Goal: Task Accomplishment & Management: Use online tool/utility

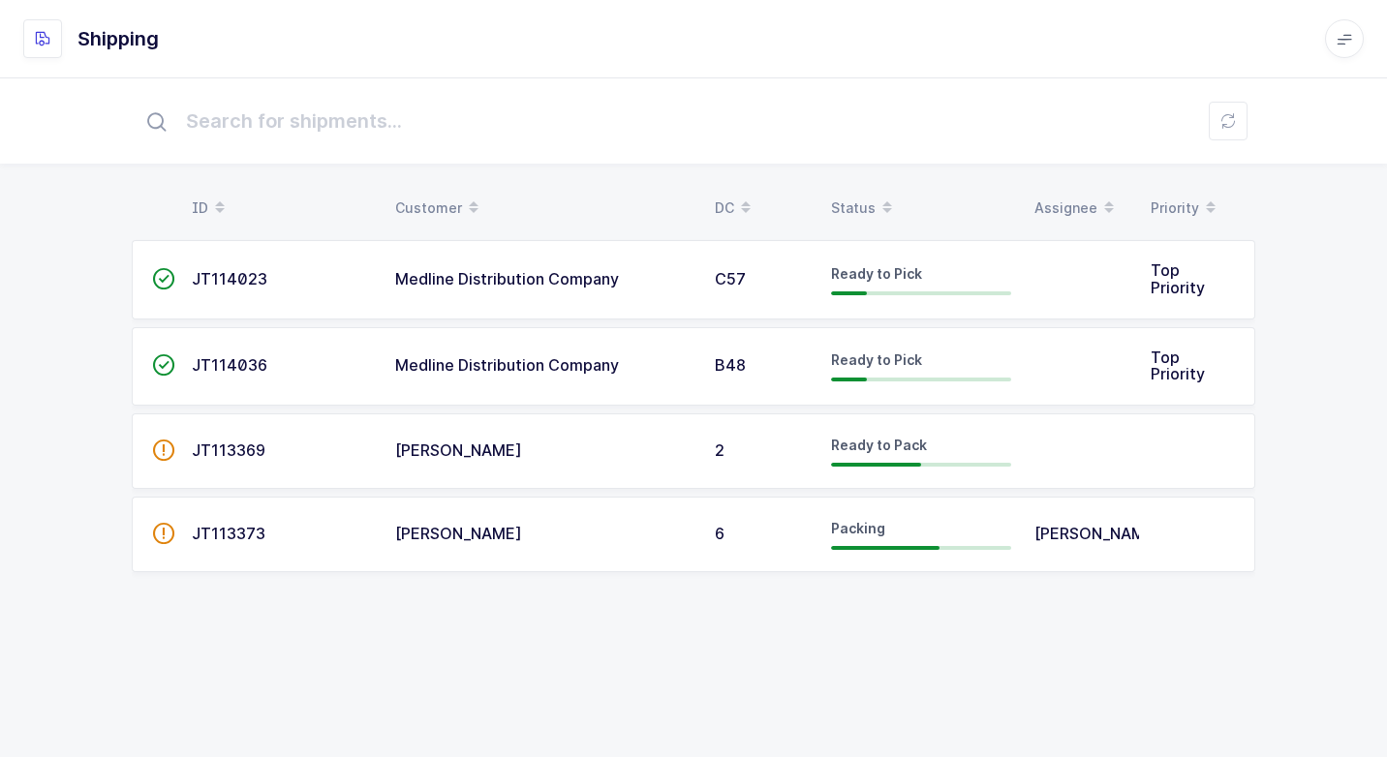
click at [607, 457] on div "[PERSON_NAME]" at bounding box center [543, 450] width 296 height 17
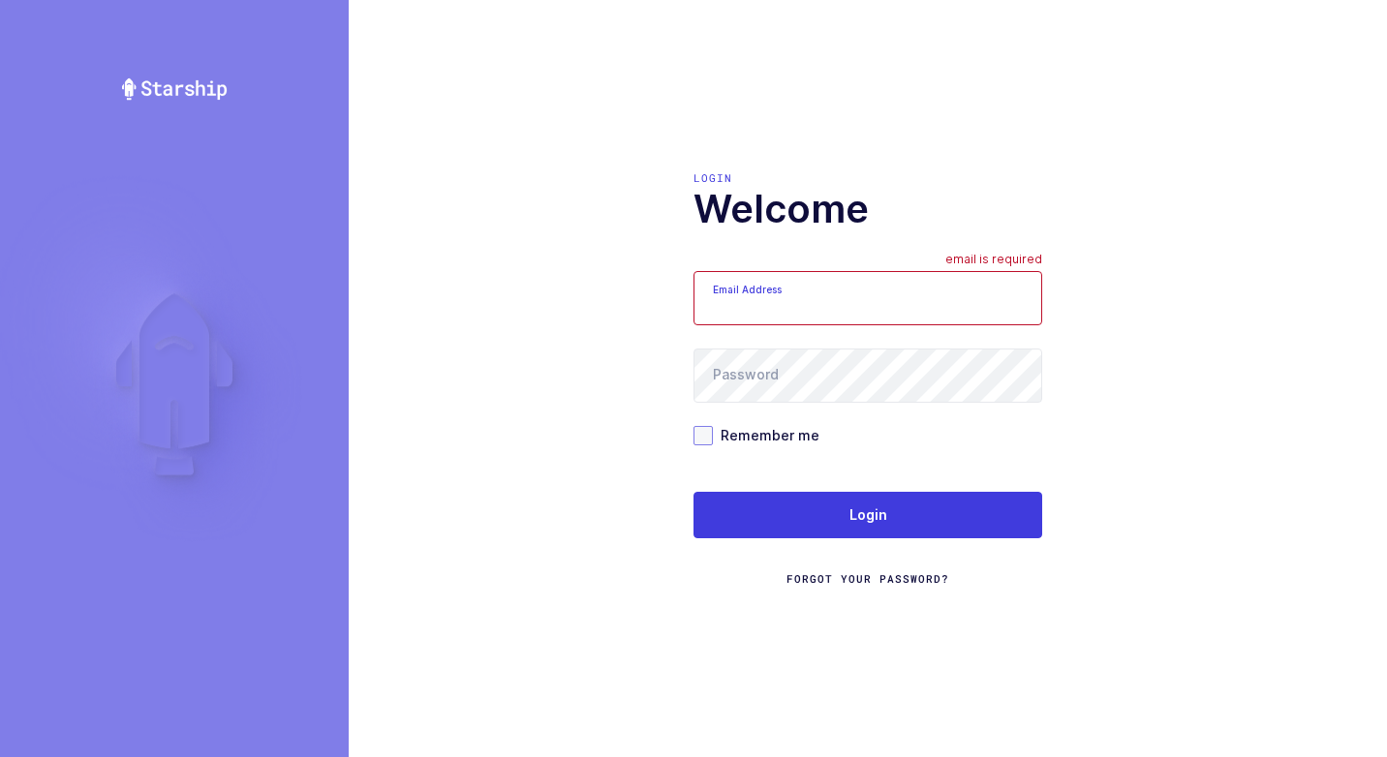
type input "walkerj@gmail.com"
click at [706, 440] on span at bounding box center [702, 435] width 19 height 19
click at [713, 426] on input "Remember me" at bounding box center [713, 426] width 0 height 0
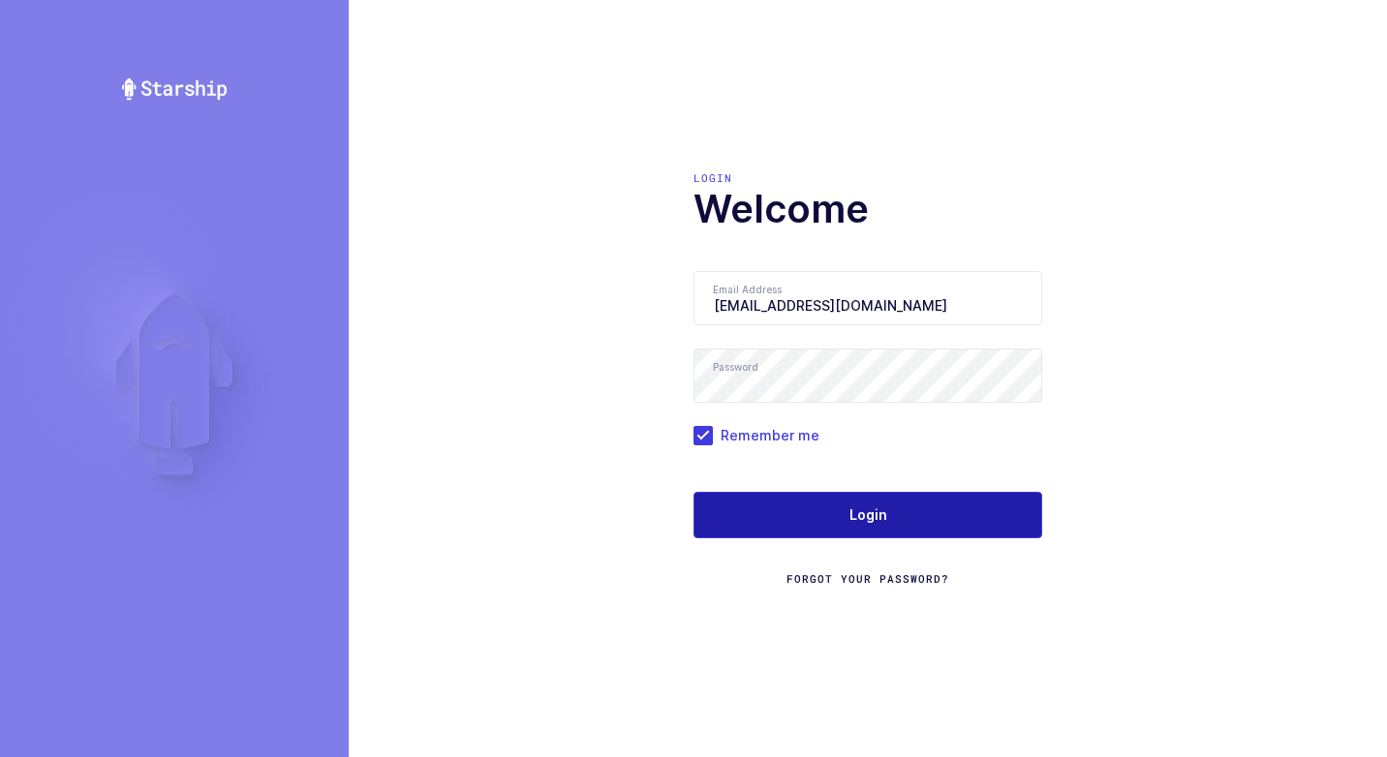
click at [777, 509] on button "Login" at bounding box center [867, 515] width 349 height 46
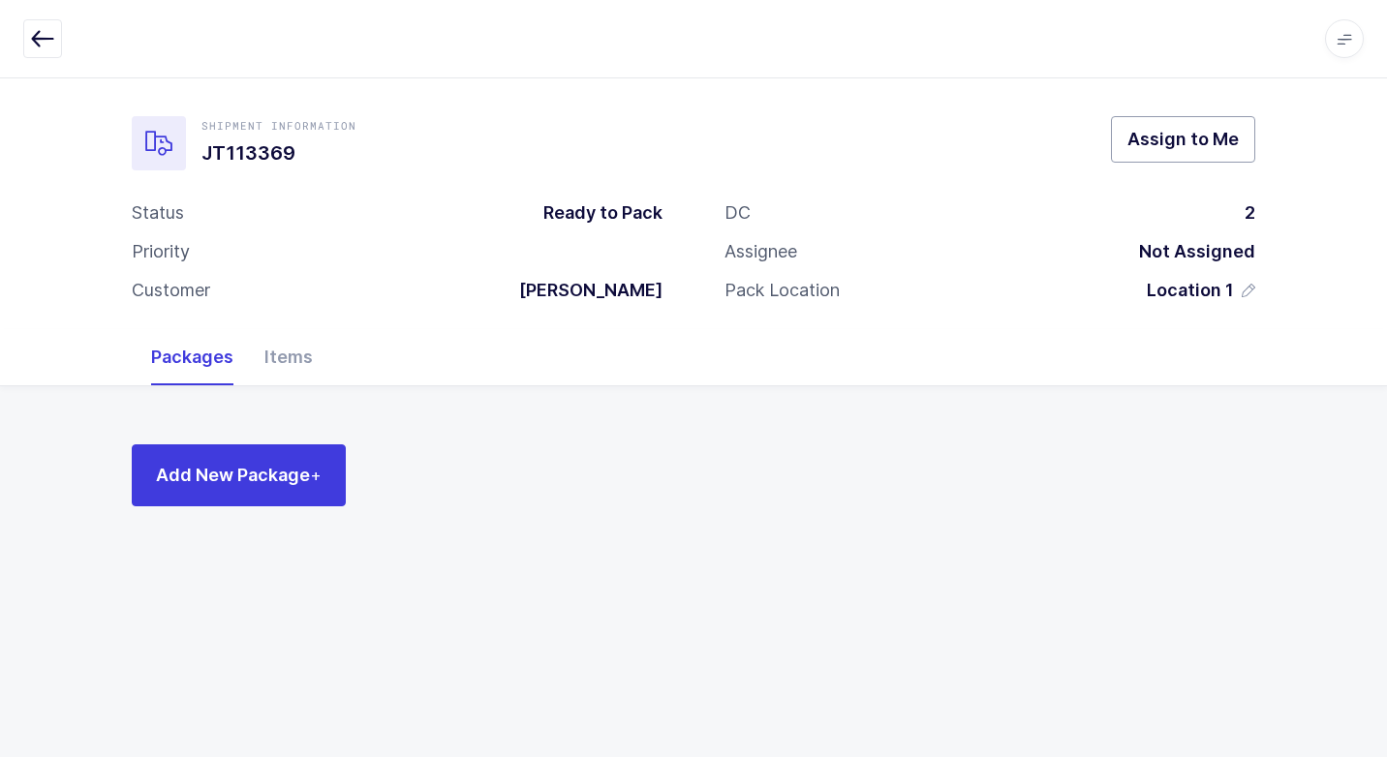
click at [1173, 123] on button "Assign to Me" at bounding box center [1183, 139] width 144 height 46
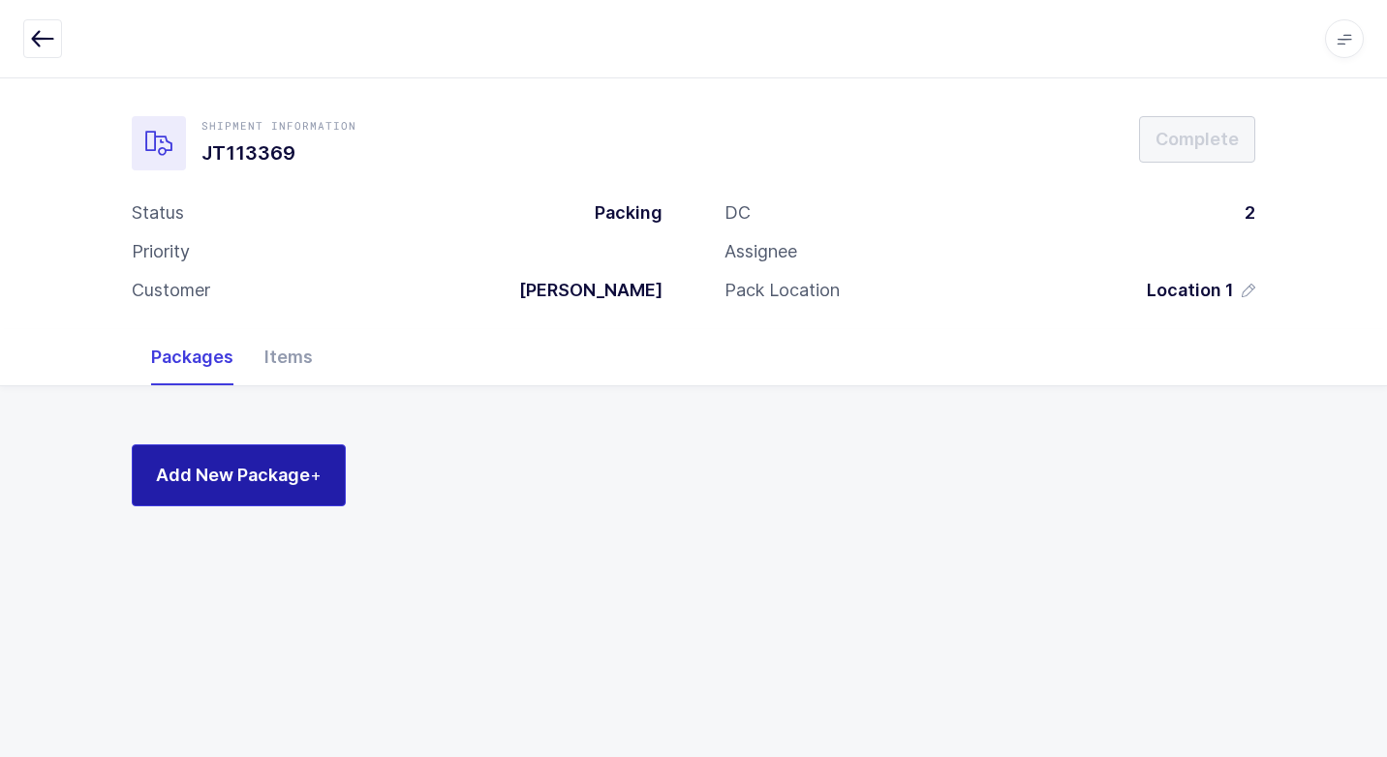
click at [245, 456] on button "Add New Package +" at bounding box center [239, 475] width 214 height 62
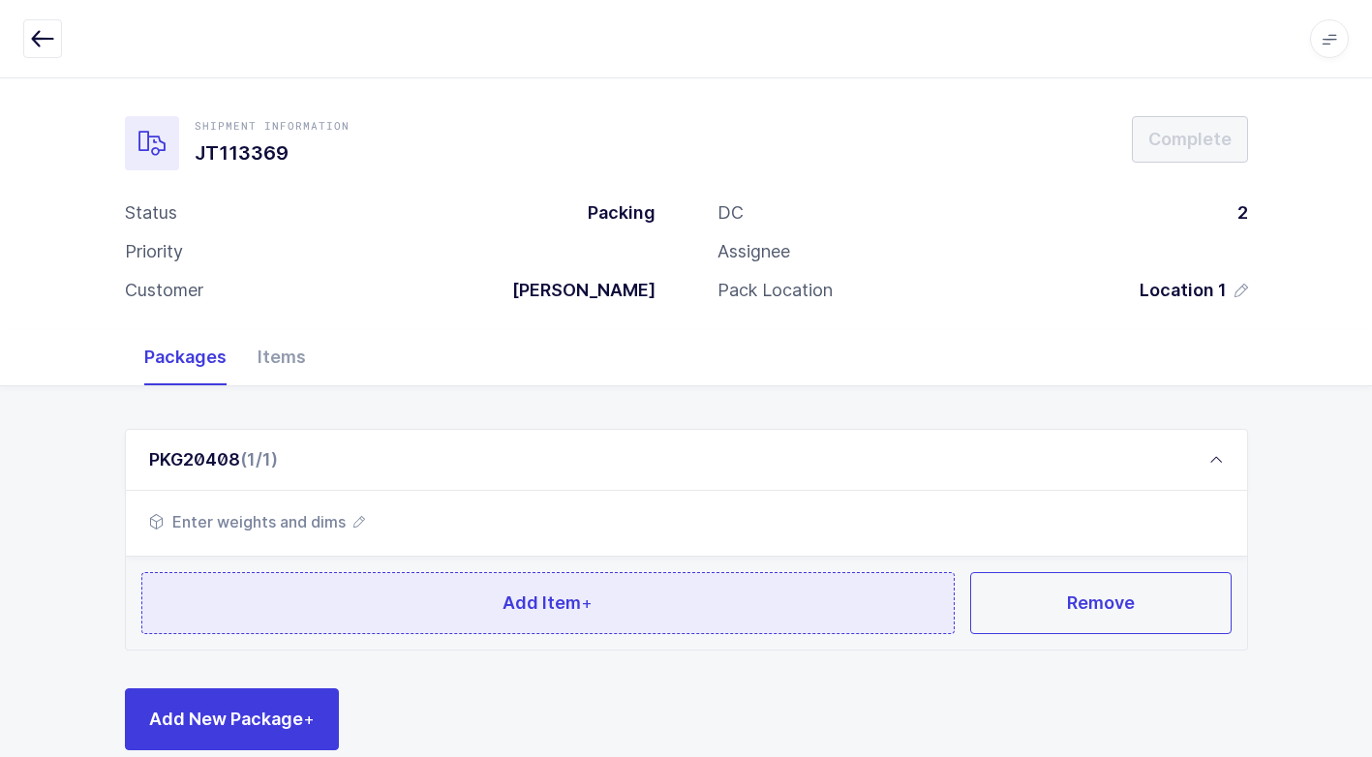
click at [544, 586] on button "Add Item +" at bounding box center [548, 603] width 814 height 62
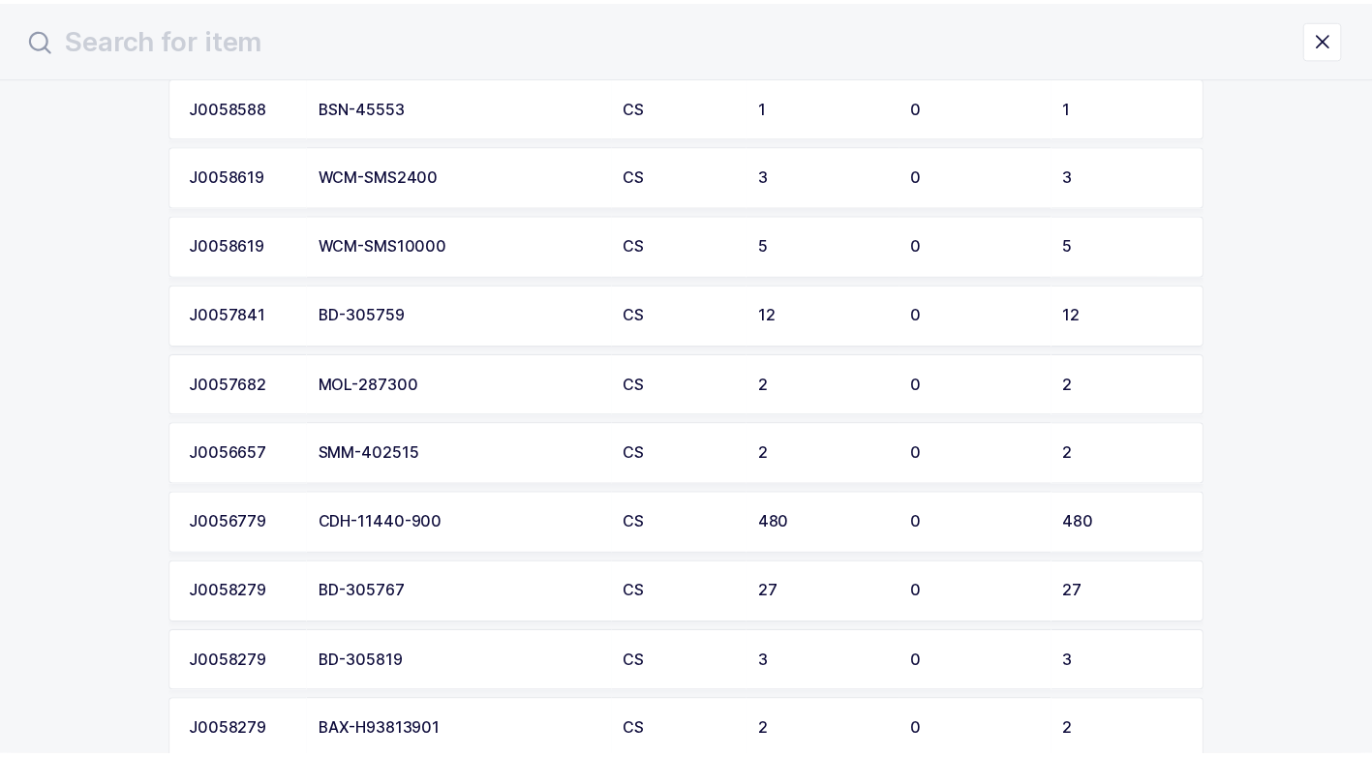
scroll to position [4454, 0]
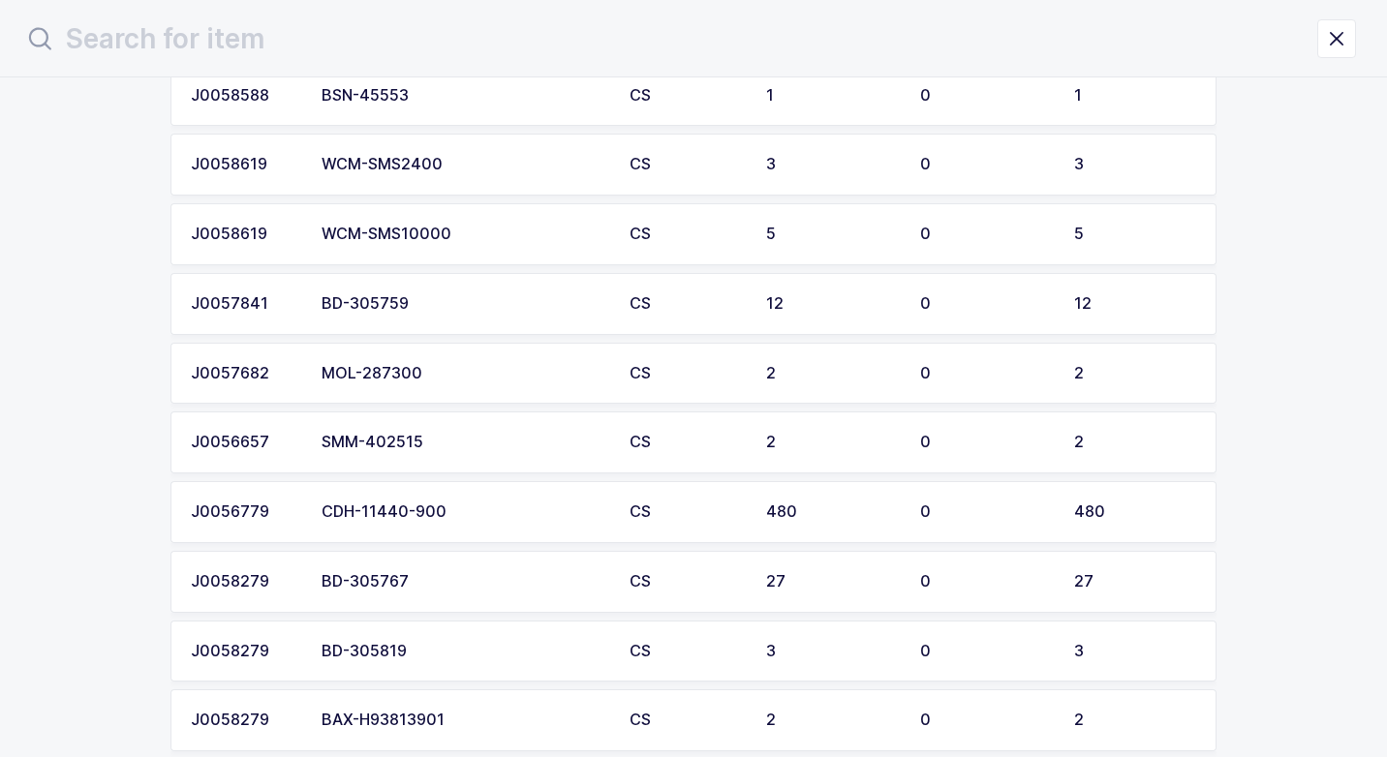
click at [449, 519] on div "CDH-11440-900" at bounding box center [463, 511] width 285 height 17
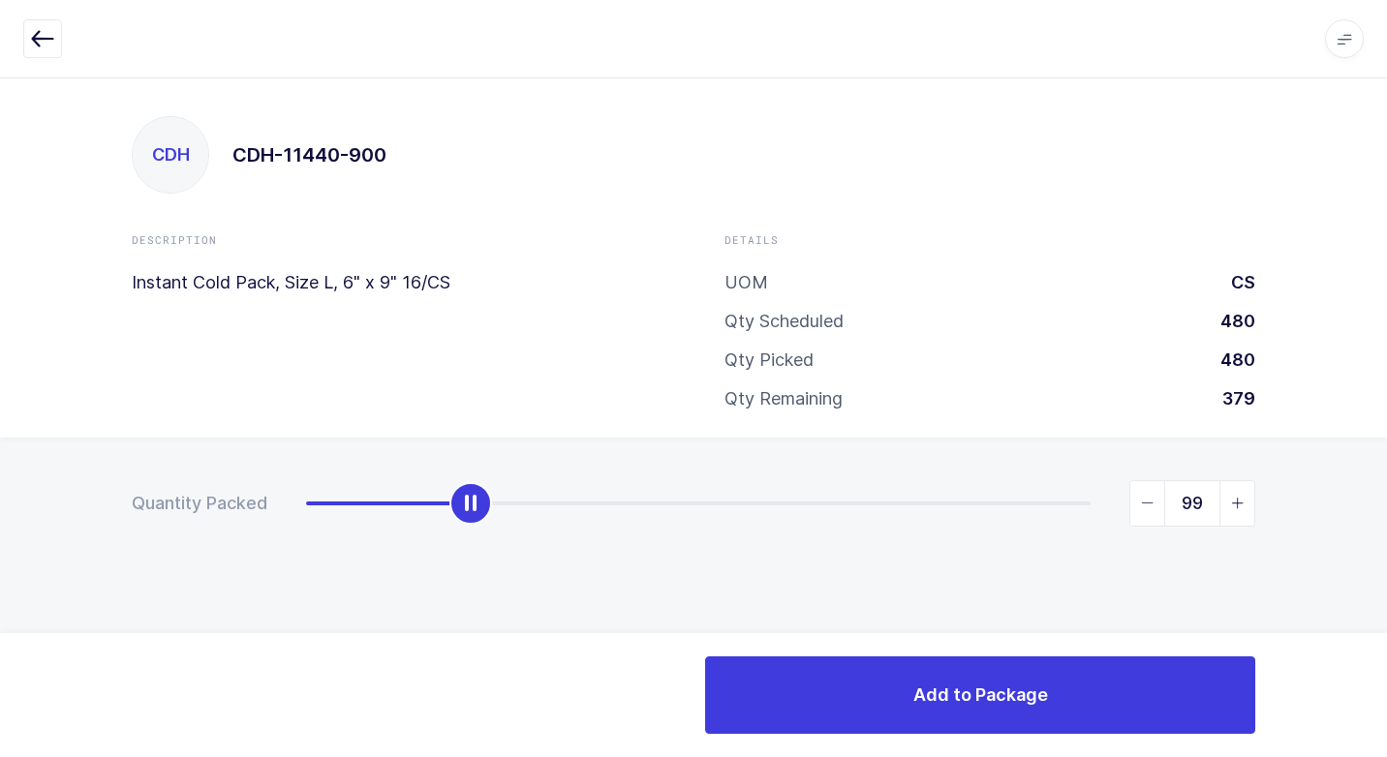
drag, startPoint x: 311, startPoint y: 510, endPoint x: 470, endPoint y: 496, distance: 159.5
click at [472, 496] on div "slider between 0 and 480" at bounding box center [470, 503] width 43 height 43
drag, startPoint x: 1234, startPoint y: 503, endPoint x: 1225, endPoint y: 507, distance: 10.0
click at [1228, 504] on span "slider between 0 and 480" at bounding box center [1236, 503] width 35 height 45
type input "100"
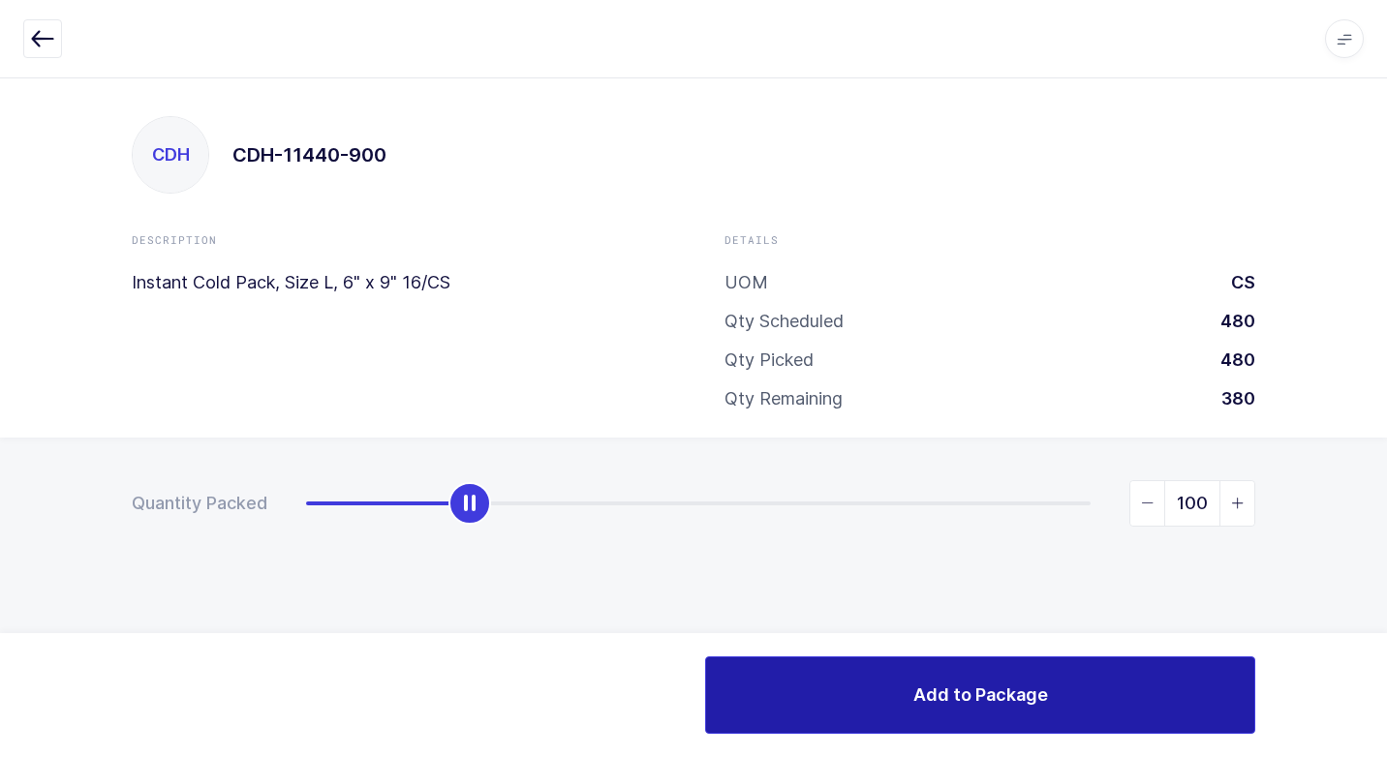
click at [869, 699] on button "Add to Package" at bounding box center [980, 694] width 550 height 77
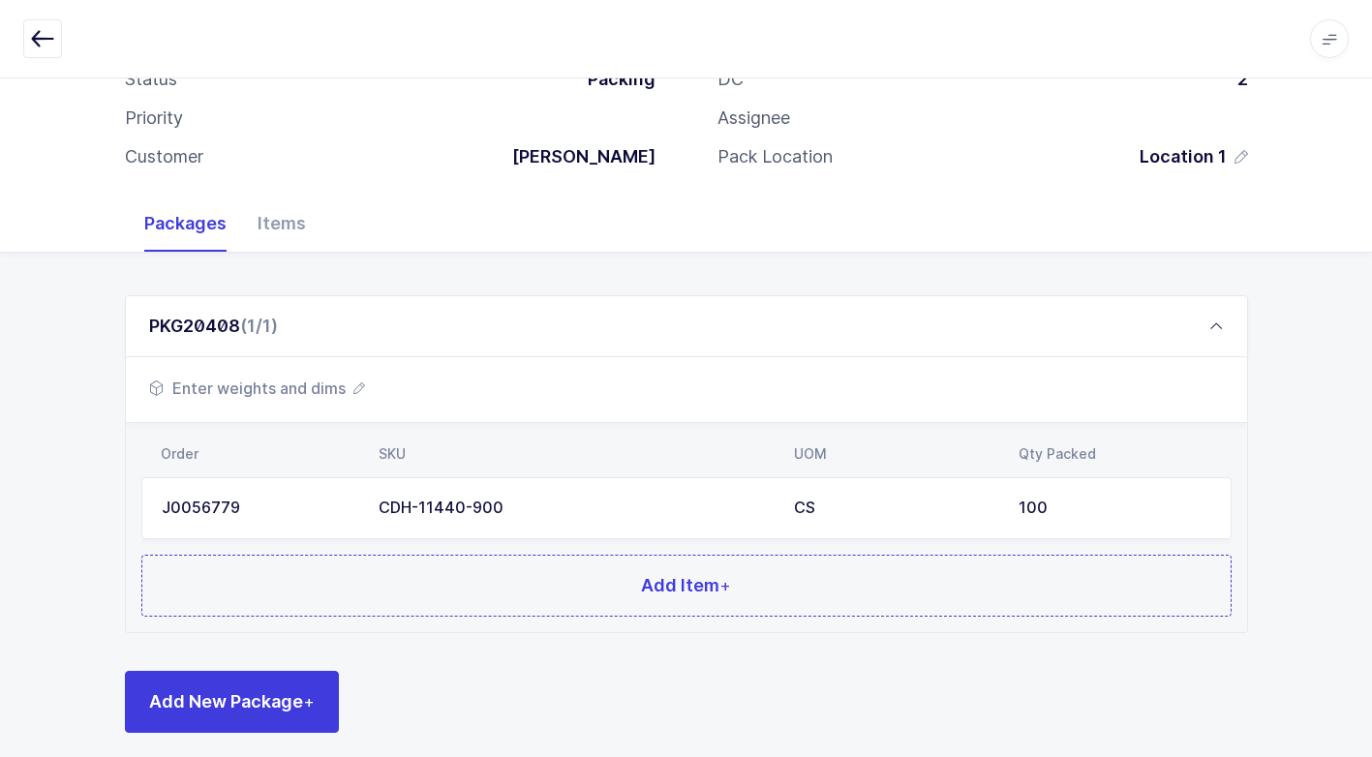
scroll to position [148, 0]
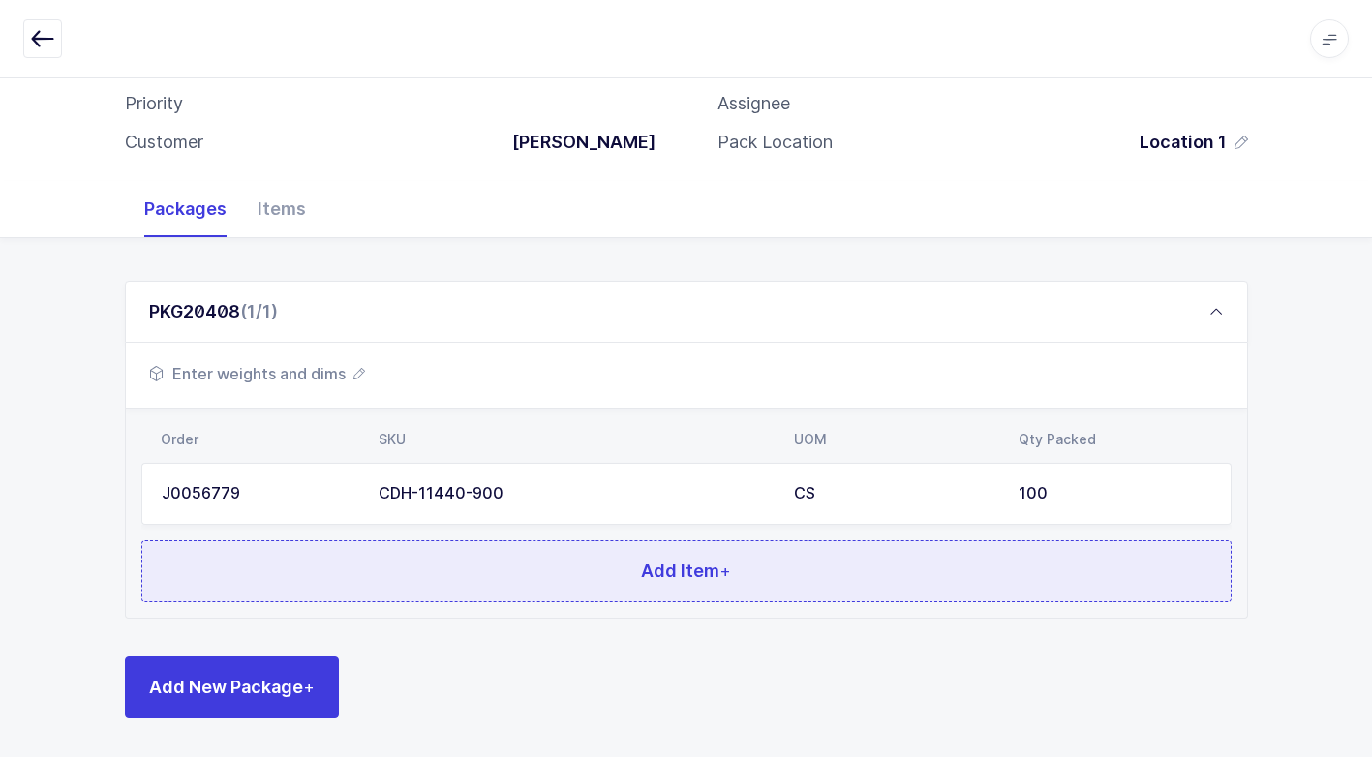
click at [442, 569] on button "Add Item +" at bounding box center [686, 571] width 1090 height 62
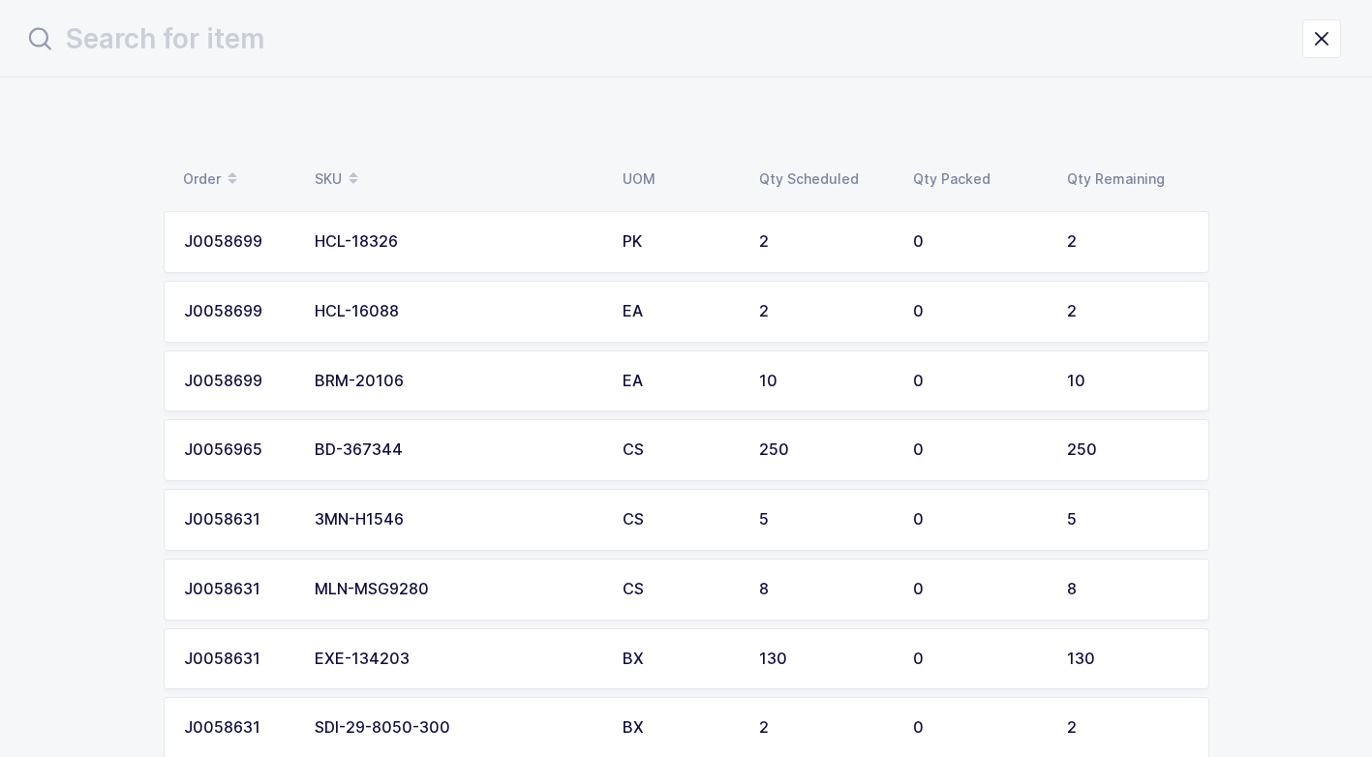
scroll to position [0, 0]
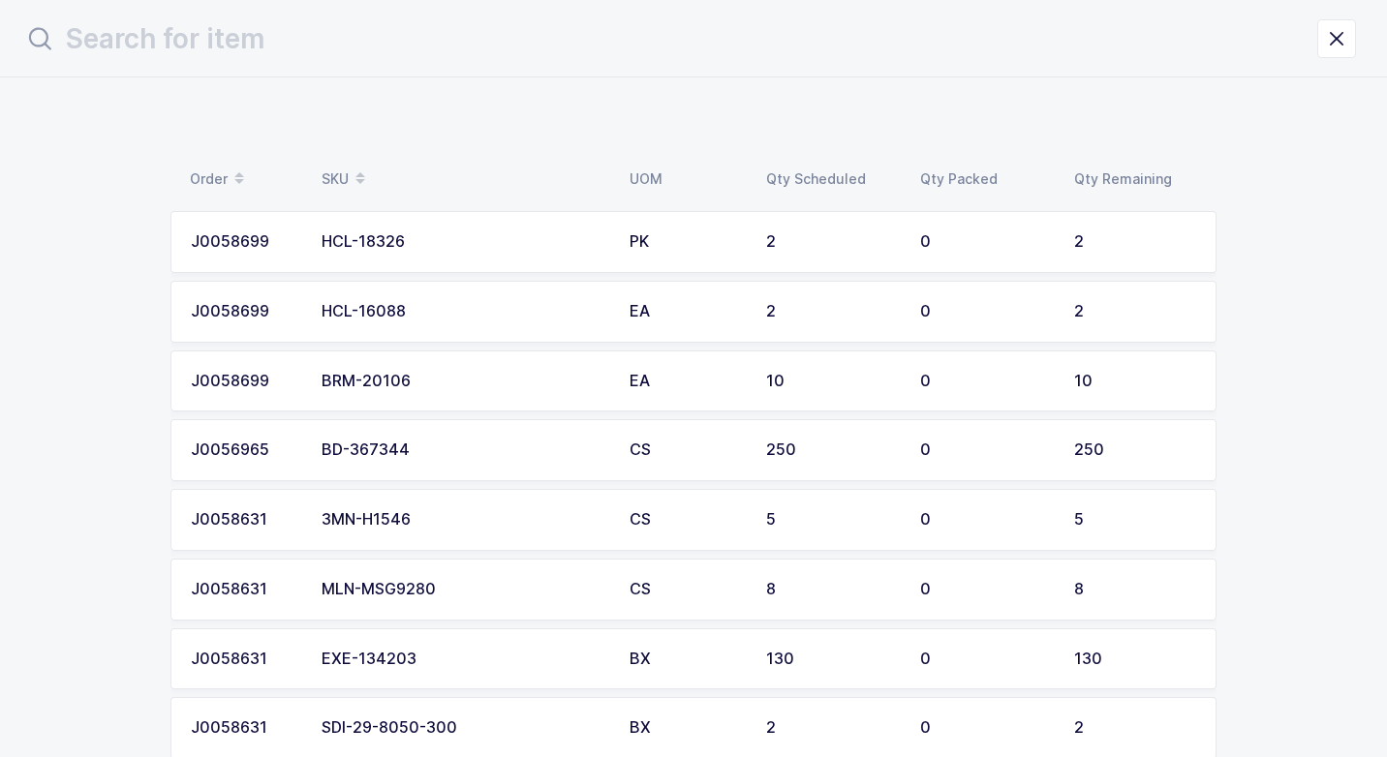
click at [415, 454] on div "BD-367344" at bounding box center [463, 450] width 285 height 17
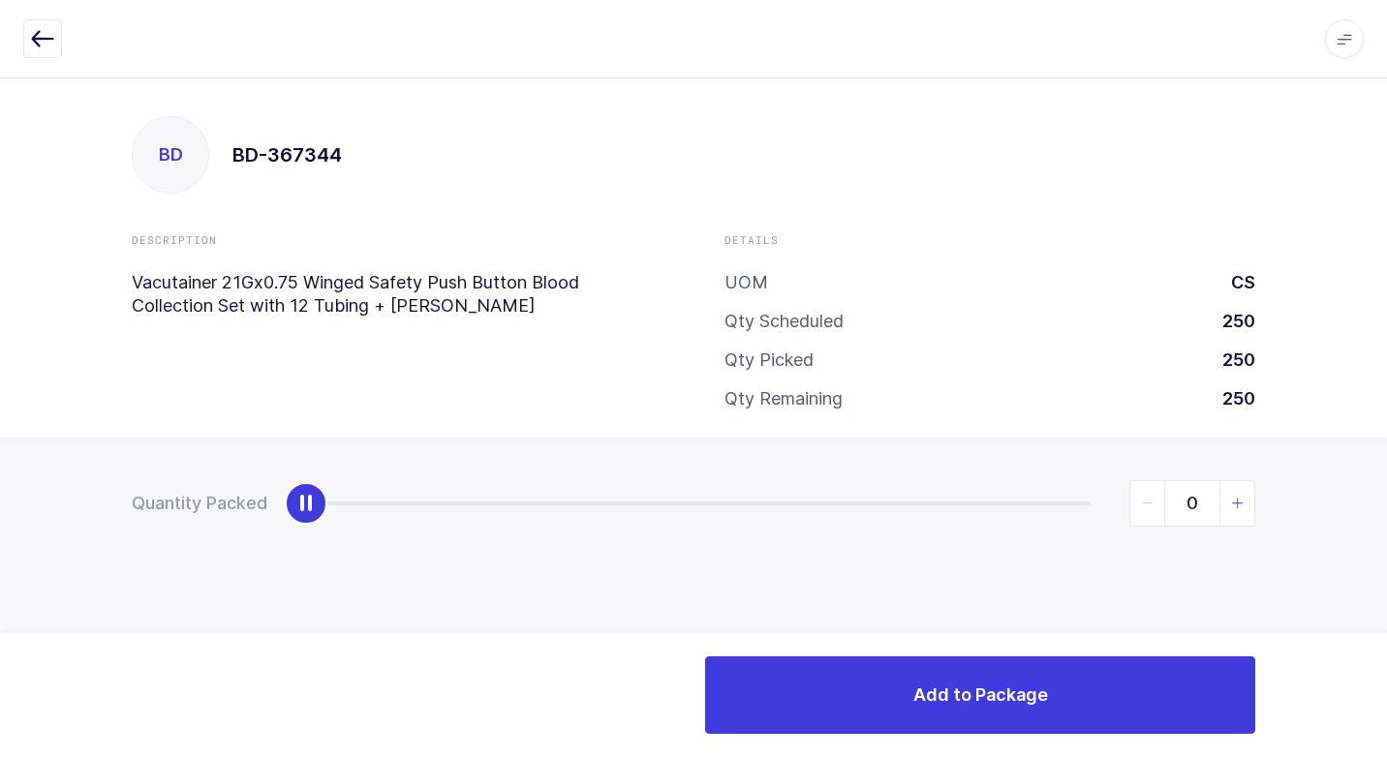
click at [1231, 499] on icon "slider between 0 and 250" at bounding box center [1238, 504] width 14 height 14
drag, startPoint x: 1233, startPoint y: 499, endPoint x: 1245, endPoint y: 503, distance: 13.5
click at [1240, 500] on icon "slider between 0 and 250" at bounding box center [1238, 504] width 14 height 14
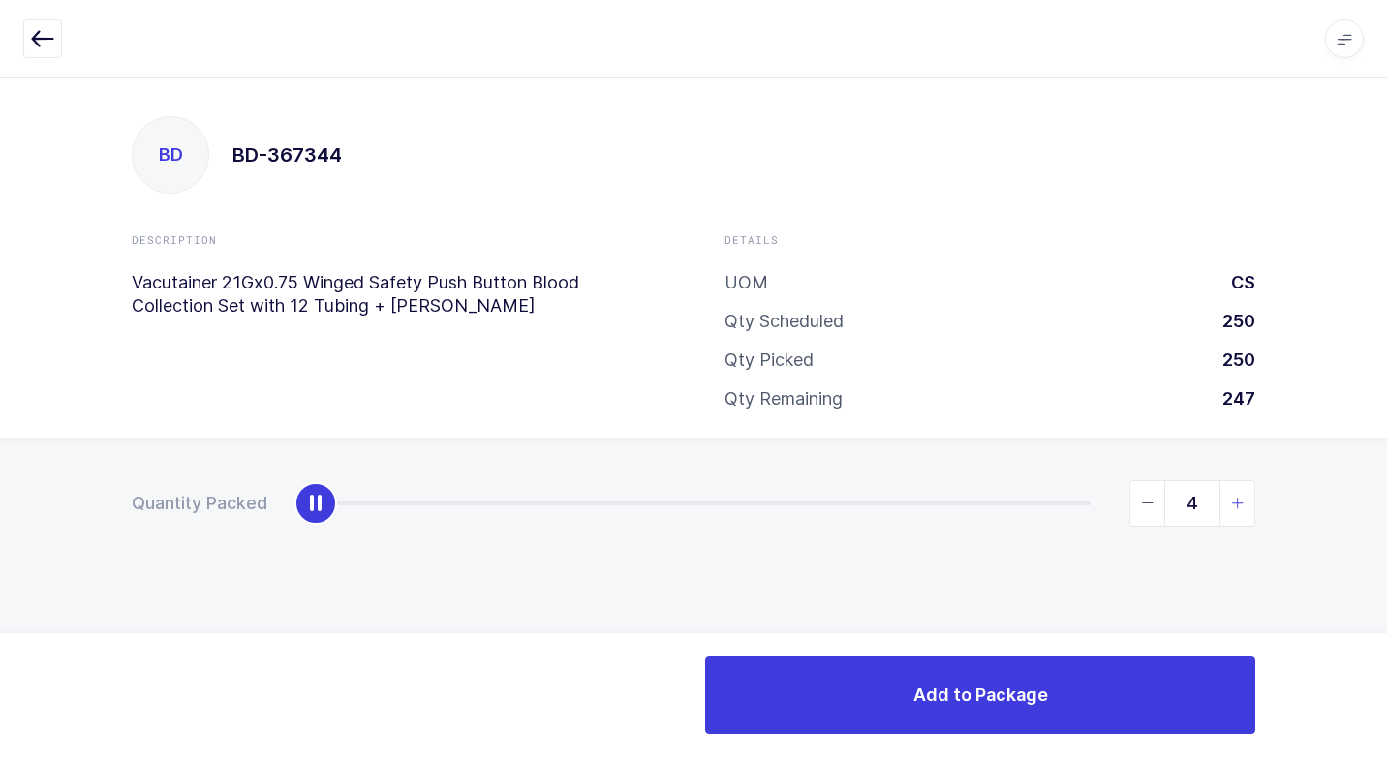
click at [1246, 503] on span "slider between 0 and 250" at bounding box center [1236, 503] width 35 height 45
click at [1242, 505] on span "slider between 0 and 250" at bounding box center [1236, 503] width 35 height 45
click at [1240, 506] on icon "slider between 0 and 250" at bounding box center [1238, 504] width 14 height 14
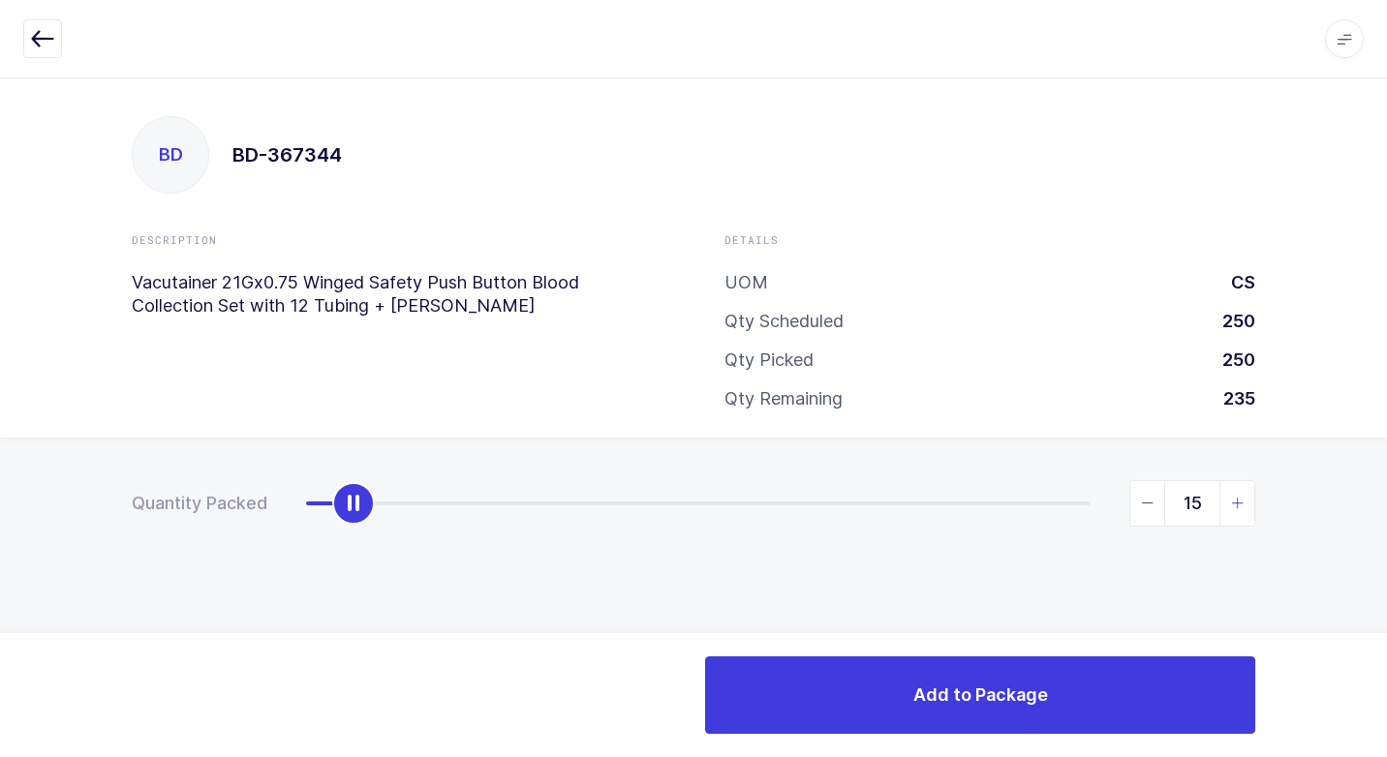
click at [1232, 503] on icon "slider between 0 and 250" at bounding box center [1238, 504] width 14 height 14
type input "16"
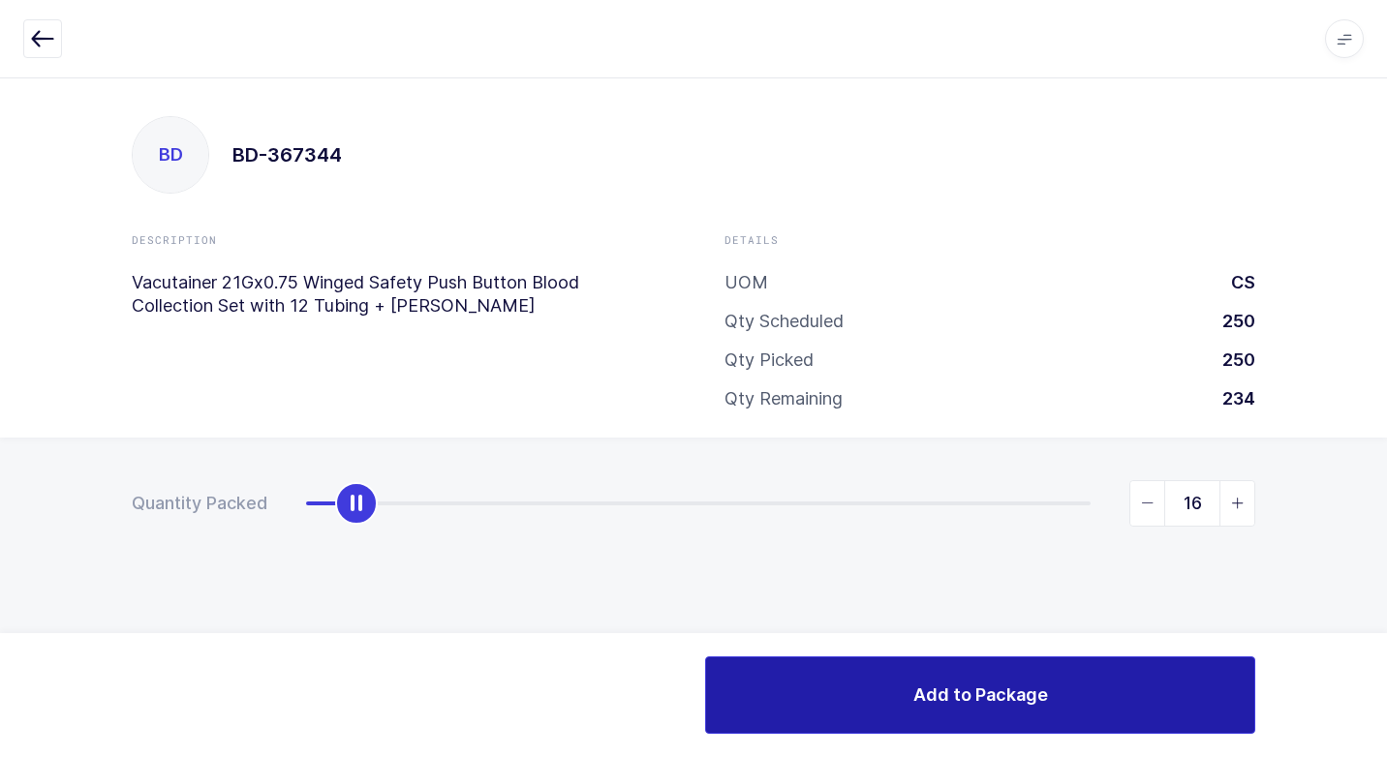
drag, startPoint x: 885, startPoint y: 693, endPoint x: 895, endPoint y: 663, distance: 31.5
click at [884, 692] on button "Add to Package" at bounding box center [980, 694] width 550 height 77
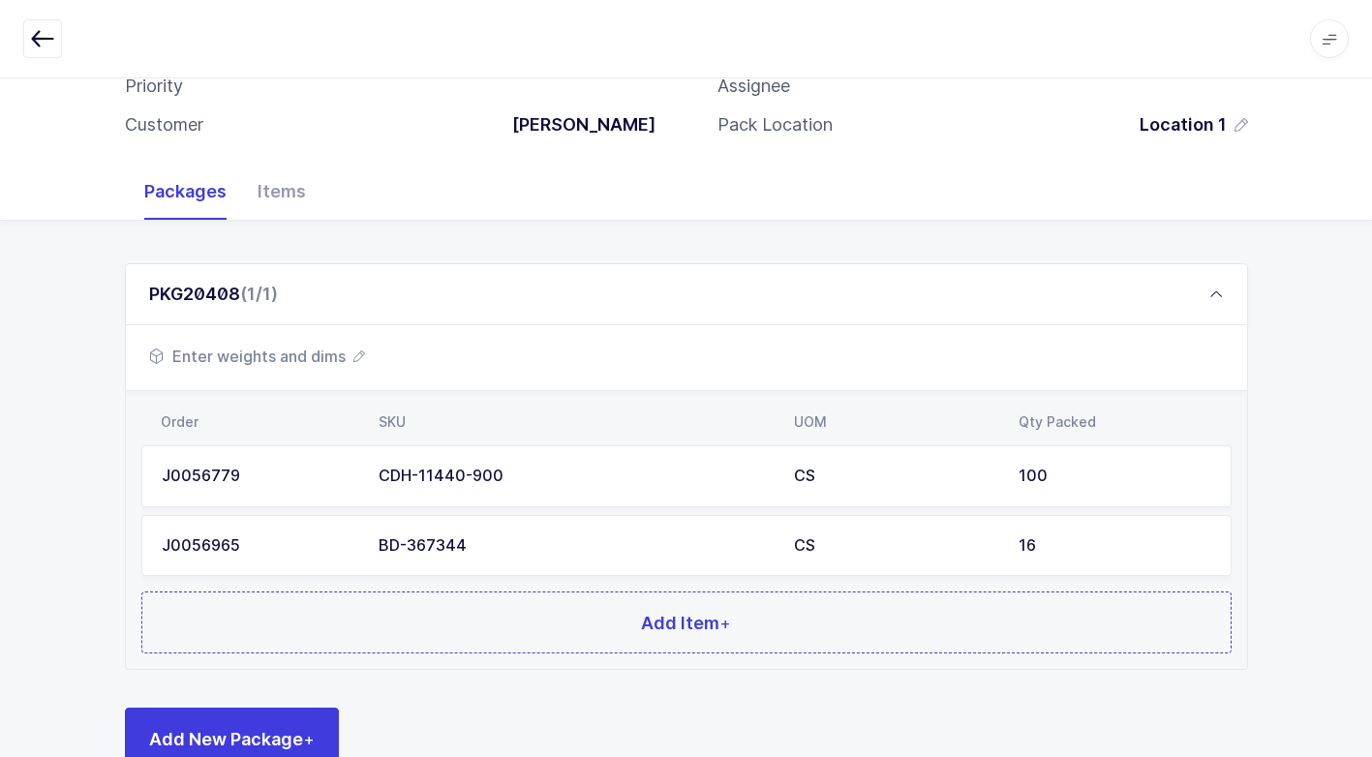
scroll to position [194, 0]
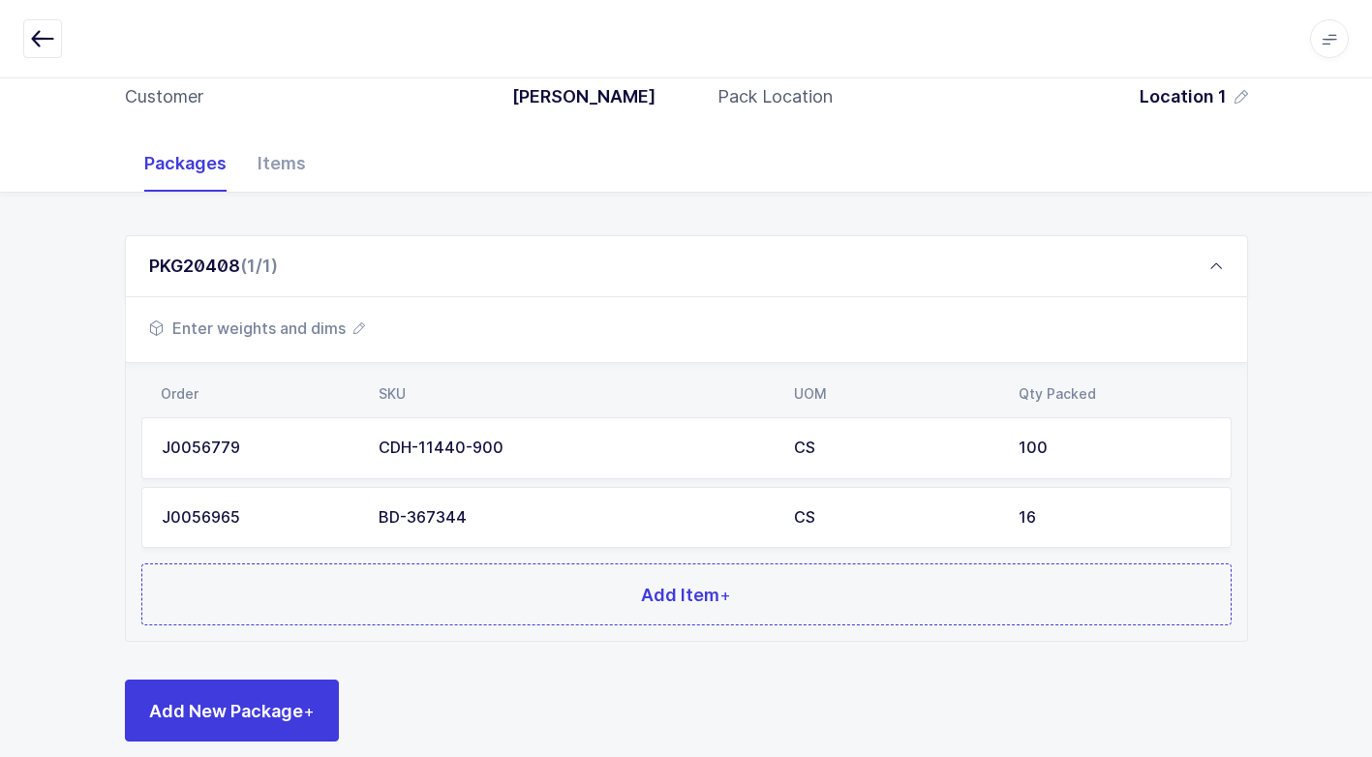
click at [311, 326] on span "Enter weights and dims" at bounding box center [257, 328] width 216 height 23
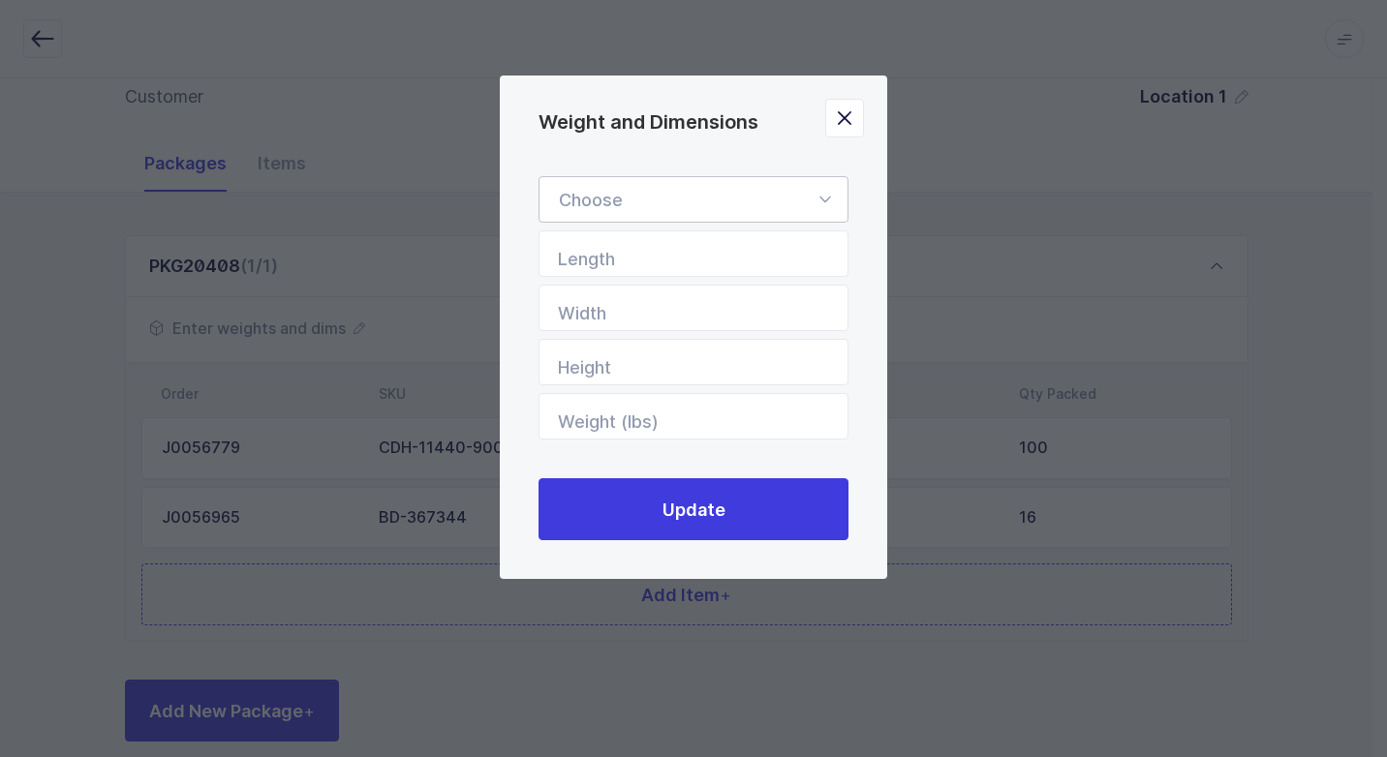
click at [819, 200] on icon "Weight and Dimensions" at bounding box center [824, 199] width 24 height 46
click at [655, 252] on span "Standard Pallet" at bounding box center [621, 255] width 125 height 20
type input "Standard Pallet"
type input "48"
type input "40"
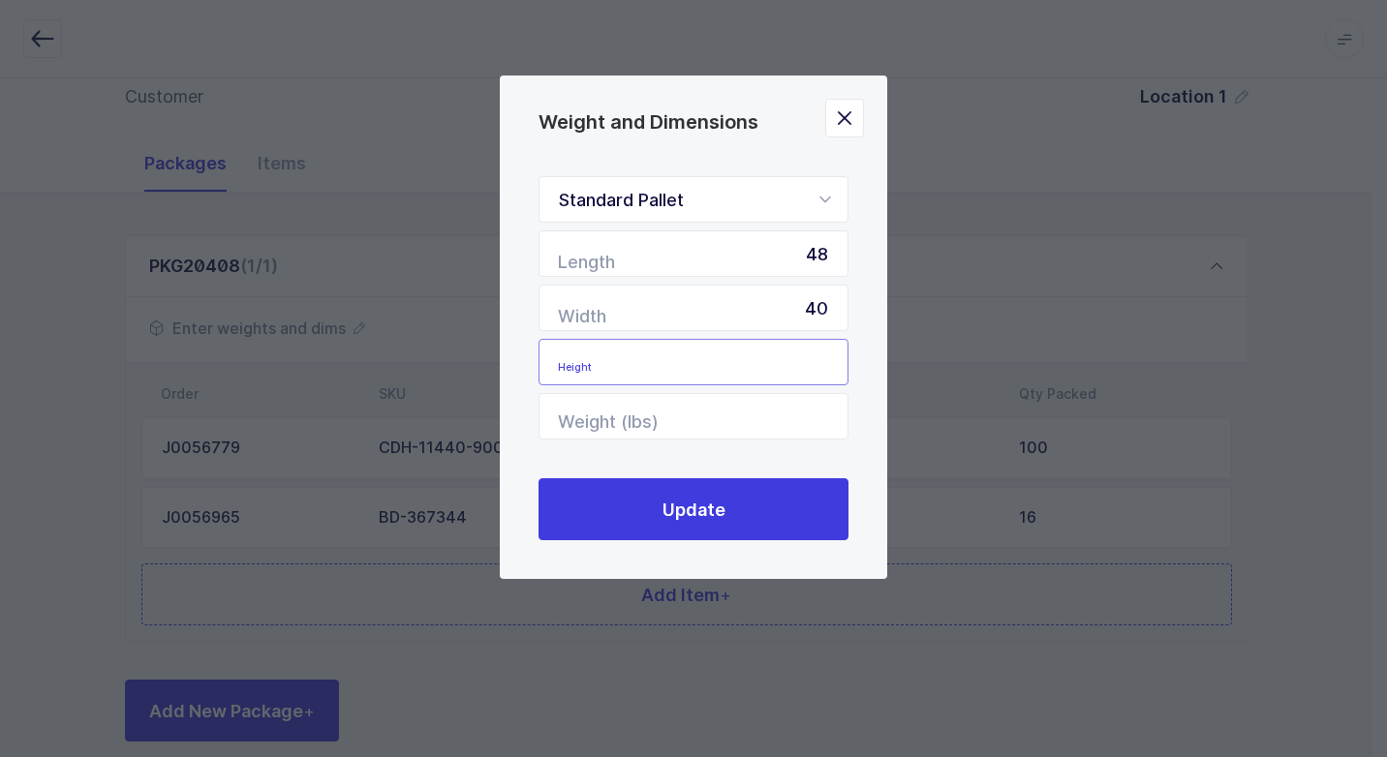
click at [796, 374] on input "Height" at bounding box center [693, 362] width 310 height 46
type input "57"
click at [800, 411] on input "Weight (lbs)" at bounding box center [693, 416] width 310 height 46
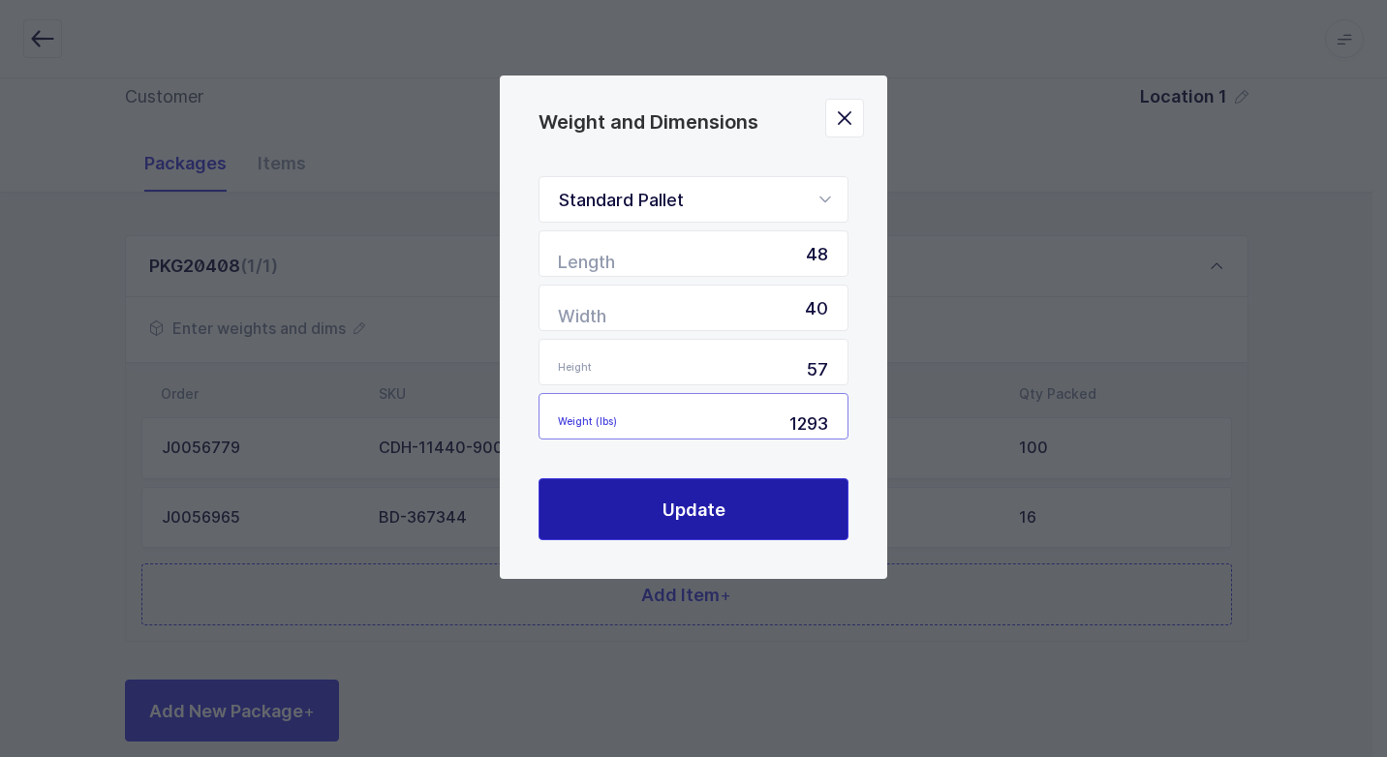
type input "1293"
click at [744, 516] on button "Update" at bounding box center [693, 509] width 310 height 62
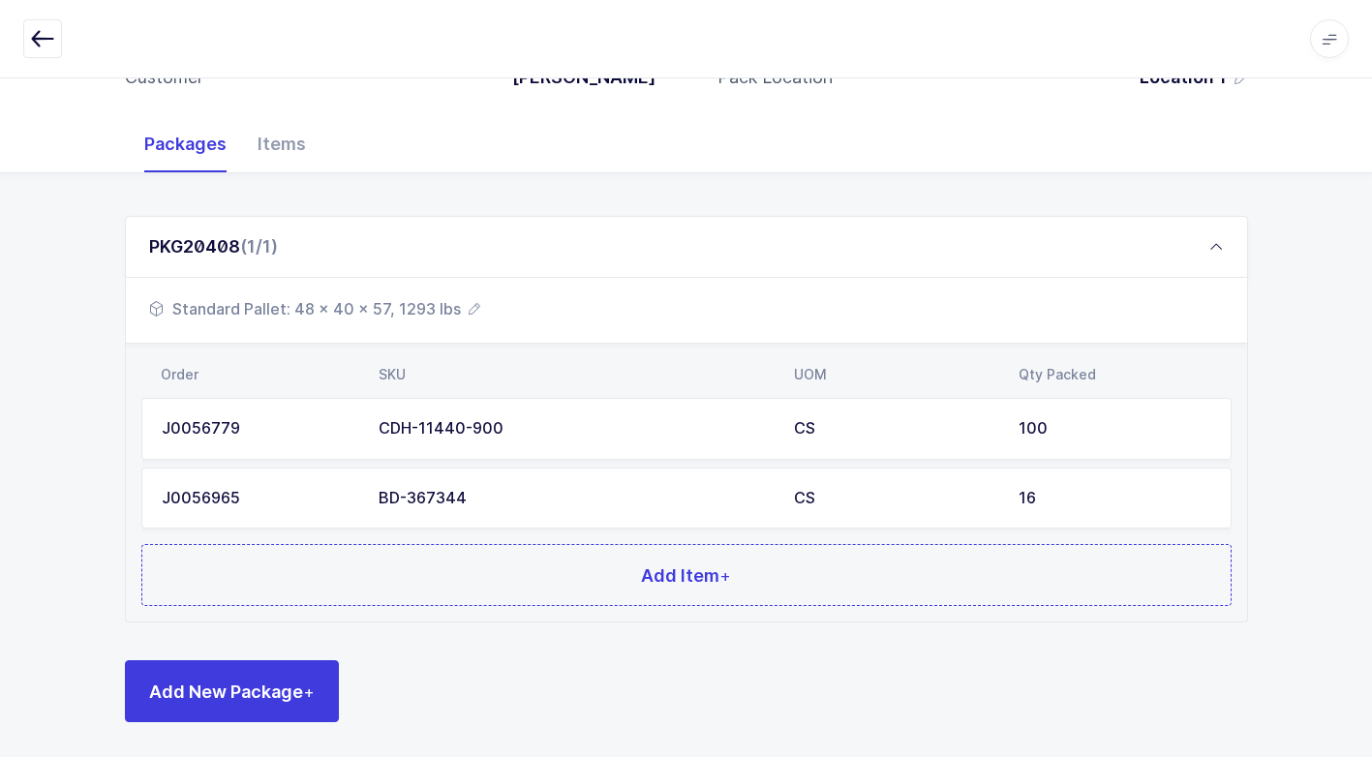
scroll to position [217, 0]
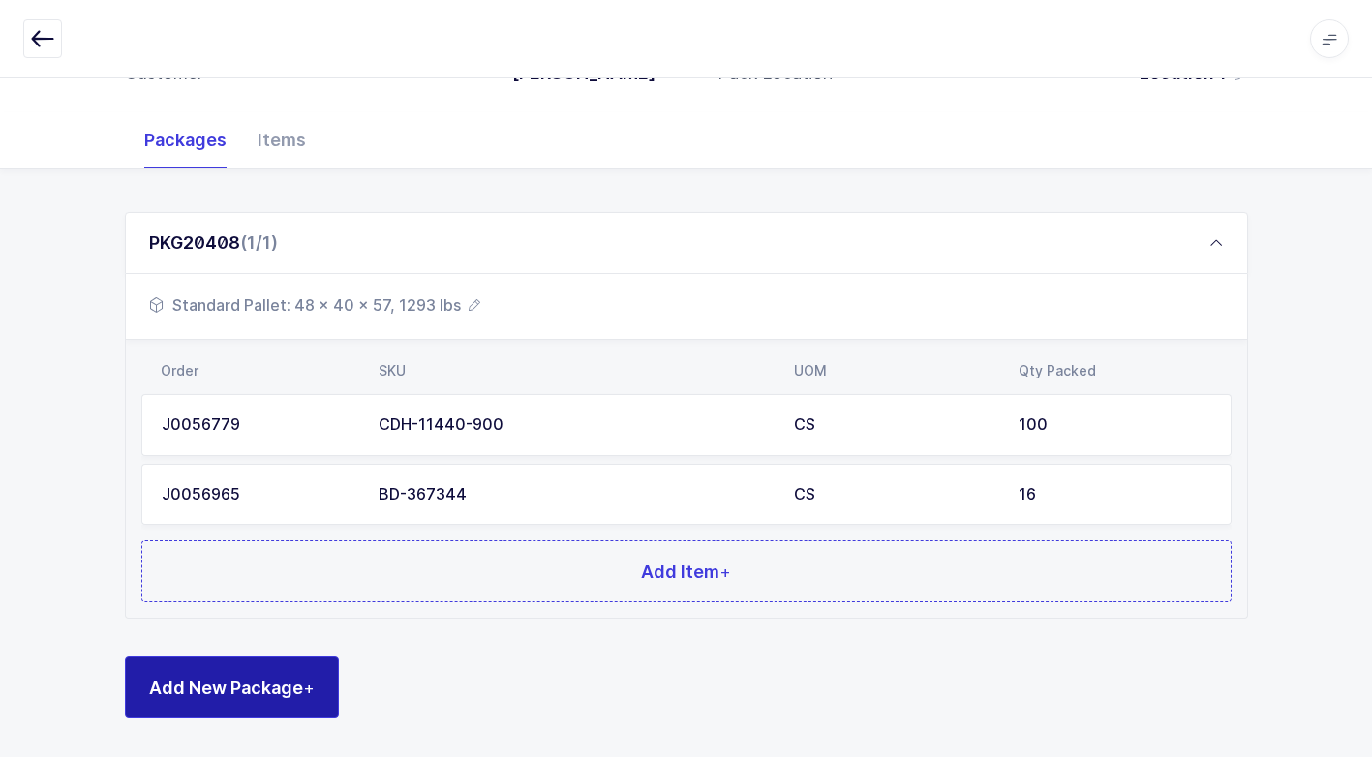
click at [298, 700] on button "Add New Package +" at bounding box center [232, 687] width 214 height 62
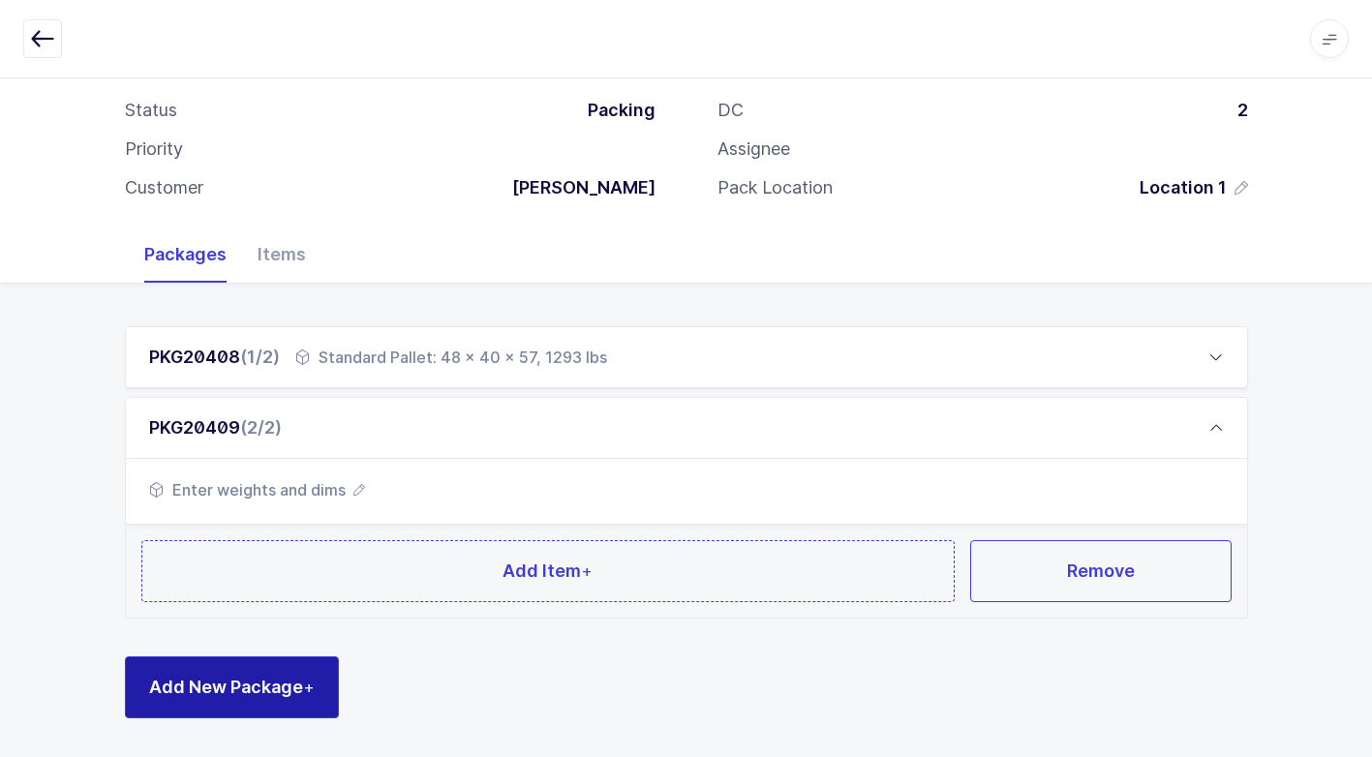
scroll to position [102, 0]
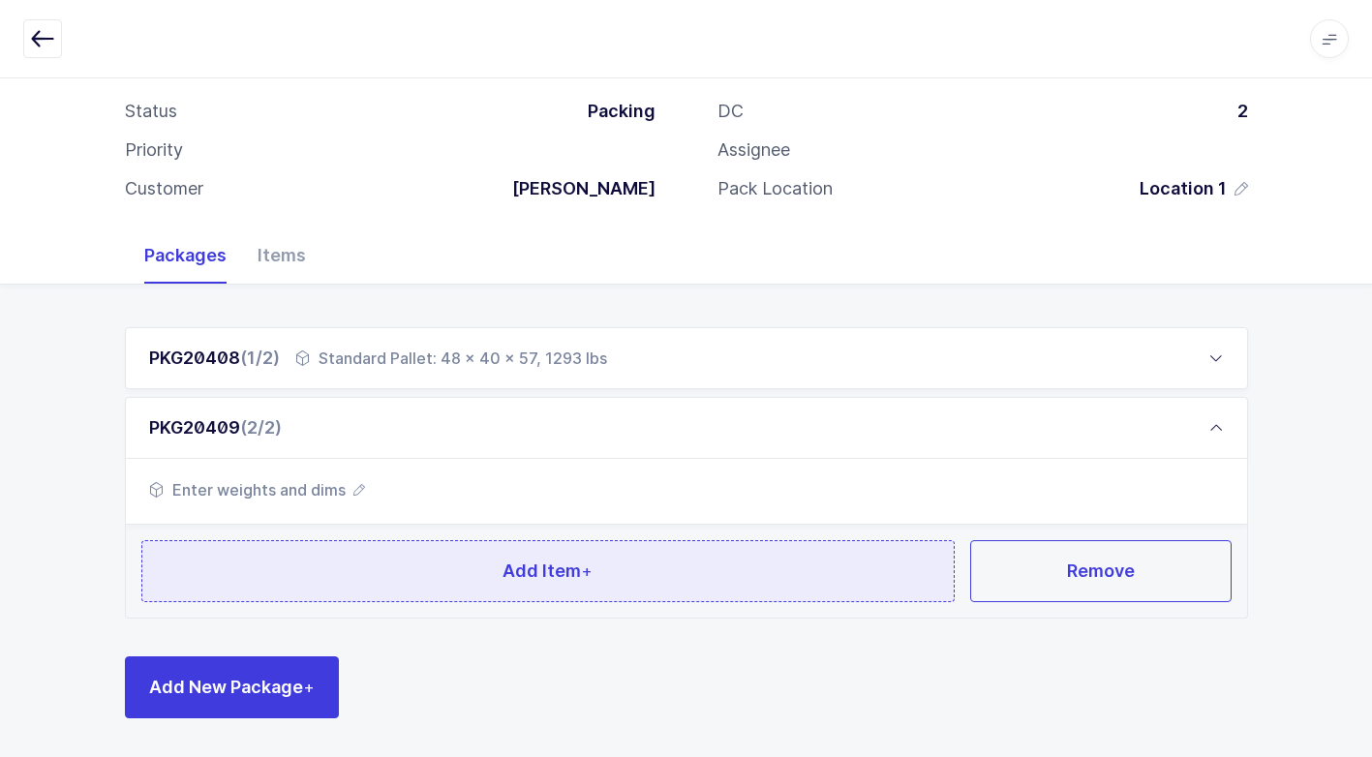
click at [308, 583] on button "Add Item +" at bounding box center [548, 571] width 814 height 62
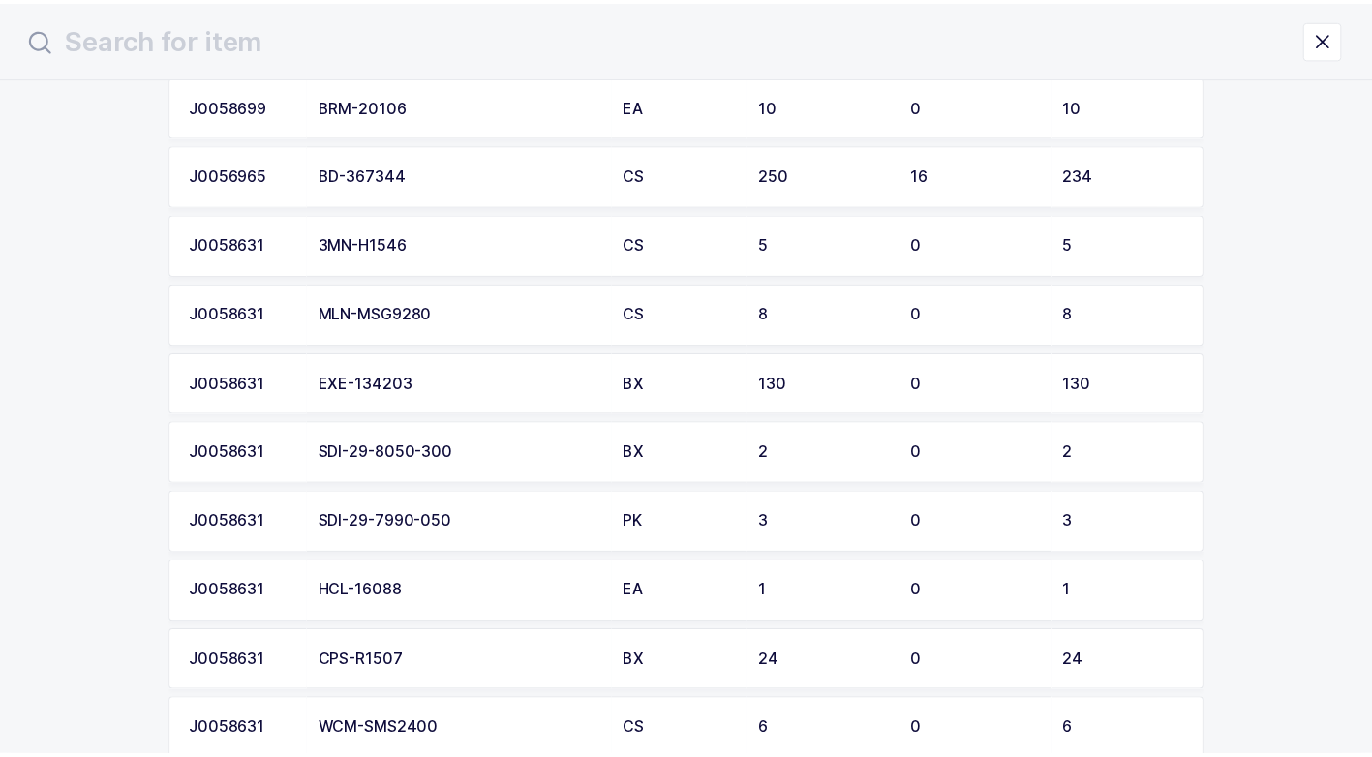
scroll to position [290, 0]
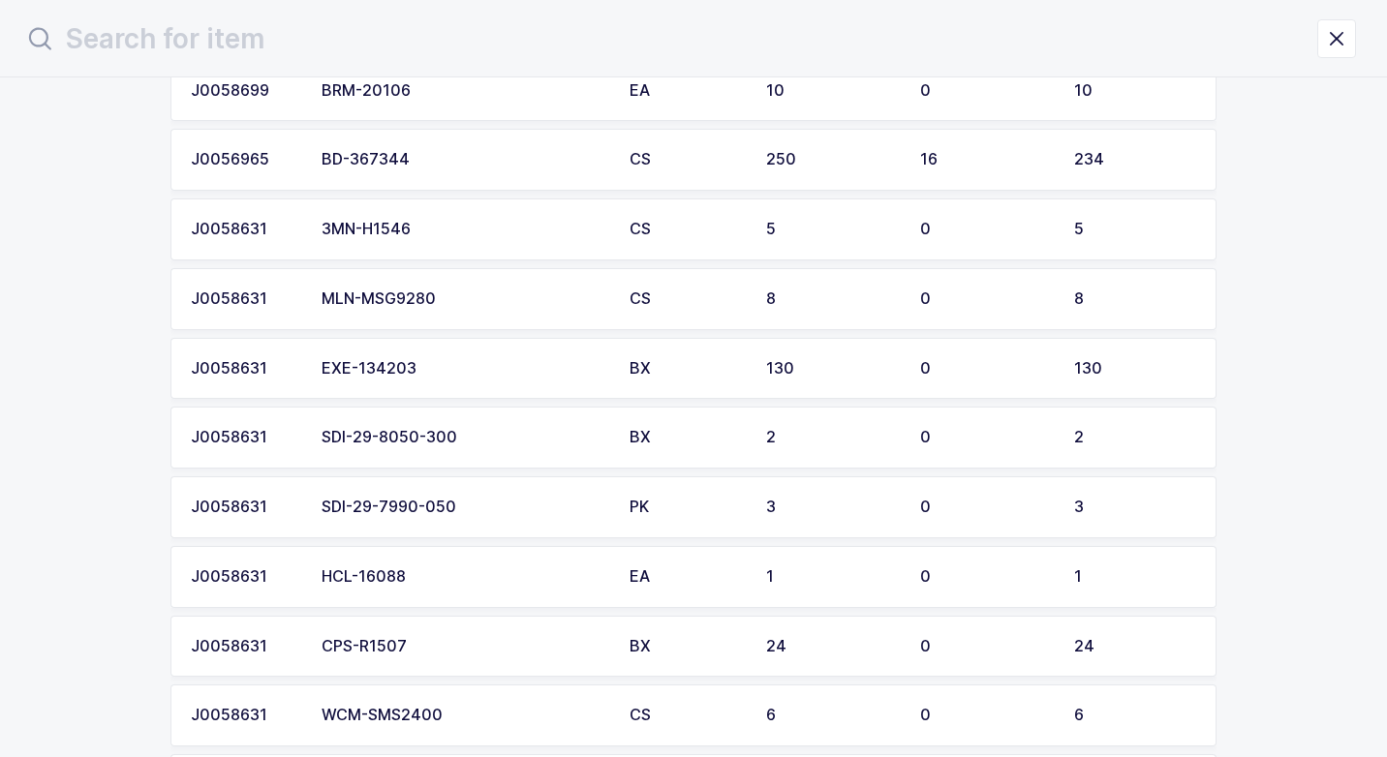
click at [406, 372] on div "EXE-134203" at bounding box center [463, 368] width 285 height 17
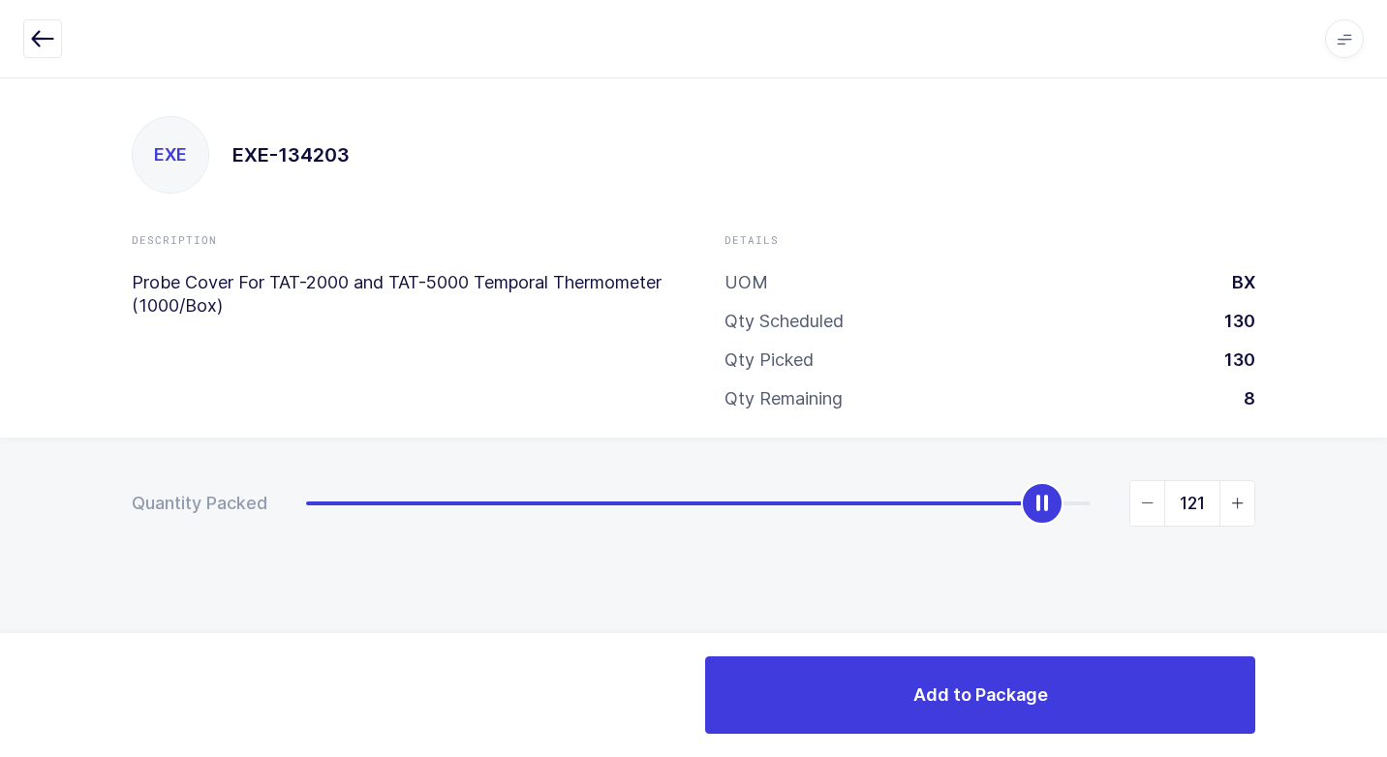
type input "120"
drag, startPoint x: 310, startPoint y: 503, endPoint x: 1031, endPoint y: 546, distance: 722.7
click at [1031, 546] on div "Quantity Packed 120" at bounding box center [693, 571] width 1387 height 267
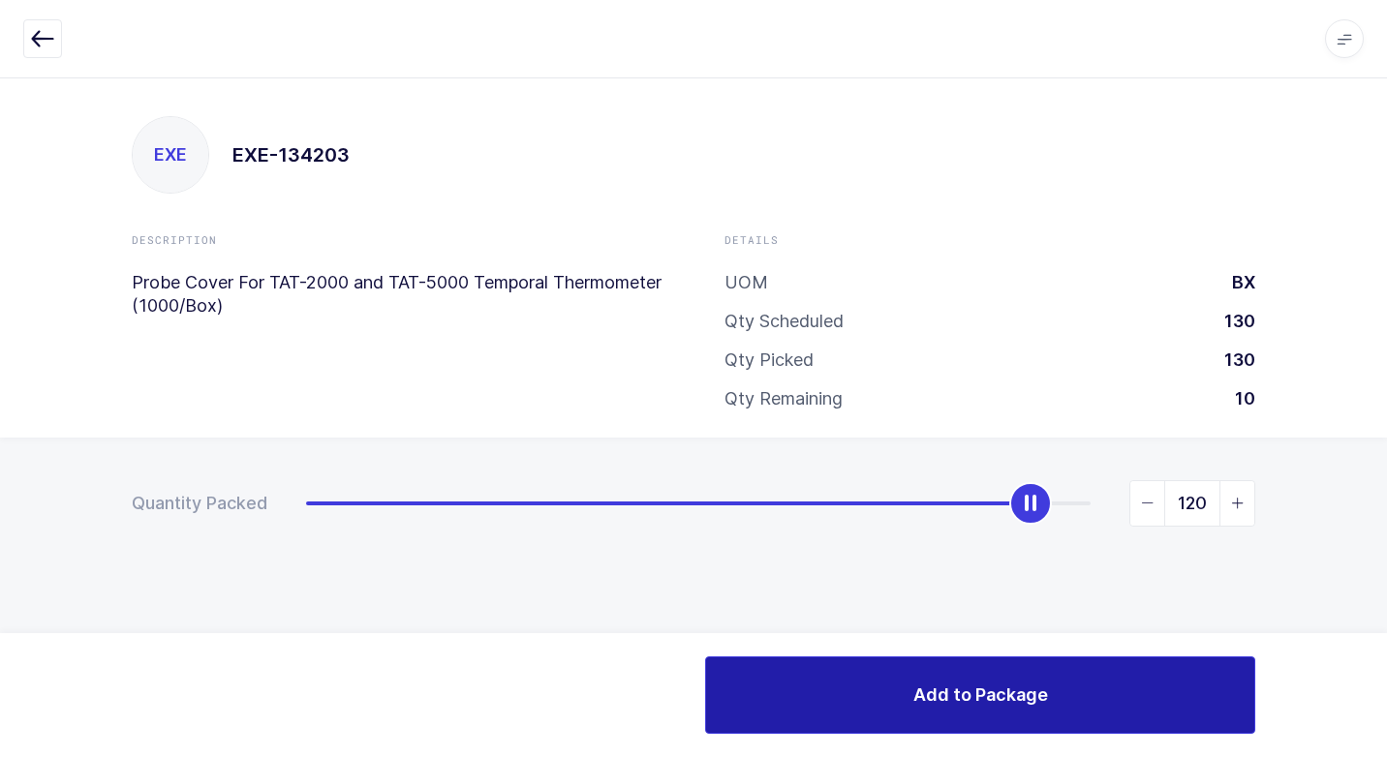
click at [1044, 698] on span "Add to Package" at bounding box center [980, 695] width 135 height 24
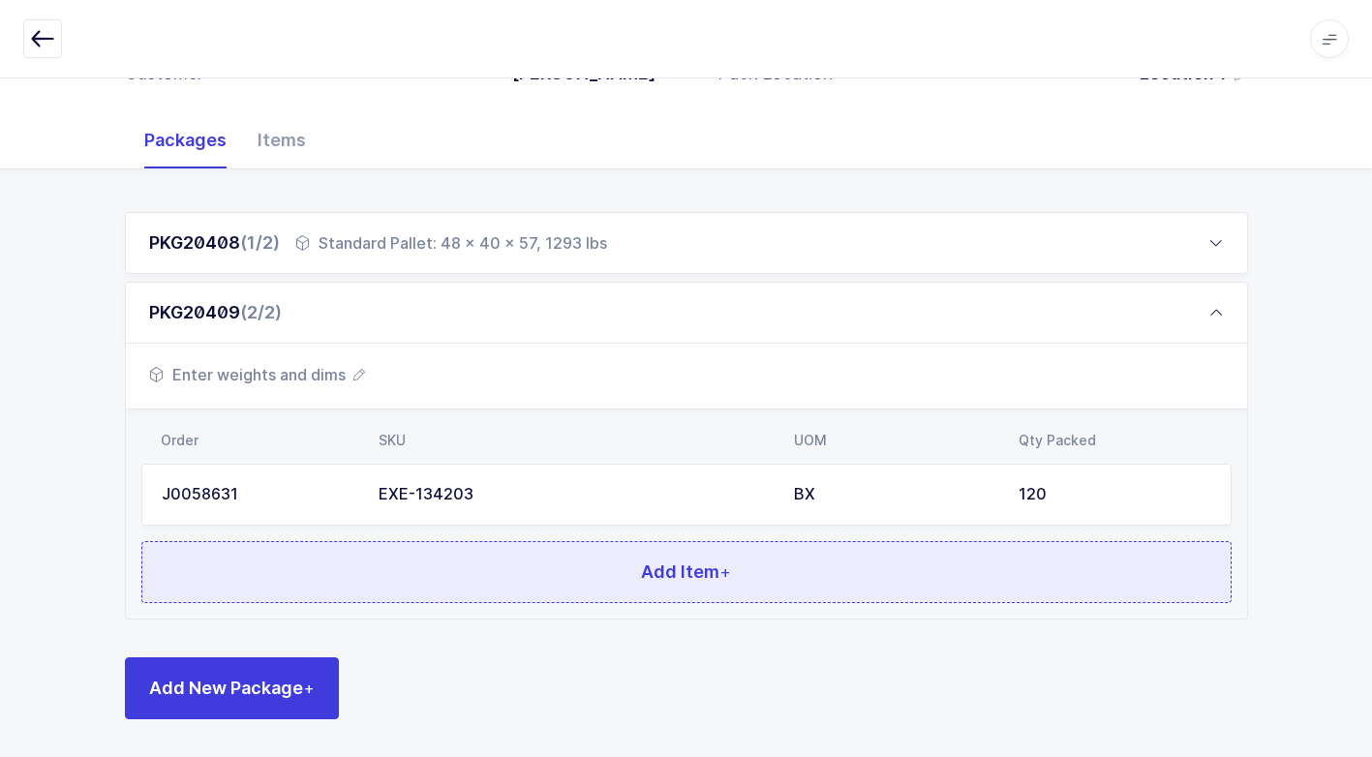
scroll to position [218, 0]
click at [442, 583] on button "Add Item +" at bounding box center [686, 571] width 1090 height 62
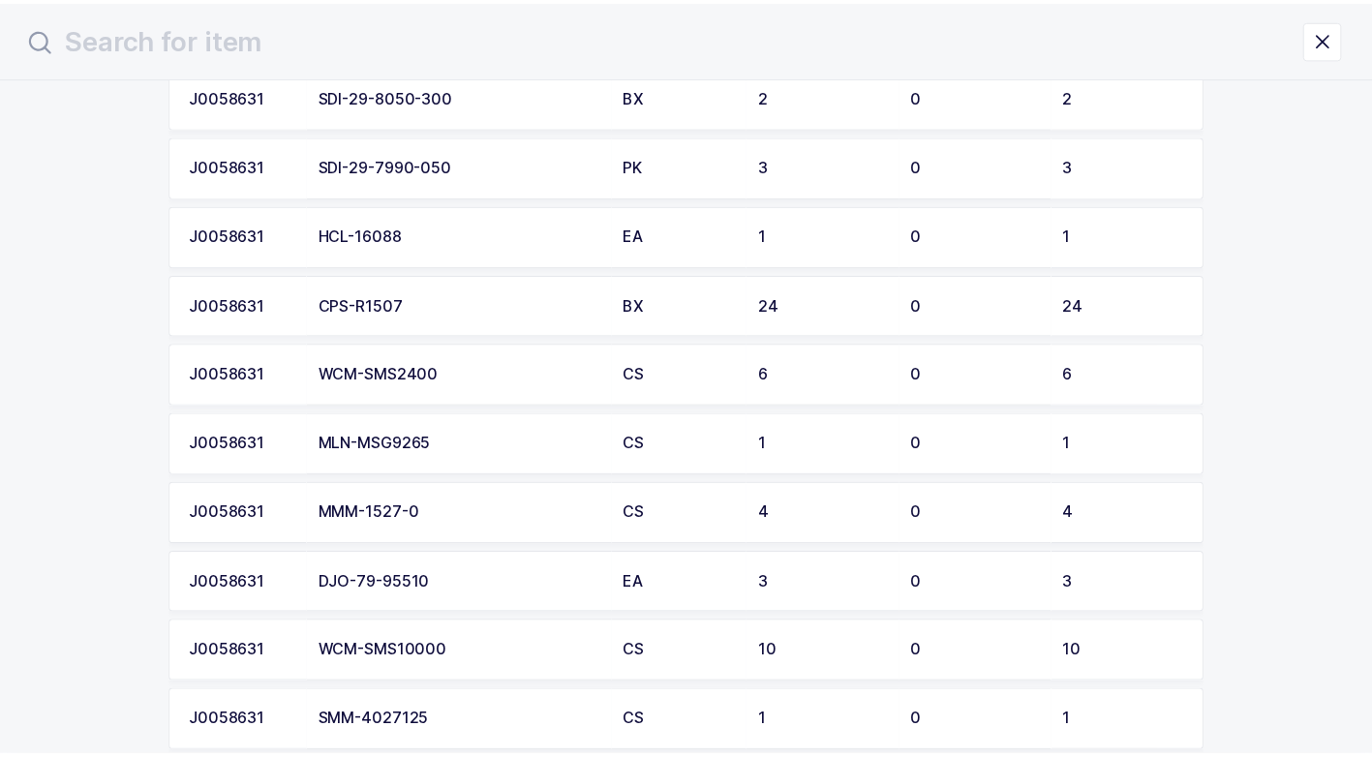
scroll to position [678, 0]
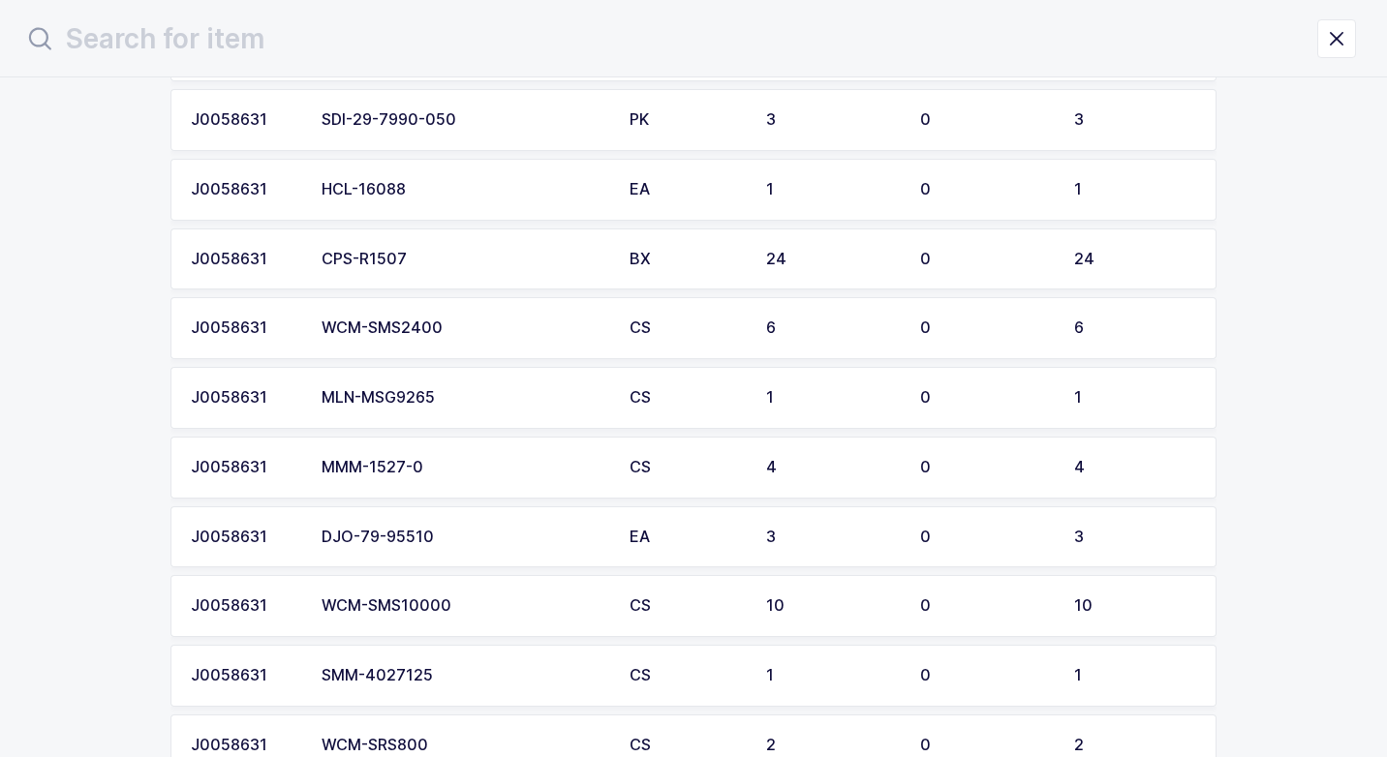
click at [466, 400] on div "MLN-MSG9265" at bounding box center [463, 397] width 285 height 17
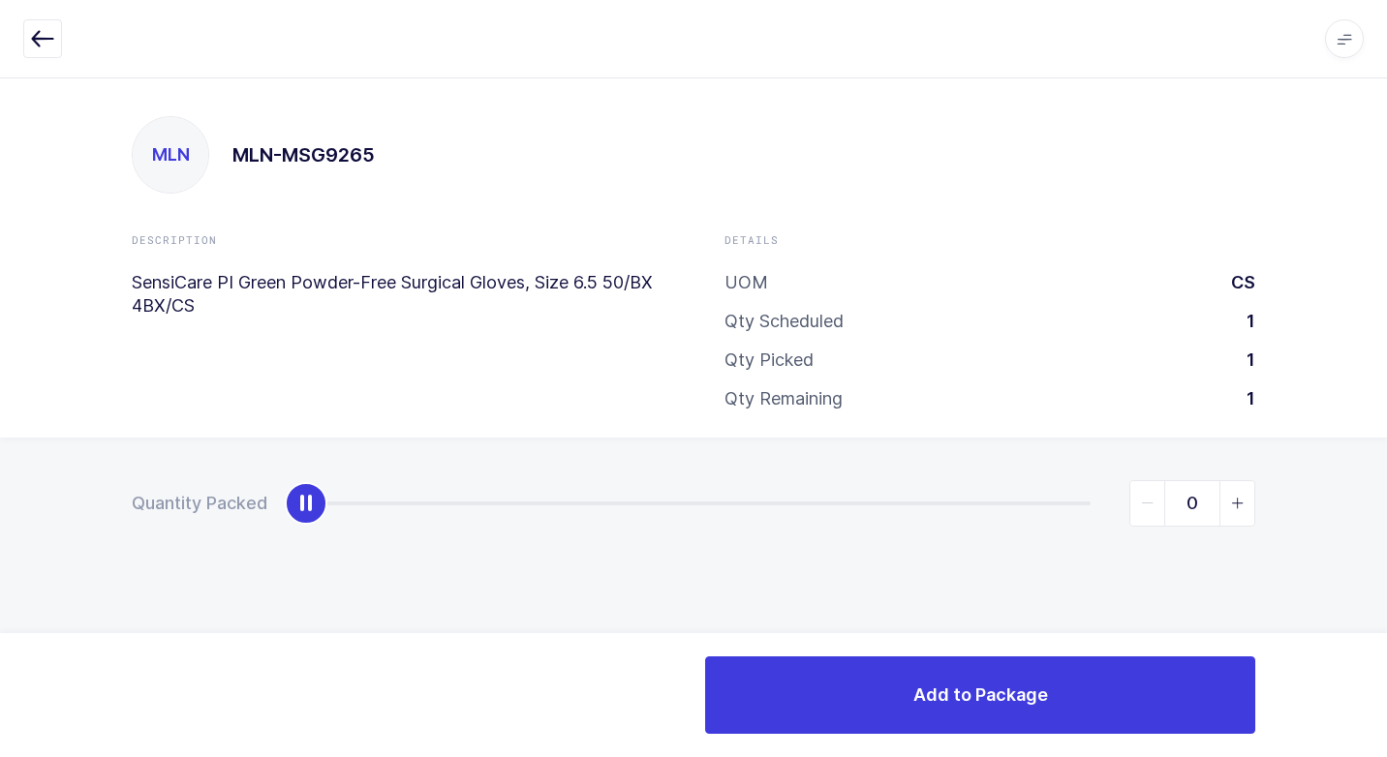
type input "1"
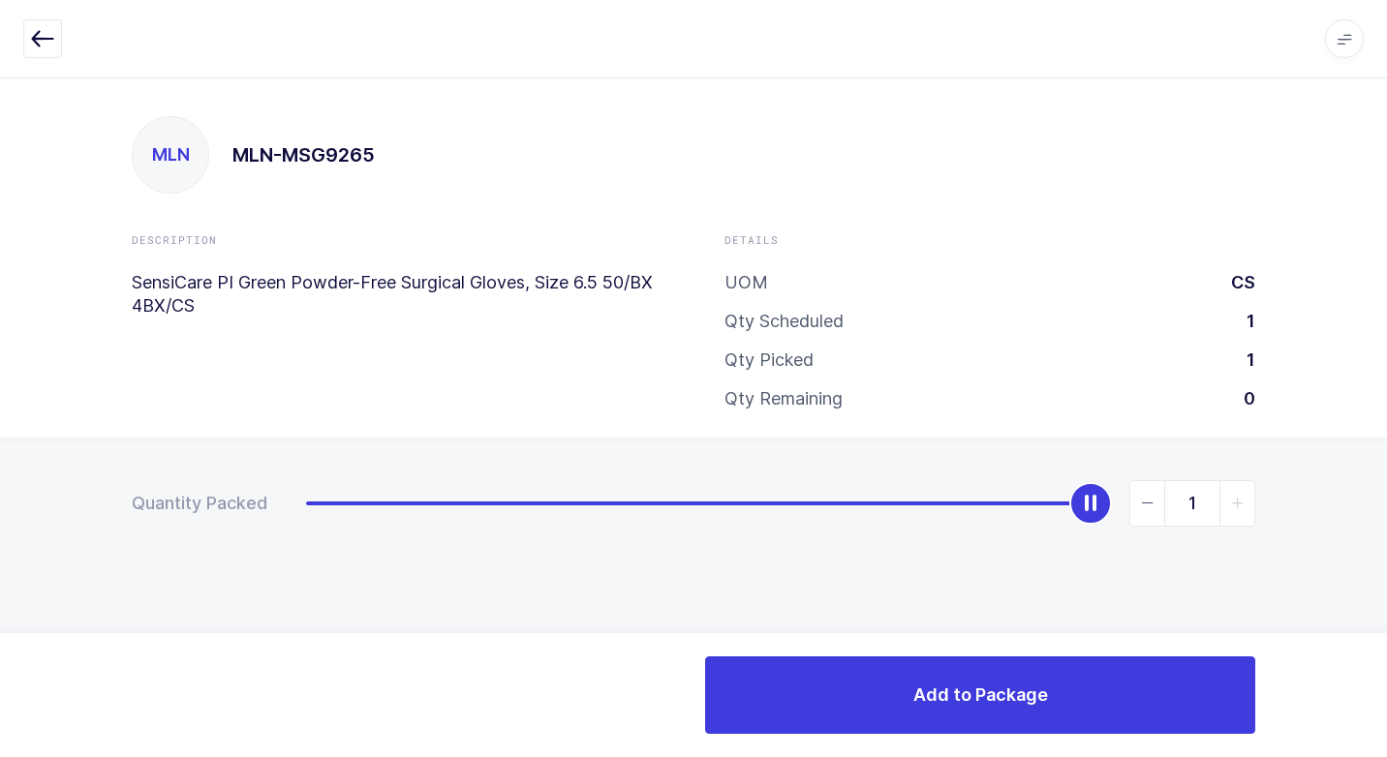
drag, startPoint x: 312, startPoint y: 511, endPoint x: 1389, endPoint y: 467, distance: 1078.6
click at [1386, 467] on html "Apps Core [GEOGRAPHIC_DATA] Admin Mission Control Purchasing [PERSON_NAME] Logo…" at bounding box center [693, 378] width 1387 height 757
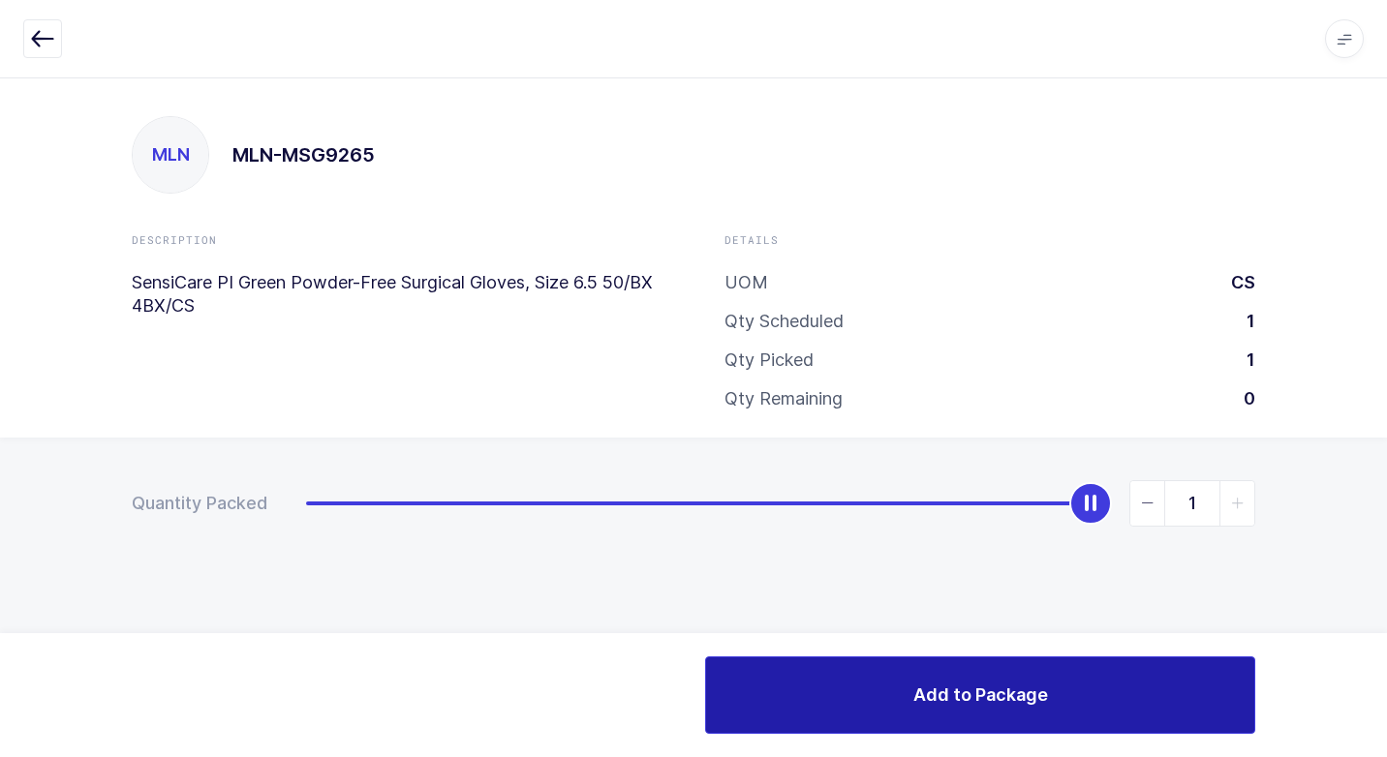
click at [882, 707] on button "Add to Package" at bounding box center [980, 694] width 550 height 77
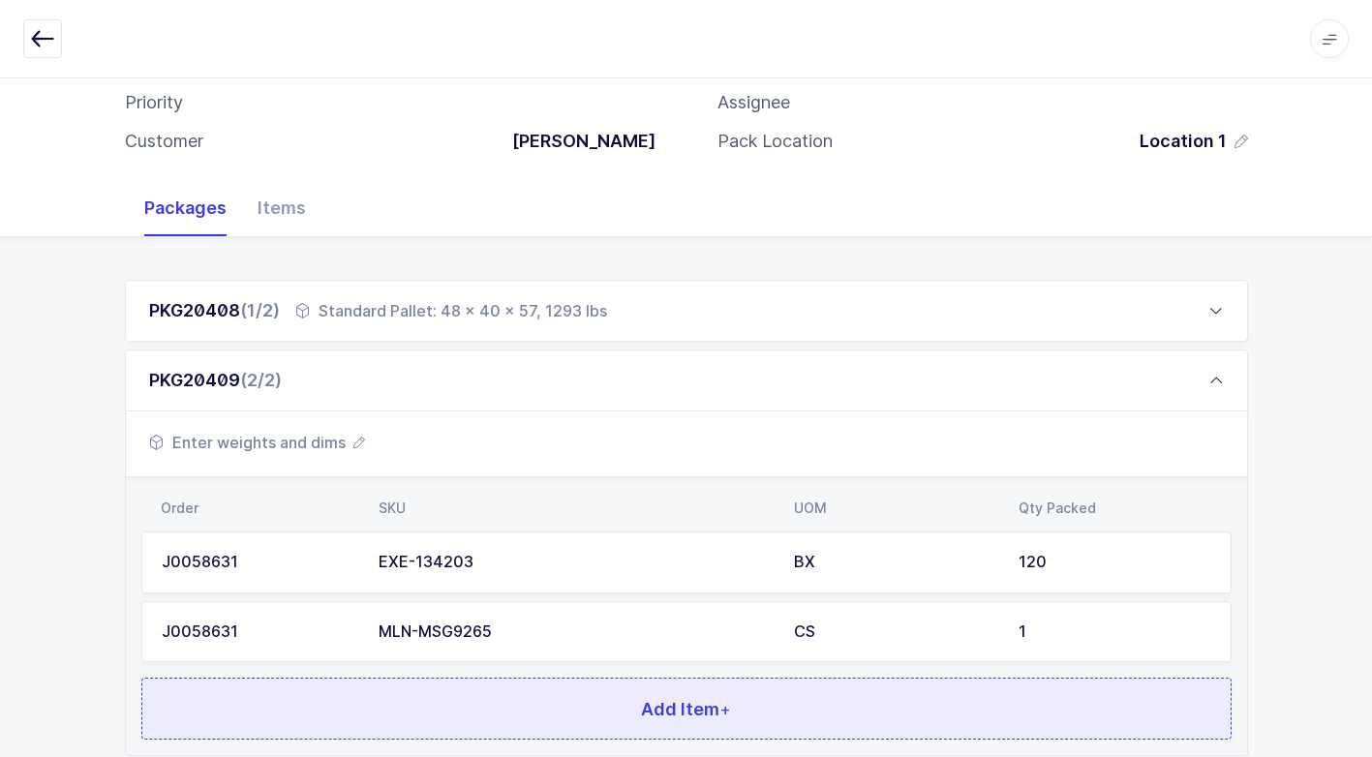
scroll to position [287, 0]
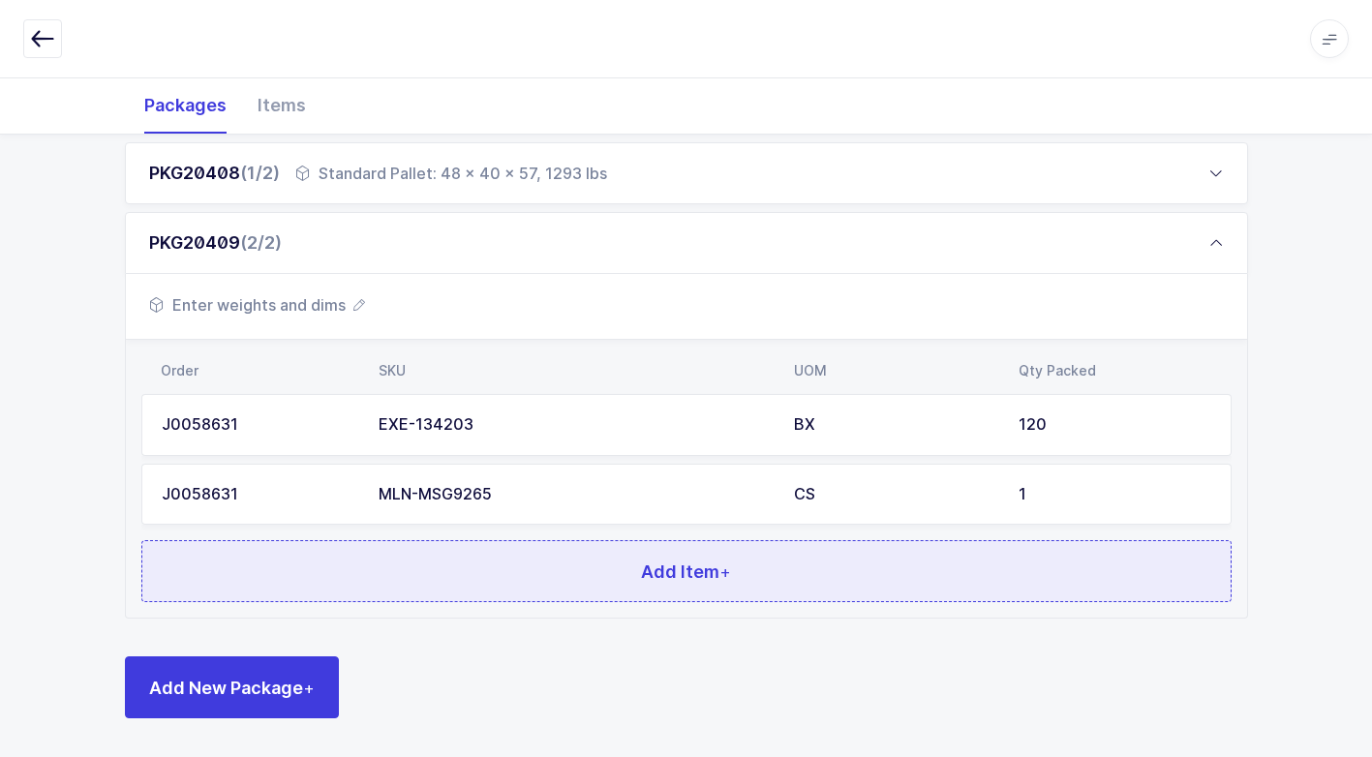
click at [454, 568] on button "Add Item +" at bounding box center [686, 571] width 1090 height 62
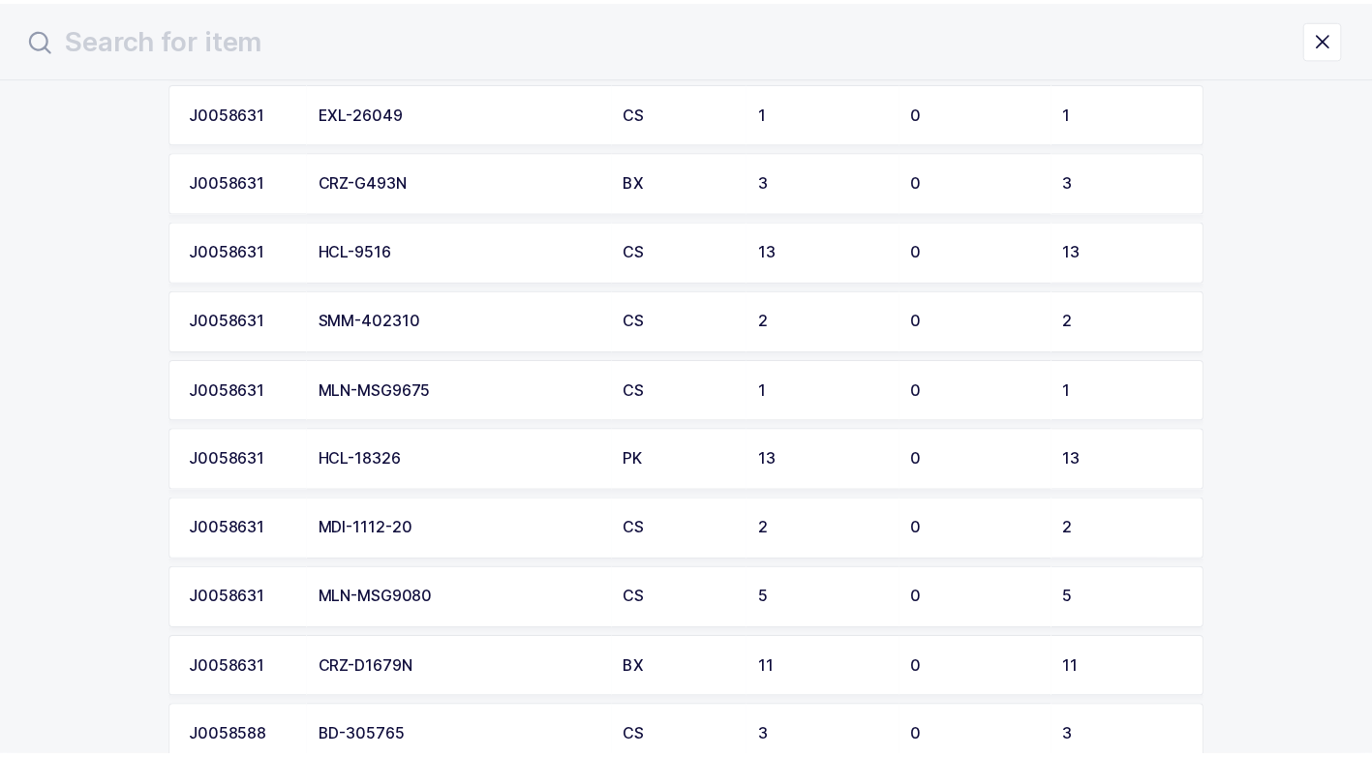
scroll to position [1936, 0]
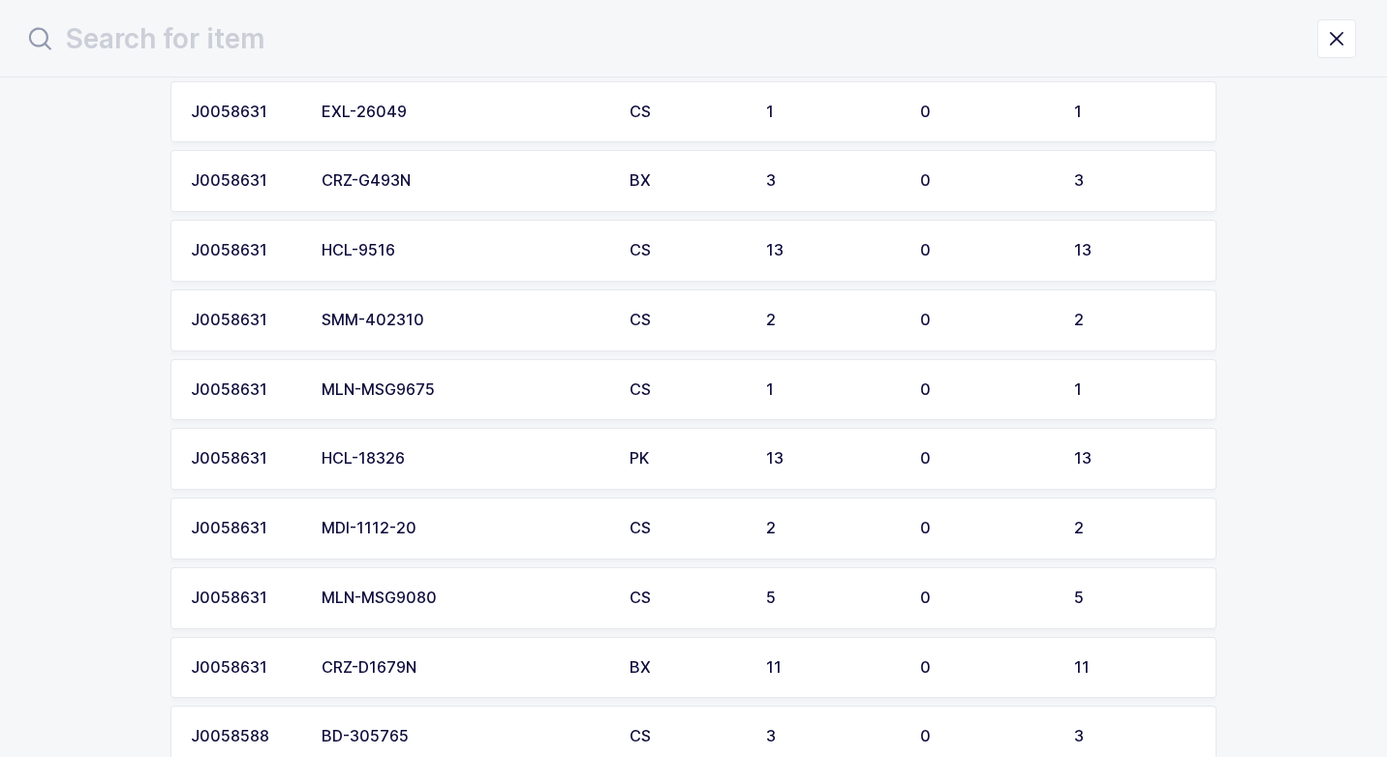
click at [428, 398] on div "MLN-MSG9675" at bounding box center [463, 389] width 285 height 17
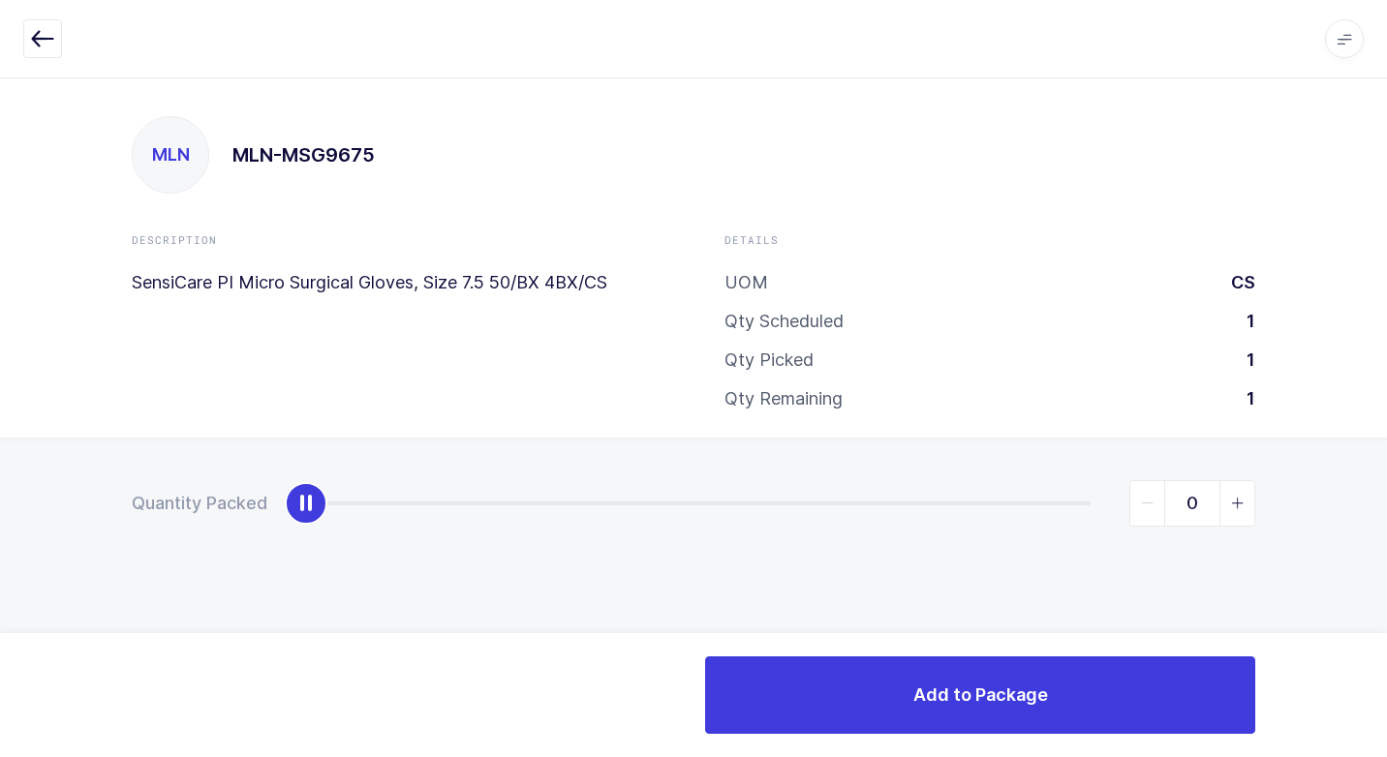
type input "1"
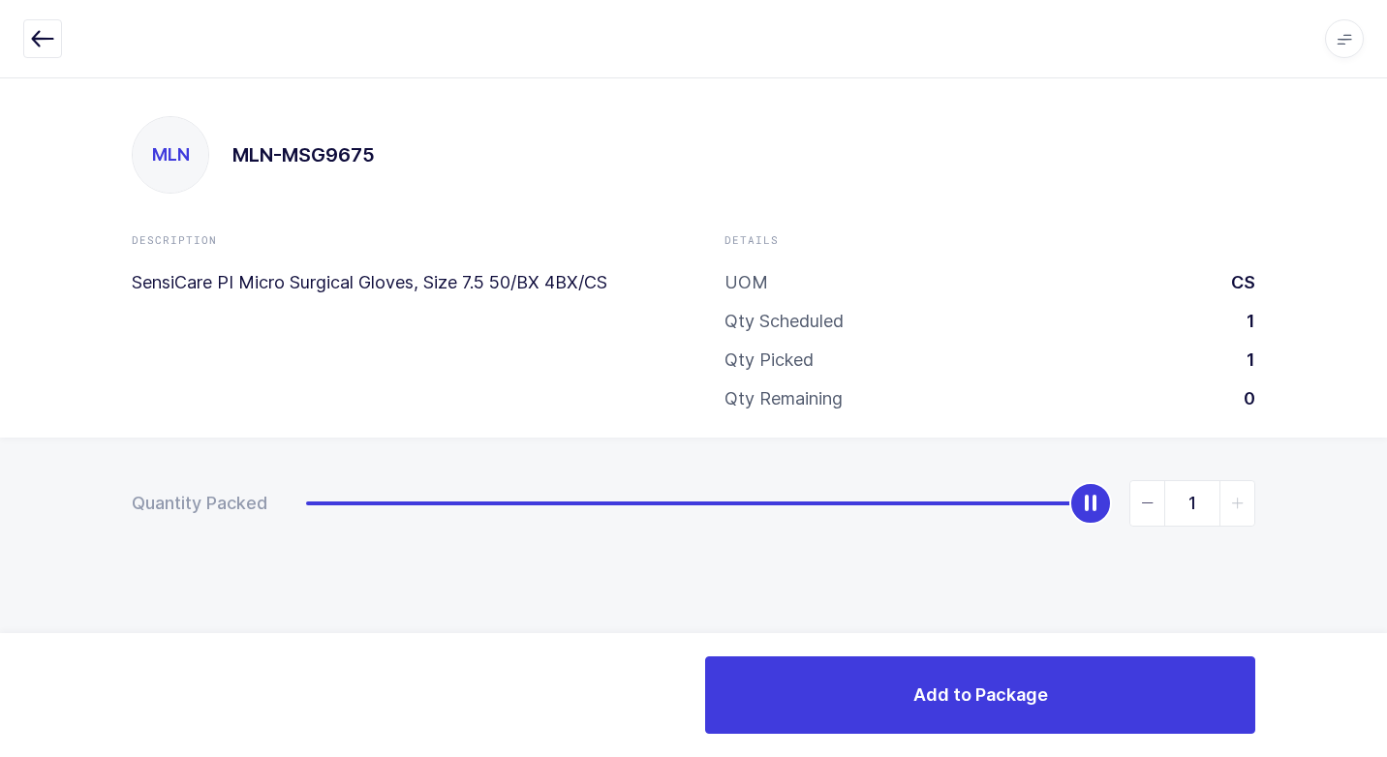
drag, startPoint x: 310, startPoint y: 508, endPoint x: 1389, endPoint y: 403, distance: 1084.7
click at [1386, 403] on html "Apps Core [GEOGRAPHIC_DATA] Admin Mission Control Purchasing [PERSON_NAME] Logo…" at bounding box center [693, 378] width 1387 height 757
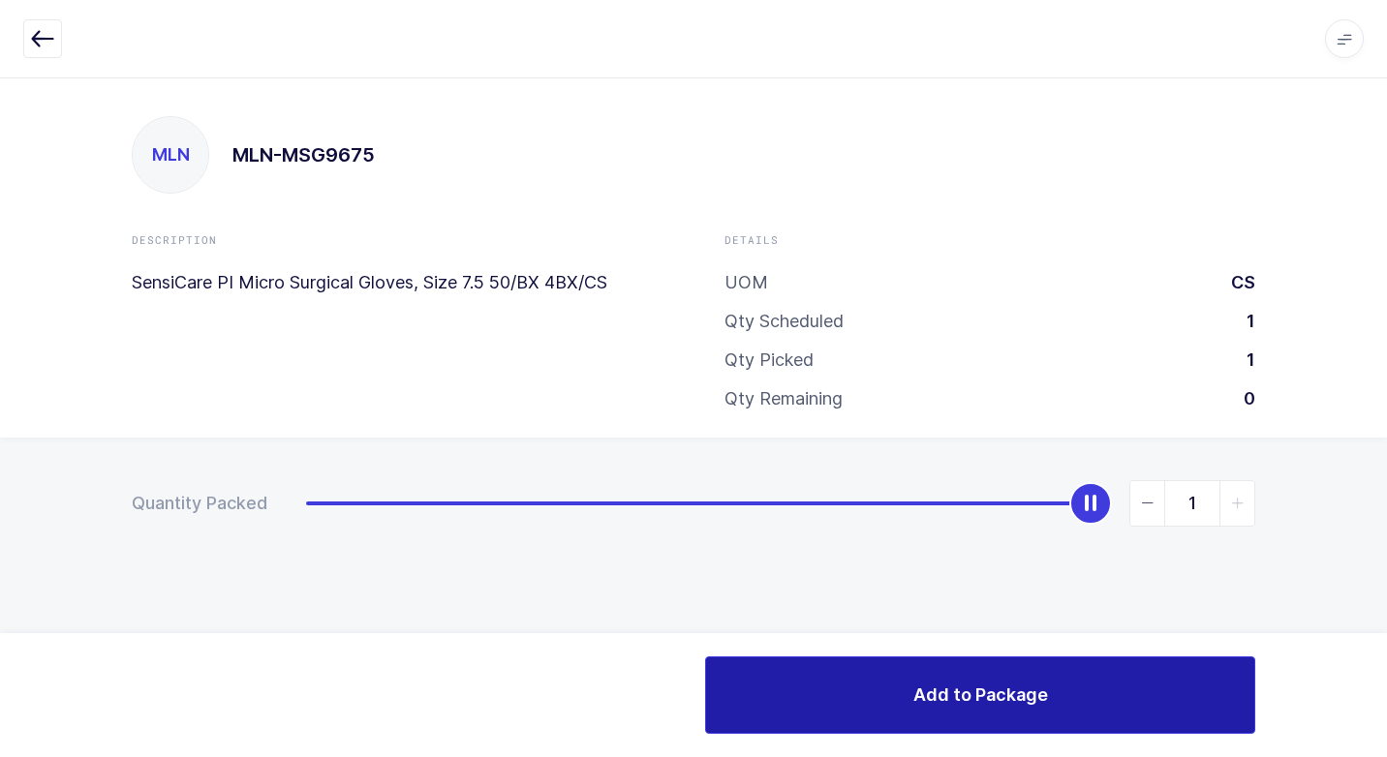
click at [811, 713] on button "Add to Package" at bounding box center [980, 694] width 550 height 77
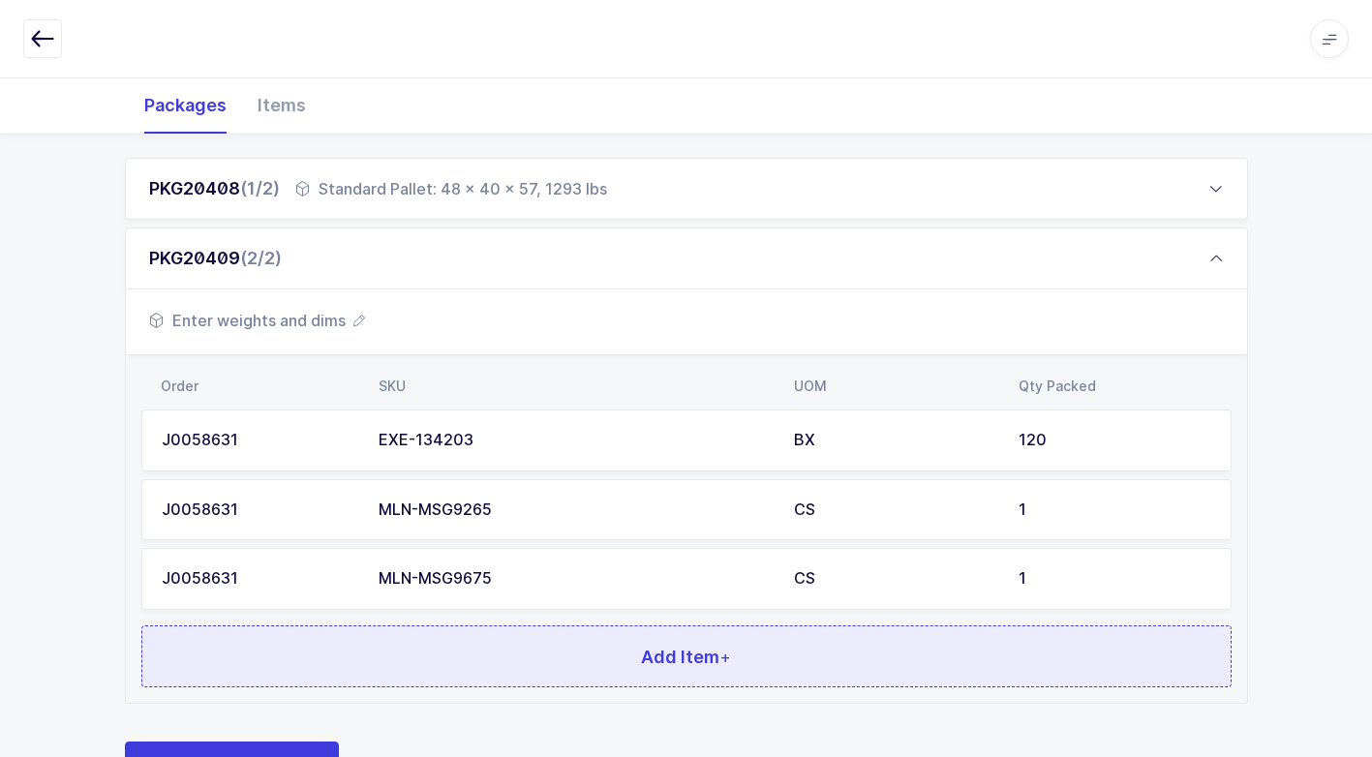
scroll to position [356, 0]
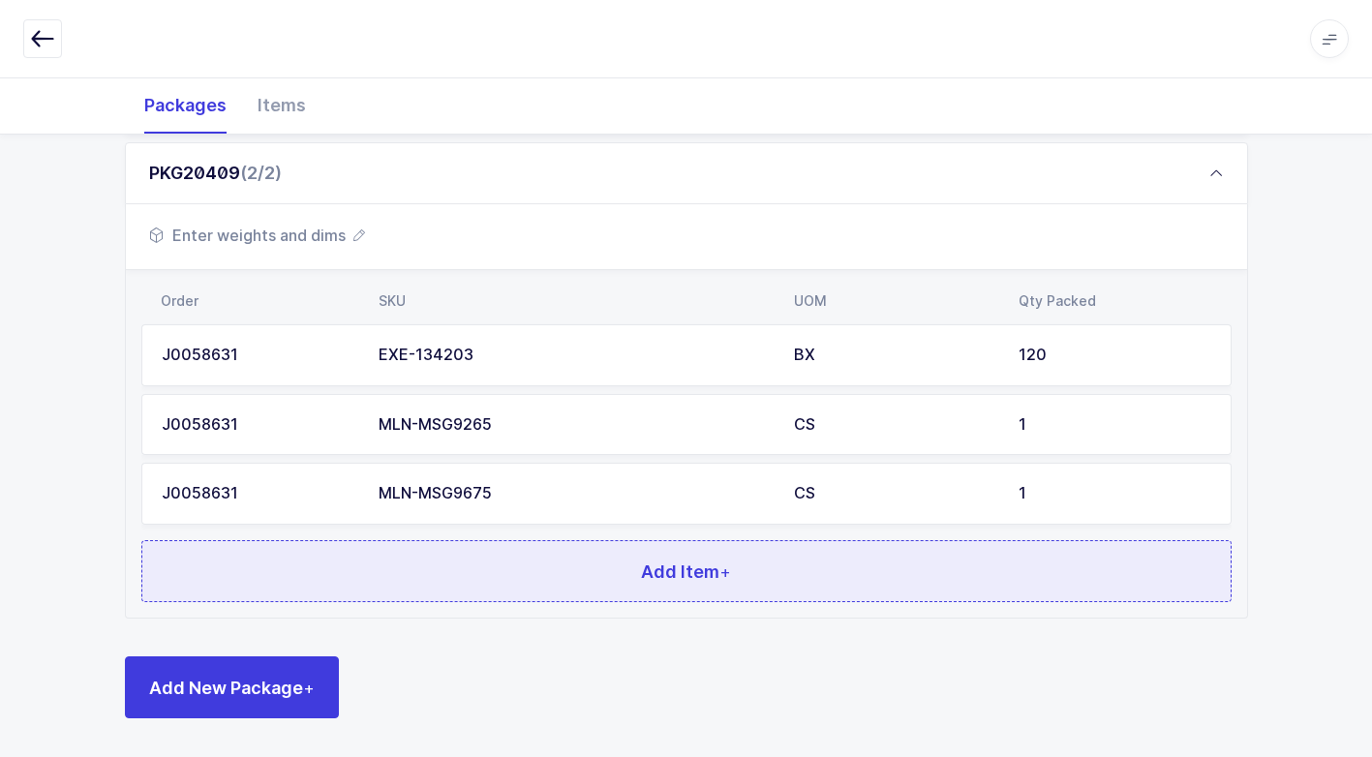
click at [416, 575] on button "Add Item +" at bounding box center [686, 571] width 1090 height 62
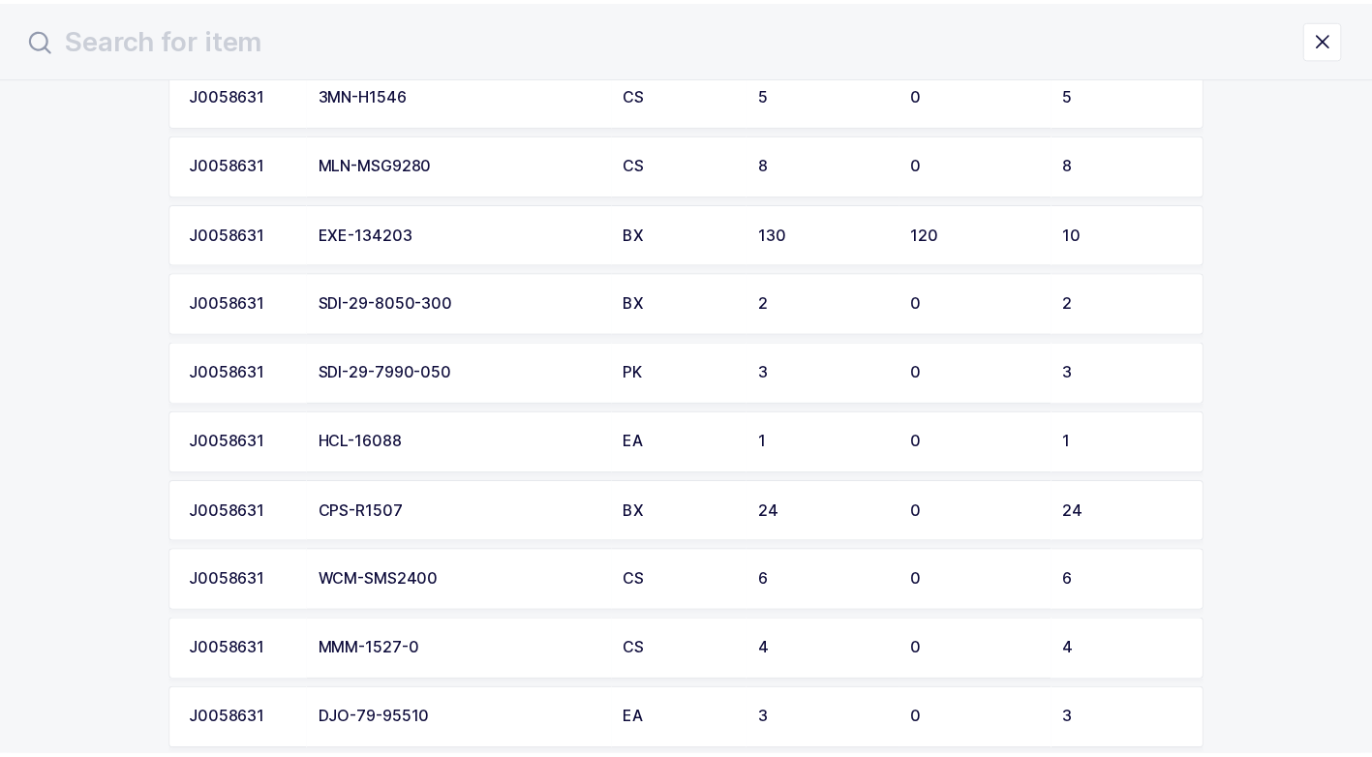
scroll to position [484, 0]
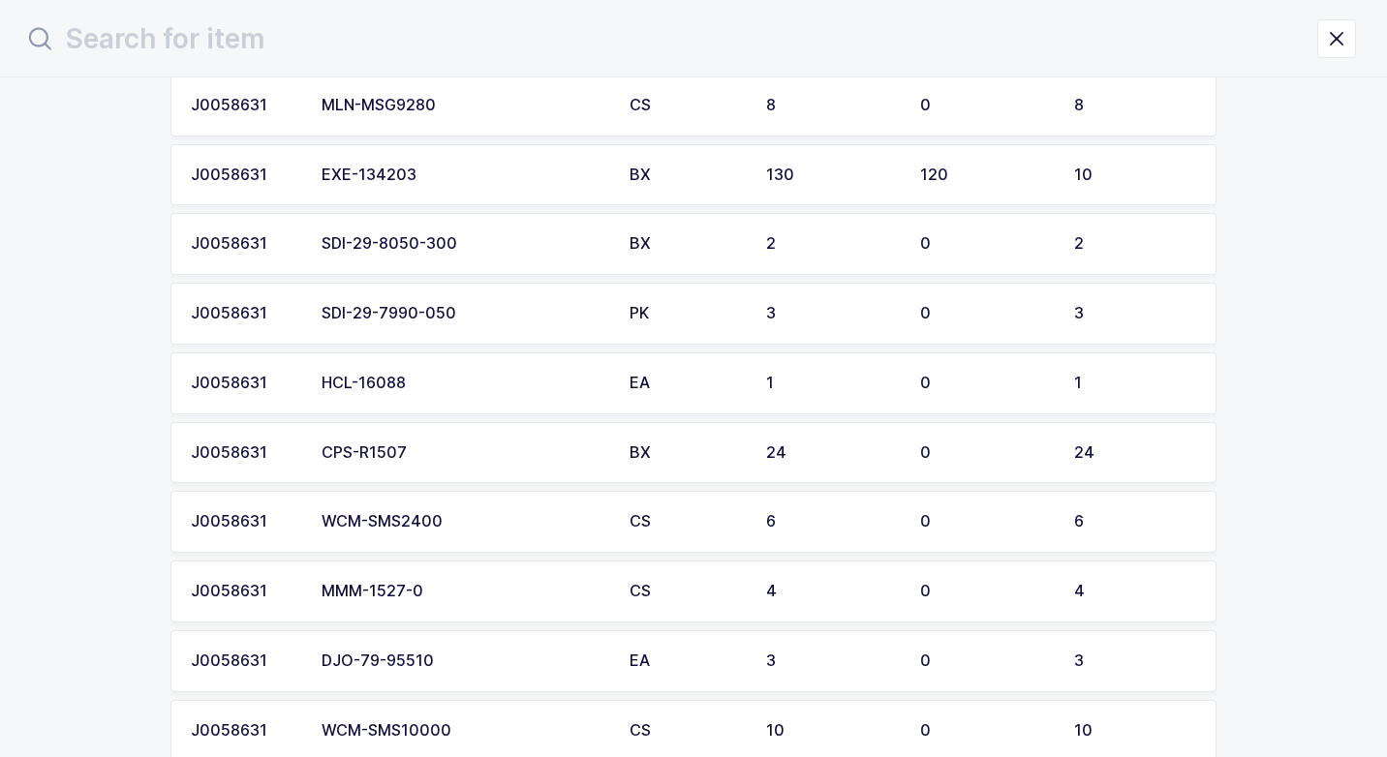
click at [459, 325] on td "SDI-29-7990-050" at bounding box center [464, 314] width 308 height 62
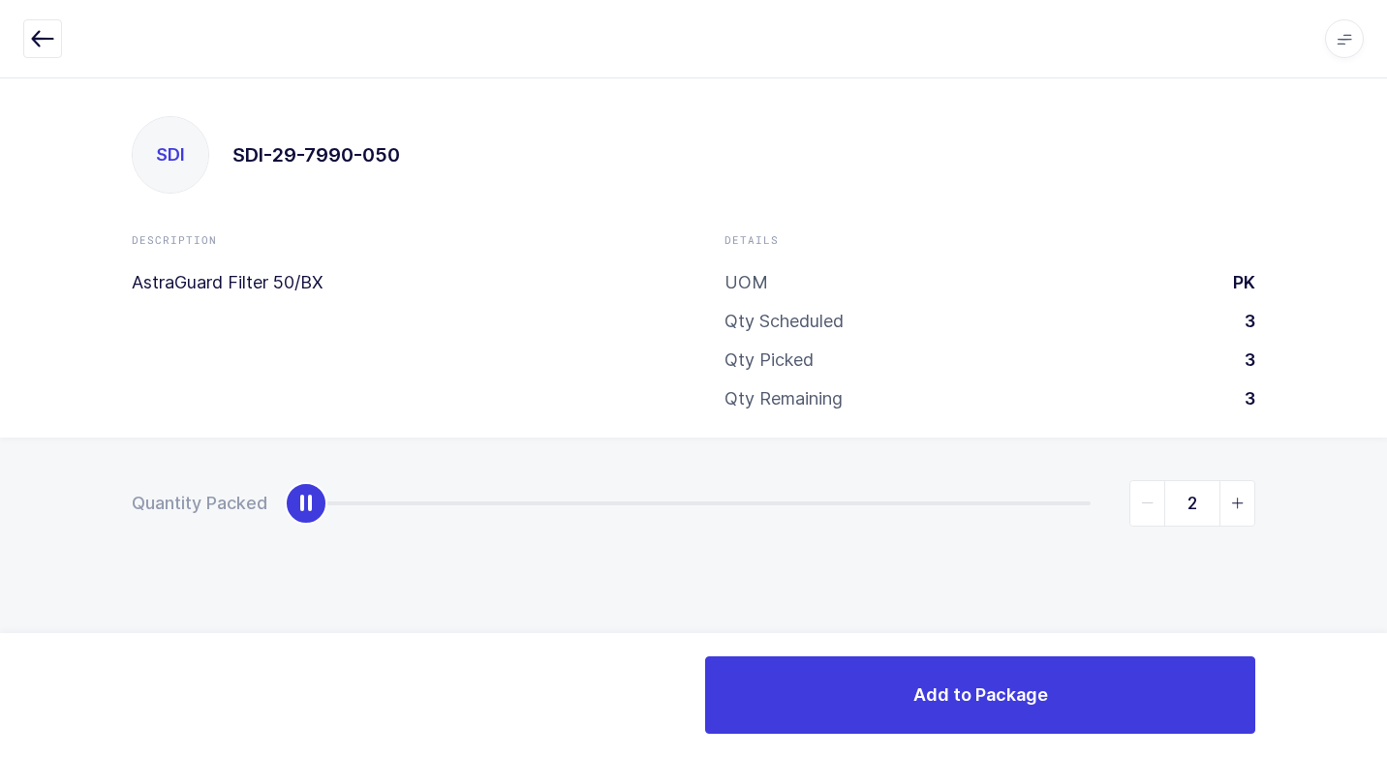
type input "3"
drag, startPoint x: 298, startPoint y: 509, endPoint x: 1389, endPoint y: 490, distance: 1091.4
click at [1386, 490] on html "Apps Core [GEOGRAPHIC_DATA] Admin Mission Control Purchasing [PERSON_NAME] Logo…" at bounding box center [693, 378] width 1387 height 757
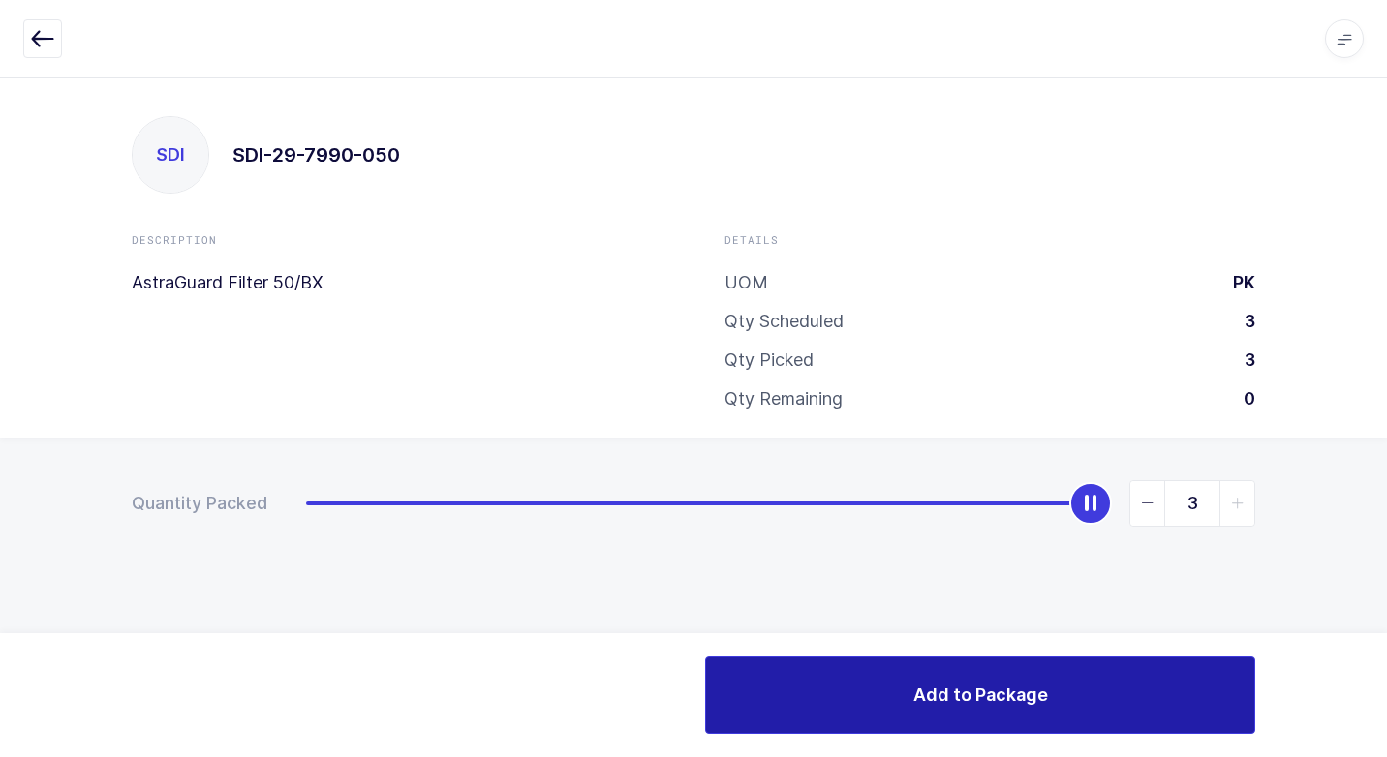
click at [902, 681] on button "Add to Package" at bounding box center [980, 694] width 550 height 77
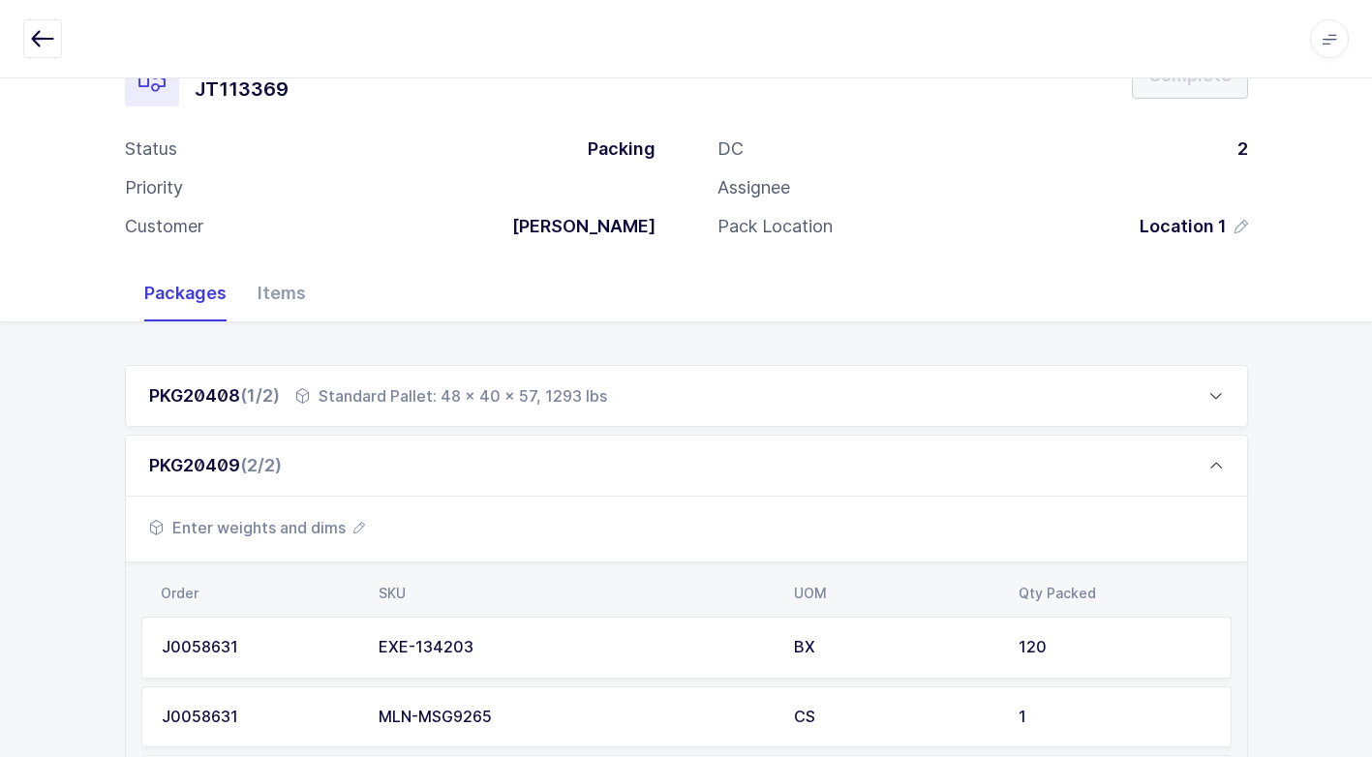
scroll to position [97, 0]
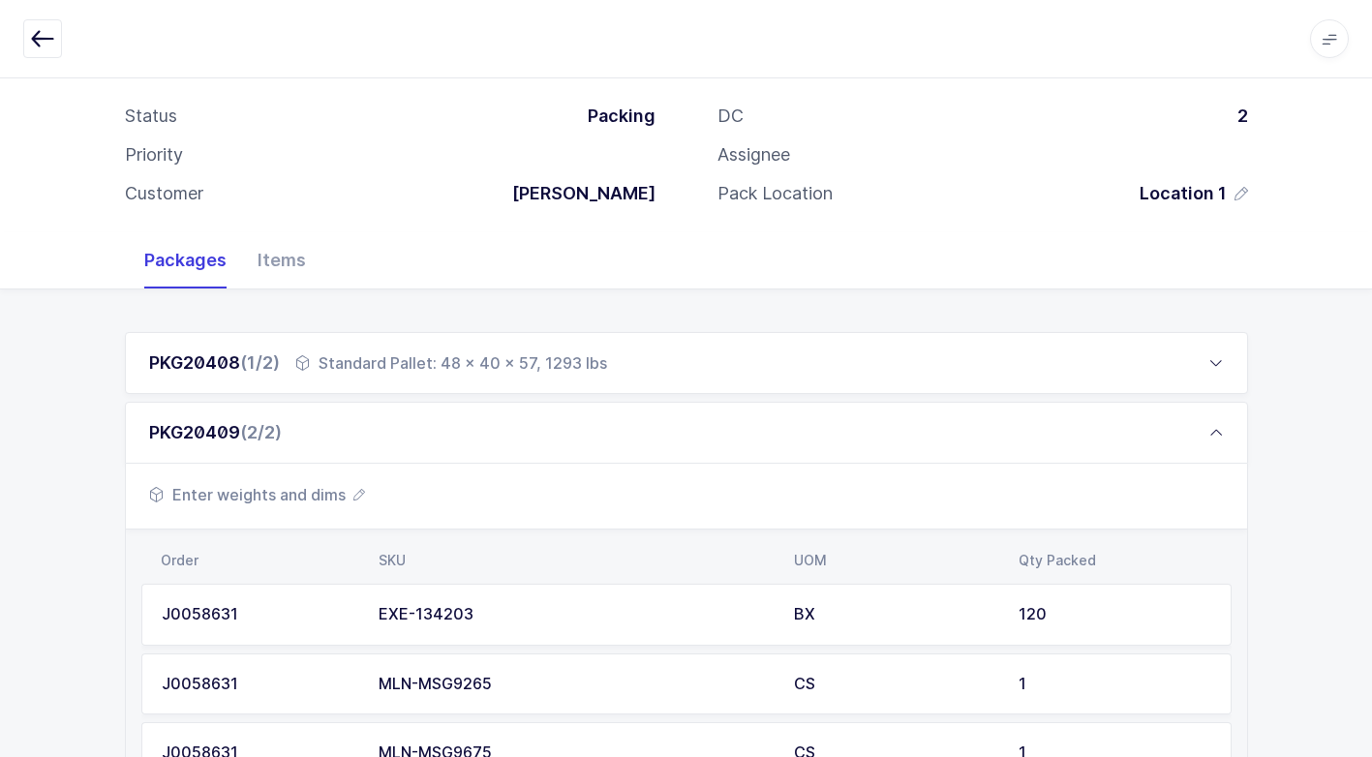
click at [320, 491] on span "Enter weights and dims" at bounding box center [257, 494] width 216 height 23
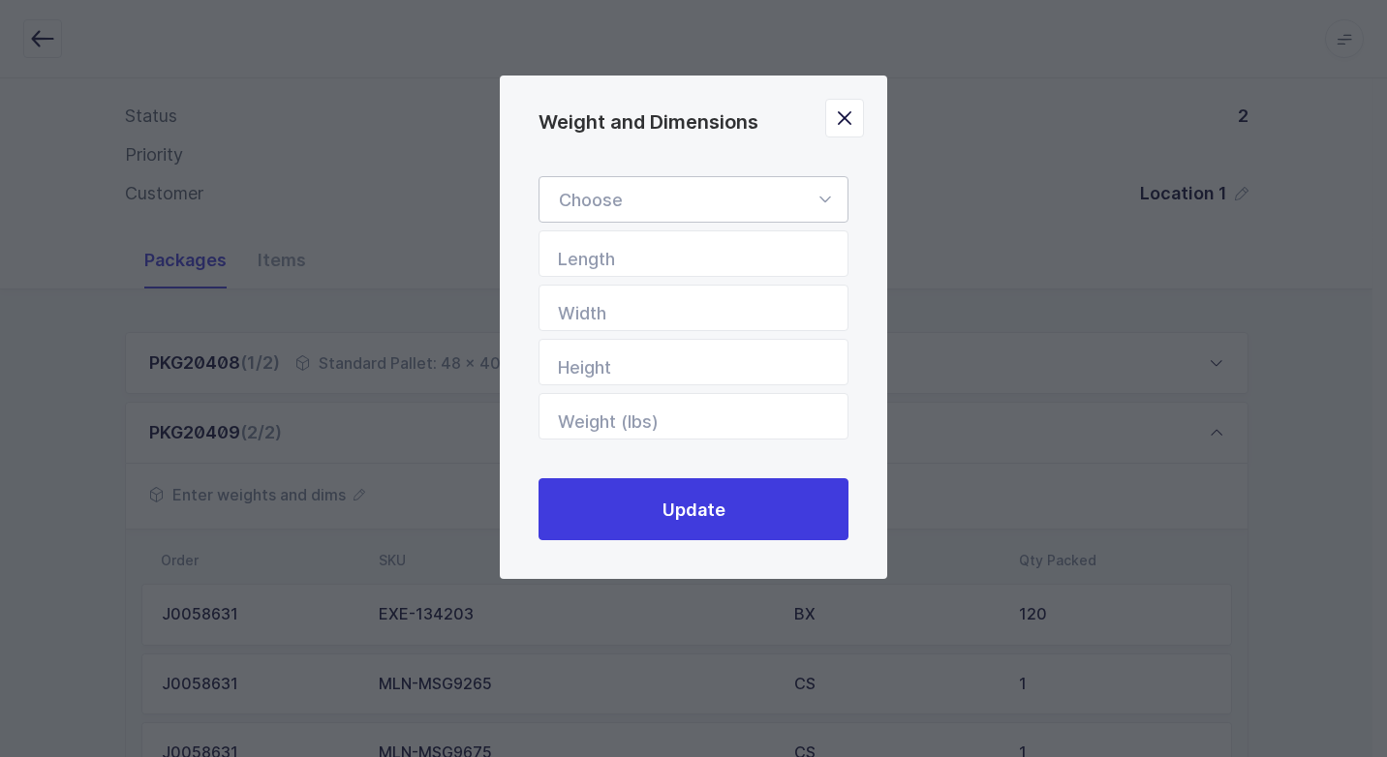
click at [822, 200] on icon "Weight and Dimensions" at bounding box center [824, 199] width 24 height 46
click at [720, 258] on li "Standard Pallet" at bounding box center [700, 255] width 307 height 37
type input "Standard Pallet"
type input "48"
type input "40"
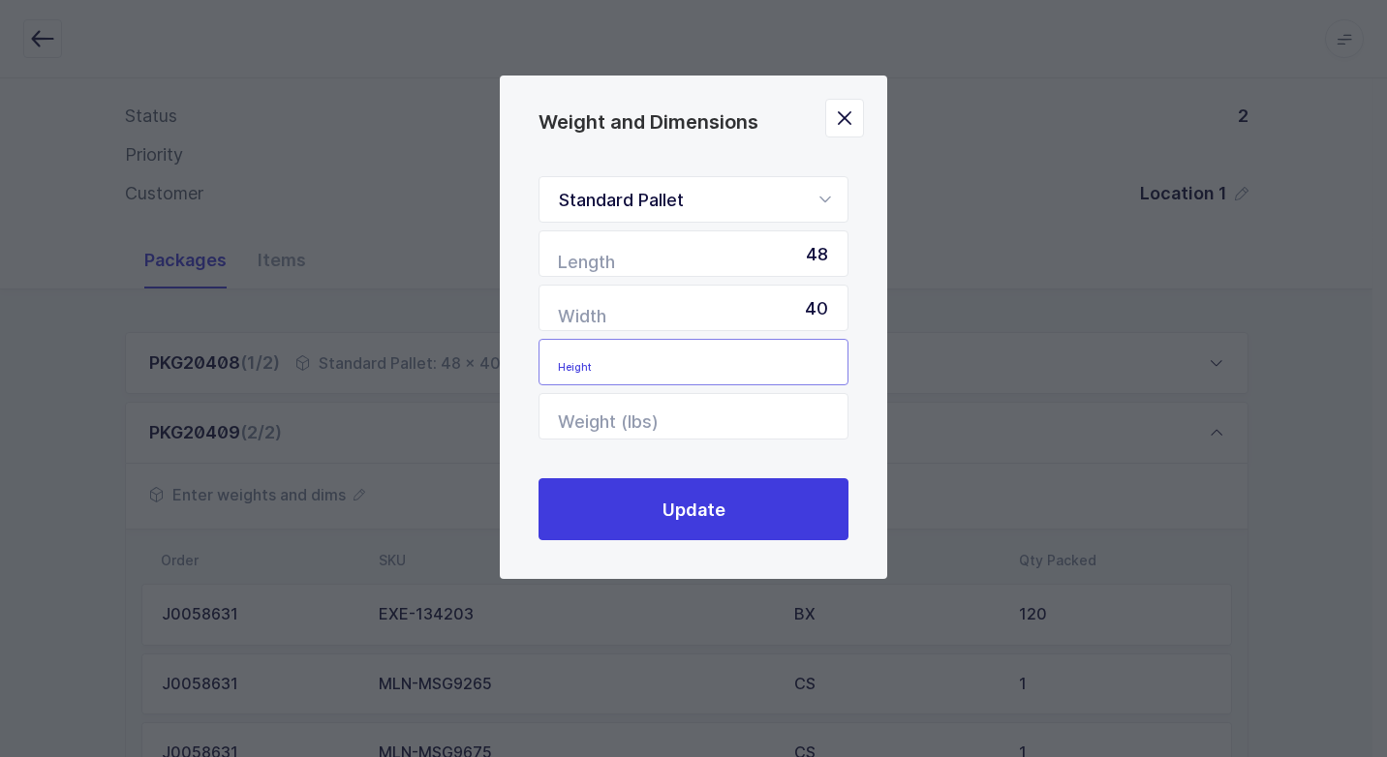
click at [768, 382] on input "Height" at bounding box center [693, 362] width 310 height 46
type input "55"
click at [767, 410] on input "Weight (lbs)" at bounding box center [693, 416] width 310 height 46
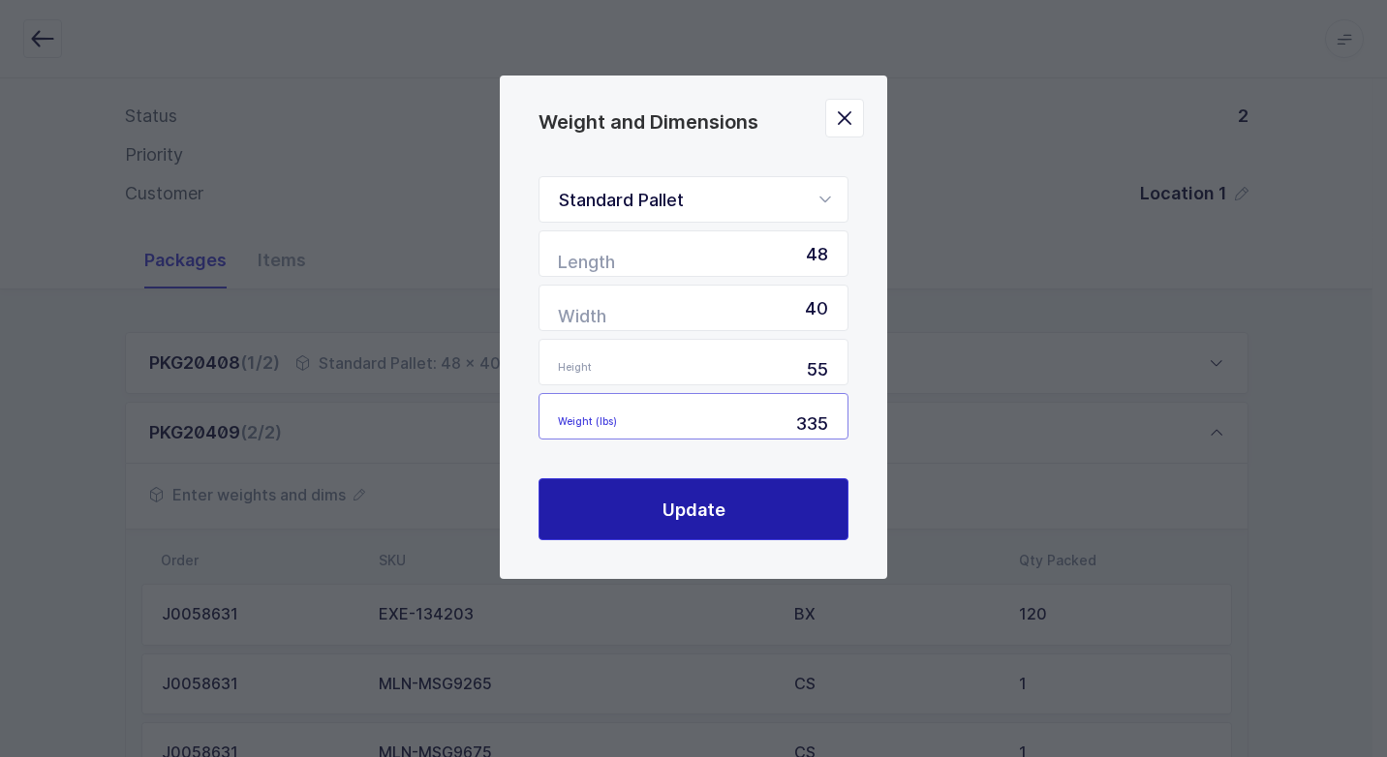
type input "335"
click at [711, 503] on span "Update" at bounding box center [693, 510] width 63 height 24
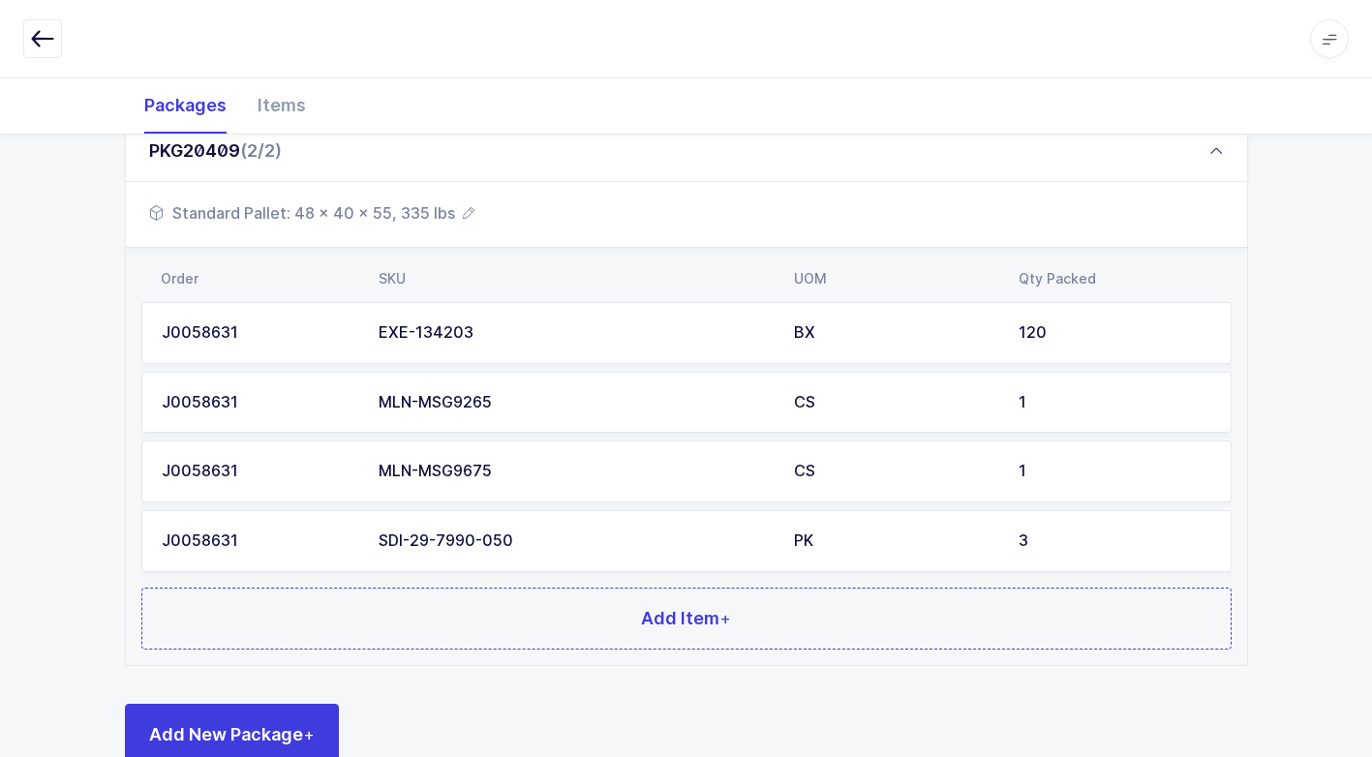
scroll to position [426, 0]
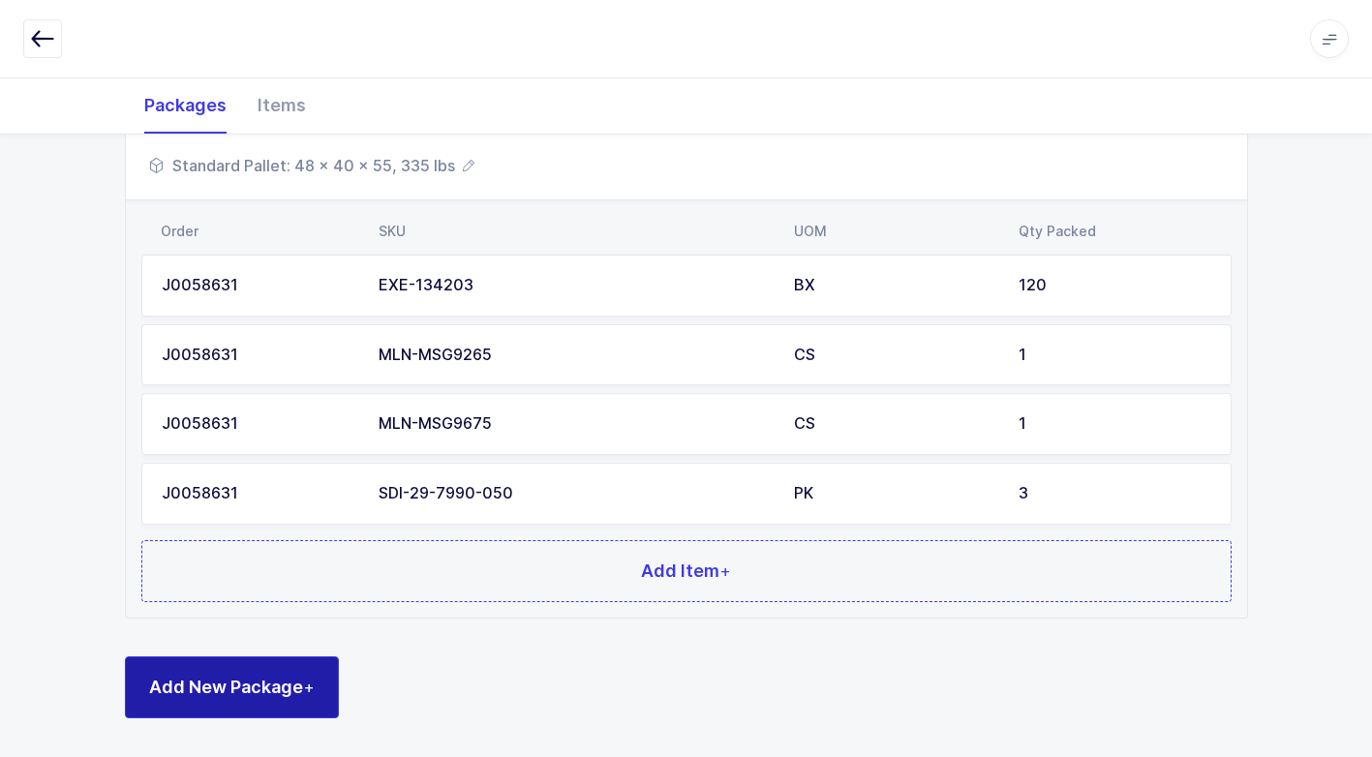
click at [301, 668] on button "Add New Package +" at bounding box center [232, 687] width 214 height 62
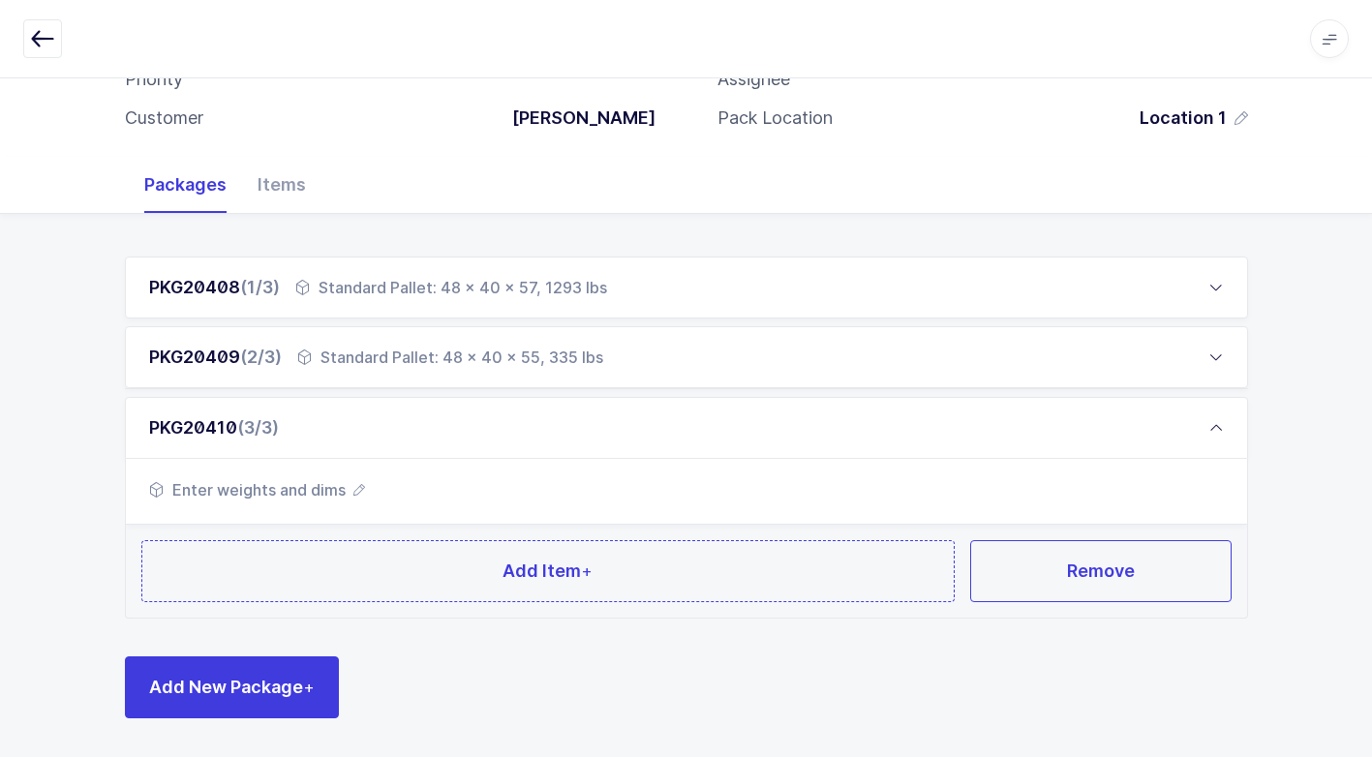
scroll to position [171, 0]
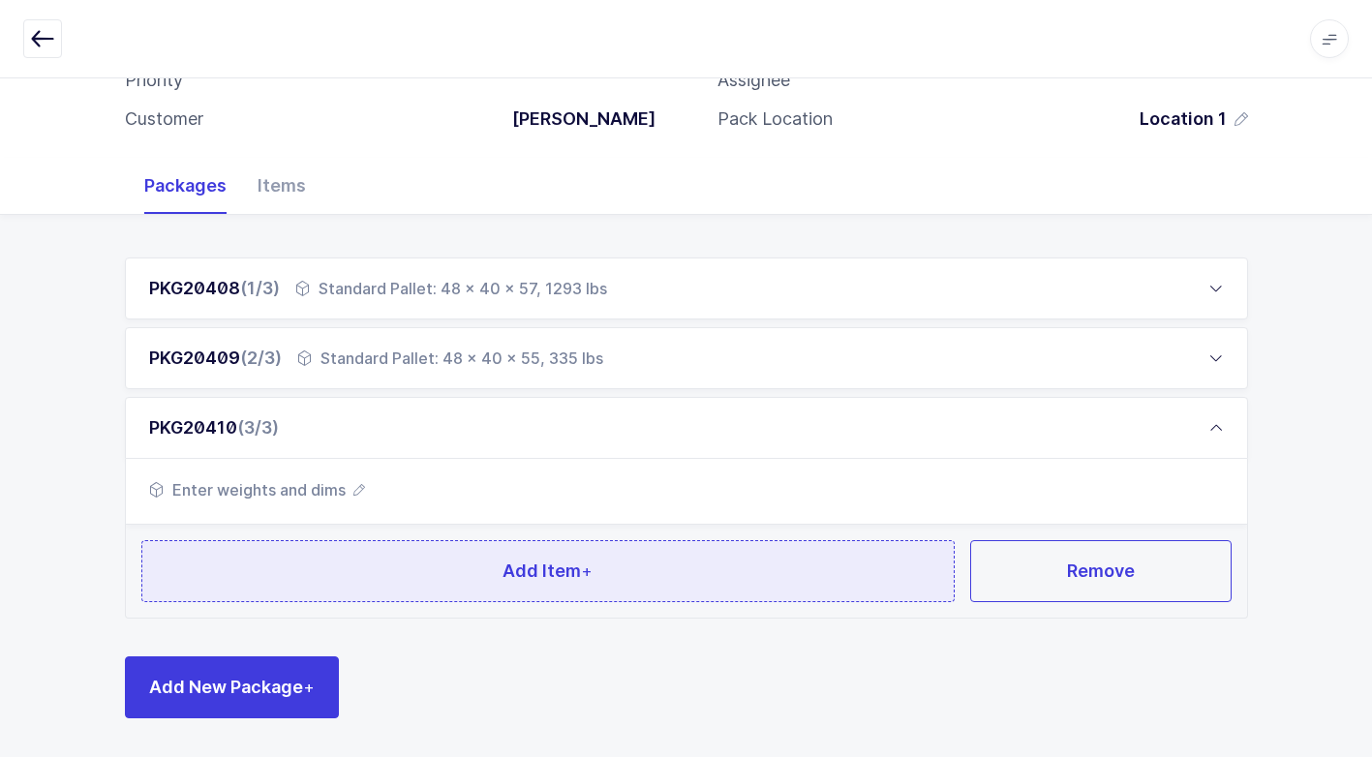
click at [435, 565] on button "Add Item +" at bounding box center [548, 571] width 814 height 62
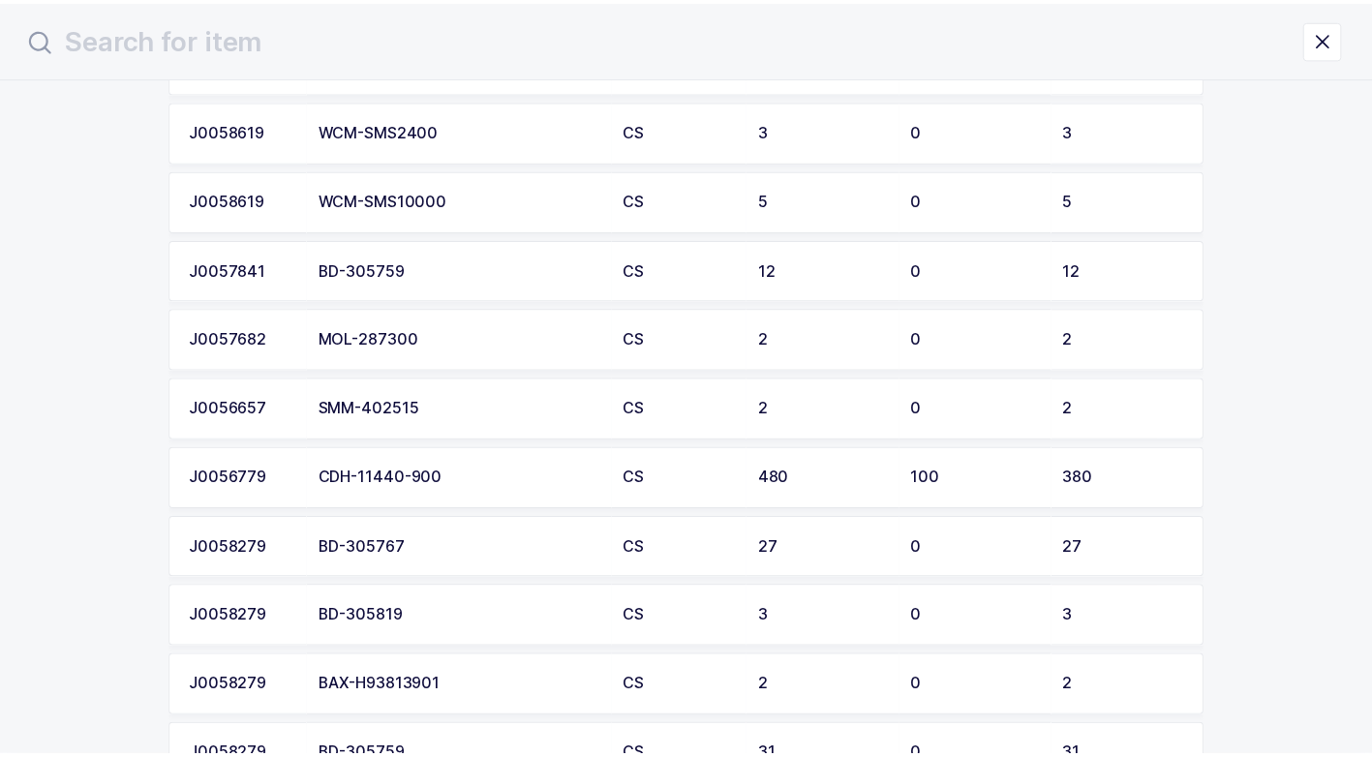
scroll to position [4260, 0]
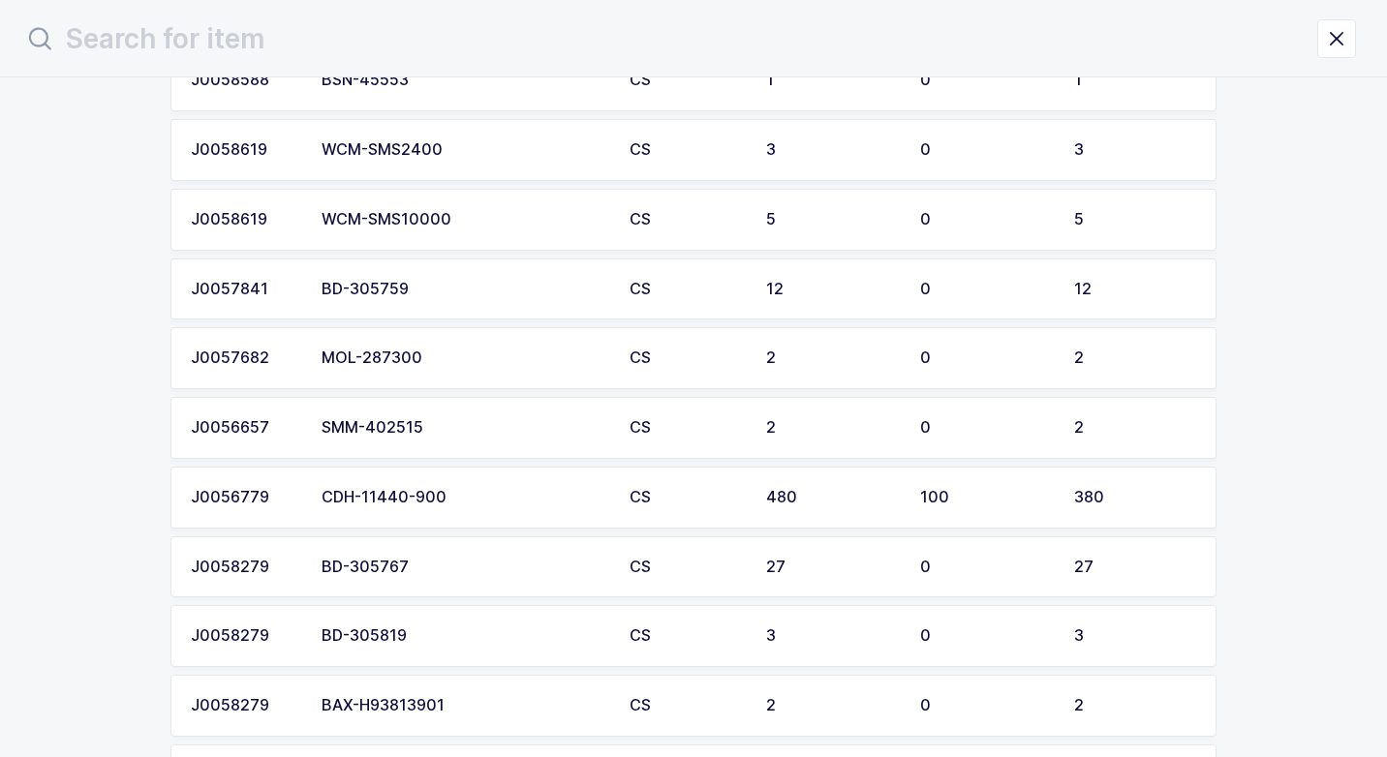
click at [472, 502] on div "CDH-11440-900" at bounding box center [463, 497] width 285 height 17
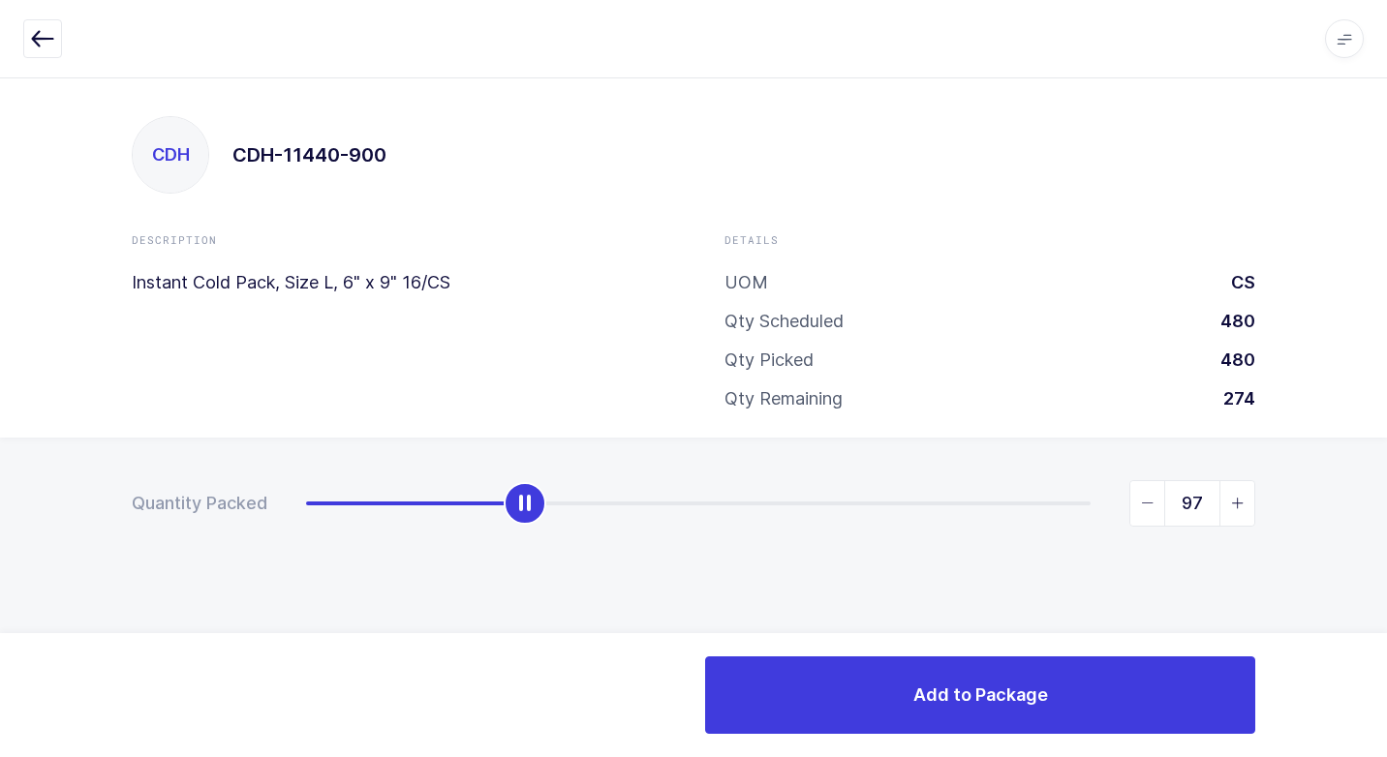
drag, startPoint x: 298, startPoint y: 512, endPoint x: 498, endPoint y: 550, distance: 203.0
click at [498, 550] on div "Quantity Packed 97" at bounding box center [693, 571] width 1387 height 267
click at [1235, 507] on icon "slider between 0 and 380" at bounding box center [1238, 504] width 14 height 14
type input "100"
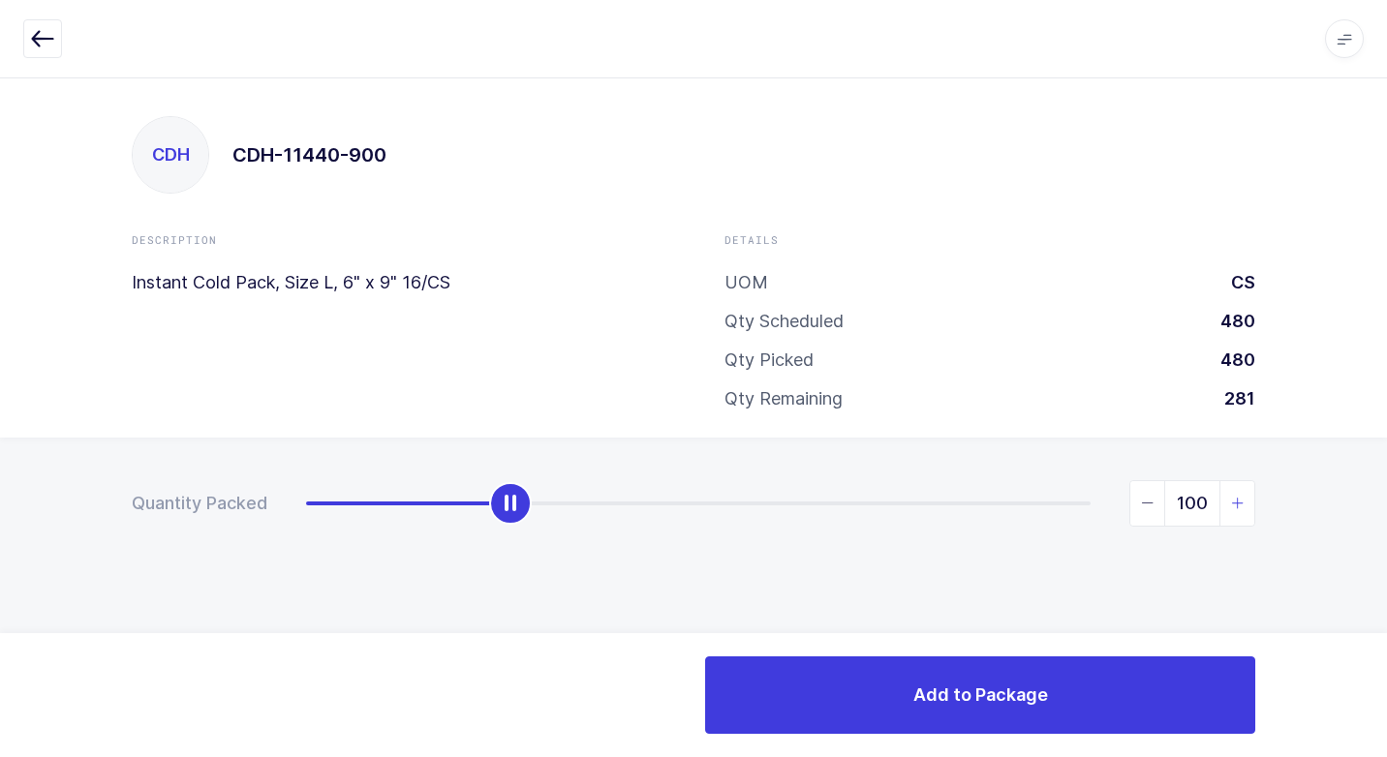
click at [1235, 504] on icon "slider between 0 and 380" at bounding box center [1238, 504] width 14 height 14
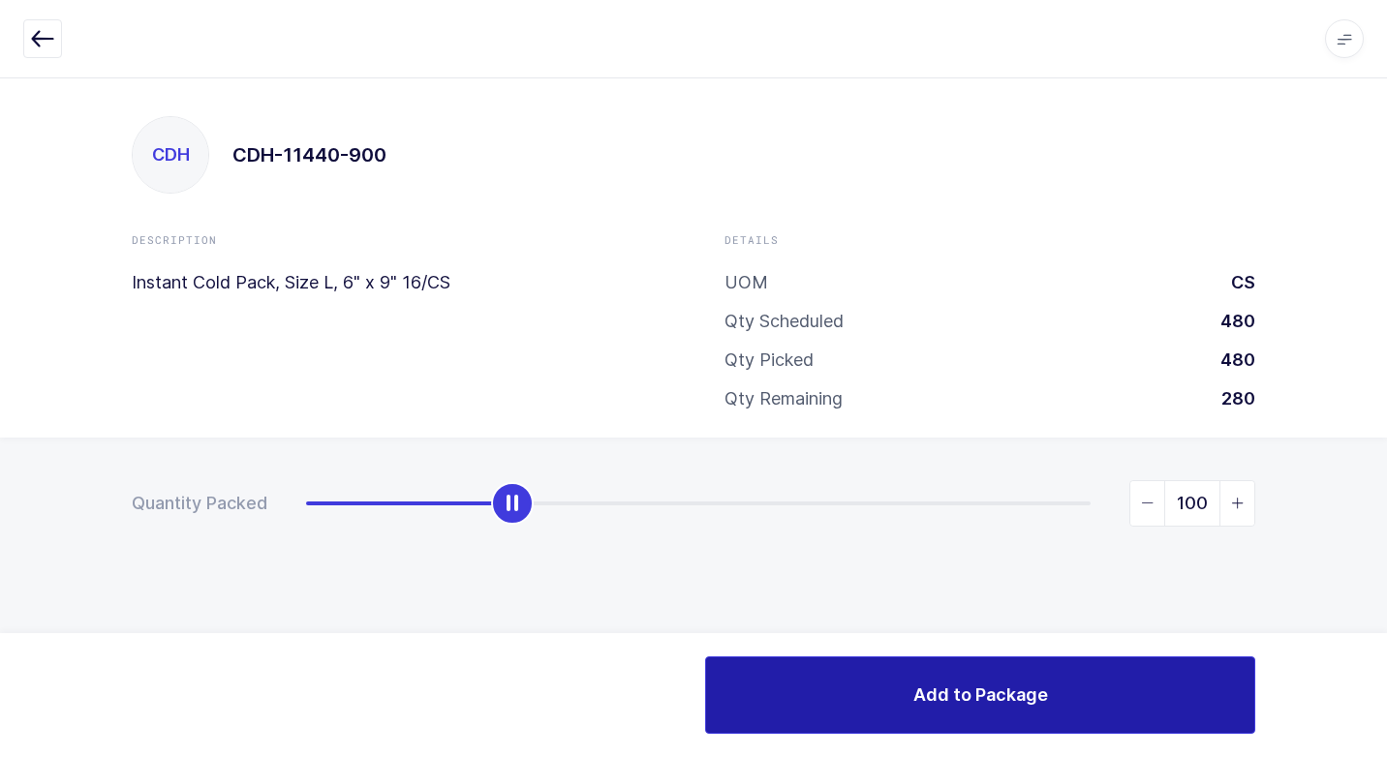
click at [938, 703] on span "Add to Package" at bounding box center [980, 695] width 135 height 24
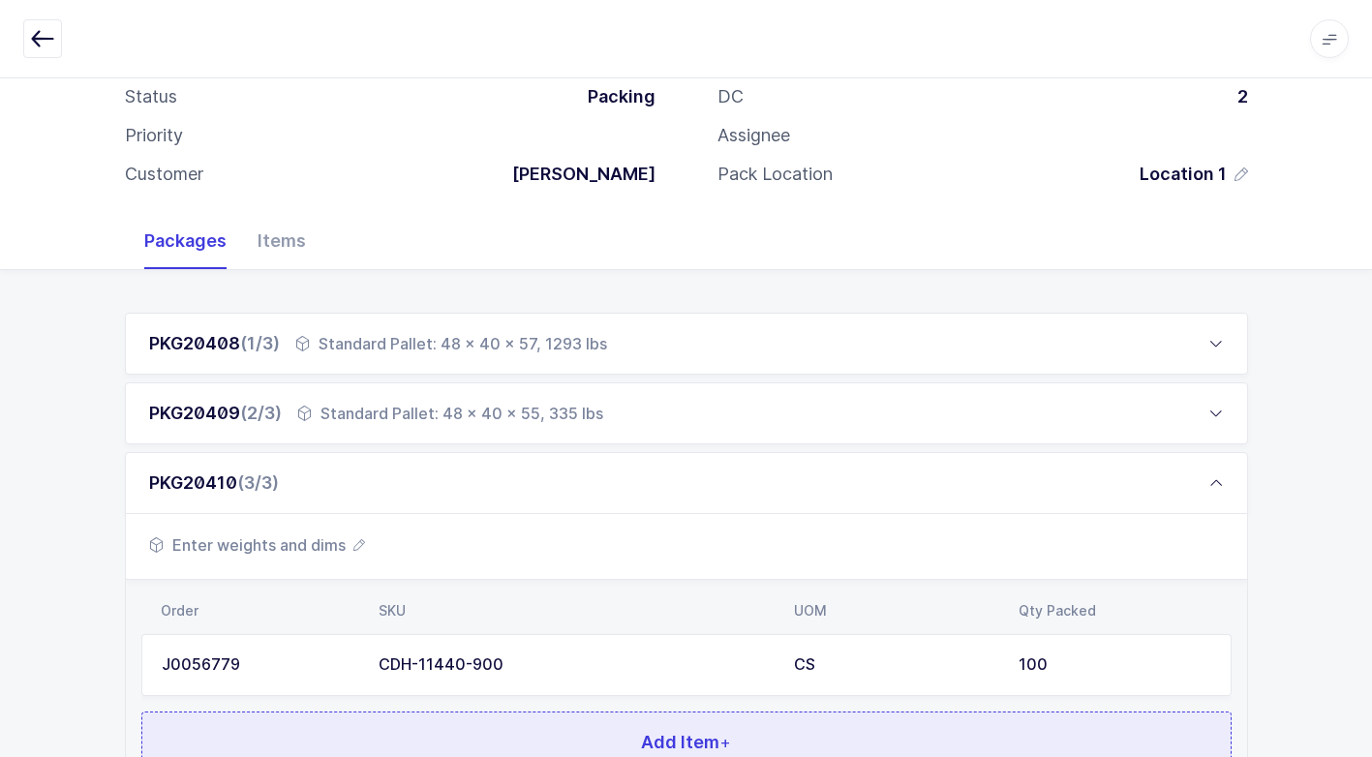
scroll to position [288, 0]
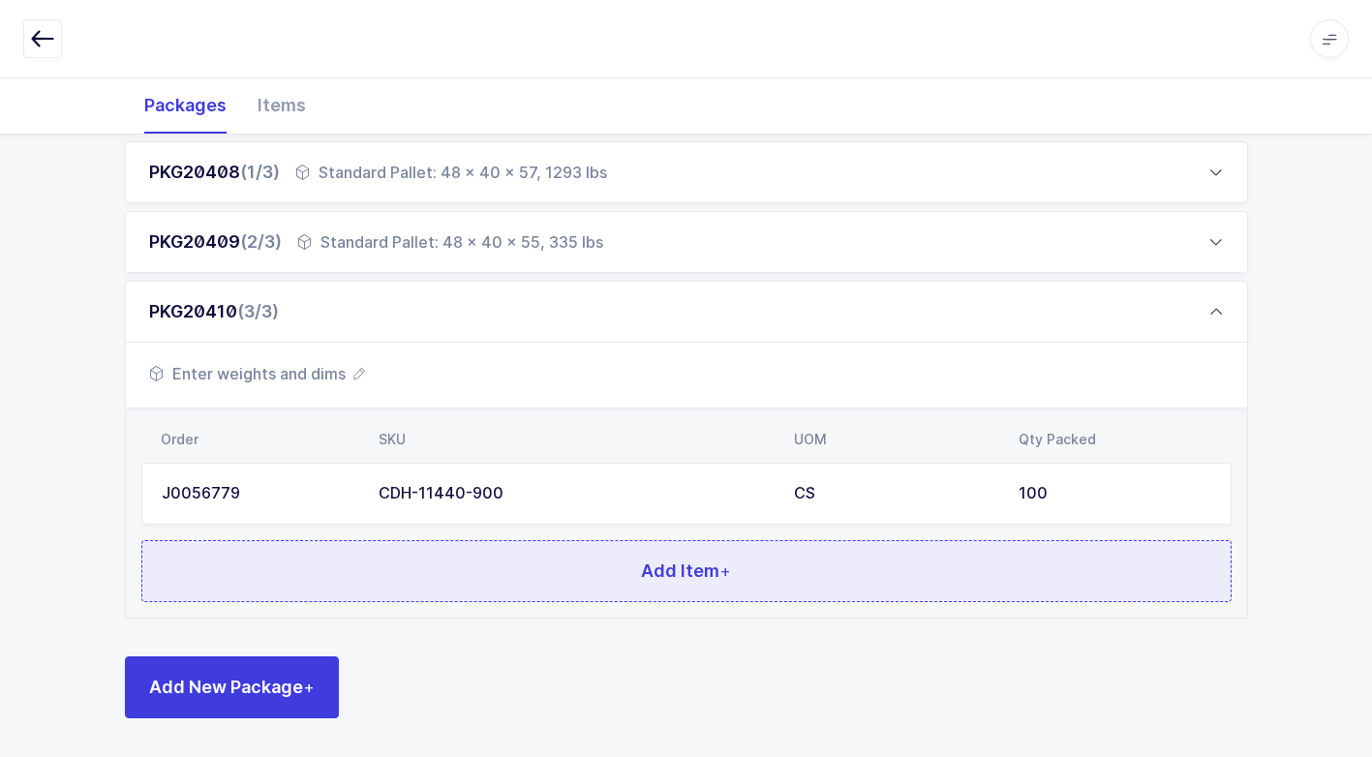
click at [350, 581] on button "Add Item +" at bounding box center [686, 571] width 1090 height 62
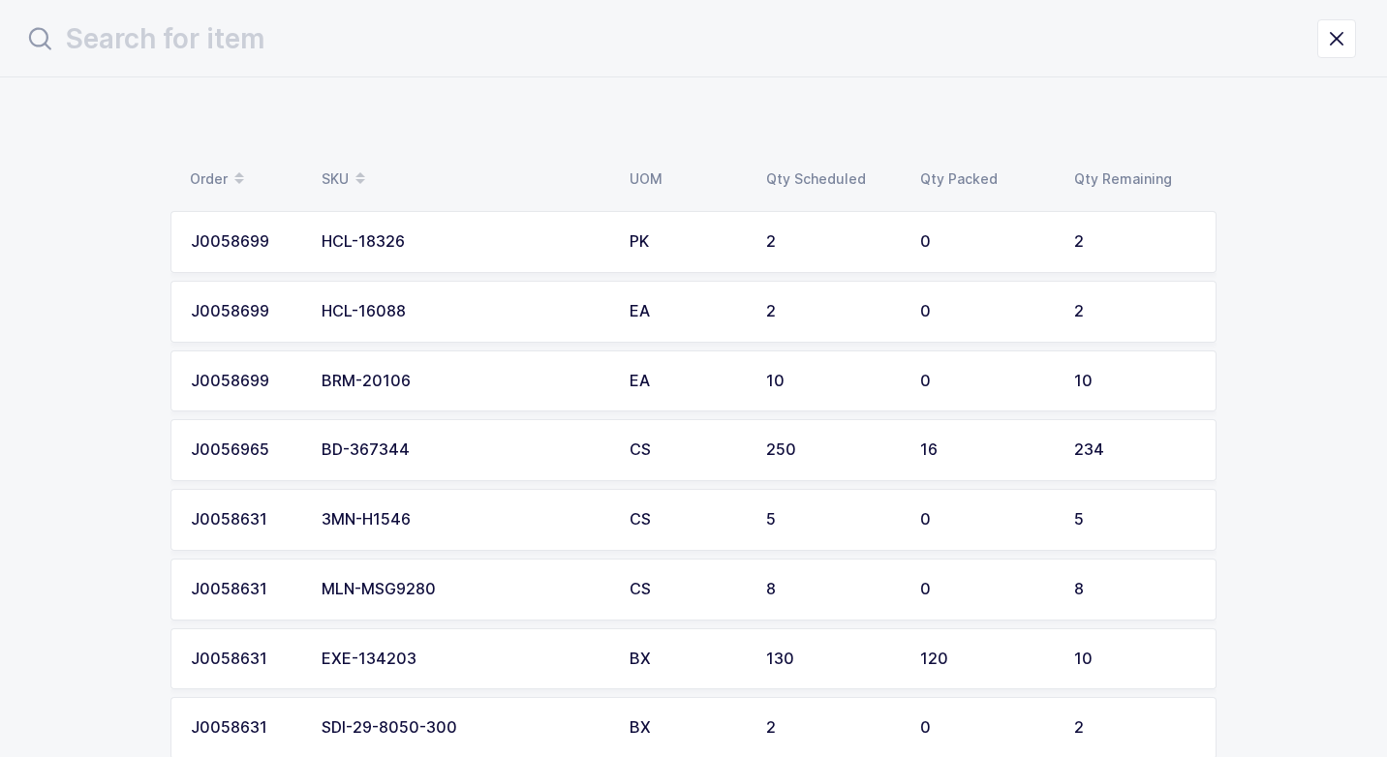
click at [429, 454] on div "BD-367344" at bounding box center [463, 450] width 285 height 17
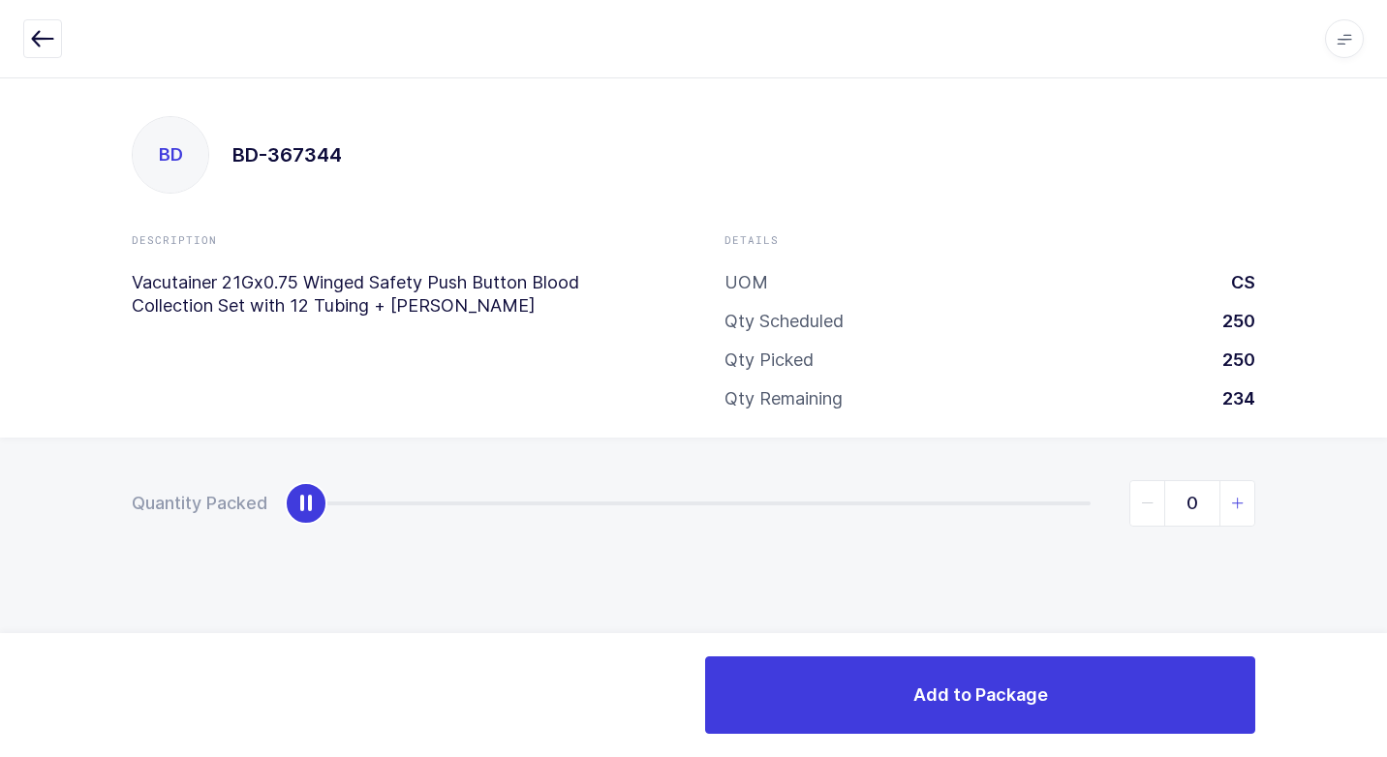
click at [1240, 503] on icon "slider between 0 and 234" at bounding box center [1238, 504] width 14 height 14
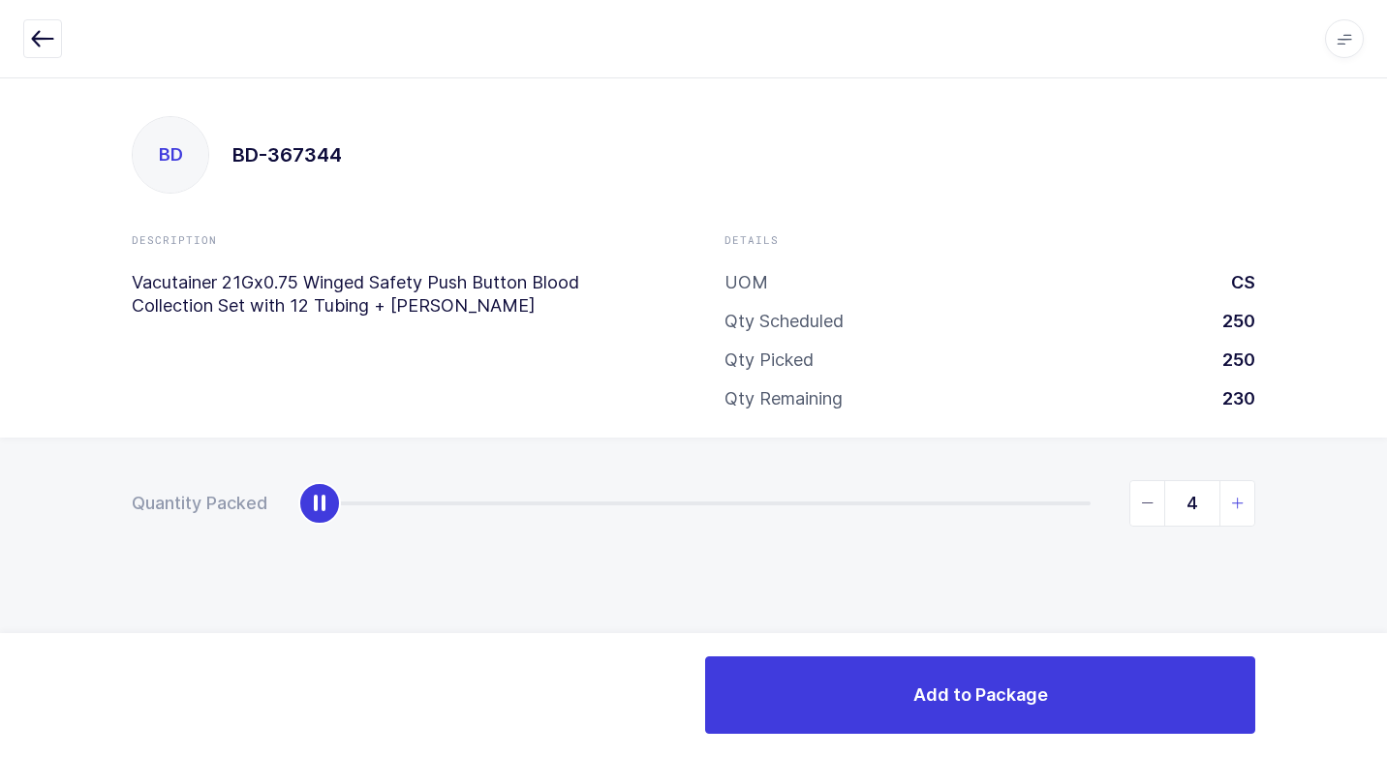
click at [1240, 503] on icon "slider between 0 and 234" at bounding box center [1238, 504] width 14 height 14
type input "7"
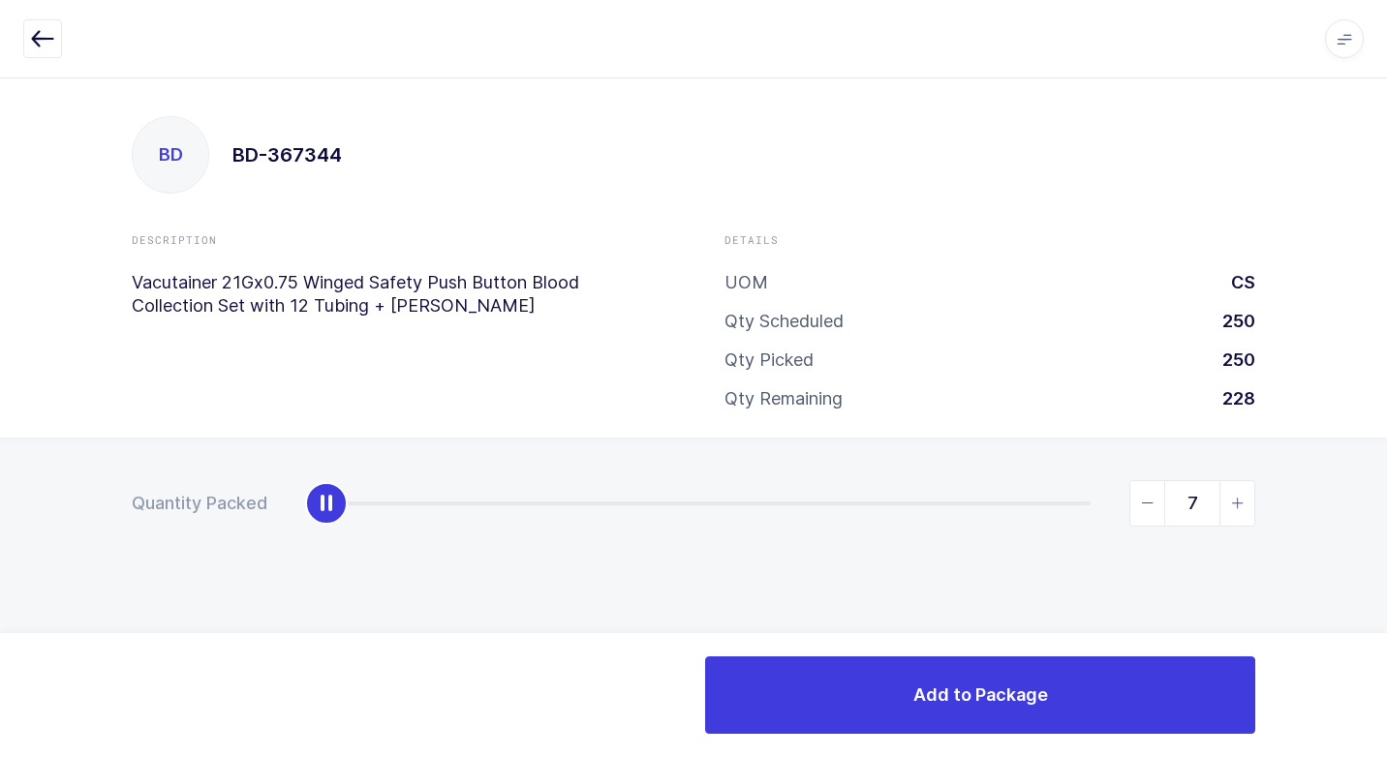
click at [1240, 503] on icon "slider between 0 and 234" at bounding box center [1238, 504] width 14 height 14
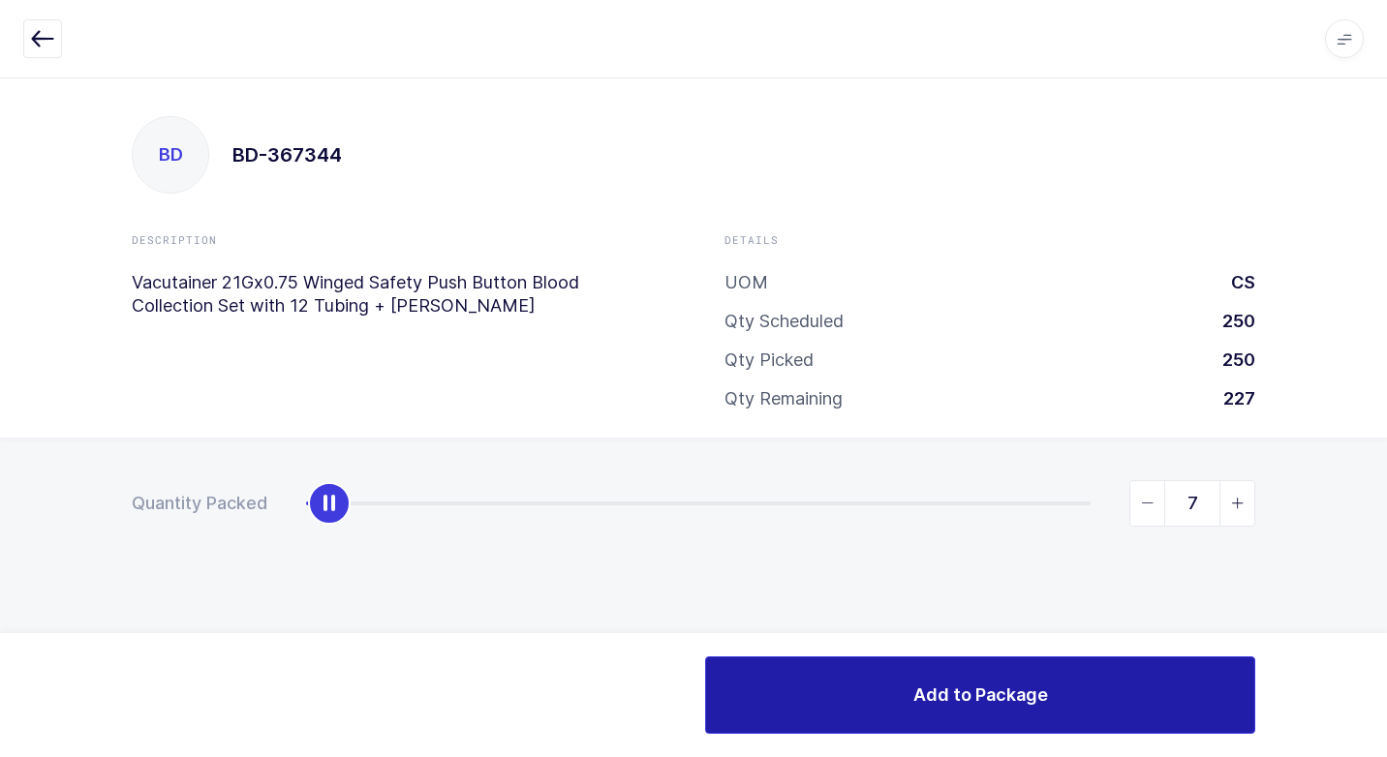
click at [960, 706] on span "Add to Package" at bounding box center [980, 695] width 135 height 24
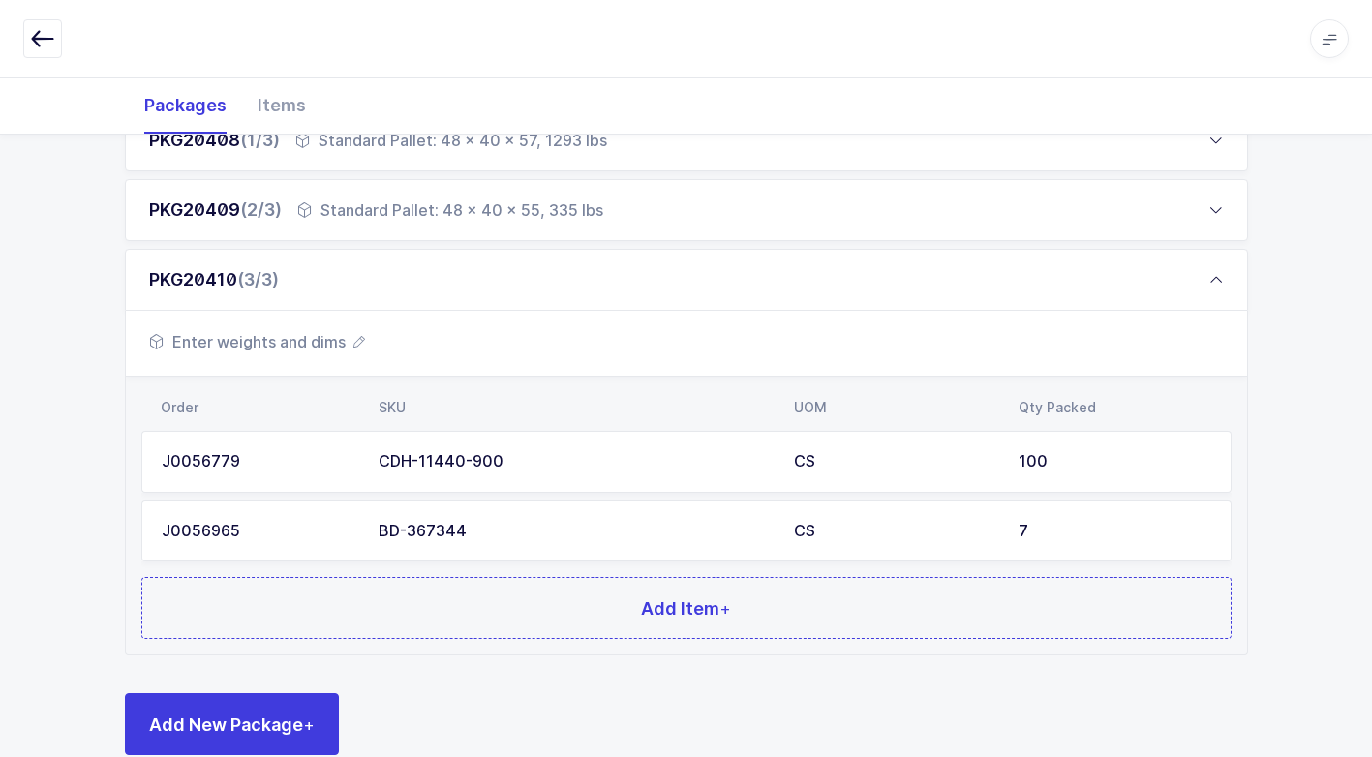
scroll to position [356, 0]
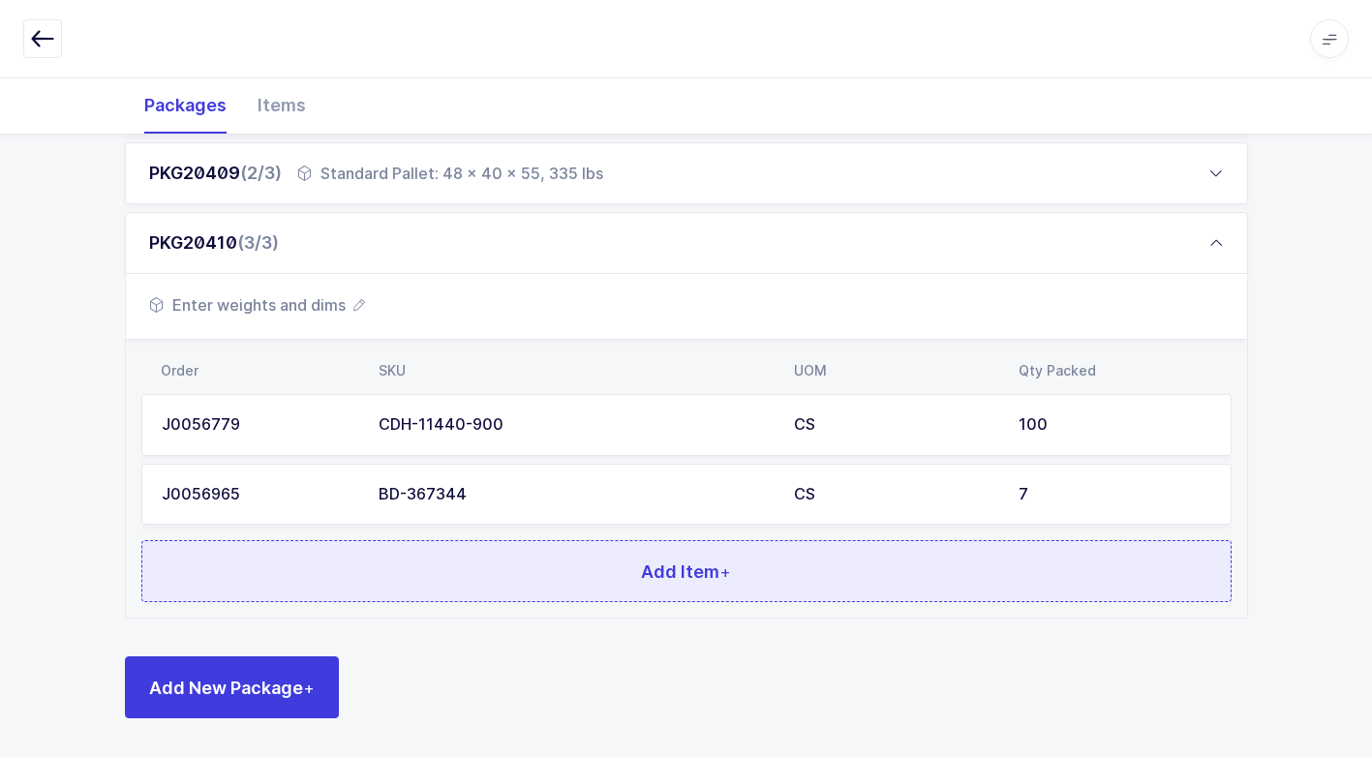
click at [378, 564] on button "Add Item +" at bounding box center [686, 571] width 1090 height 62
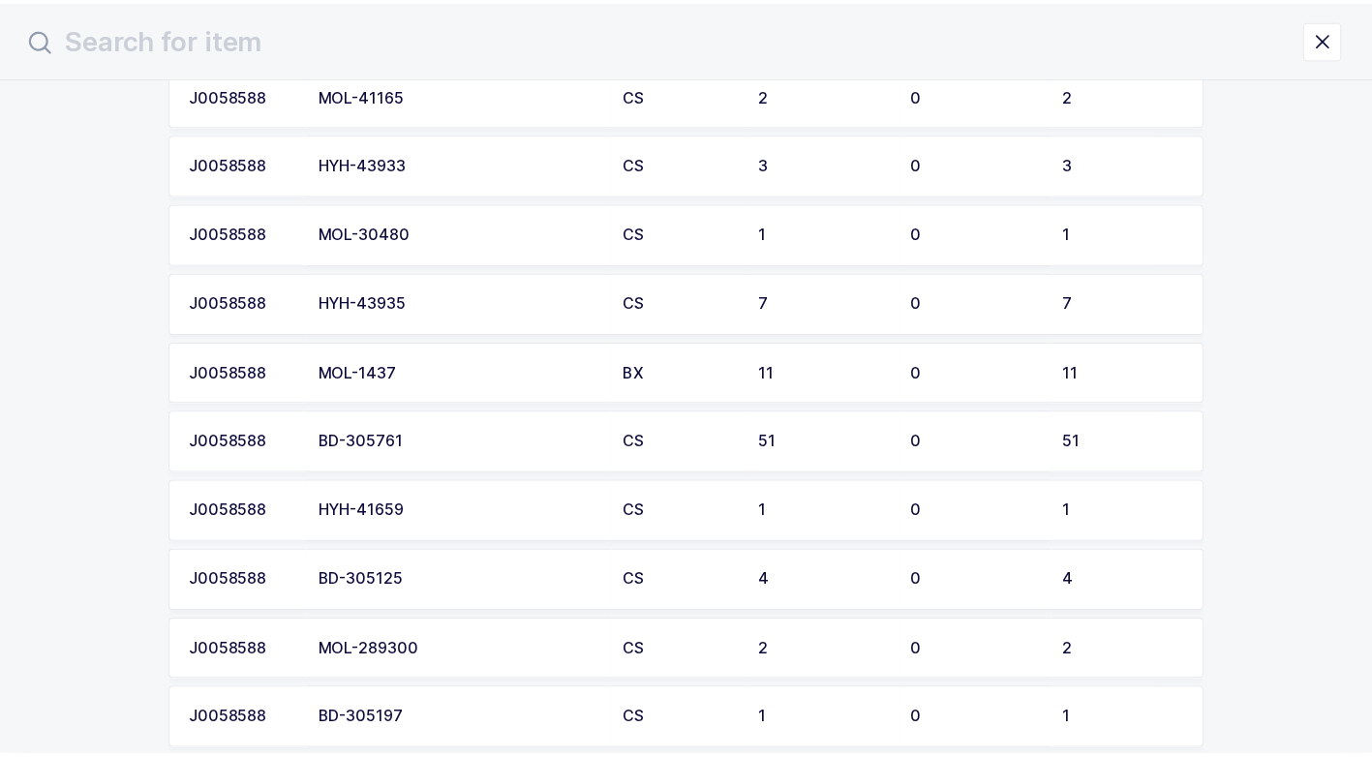
scroll to position [3002, 0]
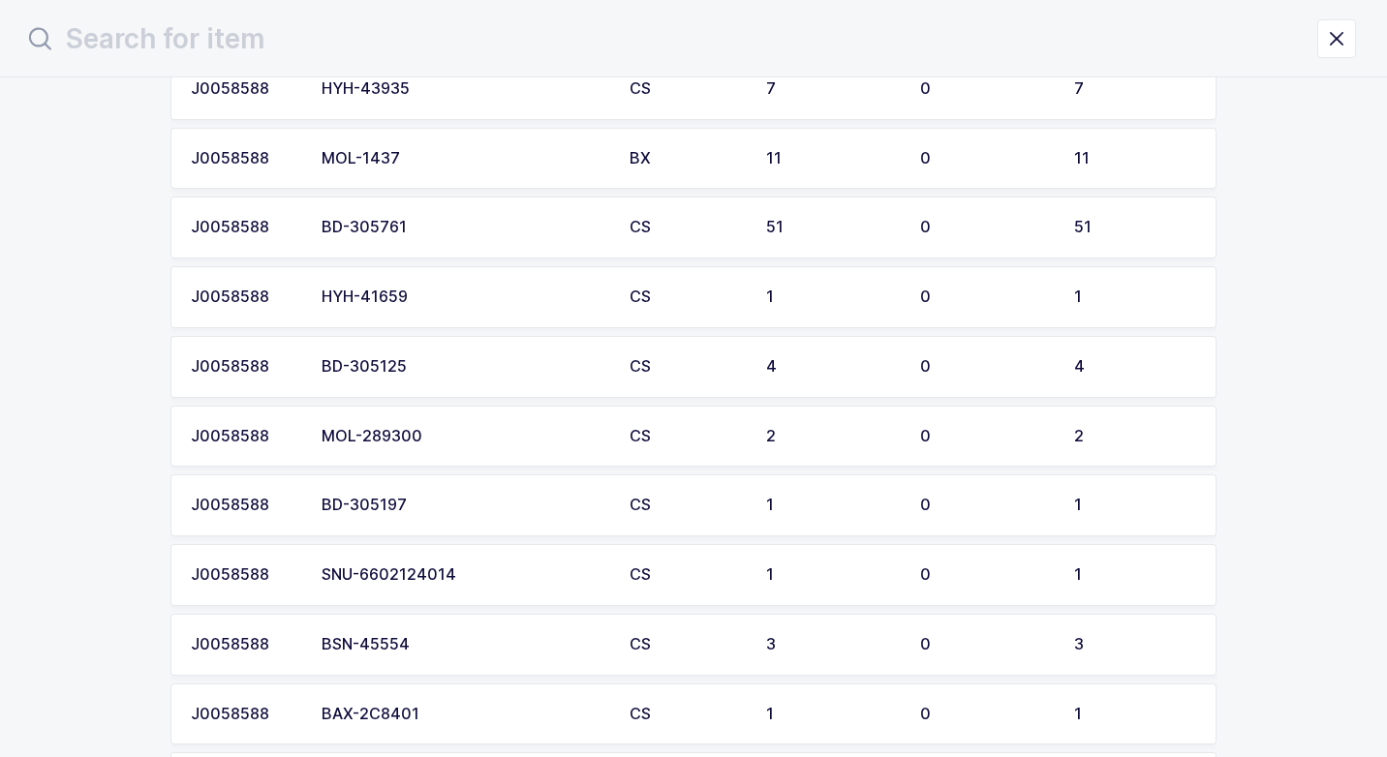
click at [448, 377] on td "BD-305125" at bounding box center [464, 367] width 308 height 62
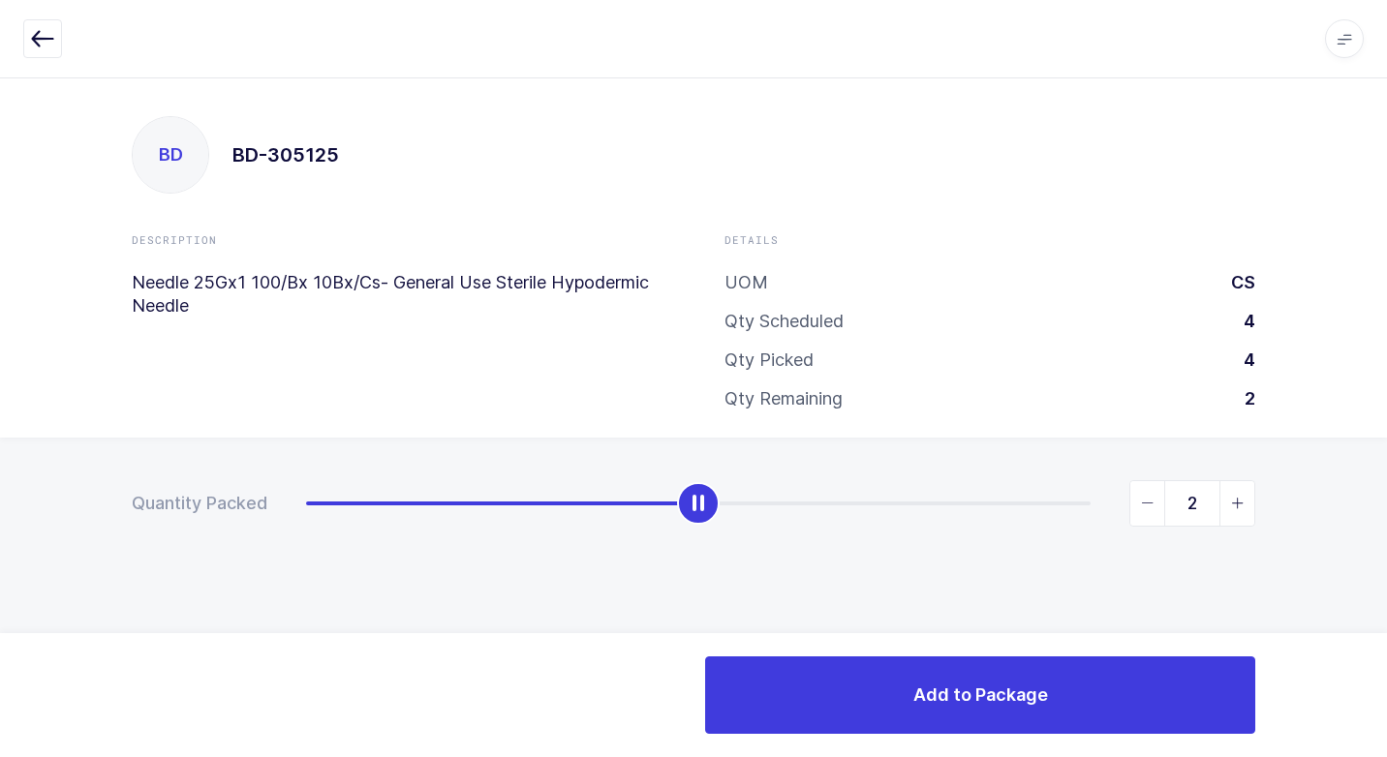
type input "3"
drag, startPoint x: 303, startPoint y: 514, endPoint x: 815, endPoint y: 544, distance: 513.1
click at [815, 544] on div "Quantity Packed 3" at bounding box center [693, 571] width 1387 height 267
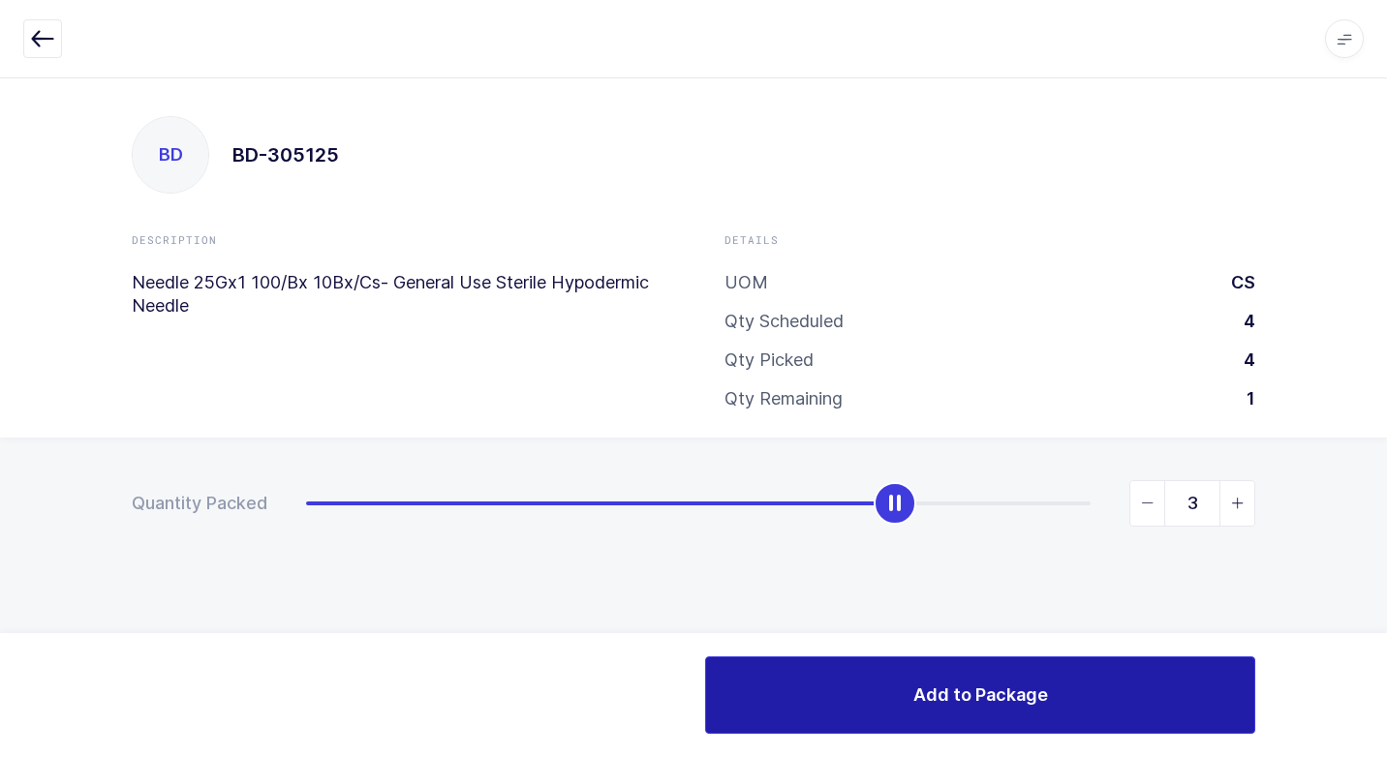
click at [993, 685] on span "Add to Package" at bounding box center [980, 695] width 135 height 24
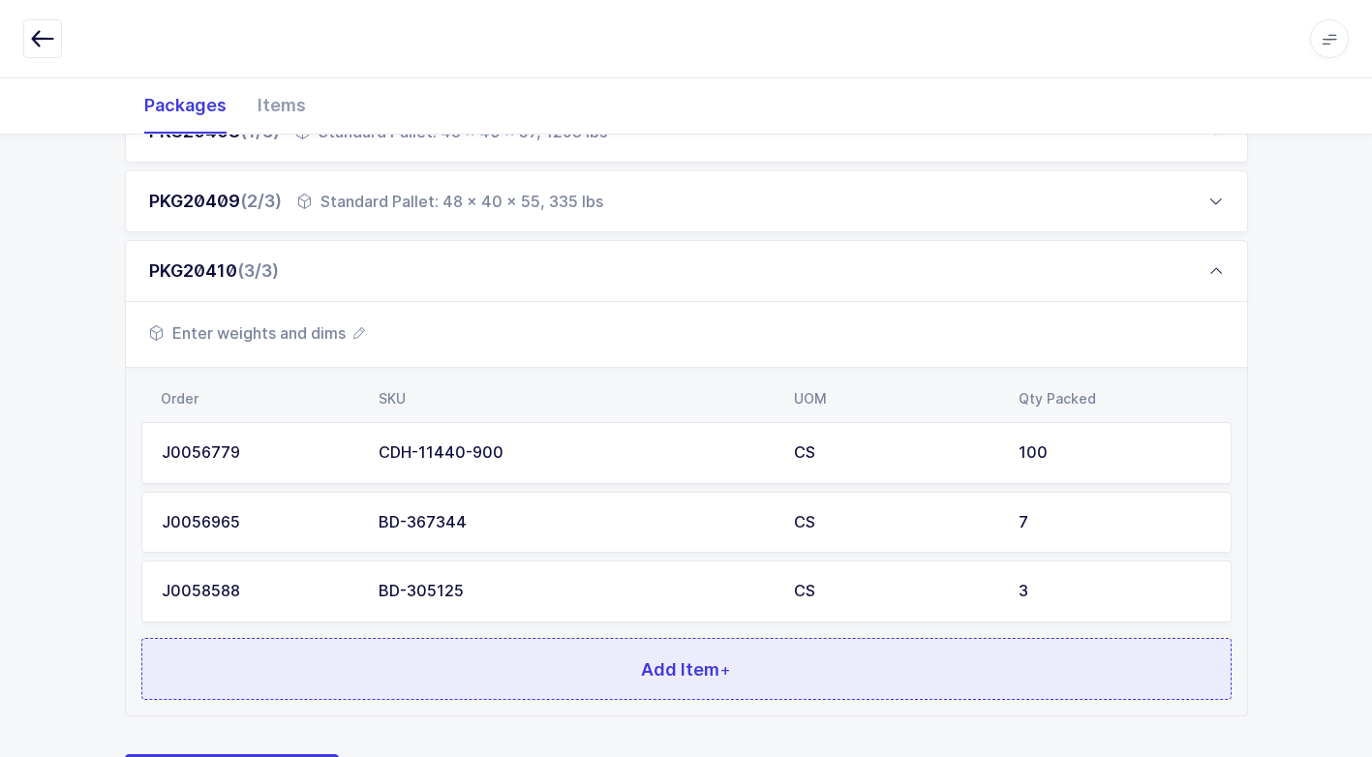
scroll to position [426, 0]
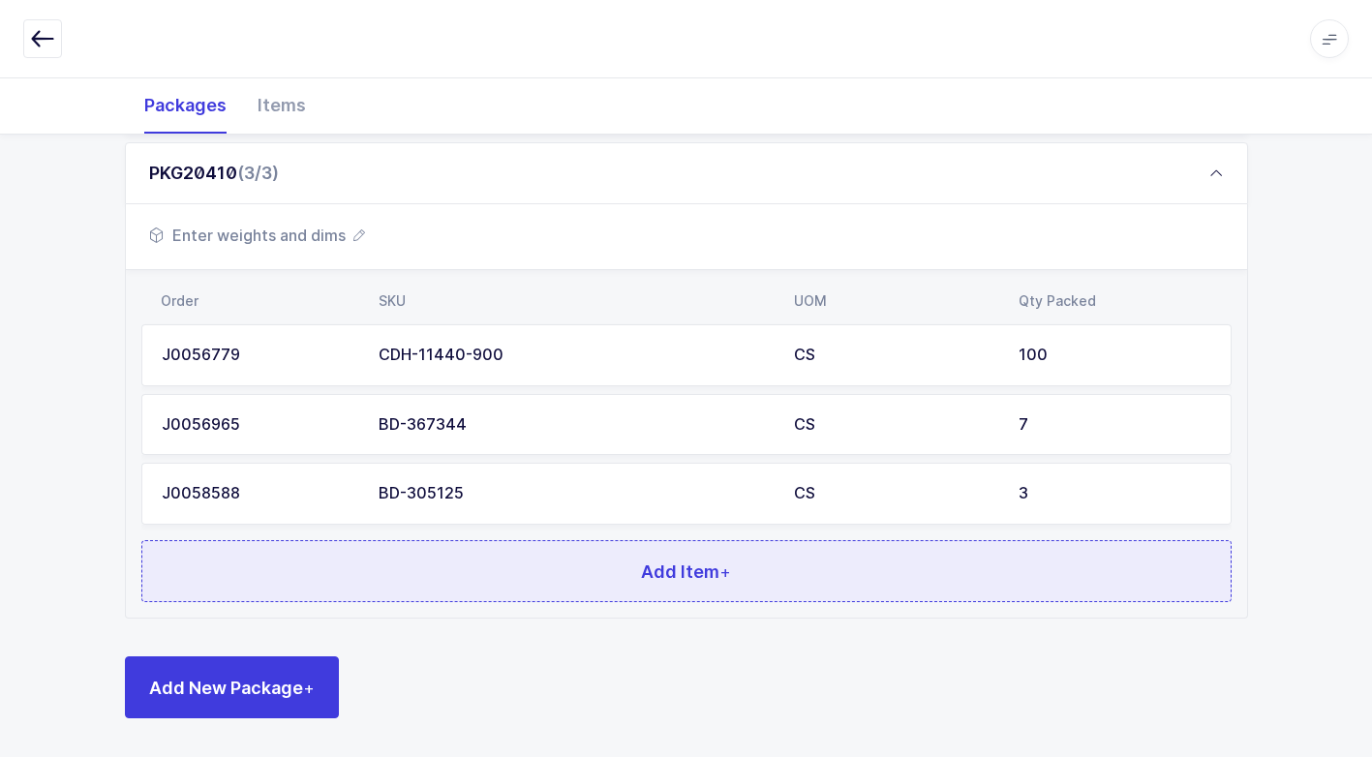
click at [514, 560] on button "Add Item +" at bounding box center [686, 571] width 1090 height 62
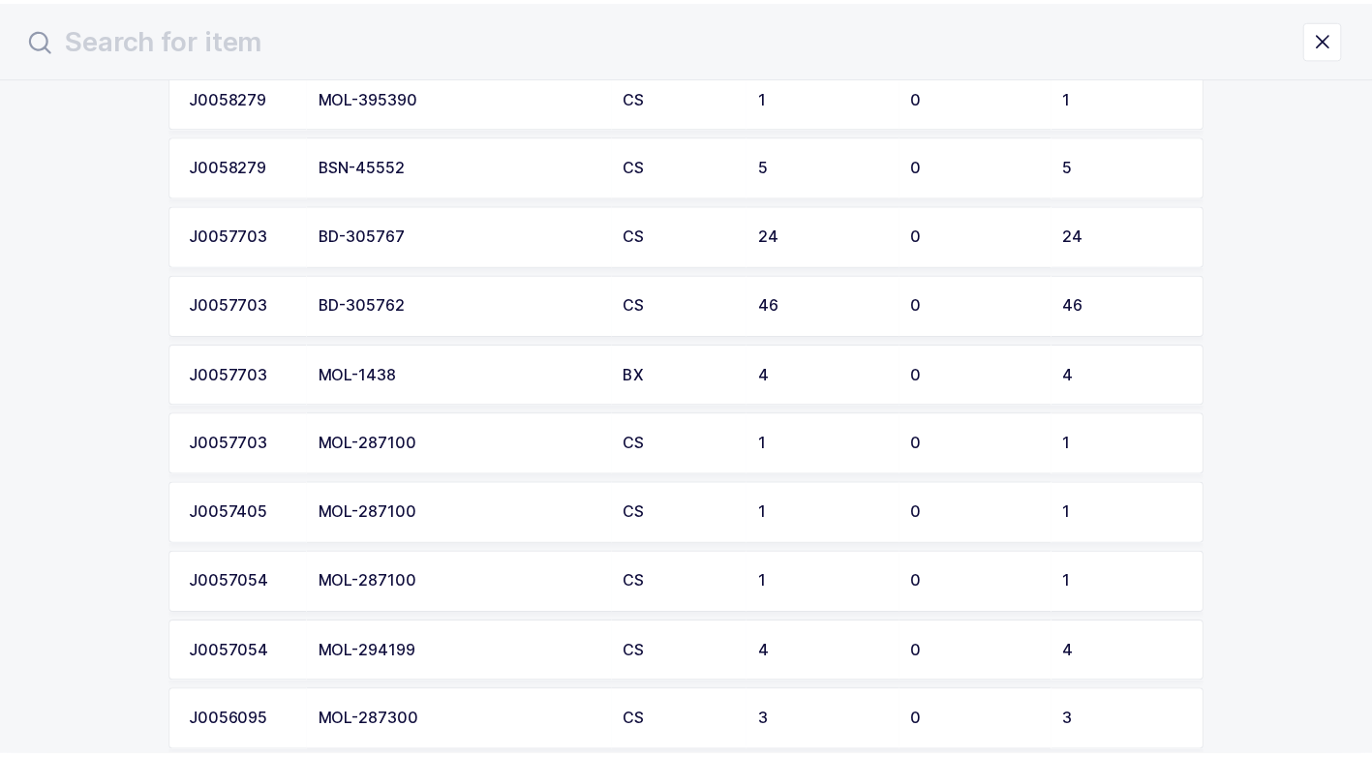
scroll to position [5035, 0]
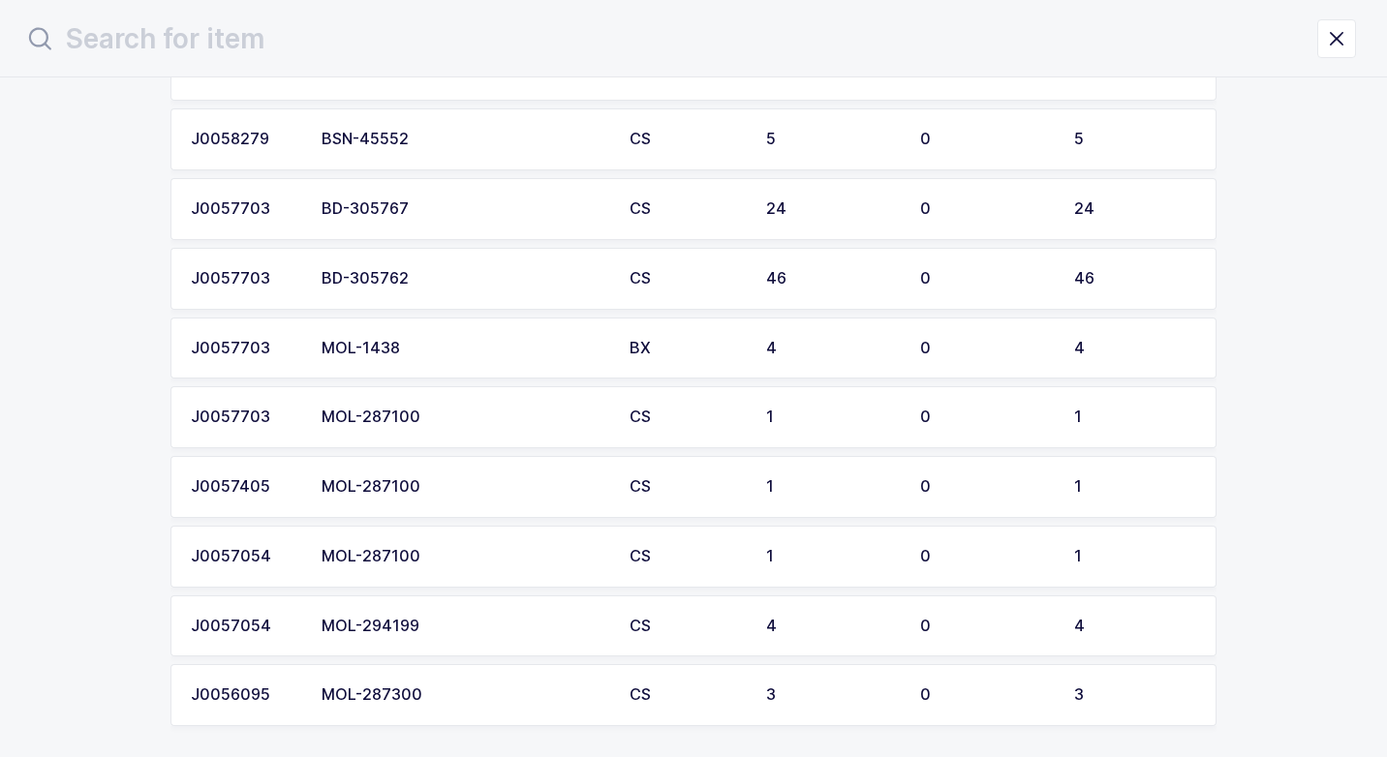
click at [418, 624] on div "MOL-294199" at bounding box center [463, 626] width 285 height 17
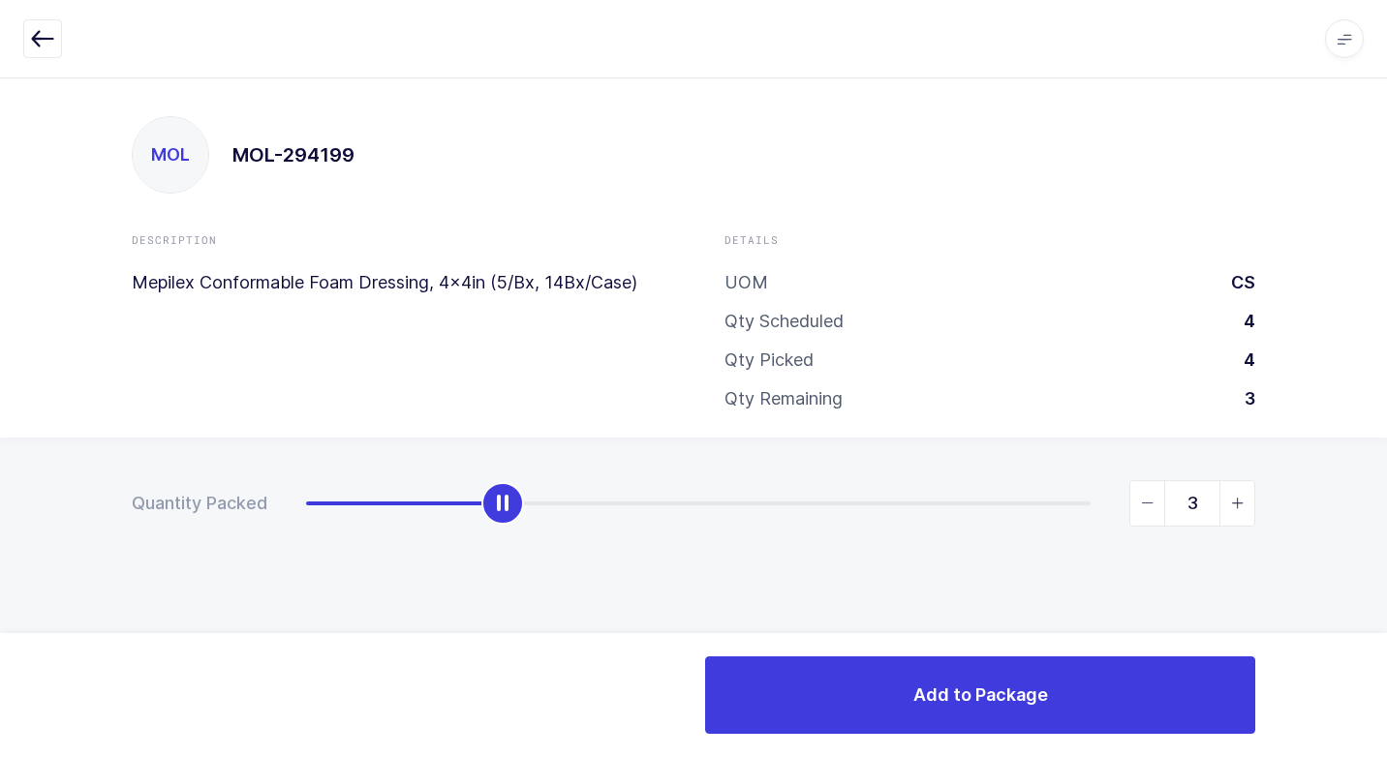
type input "4"
drag, startPoint x: 305, startPoint y: 497, endPoint x: 1386, endPoint y: 564, distance: 1082.6
click at [1386, 558] on html "Apps Core [GEOGRAPHIC_DATA] Admin Mission Control Purchasing [PERSON_NAME] Logo…" at bounding box center [693, 378] width 1387 height 757
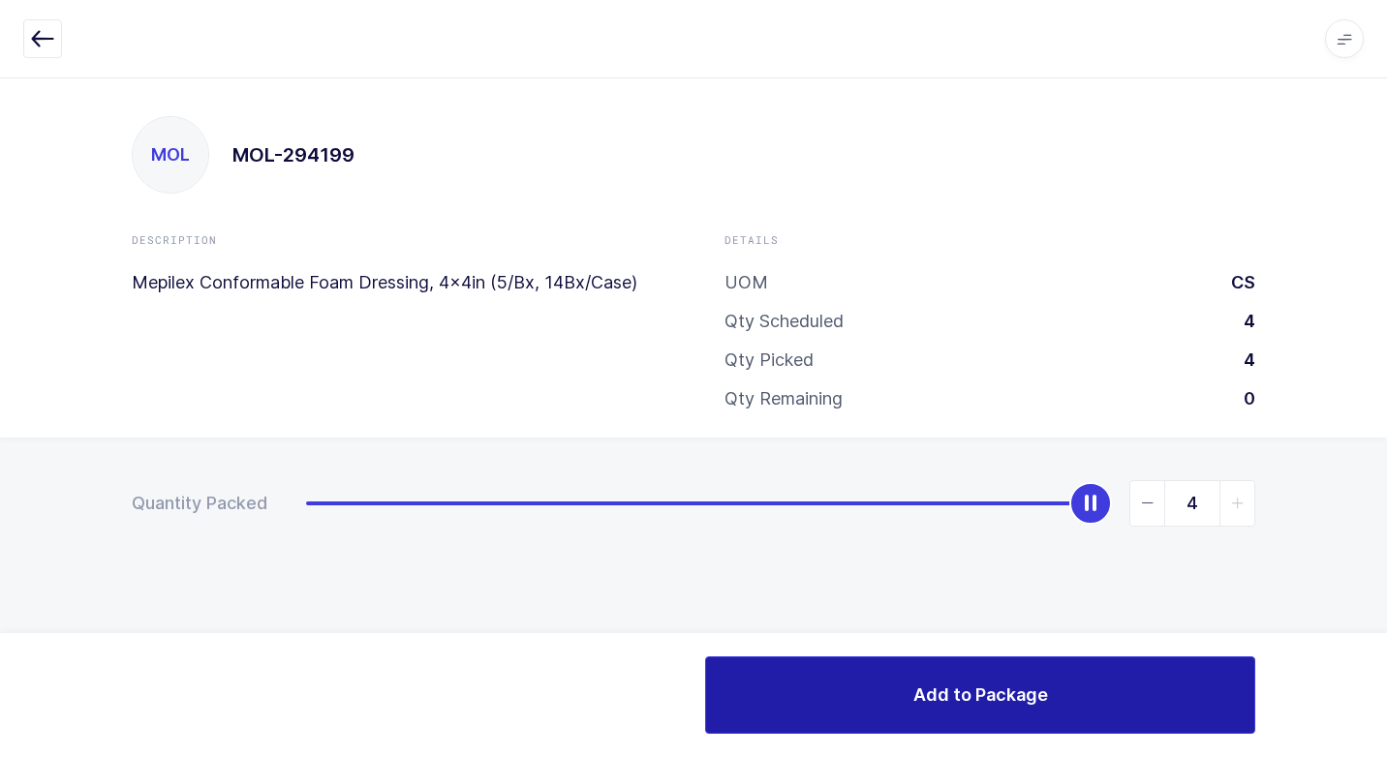
click at [896, 715] on button "Add to Package" at bounding box center [980, 694] width 550 height 77
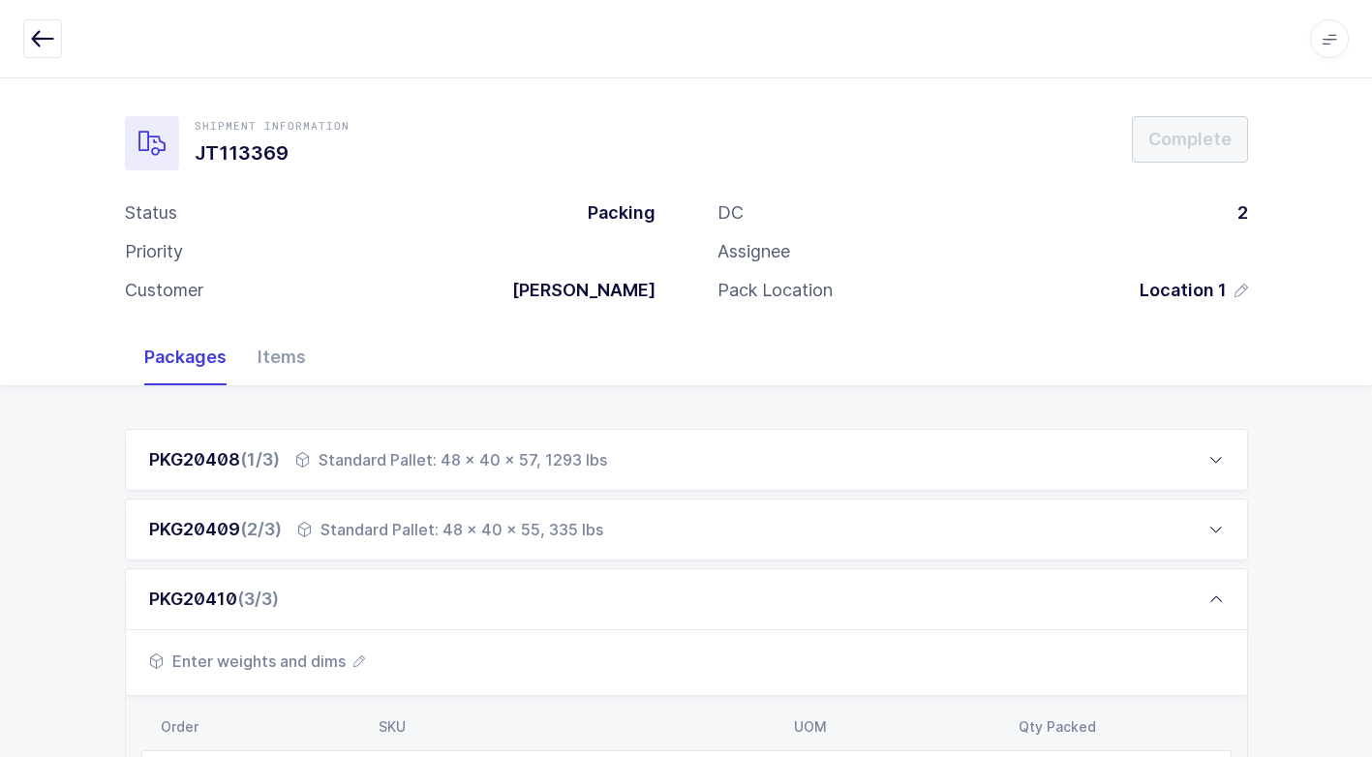
scroll to position [496, 0]
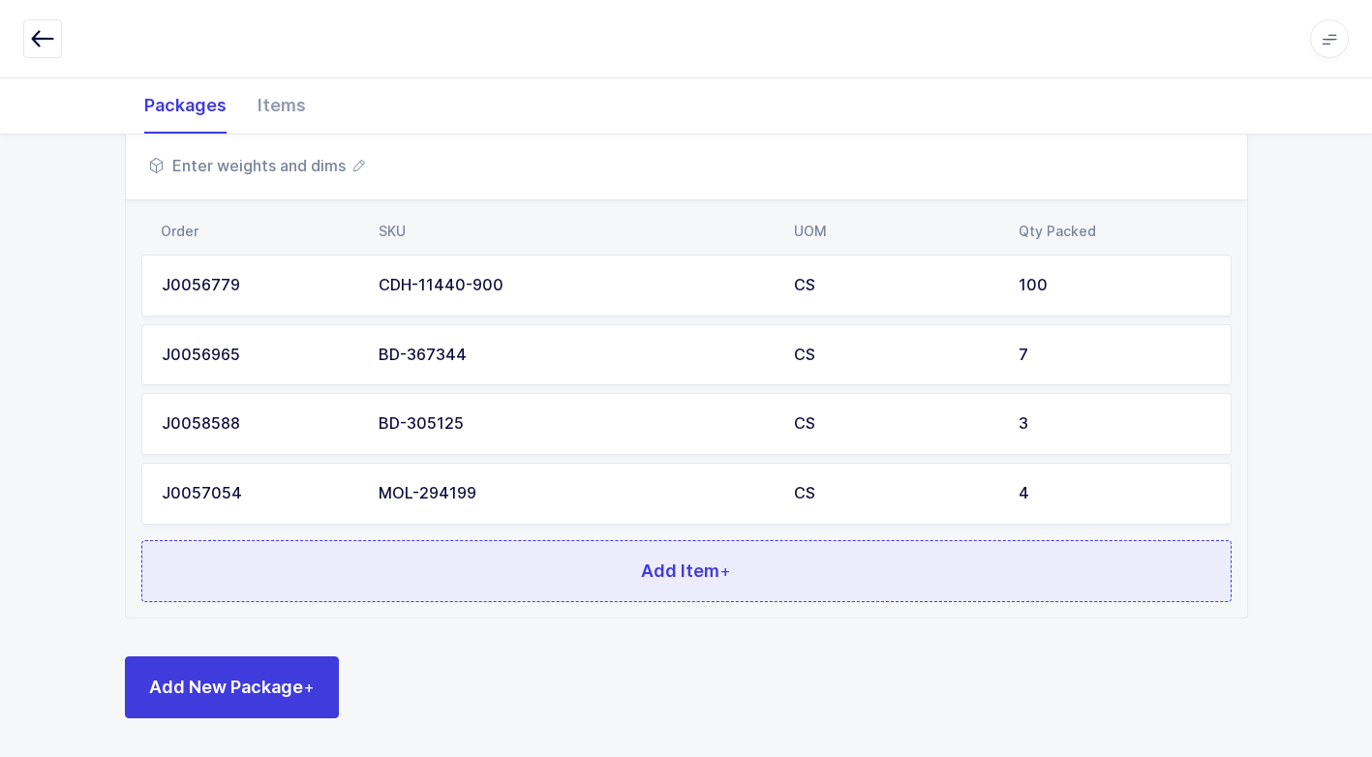
click at [518, 564] on button "Add Item +" at bounding box center [686, 571] width 1090 height 62
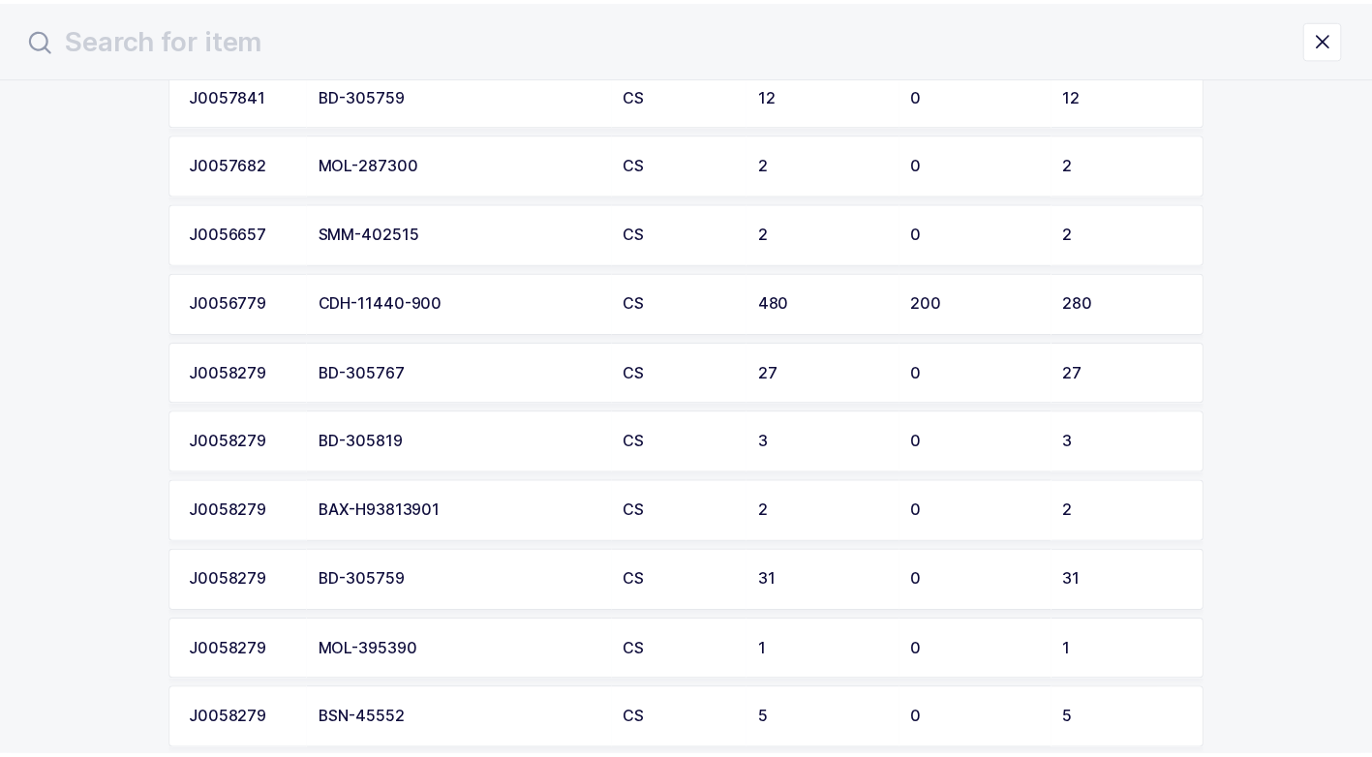
scroll to position [4648, 0]
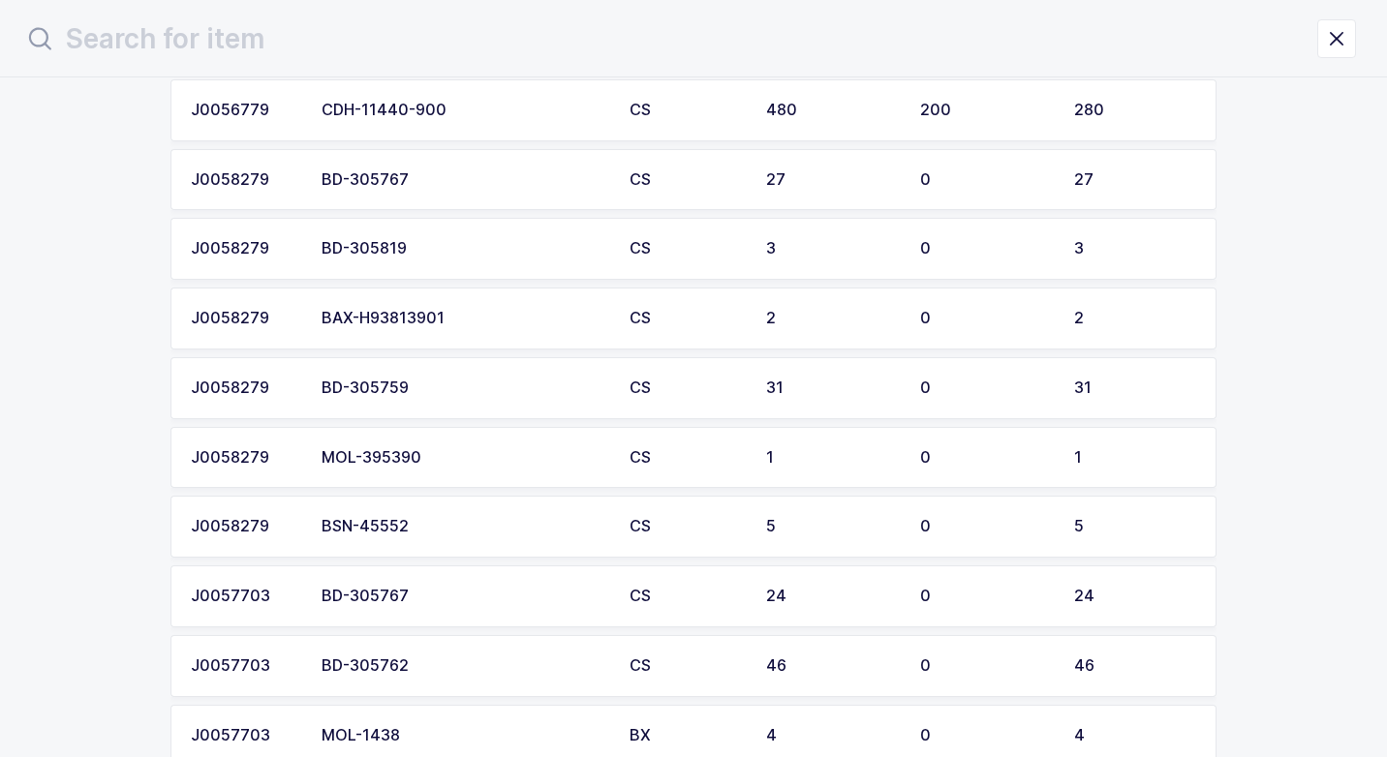
click at [404, 464] on div "MOL-395390" at bounding box center [463, 457] width 285 height 17
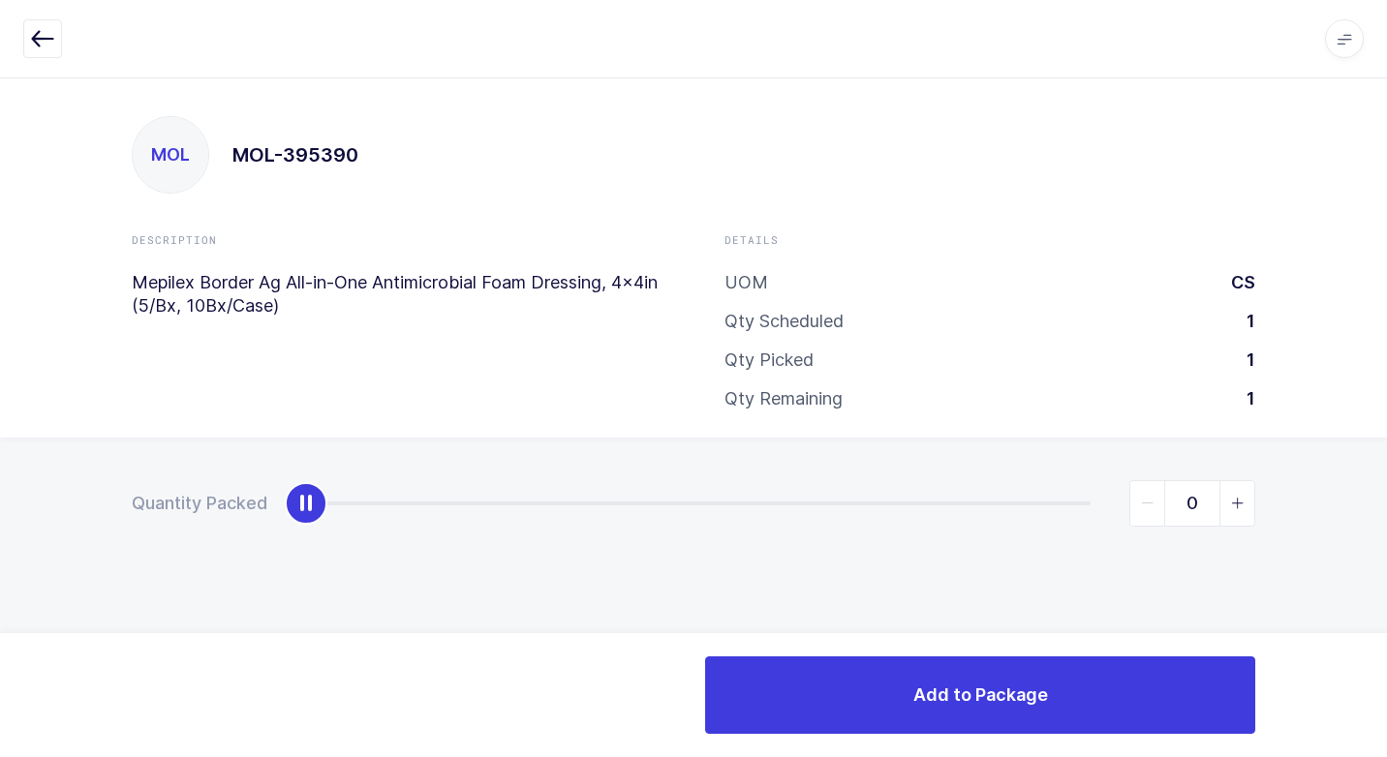
type input "1"
drag, startPoint x: 320, startPoint y: 508, endPoint x: 1386, endPoint y: 512, distance: 1065.1
click at [1386, 511] on html "Apps Core [GEOGRAPHIC_DATA] Admin Mission Control Purchasing [PERSON_NAME] Logo…" at bounding box center [693, 378] width 1387 height 757
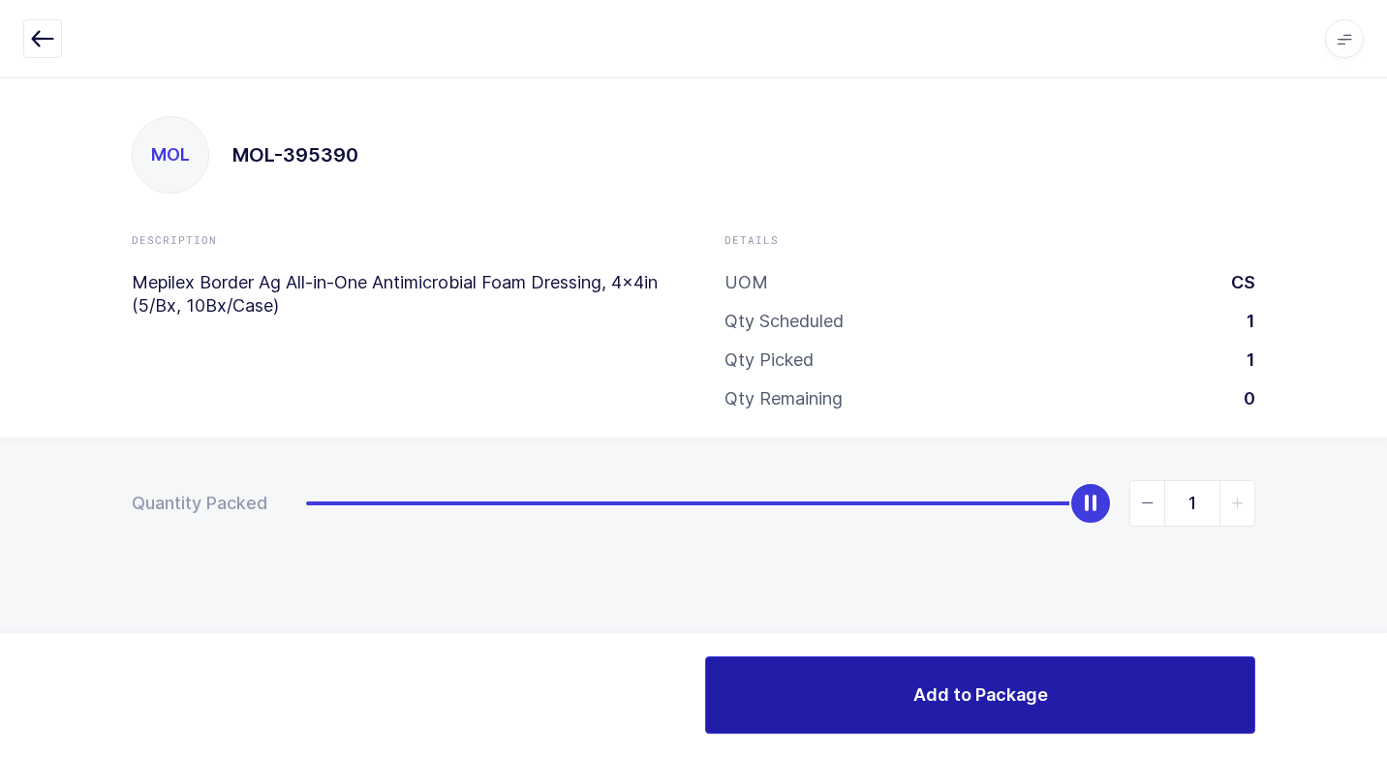
click at [823, 719] on button "Add to Package" at bounding box center [980, 694] width 550 height 77
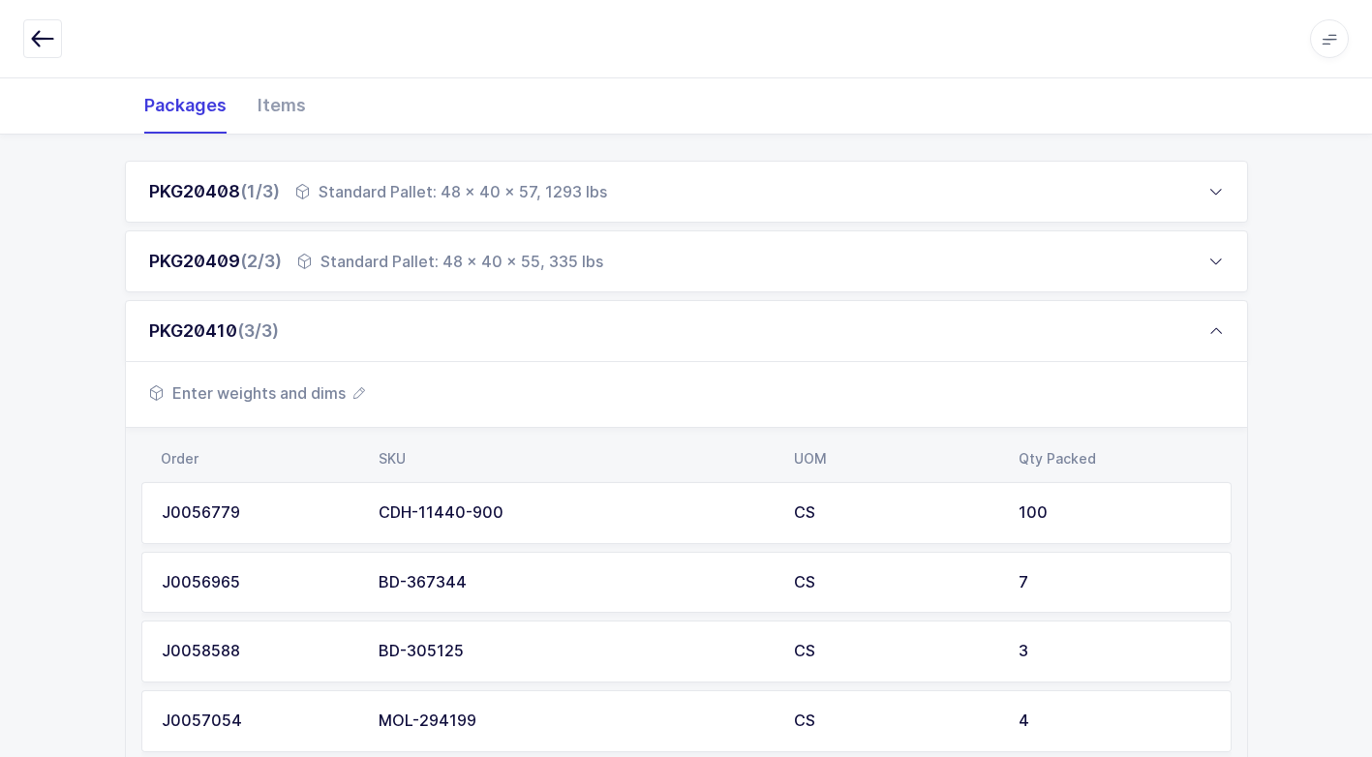
scroll to position [565, 0]
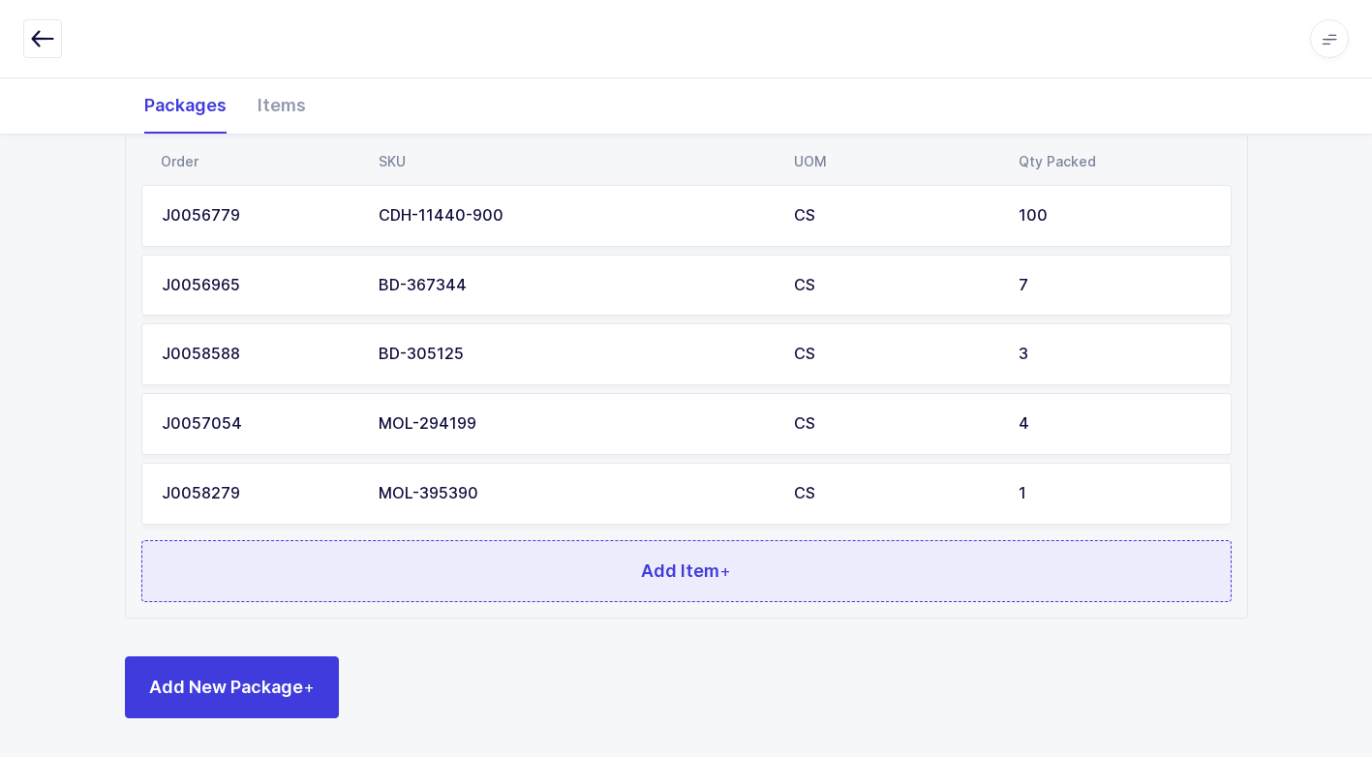
click at [422, 575] on button "Add Item +" at bounding box center [686, 571] width 1090 height 62
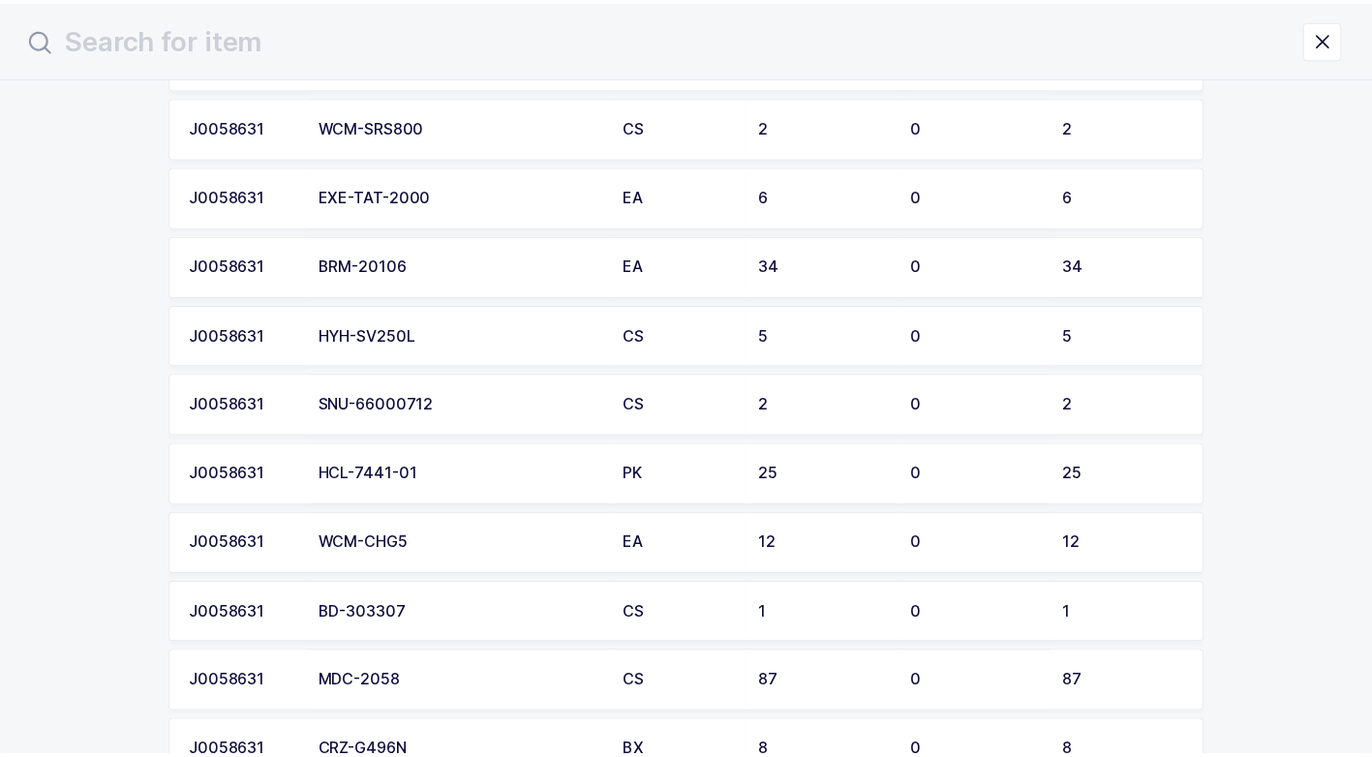
scroll to position [1162, 0]
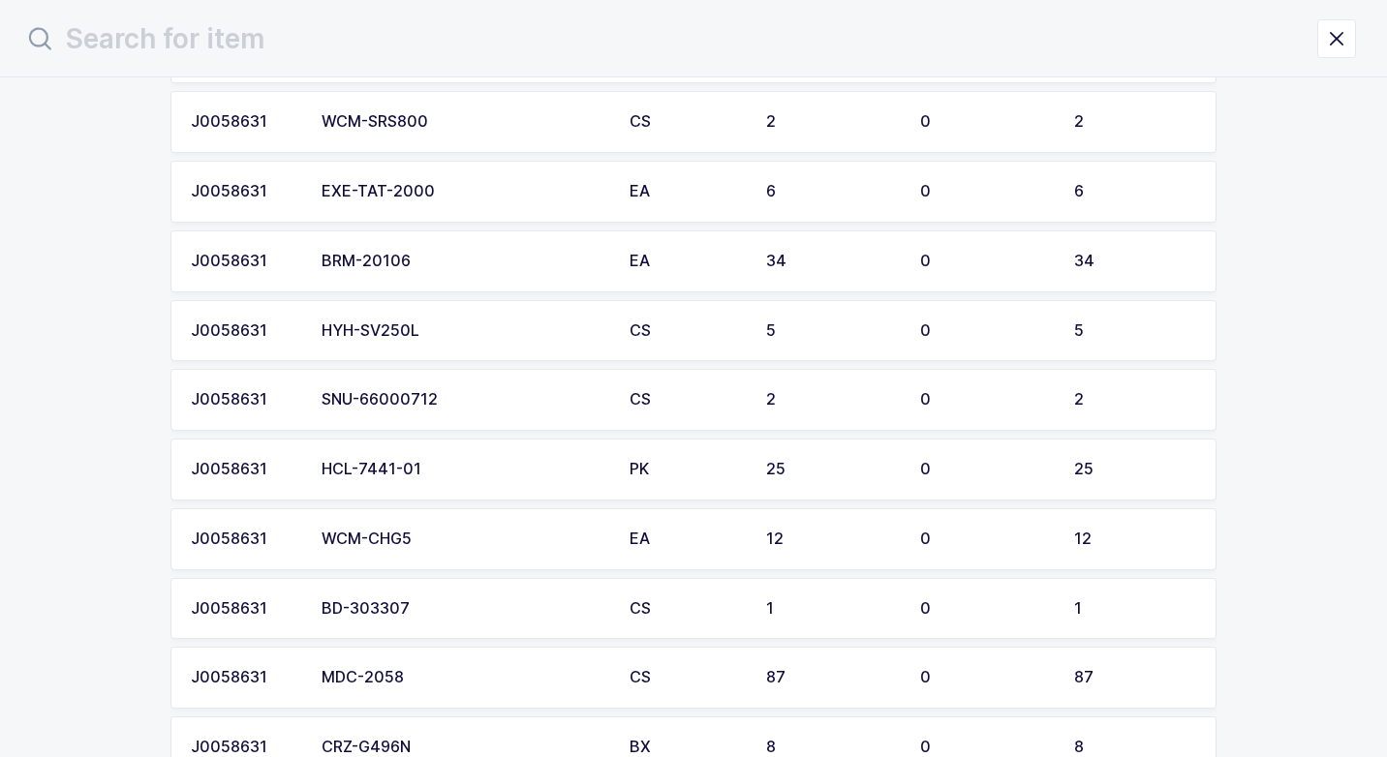
click at [477, 409] on td "SNU-66000712" at bounding box center [464, 400] width 308 height 62
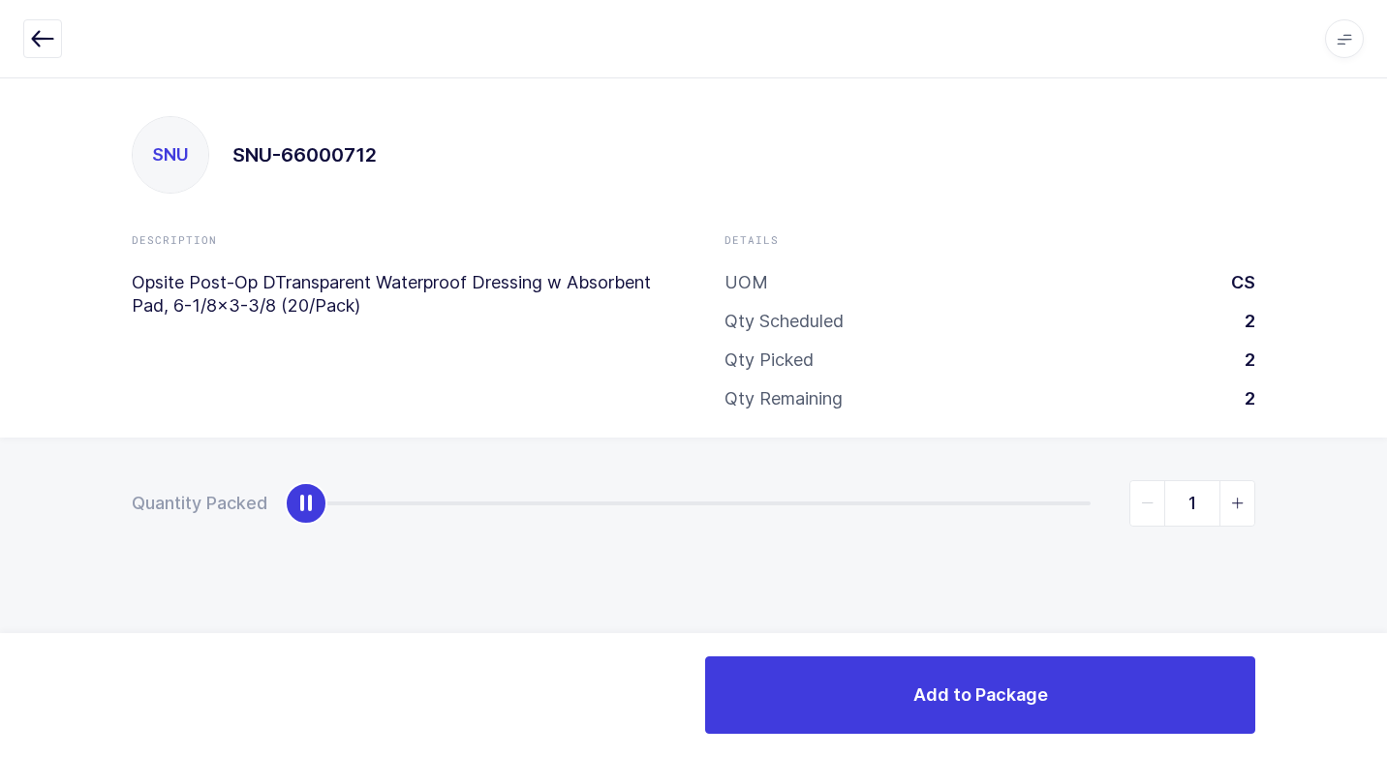
type input "2"
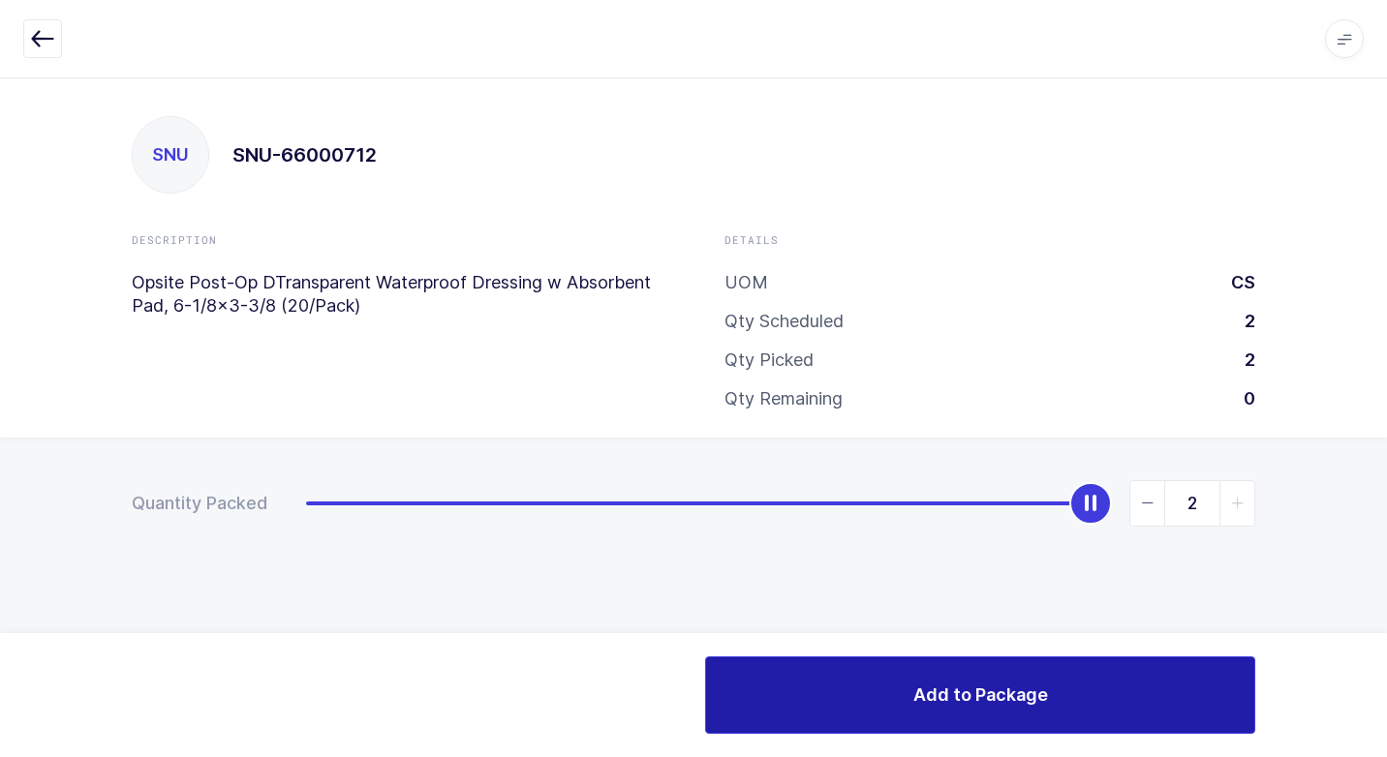
drag, startPoint x: 306, startPoint y: 512, endPoint x: 1207, endPoint y: 669, distance: 915.0
click at [1386, 535] on html "Apps Core [GEOGRAPHIC_DATA] Admin Mission Control Purchasing [PERSON_NAME] Logo…" at bounding box center [693, 378] width 1387 height 757
click at [988, 707] on span "Add to Package" at bounding box center [980, 695] width 135 height 24
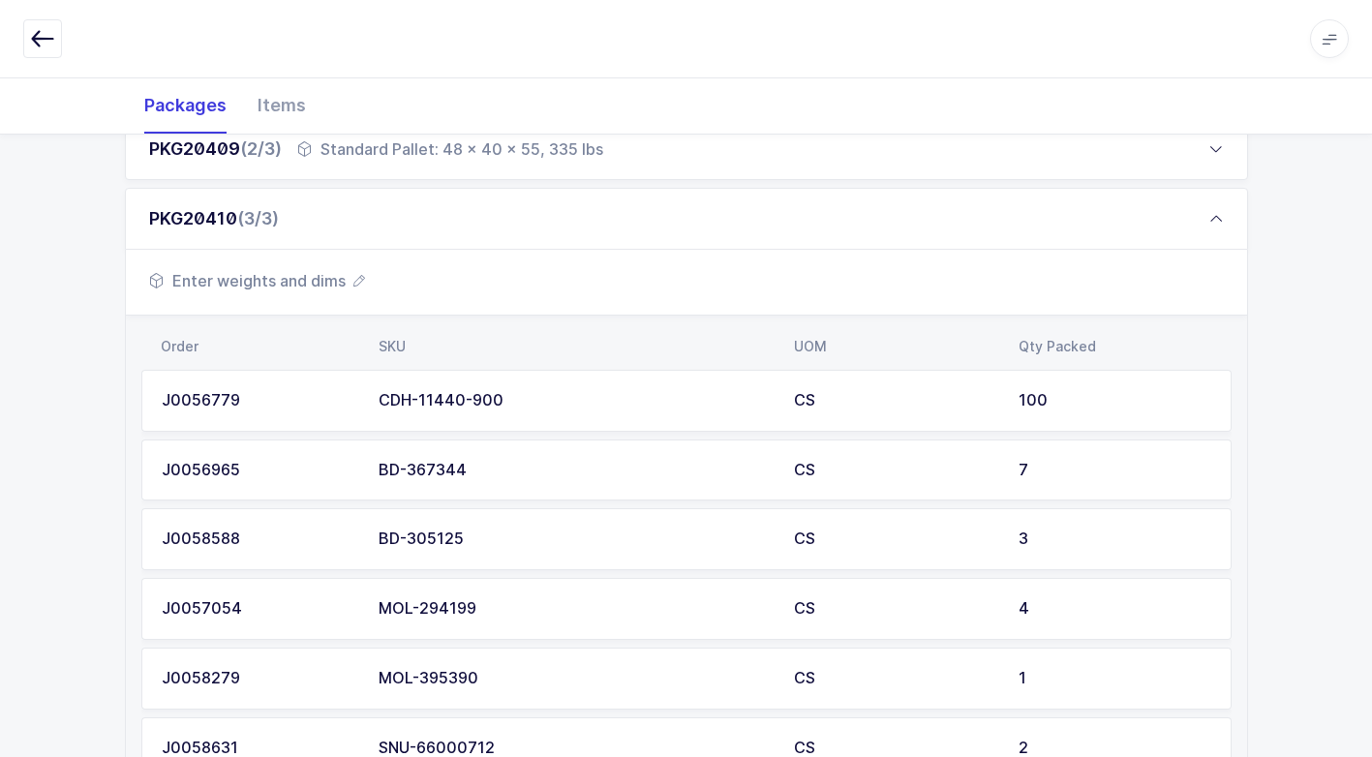
scroll to position [634, 0]
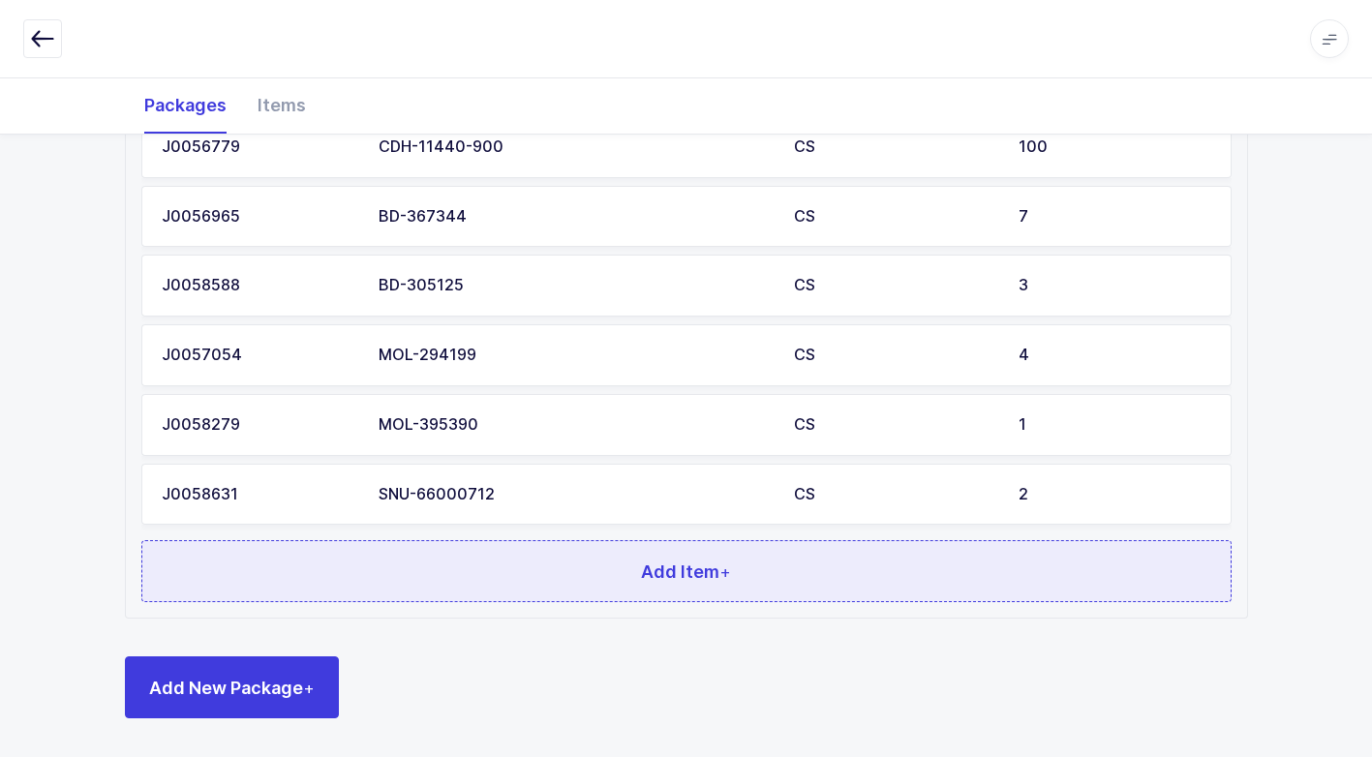
click at [534, 571] on button "Add Item +" at bounding box center [686, 571] width 1090 height 62
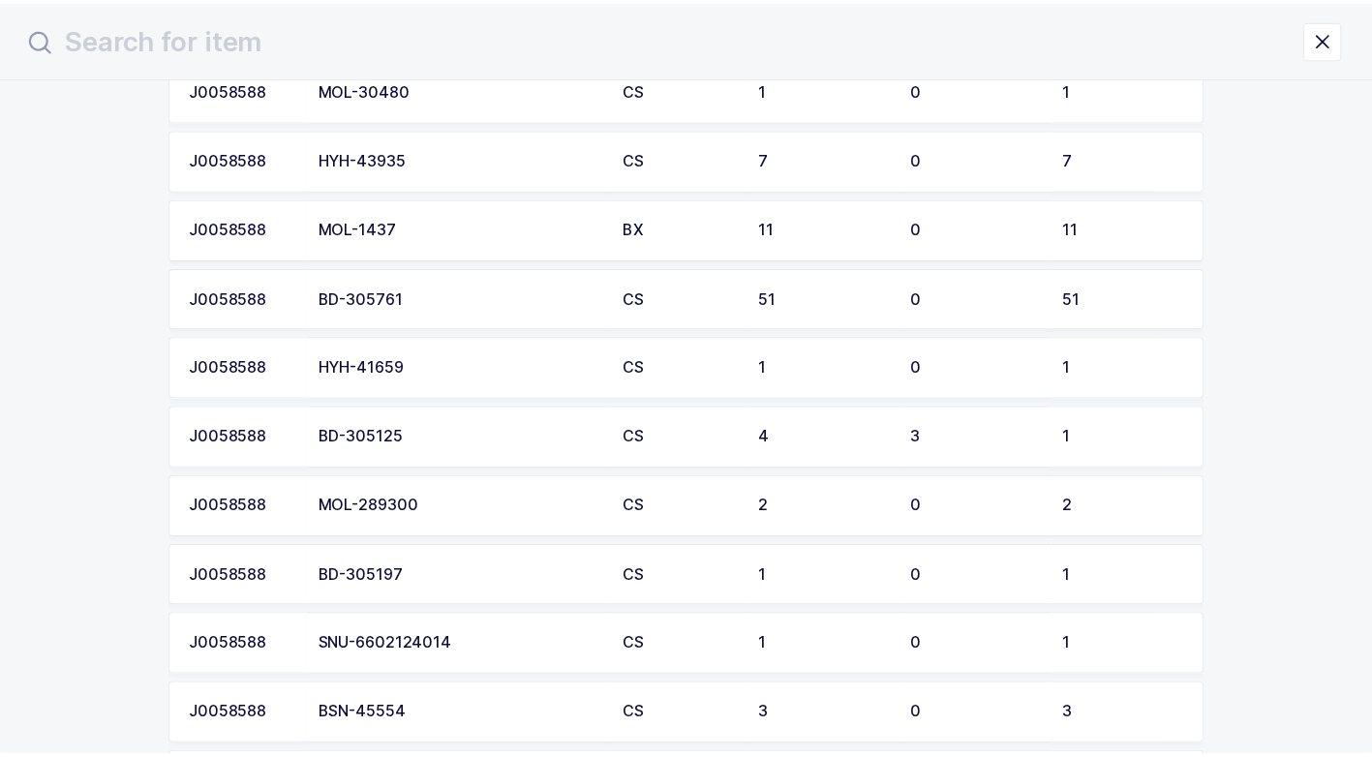
scroll to position [3002, 0]
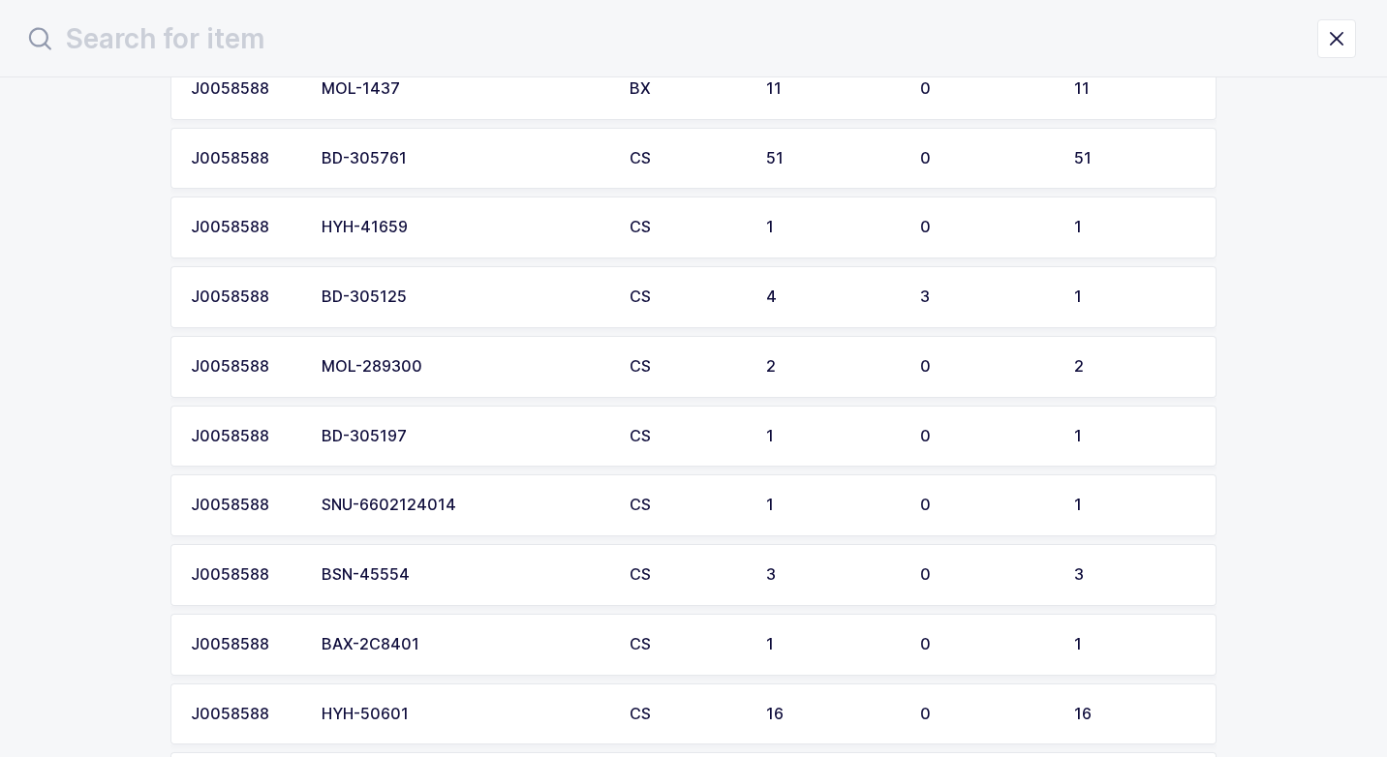
click at [445, 503] on div "SNU-6602124014" at bounding box center [463, 505] width 285 height 17
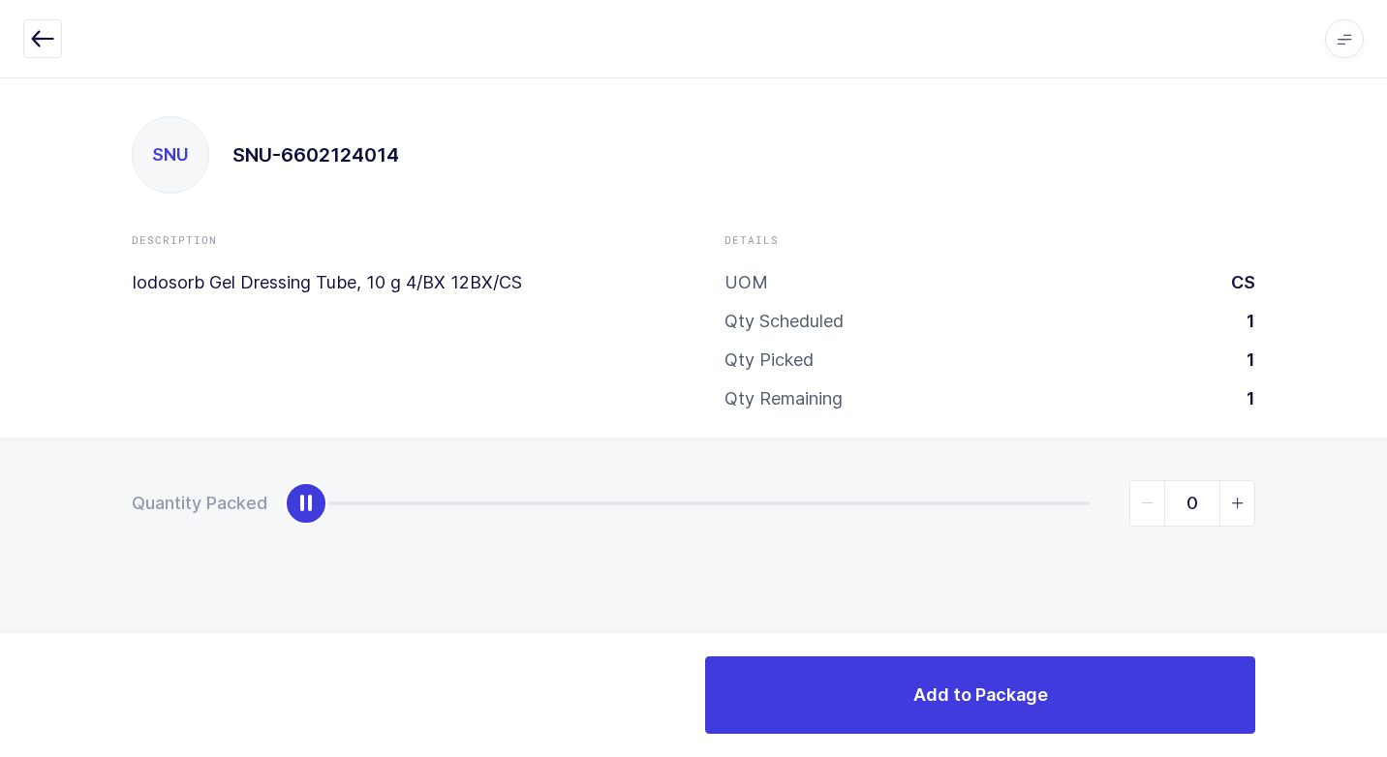
type input "1"
drag, startPoint x: 309, startPoint y: 508, endPoint x: 1335, endPoint y: 465, distance: 1027.3
click at [1386, 427] on div "SNU SNU-6602124014 Description Iodosorb Gel Dressing Tube, 10 g 4/BX 12BX/CS De…" at bounding box center [693, 417] width 1387 height 680
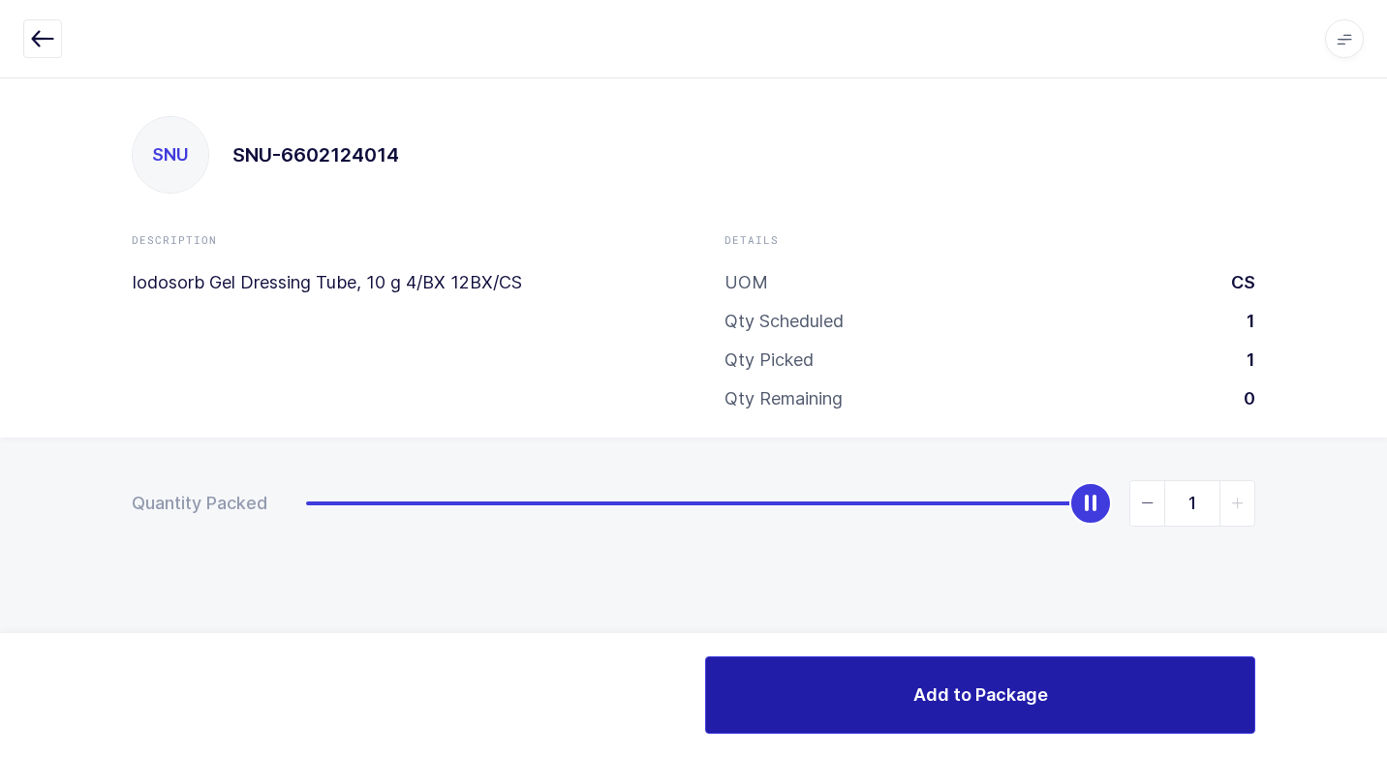
click at [844, 700] on button "Add to Package" at bounding box center [980, 694] width 550 height 77
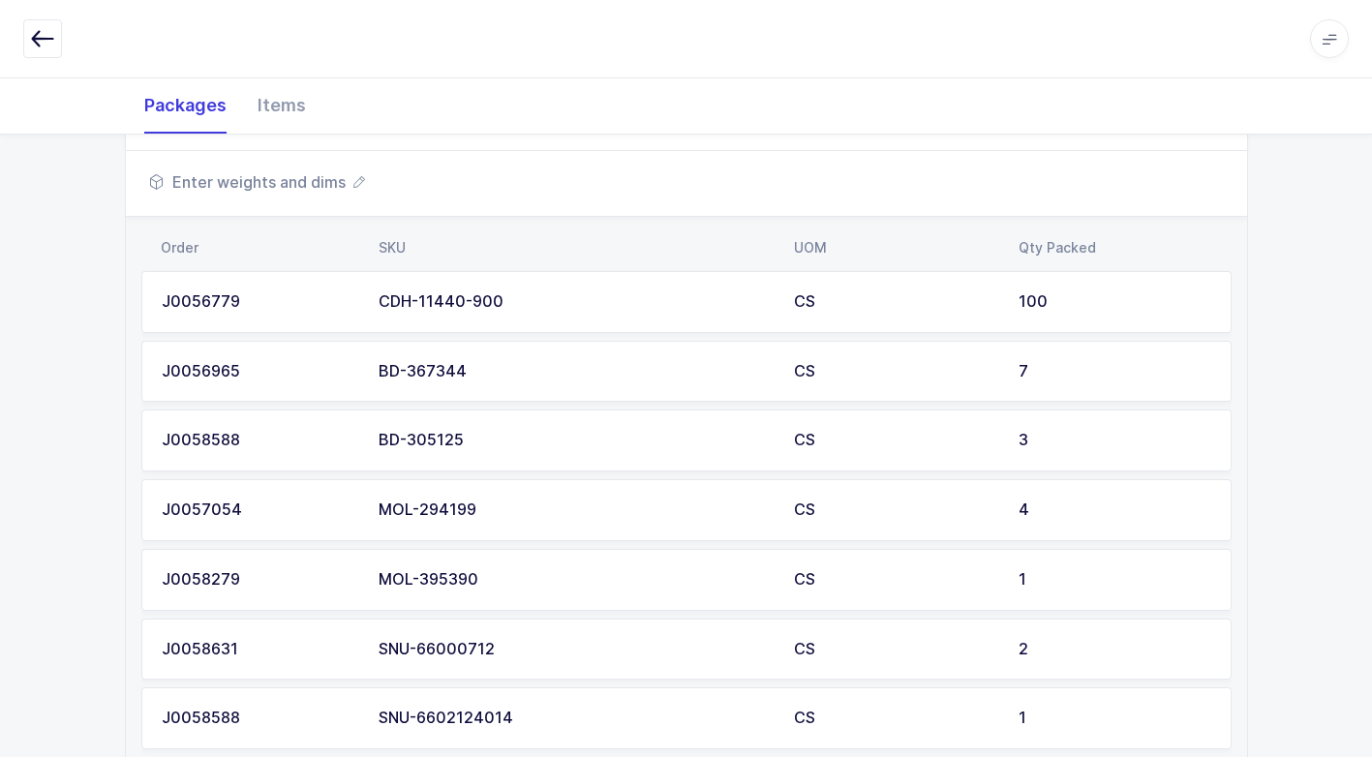
scroll to position [704, 0]
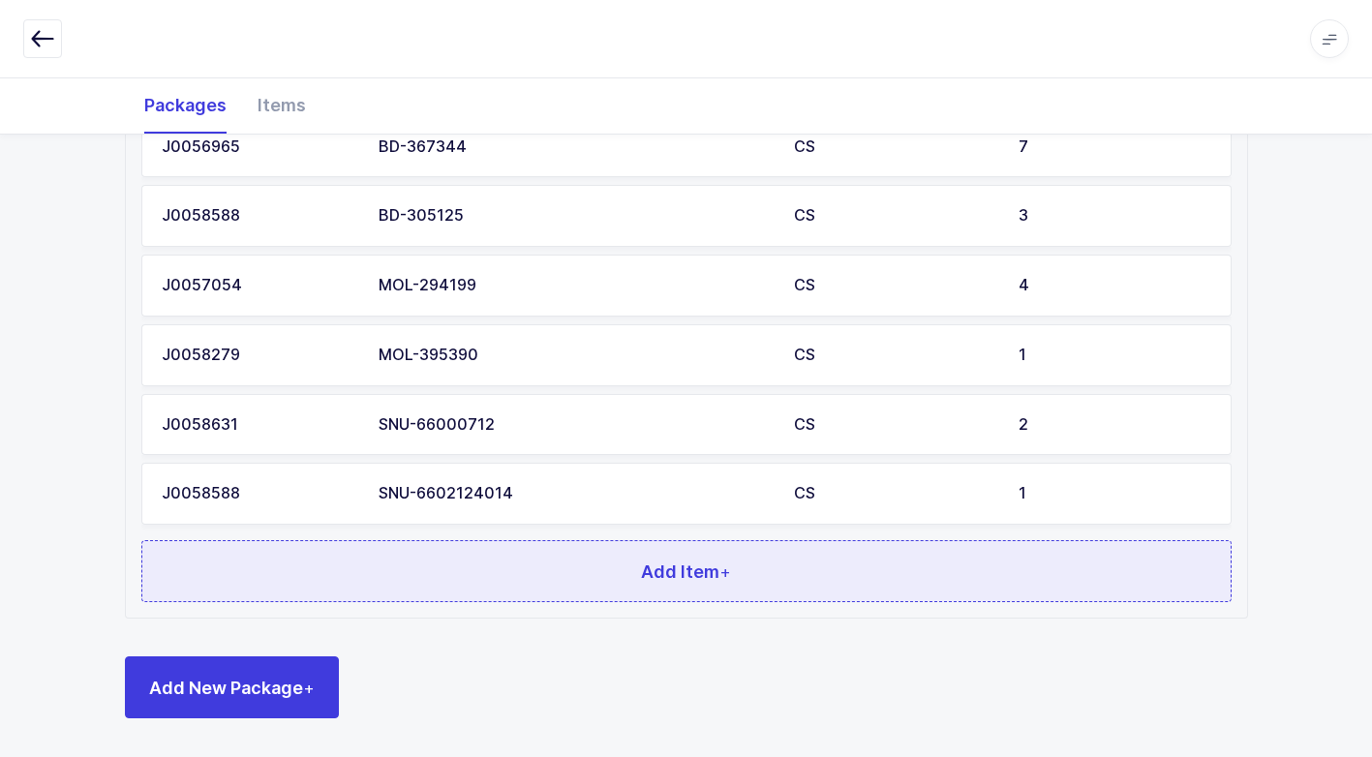
click at [417, 559] on button "Add Item +" at bounding box center [686, 571] width 1090 height 62
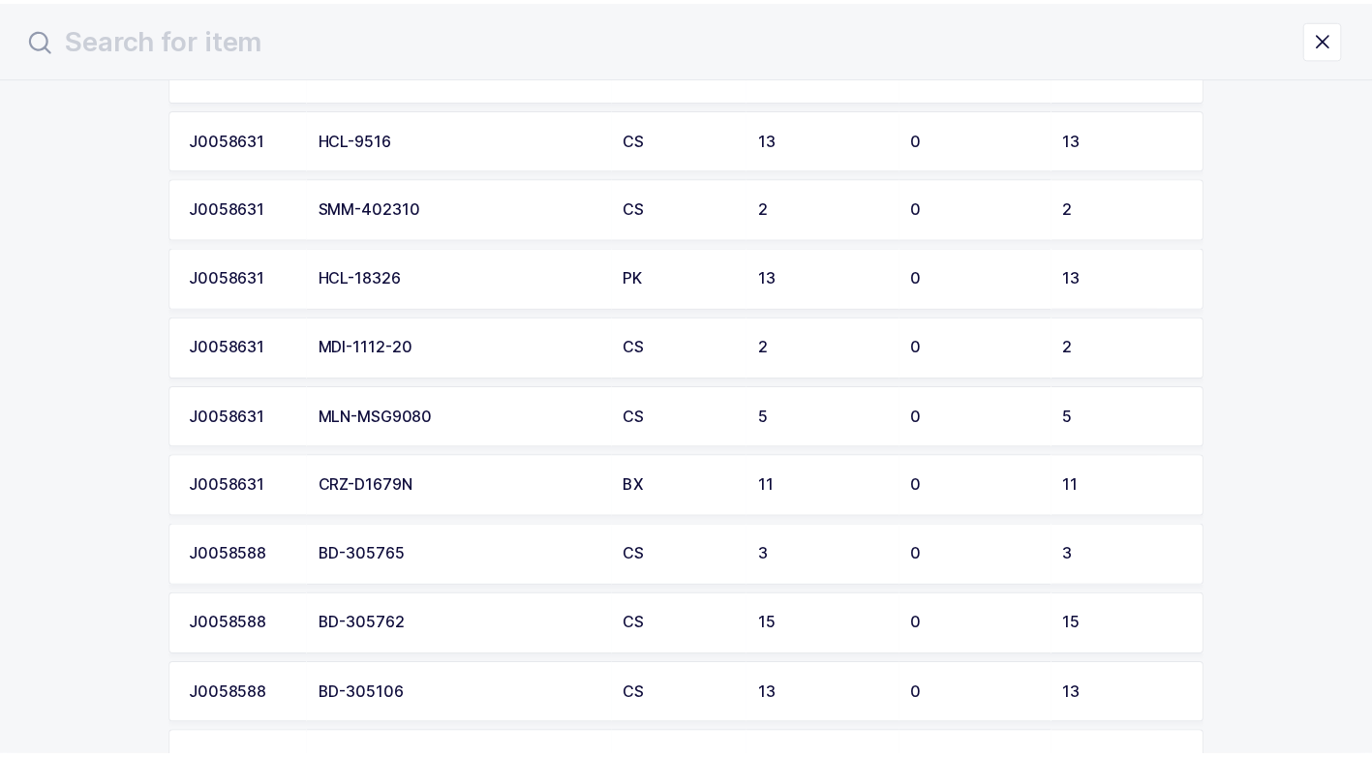
scroll to position [1840, 0]
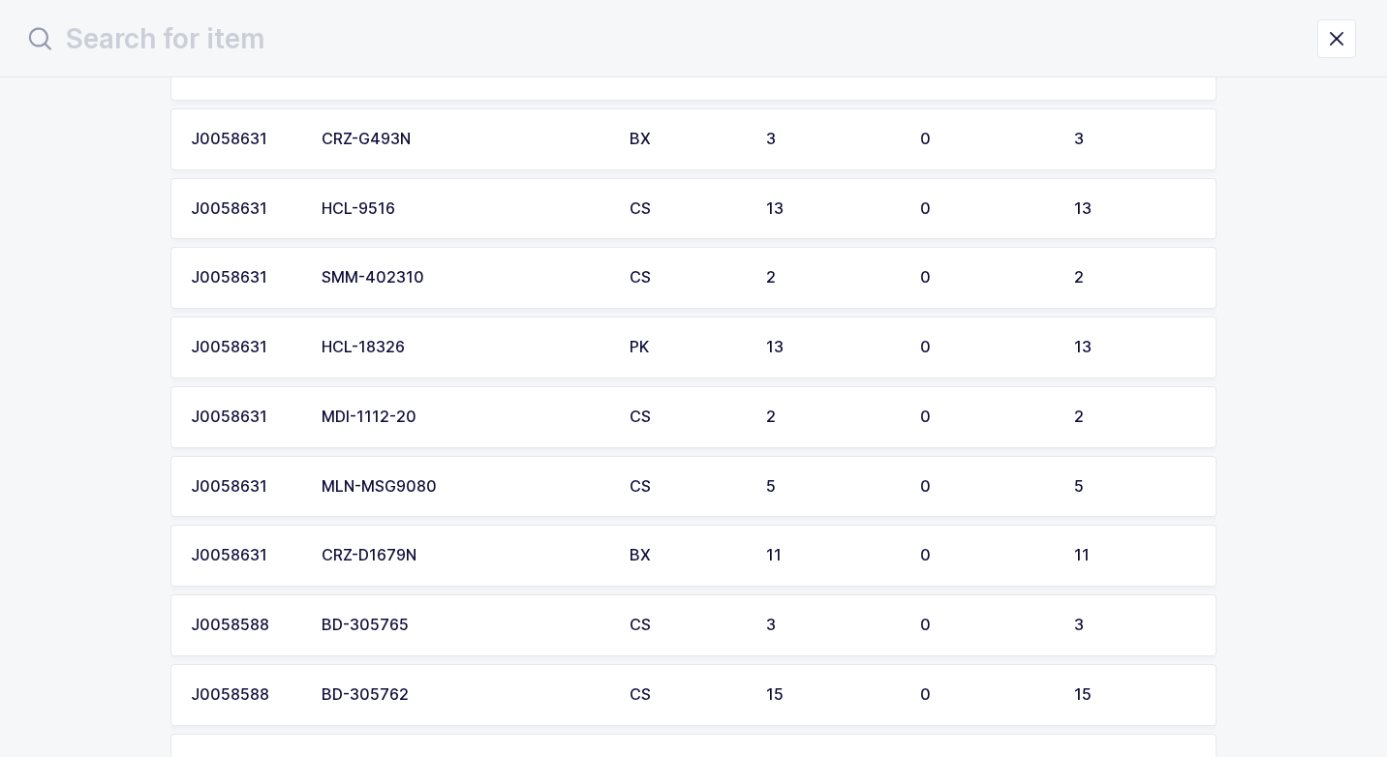
click at [433, 435] on td "MDI-1112-20" at bounding box center [464, 417] width 308 height 62
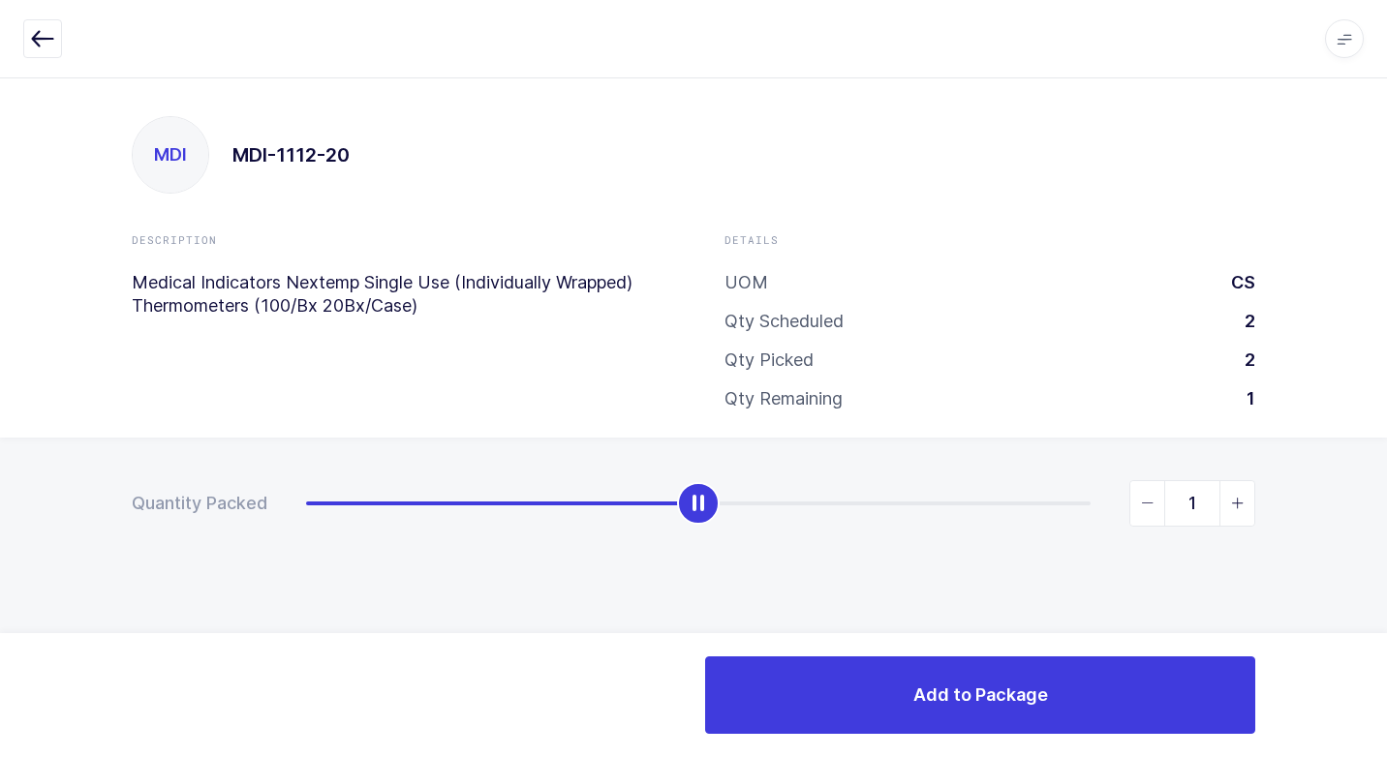
type input "2"
drag, startPoint x: 314, startPoint y: 506, endPoint x: 1389, endPoint y: 514, distance: 1075.7
click at [1386, 514] on html "Apps Core [GEOGRAPHIC_DATA] Admin Mission Control Purchasing [PERSON_NAME] Logo…" at bounding box center [693, 378] width 1387 height 757
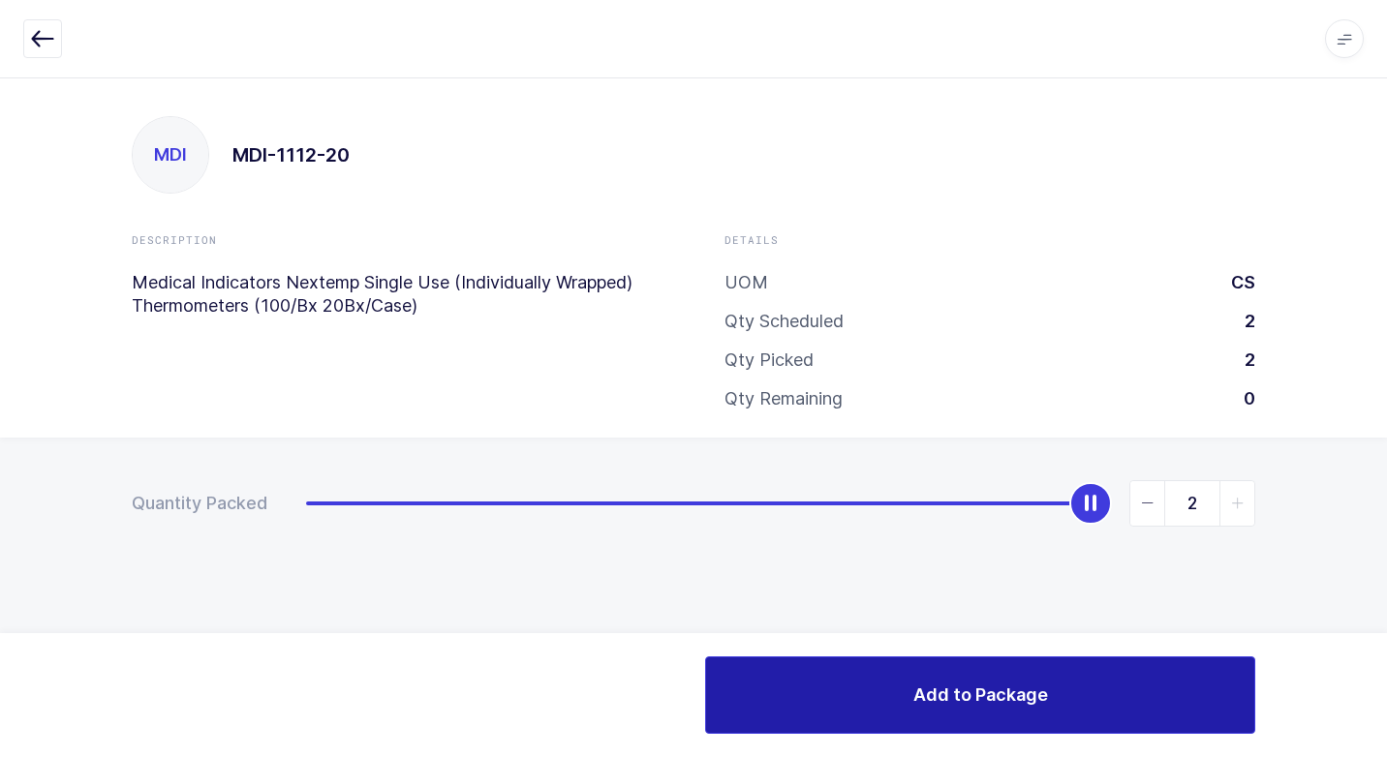
click at [772, 689] on button "Add to Package" at bounding box center [980, 694] width 550 height 77
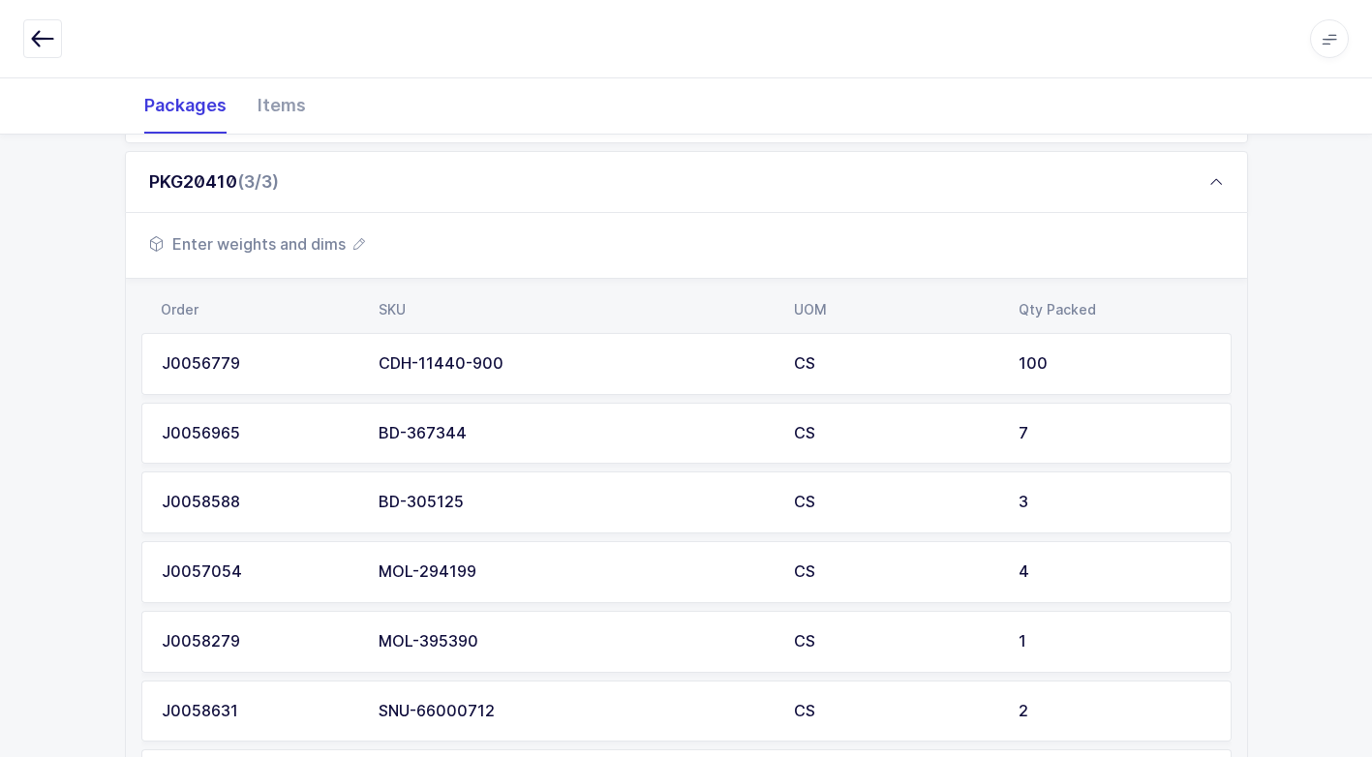
scroll to position [194, 0]
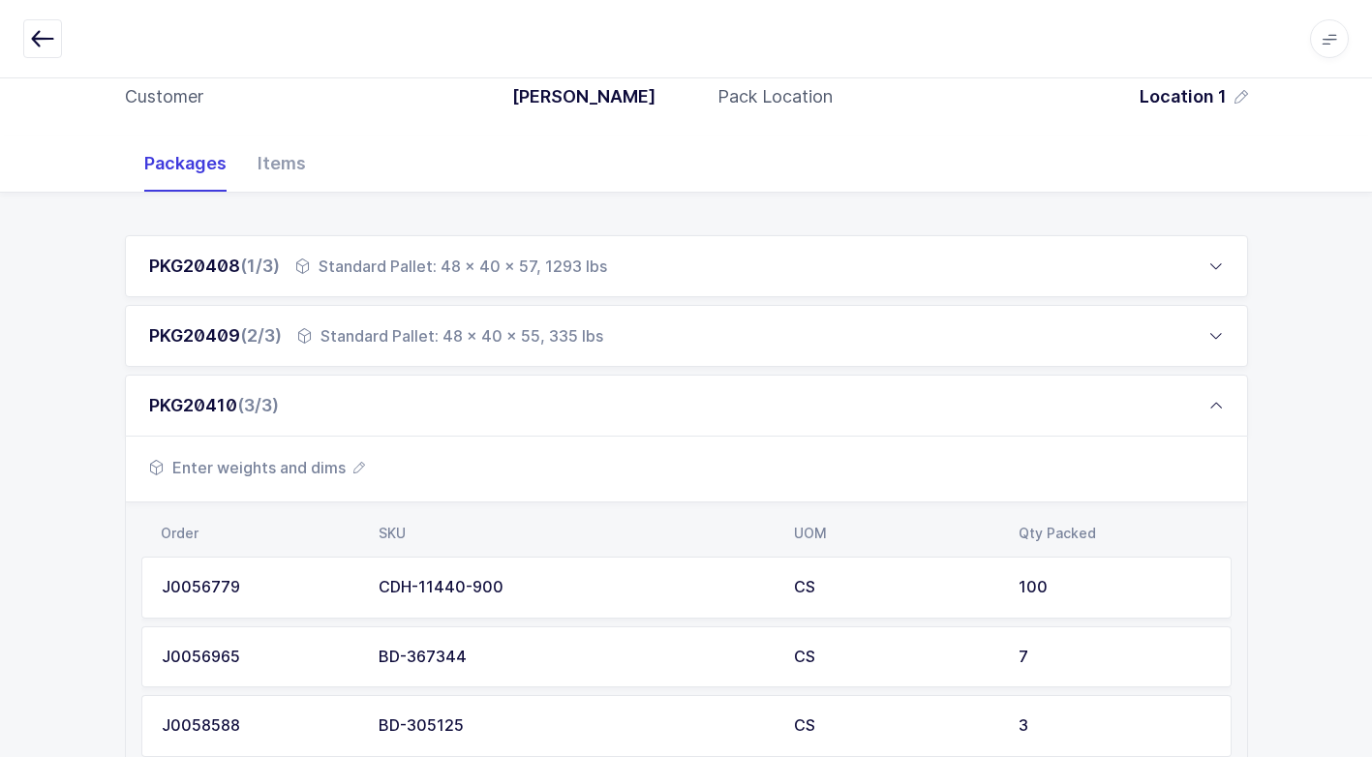
click at [310, 469] on span "Enter weights and dims" at bounding box center [257, 467] width 216 height 23
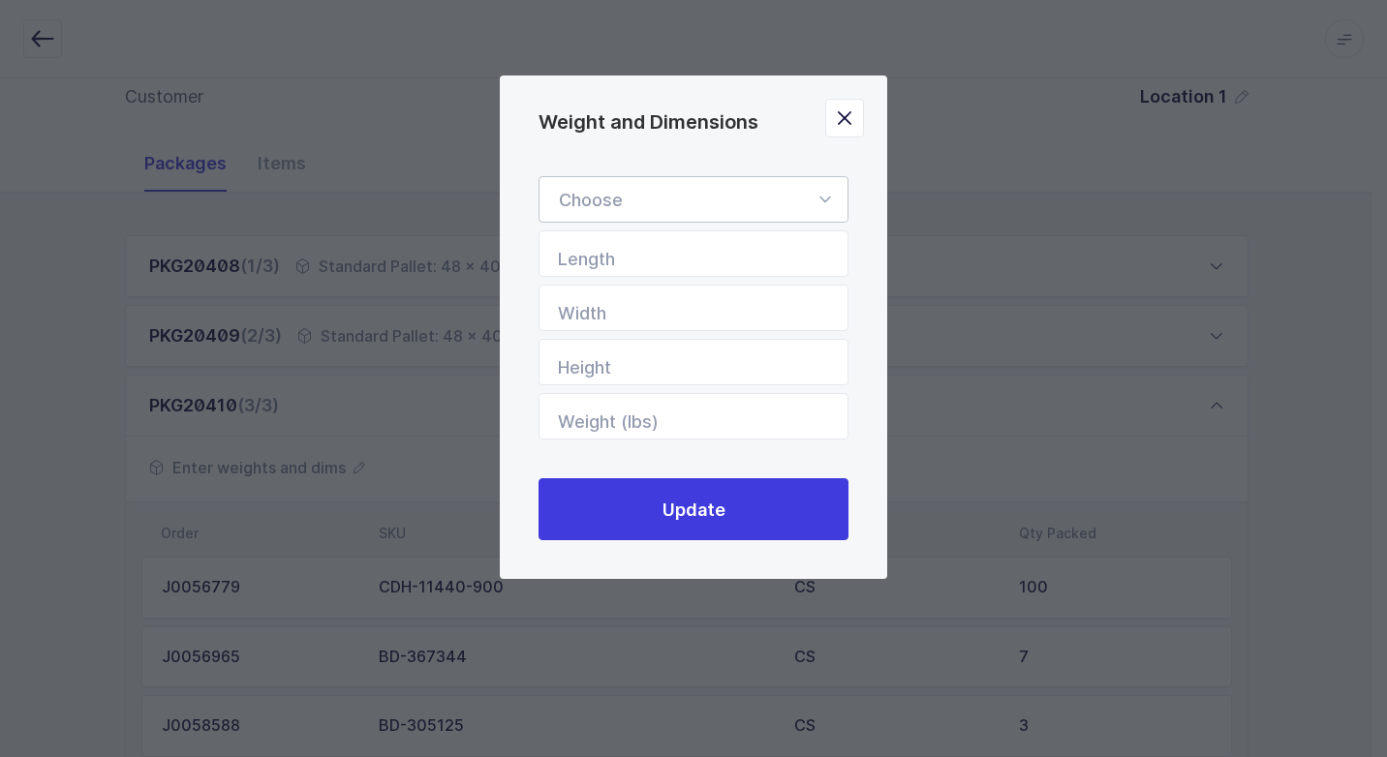
click at [816, 198] on icon "Weight and Dimensions" at bounding box center [824, 199] width 24 height 46
click at [698, 251] on li "Standard Pallet" at bounding box center [700, 255] width 307 height 37
type input "Standard Pallet"
type input "48"
type input "40"
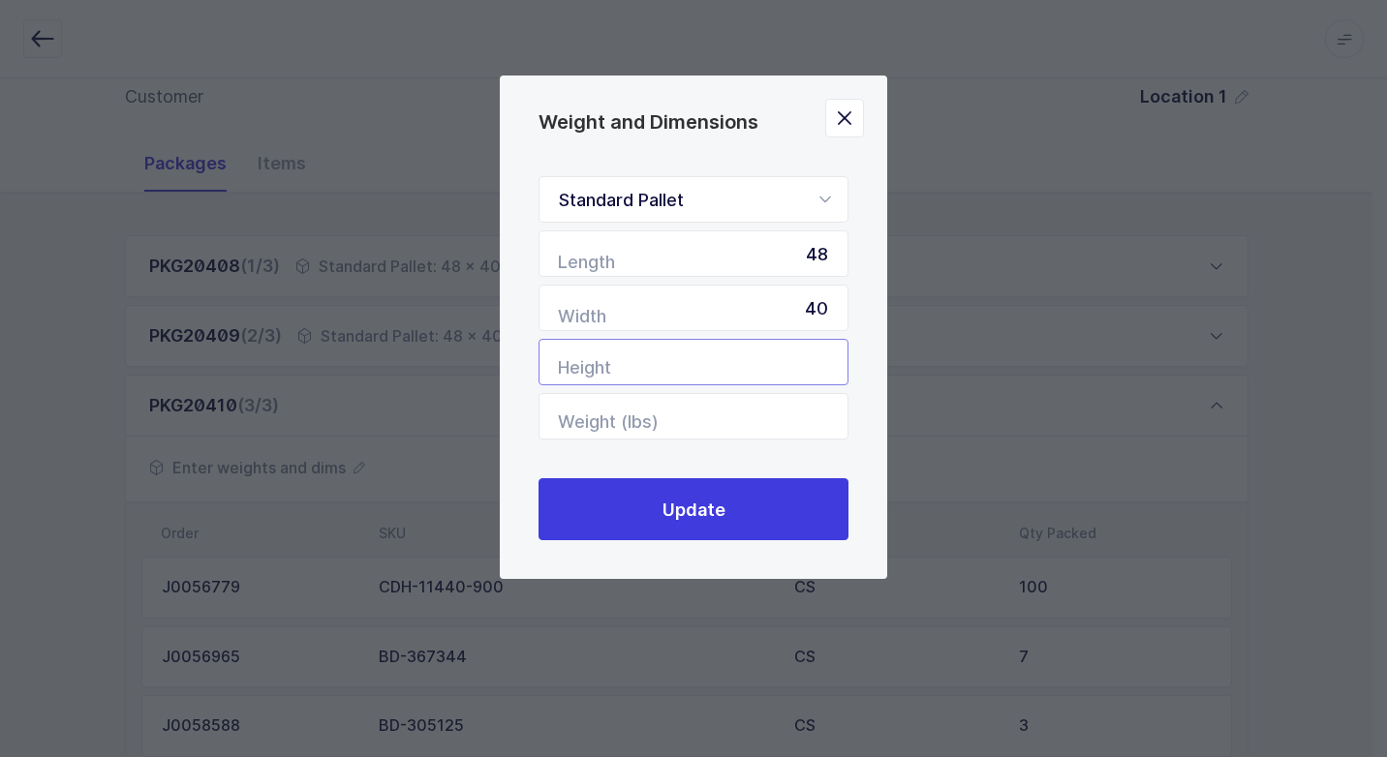
click at [770, 363] on input "Height" at bounding box center [693, 362] width 310 height 46
type input "60"
click at [768, 425] on input "Weight (lbs)" at bounding box center [693, 416] width 310 height 46
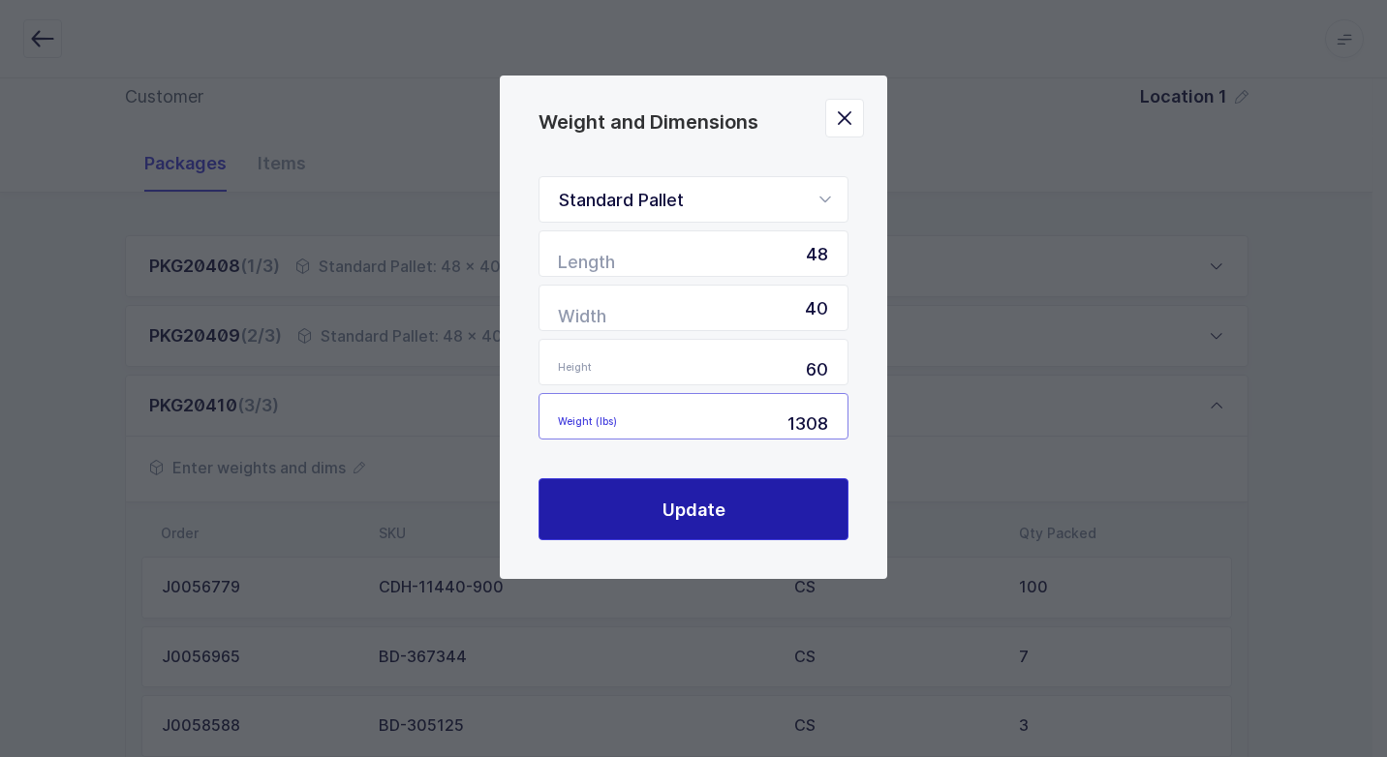
type input "1308"
click at [716, 519] on span "Update" at bounding box center [693, 510] width 63 height 24
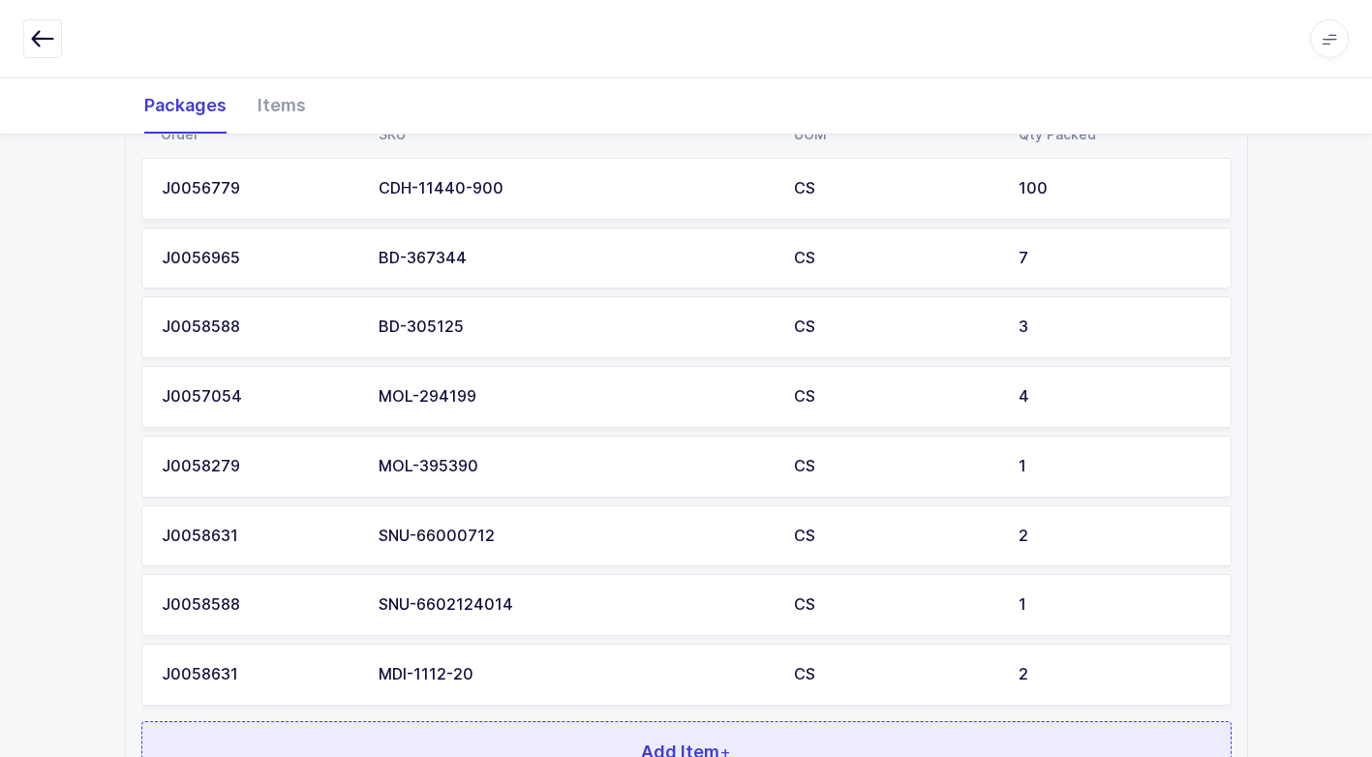
scroll to position [774, 0]
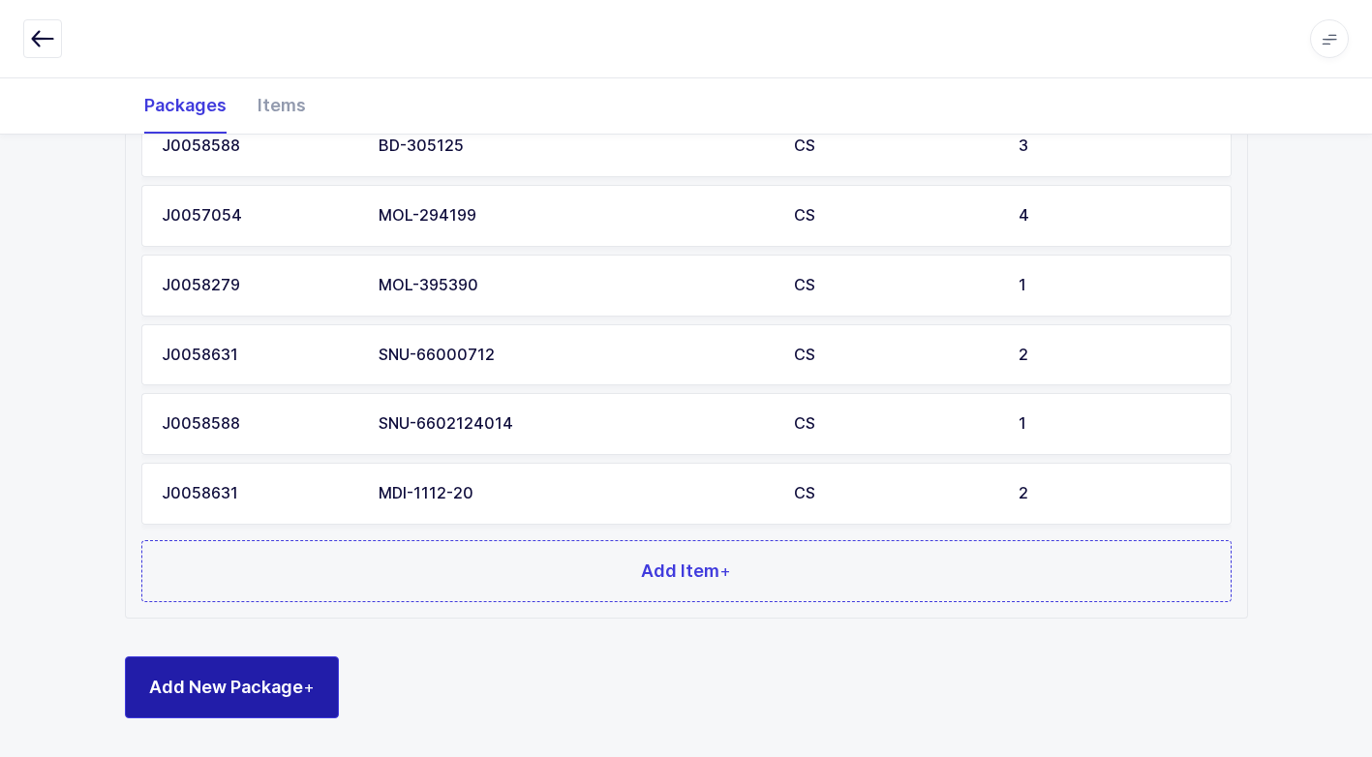
click at [264, 691] on span "Add New Package +" at bounding box center [232, 687] width 166 height 24
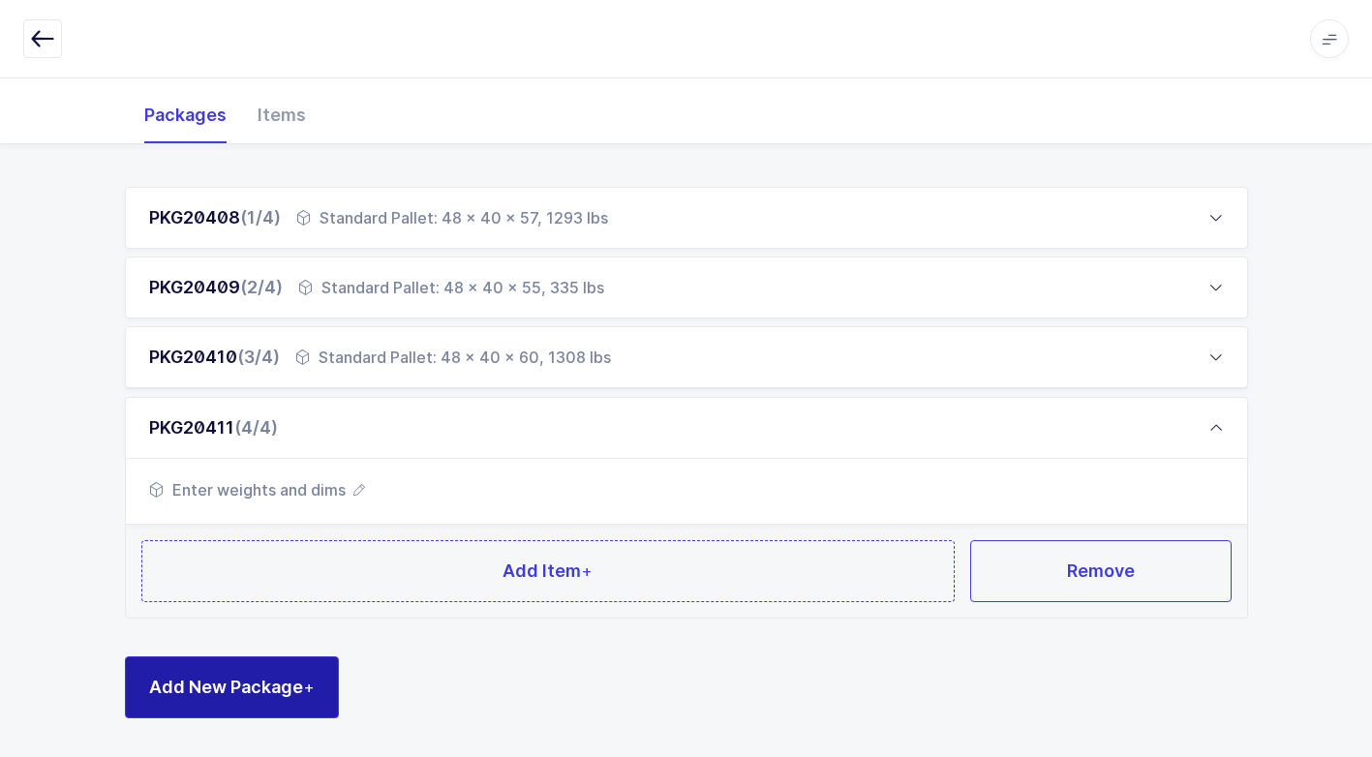
scroll to position [241, 0]
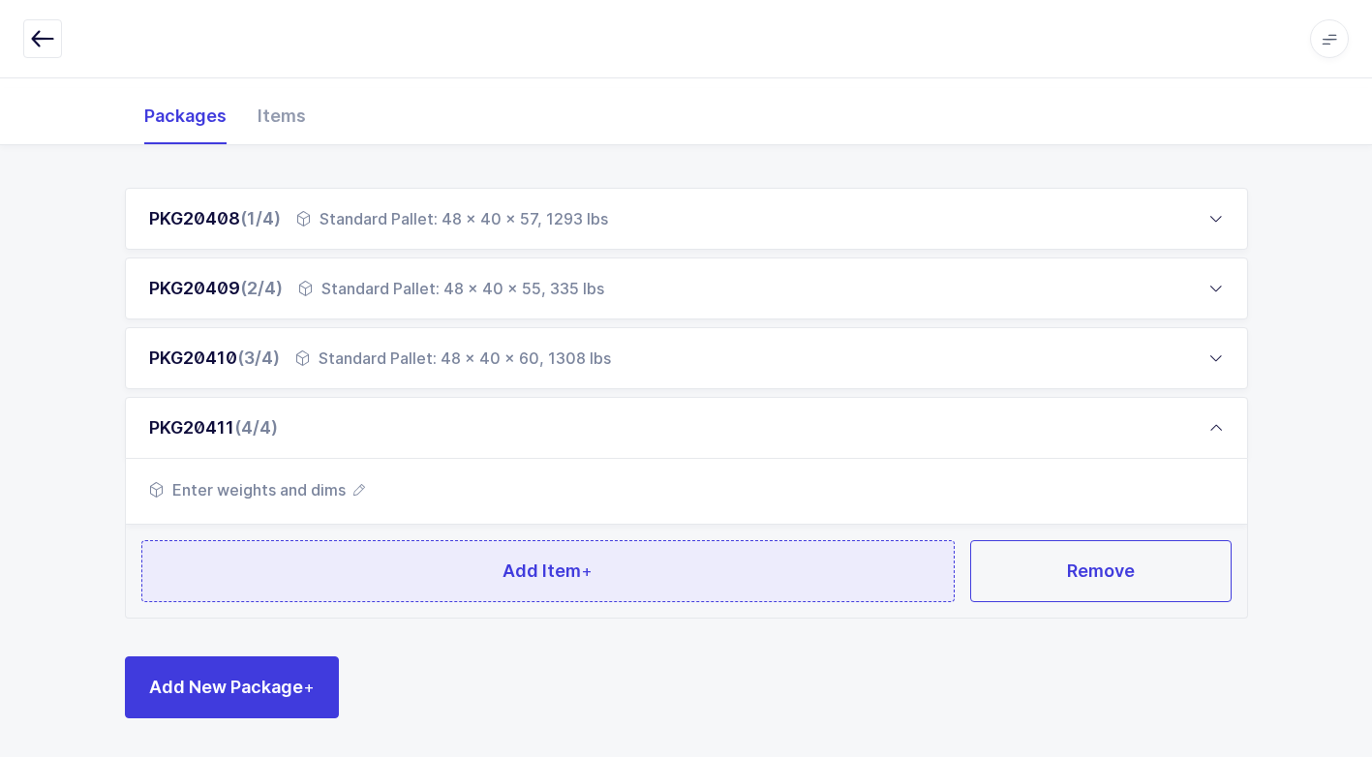
click at [409, 595] on button "Add Item +" at bounding box center [548, 571] width 814 height 62
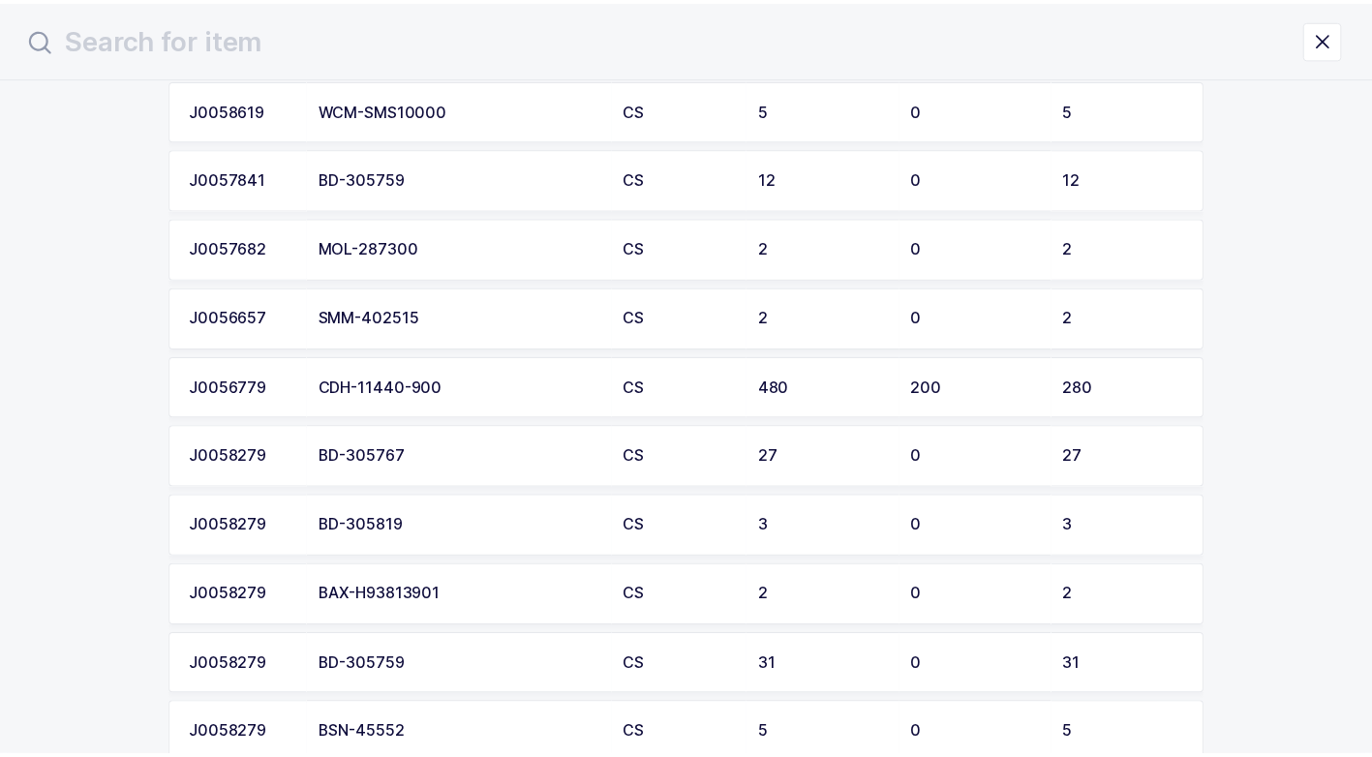
scroll to position [4163, 0]
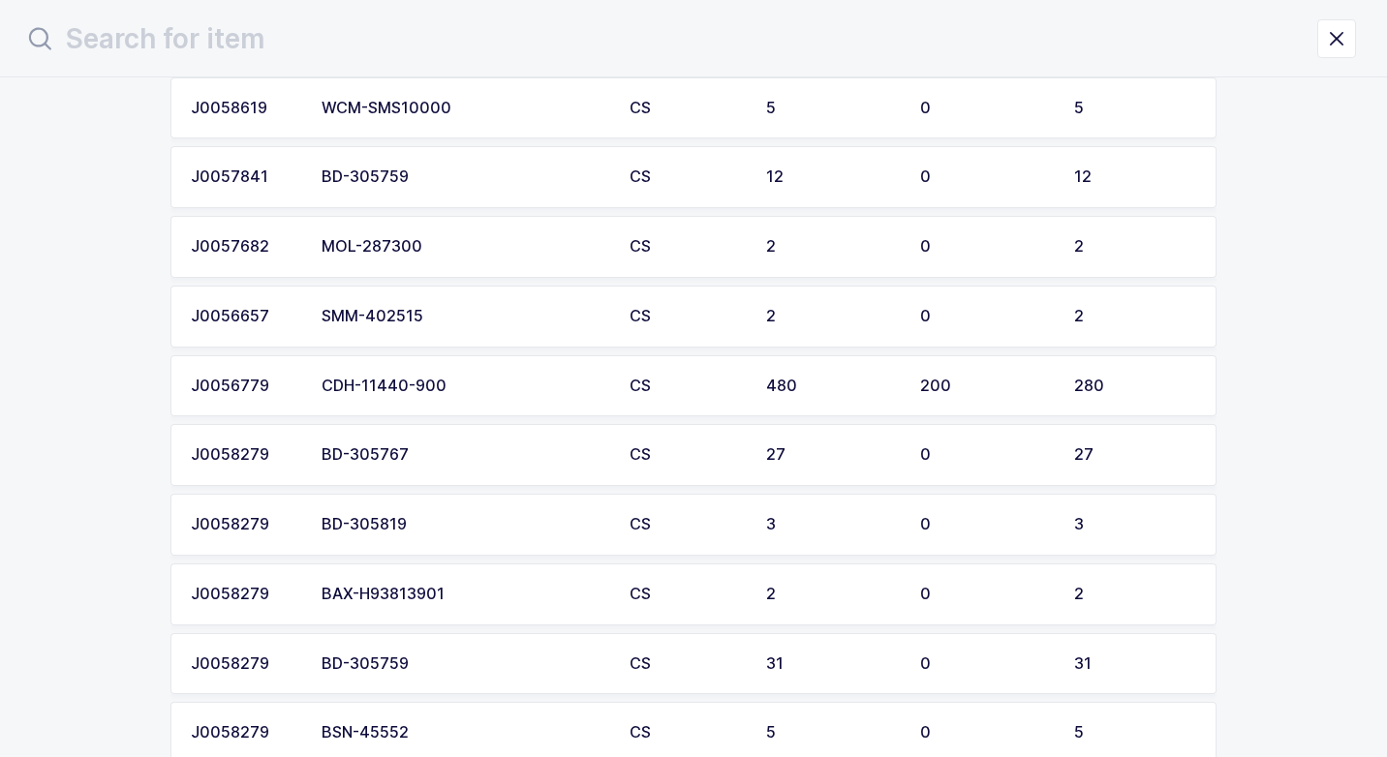
click at [454, 400] on td "CDH-11440-900" at bounding box center [464, 386] width 308 height 62
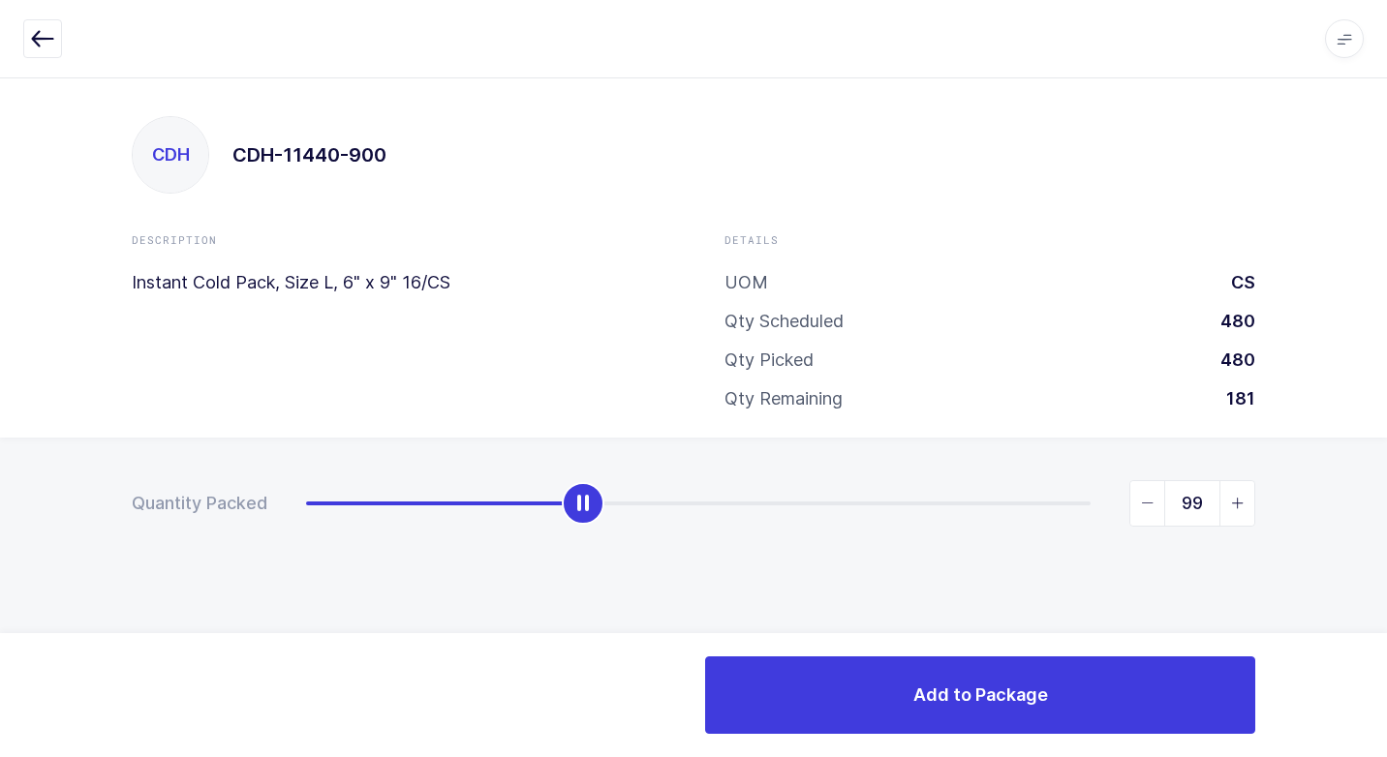
drag, startPoint x: 299, startPoint y: 511, endPoint x: 575, endPoint y: 558, distance: 279.8
click at [575, 558] on div "Quantity Packed 99" at bounding box center [693, 571] width 1387 height 267
click at [1237, 503] on icon "slider between 0 and 280" at bounding box center [1238, 504] width 14 height 14
type input "100"
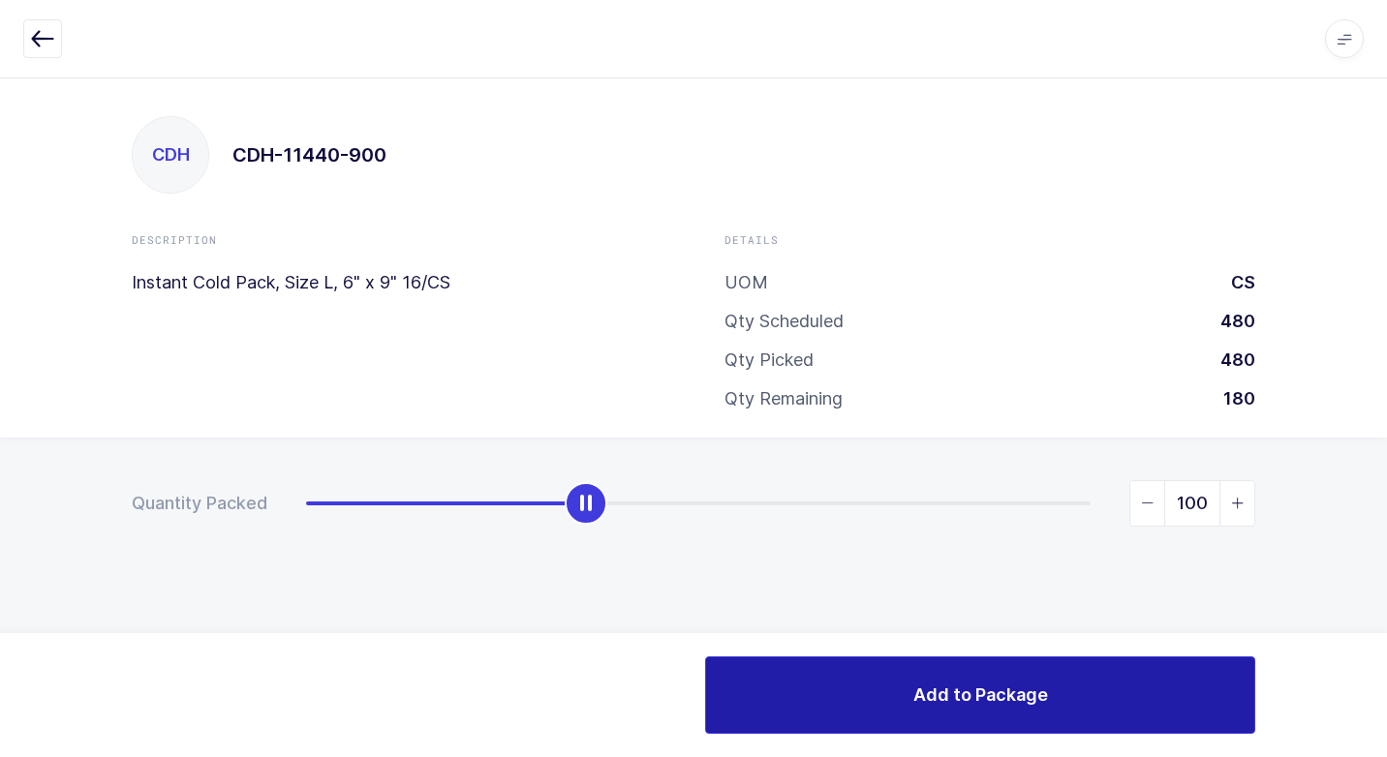
click at [979, 691] on span "Add to Package" at bounding box center [980, 695] width 135 height 24
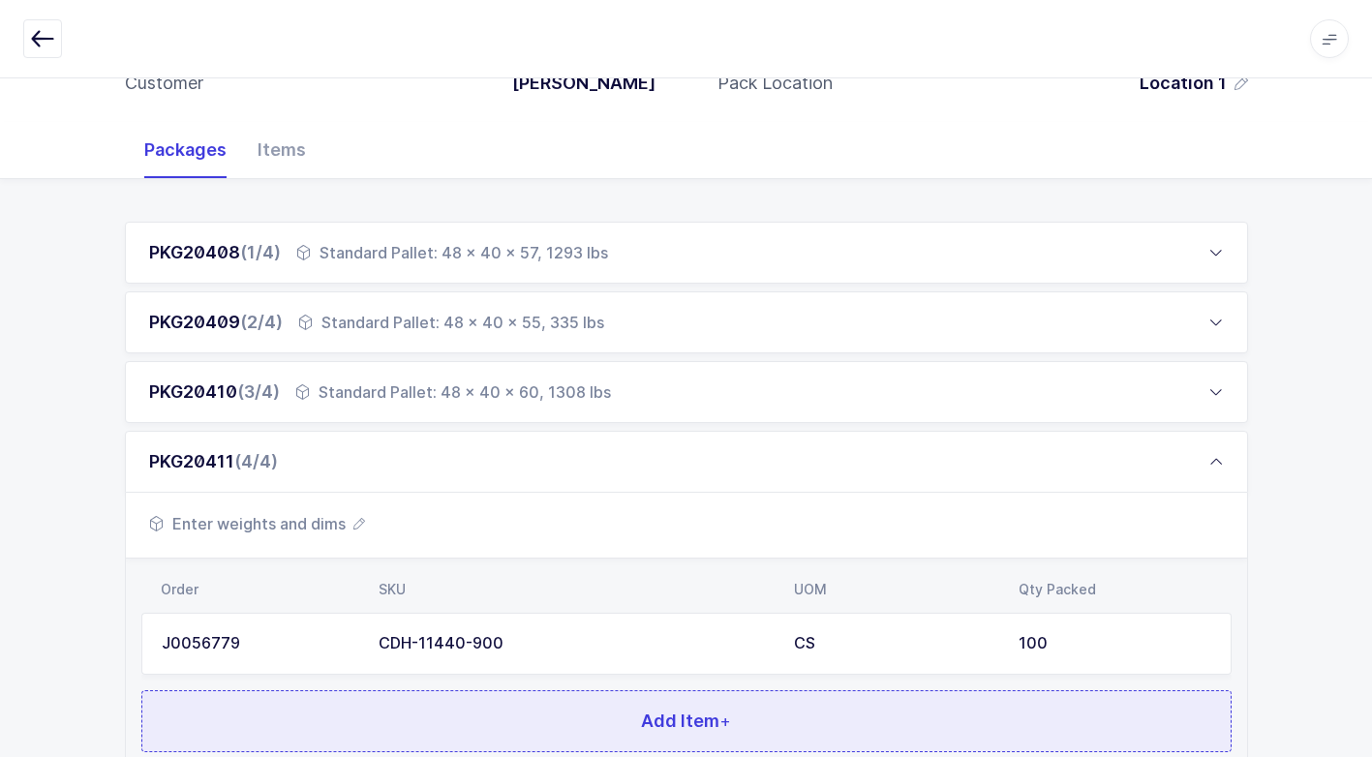
scroll to position [357, 0]
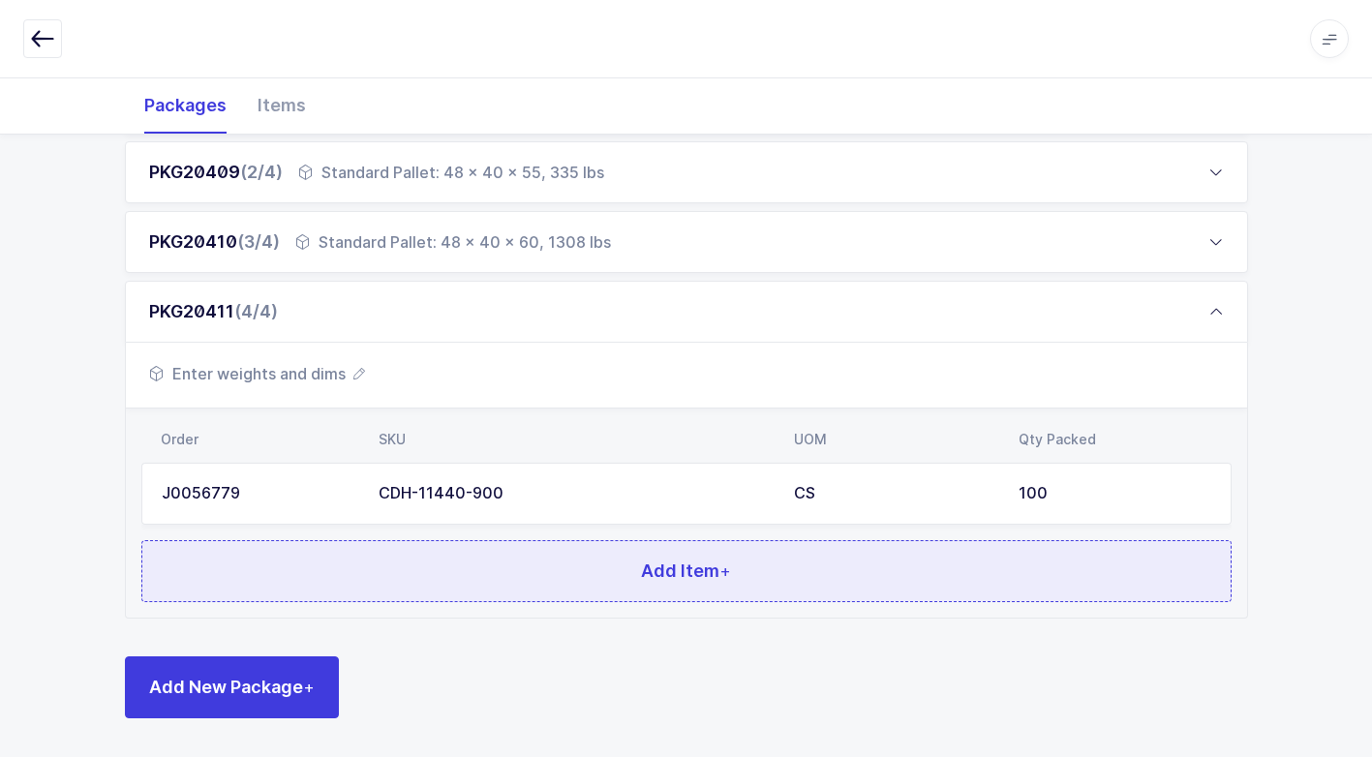
click at [487, 573] on button "Add Item +" at bounding box center [686, 571] width 1090 height 62
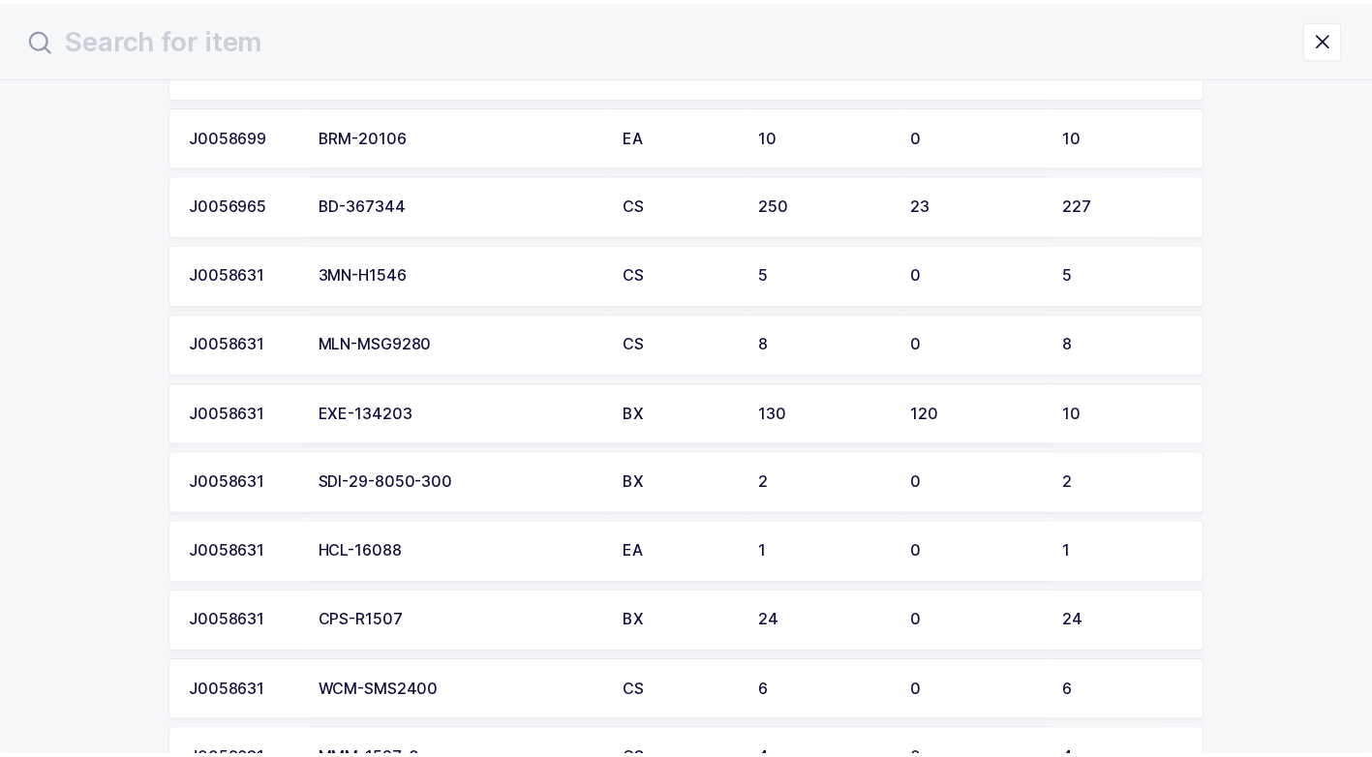
scroll to position [290, 0]
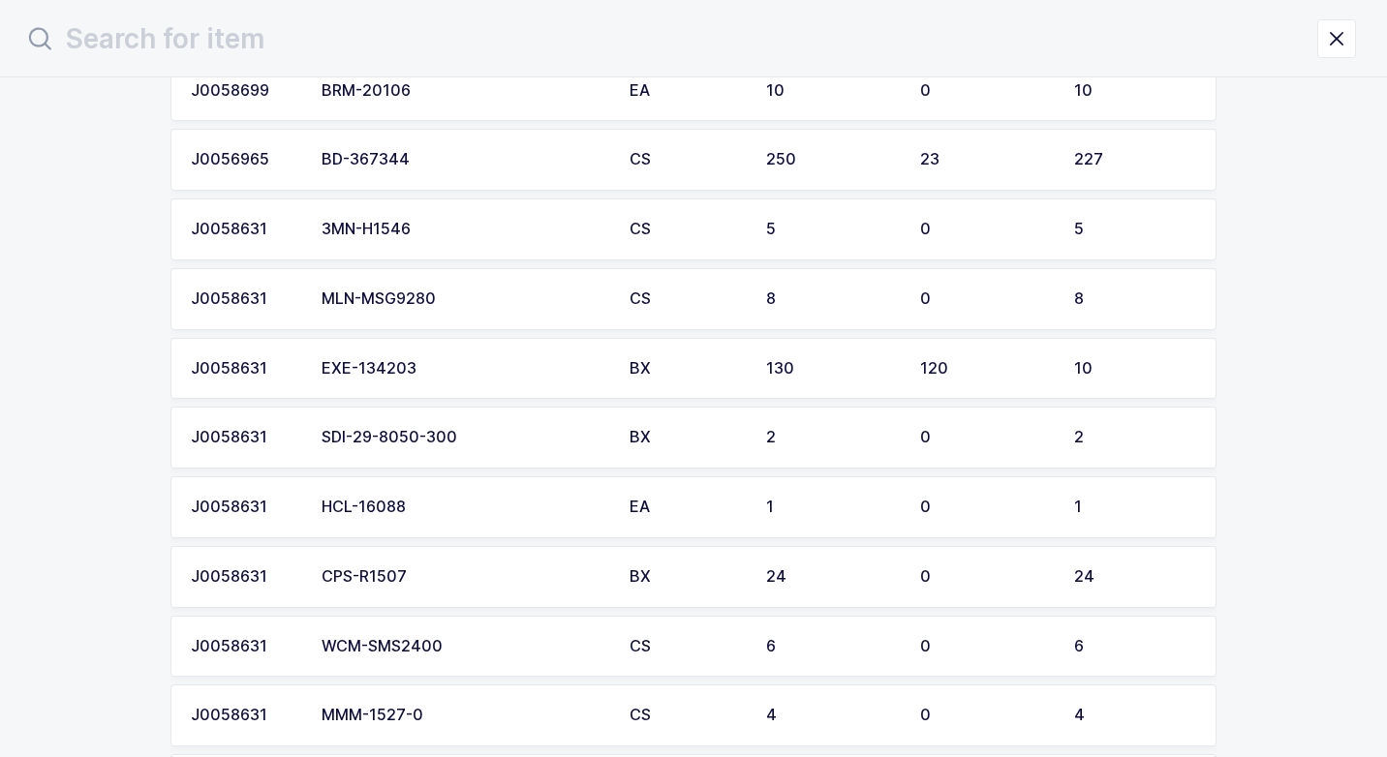
click at [465, 370] on div "EXE-134203" at bounding box center [463, 368] width 285 height 17
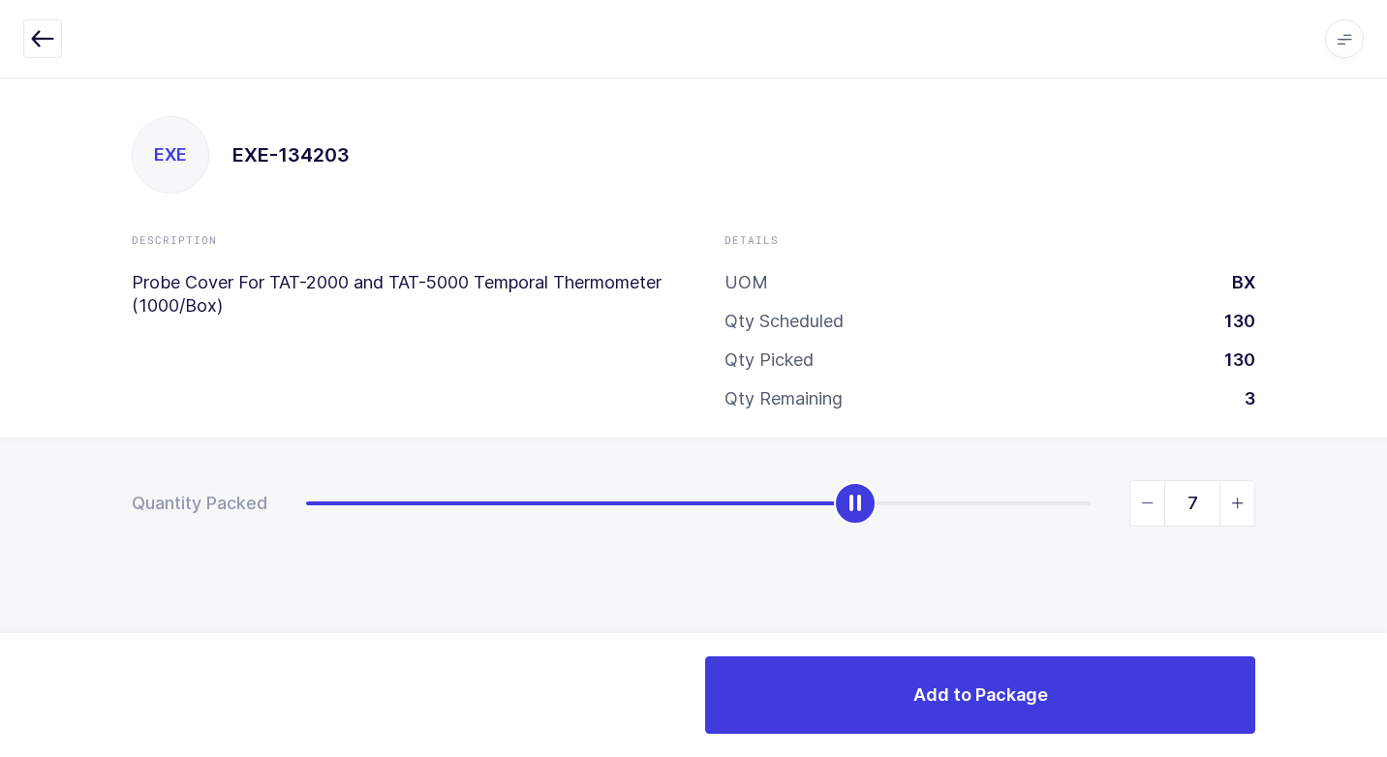
type input "10"
drag, startPoint x: 320, startPoint y: 522, endPoint x: 1357, endPoint y: 485, distance: 1038.6
click at [1380, 461] on div "Quantity Packed 10" at bounding box center [693, 571] width 1387 height 267
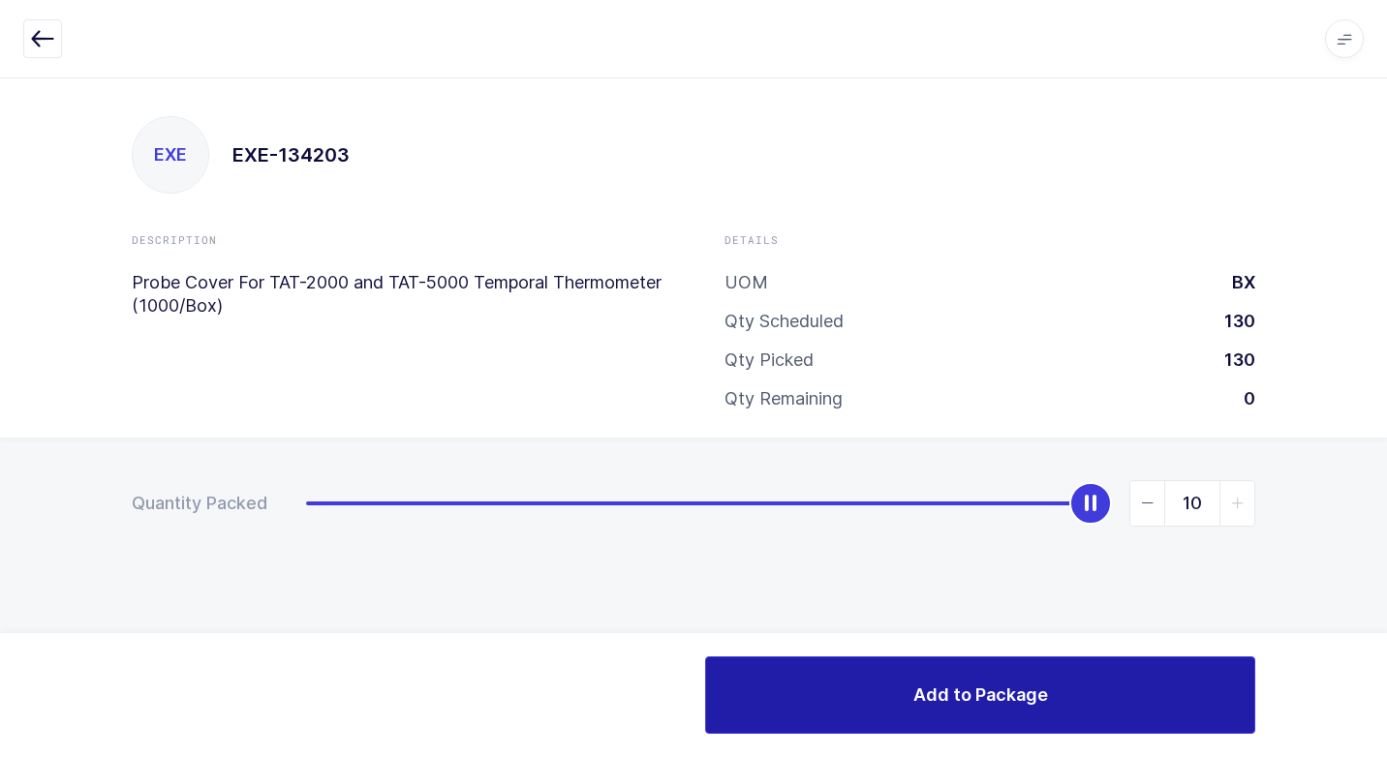
click at [921, 678] on button "Add to Package" at bounding box center [980, 694] width 550 height 77
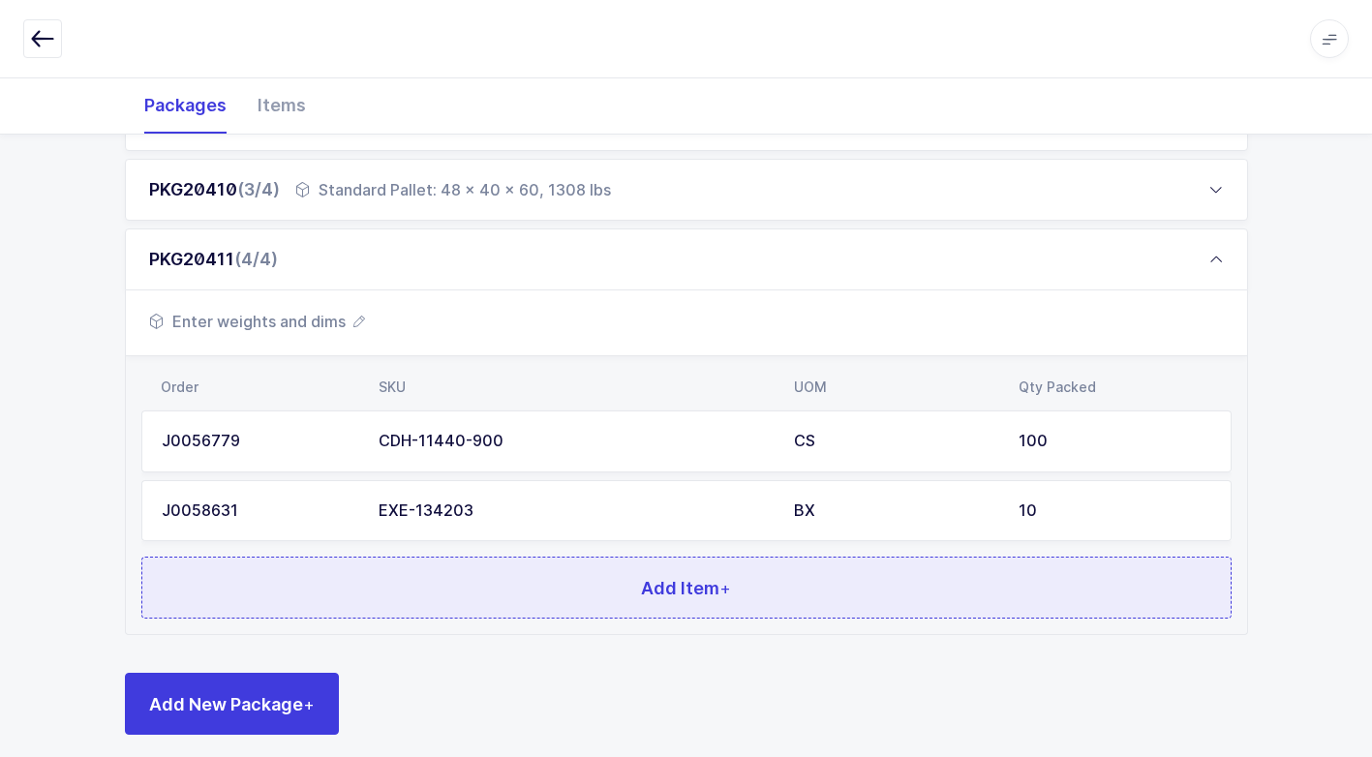
scroll to position [426, 0]
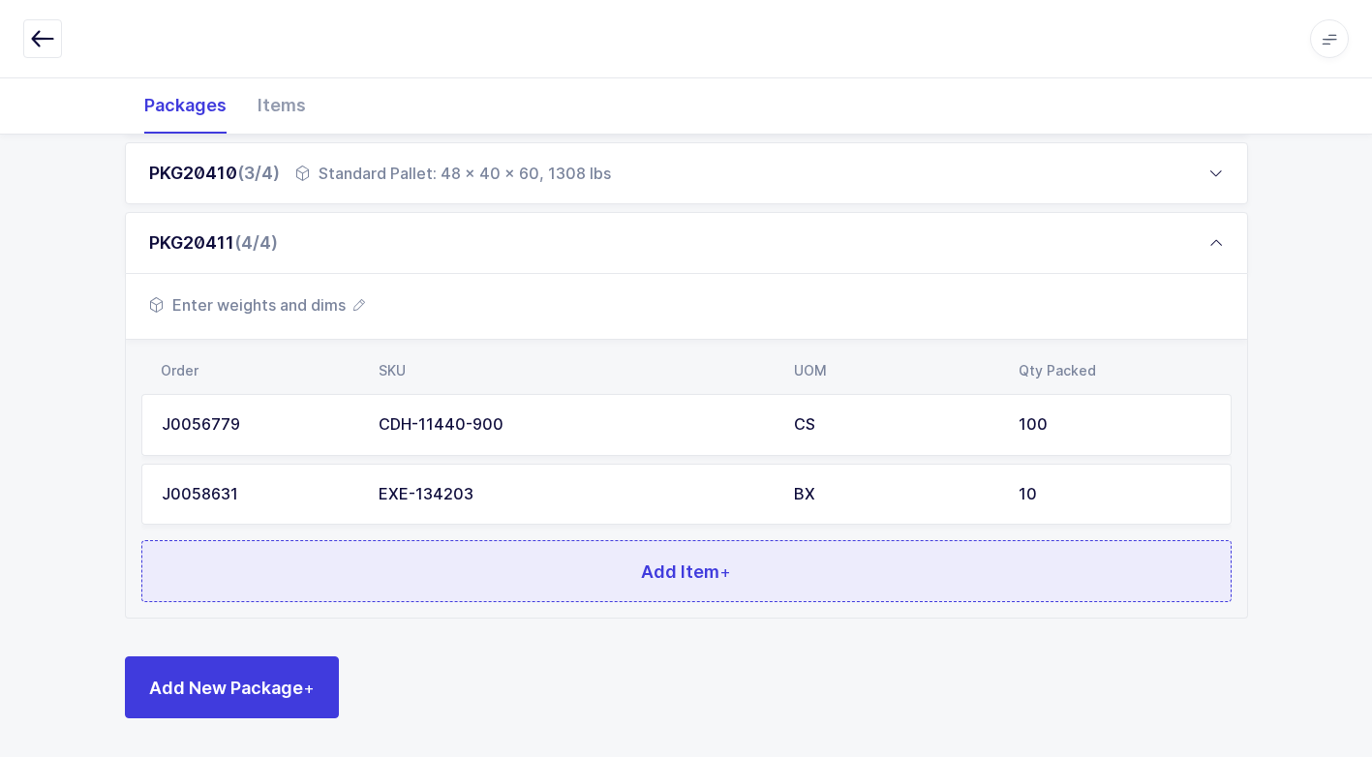
click at [503, 570] on button "Add Item +" at bounding box center [686, 571] width 1090 height 62
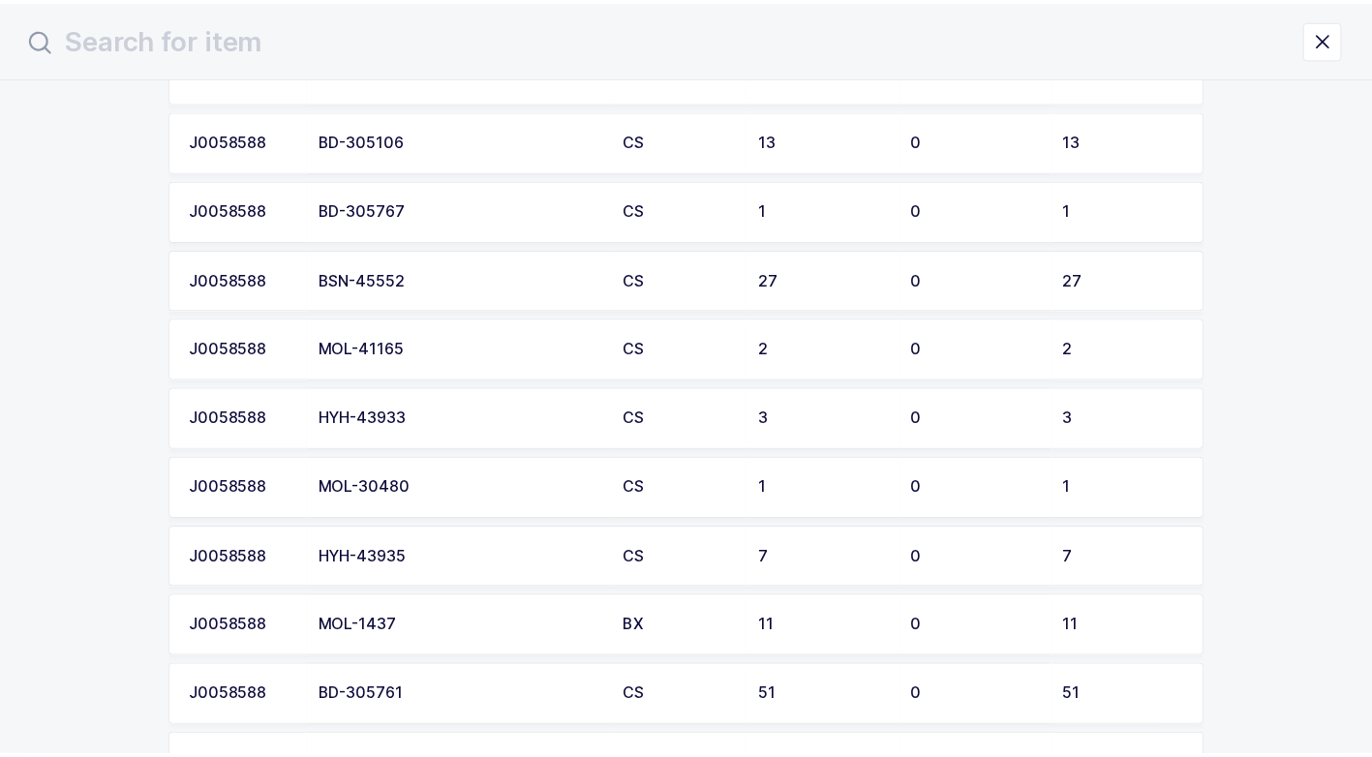
scroll to position [2421, 0]
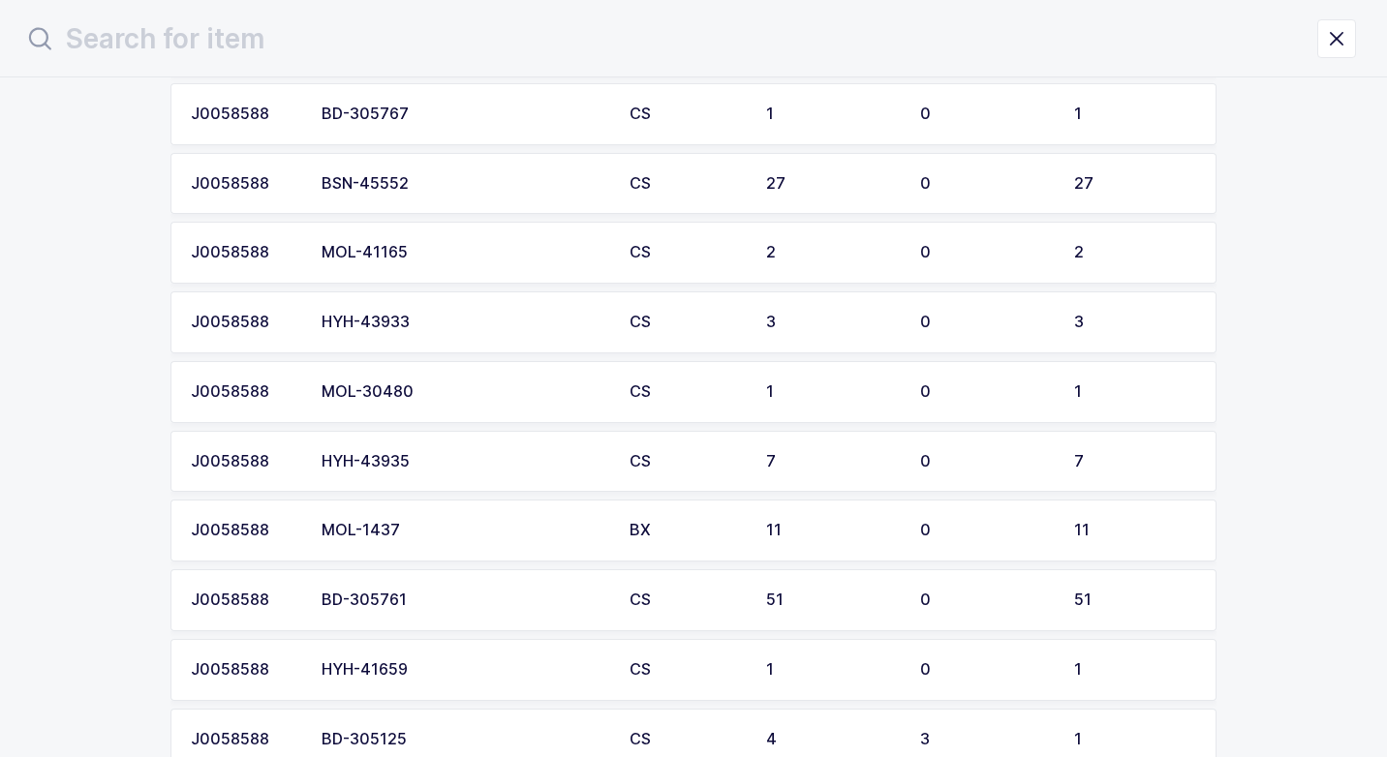
click at [413, 396] on div "MOL-30480" at bounding box center [463, 391] width 285 height 17
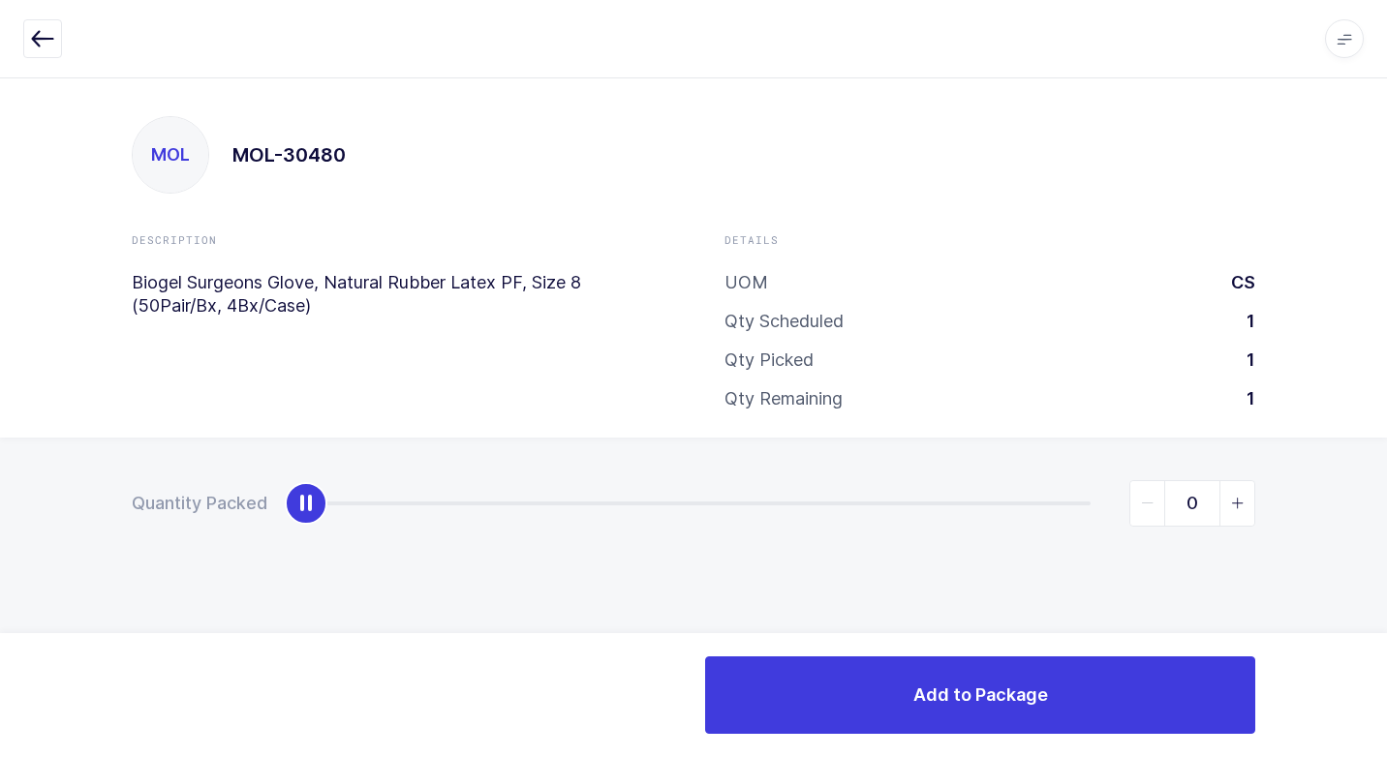
type input "1"
drag, startPoint x: 313, startPoint y: 514, endPoint x: 1389, endPoint y: 457, distance: 1078.2
click at [1386, 457] on html "Apps Core [GEOGRAPHIC_DATA] Admin Mission Control Purchasing [PERSON_NAME] Logo…" at bounding box center [693, 378] width 1387 height 757
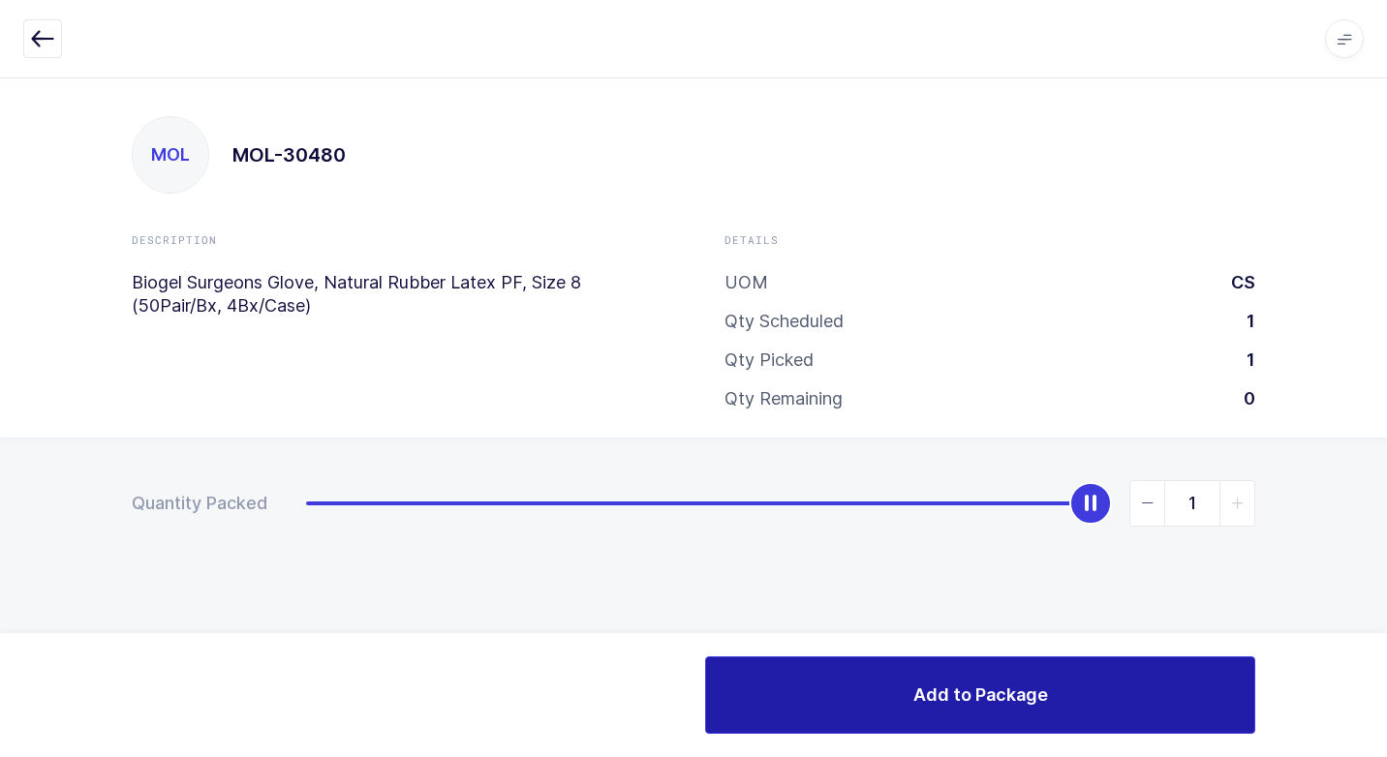
click at [957, 675] on button "Add to Package" at bounding box center [980, 694] width 550 height 77
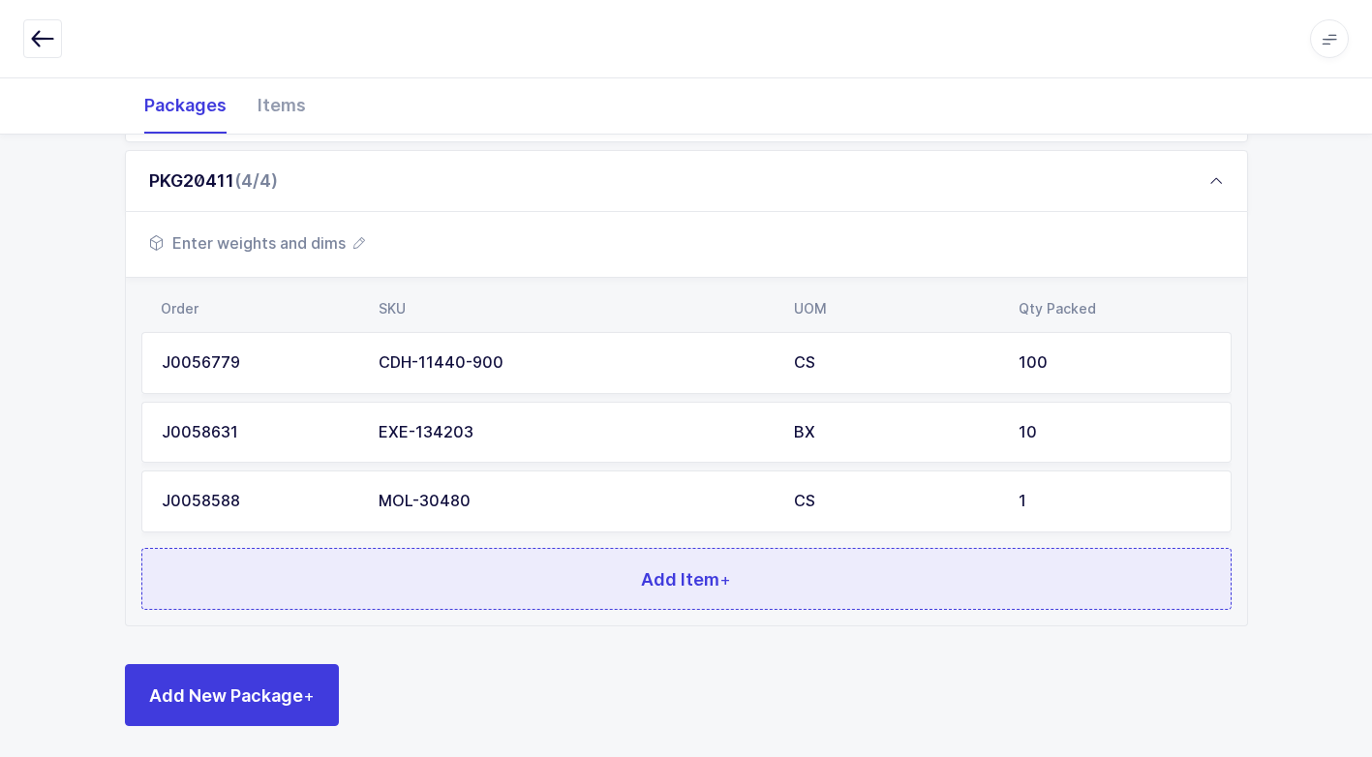
scroll to position [496, 0]
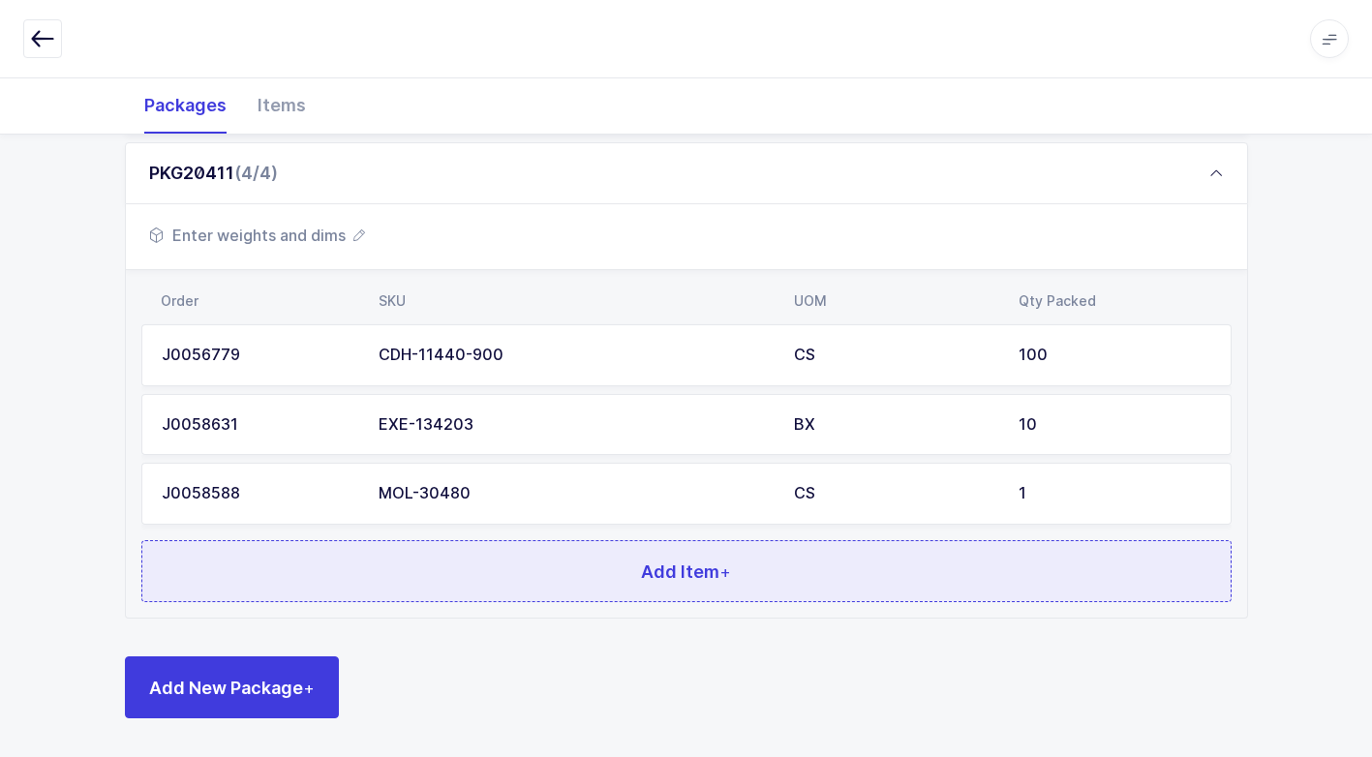
click at [381, 580] on button "Add Item +" at bounding box center [686, 571] width 1090 height 62
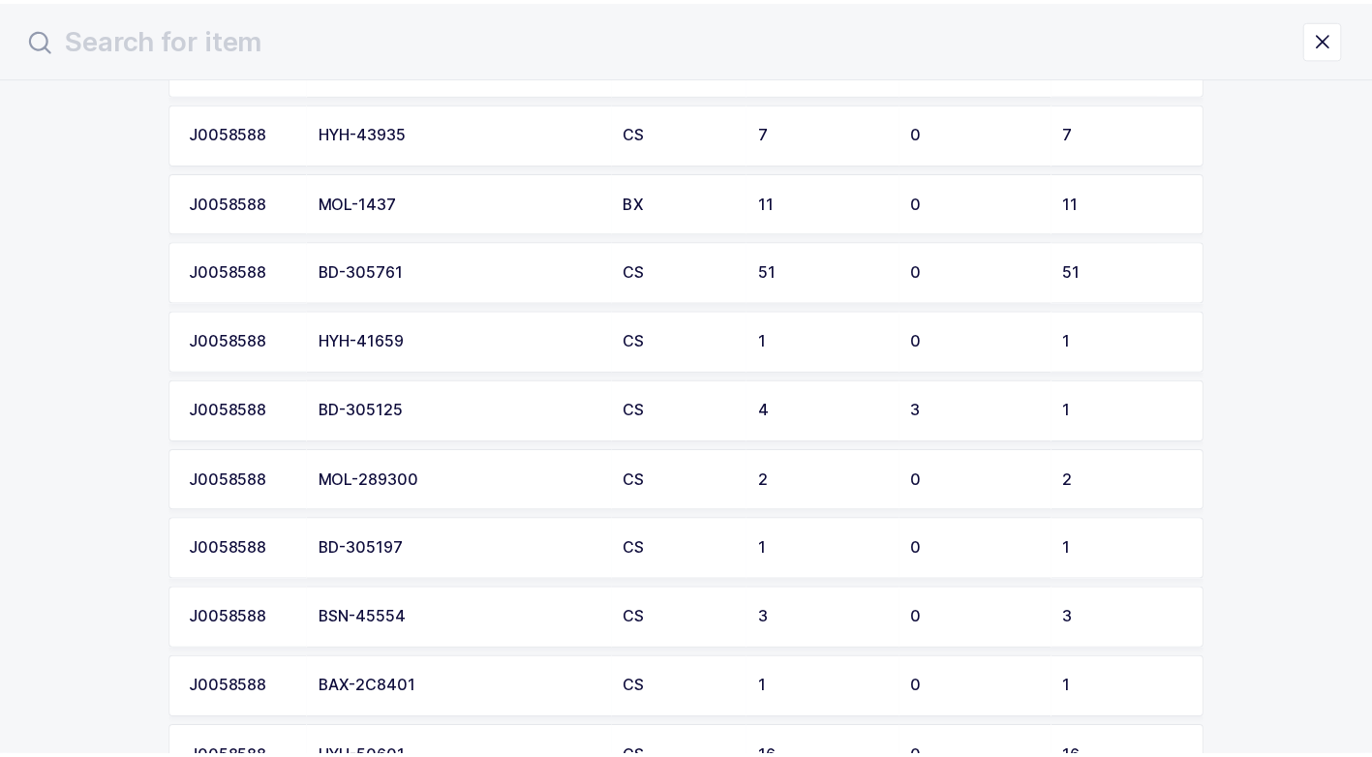
scroll to position [2711, 0]
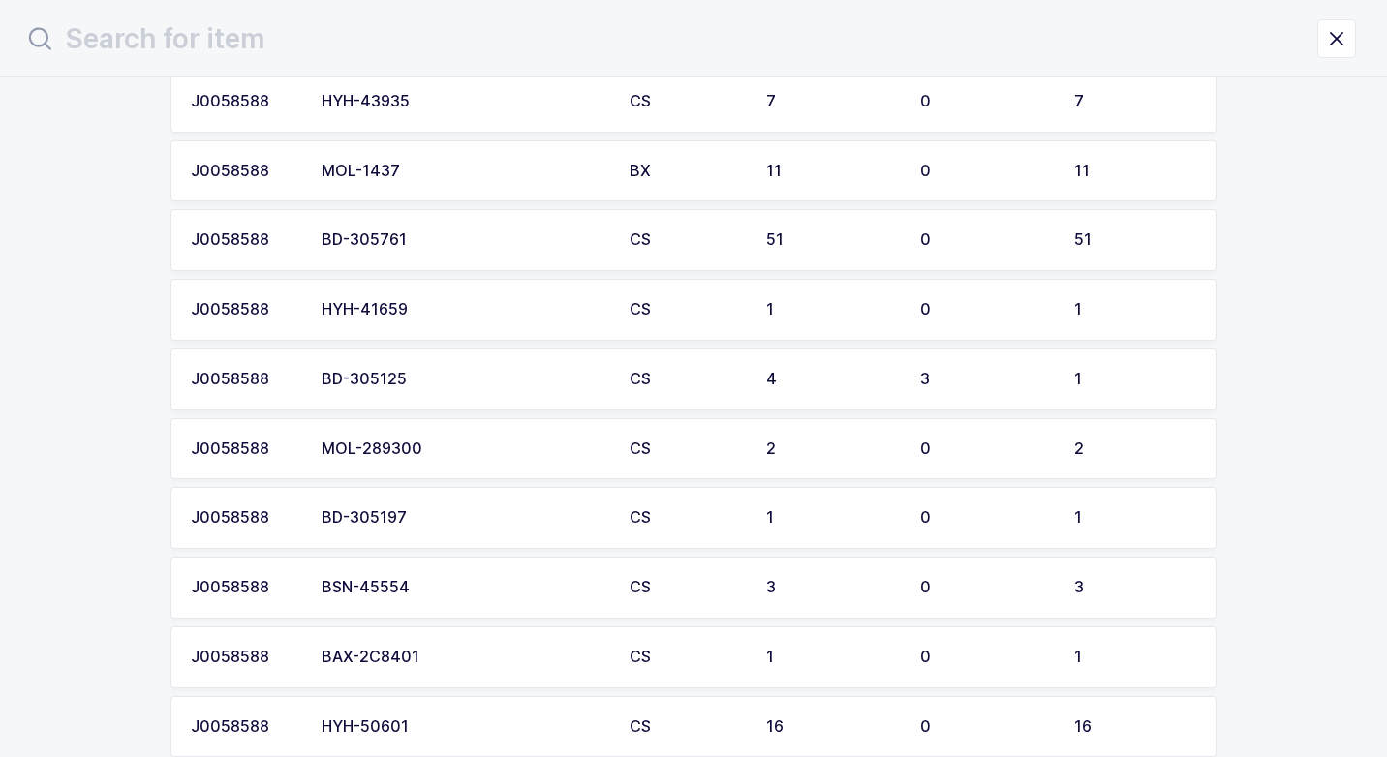
click at [423, 459] on td "MOL-289300" at bounding box center [464, 449] width 308 height 62
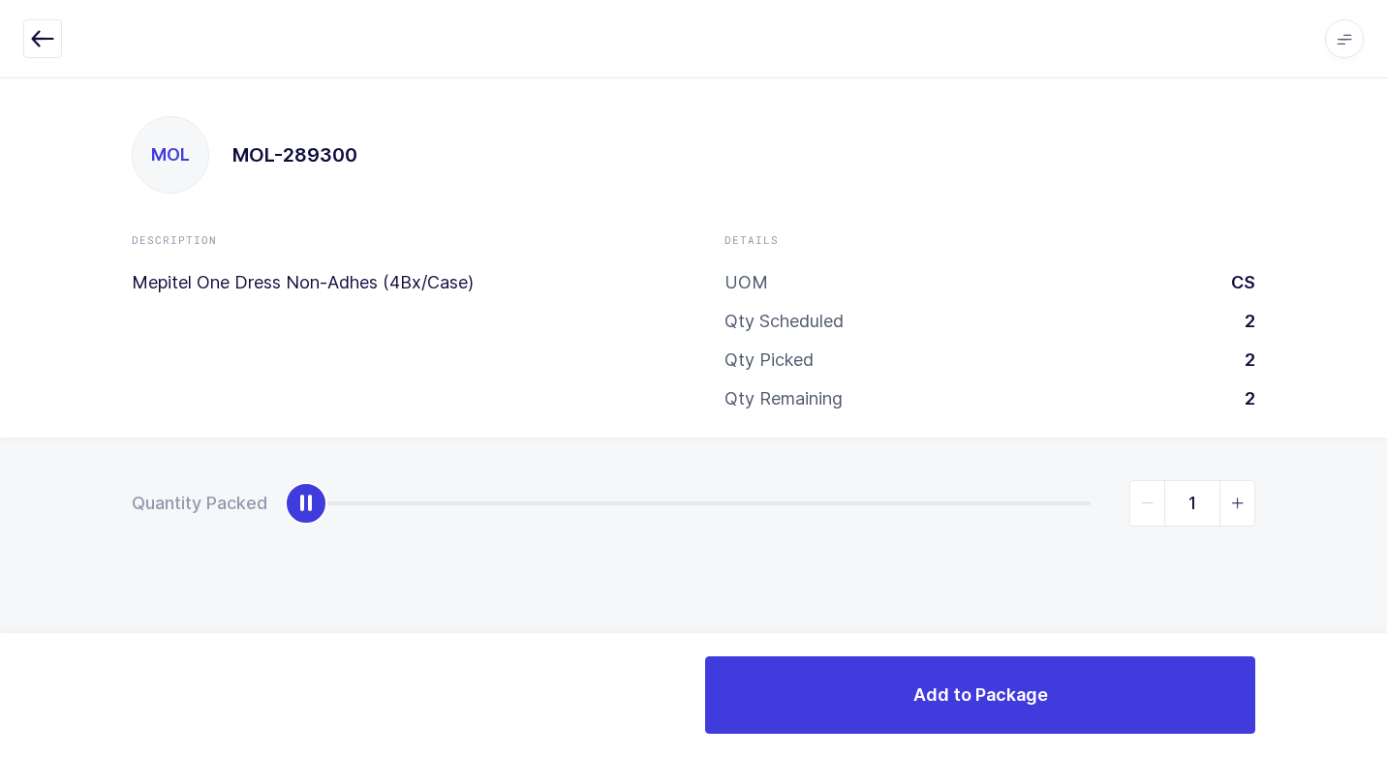
type input "2"
drag, startPoint x: 297, startPoint y: 513, endPoint x: 1333, endPoint y: 695, distance: 1051.9
click at [1362, 689] on div "Apps Core [GEOGRAPHIC_DATA] Admin Mission Control Purchasing [PERSON_NAME] Logo…" at bounding box center [693, 417] width 1387 height 680
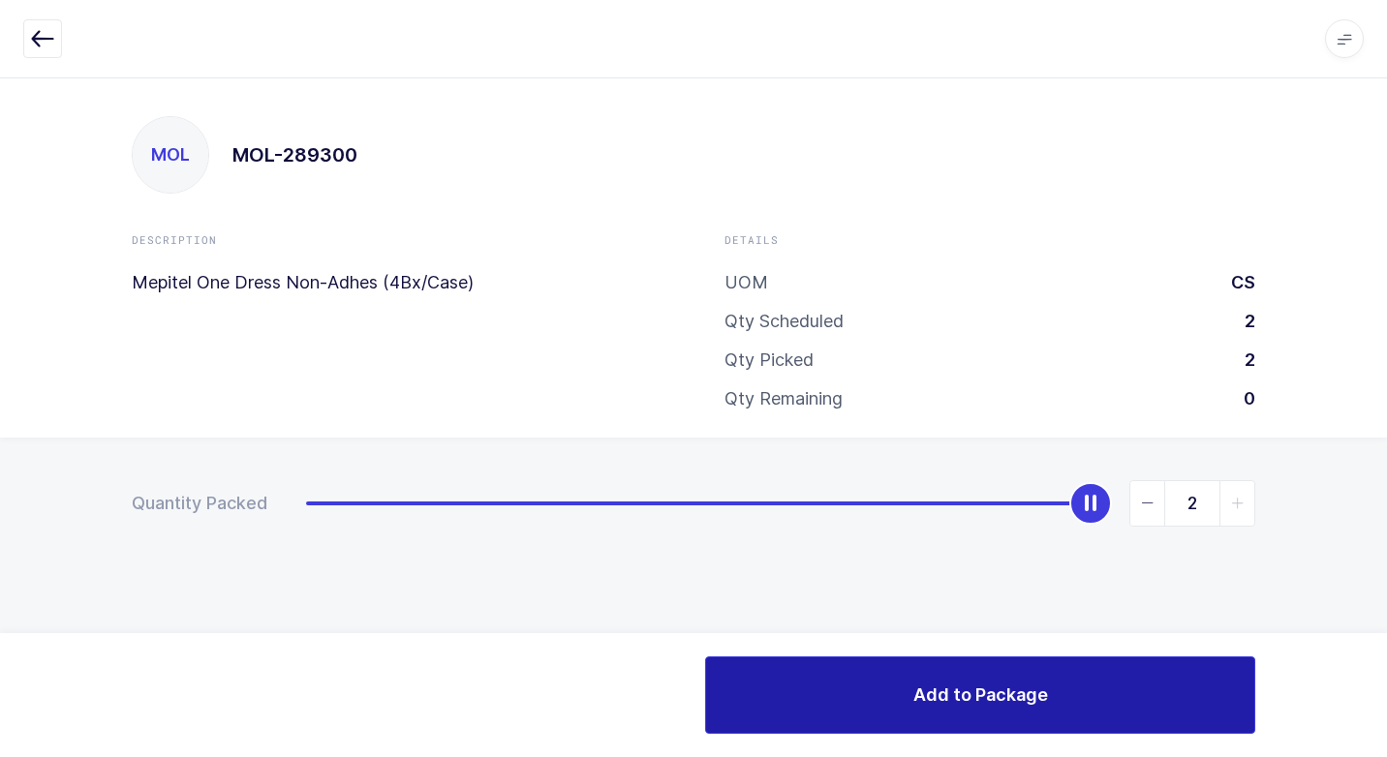
click at [926, 681] on button "Add to Package" at bounding box center [980, 694] width 550 height 77
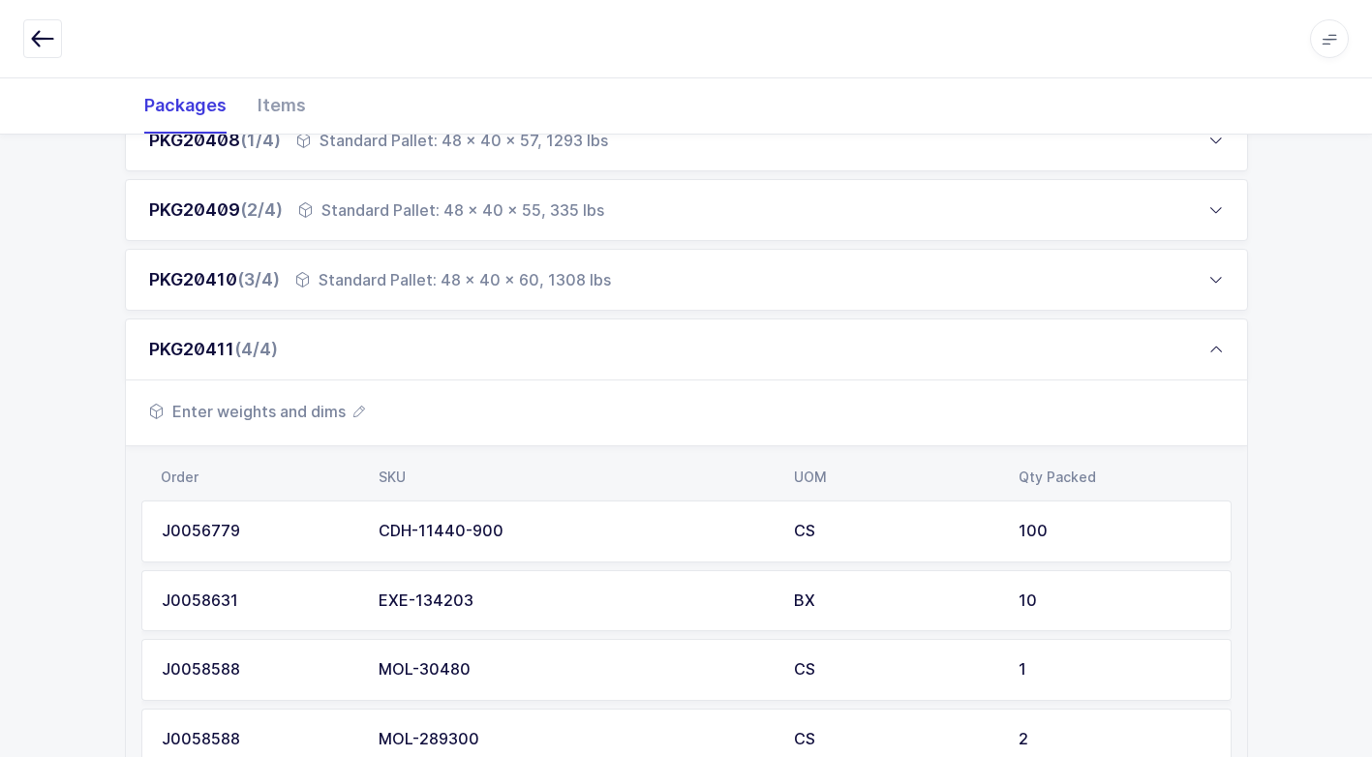
scroll to position [565, 0]
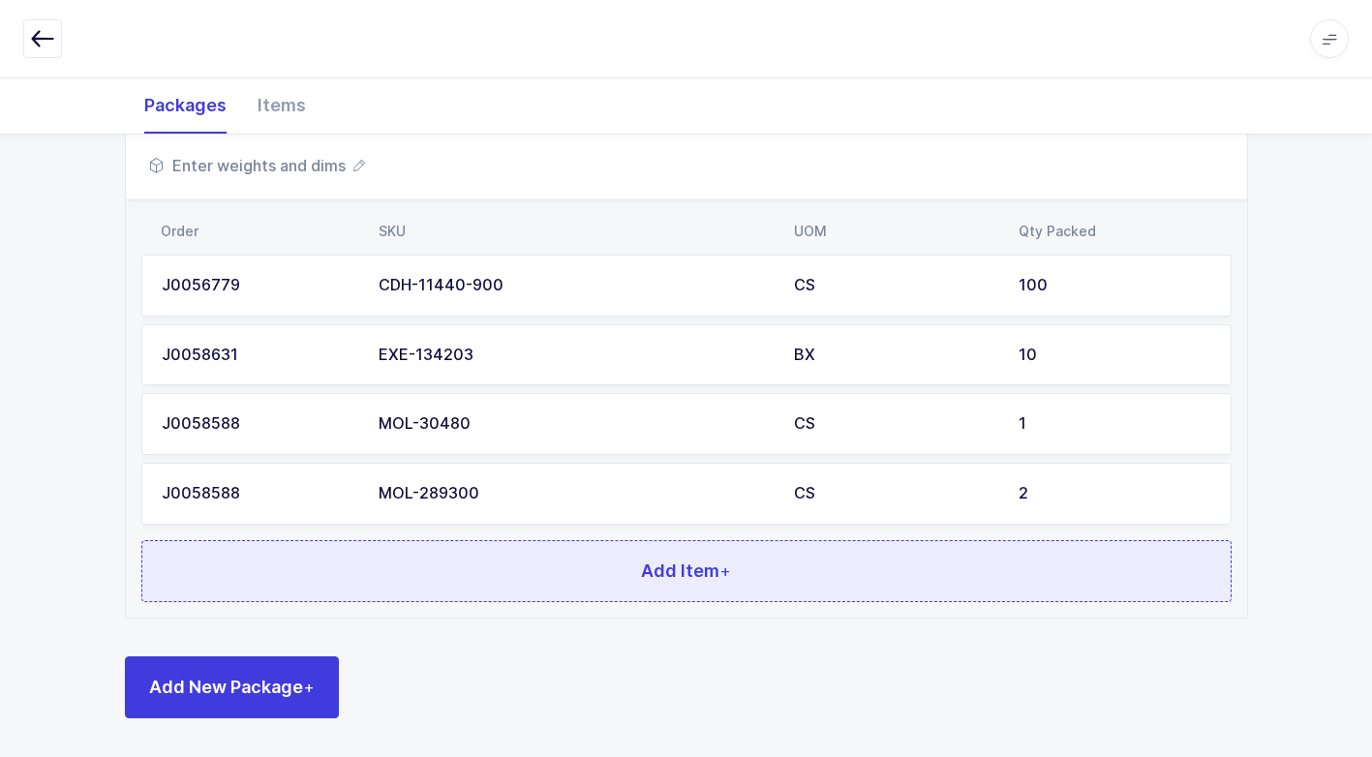
click at [513, 559] on button "Add Item +" at bounding box center [686, 571] width 1090 height 62
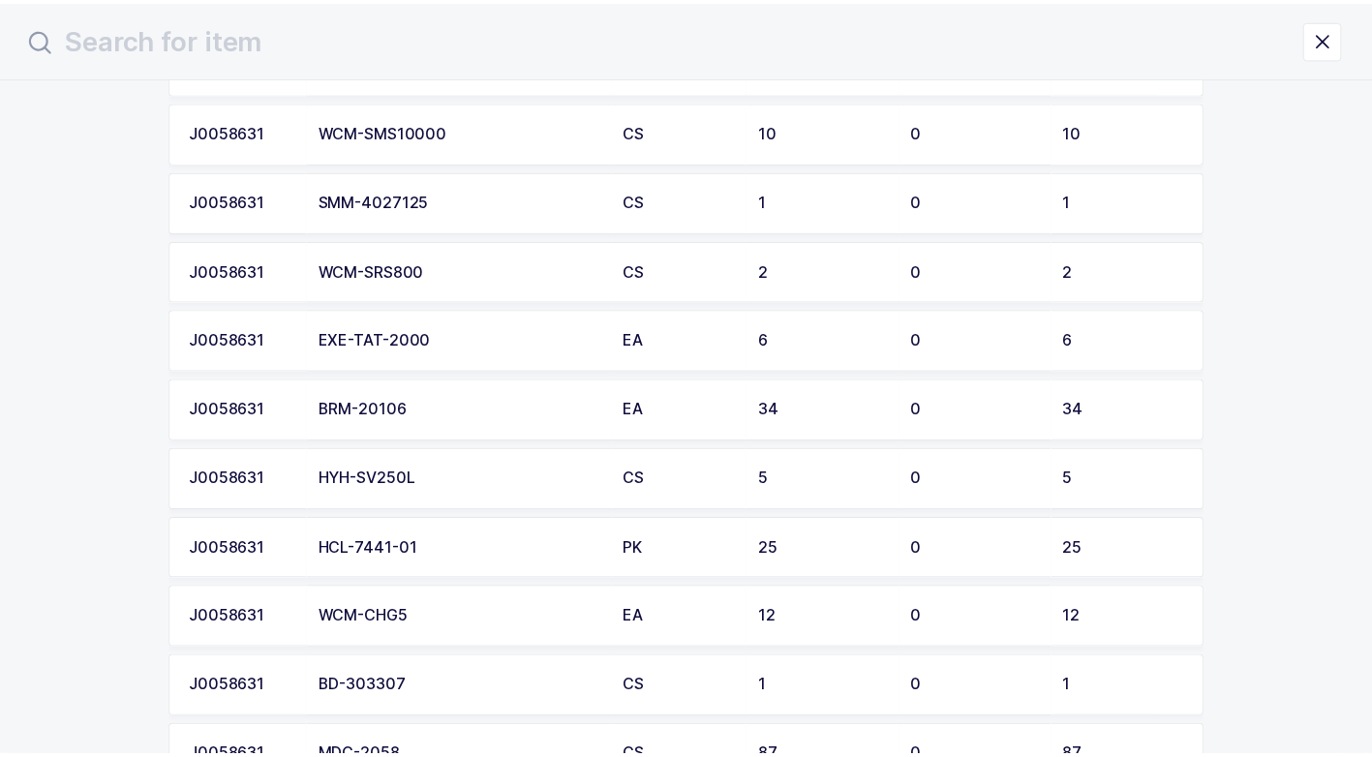
scroll to position [968, 0]
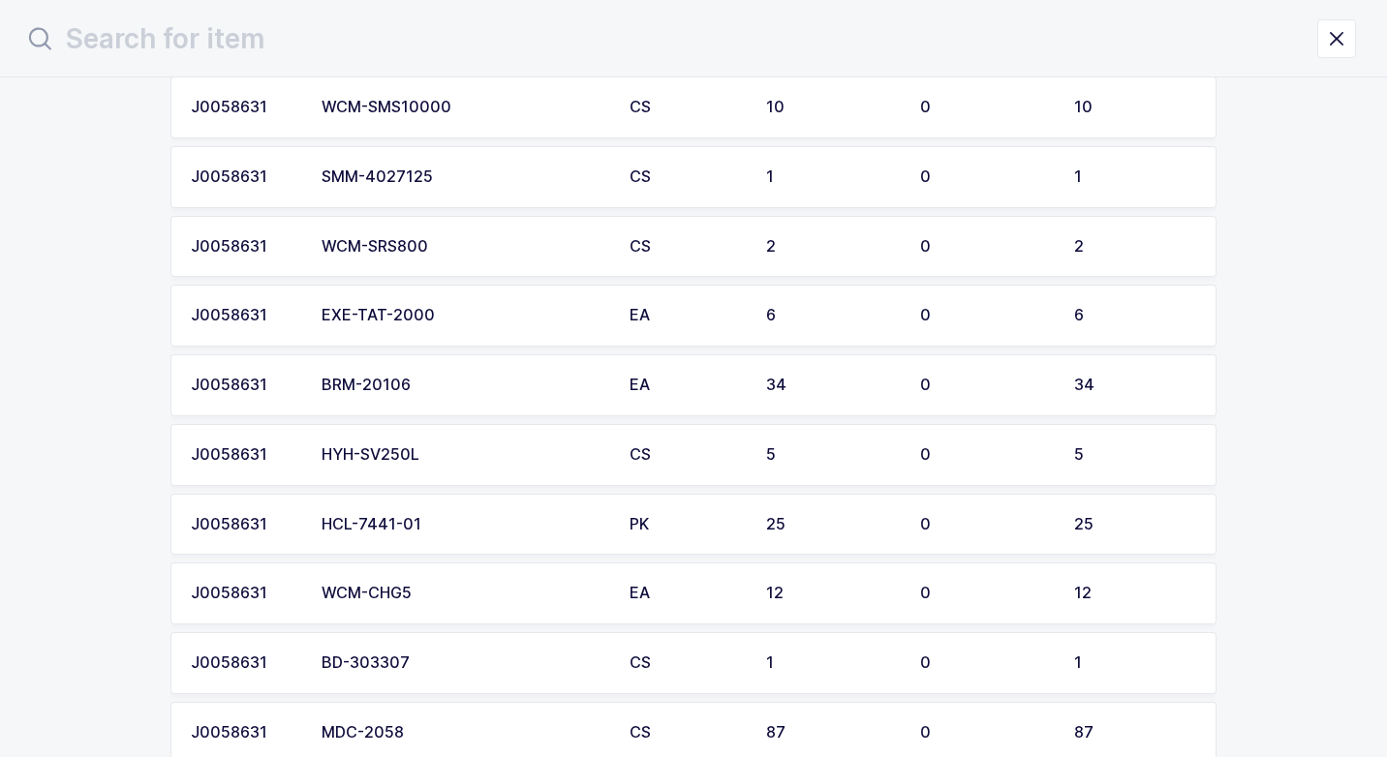
click at [418, 323] on div "EXE-TAT-2000" at bounding box center [463, 315] width 285 height 17
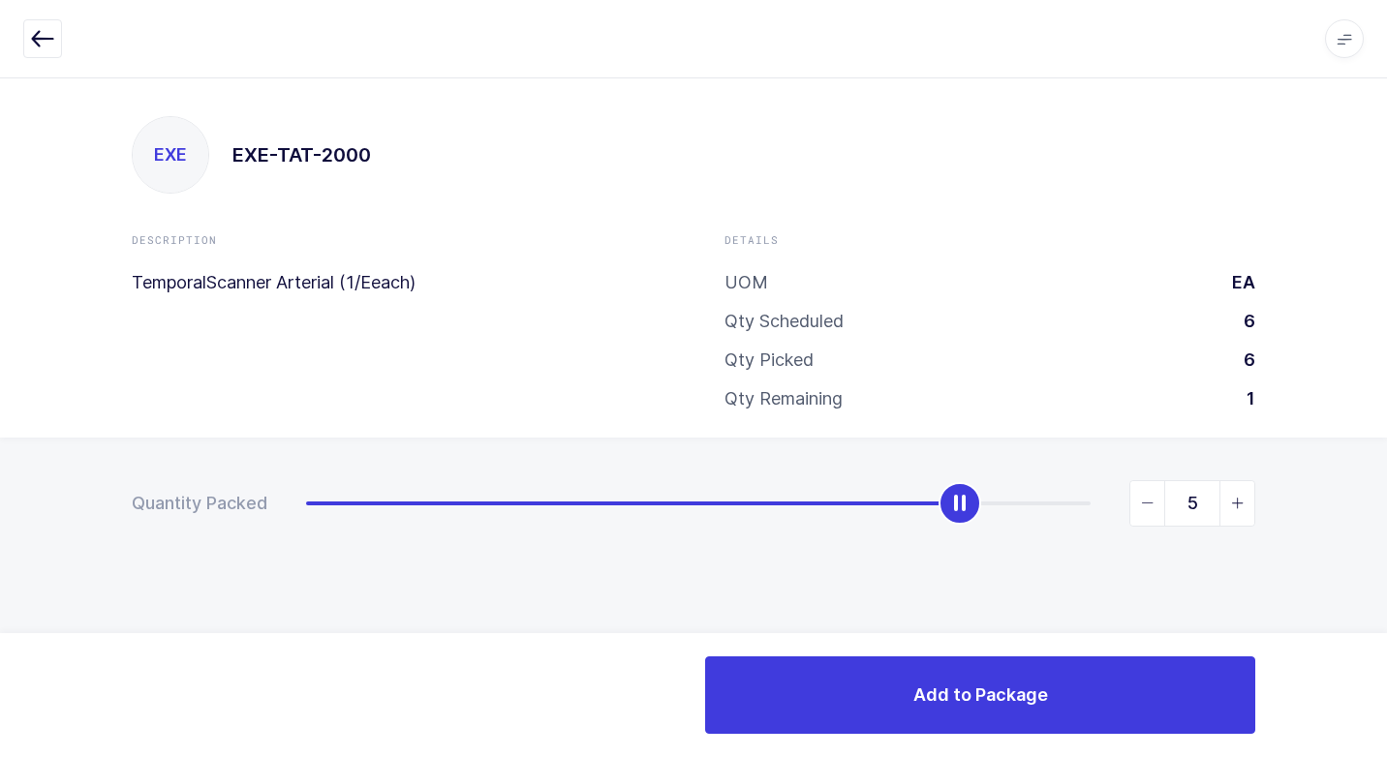
type input "6"
drag, startPoint x: 304, startPoint y: 517, endPoint x: 1239, endPoint y: 585, distance: 937.8
click at [1376, 547] on div "Quantity Packed 6" at bounding box center [693, 571] width 1387 height 267
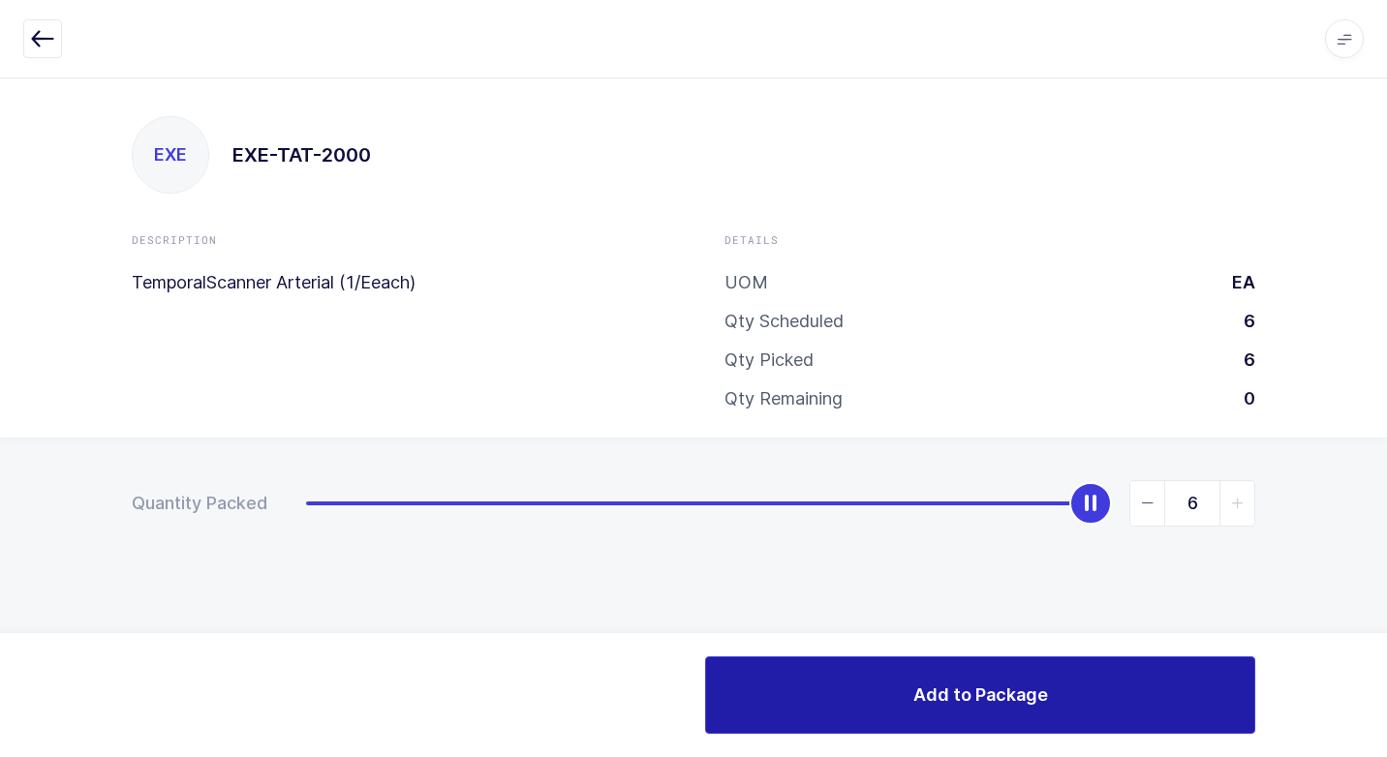
click at [871, 691] on button "Add to Package" at bounding box center [980, 694] width 550 height 77
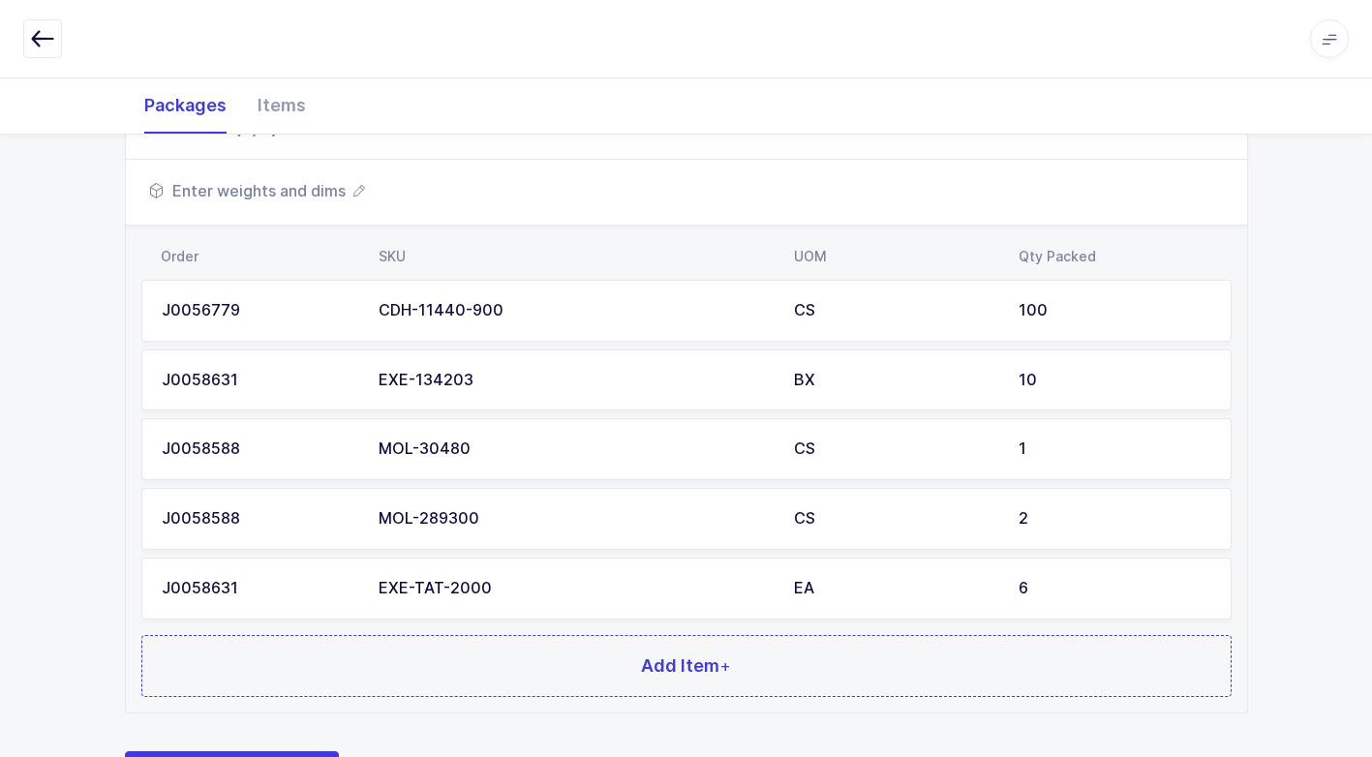
scroll to position [635, 0]
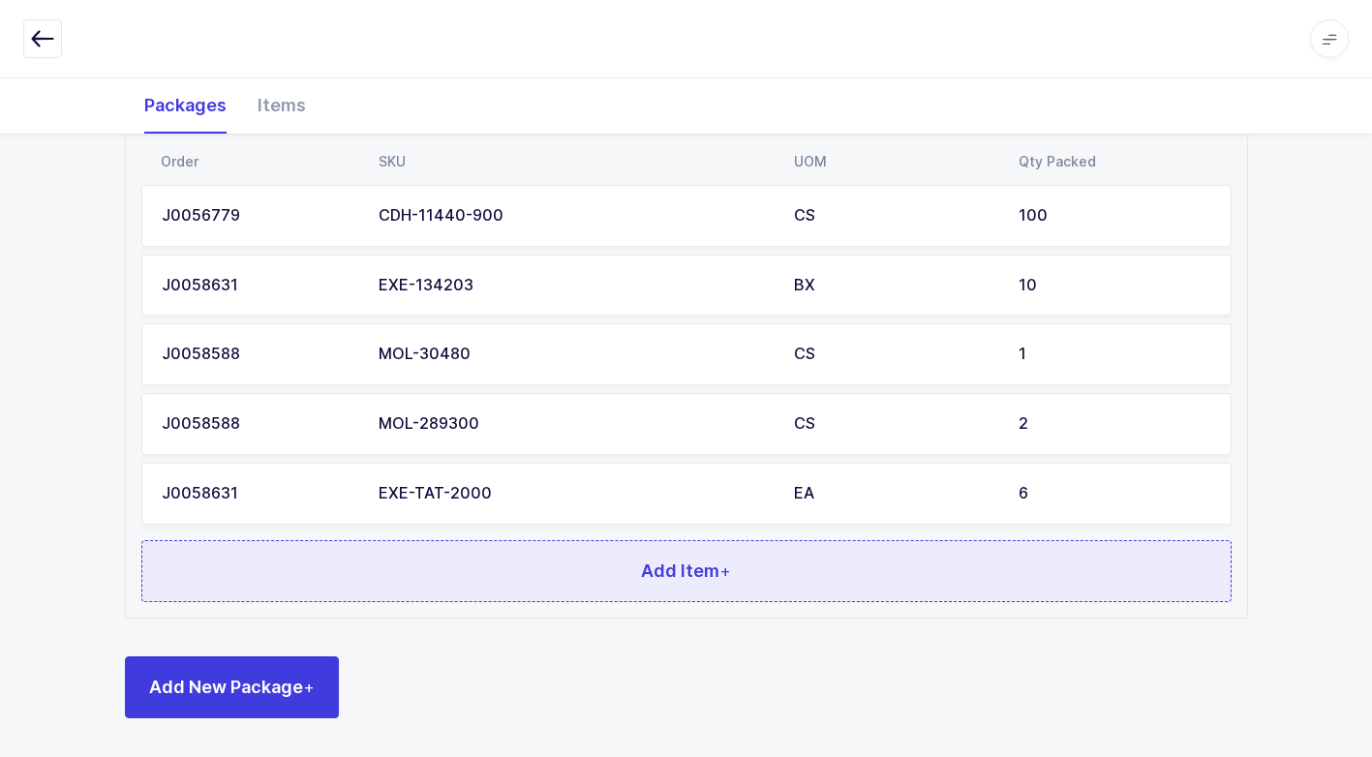
click at [378, 598] on button "Add Item +" at bounding box center [686, 571] width 1090 height 62
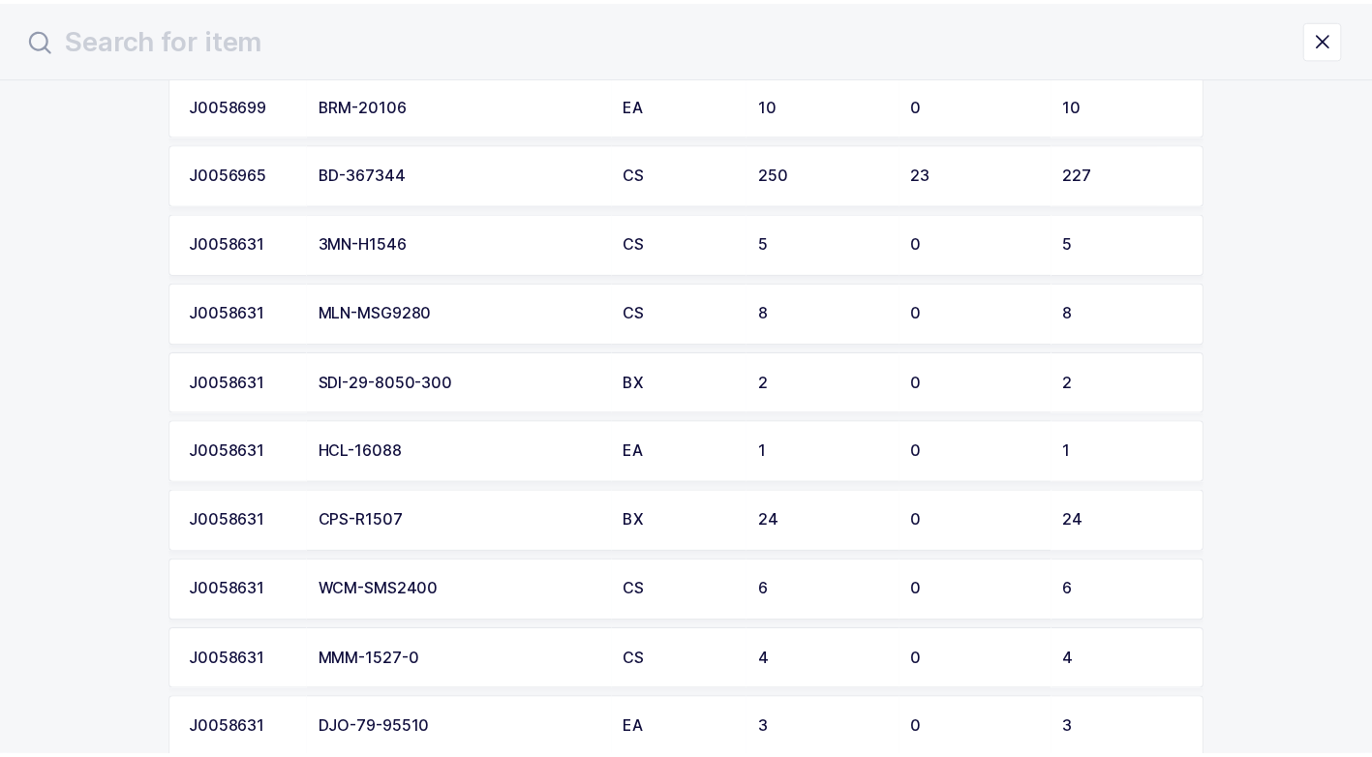
scroll to position [290, 0]
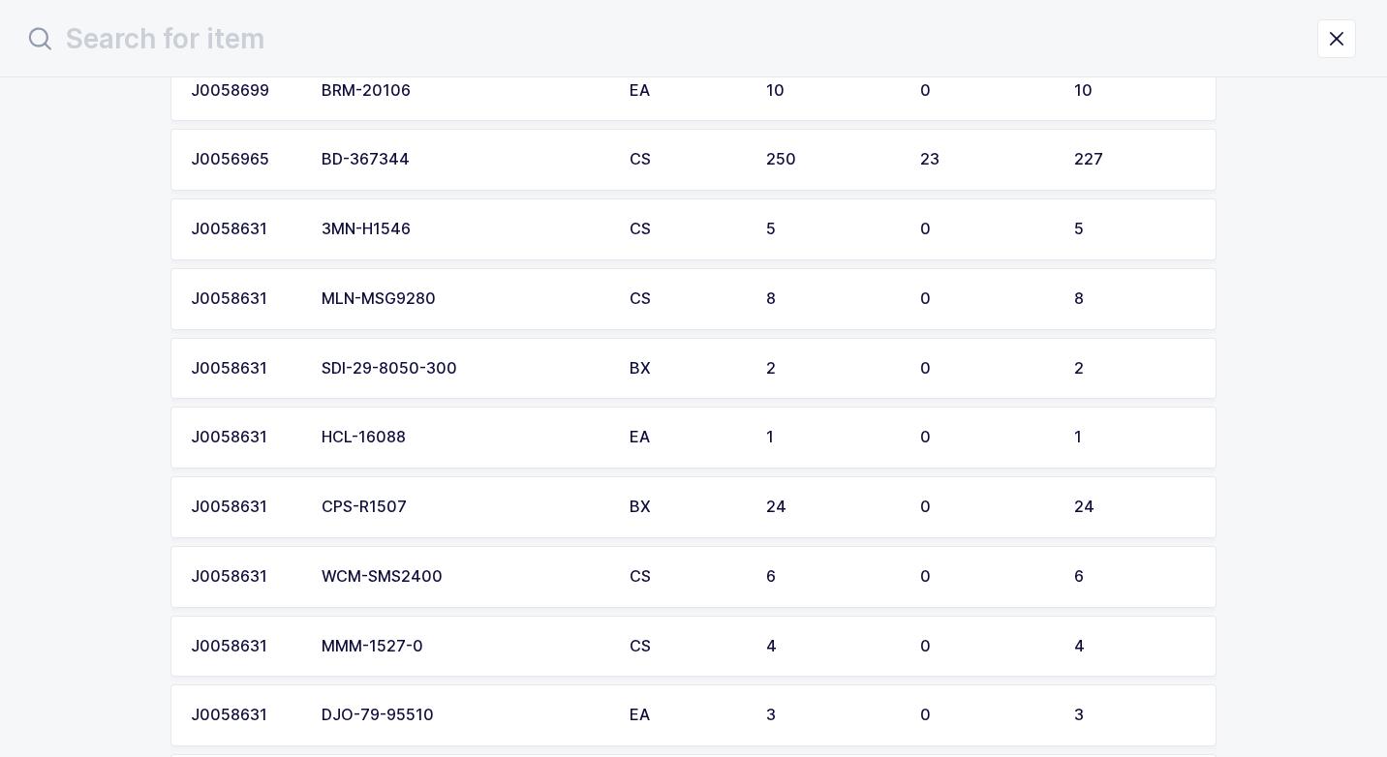
click at [427, 503] on div "CPS-R1507" at bounding box center [463, 507] width 285 height 17
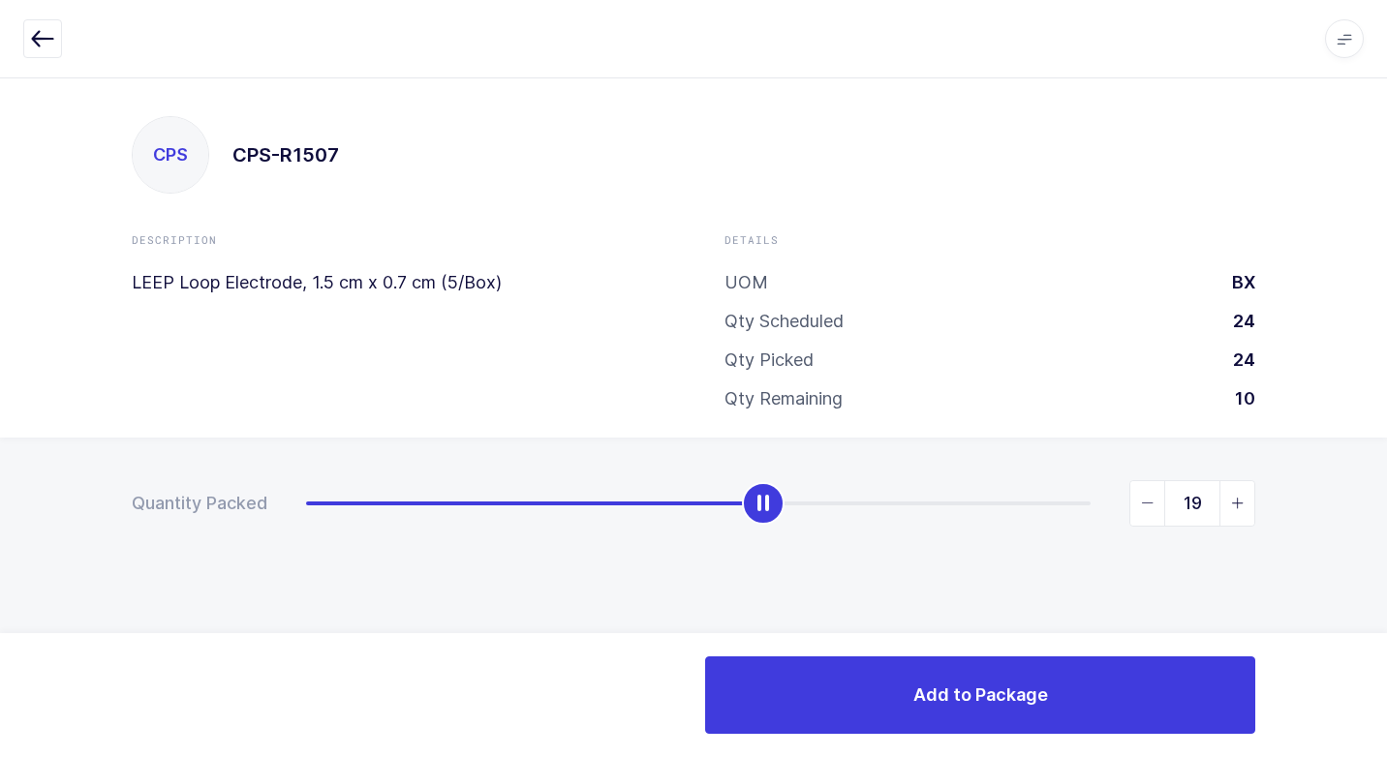
type input "24"
drag, startPoint x: 310, startPoint y: 515, endPoint x: 1325, endPoint y: 564, distance: 1015.9
click at [1386, 529] on html "Apps Core [GEOGRAPHIC_DATA] Admin Mission Control Purchasing [PERSON_NAME] Logo…" at bounding box center [693, 378] width 1387 height 757
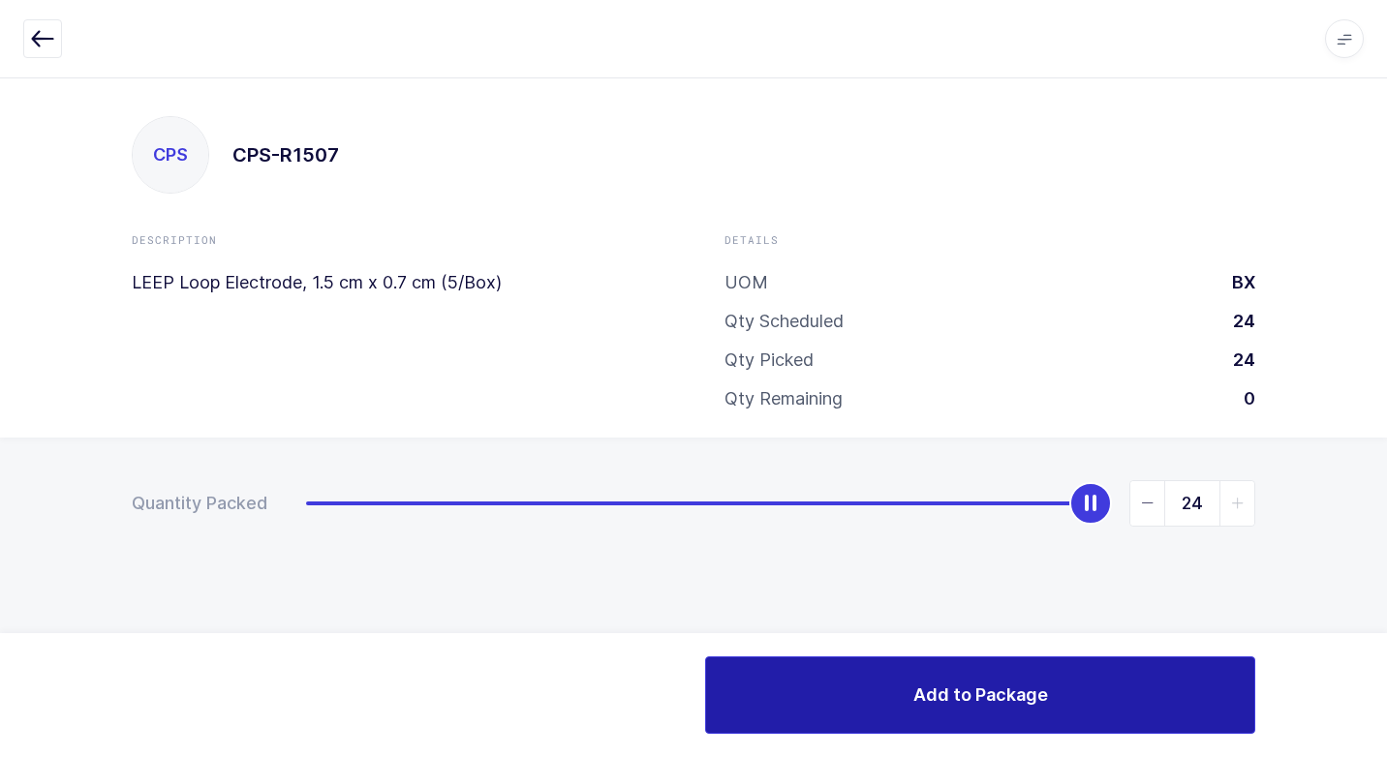
click at [927, 722] on button "Add to Package" at bounding box center [980, 694] width 550 height 77
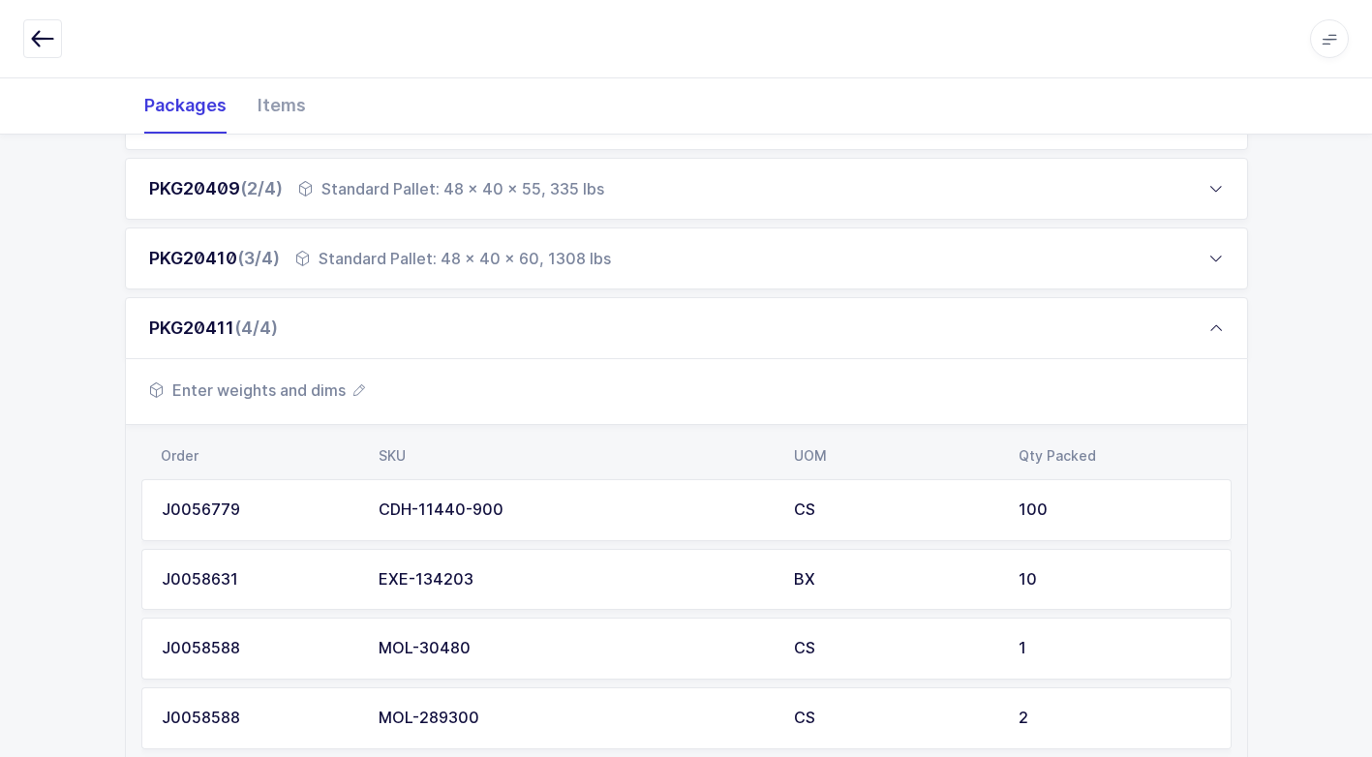
scroll to position [704, 0]
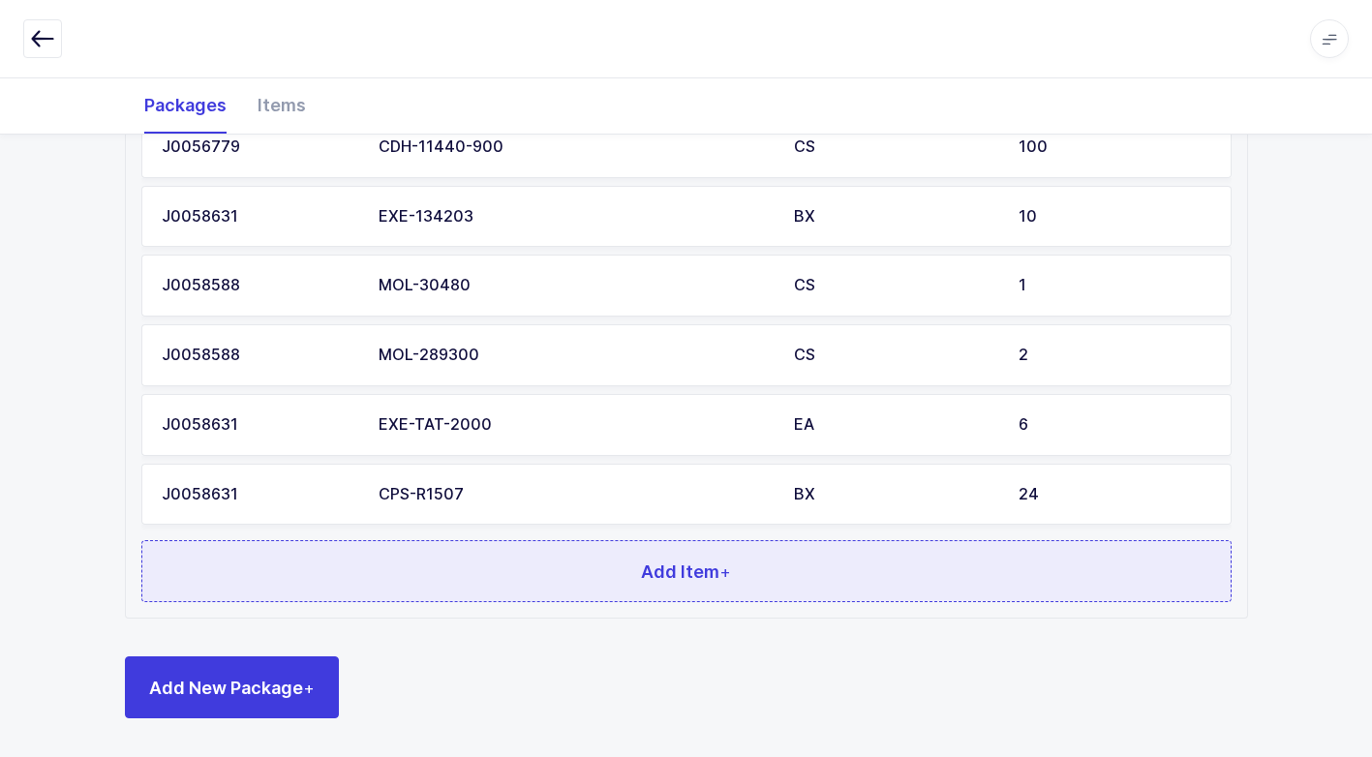
click at [639, 576] on button "Add Item +" at bounding box center [686, 571] width 1090 height 62
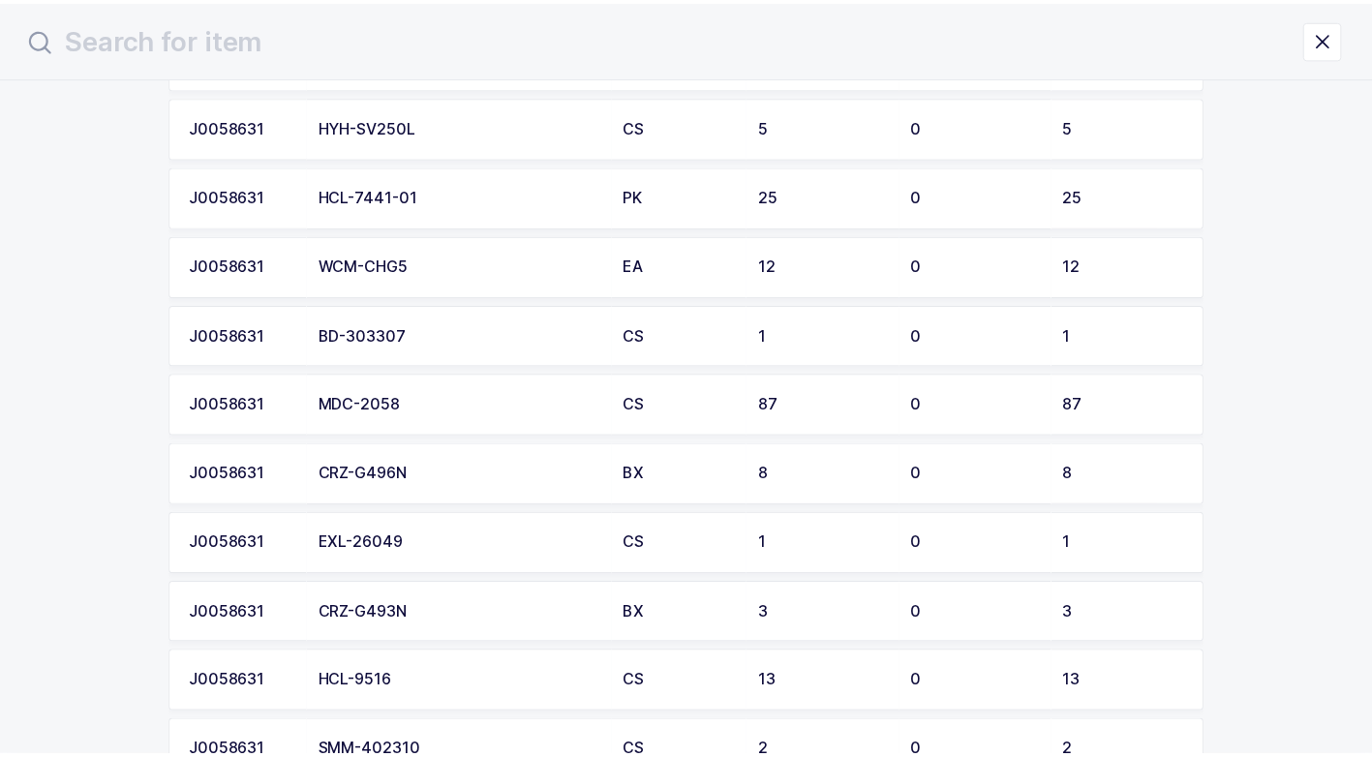
scroll to position [1259, 0]
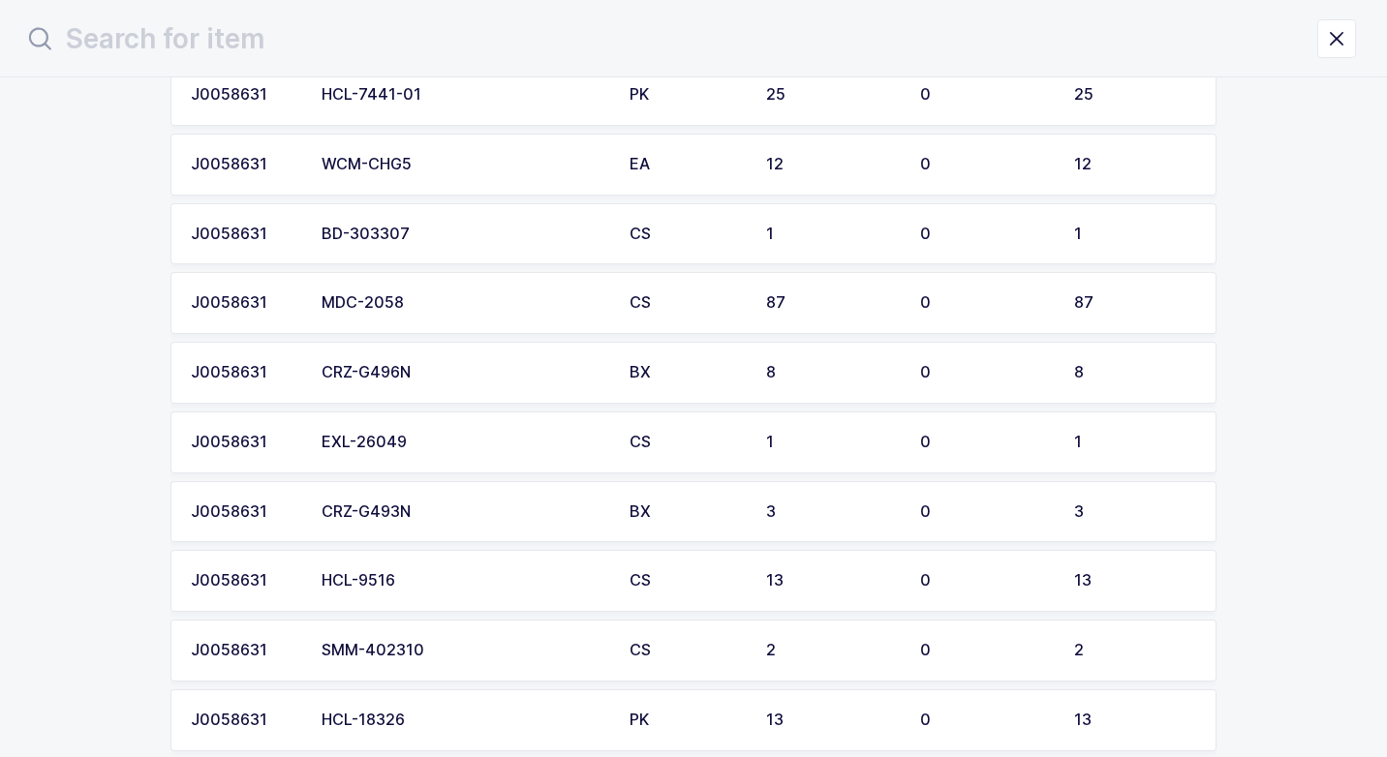
click at [424, 517] on div "CRZ-G493N" at bounding box center [463, 511] width 285 height 17
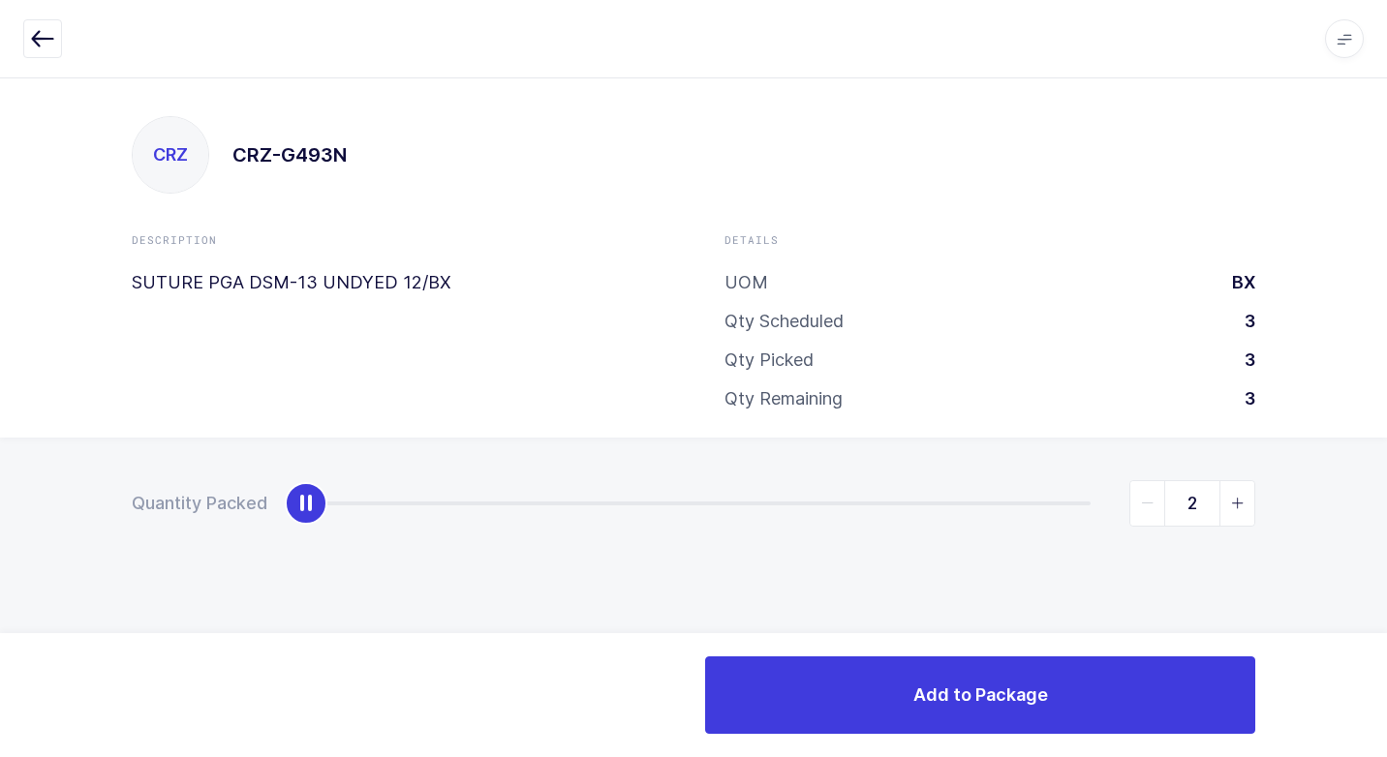
type input "3"
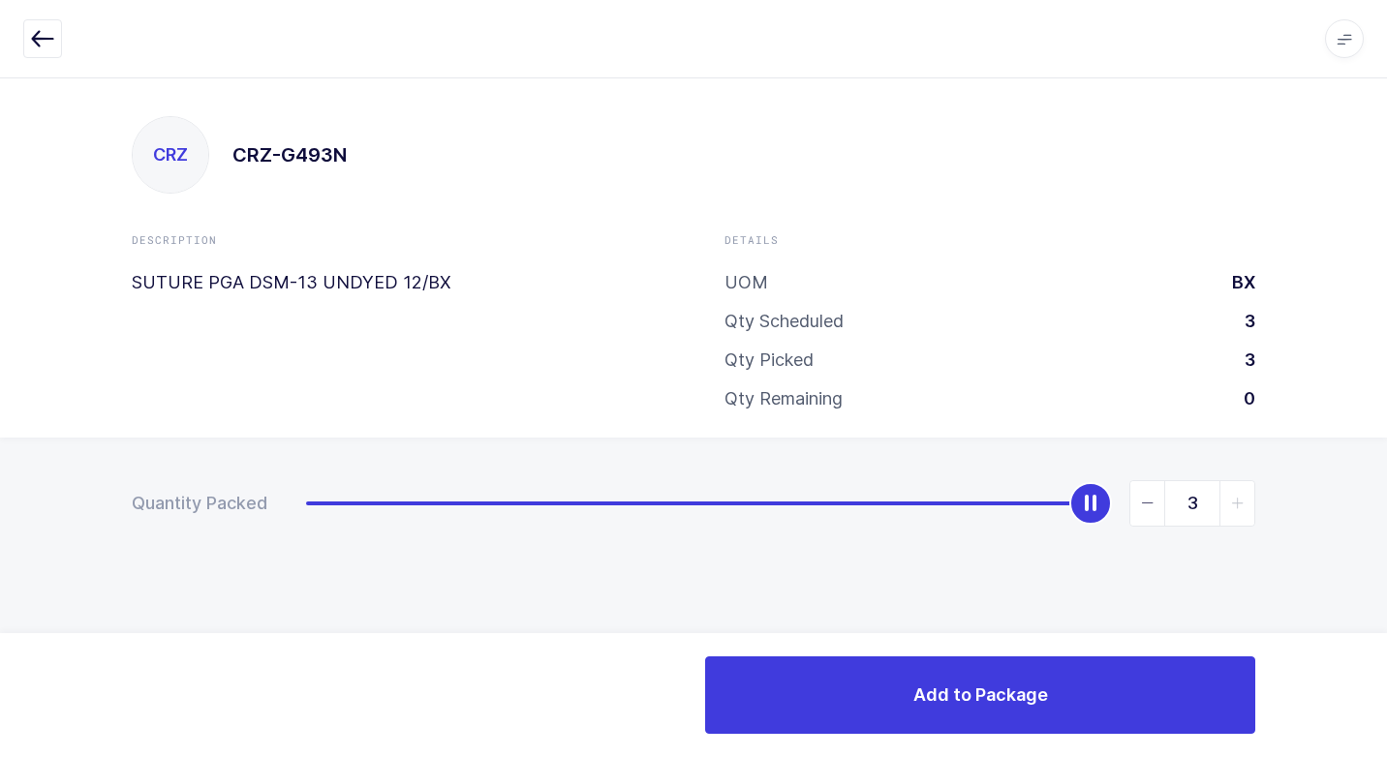
drag, startPoint x: 319, startPoint y: 509, endPoint x: 1147, endPoint y: 565, distance: 830.7
click at [1290, 522] on div "Quantity Packed 3" at bounding box center [693, 571] width 1387 height 267
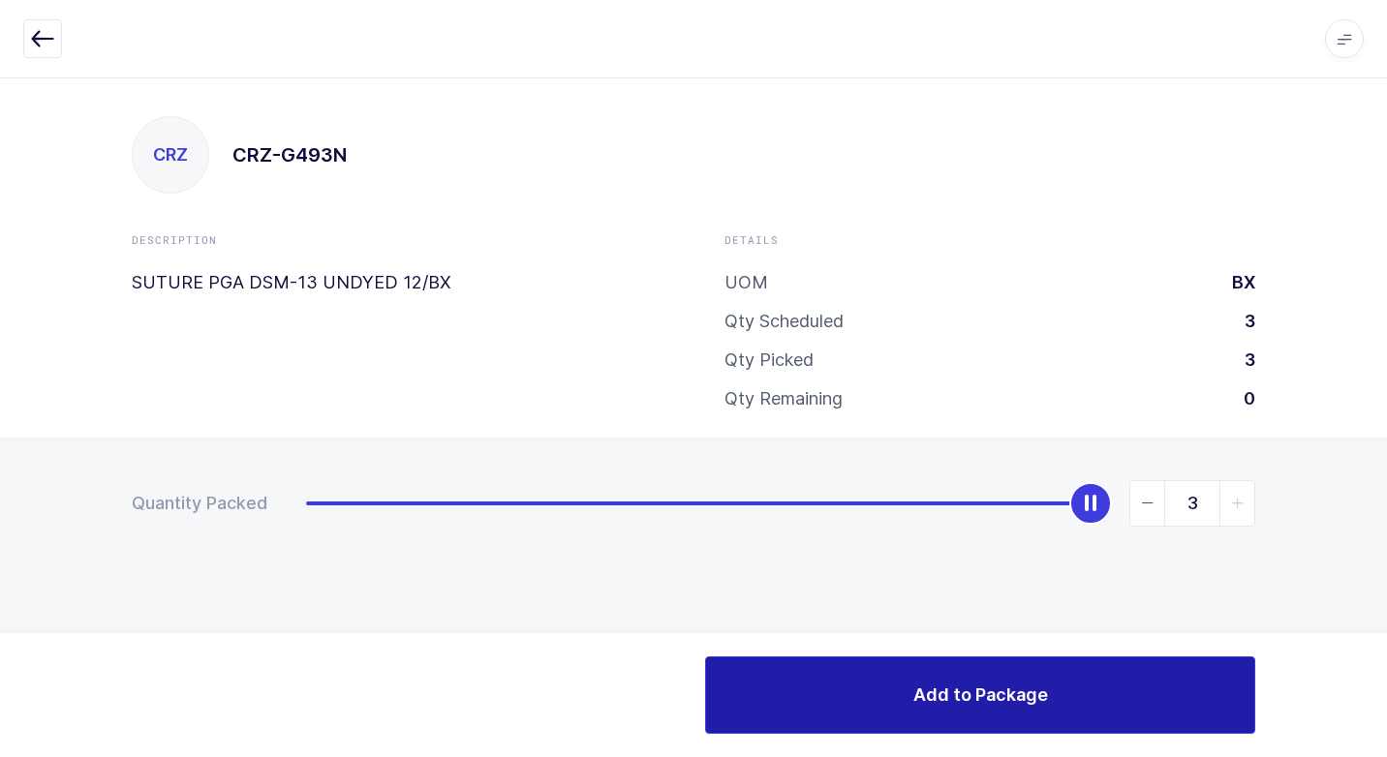
click at [855, 705] on button "Add to Package" at bounding box center [980, 694] width 550 height 77
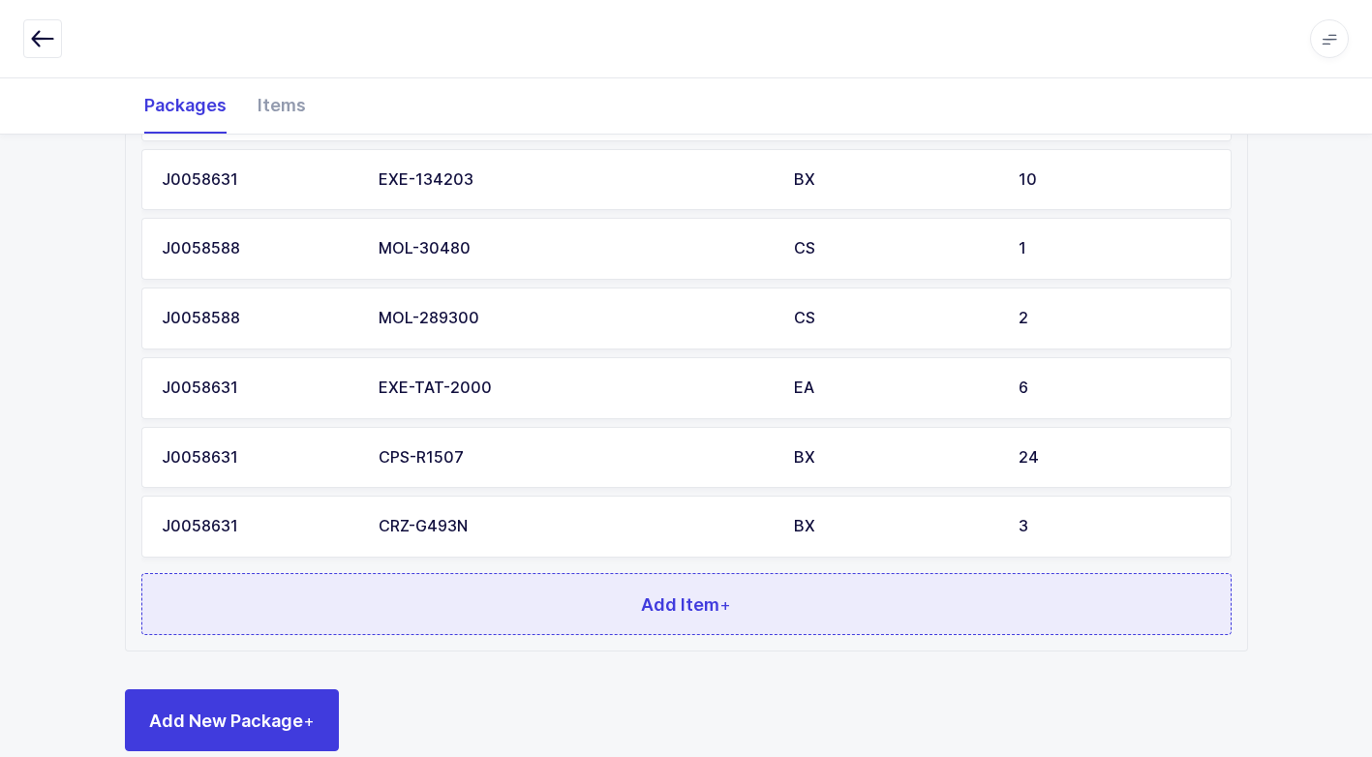
scroll to position [774, 0]
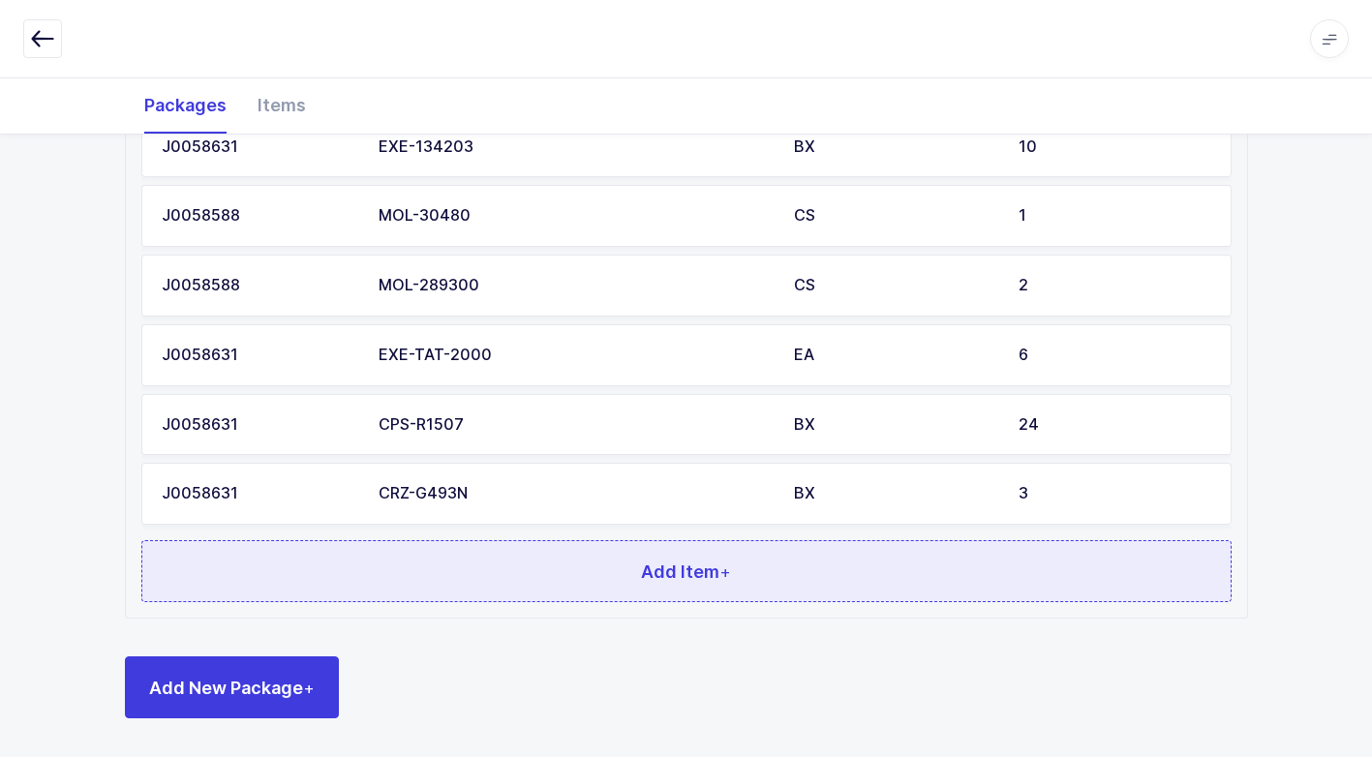
click at [544, 567] on button "Add Item +" at bounding box center [686, 571] width 1090 height 62
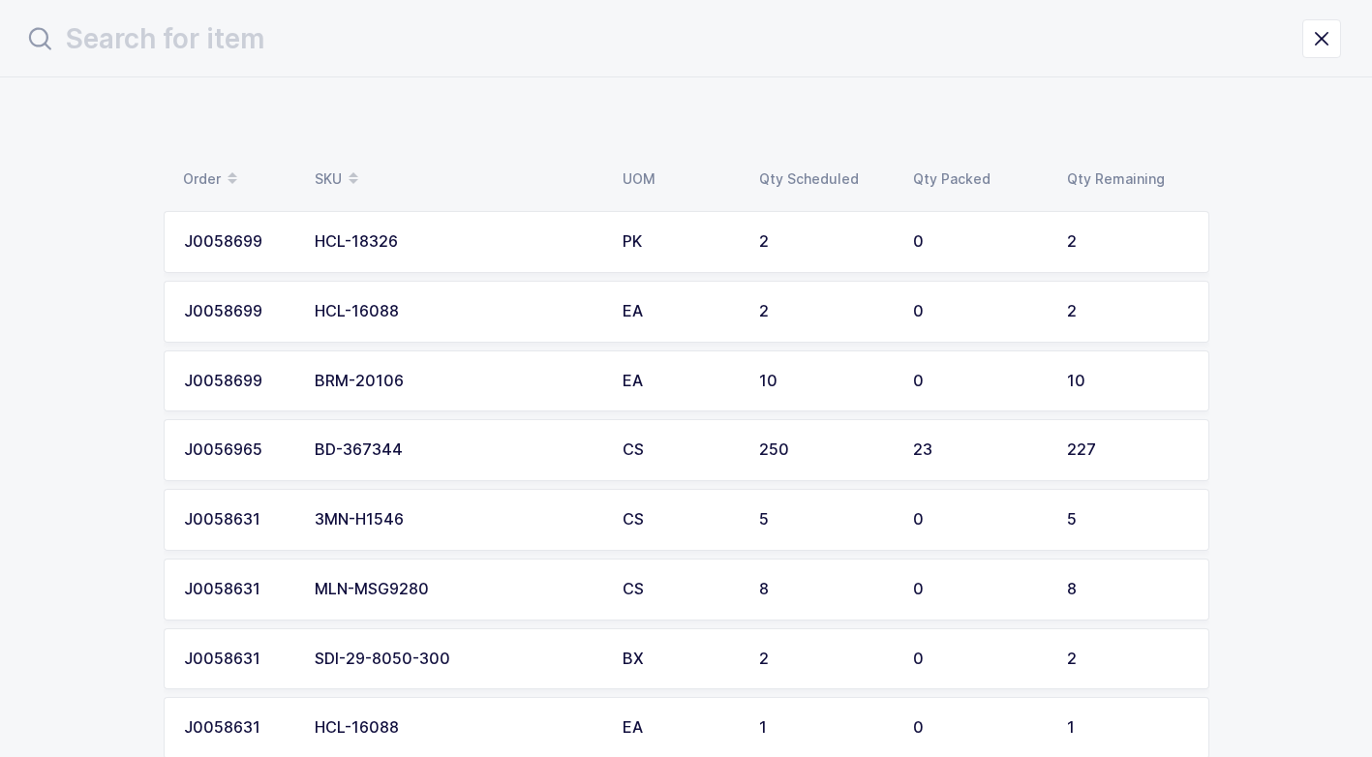
scroll to position [0, 0]
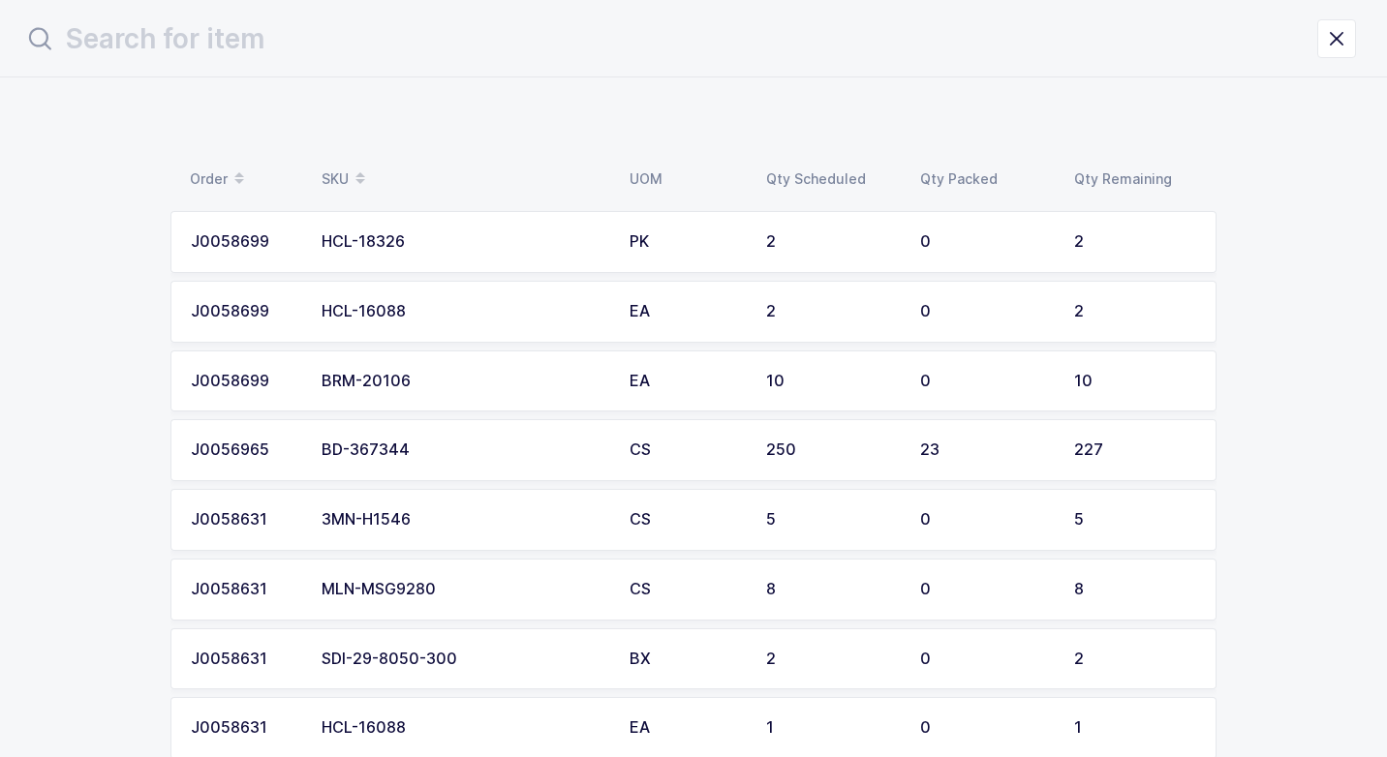
click at [503, 305] on div "HCL-16088" at bounding box center [463, 311] width 285 height 17
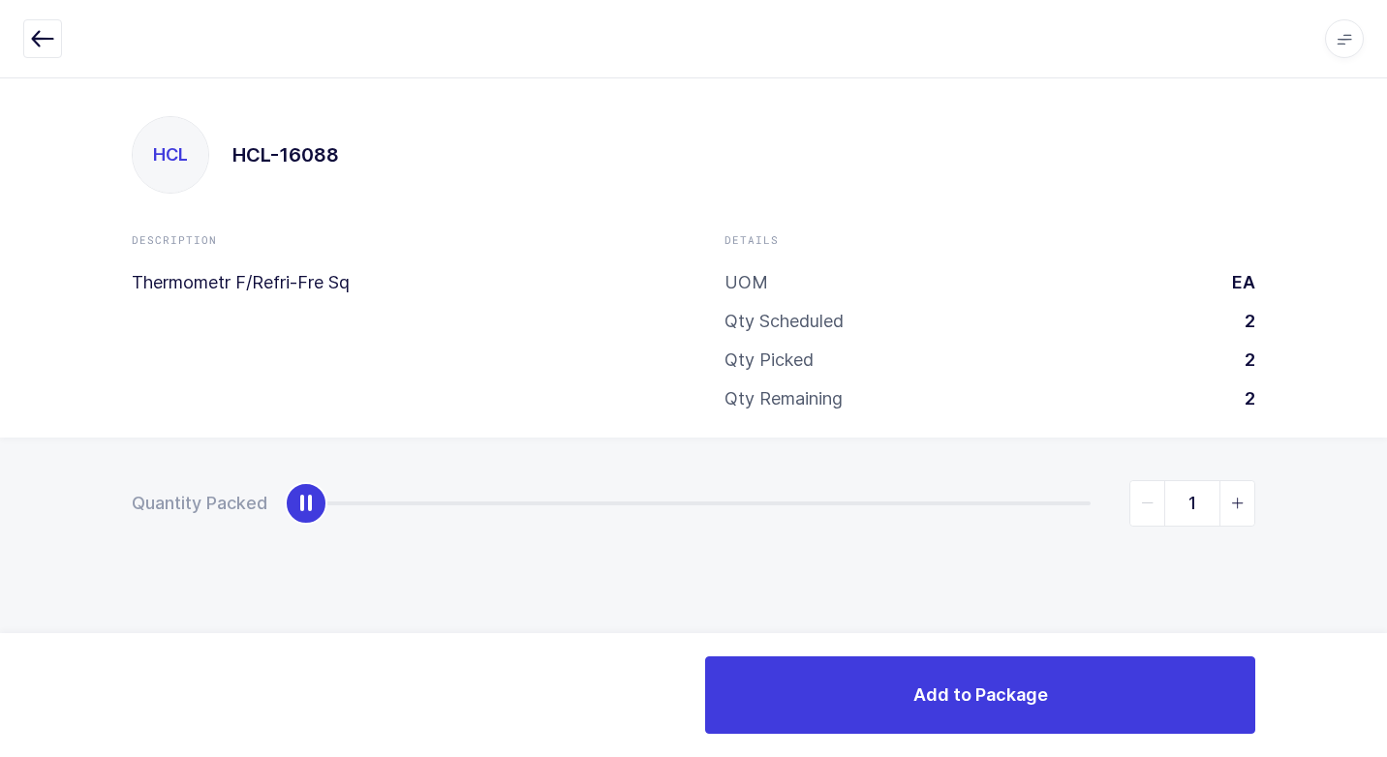
type input "2"
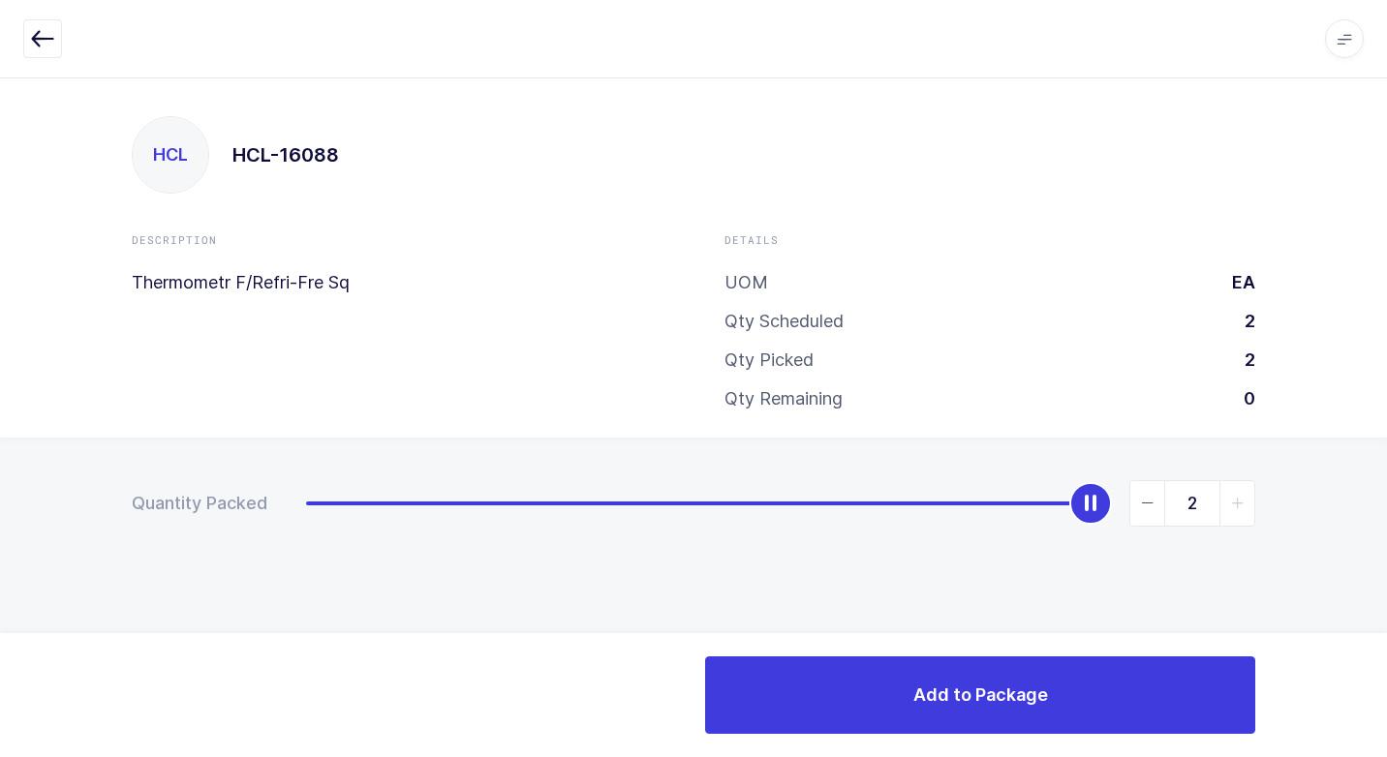
drag, startPoint x: 314, startPoint y: 500, endPoint x: 1359, endPoint y: 636, distance: 1054.6
click at [1379, 627] on div "Quantity Packed 2" at bounding box center [693, 571] width 1387 height 267
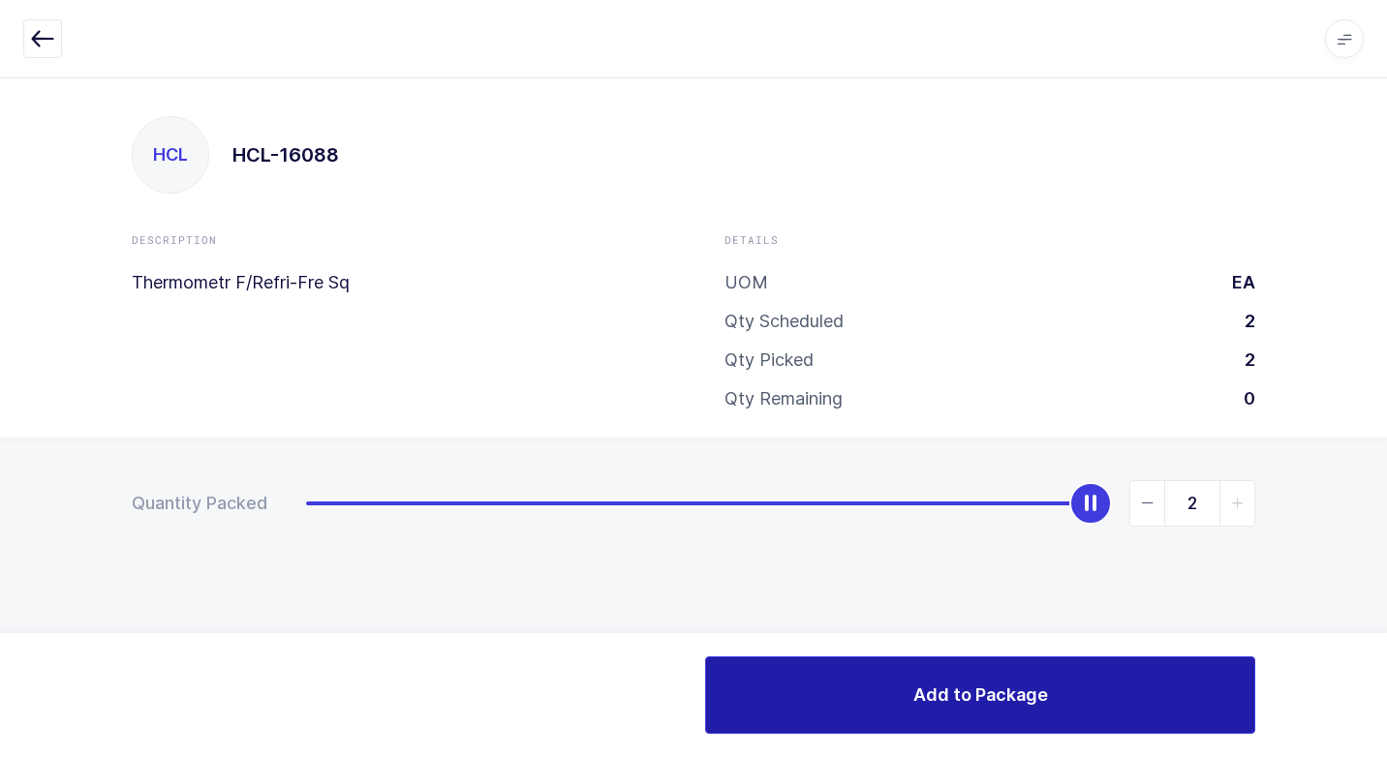
drag, startPoint x: 864, startPoint y: 720, endPoint x: 781, endPoint y: 678, distance: 92.7
click at [843, 716] on button "Add to Package" at bounding box center [980, 694] width 550 height 77
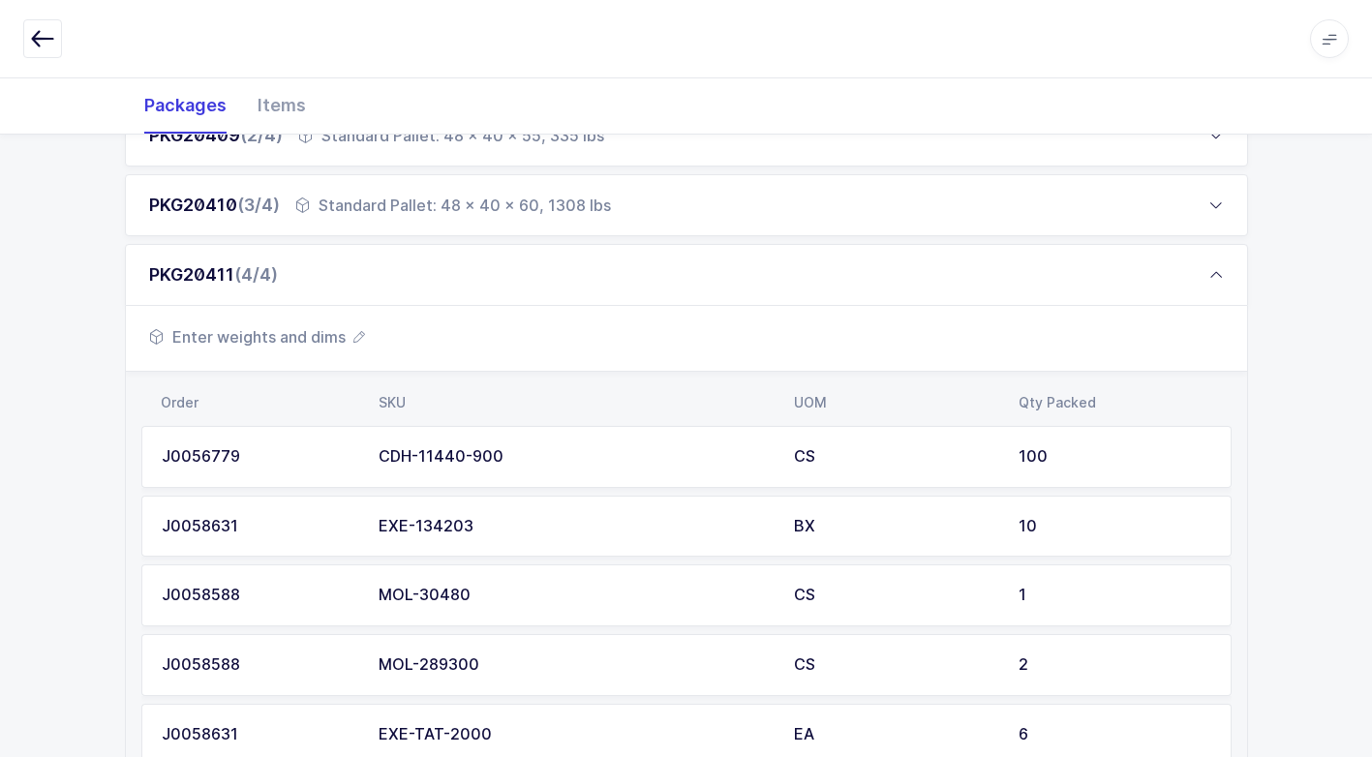
scroll to position [843, 0]
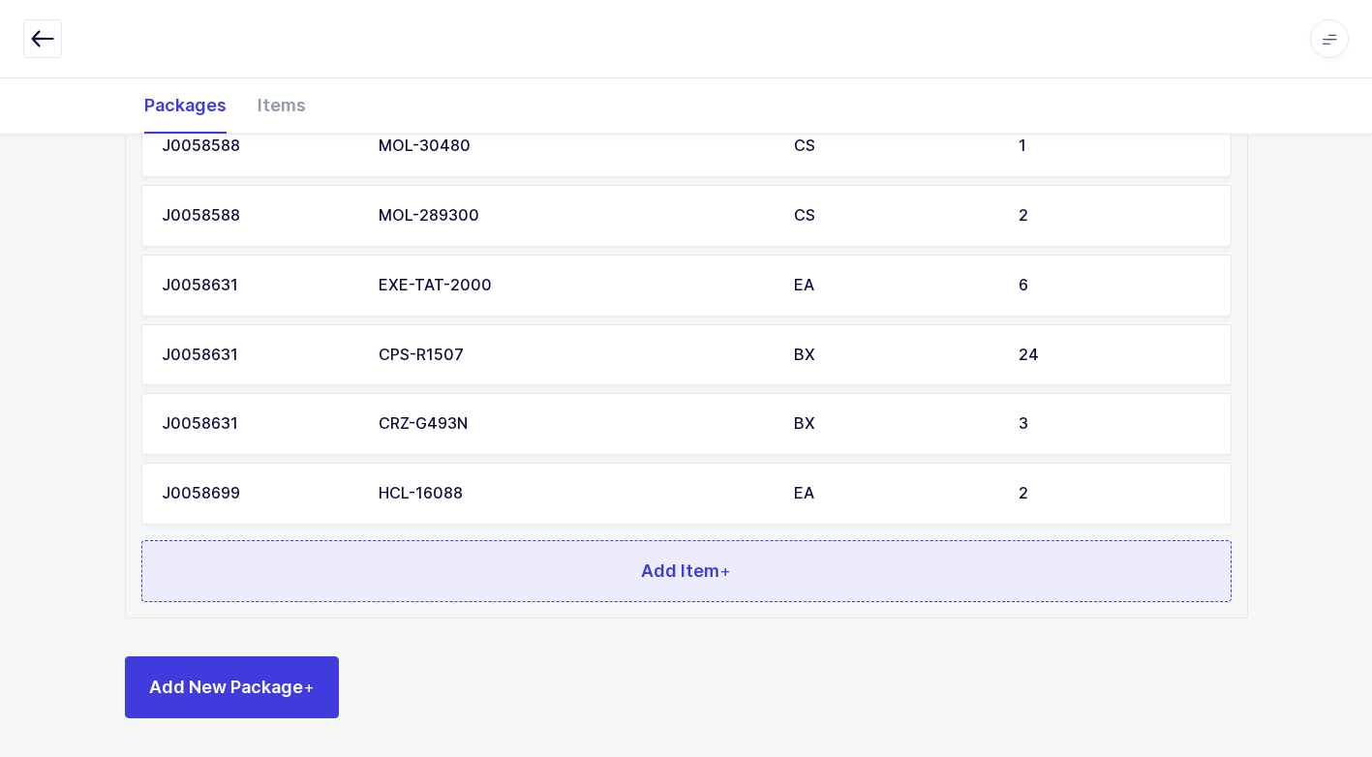
click at [579, 564] on button "Add Item +" at bounding box center [686, 571] width 1090 height 62
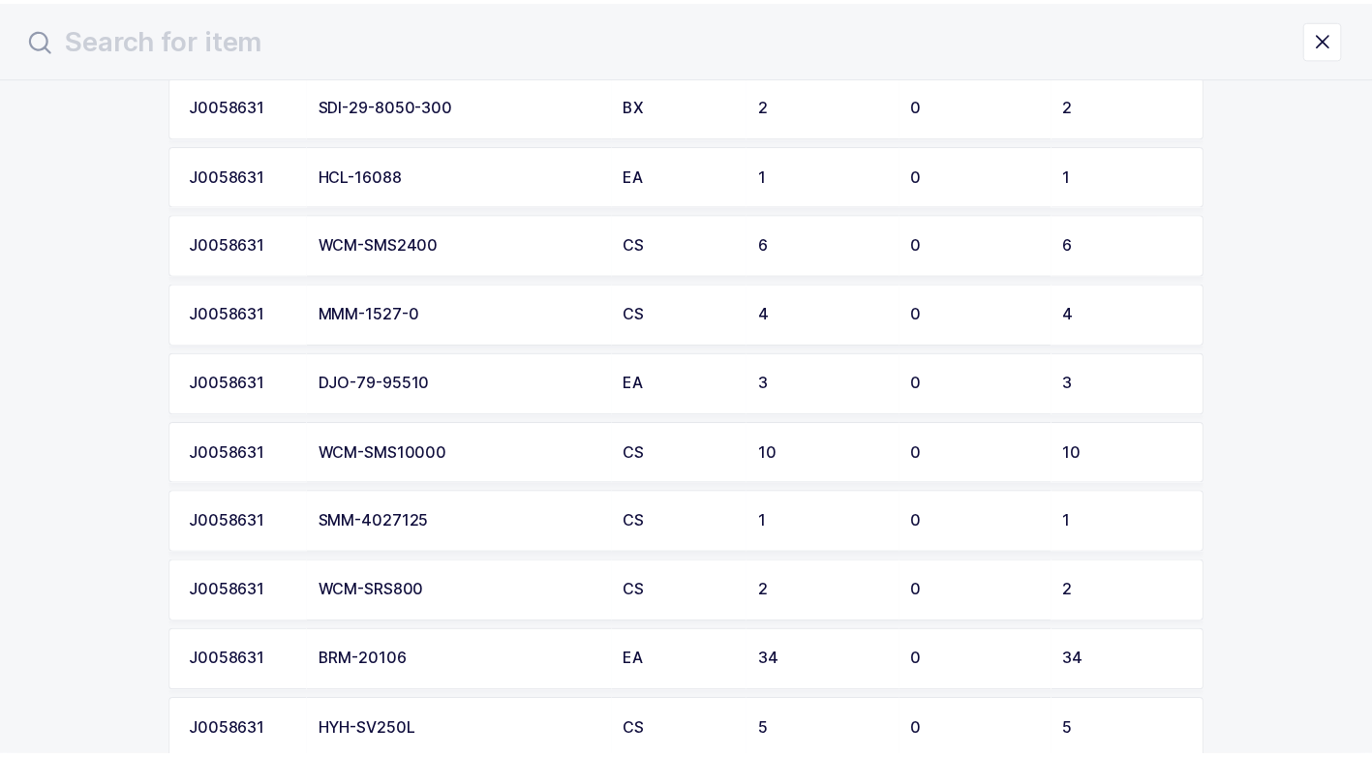
scroll to position [484, 0]
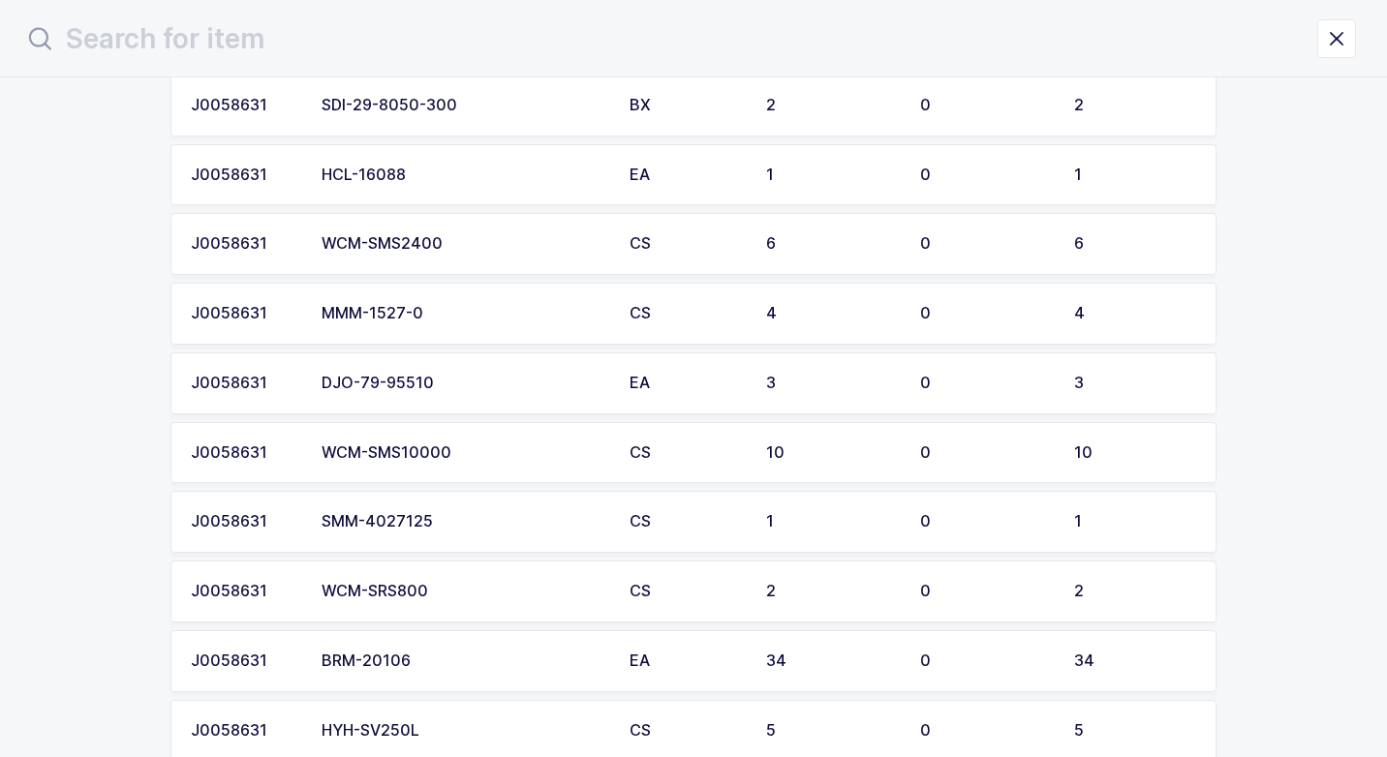
click at [536, 176] on div "HCL-16088" at bounding box center [463, 175] width 285 height 17
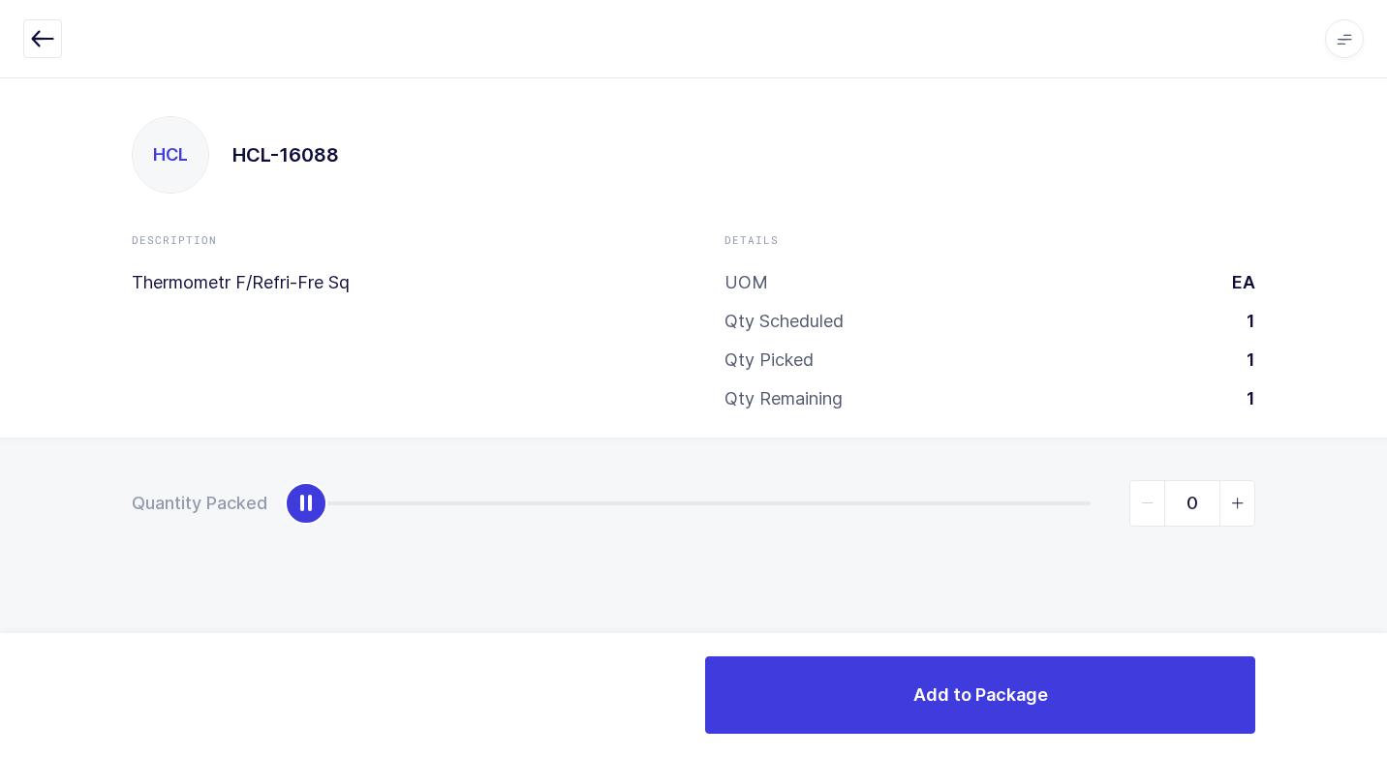
type input "1"
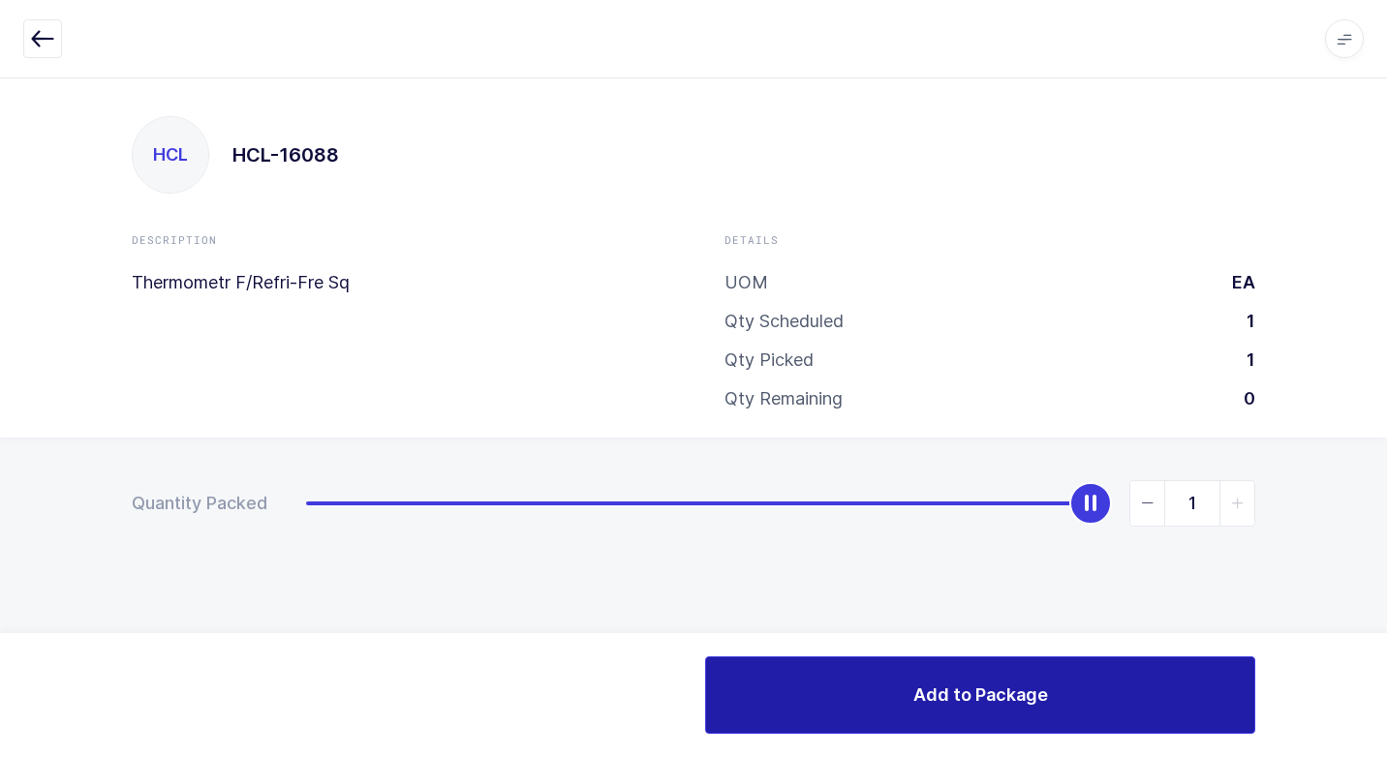
drag, startPoint x: 308, startPoint y: 513, endPoint x: 1073, endPoint y: 662, distance: 779.3
click at [1324, 552] on div "Quantity Packed 1" at bounding box center [693, 571] width 1387 height 267
click at [949, 716] on button "Add to Package" at bounding box center [980, 694] width 550 height 77
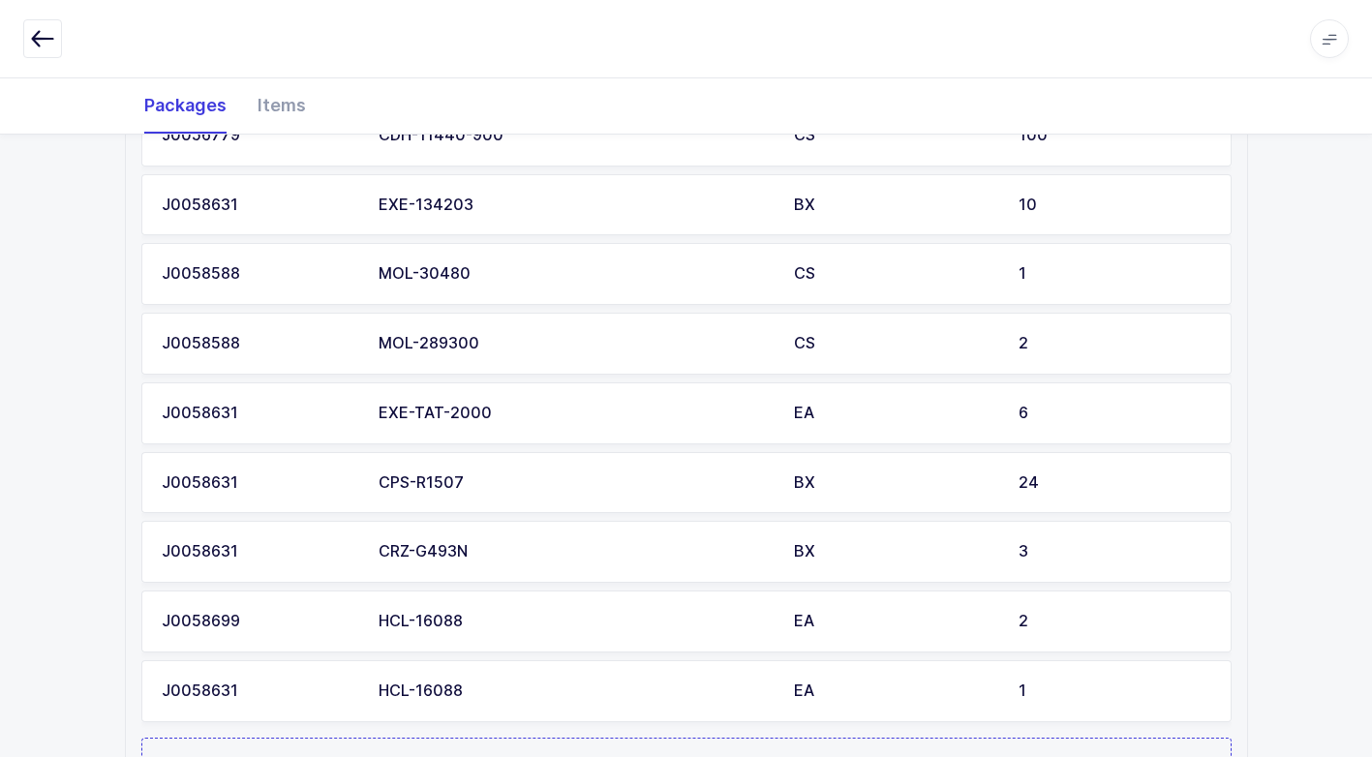
scroll to position [913, 0]
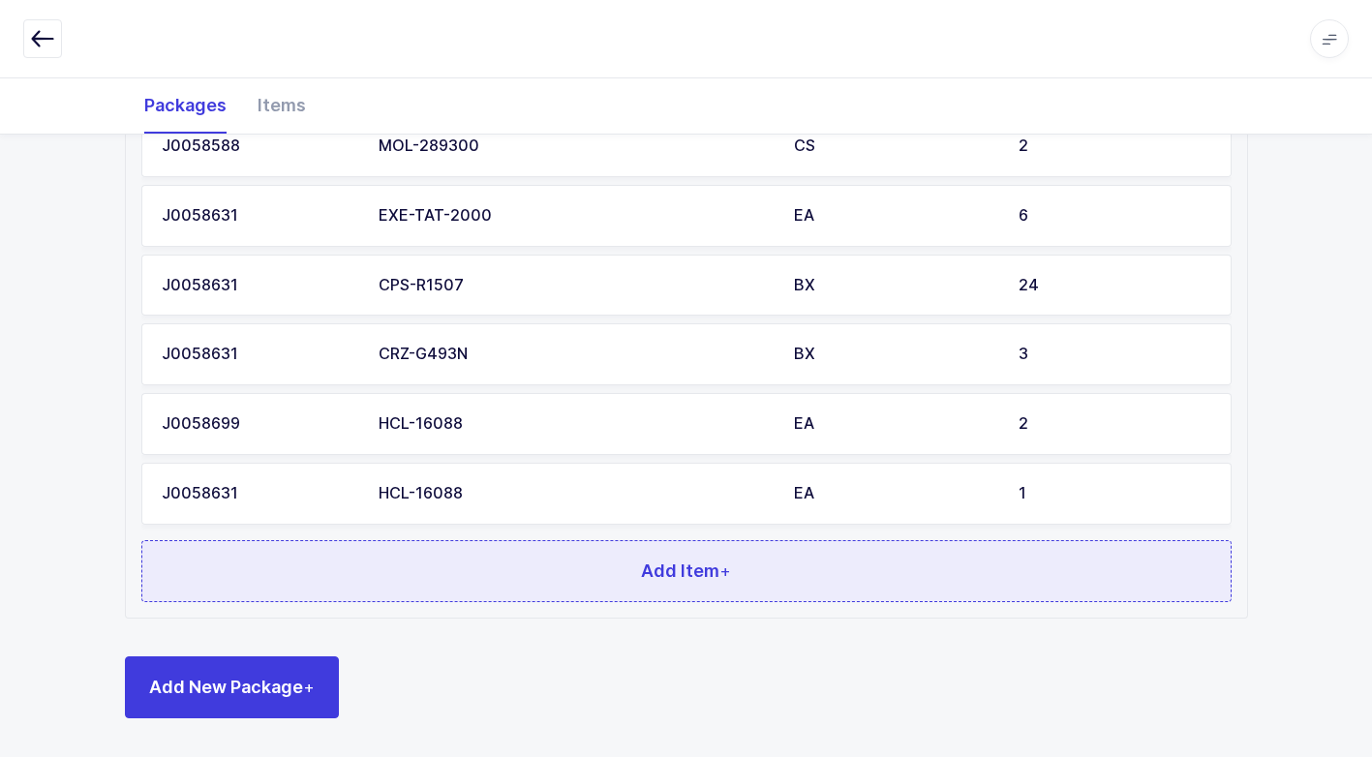
click at [368, 581] on button "Add Item +" at bounding box center [686, 571] width 1090 height 62
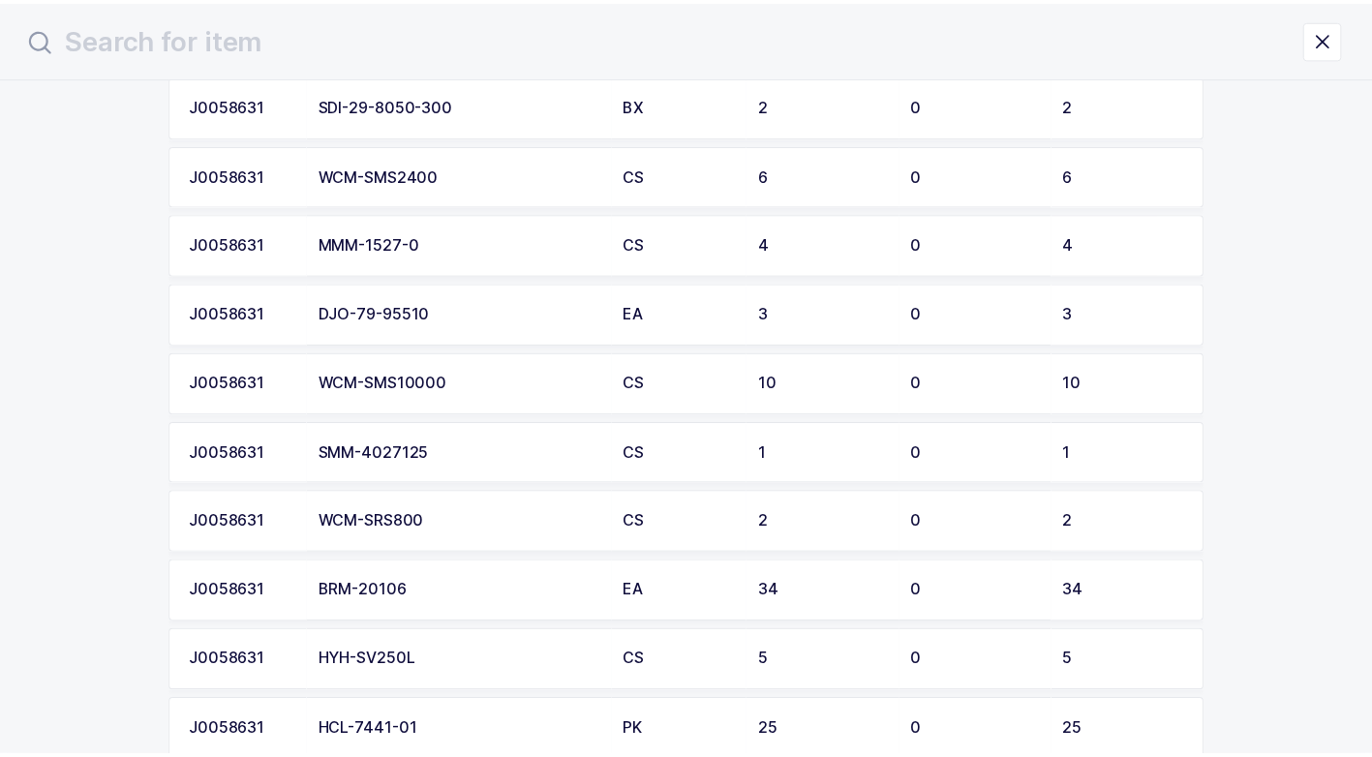
scroll to position [484, 0]
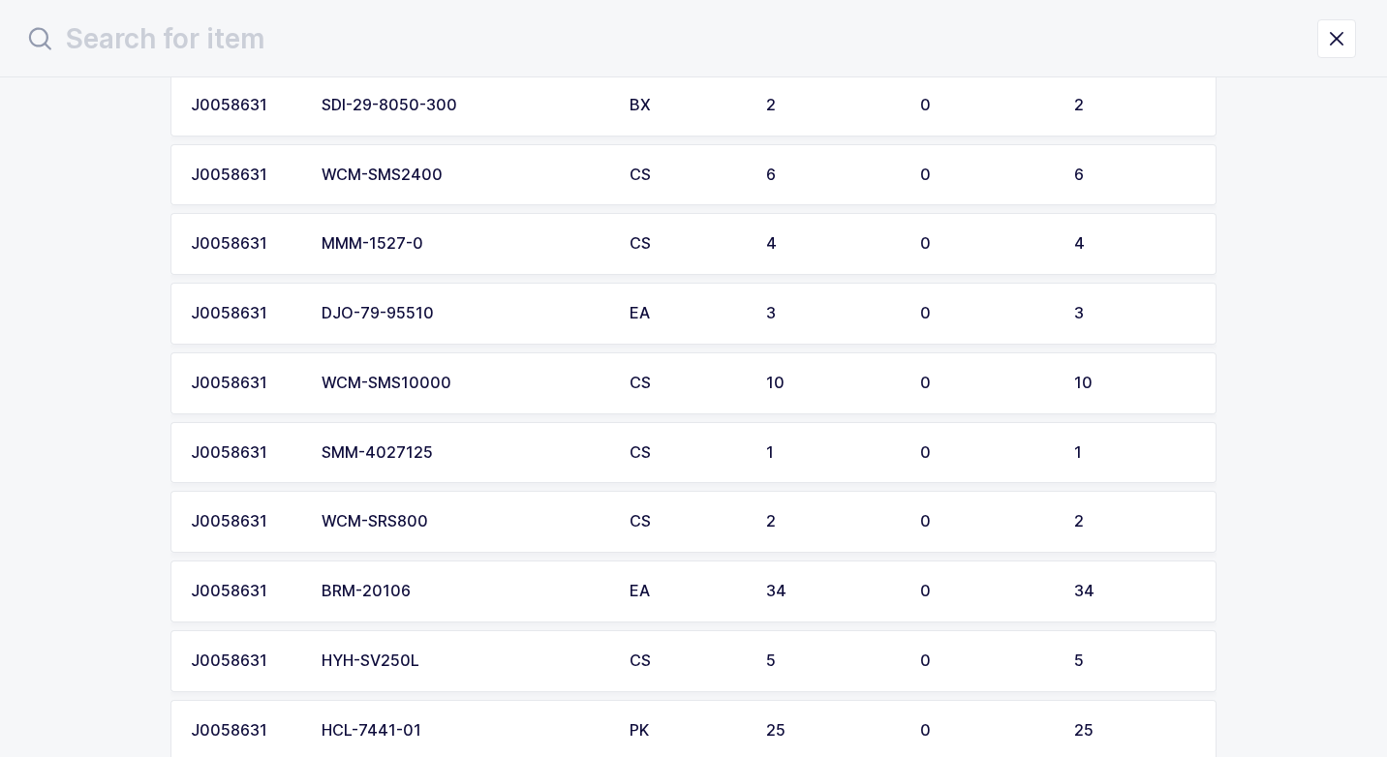
click at [438, 320] on div "DJO-79-95510" at bounding box center [463, 313] width 285 height 17
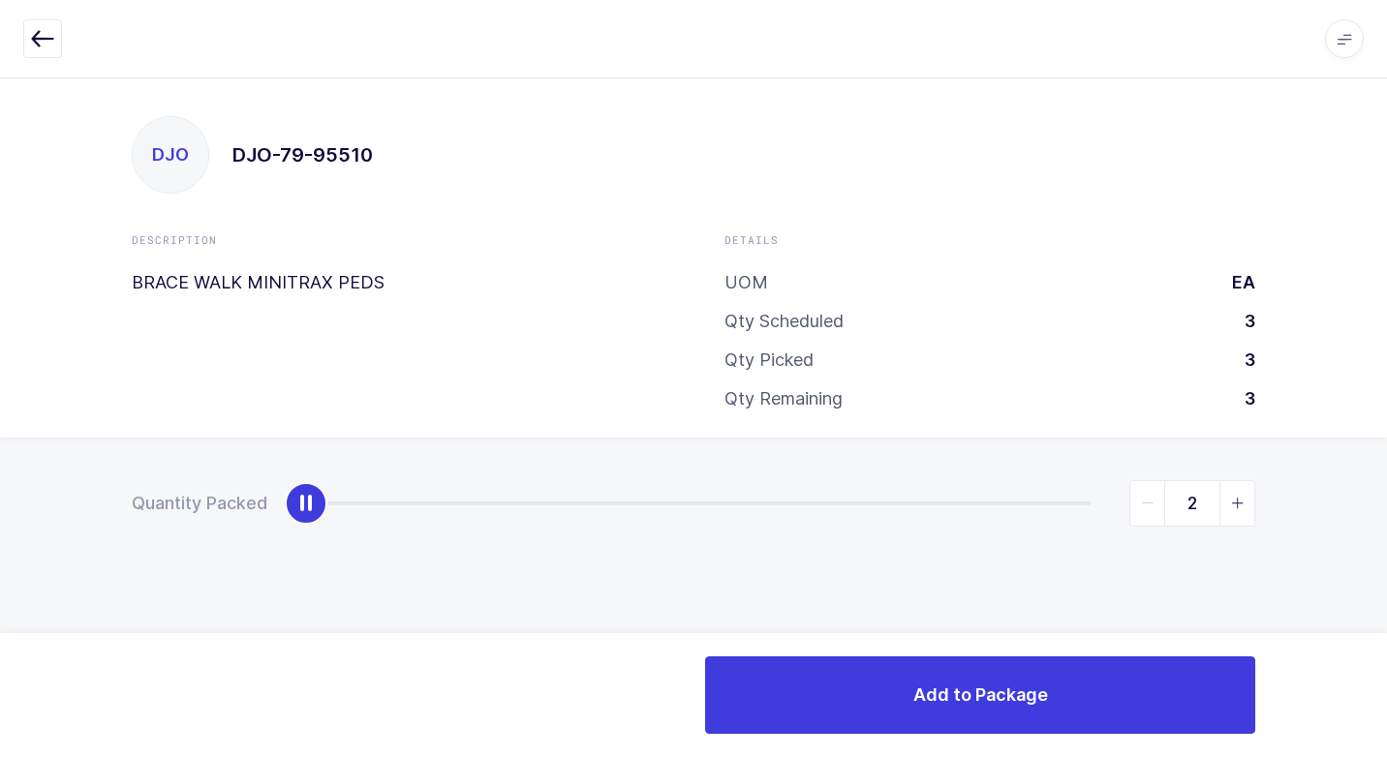
type input "3"
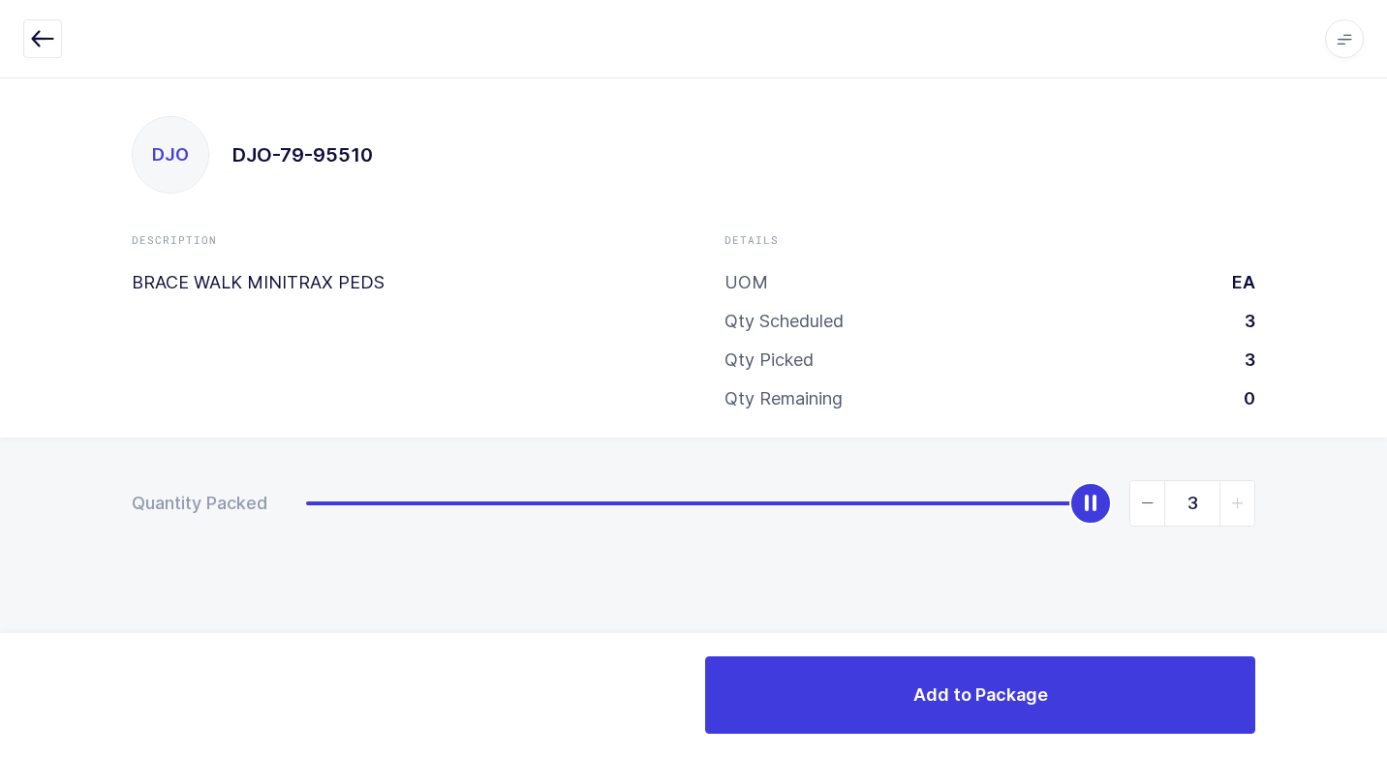
drag, startPoint x: 312, startPoint y: 512, endPoint x: 1356, endPoint y: 610, distance: 1049.3
click at [1381, 581] on div "Quantity Packed 3" at bounding box center [693, 571] width 1387 height 267
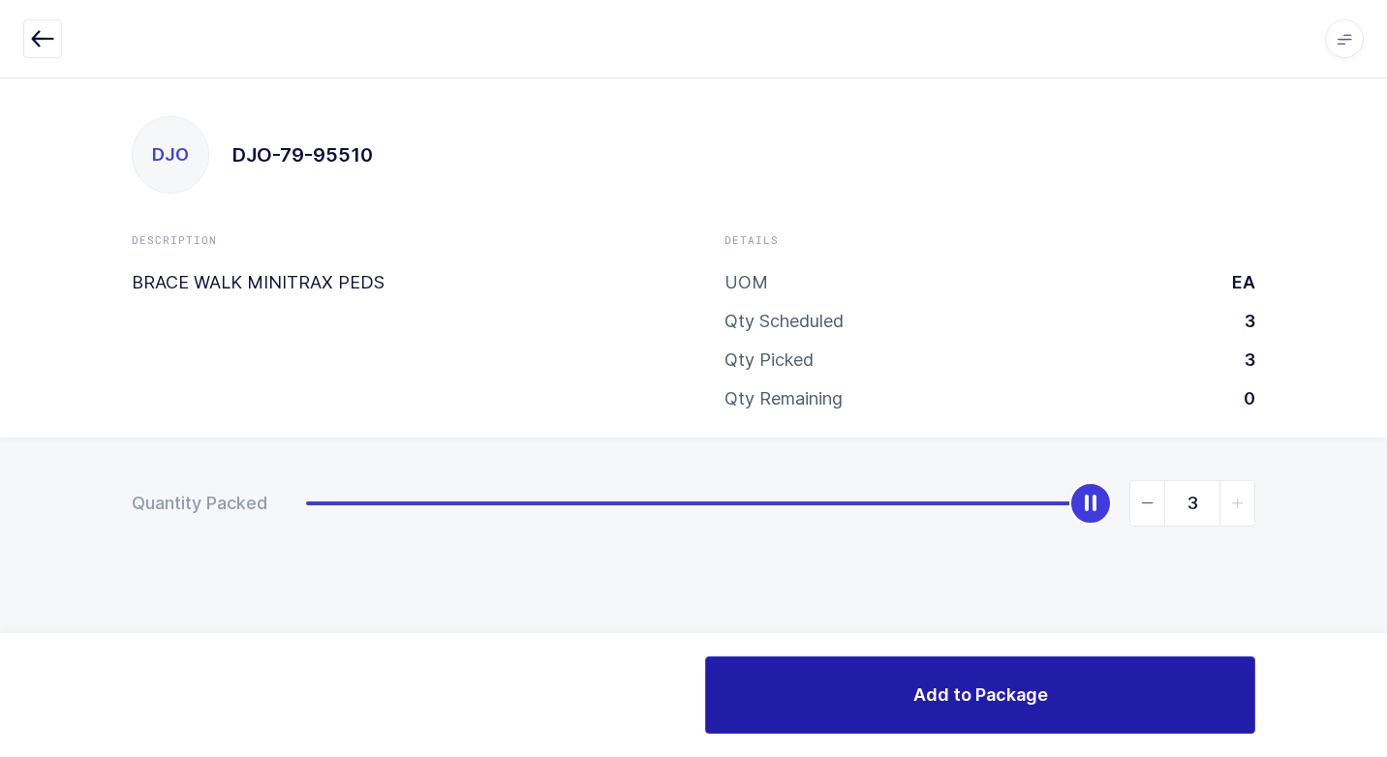
click at [1101, 714] on button "Add to Package" at bounding box center [980, 694] width 550 height 77
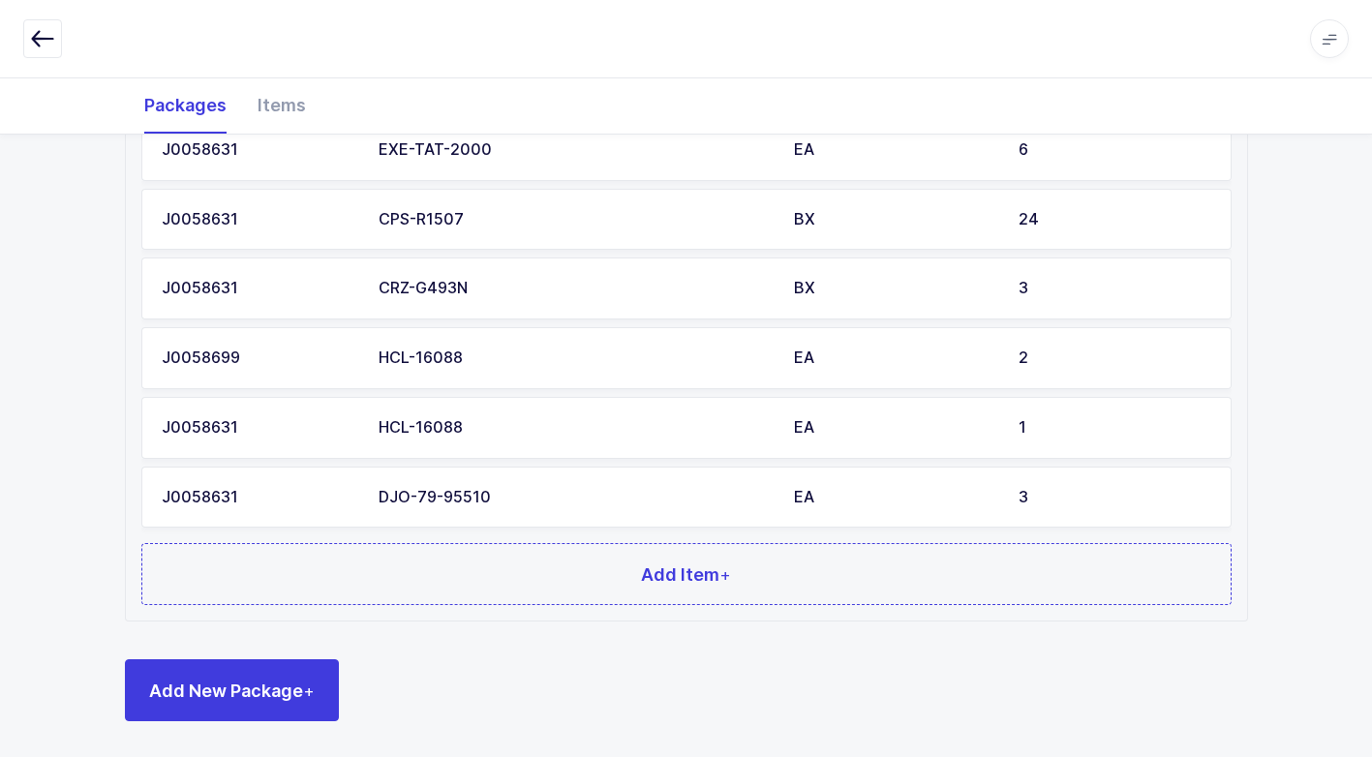
scroll to position [982, 0]
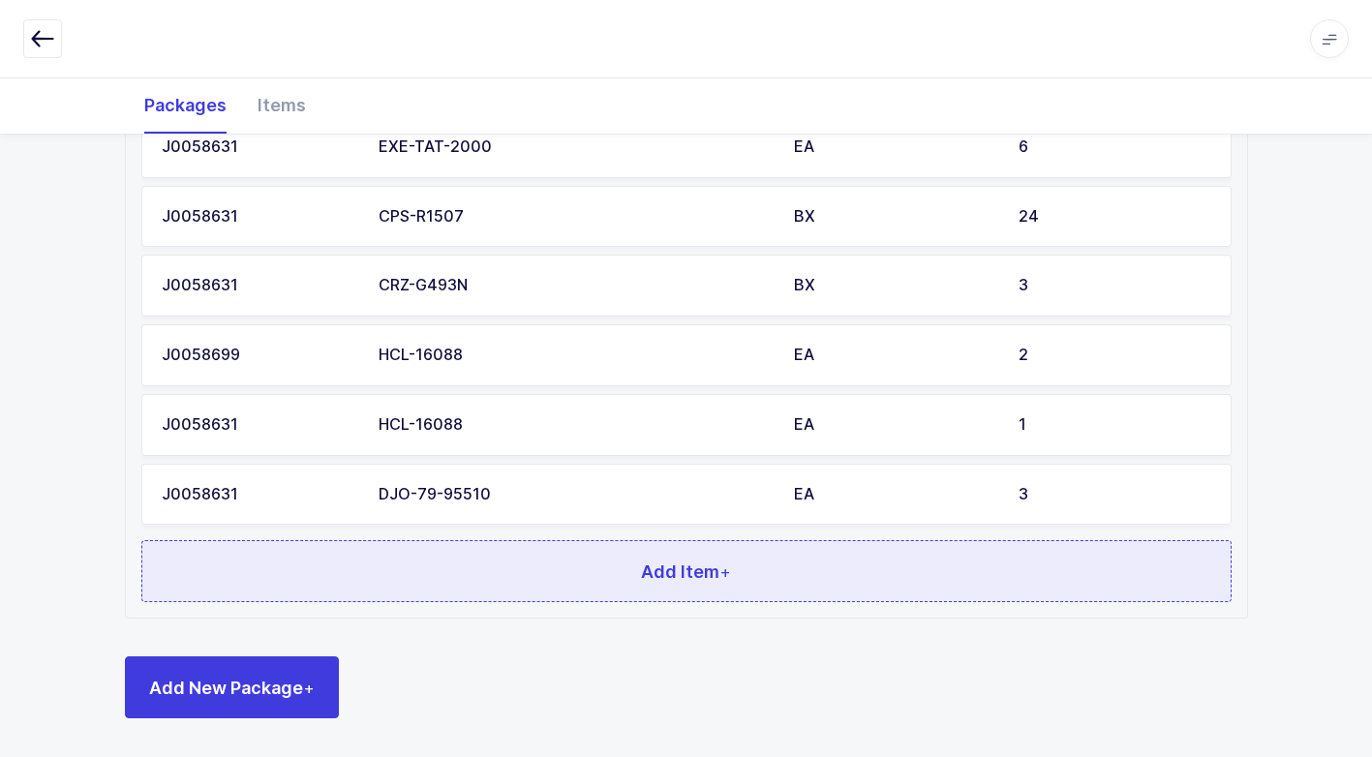
click at [374, 542] on button "Add Item +" at bounding box center [686, 571] width 1090 height 62
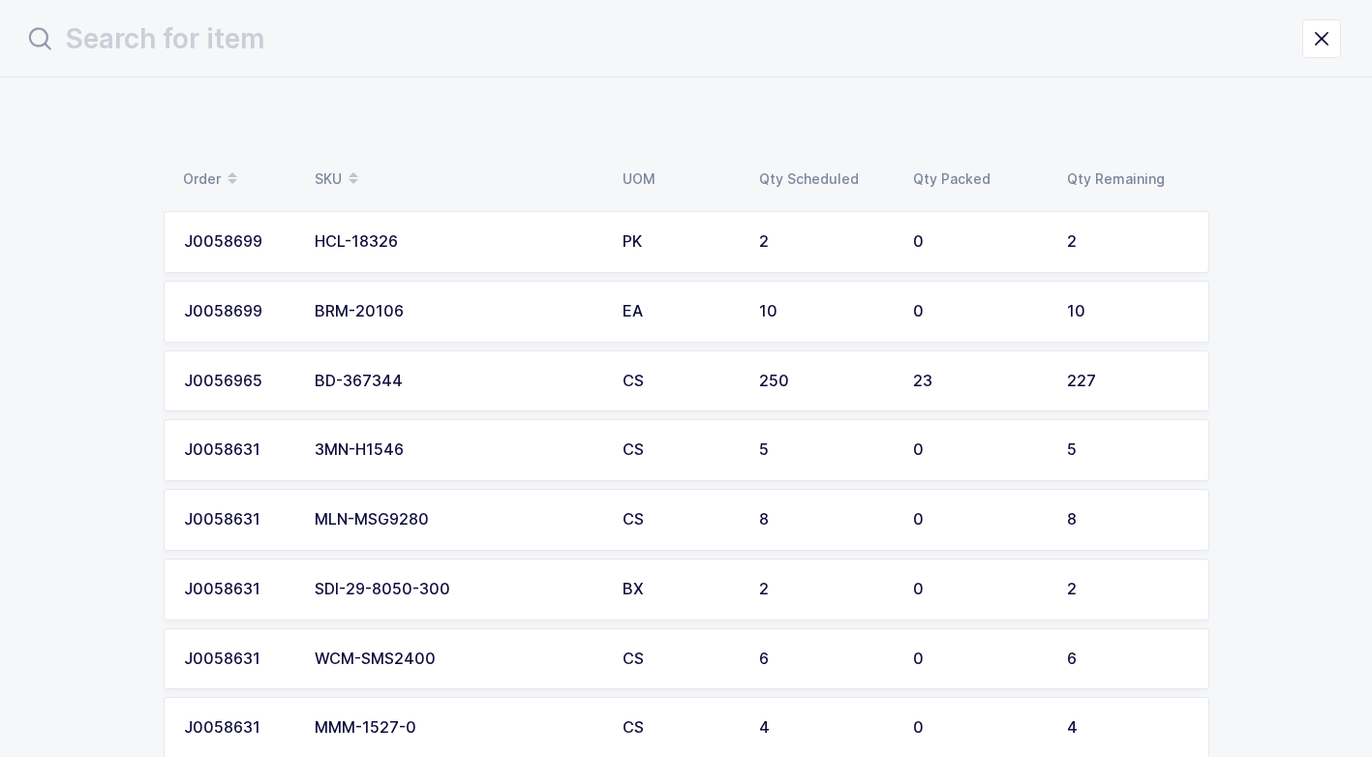
scroll to position [0, 0]
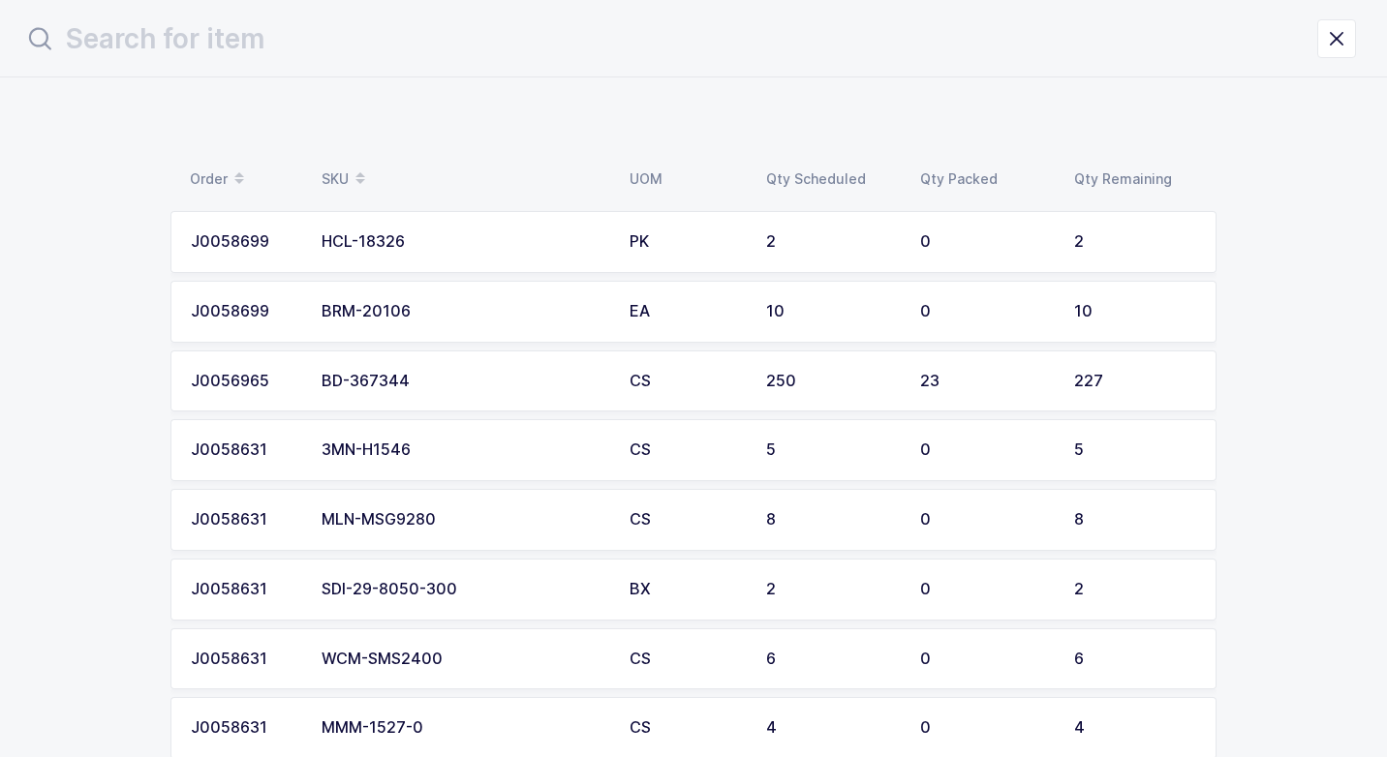
click at [438, 252] on td "HCL-18326" at bounding box center [464, 242] width 308 height 62
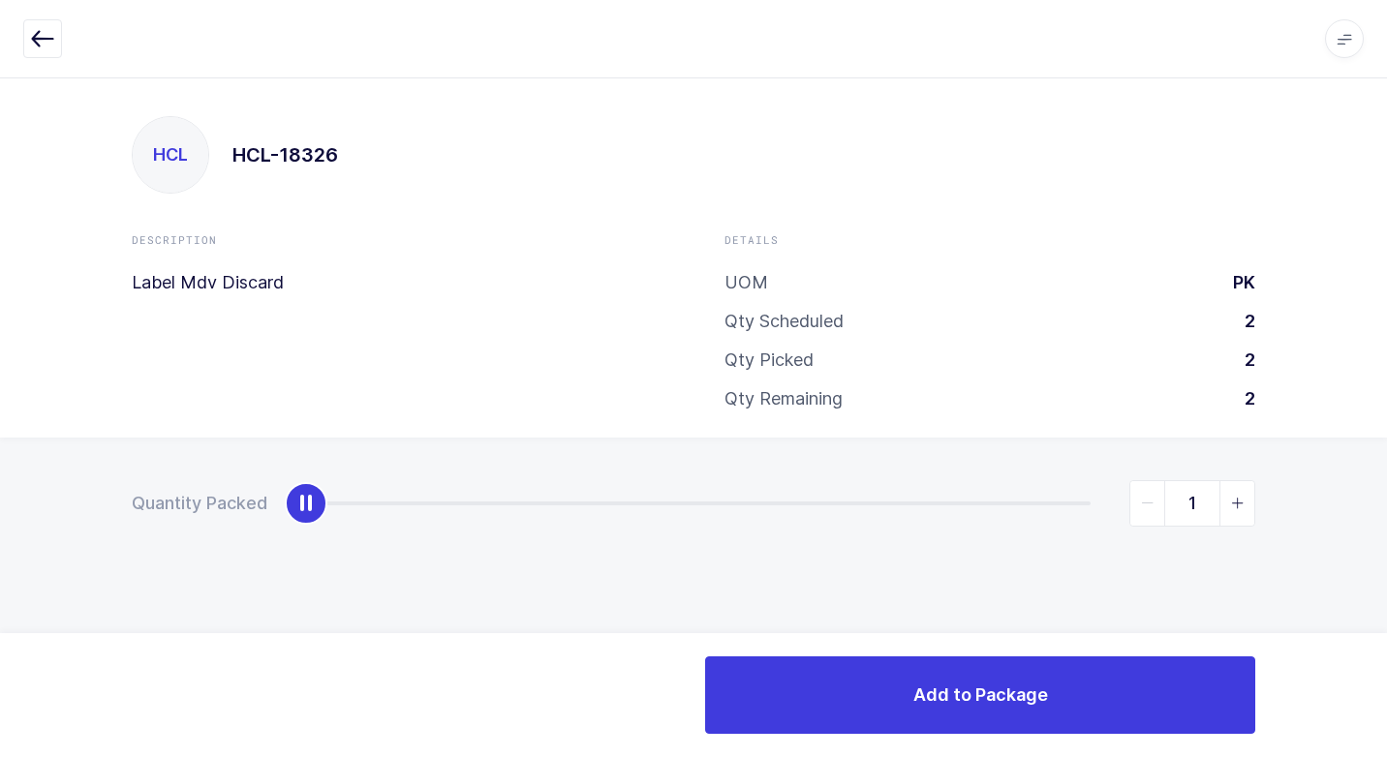
type input "2"
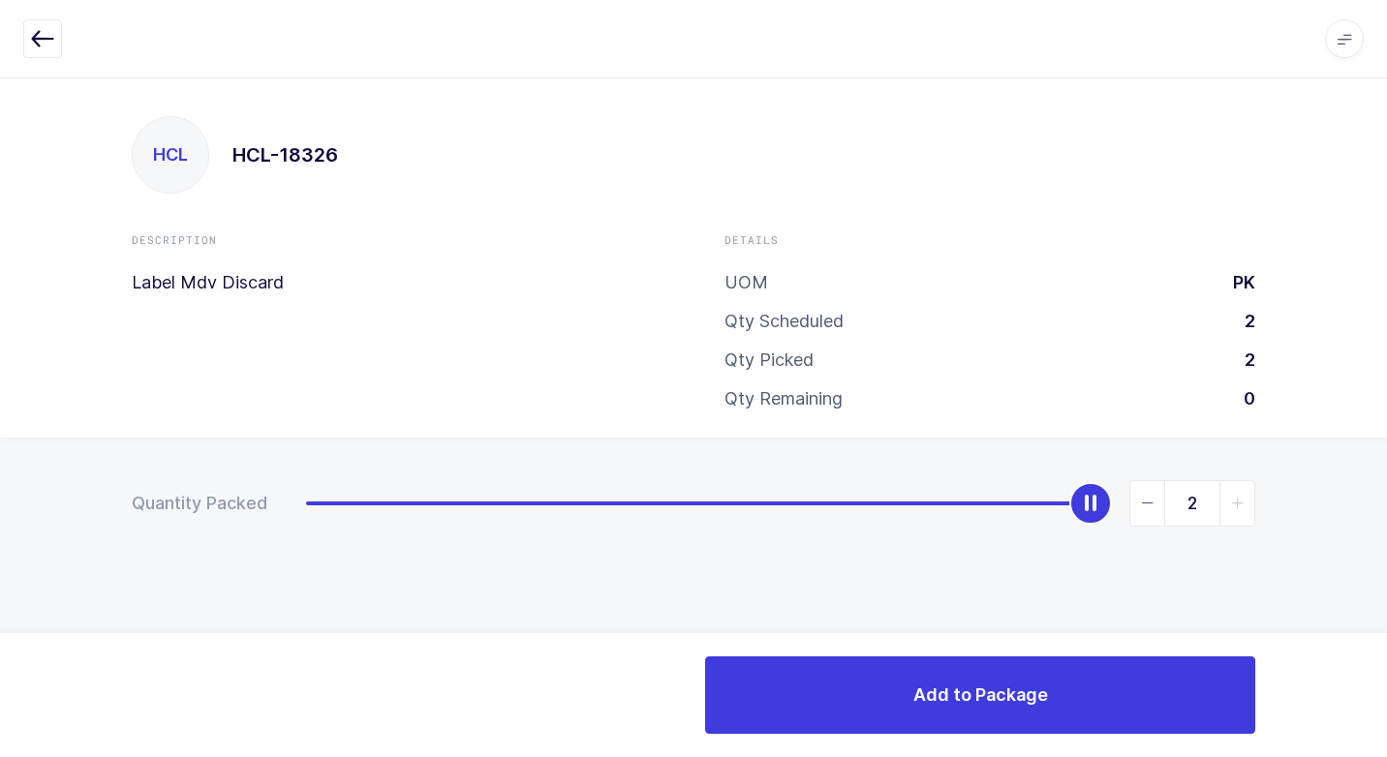
drag, startPoint x: 306, startPoint y: 515, endPoint x: 1283, endPoint y: 730, distance: 1000.3
click at [1380, 697] on div "Apps Core [GEOGRAPHIC_DATA] Admin Mission Control Purchasing [PERSON_NAME] Logo…" at bounding box center [693, 417] width 1387 height 680
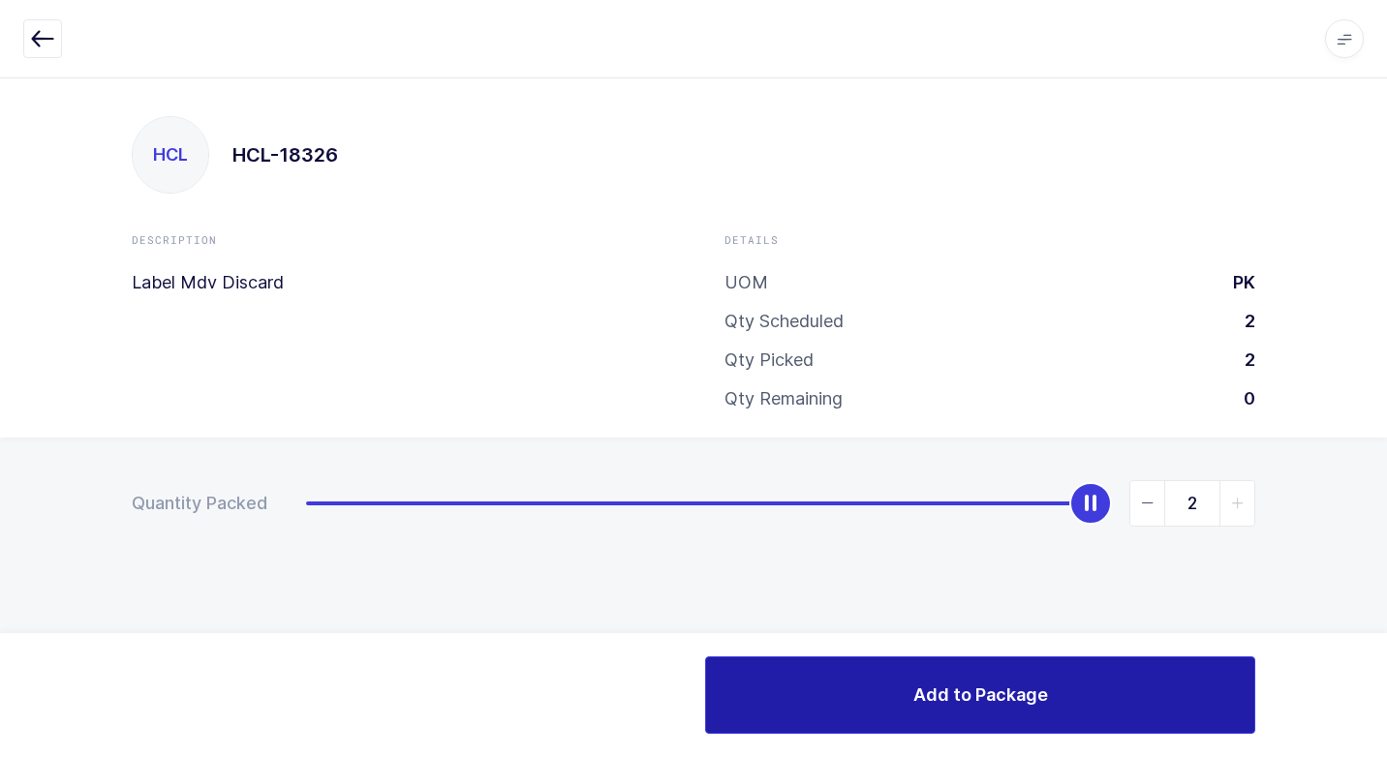
drag, startPoint x: 963, startPoint y: 698, endPoint x: 949, endPoint y: 698, distance: 14.5
click at [959, 698] on span "Add to Package" at bounding box center [980, 695] width 135 height 24
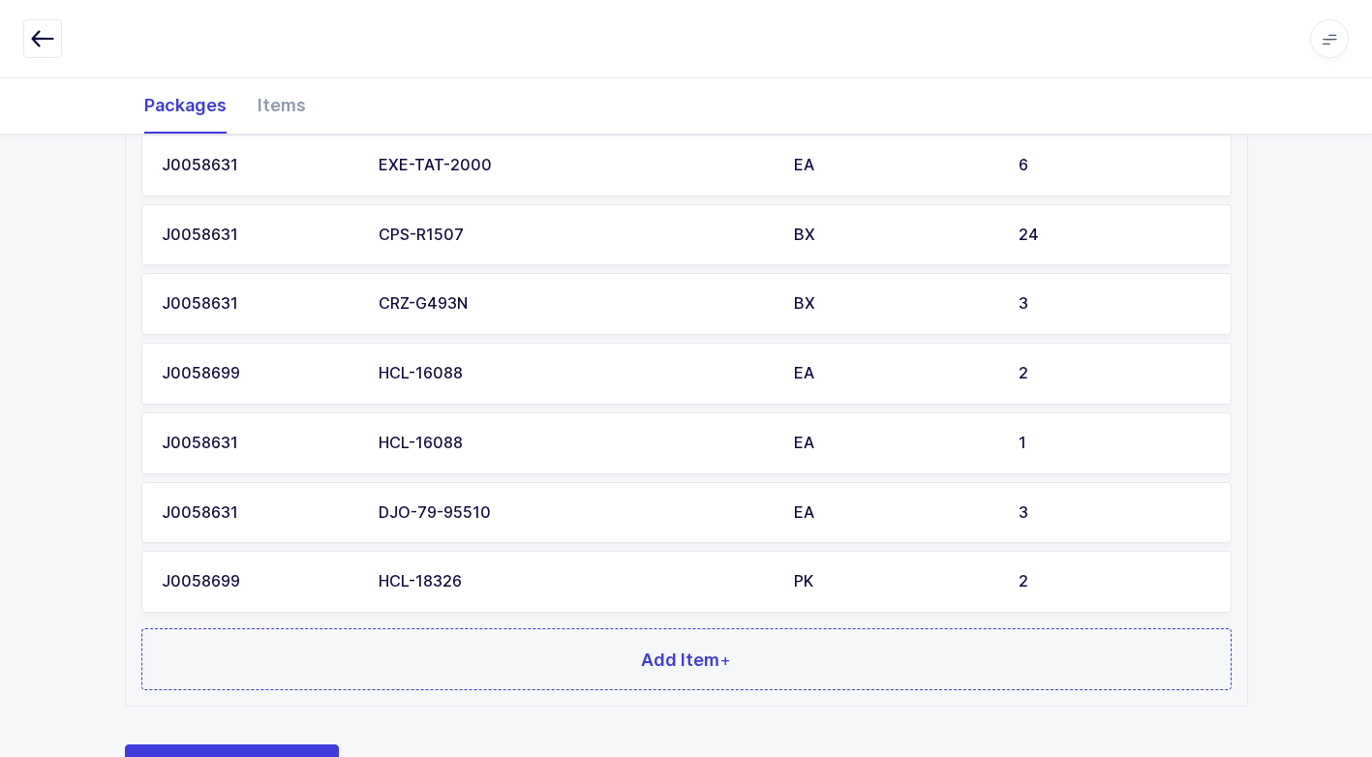
scroll to position [1052, 0]
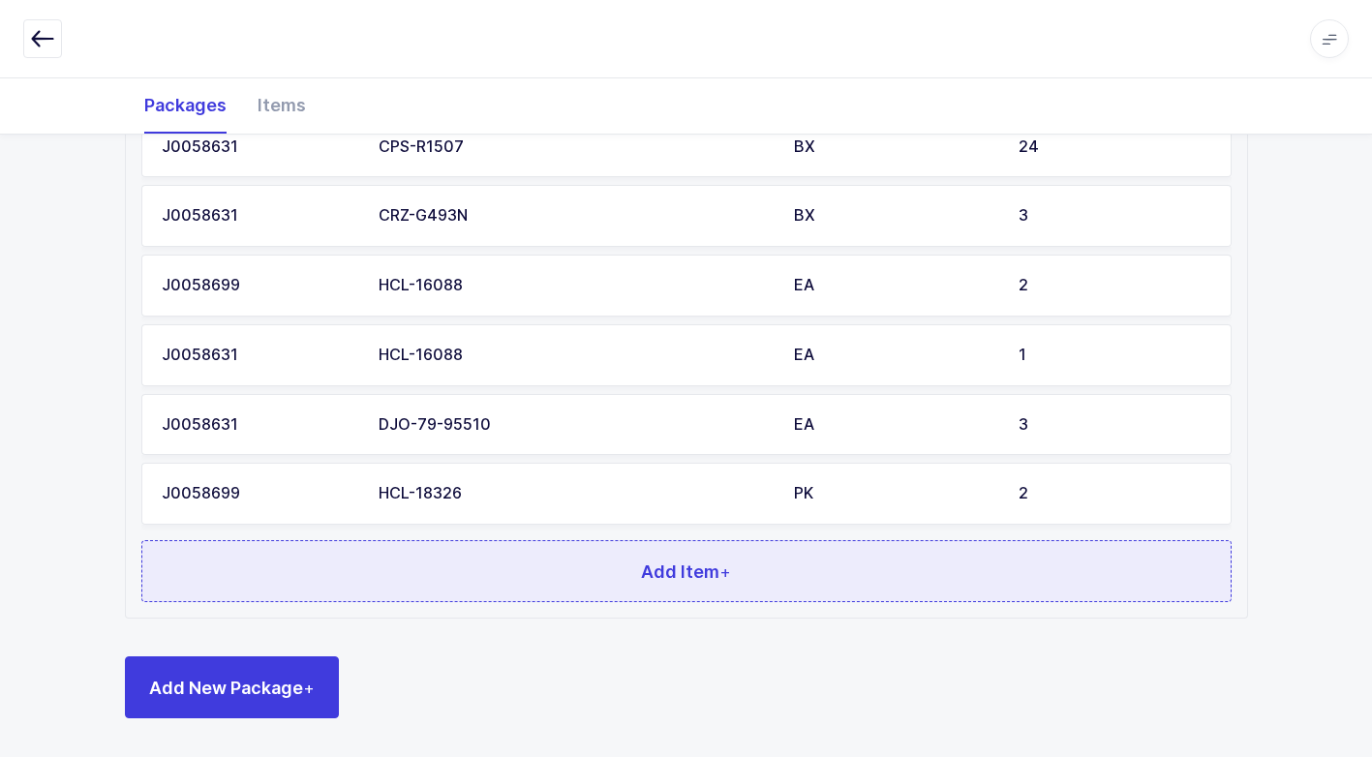
click at [512, 576] on button "Add Item +" at bounding box center [686, 571] width 1090 height 62
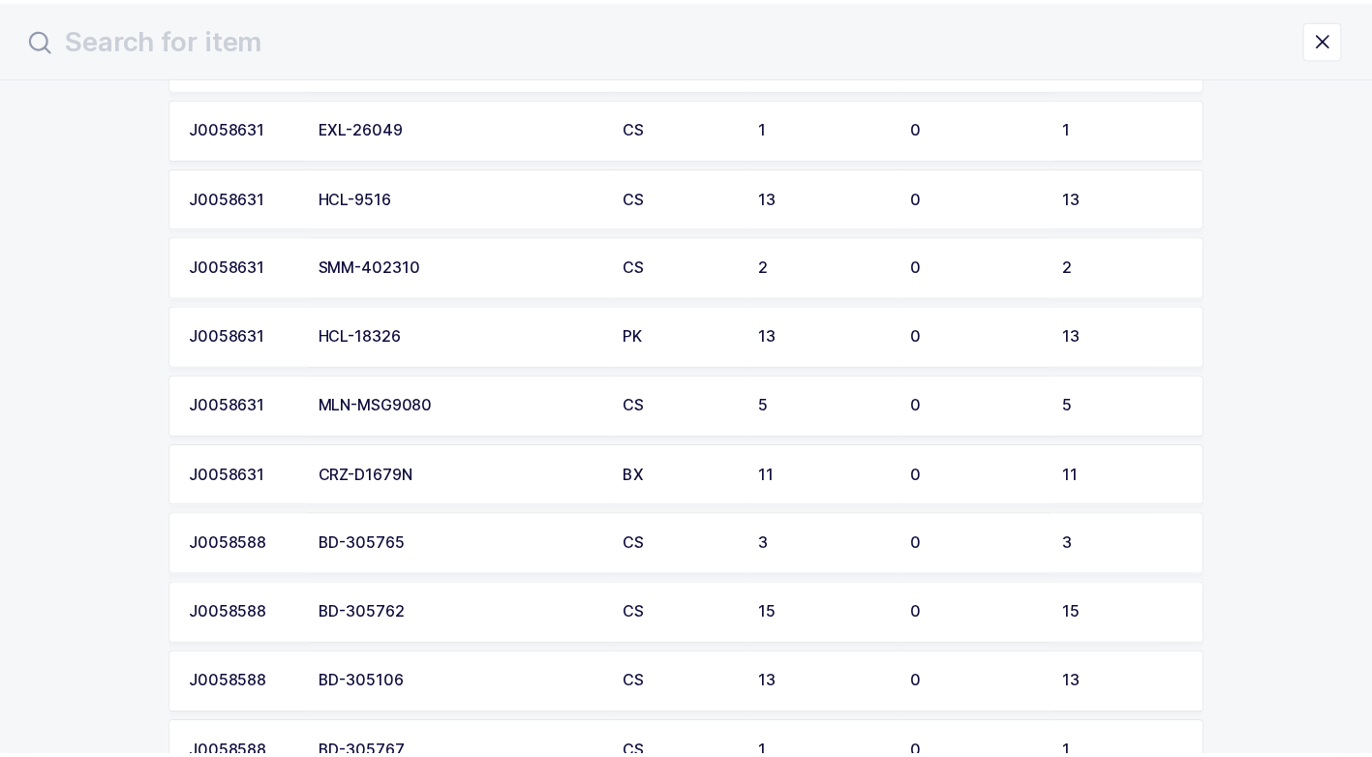
scroll to position [1356, 0]
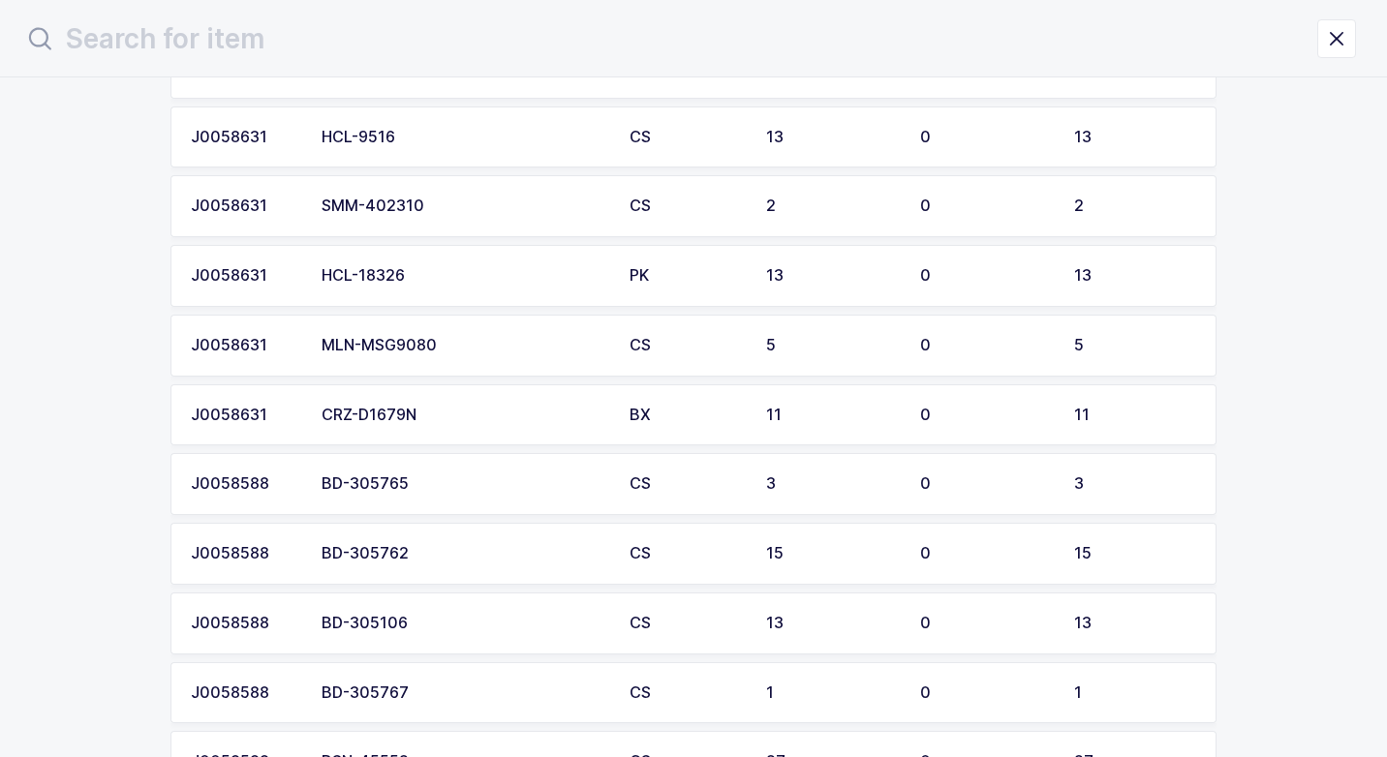
click at [500, 281] on div "HCL-18326" at bounding box center [463, 275] width 285 height 17
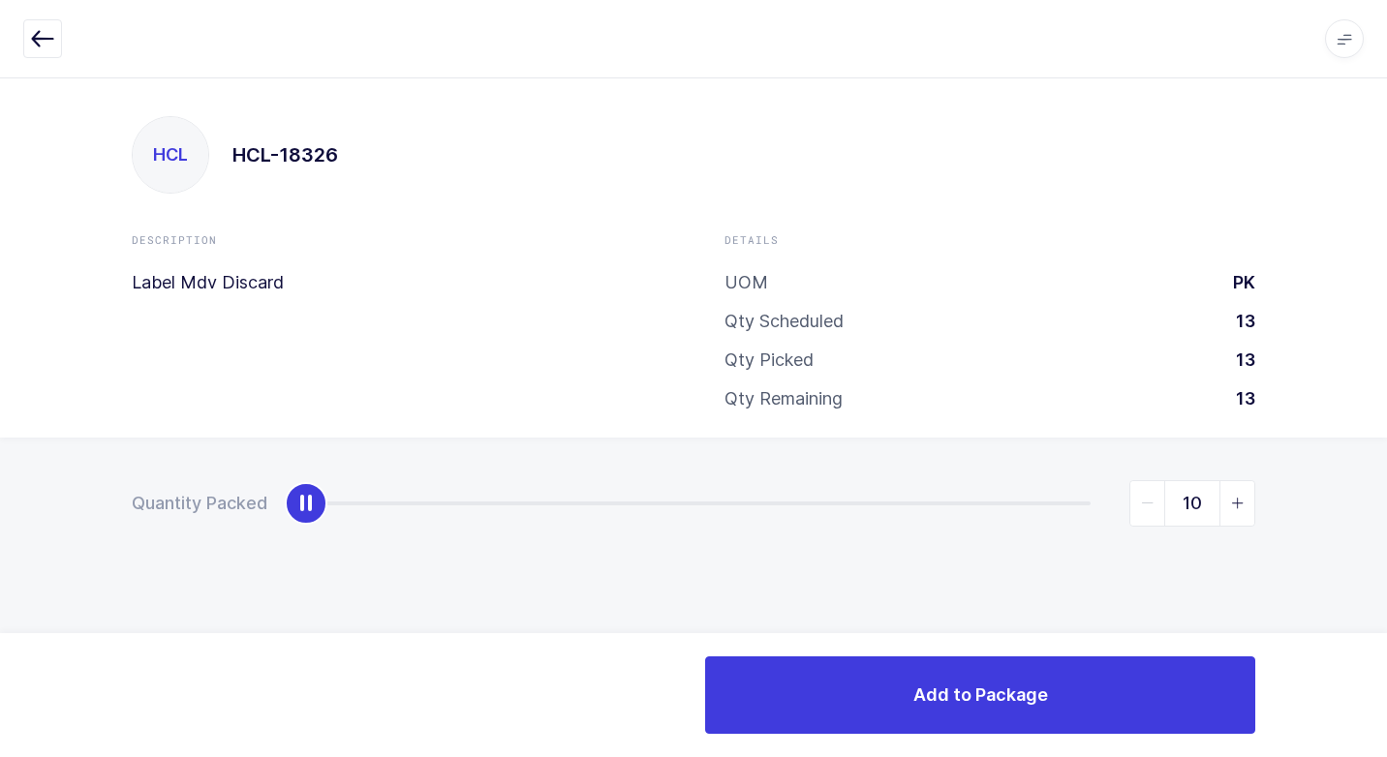
type input "13"
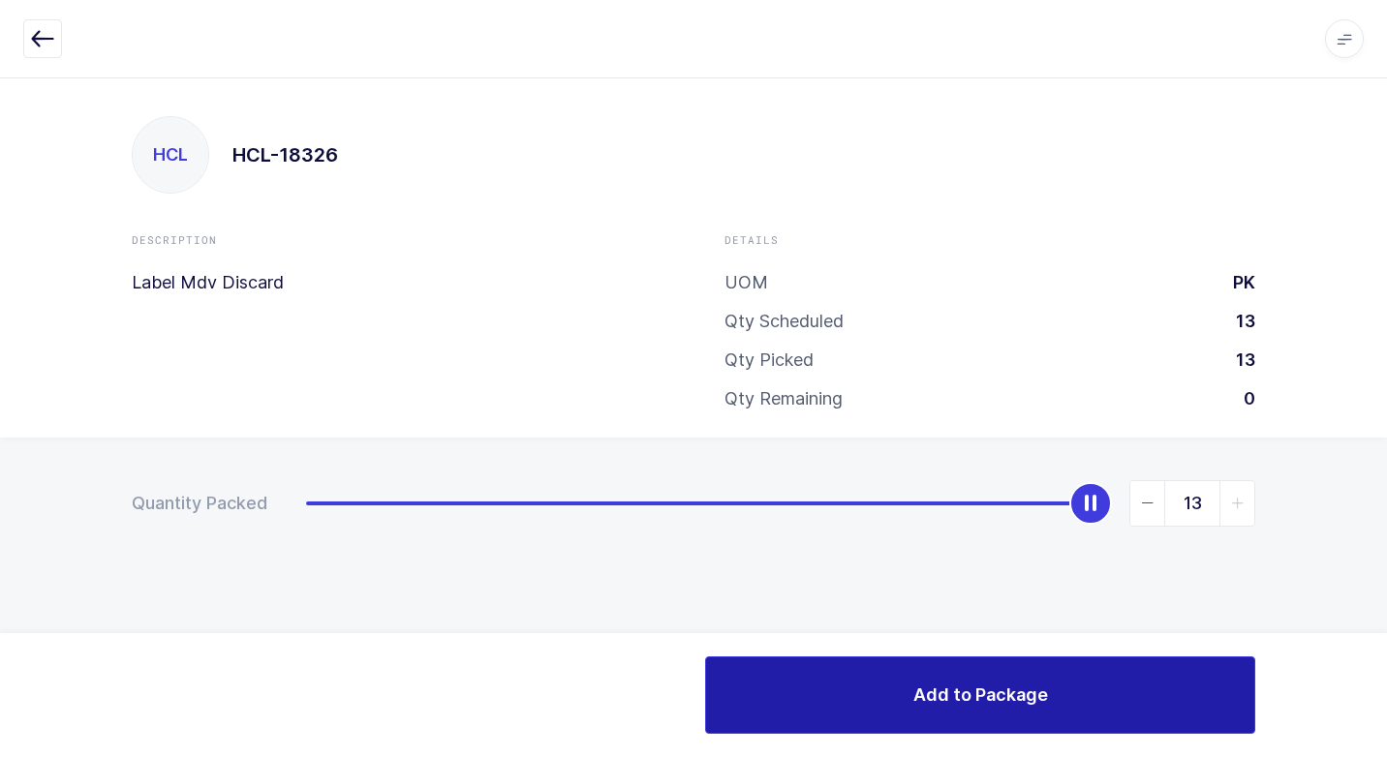
drag, startPoint x: 306, startPoint y: 511, endPoint x: 1199, endPoint y: 667, distance: 906.2
click at [1386, 560] on html "Apps Core [GEOGRAPHIC_DATA] Admin Mission Control Purchasing [PERSON_NAME] Logo…" at bounding box center [693, 378] width 1387 height 757
drag, startPoint x: 966, startPoint y: 710, endPoint x: 956, endPoint y: 710, distance: 10.7
click at [960, 710] on button "Add to Package" at bounding box center [980, 694] width 550 height 77
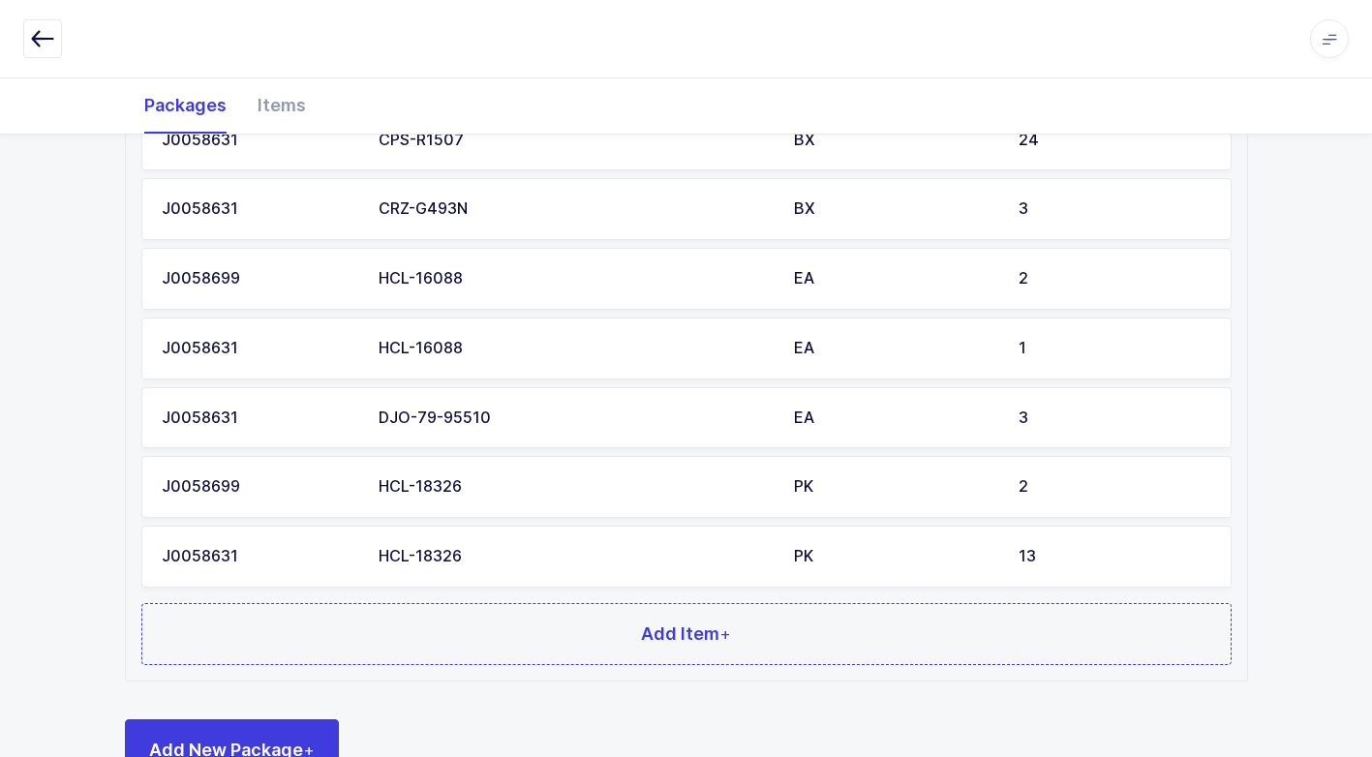
scroll to position [1121, 0]
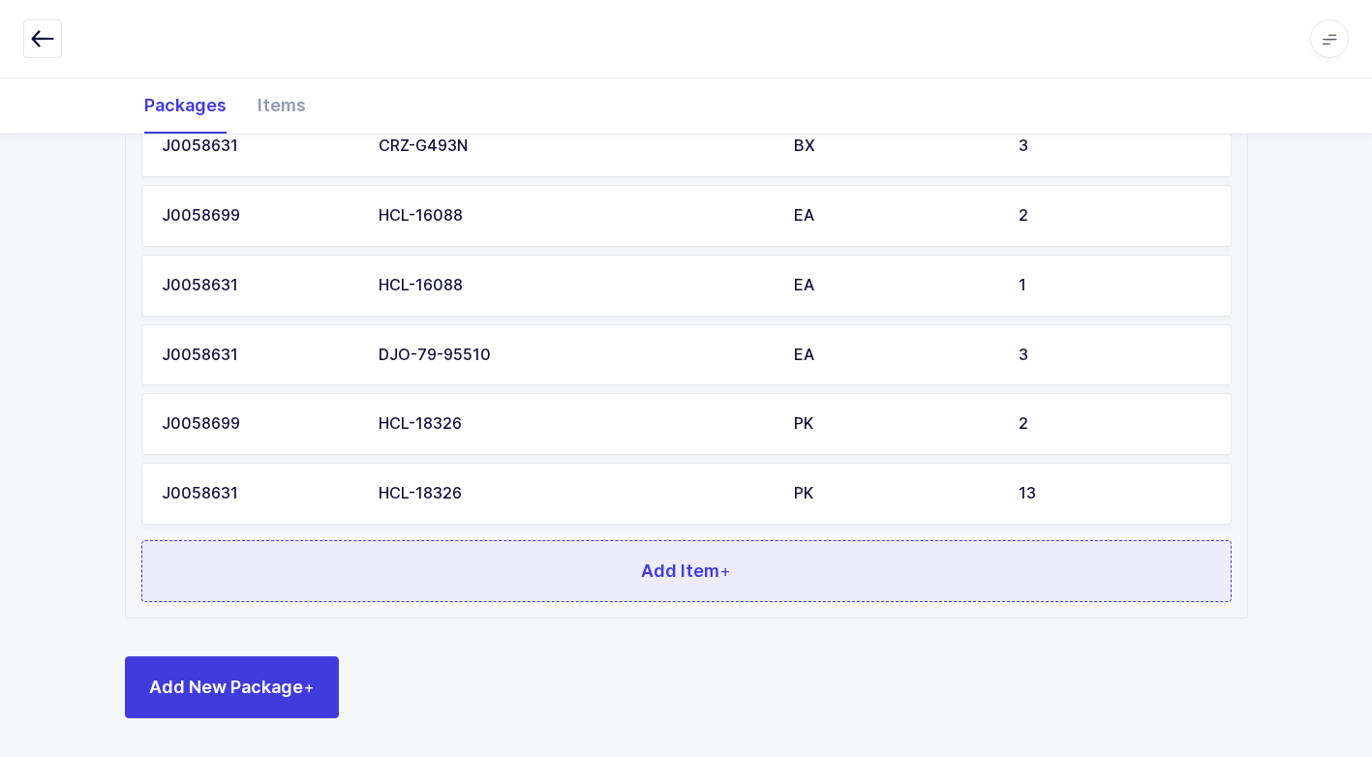
click at [324, 589] on button "Add Item +" at bounding box center [686, 571] width 1090 height 62
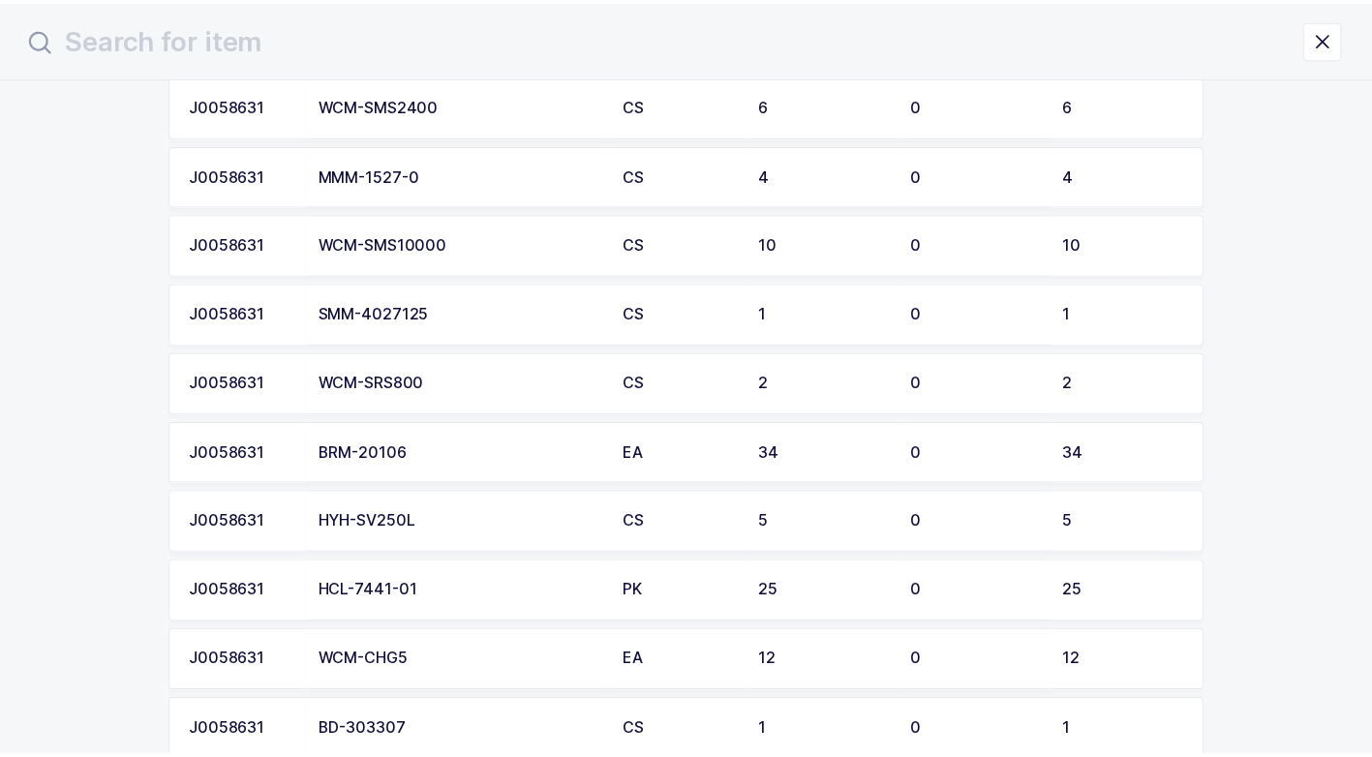
scroll to position [484, 0]
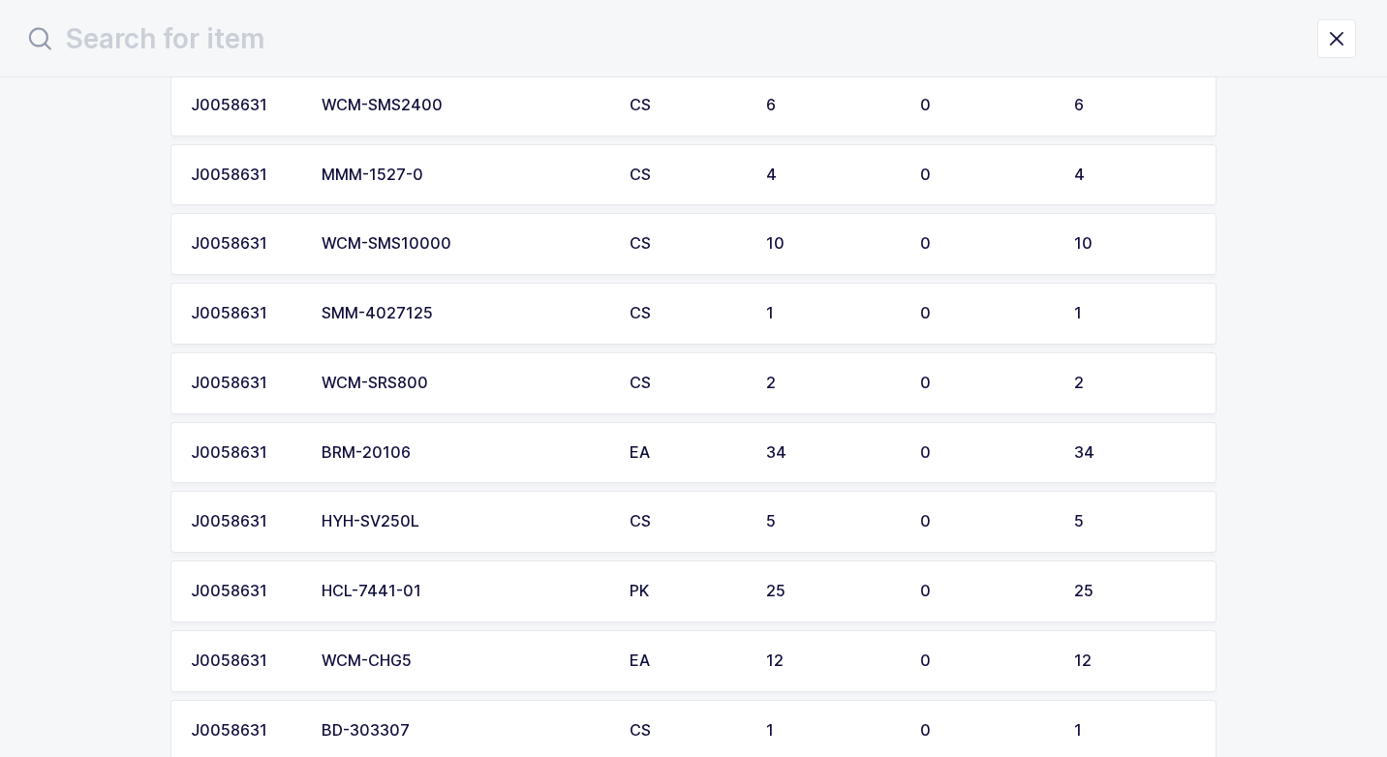
click at [441, 534] on td "HYH-SV250L" at bounding box center [464, 522] width 308 height 62
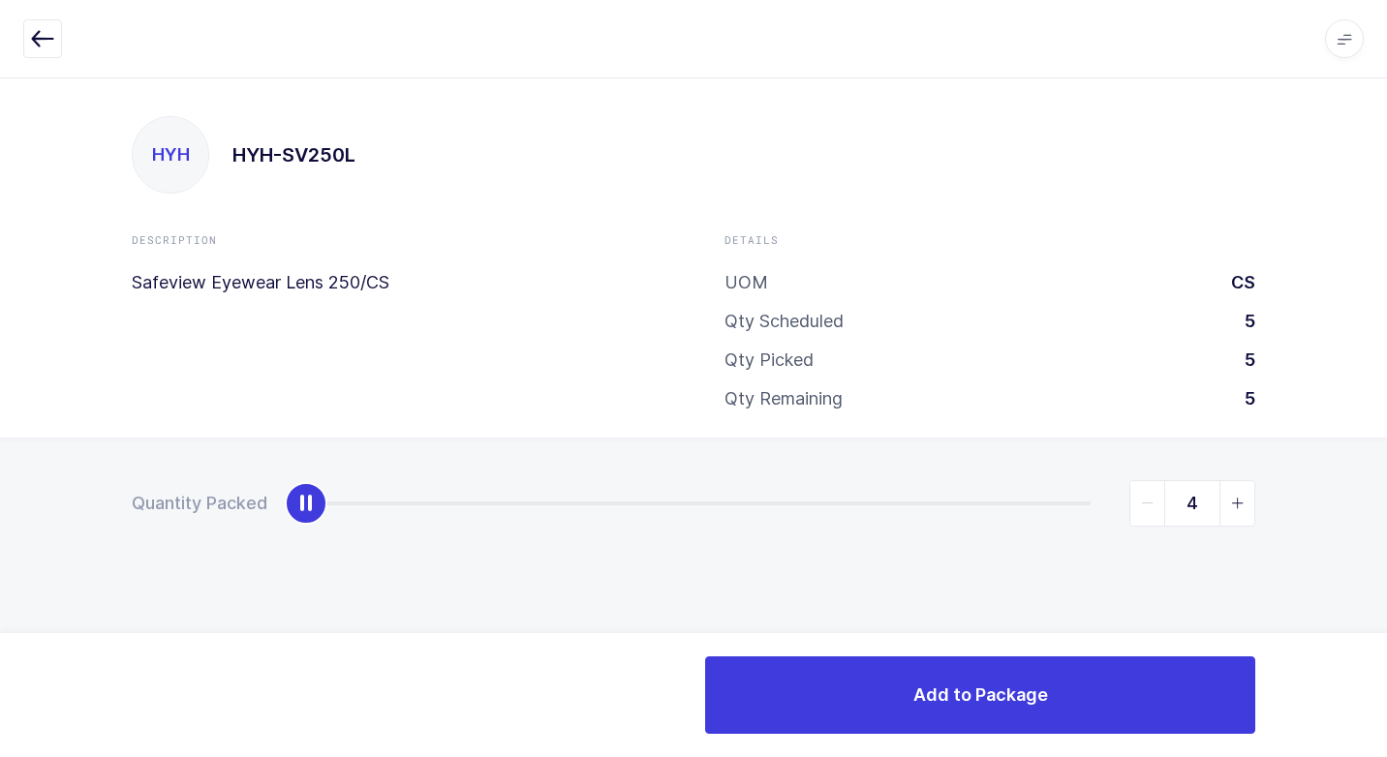
type input "5"
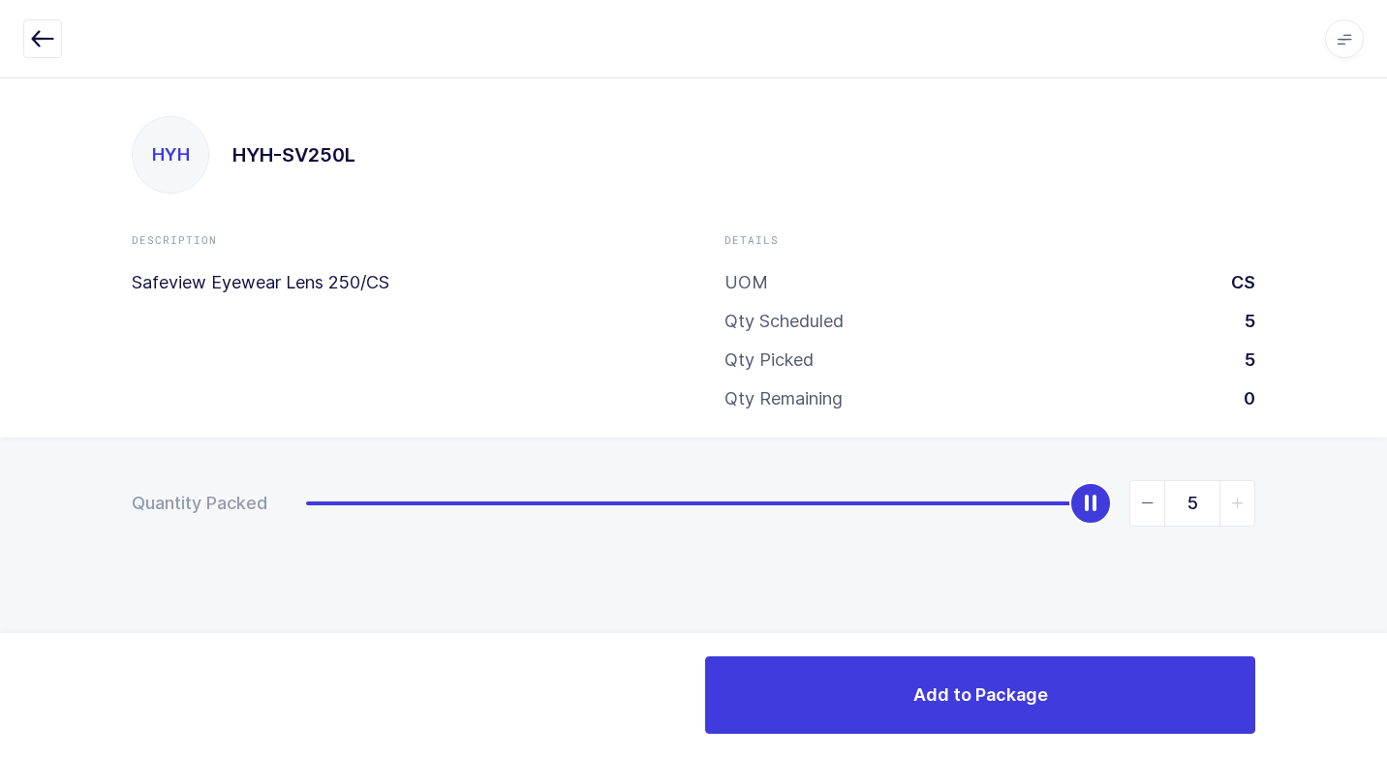
drag, startPoint x: 307, startPoint y: 510, endPoint x: 1136, endPoint y: 744, distance: 861.0
click at [1379, 626] on div "Quantity Packed 5" at bounding box center [693, 571] width 1387 height 267
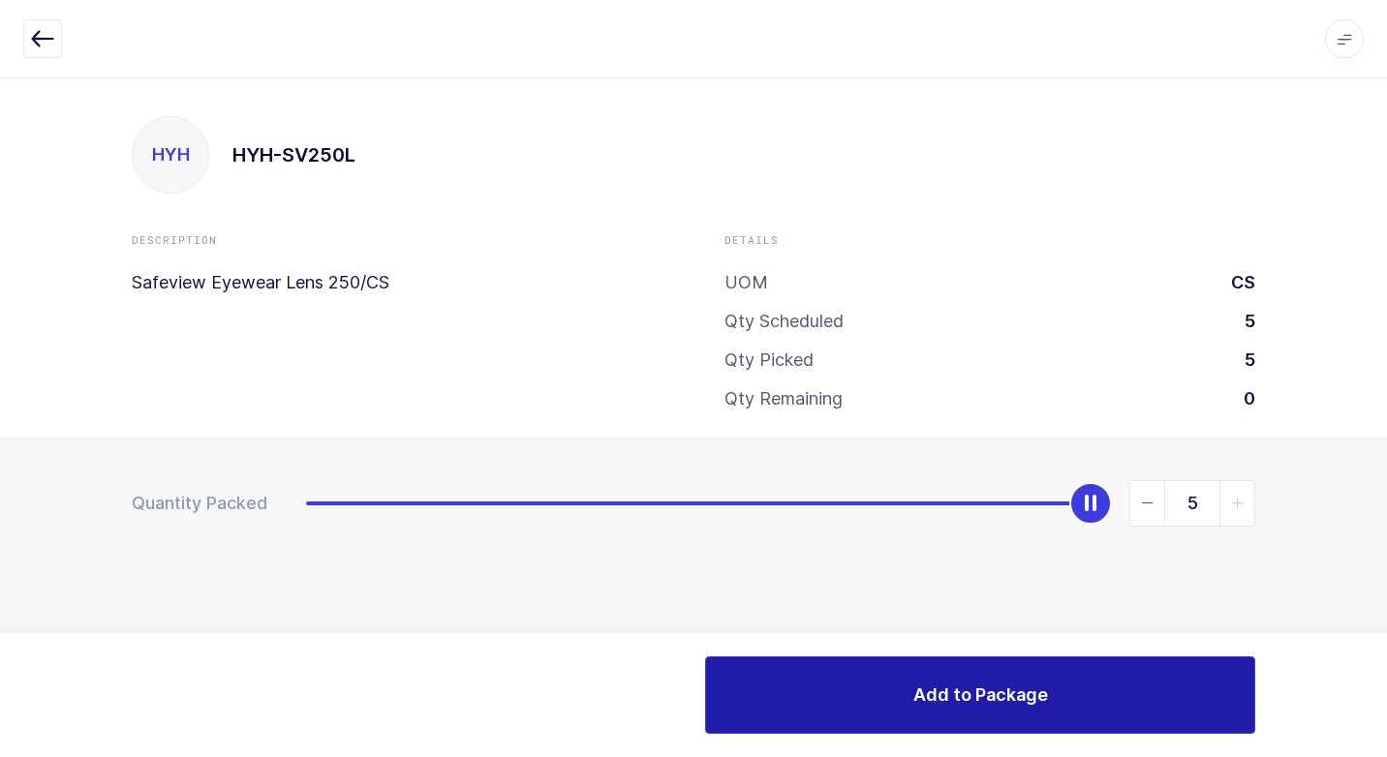
click at [991, 714] on button "Add to Package" at bounding box center [980, 694] width 550 height 77
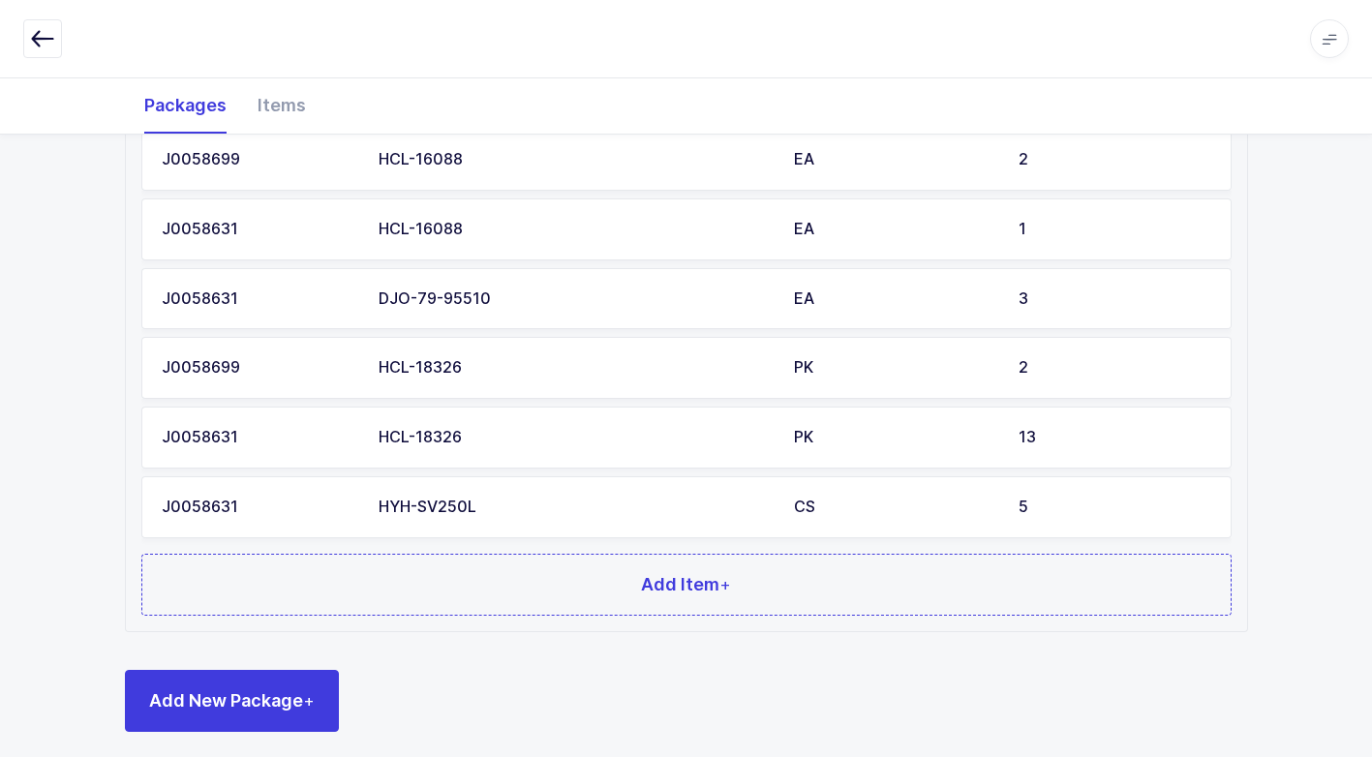
scroll to position [1191, 0]
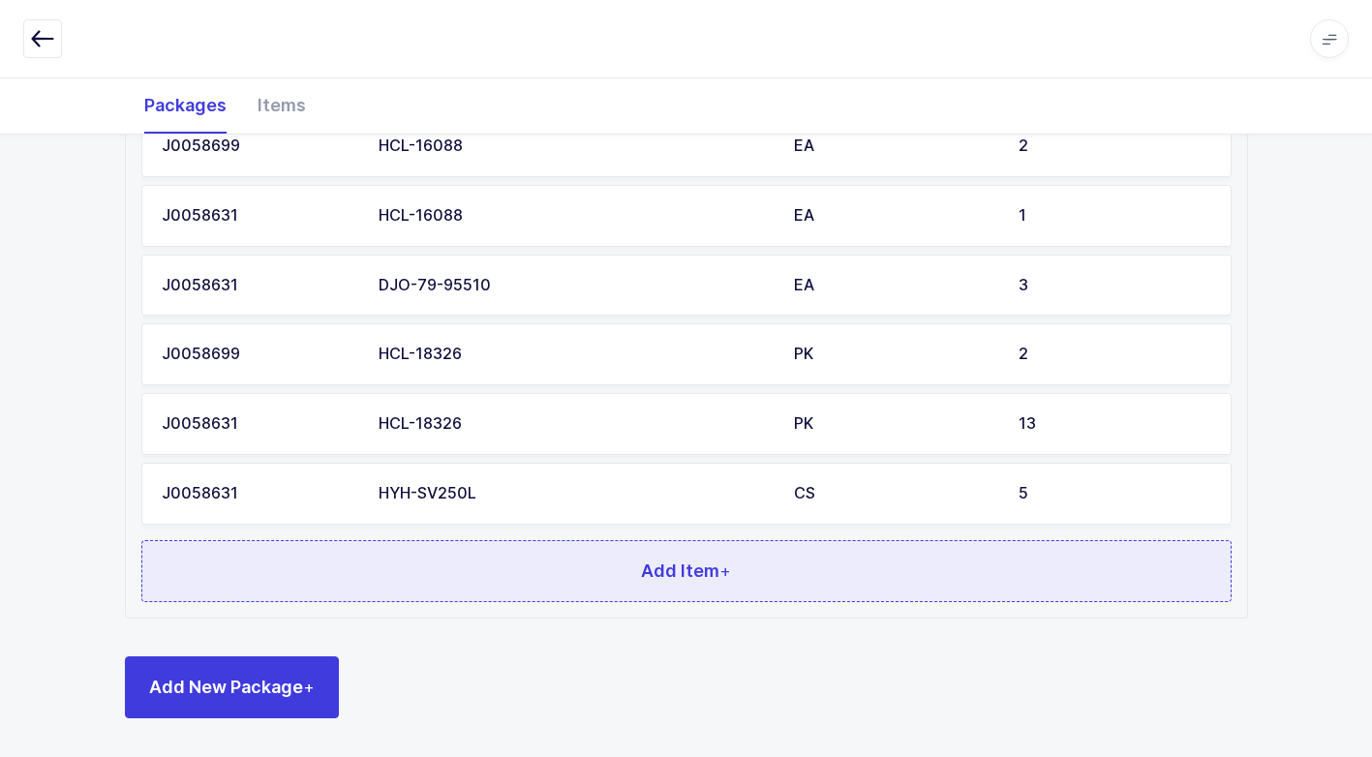
click at [387, 572] on button "Add Item +" at bounding box center [686, 571] width 1090 height 62
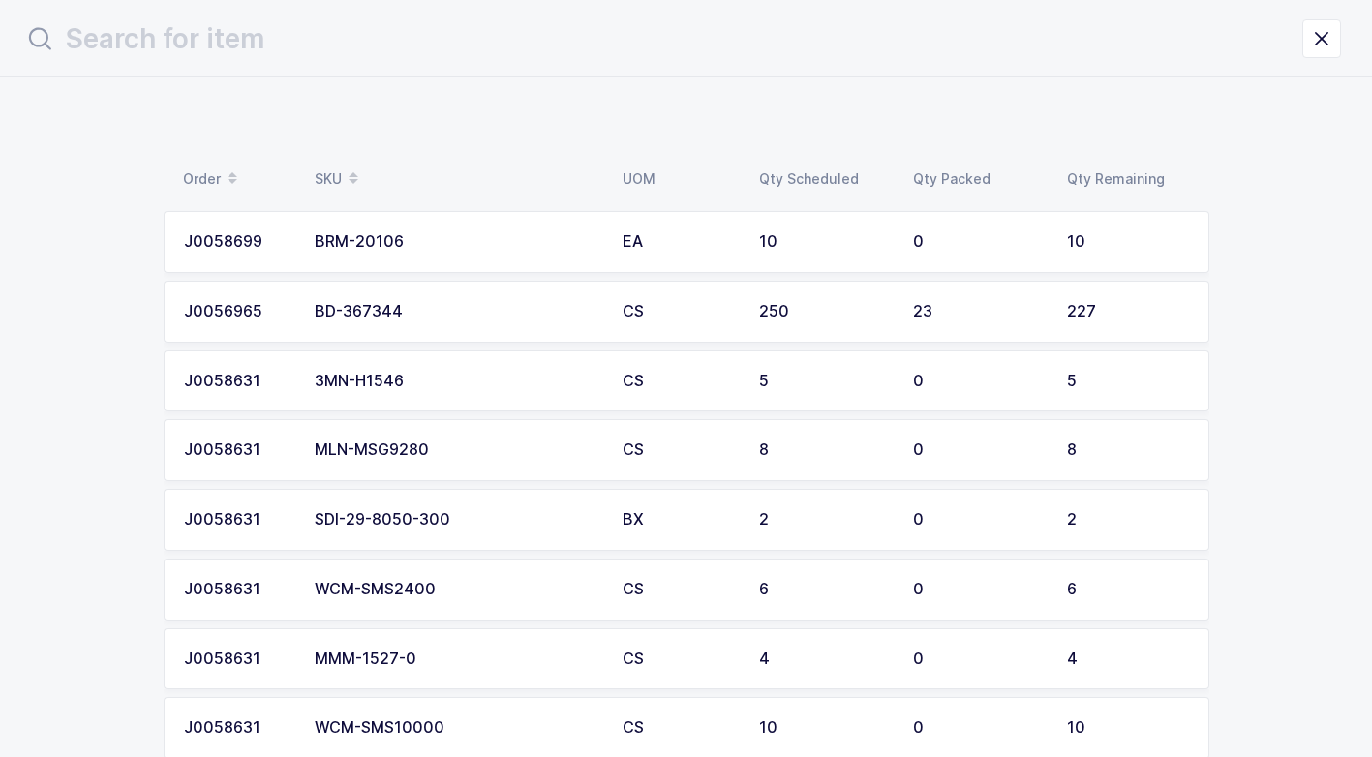
scroll to position [0, 0]
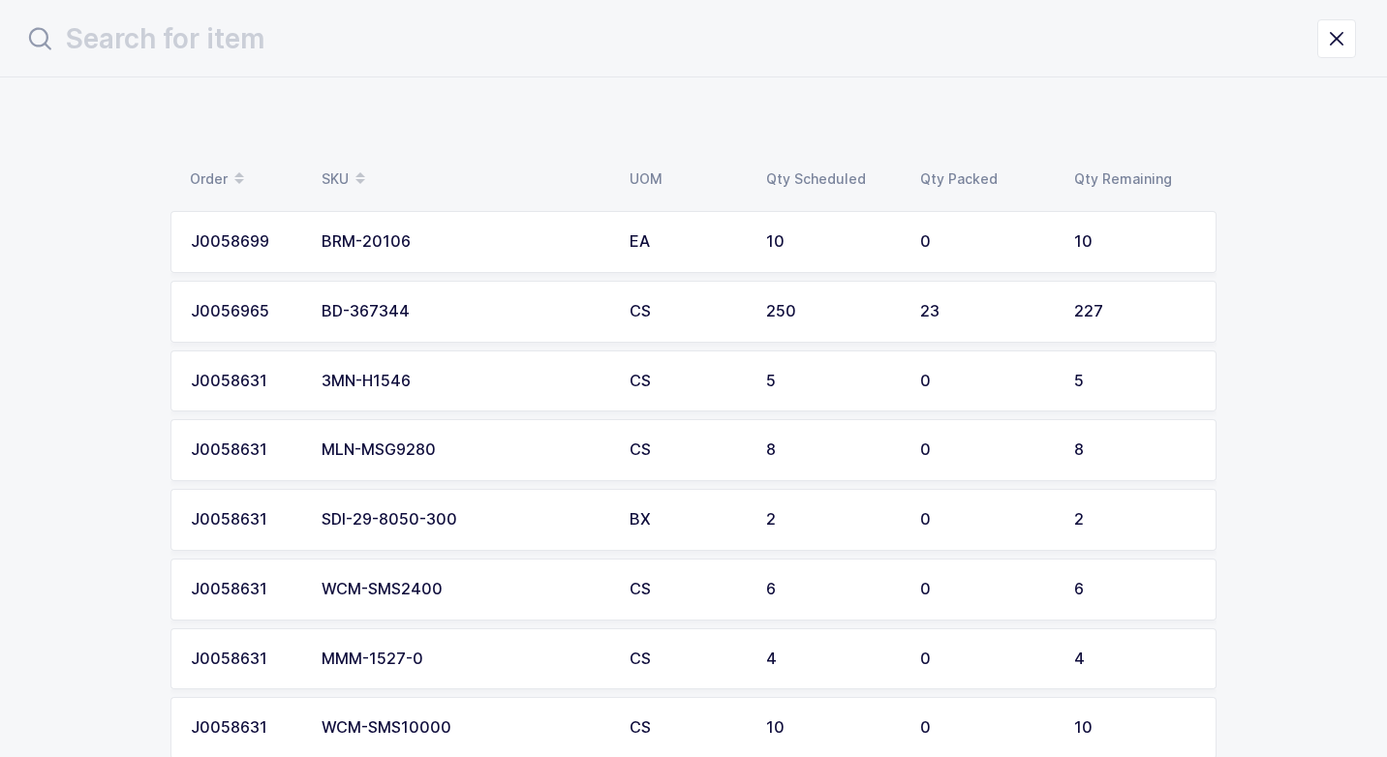
click at [424, 454] on div "MLN-MSG9280" at bounding box center [463, 450] width 285 height 17
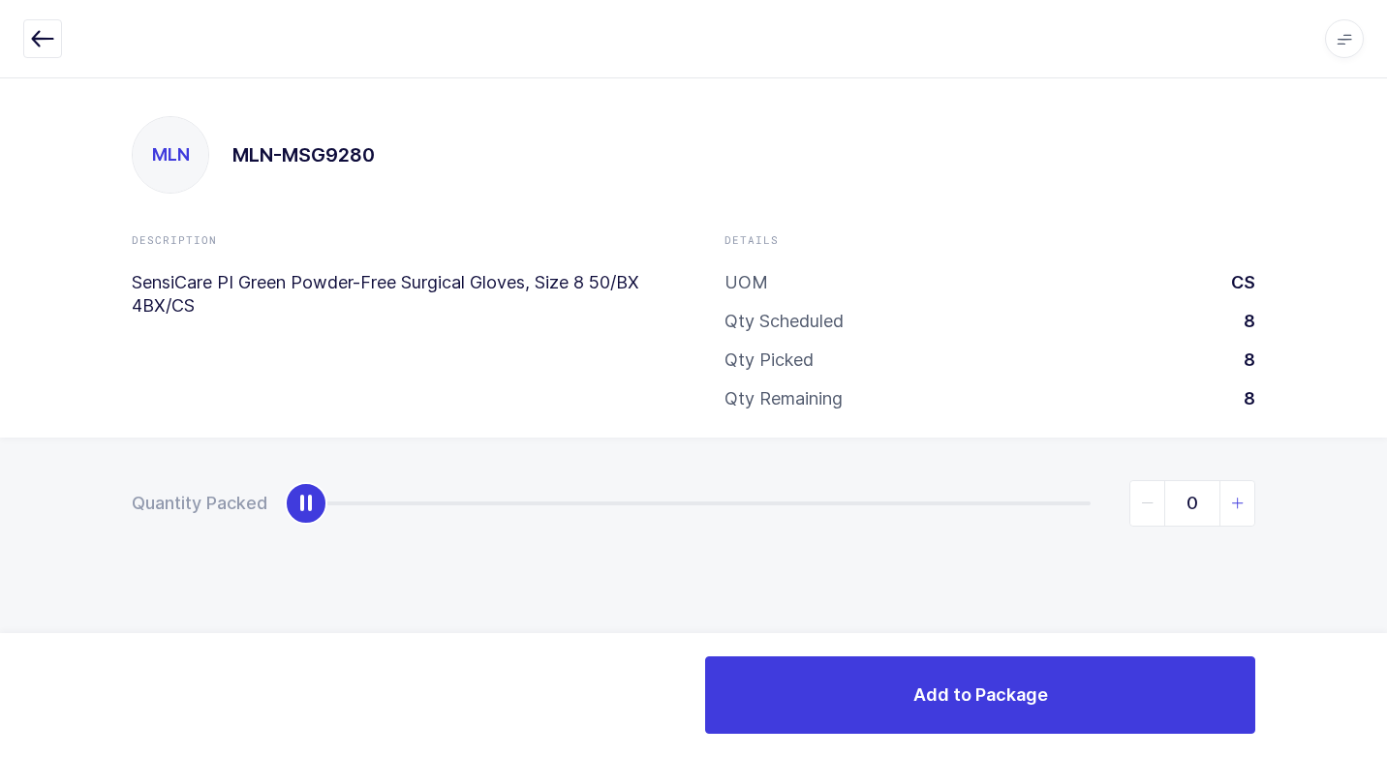
click at [1232, 504] on icon "slider between 0 and 8" at bounding box center [1238, 504] width 14 height 14
type input "1"
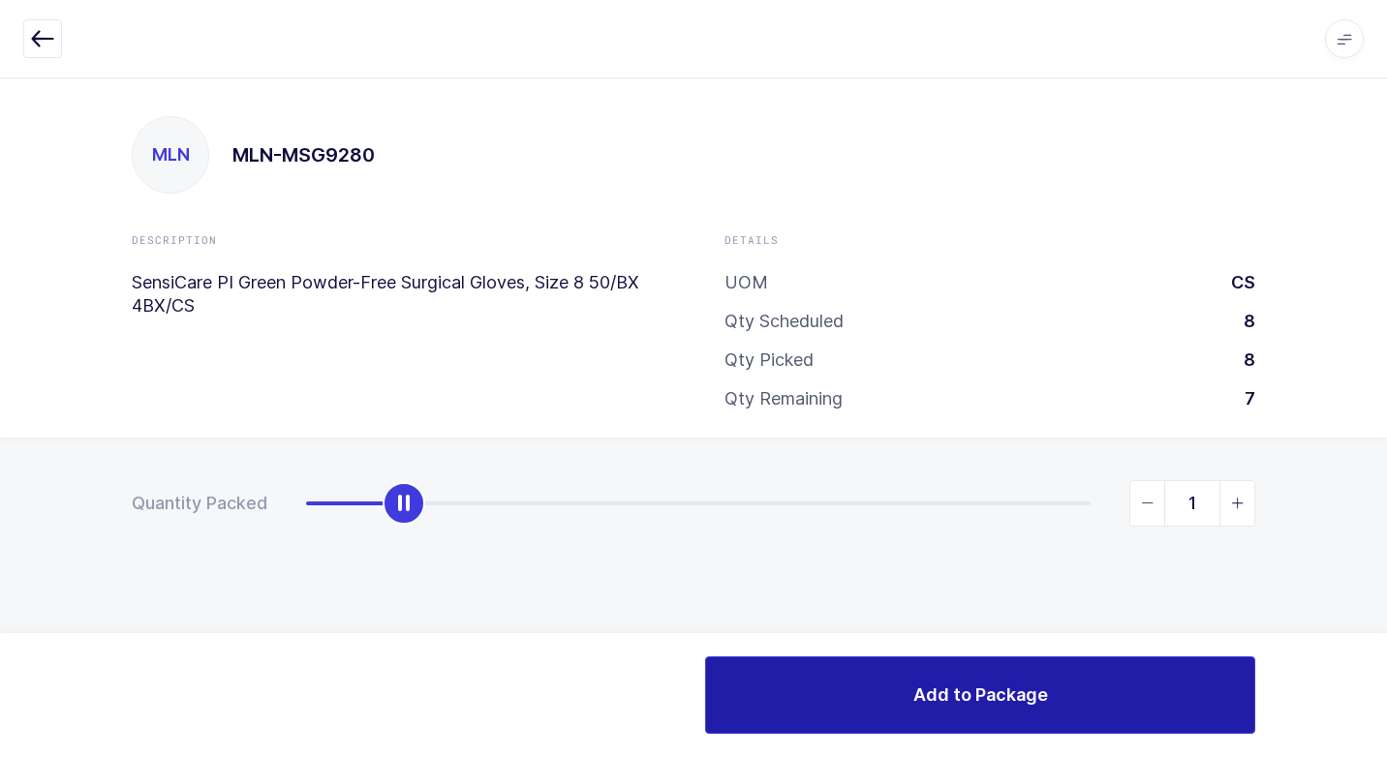
click at [935, 678] on button "Add to Package" at bounding box center [980, 694] width 550 height 77
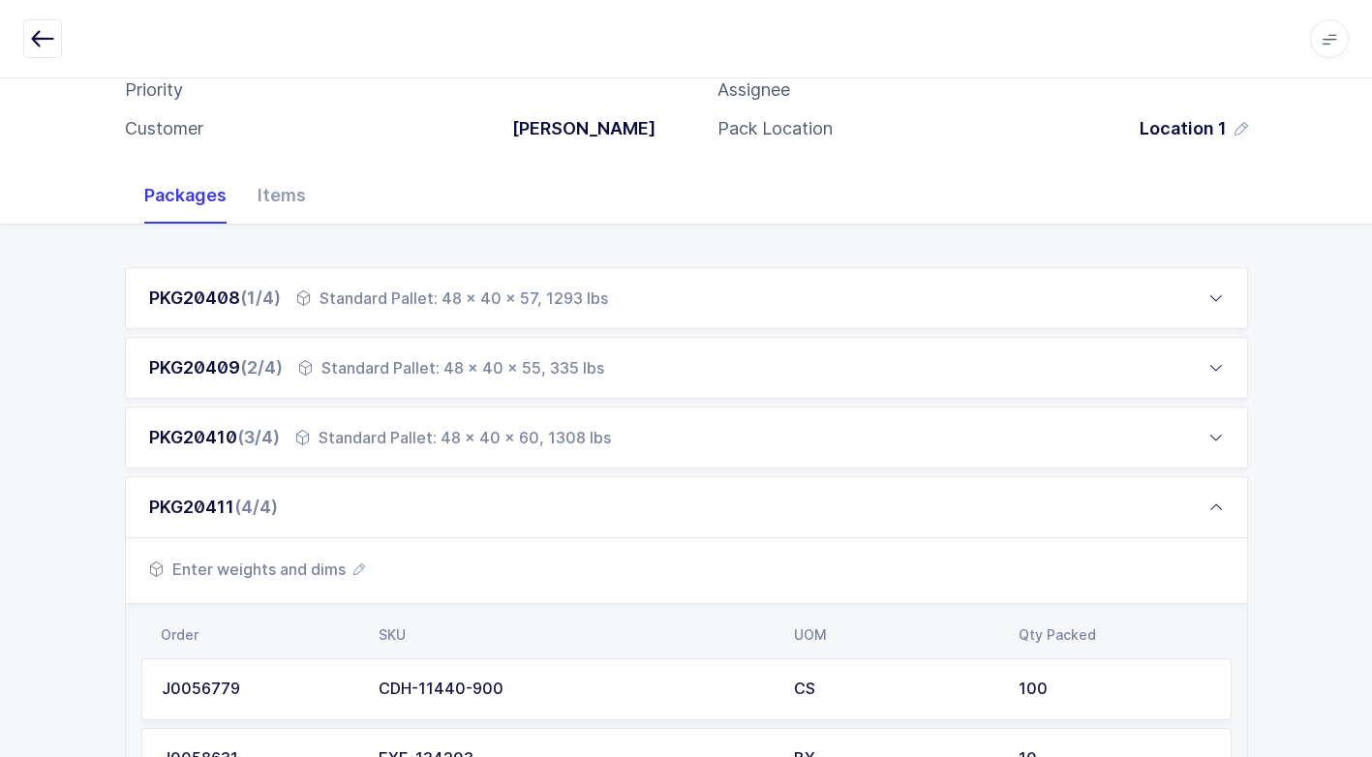
scroll to position [194, 0]
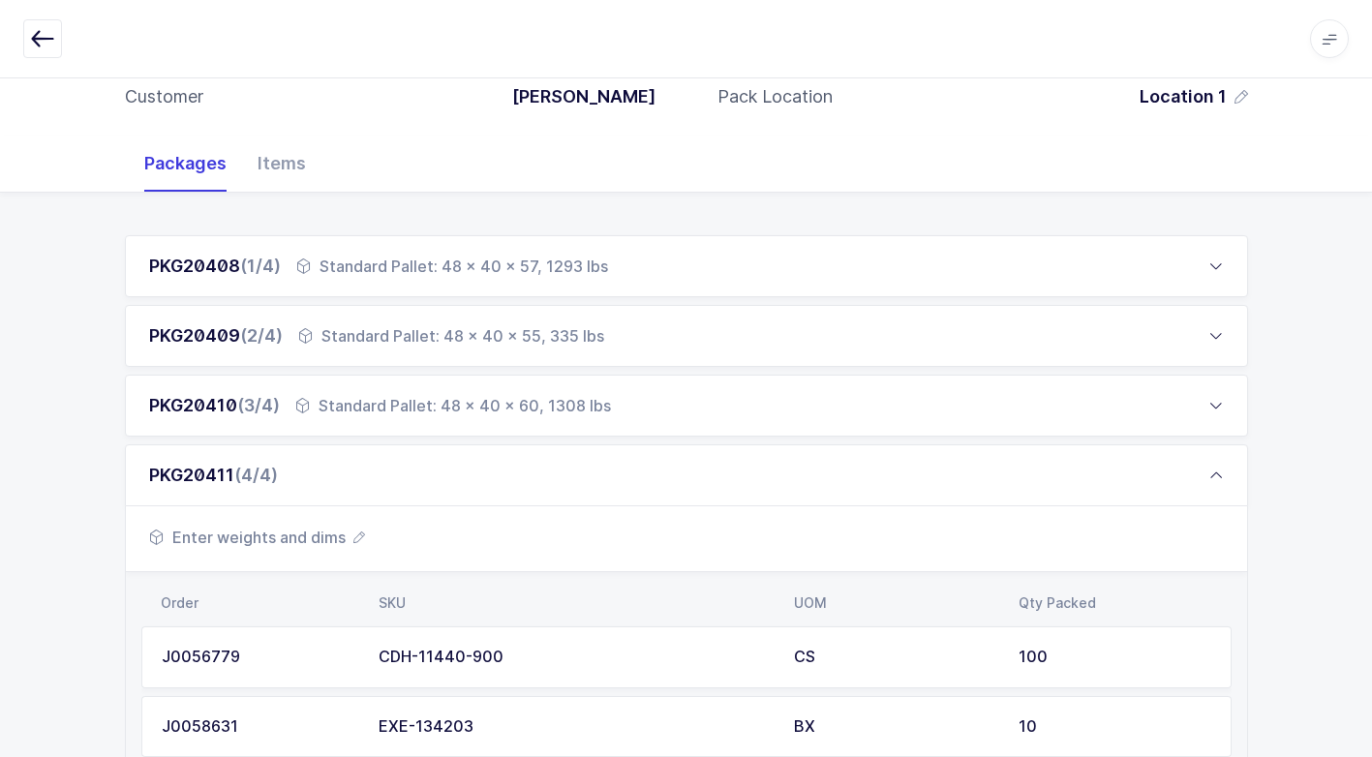
click at [310, 537] on span "Enter weights and dims" at bounding box center [257, 537] width 216 height 23
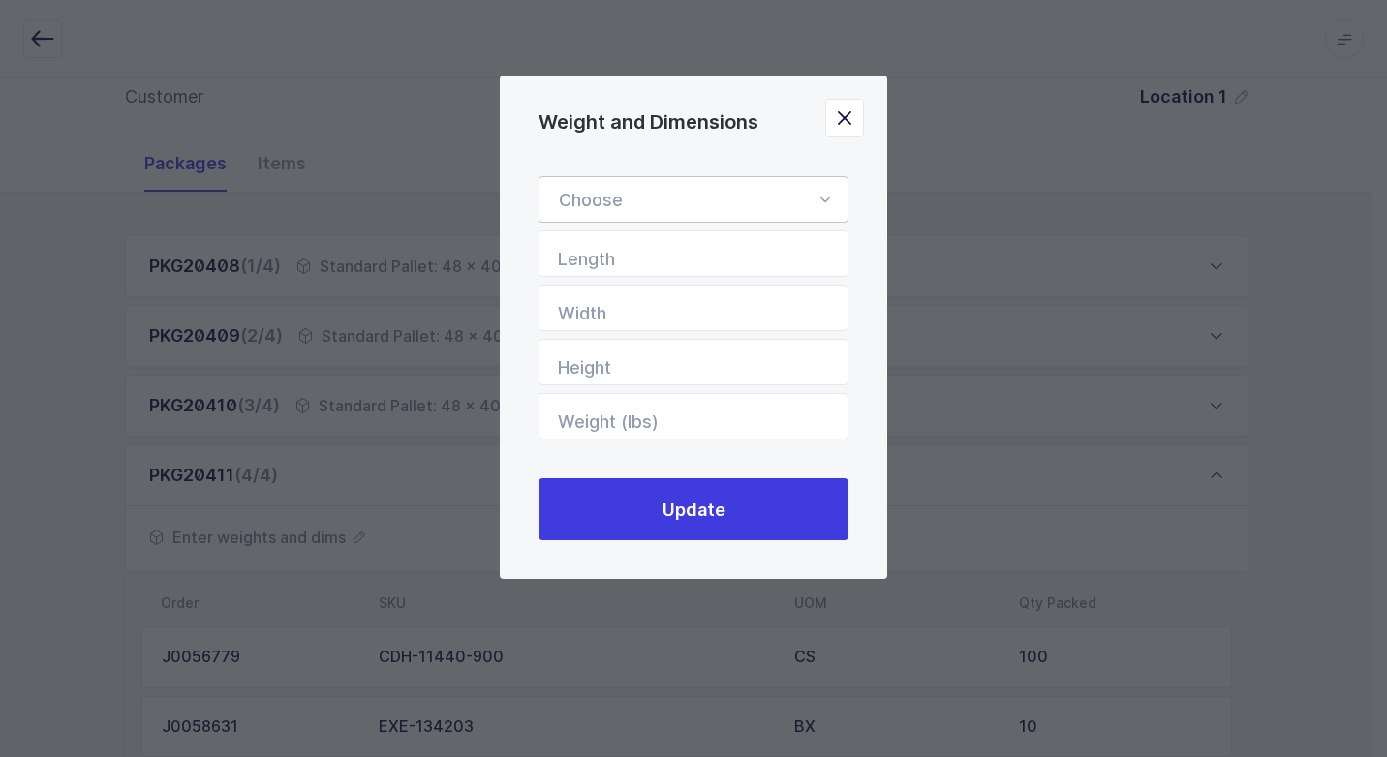
click at [816, 196] on icon "Weight and Dimensions" at bounding box center [824, 199] width 24 height 46
click at [797, 248] on li "Standard Pallet" at bounding box center [700, 255] width 307 height 37
type input "Standard Pallet"
type input "48"
type input "40"
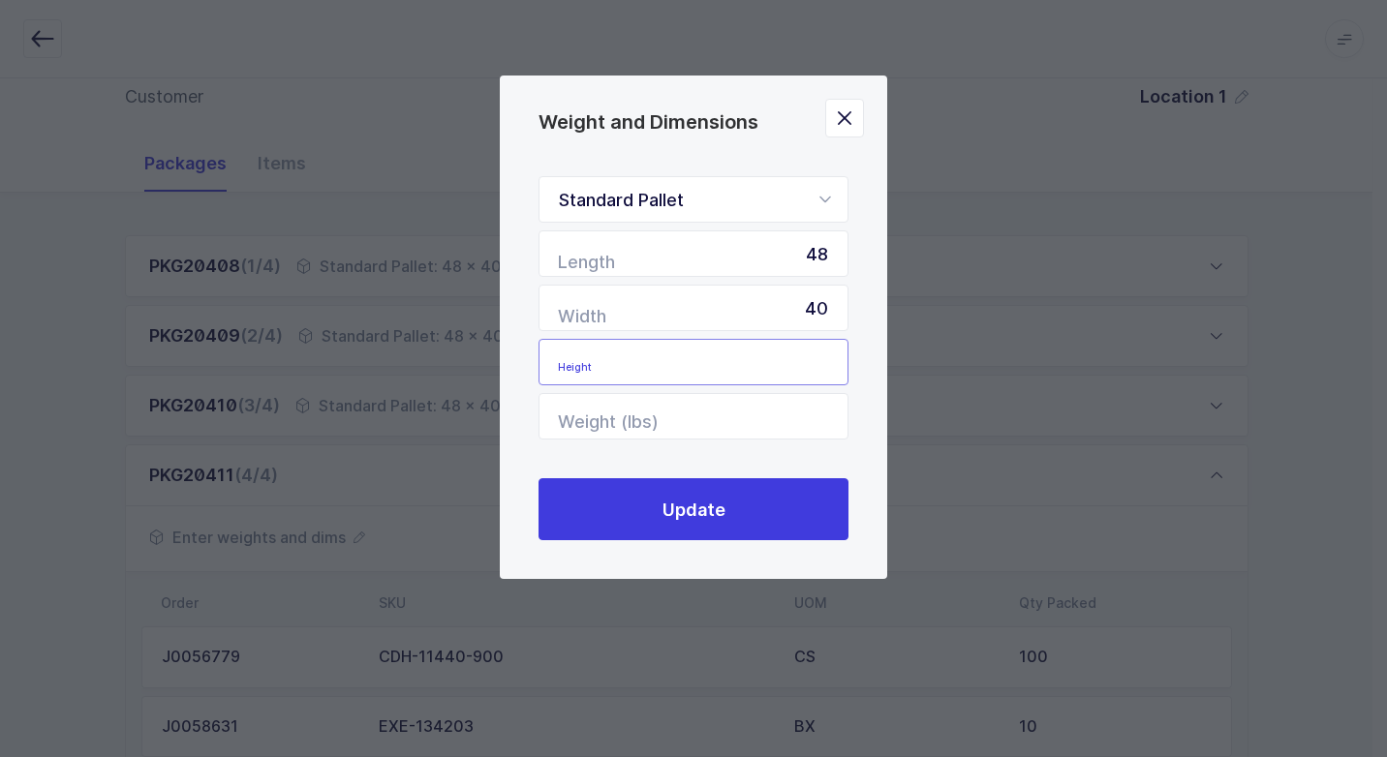
click at [818, 369] on input "Height" at bounding box center [693, 362] width 310 height 46
type input "57"
click at [727, 407] on input "Weight (lbs)" at bounding box center [693, 416] width 310 height 46
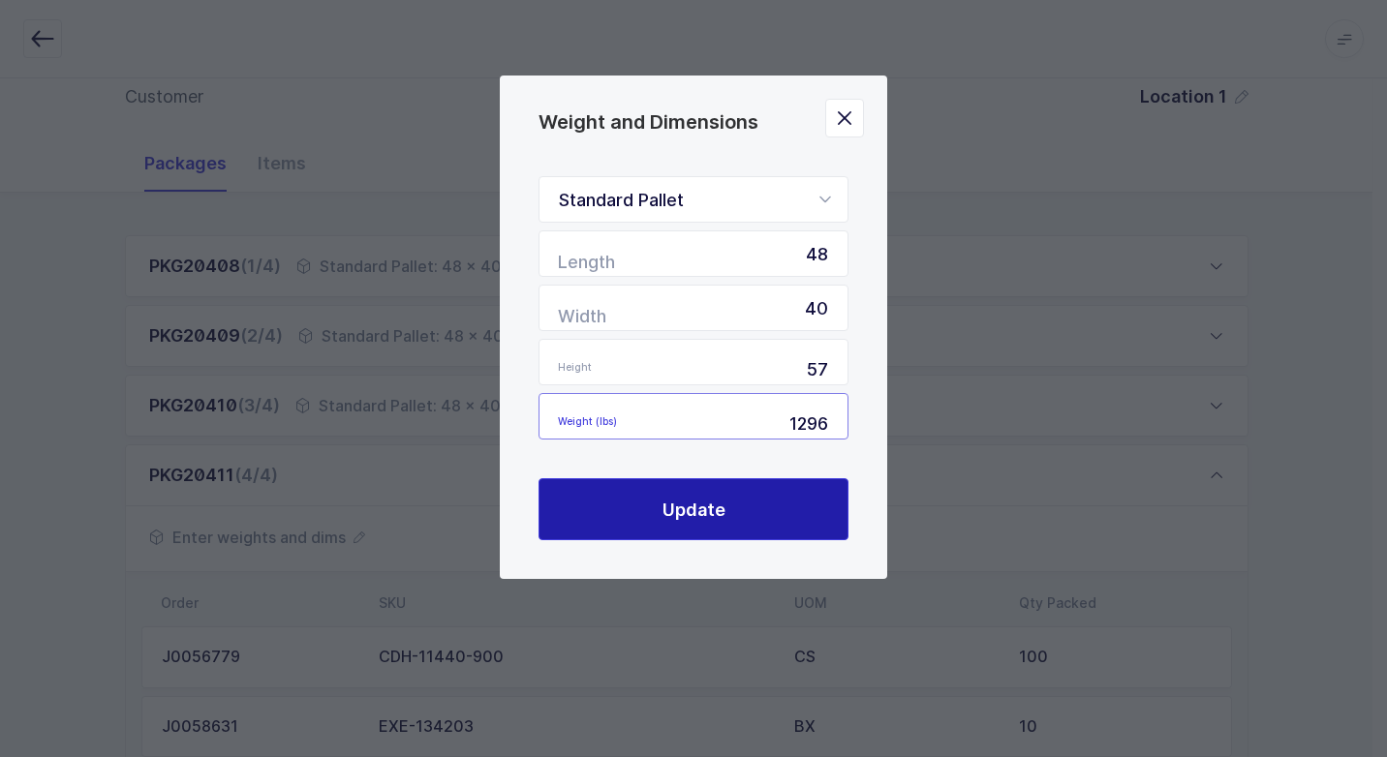
type input "1296"
click at [735, 518] on button "Update" at bounding box center [693, 509] width 310 height 62
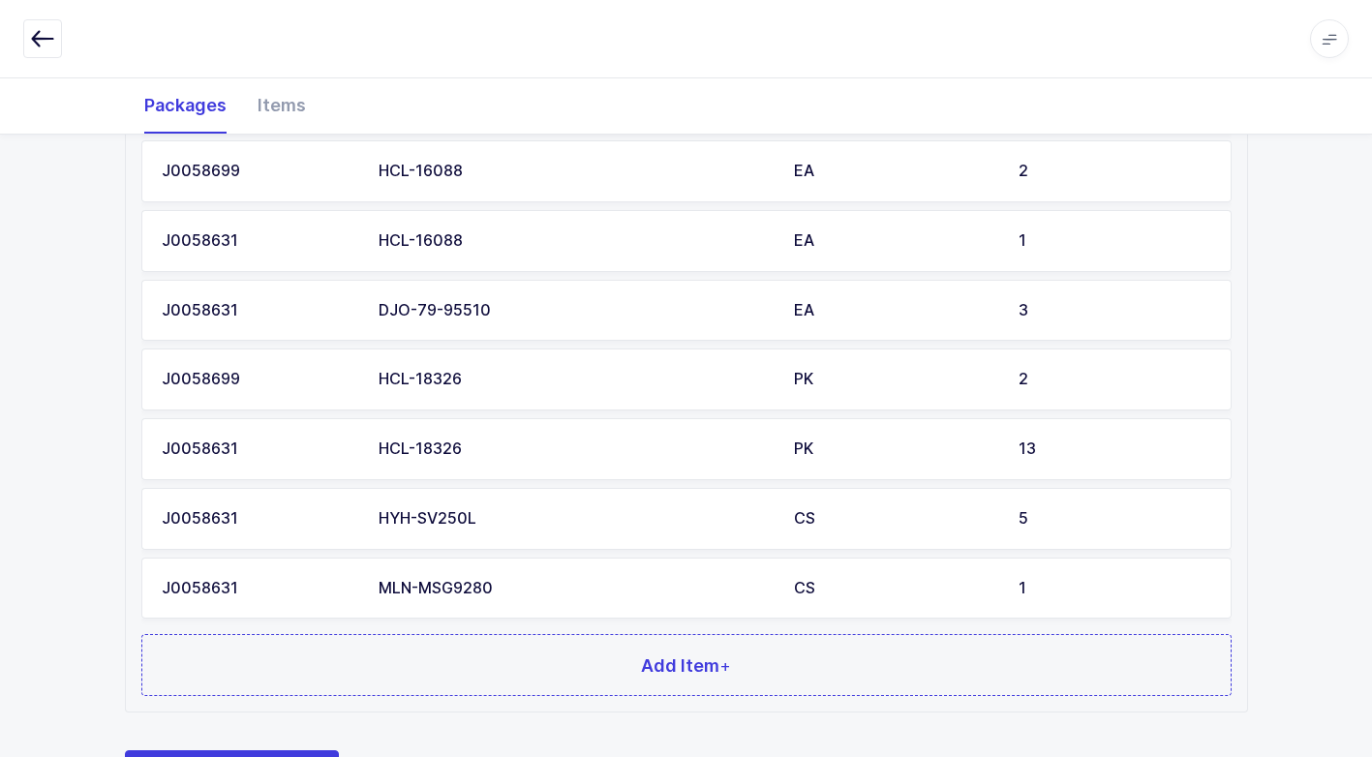
scroll to position [1260, 0]
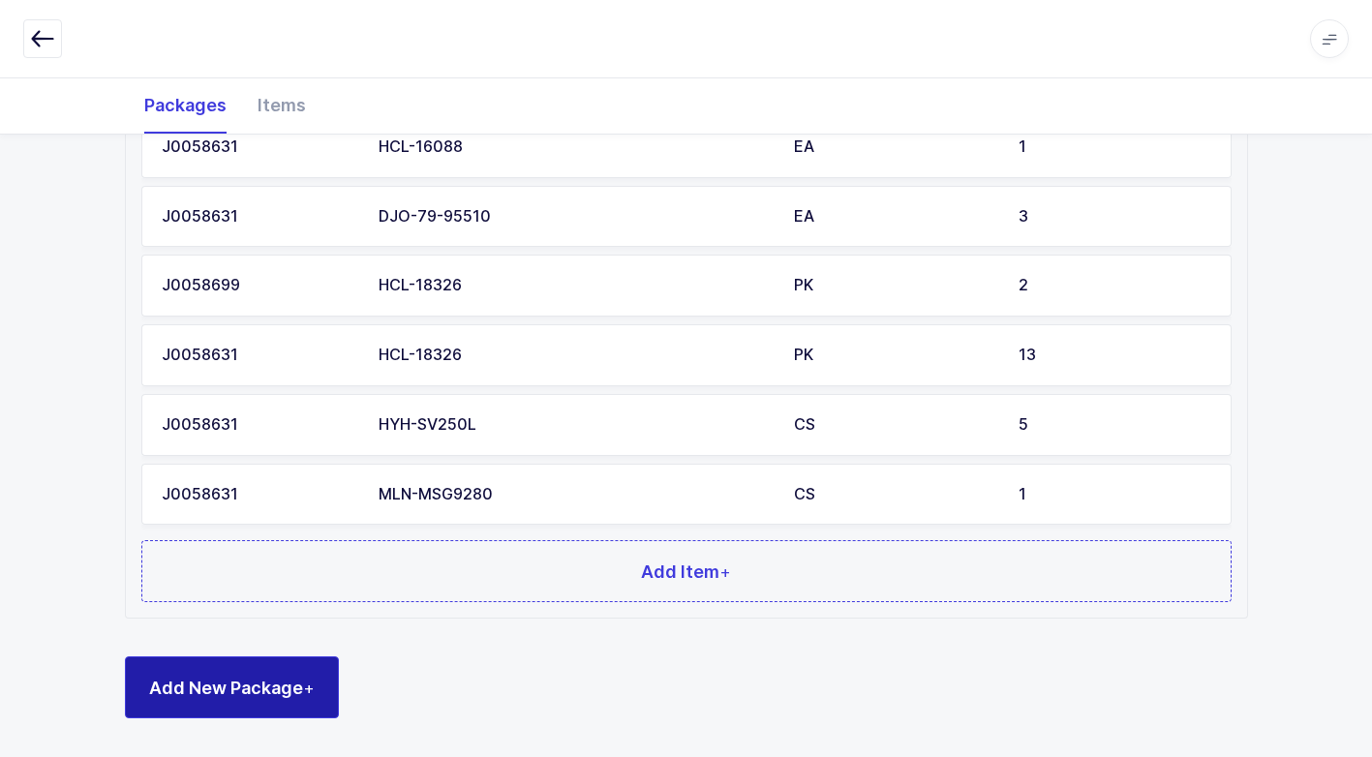
click at [274, 671] on button "Add New Package +" at bounding box center [232, 687] width 214 height 62
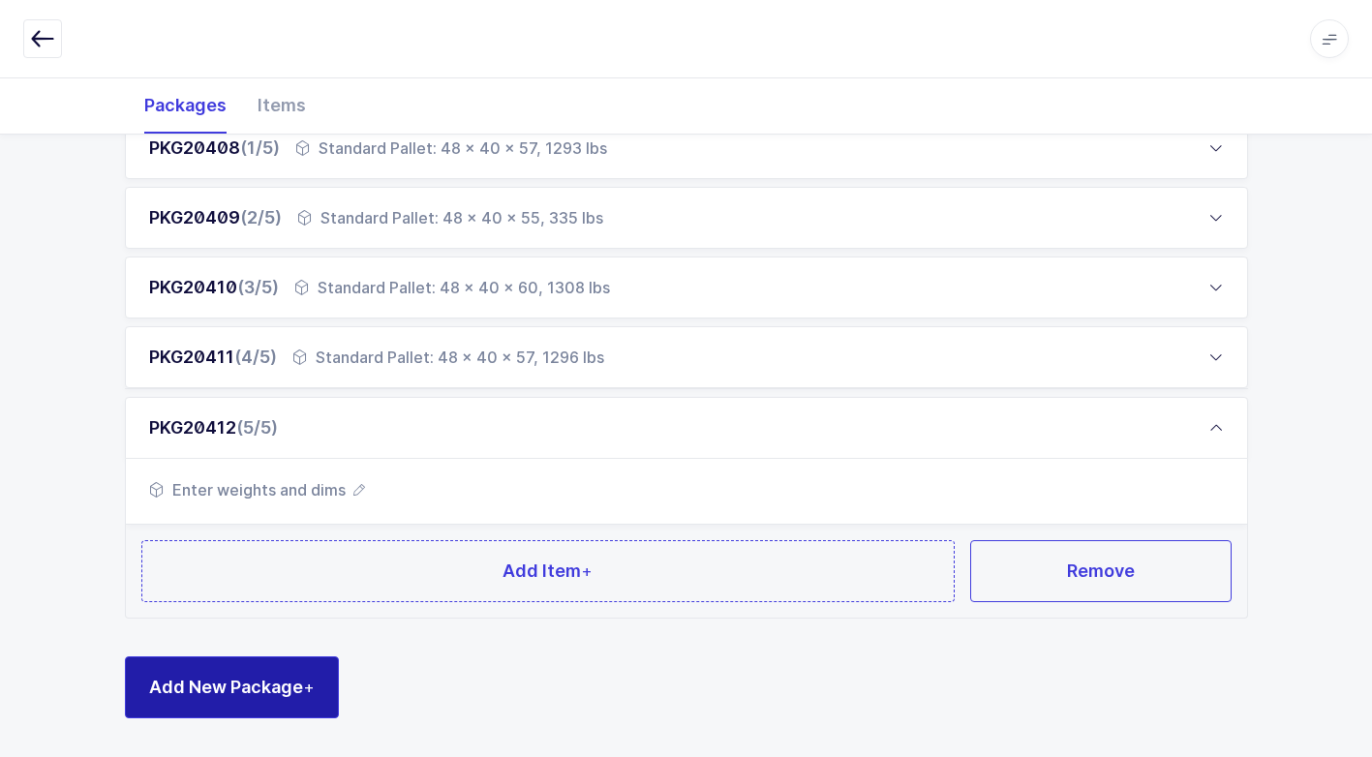
scroll to position [311, 0]
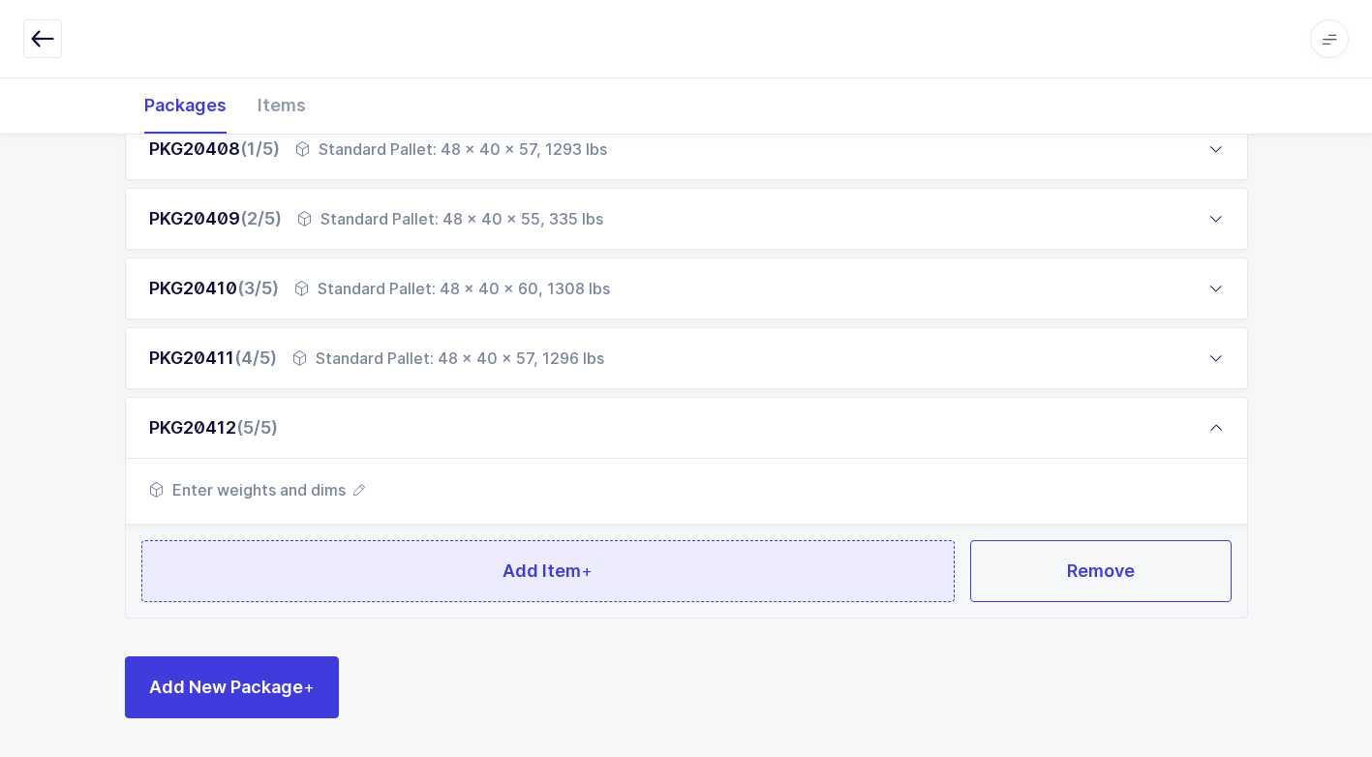
click at [395, 591] on button "Add Item +" at bounding box center [548, 571] width 814 height 62
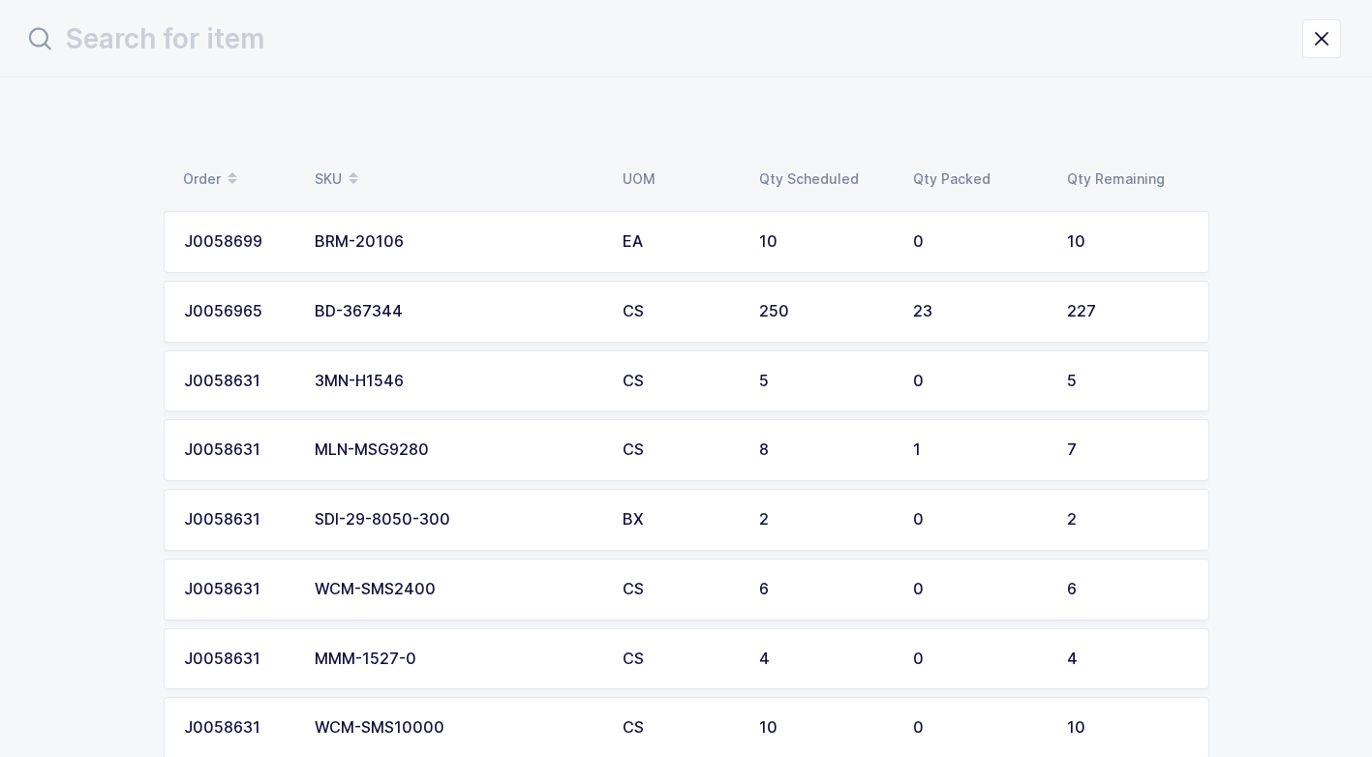
scroll to position [0, 0]
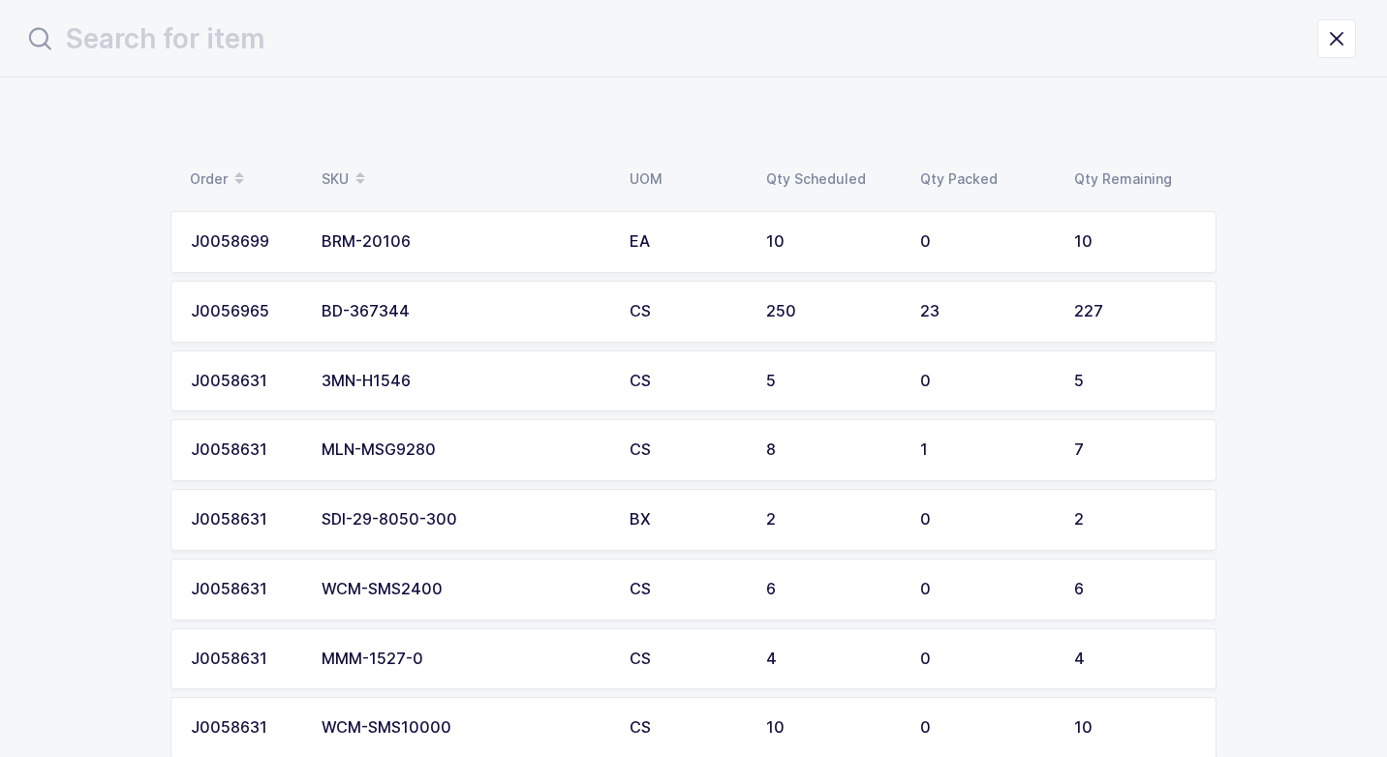
click at [409, 317] on div "BD-367344" at bounding box center [463, 311] width 285 height 17
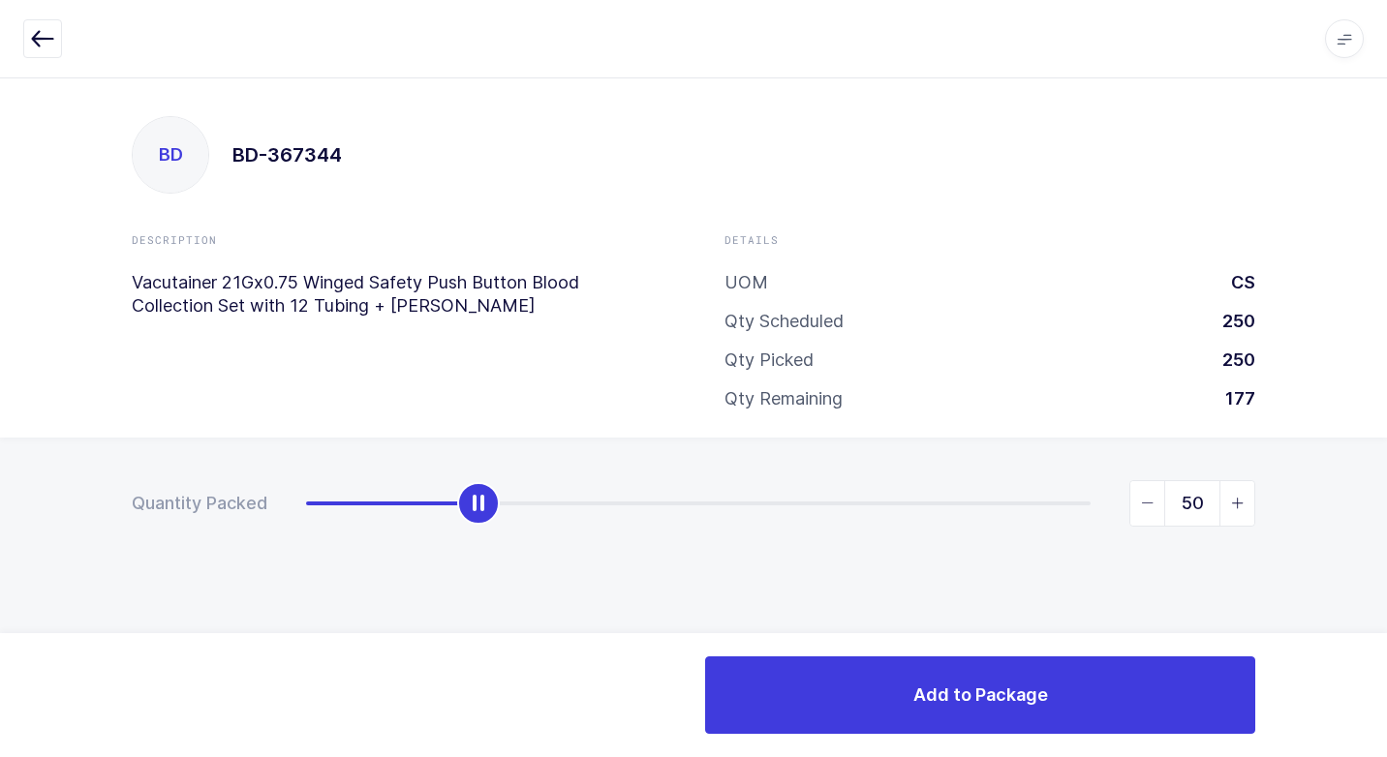
type input "49"
drag, startPoint x: 312, startPoint y: 501, endPoint x: 480, endPoint y: 513, distance: 168.9
click at [480, 513] on div "slider between 0 and 227" at bounding box center [475, 503] width 43 height 43
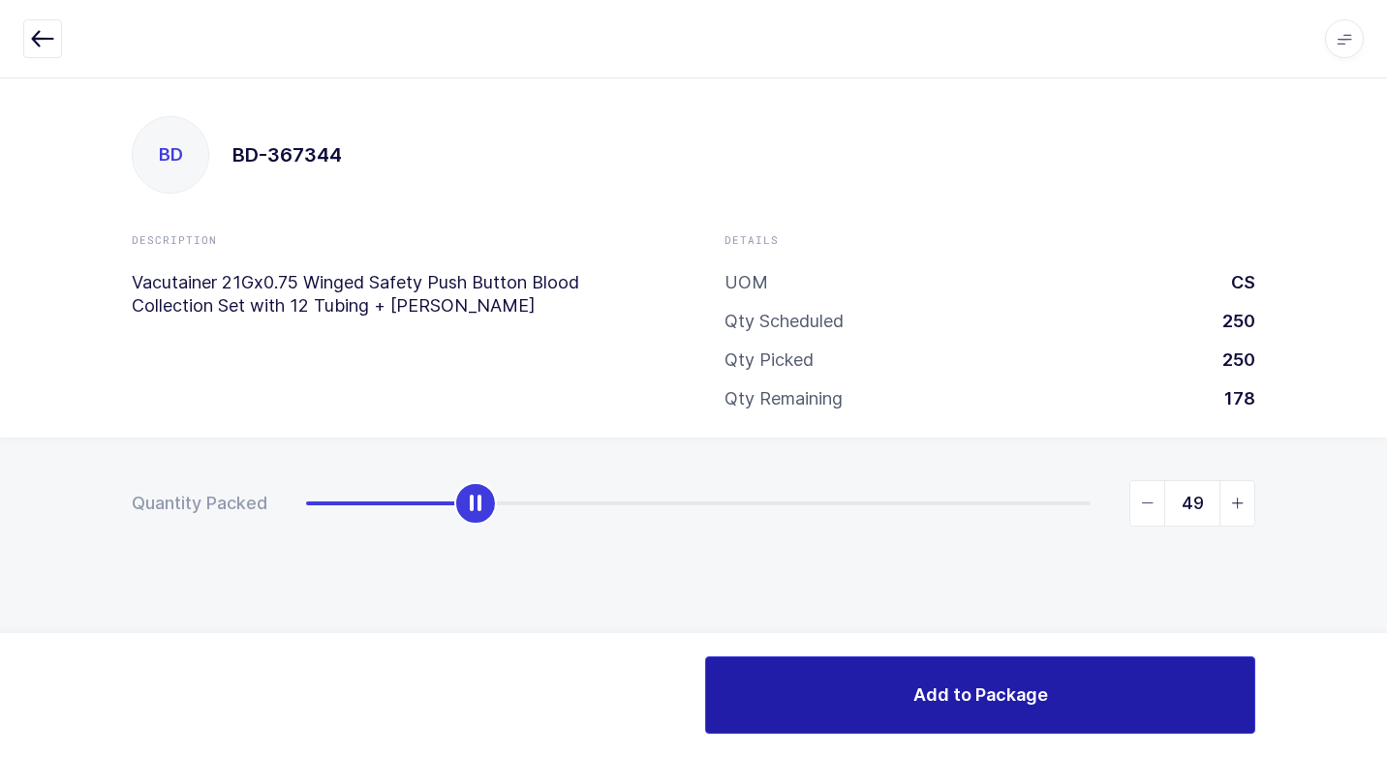
click at [889, 673] on button "Add to Package" at bounding box center [980, 694] width 550 height 77
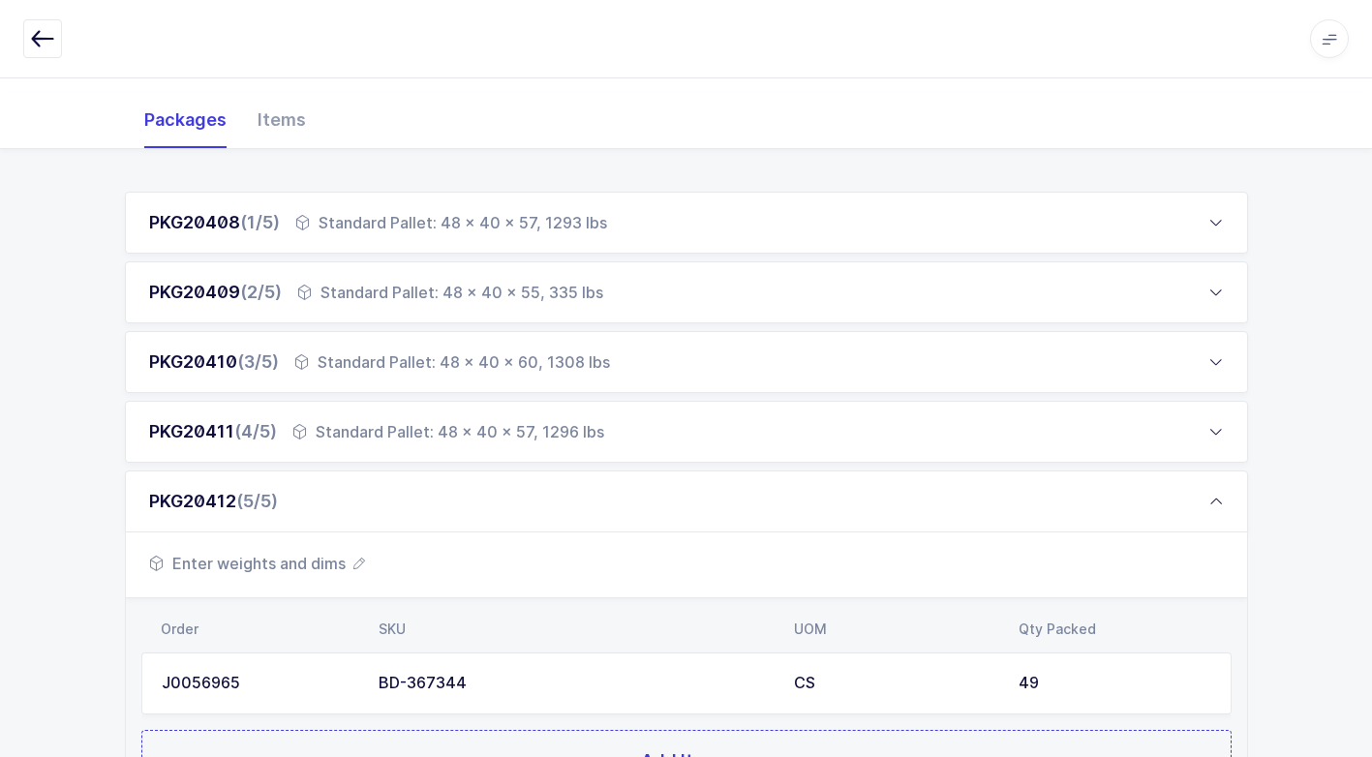
scroll to position [427, 0]
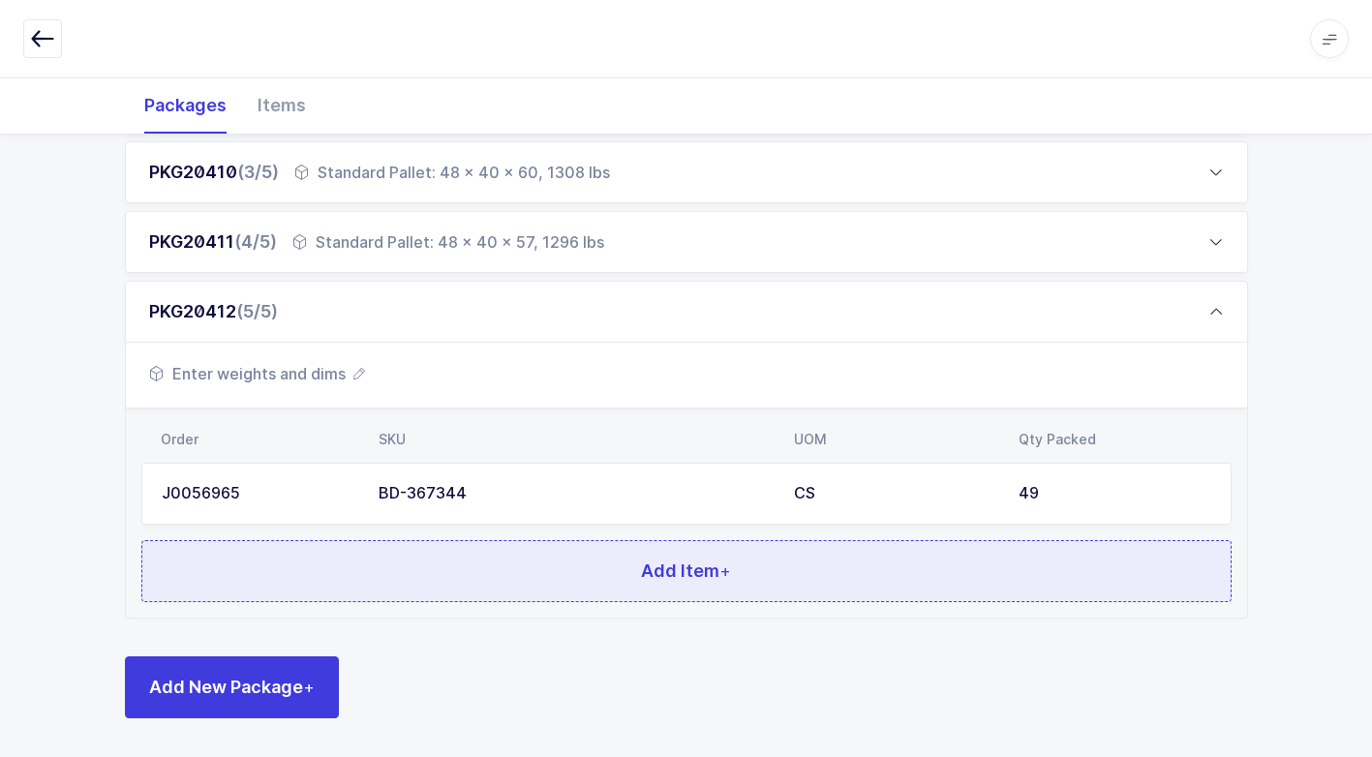
click at [599, 558] on button "Add Item +" at bounding box center [686, 571] width 1090 height 62
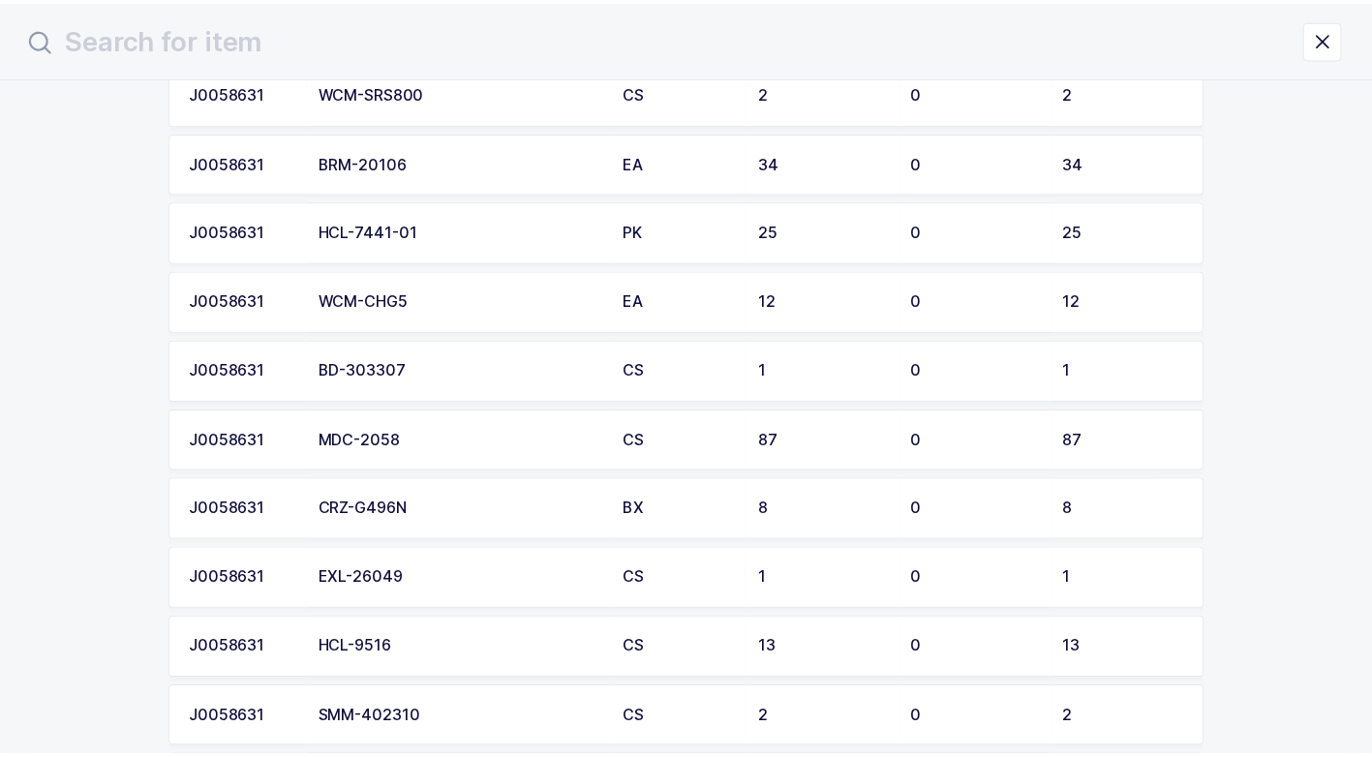
scroll to position [871, 0]
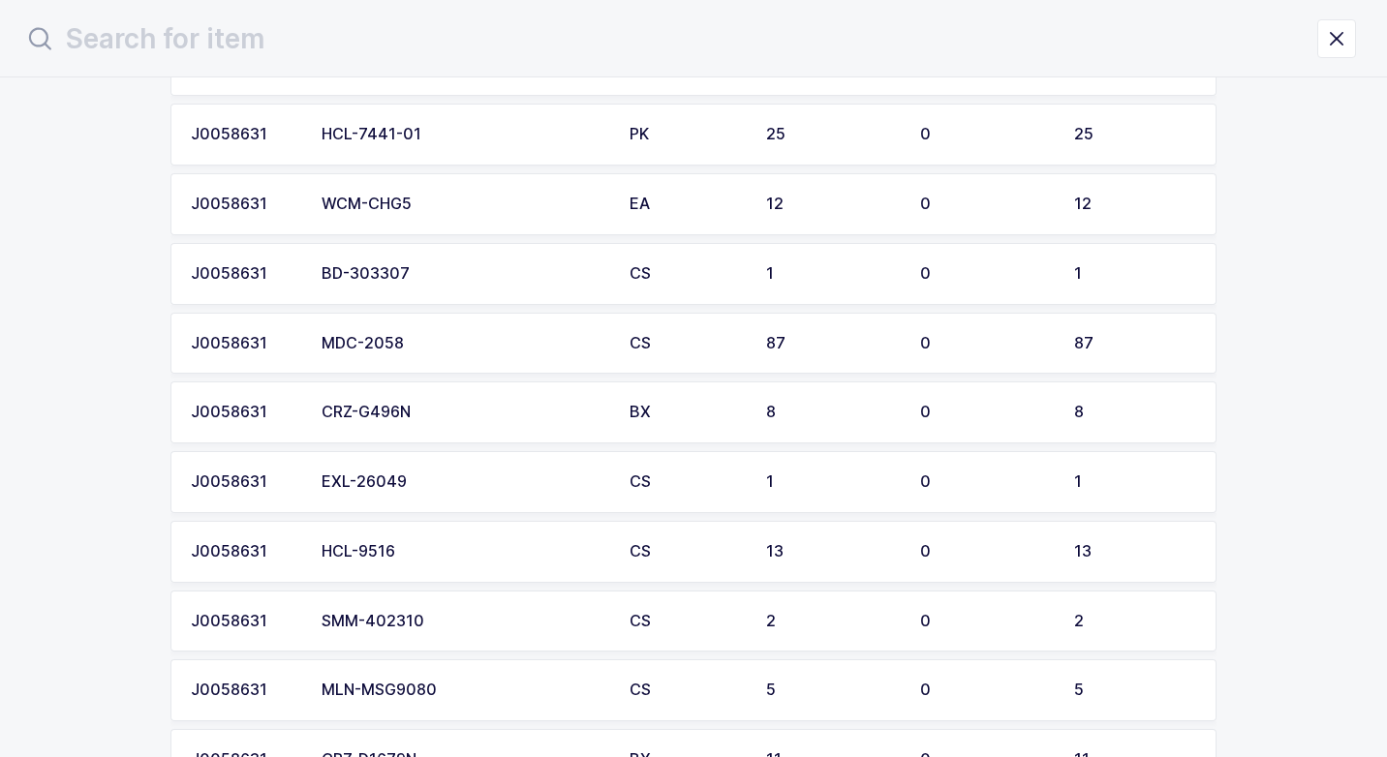
click at [434, 345] on div "MDC-2058" at bounding box center [463, 343] width 285 height 17
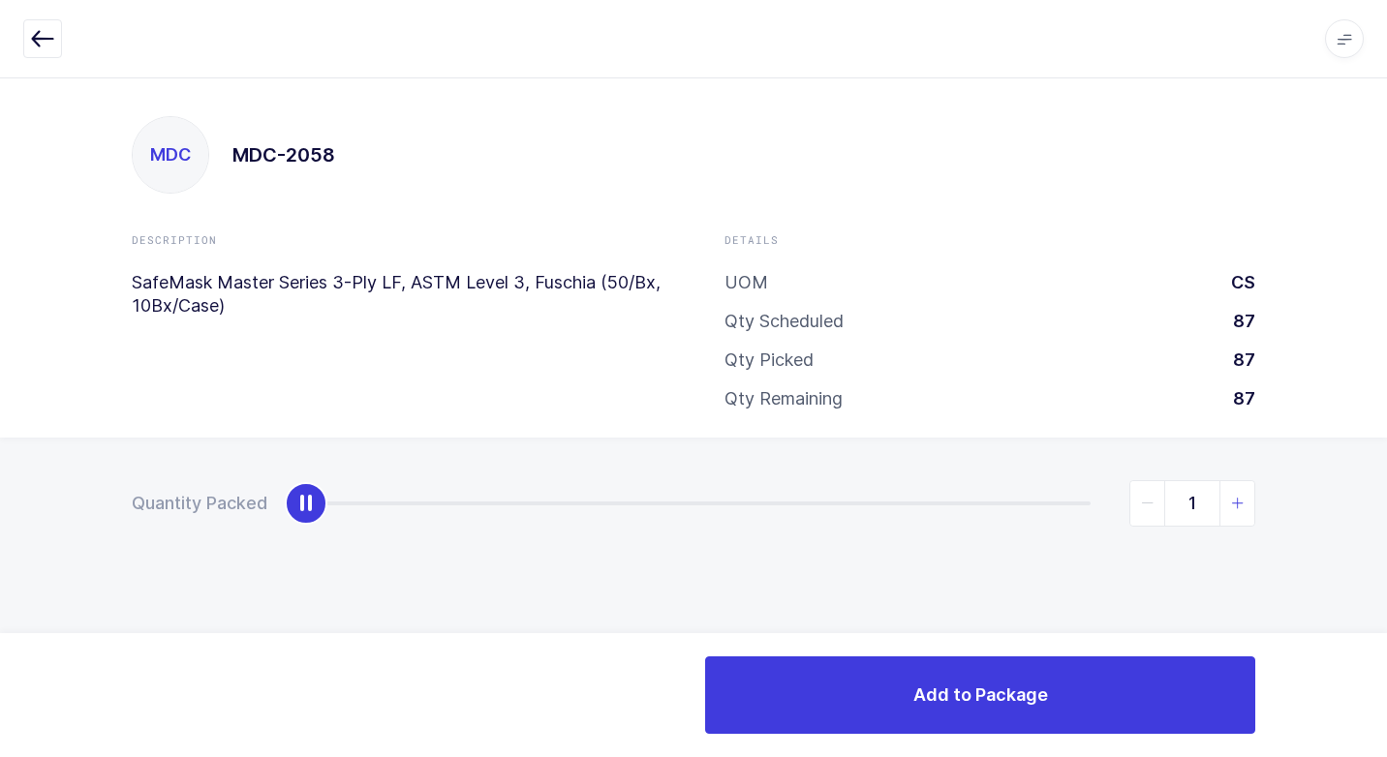
click at [1239, 503] on icon "slider between 0 and 87" at bounding box center [1238, 504] width 14 height 14
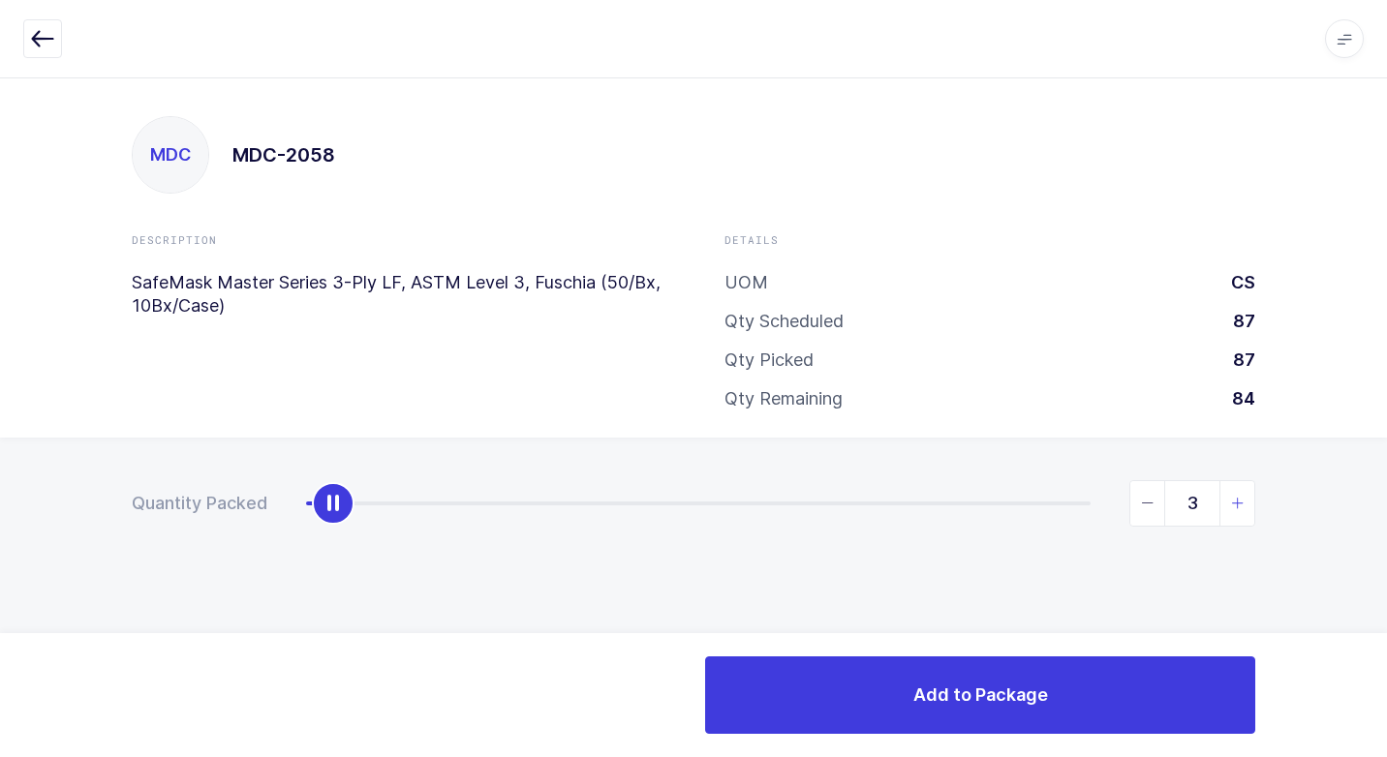
click at [1239, 503] on icon "slider between 0 and 87" at bounding box center [1238, 504] width 14 height 14
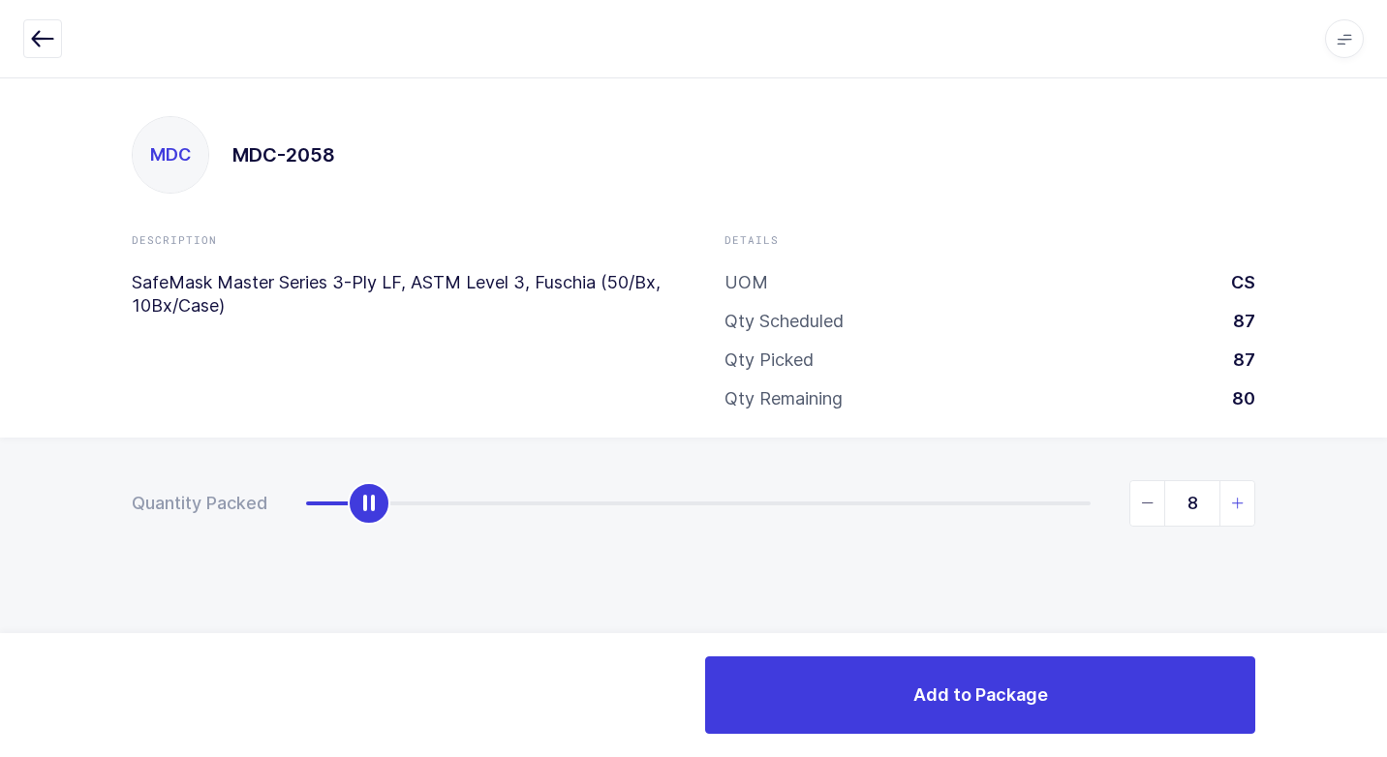
click at [1239, 503] on icon "slider between 0 and 87" at bounding box center [1238, 504] width 14 height 14
type input "9"
click at [1239, 503] on icon "slider between 0 and 87" at bounding box center [1238, 504] width 14 height 14
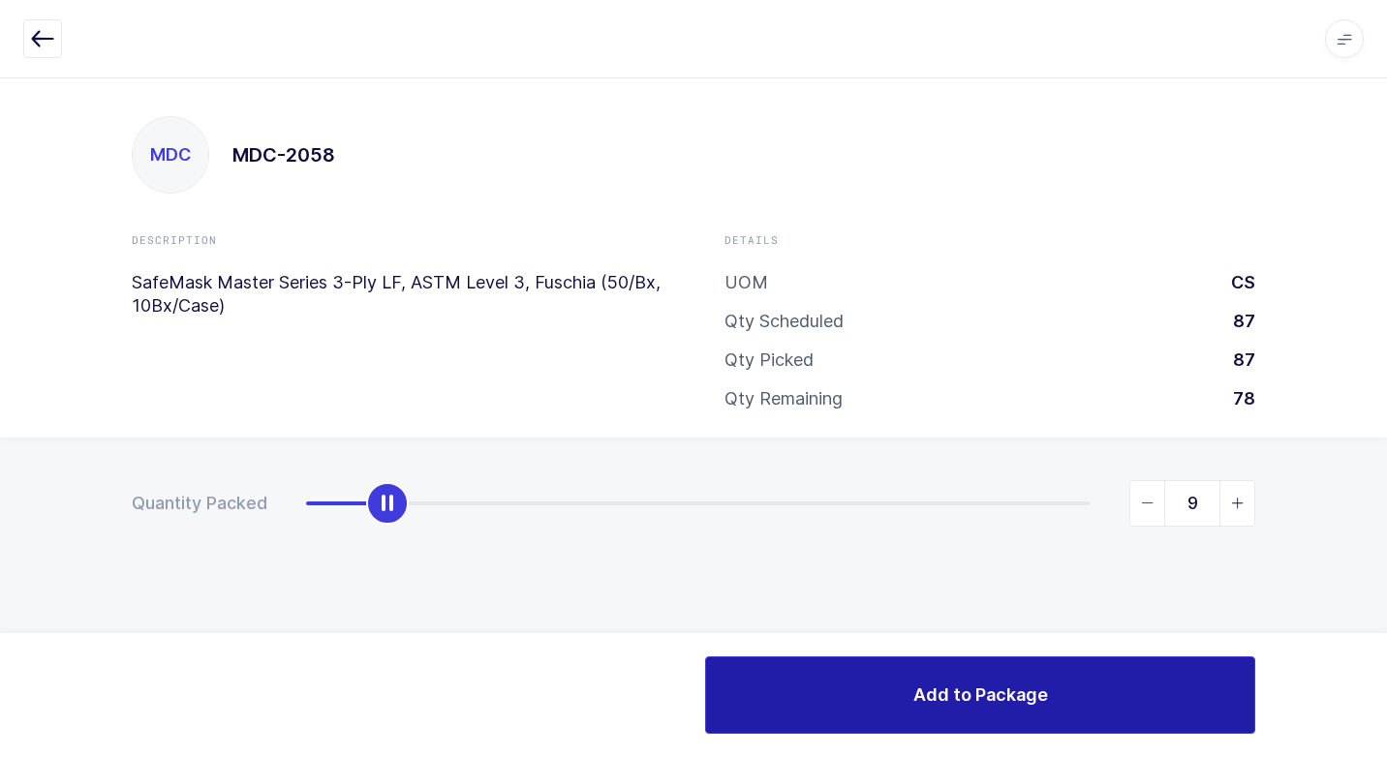
click at [991, 687] on span "Add to Package" at bounding box center [980, 695] width 135 height 24
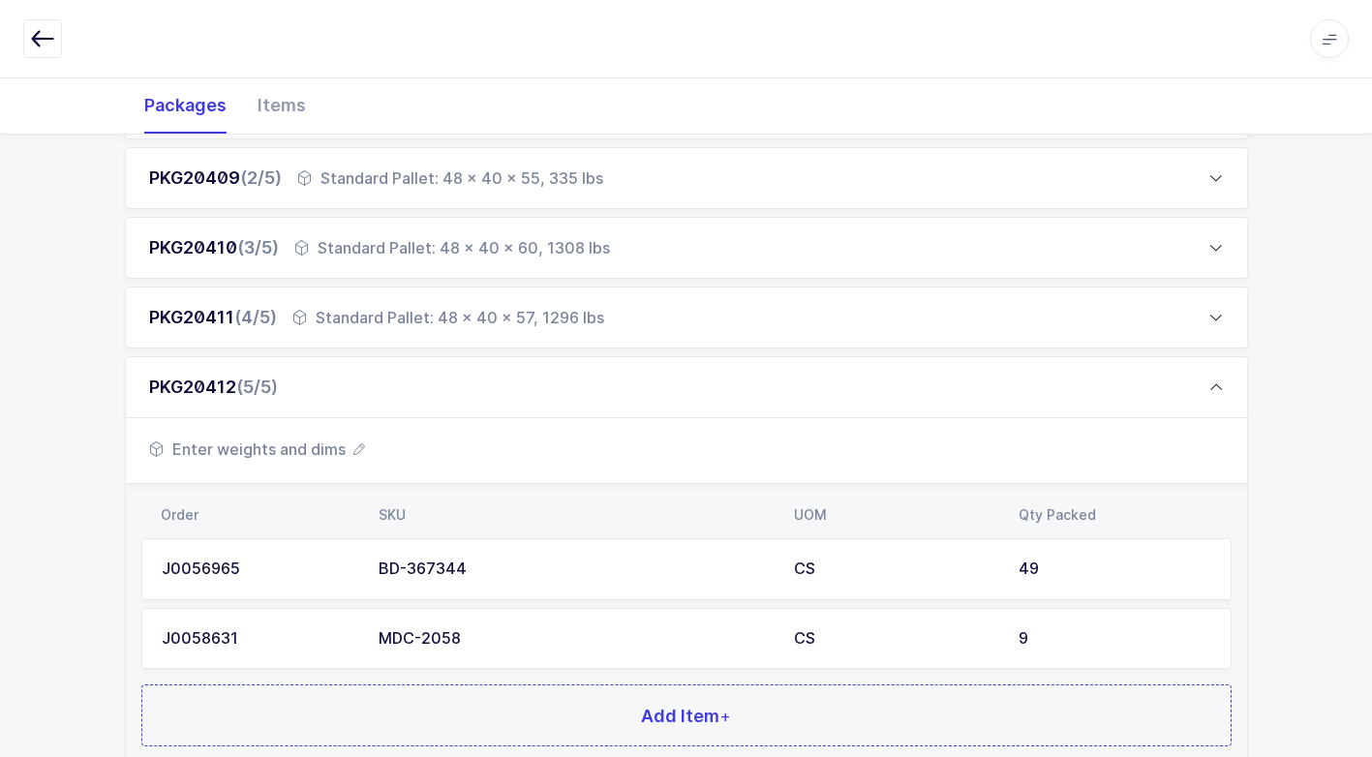
scroll to position [387, 0]
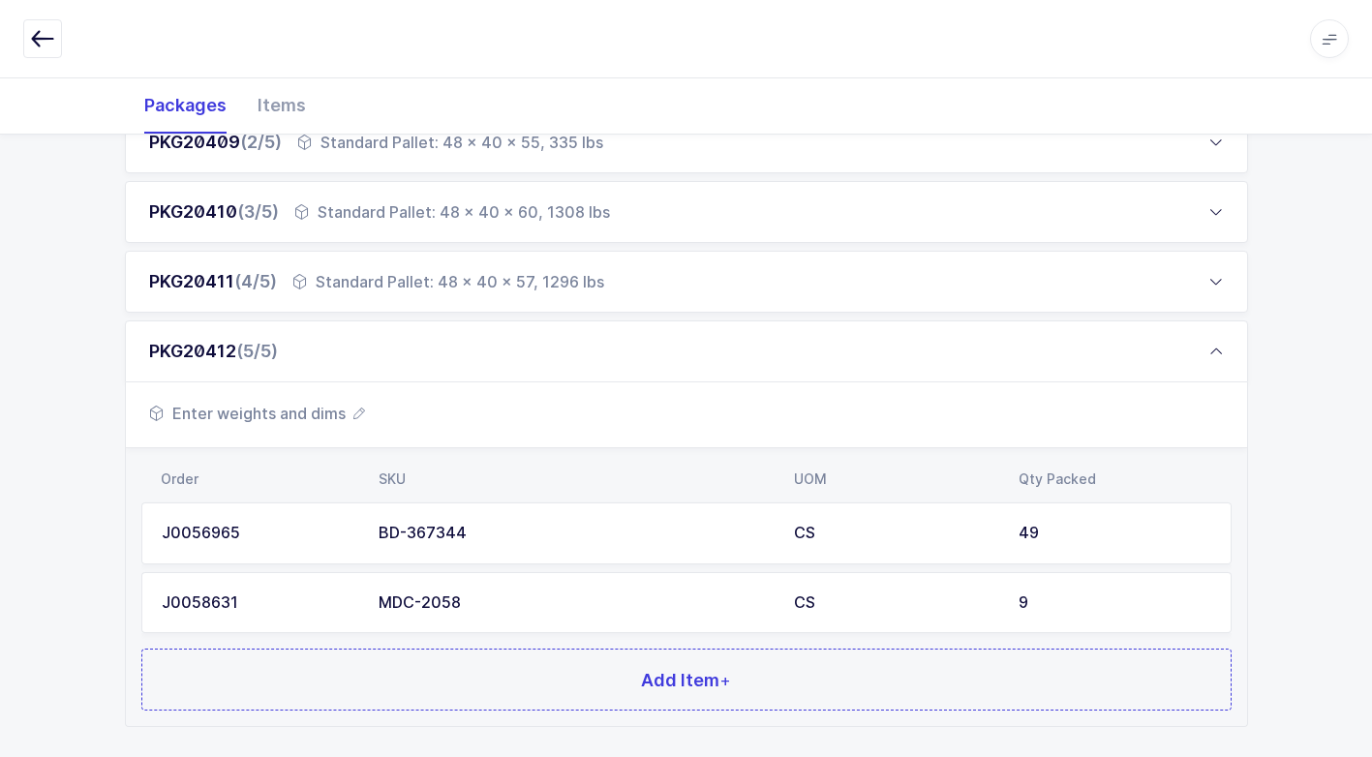
click at [280, 412] on span "Enter weights and dims" at bounding box center [257, 413] width 216 height 23
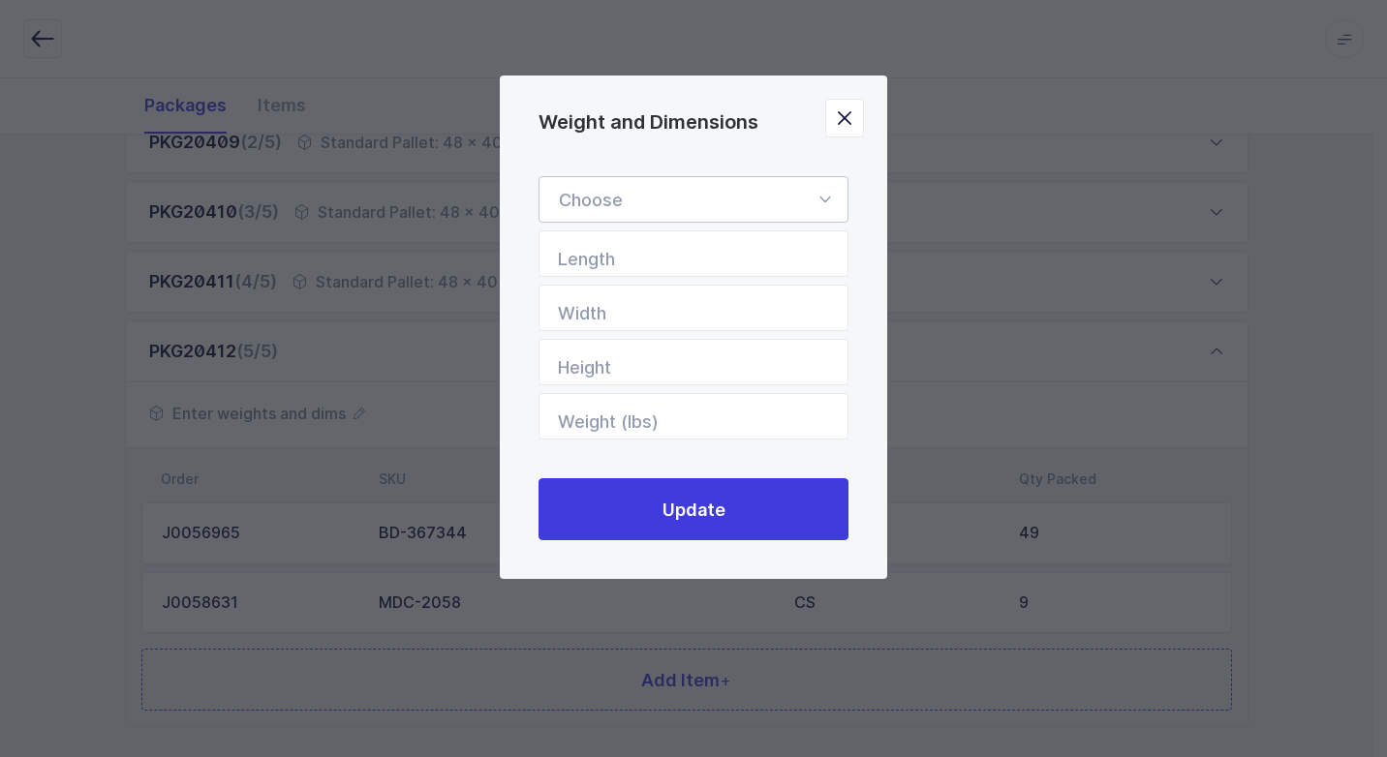
click at [823, 196] on icon "Weight and Dimensions" at bounding box center [824, 199] width 24 height 46
click at [748, 252] on li "Standard Pallet" at bounding box center [700, 255] width 307 height 37
type input "Standard Pallet"
type input "48"
type input "40"
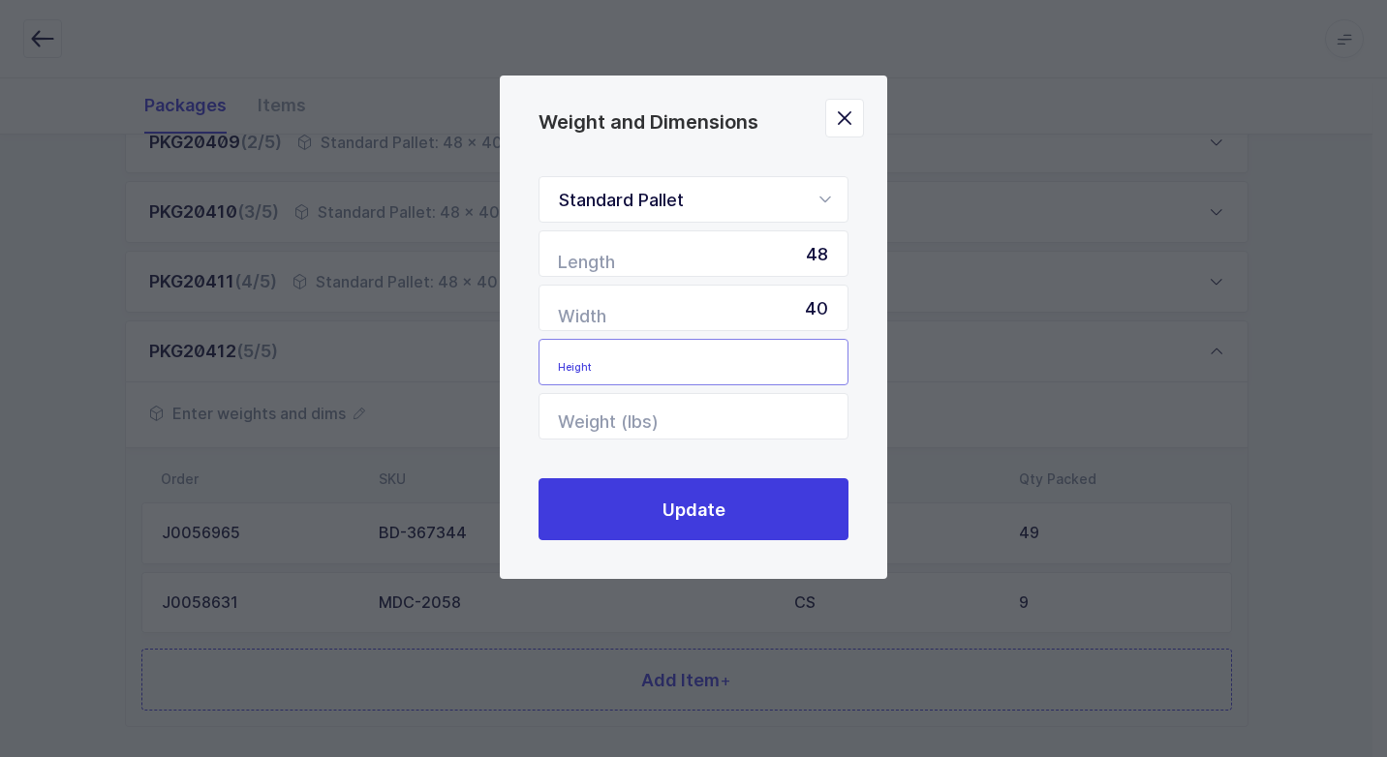
click at [813, 351] on input "Height" at bounding box center [693, 362] width 310 height 46
type input "60"
click at [804, 407] on input "Weight (lbs)" at bounding box center [693, 416] width 310 height 46
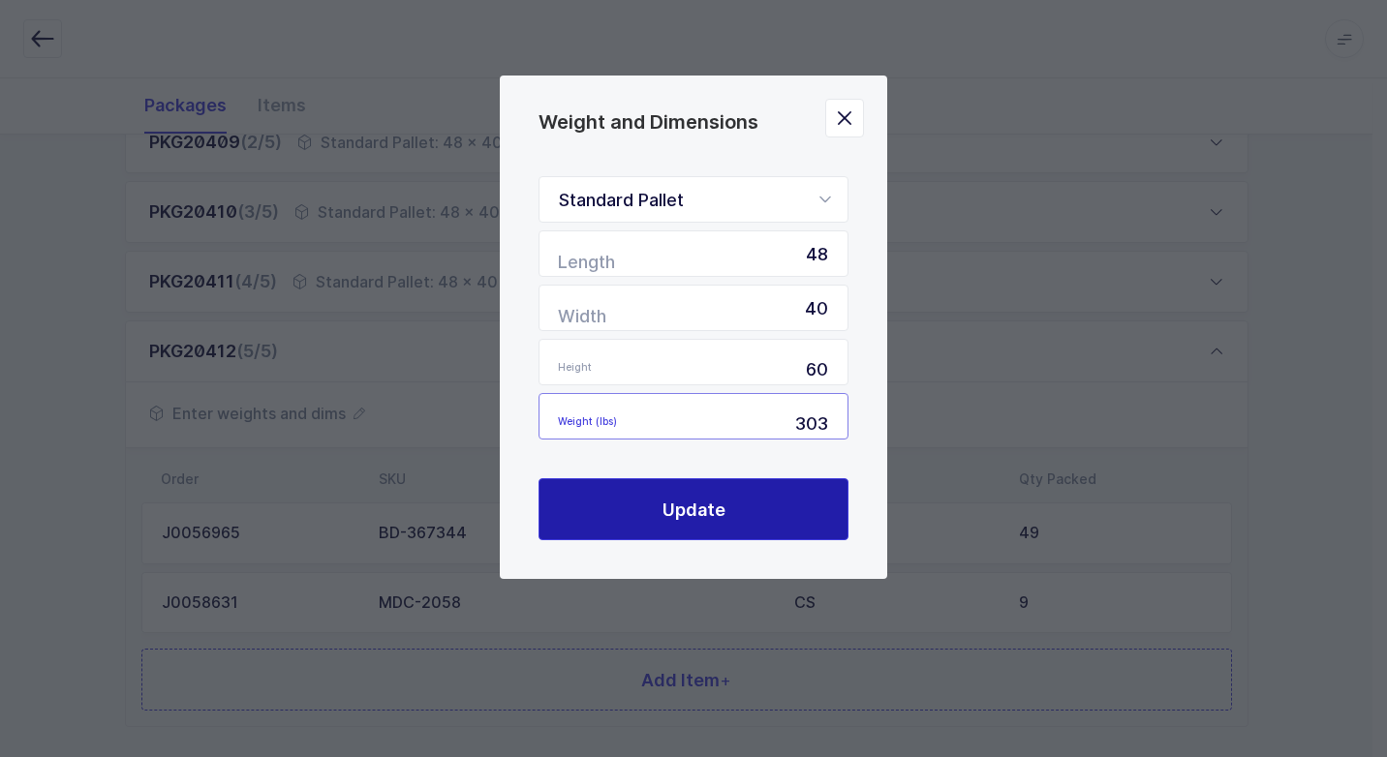
type input "303"
click at [789, 533] on button "Update" at bounding box center [693, 509] width 310 height 62
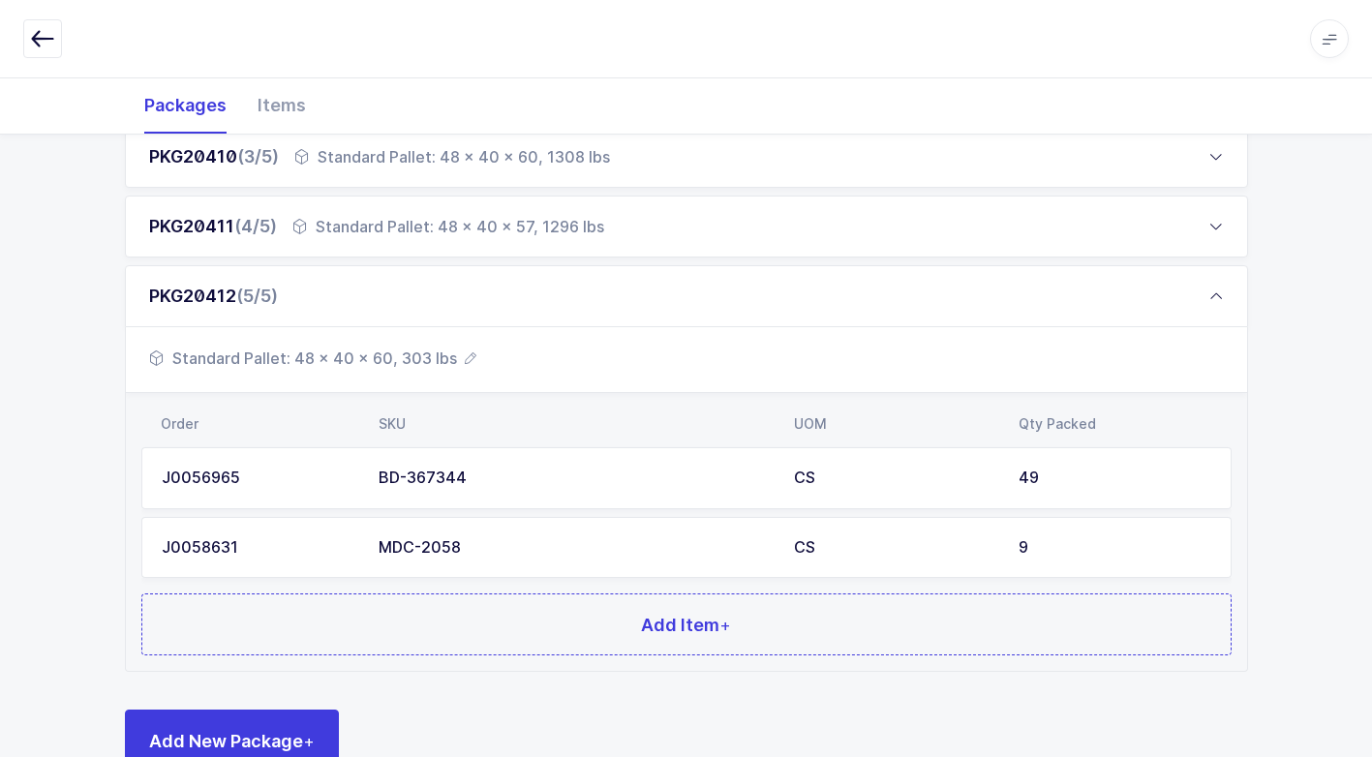
scroll to position [496, 0]
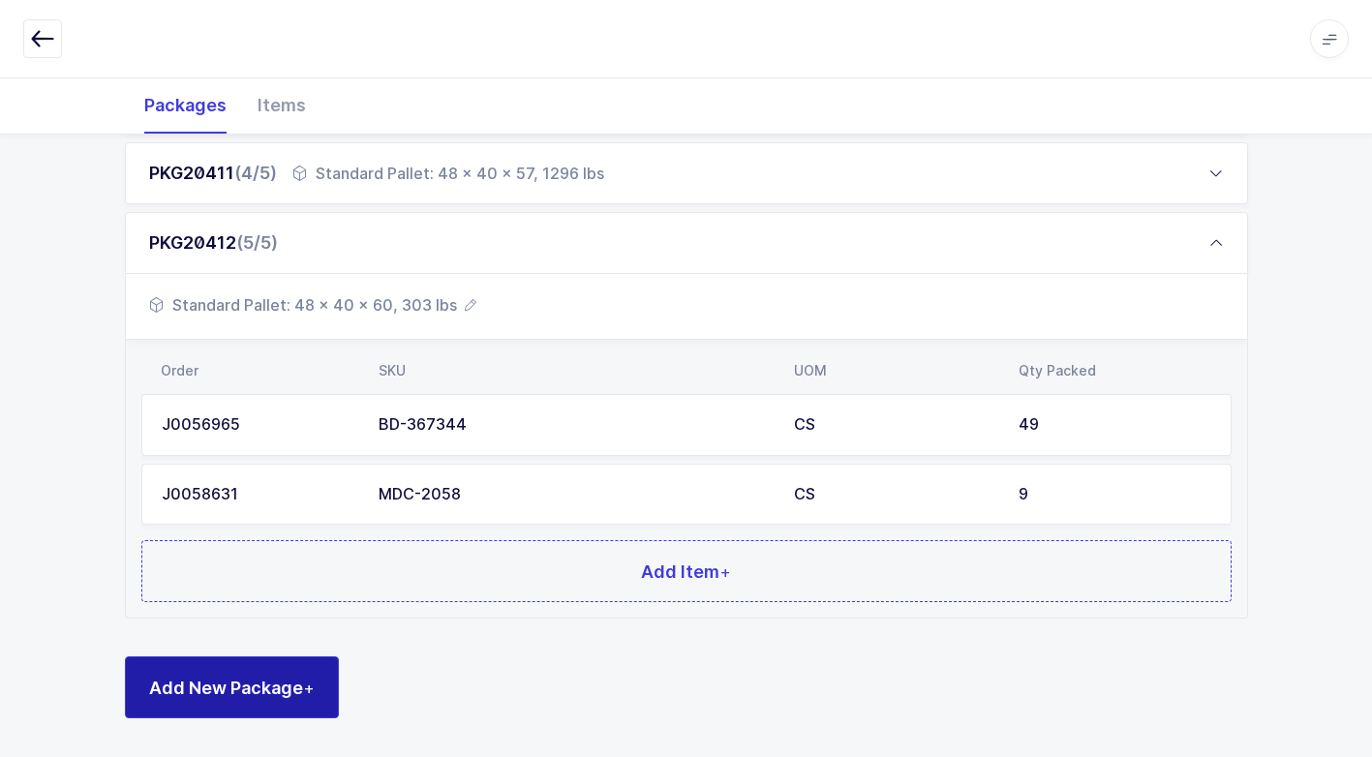
click at [253, 693] on span "Add New Package +" at bounding box center [232, 688] width 166 height 24
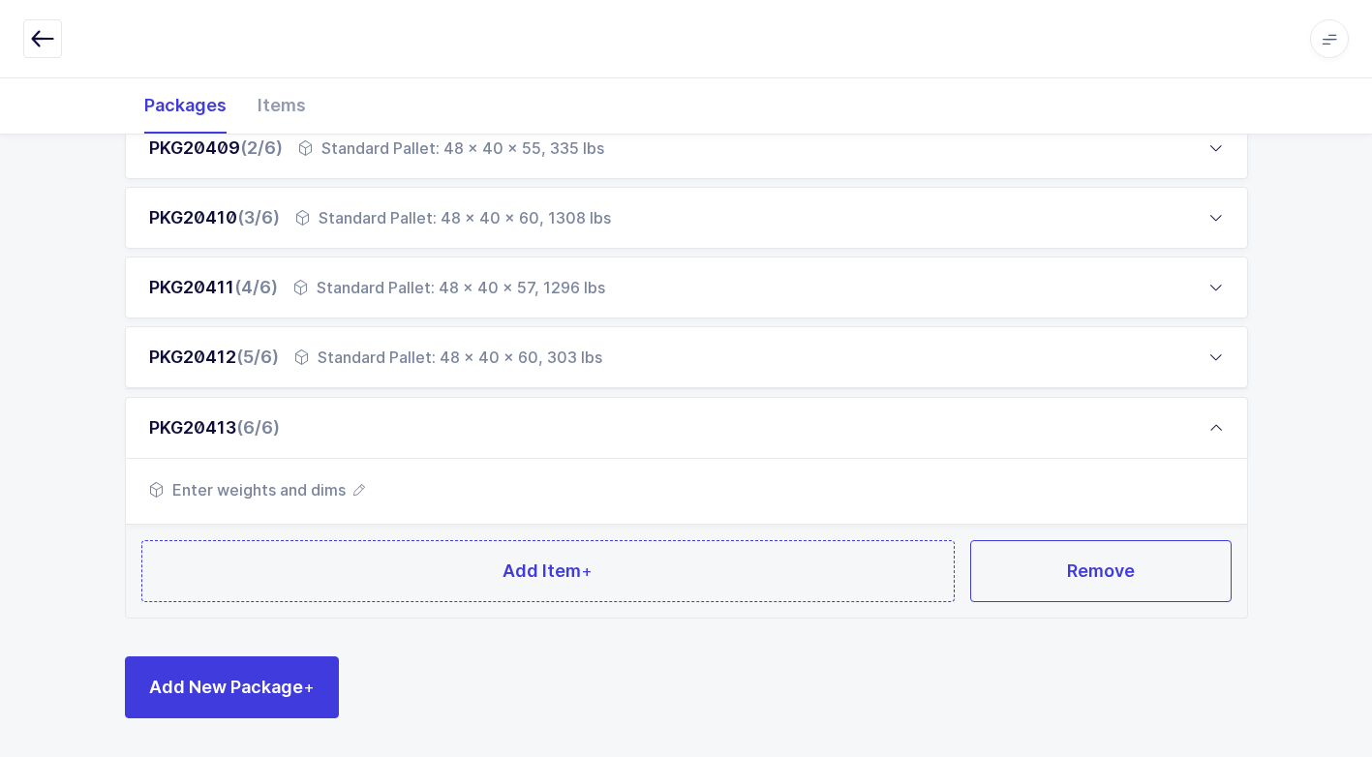
scroll to position [381, 0]
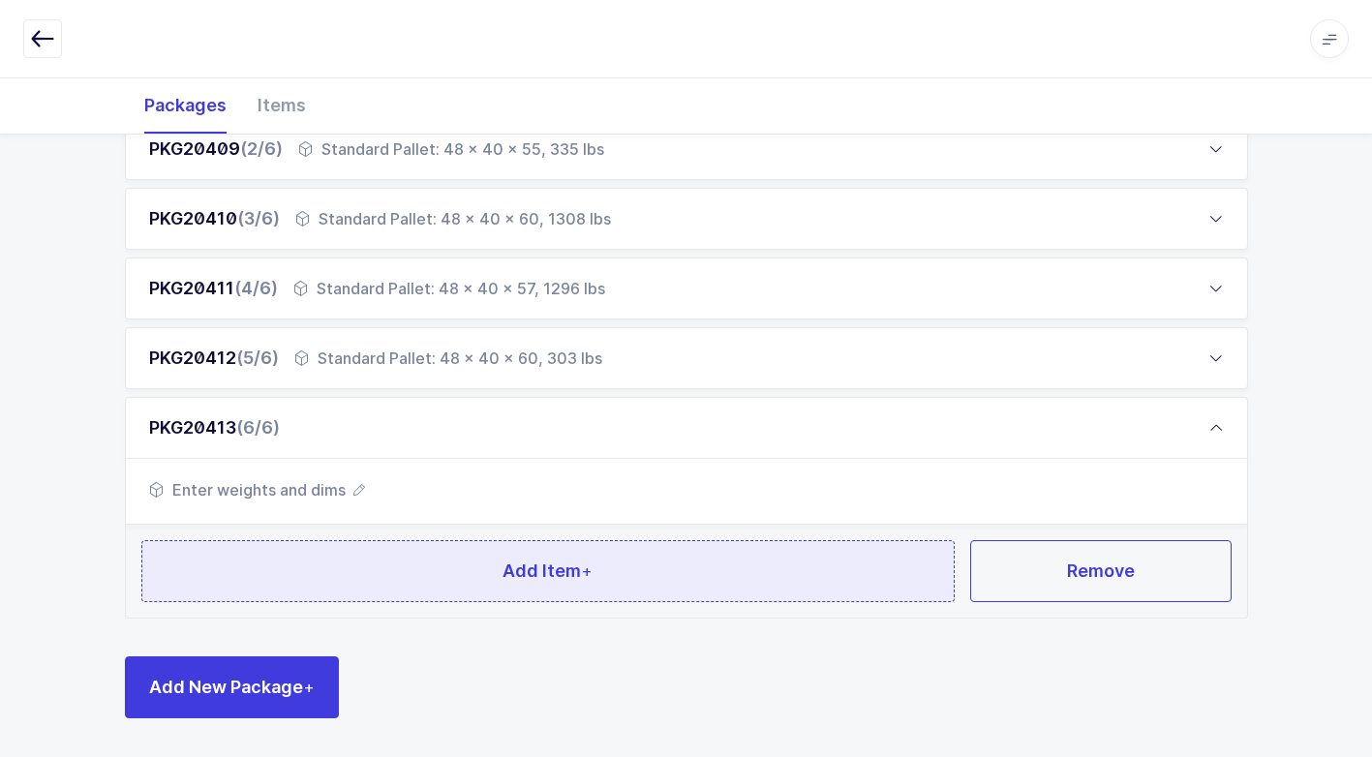
click at [357, 574] on button "Add Item +" at bounding box center [548, 571] width 814 height 62
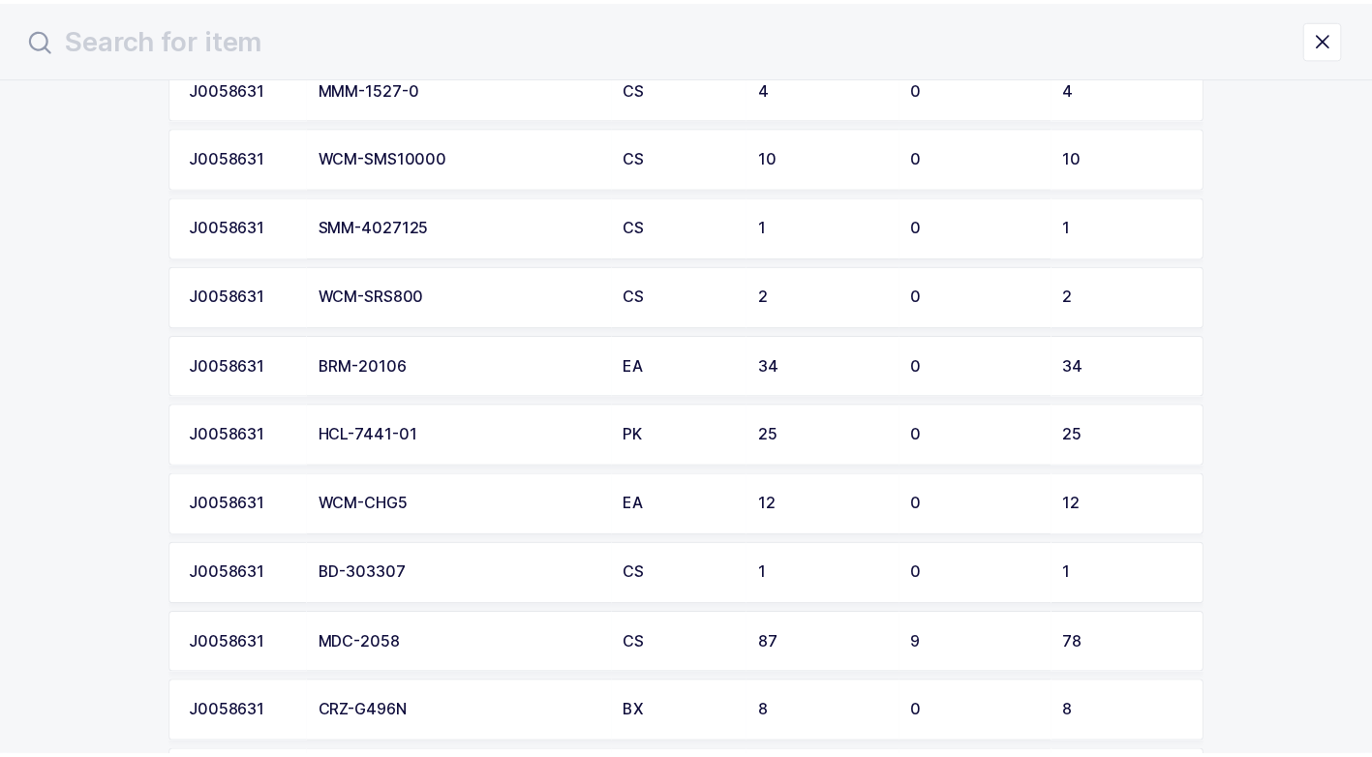
scroll to position [678, 0]
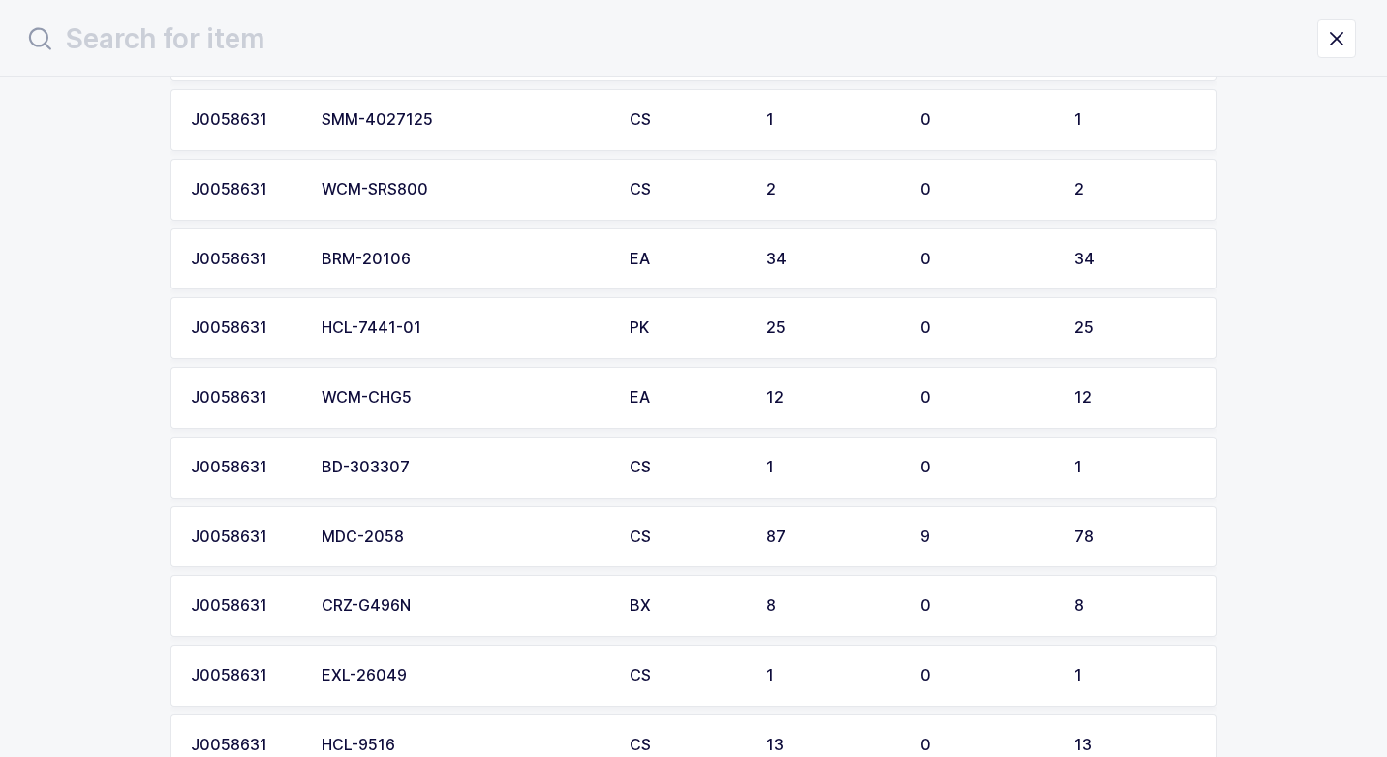
click at [410, 542] on div "MDC-2058" at bounding box center [463, 537] width 285 height 17
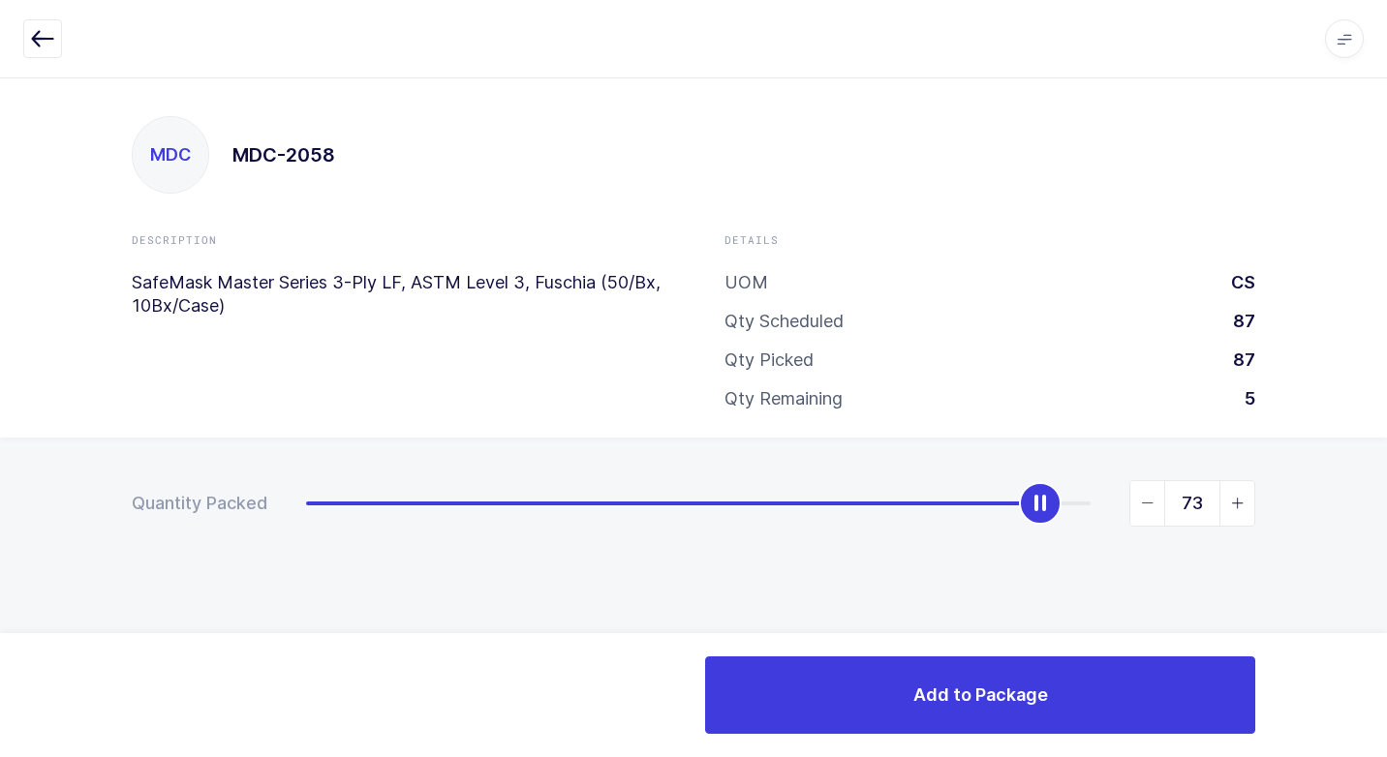
drag, startPoint x: 307, startPoint y: 505, endPoint x: 1039, endPoint y: 558, distance: 733.9
click at [1039, 558] on div "Quantity Packed 73" at bounding box center [693, 571] width 1387 height 267
type input "72"
click at [1148, 500] on icon "slider between 0 and 78" at bounding box center [1148, 504] width 14 height 14
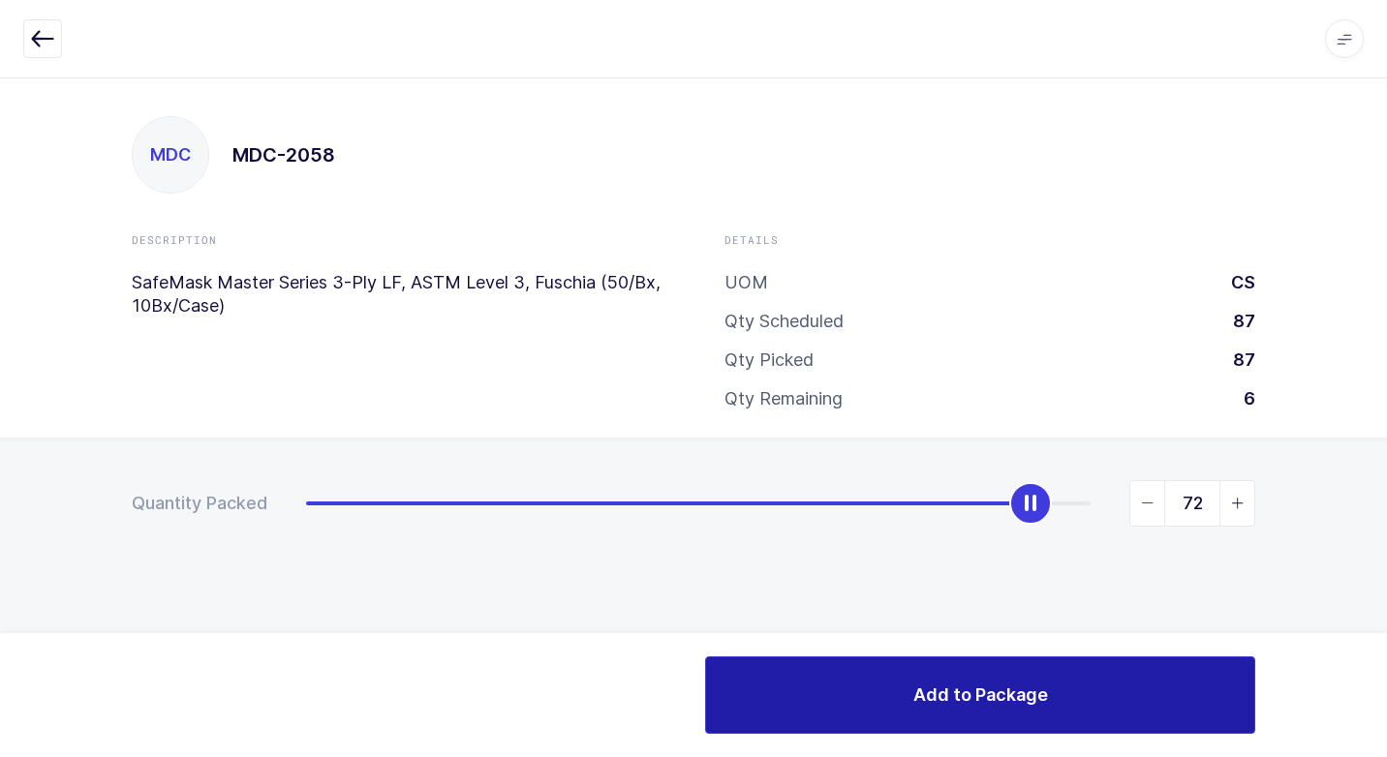
click at [932, 713] on button "Add to Package" at bounding box center [980, 694] width 550 height 77
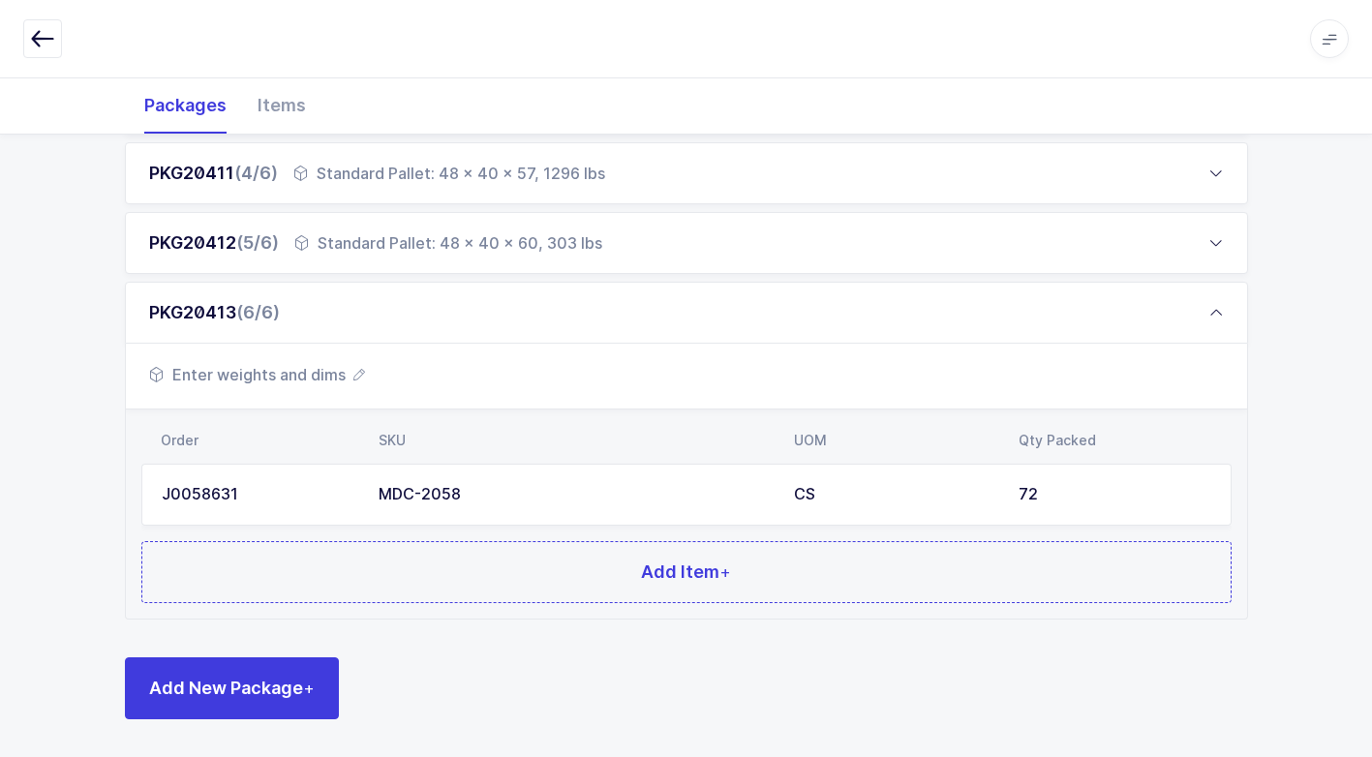
scroll to position [497, 0]
click at [312, 374] on span "Enter weights and dims" at bounding box center [257, 373] width 216 height 23
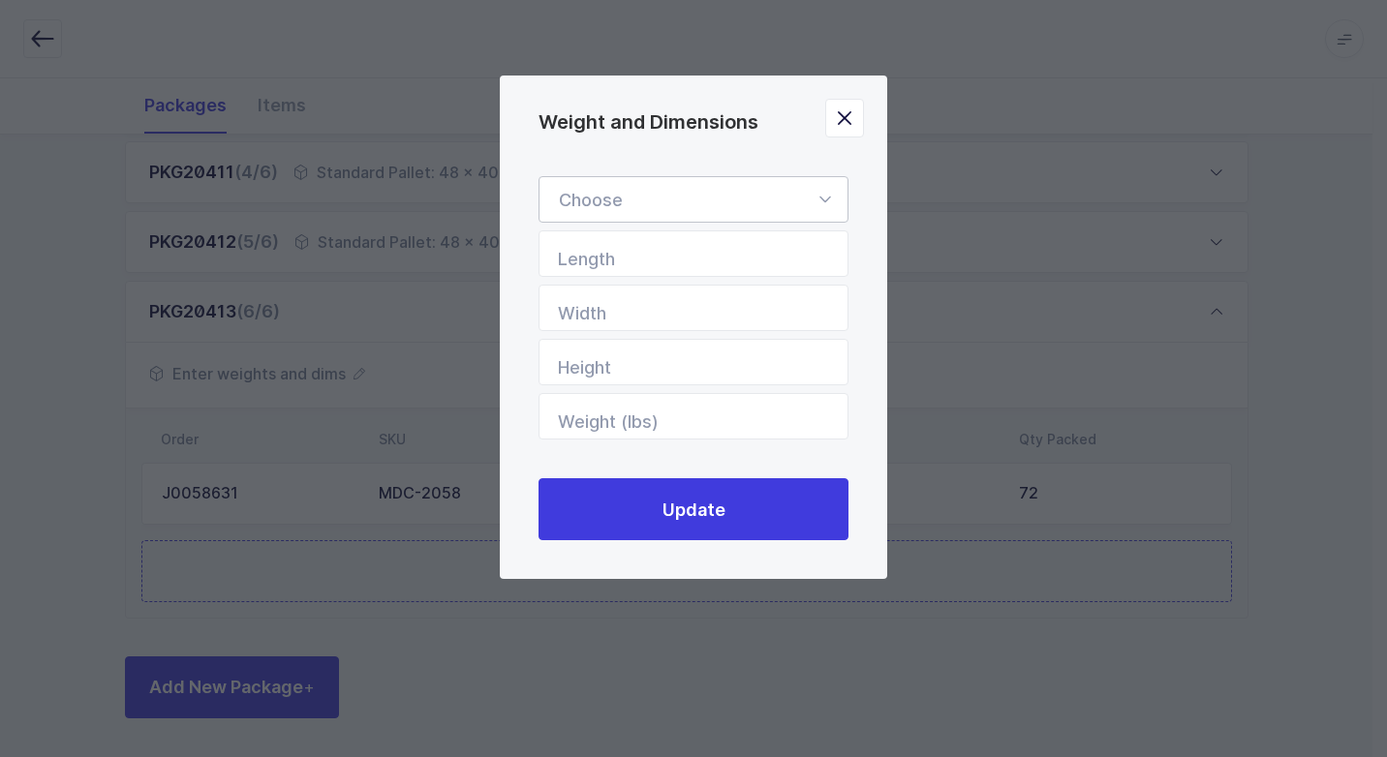
click at [826, 200] on icon "Weight and Dimensions" at bounding box center [824, 199] width 24 height 46
click at [671, 243] on li "Standard Pallet" at bounding box center [700, 255] width 307 height 37
type input "Standard Pallet"
type input "48"
type input "40"
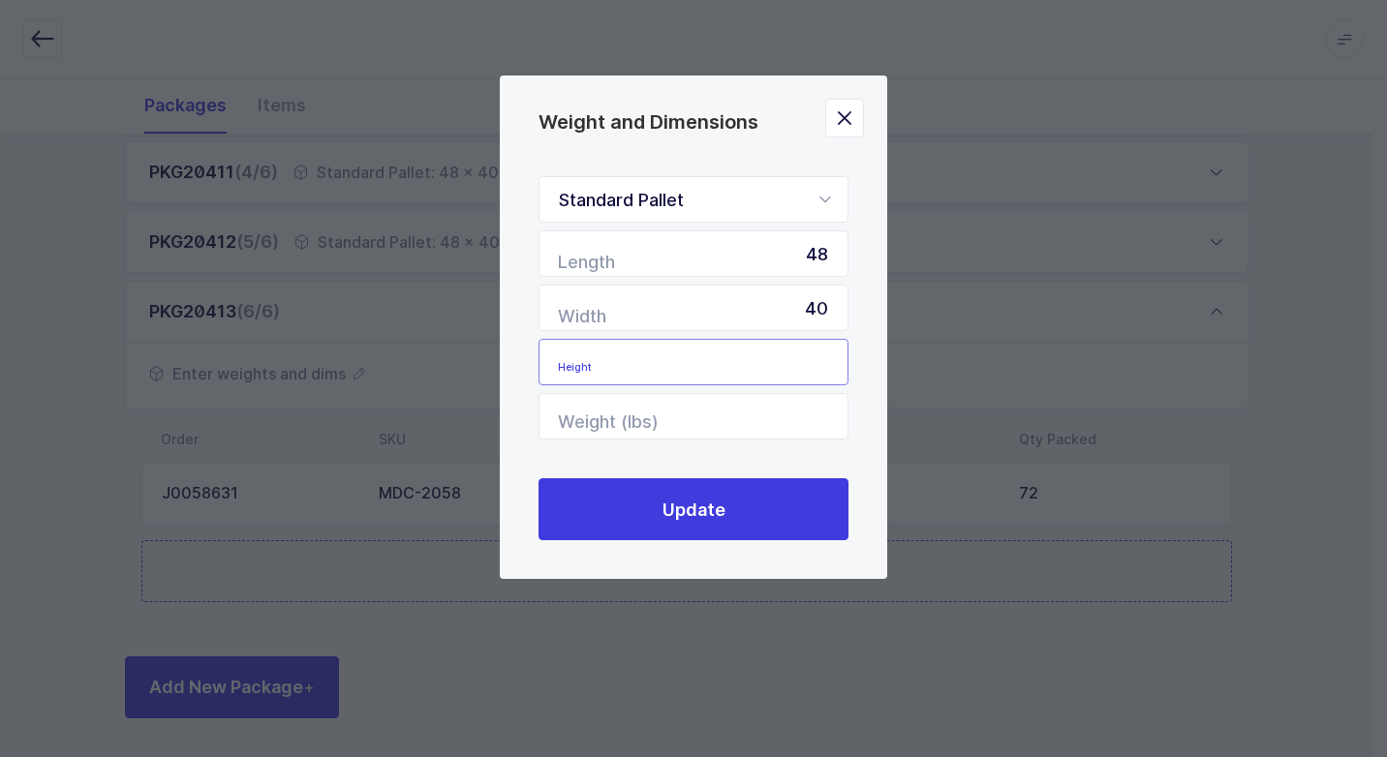
click at [787, 372] on input "Height" at bounding box center [693, 362] width 310 height 46
type input "60"
click at [727, 428] on input "Weight (lbs)" at bounding box center [693, 416] width 310 height 46
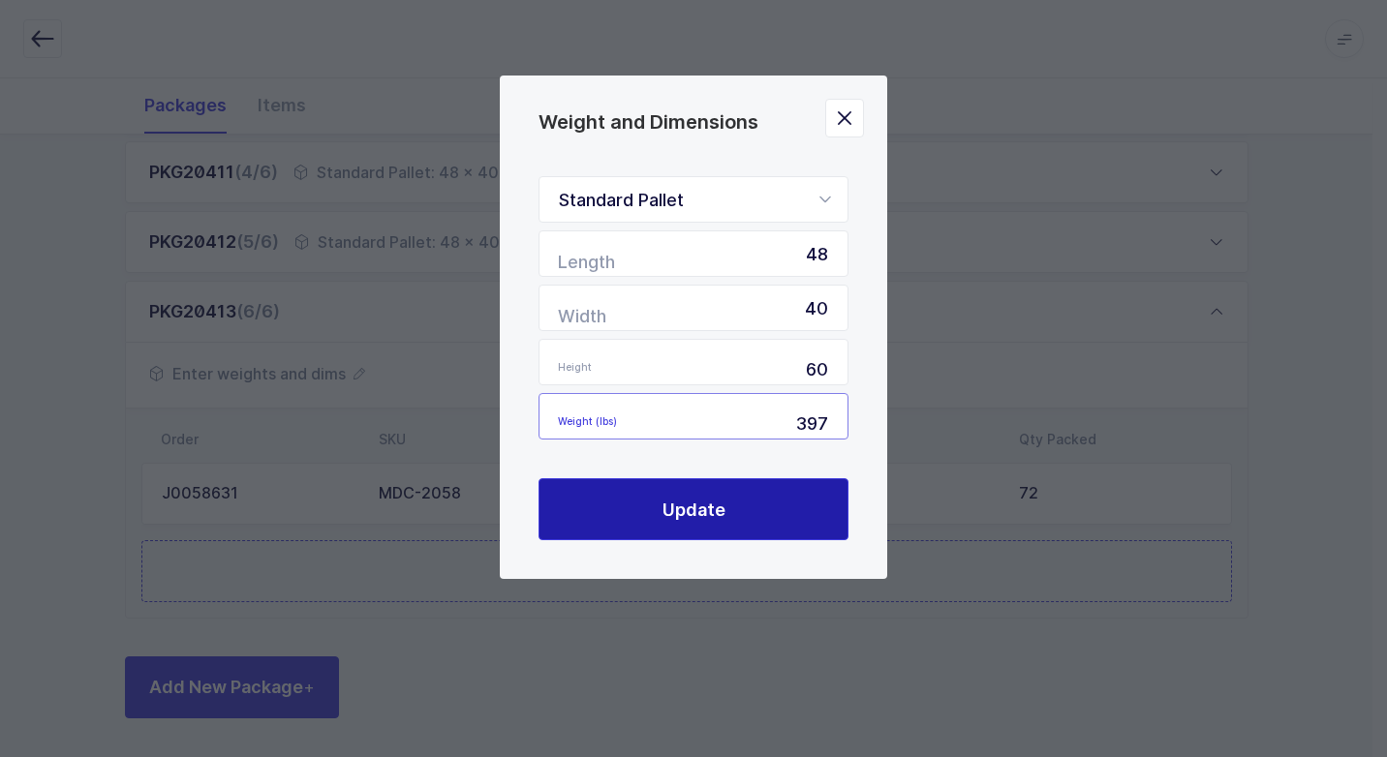
type input "397"
click at [690, 523] on button "Update" at bounding box center [693, 509] width 310 height 62
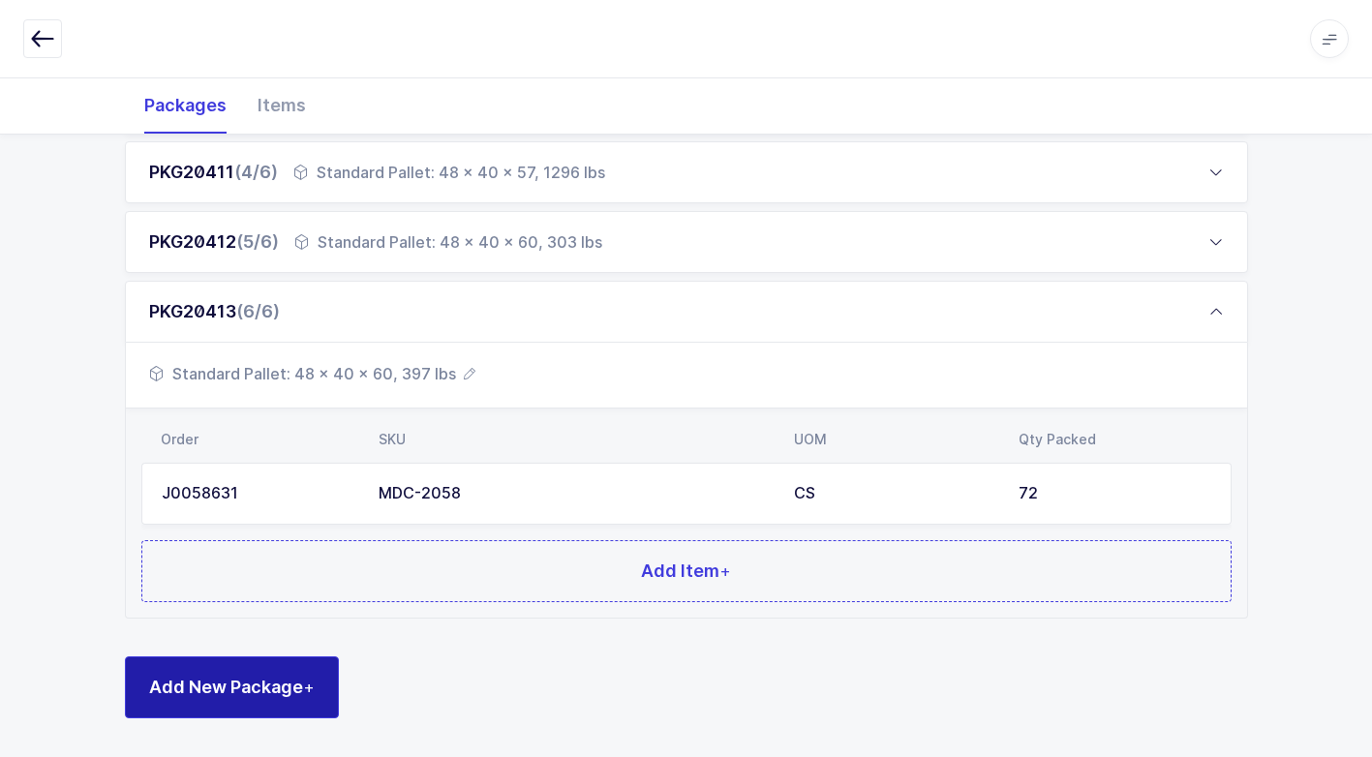
click at [278, 696] on span "Add New Package +" at bounding box center [232, 687] width 166 height 24
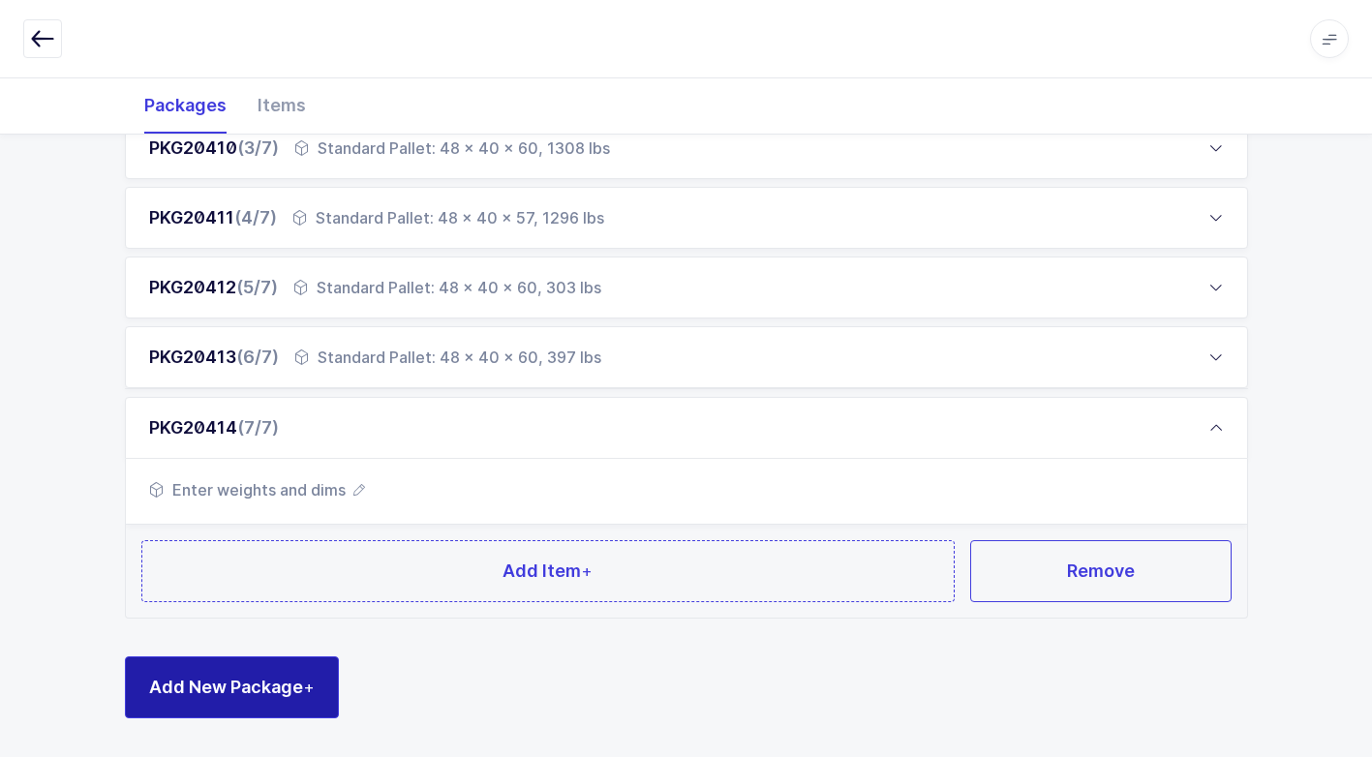
scroll to position [450, 0]
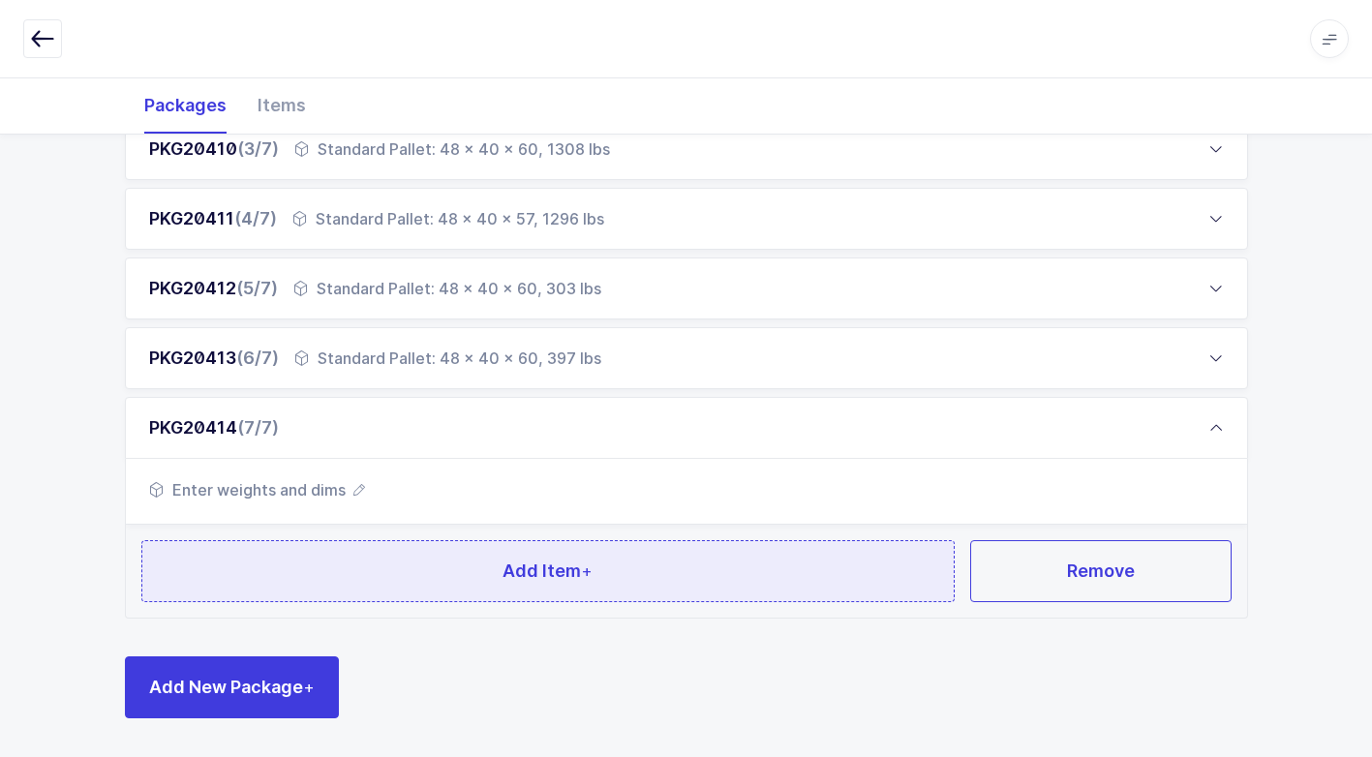
click at [347, 581] on button "Add Item +" at bounding box center [548, 571] width 814 height 62
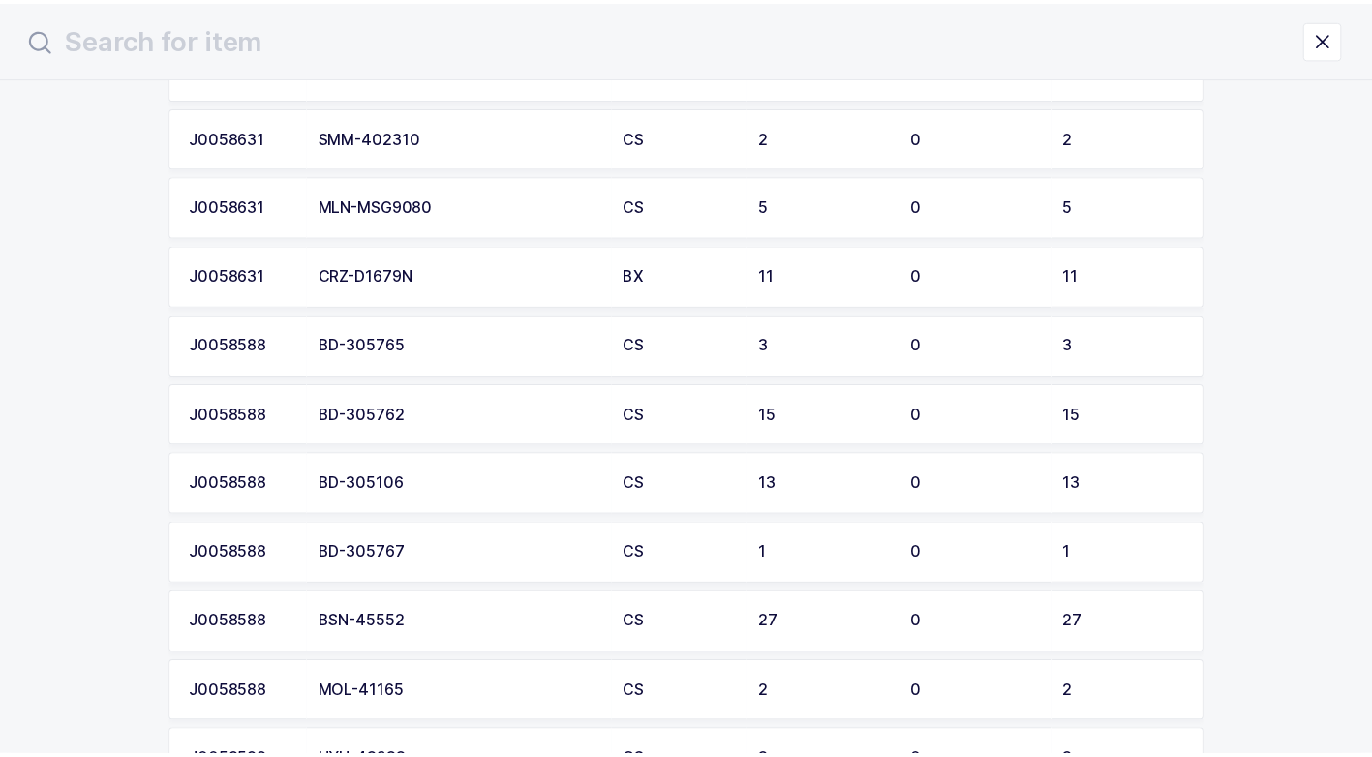
scroll to position [1743, 0]
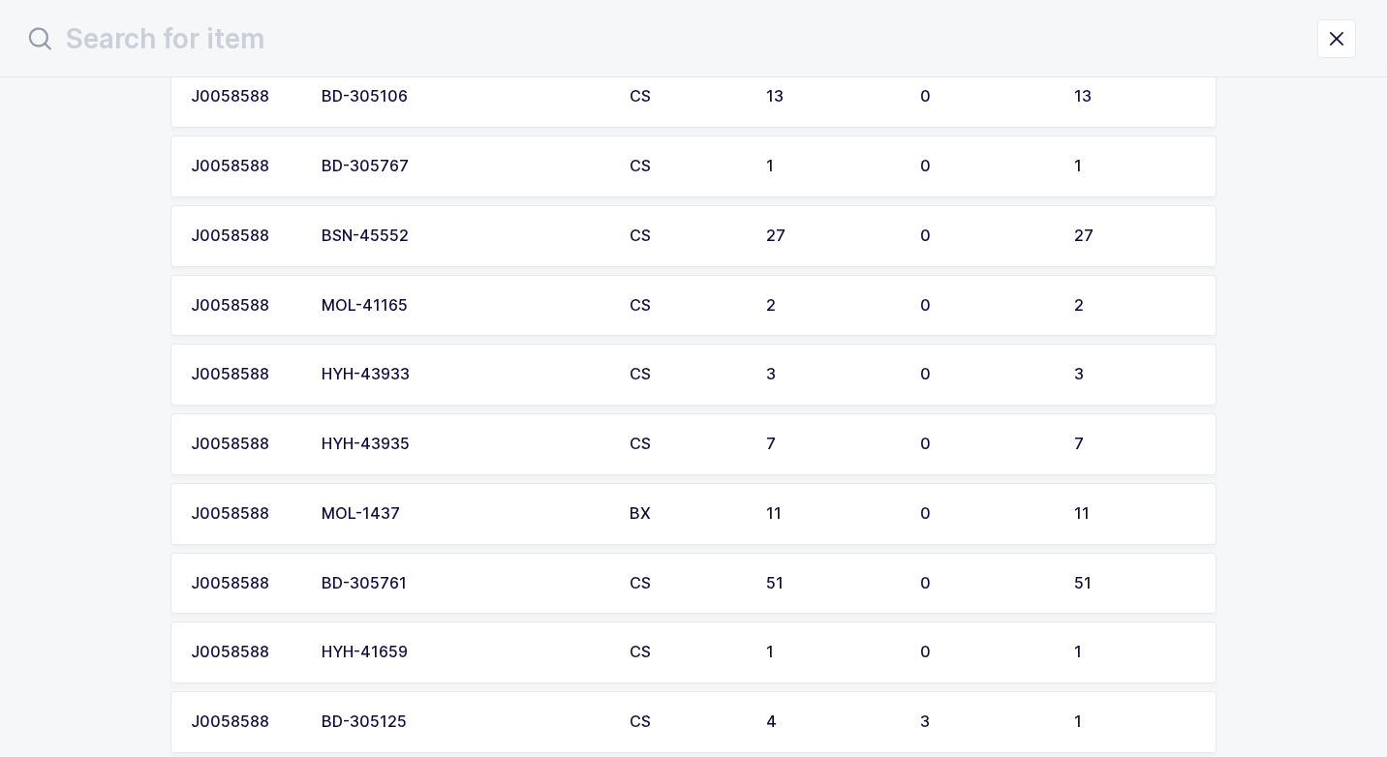
click at [351, 594] on td "BD-305761" at bounding box center [464, 584] width 308 height 62
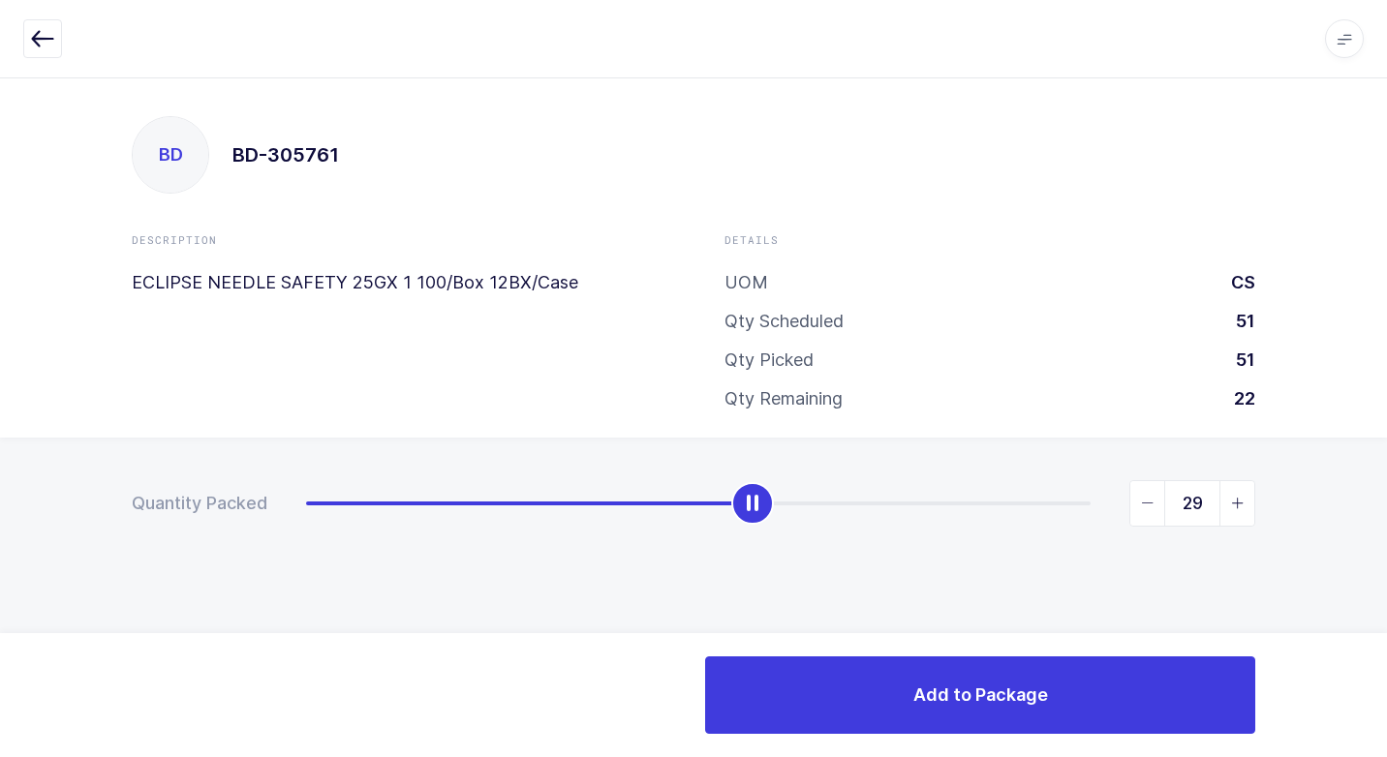
type input "30"
drag, startPoint x: 305, startPoint y: 504, endPoint x: 770, endPoint y: 523, distance: 465.1
click at [770, 523] on div "slider between 0 and 51" at bounding box center [767, 503] width 43 height 43
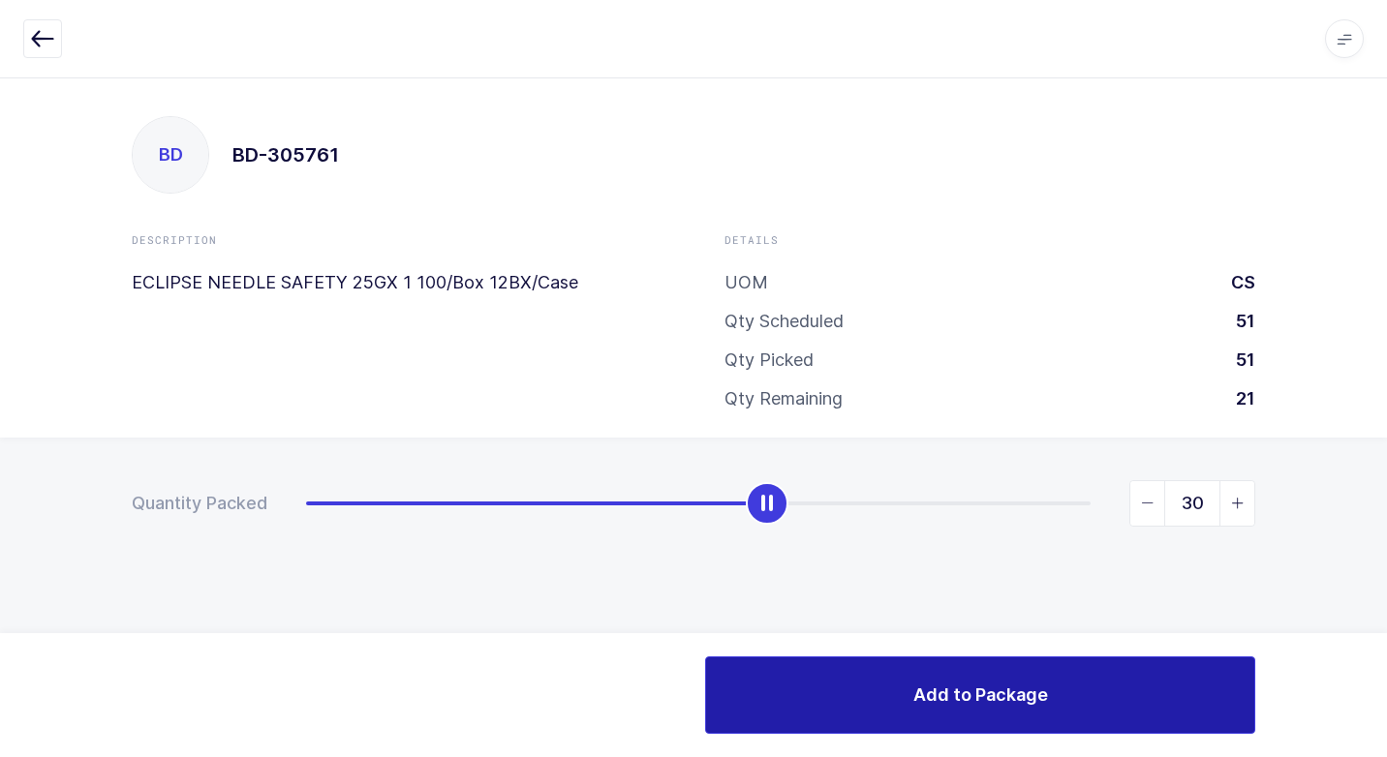
click at [845, 681] on button "Add to Package" at bounding box center [980, 694] width 550 height 77
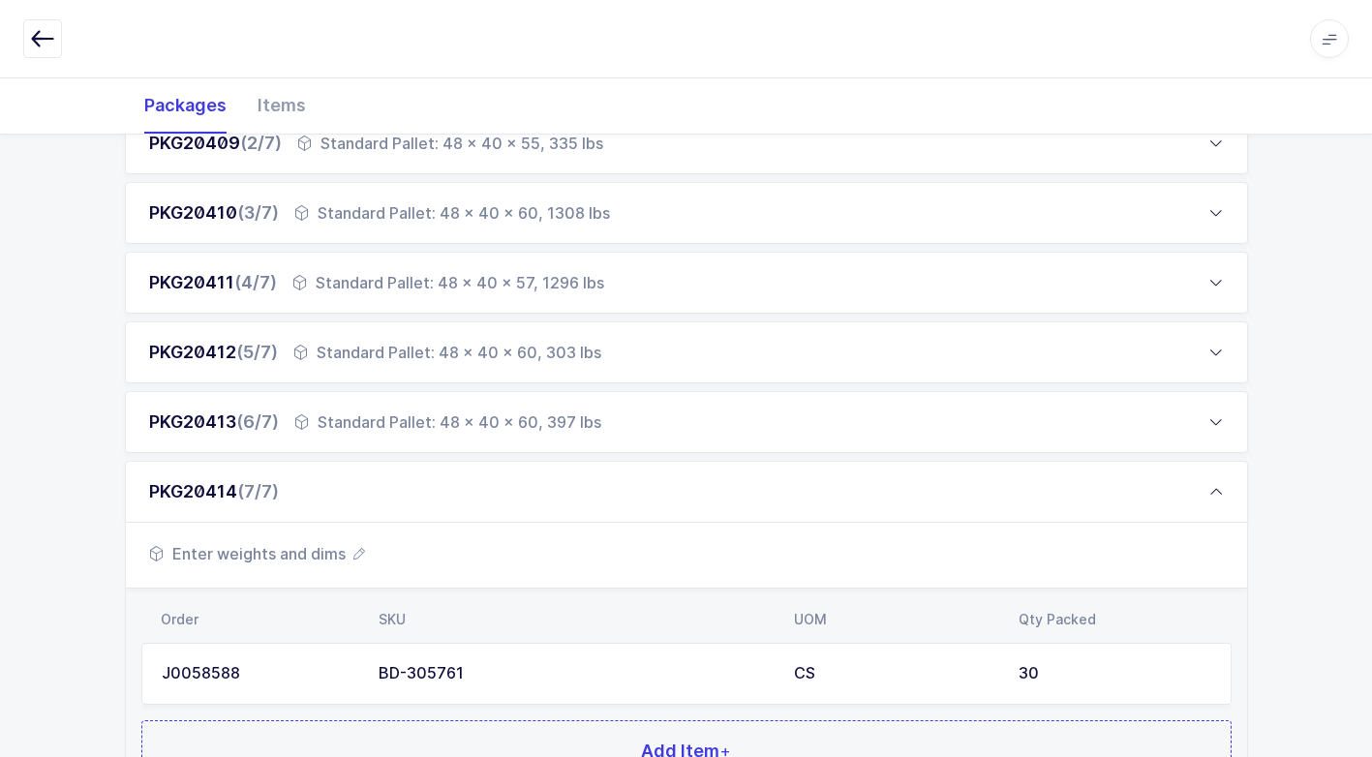
scroll to position [387, 0]
click at [306, 548] on span "Enter weights and dims" at bounding box center [257, 552] width 216 height 23
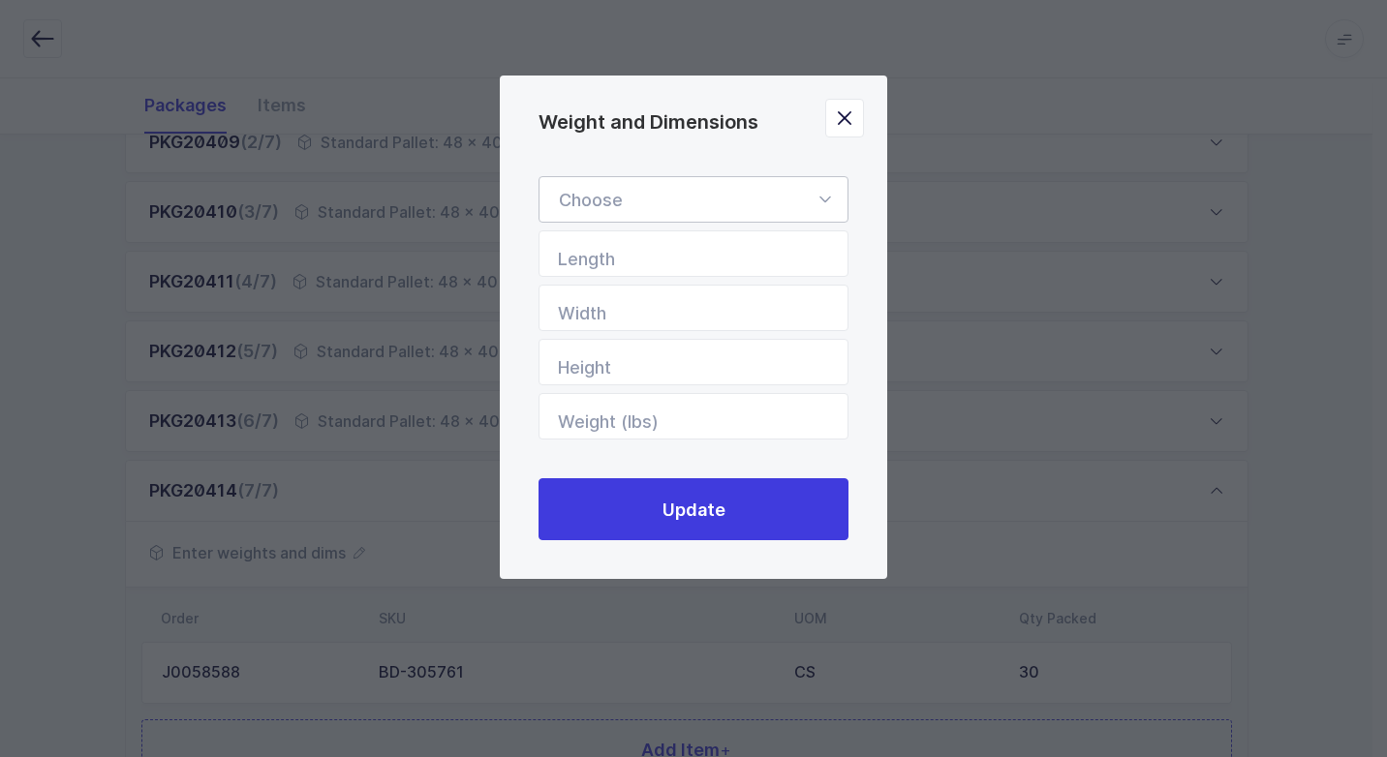
click at [827, 203] on icon "Weight and Dimensions" at bounding box center [824, 199] width 24 height 46
click at [711, 260] on li "Standard Pallet" at bounding box center [700, 255] width 307 height 37
type input "Standard Pallet"
type input "48"
type input "40"
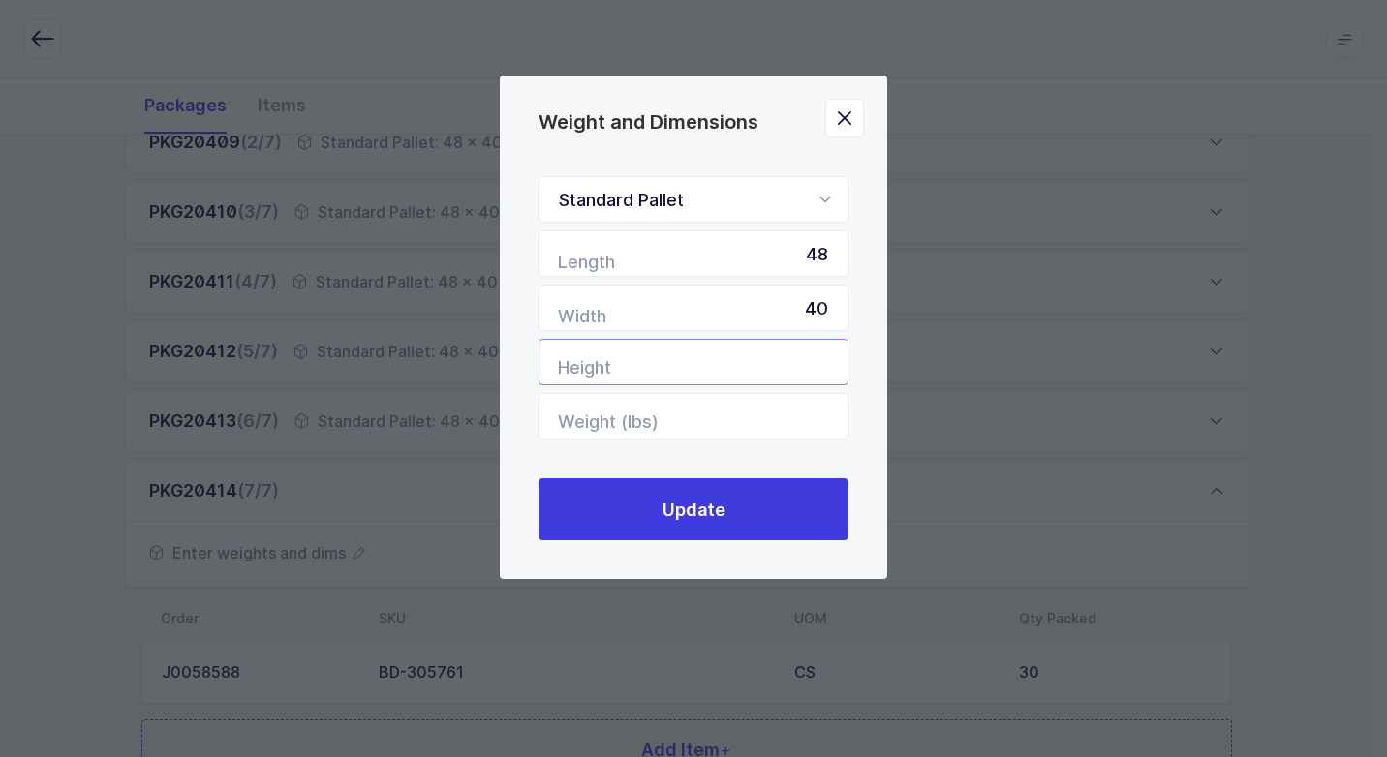
click at [749, 362] on input "Height" at bounding box center [693, 362] width 310 height 46
type input "56"
click at [751, 415] on input "Weight (lbs)" at bounding box center [693, 416] width 310 height 46
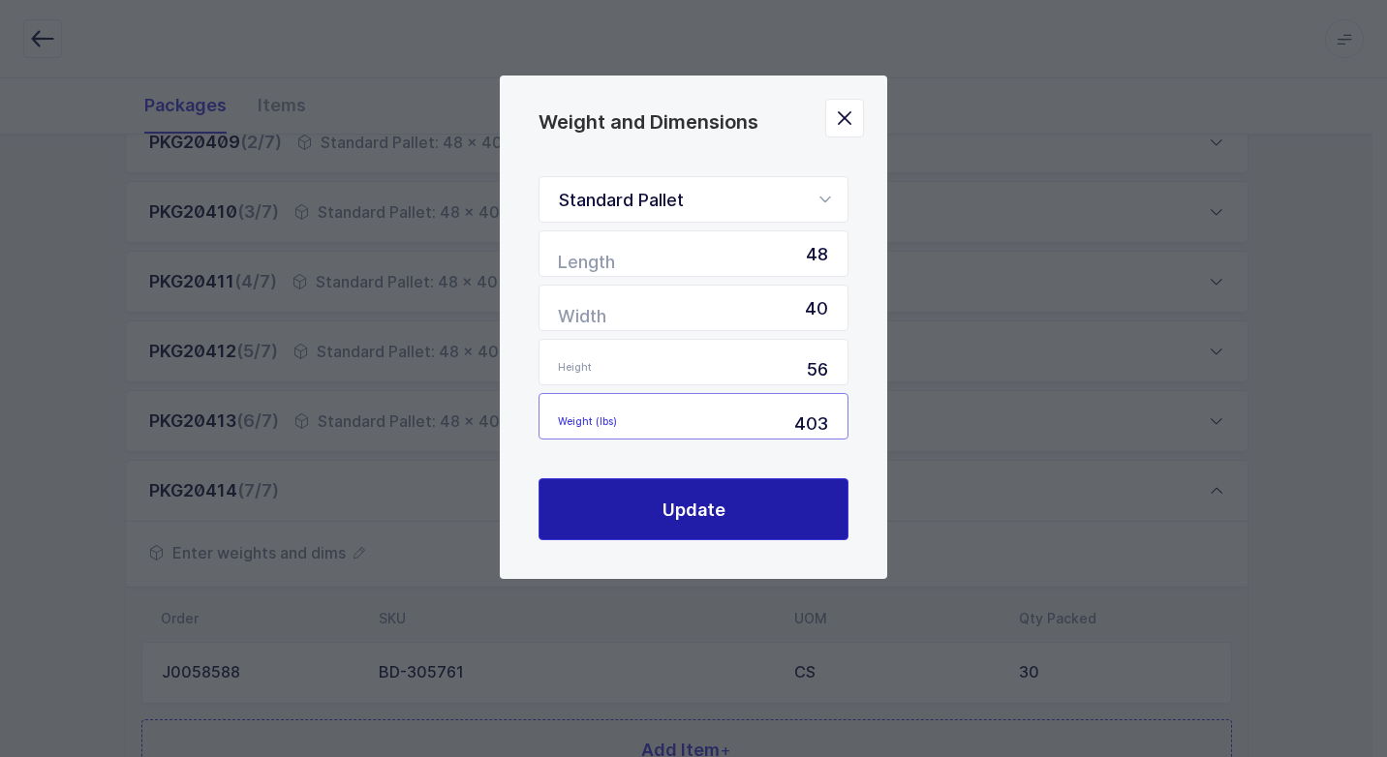
type input "403"
click at [741, 518] on button "Update" at bounding box center [693, 509] width 310 height 62
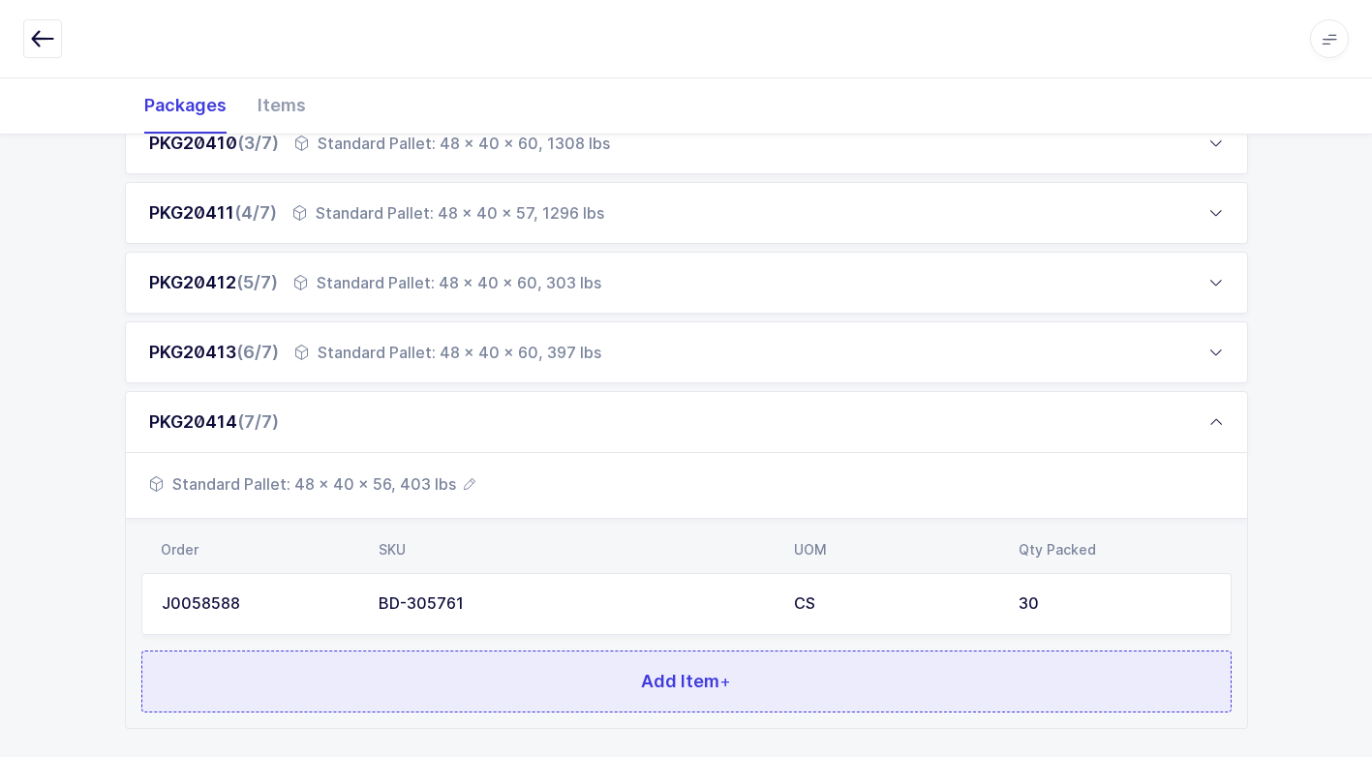
scroll to position [566, 0]
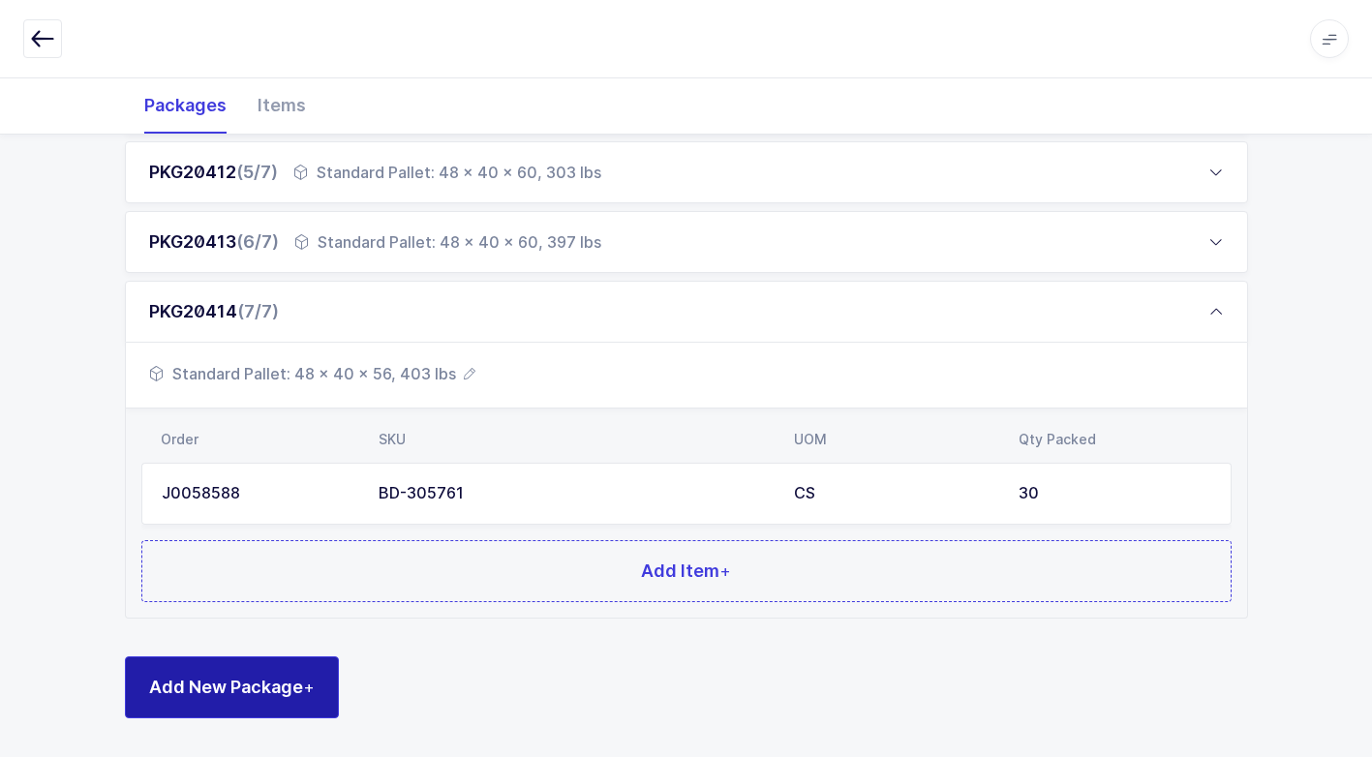
click at [261, 676] on span "Add New Package +" at bounding box center [232, 687] width 166 height 24
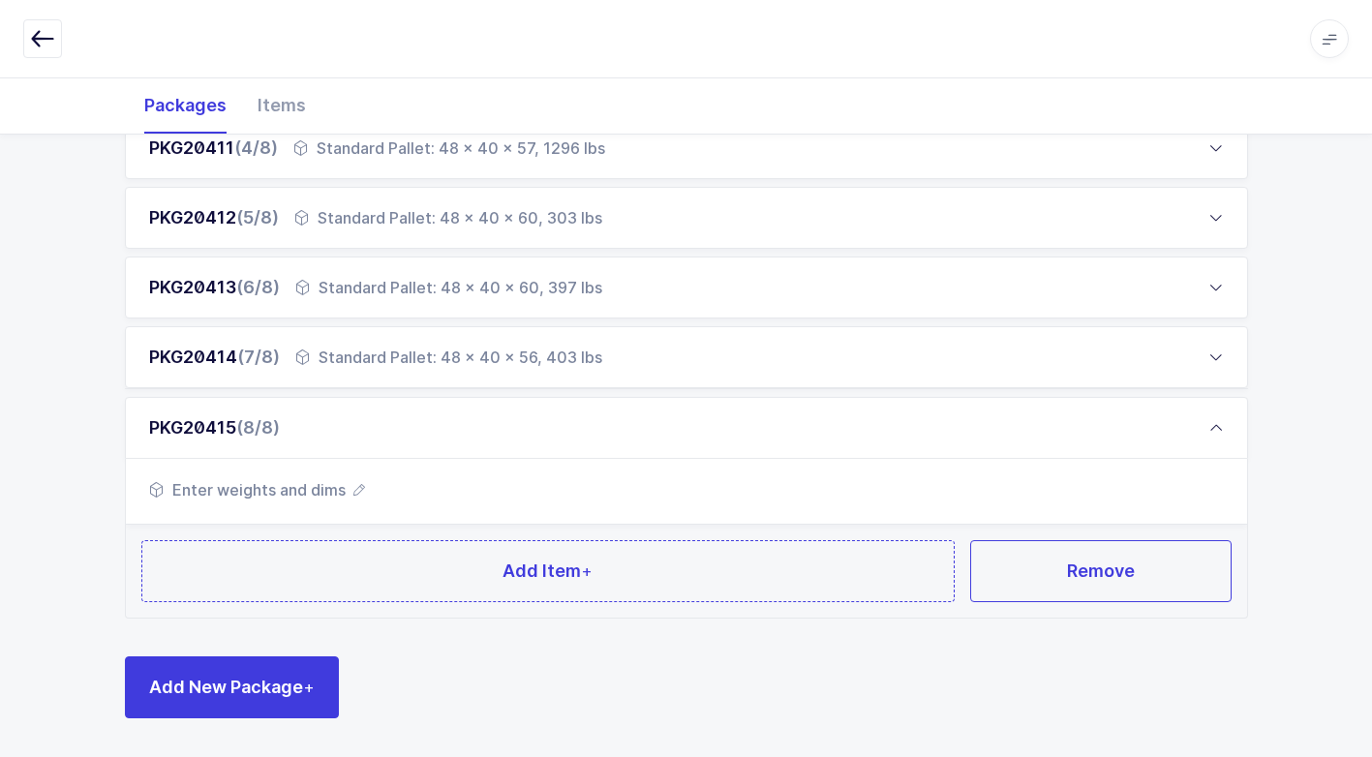
scroll to position [520, 0]
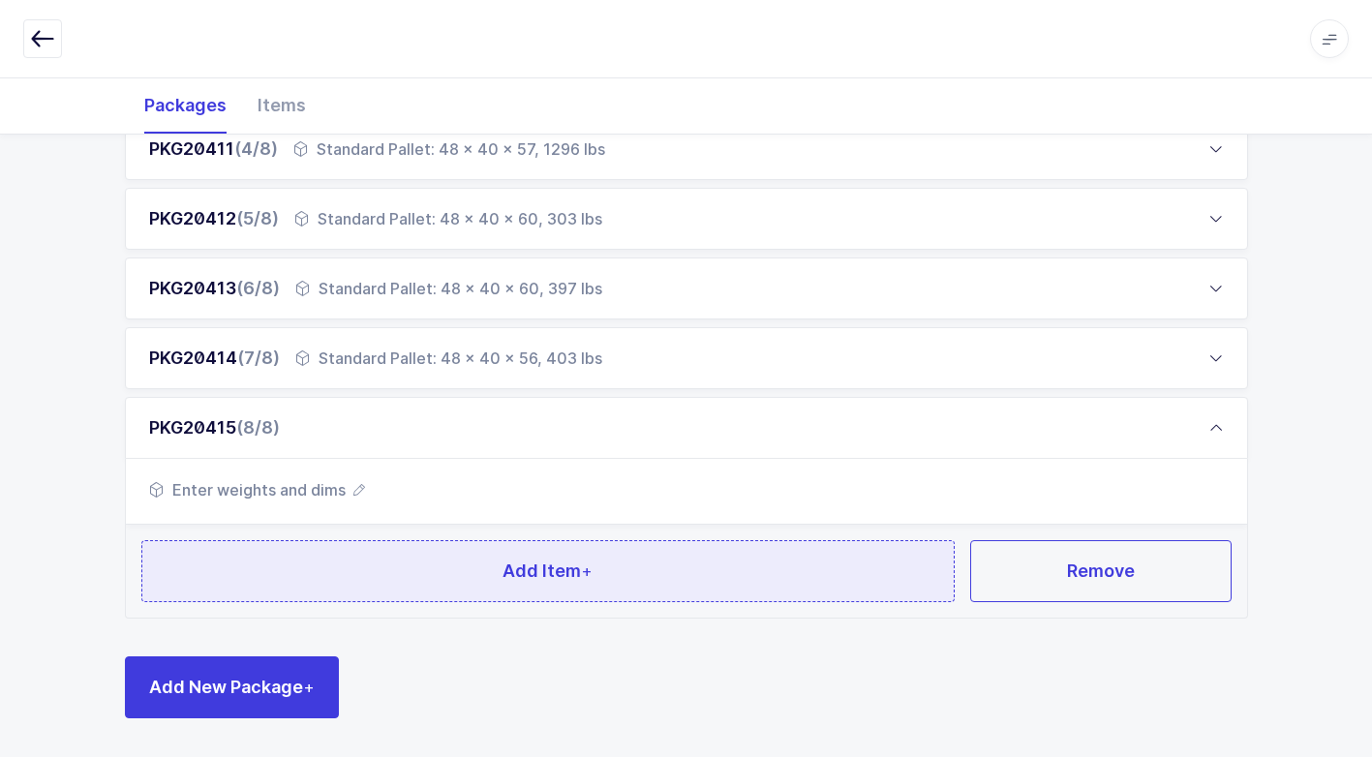
click at [461, 570] on button "Add Item +" at bounding box center [548, 571] width 814 height 62
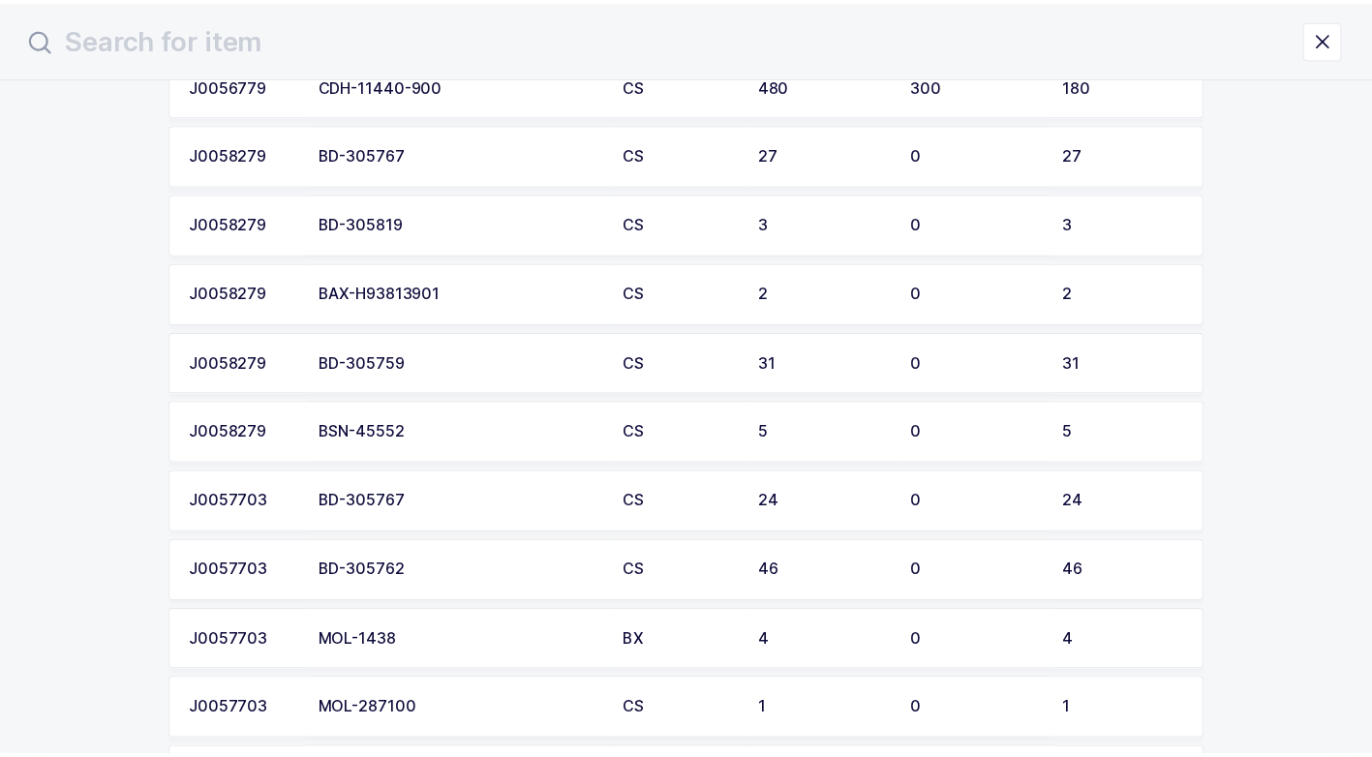
scroll to position [3551, 0]
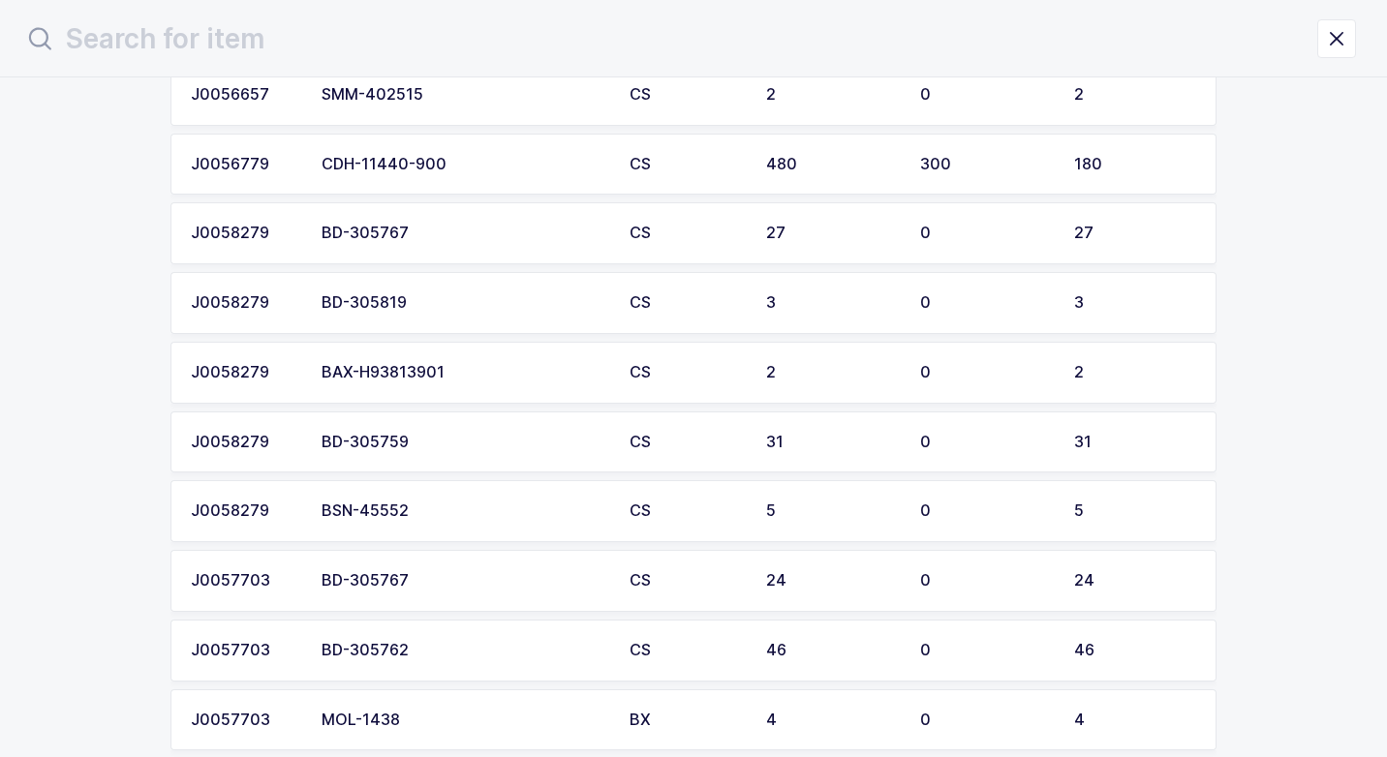
click at [489, 442] on div "BD-305759" at bounding box center [463, 442] width 285 height 17
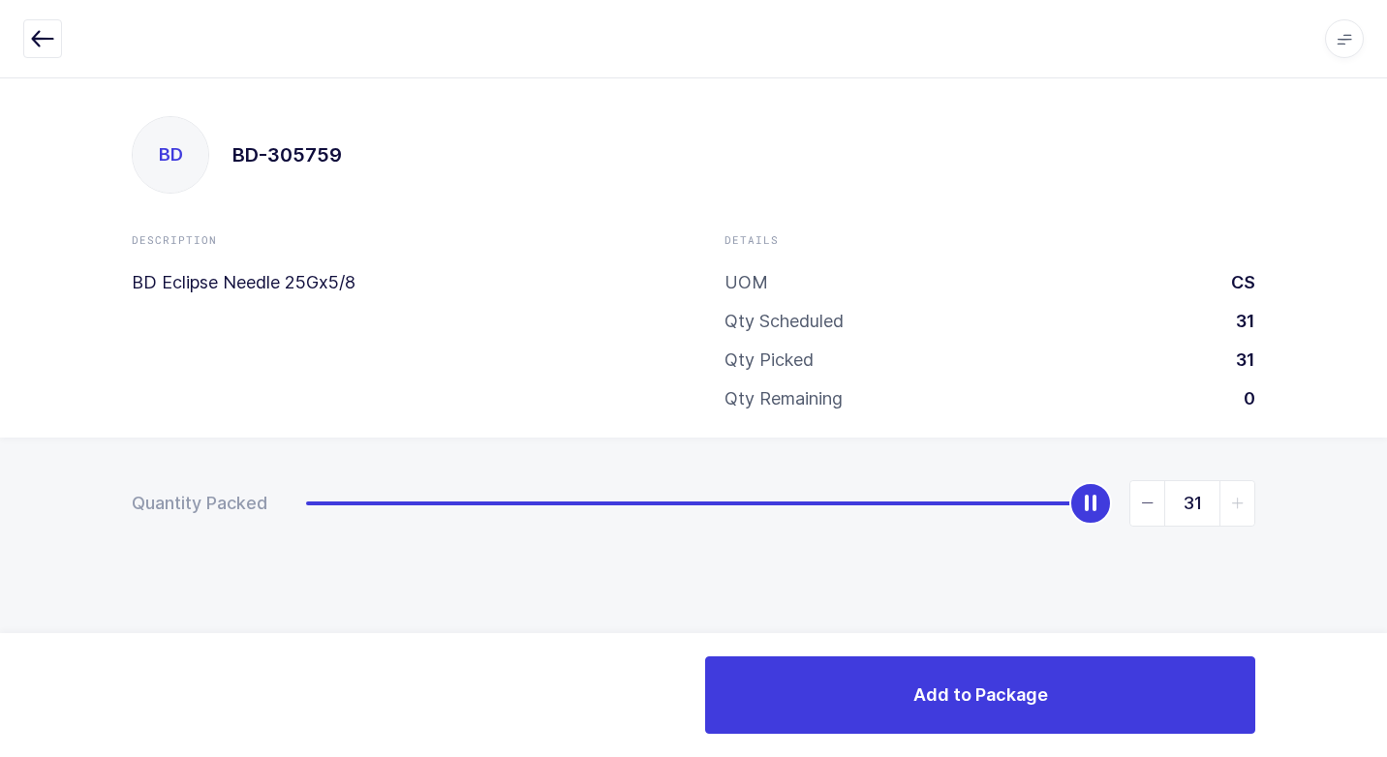
drag, startPoint x: 317, startPoint y: 514, endPoint x: 1389, endPoint y: 649, distance: 1081.2
click at [1386, 649] on html "Apps Core [GEOGRAPHIC_DATA] Admin Mission Control Purchasing [PERSON_NAME] Logo…" at bounding box center [693, 378] width 1387 height 757
click at [1143, 499] on icon "slider between 0 and 31" at bounding box center [1148, 504] width 14 height 14
type input "30"
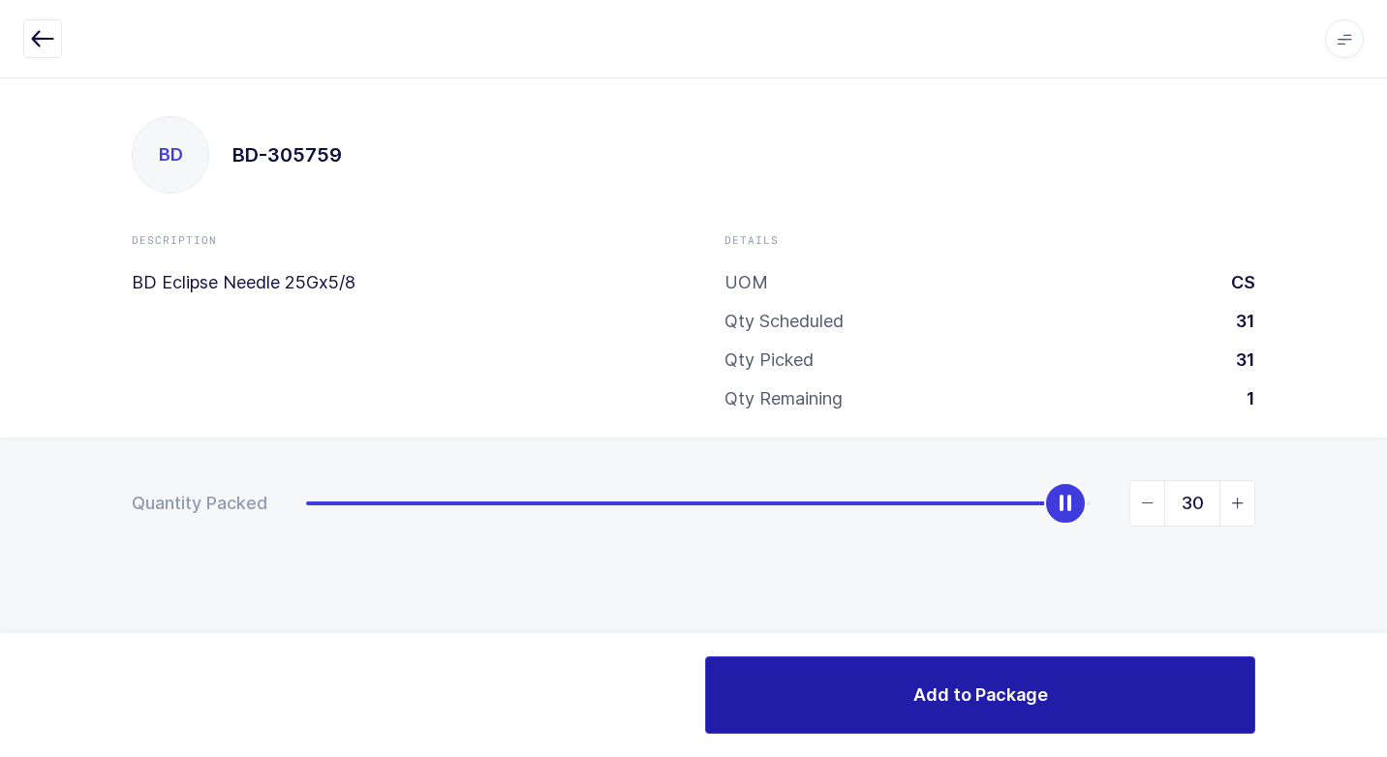
click at [936, 708] on button "Add to Package" at bounding box center [980, 694] width 550 height 77
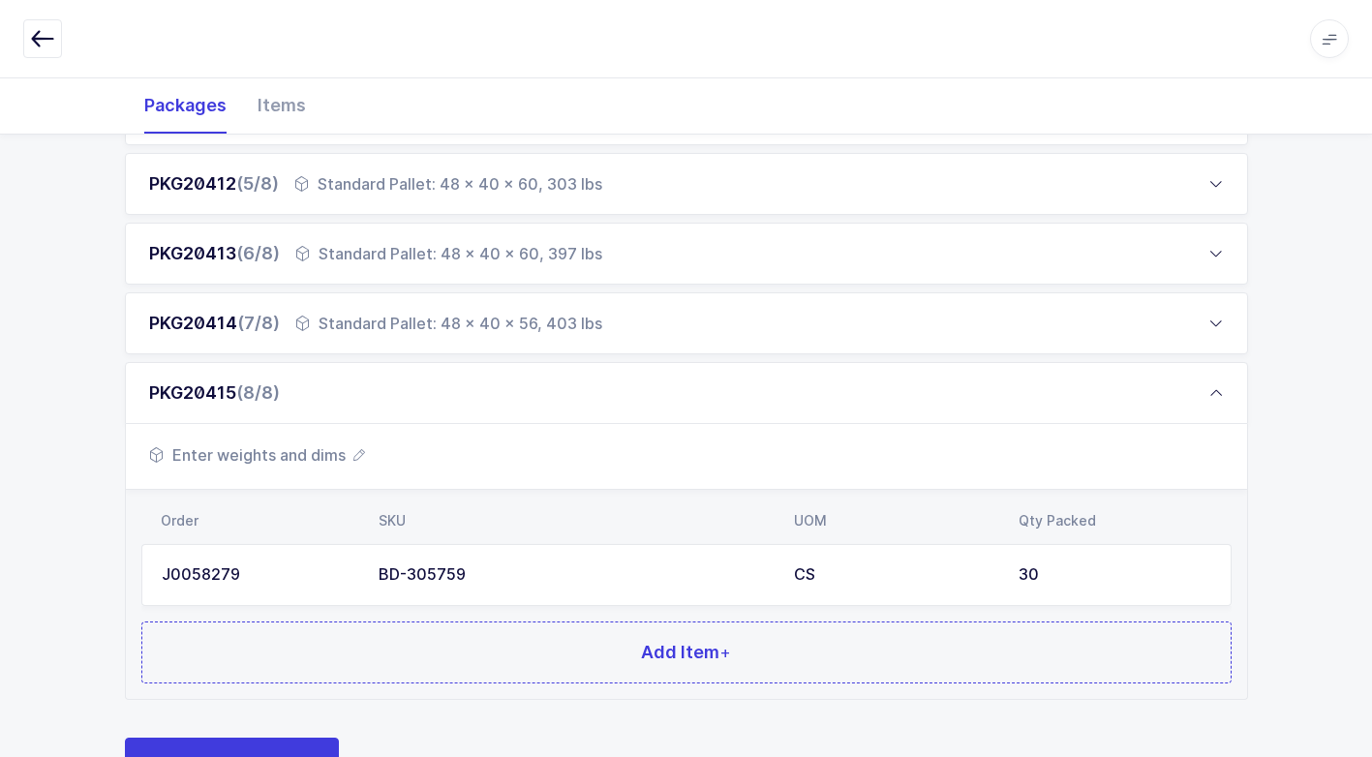
scroll to position [636, 0]
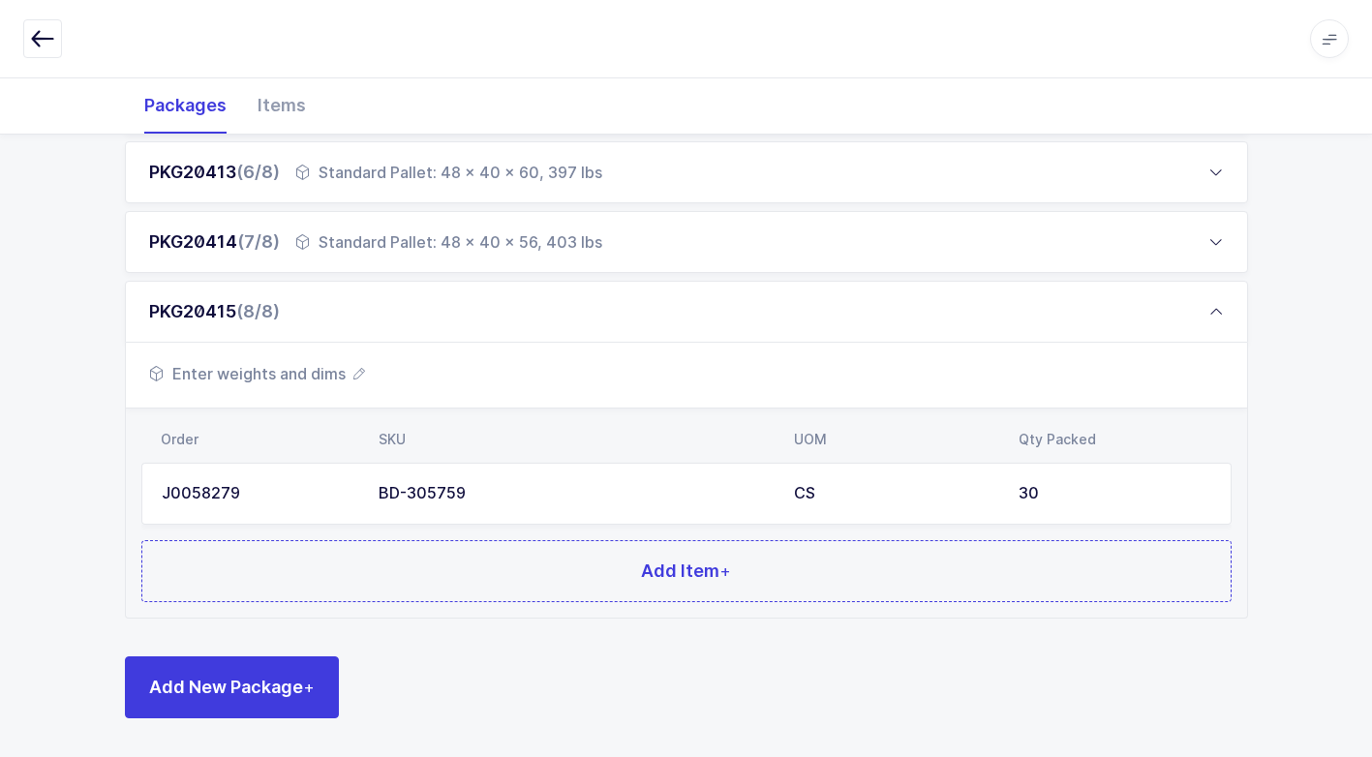
click at [323, 376] on span "Enter weights and dims" at bounding box center [257, 373] width 216 height 23
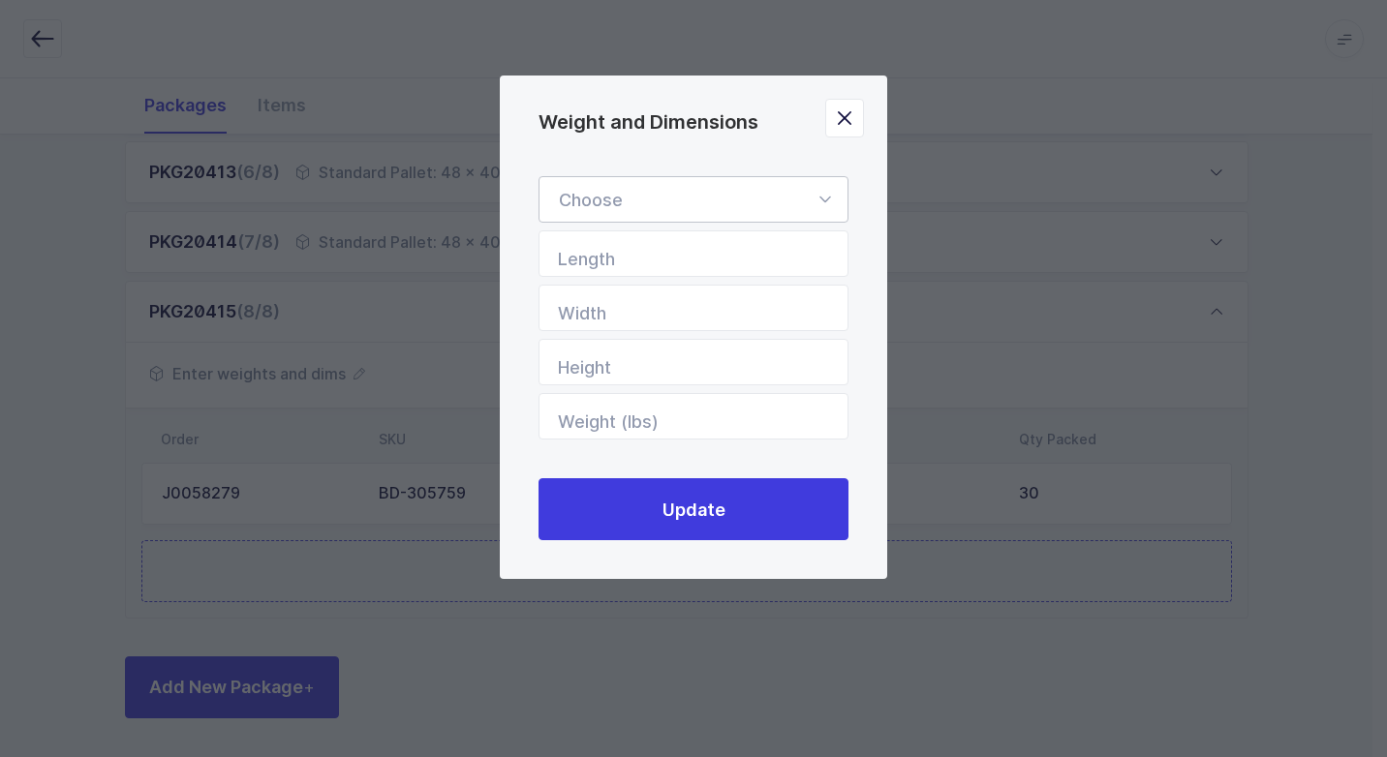
click at [827, 198] on icon "Weight and Dimensions" at bounding box center [824, 199] width 24 height 46
click at [772, 246] on li "Standard Pallet" at bounding box center [700, 255] width 307 height 37
type input "Standard Pallet"
type input "48"
type input "40"
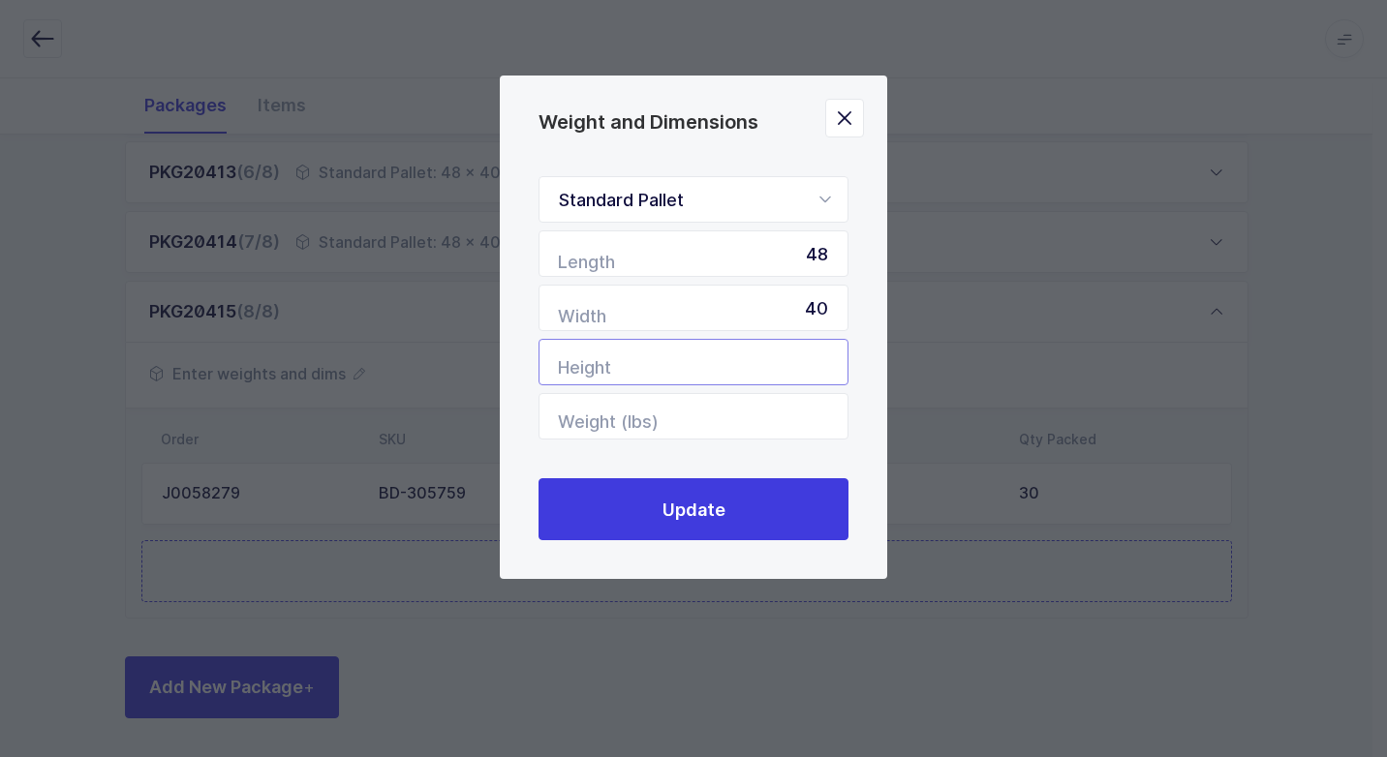
click at [800, 347] on input "Height" at bounding box center [693, 362] width 310 height 46
type input "56"
click at [816, 406] on input "Weight (lbs)" at bounding box center [693, 416] width 310 height 46
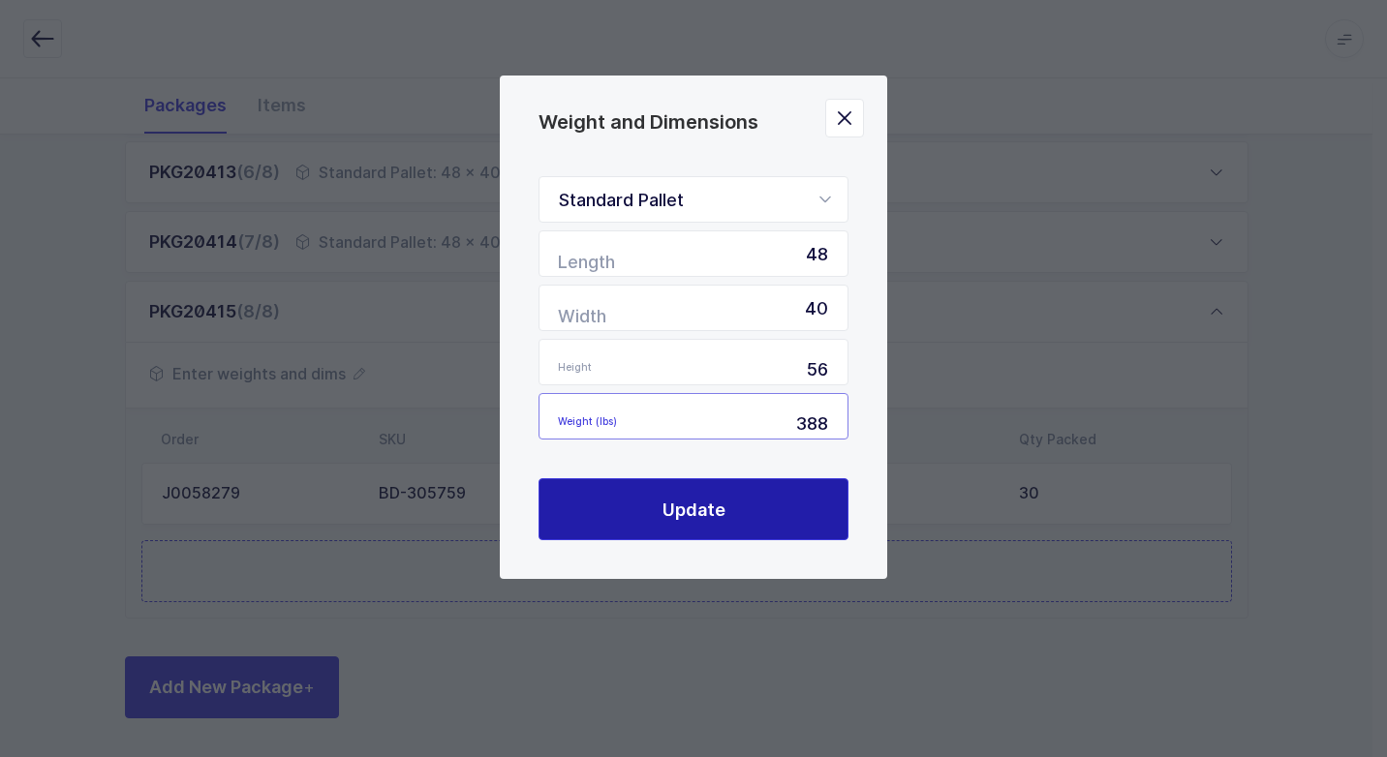
type input "388"
click at [679, 493] on button "Update" at bounding box center [693, 509] width 310 height 62
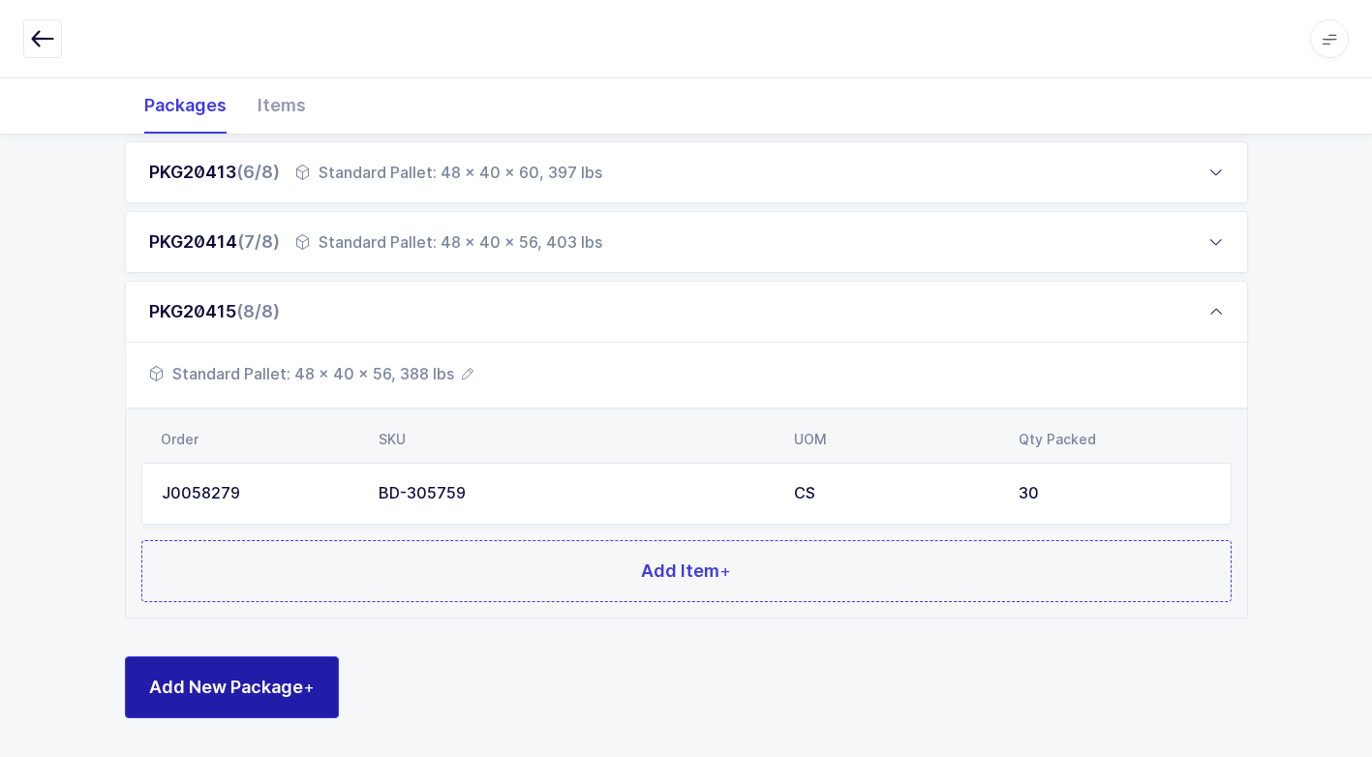
click at [301, 692] on span "Add New Package +" at bounding box center [232, 687] width 166 height 24
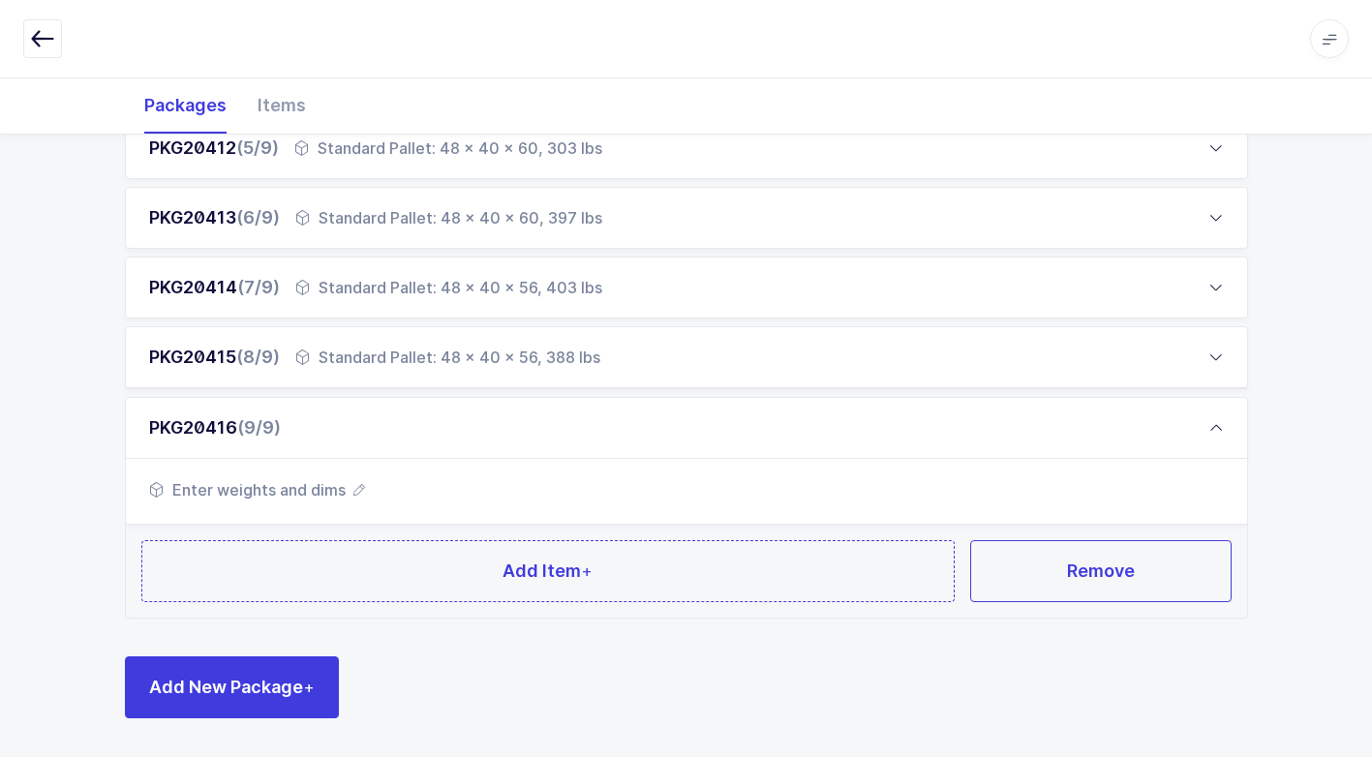
scroll to position [590, 0]
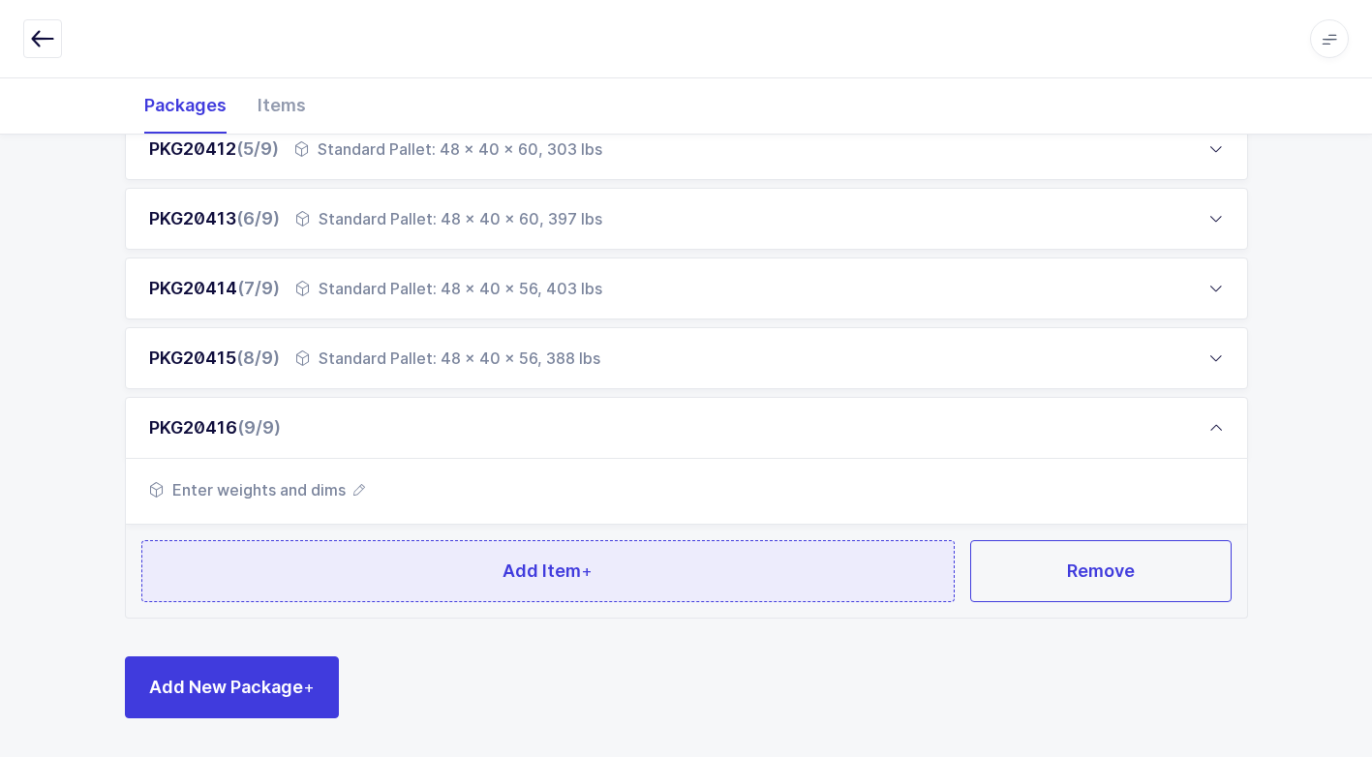
click at [382, 571] on button "Add Item +" at bounding box center [548, 571] width 814 height 62
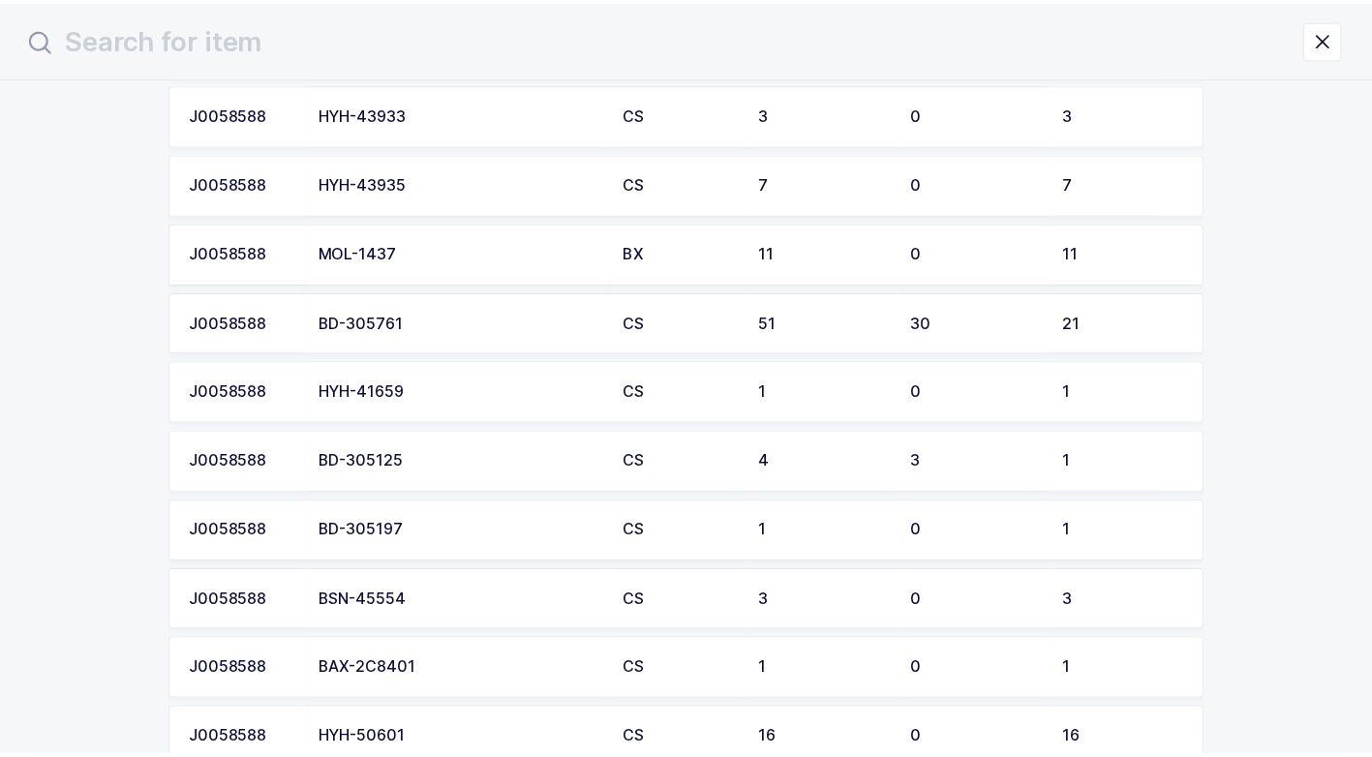
scroll to position [2002, 0]
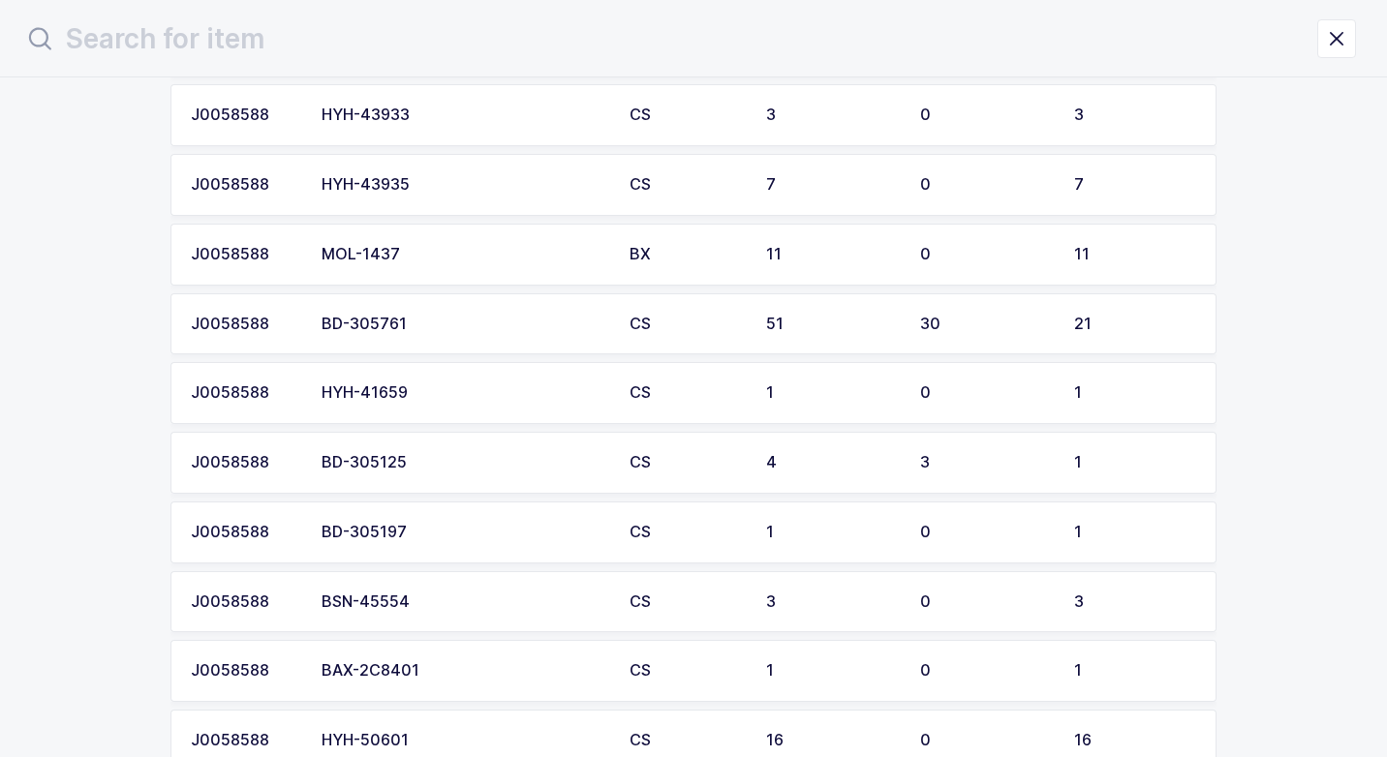
drag, startPoint x: 410, startPoint y: 332, endPoint x: 405, endPoint y: 343, distance: 11.7
click at [405, 343] on td "BD-305761" at bounding box center [464, 324] width 308 height 62
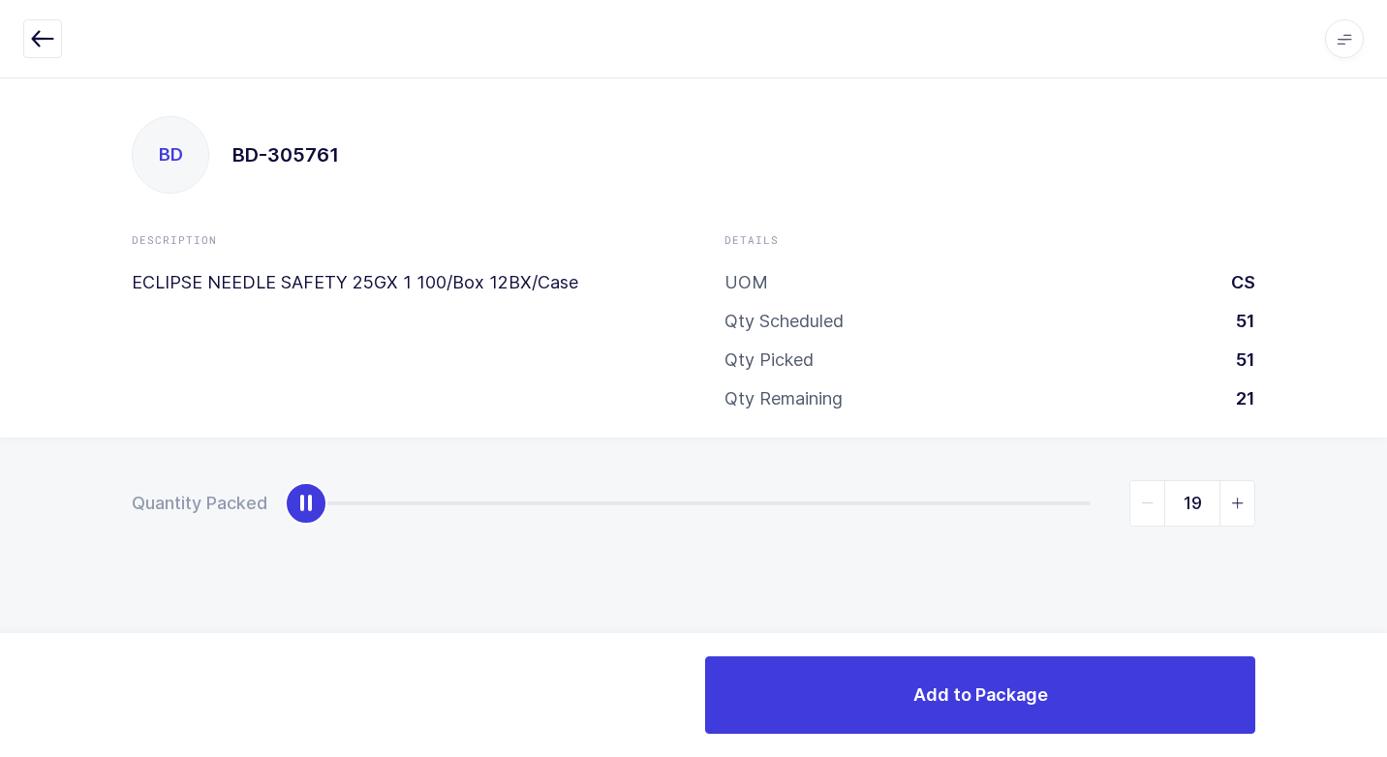
type input "21"
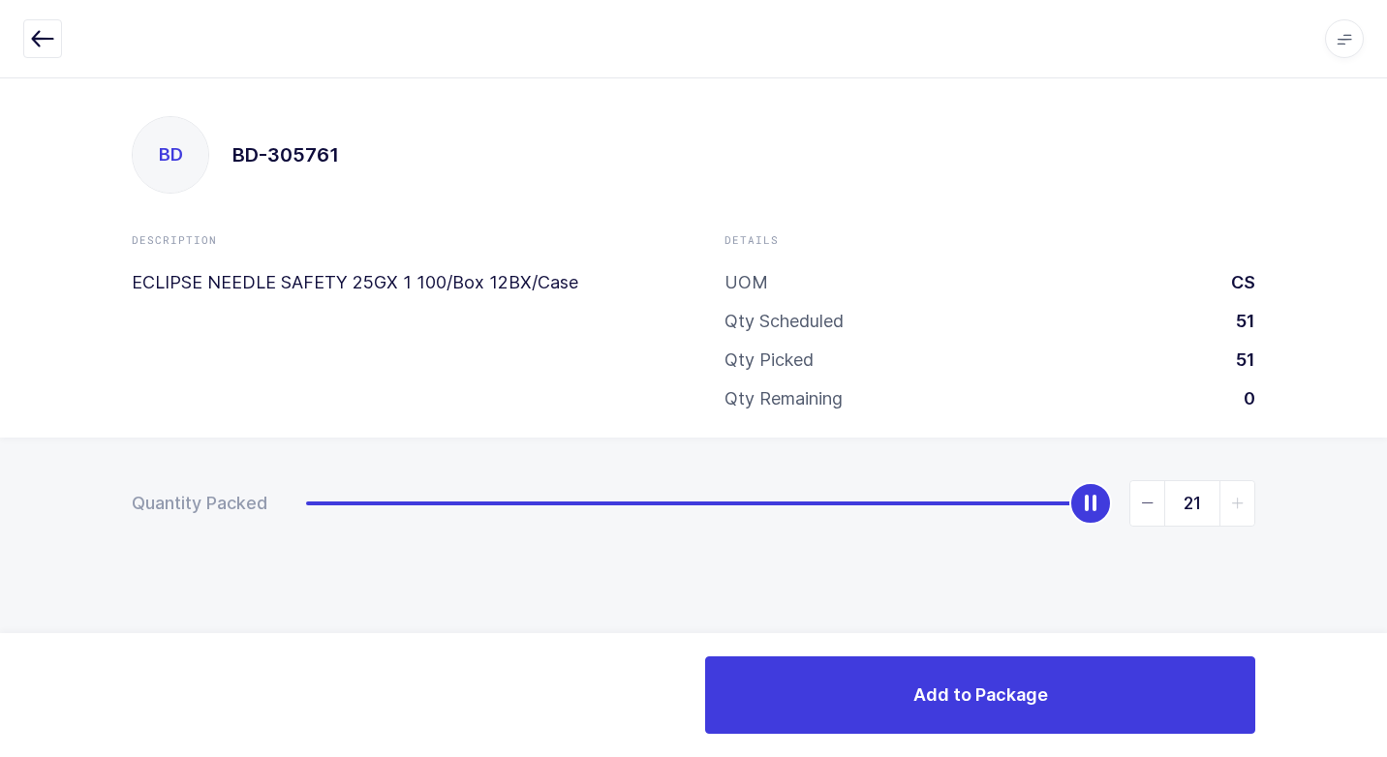
drag, startPoint x: 298, startPoint y: 502, endPoint x: 1384, endPoint y: 542, distance: 1086.2
click at [1384, 542] on div "Quantity Packed 21" at bounding box center [693, 571] width 1387 height 267
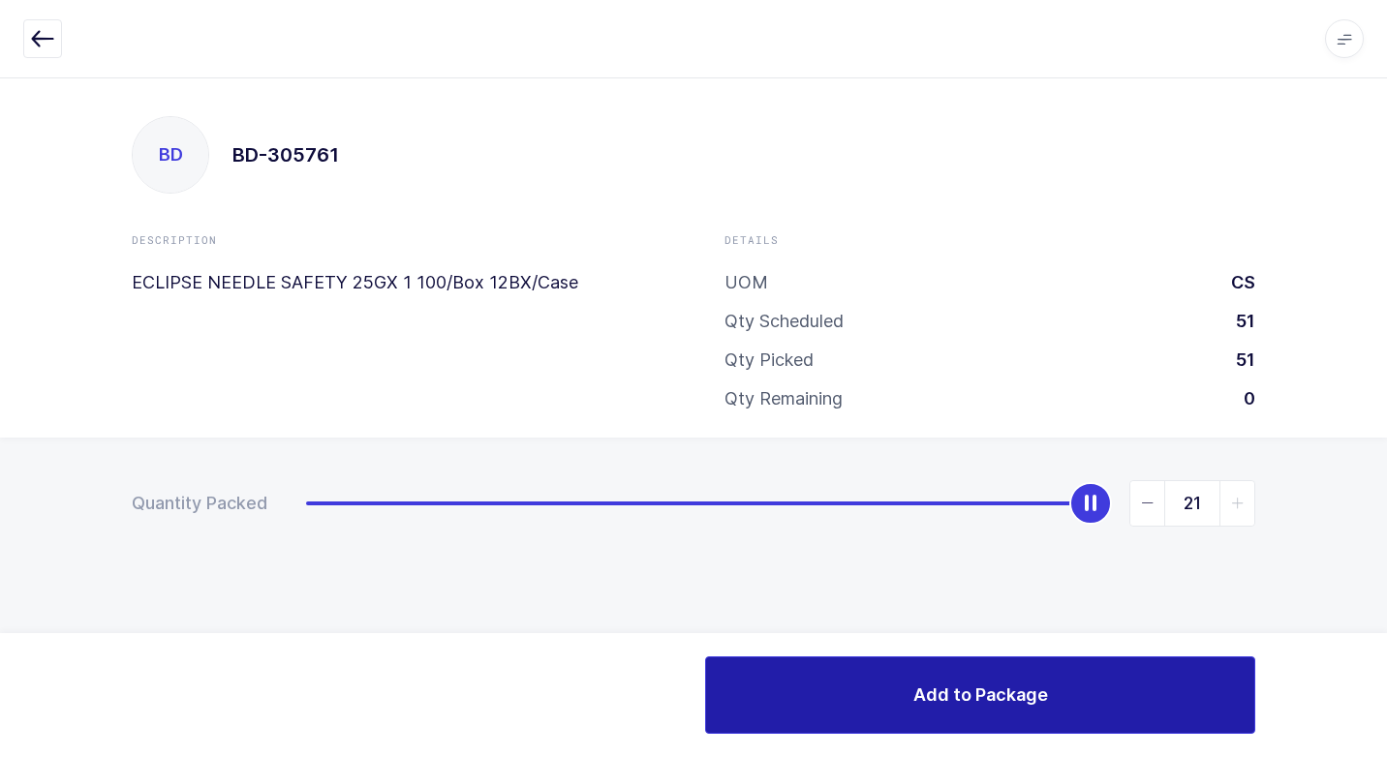
click at [883, 689] on button "Add to Package" at bounding box center [980, 694] width 550 height 77
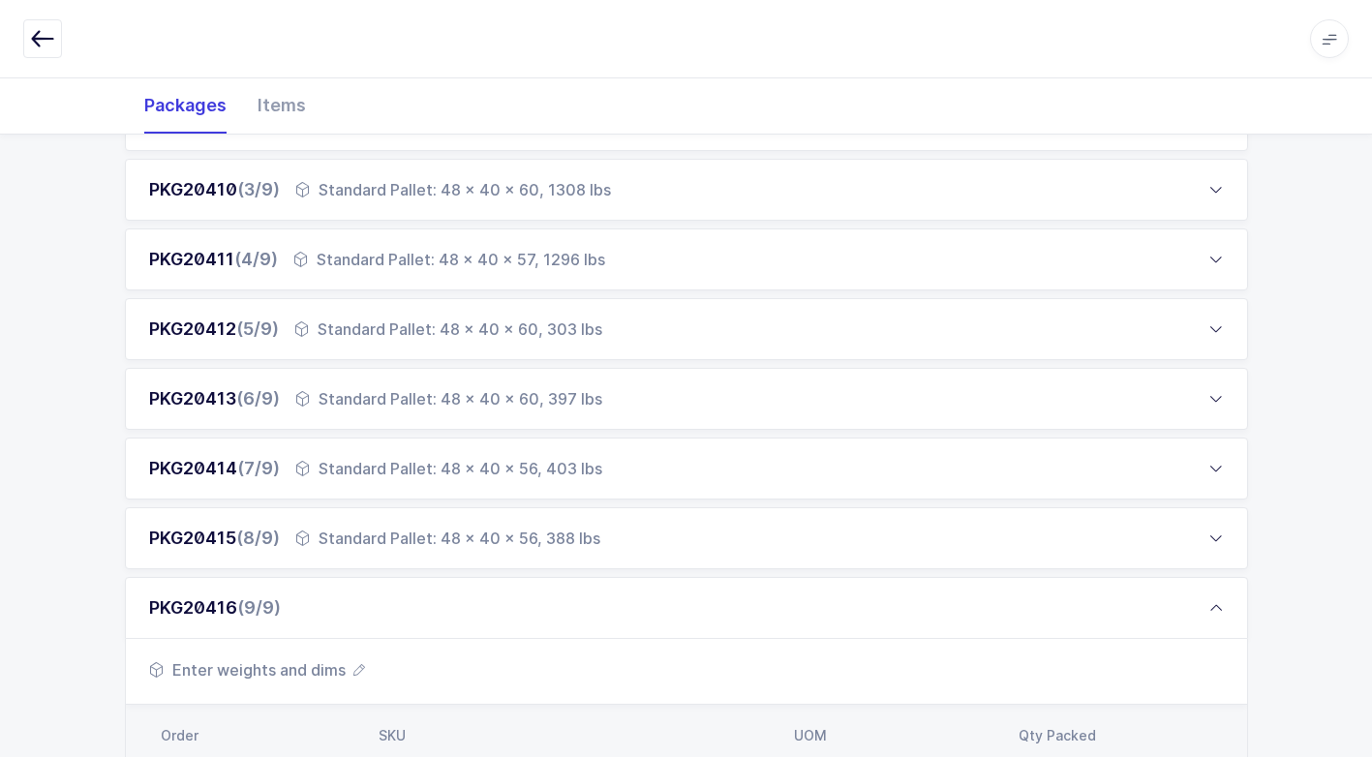
scroll to position [706, 0]
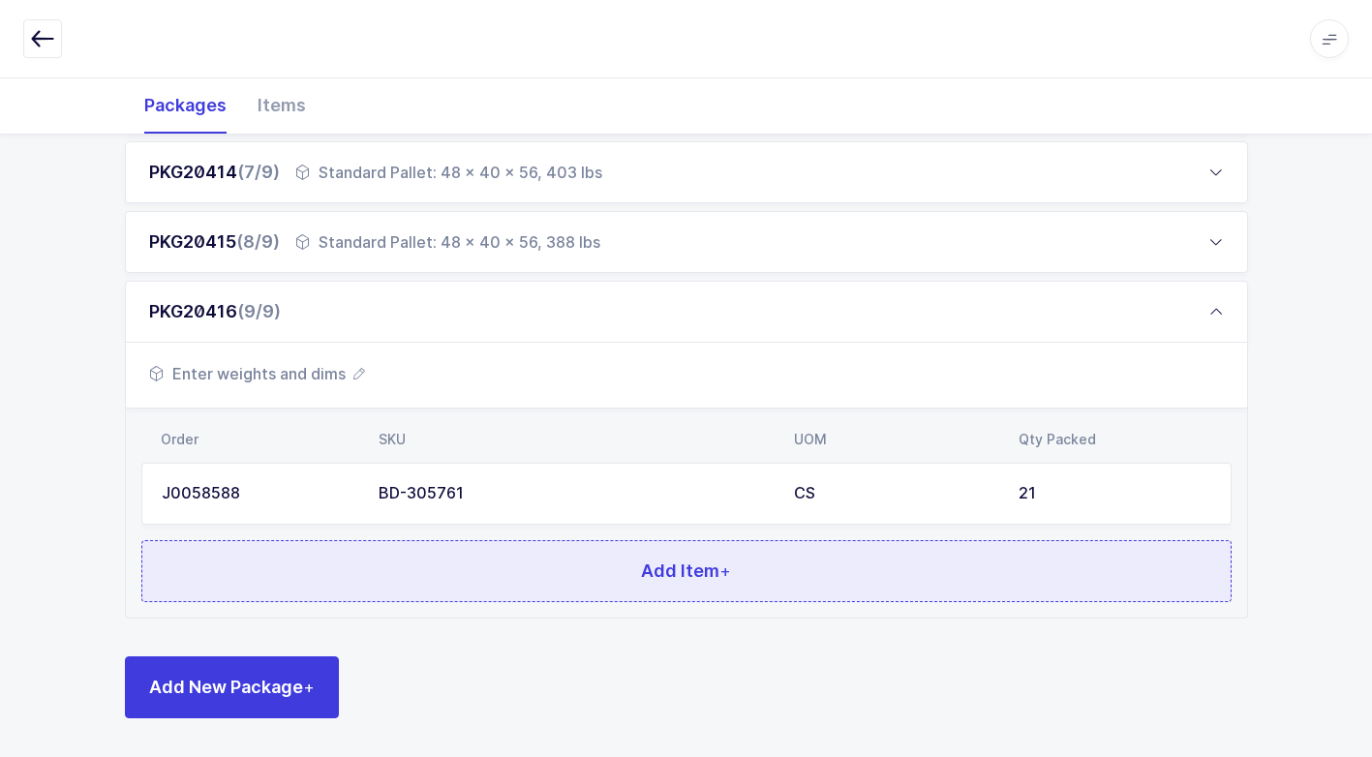
click at [493, 572] on button "Add Item +" at bounding box center [686, 571] width 1090 height 62
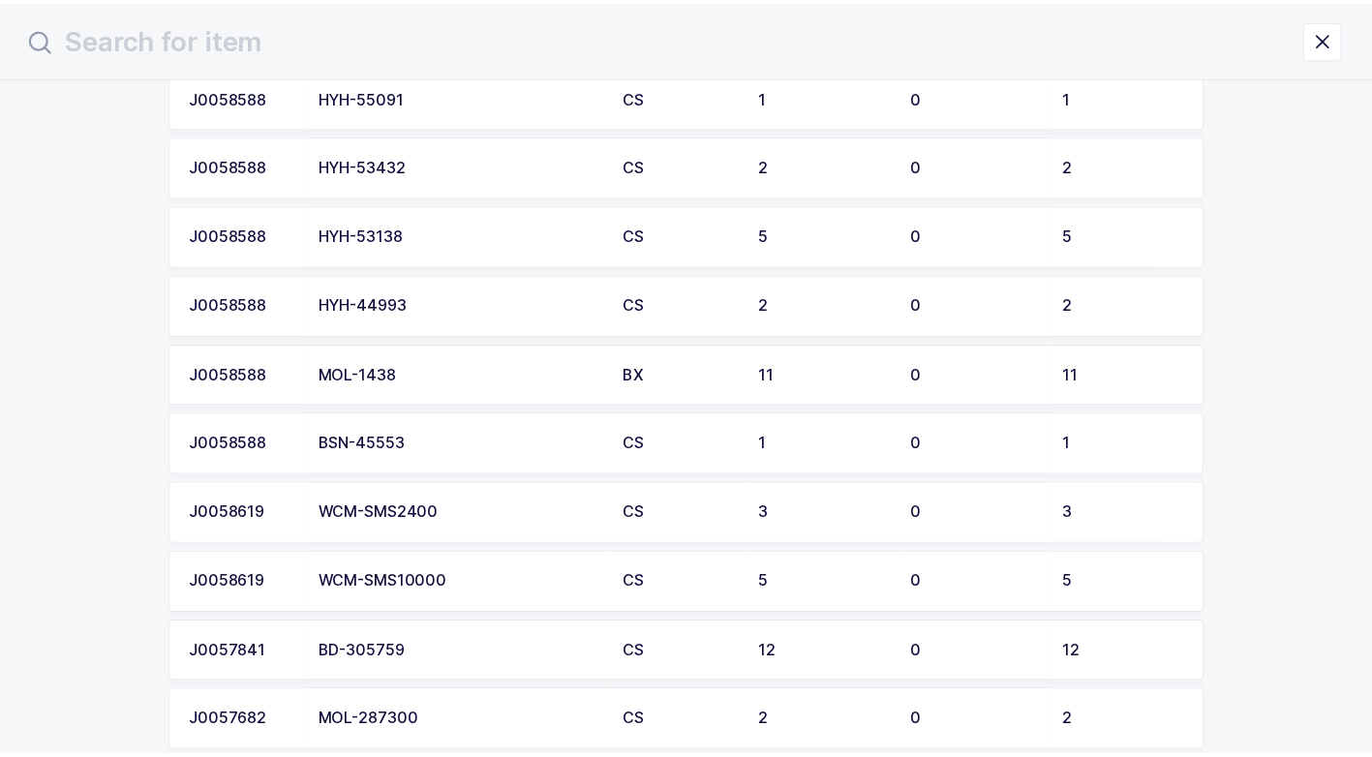
scroll to position [3002, 0]
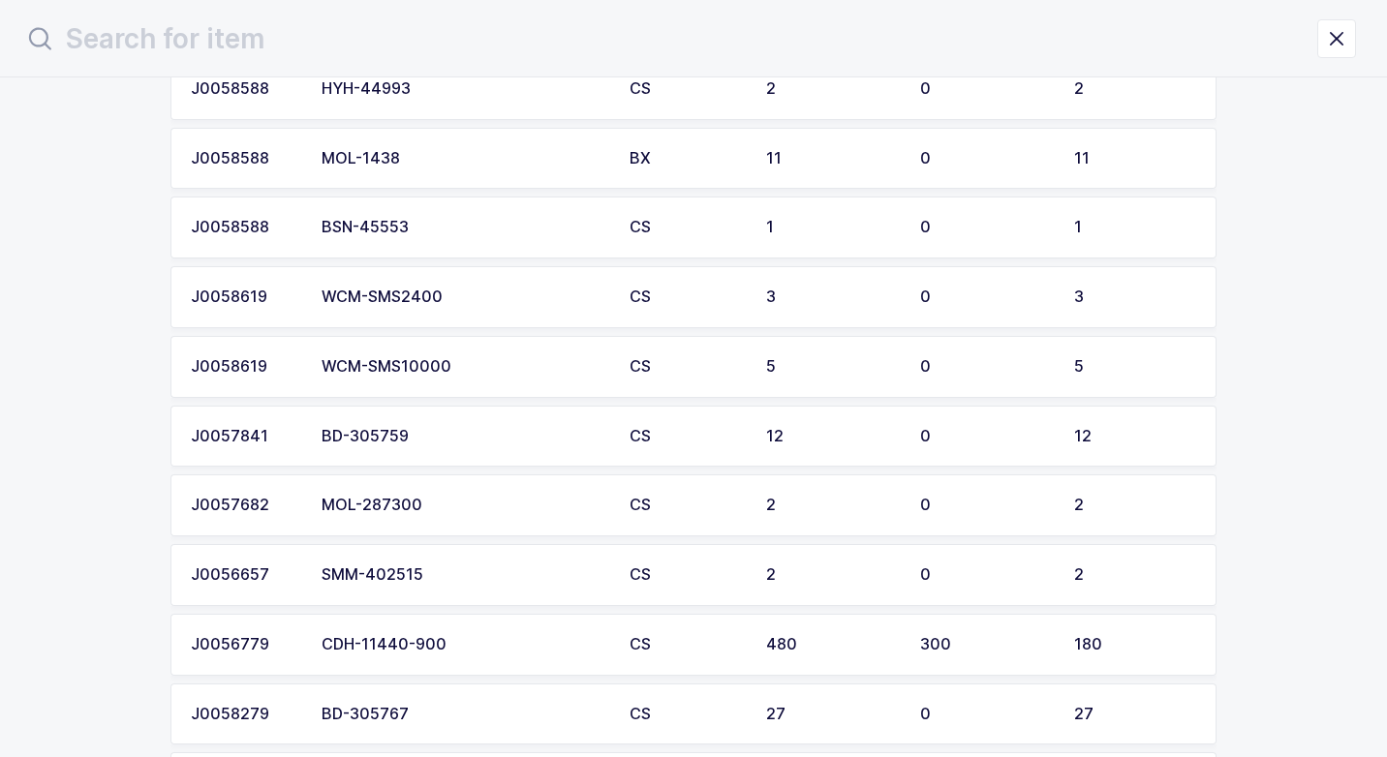
click at [518, 447] on td "BD-305759" at bounding box center [464, 437] width 308 height 62
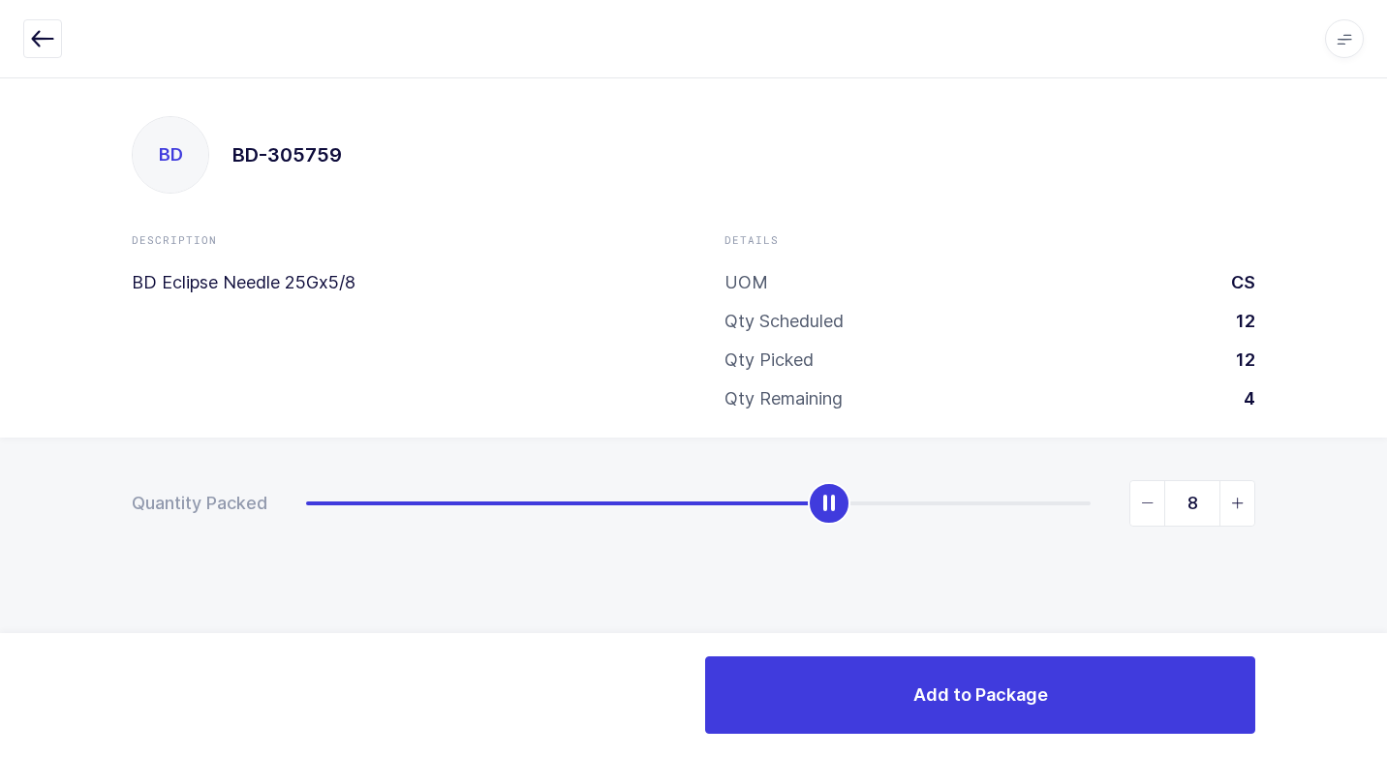
type input "9"
drag, startPoint x: 298, startPoint y: 508, endPoint x: 863, endPoint y: 570, distance: 567.9
click at [863, 570] on div "Quantity Packed 9" at bounding box center [693, 571] width 1387 height 267
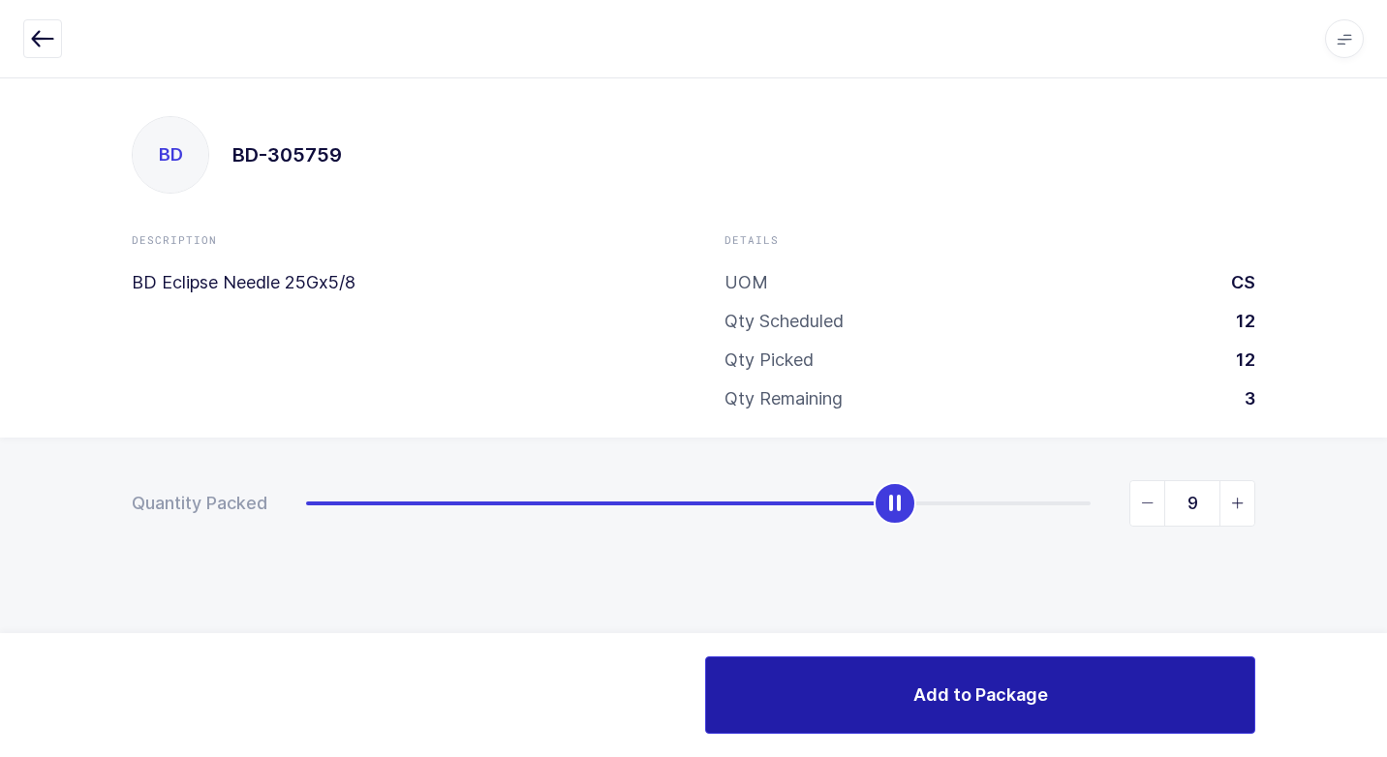
click at [939, 699] on span "Add to Package" at bounding box center [980, 695] width 135 height 24
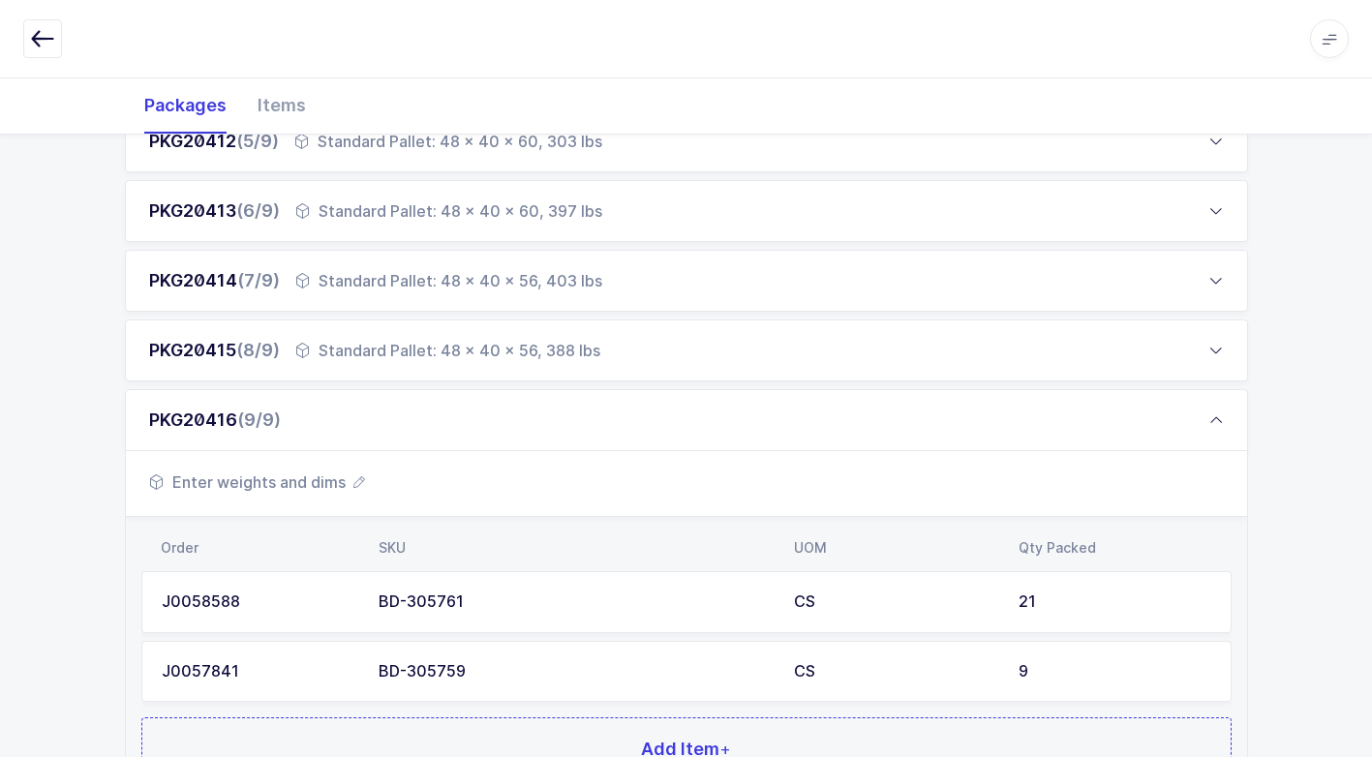
scroll to position [581, 0]
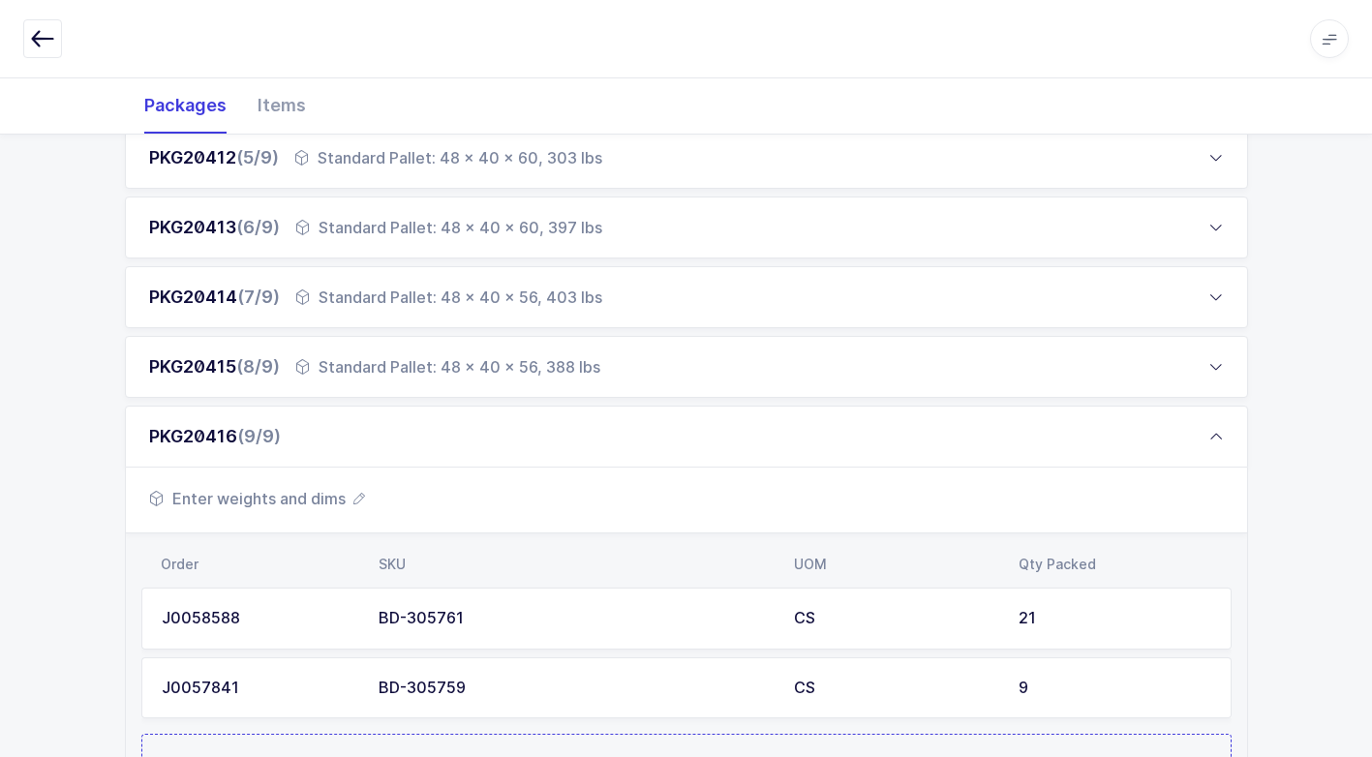
click at [332, 497] on span "Enter weights and dims" at bounding box center [257, 498] width 216 height 23
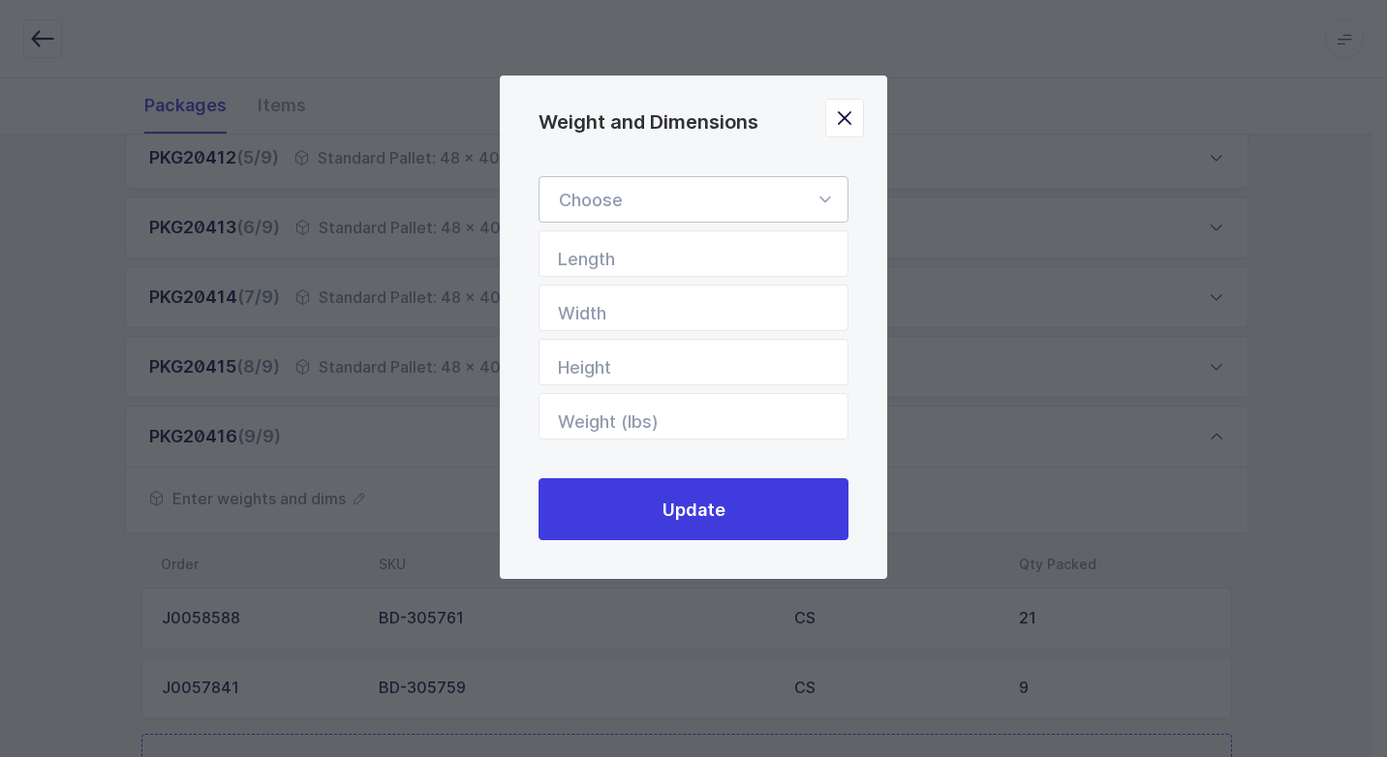
click at [824, 200] on icon "Weight and Dimensions" at bounding box center [824, 199] width 24 height 46
click at [647, 248] on span "Standard Pallet" at bounding box center [621, 255] width 125 height 20
type input "Standard Pallet"
type input "48"
type input "40"
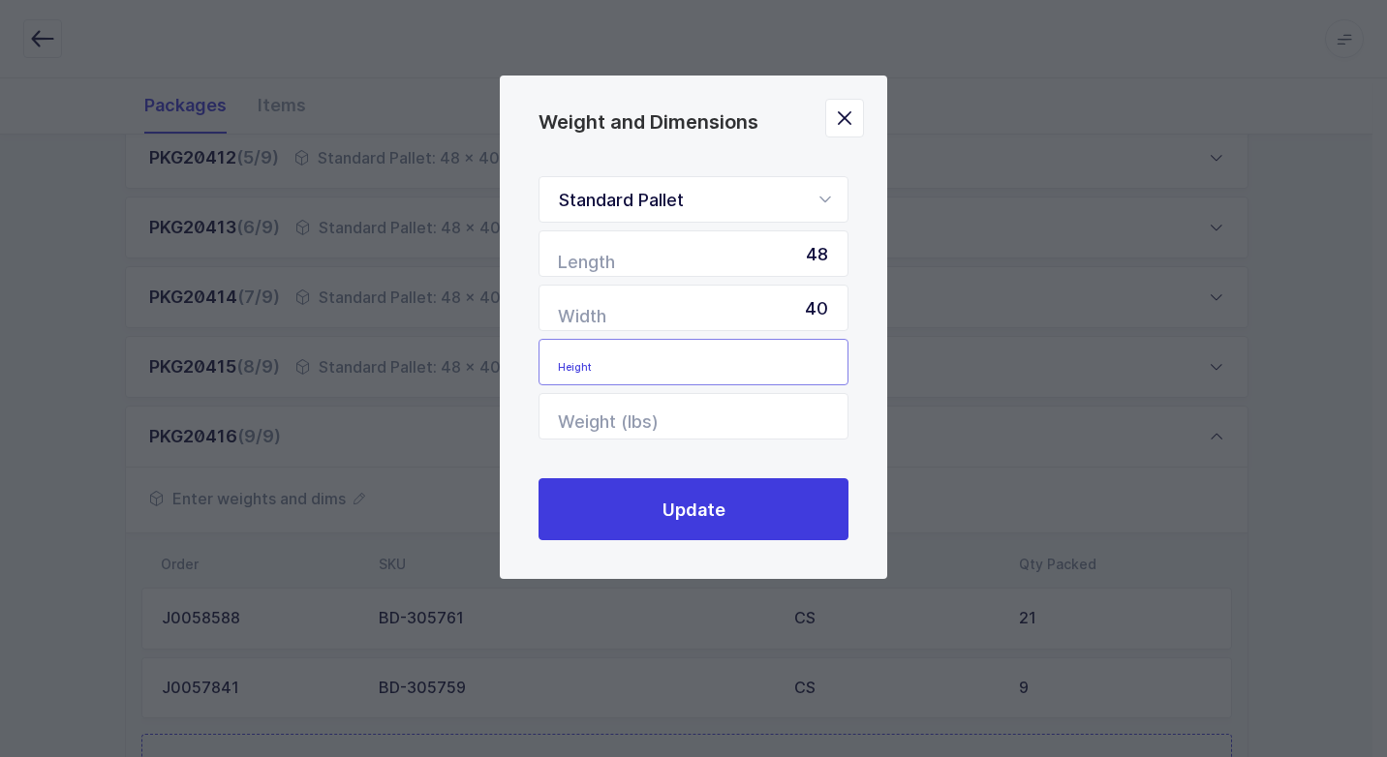
click at [794, 351] on input "Height" at bounding box center [693, 362] width 310 height 46
type input "56"
click at [715, 407] on input "Weight (lbs)" at bounding box center [693, 416] width 310 height 46
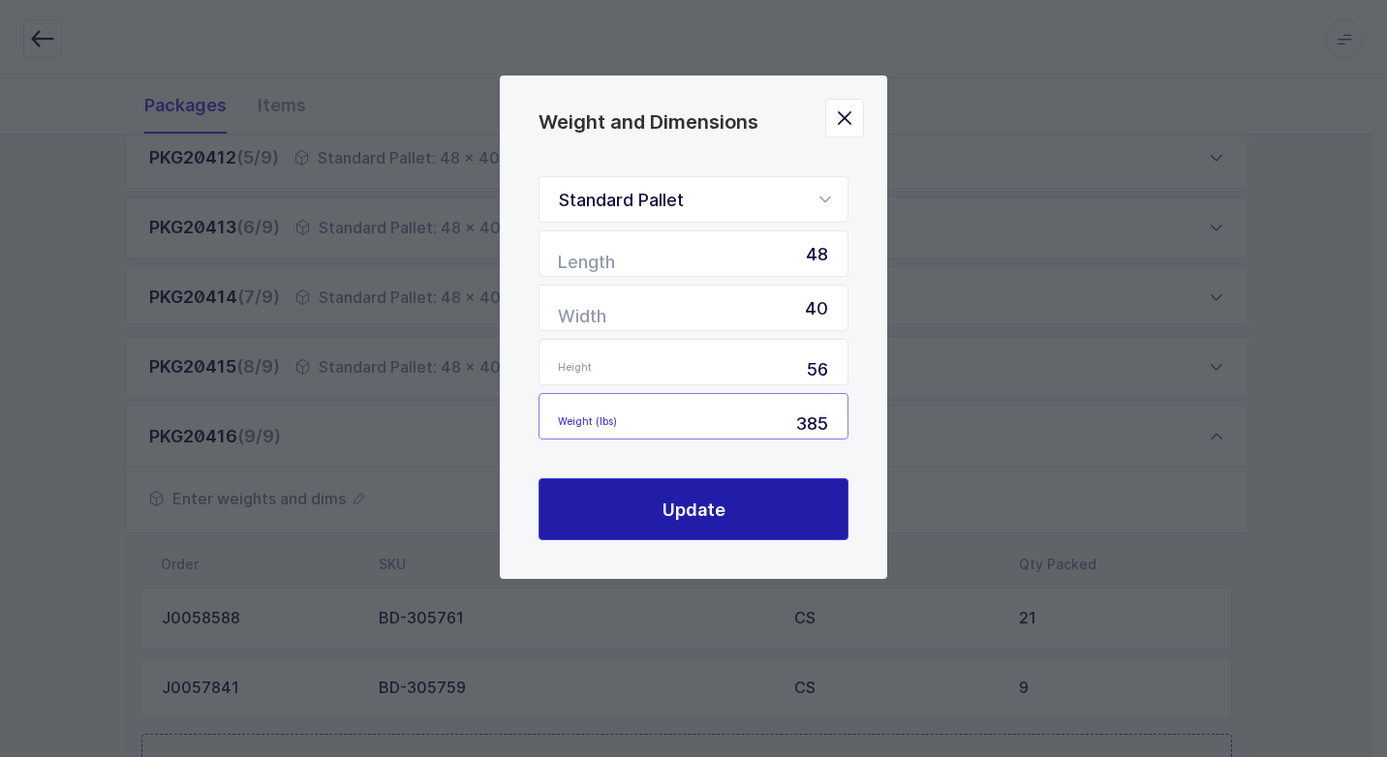
type input "385"
click at [684, 505] on span "Update" at bounding box center [693, 510] width 63 height 24
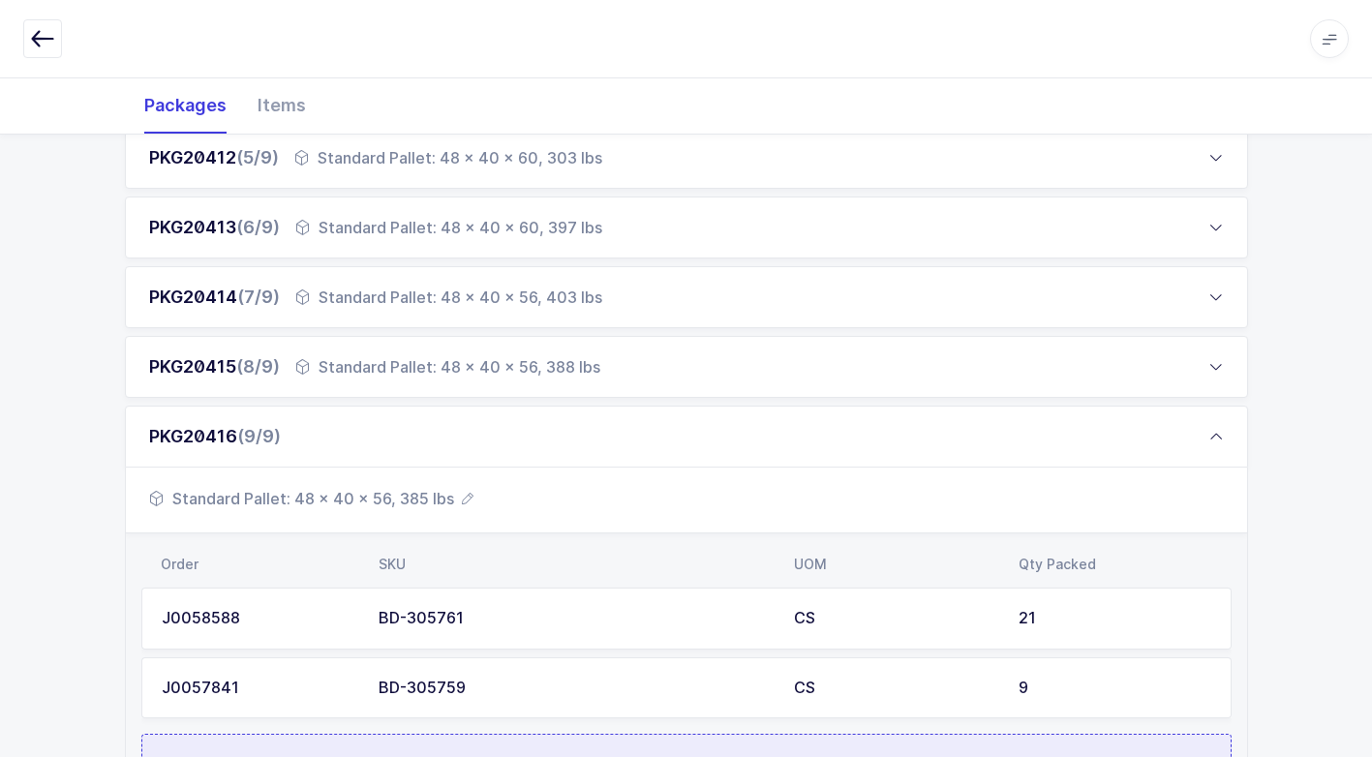
scroll to position [775, 0]
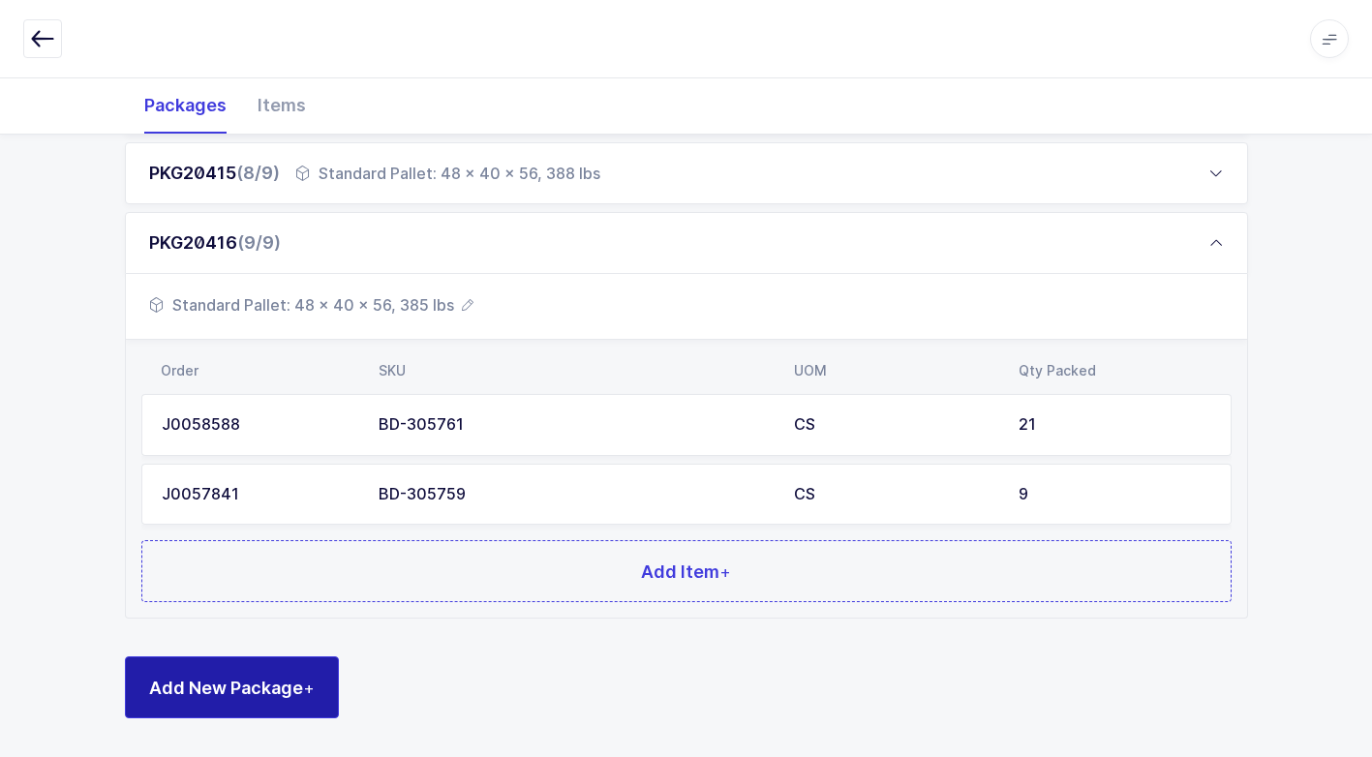
click at [288, 674] on button "Add New Package +" at bounding box center [232, 687] width 214 height 62
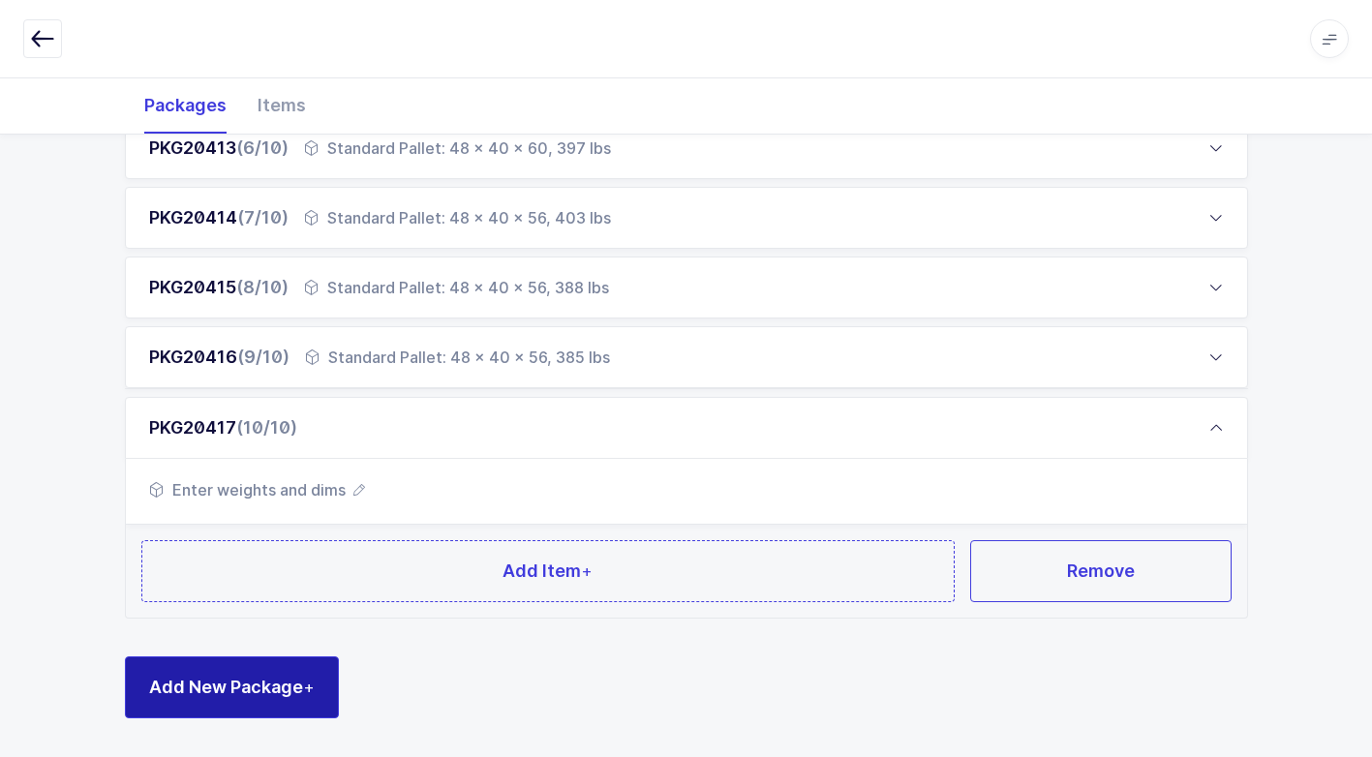
scroll to position [659, 0]
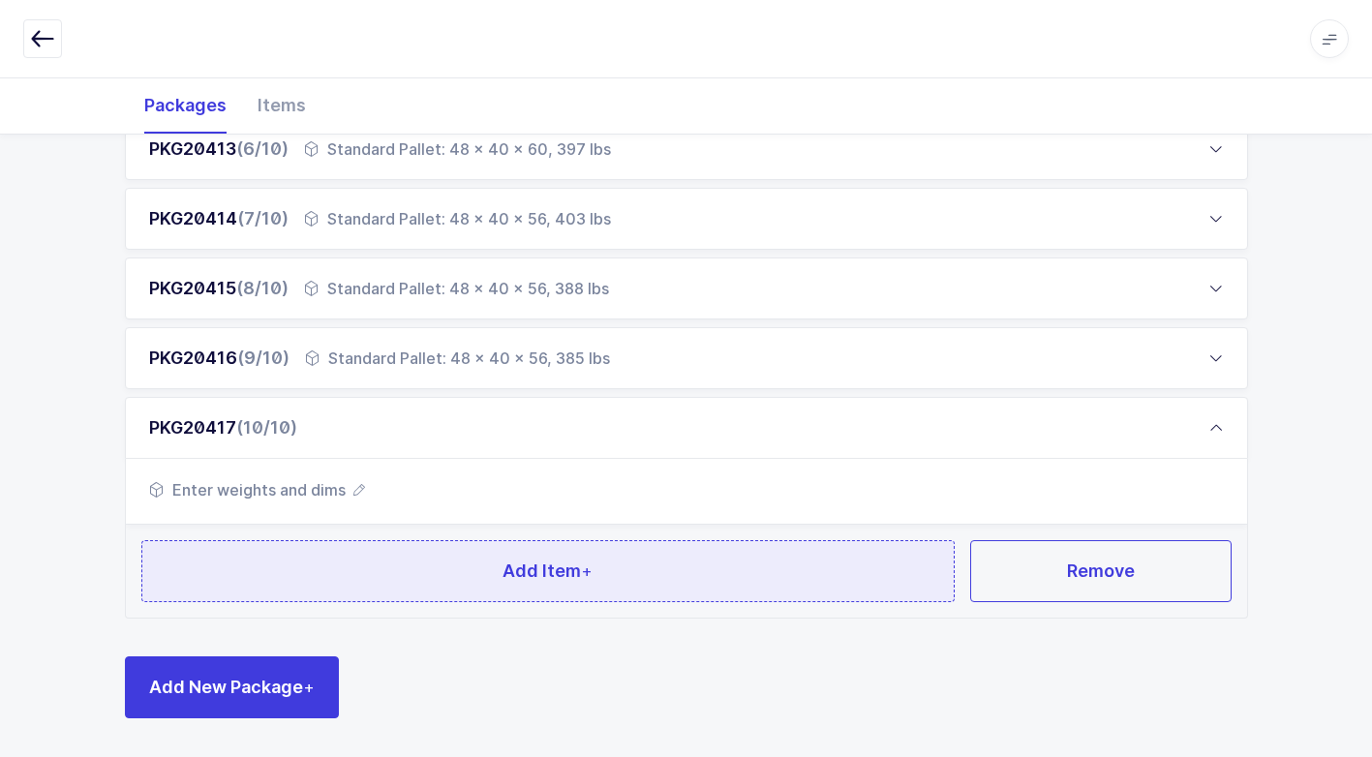
click at [378, 588] on button "Add Item +" at bounding box center [548, 571] width 814 height 62
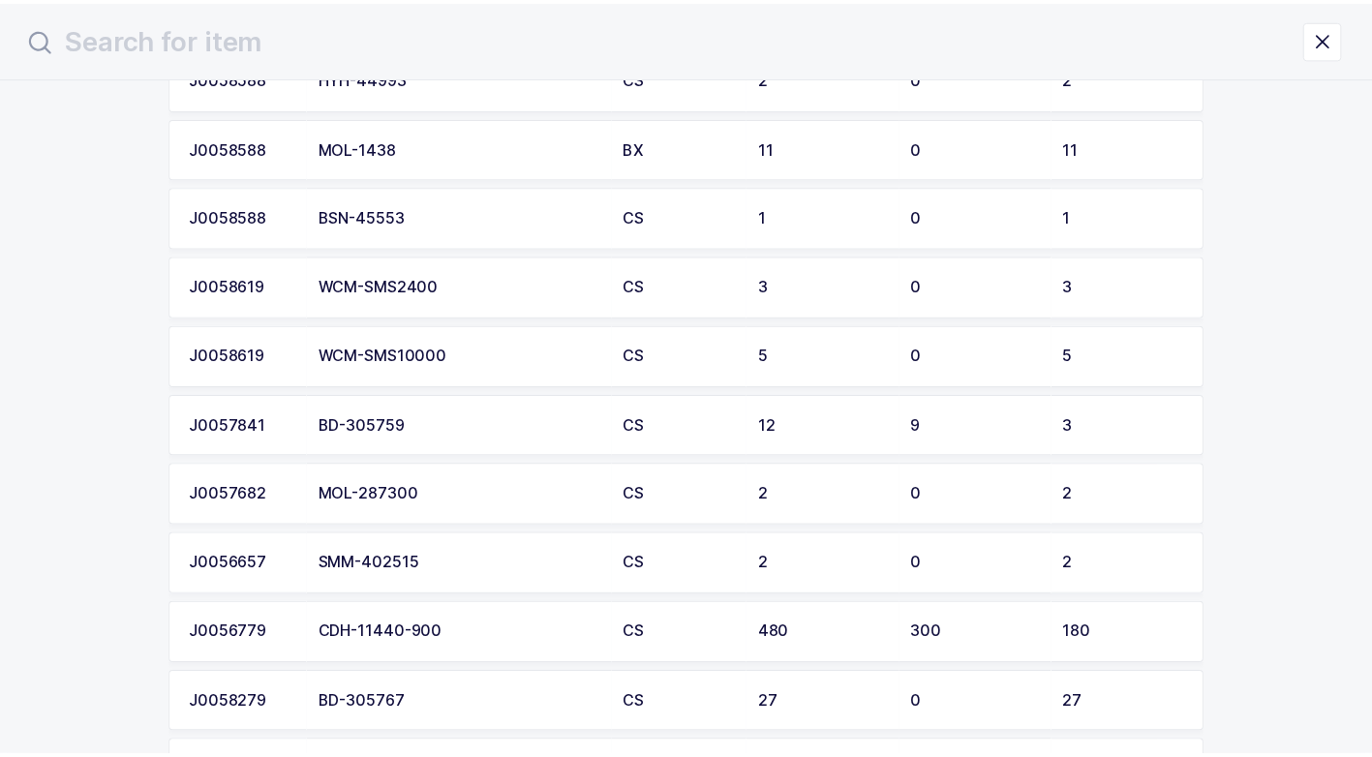
scroll to position [3098, 0]
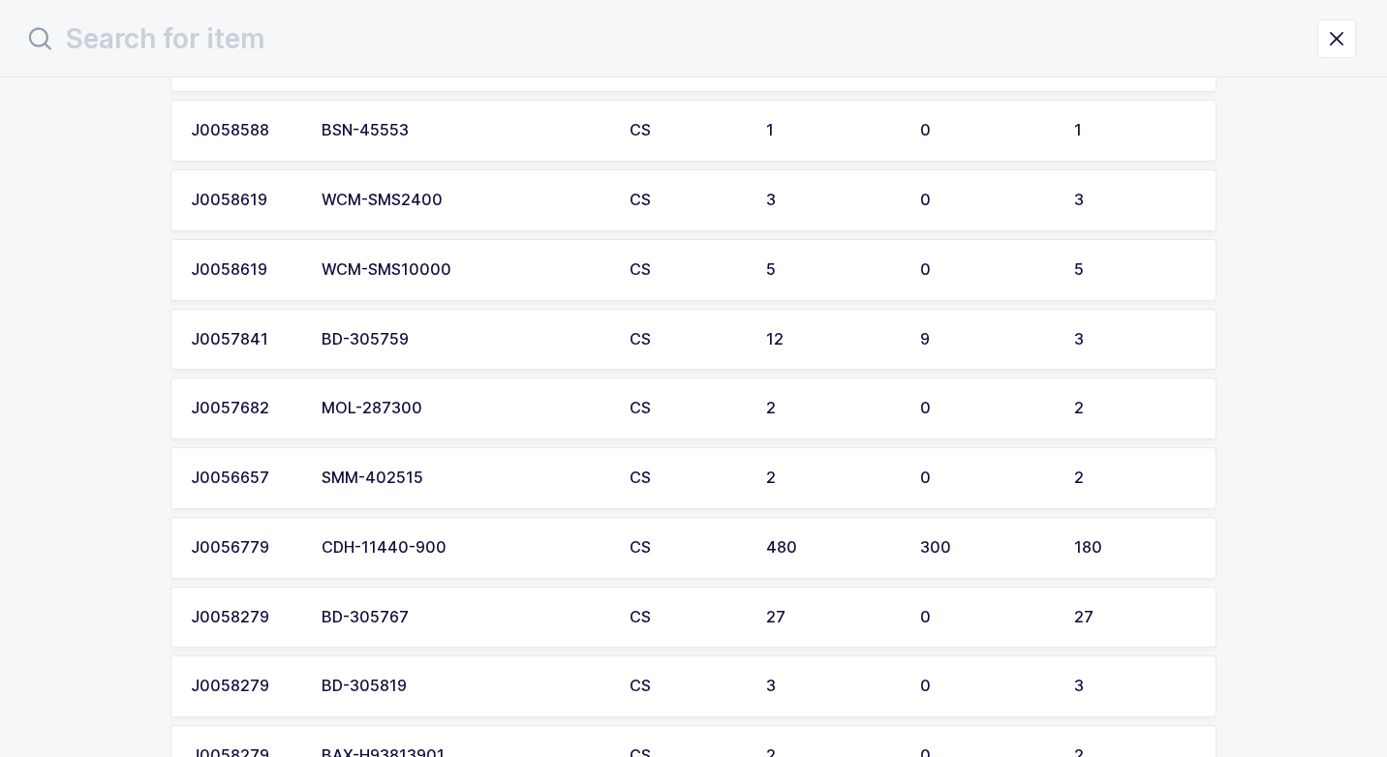
click at [410, 548] on div "CDH-11440-900" at bounding box center [463, 547] width 285 height 17
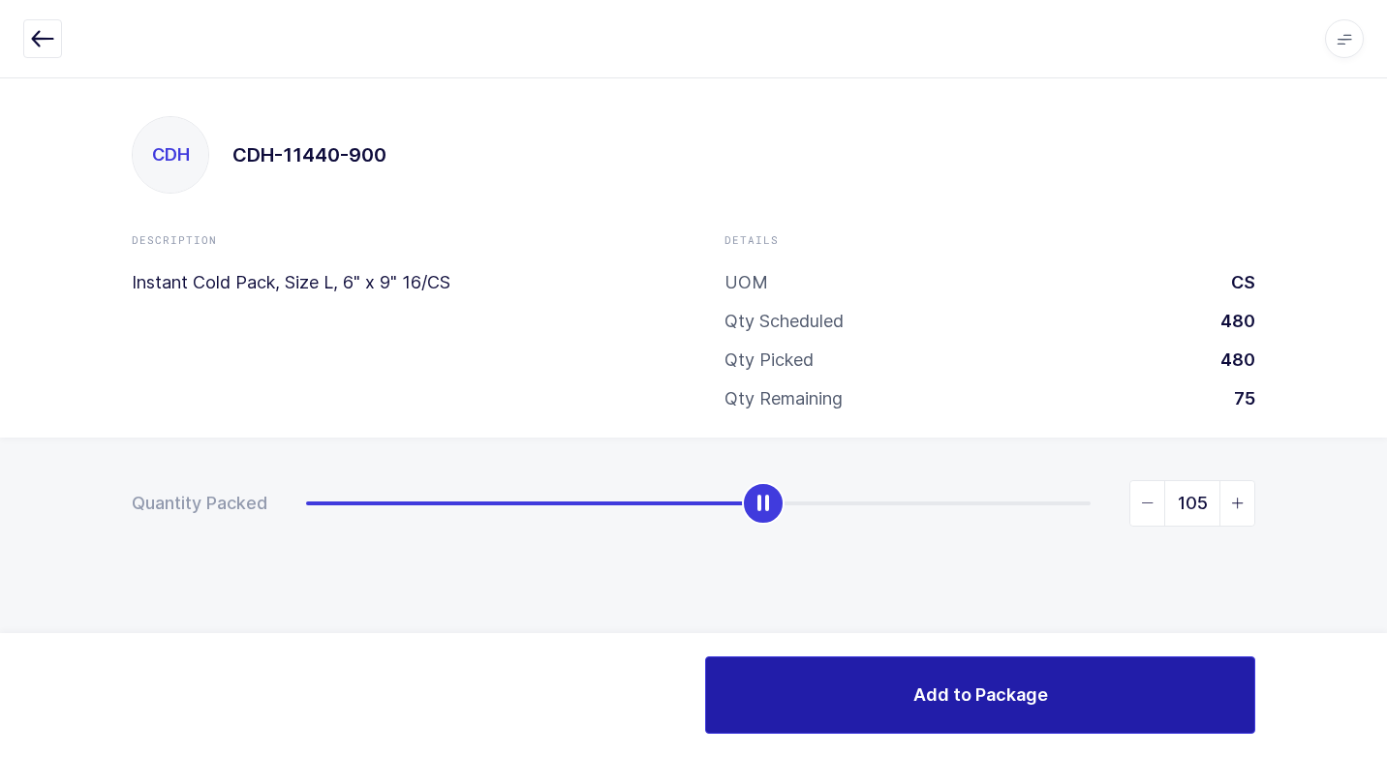
drag, startPoint x: 304, startPoint y: 509, endPoint x: 956, endPoint y: 660, distance: 668.9
click at [759, 600] on div "Quantity Packed 105" at bounding box center [693, 571] width 1387 height 267
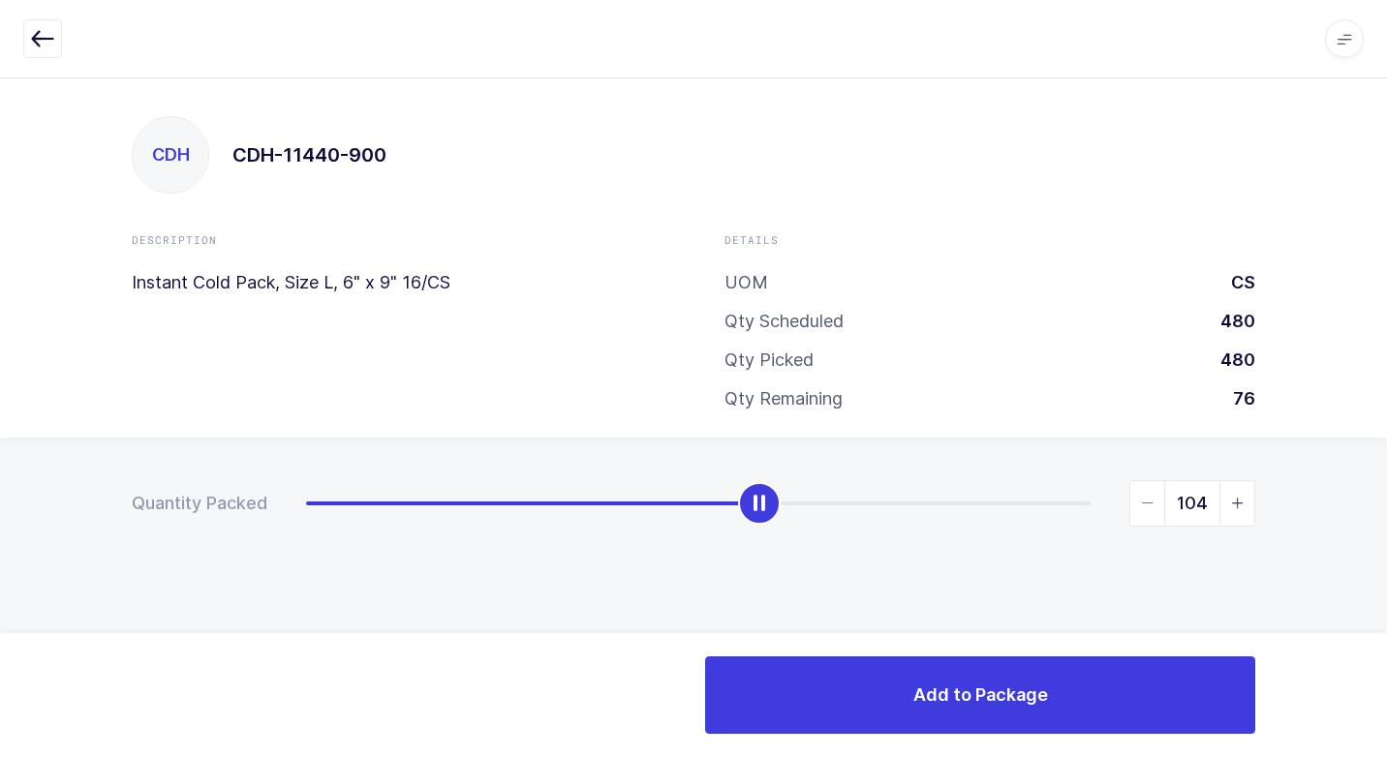
click at [1149, 508] on span "slider between 0 and 180" at bounding box center [1147, 503] width 35 height 45
click at [1147, 508] on icon "slider between 0 and 180" at bounding box center [1148, 504] width 14 height 14
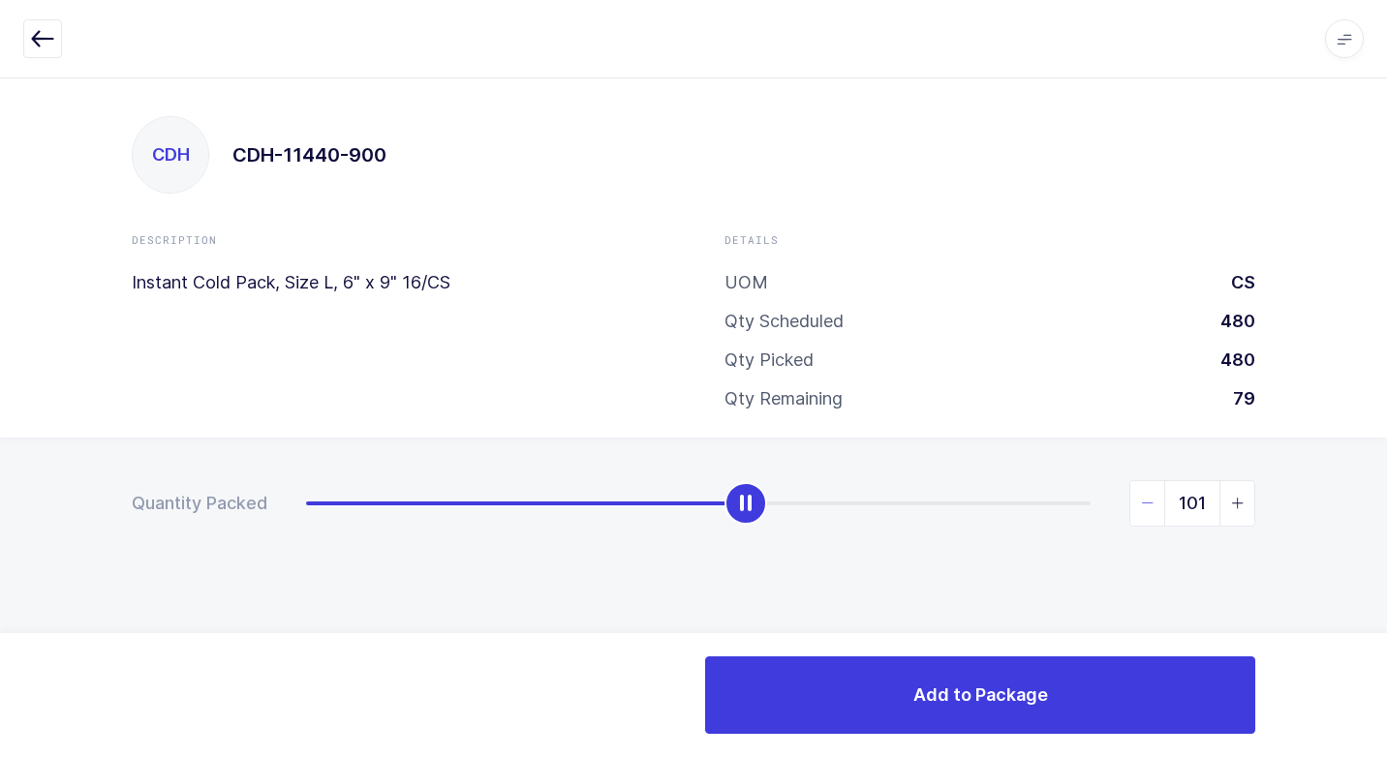
type input "100"
click at [1147, 508] on icon "slider between 0 and 180" at bounding box center [1148, 504] width 14 height 14
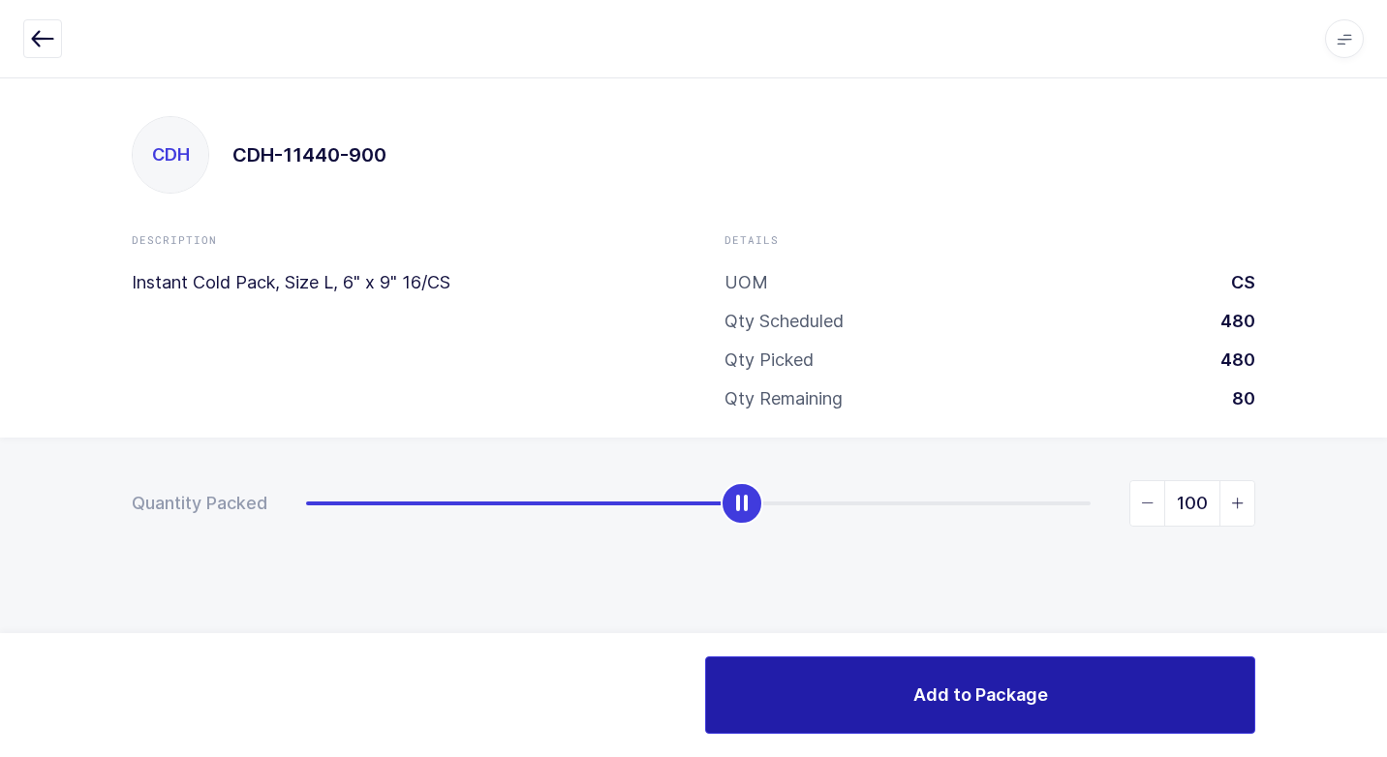
click at [1033, 714] on button "Add to Package" at bounding box center [980, 694] width 550 height 77
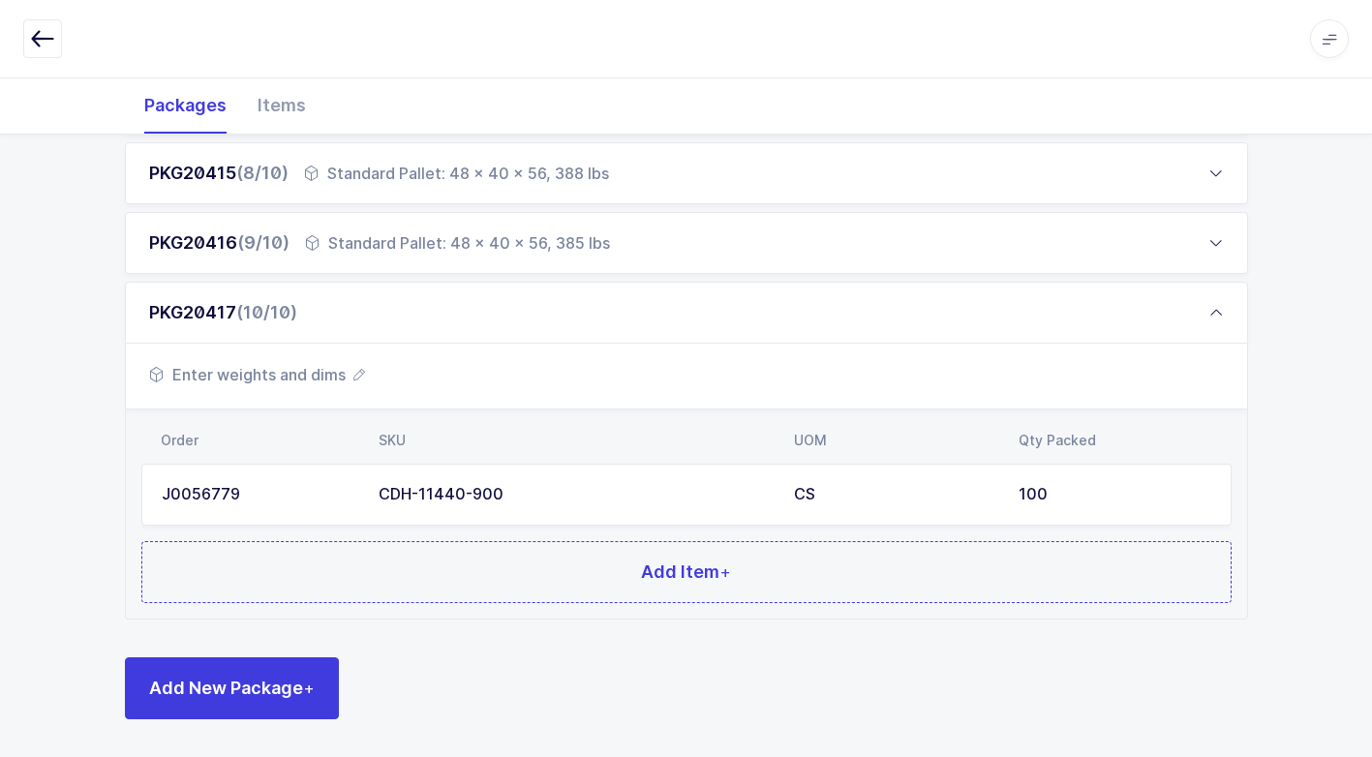
scroll to position [776, 0]
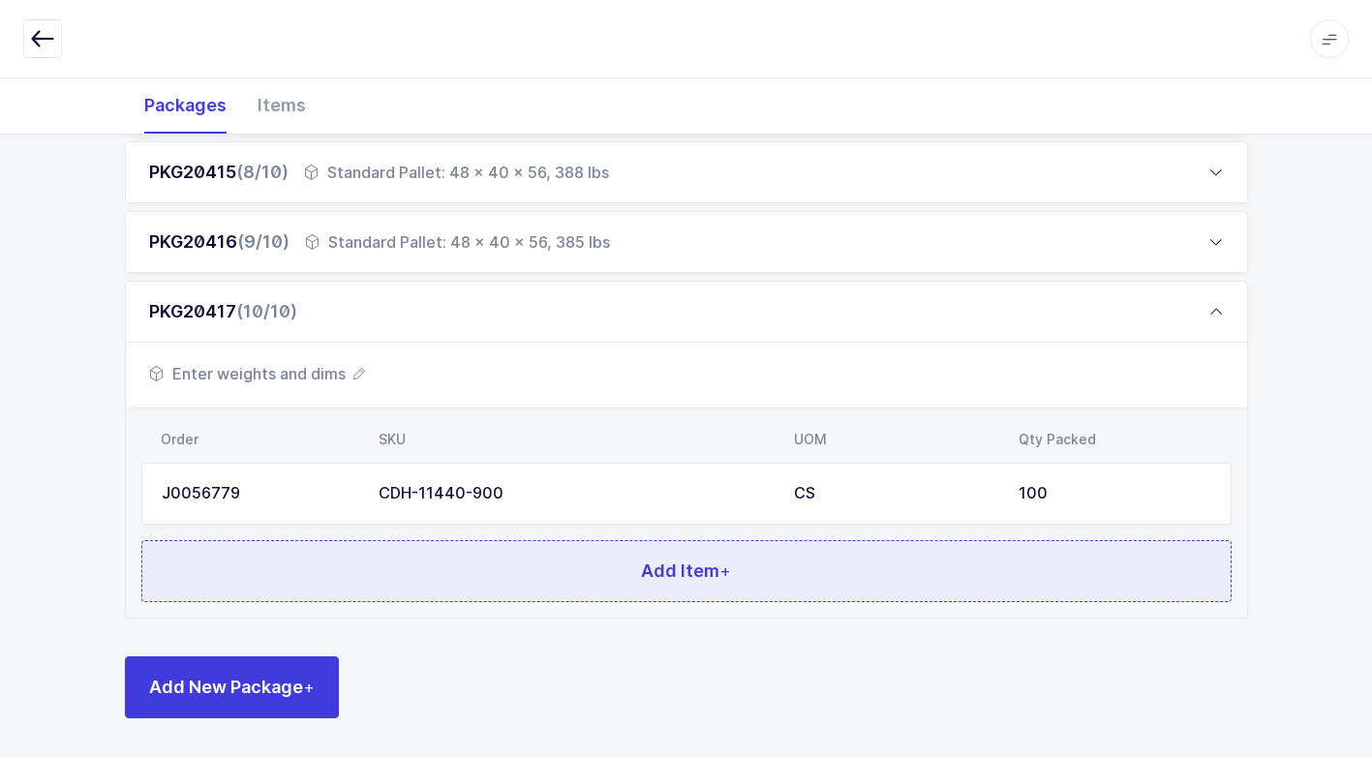
click at [483, 566] on button "Add Item +" at bounding box center [686, 571] width 1090 height 62
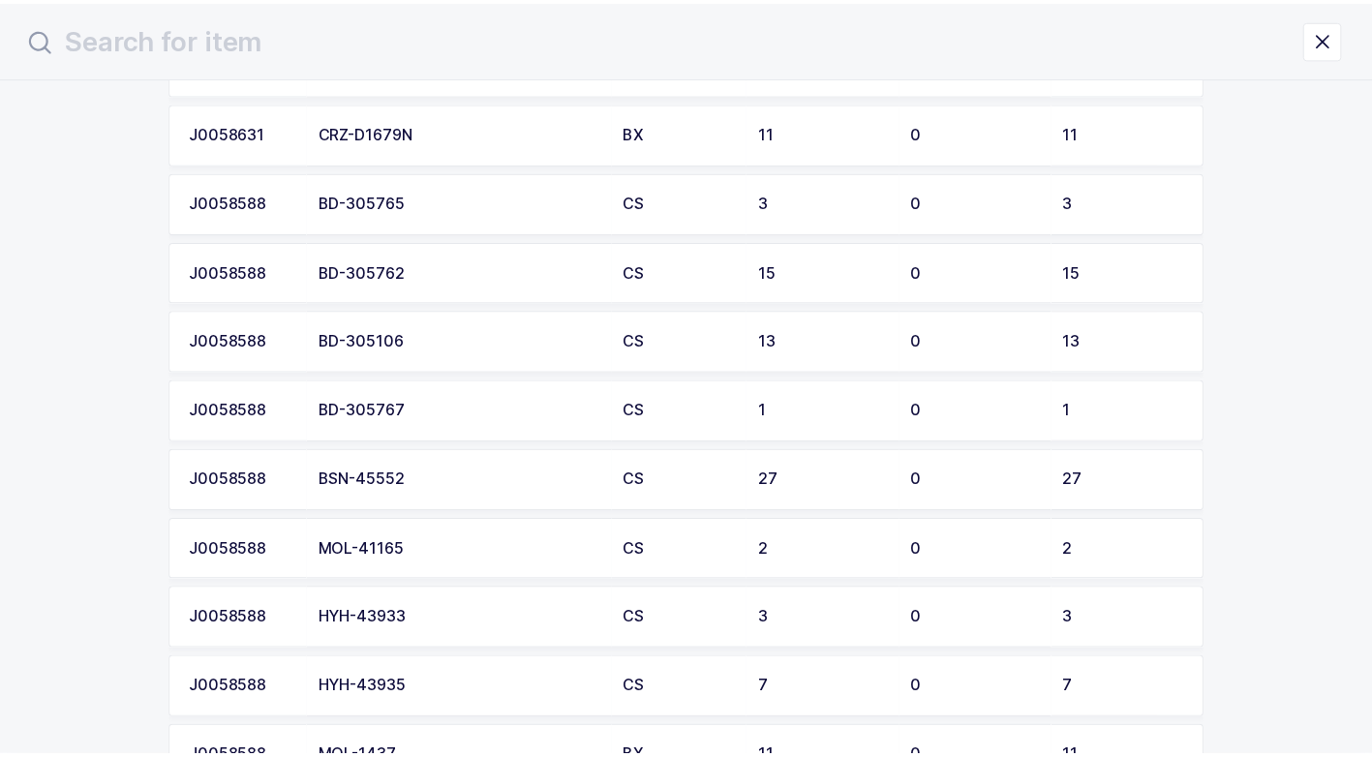
scroll to position [1646, 0]
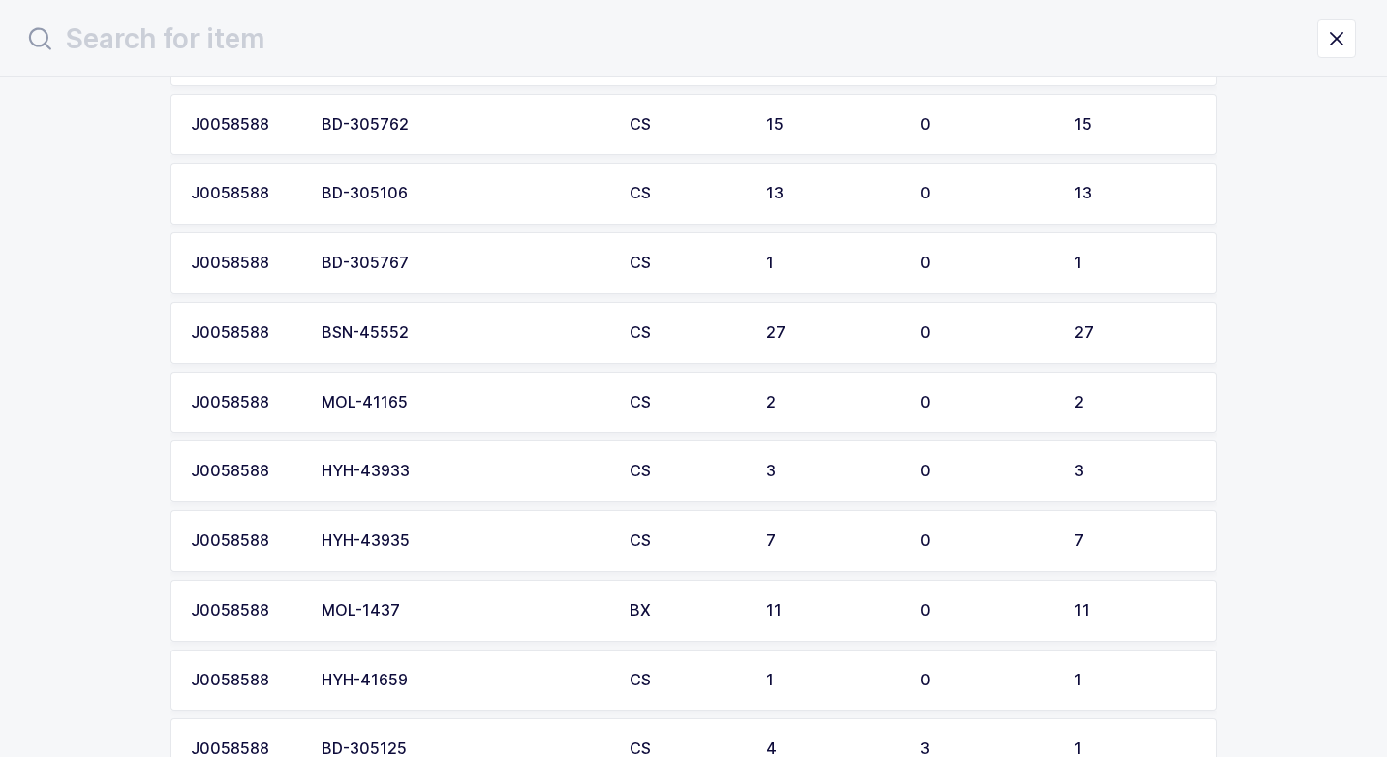
click at [416, 328] on div "BSN-45552" at bounding box center [463, 332] width 285 height 17
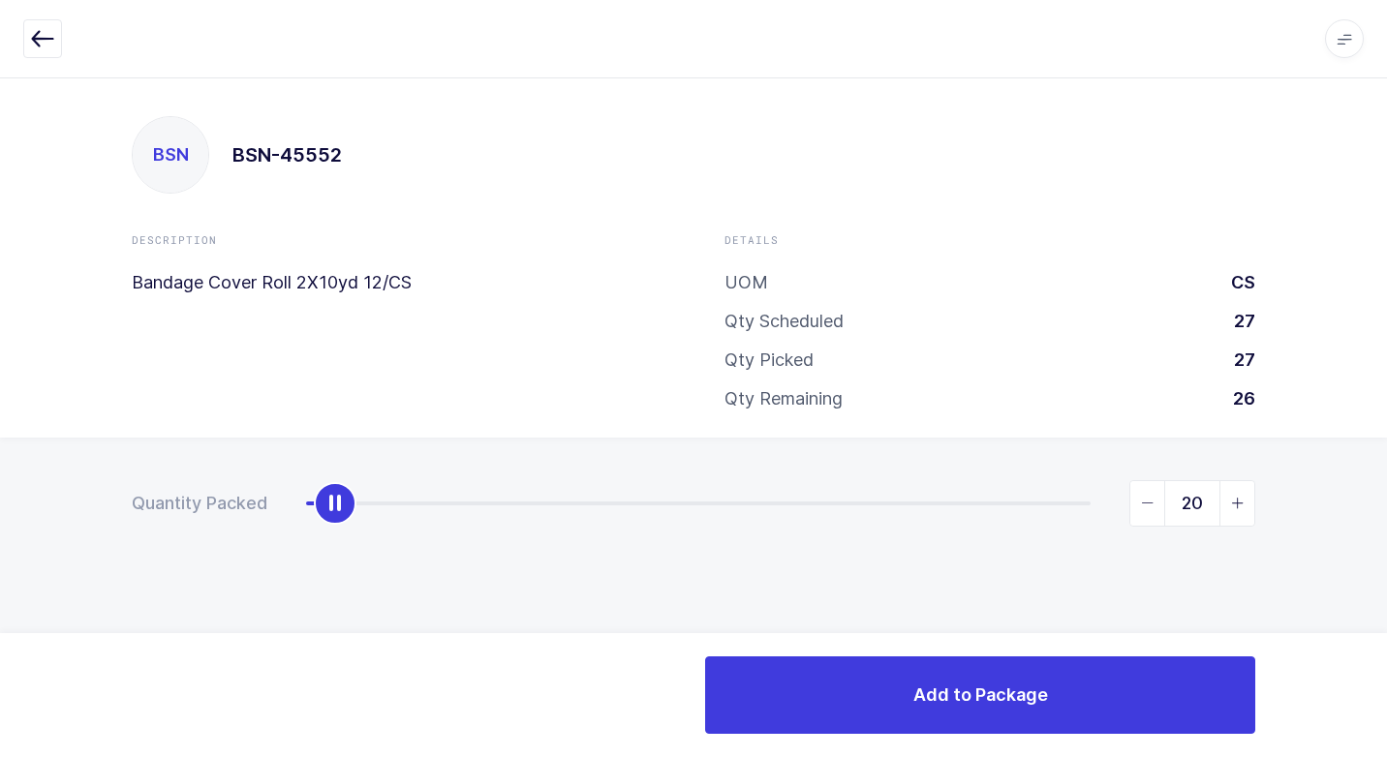
type input "27"
drag, startPoint x: 305, startPoint y: 517, endPoint x: 1386, endPoint y: 501, distance: 1080.7
click at [1386, 501] on html "Apps Core [GEOGRAPHIC_DATA] Admin Mission Control Purchasing [PERSON_NAME] Logo…" at bounding box center [693, 378] width 1387 height 757
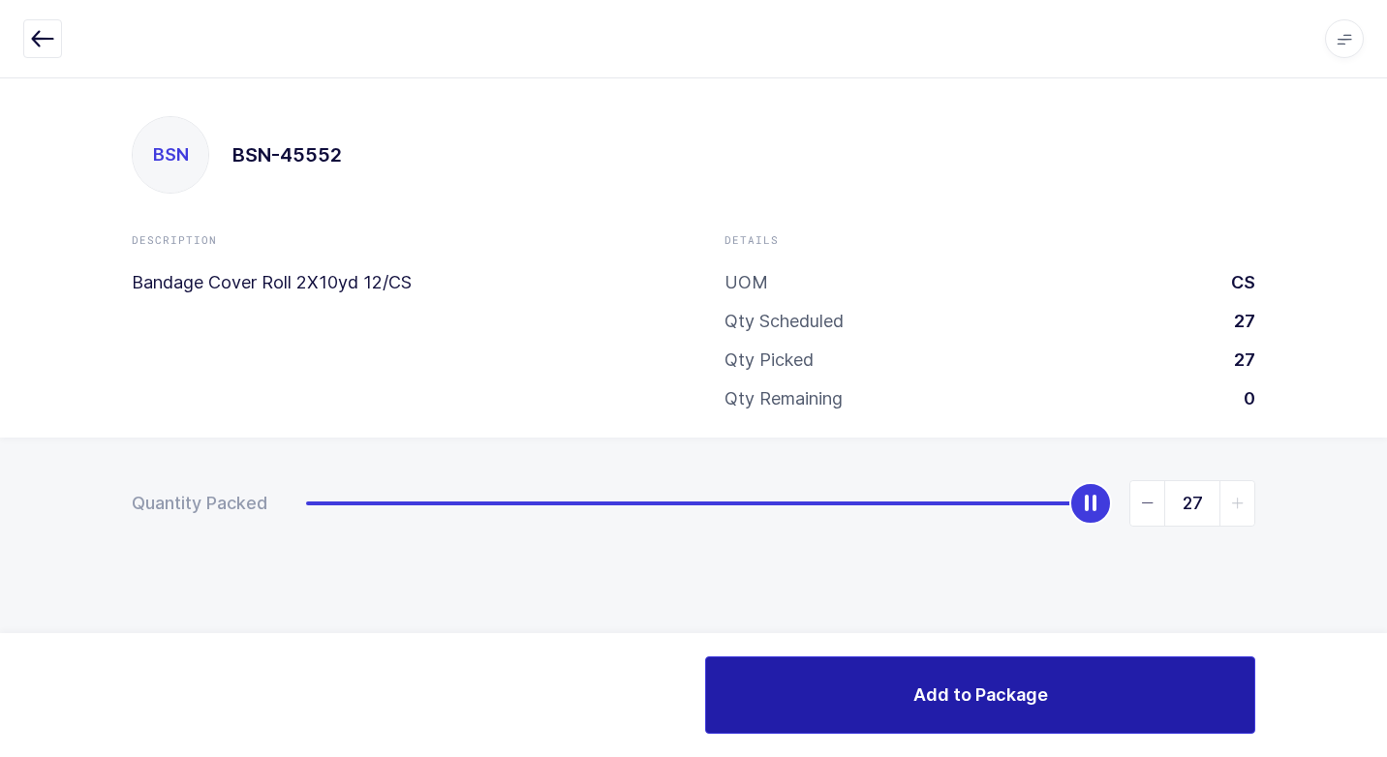
click at [811, 680] on button "Add to Package" at bounding box center [980, 694] width 550 height 77
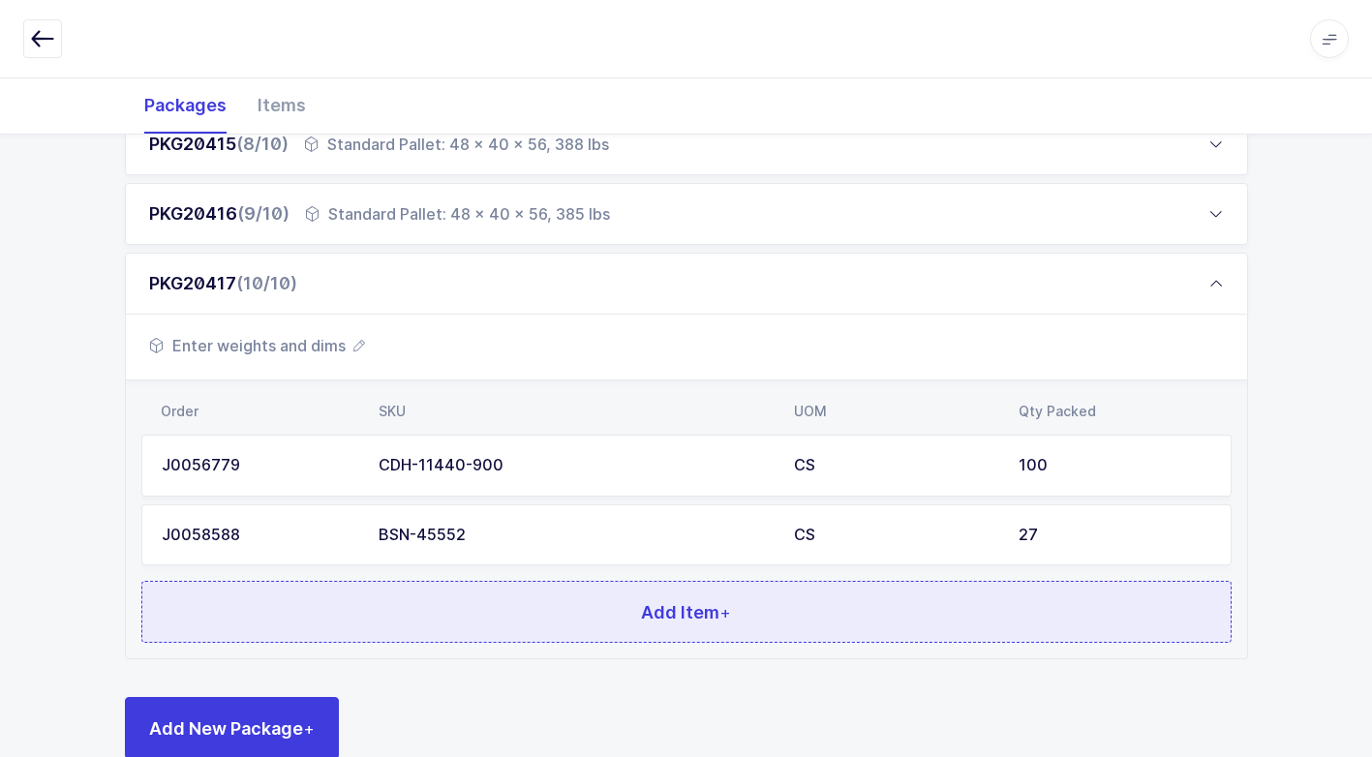
scroll to position [844, 0]
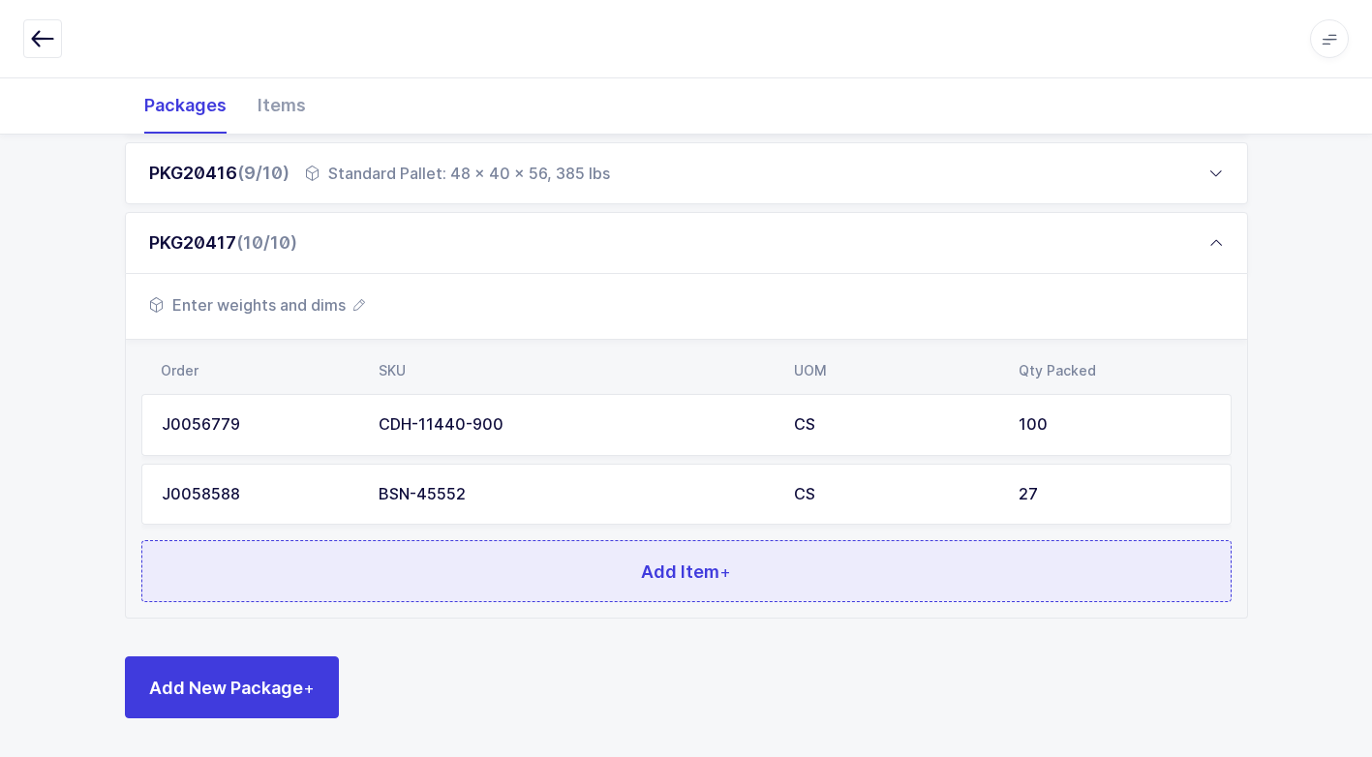
click at [515, 564] on button "Add Item +" at bounding box center [686, 571] width 1090 height 62
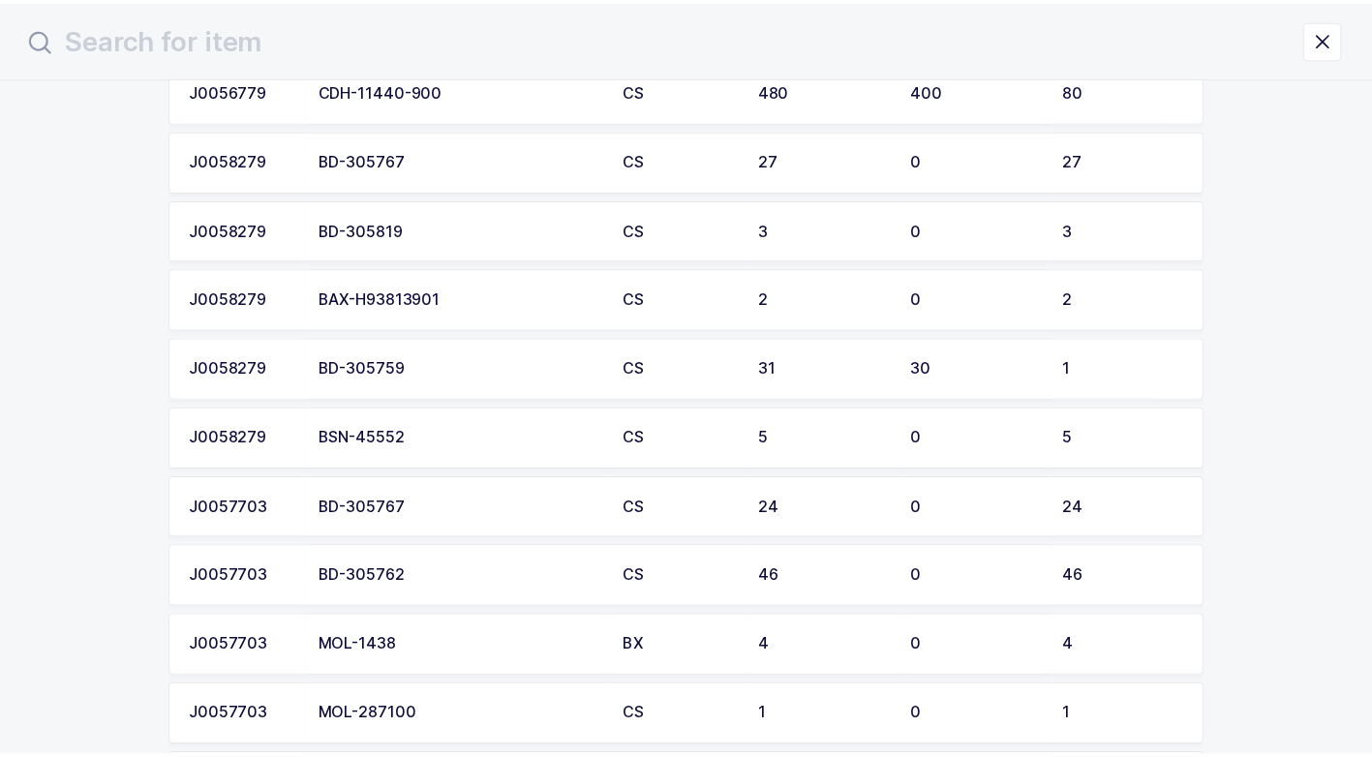
scroll to position [3582, 0]
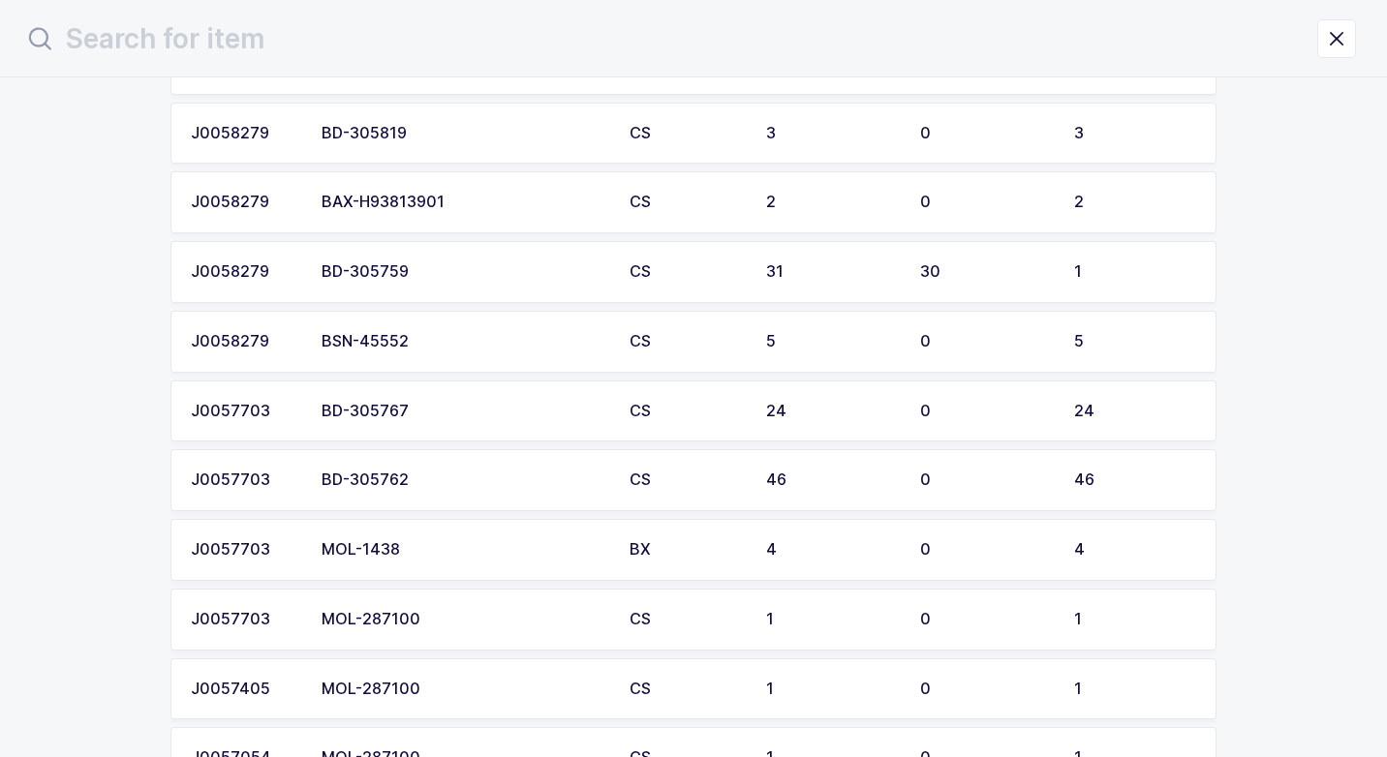
click at [442, 336] on div "BSN-45552" at bounding box center [463, 341] width 285 height 17
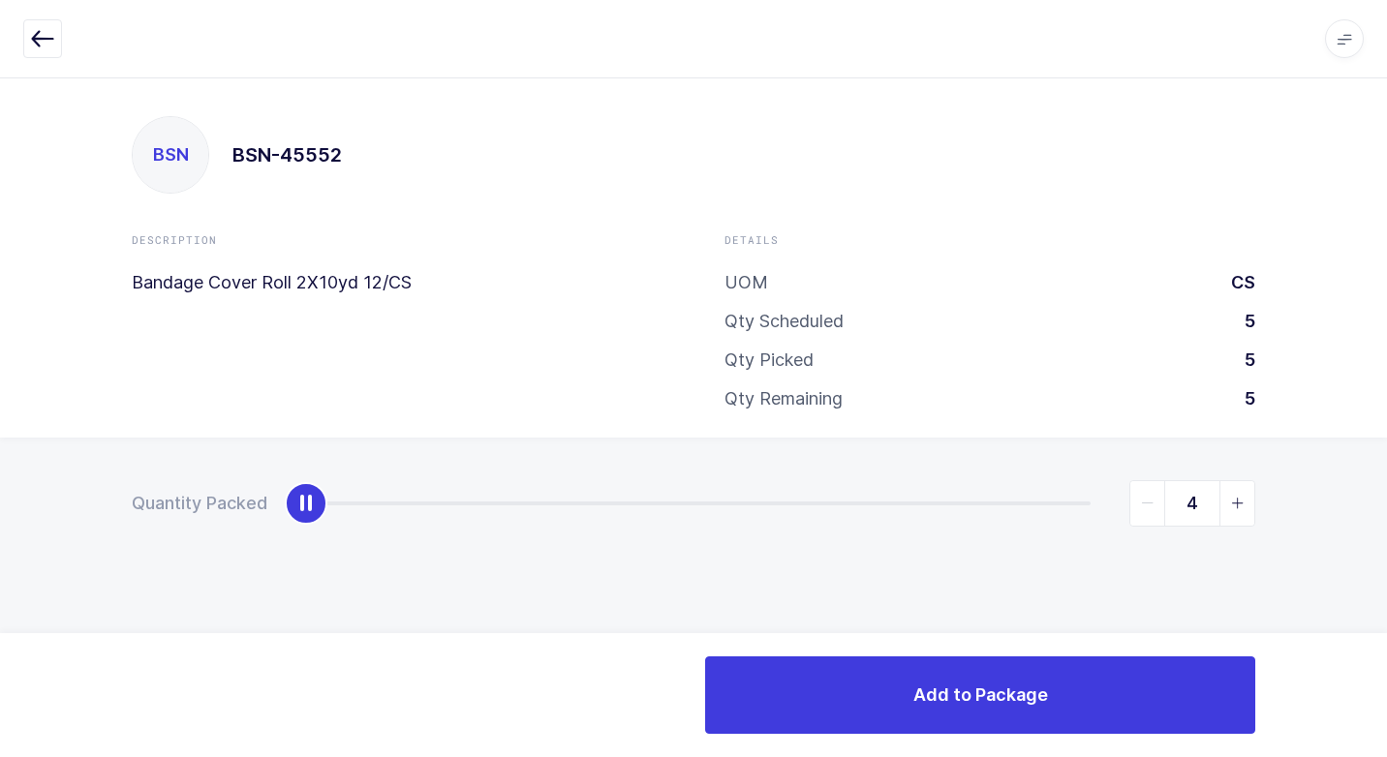
type input "5"
drag, startPoint x: 301, startPoint y: 502, endPoint x: 1386, endPoint y: 532, distance: 1084.8
click at [1386, 522] on html "Apps Core [GEOGRAPHIC_DATA] Admin Mission Control Purchasing [PERSON_NAME] Logo…" at bounding box center [693, 378] width 1387 height 757
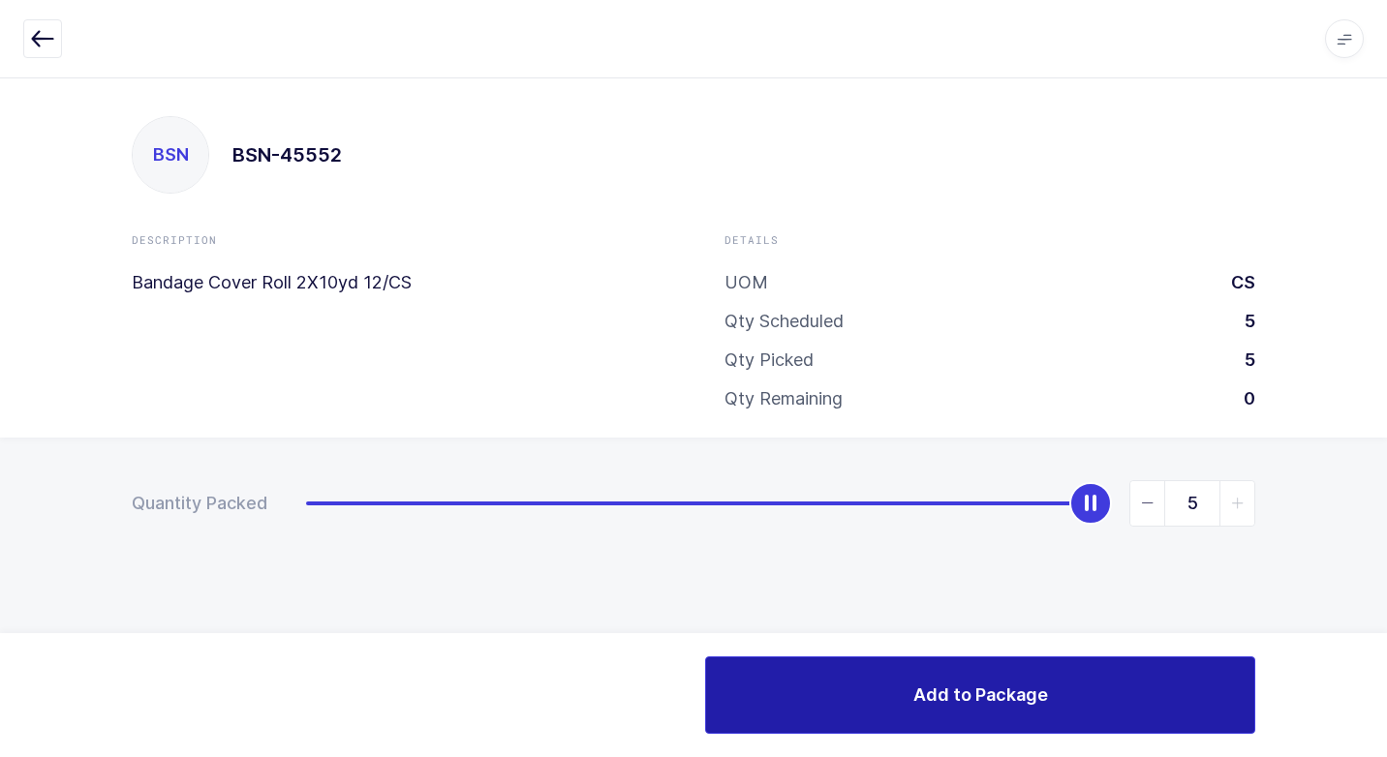
drag, startPoint x: 974, startPoint y: 687, endPoint x: 957, endPoint y: 686, distance: 17.5
click at [971, 687] on span "Add to Package" at bounding box center [980, 695] width 135 height 24
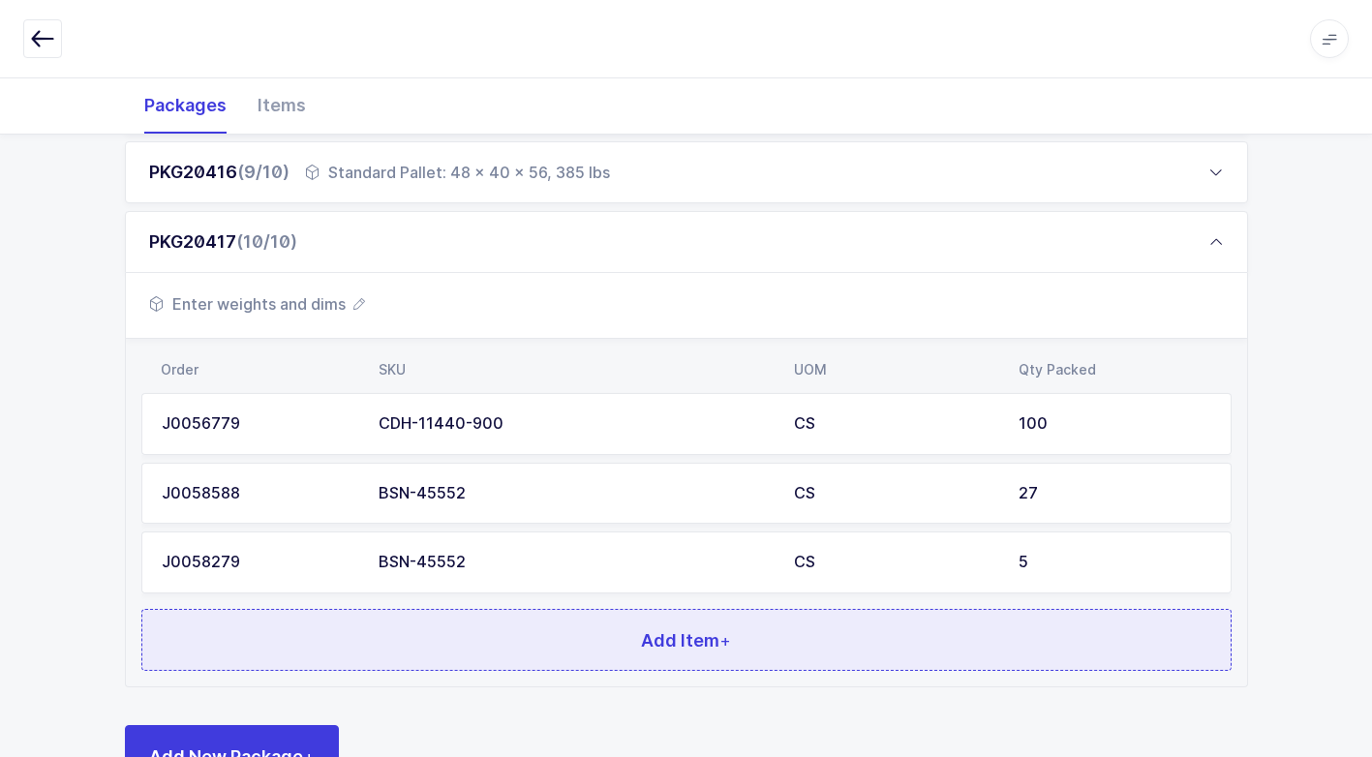
scroll to position [914, 0]
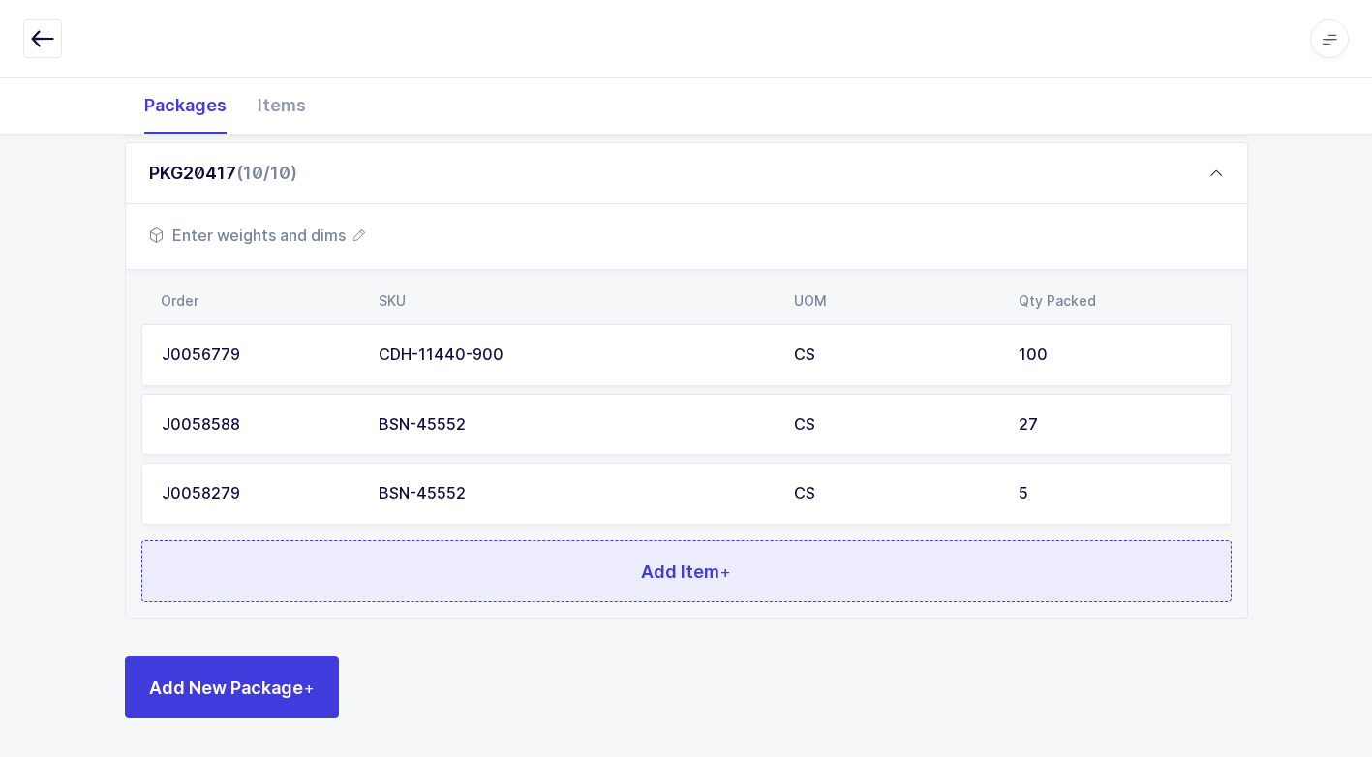
click at [547, 585] on button "Add Item +" at bounding box center [686, 571] width 1090 height 62
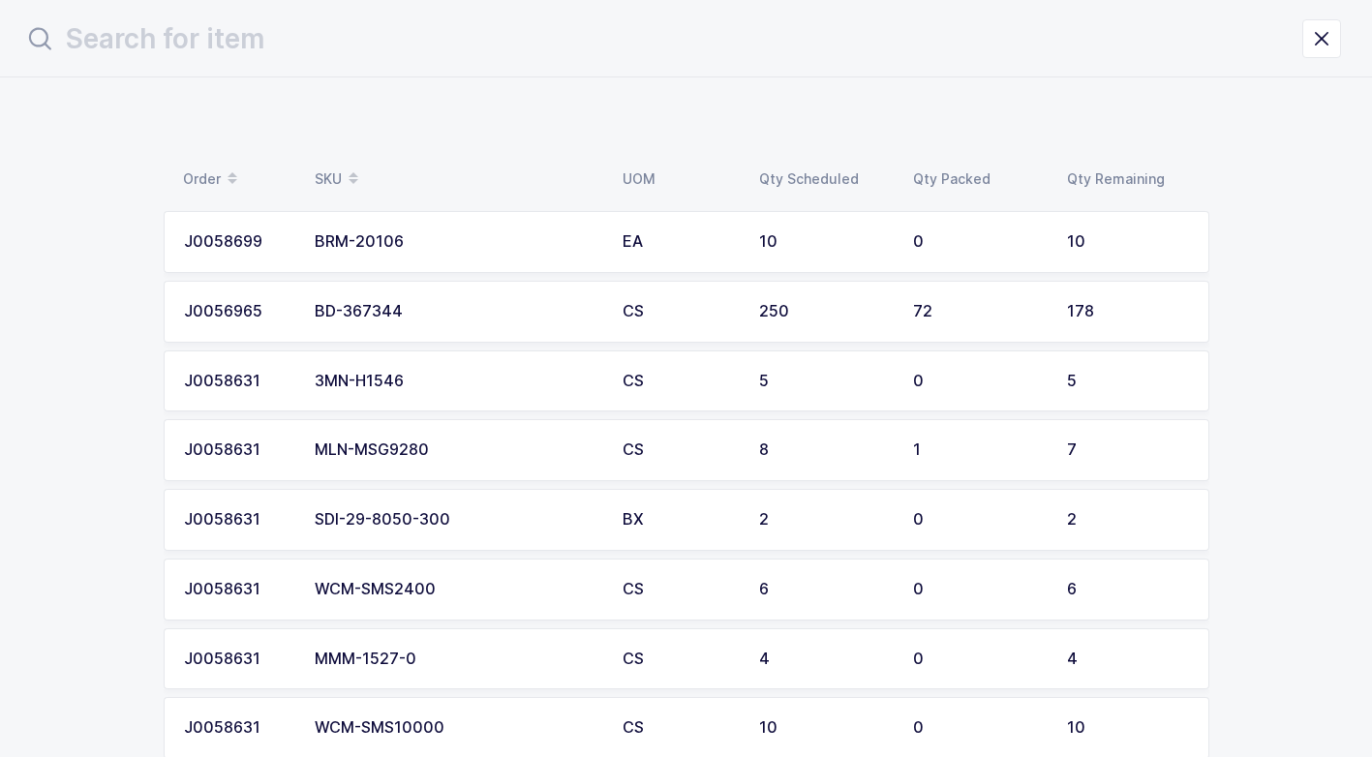
scroll to position [0, 0]
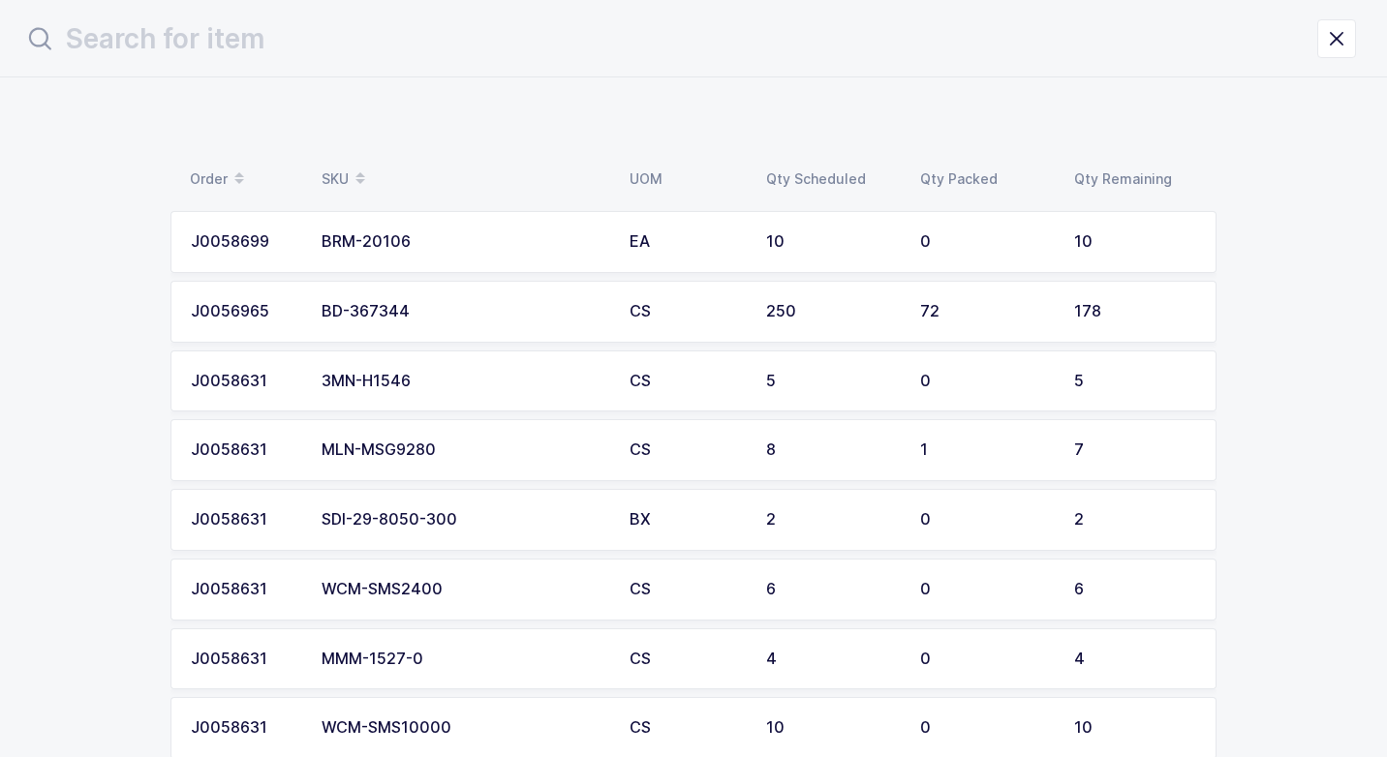
click at [450, 385] on div "3MN-H1546" at bounding box center [463, 381] width 285 height 17
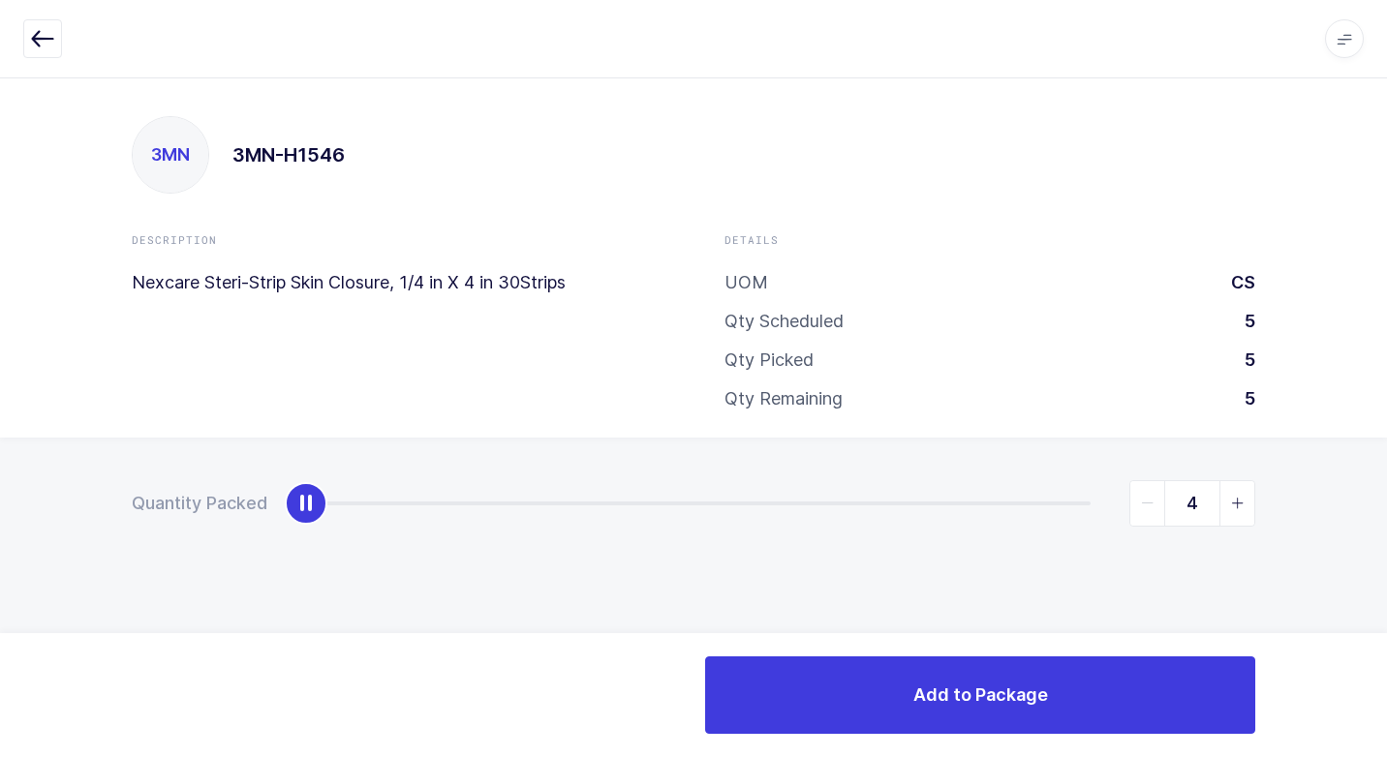
type input "5"
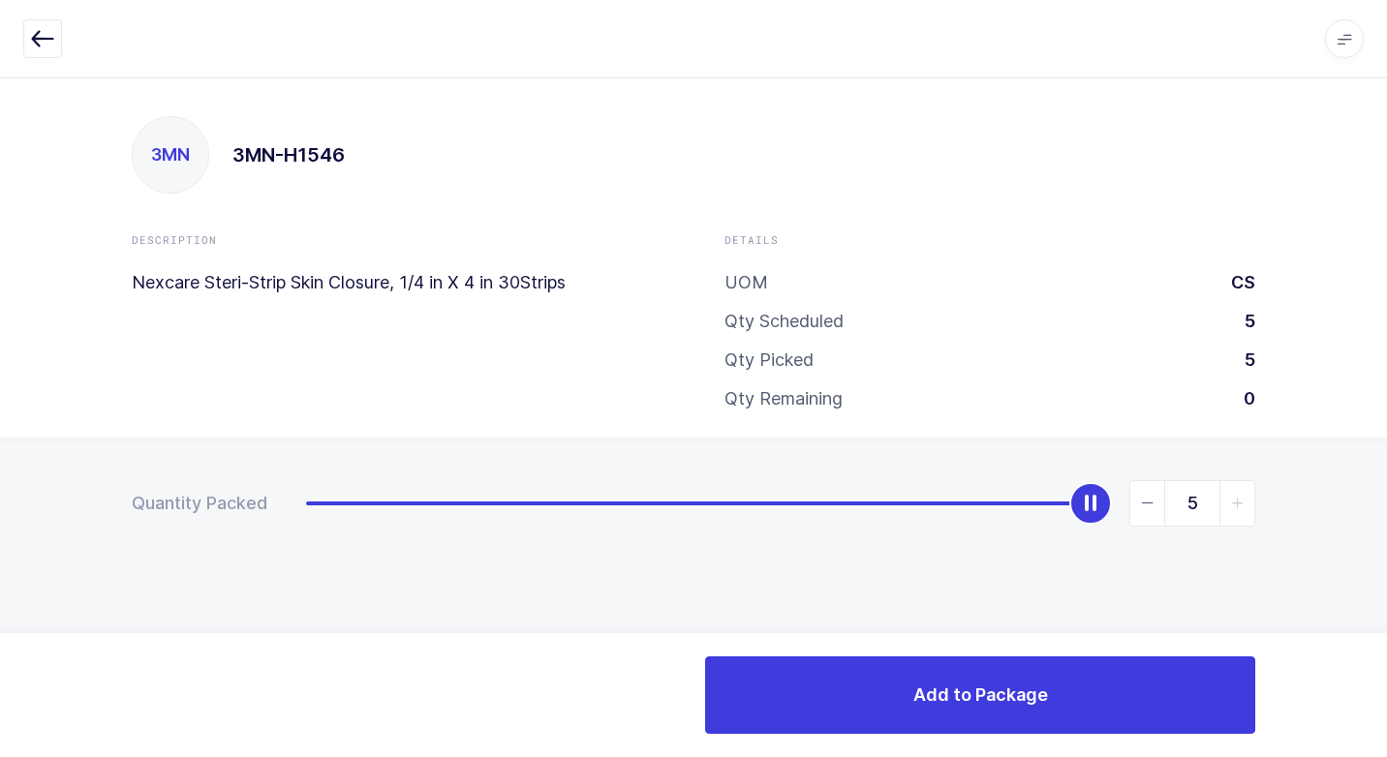
drag, startPoint x: 301, startPoint y: 508, endPoint x: 1247, endPoint y: 613, distance: 951.7
click at [1371, 566] on div "Quantity Packed 5" at bounding box center [693, 571] width 1387 height 267
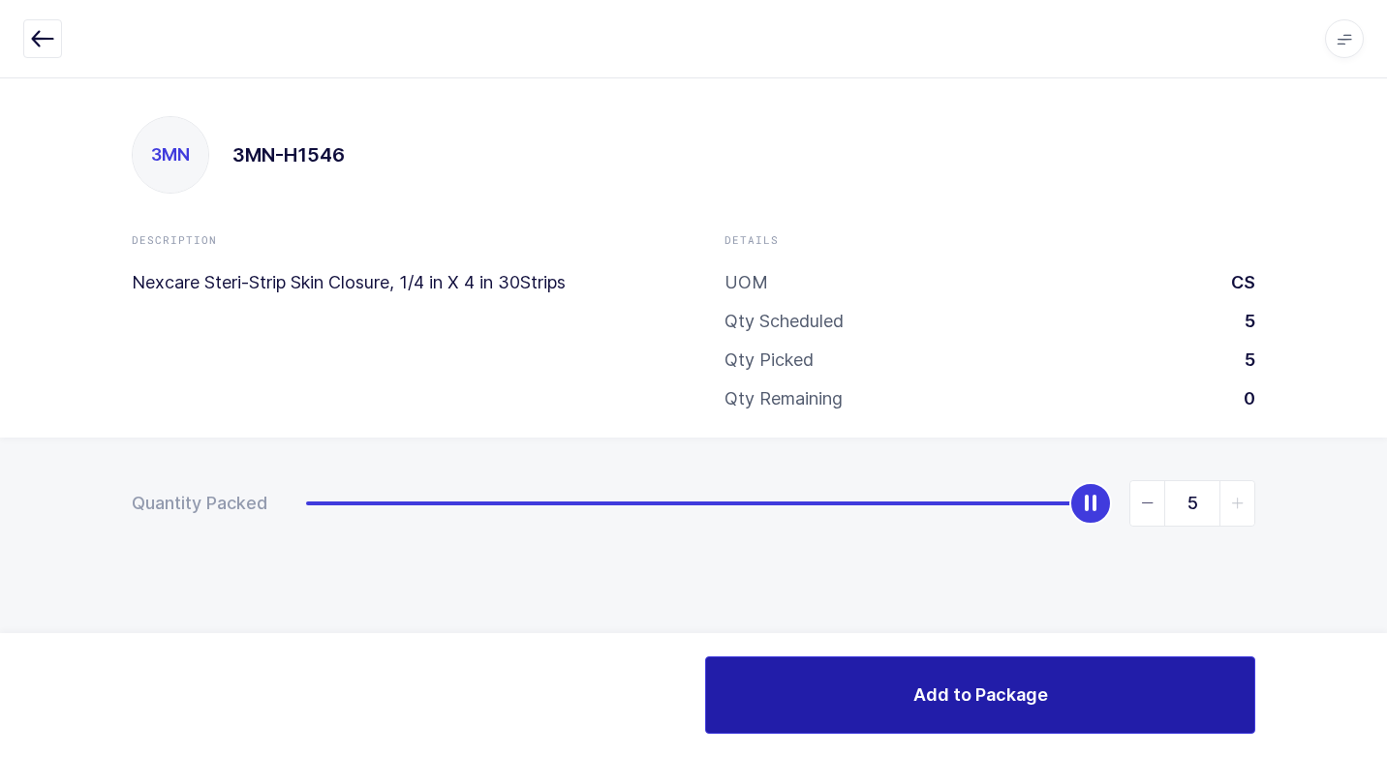
click at [1057, 677] on button "Add to Package" at bounding box center [980, 694] width 550 height 77
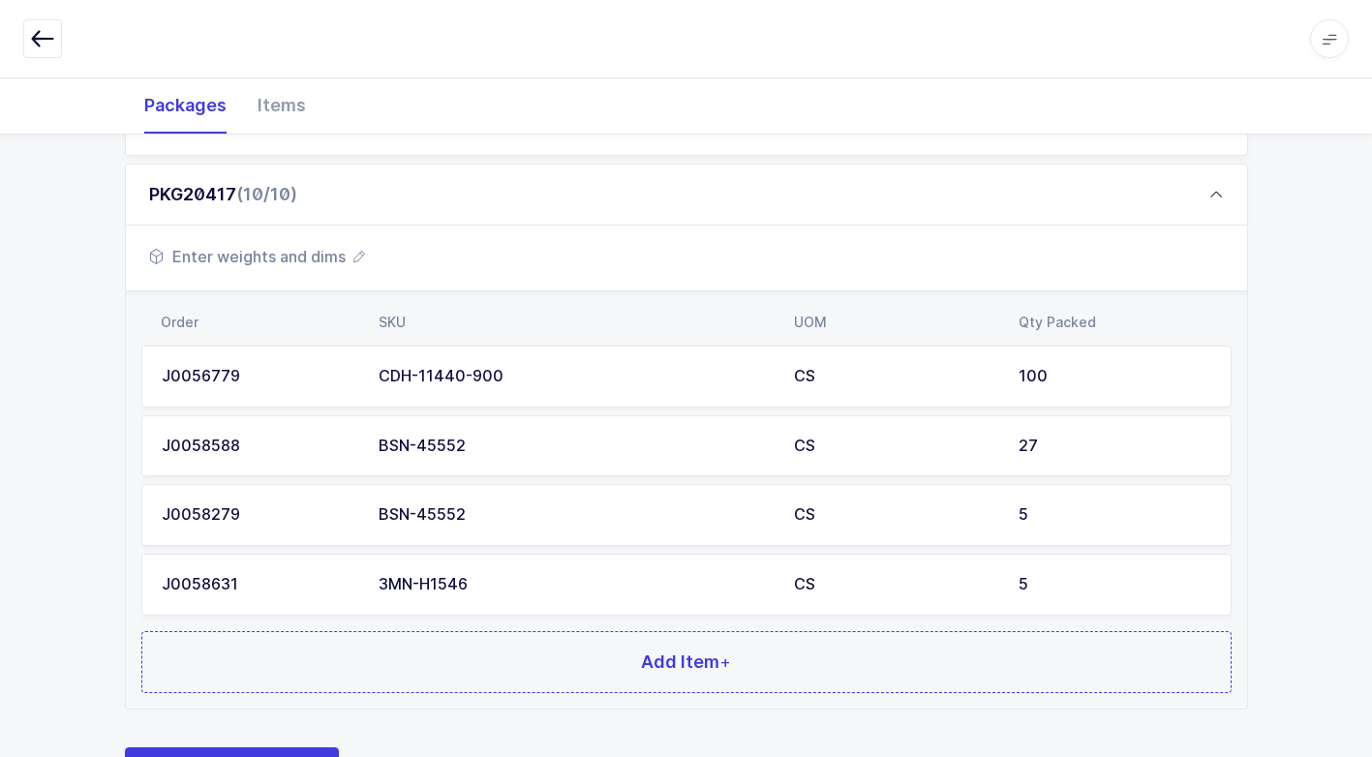
scroll to position [984, 0]
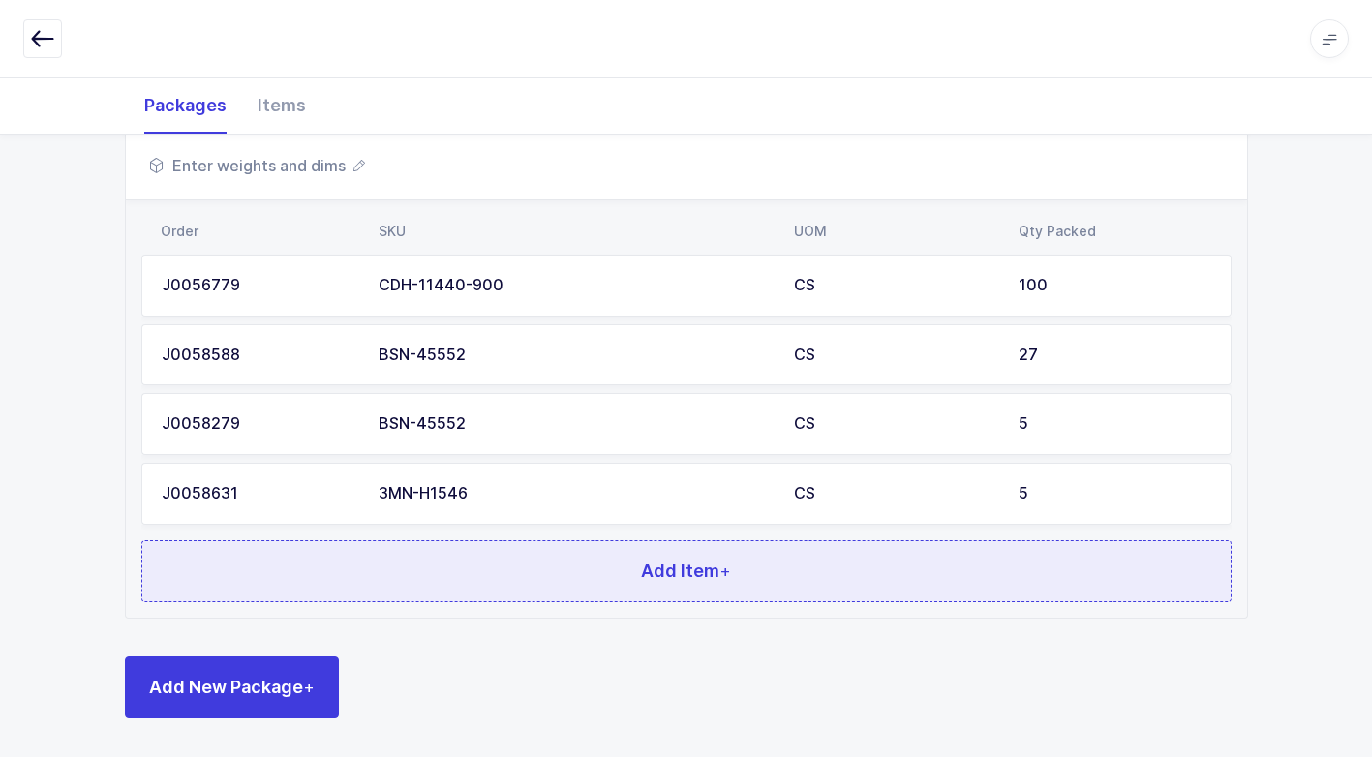
click at [450, 560] on button "Add Item +" at bounding box center [686, 571] width 1090 height 62
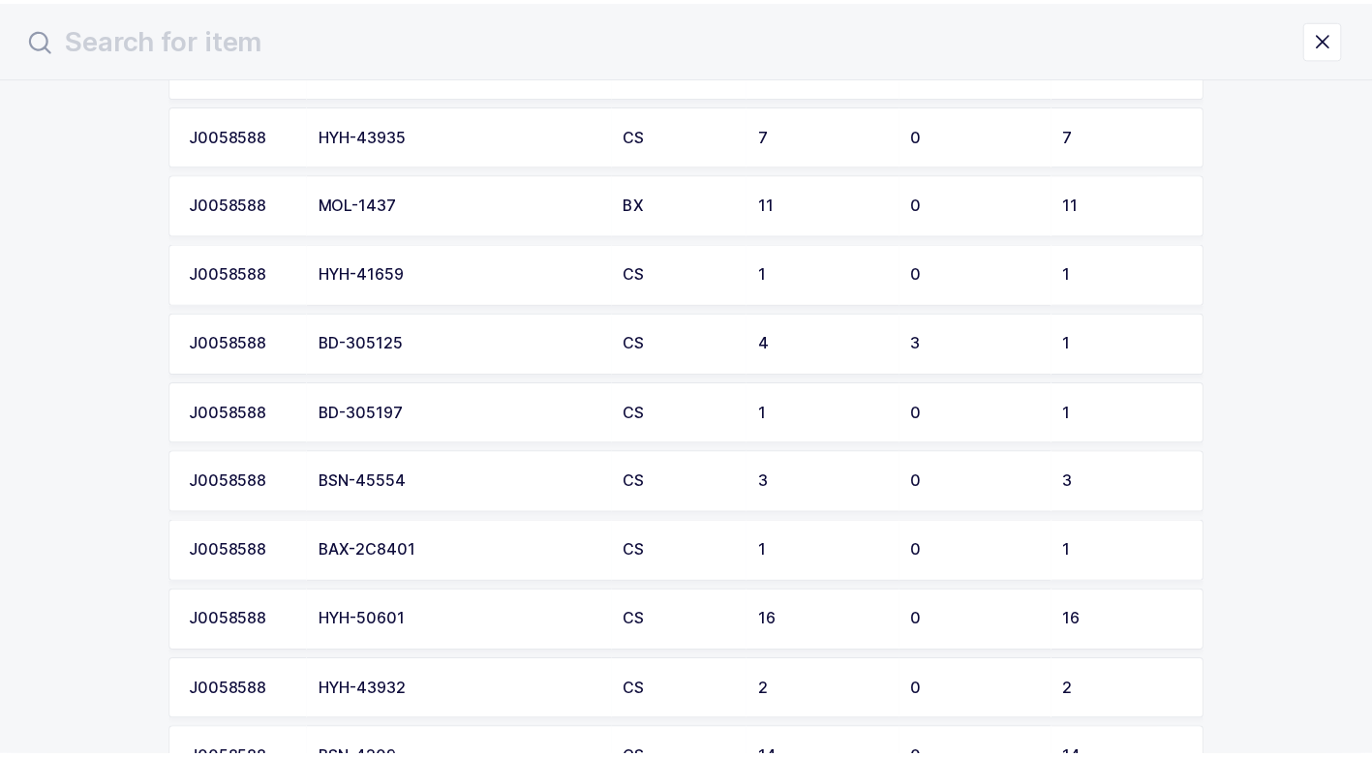
scroll to position [1936, 0]
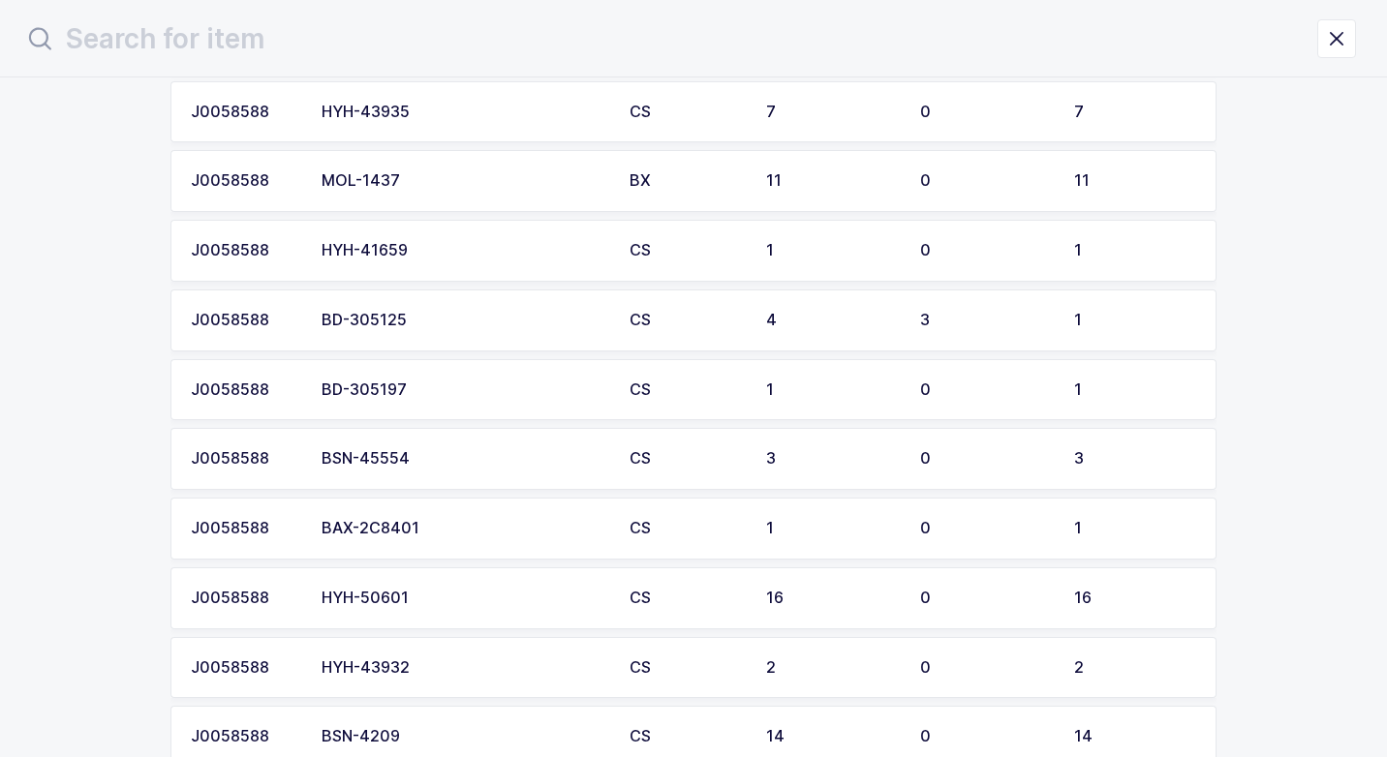
click at [436, 333] on td "BD-305125" at bounding box center [464, 321] width 308 height 62
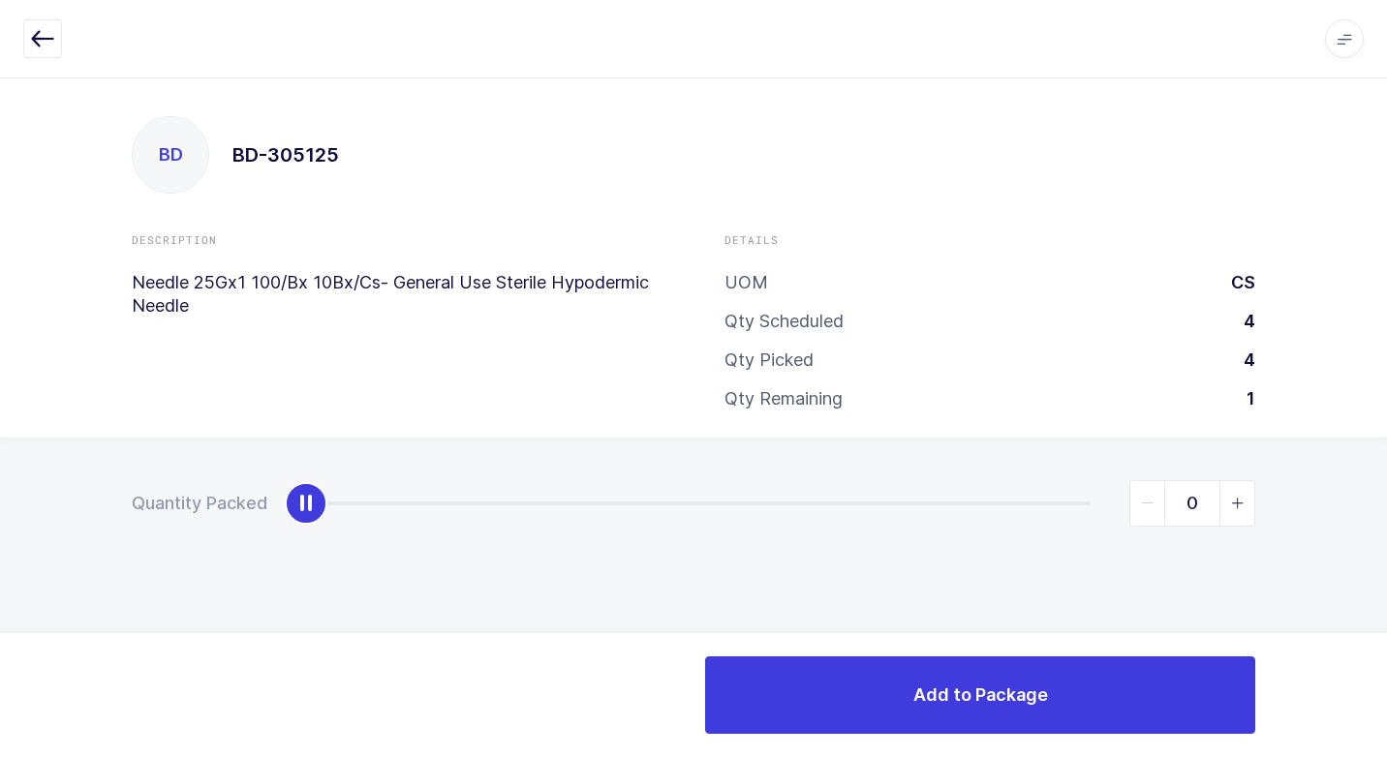
type input "1"
drag, startPoint x: 316, startPoint y: 509, endPoint x: 1253, endPoint y: 494, distance: 937.4
click at [1386, 441] on html "Apps Core [GEOGRAPHIC_DATA] Admin Mission Control Purchasing [PERSON_NAME] Logo…" at bounding box center [693, 378] width 1387 height 757
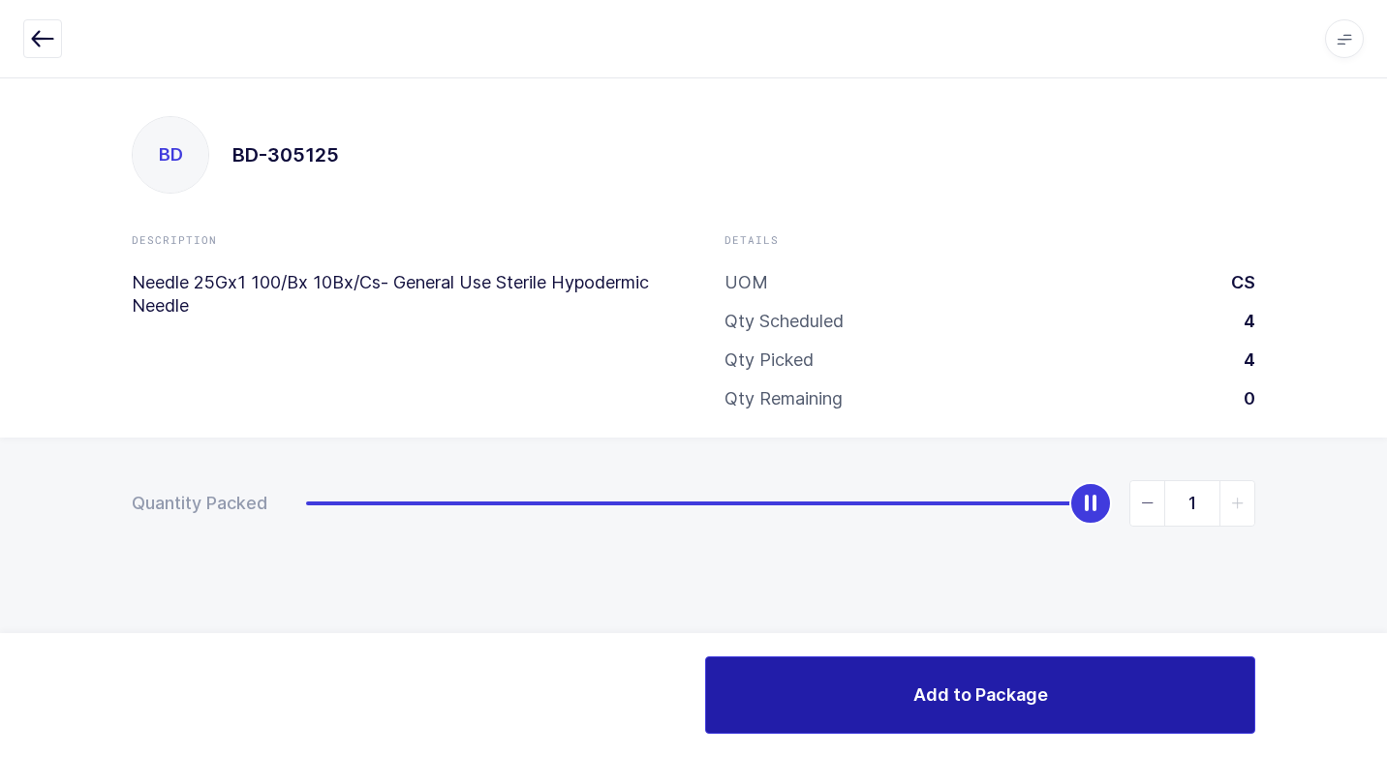
click at [992, 690] on span "Add to Package" at bounding box center [980, 695] width 135 height 24
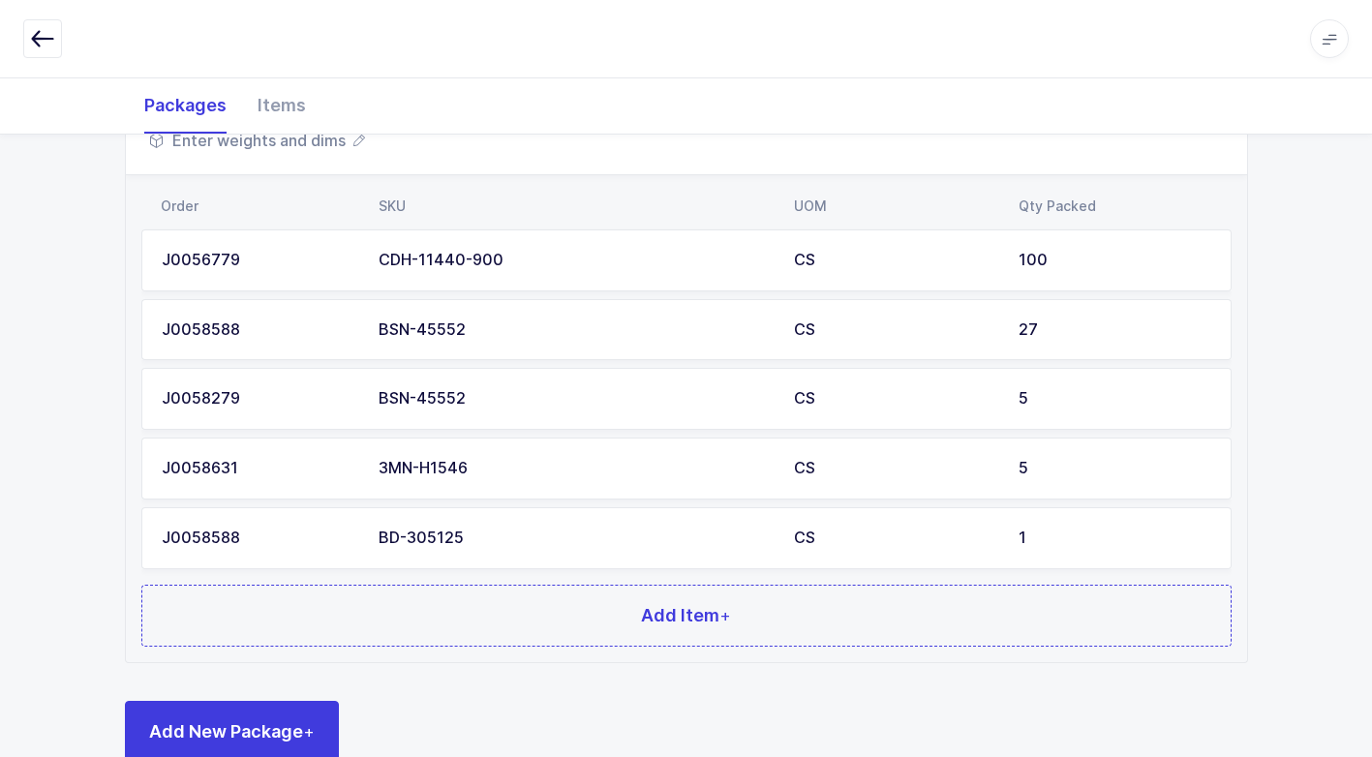
scroll to position [1053, 0]
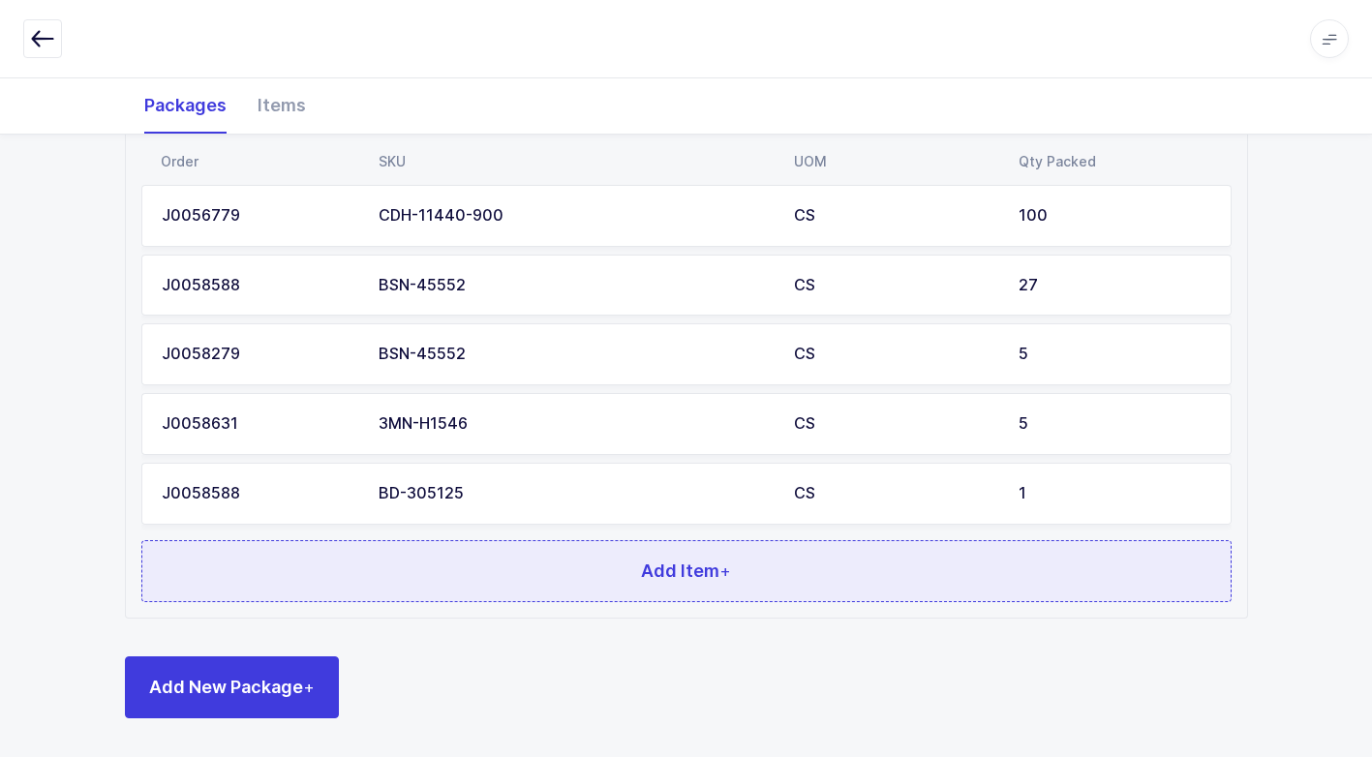
click at [492, 574] on button "Add Item +" at bounding box center [686, 571] width 1090 height 62
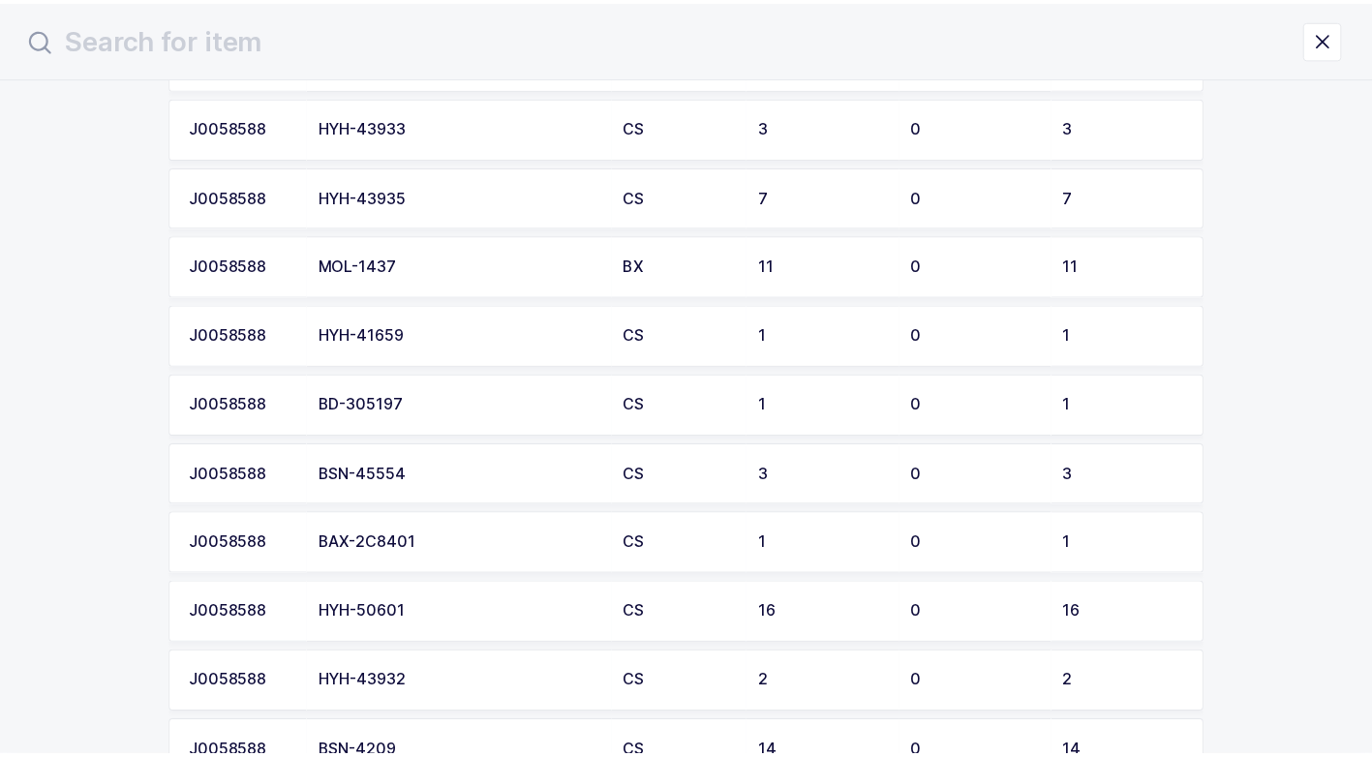
scroll to position [1849, 0]
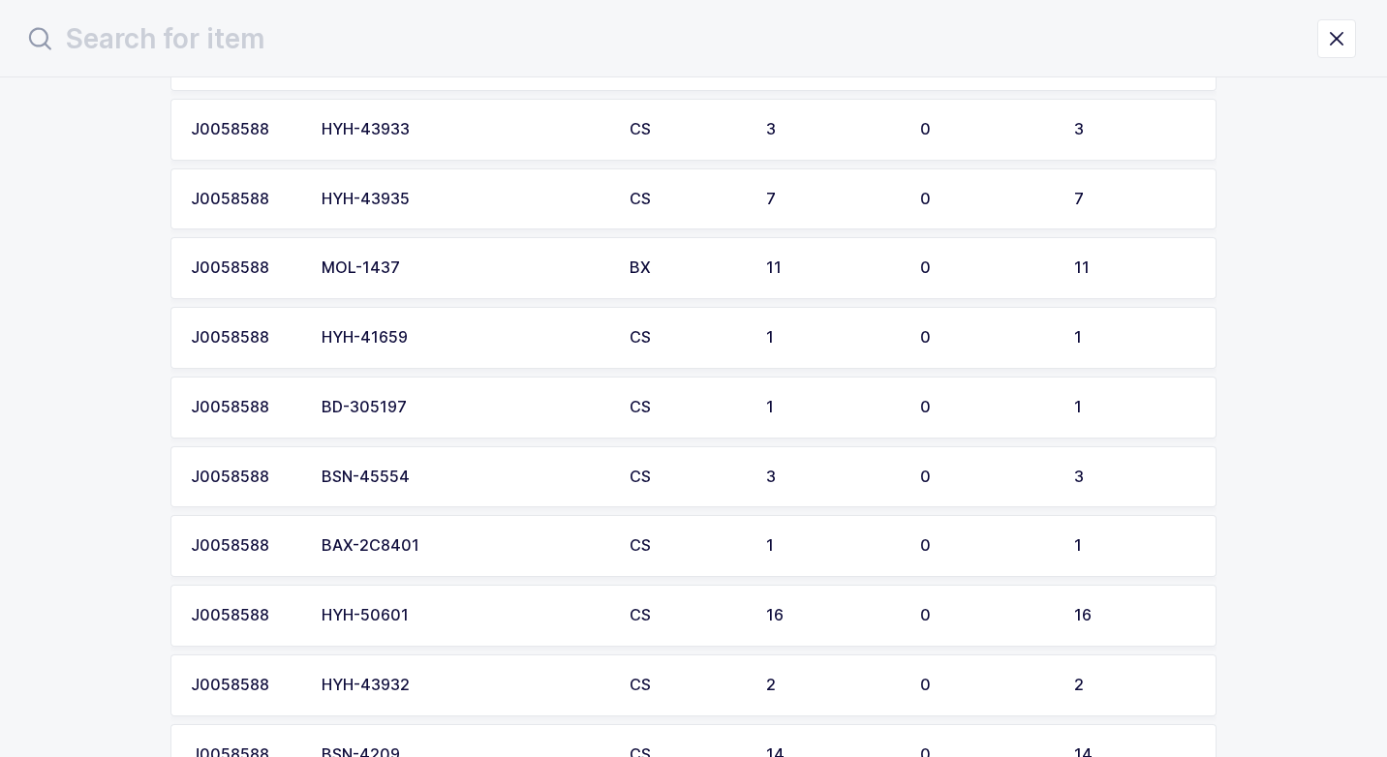
click at [477, 409] on div "BD-305197" at bounding box center [463, 407] width 285 height 17
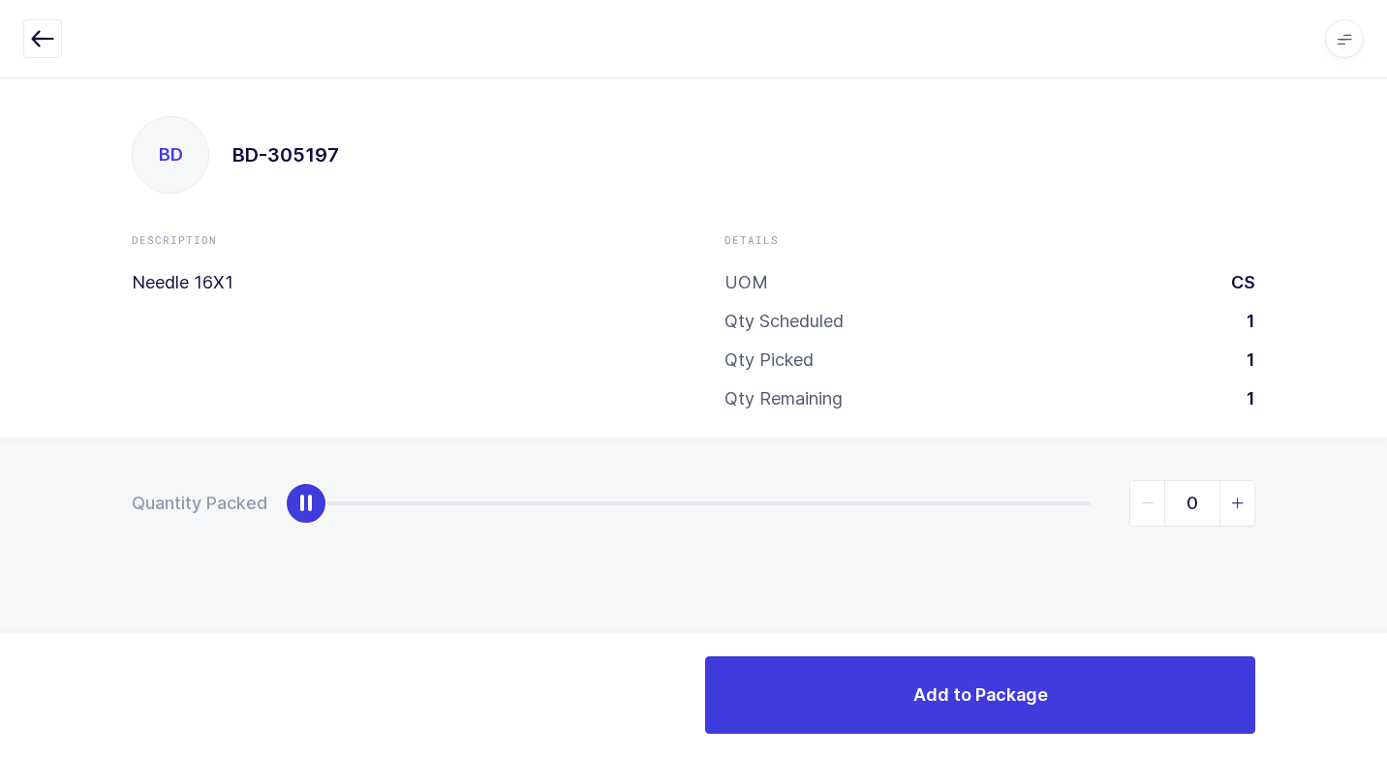
type input "1"
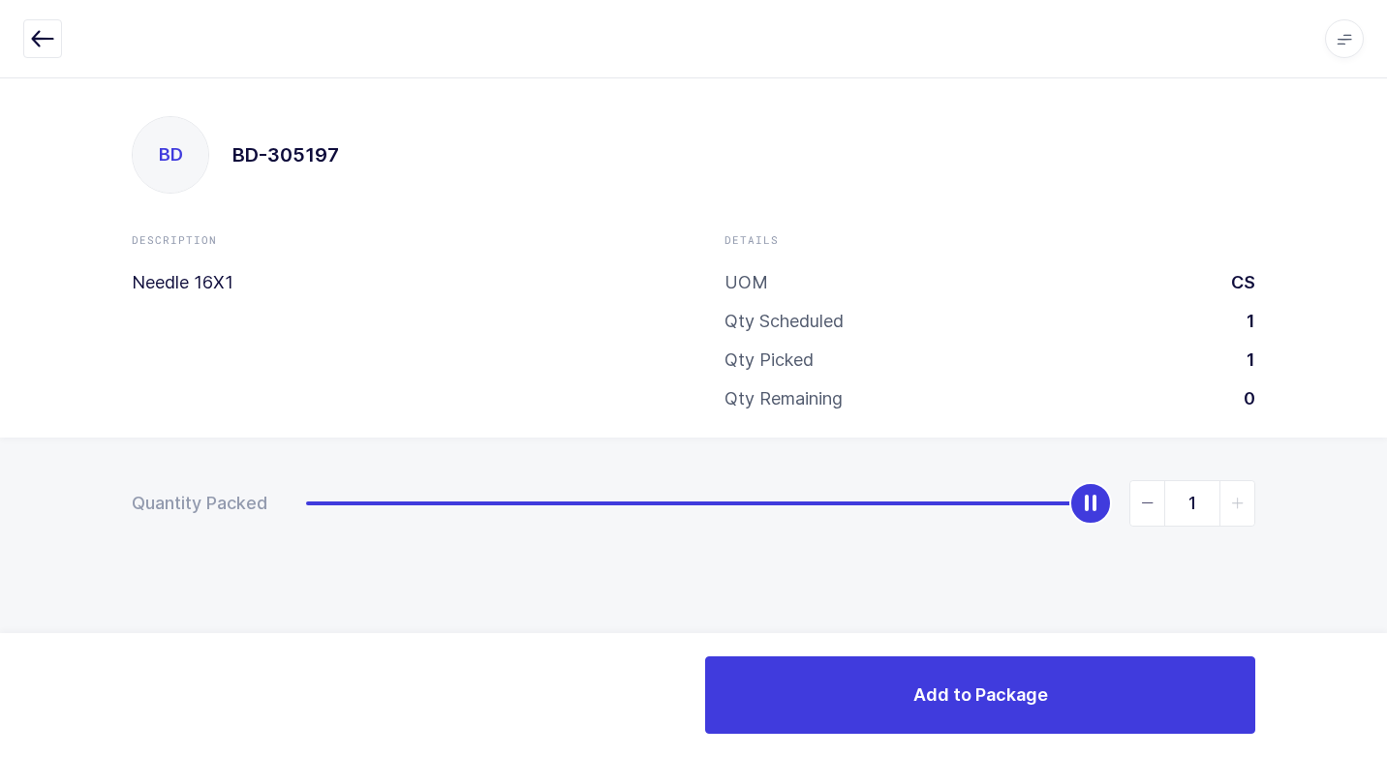
drag, startPoint x: 310, startPoint y: 517, endPoint x: 1278, endPoint y: 628, distance: 974.6
click at [1386, 571] on html "Apps Core [GEOGRAPHIC_DATA] Admin Mission Control Purchasing [PERSON_NAME] Logo…" at bounding box center [693, 378] width 1387 height 757
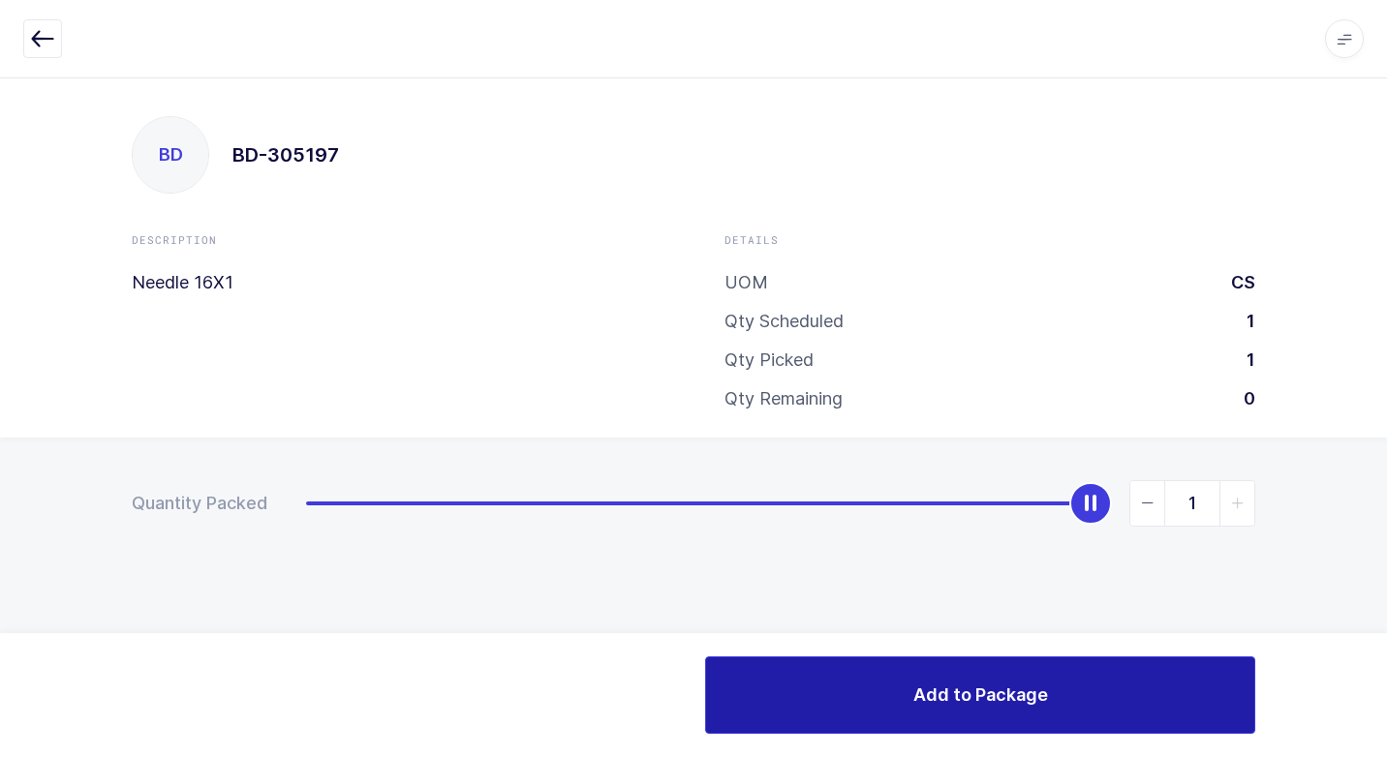
click at [1025, 687] on span "Add to Package" at bounding box center [980, 695] width 135 height 24
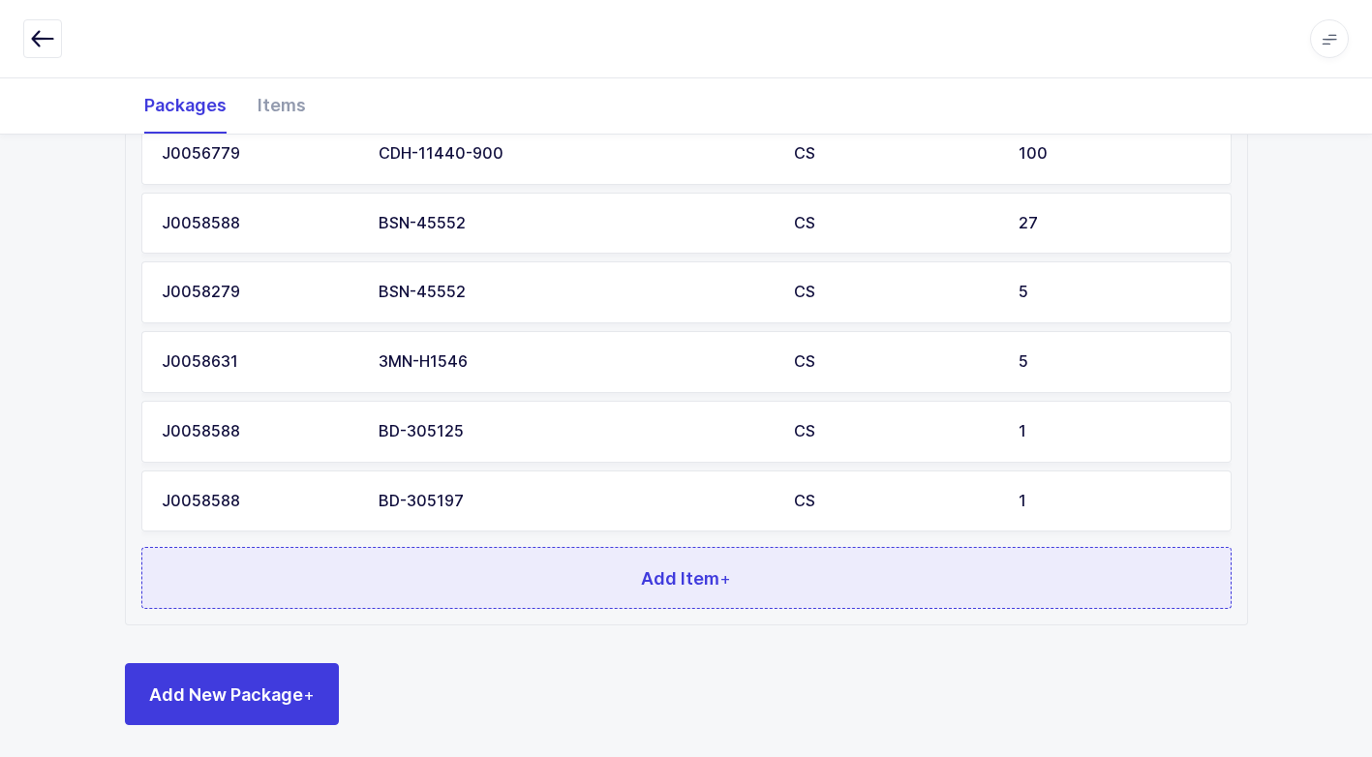
scroll to position [1122, 0]
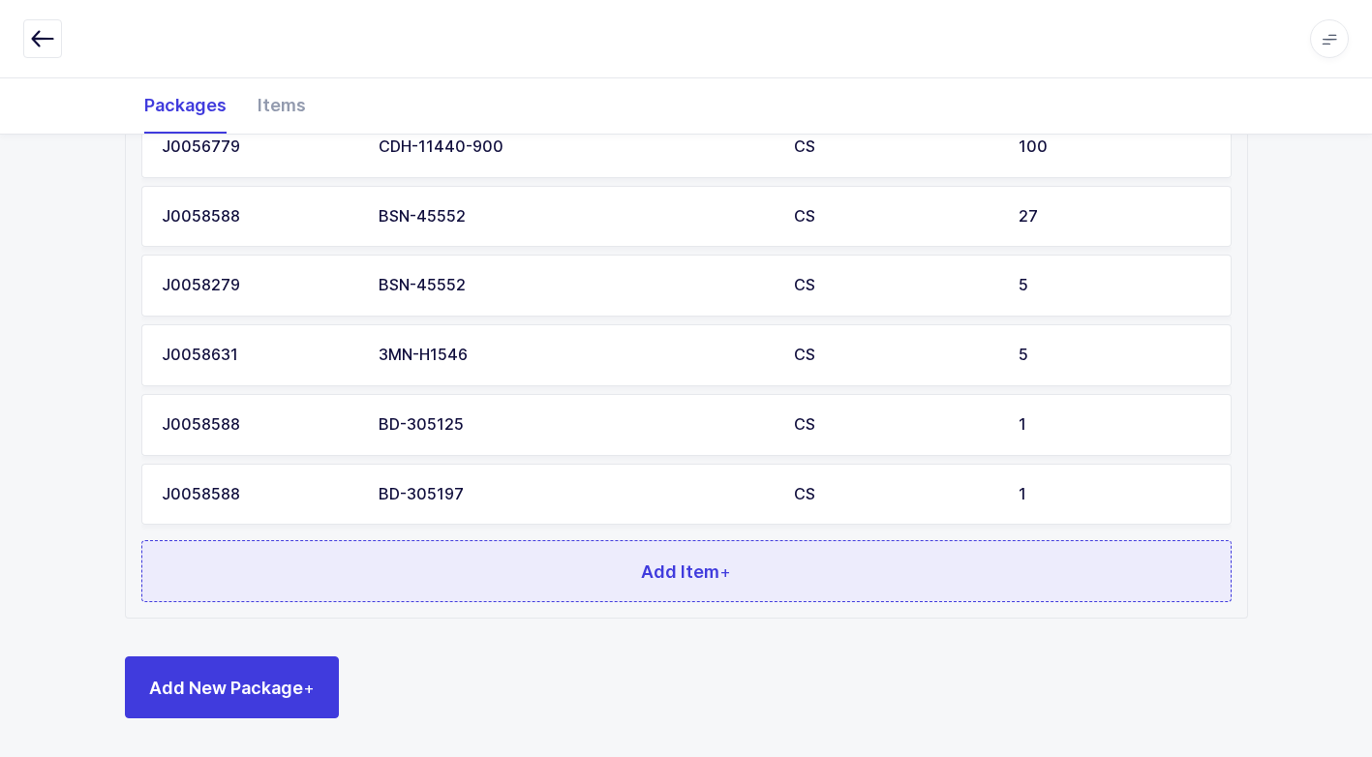
click at [435, 583] on button "Add Item +" at bounding box center [686, 571] width 1090 height 62
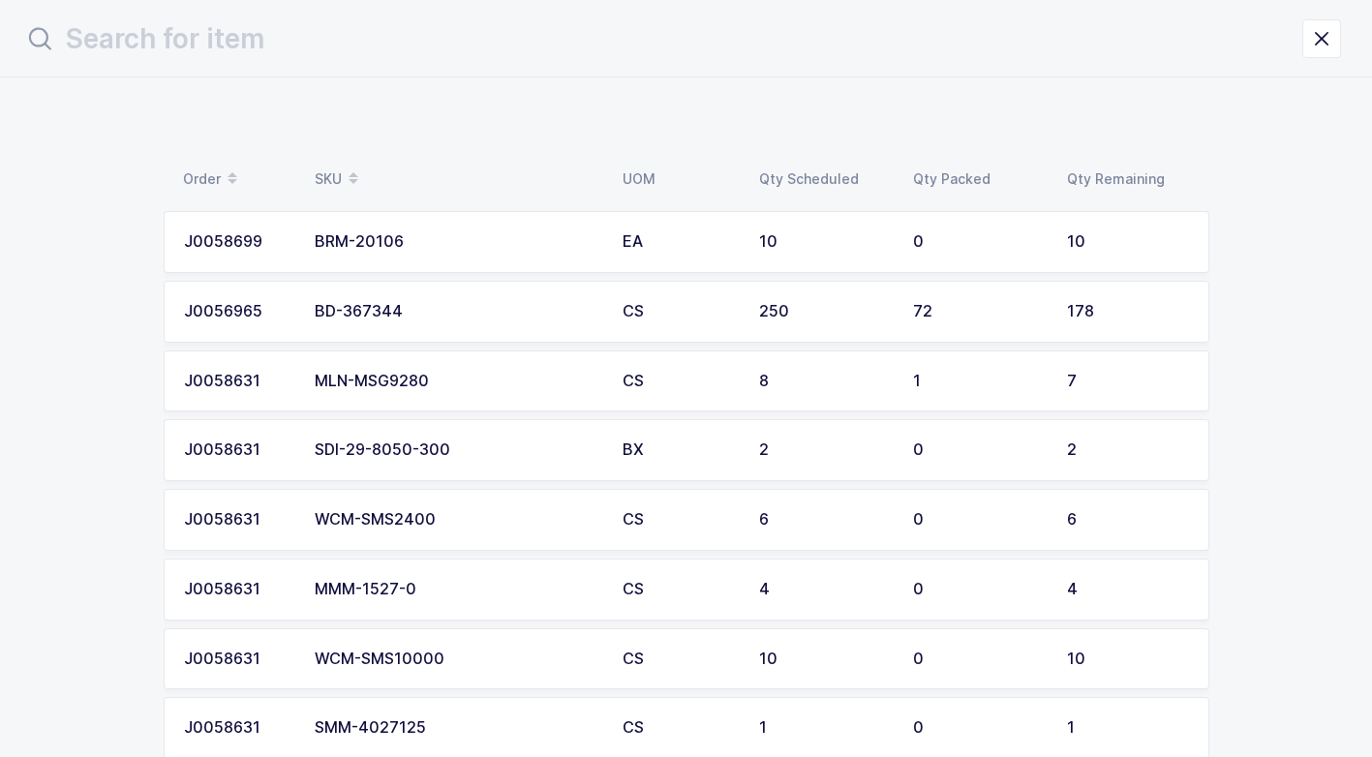
scroll to position [0, 0]
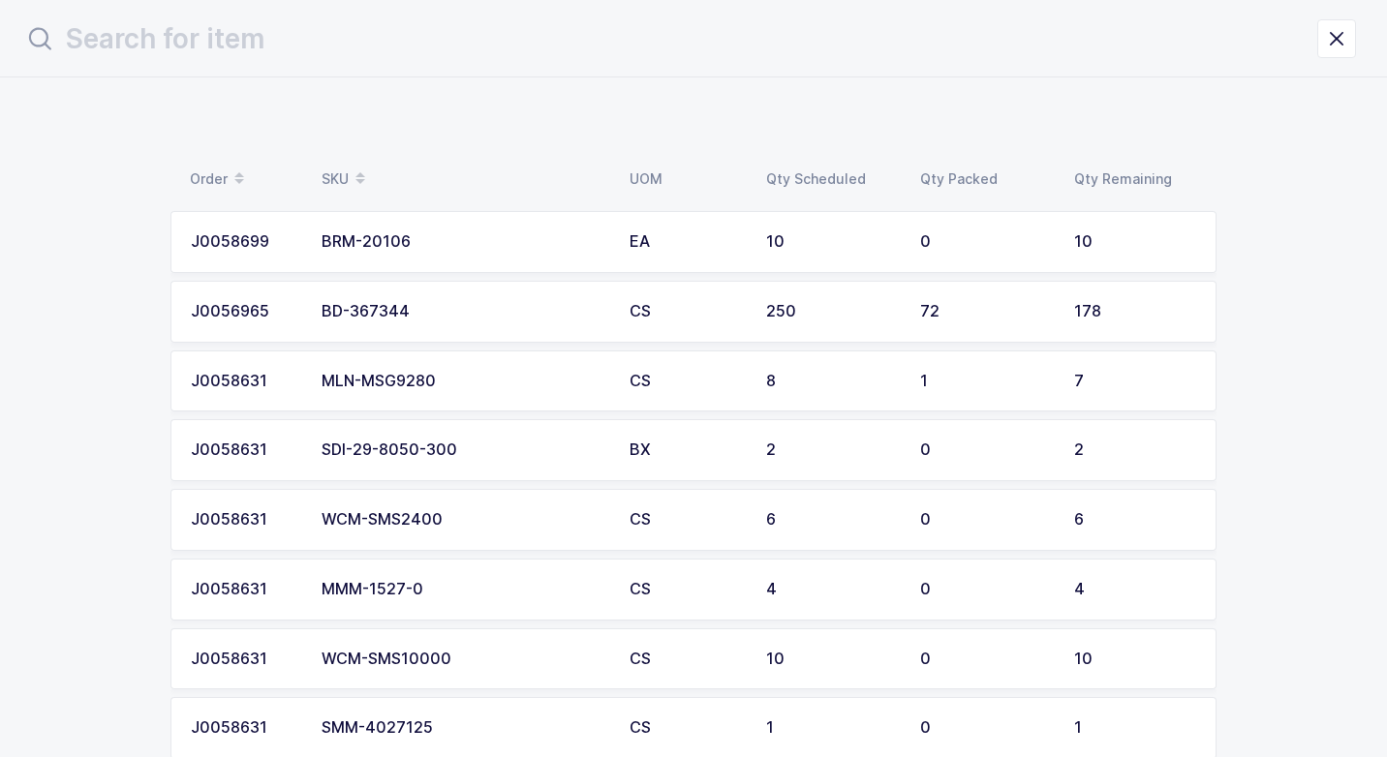
click at [449, 594] on div "MMM-1527-0" at bounding box center [463, 589] width 285 height 17
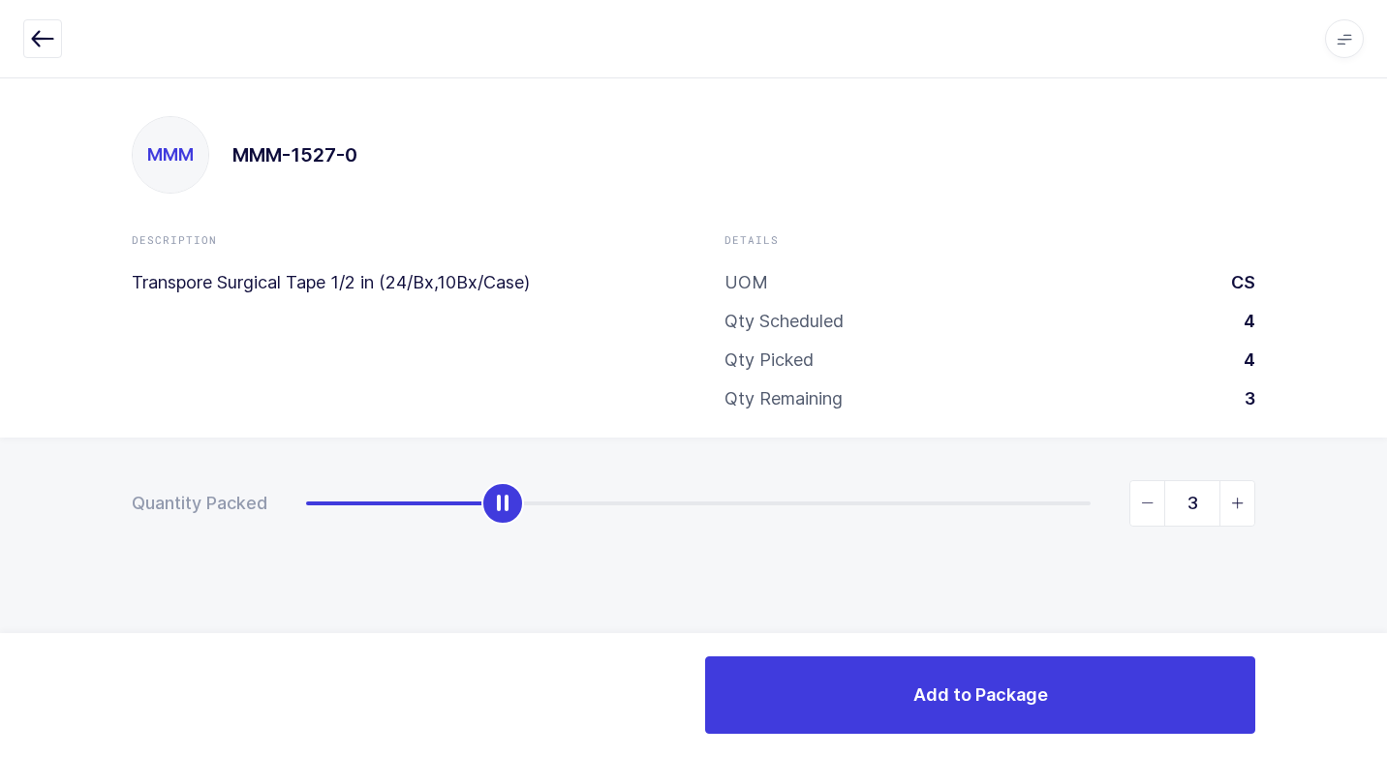
type input "4"
drag, startPoint x: 296, startPoint y: 511, endPoint x: 1271, endPoint y: 631, distance: 982.4
click at [1313, 619] on div "Quantity Packed 4" at bounding box center [693, 571] width 1387 height 267
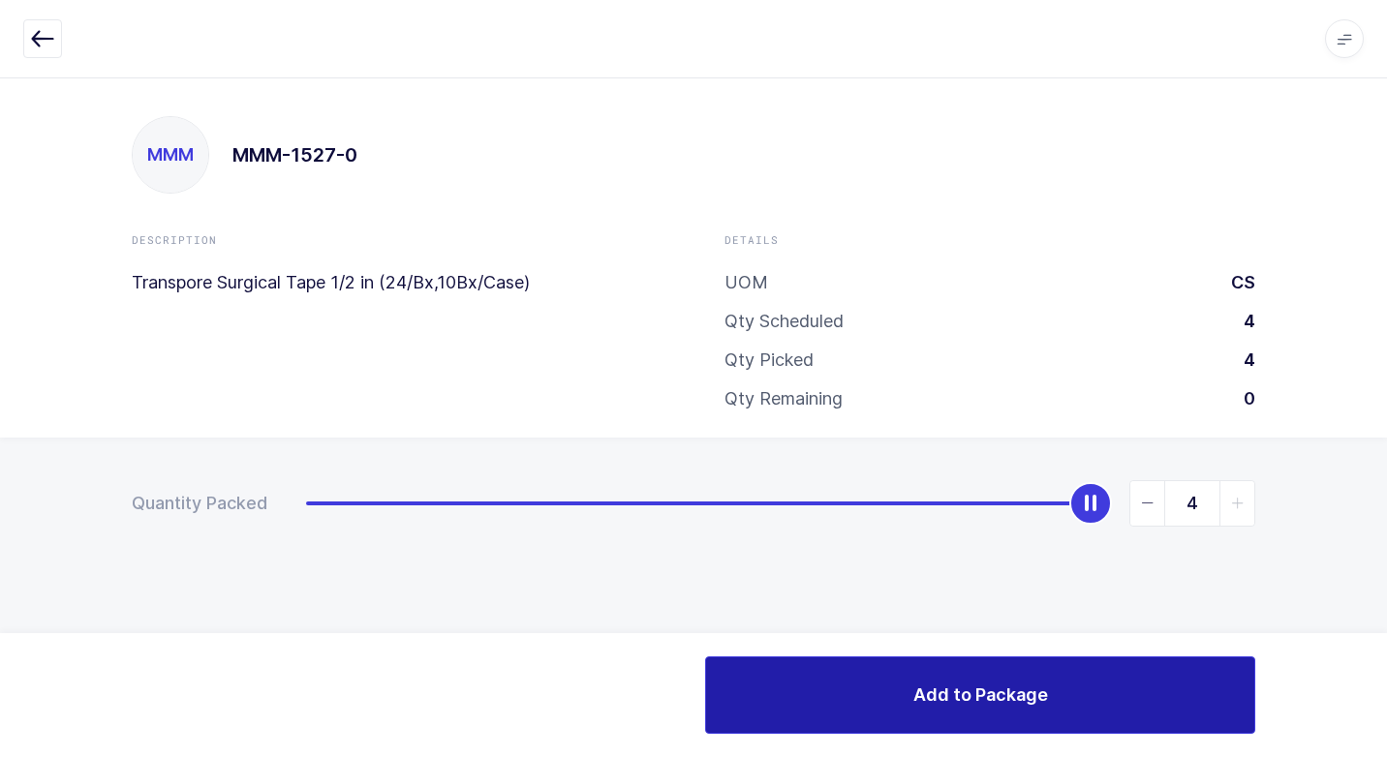
click at [928, 710] on button "Add to Package" at bounding box center [980, 694] width 550 height 77
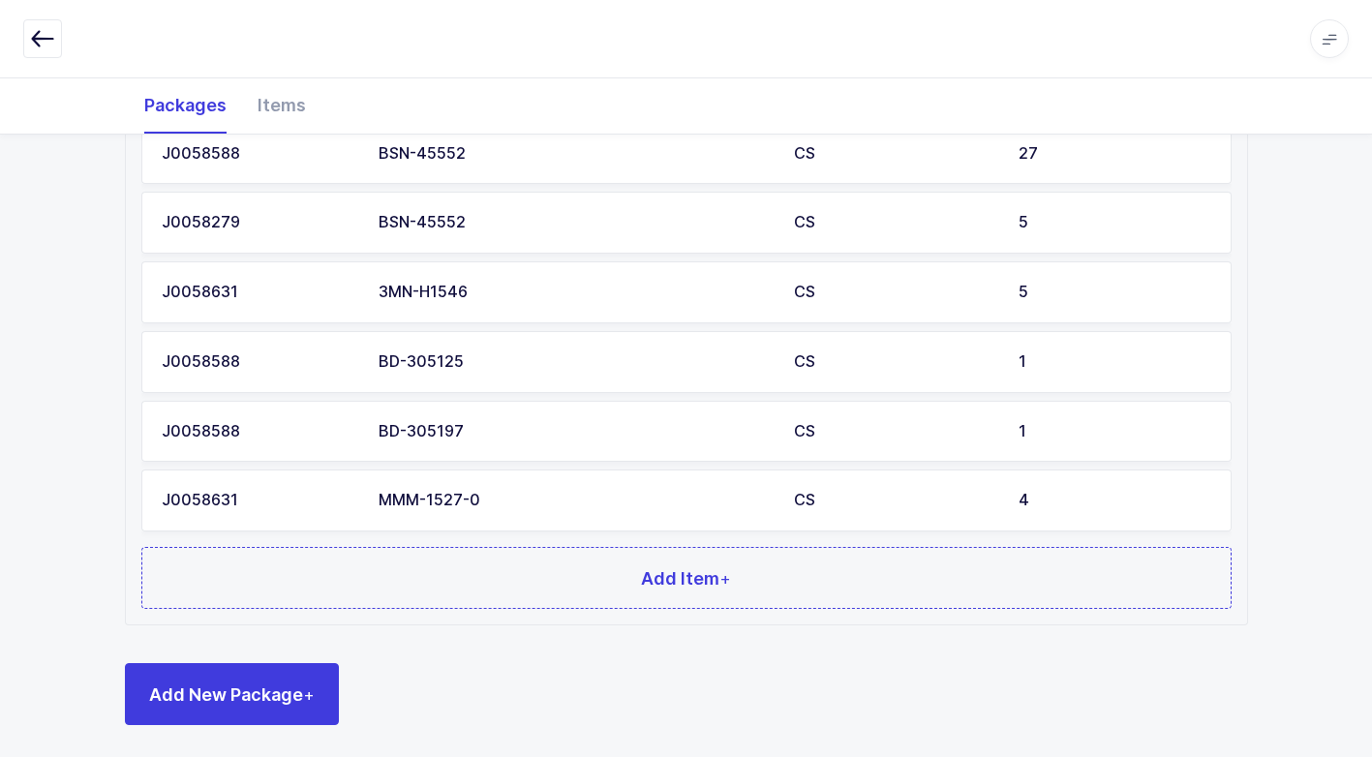
scroll to position [1192, 0]
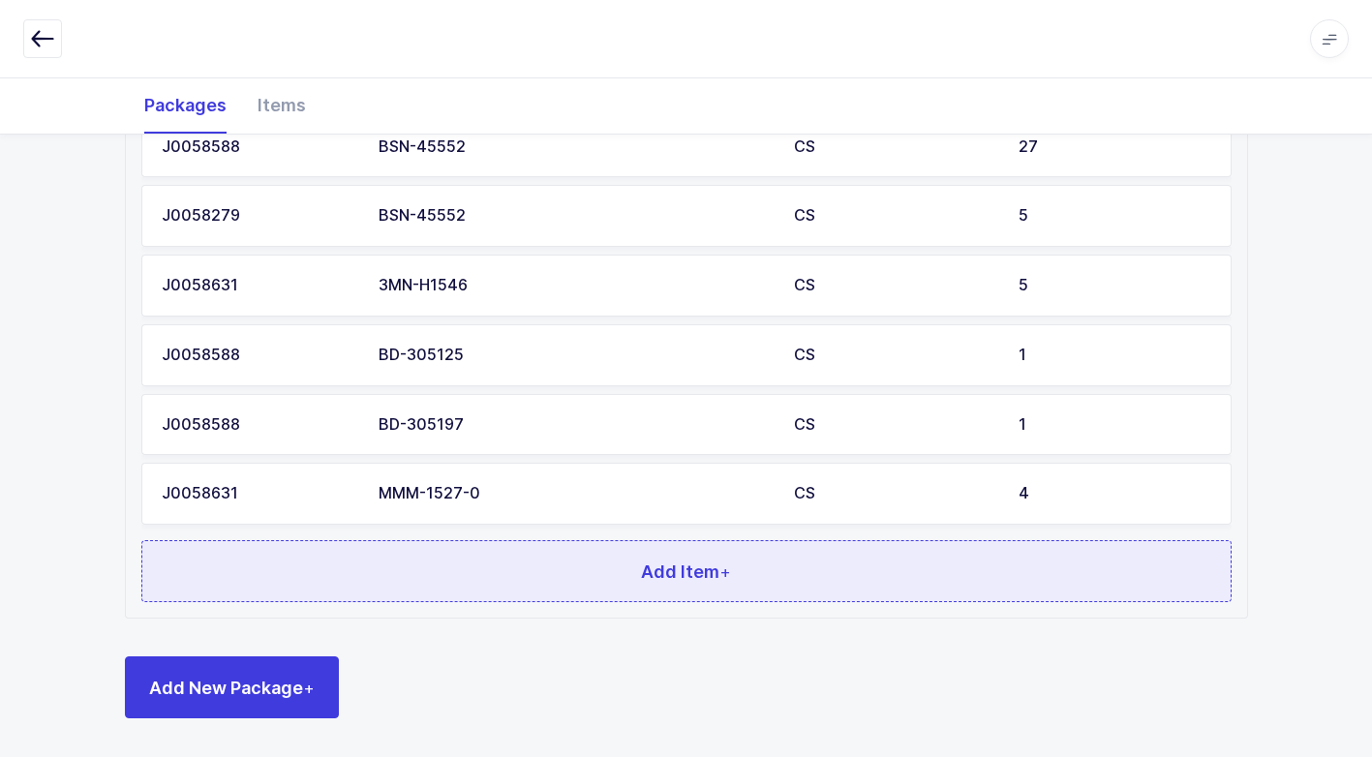
click at [465, 558] on button "Add Item +" at bounding box center [686, 571] width 1090 height 62
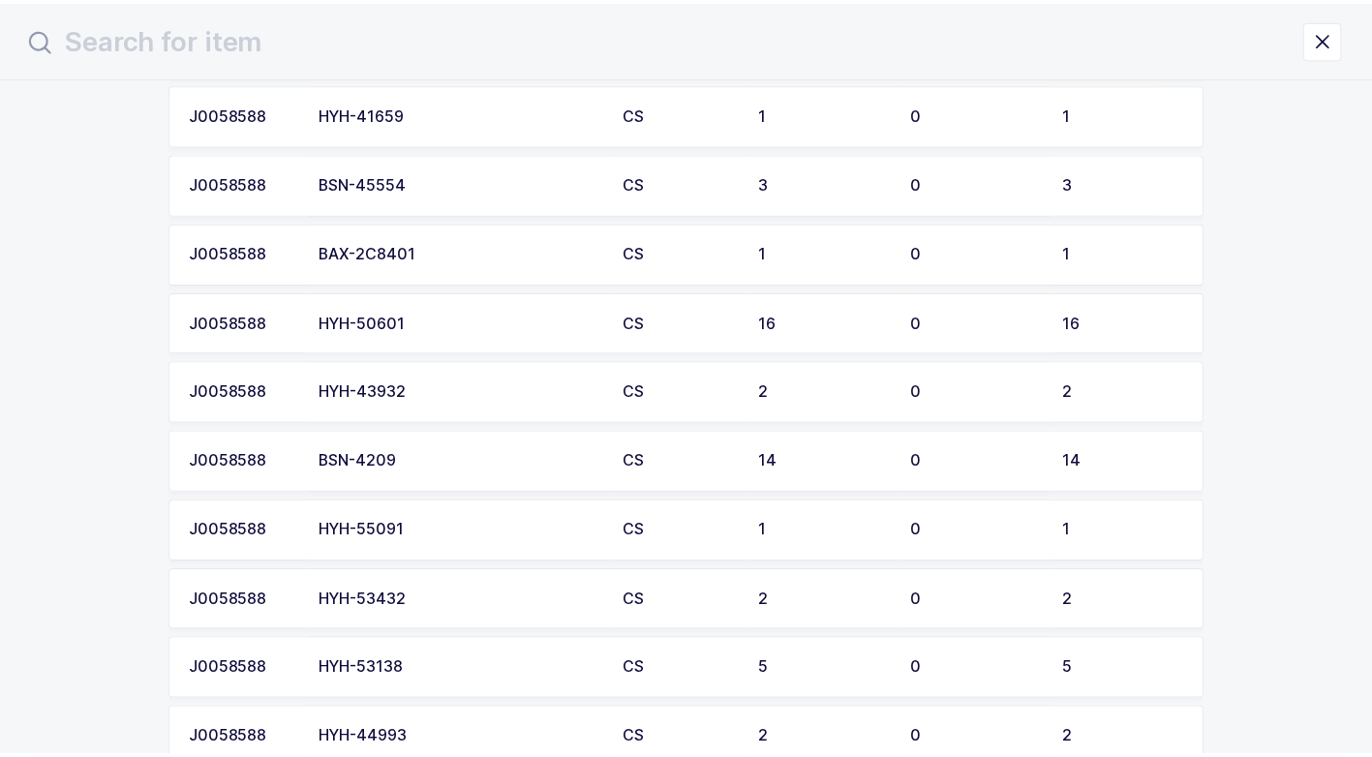
scroll to position [2033, 0]
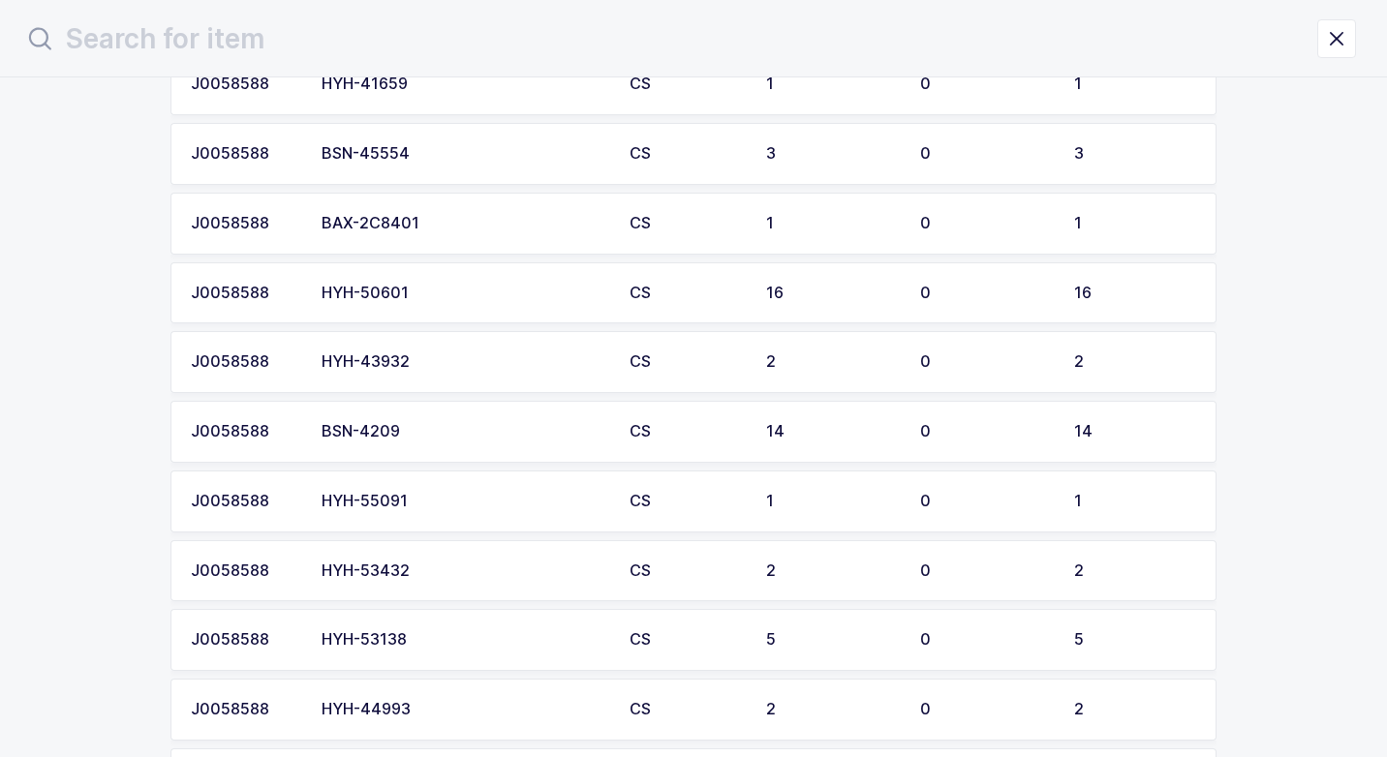
click at [475, 442] on td "BSN-4209" at bounding box center [464, 432] width 308 height 62
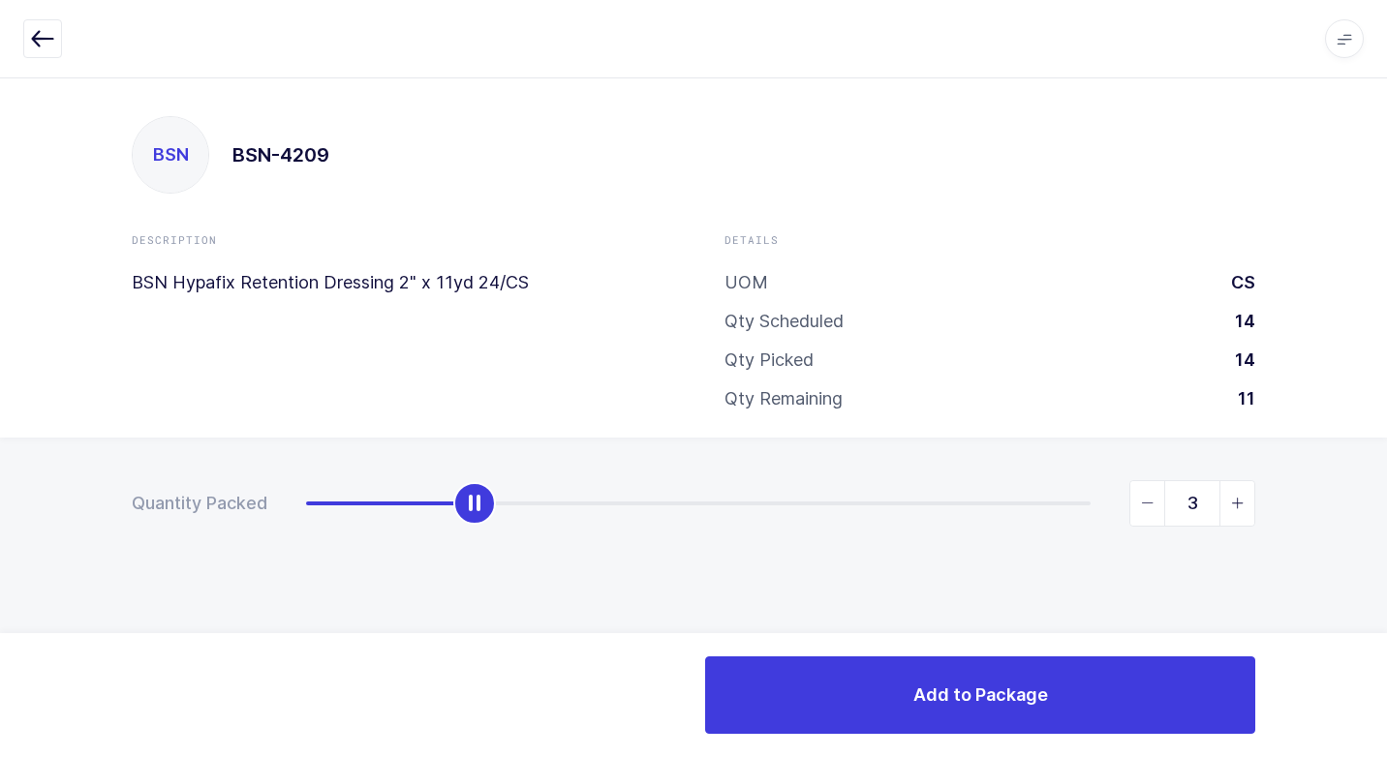
type input "4"
drag, startPoint x: 312, startPoint y: 507, endPoint x: 516, endPoint y: 538, distance: 206.6
click at [516, 538] on div "Quantity Packed 4" at bounding box center [693, 571] width 1387 height 267
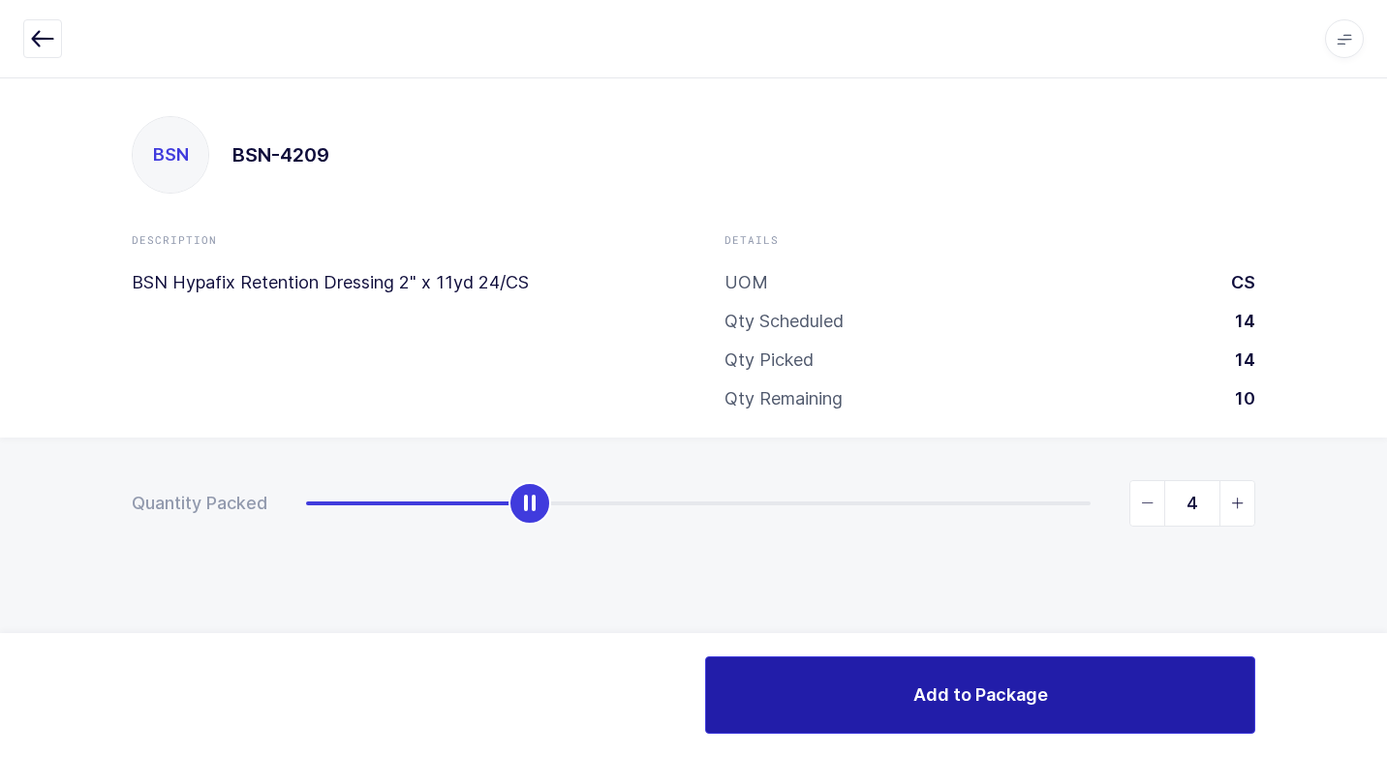
click at [870, 686] on button "Add to Package" at bounding box center [980, 694] width 550 height 77
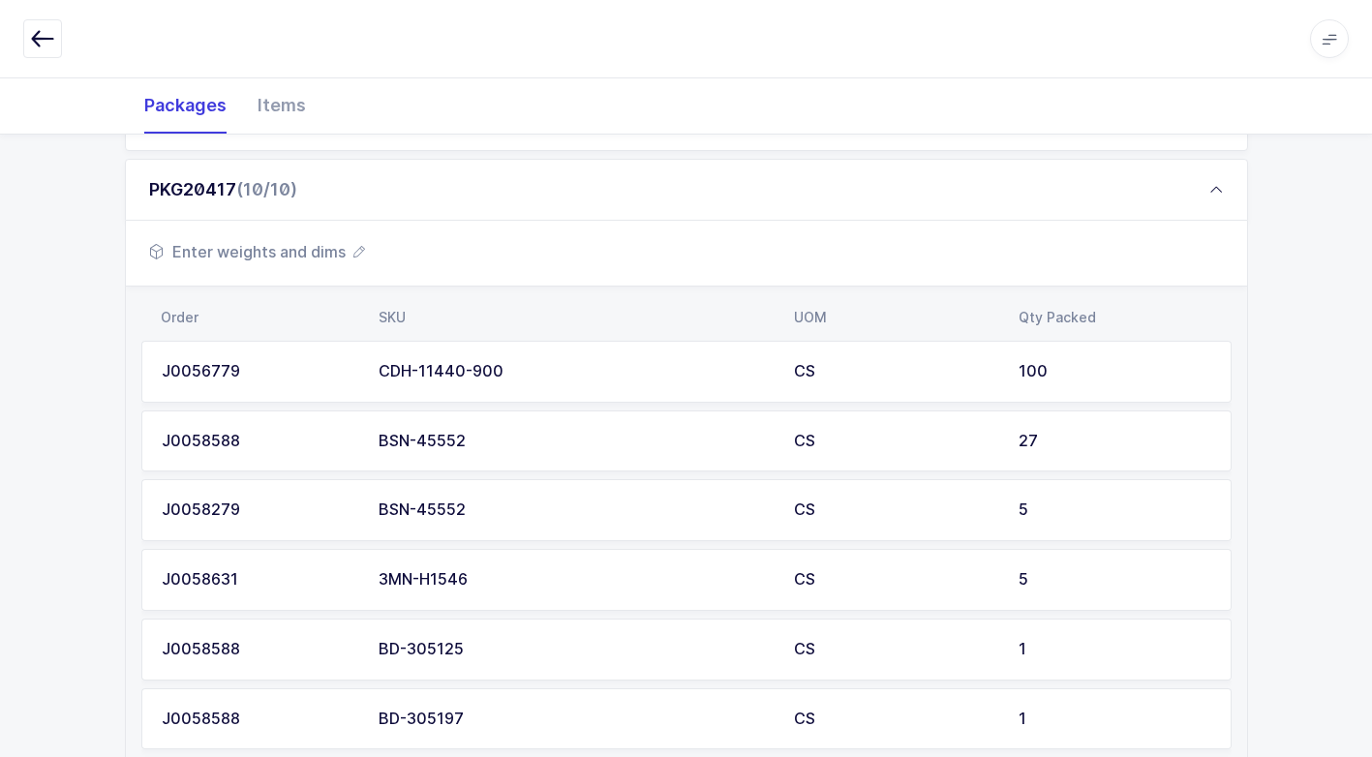
scroll to position [775, 0]
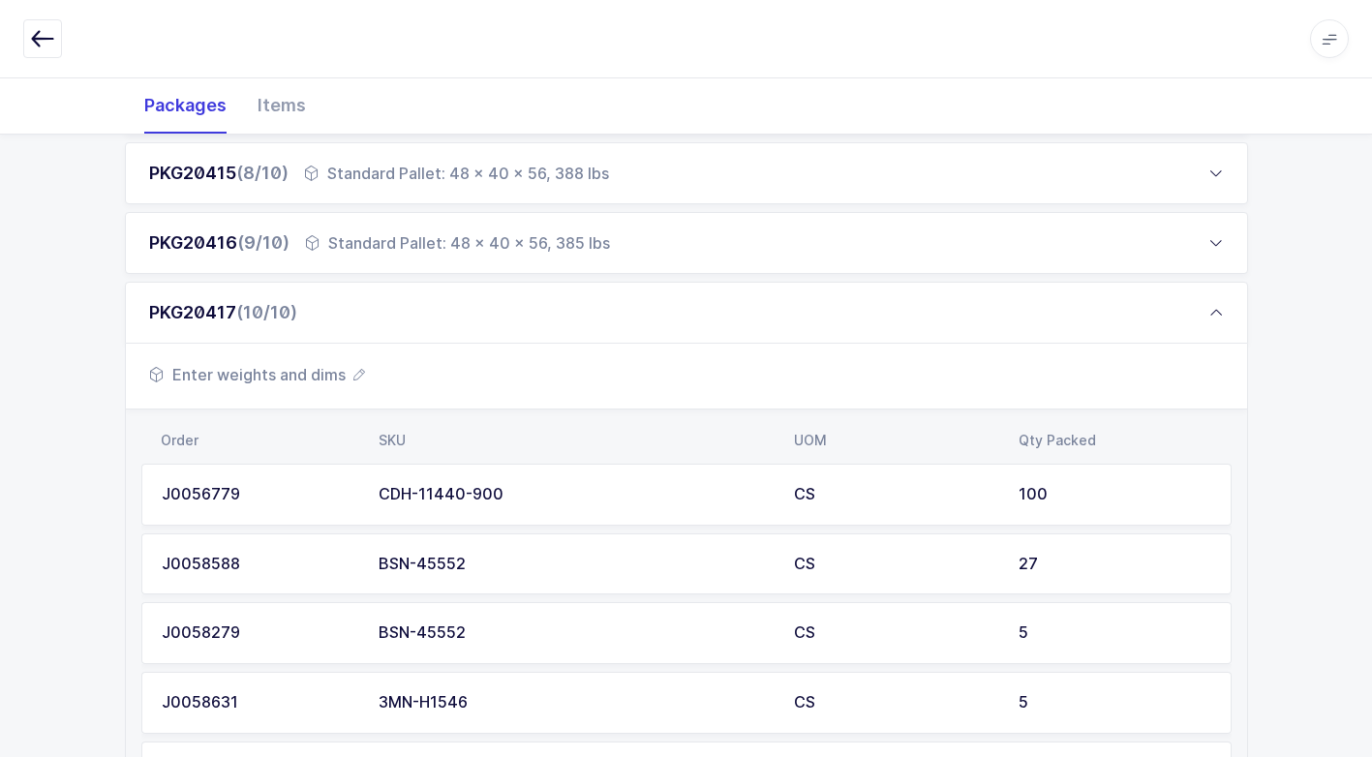
click at [301, 379] on span "Enter weights and dims" at bounding box center [257, 374] width 216 height 23
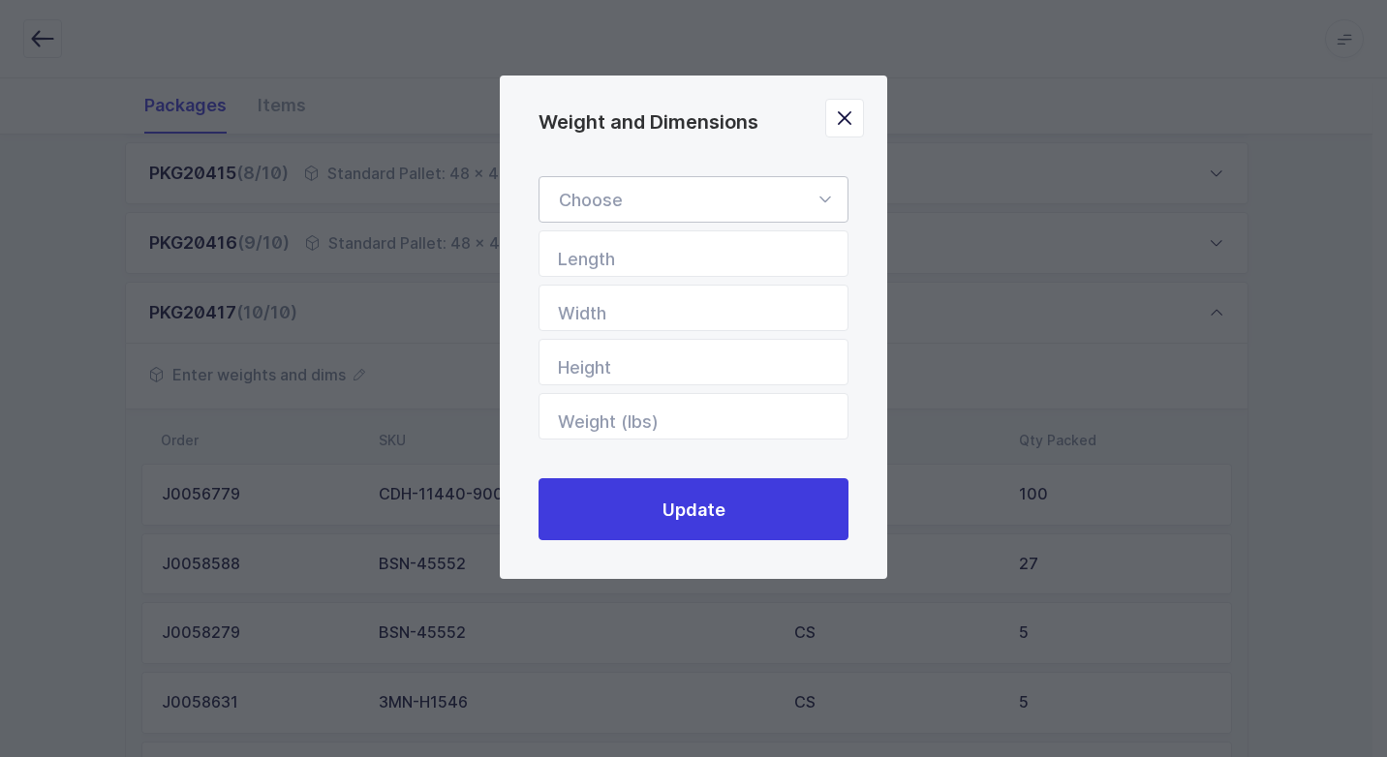
click at [829, 199] on icon "Weight and Dimensions" at bounding box center [824, 199] width 24 height 46
click at [726, 259] on li "Standard Pallet" at bounding box center [700, 255] width 307 height 37
type input "Standard Pallet"
type input "48"
type input "40"
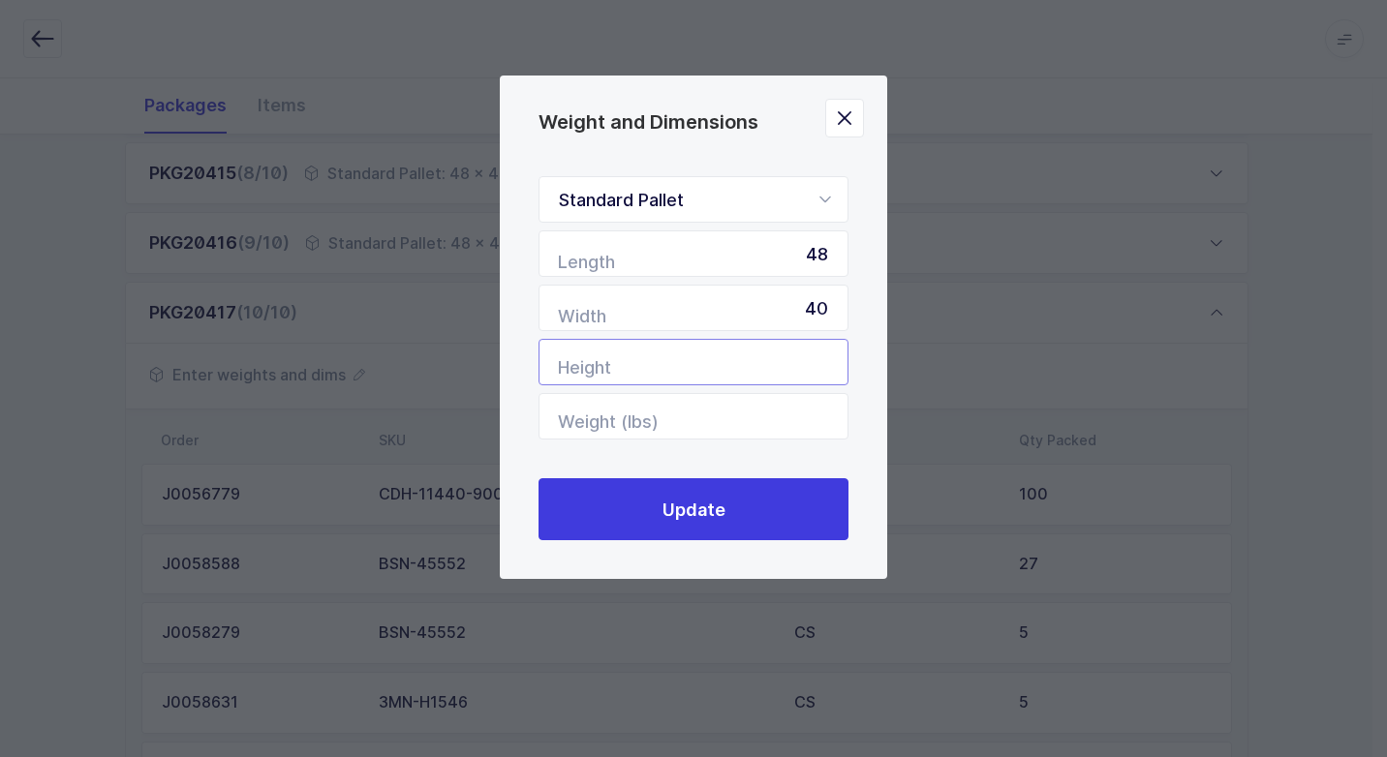
click at [741, 363] on input "Height" at bounding box center [693, 362] width 310 height 46
type input "60"
click at [779, 421] on input "Weight (lbs)" at bounding box center [693, 416] width 310 height 46
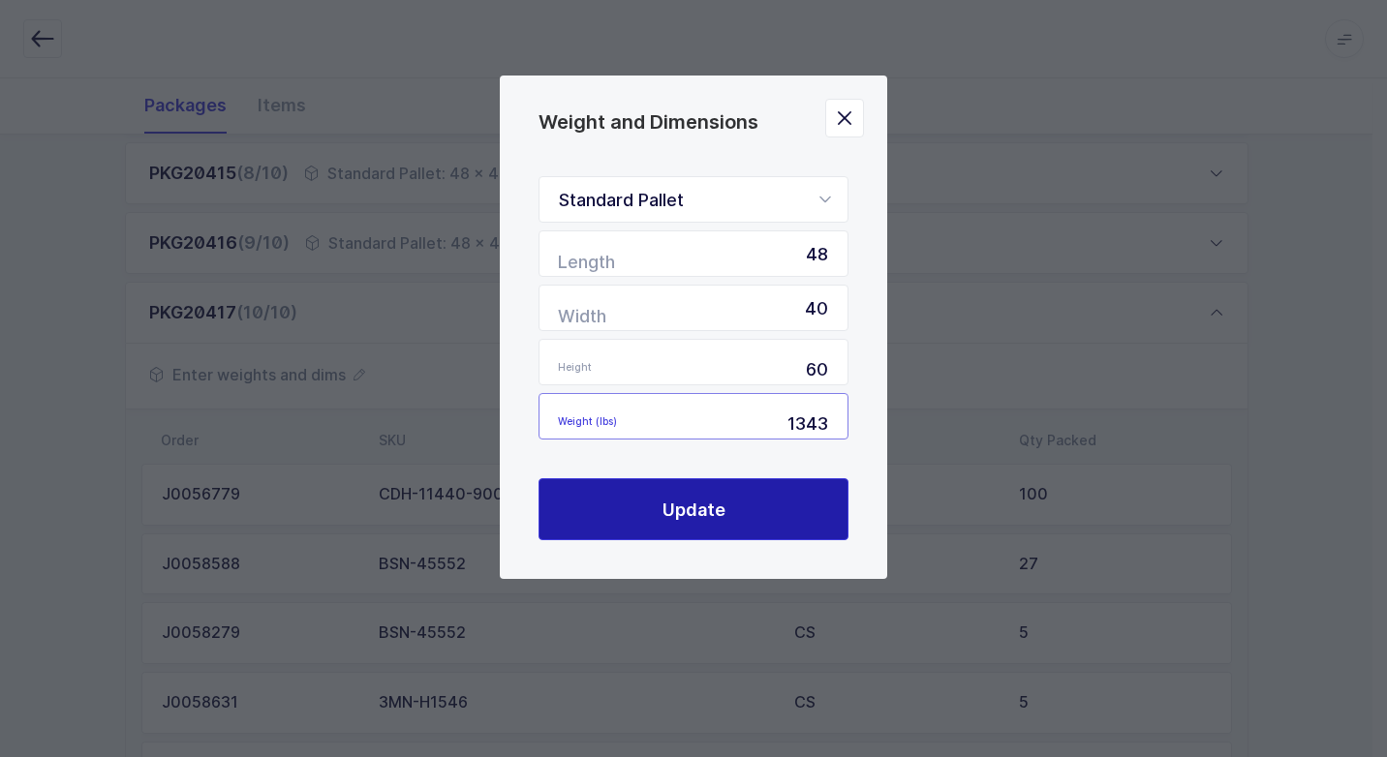
type input "1343"
click at [623, 519] on button "Update" at bounding box center [693, 509] width 310 height 62
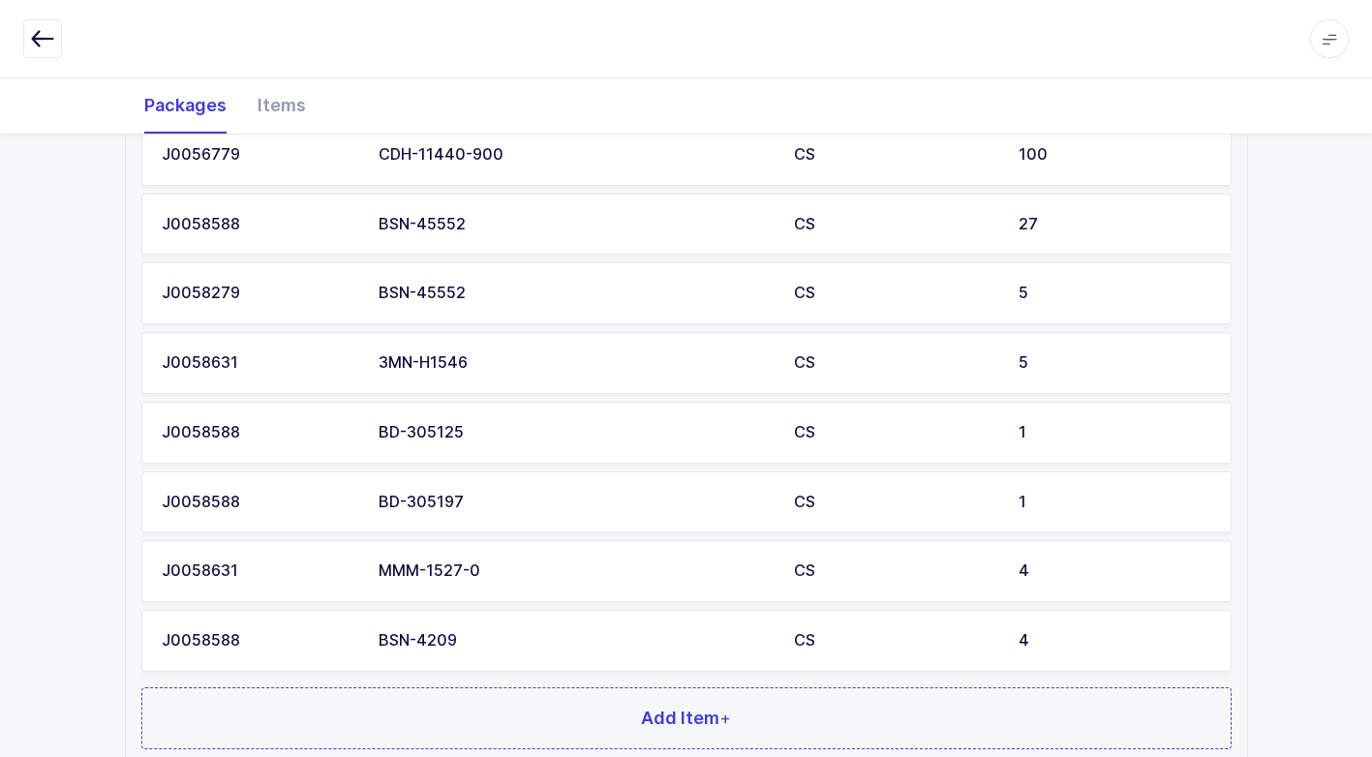
scroll to position [1262, 0]
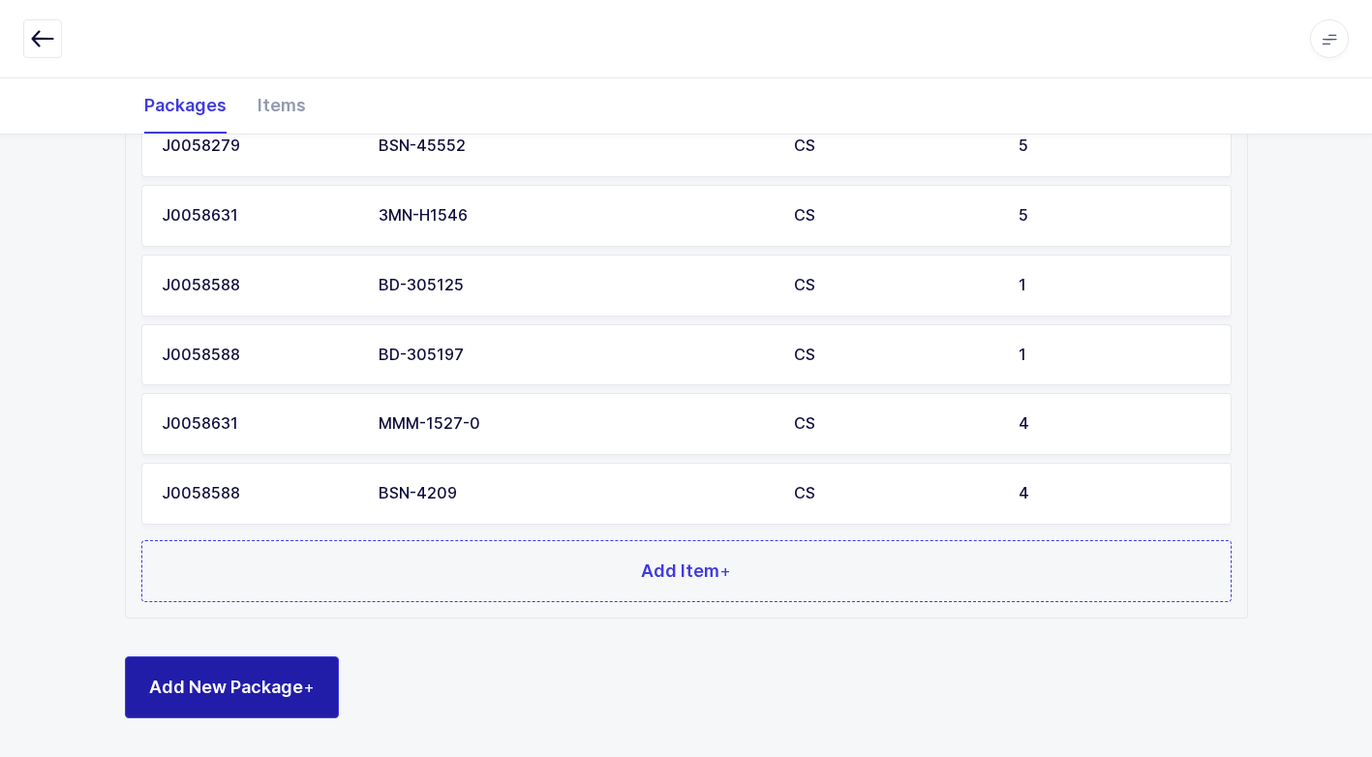
click at [327, 681] on button "Add New Package +" at bounding box center [232, 687] width 214 height 62
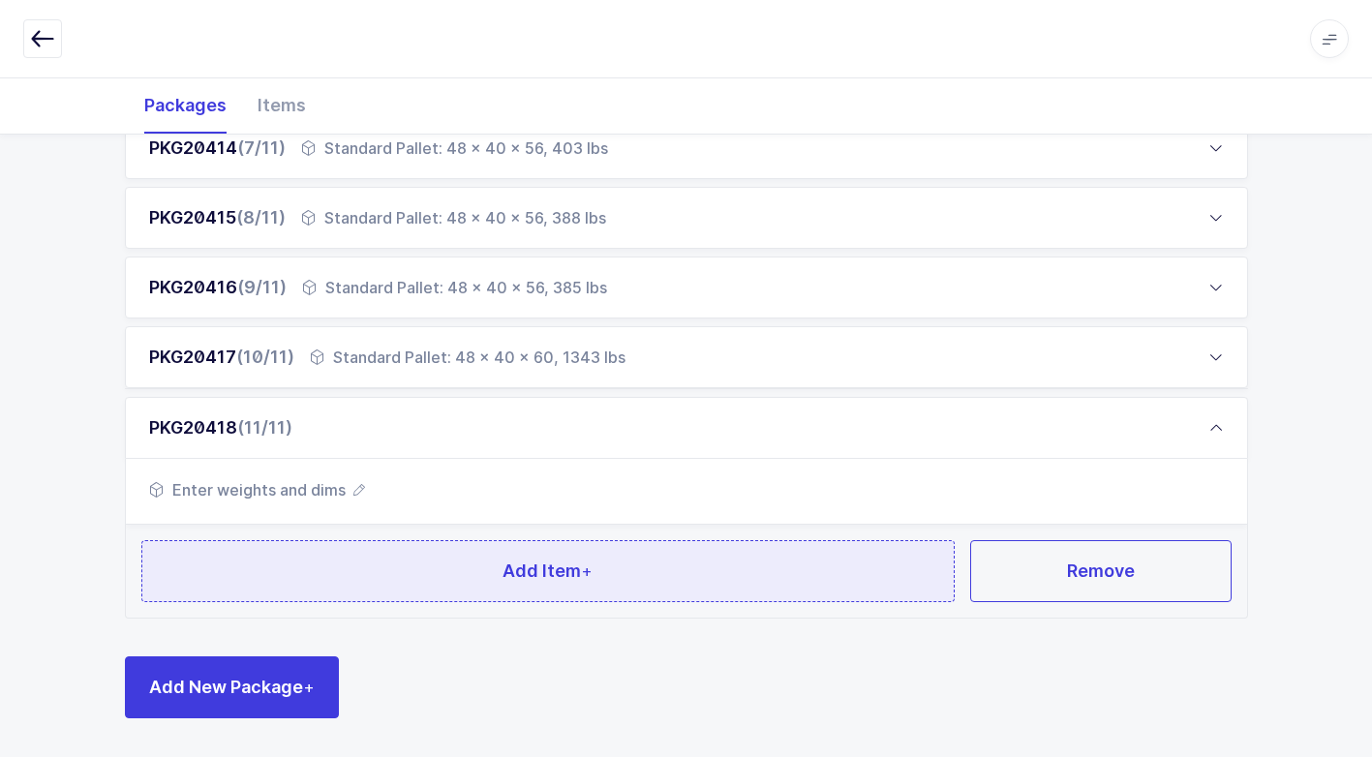
scroll to position [729, 0]
click at [443, 570] on button "Add Item +" at bounding box center [548, 571] width 814 height 62
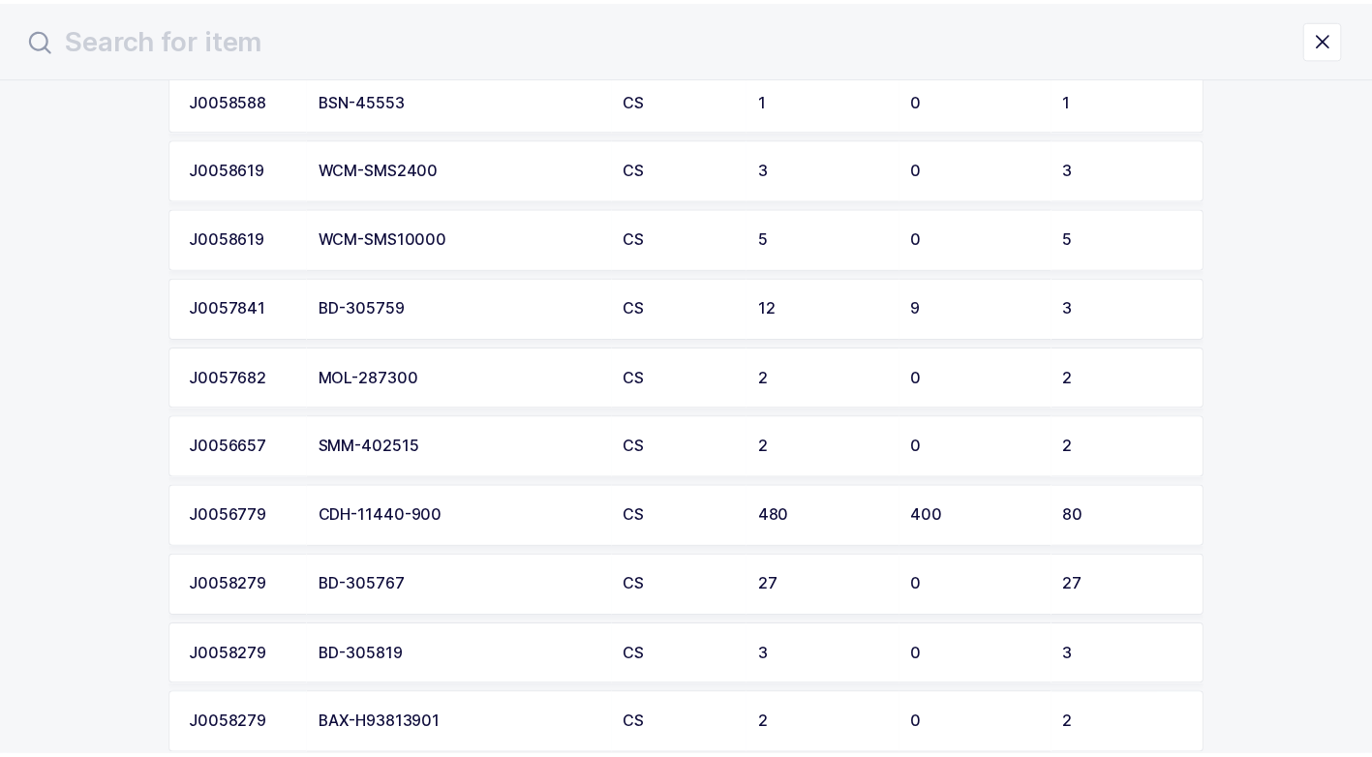
scroll to position [2808, 0]
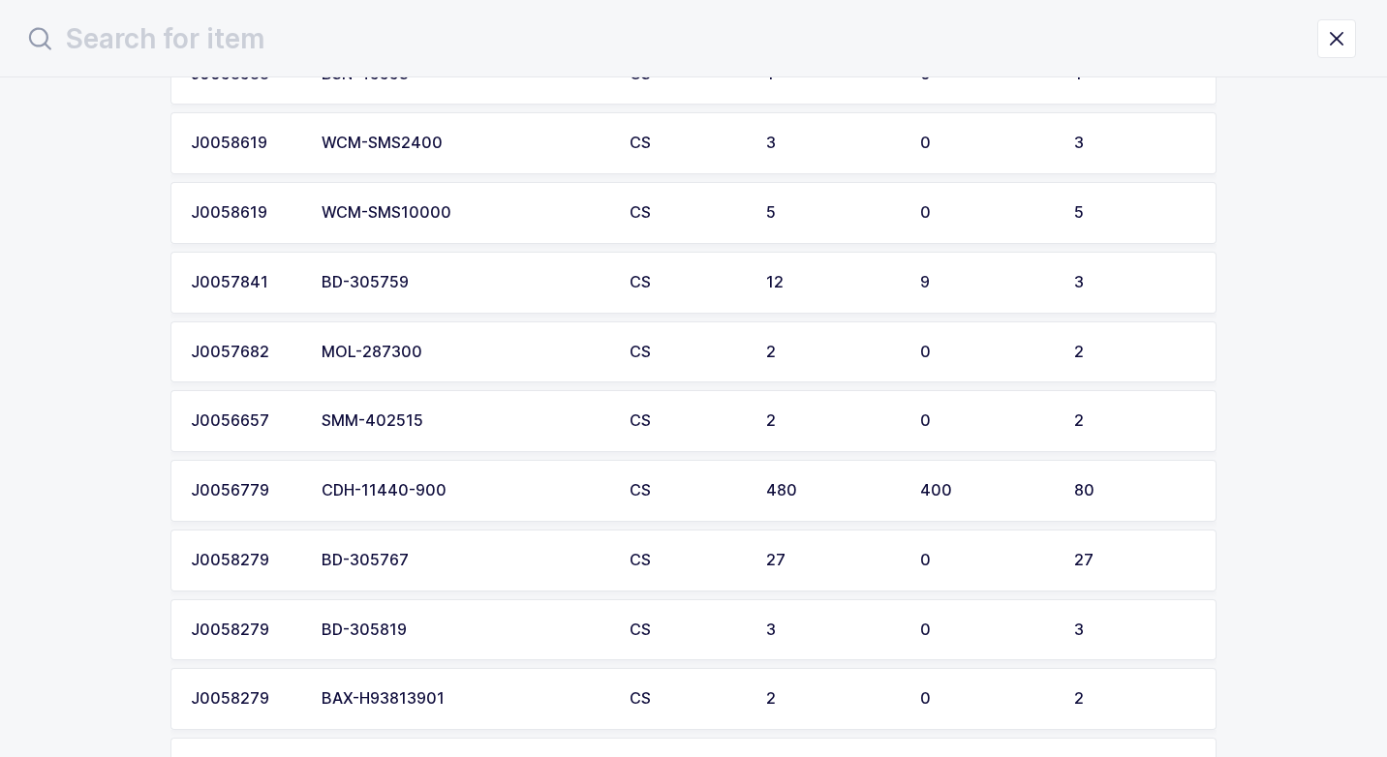
click at [475, 502] on td "CDH-11440-900" at bounding box center [464, 491] width 308 height 62
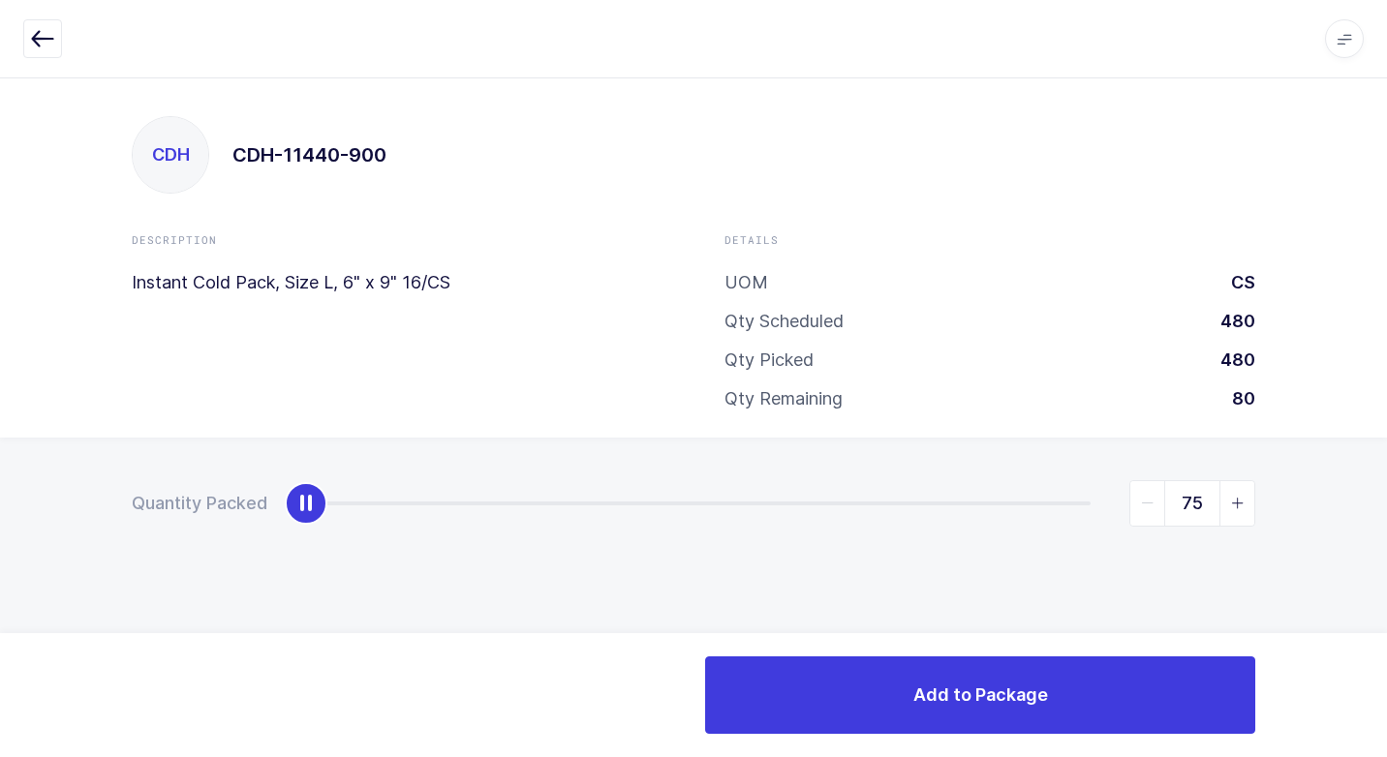
type input "80"
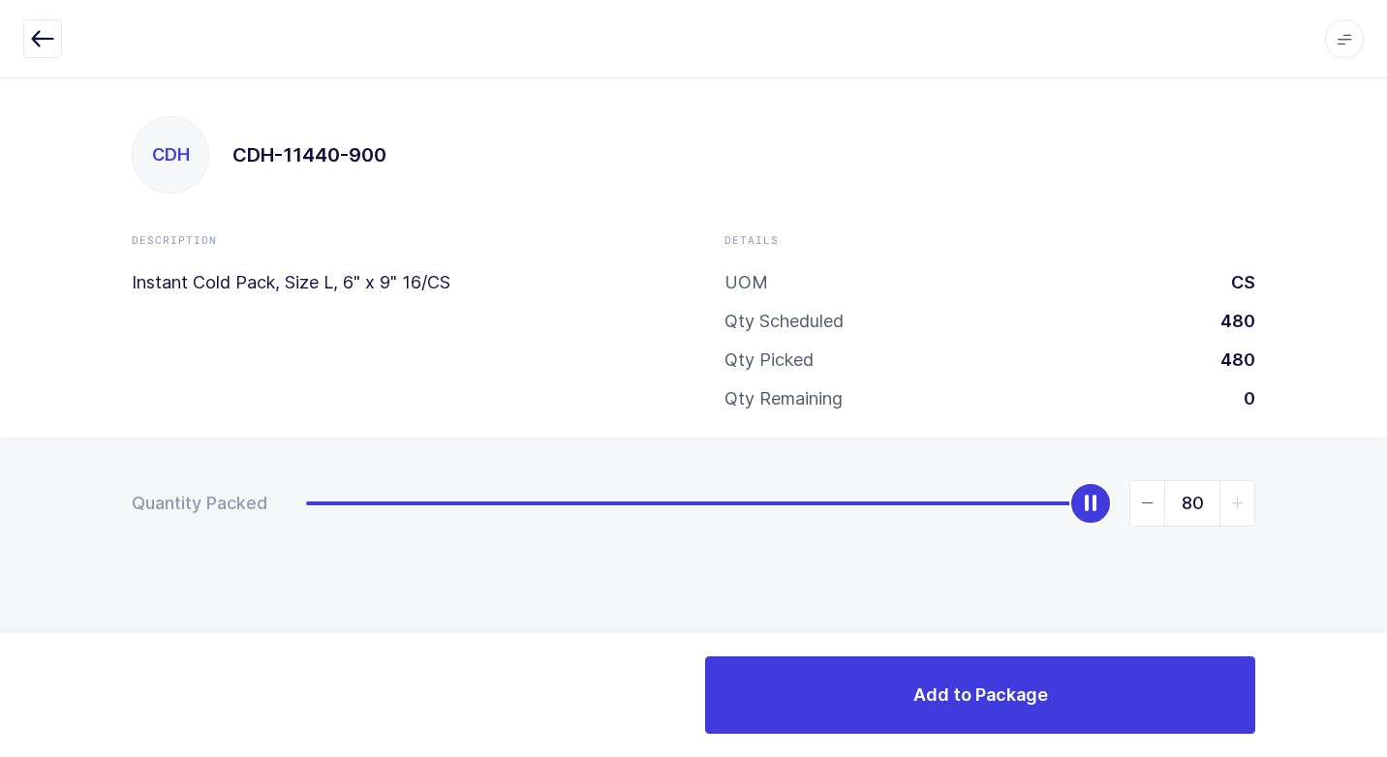
drag, startPoint x: 301, startPoint y: 502, endPoint x: 1389, endPoint y: 446, distance: 1089.7
click at [1386, 446] on html "Apps Core [GEOGRAPHIC_DATA] Admin Mission Control Purchasing [PERSON_NAME] Logo…" at bounding box center [693, 378] width 1387 height 757
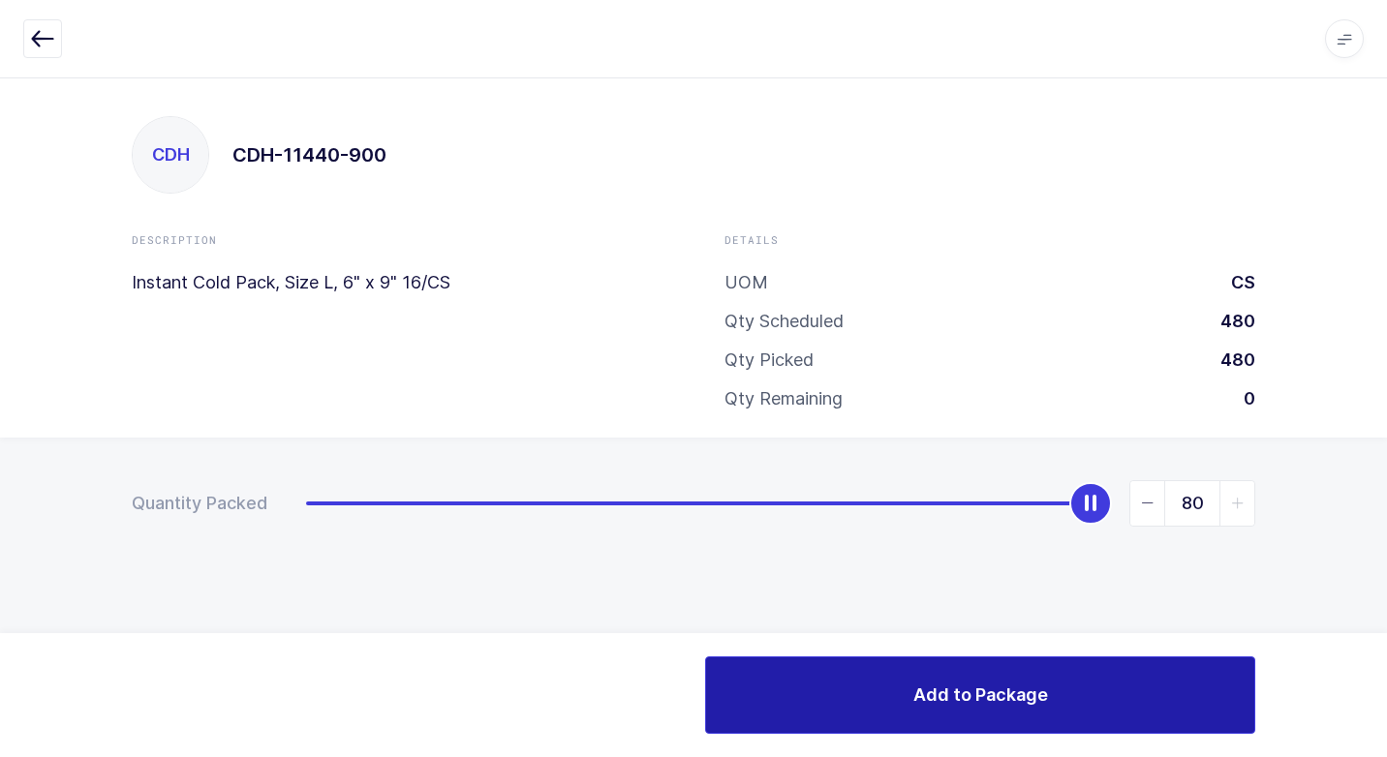
drag, startPoint x: 882, startPoint y: 710, endPoint x: 872, endPoint y: 721, distance: 15.1
click at [880, 710] on button "Add to Package" at bounding box center [980, 694] width 550 height 77
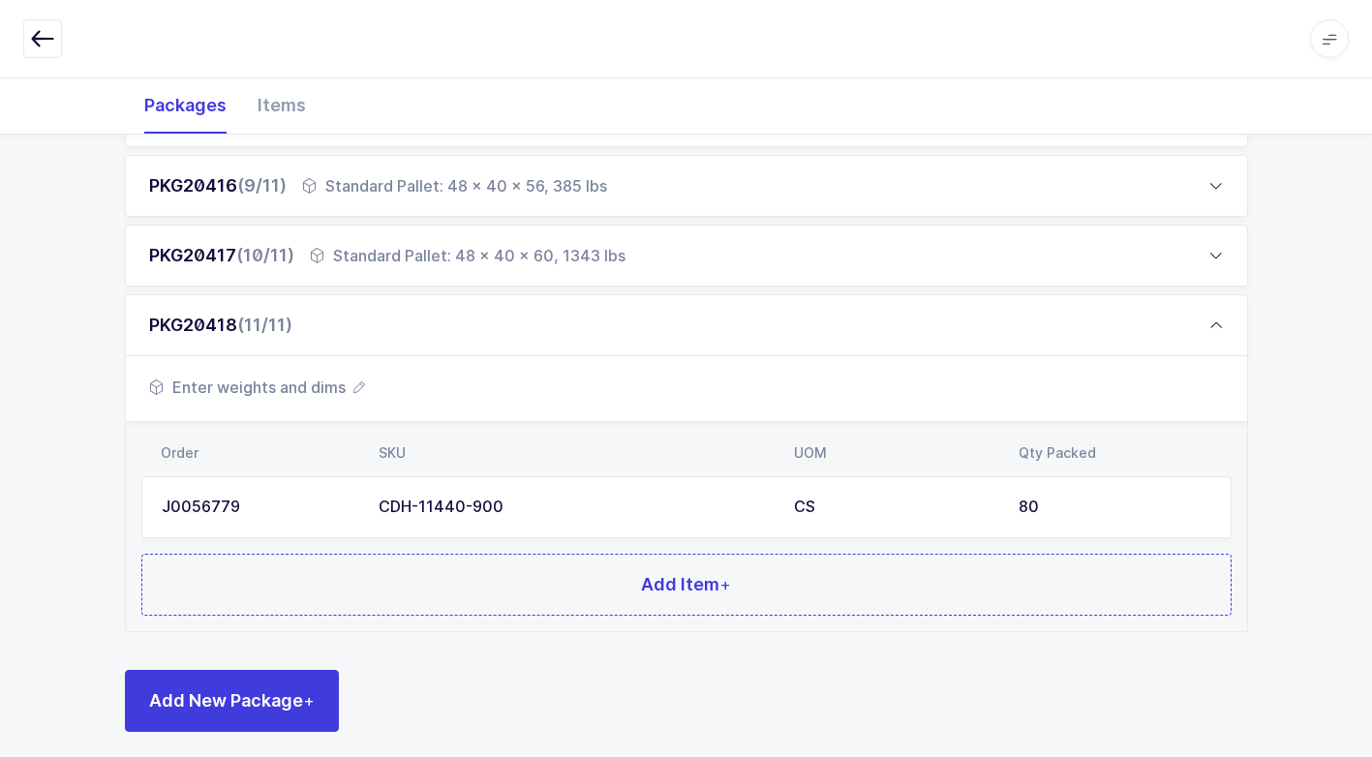
scroll to position [845, 0]
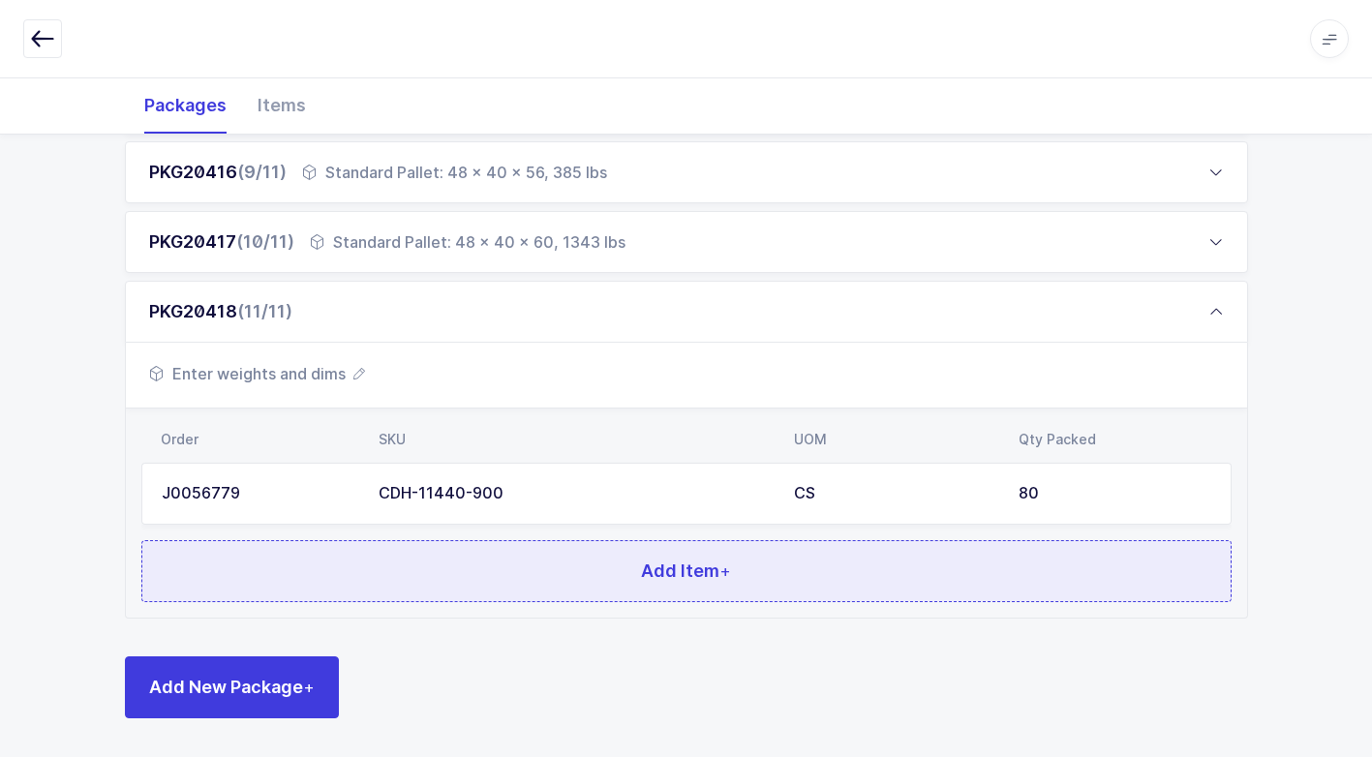
click at [492, 583] on button "Add Item +" at bounding box center [686, 571] width 1090 height 62
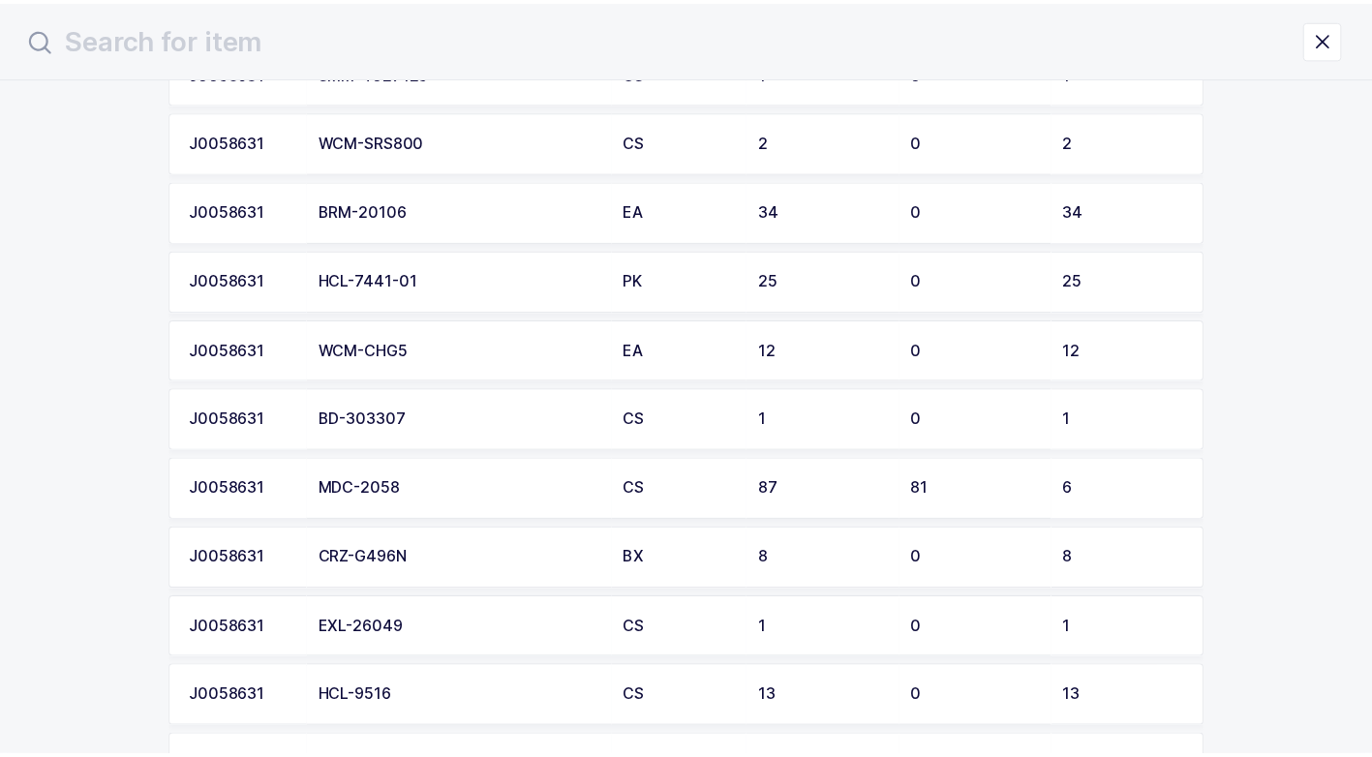
scroll to position [290, 0]
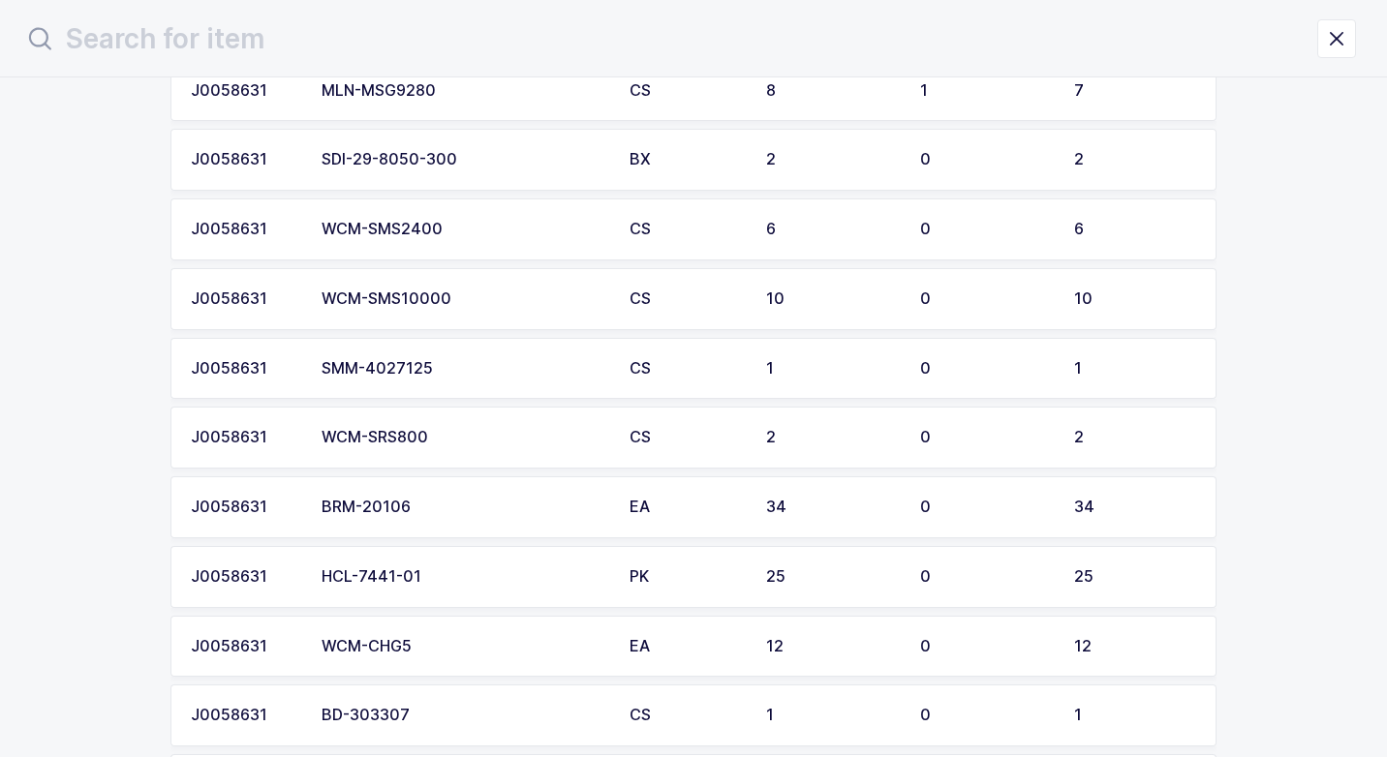
click at [408, 154] on div "SDI-29-8050-300" at bounding box center [463, 159] width 285 height 17
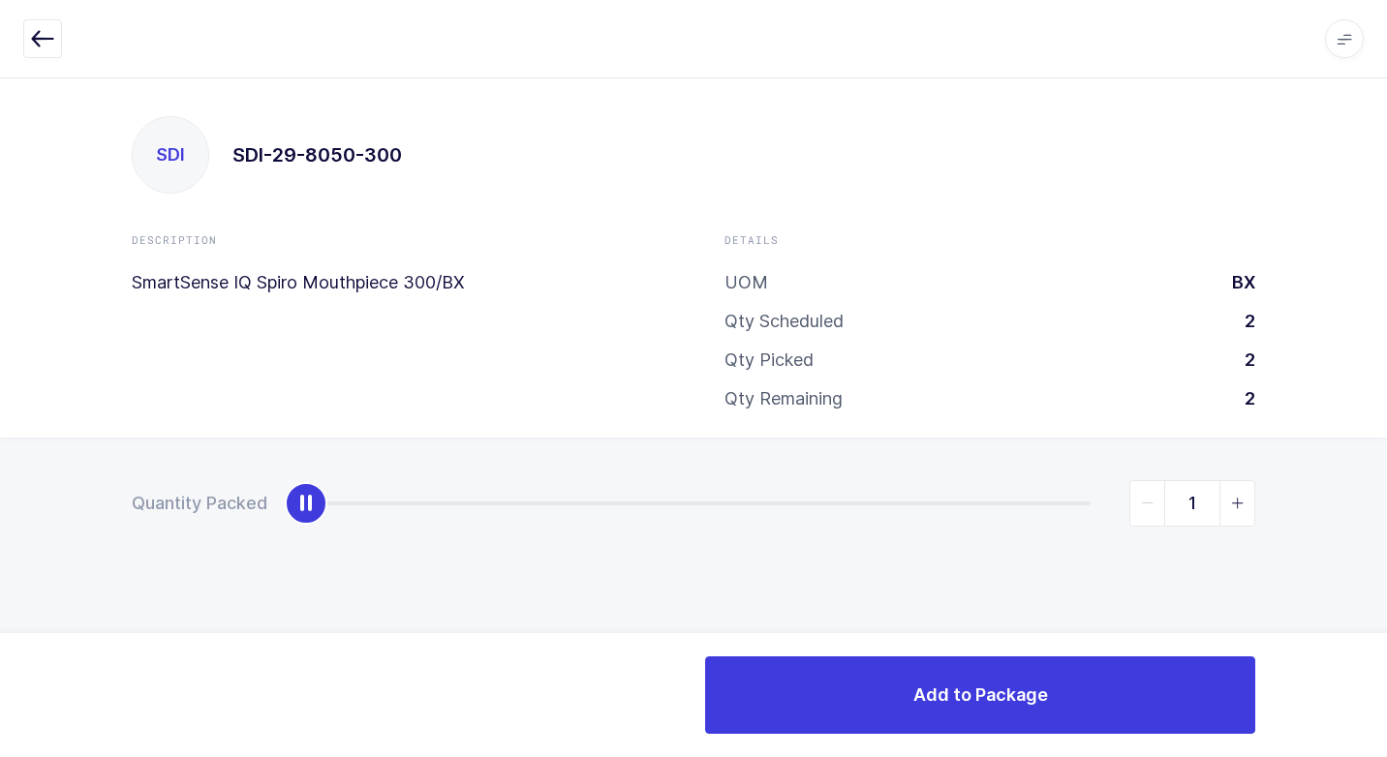
type input "2"
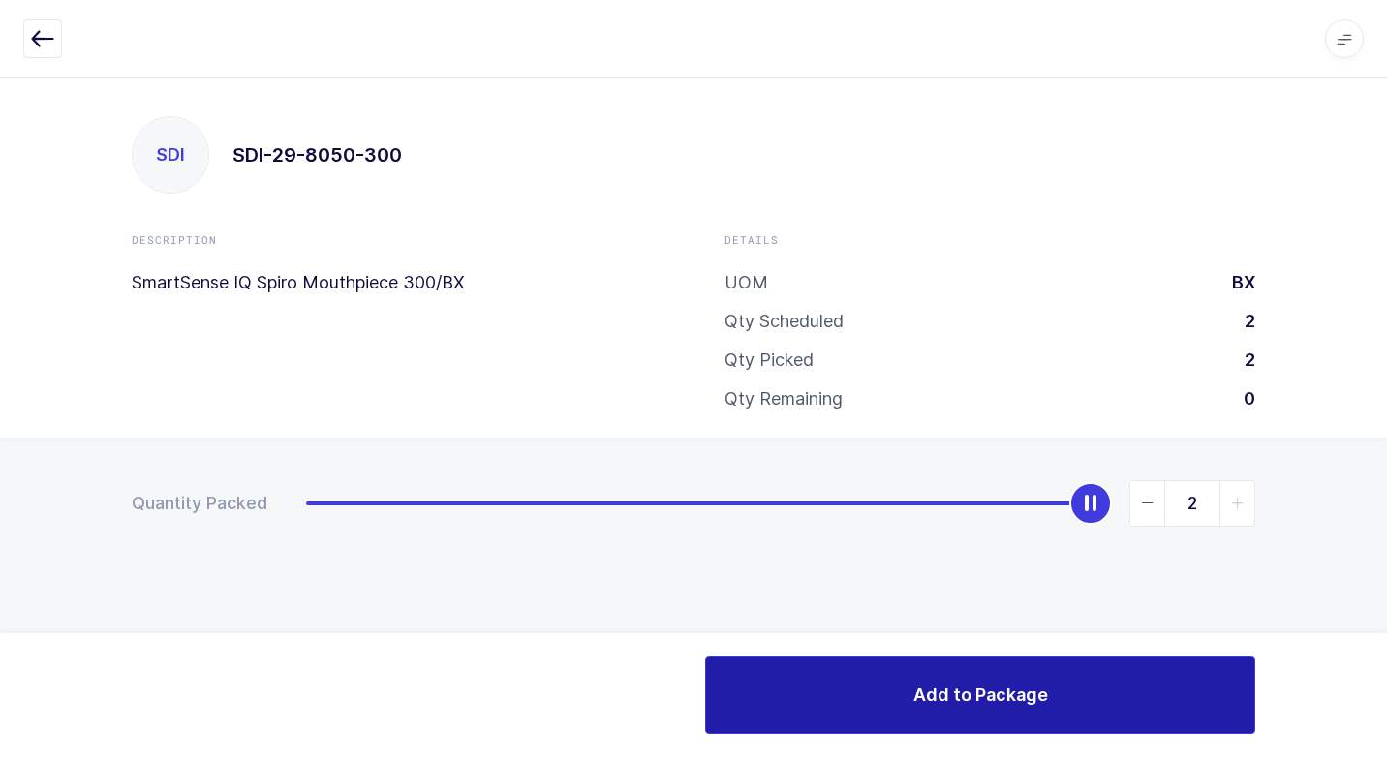
drag, startPoint x: 307, startPoint y: 496, endPoint x: 981, endPoint y: 681, distance: 698.8
click at [1167, 620] on div "Quantity Packed 2" at bounding box center [693, 571] width 1387 height 267
click at [885, 713] on button "Add to Package" at bounding box center [980, 694] width 550 height 77
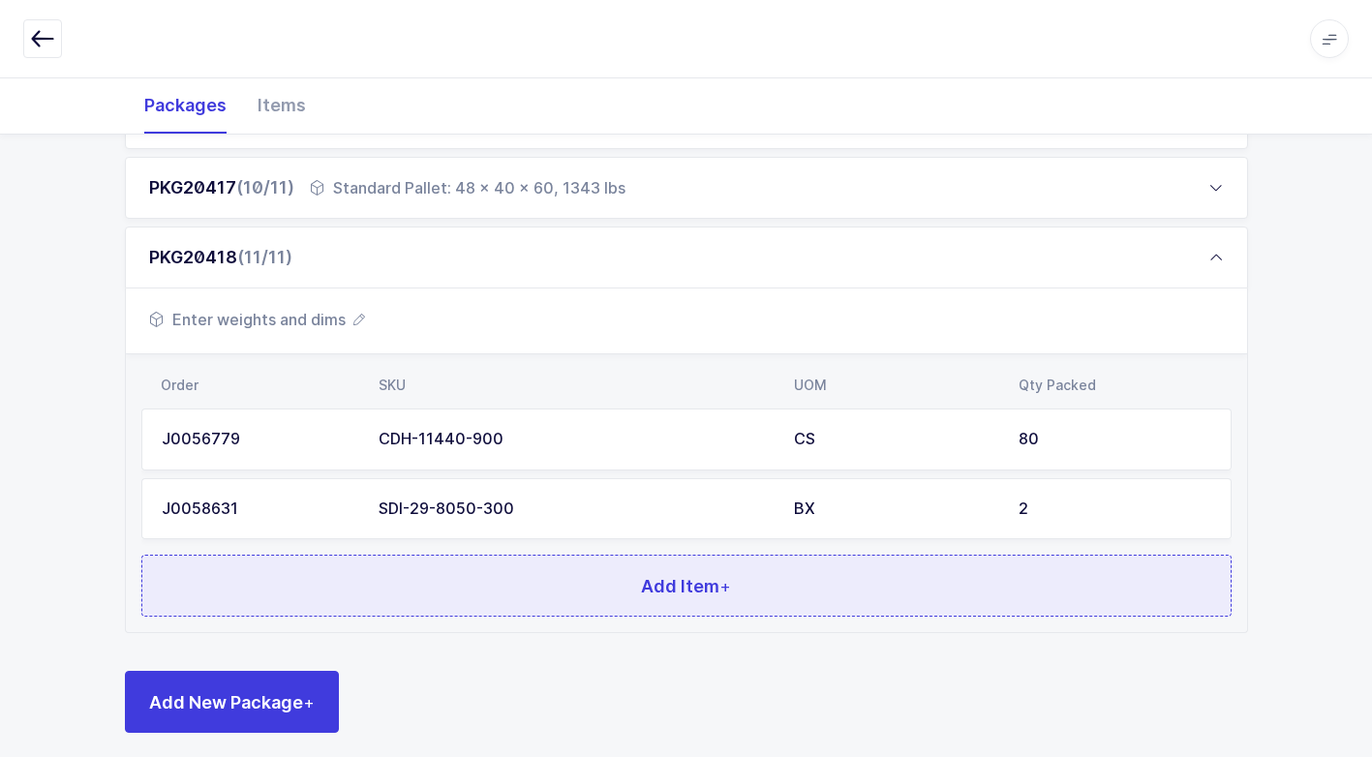
scroll to position [914, 0]
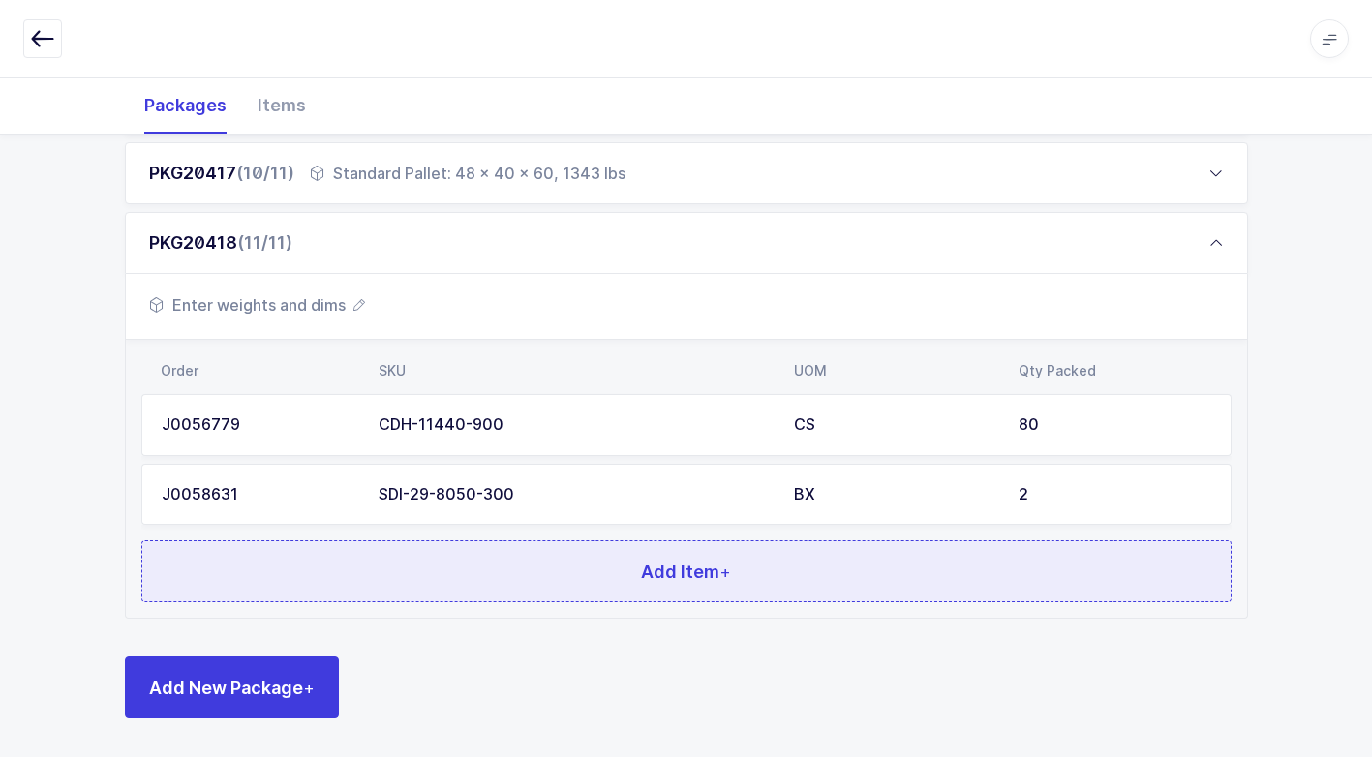
click at [596, 567] on button "Add Item +" at bounding box center [686, 571] width 1090 height 62
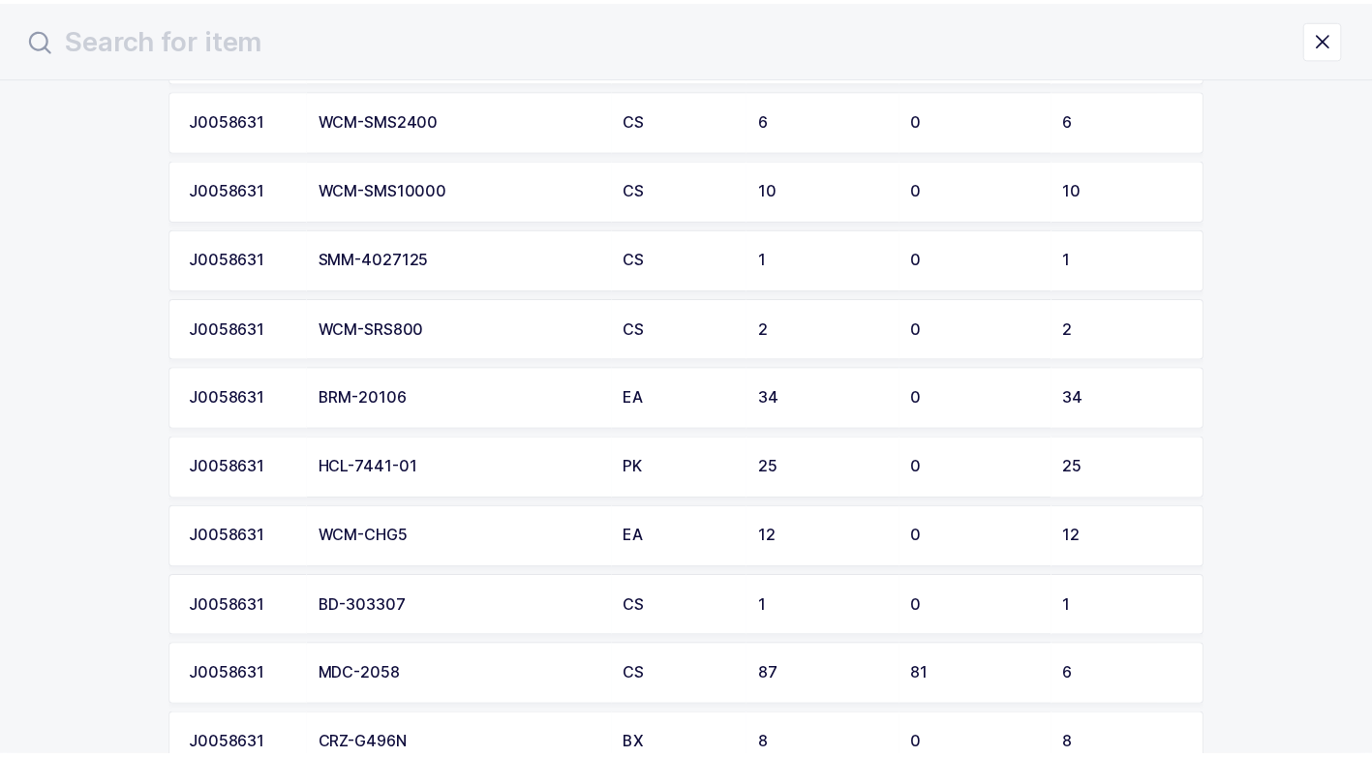
scroll to position [387, 0]
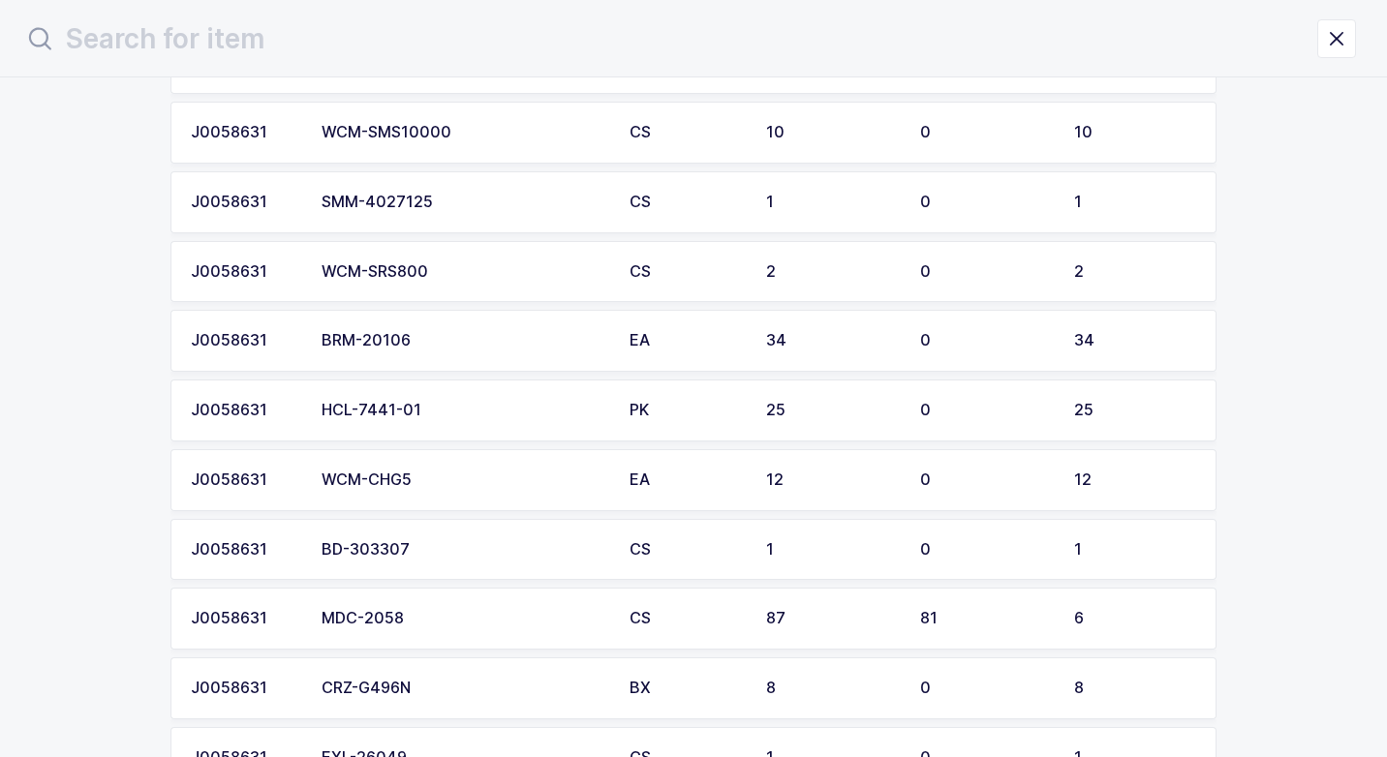
click at [395, 485] on div "WCM-CHG5" at bounding box center [463, 480] width 285 height 17
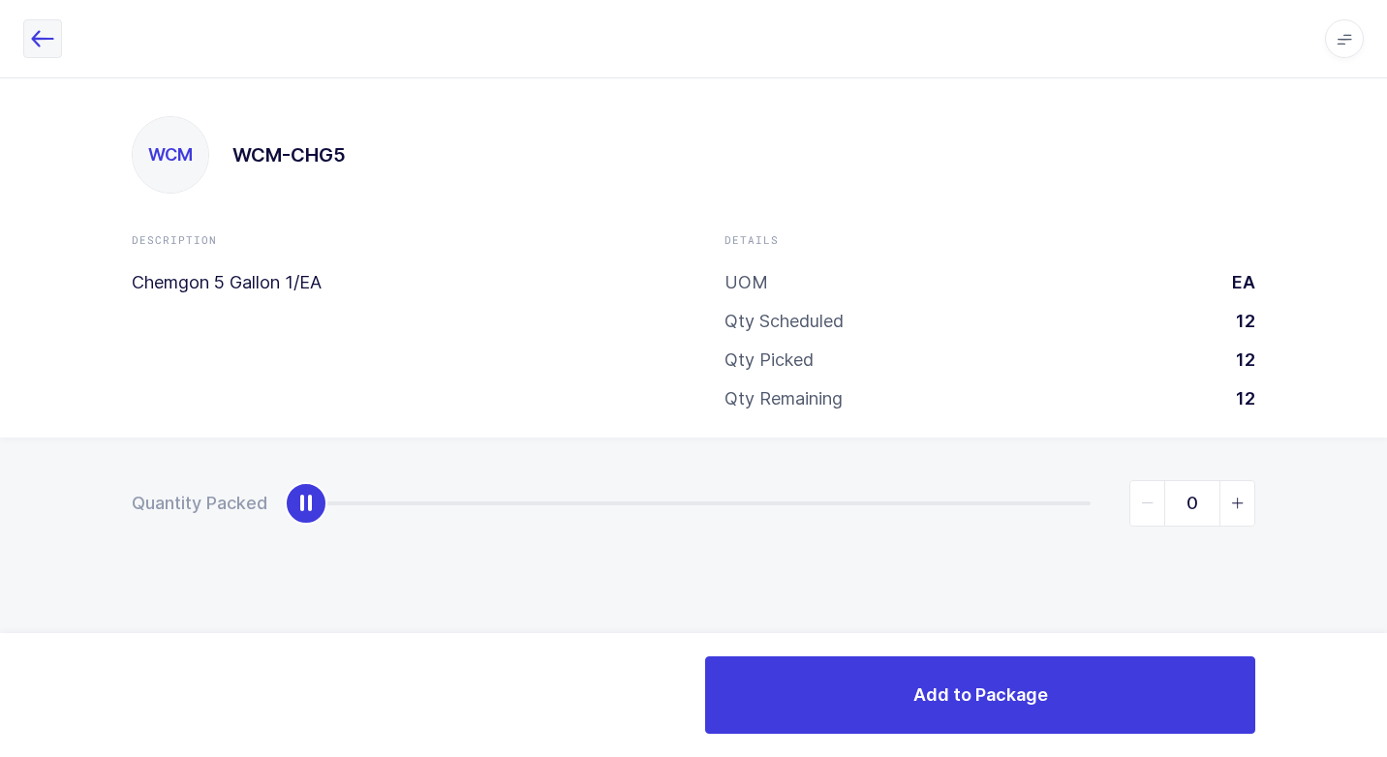
click at [46, 39] on icon "button" at bounding box center [42, 38] width 23 height 23
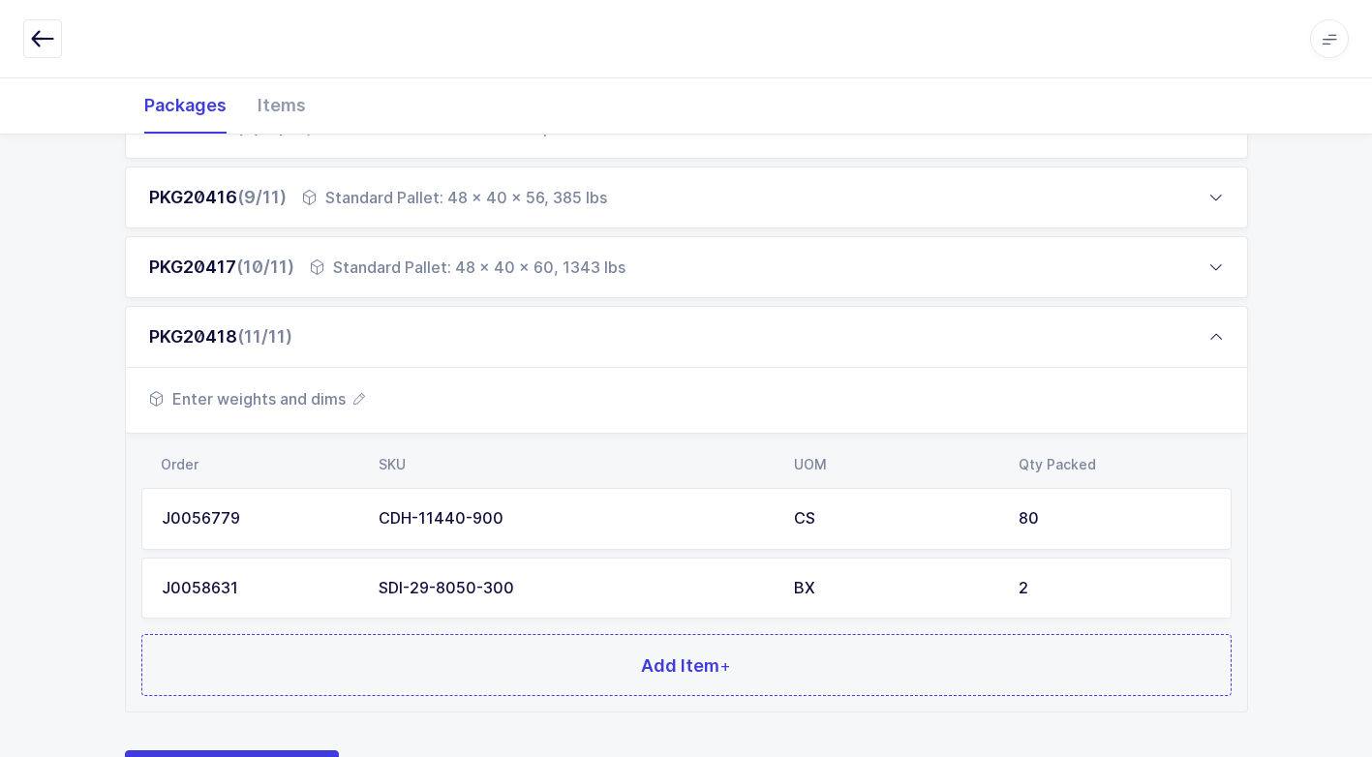
scroll to position [914, 0]
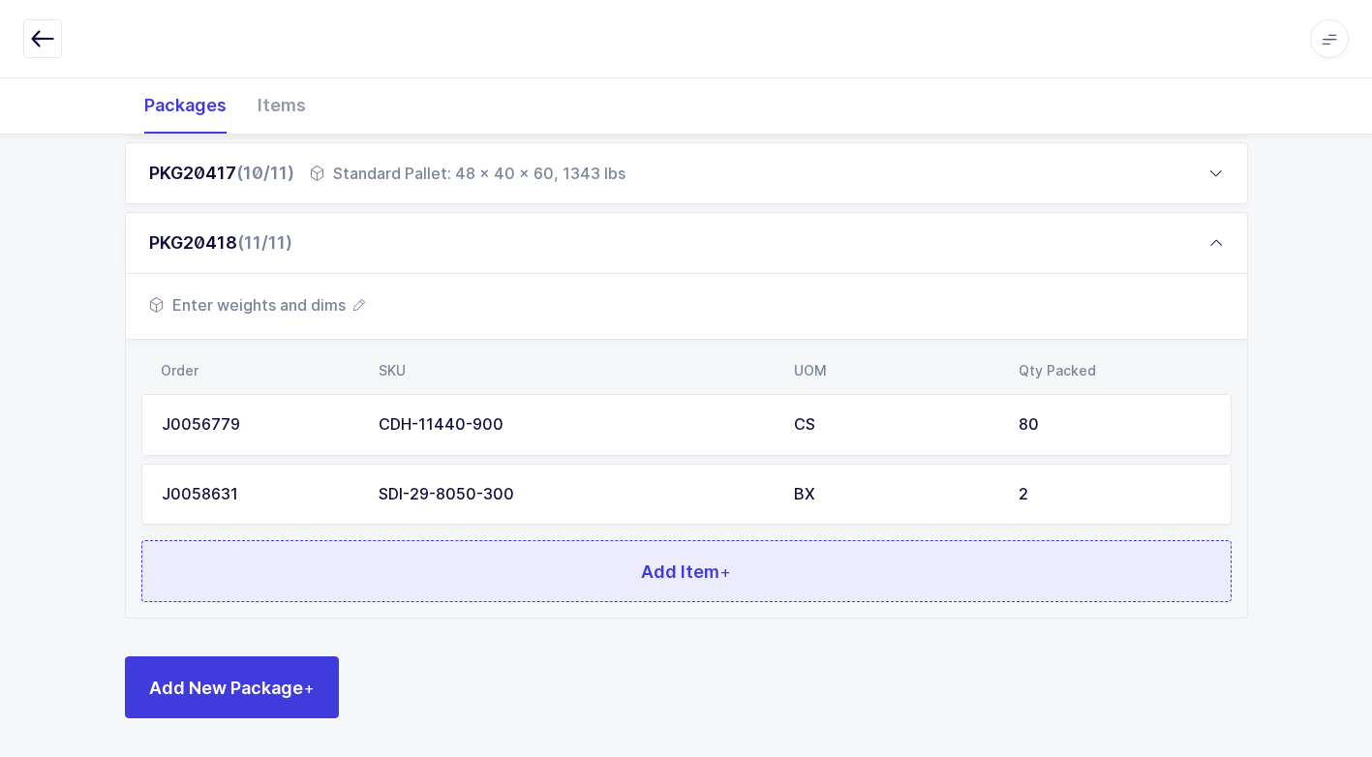
click at [418, 579] on button "Add Item +" at bounding box center [686, 571] width 1090 height 62
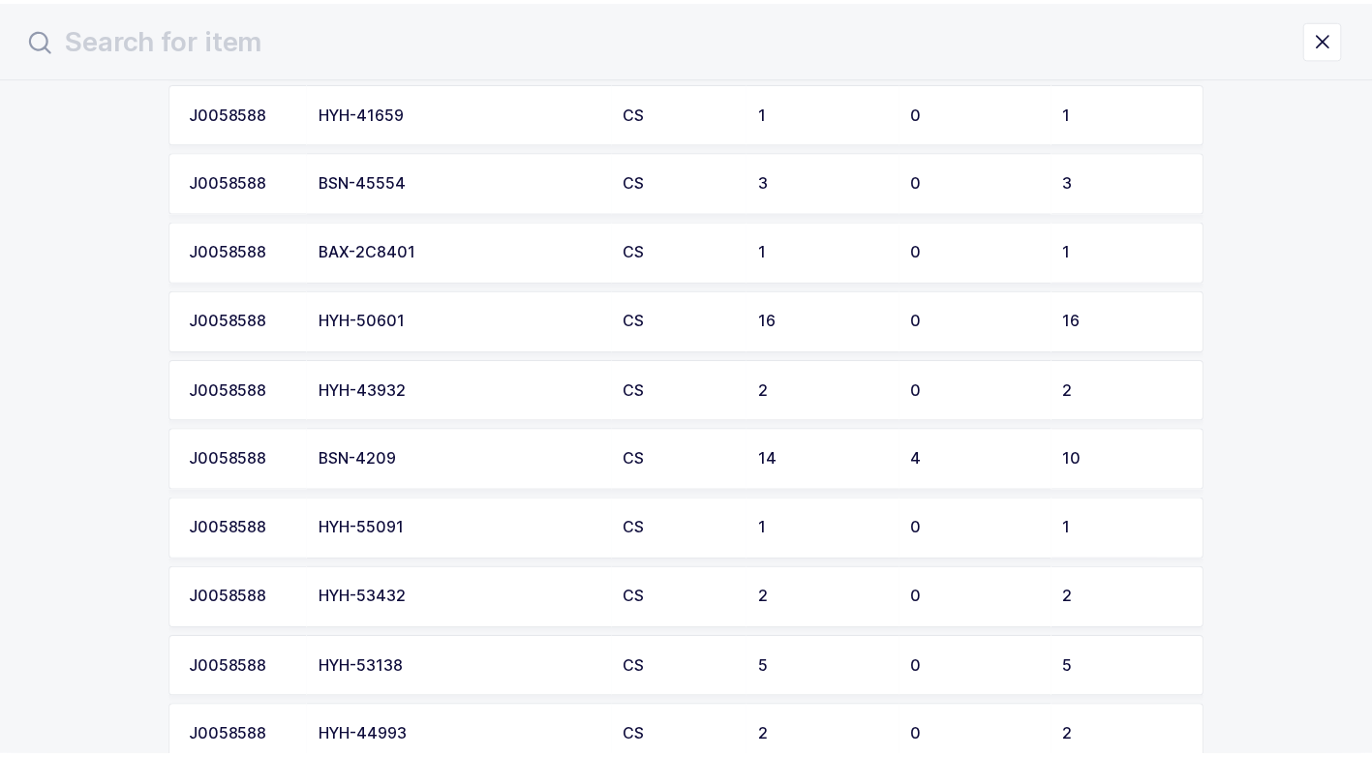
scroll to position [1936, 0]
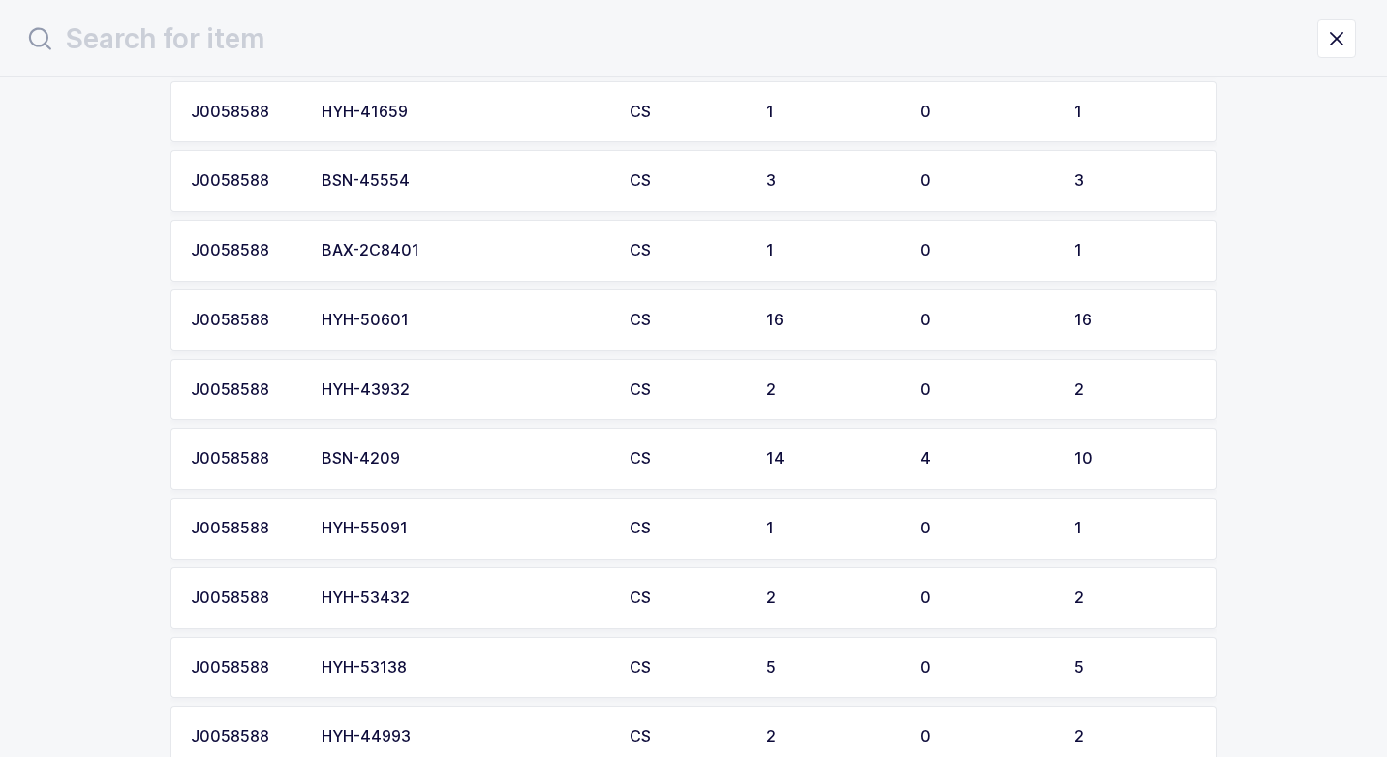
click at [434, 604] on div "HYH-53432" at bounding box center [463, 598] width 285 height 17
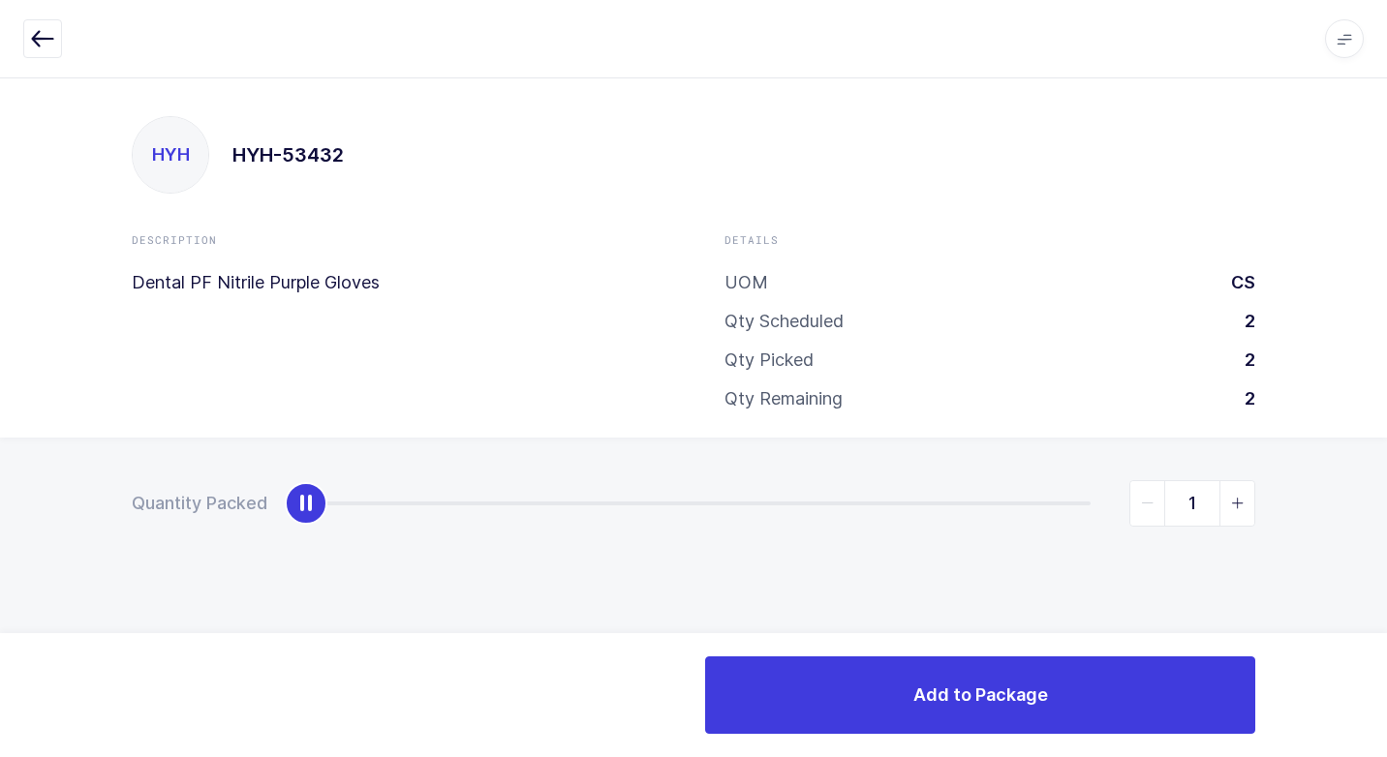
type input "2"
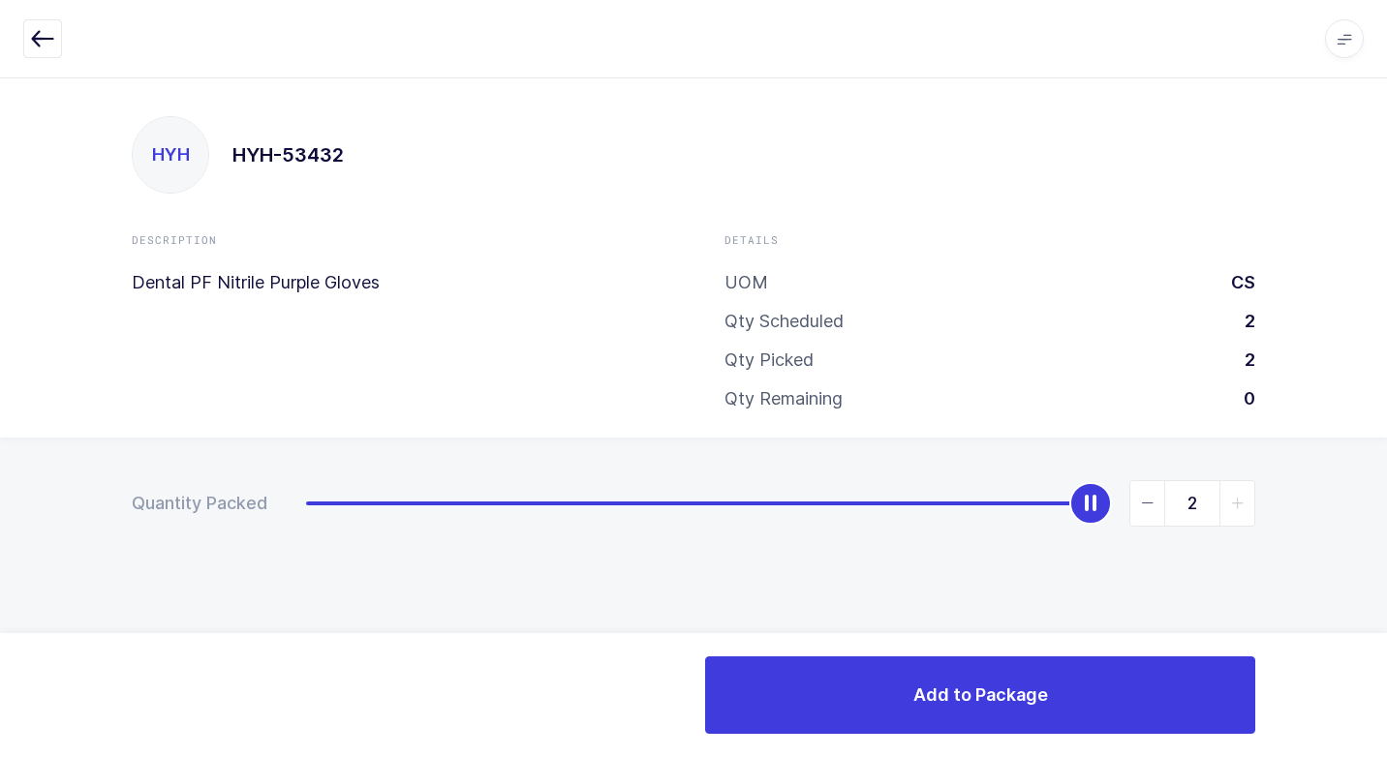
drag, startPoint x: 305, startPoint y: 509, endPoint x: 1389, endPoint y: 545, distance: 1085.0
click at [1386, 545] on html "Apps Core [GEOGRAPHIC_DATA] Admin Mission Control Purchasing [PERSON_NAME] Logo…" at bounding box center [693, 378] width 1387 height 757
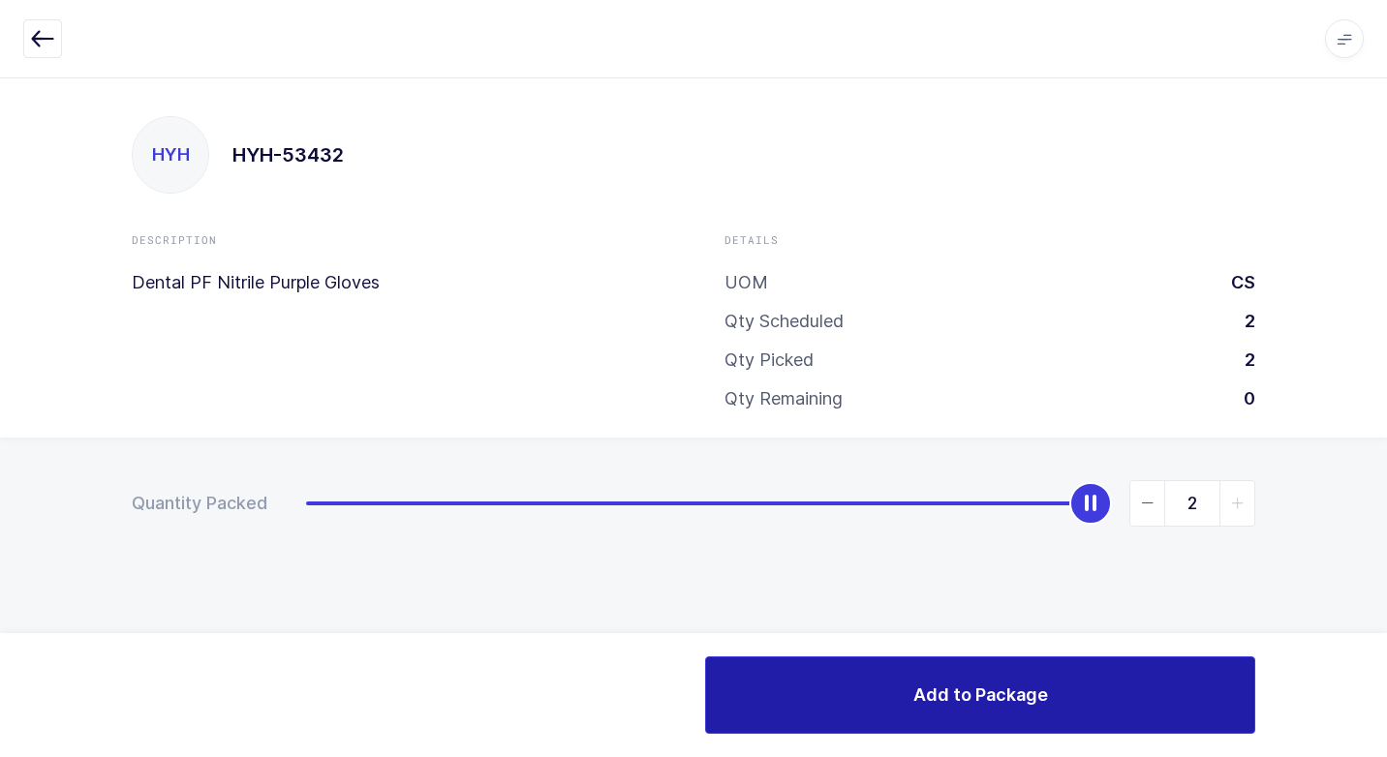
click at [1058, 712] on button "Add to Package" at bounding box center [980, 694] width 550 height 77
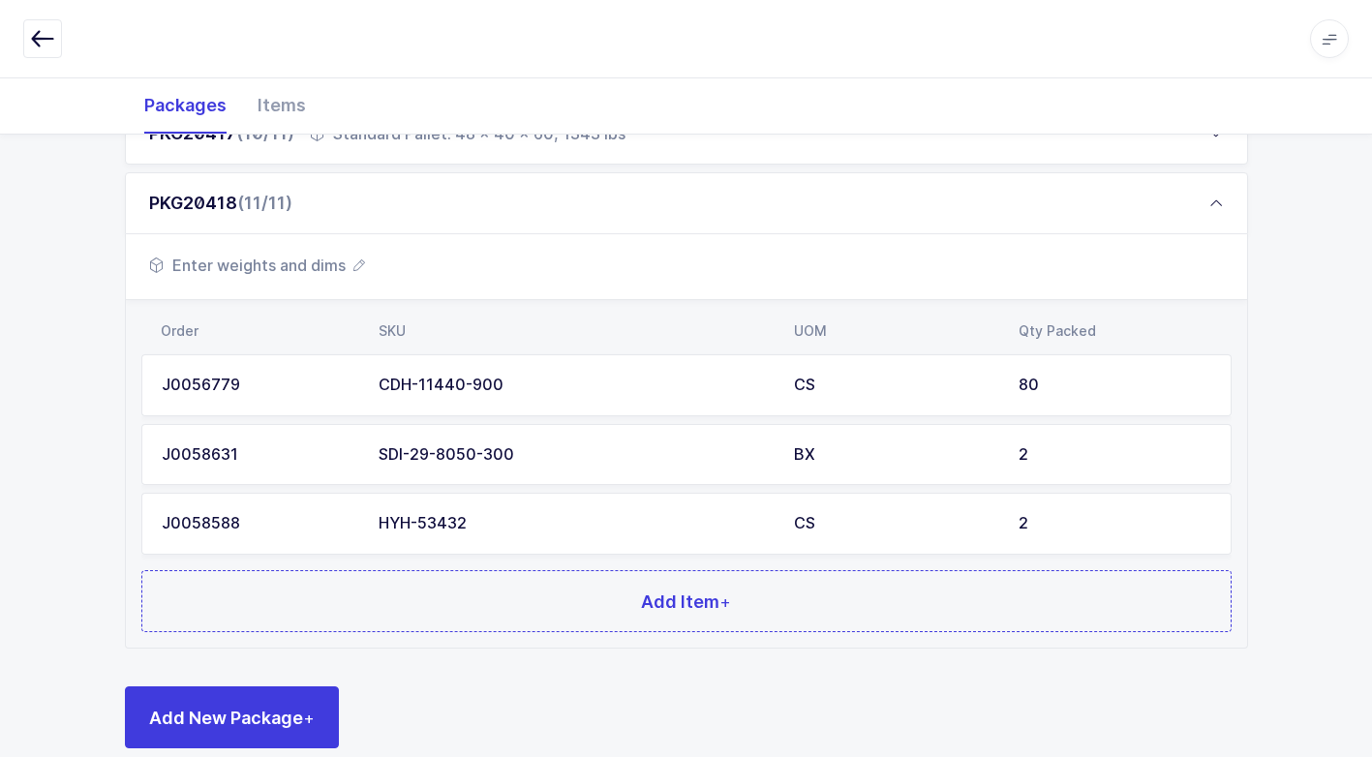
scroll to position [984, 0]
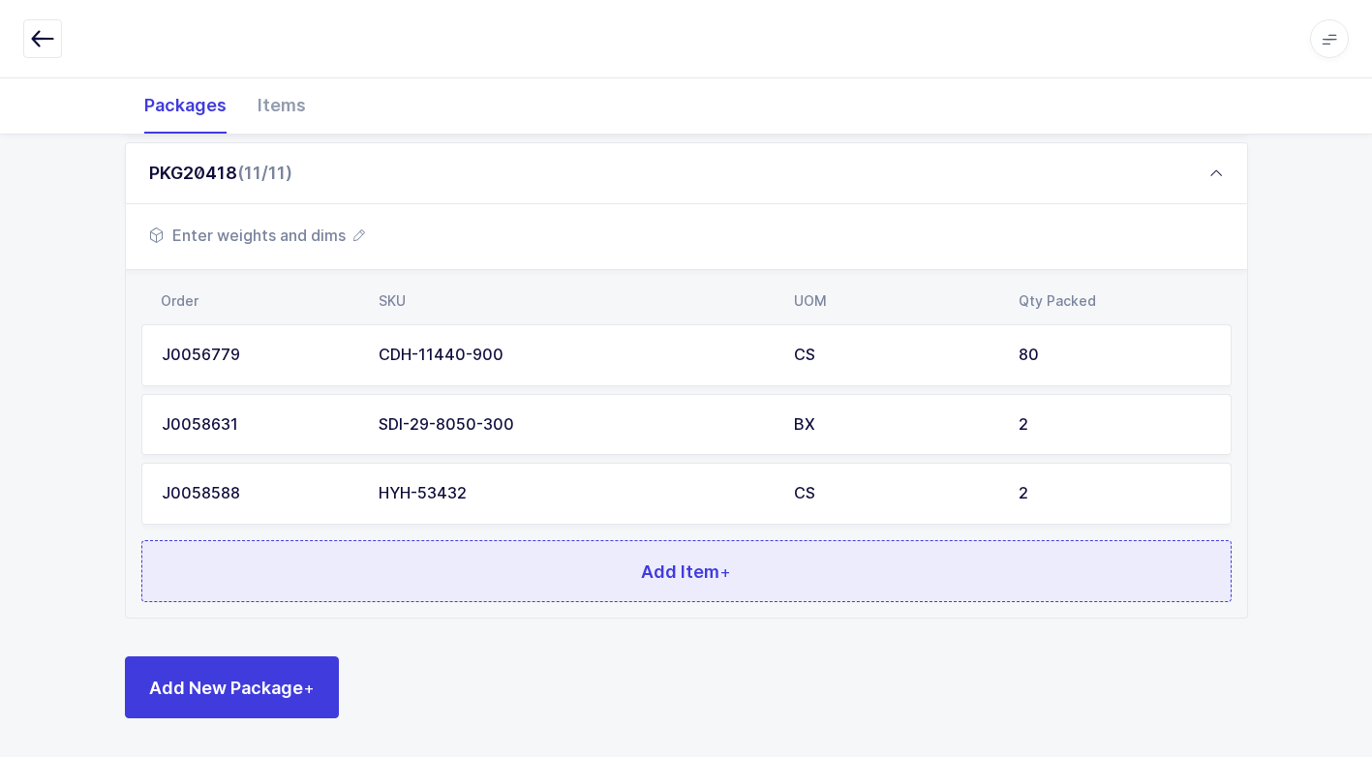
click at [526, 594] on button "Add Item +" at bounding box center [686, 571] width 1090 height 62
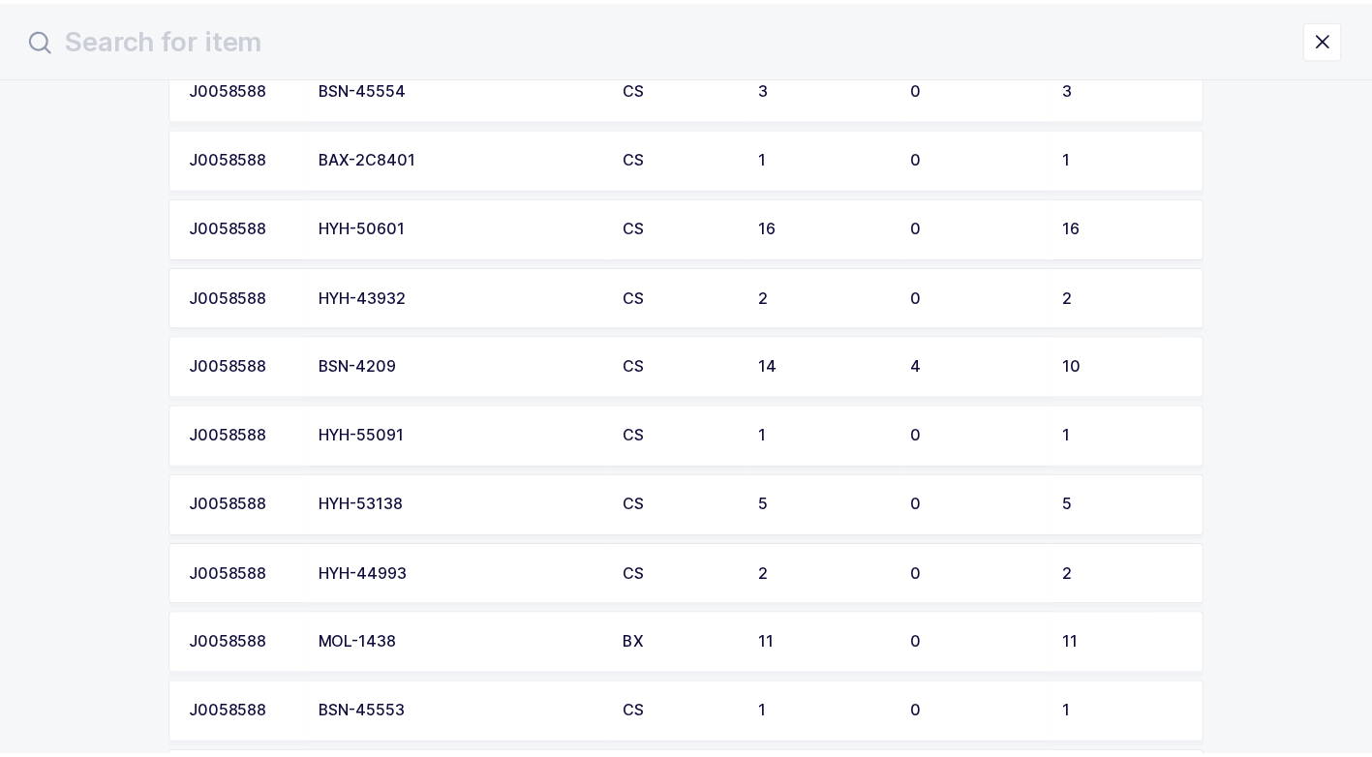
scroll to position [2033, 0]
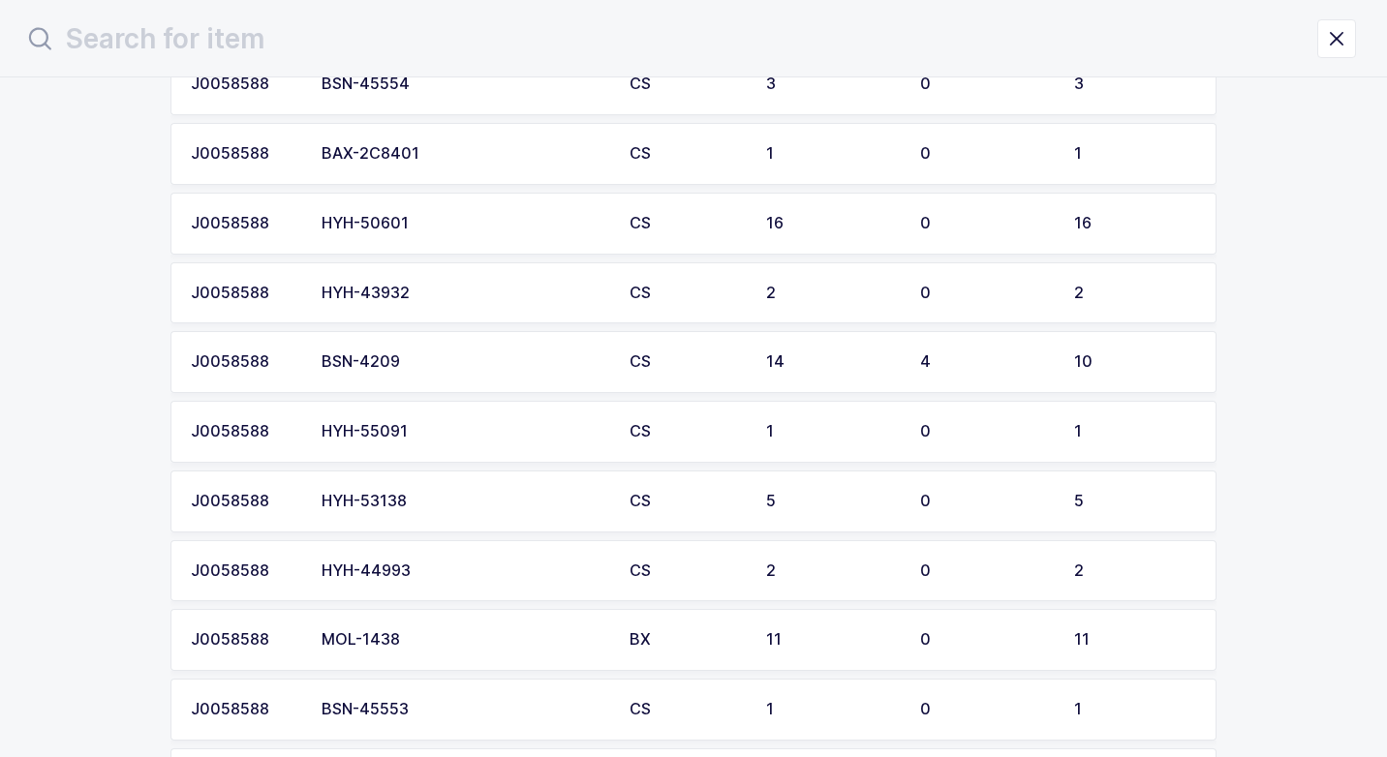
click at [472, 491] on td "HYH-53138" at bounding box center [464, 502] width 308 height 62
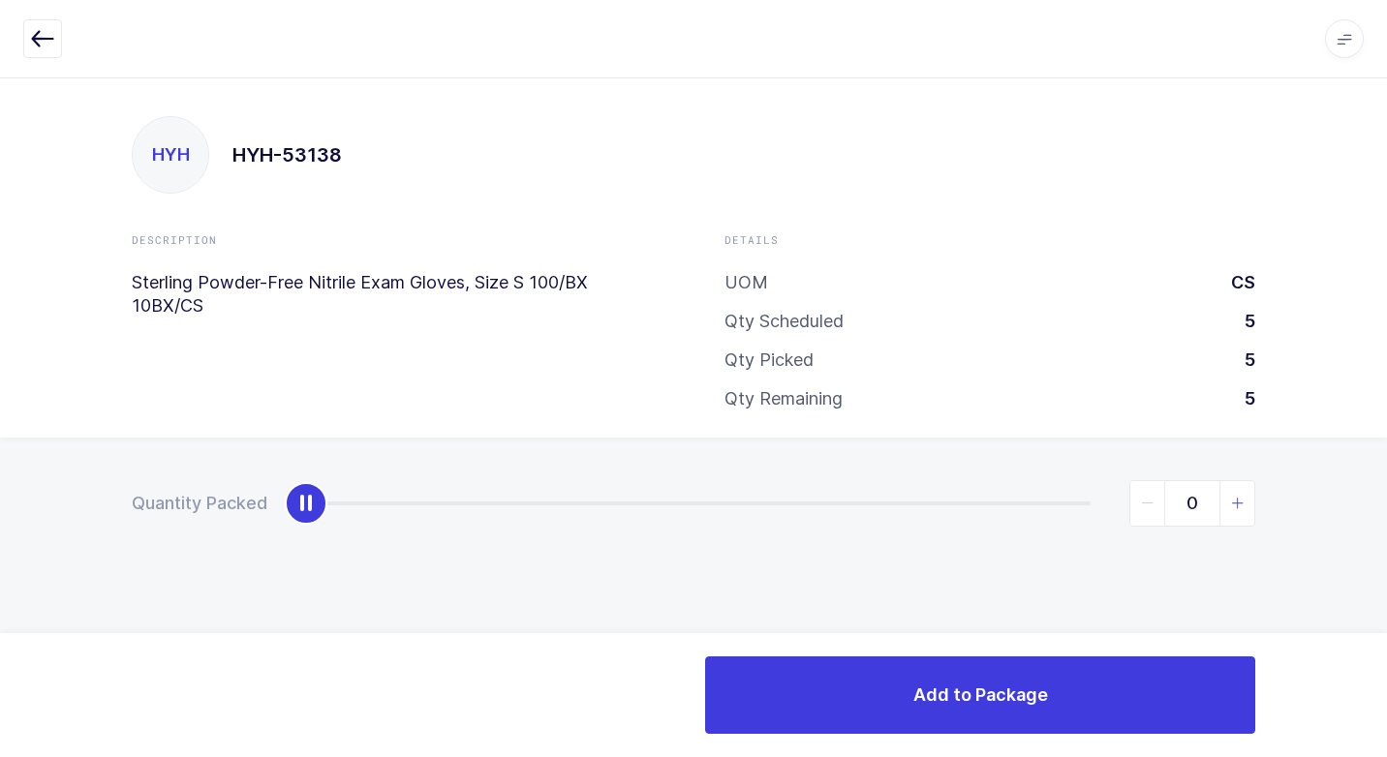
click at [1231, 504] on icon "slider between 0 and 5" at bounding box center [1238, 504] width 14 height 14
type input "2"
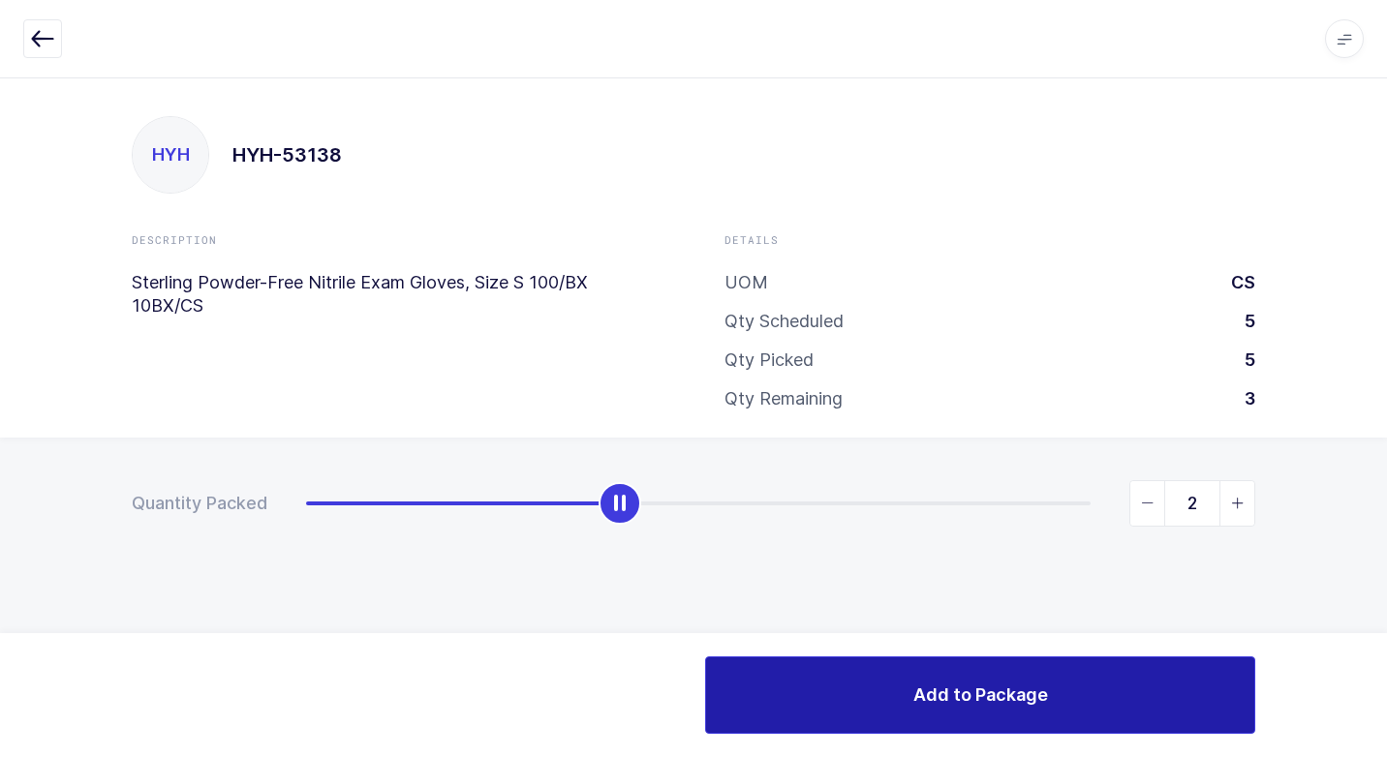
click at [925, 696] on span "Add to Package" at bounding box center [980, 695] width 135 height 24
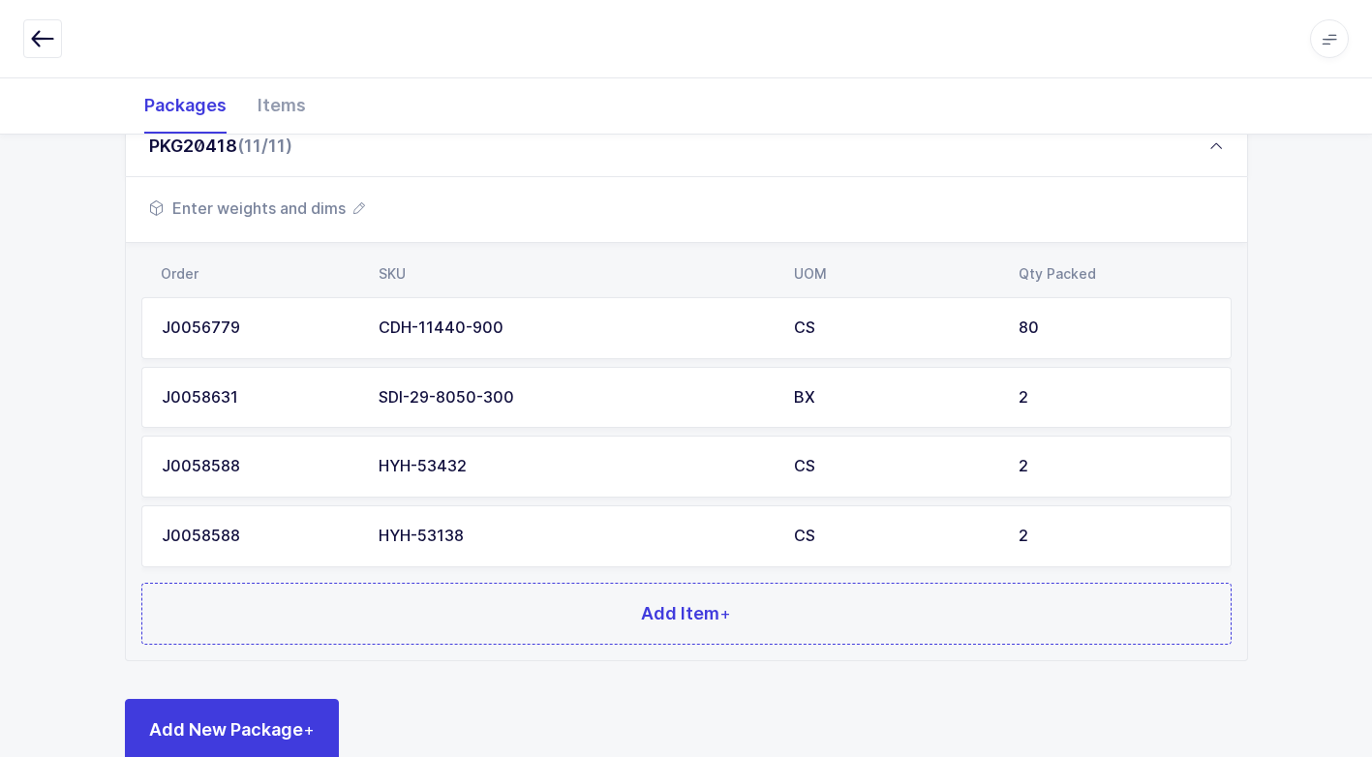
scroll to position [1053, 0]
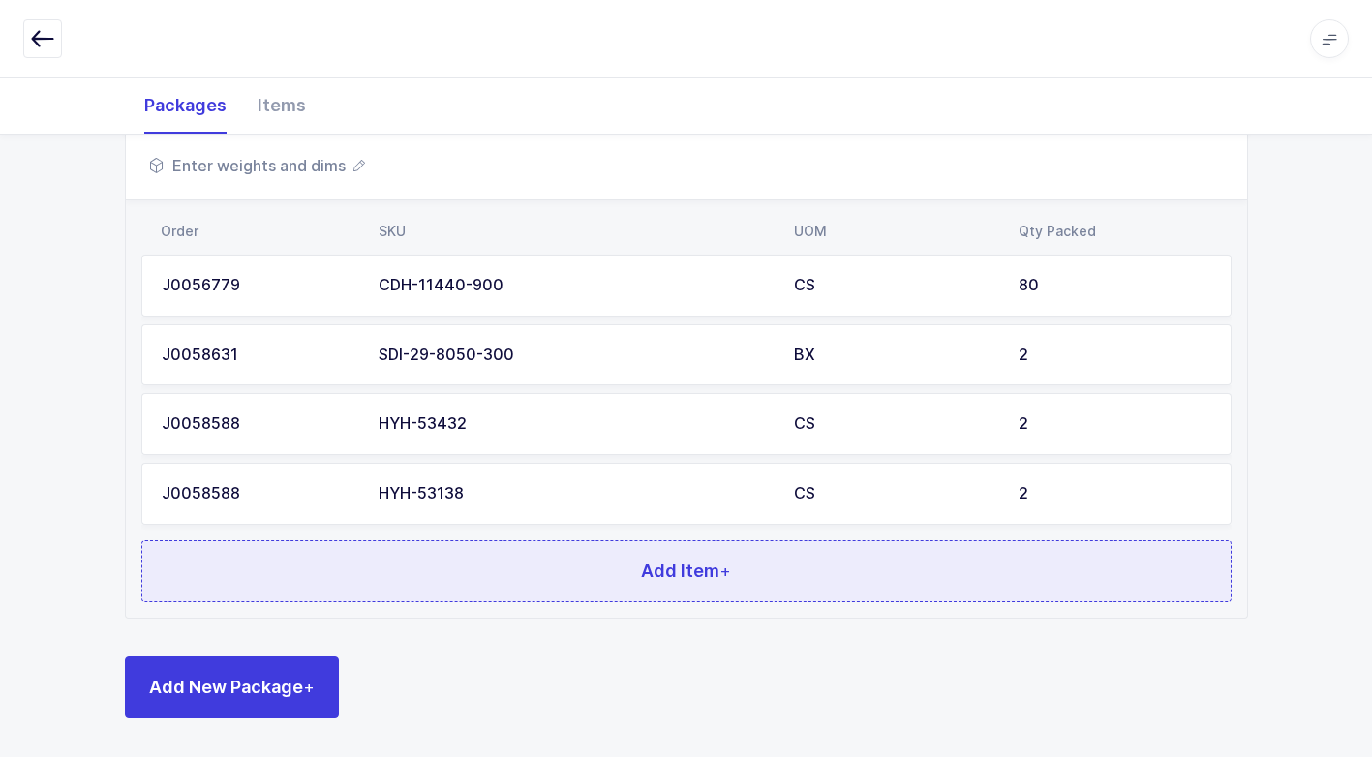
click at [487, 577] on button "Add Item +" at bounding box center [686, 571] width 1090 height 62
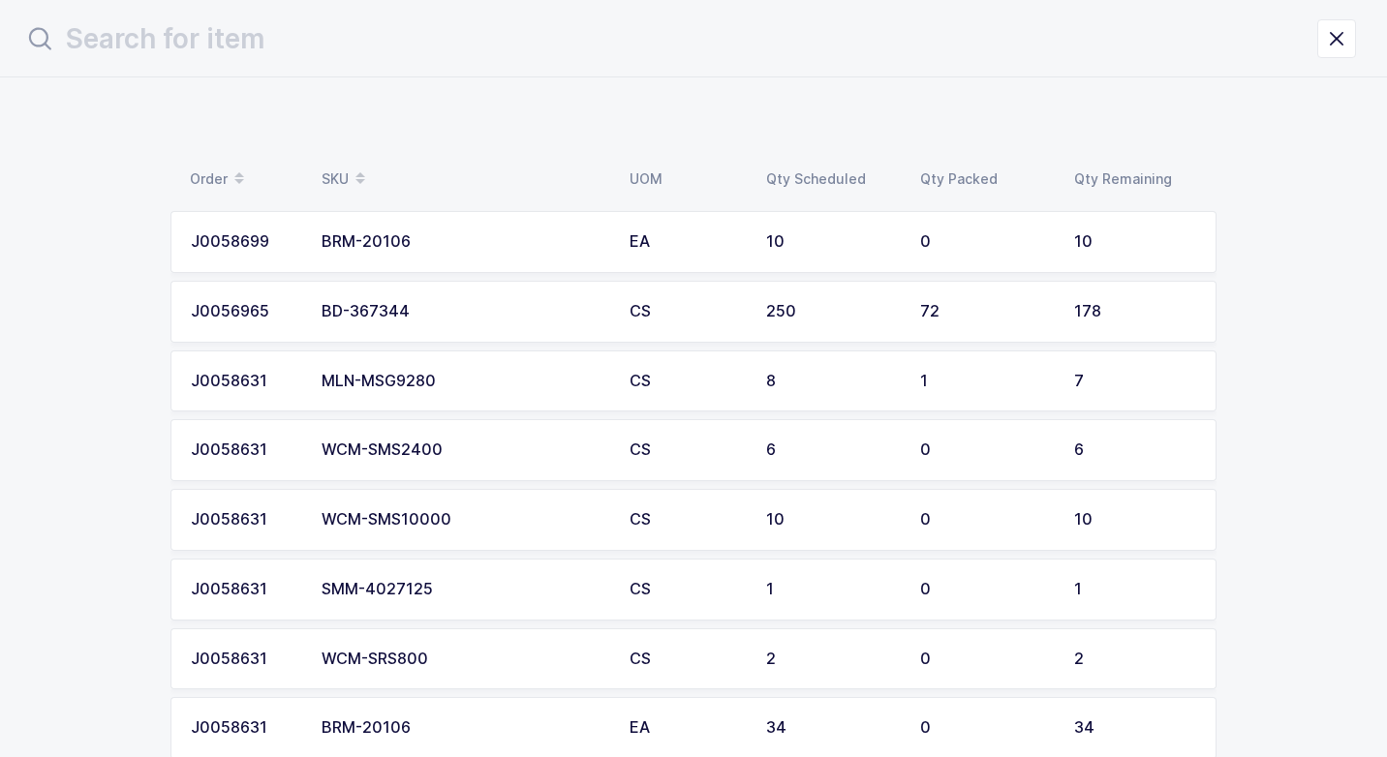
click at [450, 390] on td "MLN-MSG9280" at bounding box center [464, 382] width 308 height 62
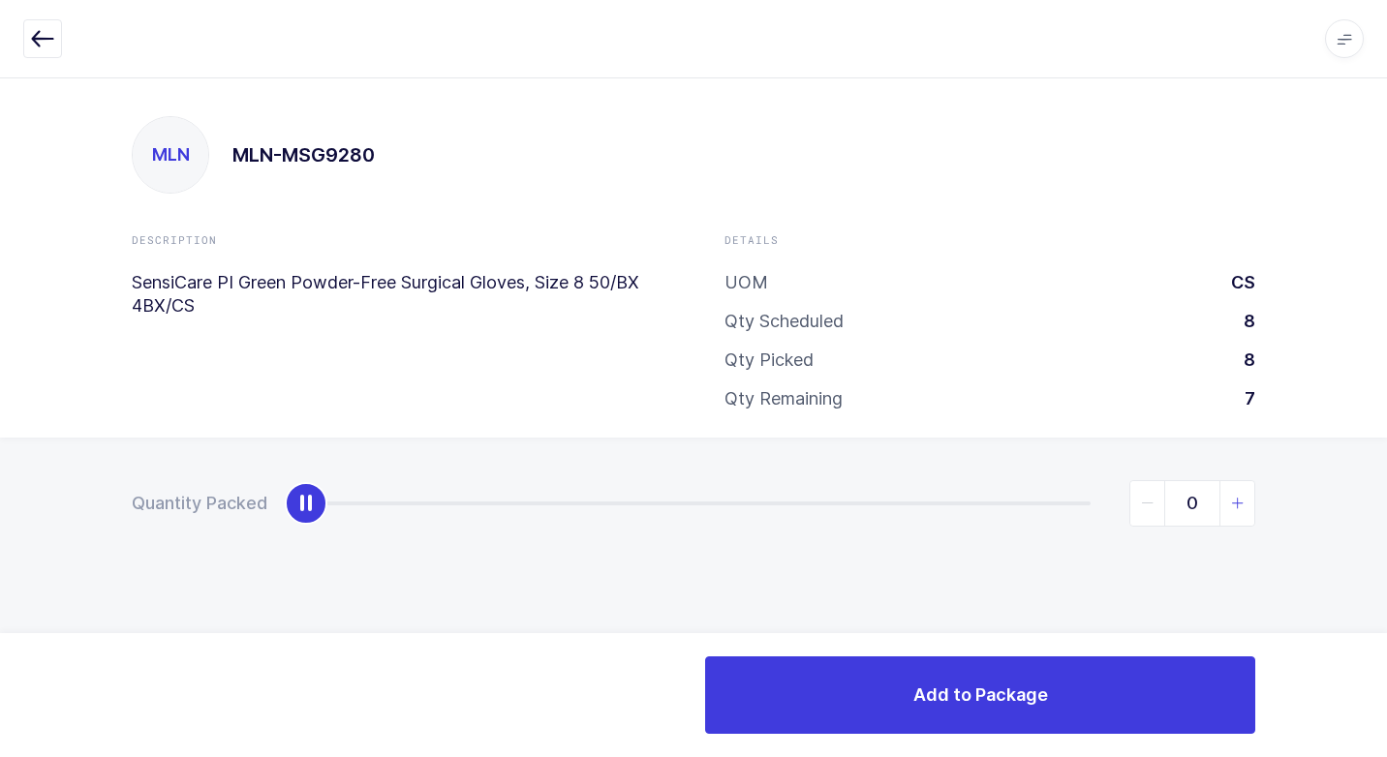
type input "1"
click at [1237, 499] on icon "slider between 0 and 7" at bounding box center [1238, 504] width 14 height 14
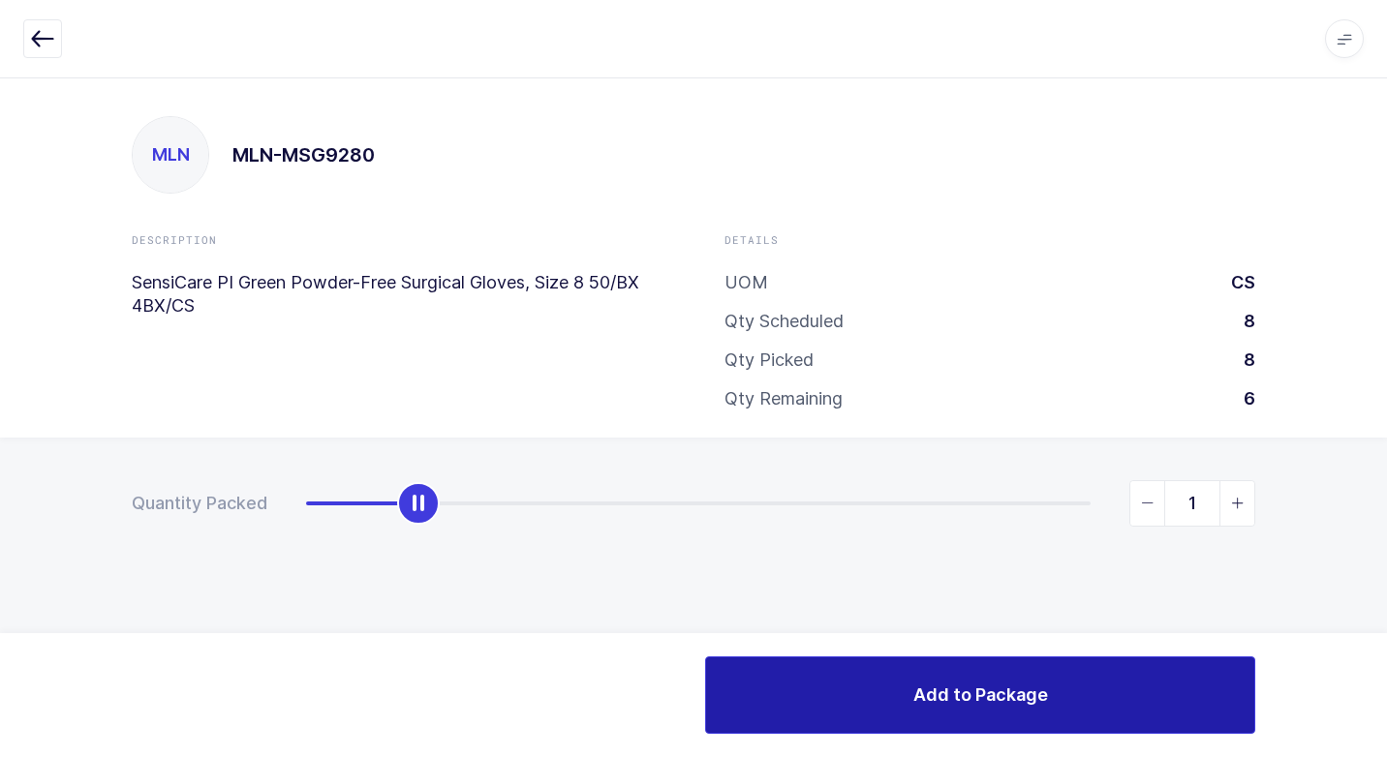
click at [954, 690] on span "Add to Package" at bounding box center [980, 695] width 135 height 24
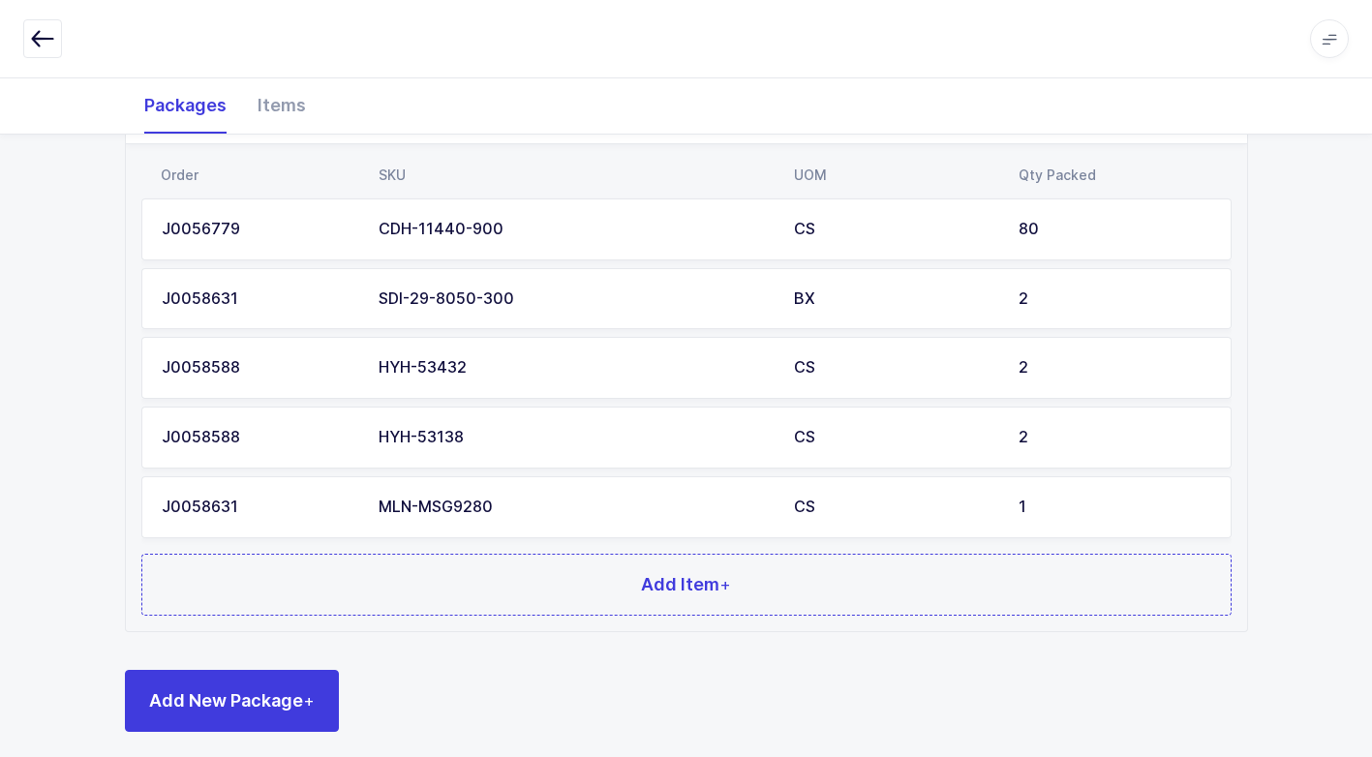
scroll to position [1123, 0]
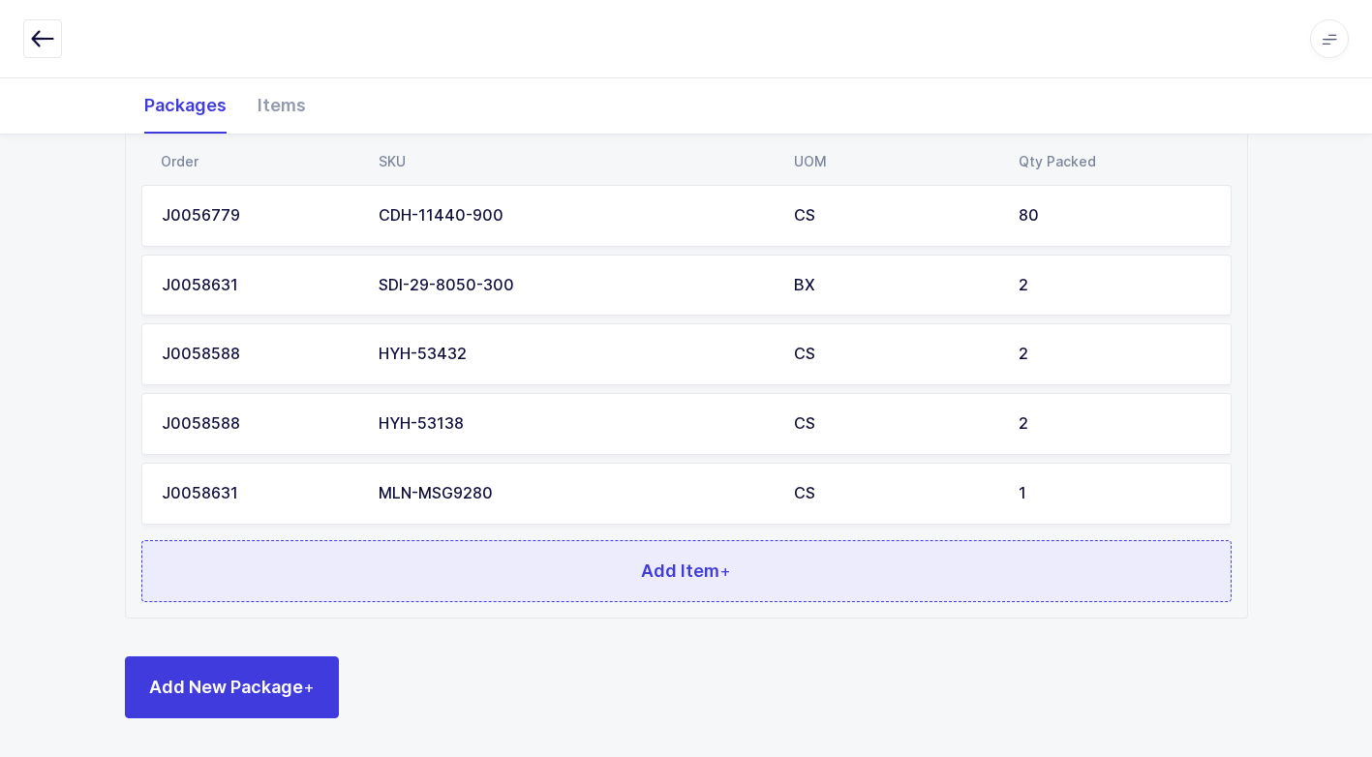
click at [628, 577] on button "Add Item +" at bounding box center [686, 571] width 1090 height 62
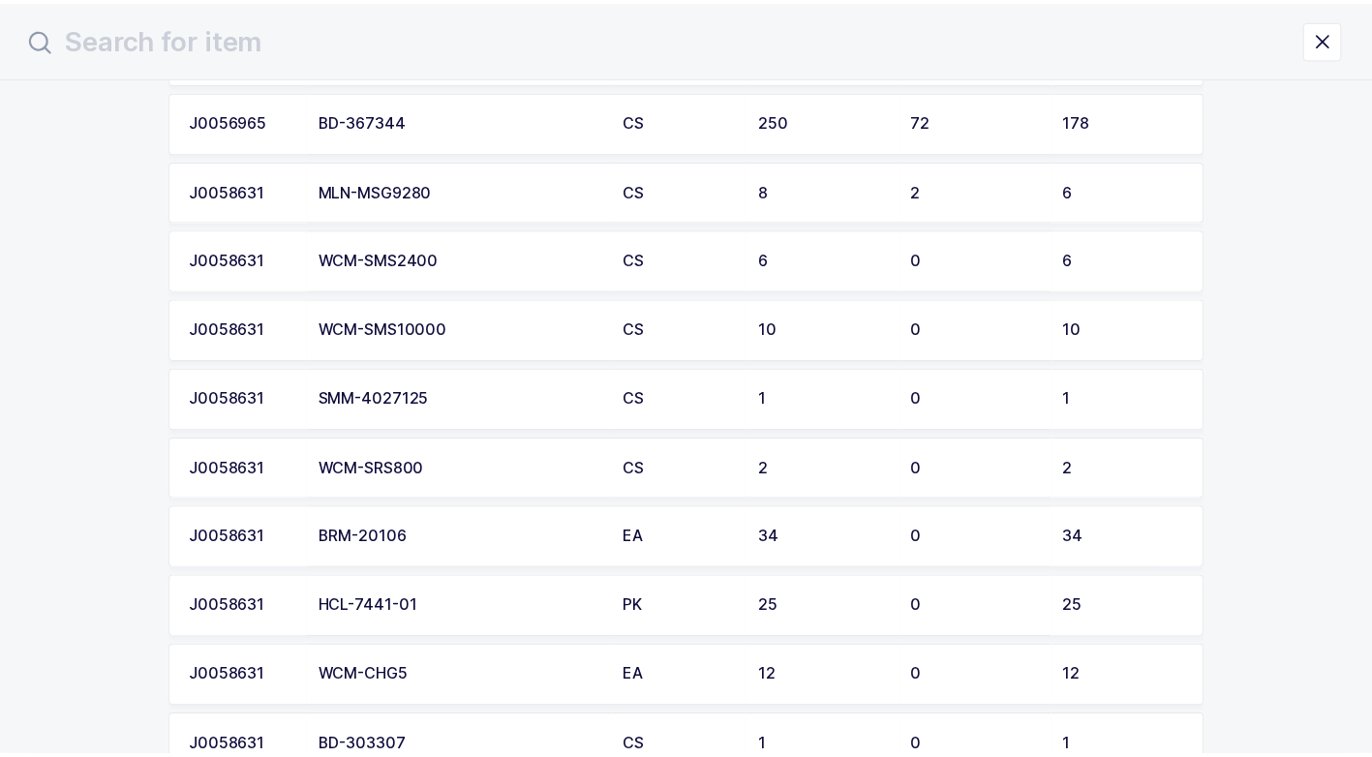
scroll to position [194, 0]
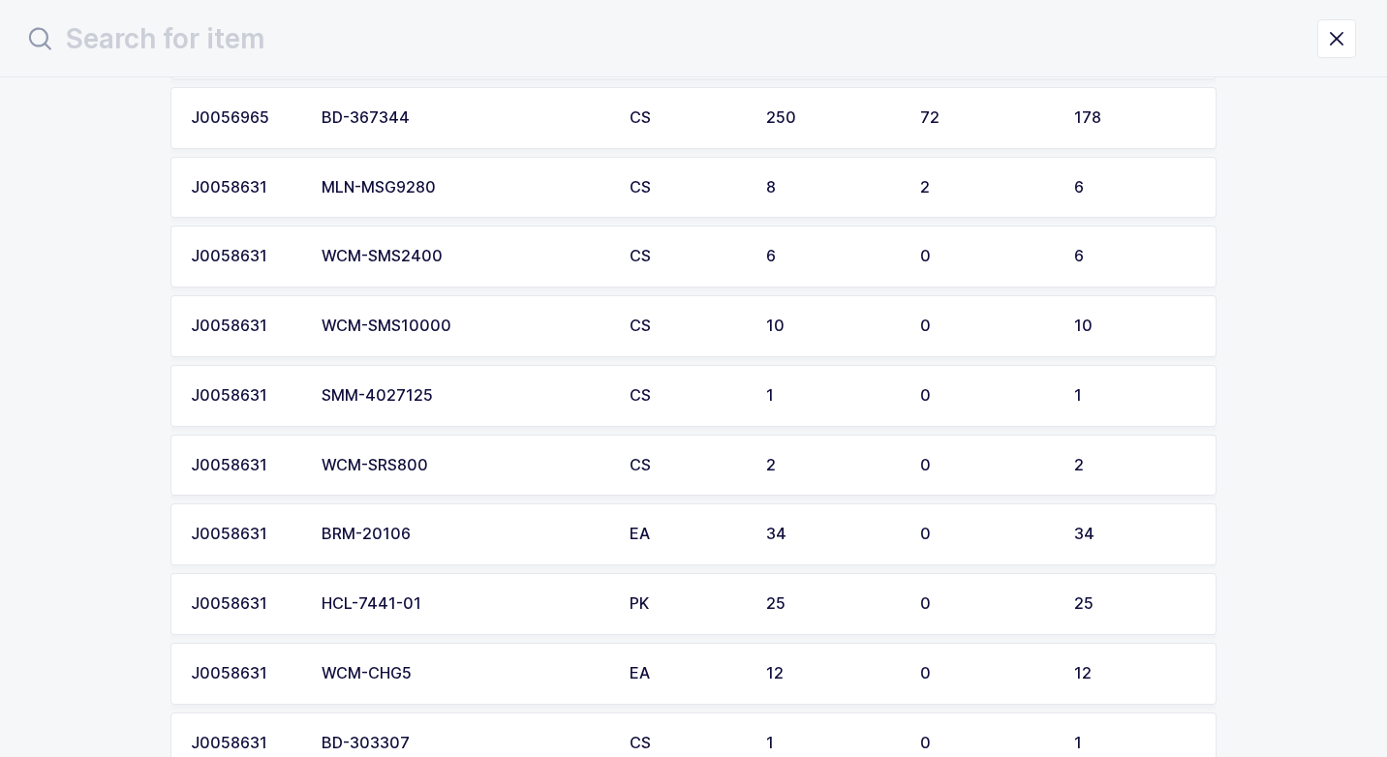
click at [432, 480] on td "WCM-SRS800" at bounding box center [464, 466] width 308 height 62
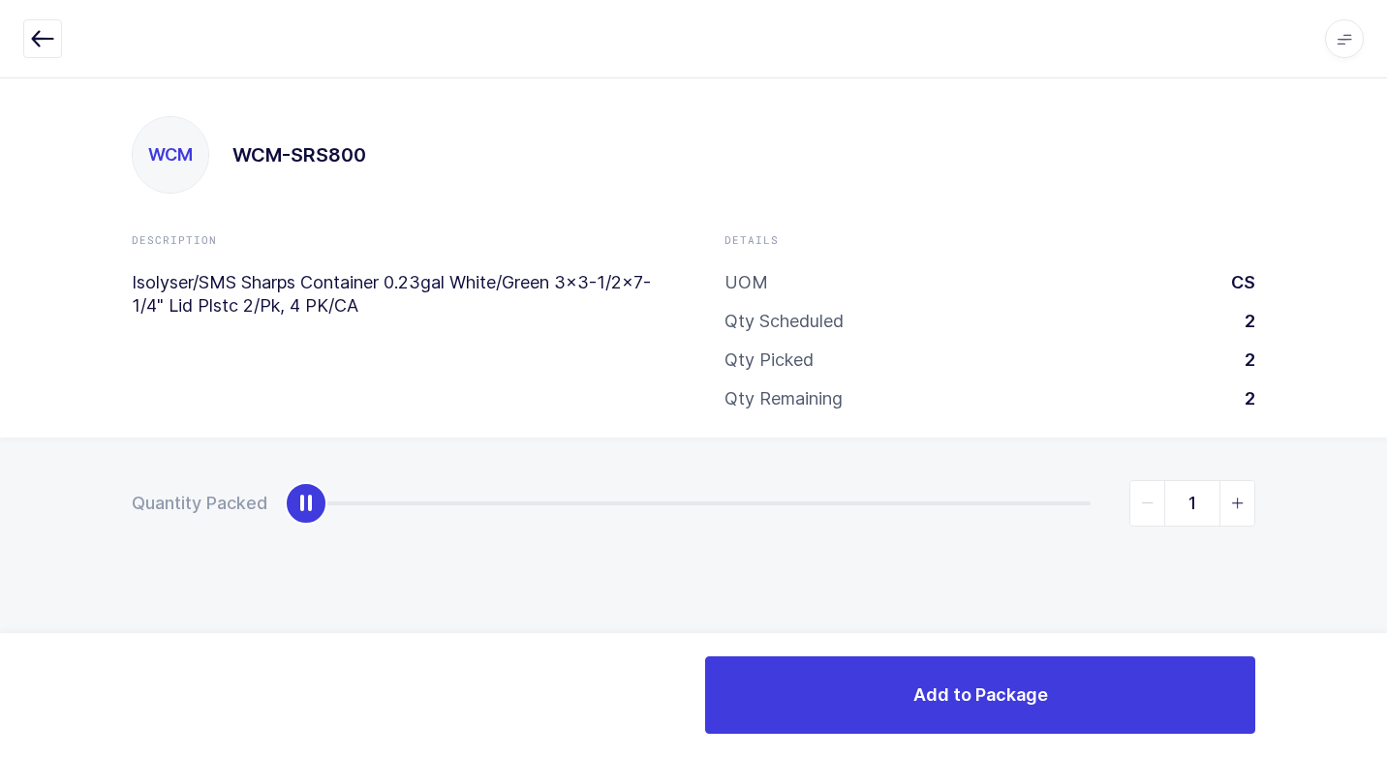
type input "2"
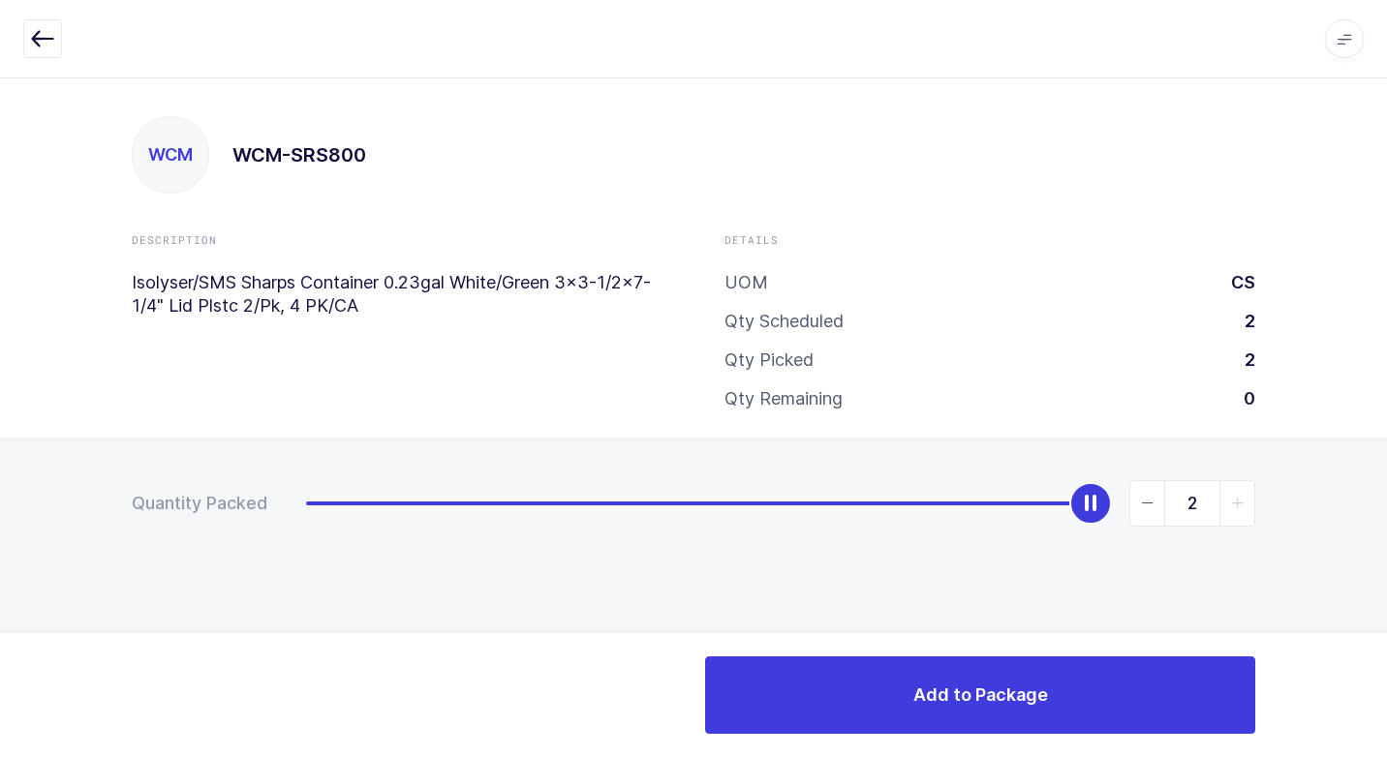
drag, startPoint x: 313, startPoint y: 498, endPoint x: 1110, endPoint y: 564, distance: 799.7
click at [1334, 501] on div "Quantity Packed 2" at bounding box center [693, 571] width 1387 height 267
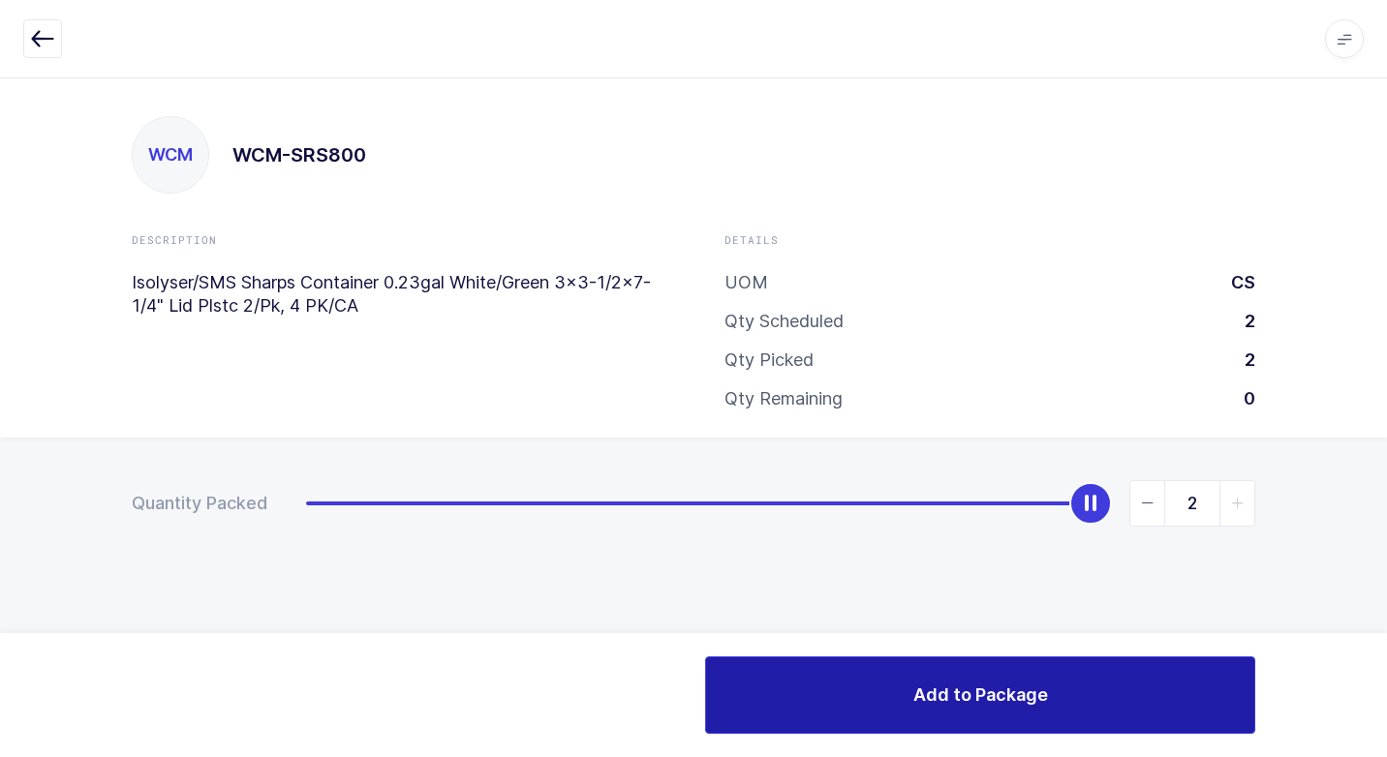
click at [865, 691] on button "Add to Package" at bounding box center [980, 694] width 550 height 77
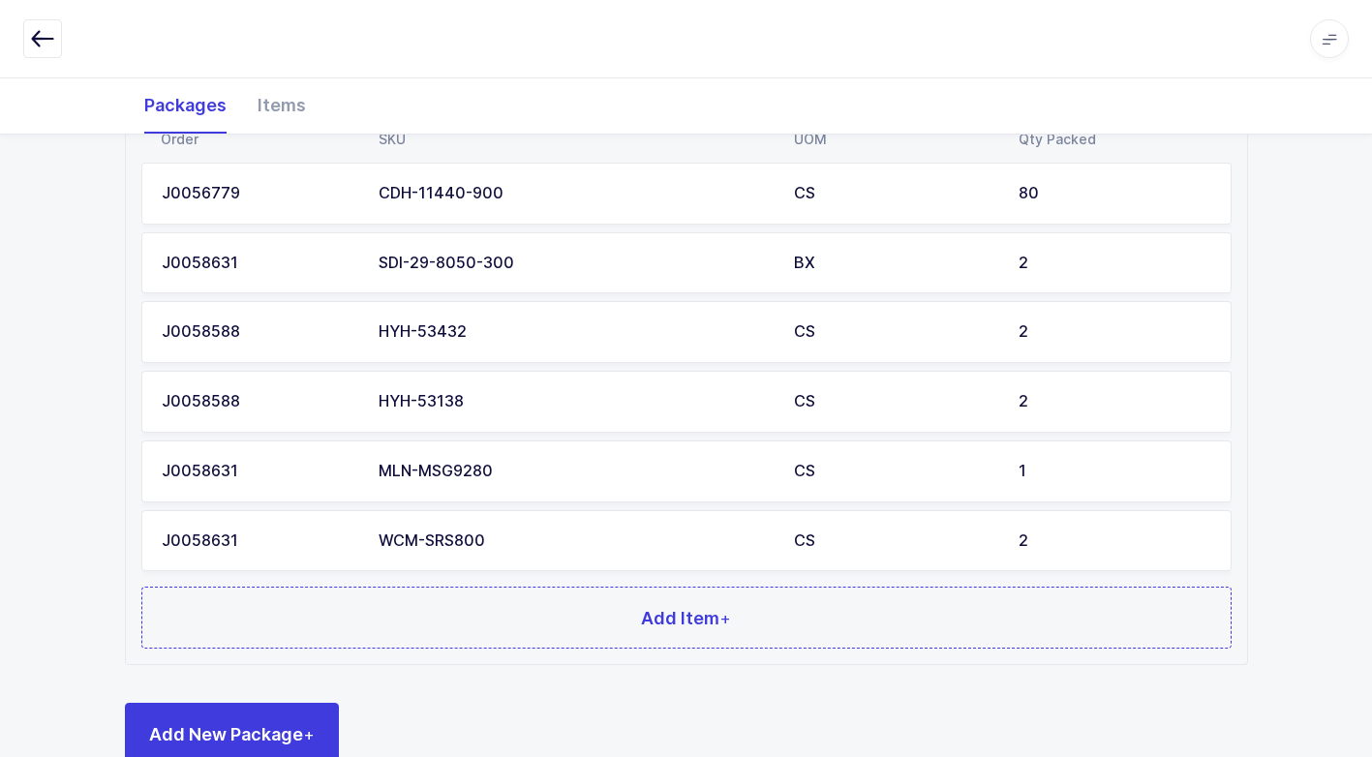
scroll to position [1192, 0]
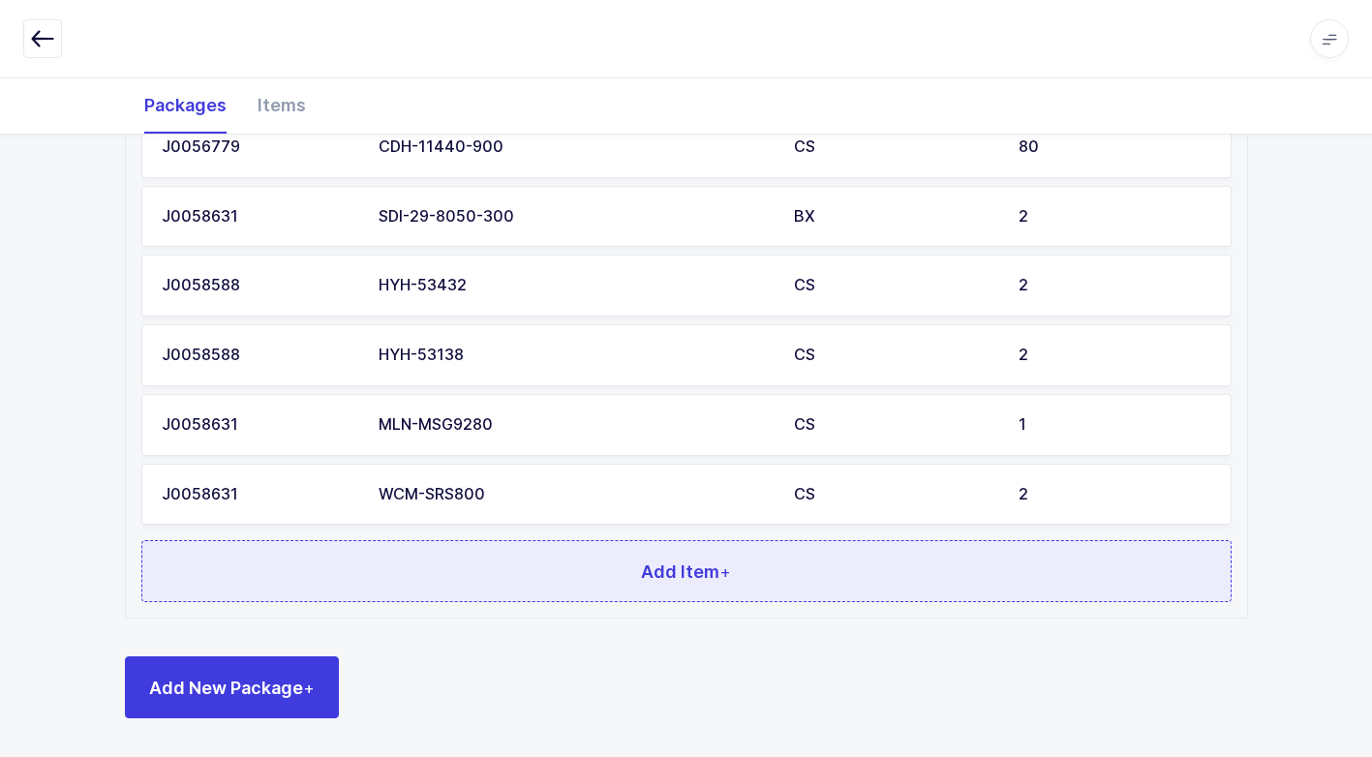
click at [484, 579] on button "Add Item +" at bounding box center [686, 571] width 1090 height 62
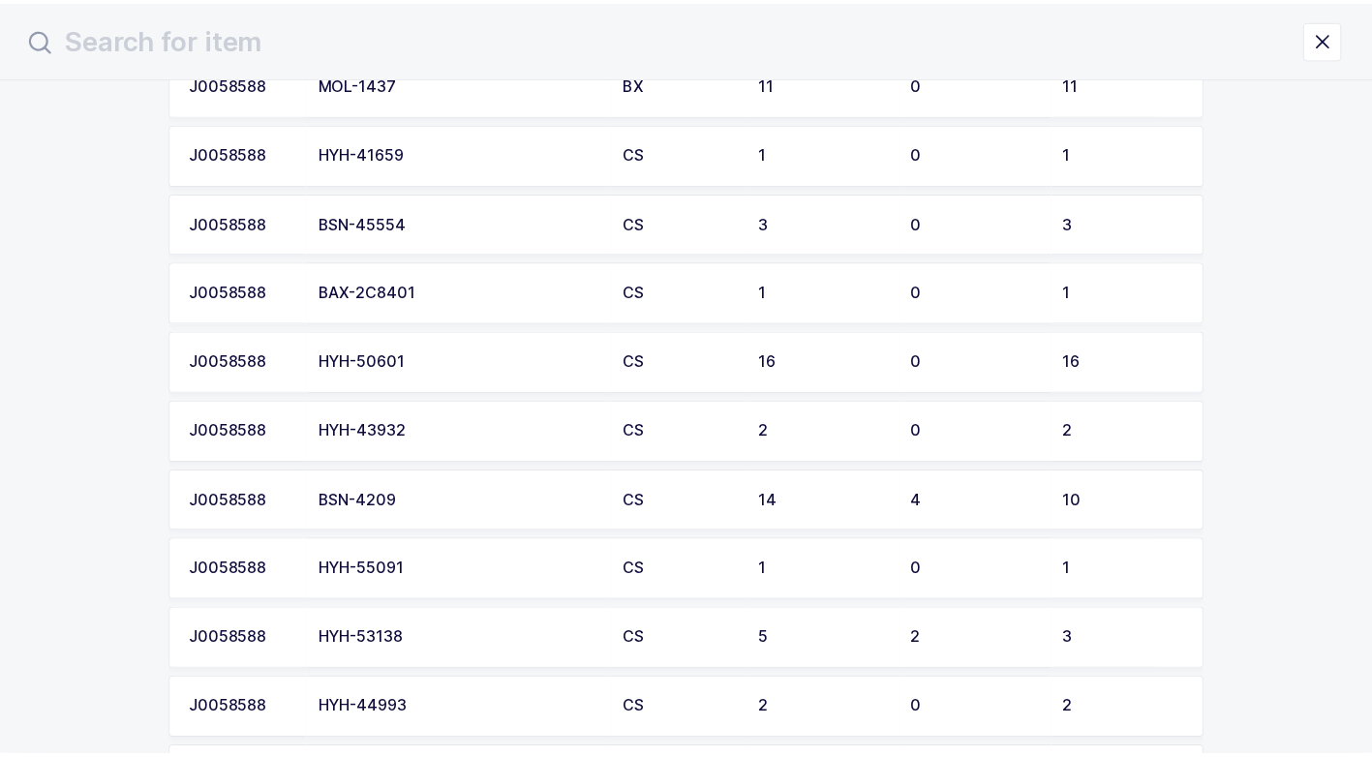
scroll to position [1936, 0]
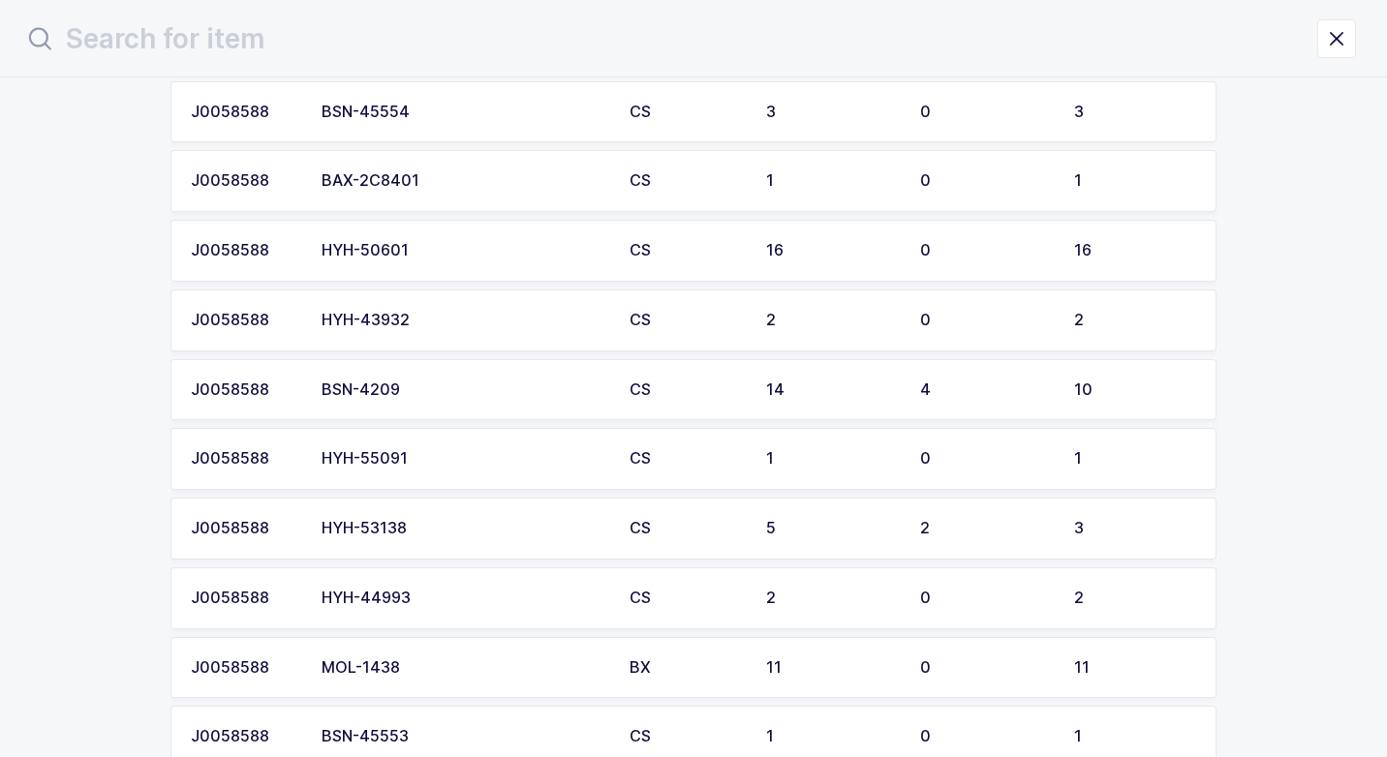
click at [460, 395] on div "BSN-4209" at bounding box center [463, 389] width 285 height 17
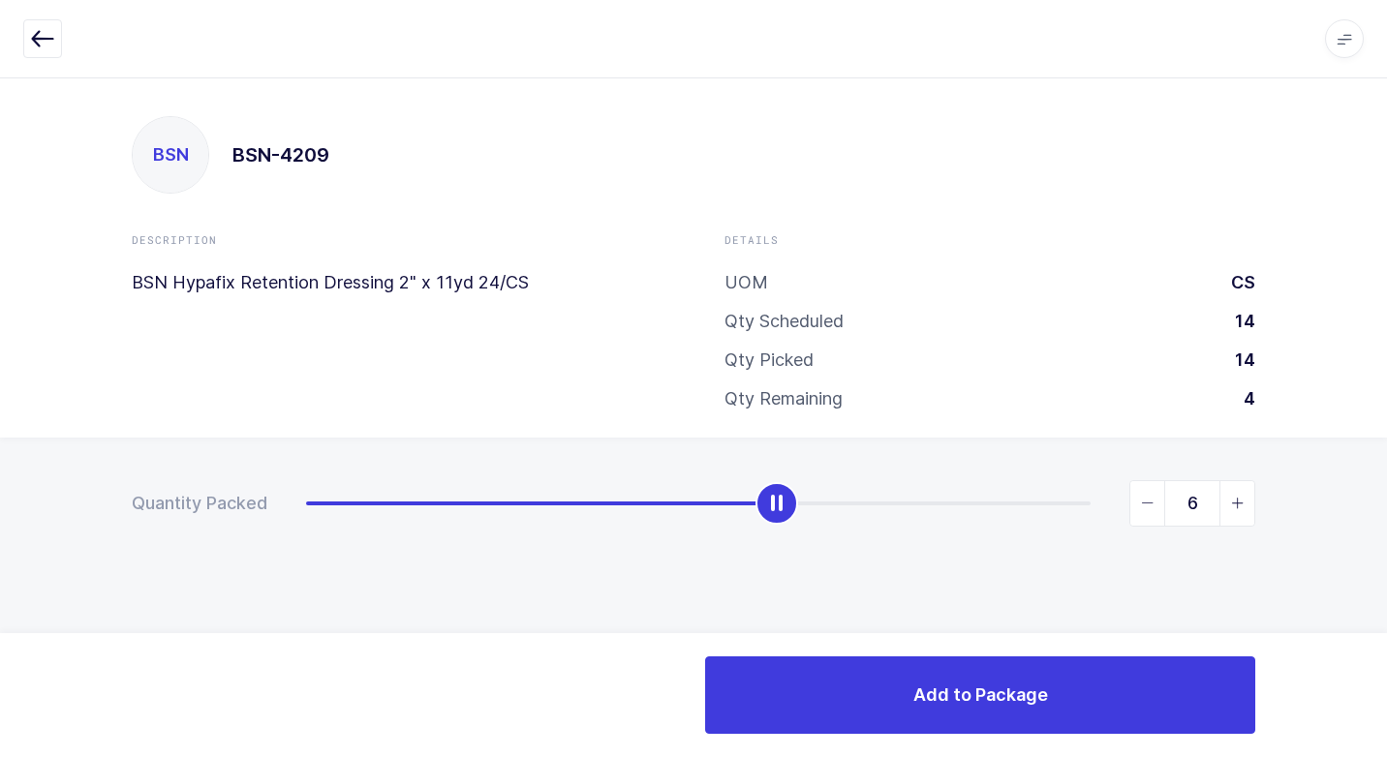
type input "7"
drag, startPoint x: 317, startPoint y: 511, endPoint x: 824, endPoint y: 574, distance: 511.2
click at [828, 543] on div "Quantity Packed 7" at bounding box center [693, 571] width 1387 height 267
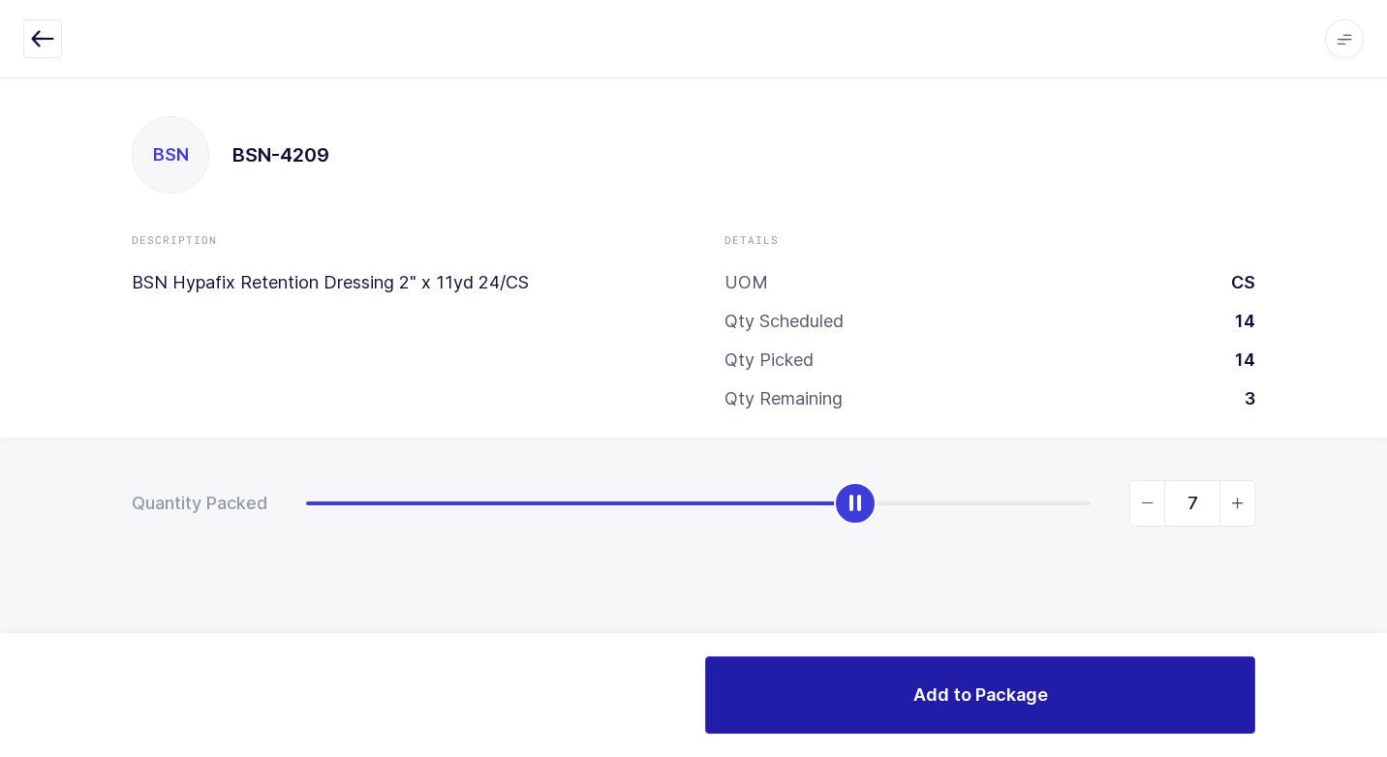
click at [890, 686] on button "Add to Package" at bounding box center [980, 694] width 550 height 77
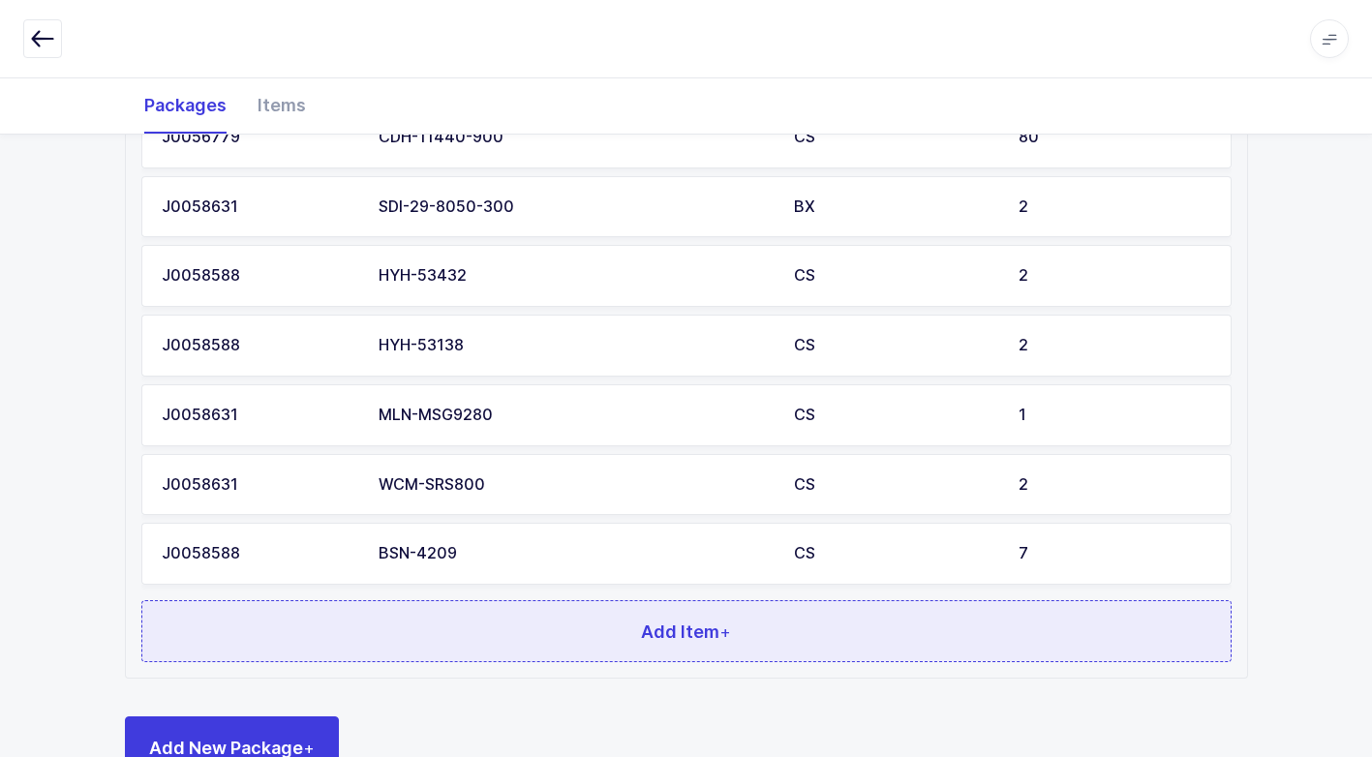
scroll to position [1262, 0]
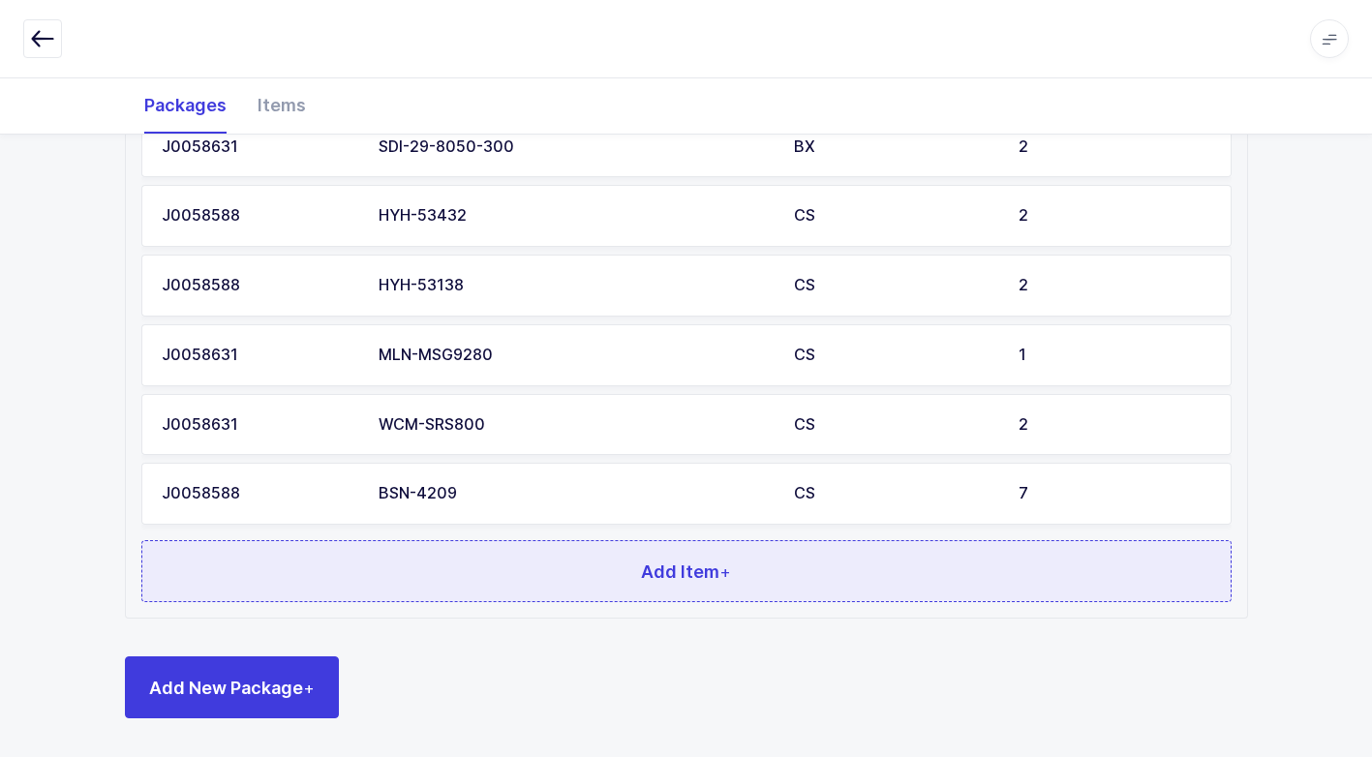
click at [512, 578] on button "Add Item +" at bounding box center [686, 571] width 1090 height 62
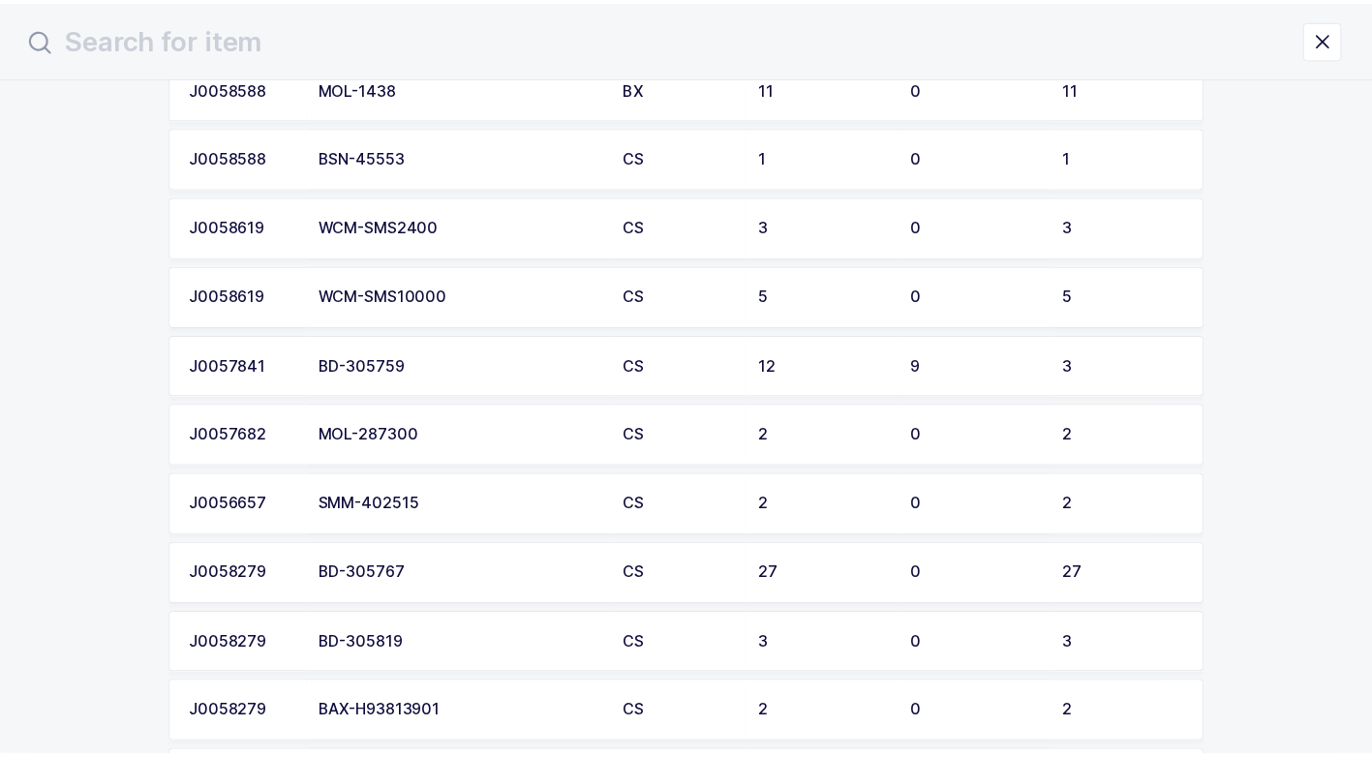
scroll to position [2517, 0]
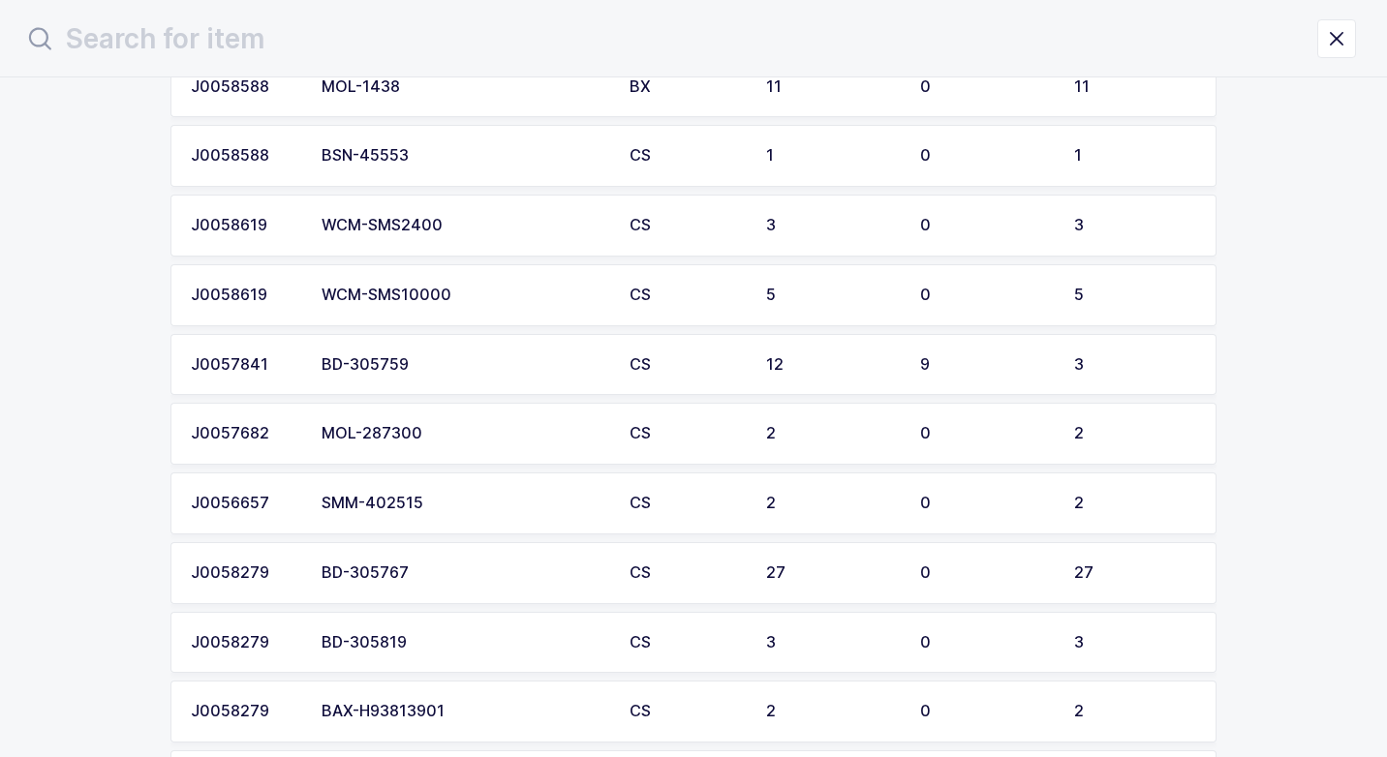
click at [418, 442] on td "MOL-287300" at bounding box center [464, 434] width 308 height 62
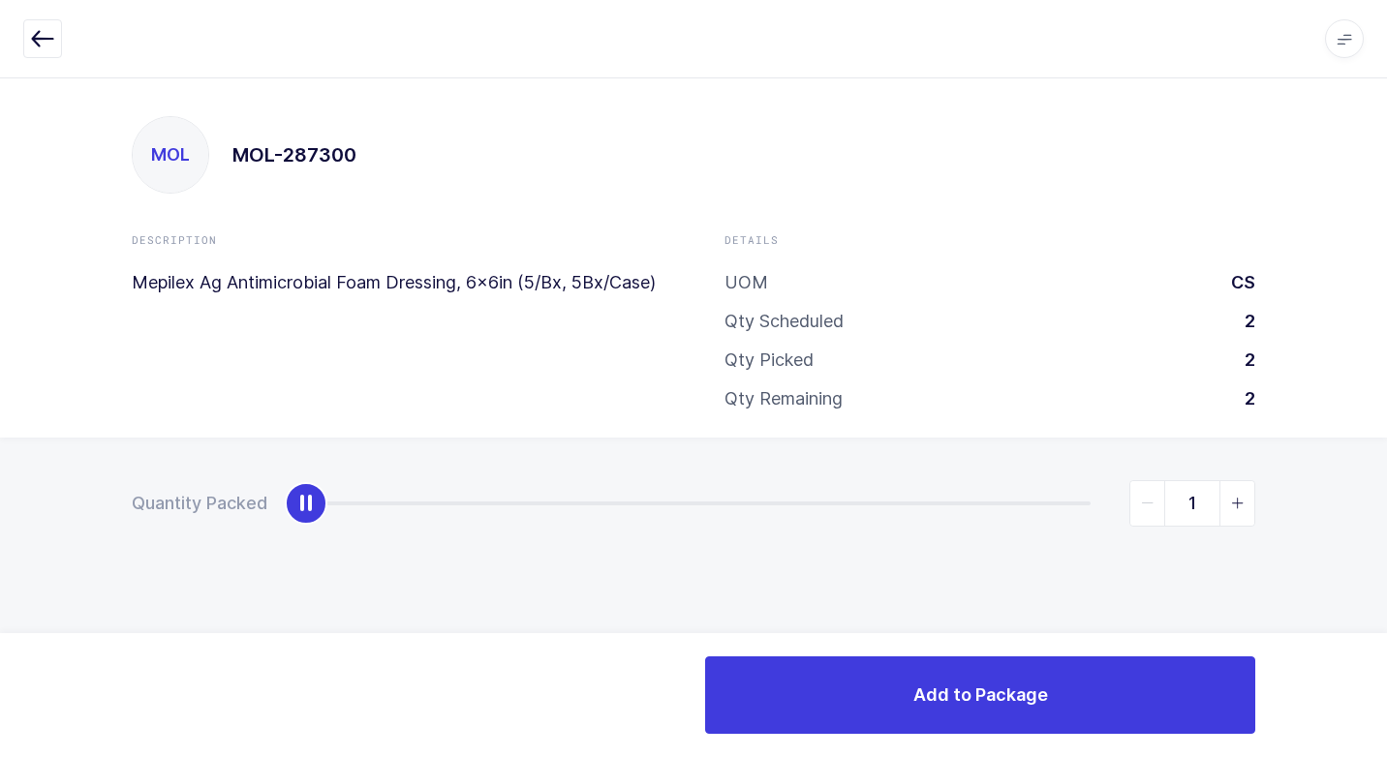
type input "2"
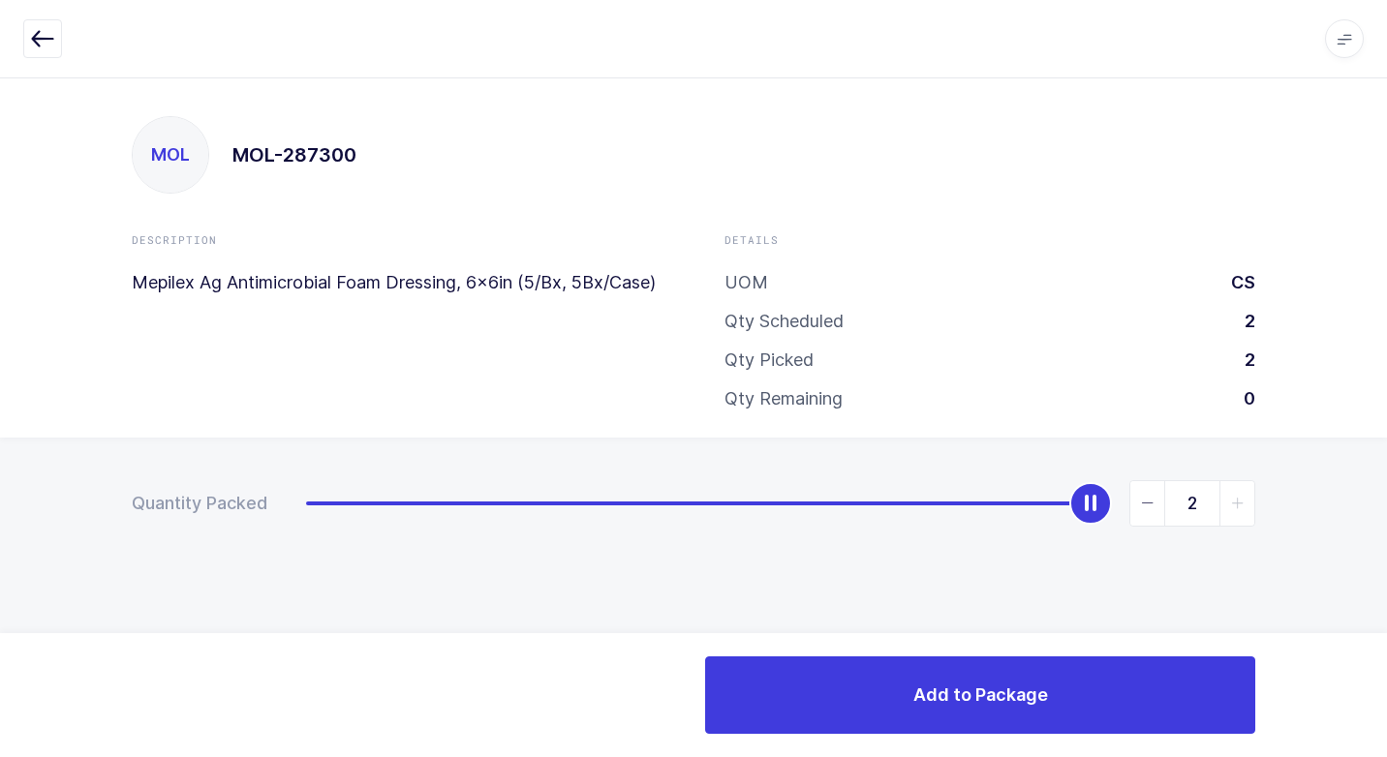
drag, startPoint x: 310, startPoint y: 513, endPoint x: 1324, endPoint y: 533, distance: 1013.9
click at [1386, 486] on html "Apps Core [GEOGRAPHIC_DATA] Admin Mission Control Purchasing [PERSON_NAME] Logo…" at bounding box center [693, 378] width 1387 height 757
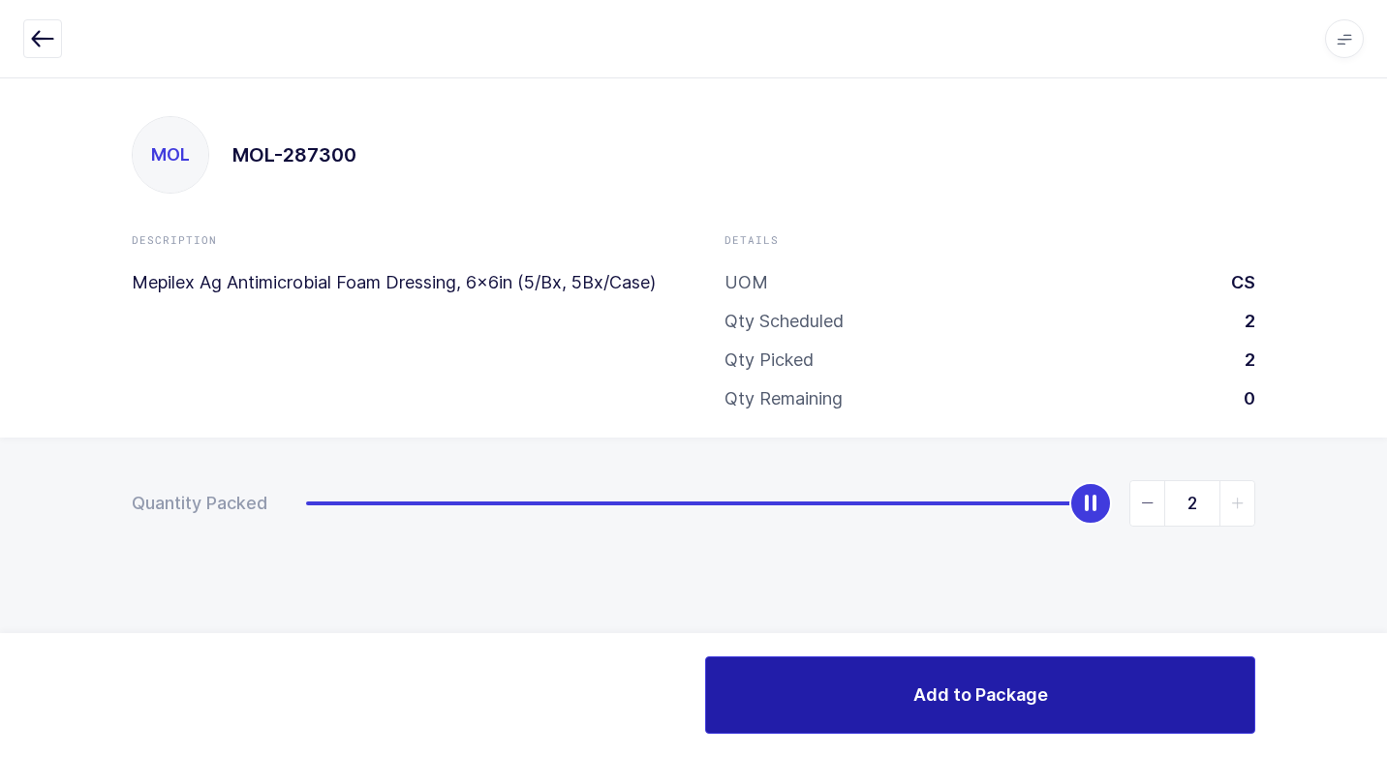
click at [813, 717] on button "Add to Package" at bounding box center [980, 694] width 550 height 77
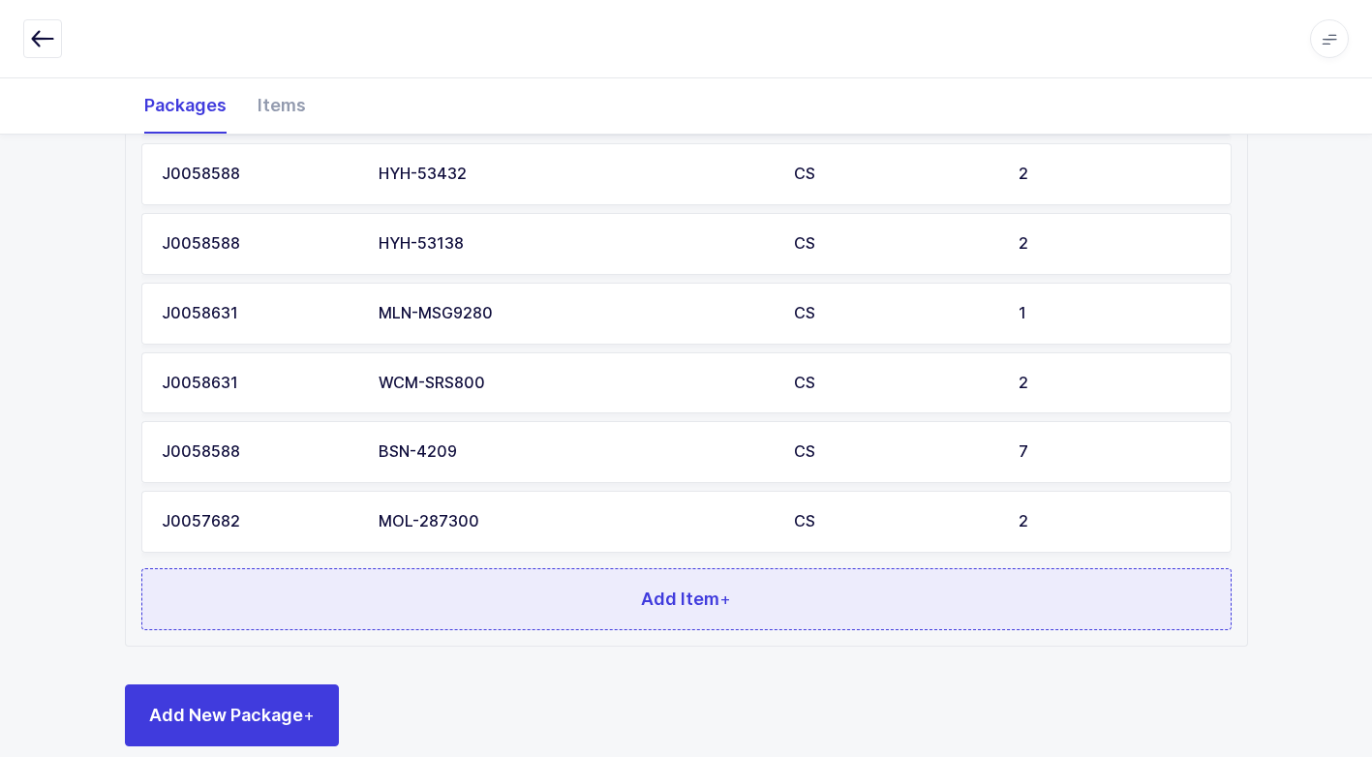
scroll to position [1331, 0]
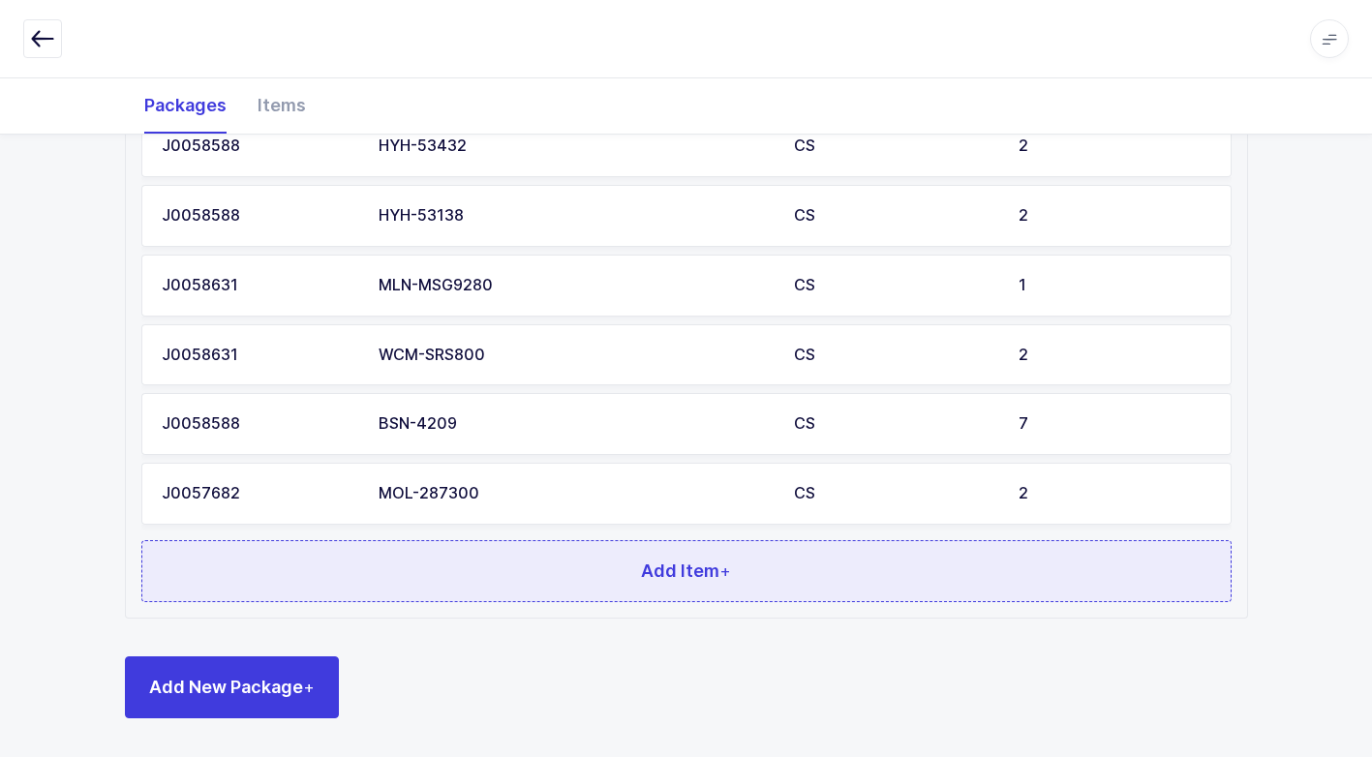
click at [444, 563] on button "Add Item +" at bounding box center [686, 571] width 1090 height 62
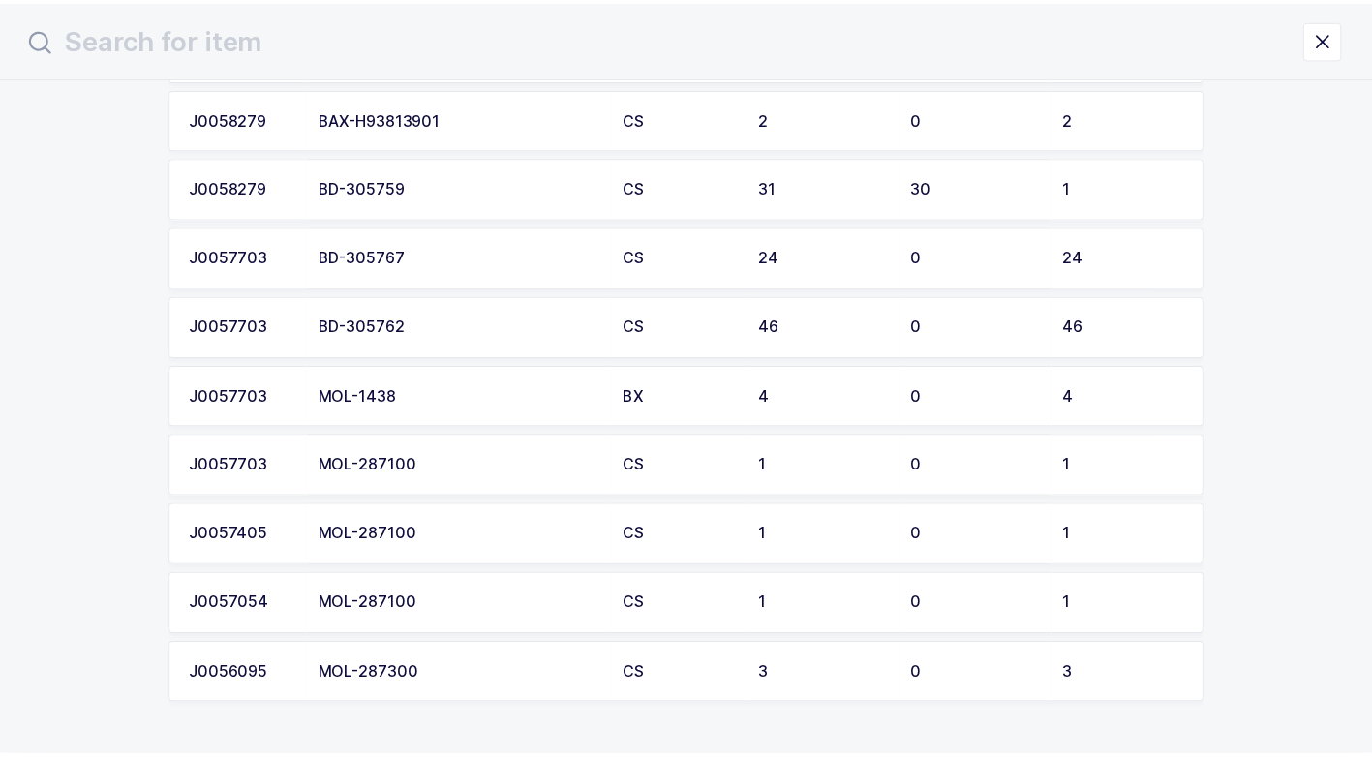
scroll to position [3105, 0]
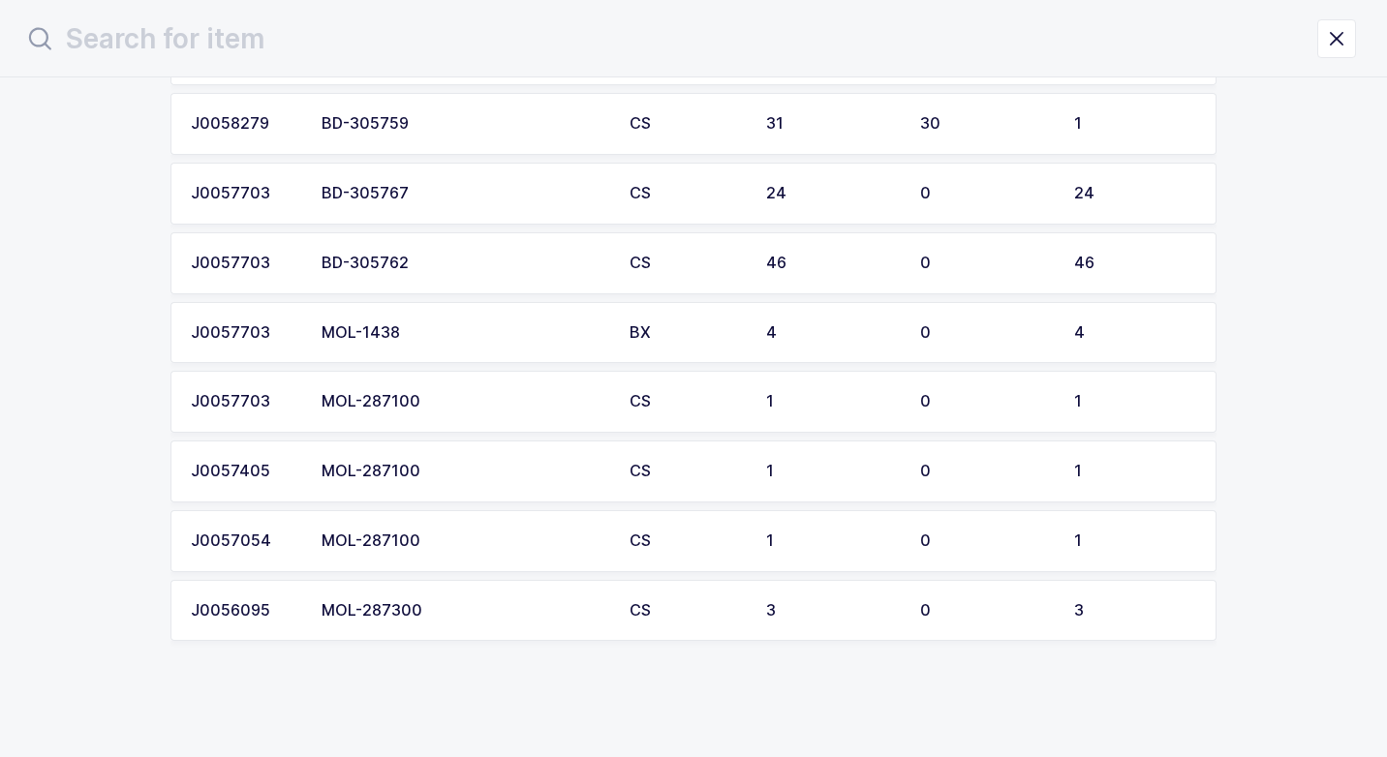
click at [446, 609] on div "MOL-287300" at bounding box center [463, 610] width 285 height 17
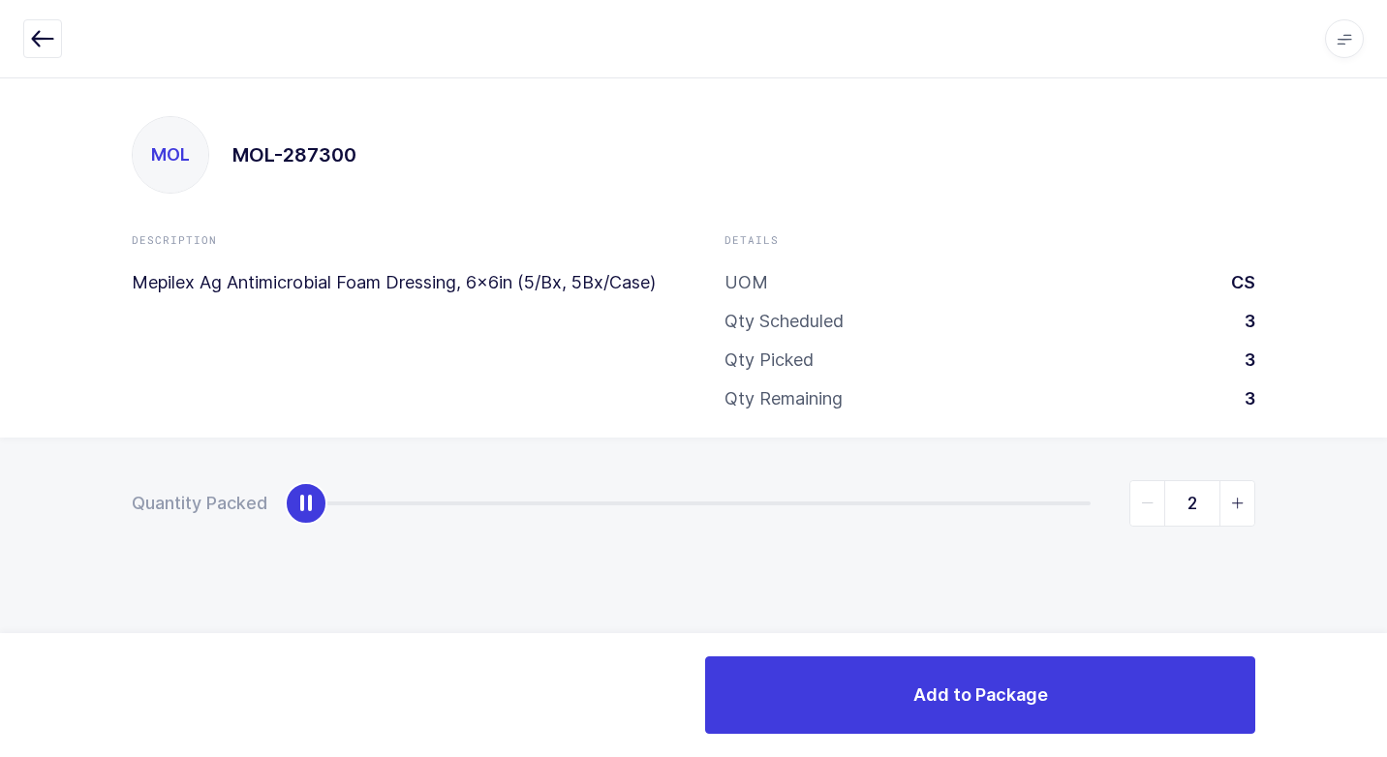
type input "3"
drag, startPoint x: 306, startPoint y: 512, endPoint x: 1294, endPoint y: 657, distance: 998.2
click at [1386, 598] on html "Apps Core [GEOGRAPHIC_DATA] Admin Mission Control Purchasing [PERSON_NAME] Logo…" at bounding box center [693, 378] width 1387 height 757
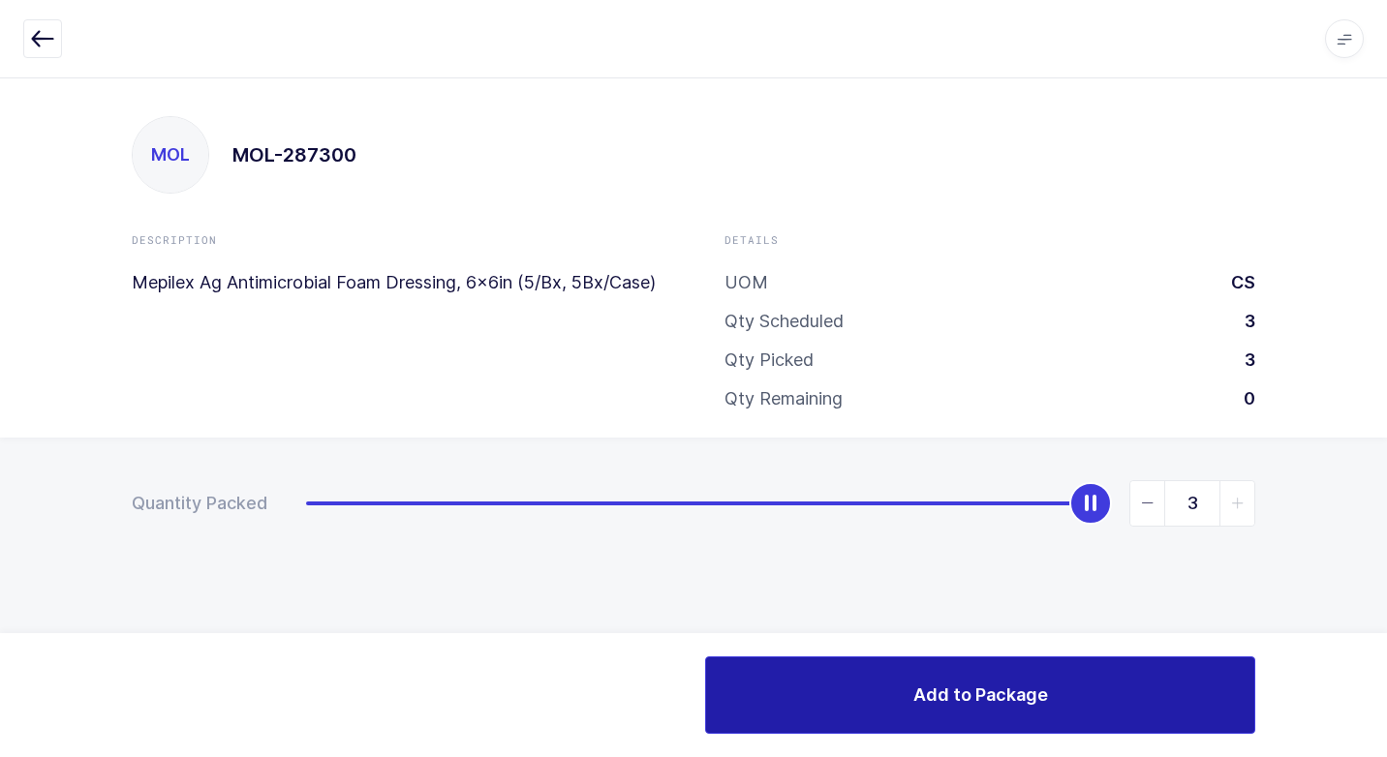
click at [953, 704] on button "Add to Package" at bounding box center [980, 694] width 550 height 77
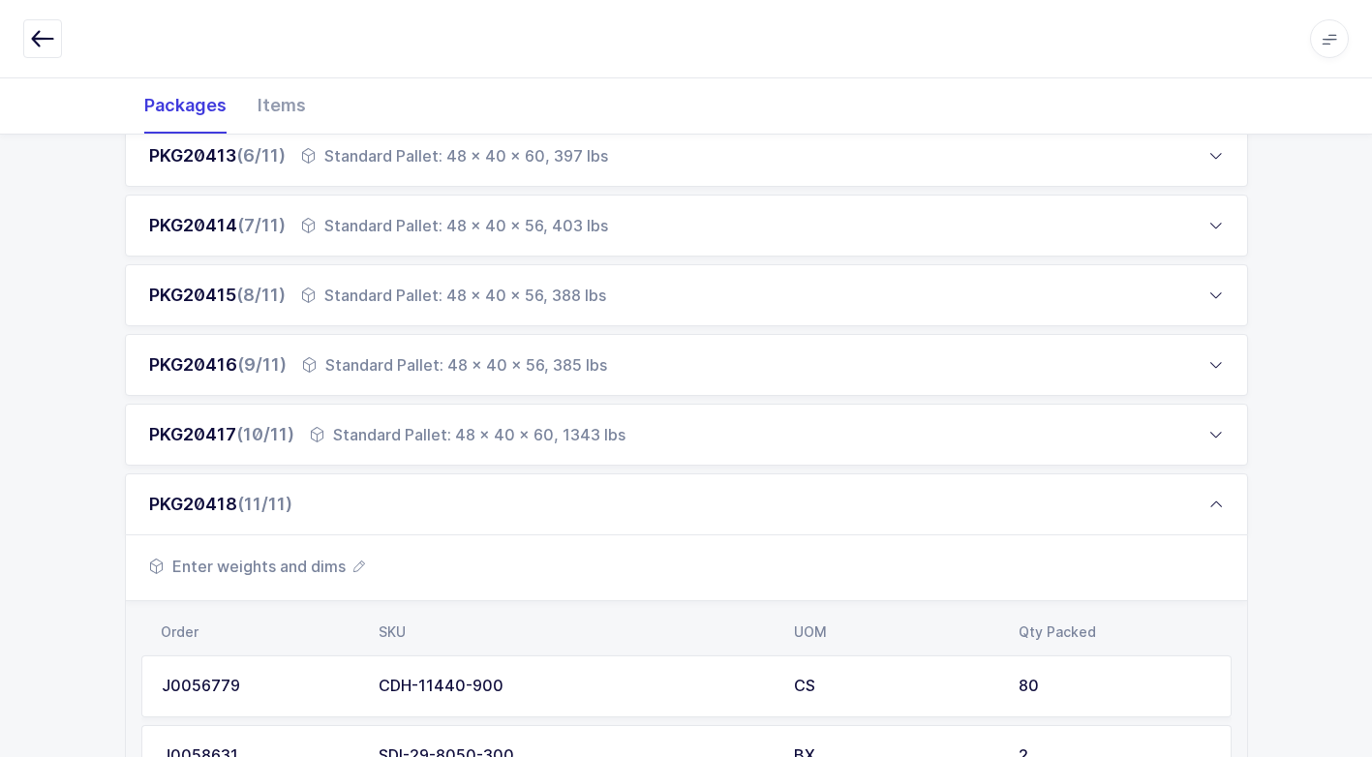
scroll to position [775, 0]
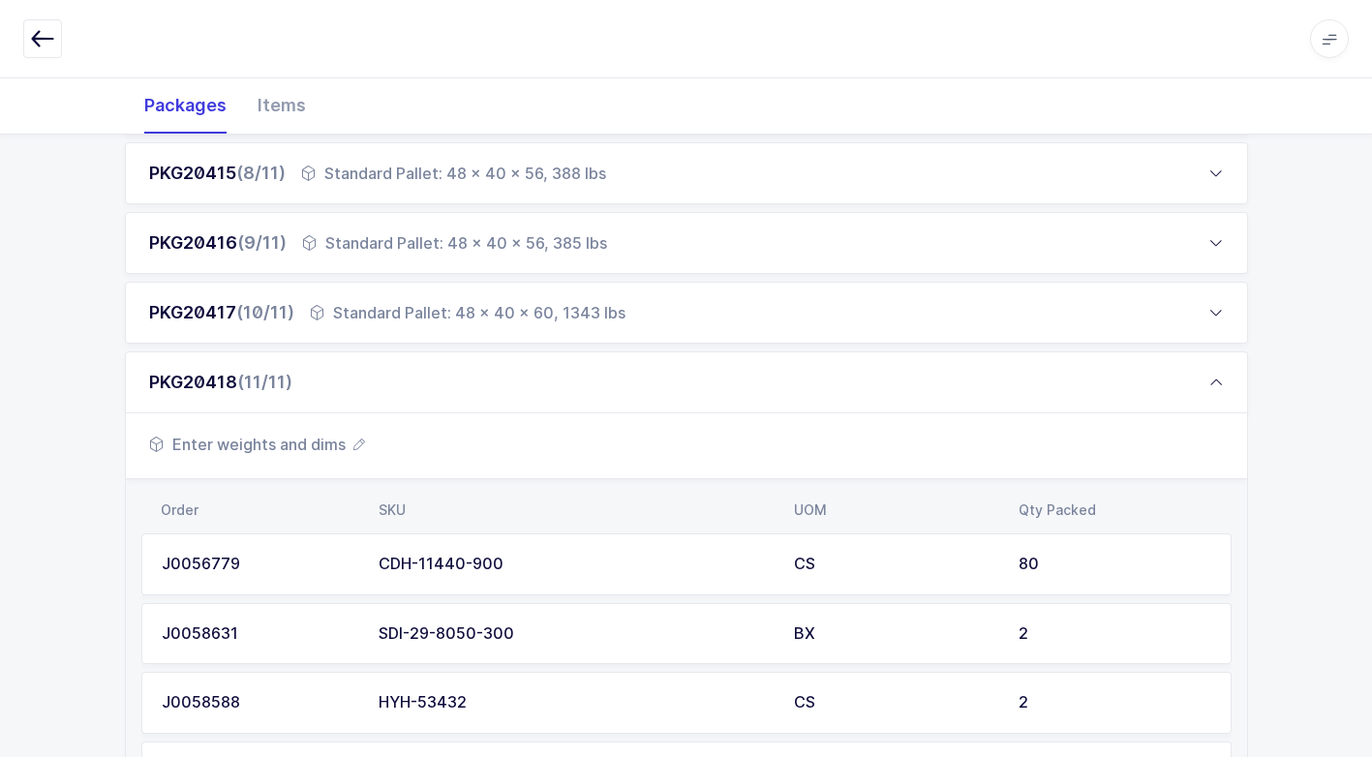
click at [293, 446] on span "Enter weights and dims" at bounding box center [257, 444] width 216 height 23
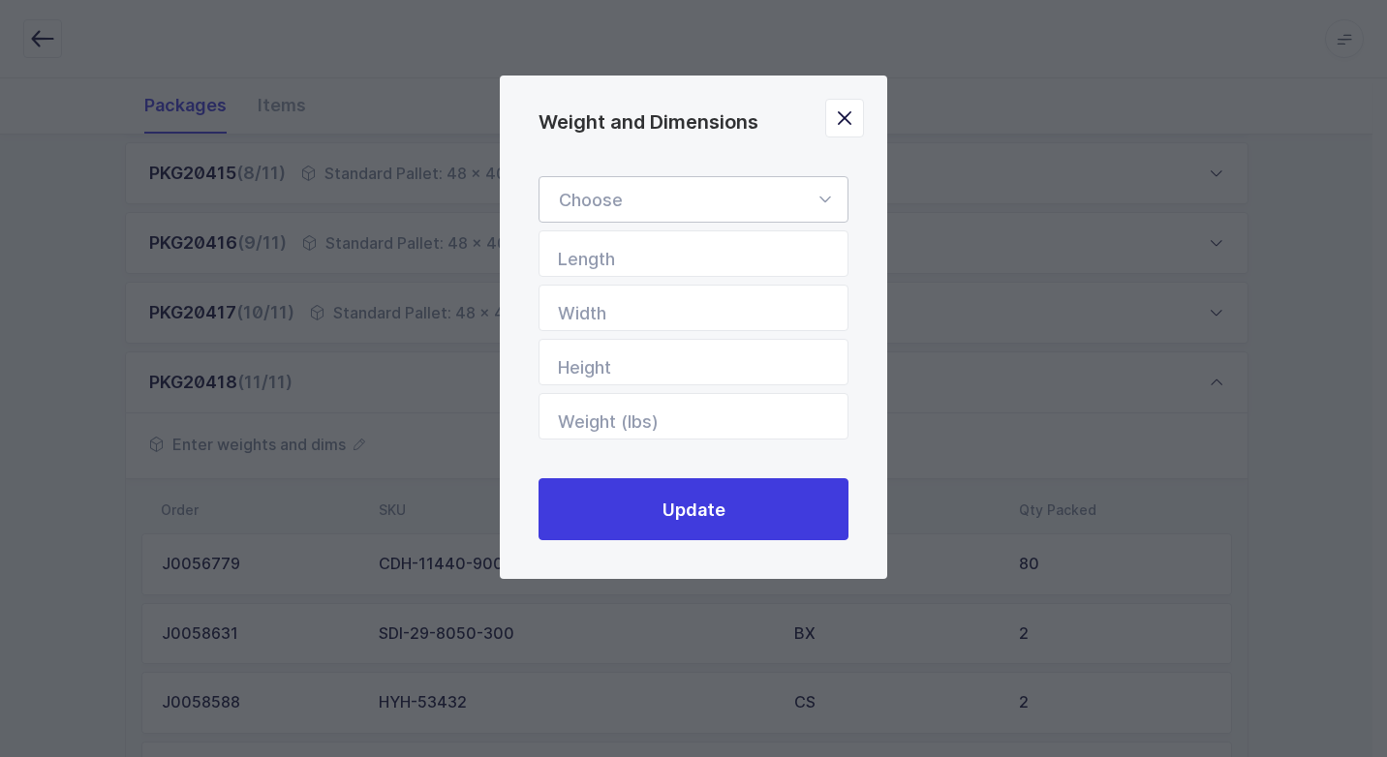
drag, startPoint x: 832, startPoint y: 194, endPoint x: 770, endPoint y: 260, distance: 91.1
click at [828, 194] on icon "Weight and Dimensions" at bounding box center [824, 199] width 24 height 46
click at [714, 257] on li "Standard Pallet" at bounding box center [700, 255] width 307 height 37
type input "Standard Pallet"
type input "48"
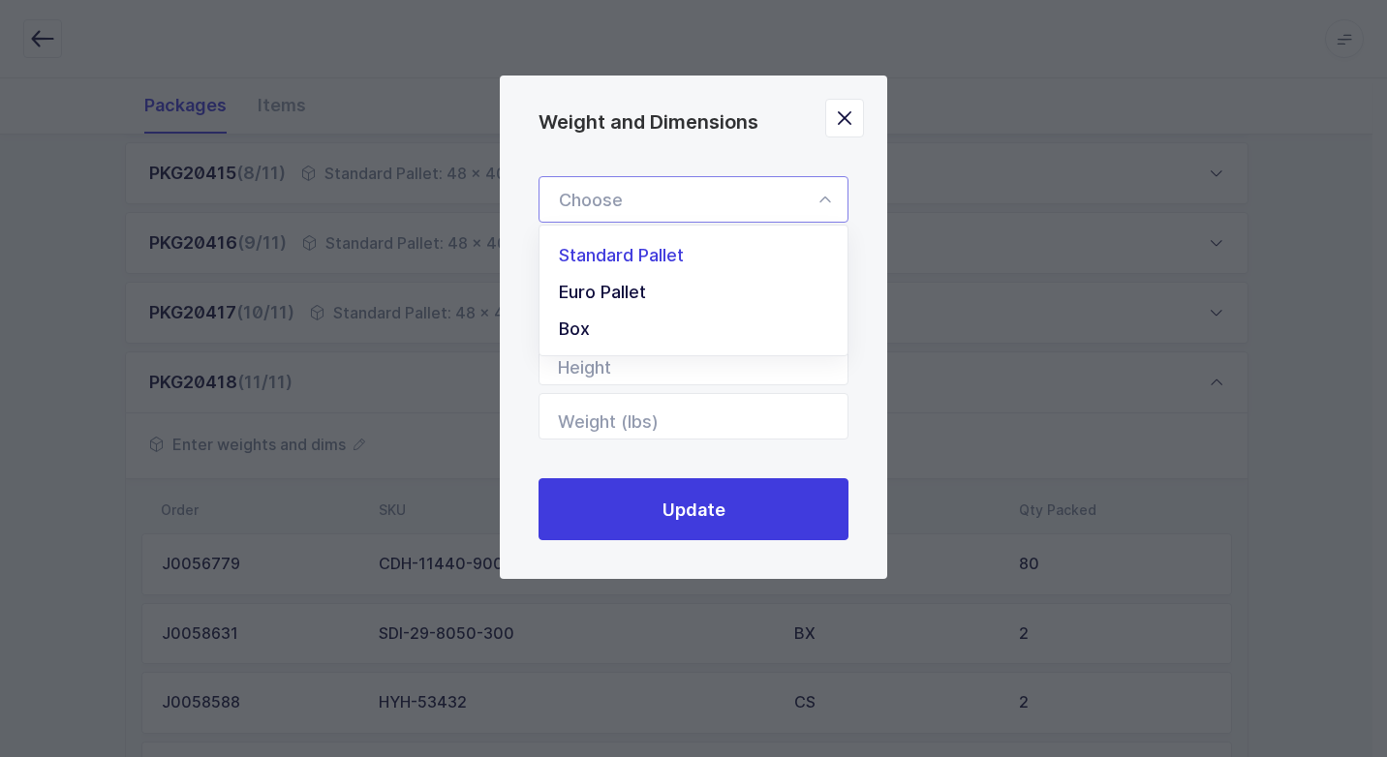
type input "40"
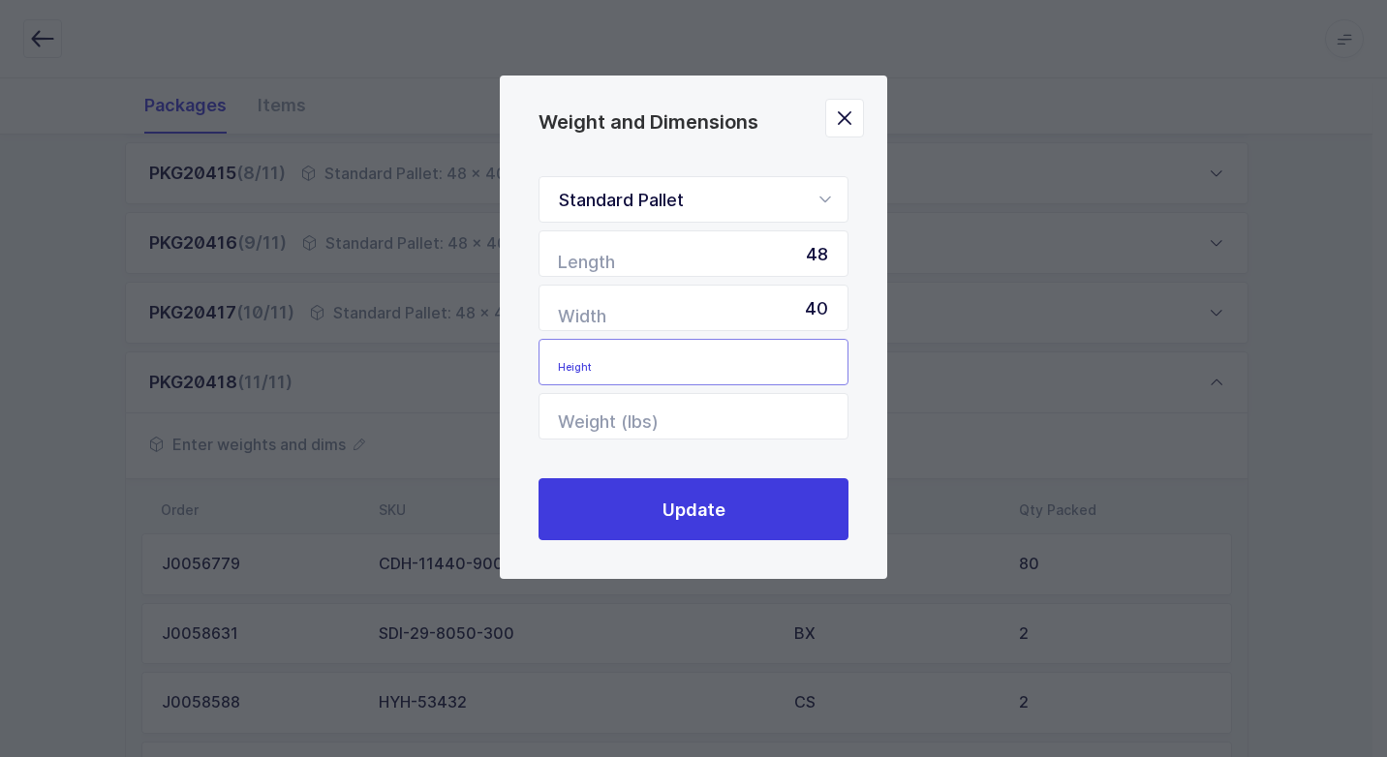
click at [787, 352] on input "Height" at bounding box center [693, 362] width 310 height 46
type input "58"
click at [751, 429] on input "Weight (lbs)" at bounding box center [693, 416] width 310 height 46
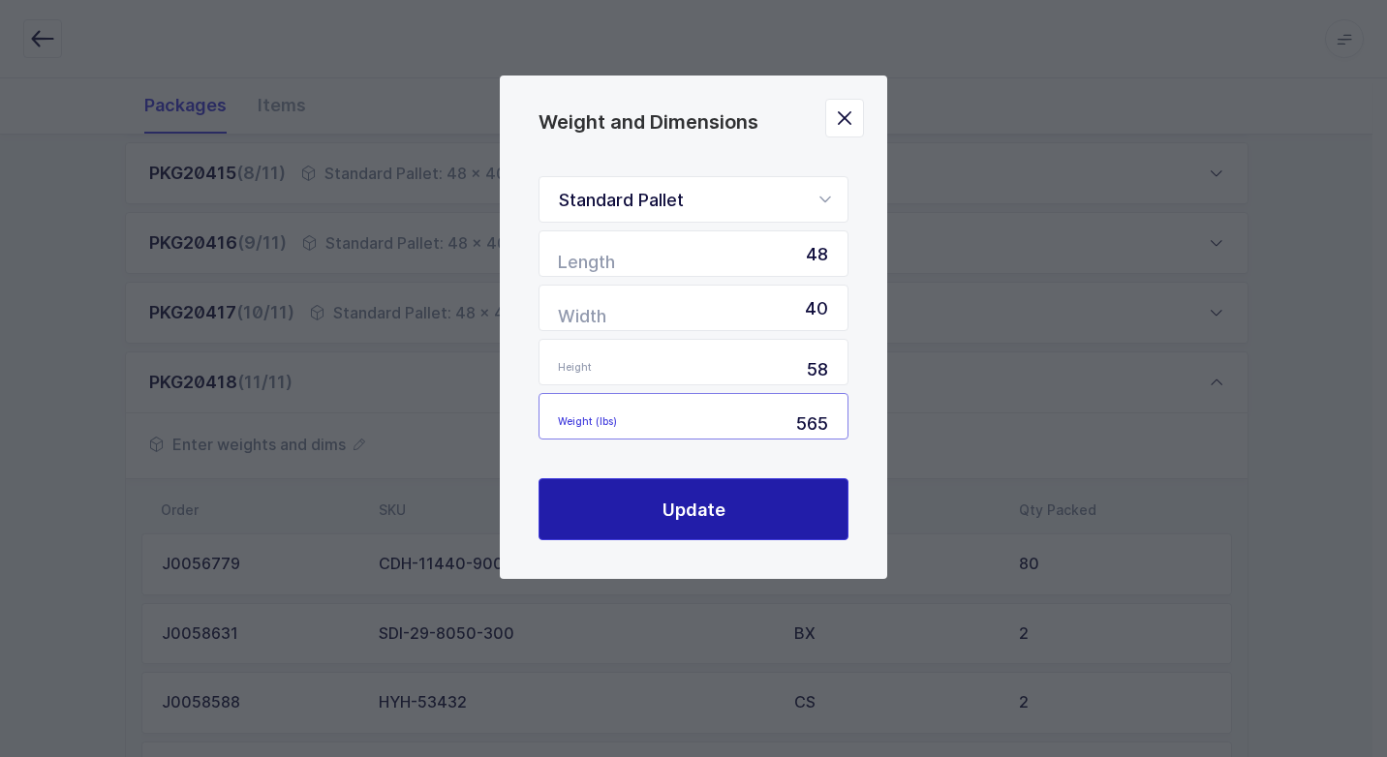
type input "565"
click at [763, 507] on button "Update" at bounding box center [693, 509] width 310 height 62
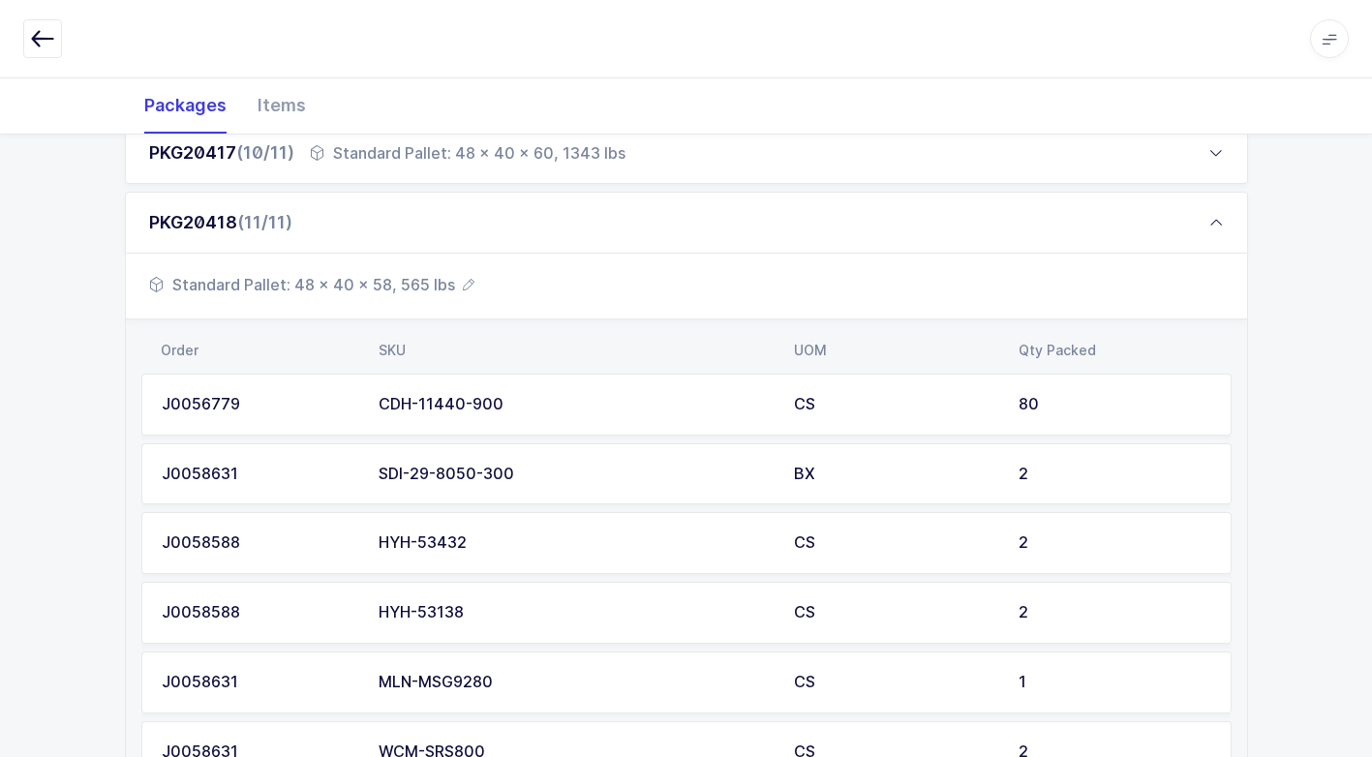
scroll to position [968, 0]
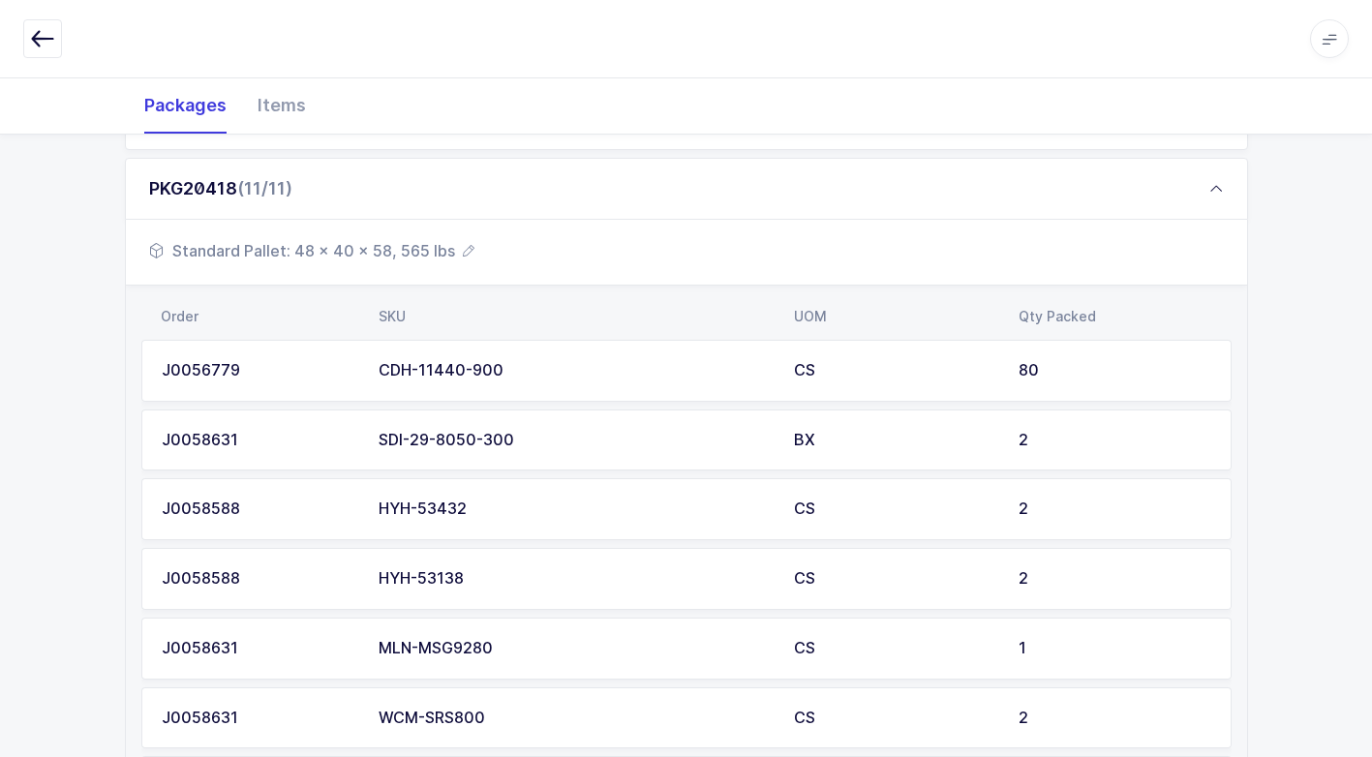
click at [417, 244] on span "Standard Pallet: 48 x 40 x 58, 565 lbs" at bounding box center [311, 250] width 325 height 23
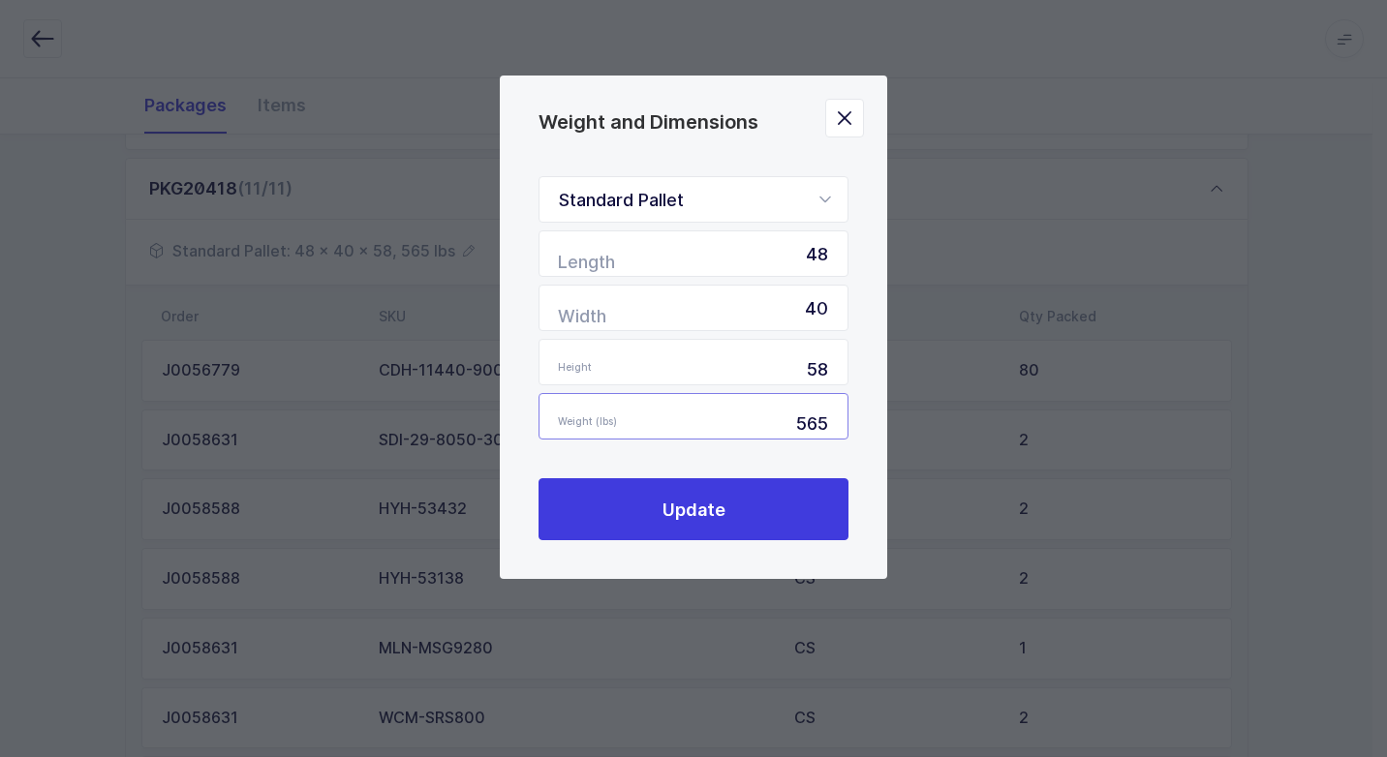
drag, startPoint x: 821, startPoint y: 426, endPoint x: 824, endPoint y: 442, distance: 16.7
click at [822, 426] on input "565" at bounding box center [693, 416] width 310 height 46
click at [832, 426] on input "565" at bounding box center [693, 416] width 310 height 46
type input "5"
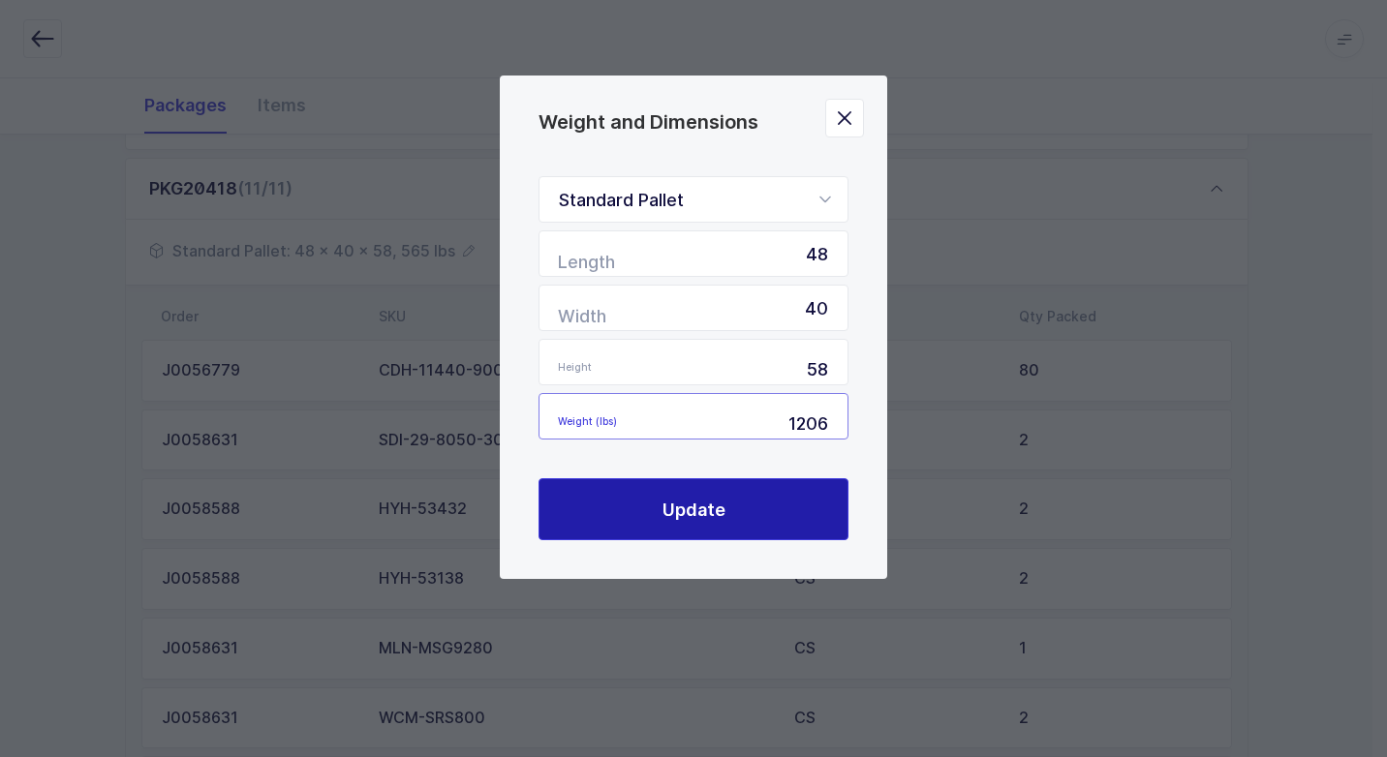
type input "1206"
click at [759, 514] on button "Update" at bounding box center [693, 509] width 310 height 62
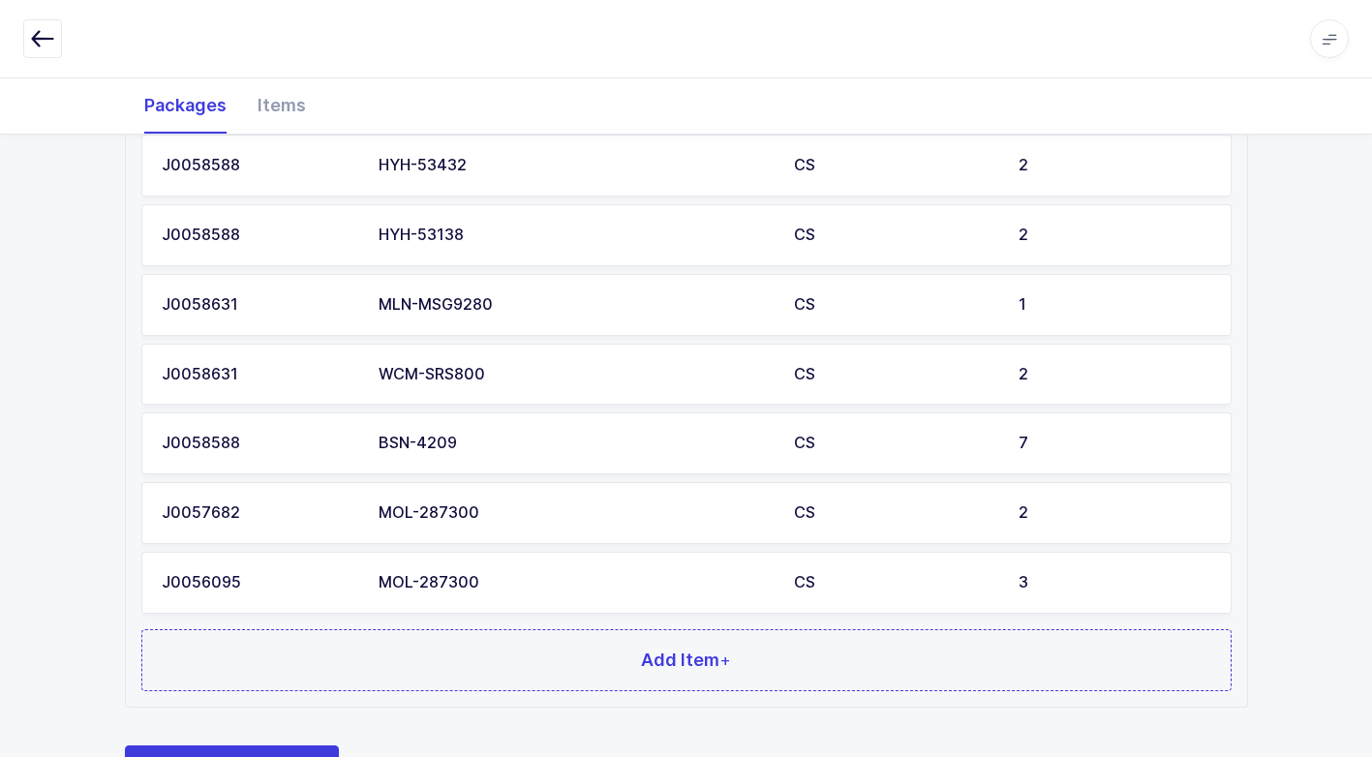
scroll to position [1401, 0]
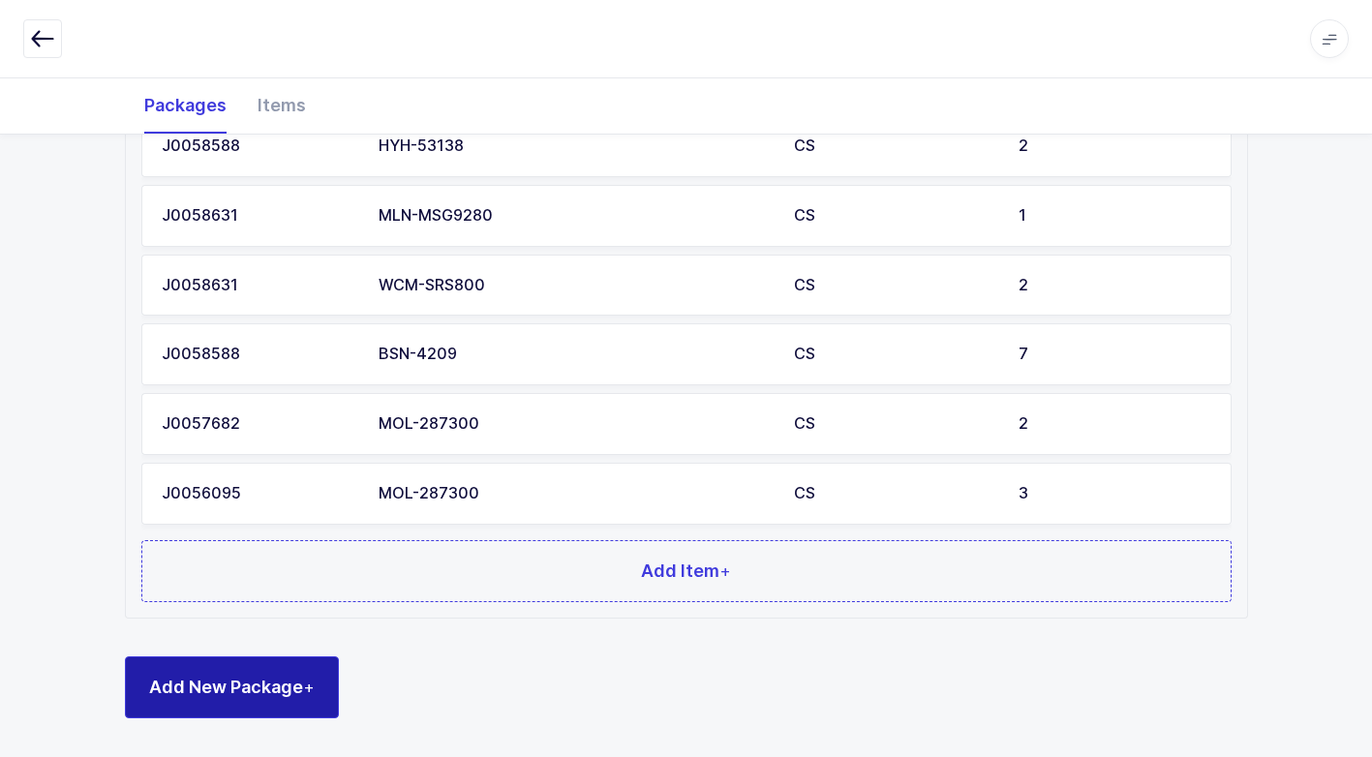
click at [293, 682] on span "Add New Package +" at bounding box center [232, 687] width 166 height 24
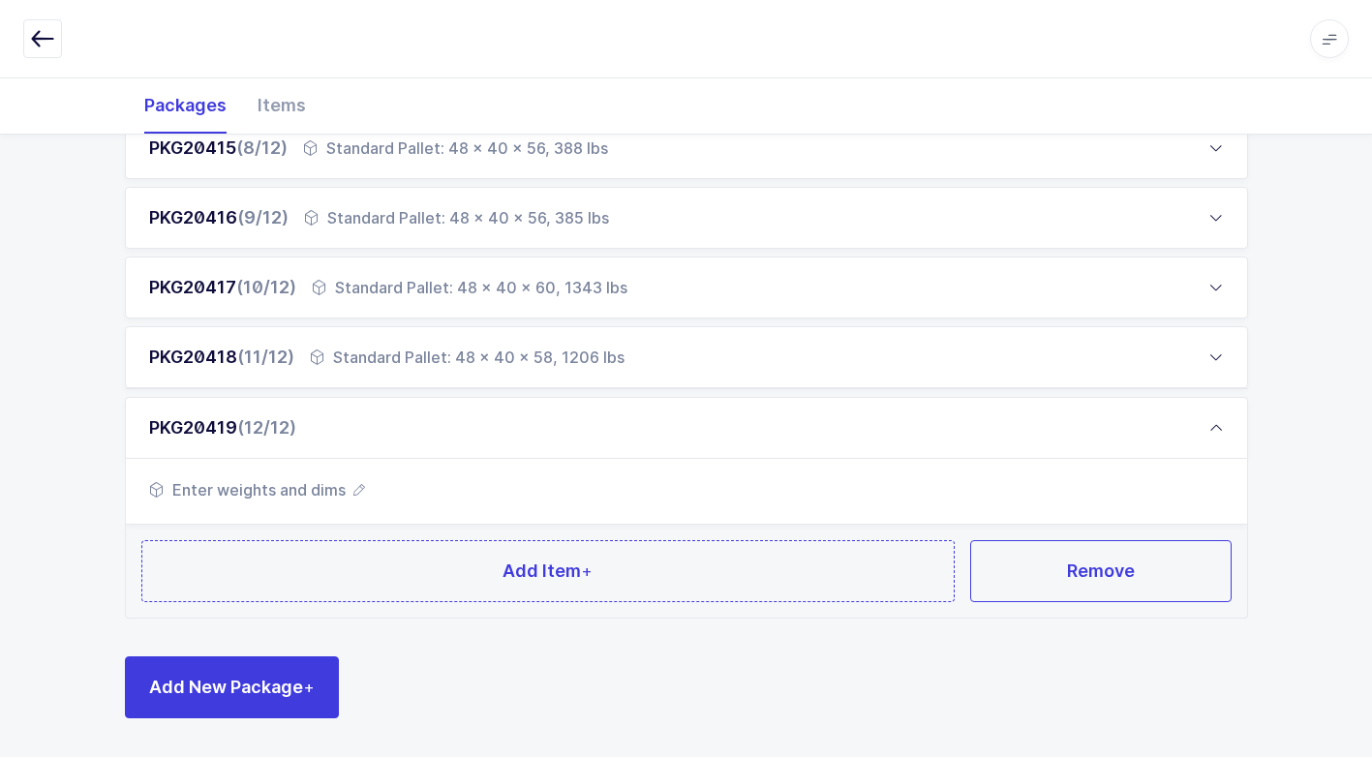
scroll to position [799, 0]
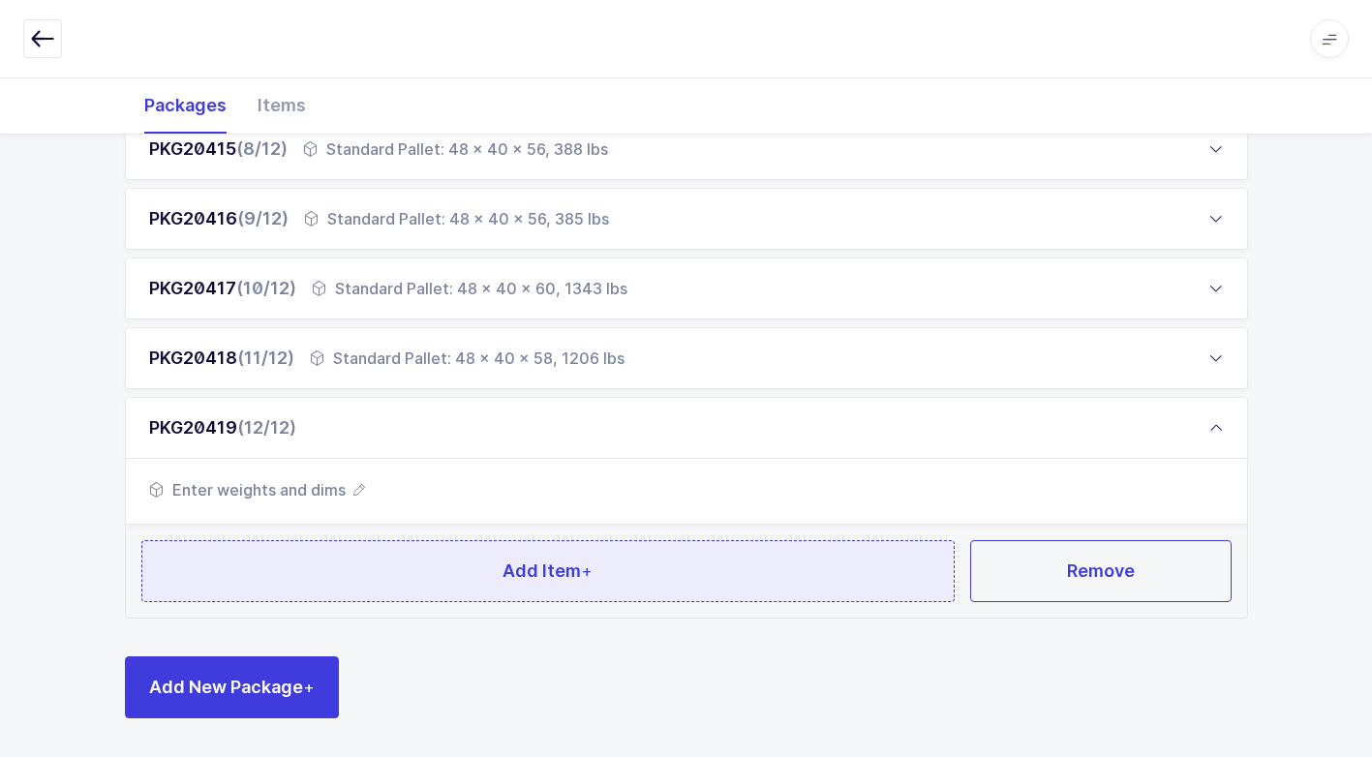
click at [281, 593] on button "Add Item +" at bounding box center [548, 571] width 814 height 62
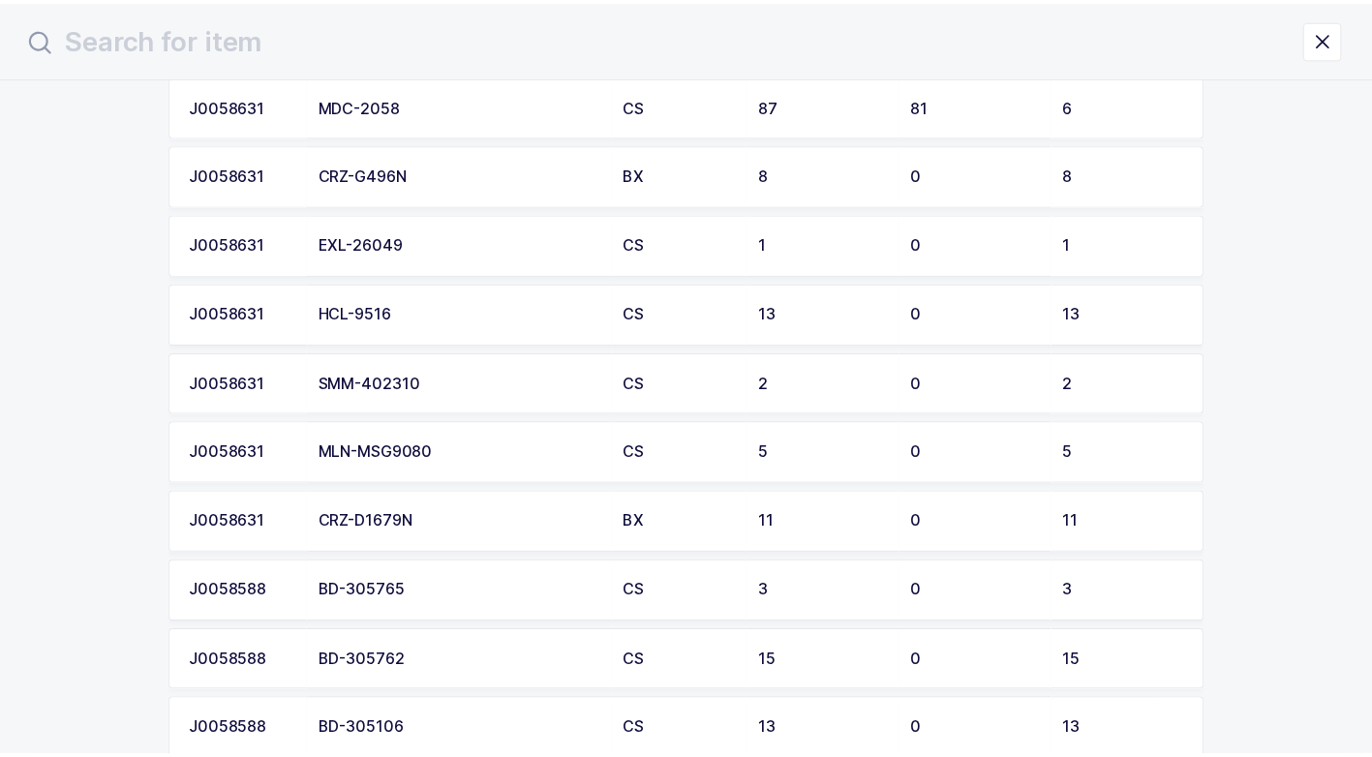
scroll to position [871, 0]
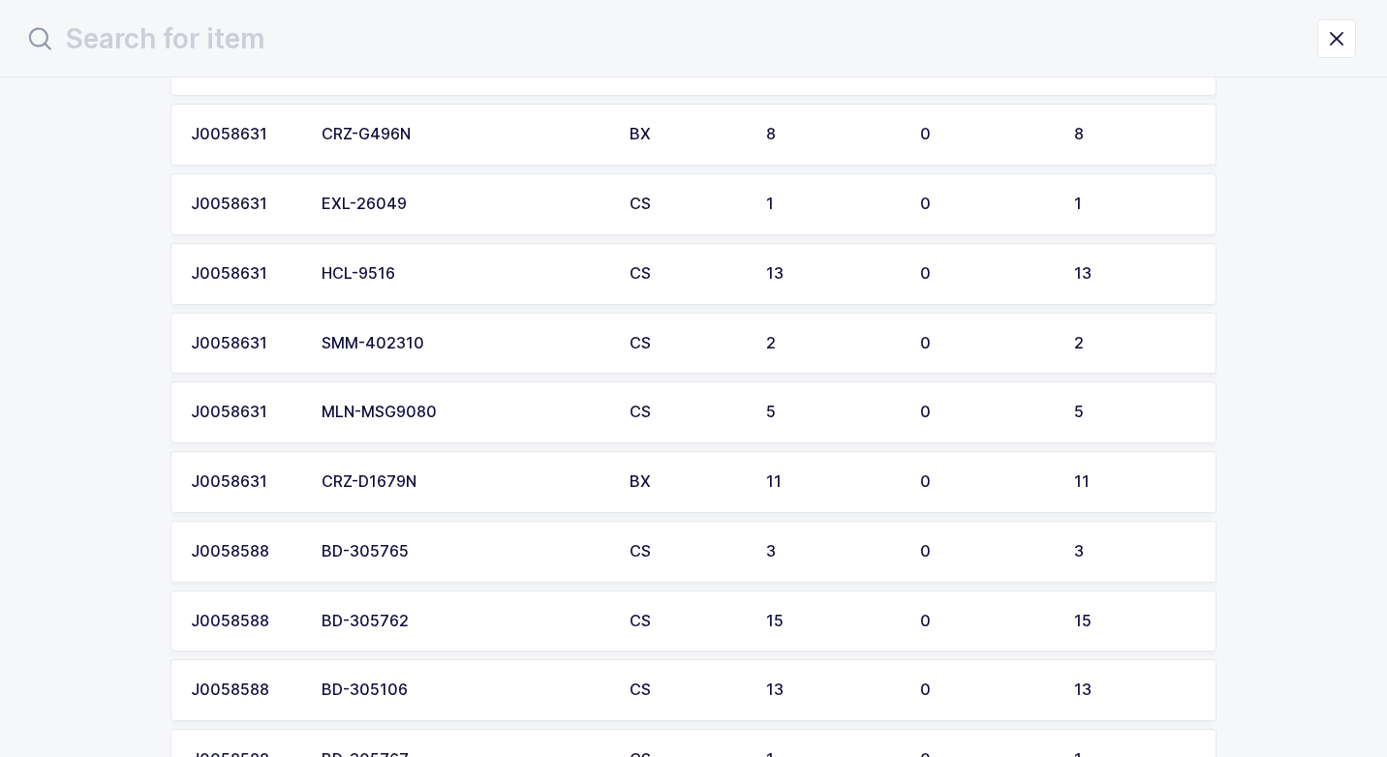
click at [452, 417] on div "MLN-MSG9080" at bounding box center [463, 412] width 285 height 17
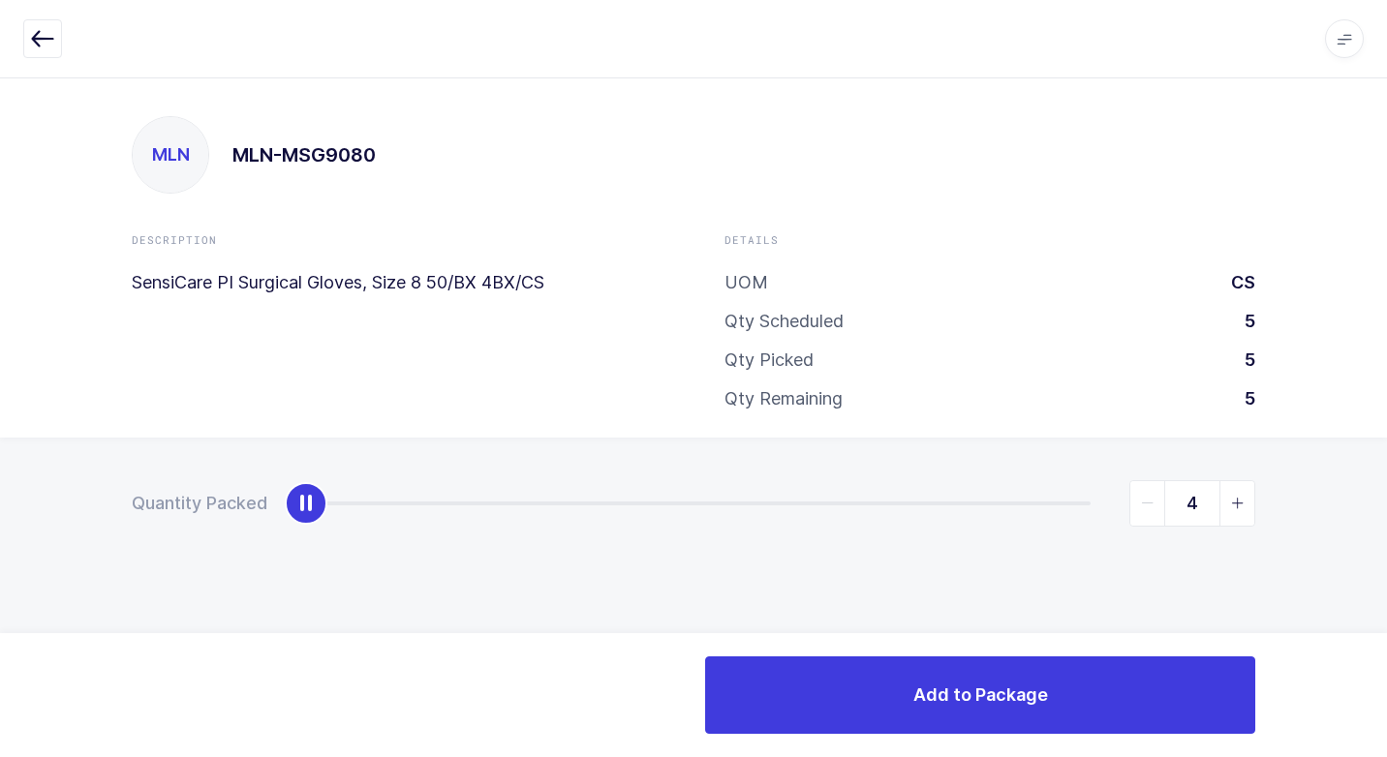
type input "5"
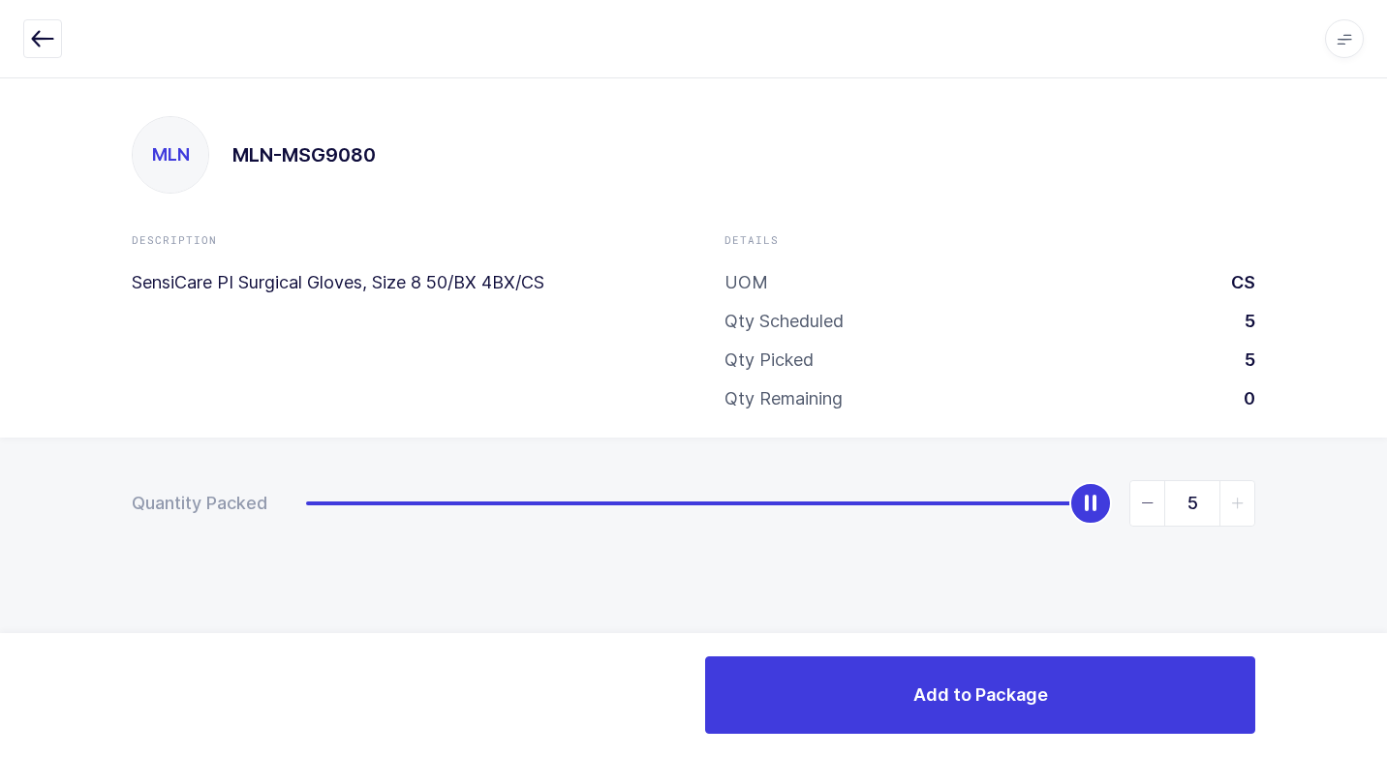
drag, startPoint x: 304, startPoint y: 507, endPoint x: 1261, endPoint y: 533, distance: 956.9
click at [1385, 426] on div "MLN MLN-MSG9080 Description SensiCare PI Surgical Gloves, Size 8 50/BX 4BX/CS D…" at bounding box center [693, 417] width 1387 height 680
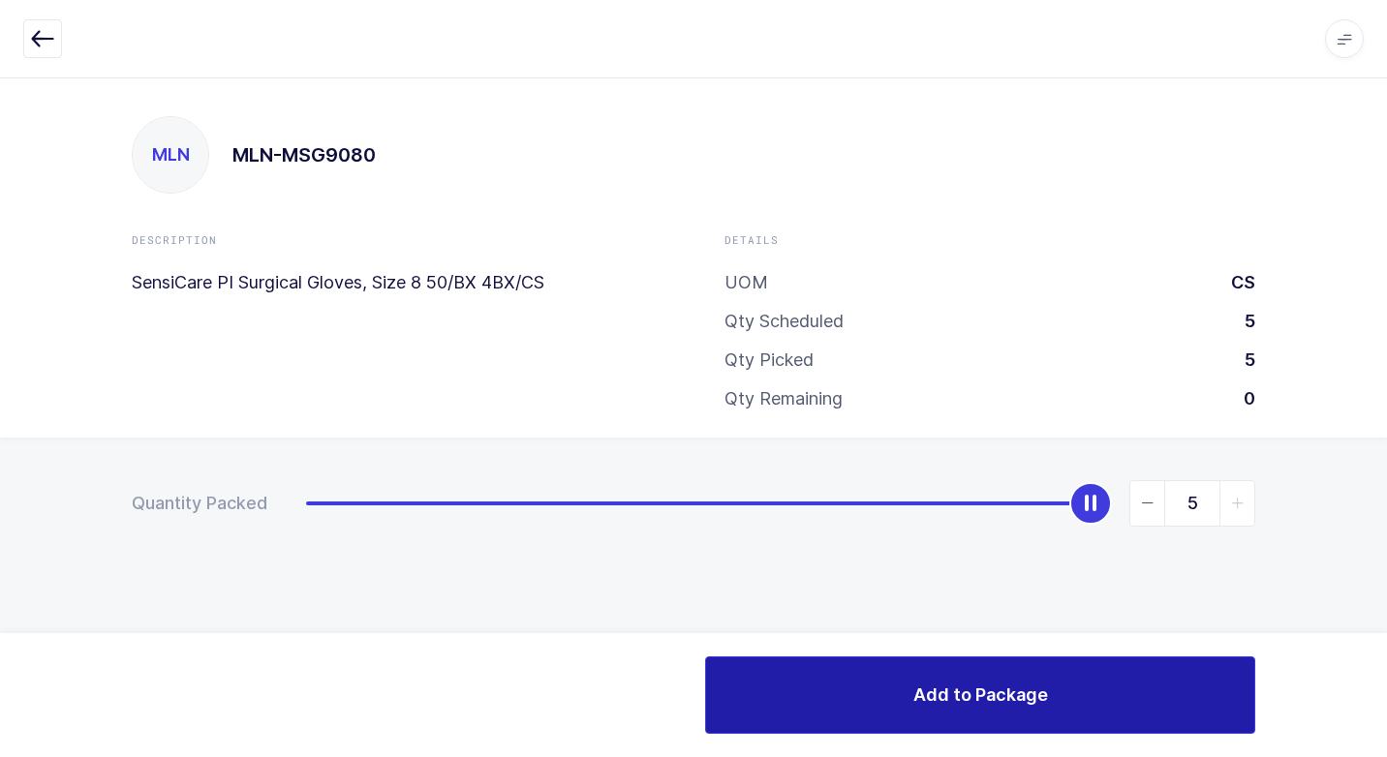
click at [899, 661] on button "Add to Package" at bounding box center [980, 694] width 550 height 77
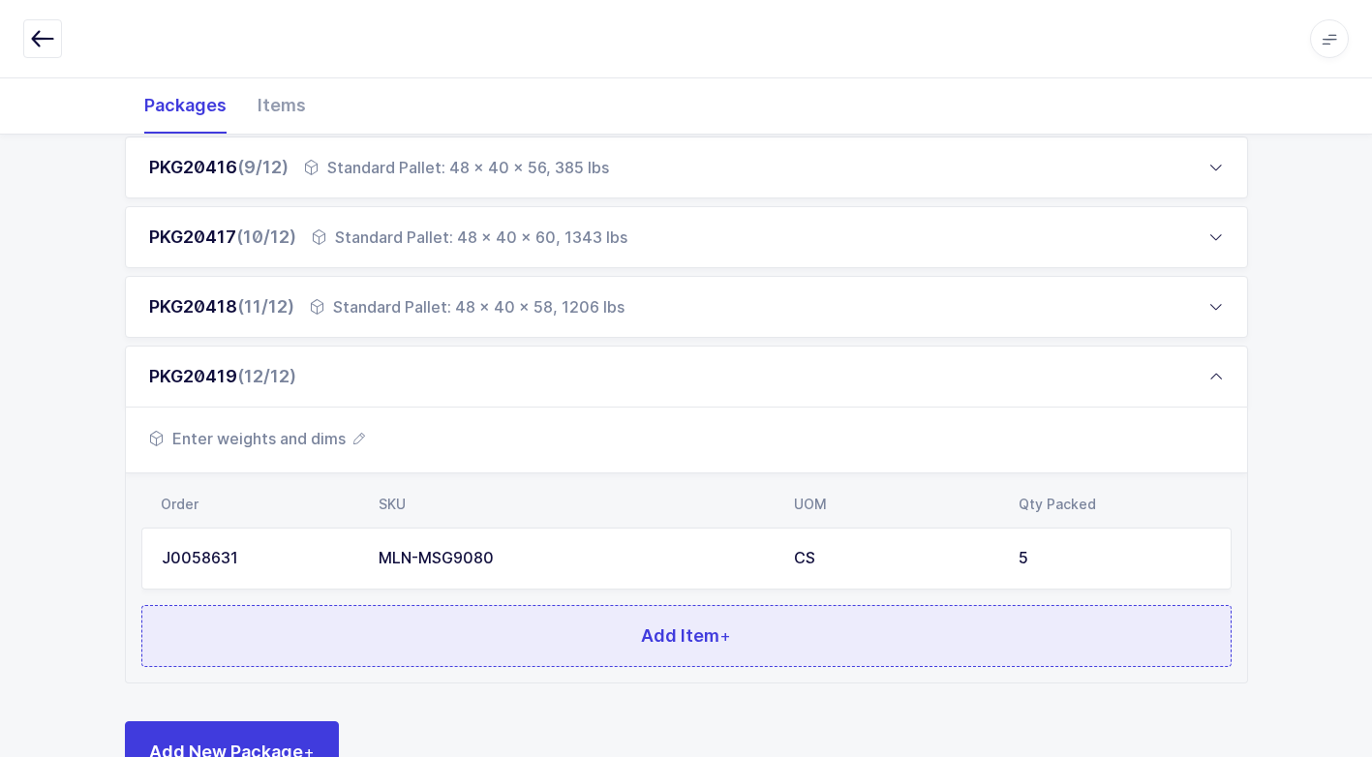
scroll to position [915, 0]
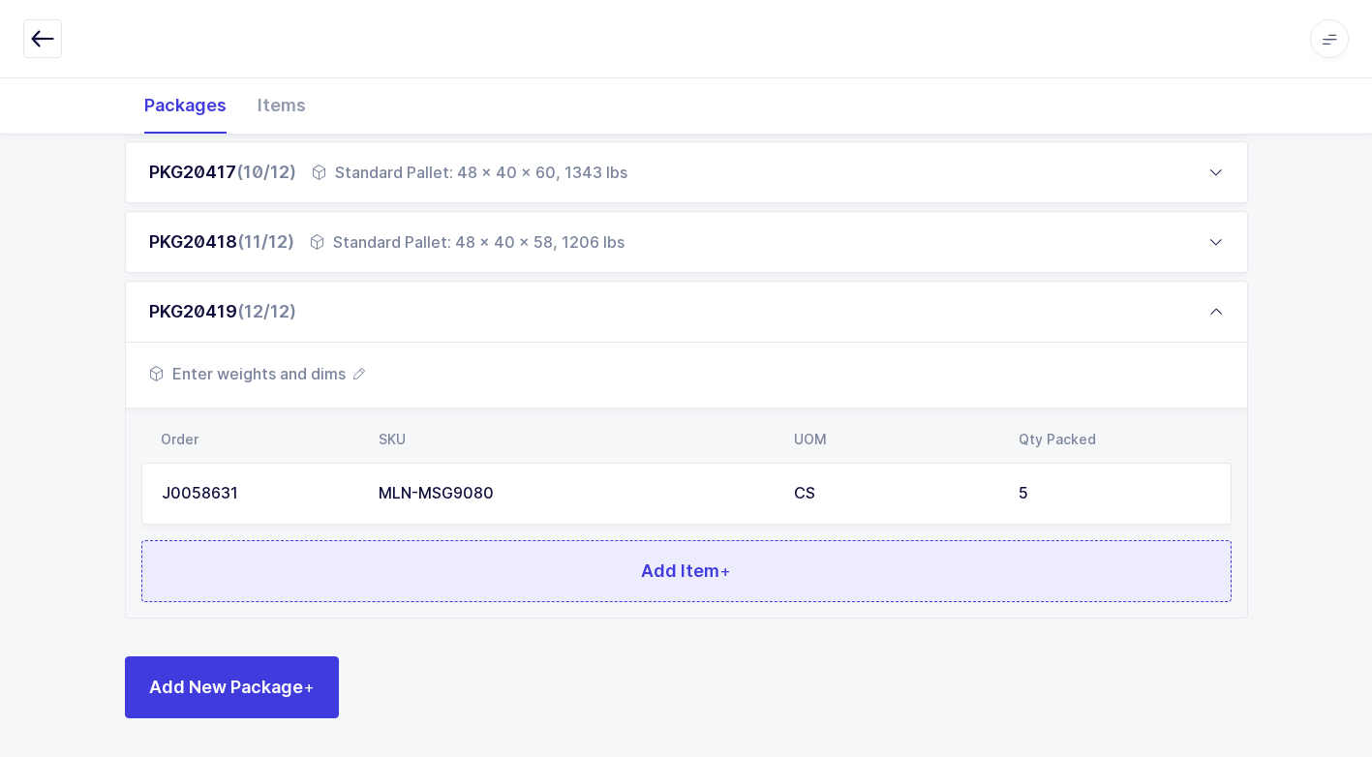
click at [483, 585] on button "Add Item +" at bounding box center [686, 571] width 1090 height 62
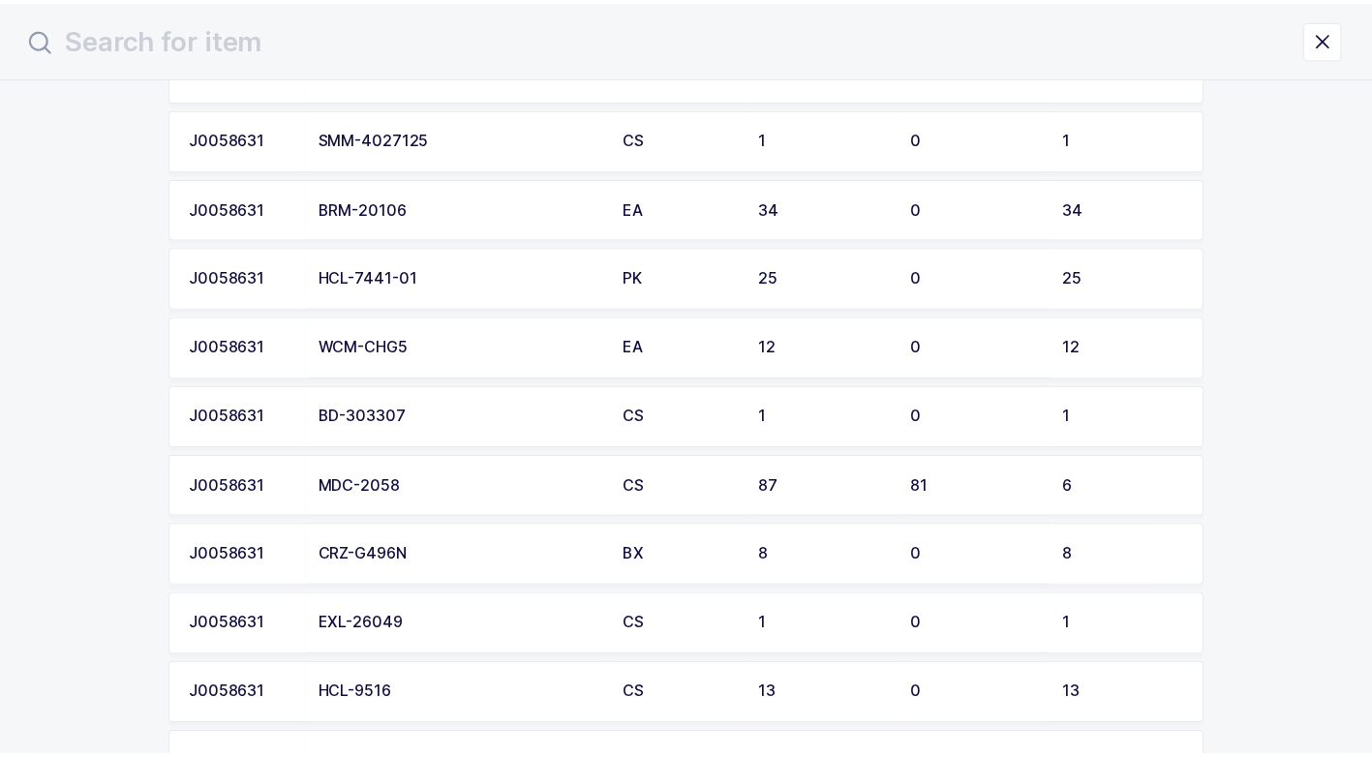
scroll to position [484, 0]
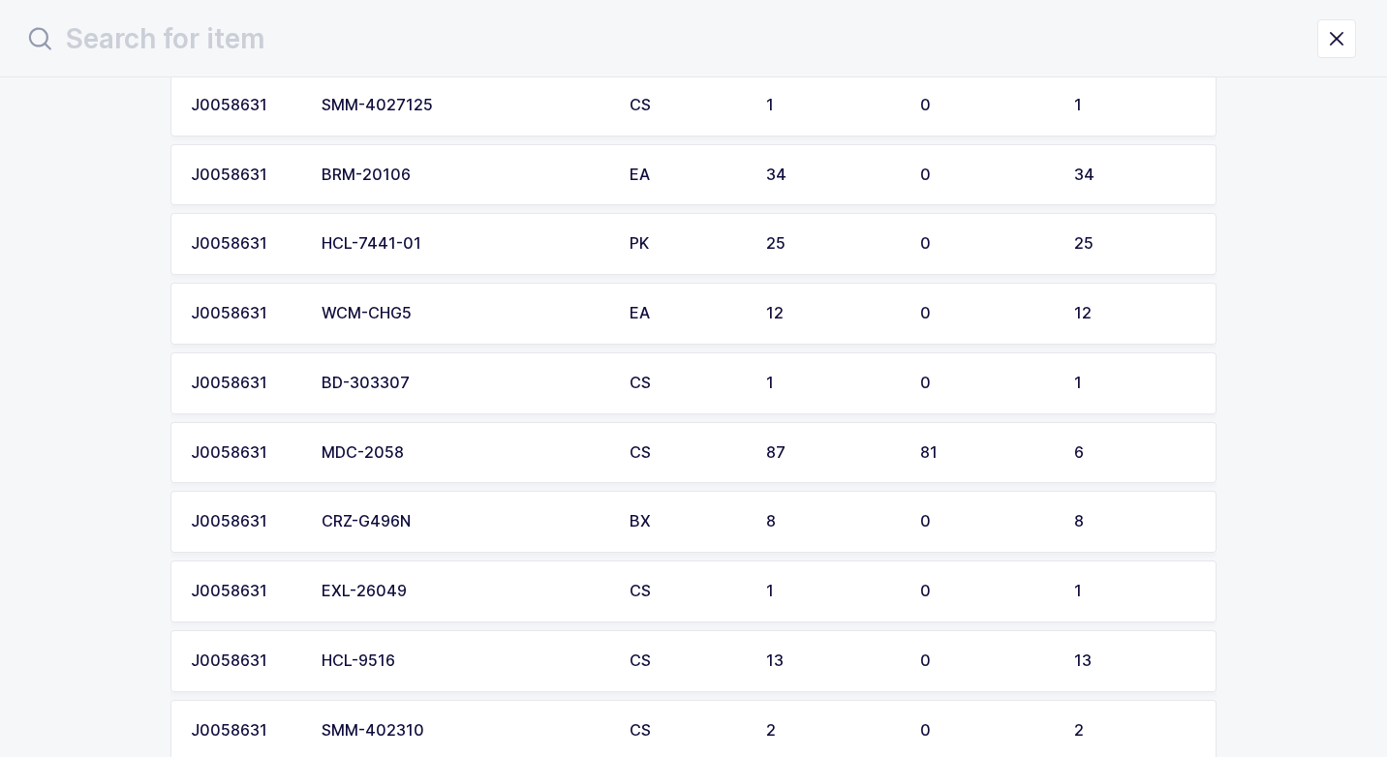
click at [451, 304] on td "WCM-CHG5" at bounding box center [464, 314] width 308 height 62
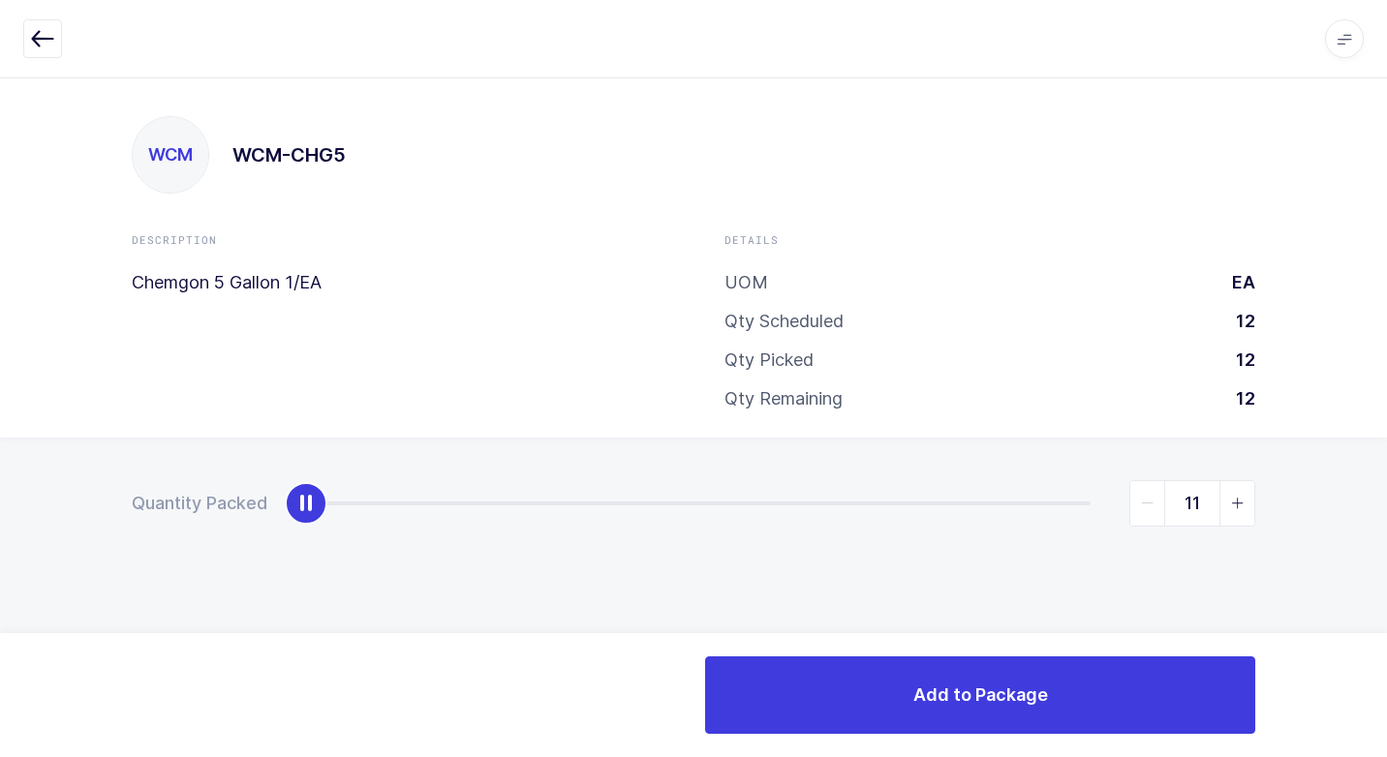
type input "12"
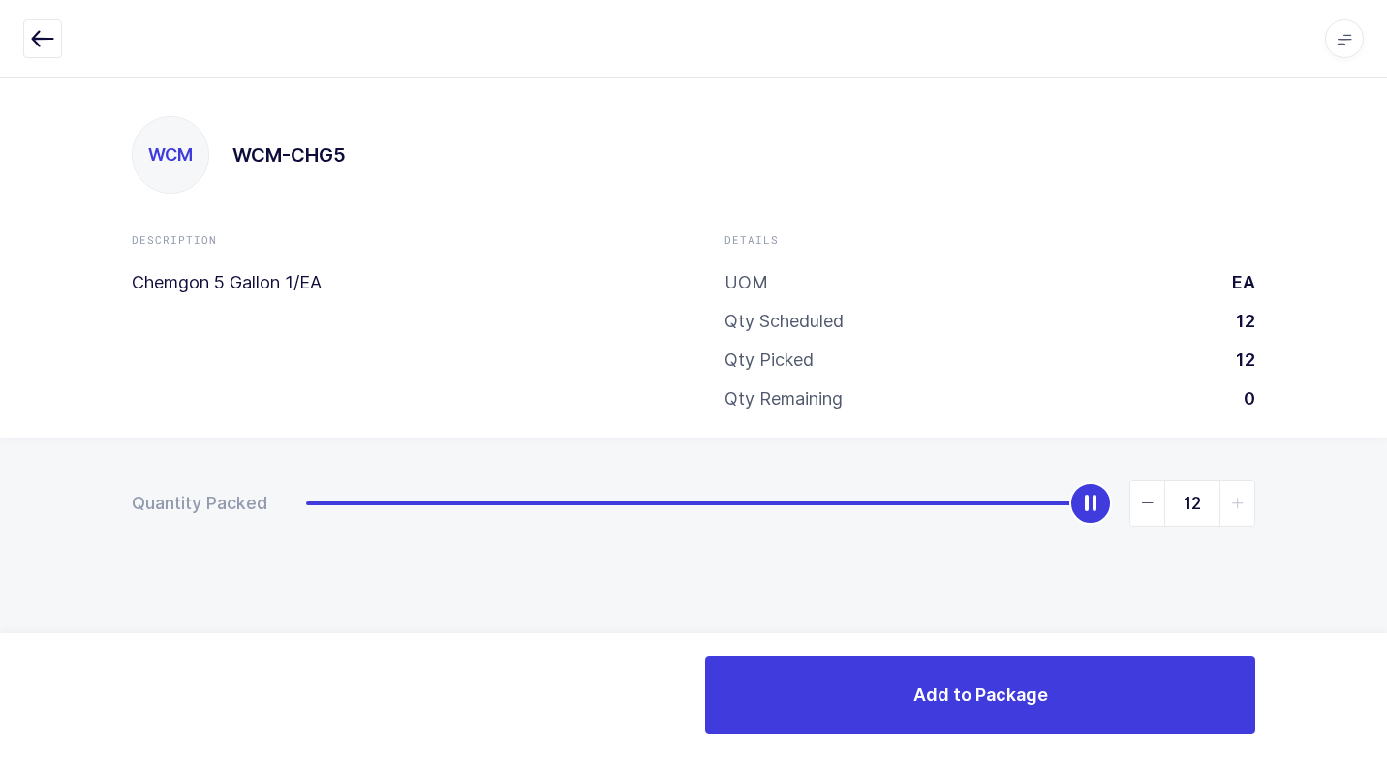
drag, startPoint x: 305, startPoint y: 509, endPoint x: 1218, endPoint y: 629, distance: 920.9
click at [1361, 533] on div "Quantity Packed 12" at bounding box center [693, 571] width 1387 height 267
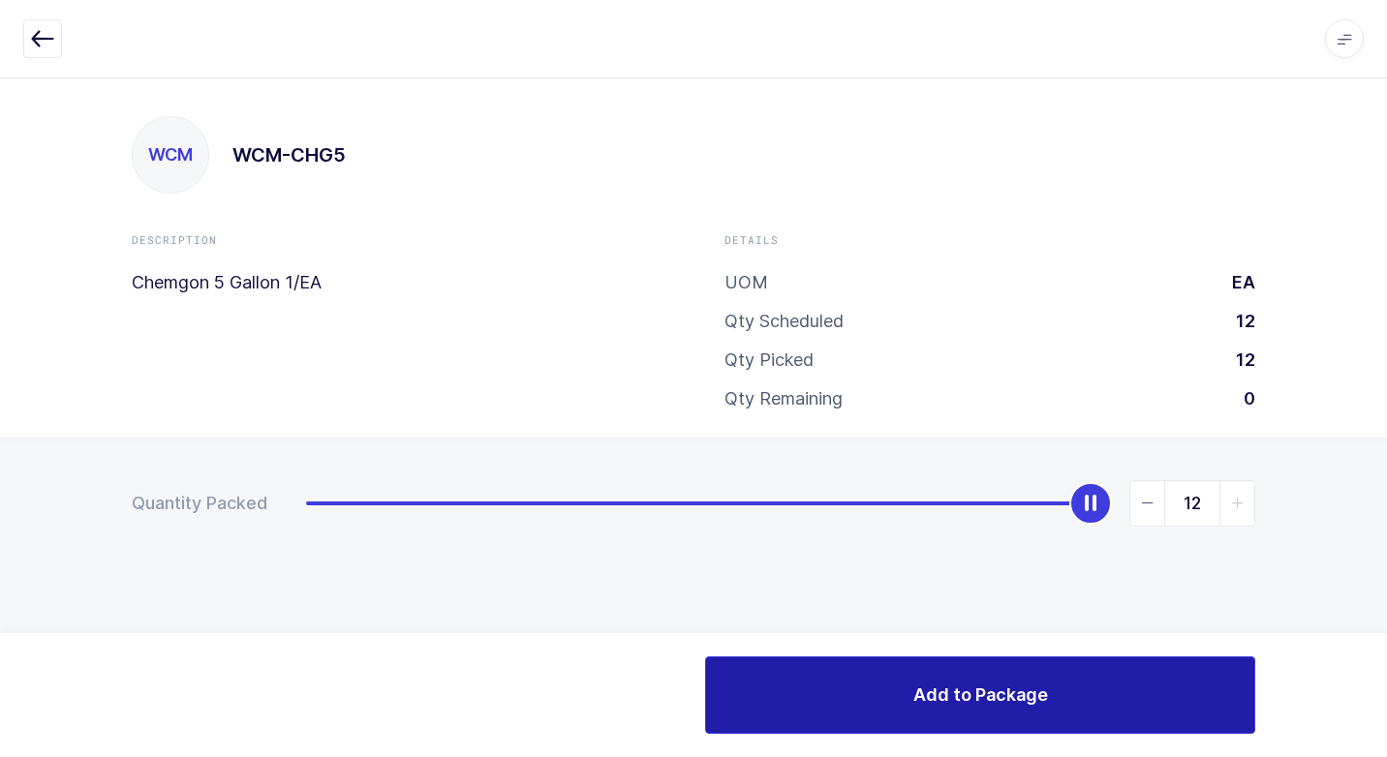
click at [864, 692] on button "Add to Package" at bounding box center [980, 694] width 550 height 77
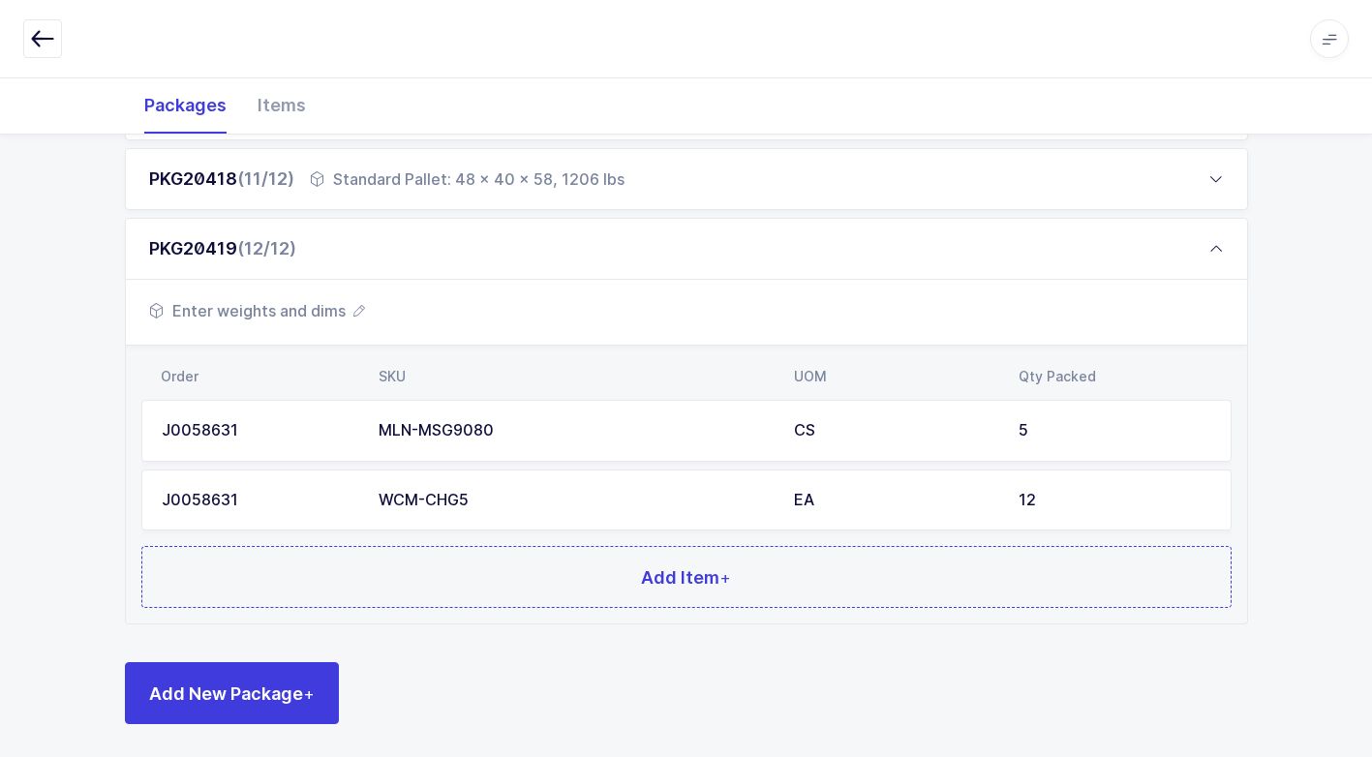
scroll to position [984, 0]
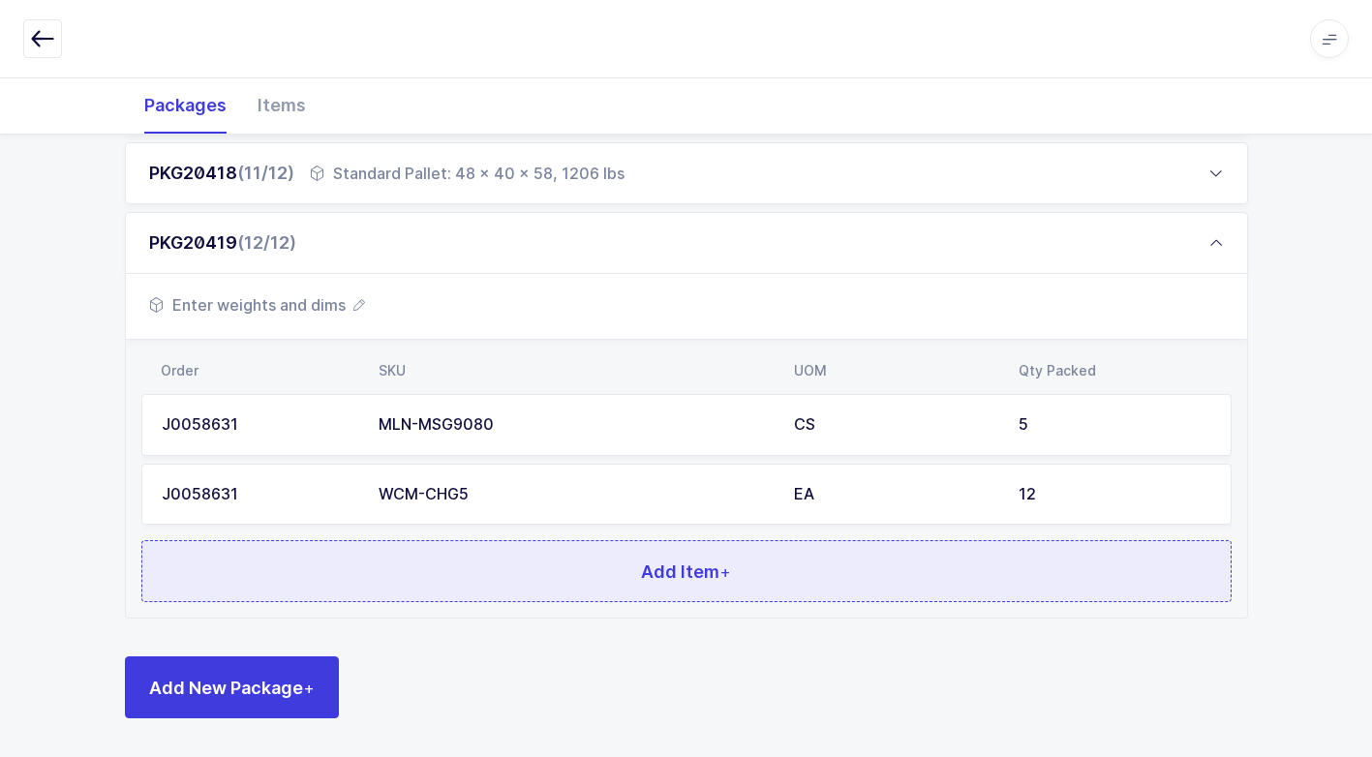
click at [440, 573] on button "Add Item +" at bounding box center [686, 571] width 1090 height 62
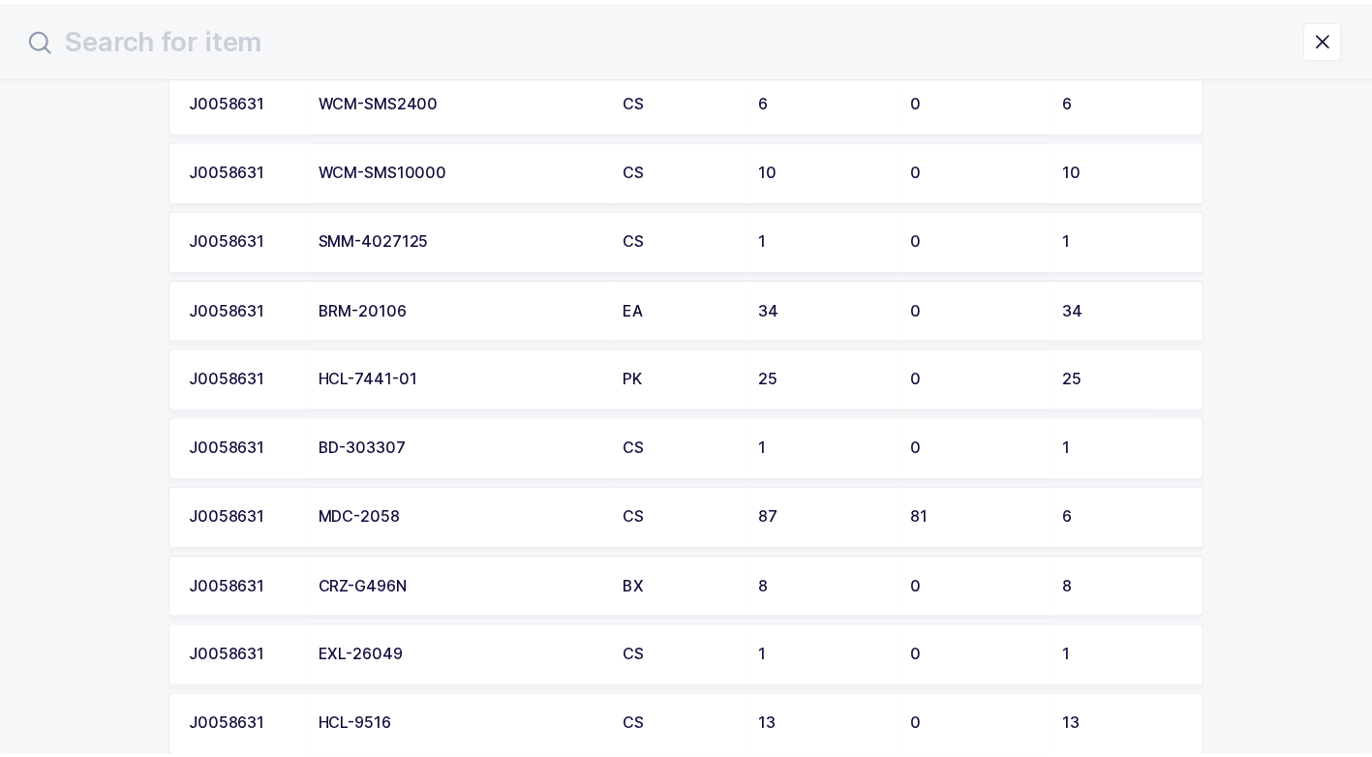
scroll to position [581, 0]
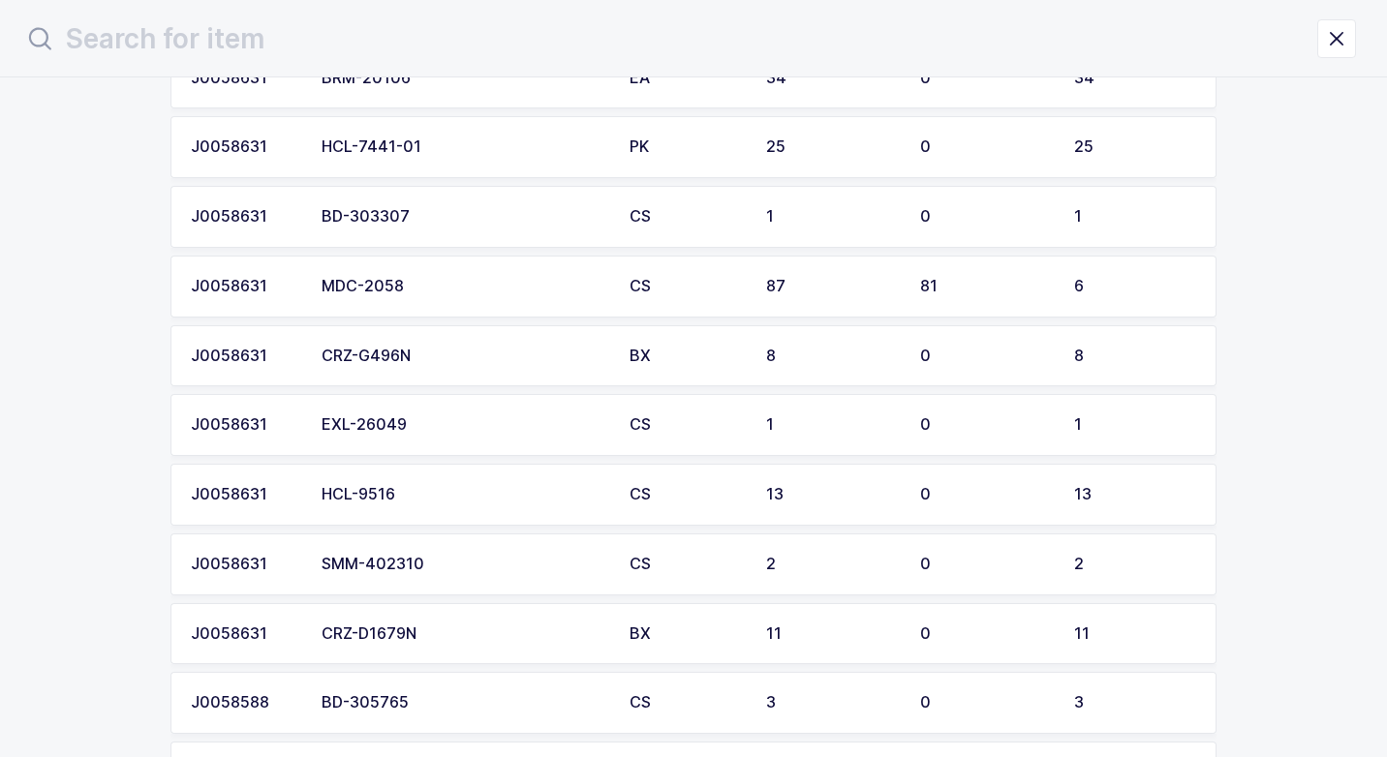
click at [445, 291] on div "MDC-2058" at bounding box center [463, 286] width 285 height 17
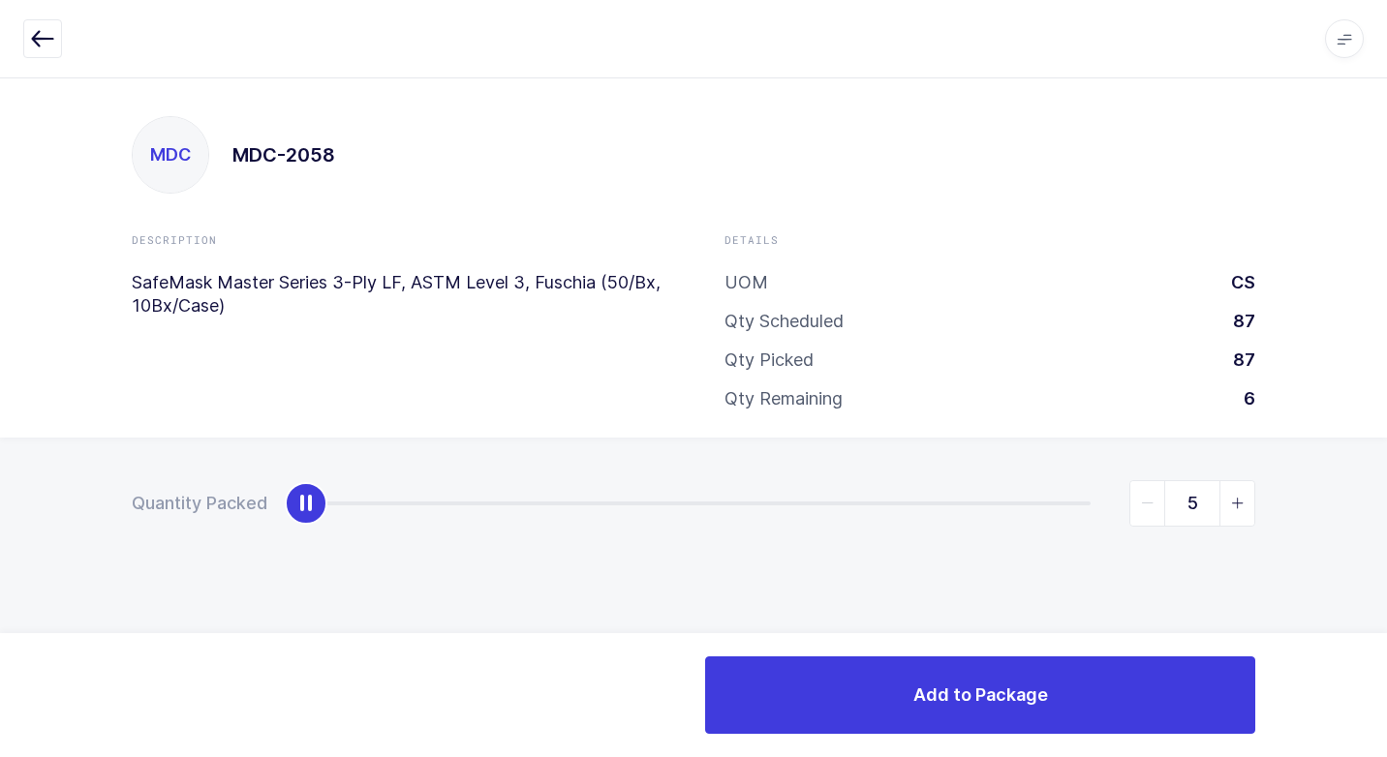
type input "6"
drag, startPoint x: 299, startPoint y: 510, endPoint x: 1386, endPoint y: 511, distance: 1086.4
click at [1386, 511] on html "Apps Core [GEOGRAPHIC_DATA] Admin Mission Control Purchasing [PERSON_NAME] Logo…" at bounding box center [693, 378] width 1387 height 757
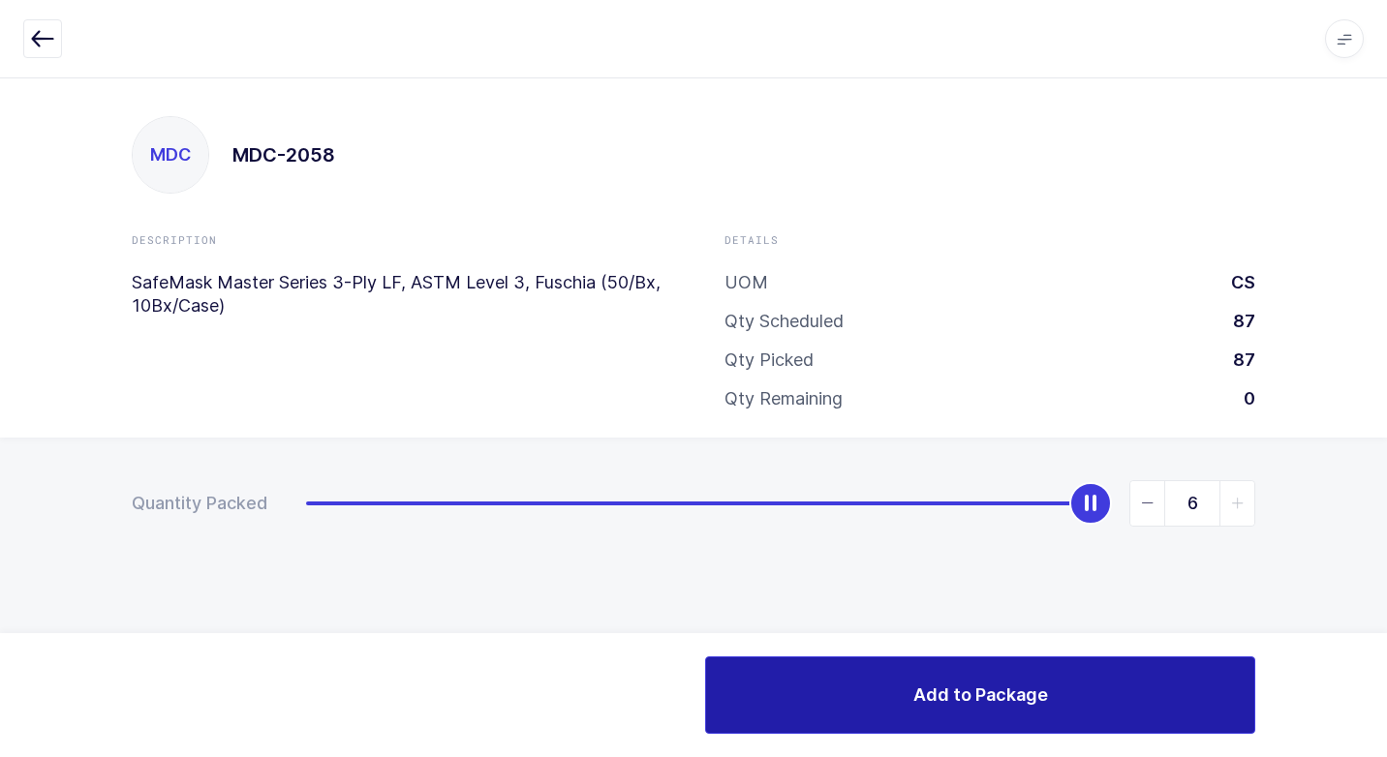
click at [978, 706] on span "Add to Package" at bounding box center [980, 695] width 135 height 24
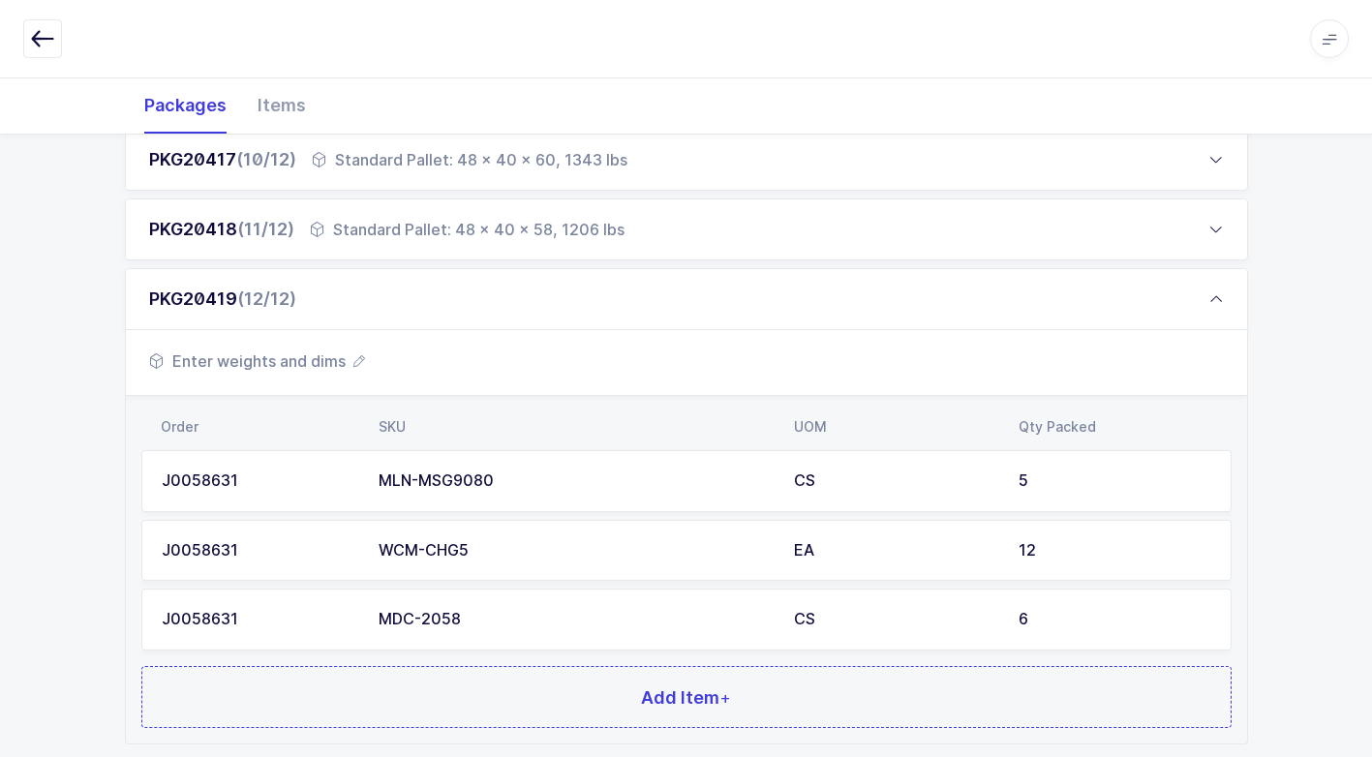
scroll to position [1053, 0]
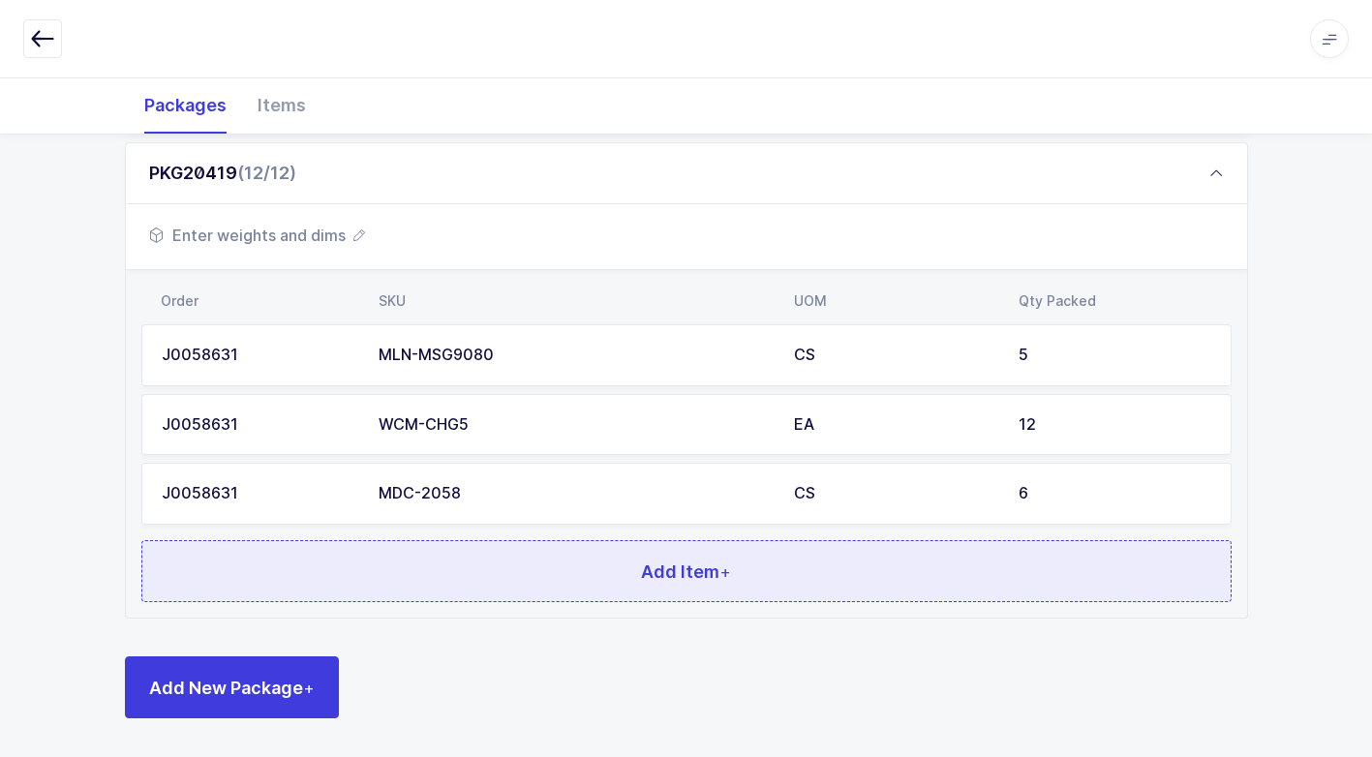
click at [438, 555] on button "Add Item +" at bounding box center [686, 571] width 1090 height 62
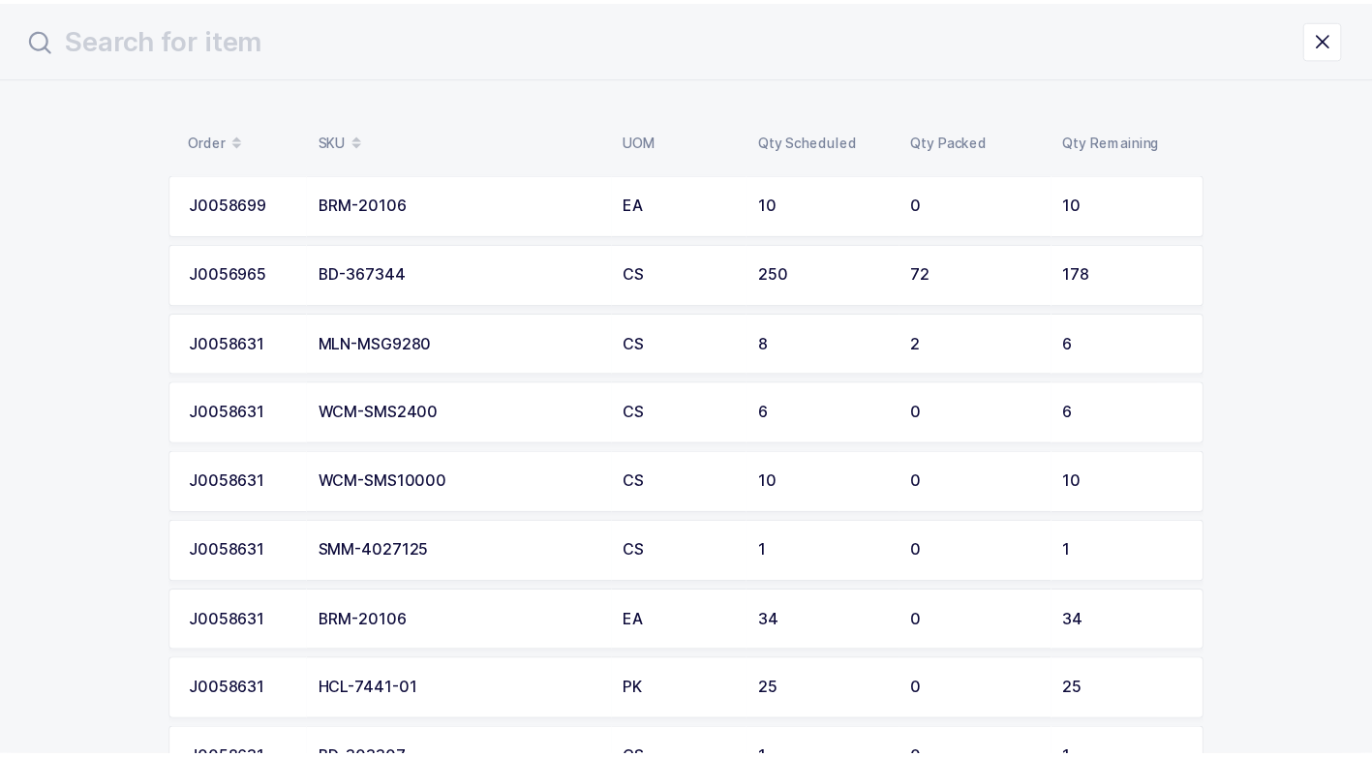
scroll to position [97, 0]
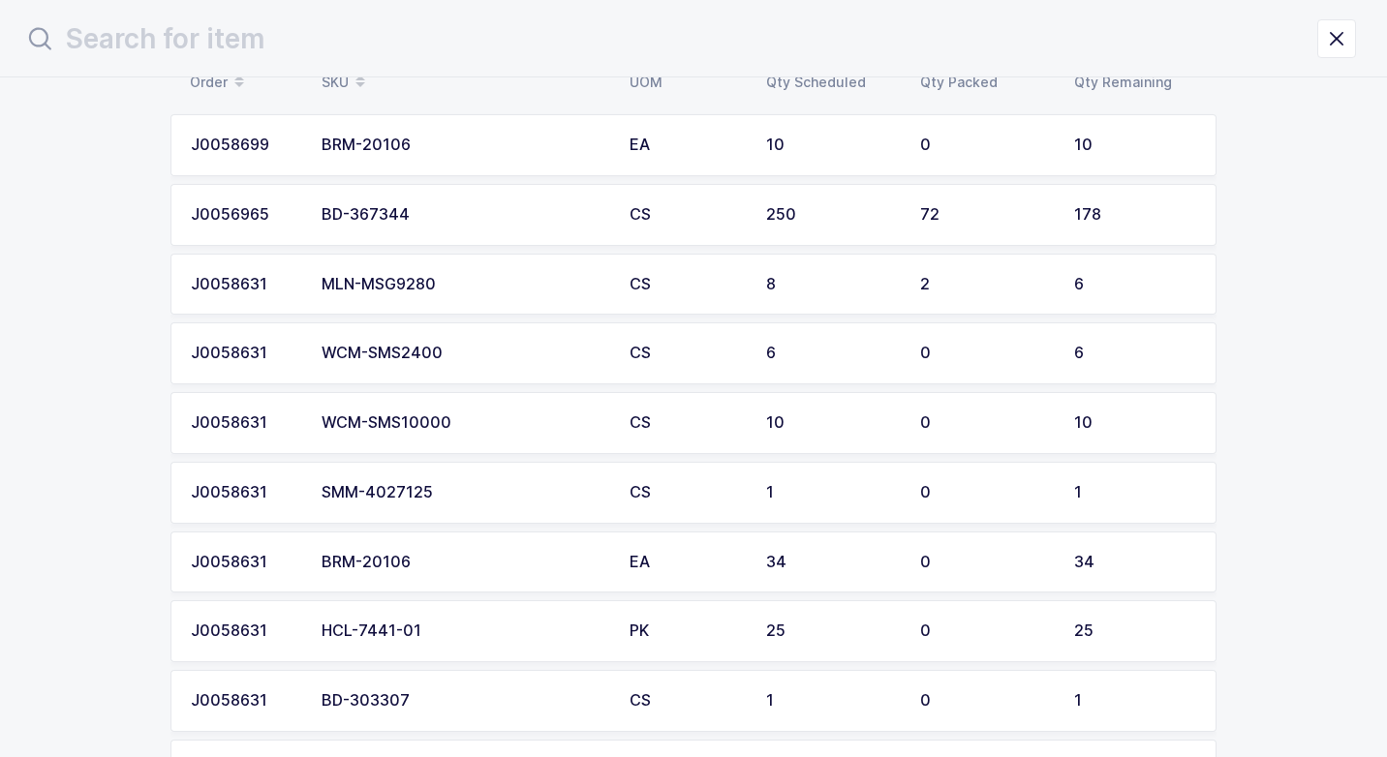
click at [474, 424] on div "WCM-SMS10000" at bounding box center [463, 422] width 285 height 17
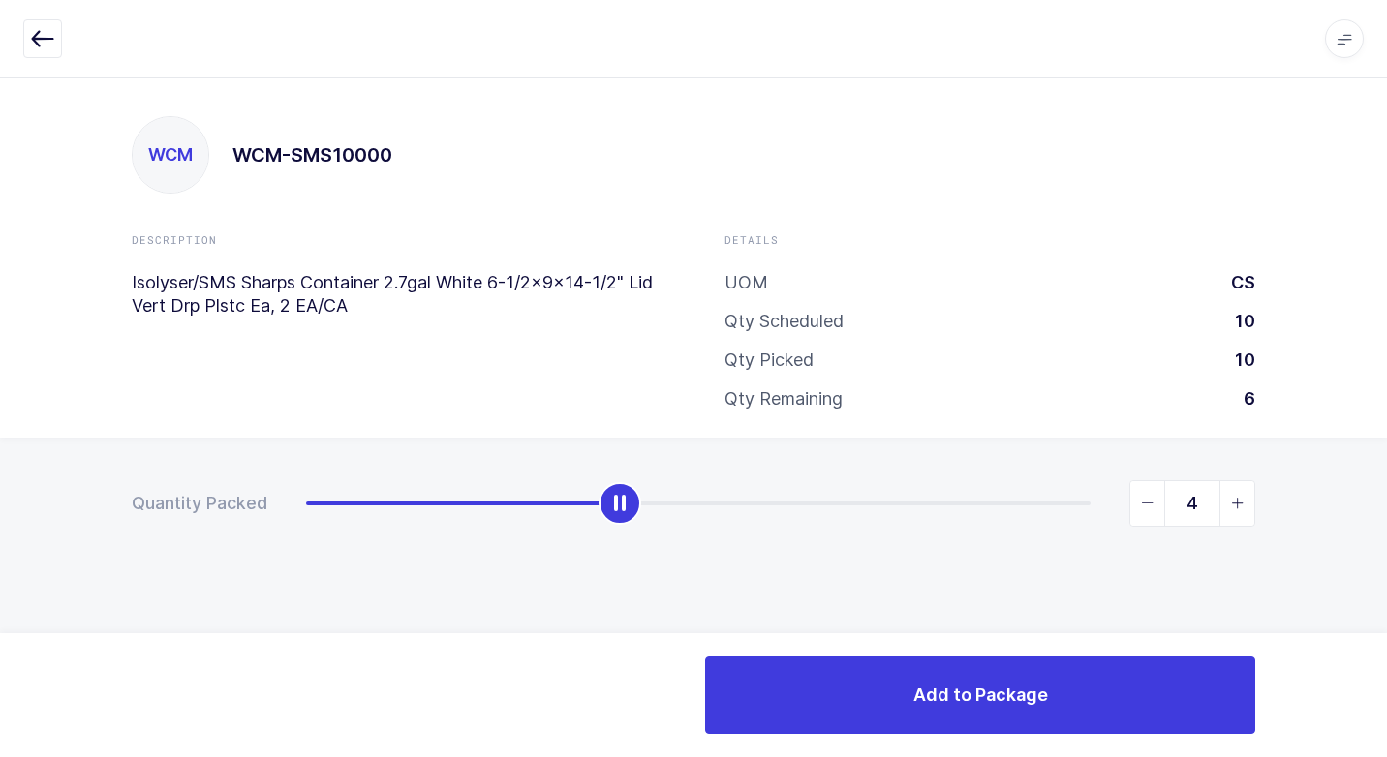
type input "5"
drag, startPoint x: 307, startPoint y: 503, endPoint x: 678, endPoint y: 500, distance: 370.9
click at [678, 500] on div "slider between 0 and 10" at bounding box center [698, 503] width 43 height 43
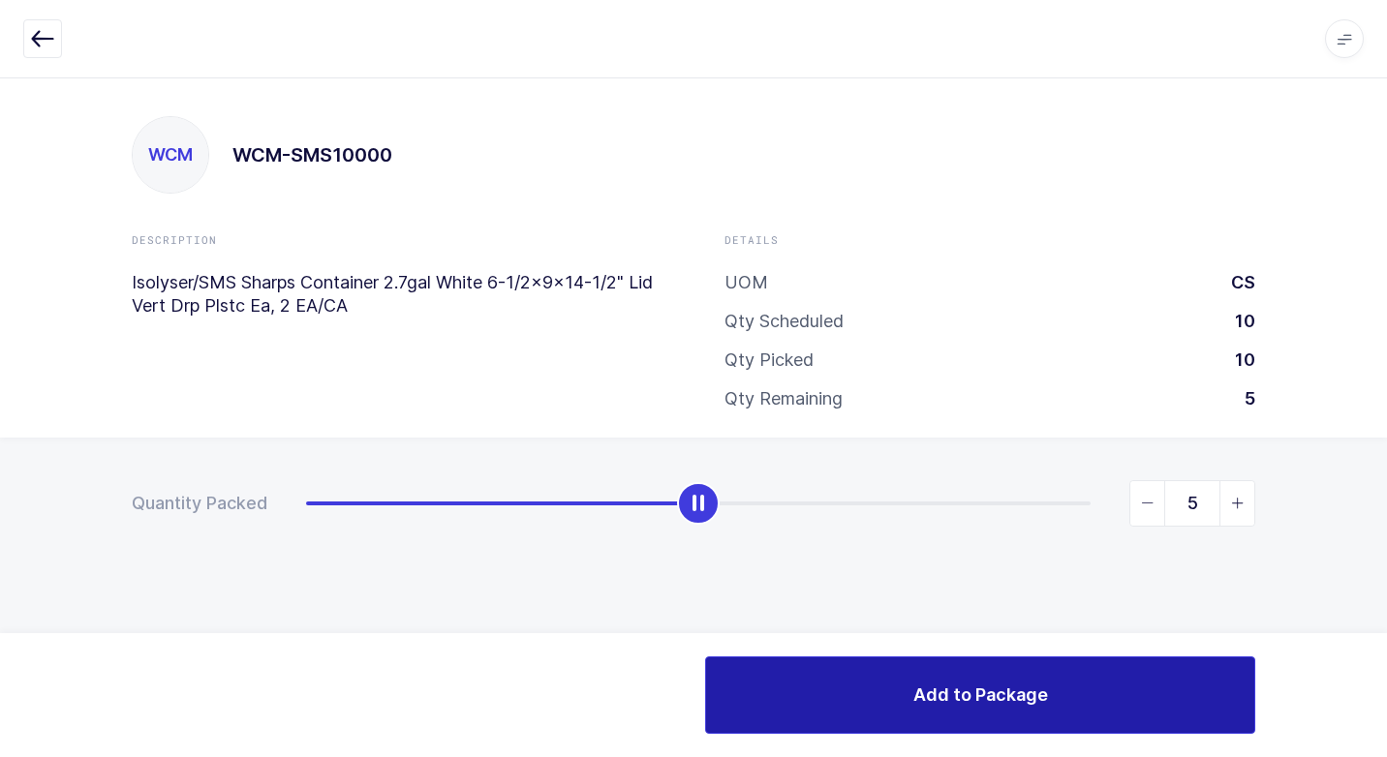
click at [905, 688] on button "Add to Package" at bounding box center [980, 694] width 550 height 77
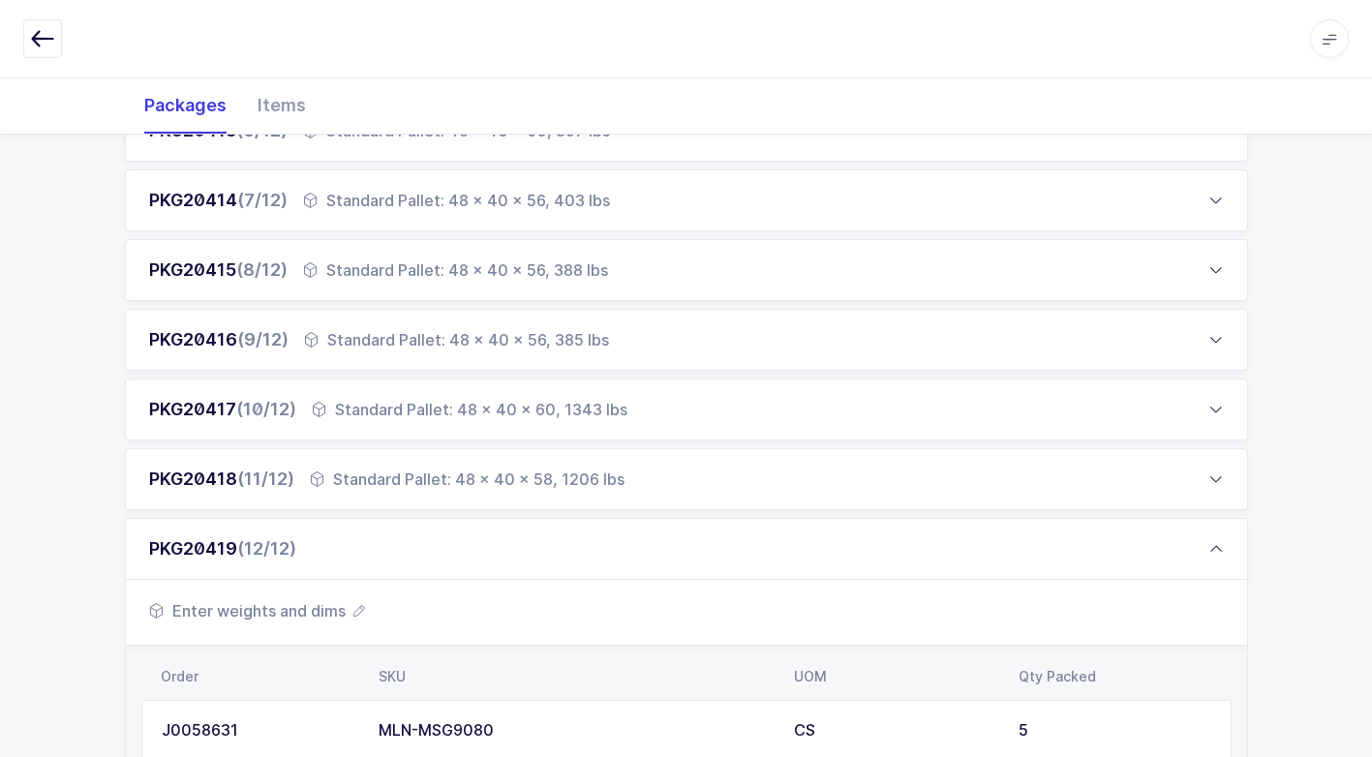
scroll to position [1123, 0]
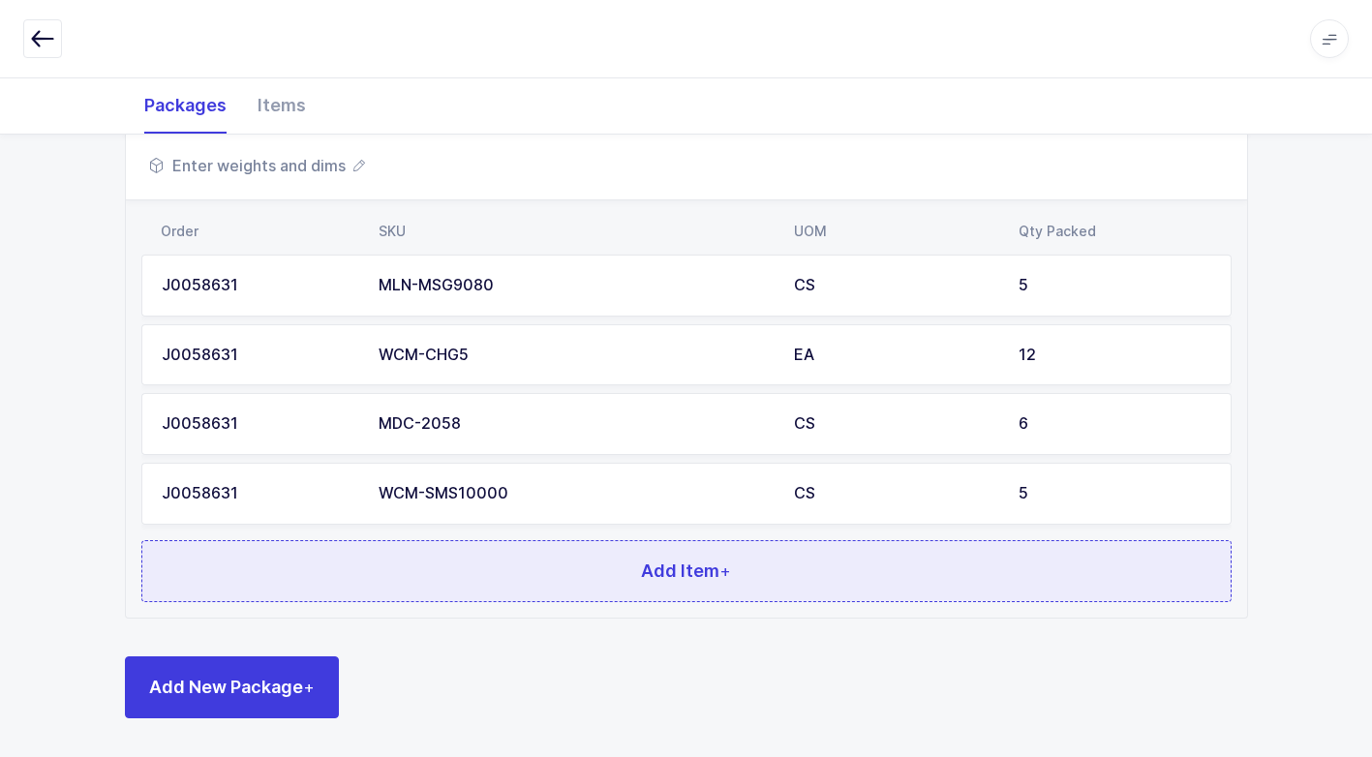
click at [403, 573] on button "Add Item +" at bounding box center [686, 571] width 1090 height 62
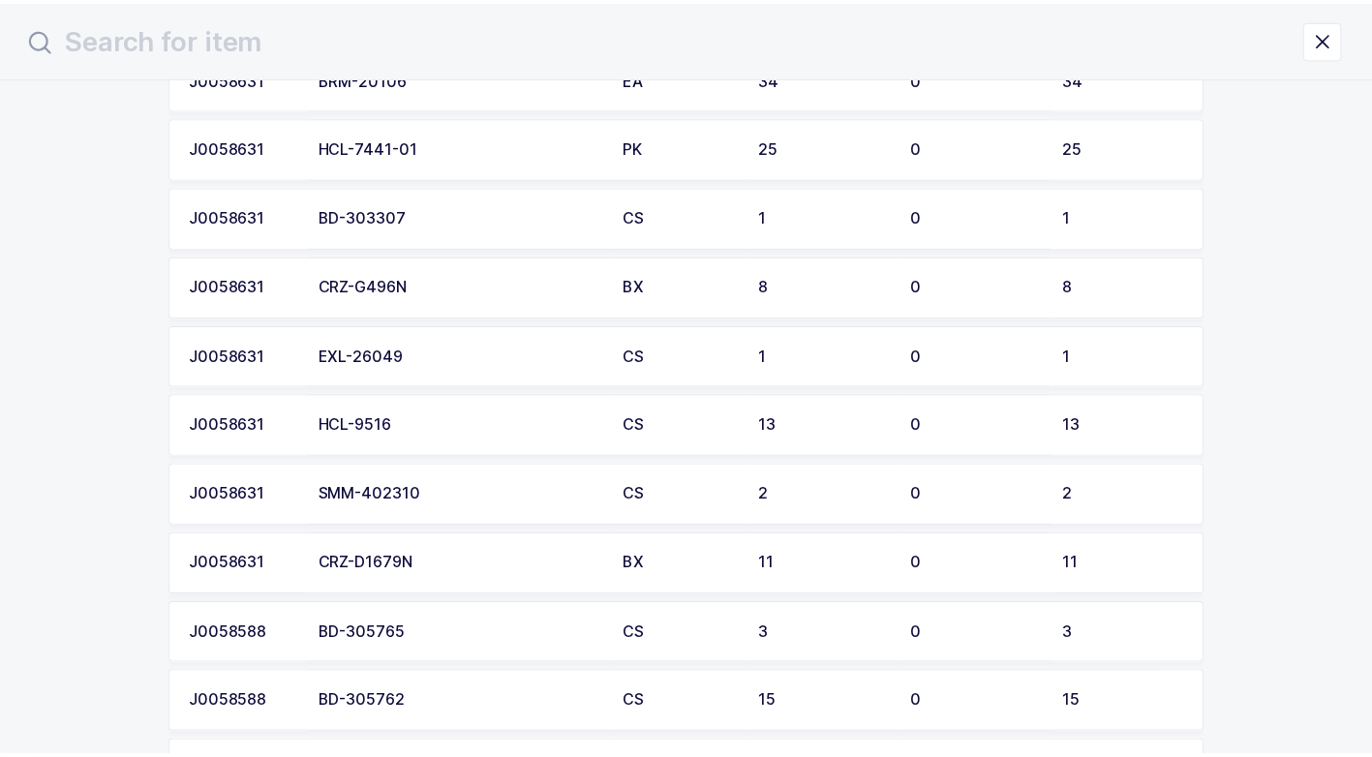
scroll to position [581, 0]
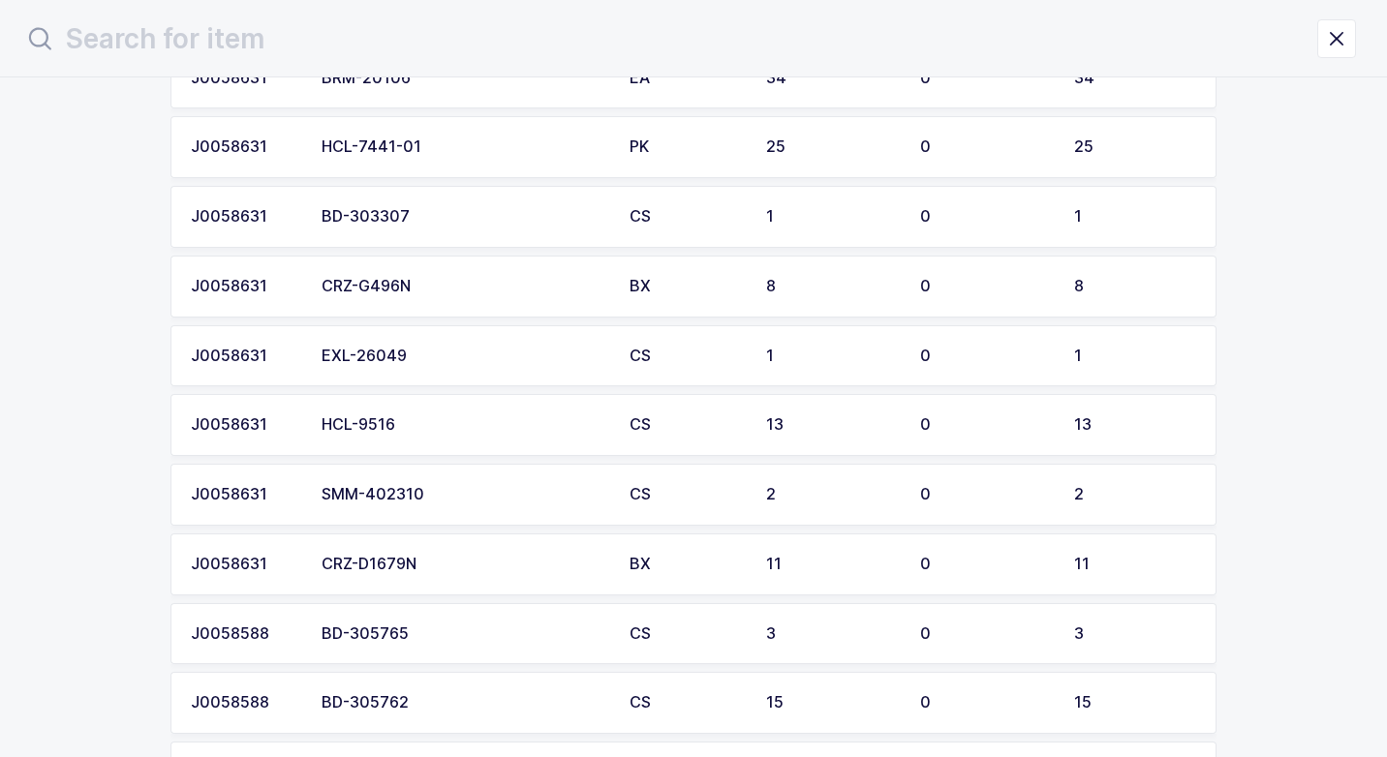
click at [428, 494] on div "SMM-402310" at bounding box center [463, 494] width 285 height 17
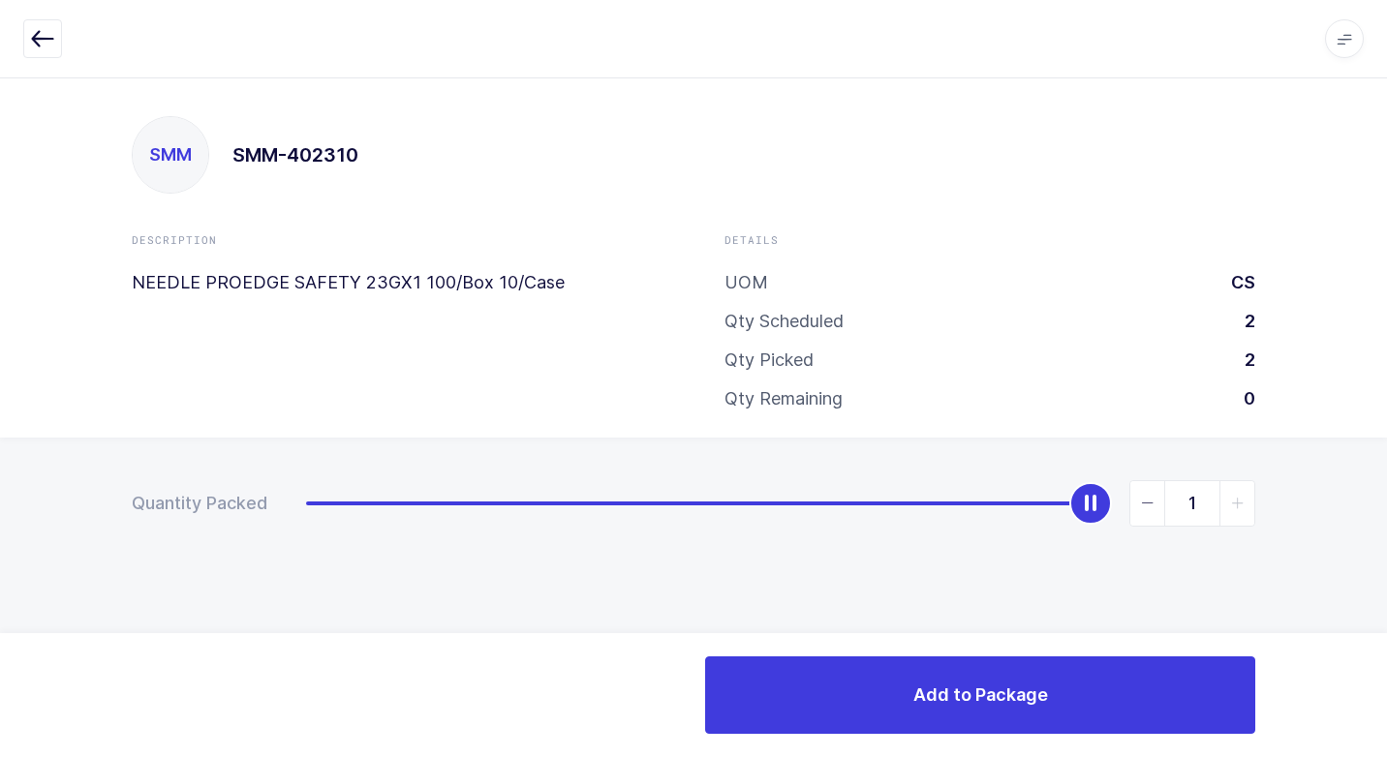
type input "2"
drag, startPoint x: 314, startPoint y: 517, endPoint x: 1125, endPoint y: 642, distance: 820.9
click at [1280, 527] on div "Quantity Packed 2" at bounding box center [693, 571] width 1387 height 267
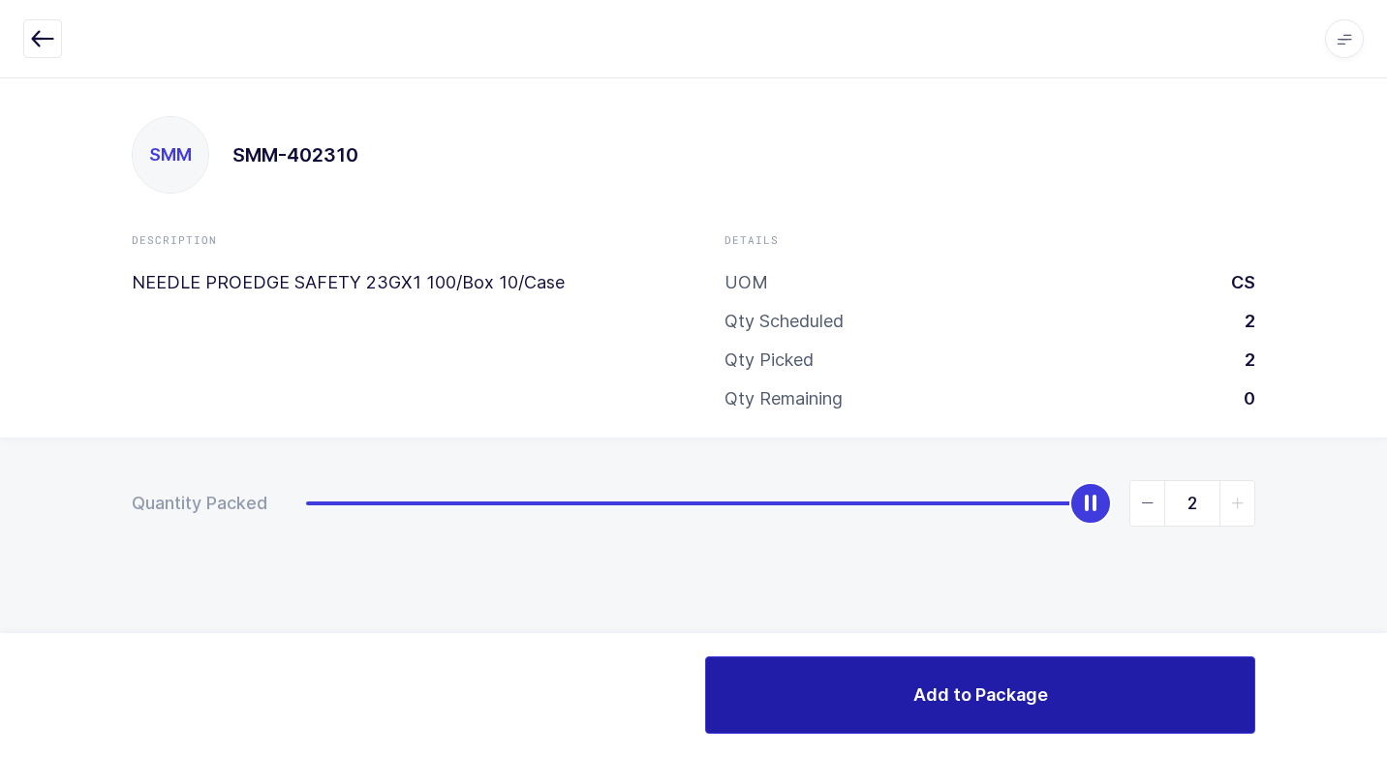
click at [923, 697] on span "Add to Package" at bounding box center [980, 695] width 135 height 24
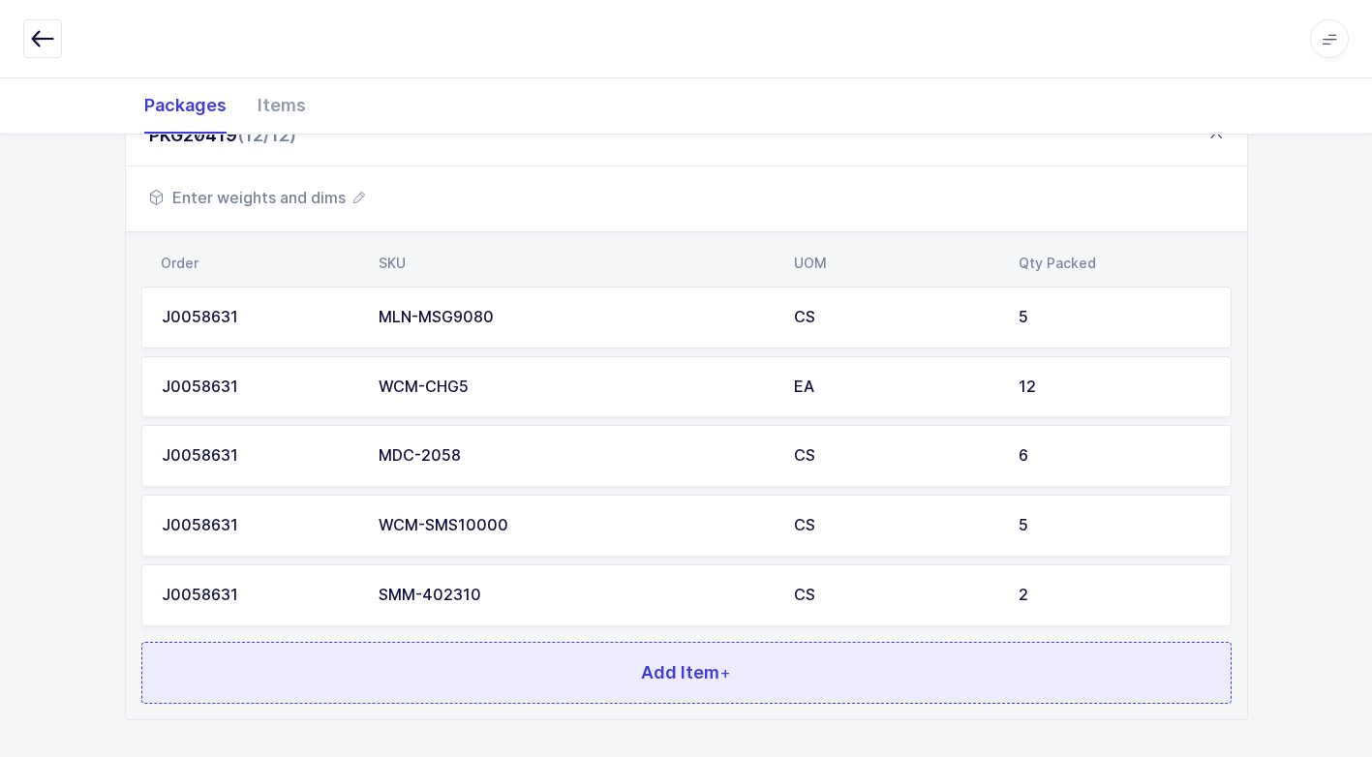
scroll to position [1193, 0]
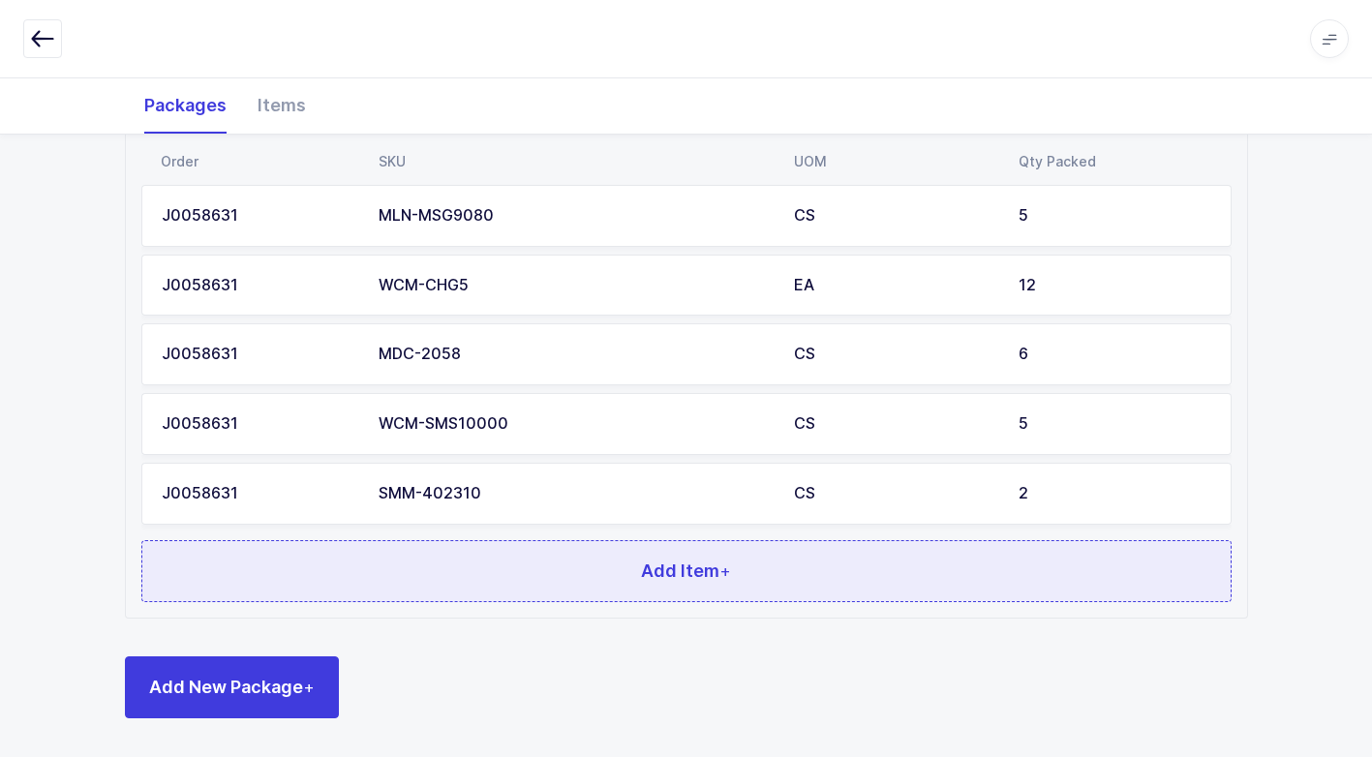
click at [453, 559] on button "Add Item +" at bounding box center [686, 571] width 1090 height 62
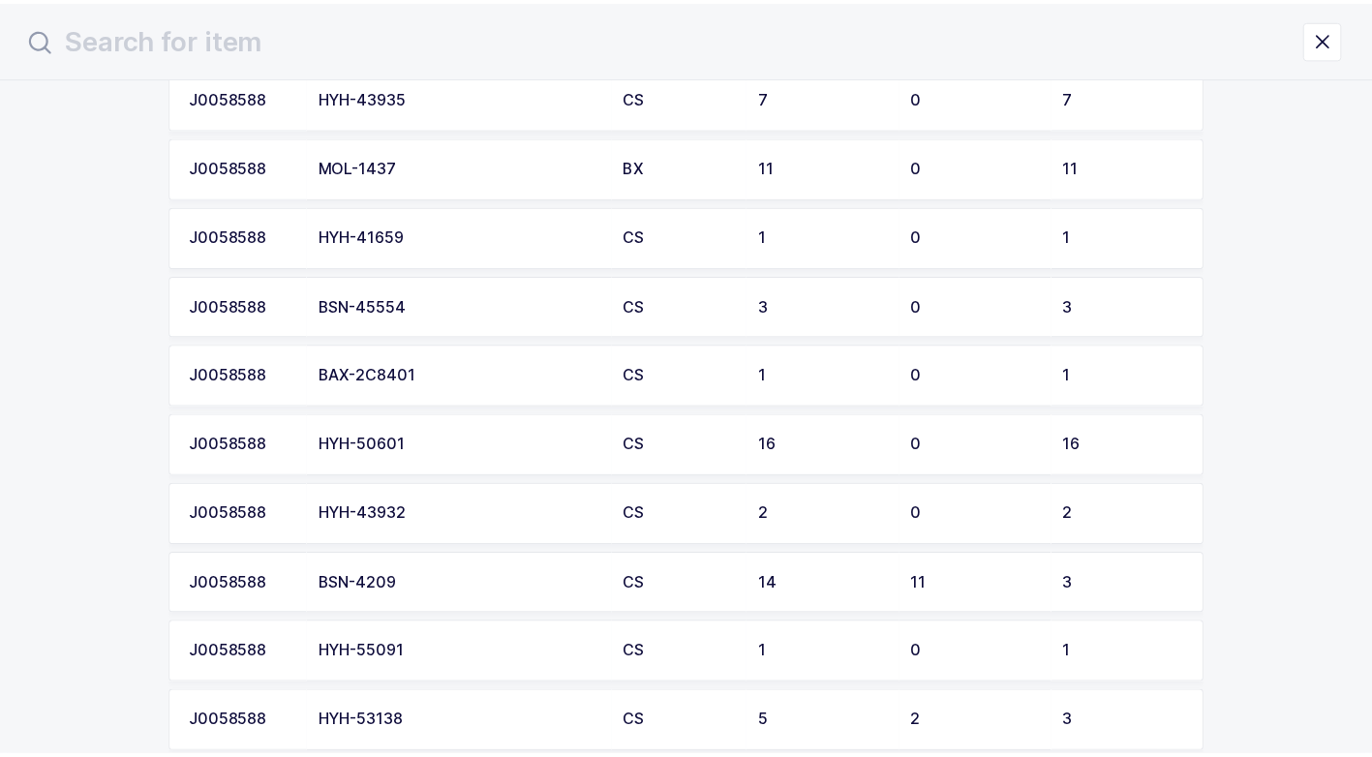
scroll to position [1646, 0]
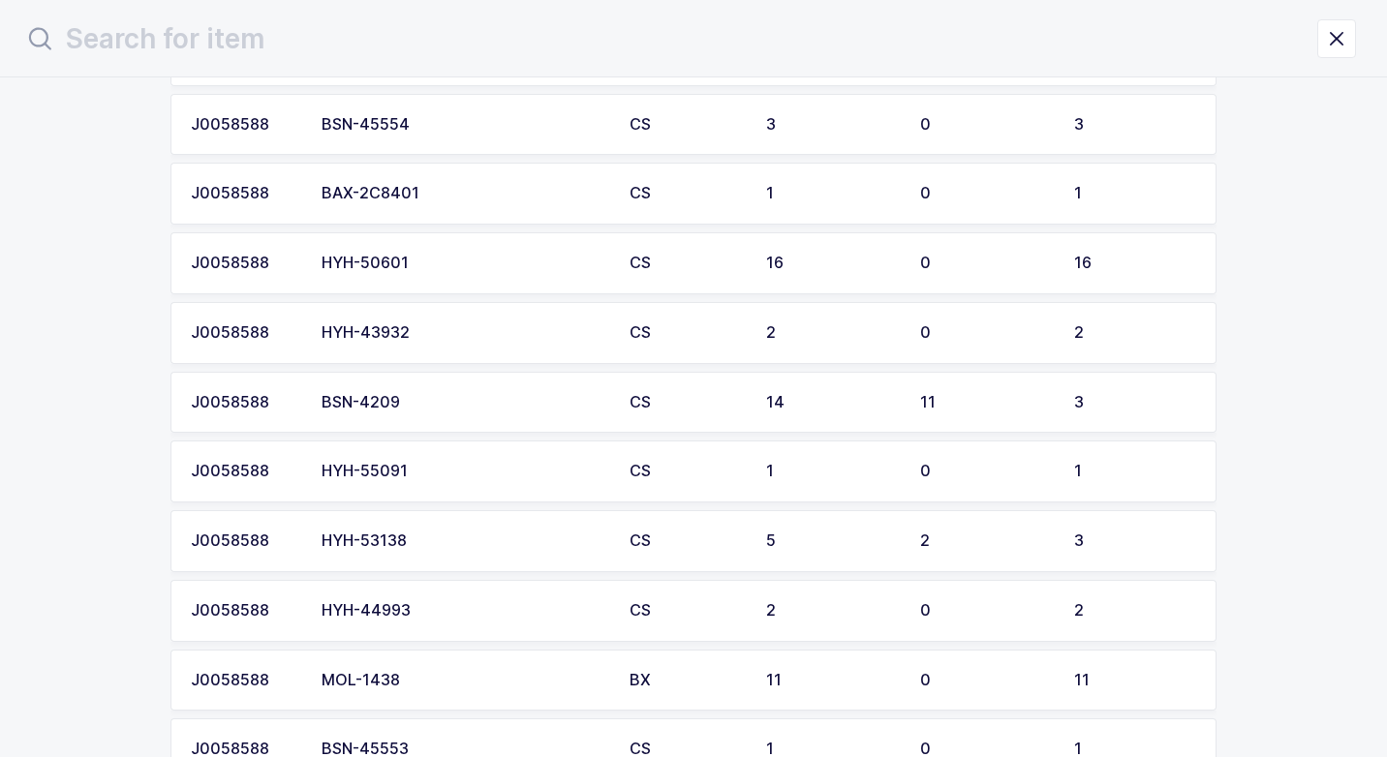
click at [427, 409] on div "BSN-4209" at bounding box center [463, 402] width 285 height 17
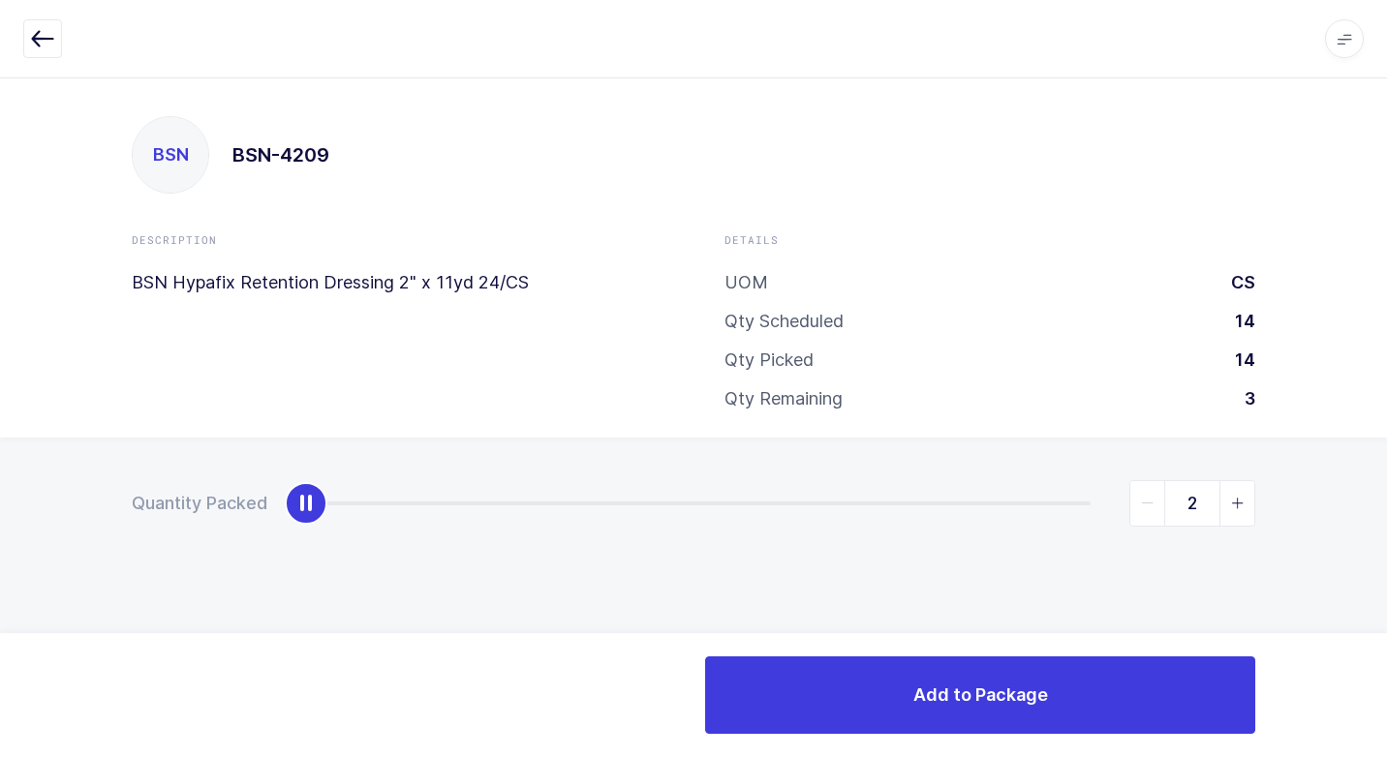
type input "3"
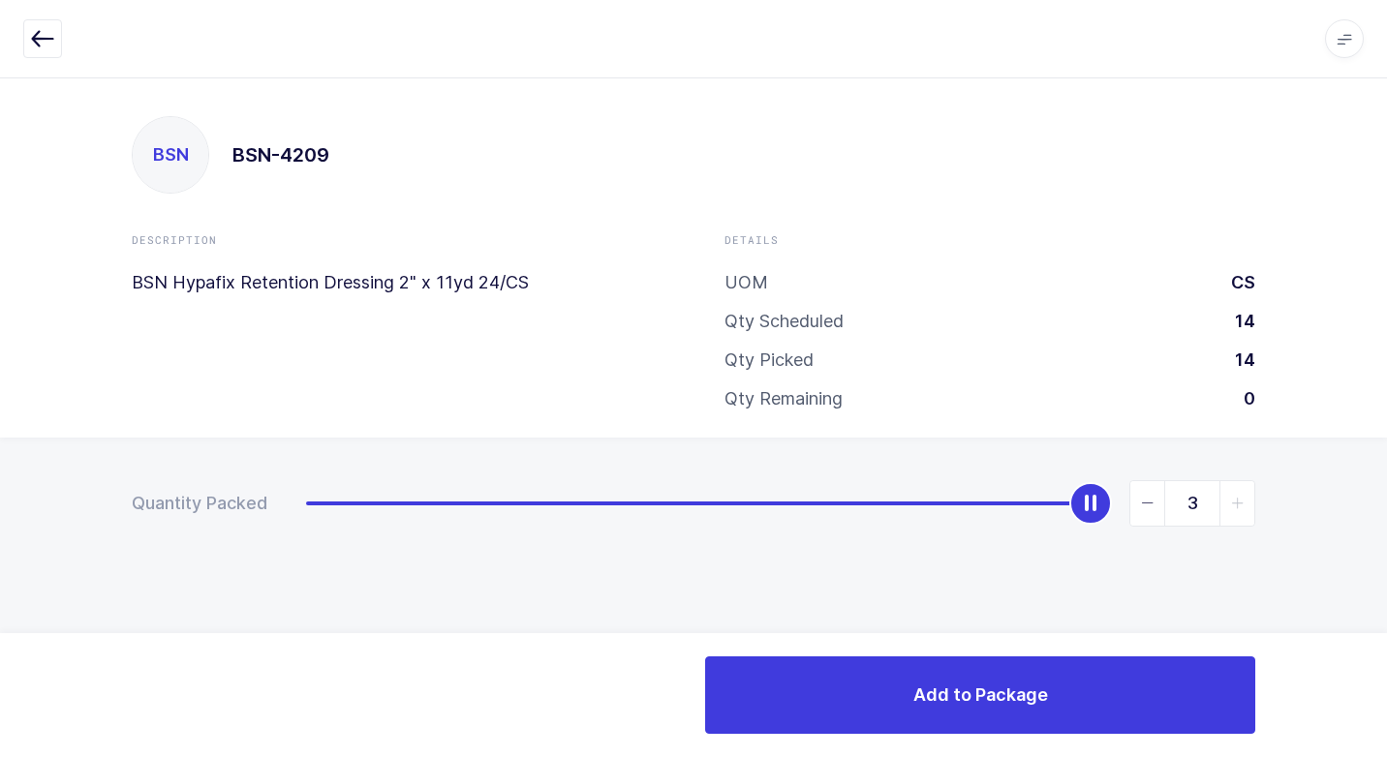
drag, startPoint x: 319, startPoint y: 502, endPoint x: 1241, endPoint y: 542, distance: 923.6
click at [1386, 444] on html "Apps Core [GEOGRAPHIC_DATA] Admin Mission Control Purchasing [PERSON_NAME] Logo…" at bounding box center [693, 378] width 1387 height 757
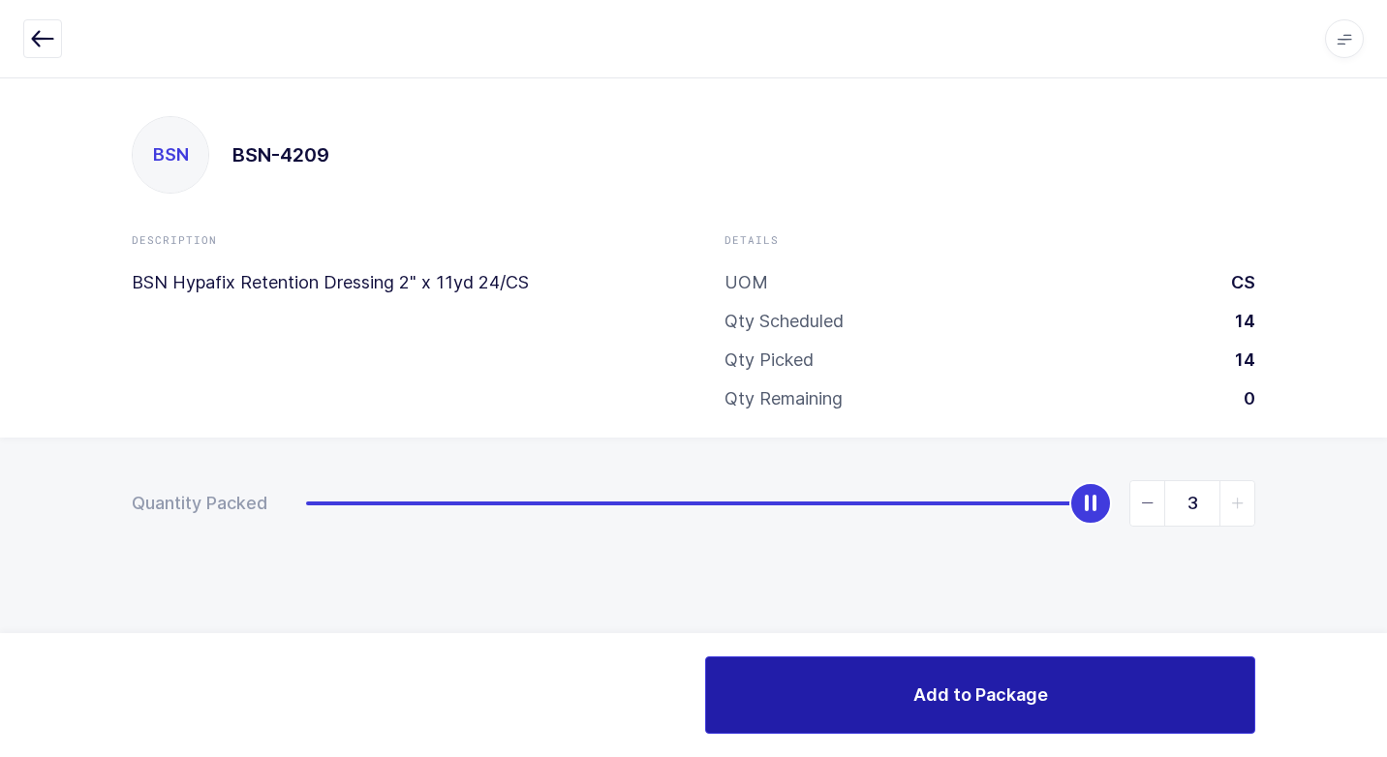
click at [930, 679] on button "Add to Package" at bounding box center [980, 694] width 550 height 77
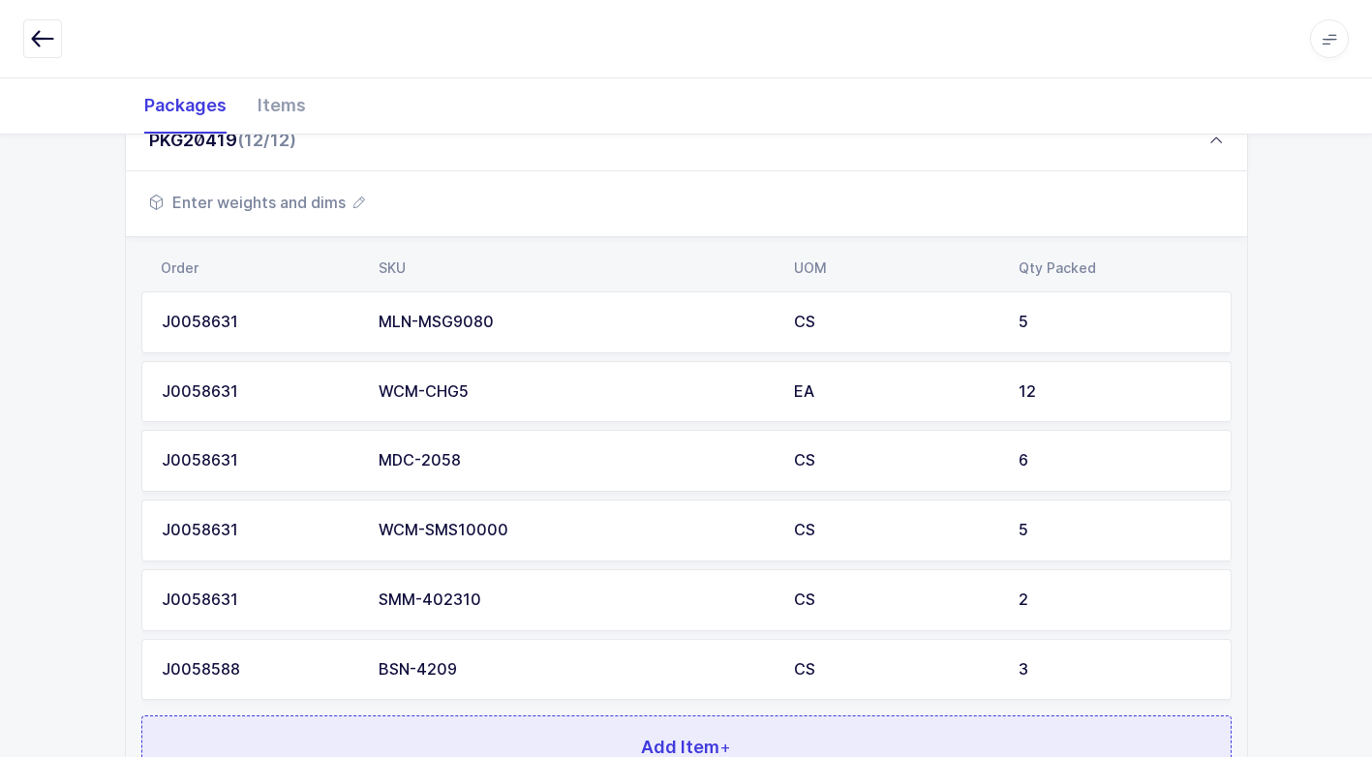
scroll to position [1262, 0]
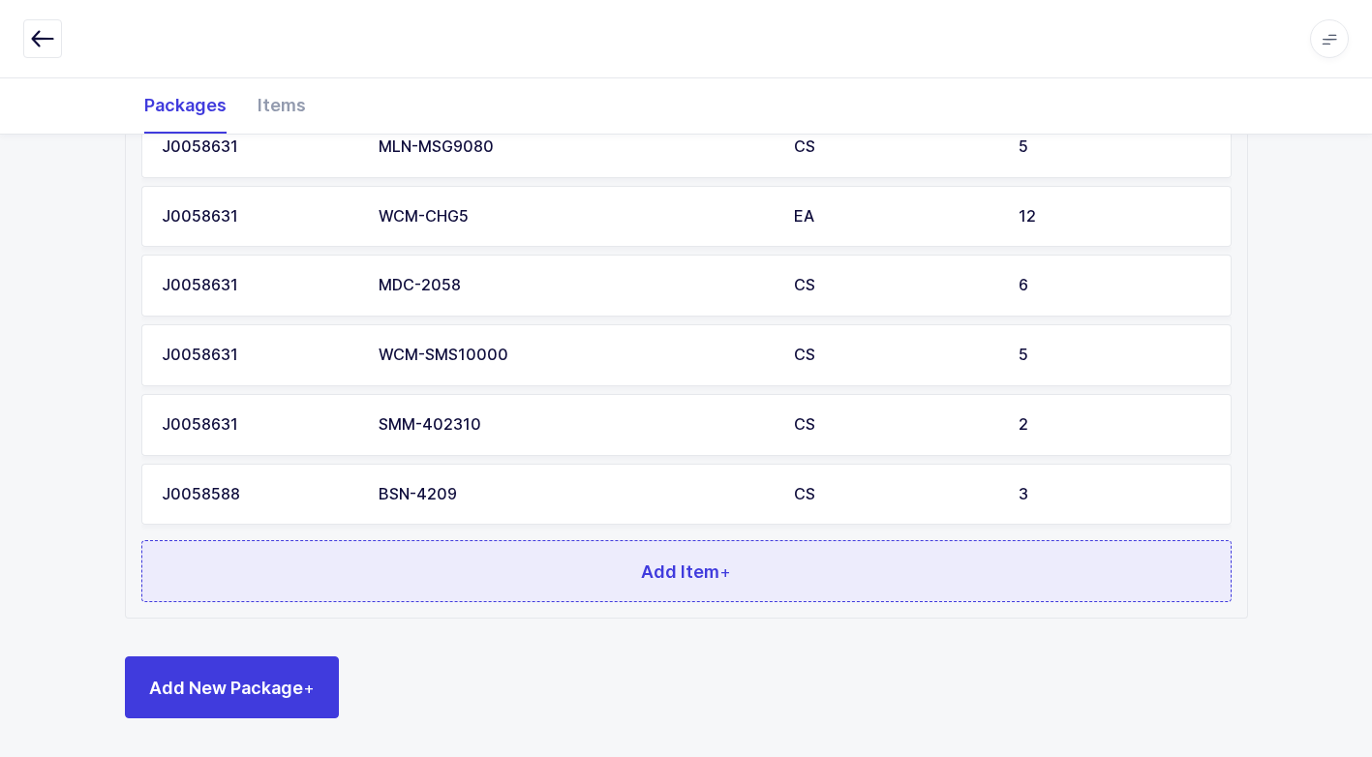
click at [443, 558] on button "Add Item +" at bounding box center [686, 571] width 1090 height 62
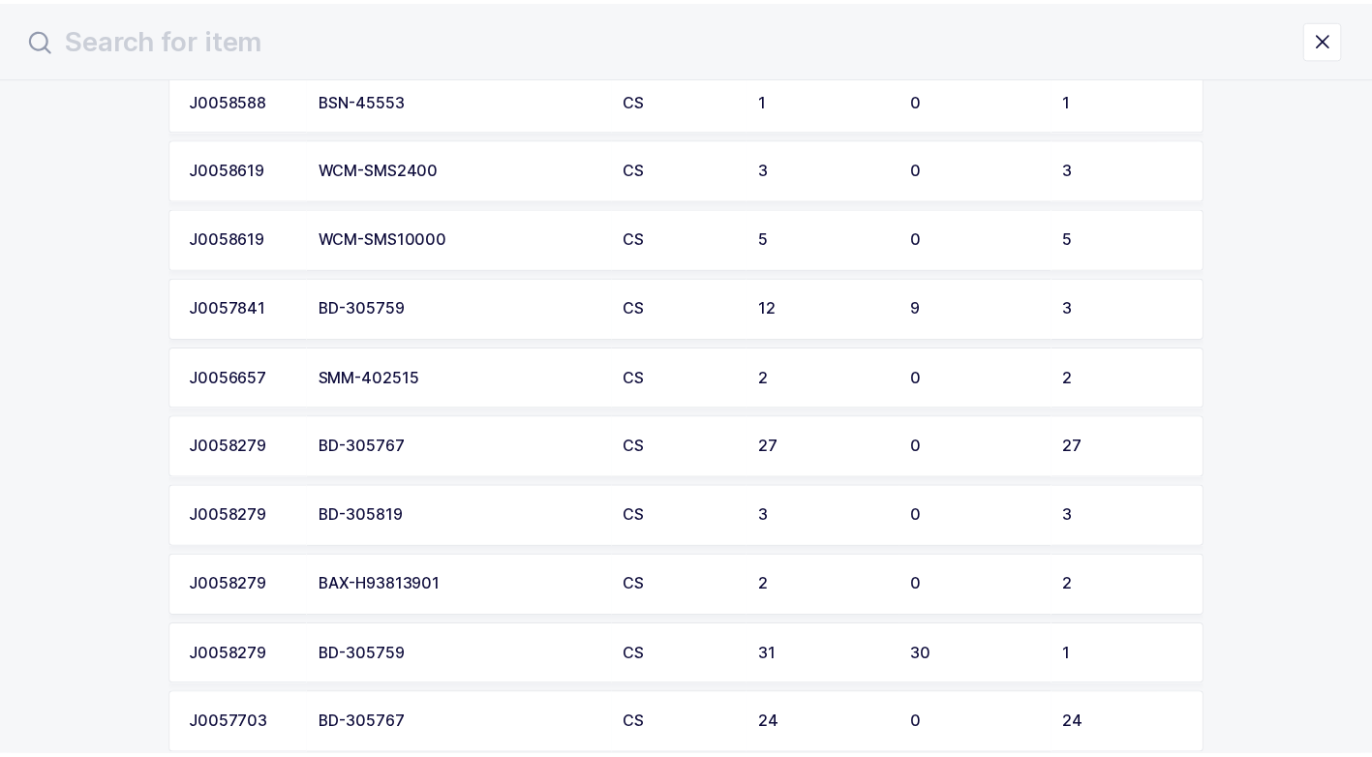
scroll to position [2227, 0]
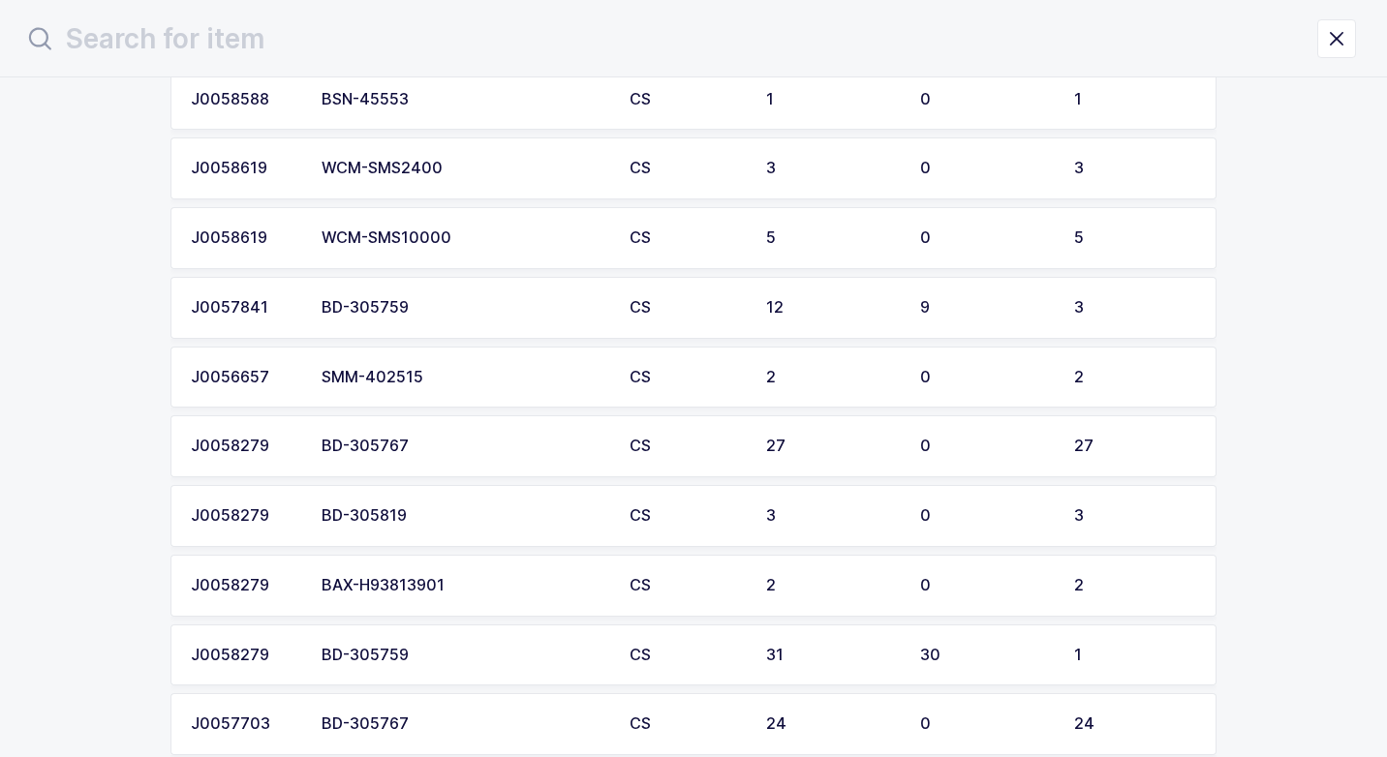
click at [453, 308] on div "BD-305759" at bounding box center [463, 307] width 285 height 17
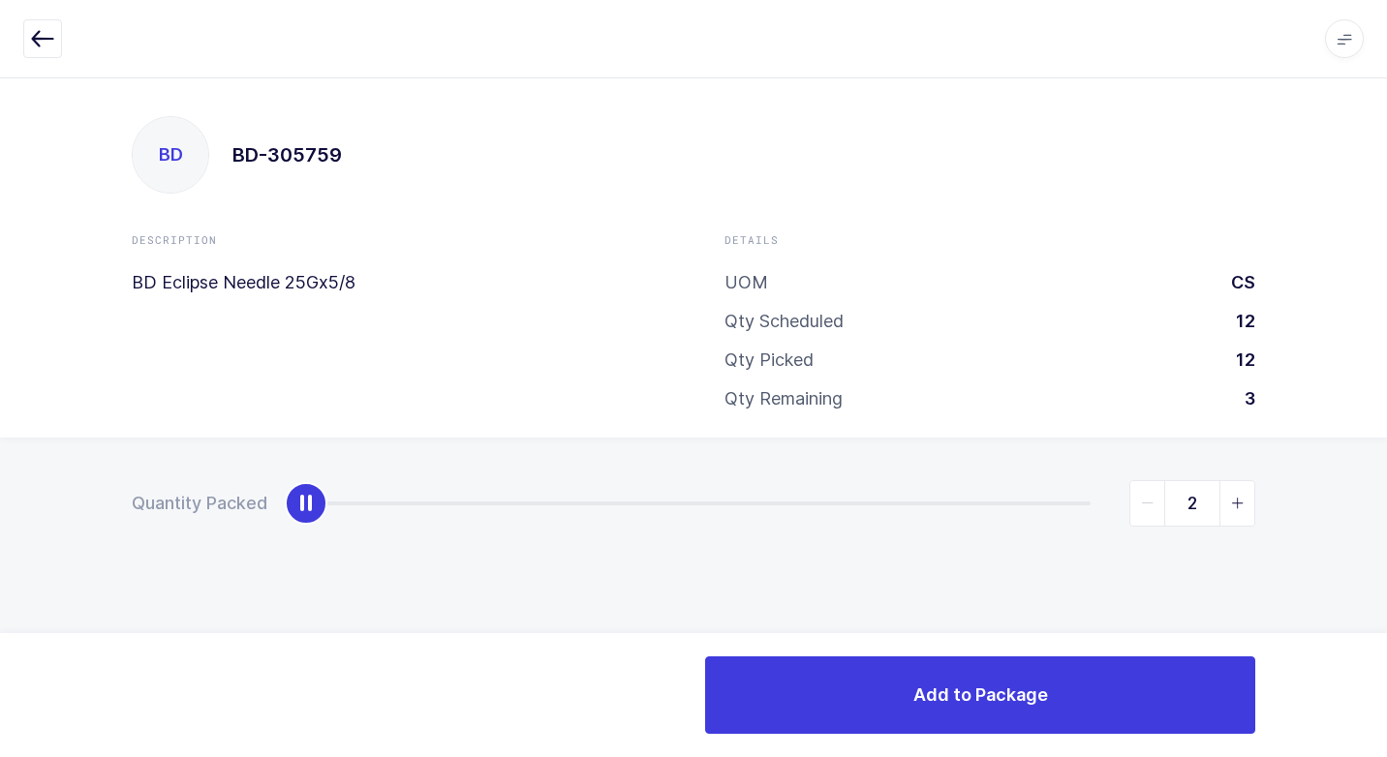
type input "3"
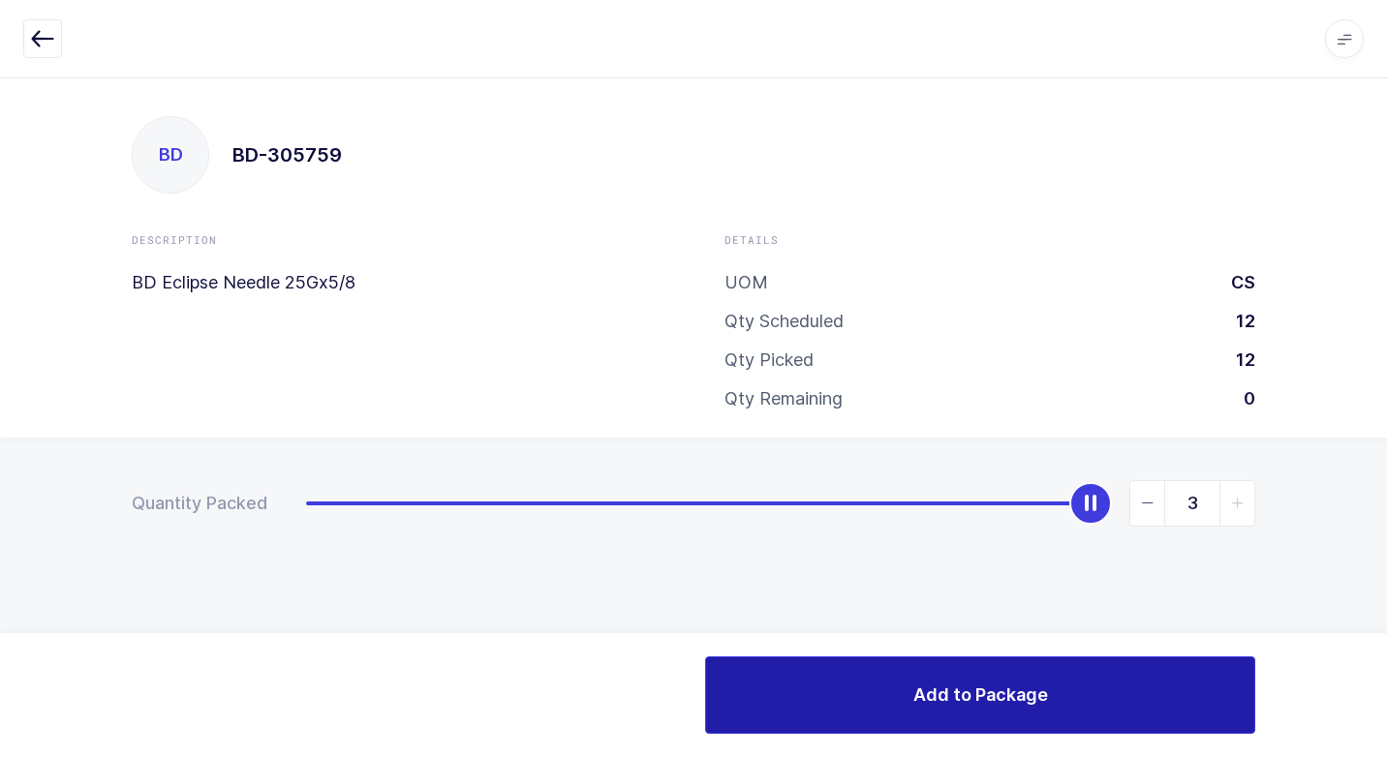
drag, startPoint x: 314, startPoint y: 513, endPoint x: 1141, endPoint y: 706, distance: 849.0
click at [1386, 533] on html "Apps Core [GEOGRAPHIC_DATA] Admin Mission Control Purchasing [PERSON_NAME] Logo…" at bounding box center [693, 378] width 1387 height 757
click at [858, 697] on button "Add to Package" at bounding box center [980, 694] width 550 height 77
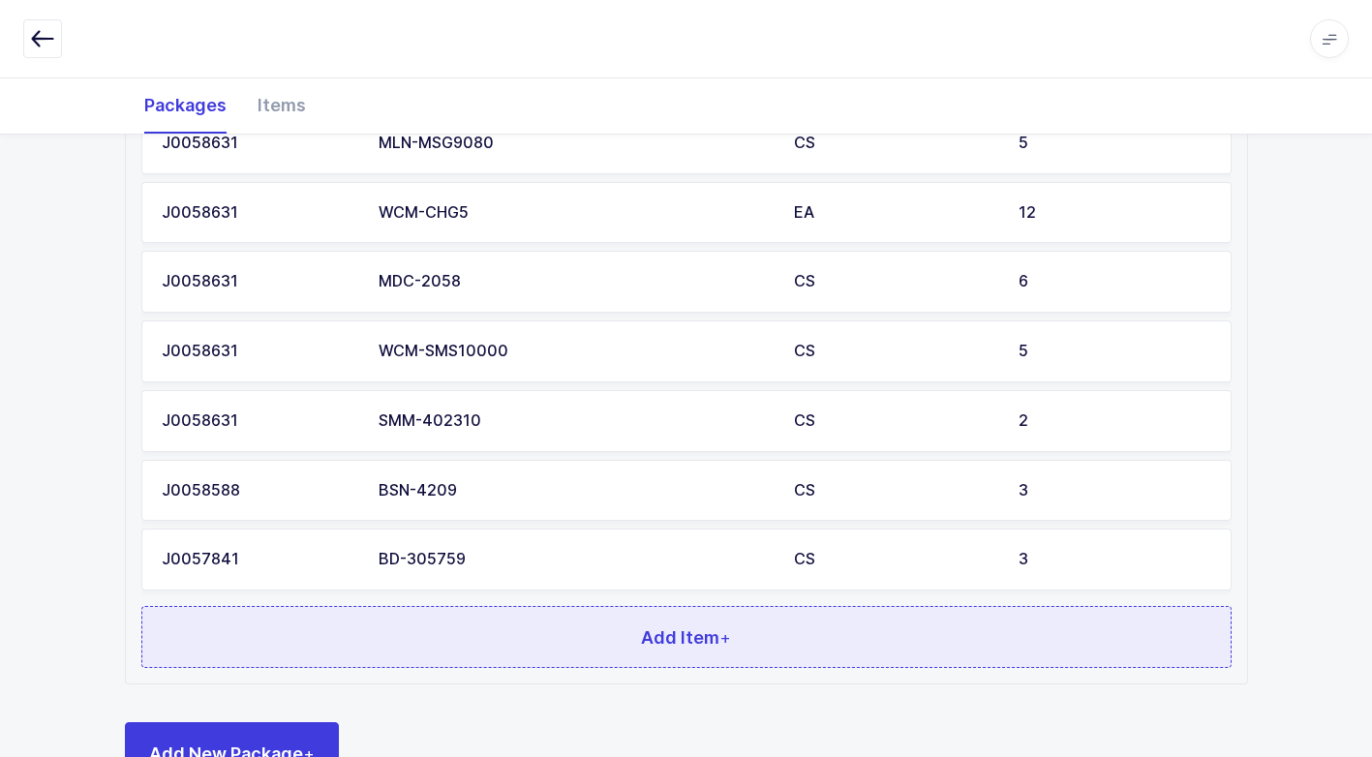
scroll to position [1331, 0]
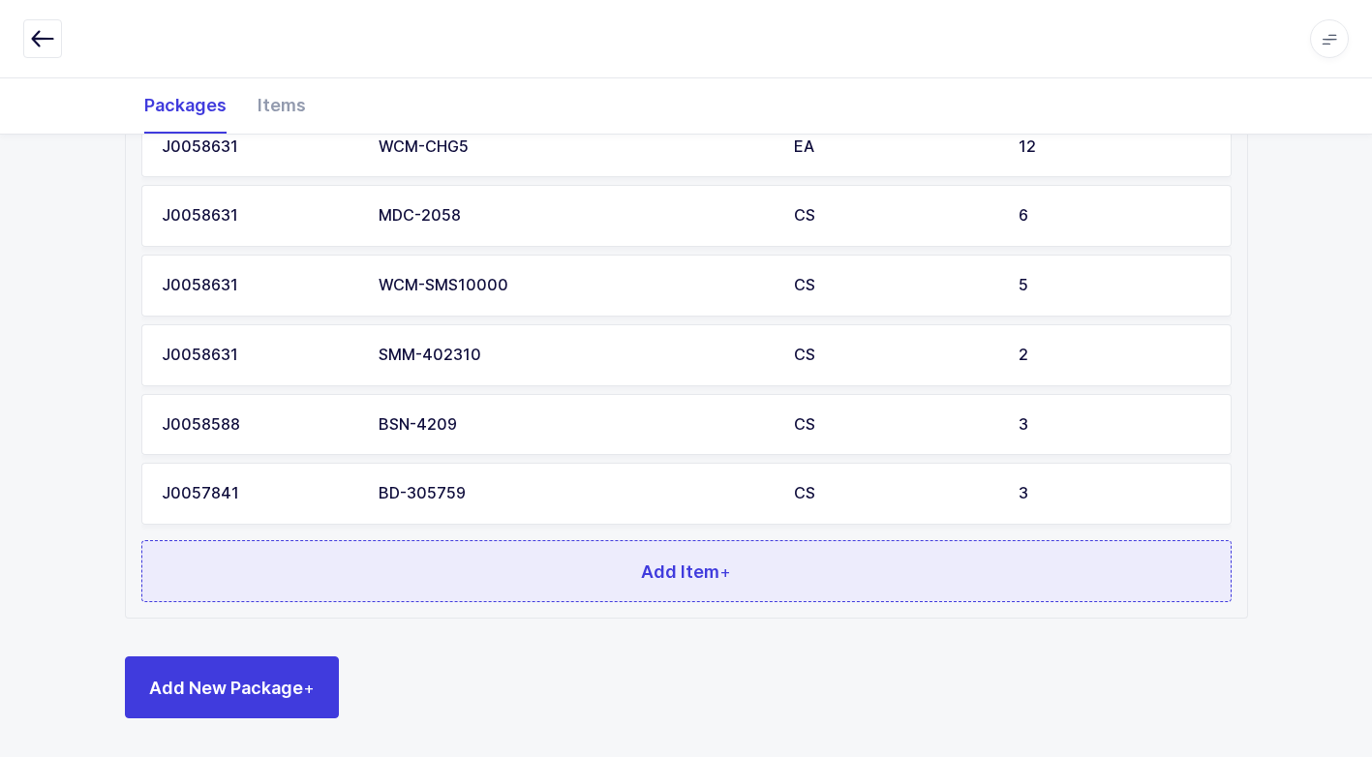
click at [423, 563] on button "Add Item +" at bounding box center [686, 571] width 1090 height 62
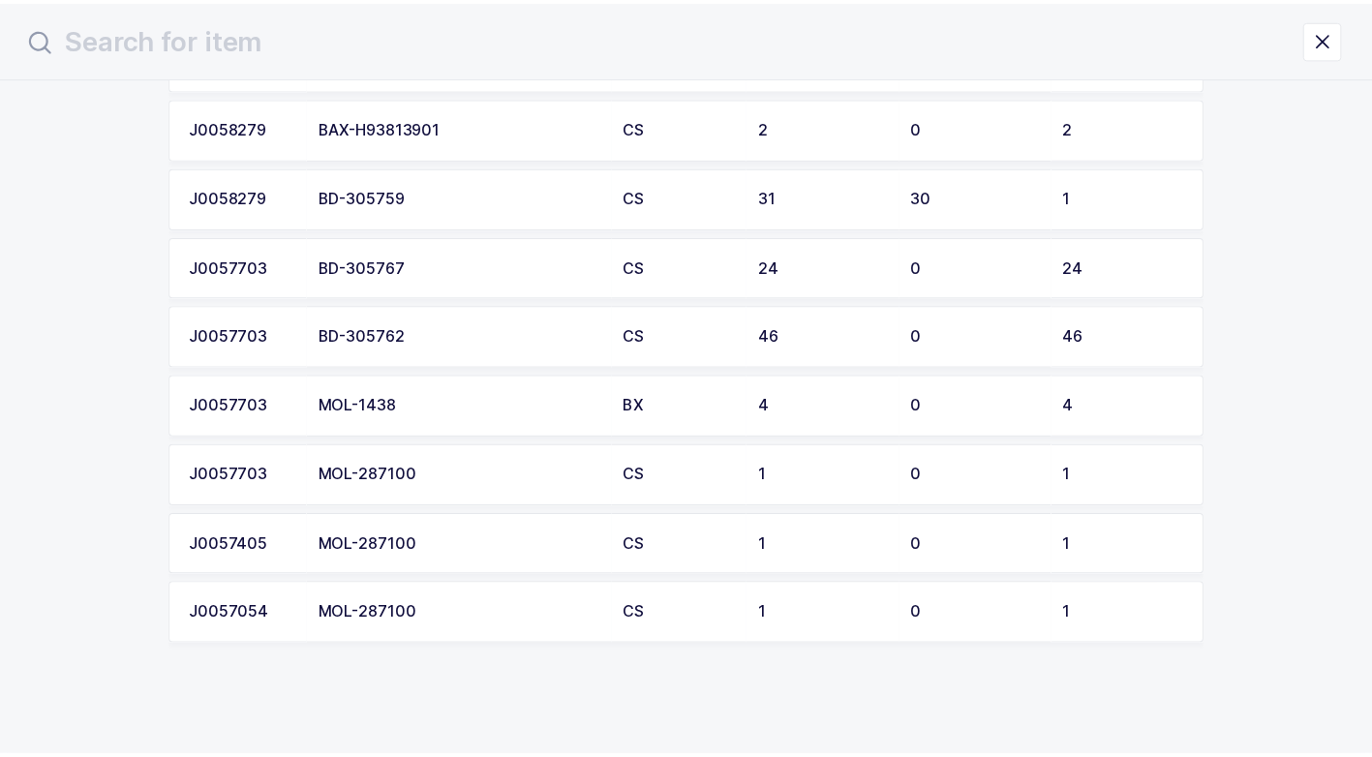
scroll to position [2619, 0]
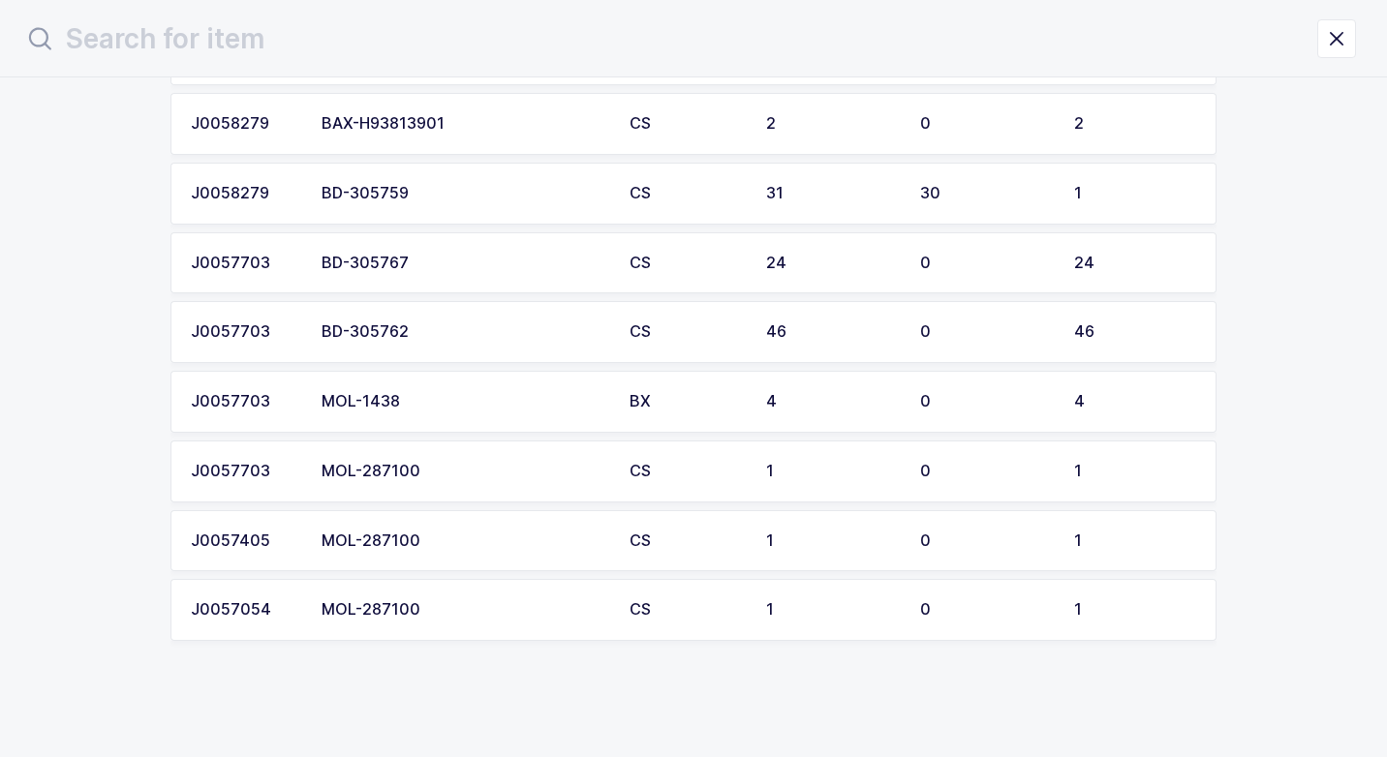
click at [498, 187] on div "BD-305759" at bounding box center [463, 193] width 285 height 17
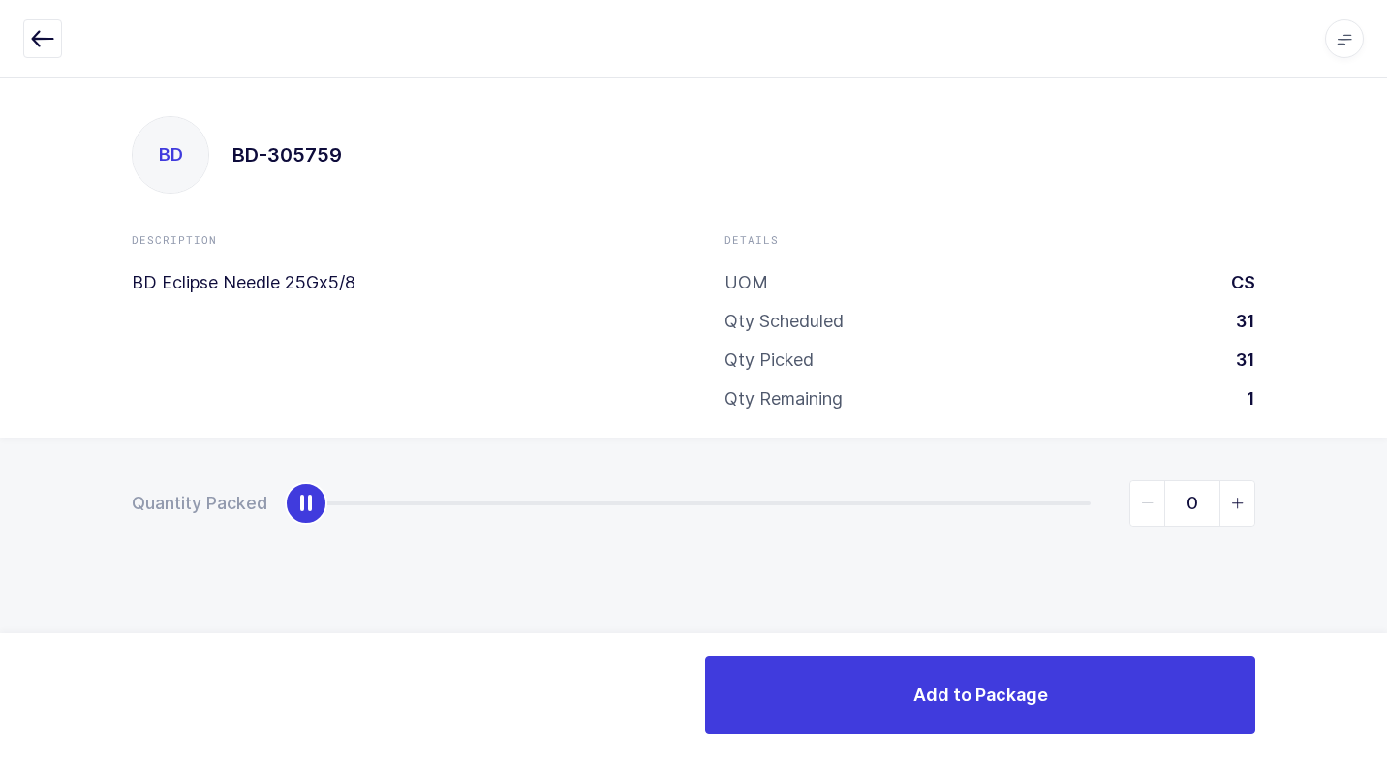
type input "1"
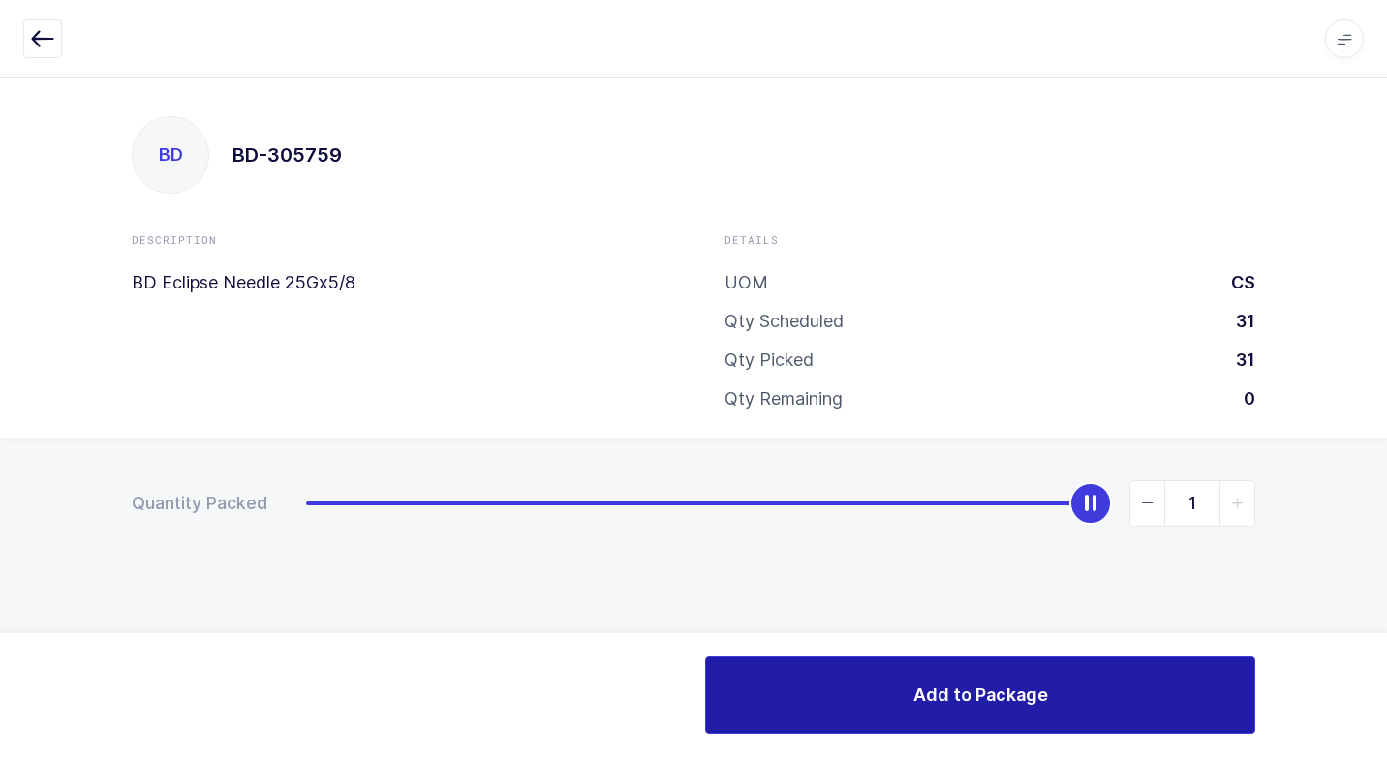
drag, startPoint x: 306, startPoint y: 503, endPoint x: 1139, endPoint y: 720, distance: 860.5
click at [1375, 588] on div "Quantity Packed 1" at bounding box center [693, 571] width 1387 height 267
drag, startPoint x: 936, startPoint y: 714, endPoint x: 928, endPoint y: 707, distance: 11.0
click at [930, 709] on button "Add to Package" at bounding box center [980, 694] width 550 height 77
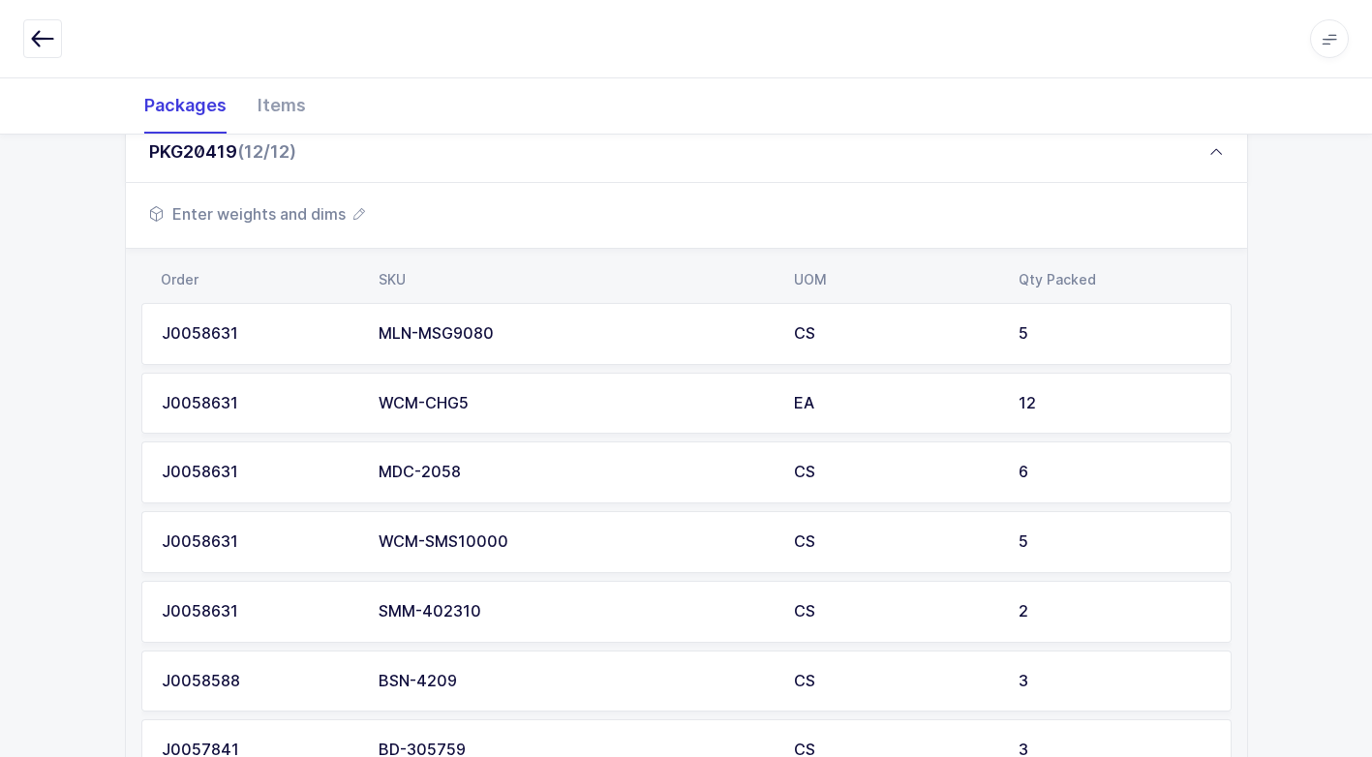
scroll to position [1259, 0]
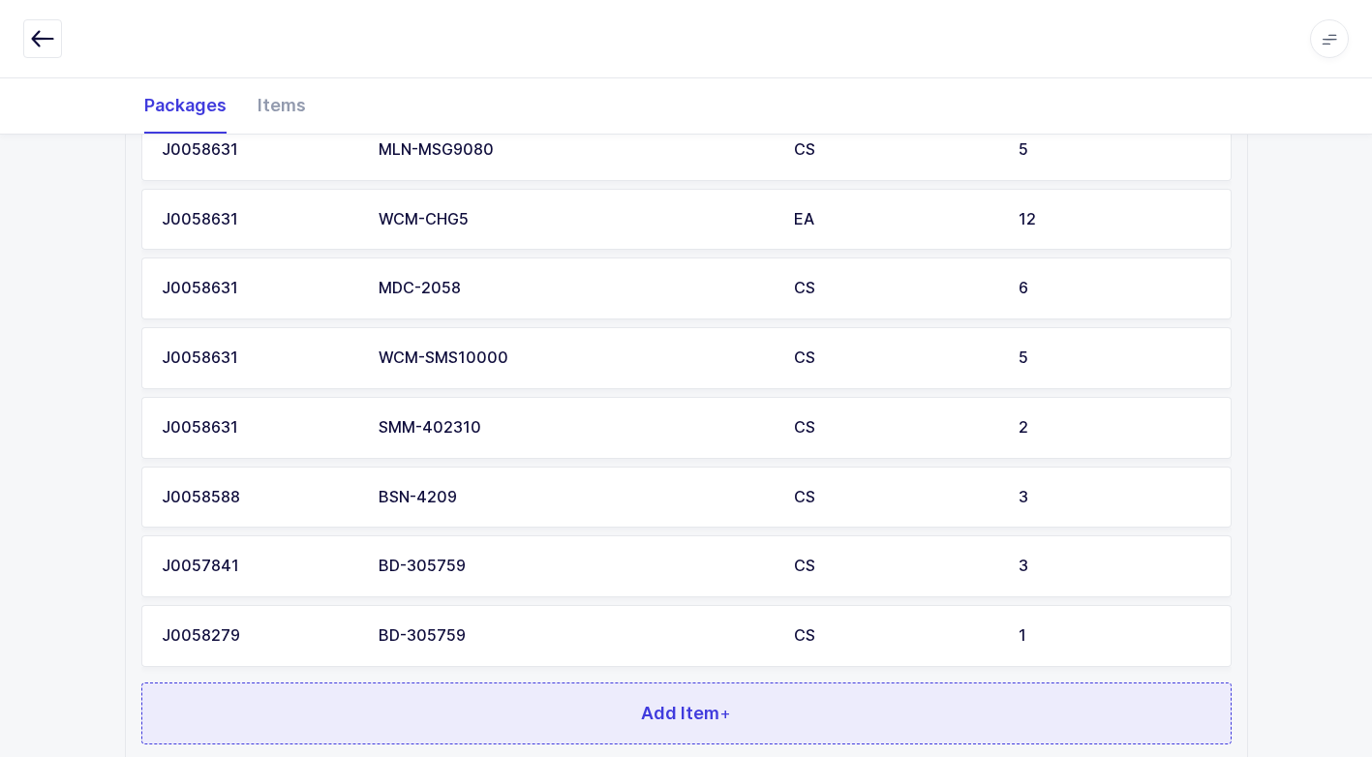
click at [503, 699] on button "Add Item +" at bounding box center [686, 714] width 1090 height 62
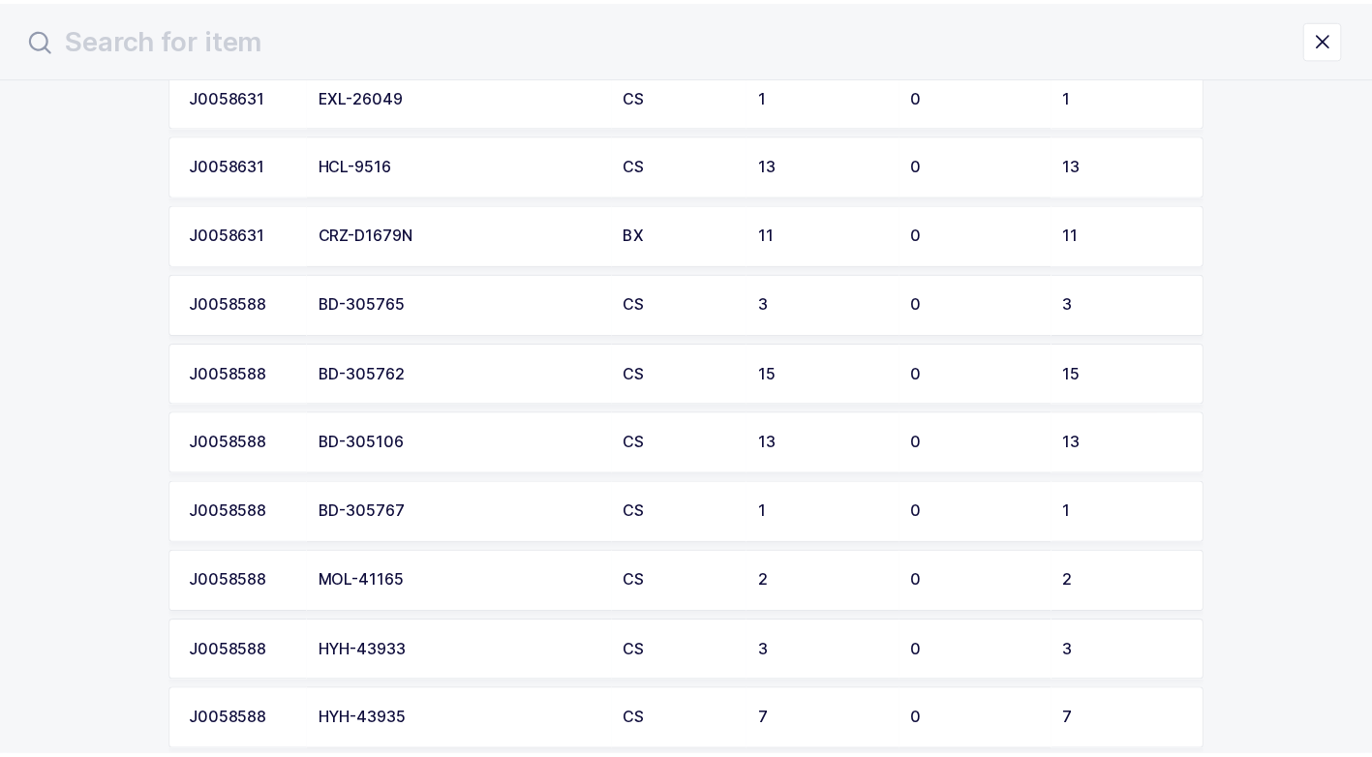
scroll to position [968, 0]
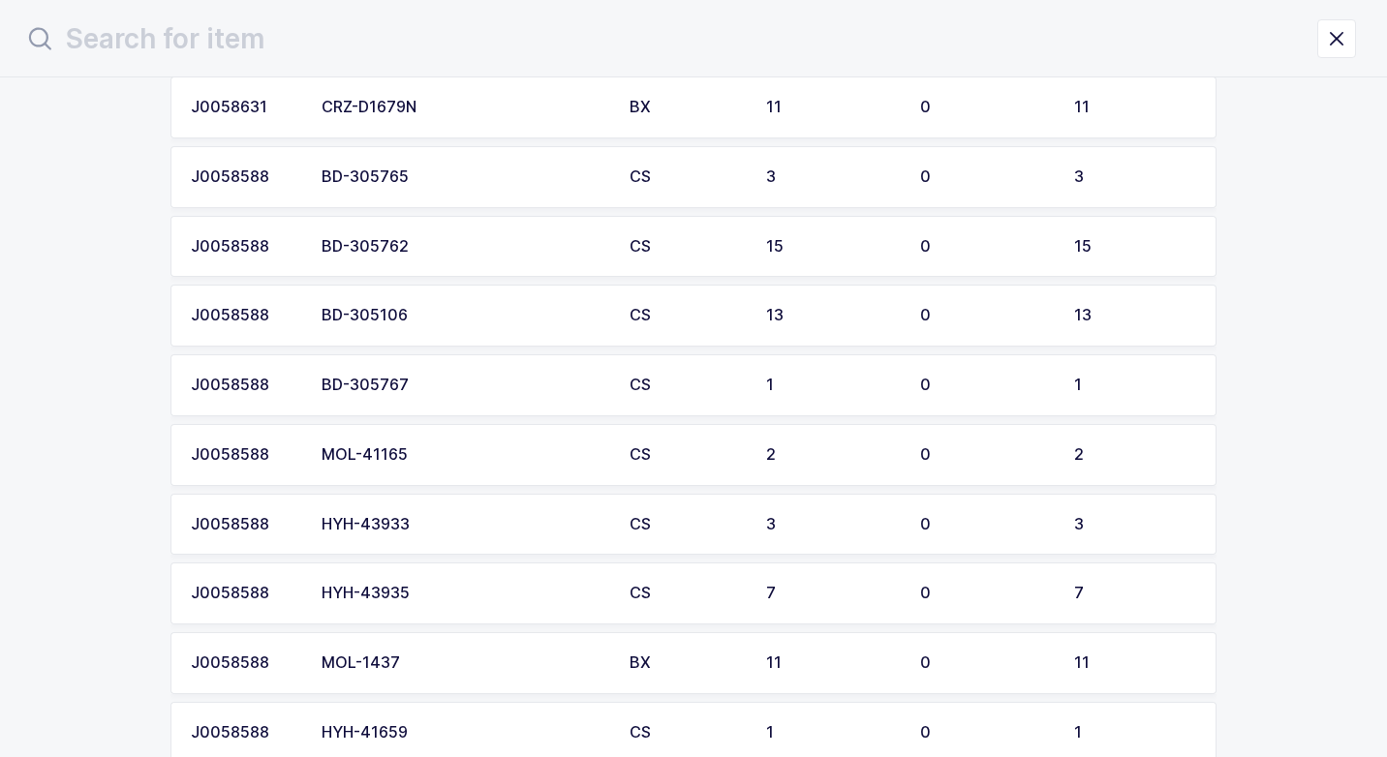
click at [424, 453] on div "MOL-41165" at bounding box center [463, 454] width 285 height 17
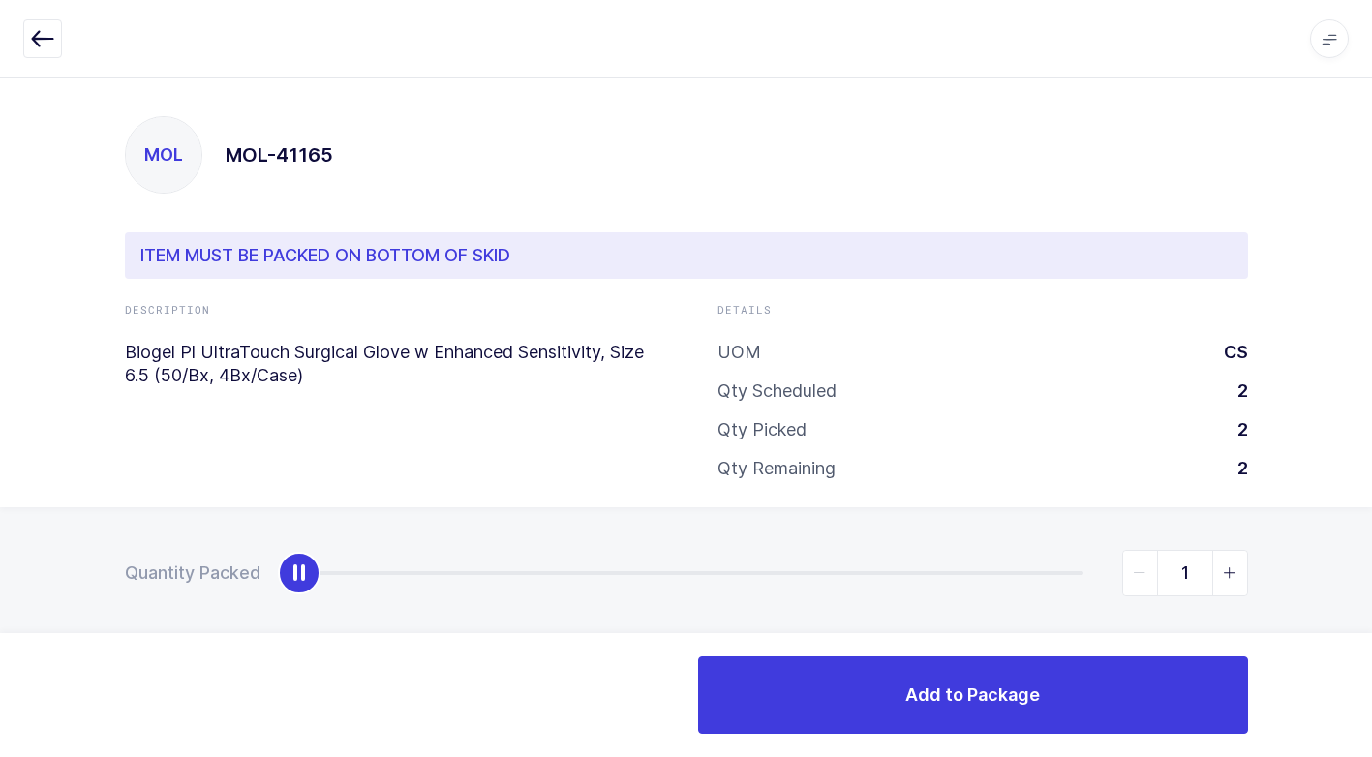
type input "2"
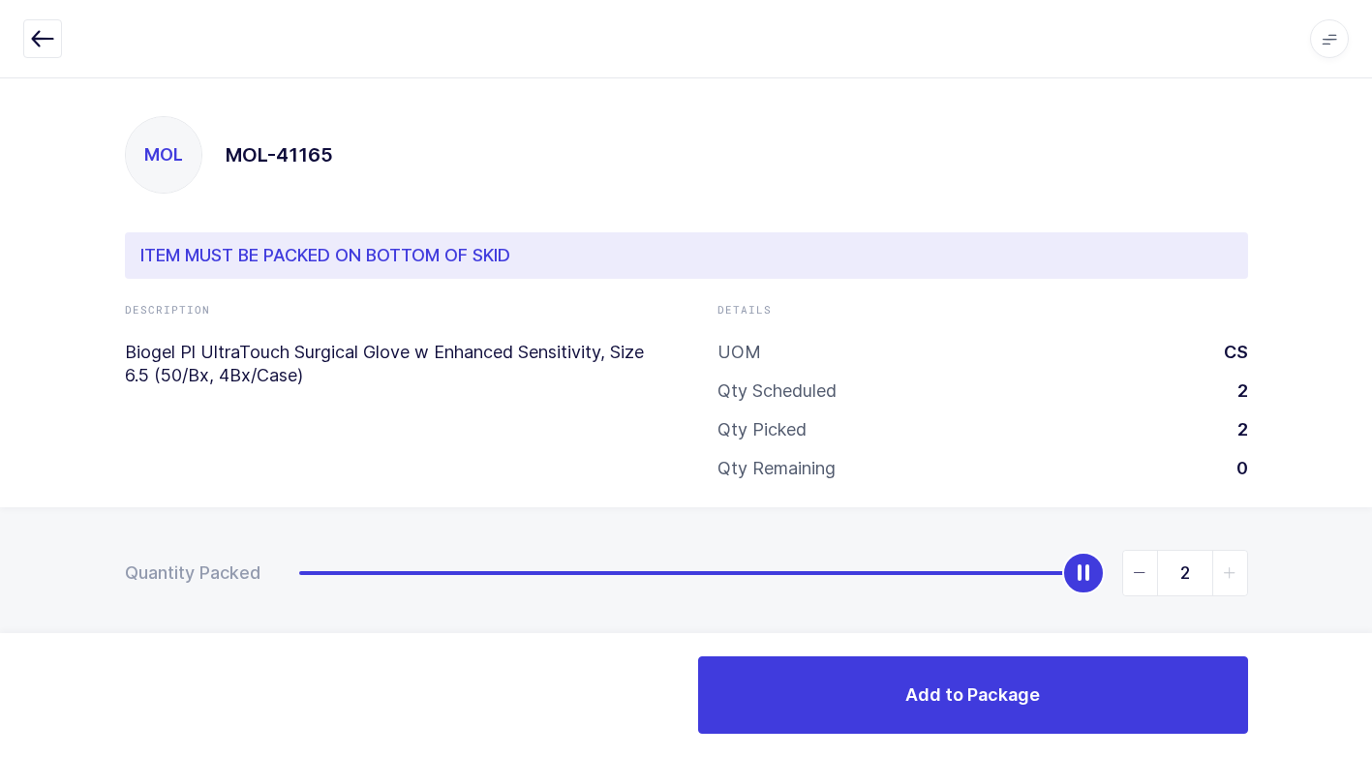
drag, startPoint x: 294, startPoint y: 588, endPoint x: 1197, endPoint y: 752, distance: 917.3
click at [1361, 696] on div "Apps Core [GEOGRAPHIC_DATA] Admin Mission Control Purchasing [PERSON_NAME] Logo…" at bounding box center [686, 425] width 1372 height 697
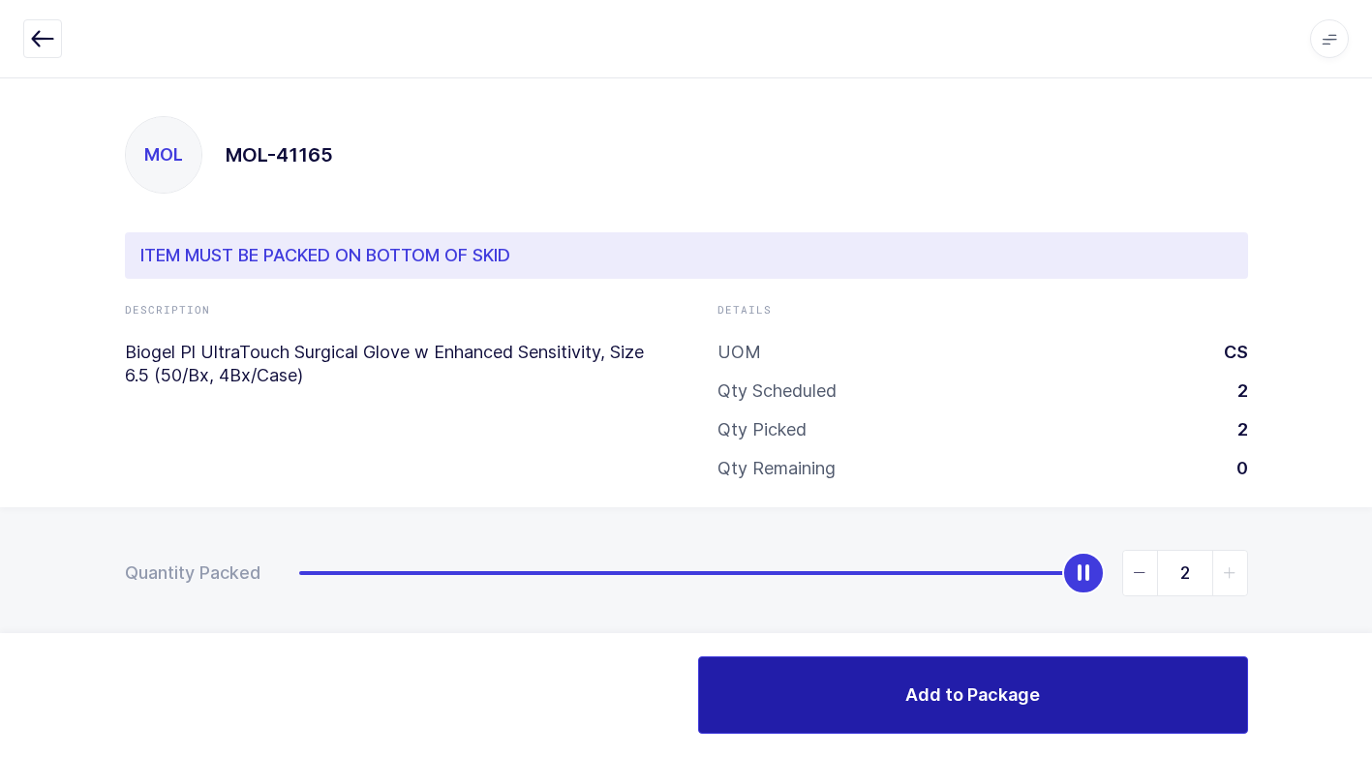
click at [888, 716] on button "Add to Package" at bounding box center [973, 694] width 550 height 77
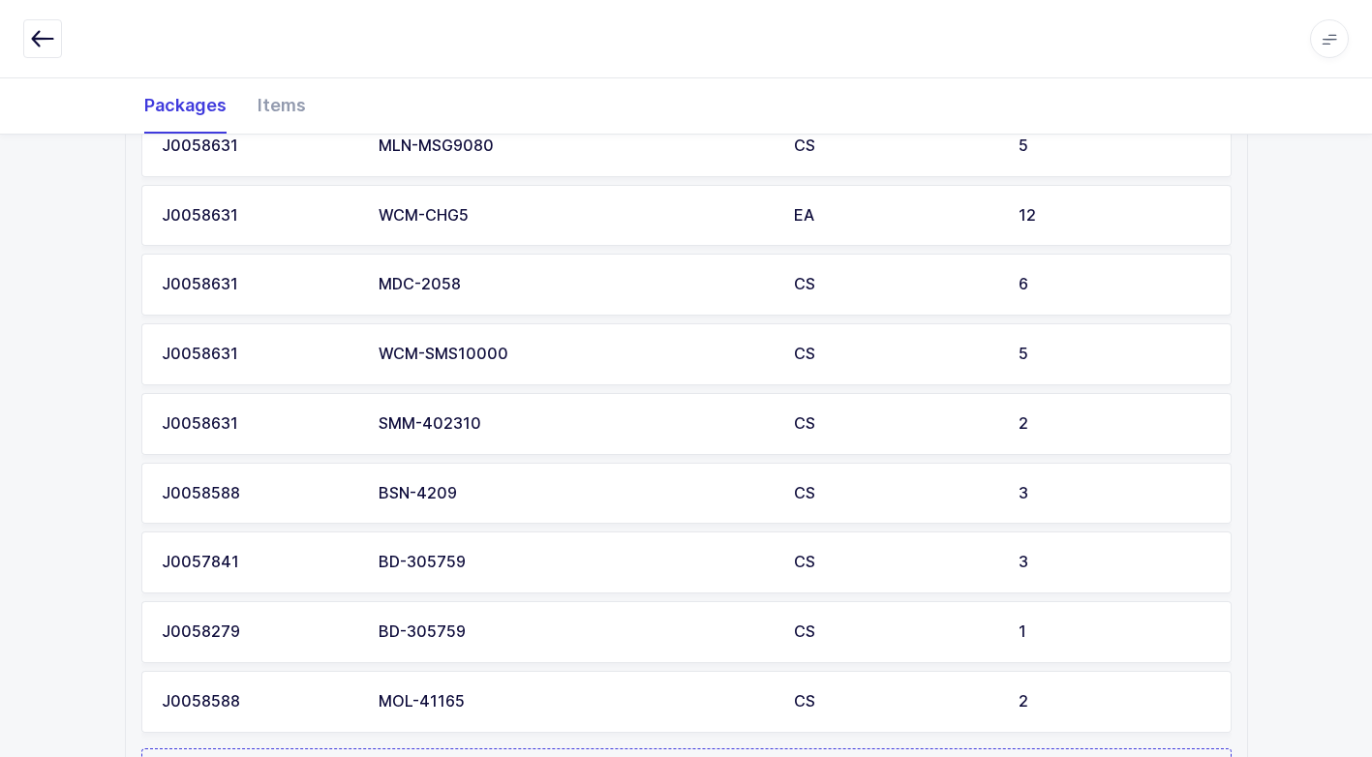
scroll to position [1471, 0]
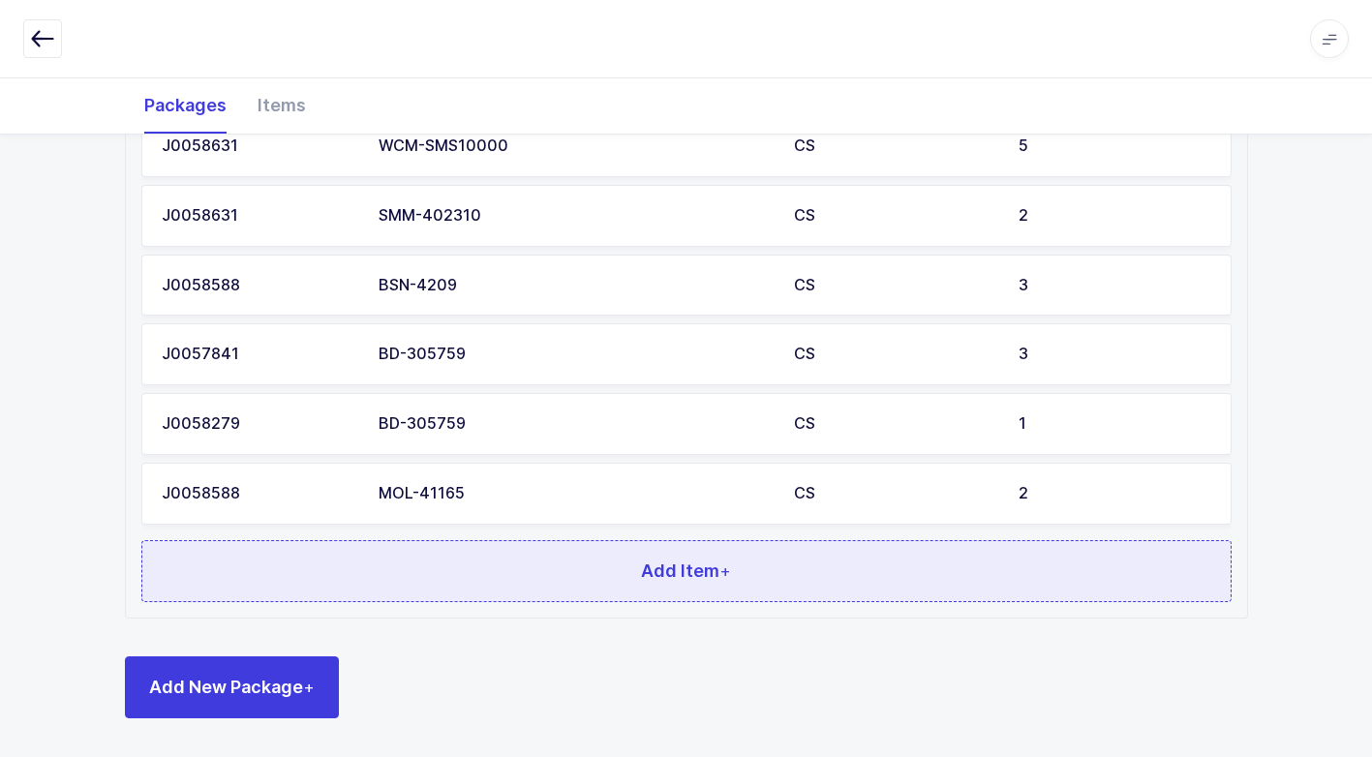
click at [554, 593] on button "Add Item +" at bounding box center [686, 571] width 1090 height 62
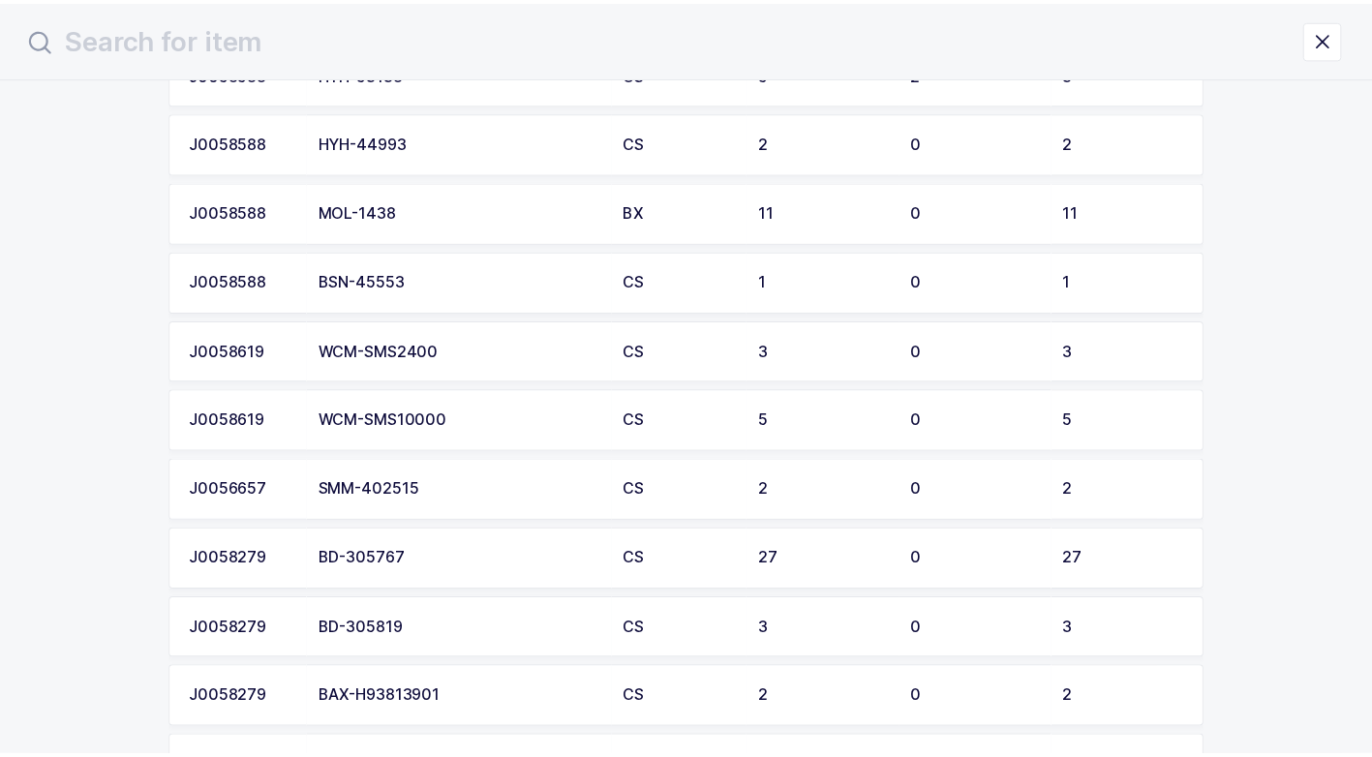
scroll to position [2033, 0]
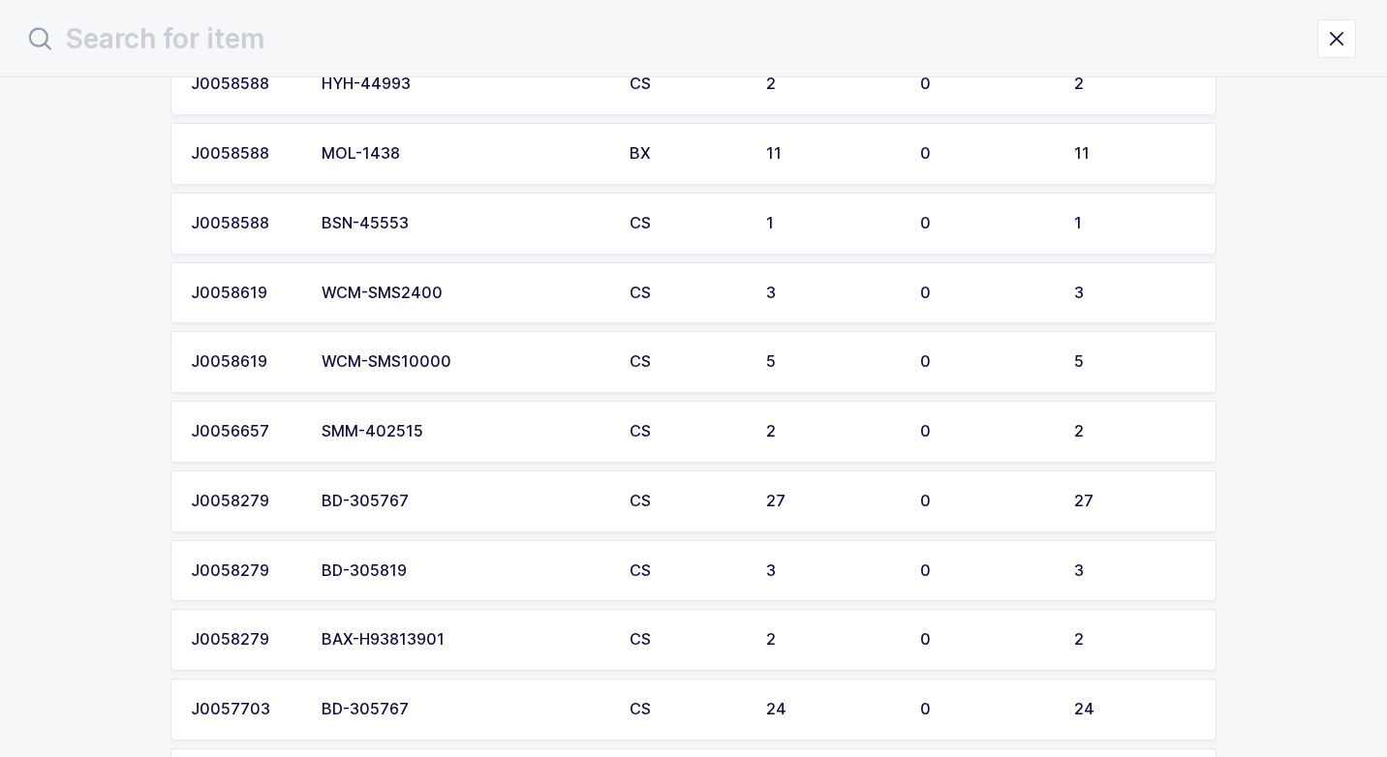
click at [487, 440] on td "SMM-402515" at bounding box center [464, 432] width 308 height 62
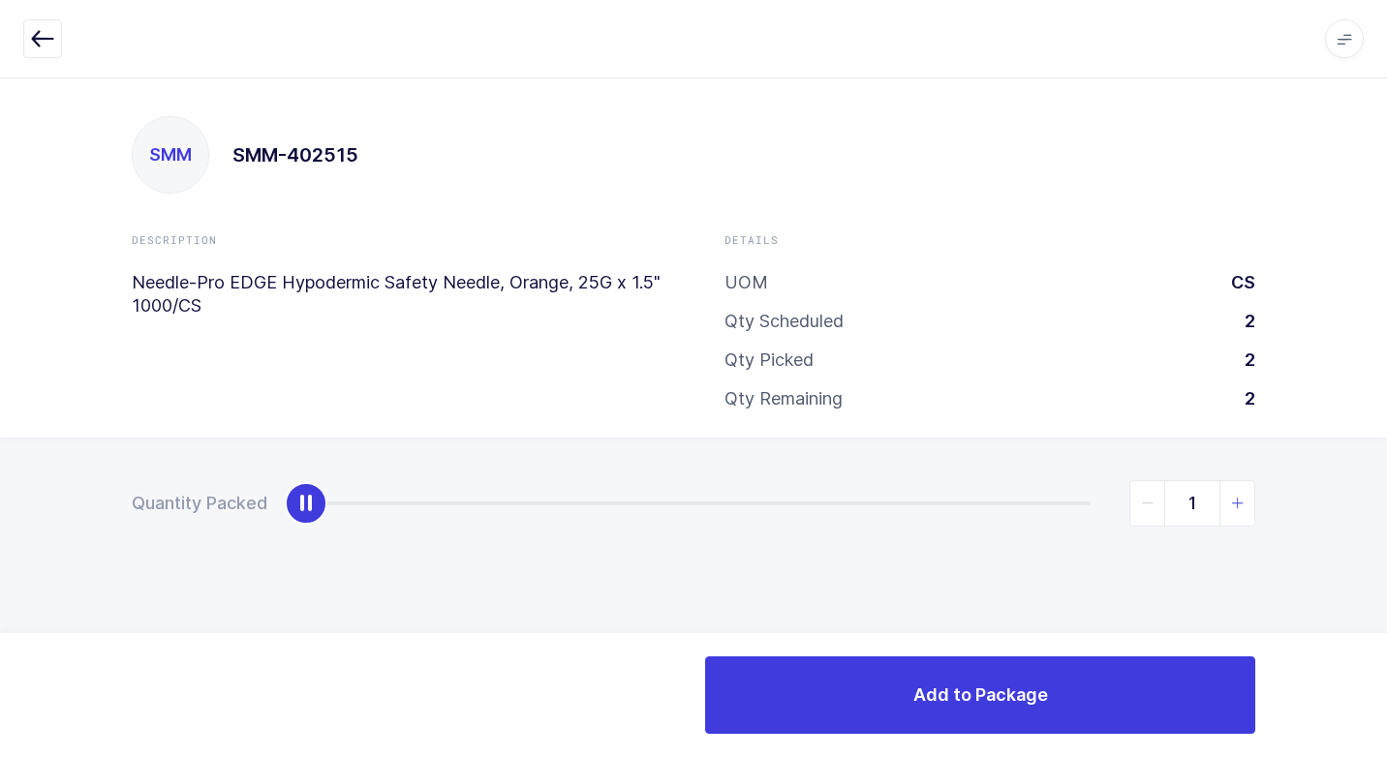
type input "2"
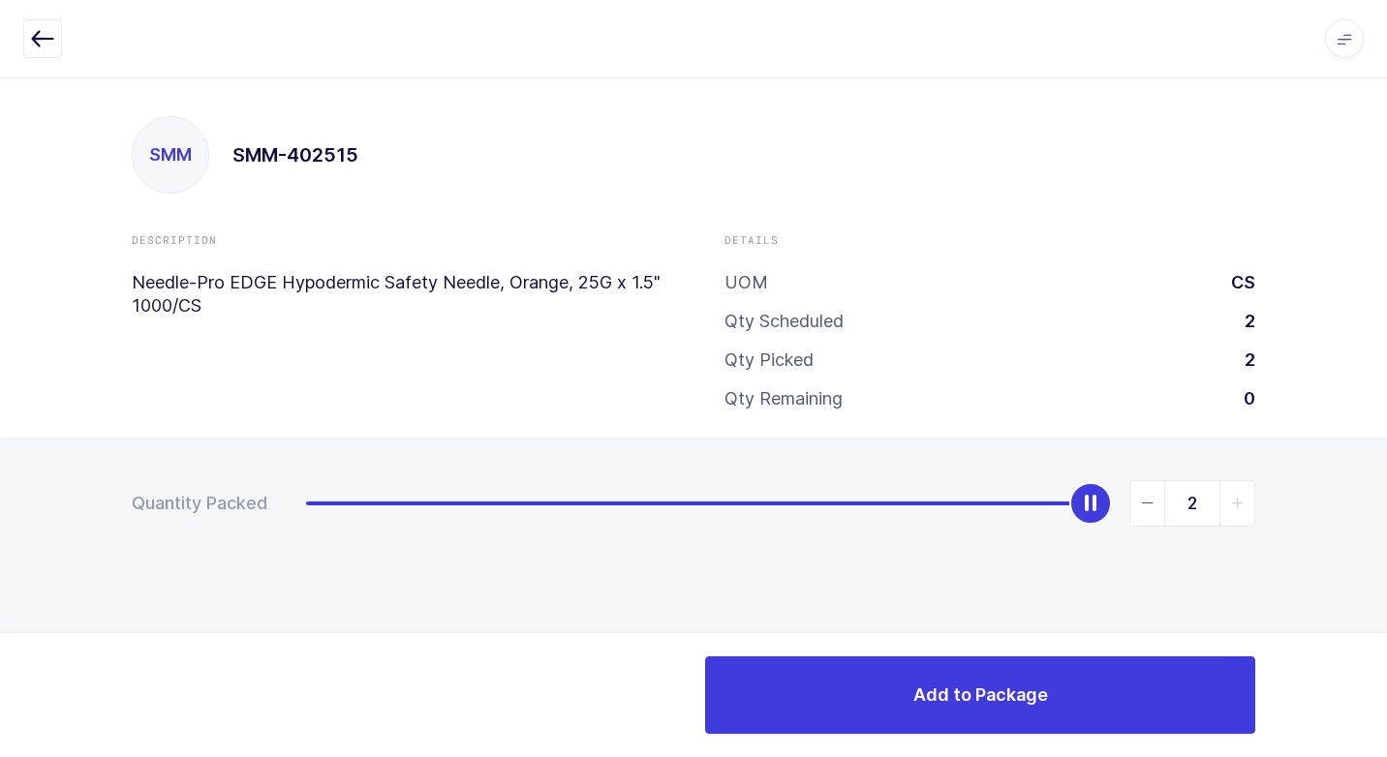
drag, startPoint x: 315, startPoint y: 513, endPoint x: 1389, endPoint y: 510, distance: 1074.7
click at [1386, 510] on html "Apps Core [GEOGRAPHIC_DATA] Admin Mission Control Purchasing [PERSON_NAME] Logo…" at bounding box center [693, 378] width 1387 height 757
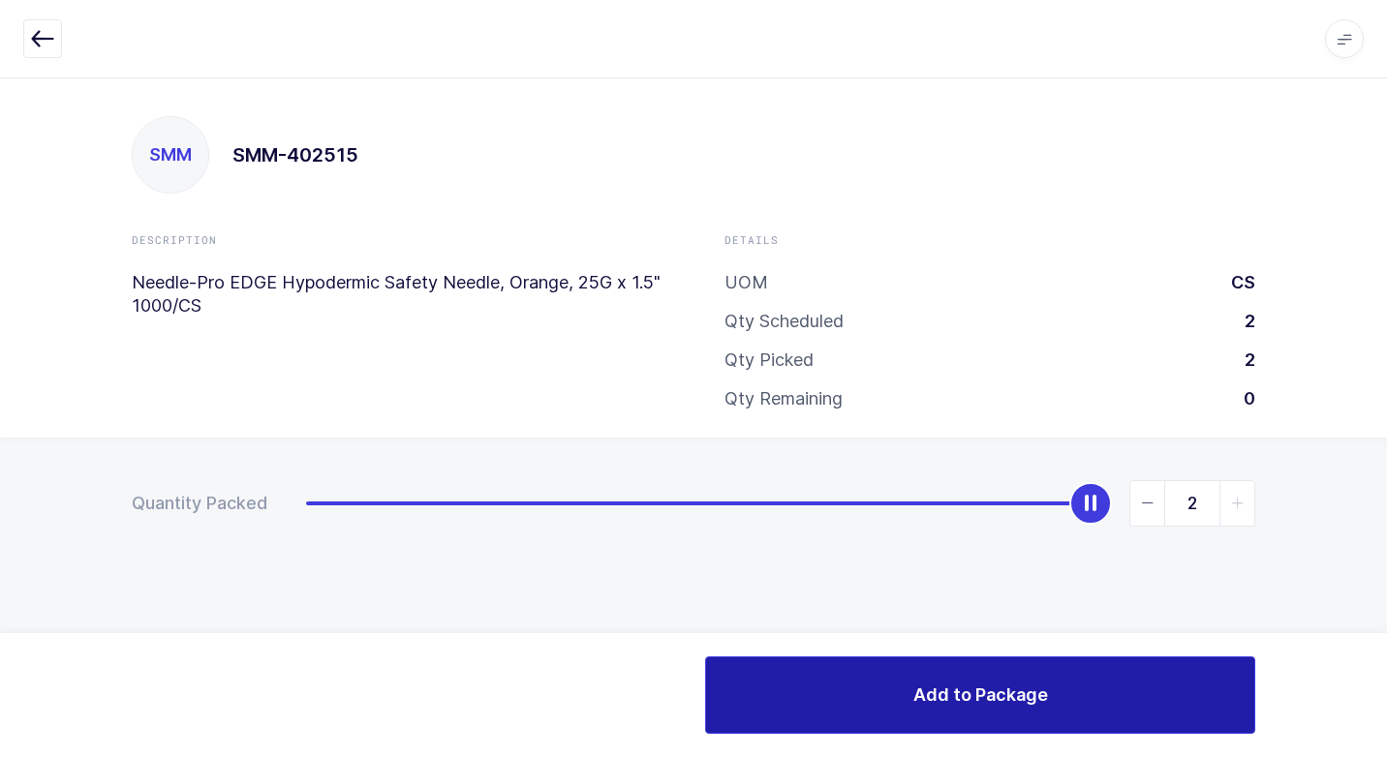
click at [938, 679] on button "Add to Package" at bounding box center [980, 694] width 550 height 77
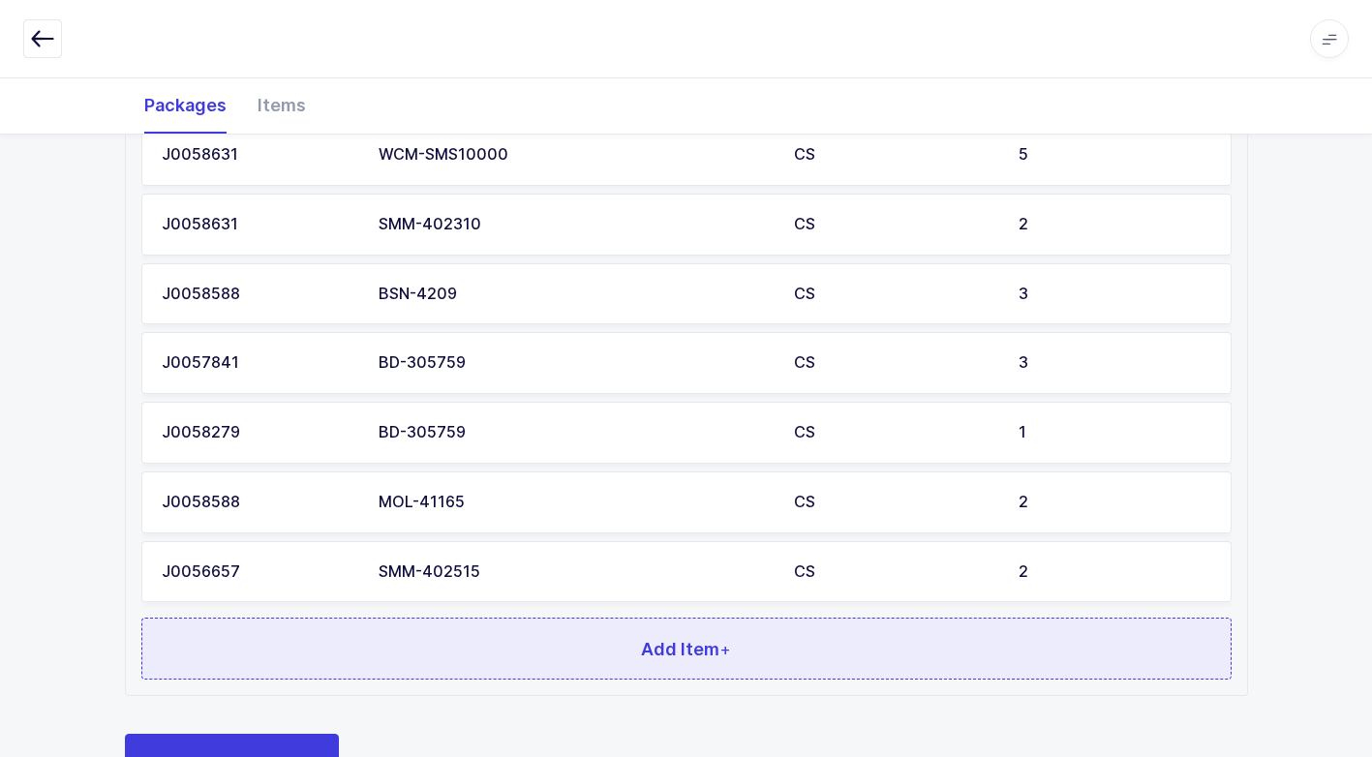
scroll to position [1539, 0]
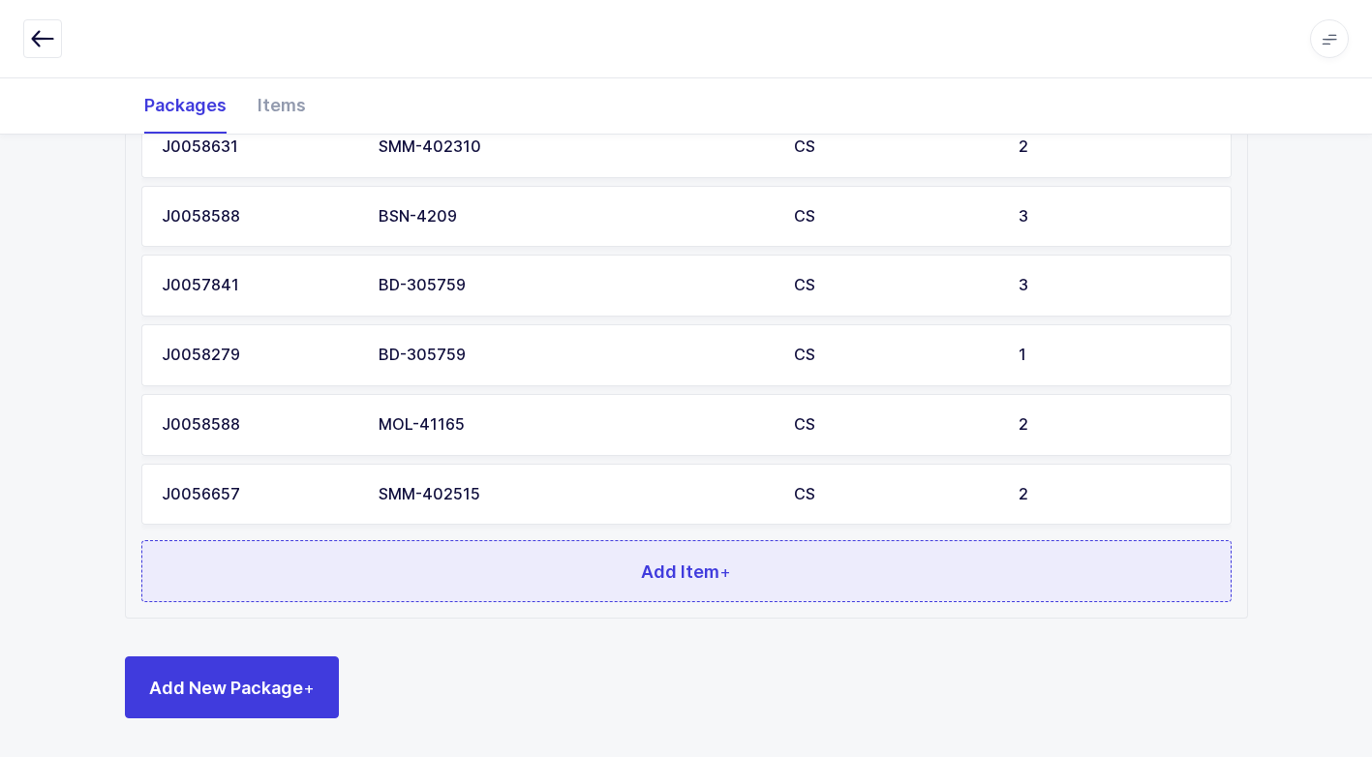
click at [444, 568] on button "Add Item +" at bounding box center [686, 571] width 1090 height 62
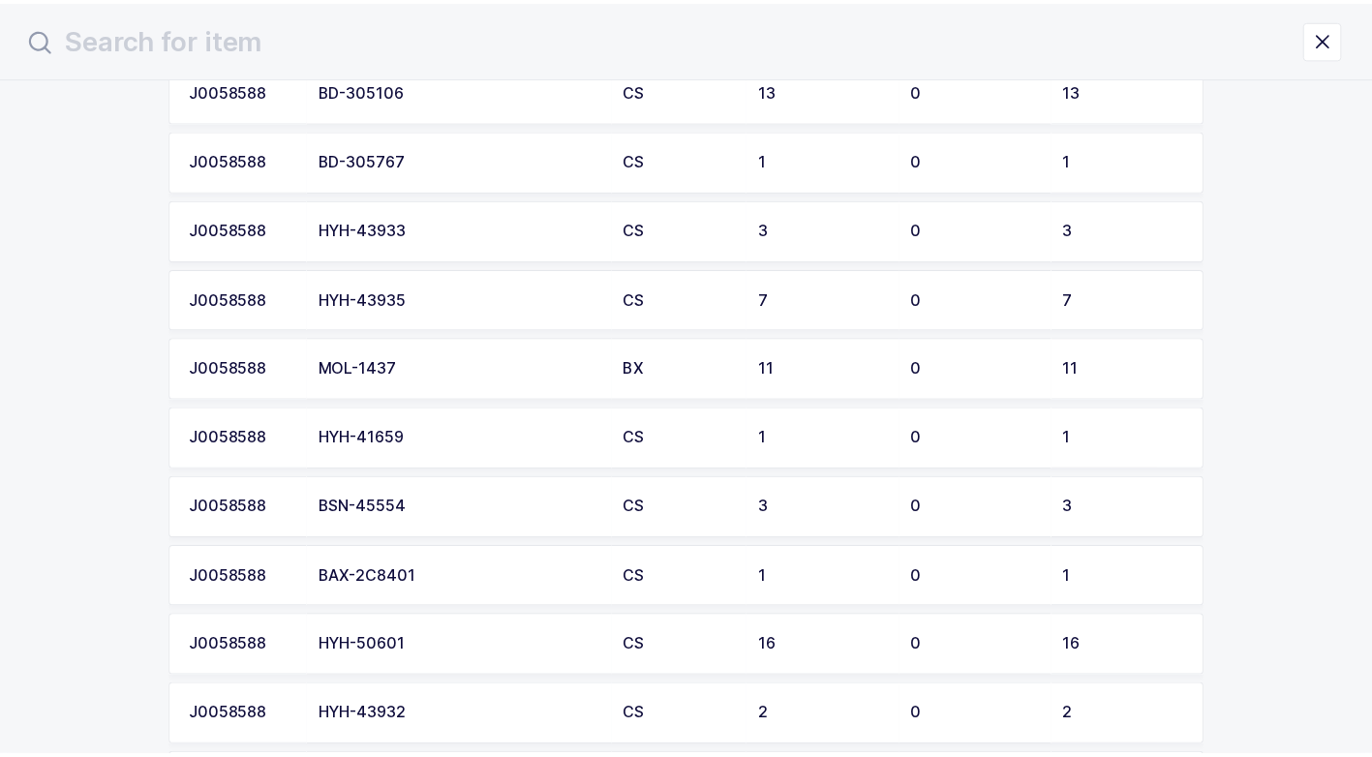
scroll to position [1259, 0]
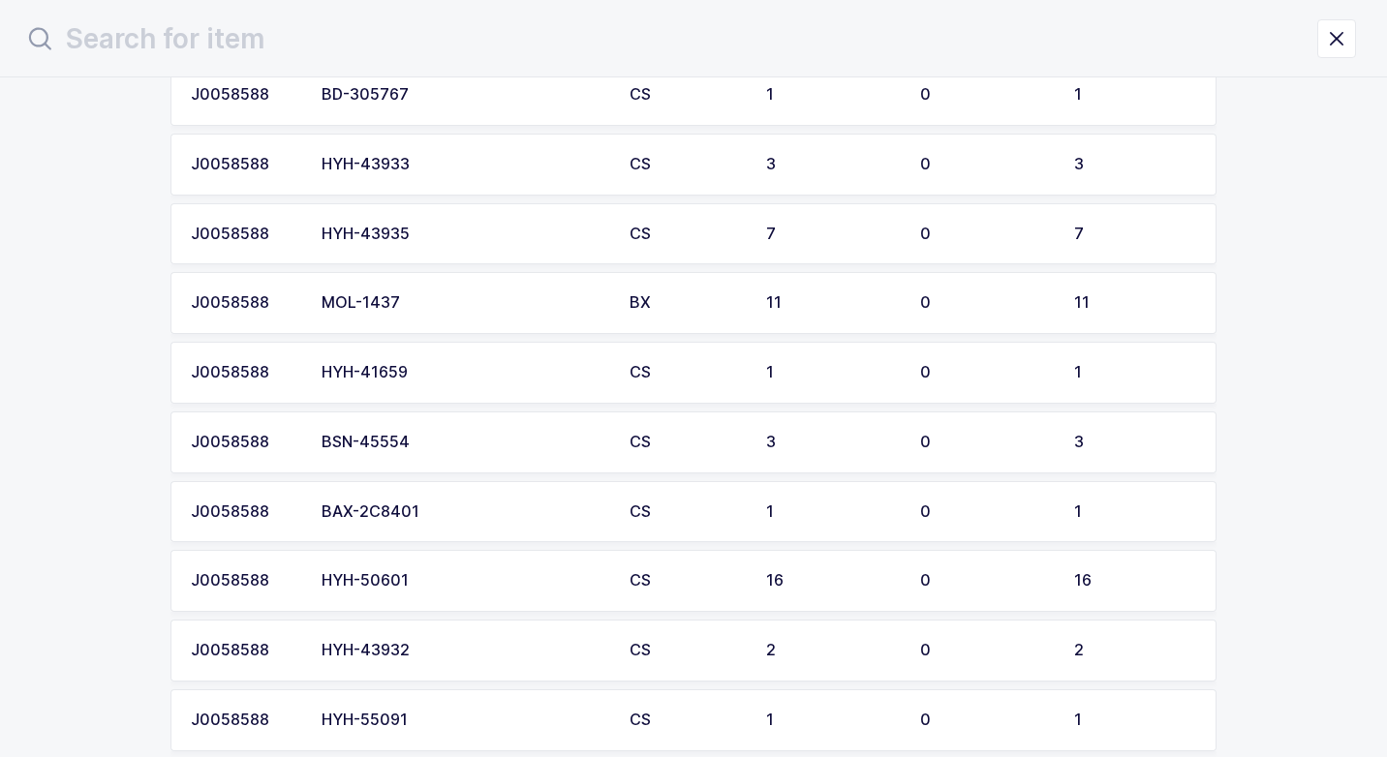
click at [467, 526] on td "BAX-2C8401" at bounding box center [464, 512] width 308 height 62
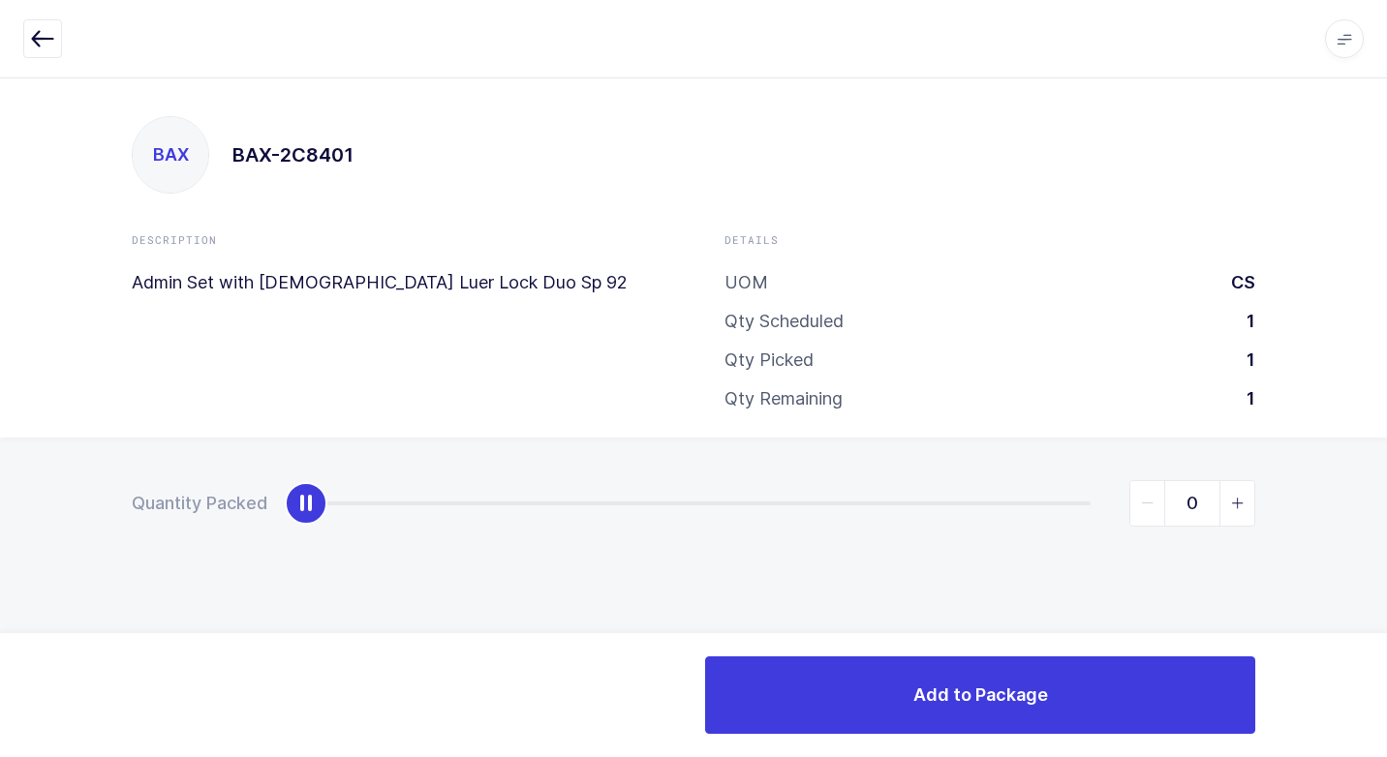
type input "1"
drag, startPoint x: 383, startPoint y: 503, endPoint x: 1374, endPoint y: 527, distance: 990.8
click at [1386, 514] on html "Apps Core [GEOGRAPHIC_DATA] Admin Mission Control Purchasing [PERSON_NAME] Logo…" at bounding box center [693, 378] width 1387 height 757
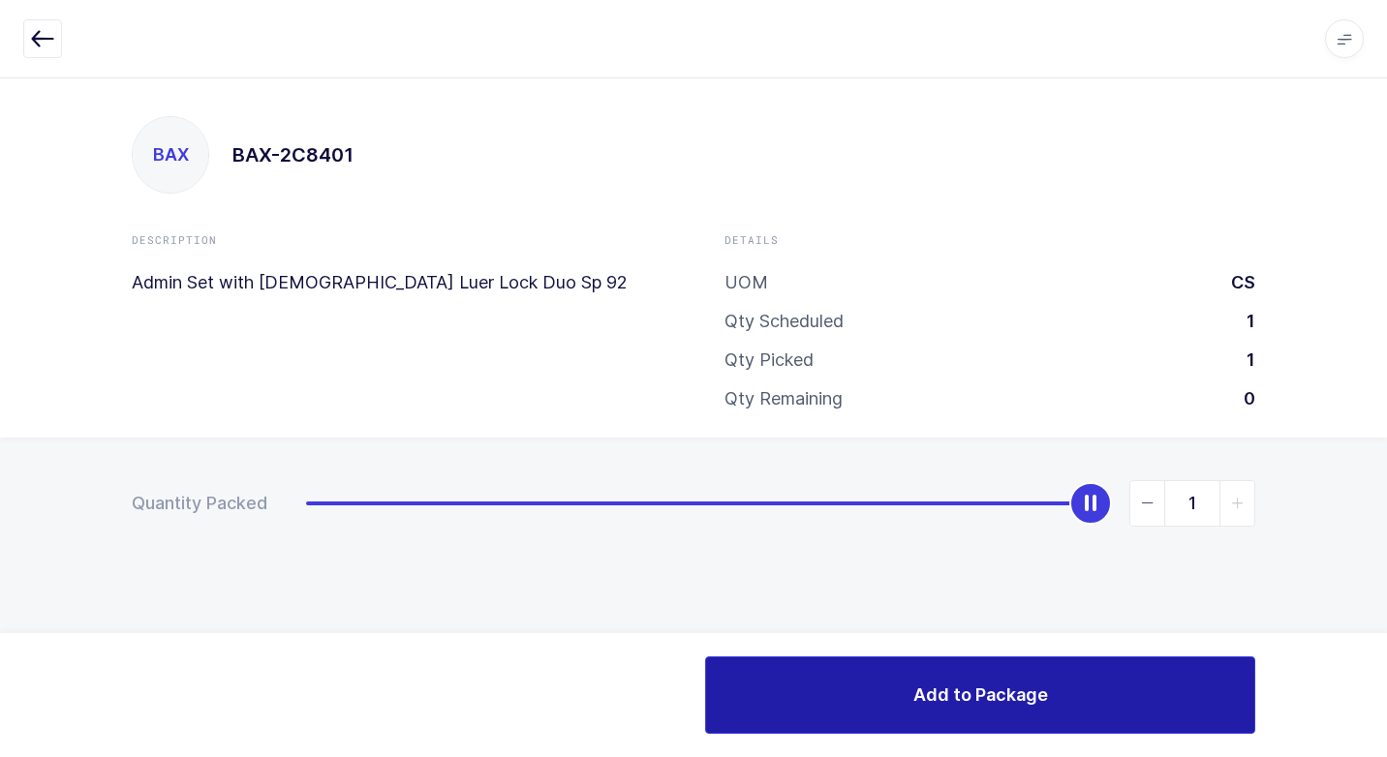
click at [1013, 698] on span "Add to Package" at bounding box center [980, 695] width 135 height 24
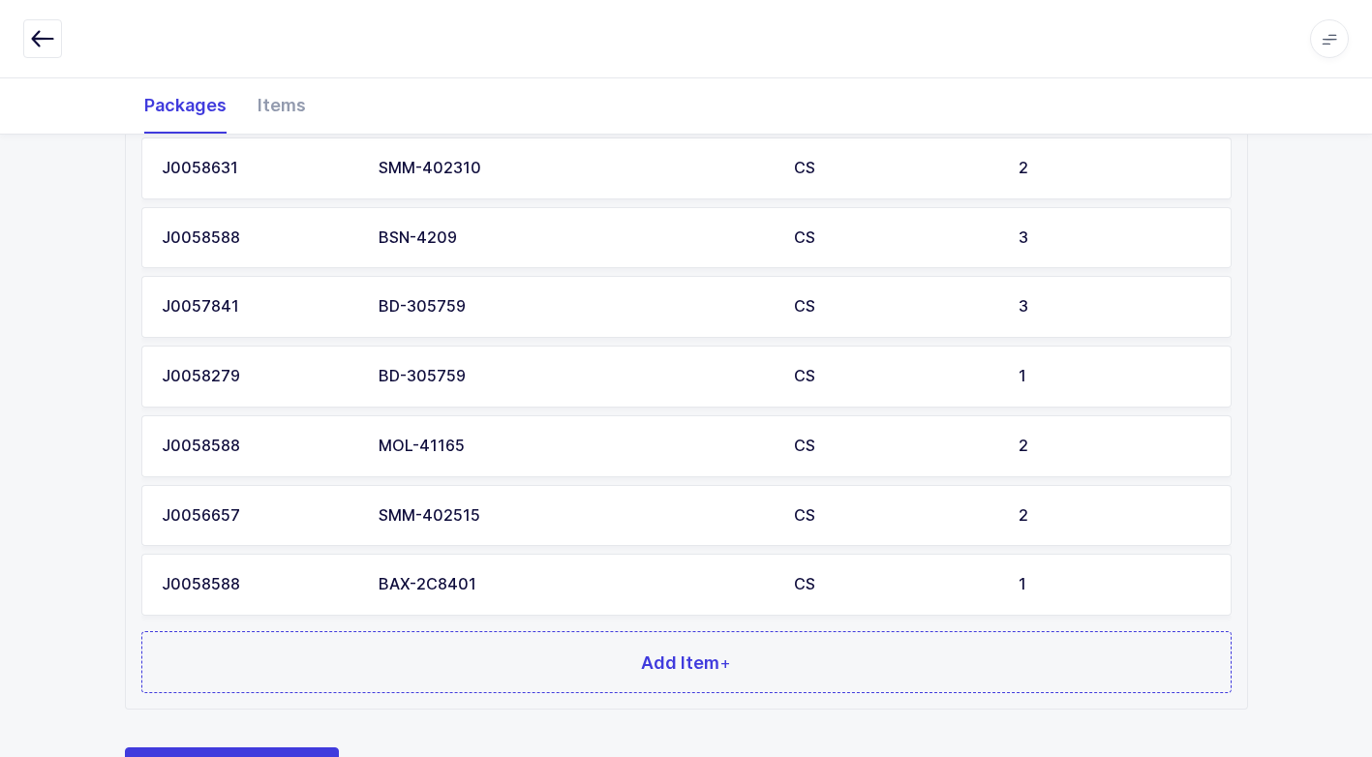
scroll to position [1609, 0]
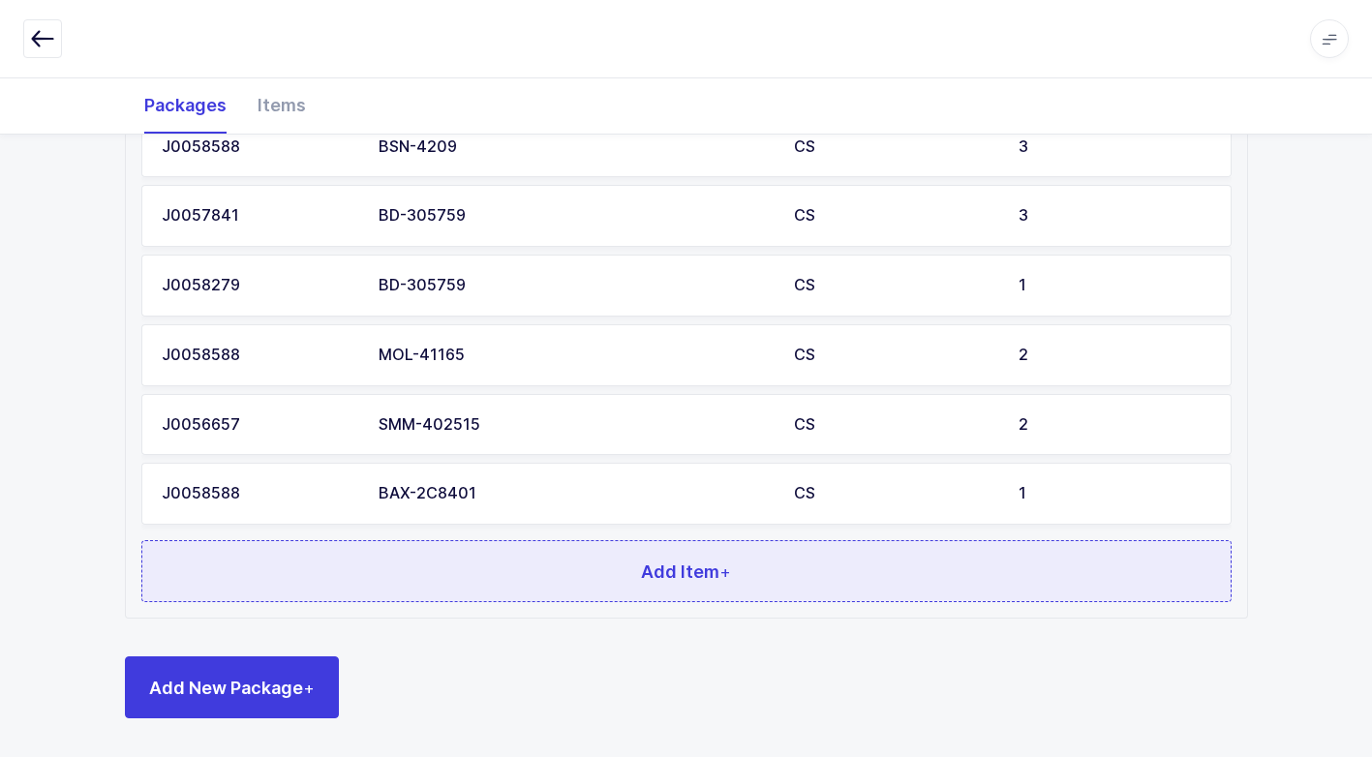
click at [587, 577] on button "Add Item +" at bounding box center [686, 571] width 1090 height 62
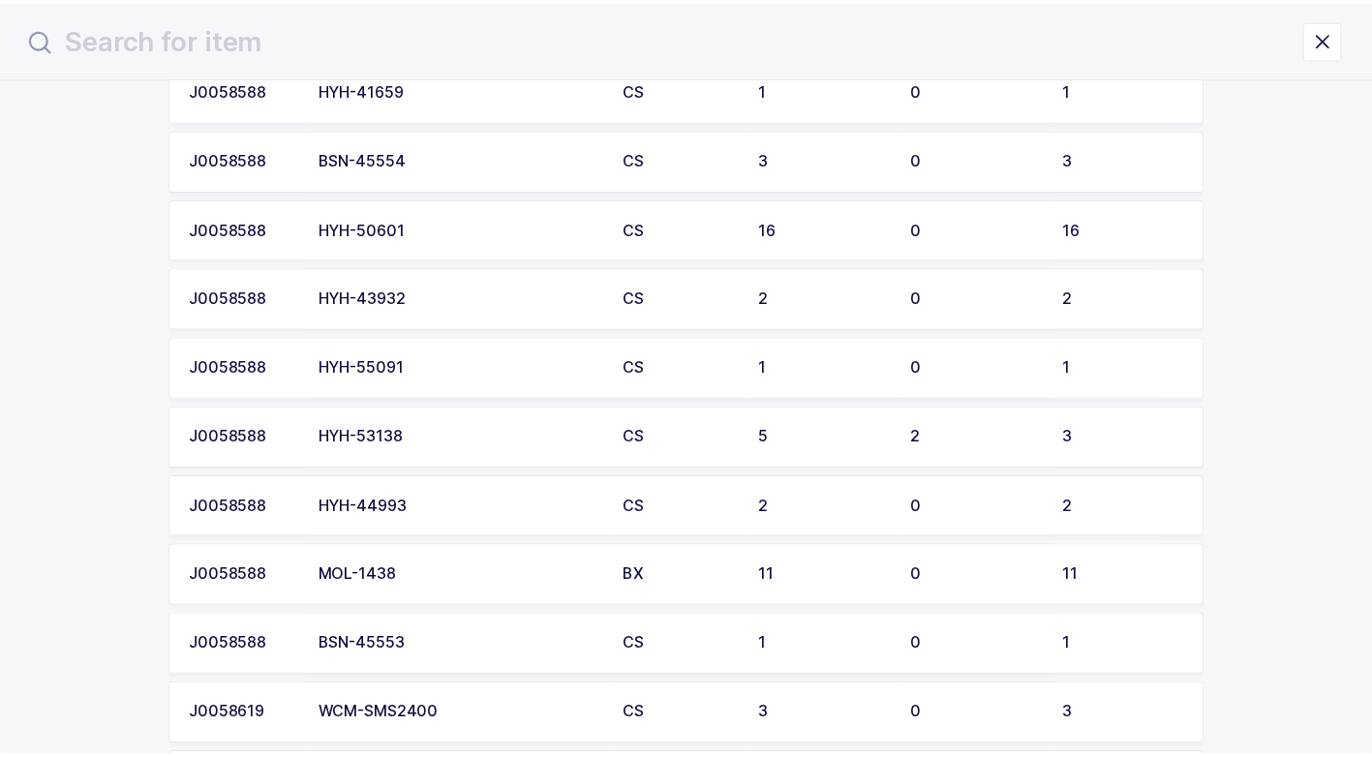
scroll to position [1549, 0]
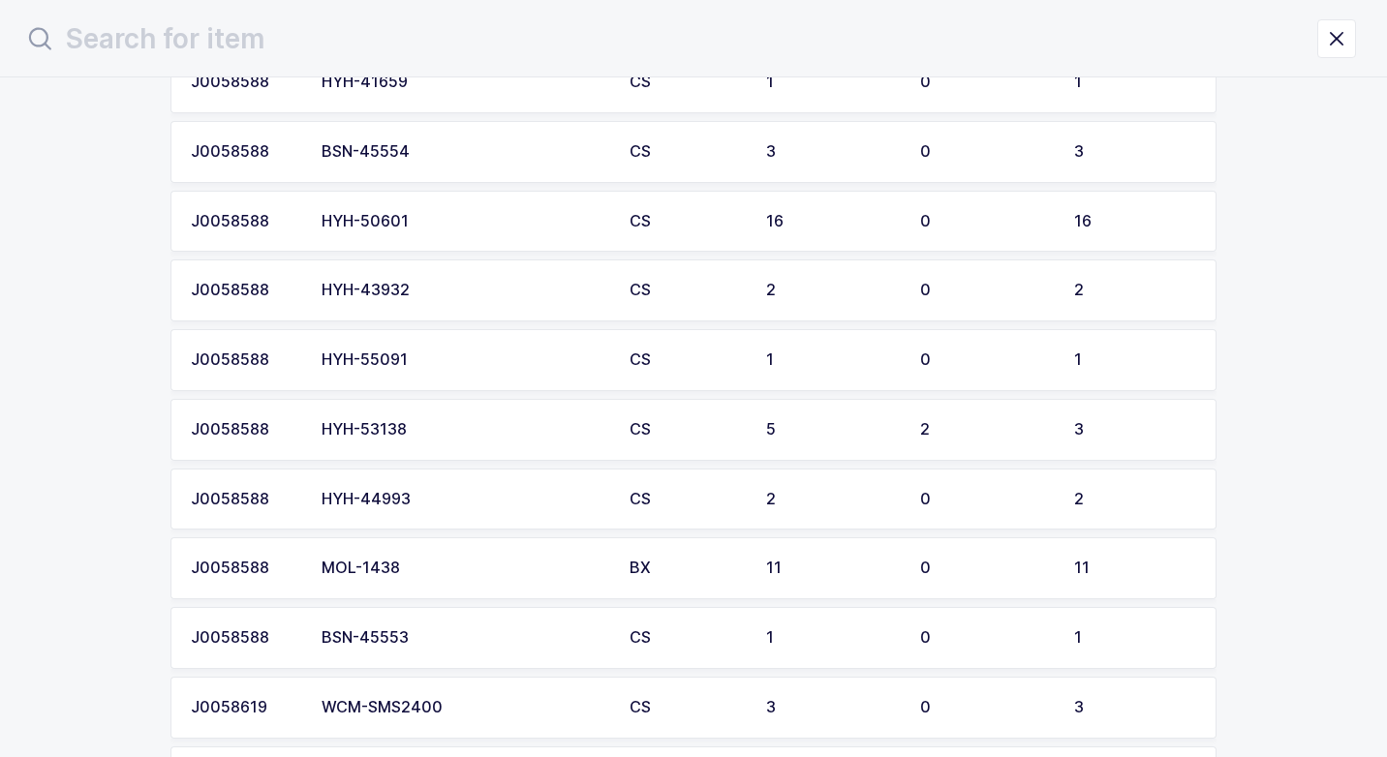
click at [433, 625] on td "BSN-45553" at bounding box center [464, 638] width 308 height 62
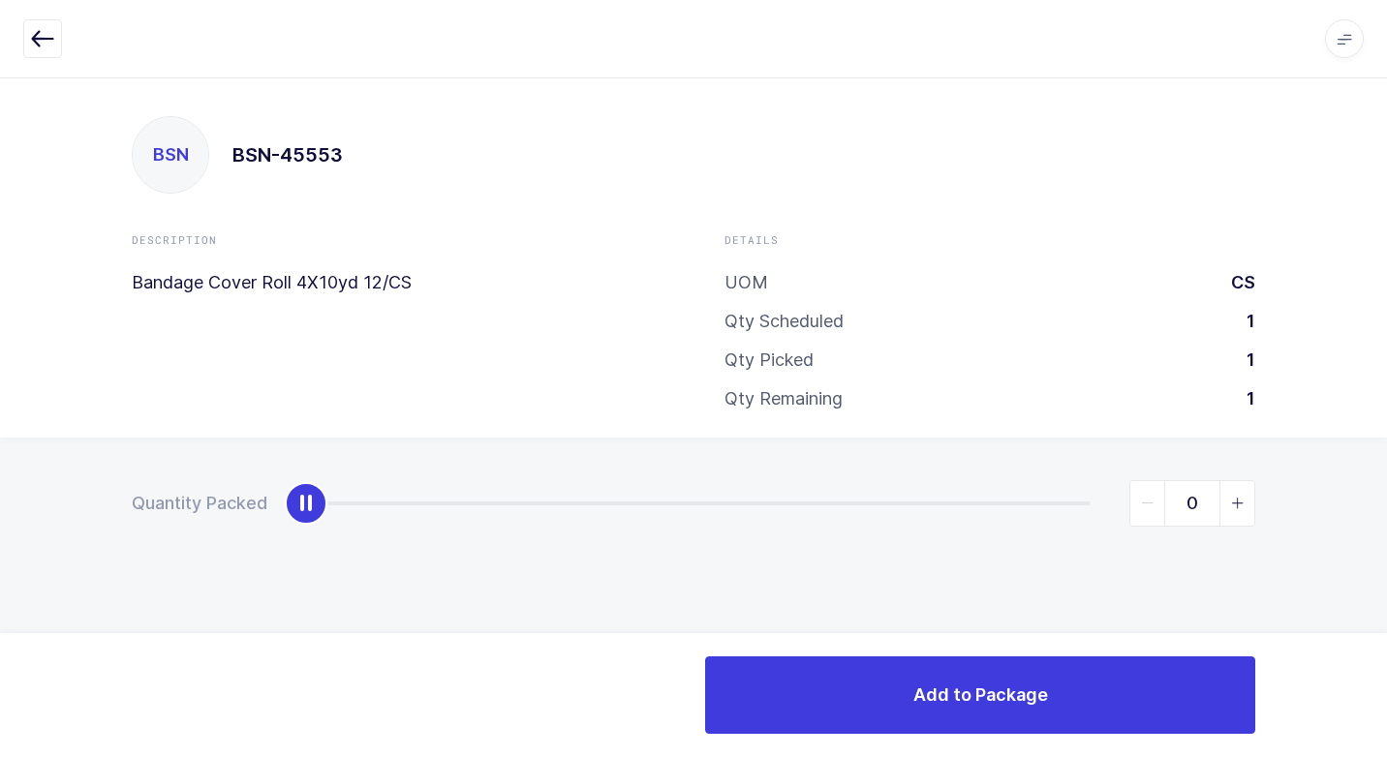
type input "1"
drag, startPoint x: 304, startPoint y: 502, endPoint x: 1287, endPoint y: 541, distance: 983.6
click at [1385, 523] on div "Quantity Packed 1" at bounding box center [693, 571] width 1387 height 267
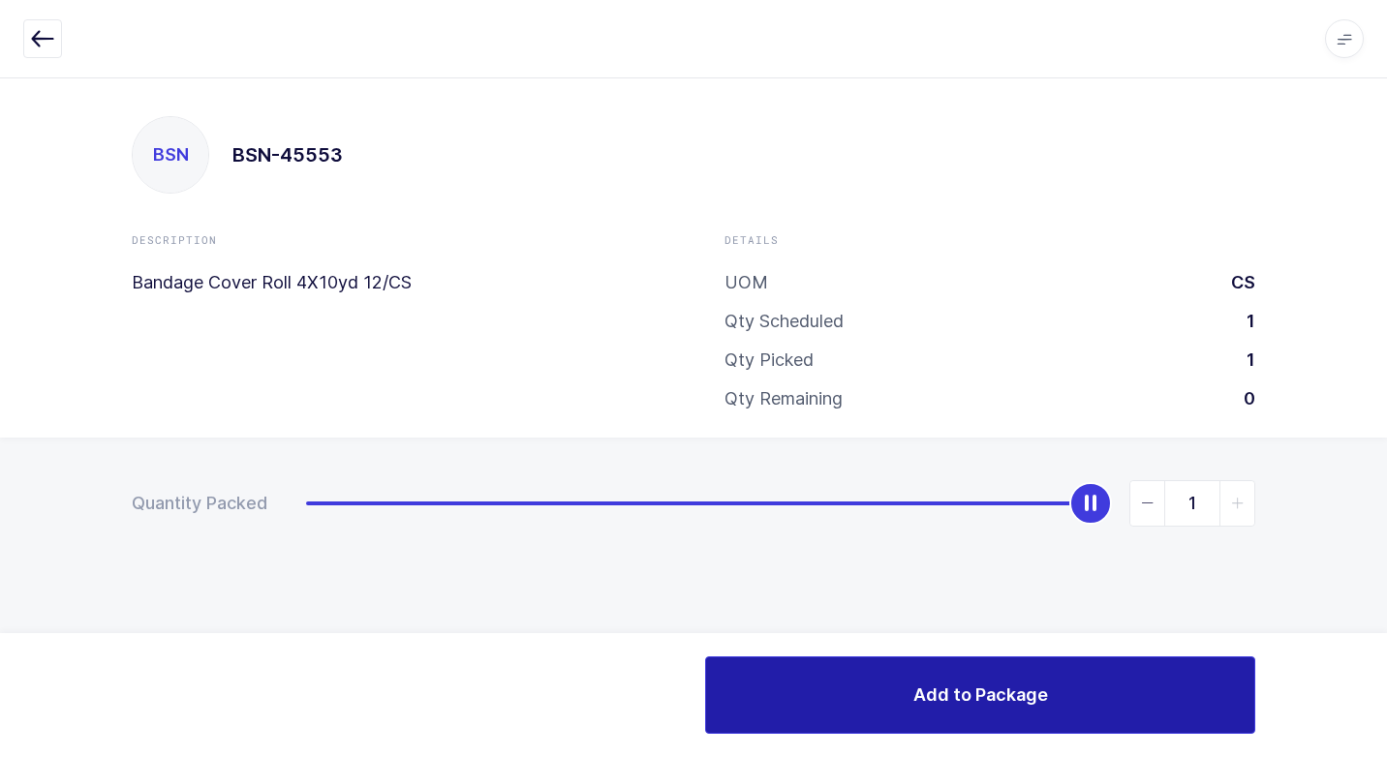
click at [791, 714] on button "Add to Package" at bounding box center [980, 694] width 550 height 77
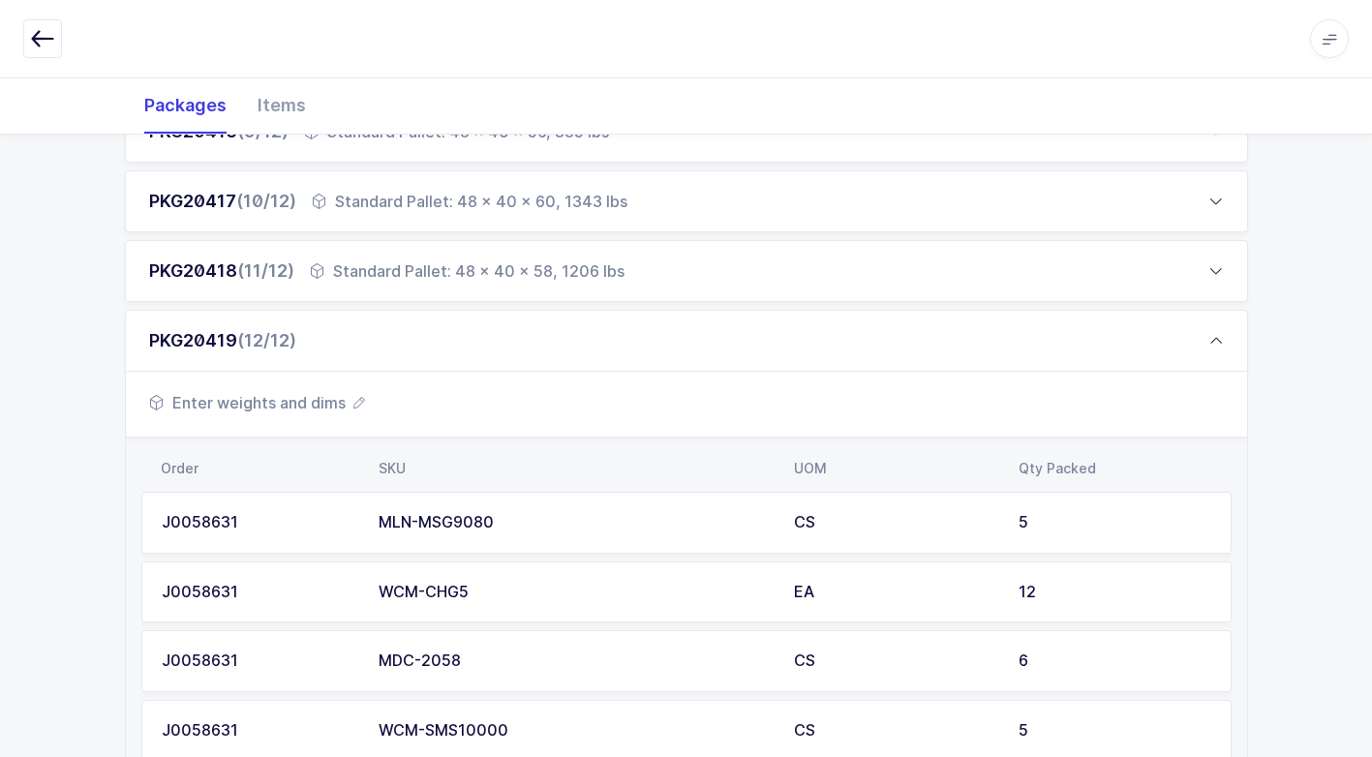
scroll to position [1679, 0]
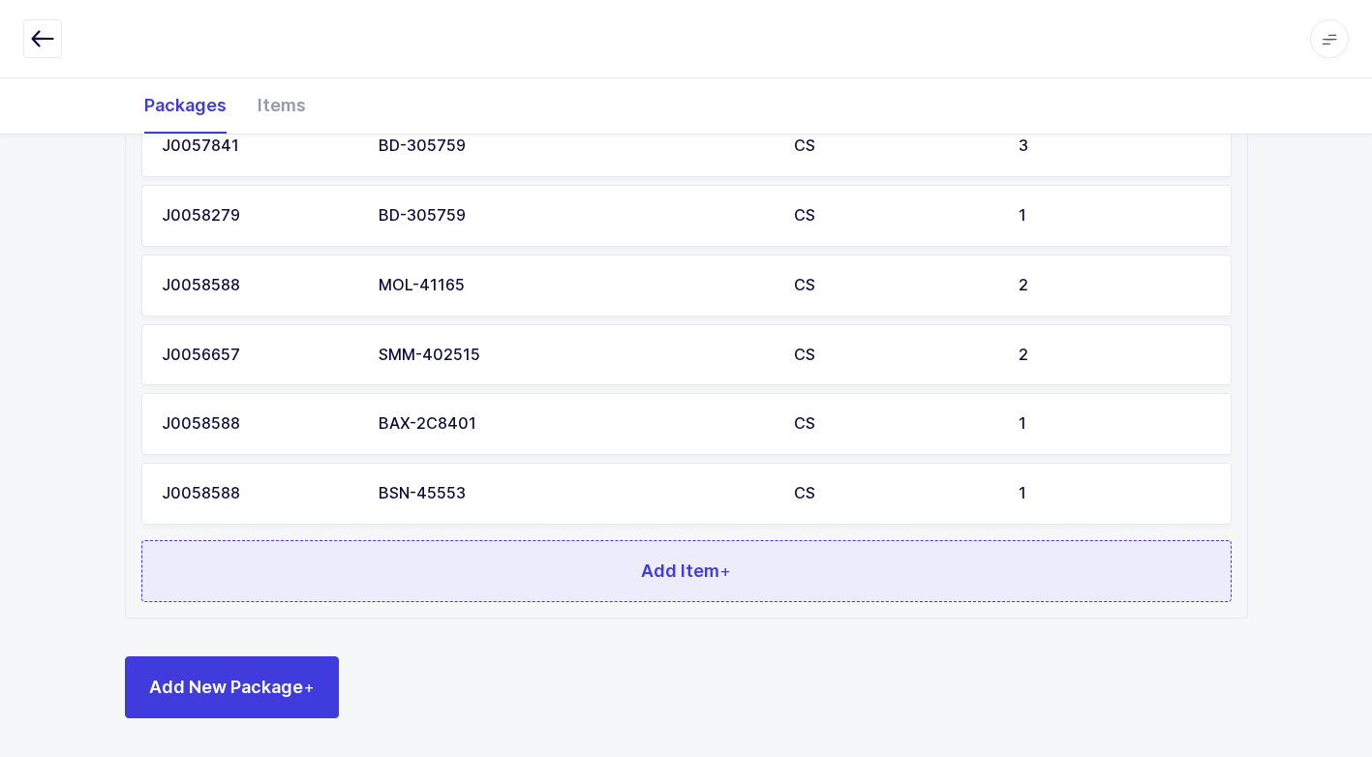
click at [454, 599] on button "Add Item +" at bounding box center [686, 571] width 1090 height 62
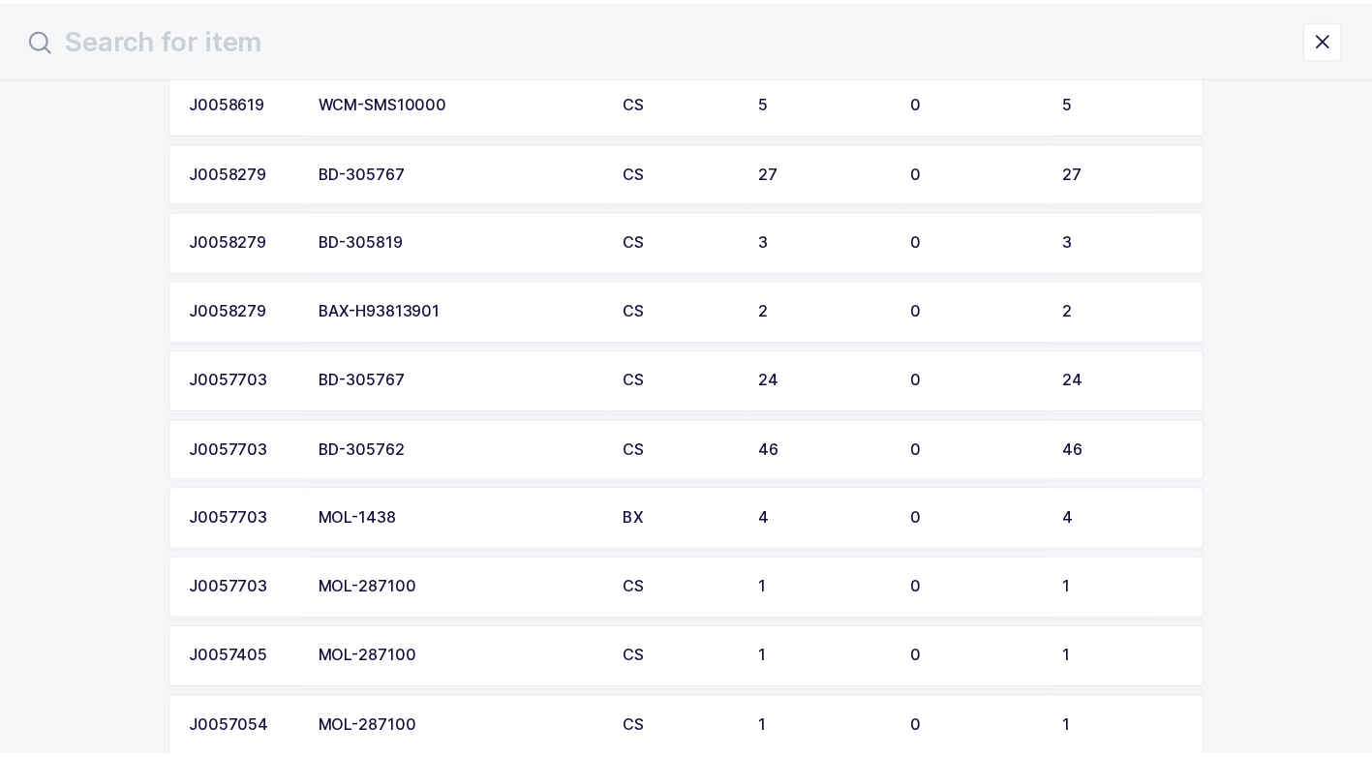
scroll to position [2271, 0]
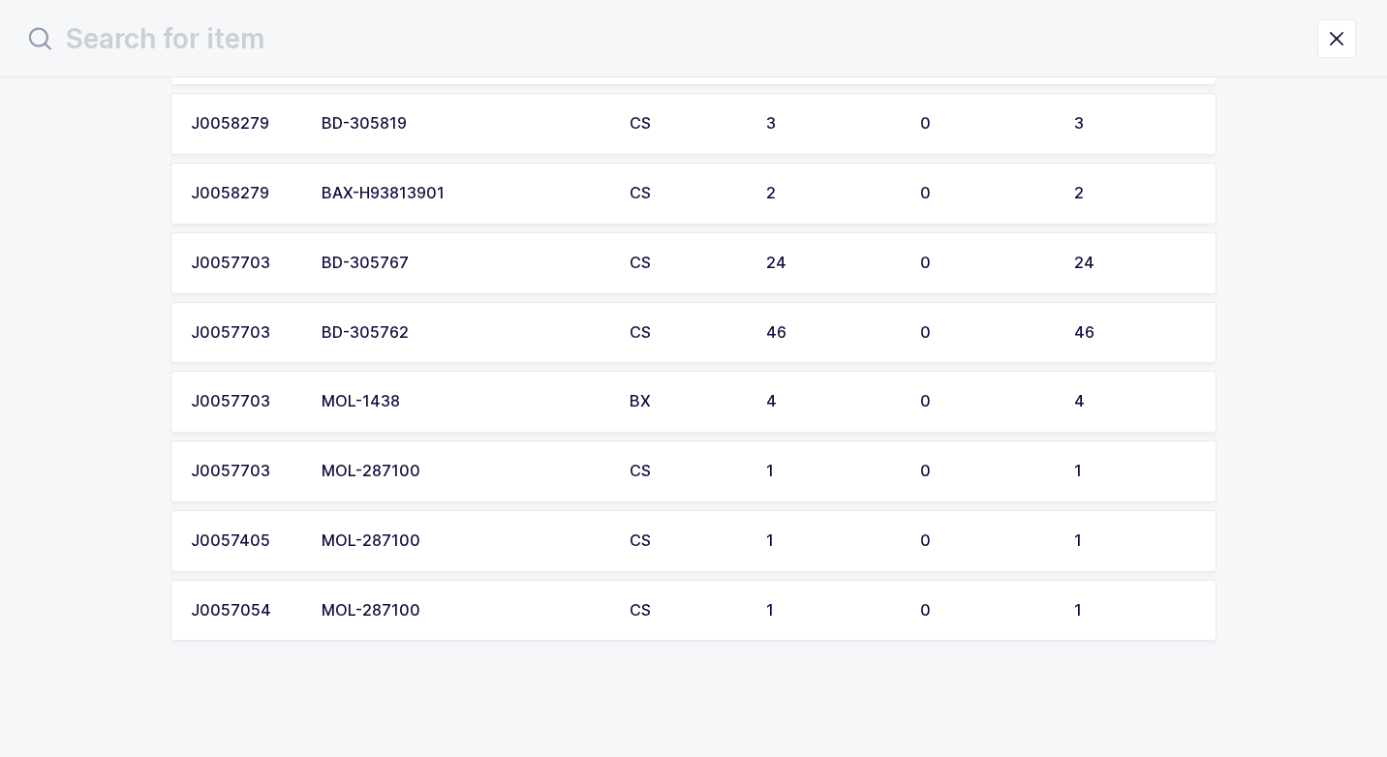
click at [443, 614] on div "MOL-287100" at bounding box center [463, 610] width 285 height 17
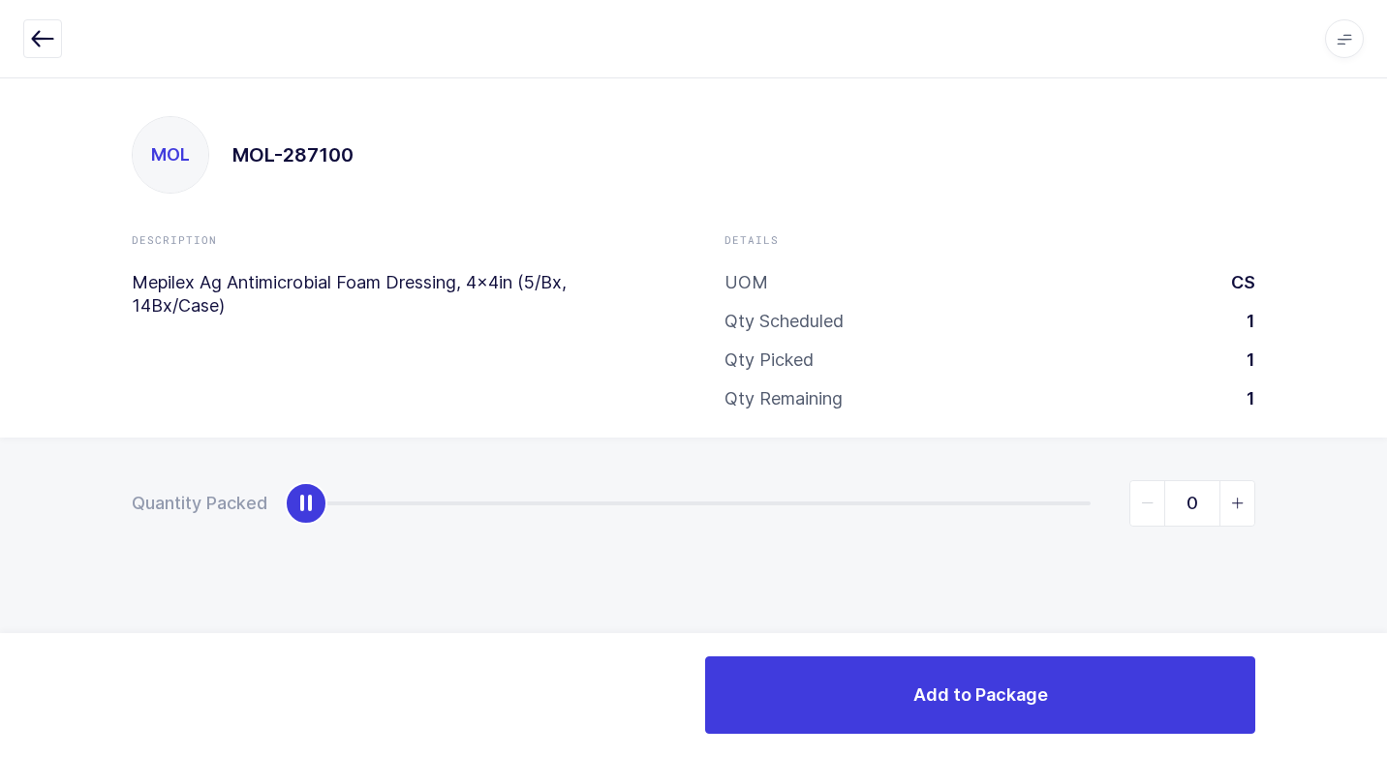
type input "1"
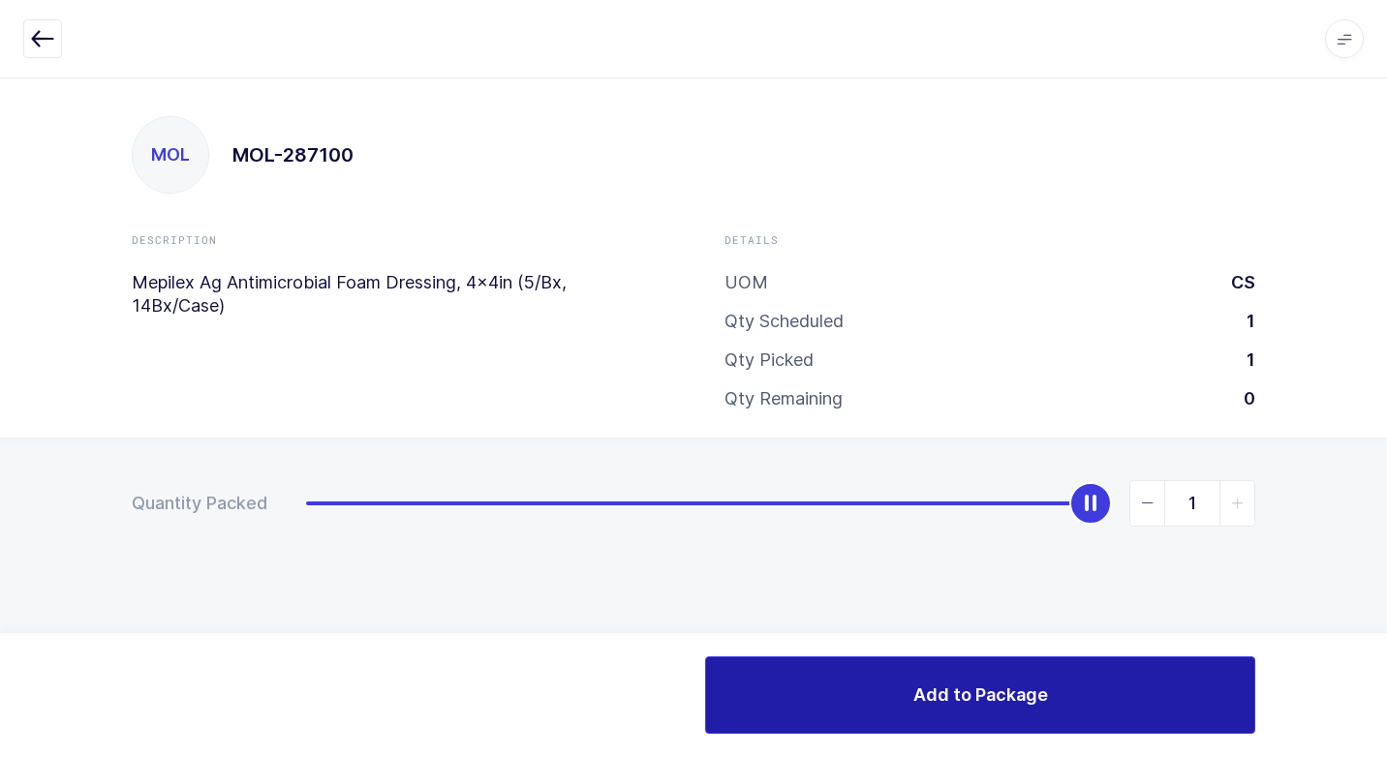
drag, startPoint x: 320, startPoint y: 513, endPoint x: 1074, endPoint y: 696, distance: 776.1
click at [1379, 645] on div "Apps Core [GEOGRAPHIC_DATA] Admin Mission Control Purchasing [PERSON_NAME] Logo…" at bounding box center [693, 417] width 1387 height 680
click at [823, 688] on button "Add to Package" at bounding box center [980, 694] width 550 height 77
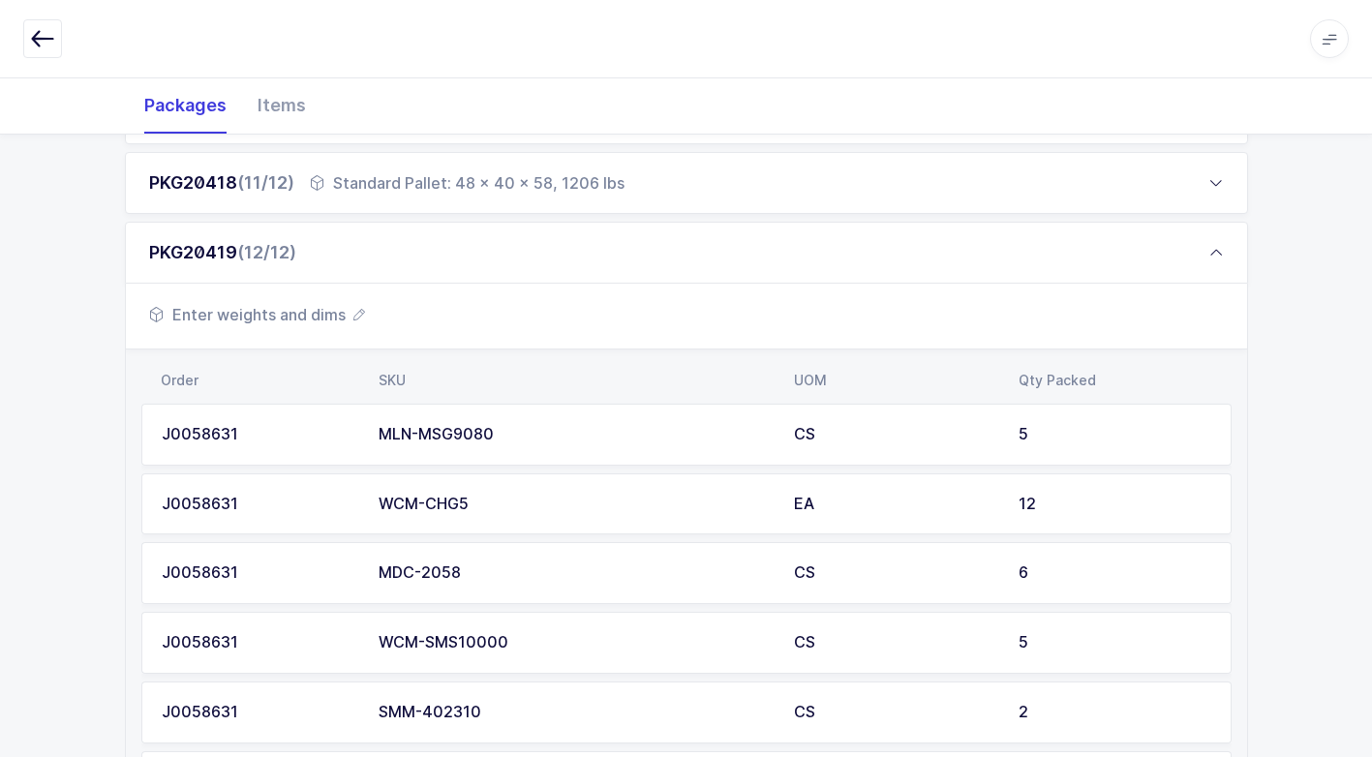
scroll to position [1749, 0]
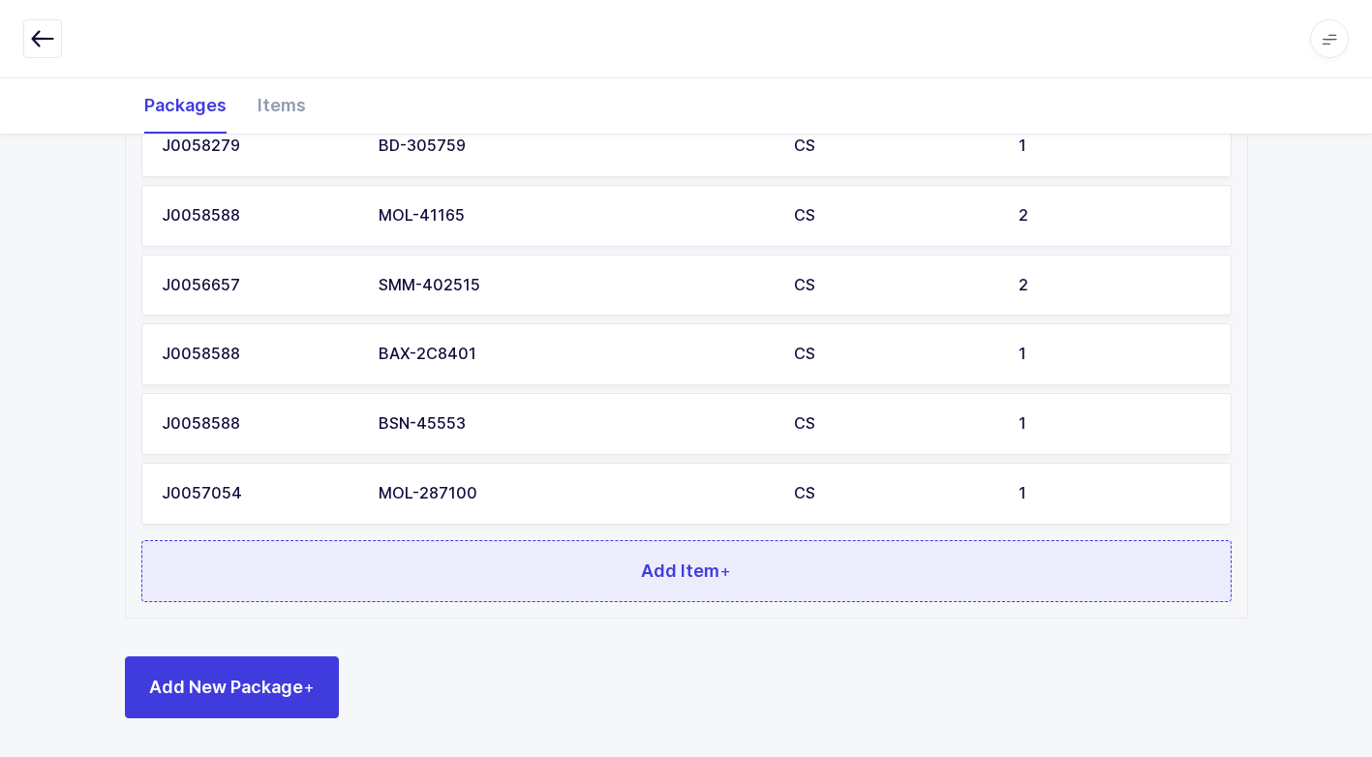
click at [594, 568] on button "Add Item +" at bounding box center [686, 571] width 1090 height 62
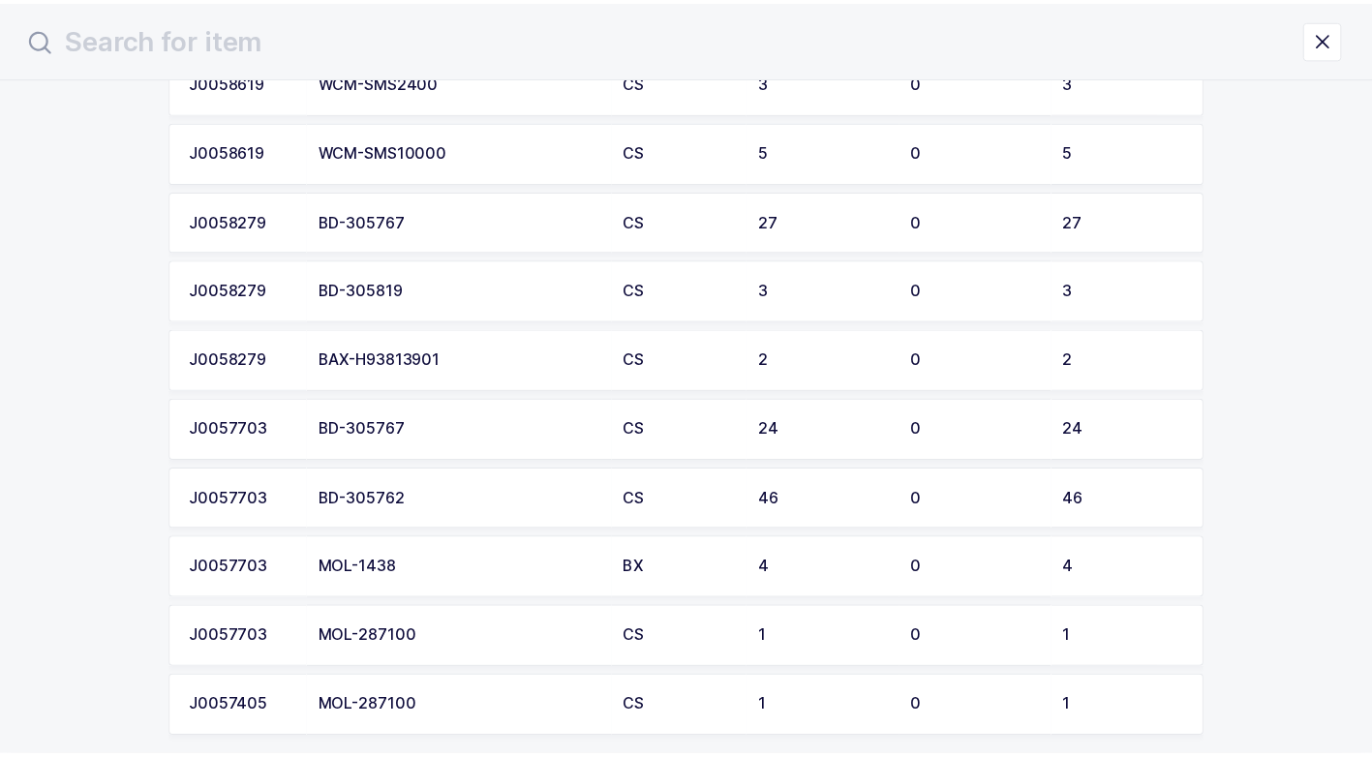
scroll to position [2203, 0]
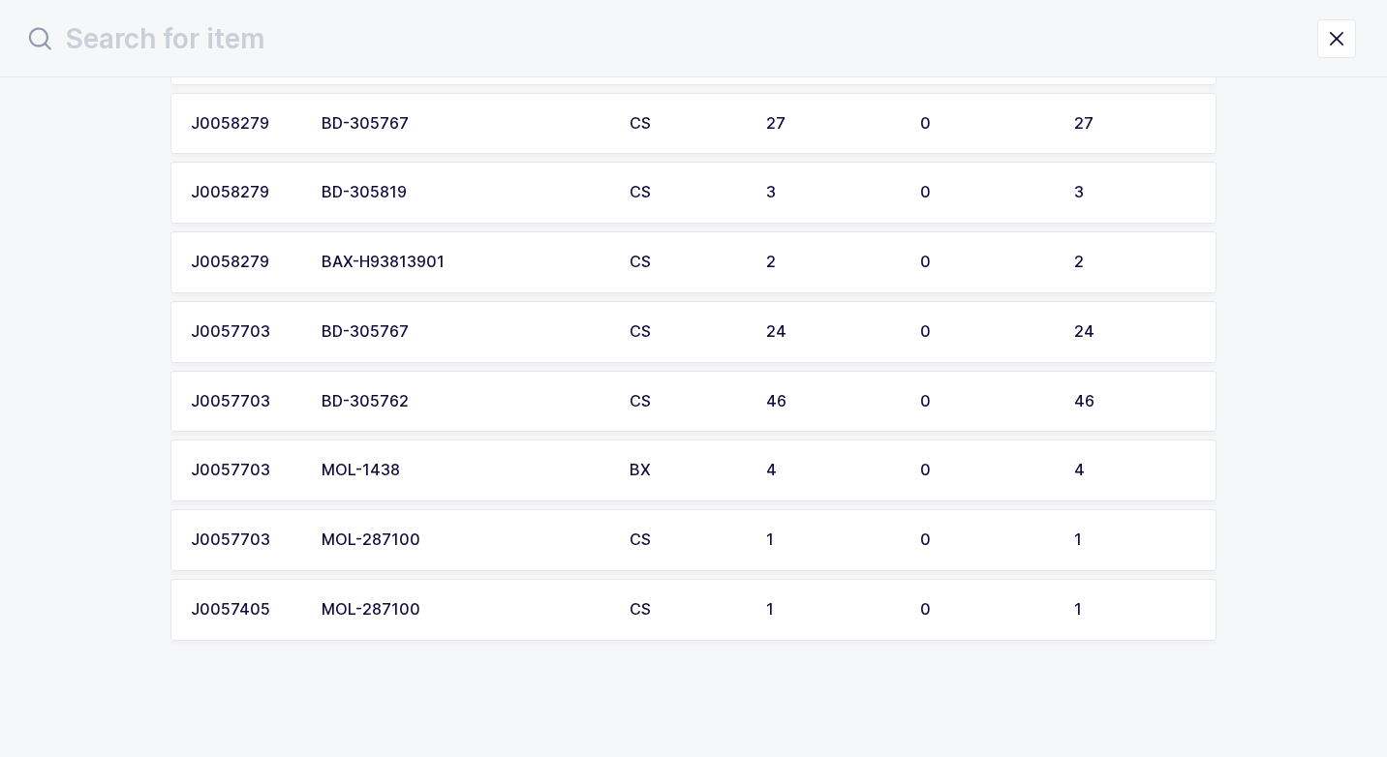
click at [566, 611] on div "MOL-287100" at bounding box center [463, 609] width 285 height 17
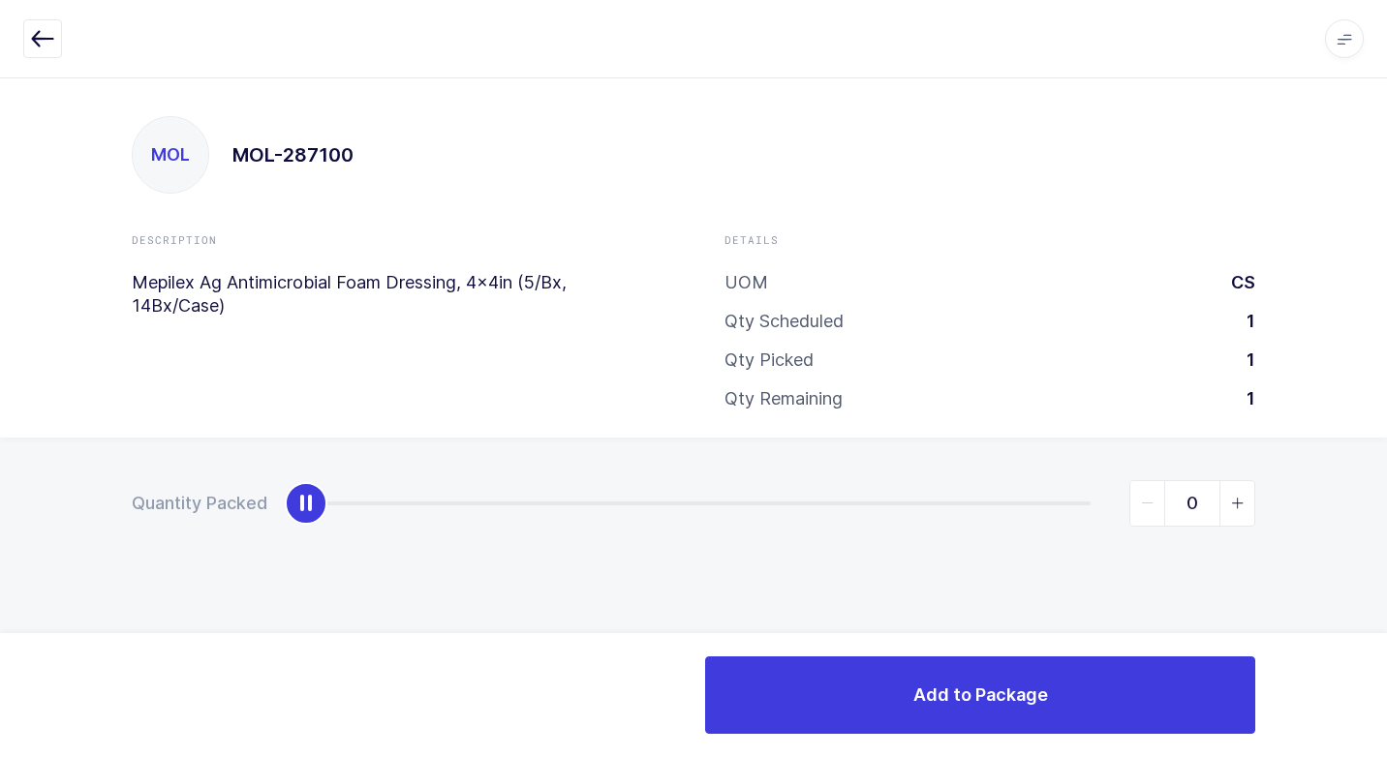
type input "1"
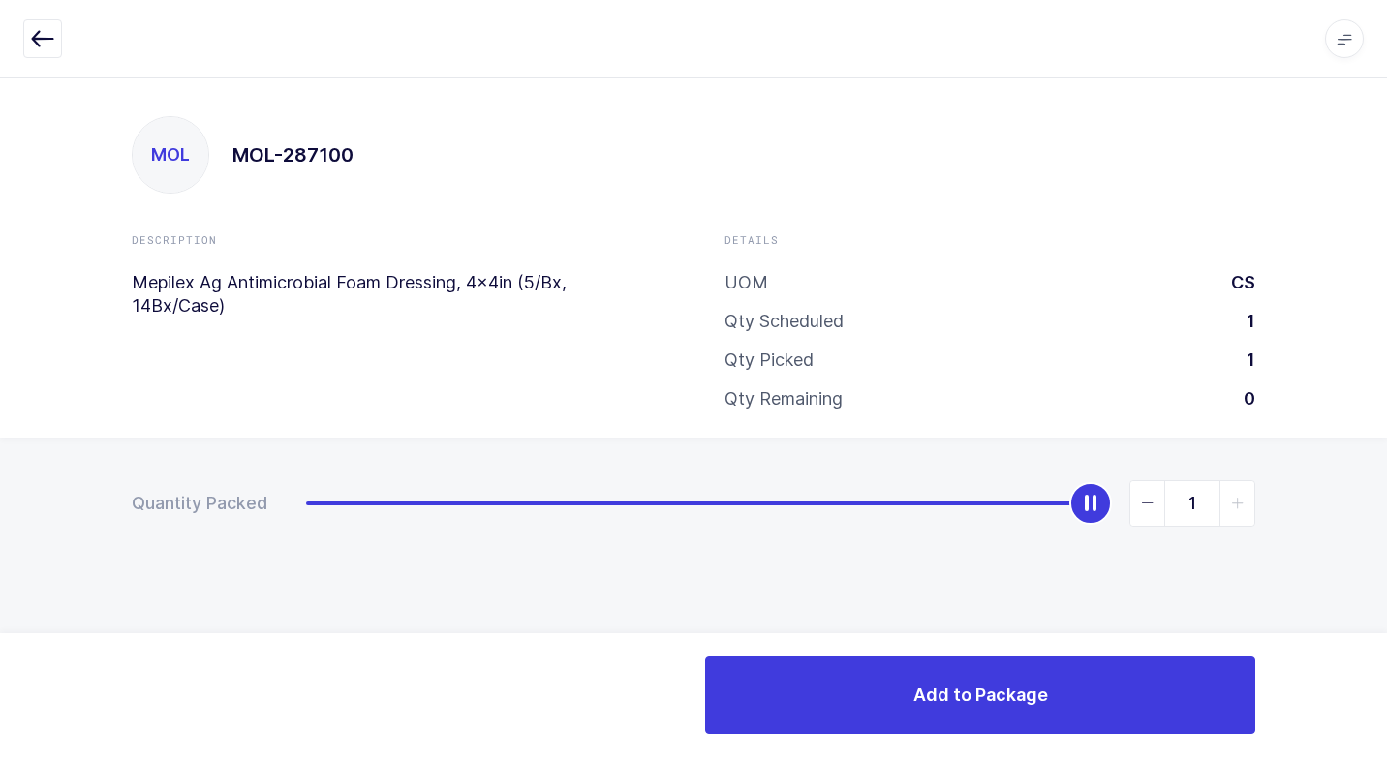
drag, startPoint x: 314, startPoint y: 506, endPoint x: 1389, endPoint y: 574, distance: 1077.8
click at [1386, 574] on html "Apps Core [GEOGRAPHIC_DATA] Admin Mission Control Purchasing [PERSON_NAME] Logo…" at bounding box center [693, 378] width 1387 height 757
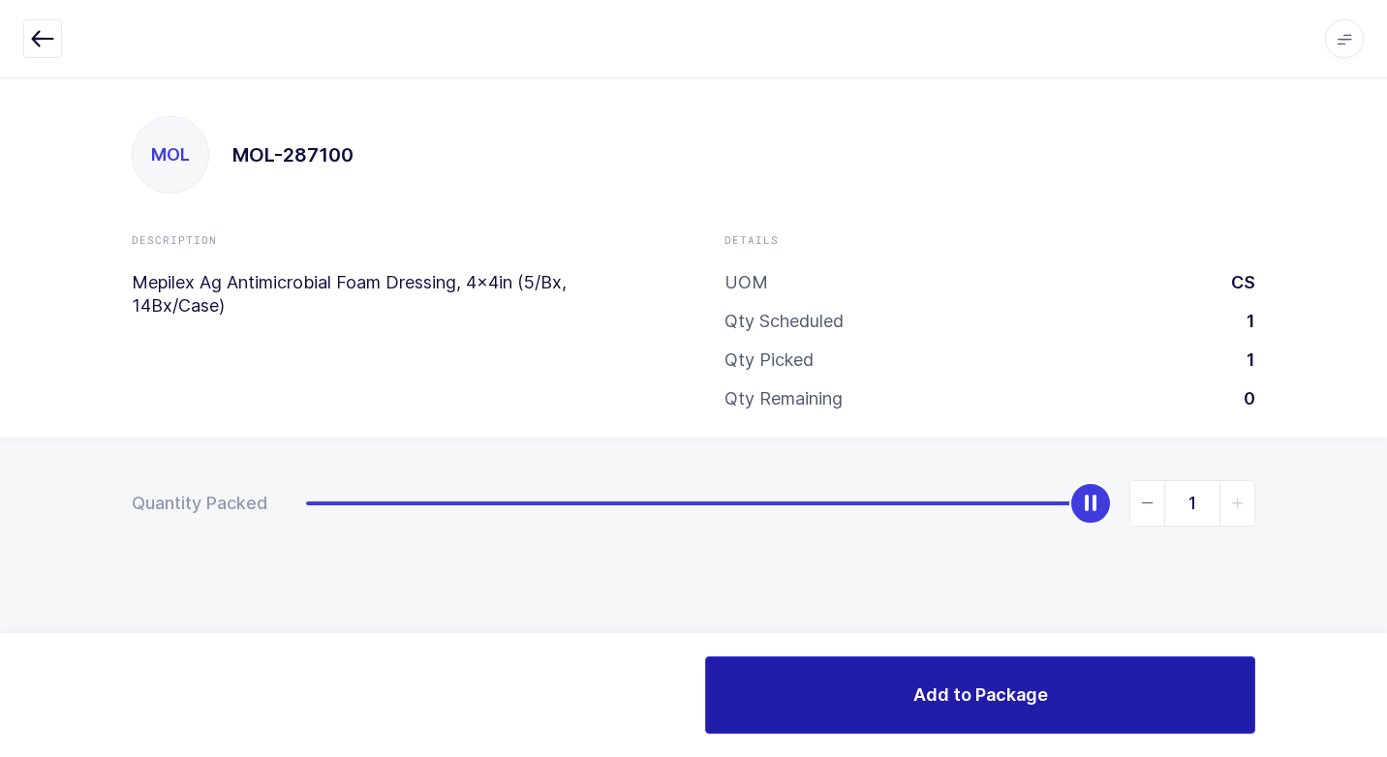
click at [1012, 682] on button "Add to Package" at bounding box center [980, 694] width 550 height 77
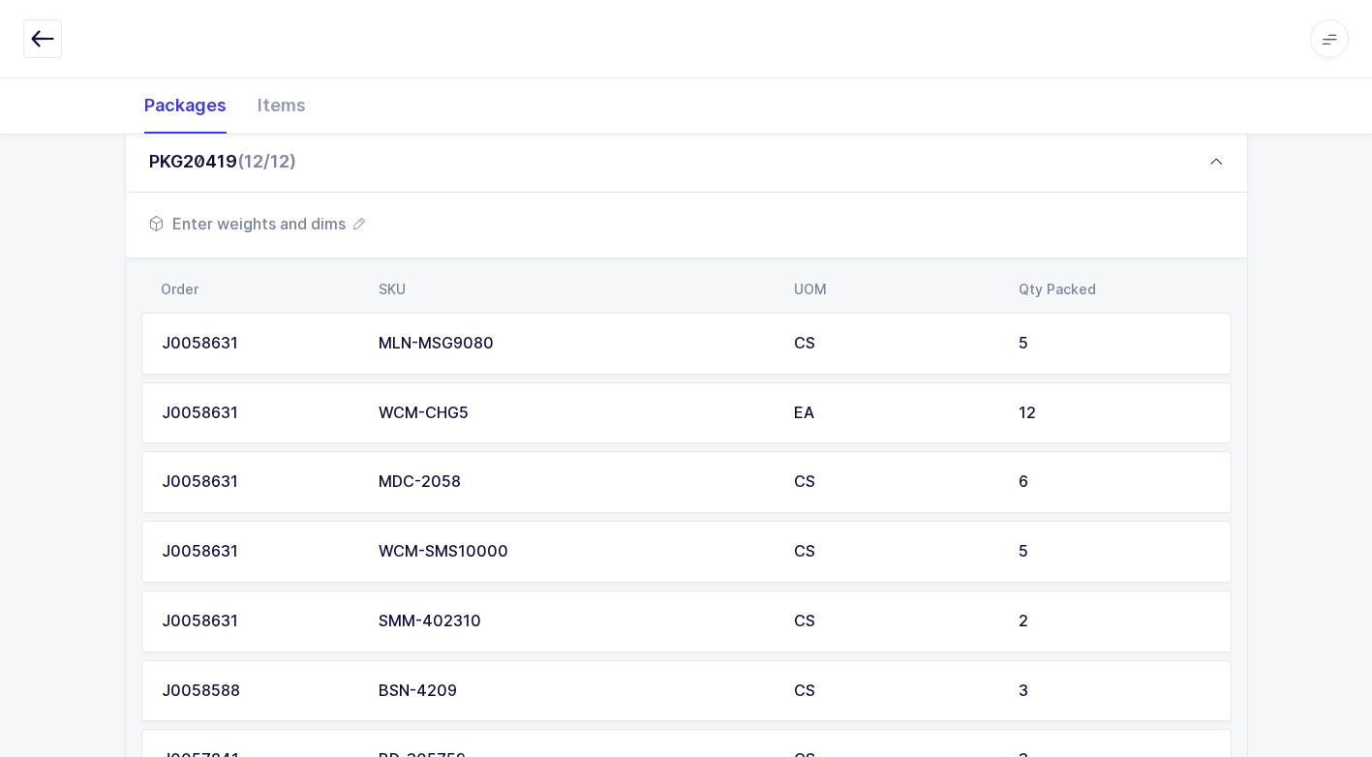
scroll to position [1817, 0]
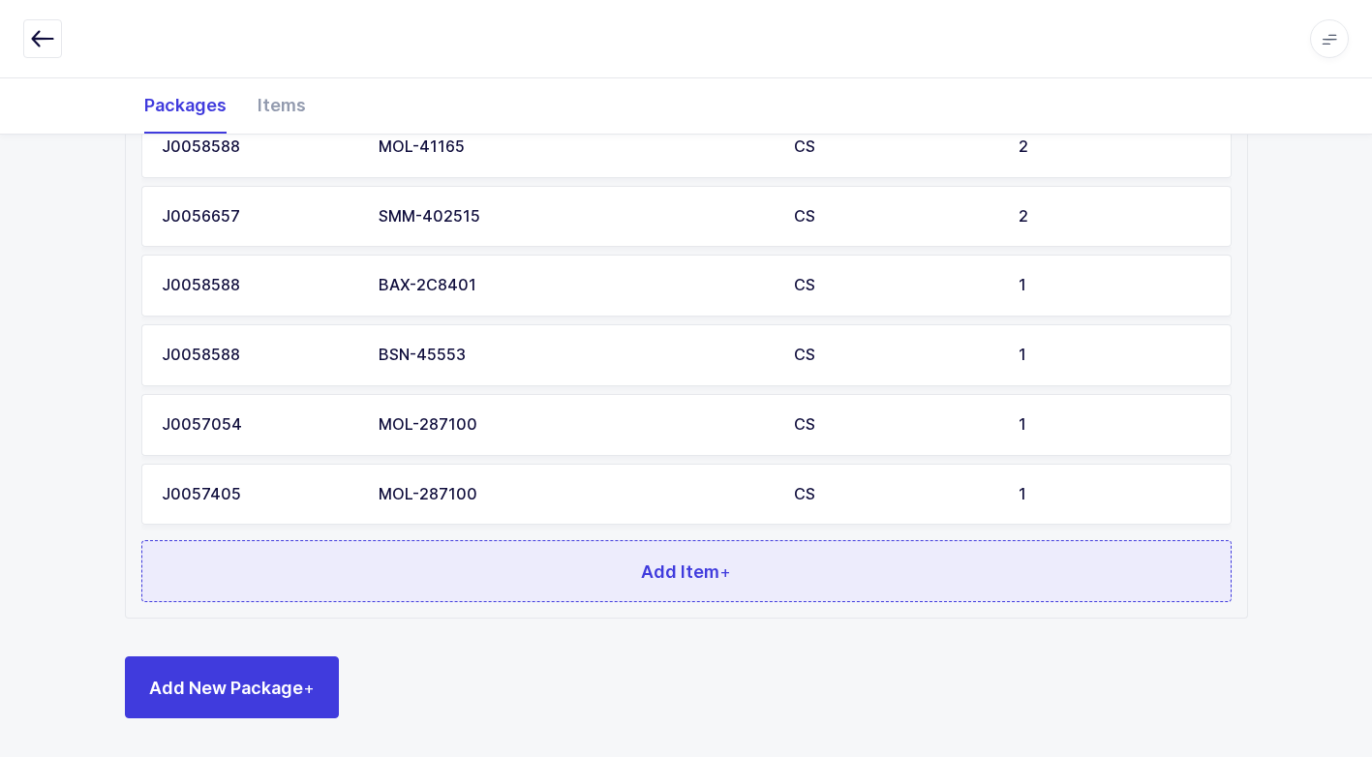
click at [616, 576] on button "Add Item +" at bounding box center [686, 571] width 1090 height 62
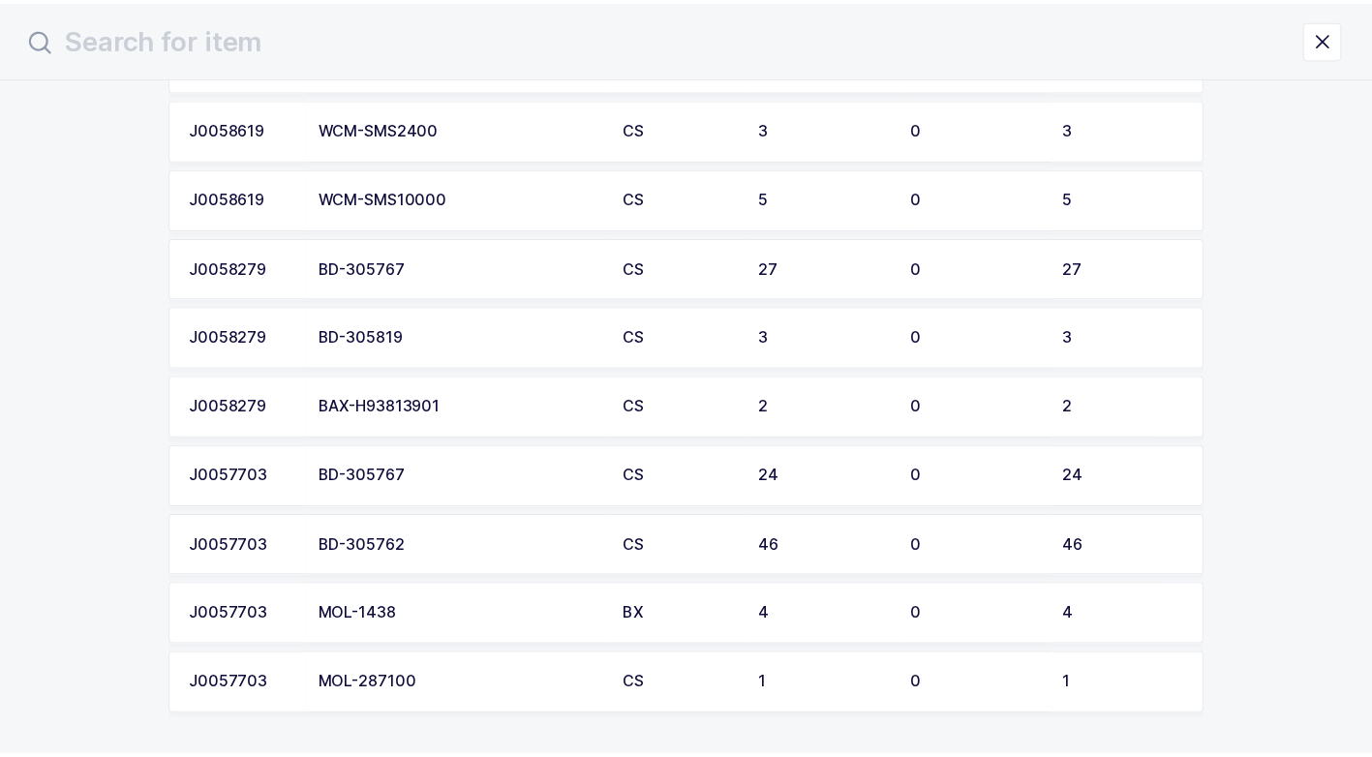
scroll to position [2133, 0]
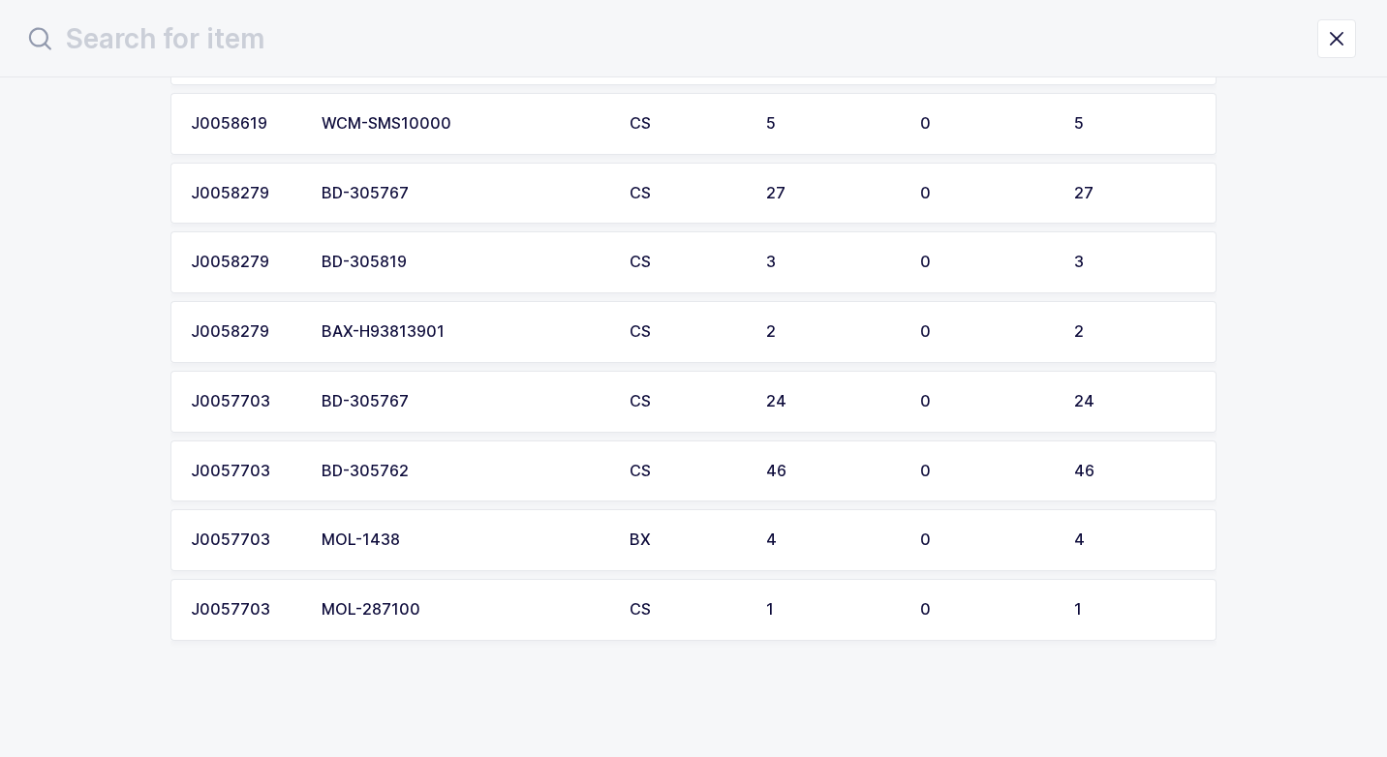
click at [400, 610] on div "MOL-287100" at bounding box center [463, 609] width 285 height 17
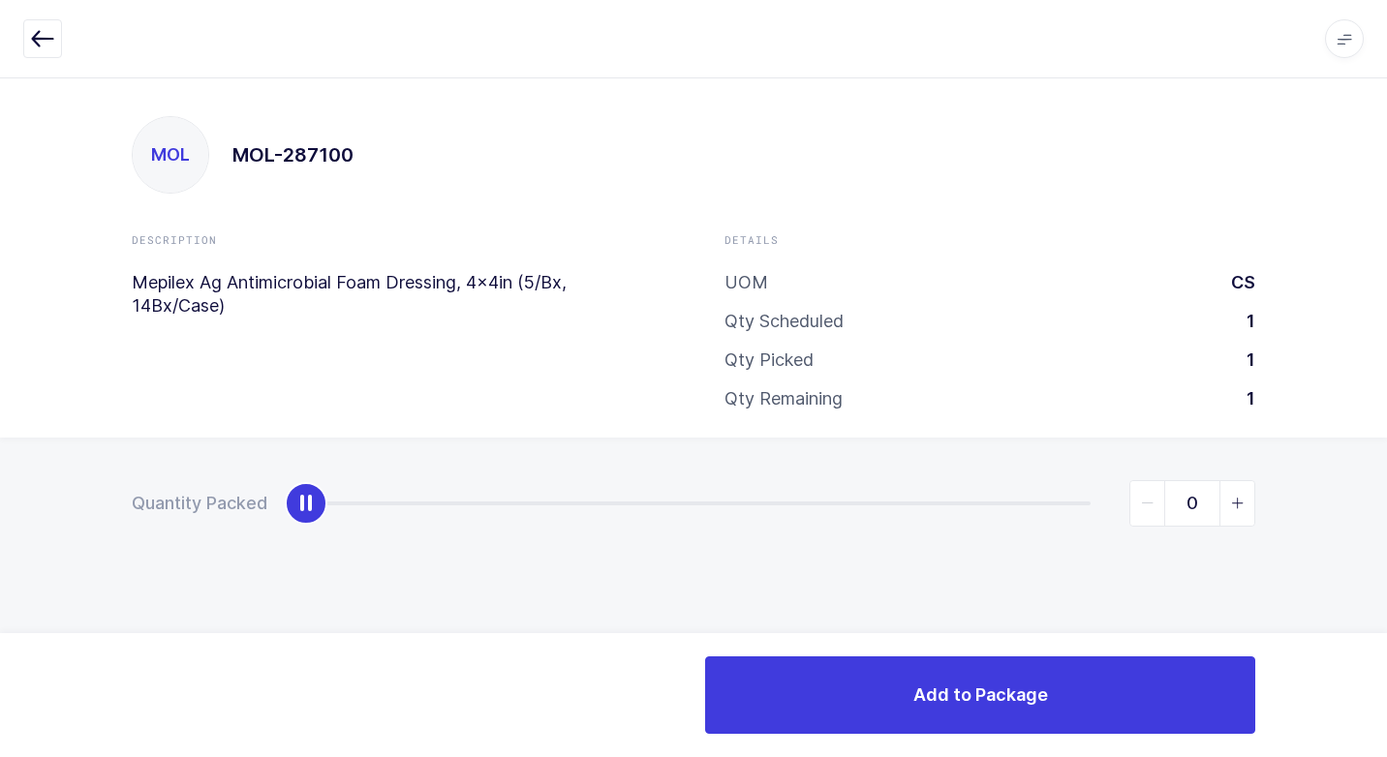
type input "1"
drag, startPoint x: 306, startPoint y: 516, endPoint x: 1278, endPoint y: 642, distance: 980.2
click at [1386, 585] on html "Apps Core [GEOGRAPHIC_DATA] Admin Mission Control Purchasing [PERSON_NAME] Logo…" at bounding box center [693, 378] width 1387 height 757
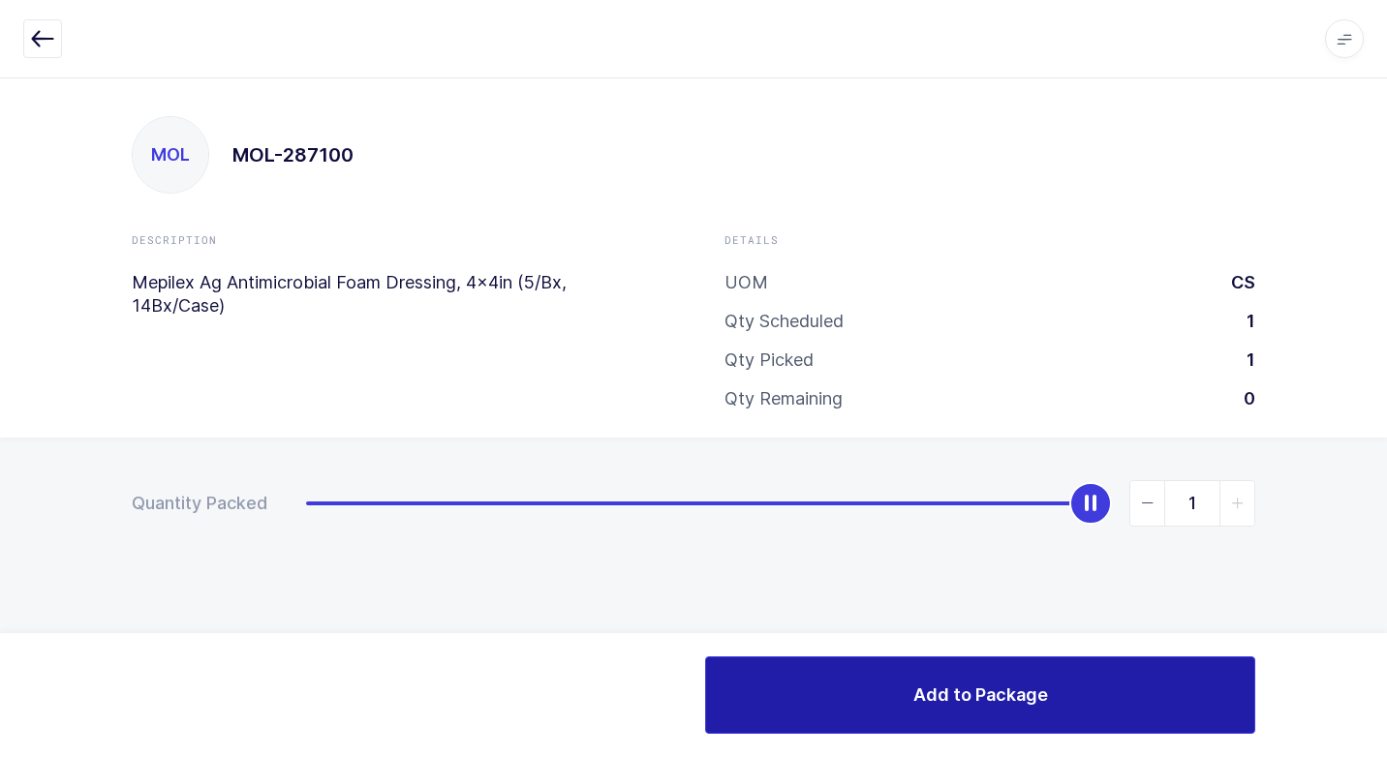
click at [959, 691] on span "Add to Package" at bounding box center [980, 695] width 135 height 24
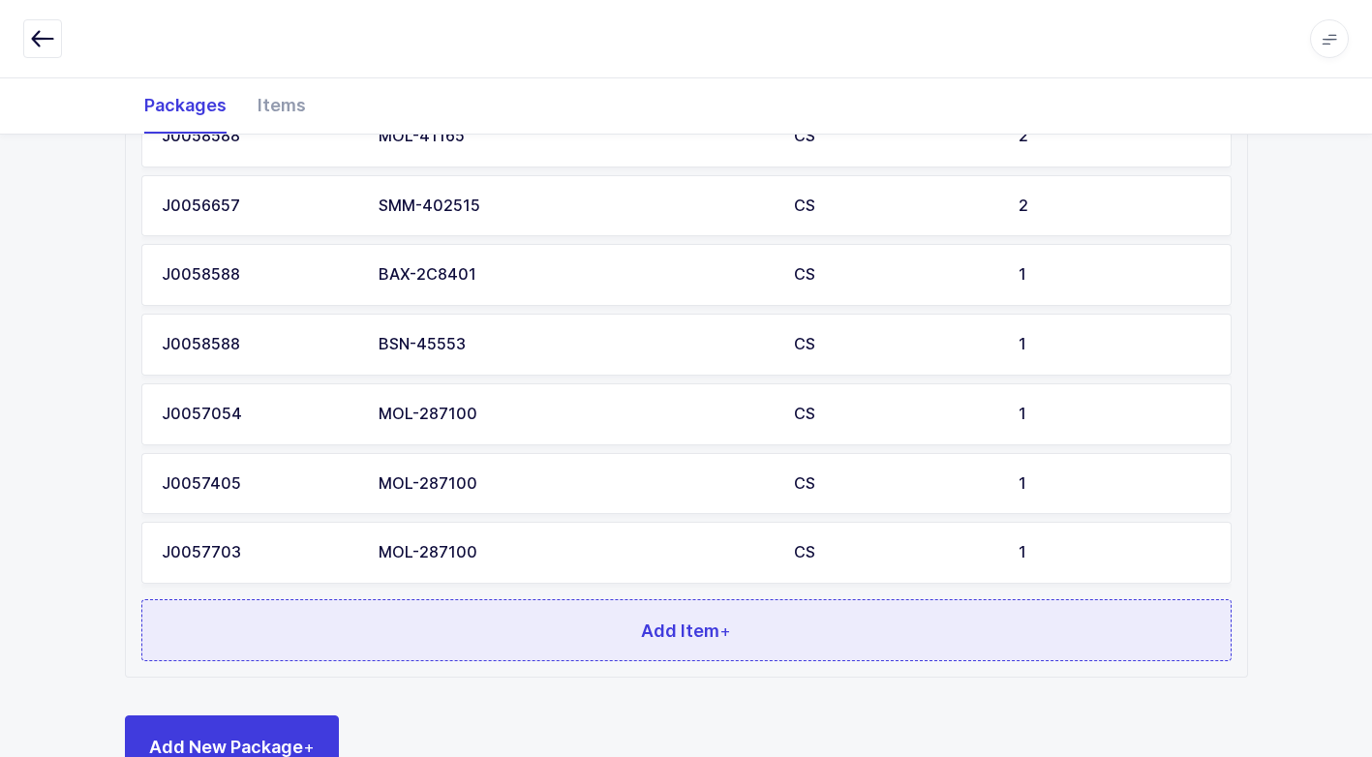
scroll to position [1887, 0]
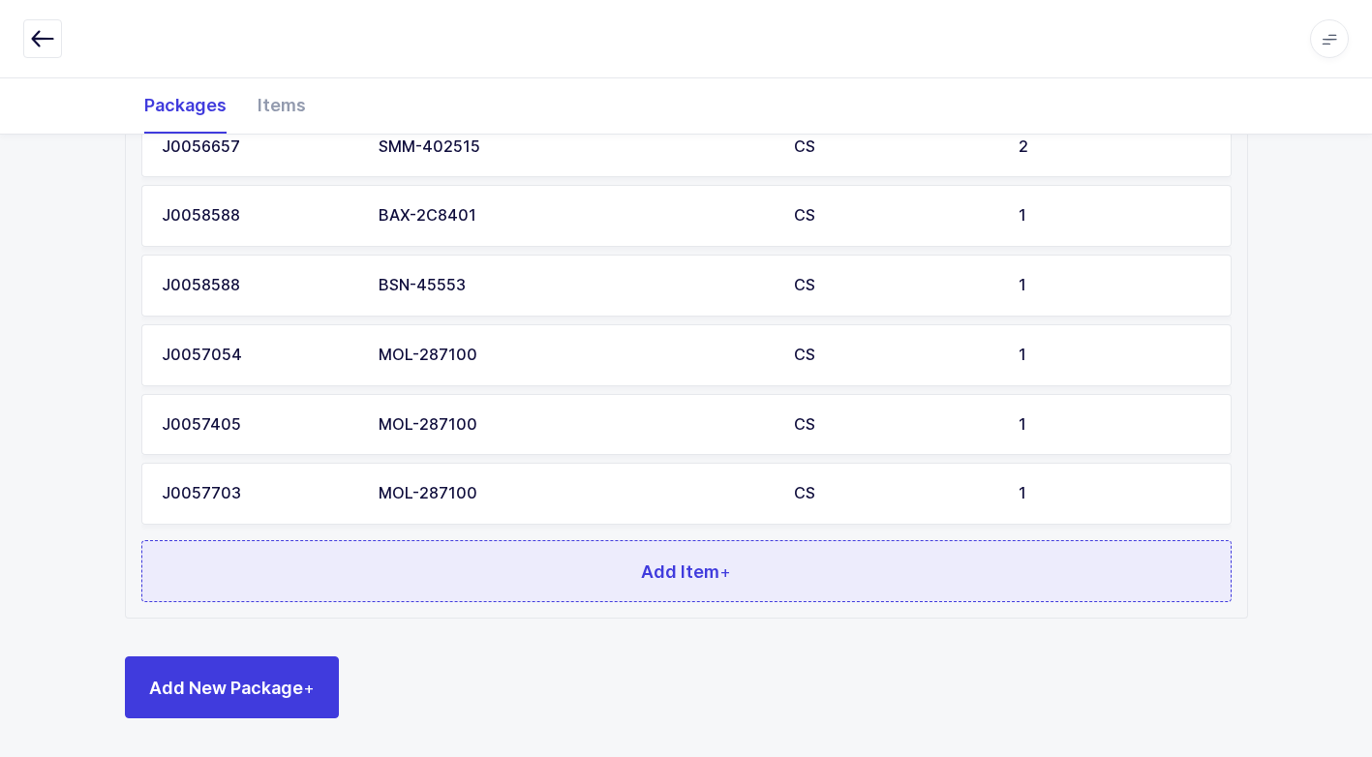
click at [497, 581] on button "Add Item +" at bounding box center [686, 571] width 1090 height 62
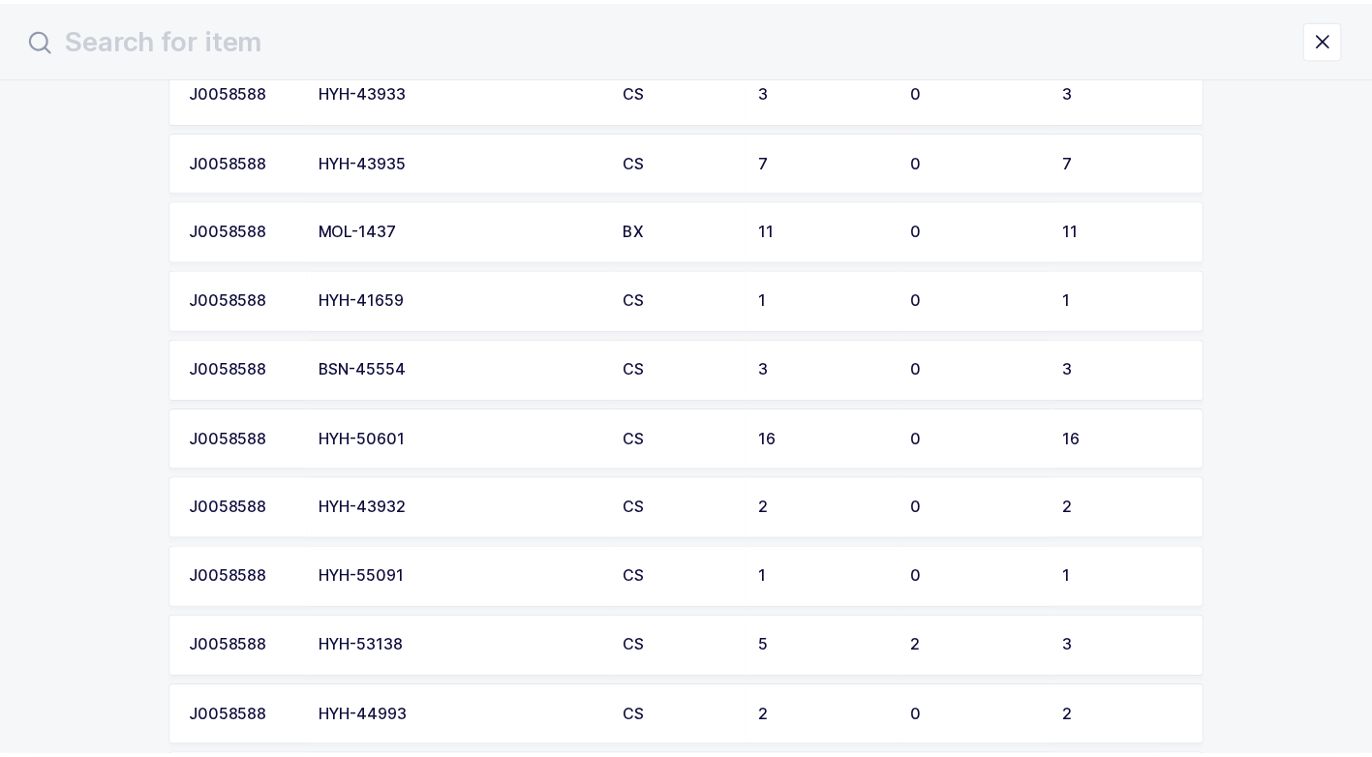
scroll to position [1356, 0]
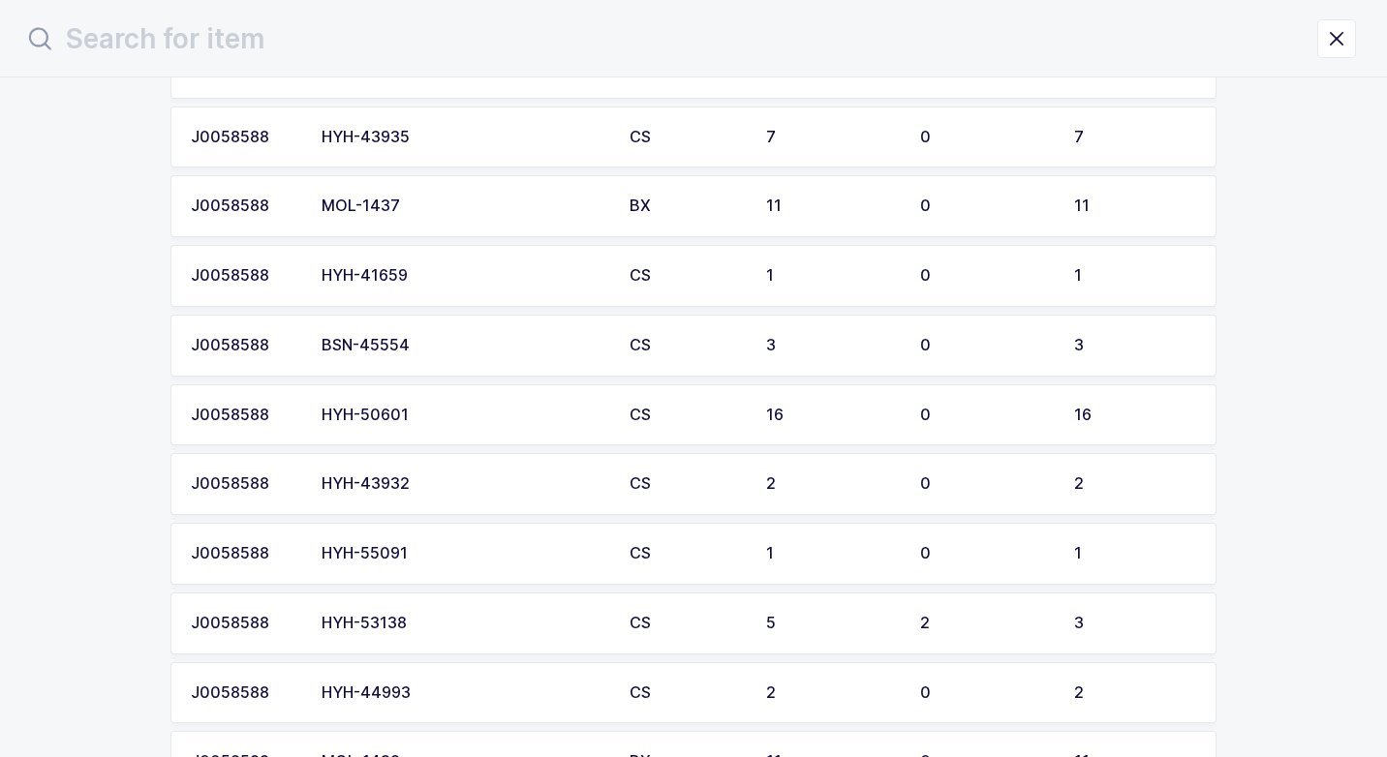
click at [457, 361] on td "BSN-45554" at bounding box center [464, 346] width 308 height 62
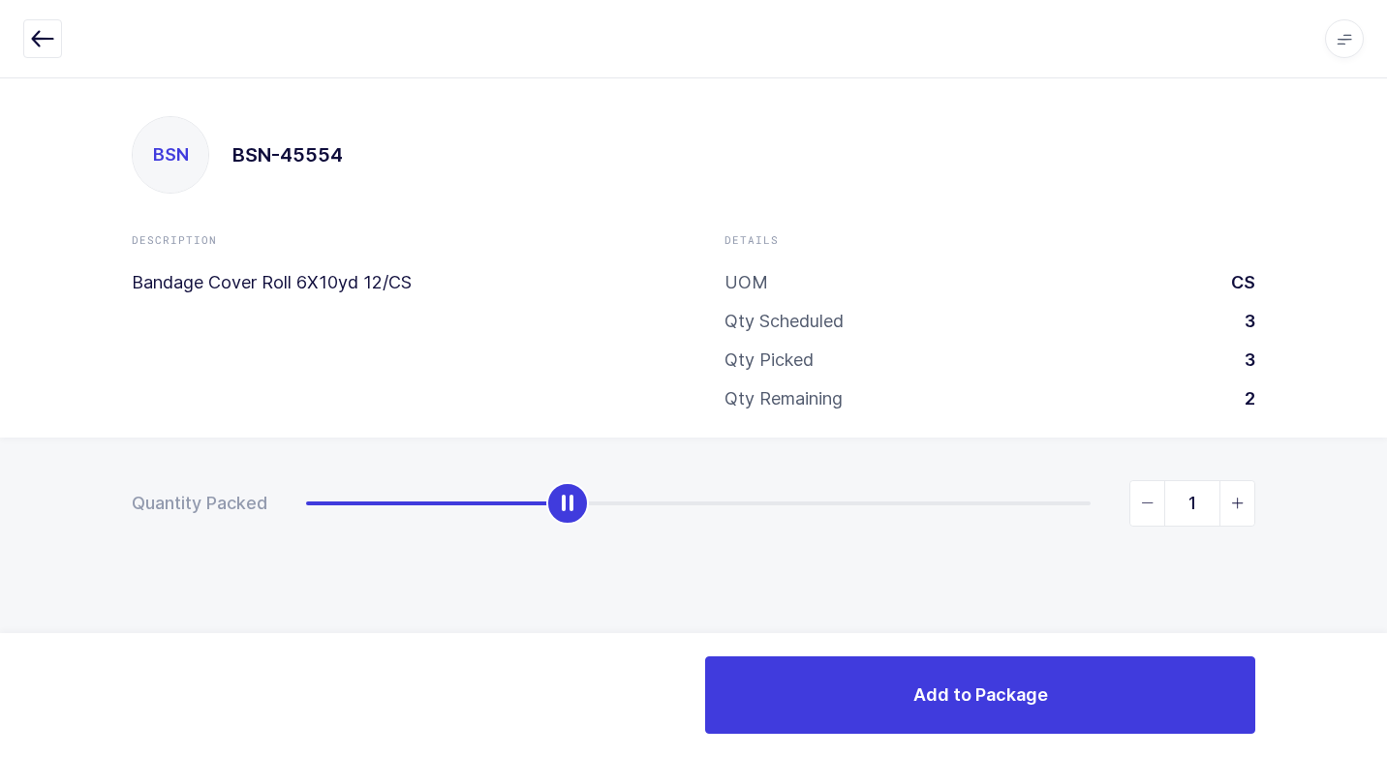
type input "2"
drag, startPoint x: 307, startPoint y: 508, endPoint x: 841, endPoint y: 558, distance: 536.7
click at [841, 558] on div "Quantity Packed 2" at bounding box center [693, 571] width 1387 height 267
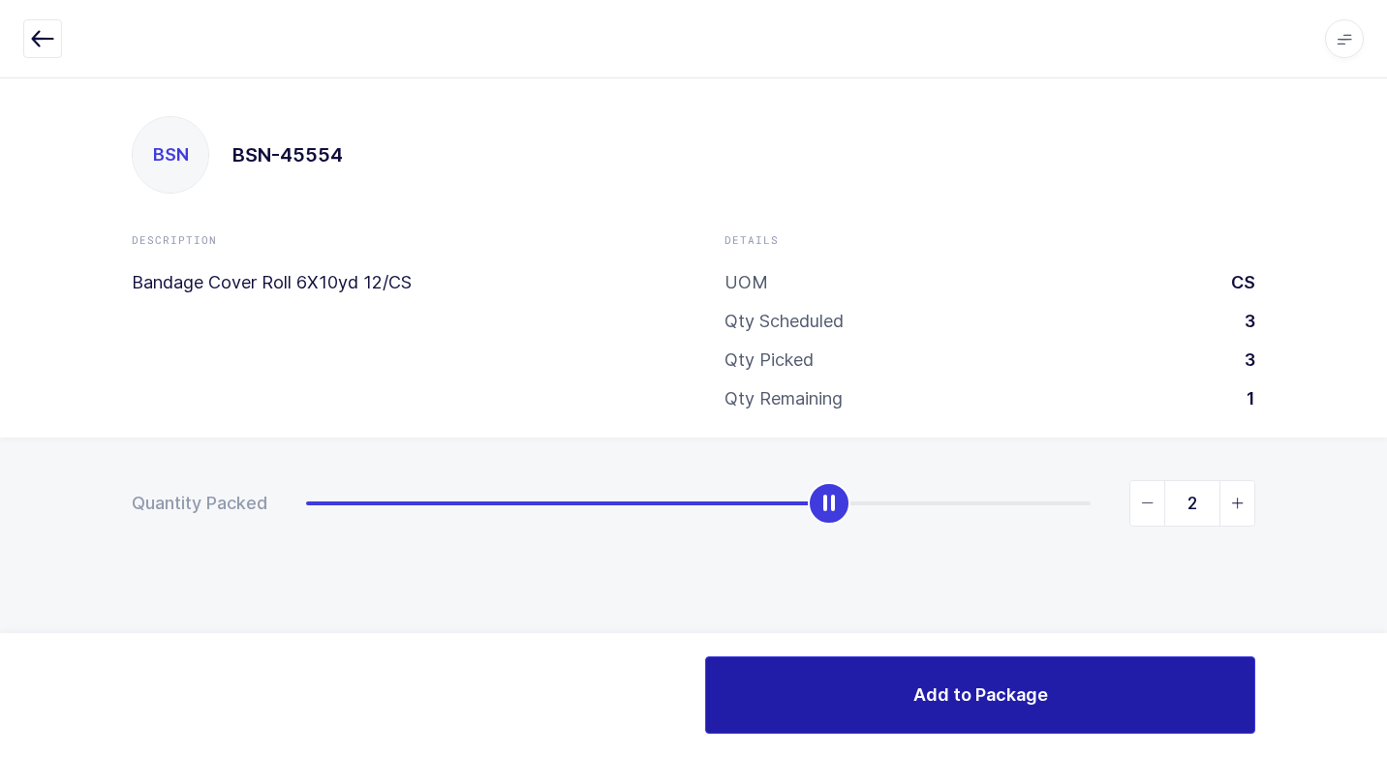
click at [868, 695] on button "Add to Package" at bounding box center [980, 694] width 550 height 77
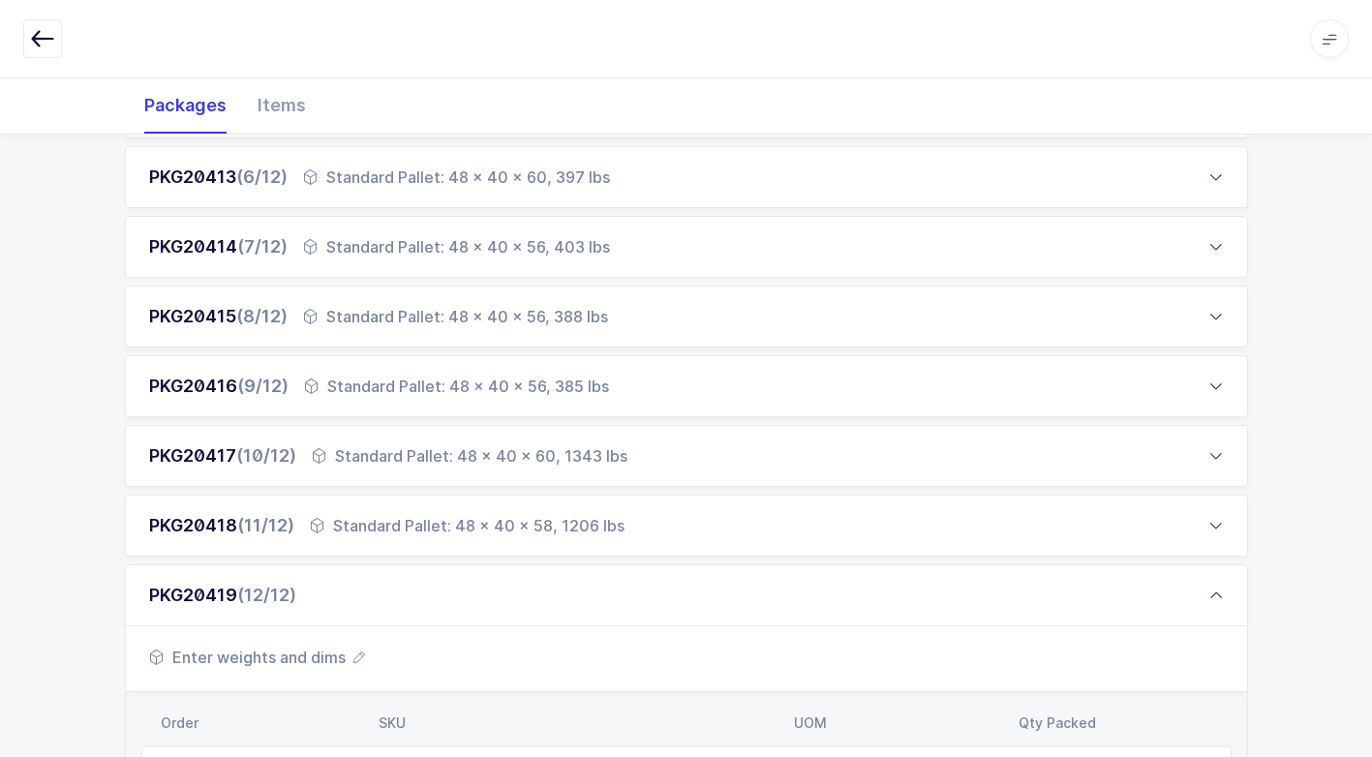
scroll to position [678, 0]
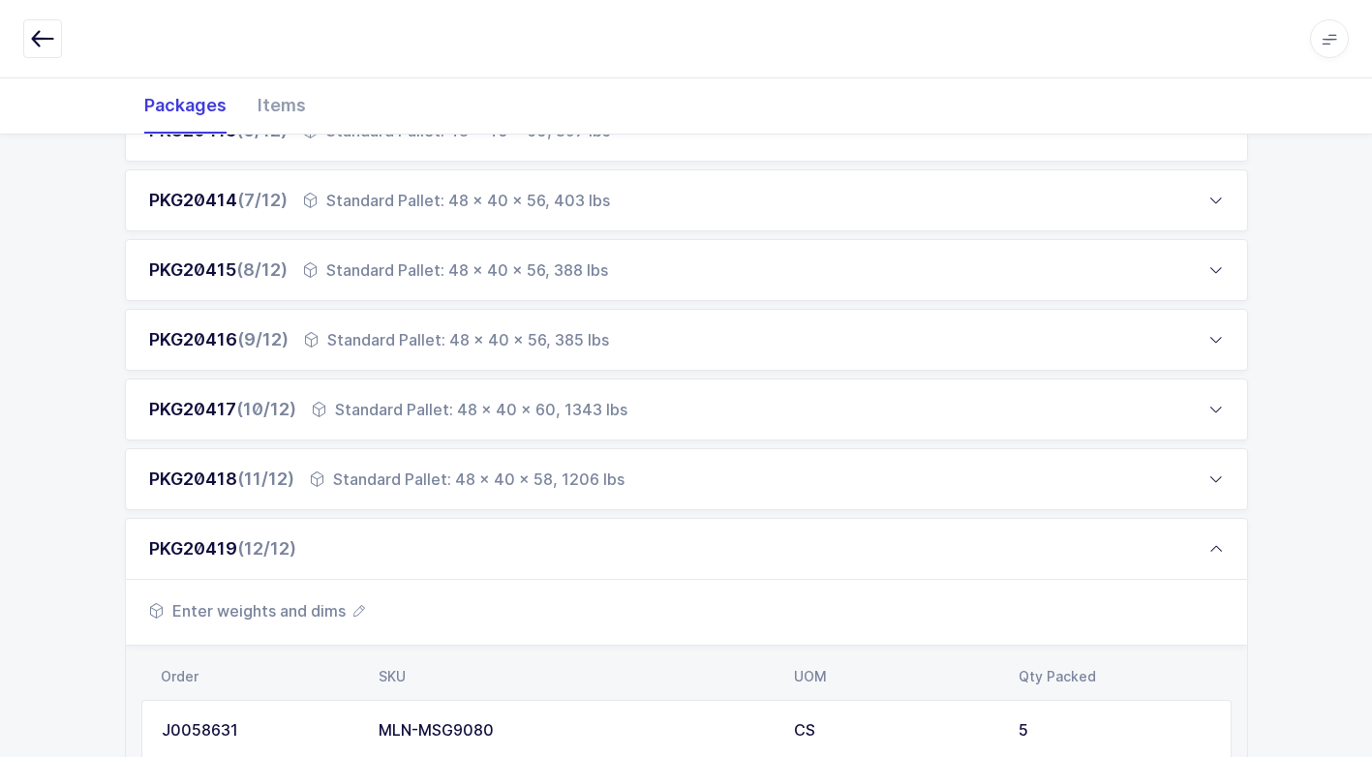
click at [301, 609] on span "Enter weights and dims" at bounding box center [257, 610] width 216 height 23
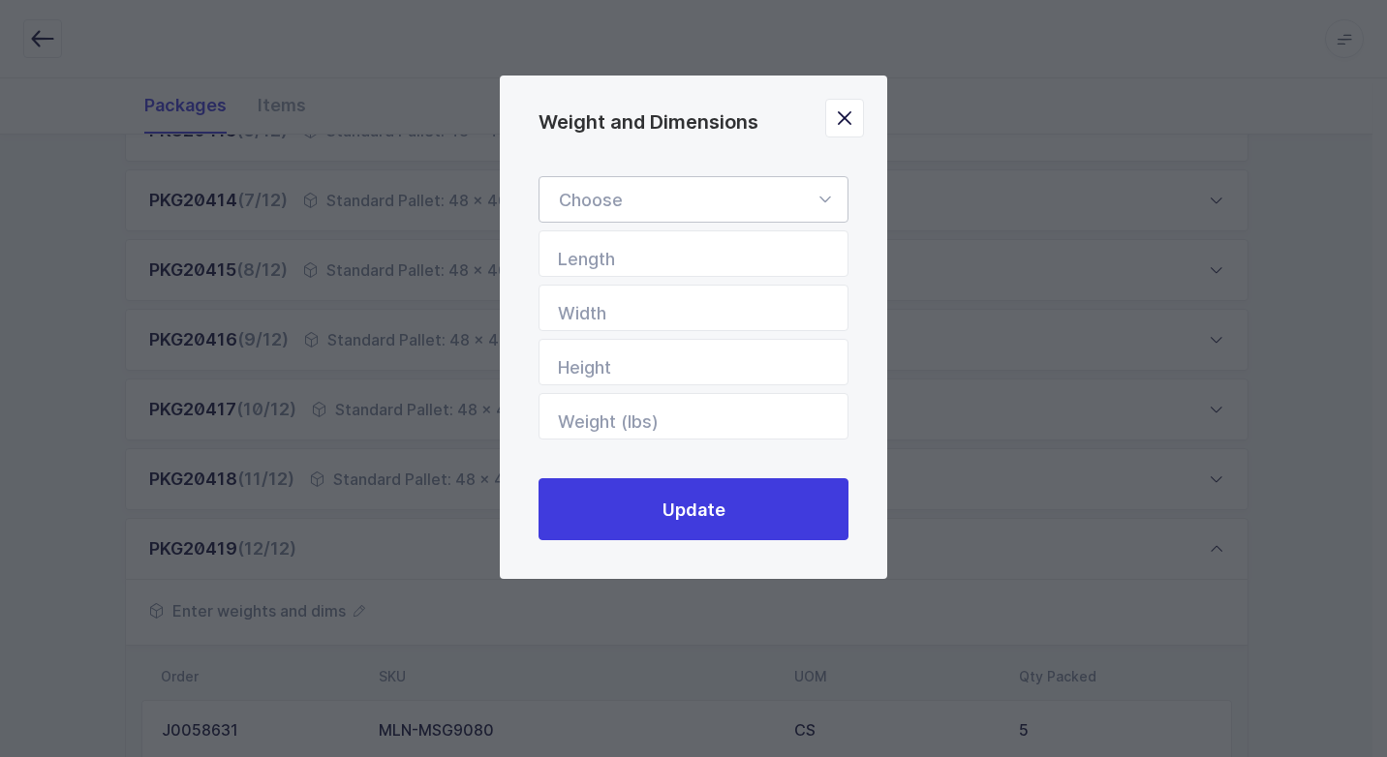
click at [829, 201] on icon "Weight and Dimensions" at bounding box center [824, 199] width 24 height 46
click at [696, 252] on li "Standard Pallet" at bounding box center [700, 255] width 307 height 37
type input "Standard Pallet"
type input "48"
type input "40"
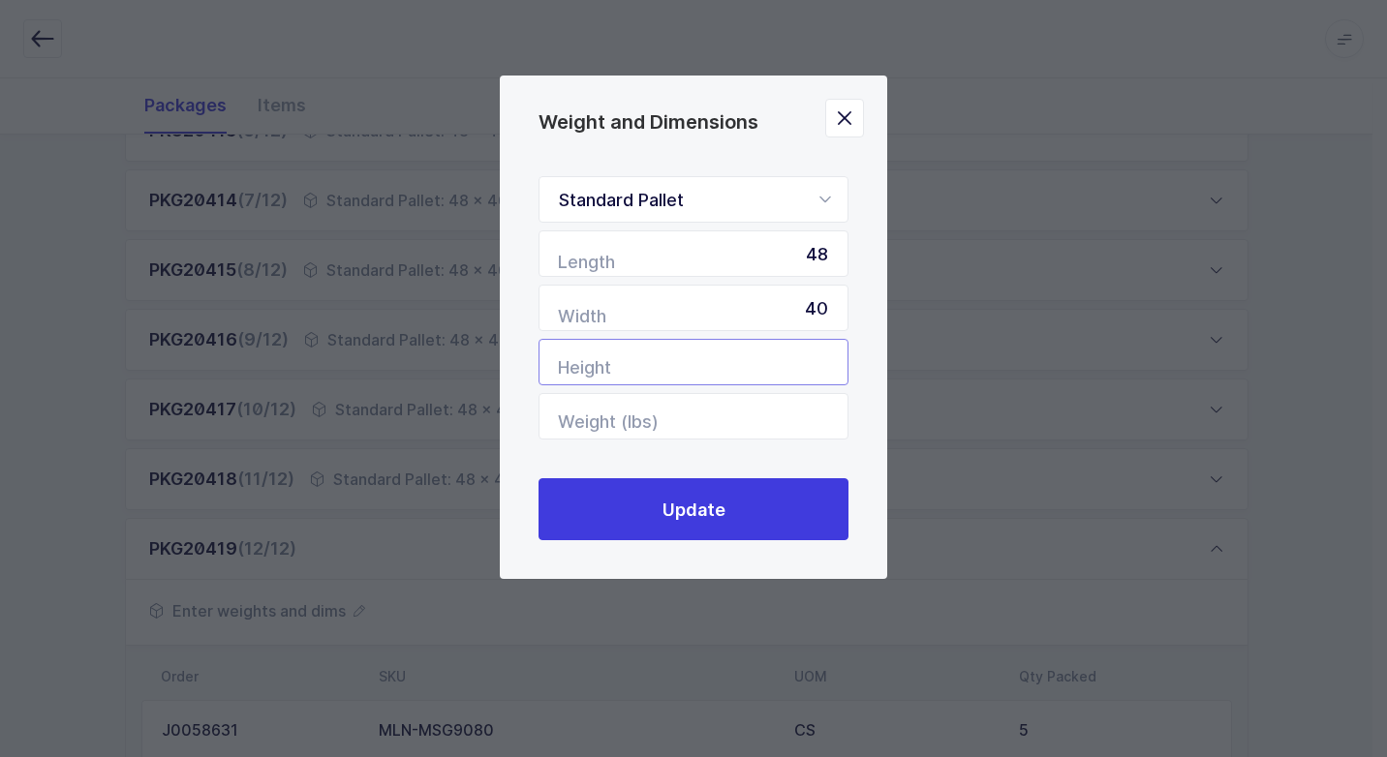
click at [768, 367] on input "Height" at bounding box center [693, 362] width 310 height 46
type input "60"
click at [734, 415] on input "Weight (lbs)" at bounding box center [693, 416] width 310 height 46
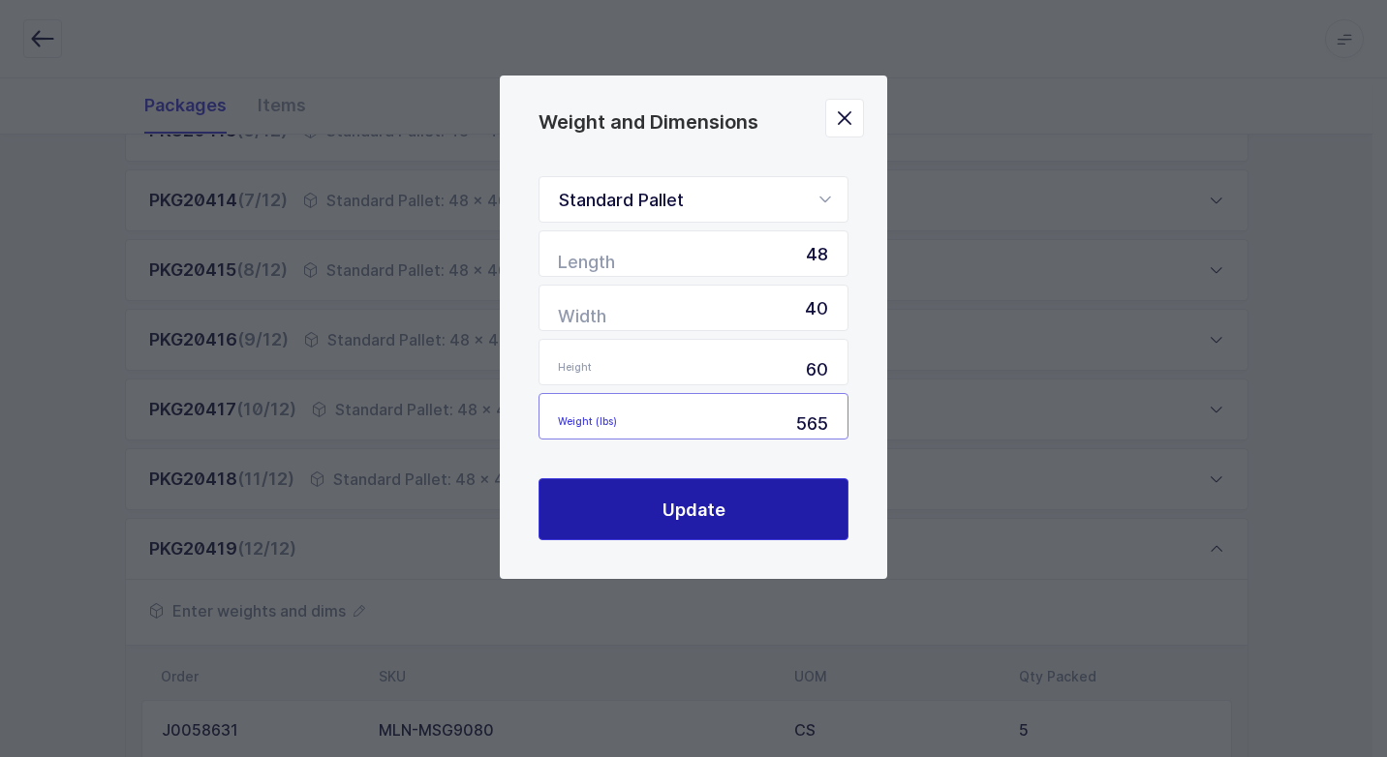
type input "565"
click at [697, 501] on span "Update" at bounding box center [693, 510] width 63 height 24
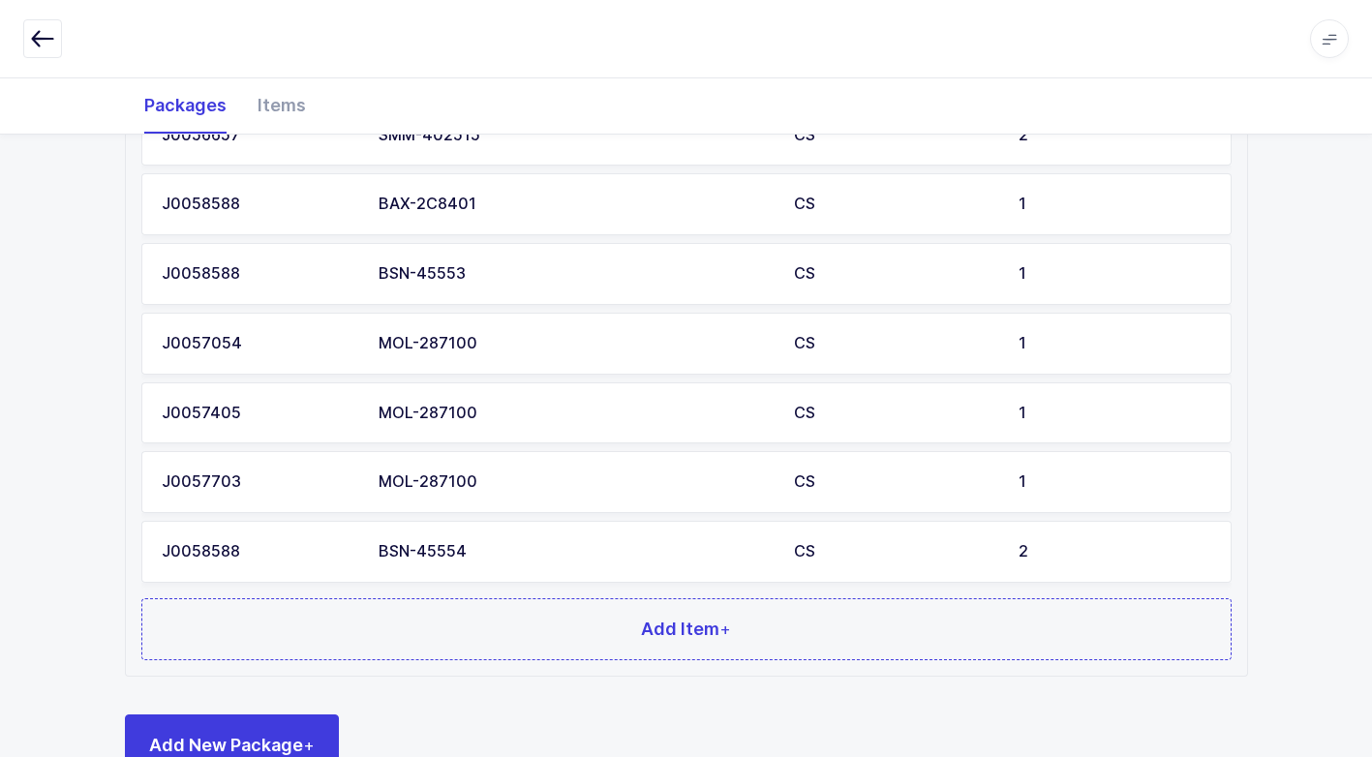
scroll to position [1957, 0]
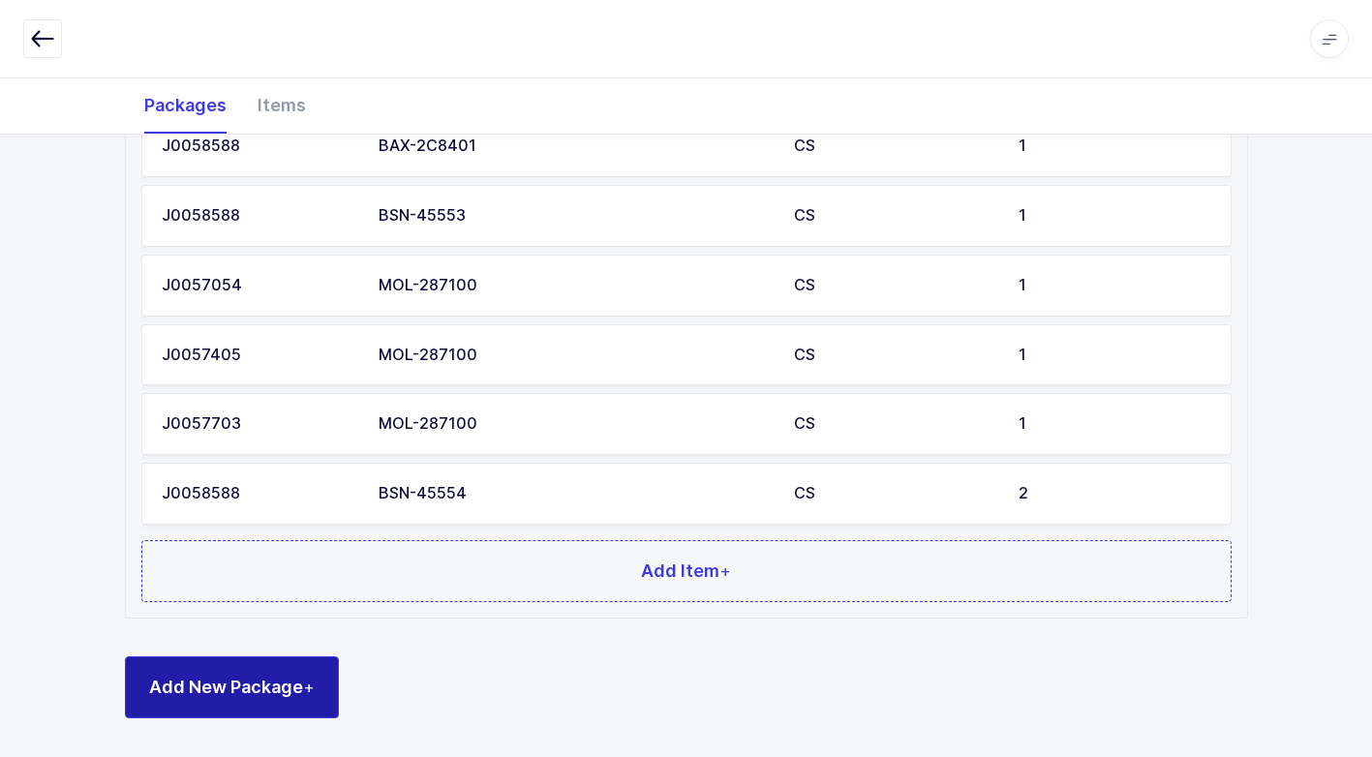
click at [314, 681] on span "+" at bounding box center [309, 687] width 12 height 20
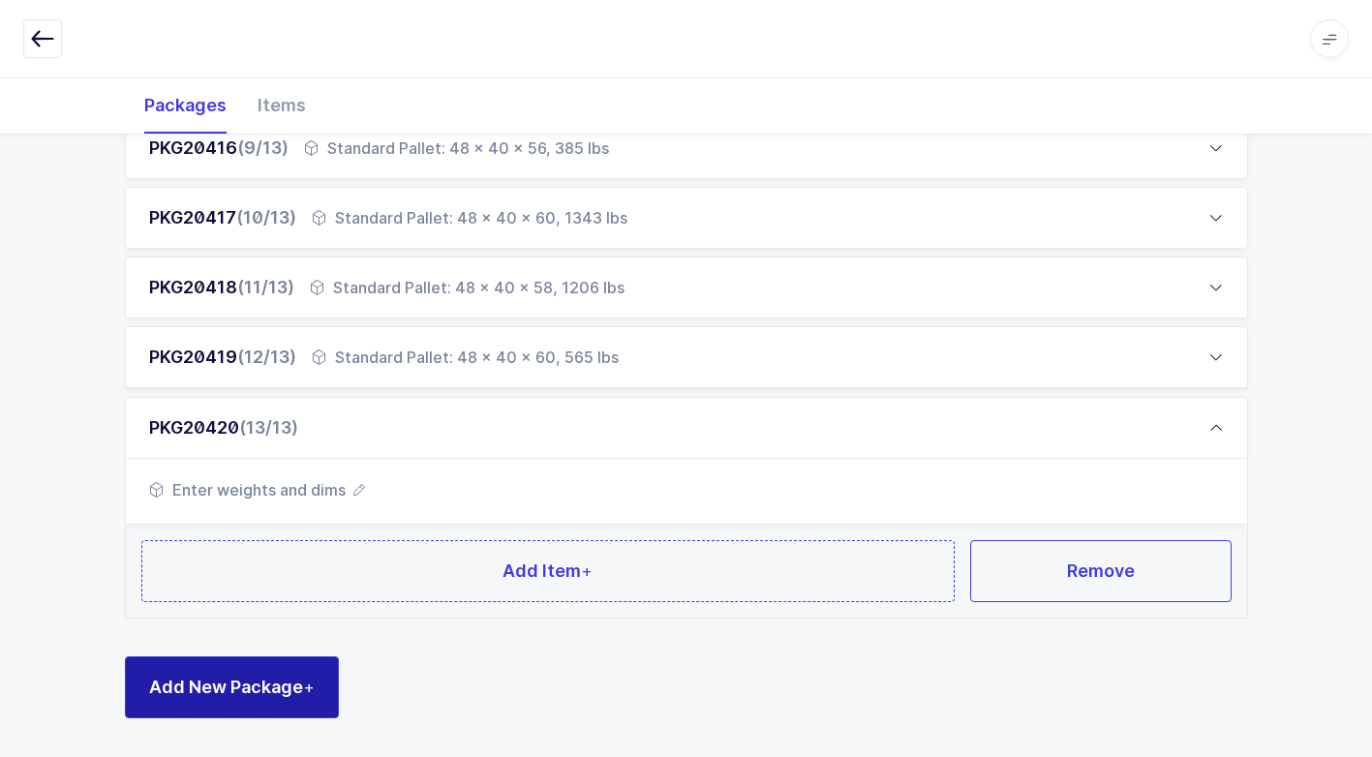
scroll to position [869, 0]
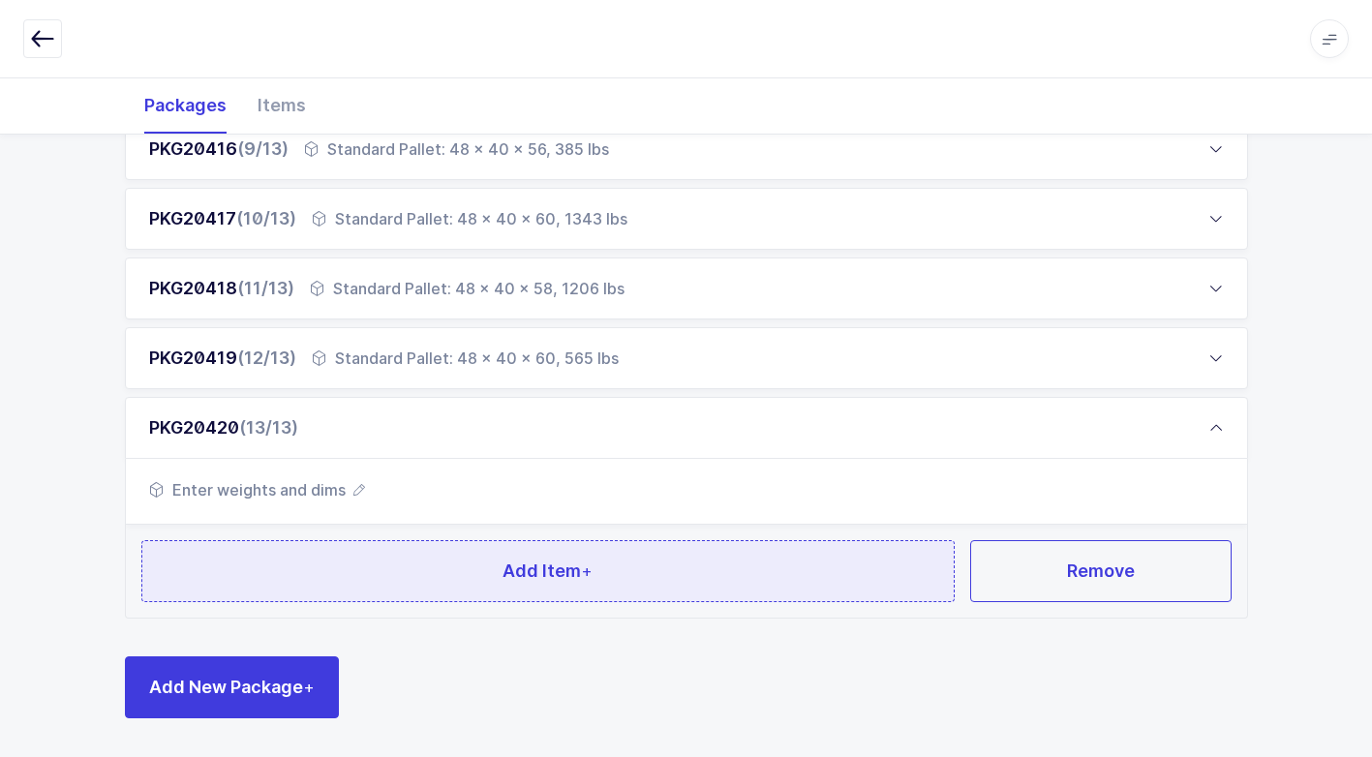
click at [395, 576] on button "Add Item +" at bounding box center [548, 571] width 814 height 62
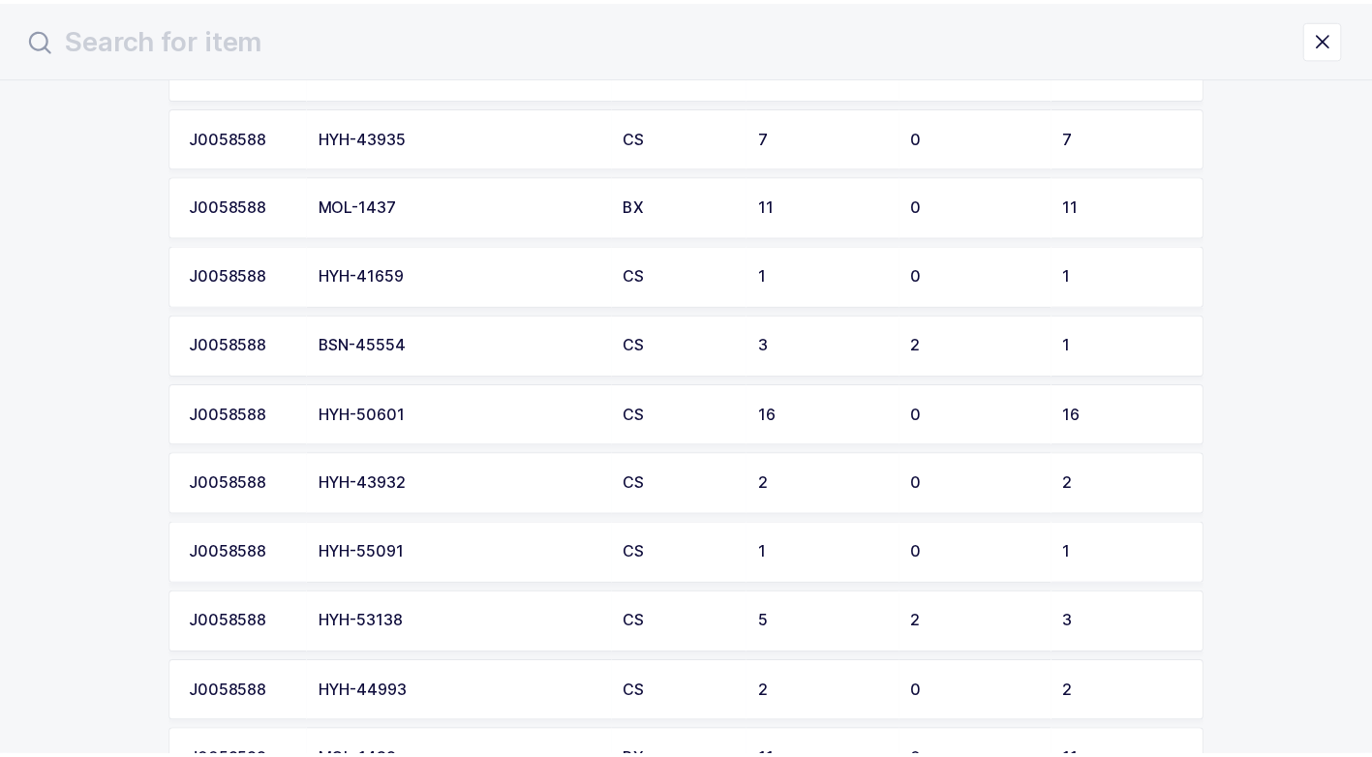
scroll to position [1452, 0]
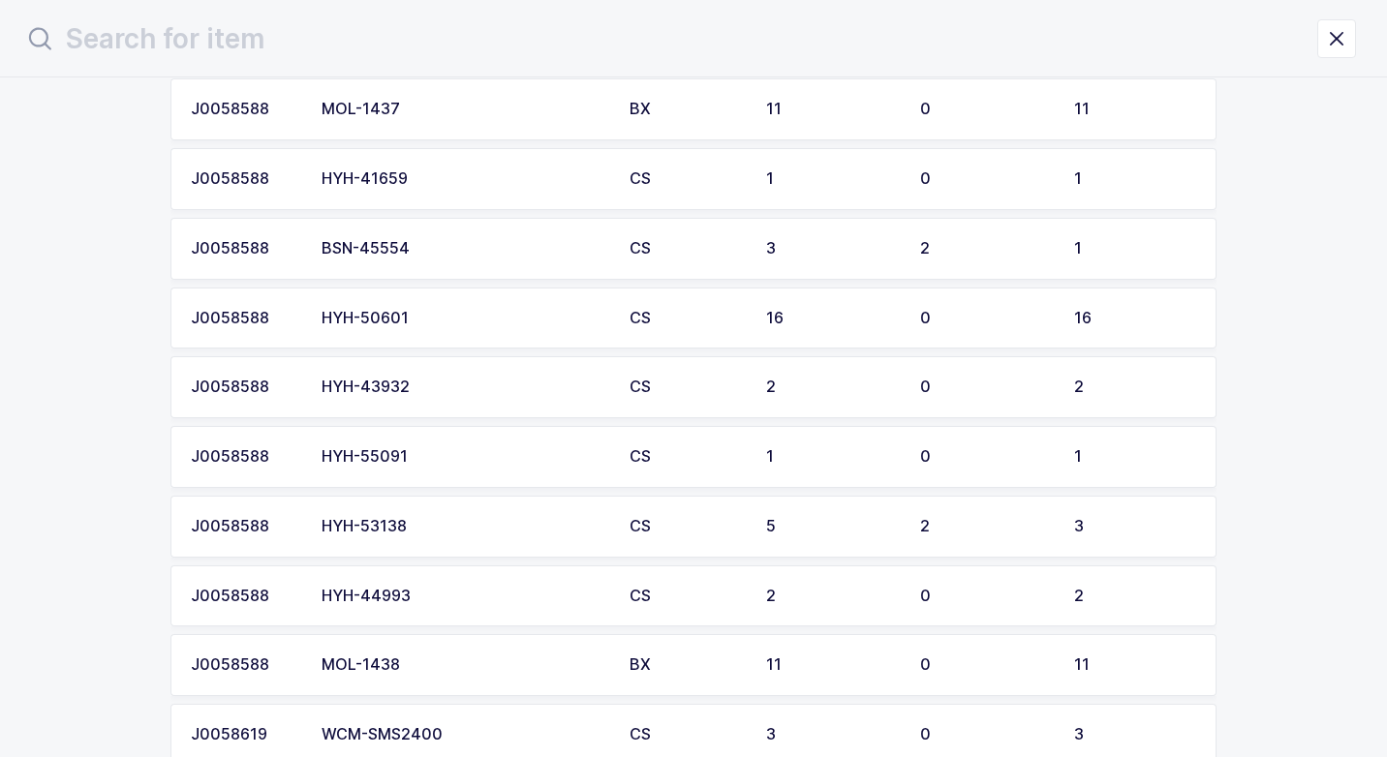
click at [419, 314] on div "HYH-50601" at bounding box center [463, 318] width 285 height 17
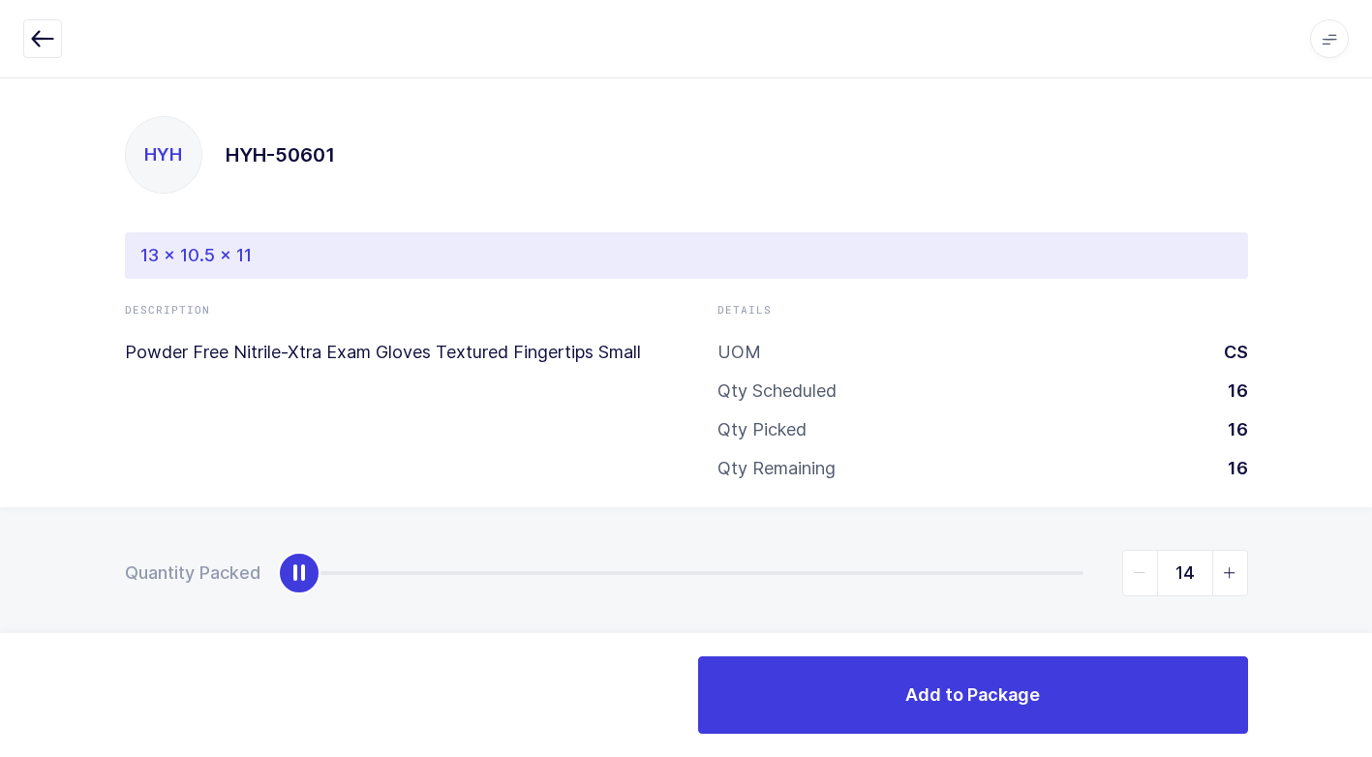
type input "16"
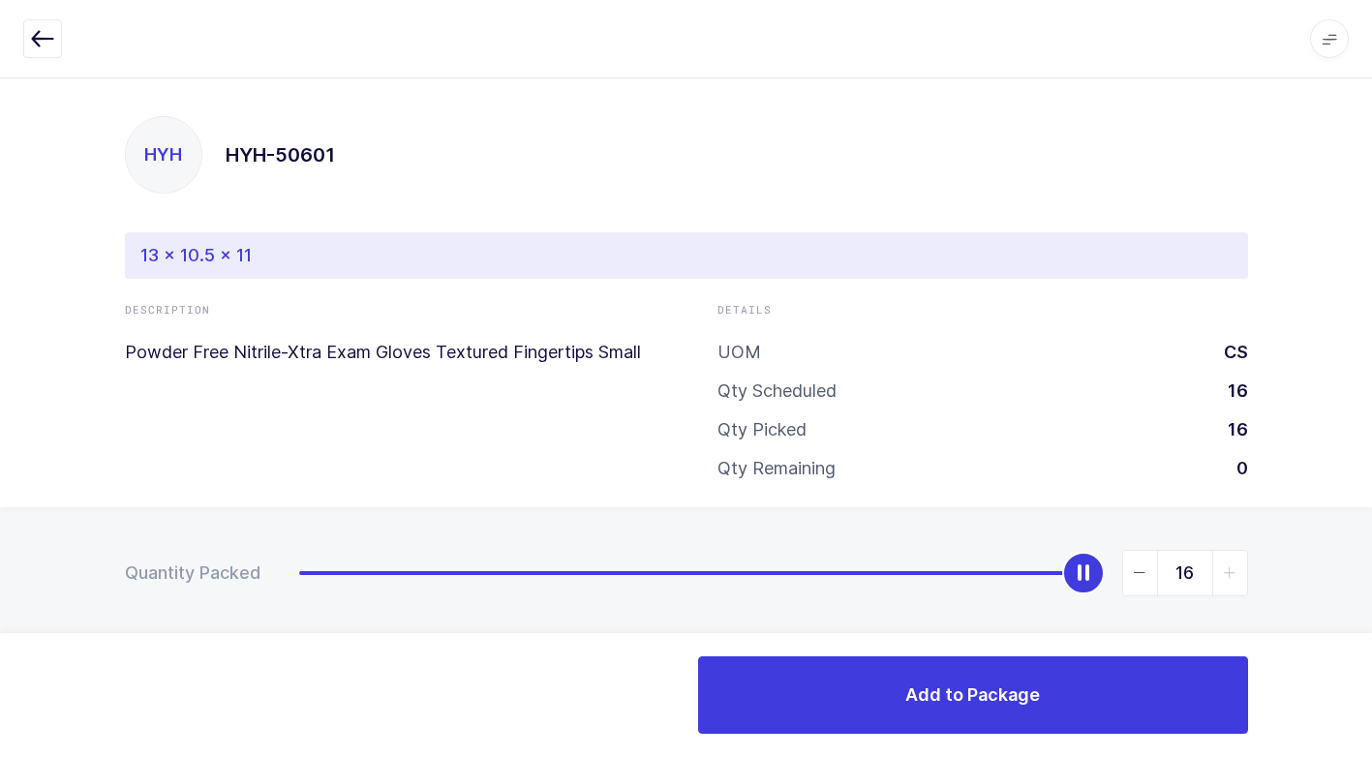
drag, startPoint x: 294, startPoint y: 571, endPoint x: 1307, endPoint y: 560, distance: 1012.8
click at [1354, 549] on div "Quantity Packed 16" at bounding box center [686, 640] width 1372 height 267
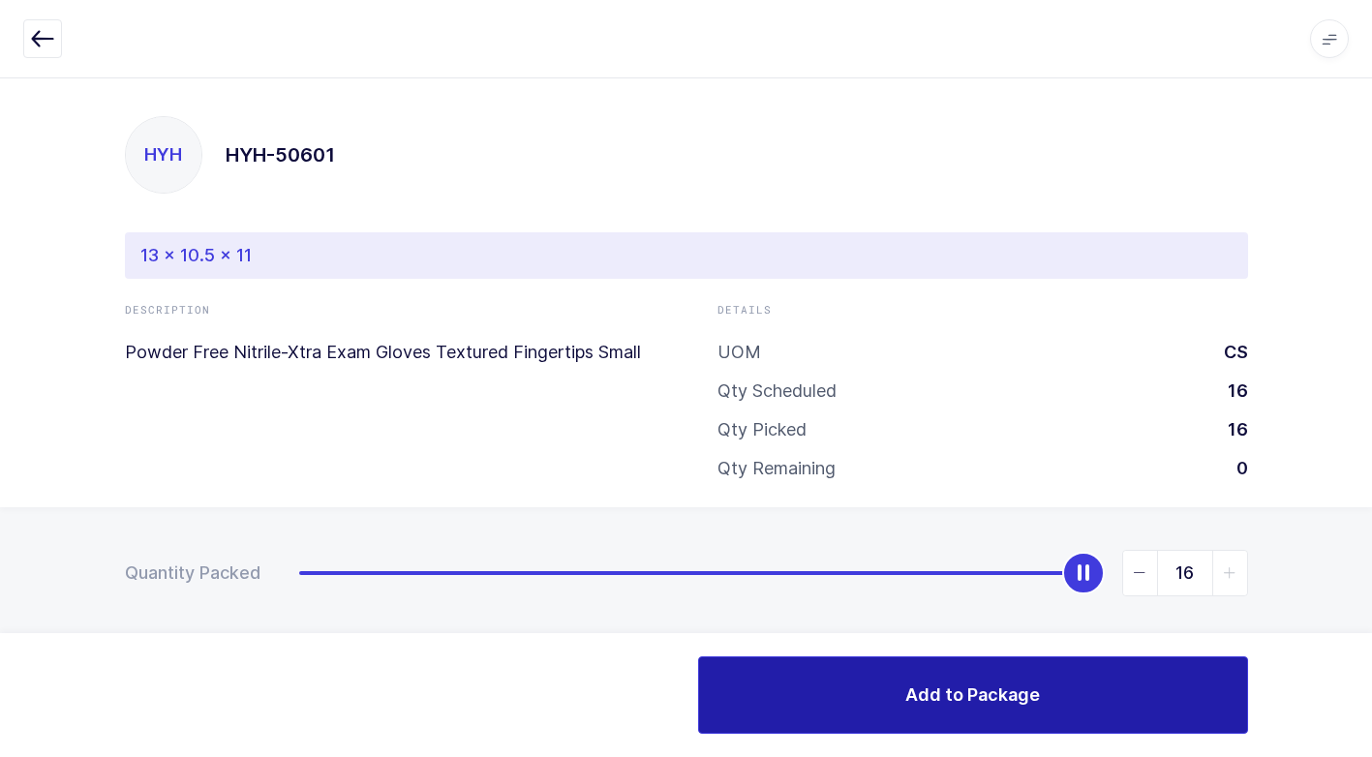
click at [834, 689] on button "Add to Package" at bounding box center [973, 694] width 550 height 77
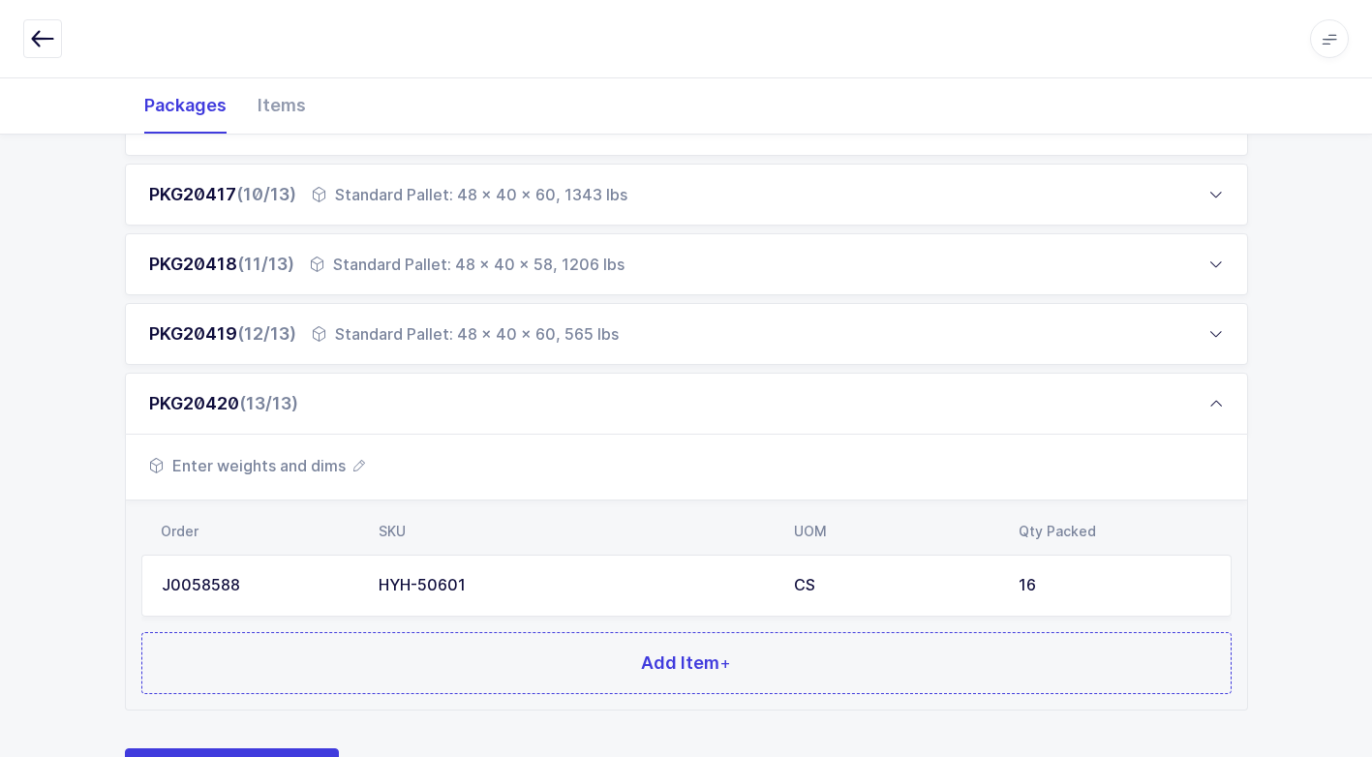
scroll to position [985, 0]
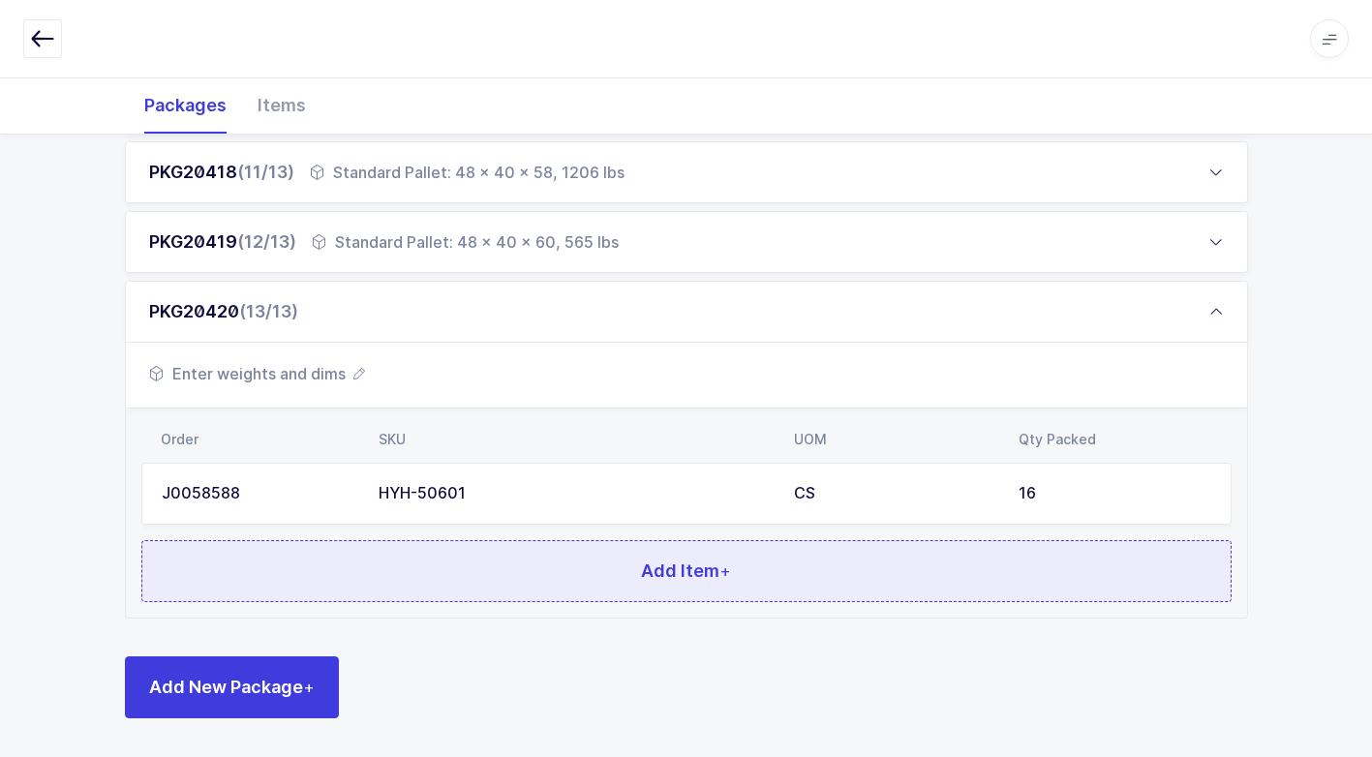
click at [442, 566] on button "Add Item +" at bounding box center [686, 571] width 1090 height 62
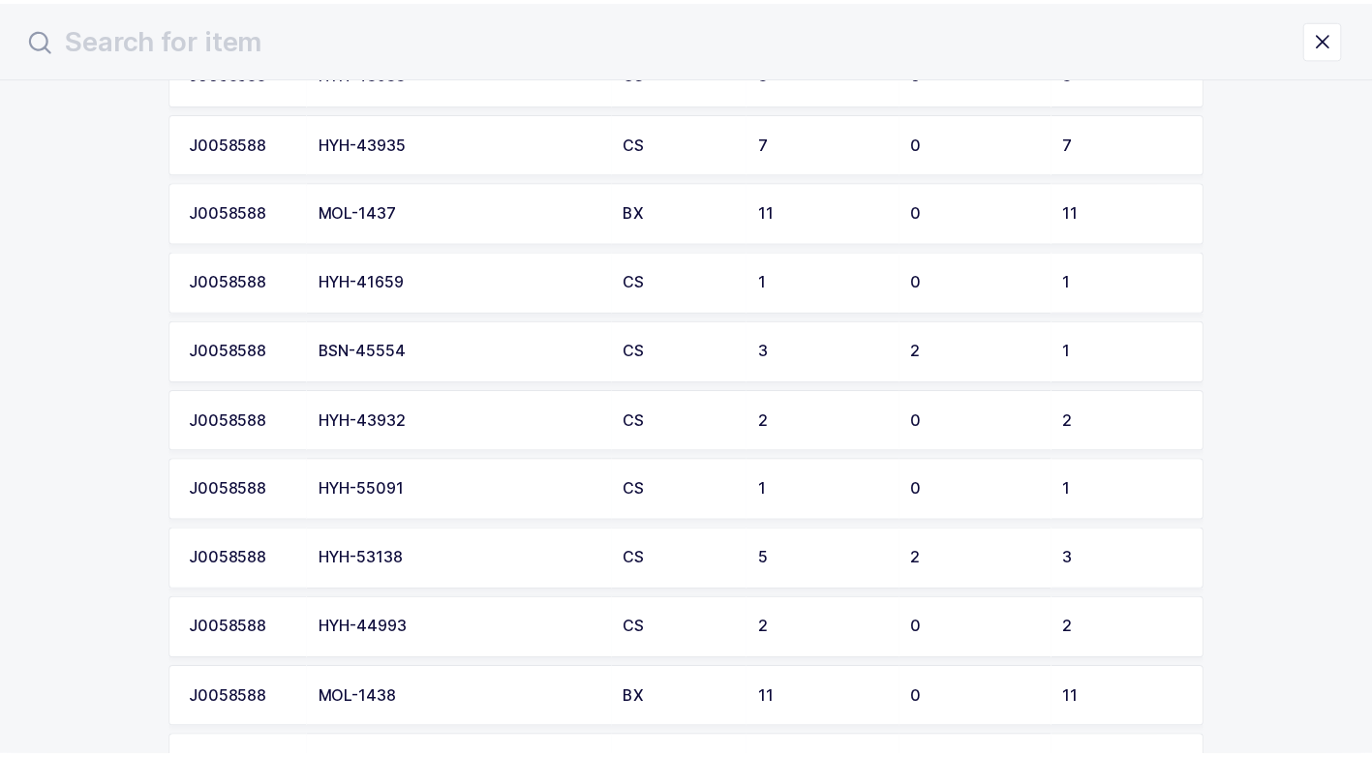
scroll to position [1316, 0]
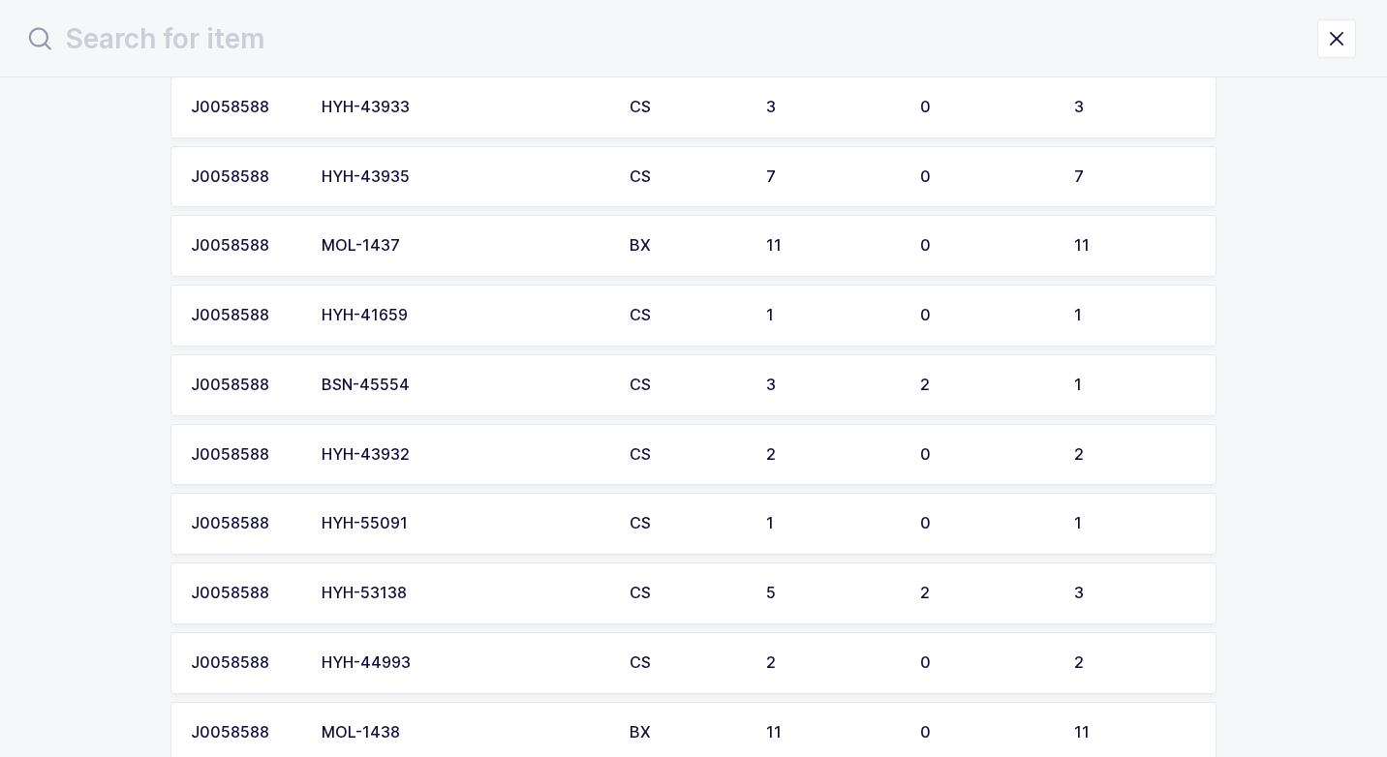
click at [412, 443] on td "HYH-43932" at bounding box center [464, 455] width 308 height 62
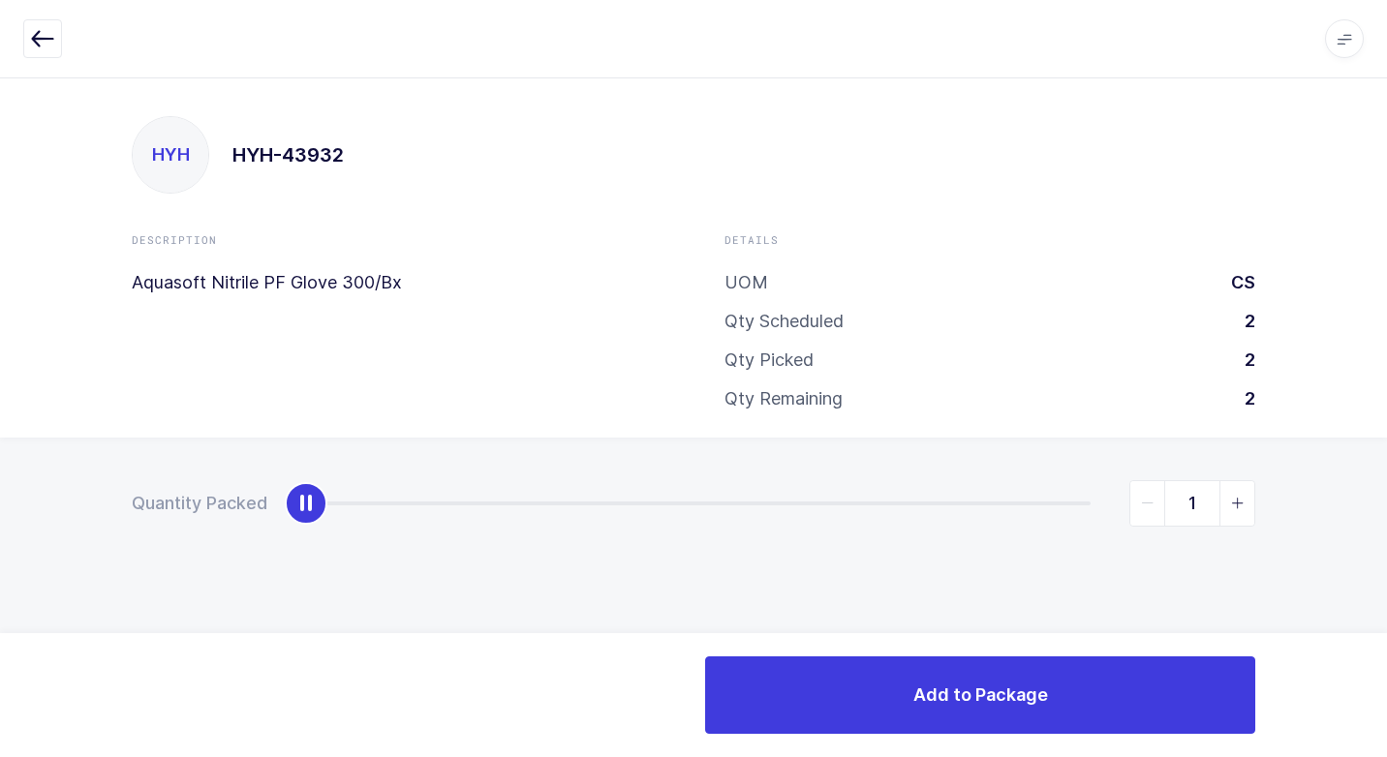
type input "2"
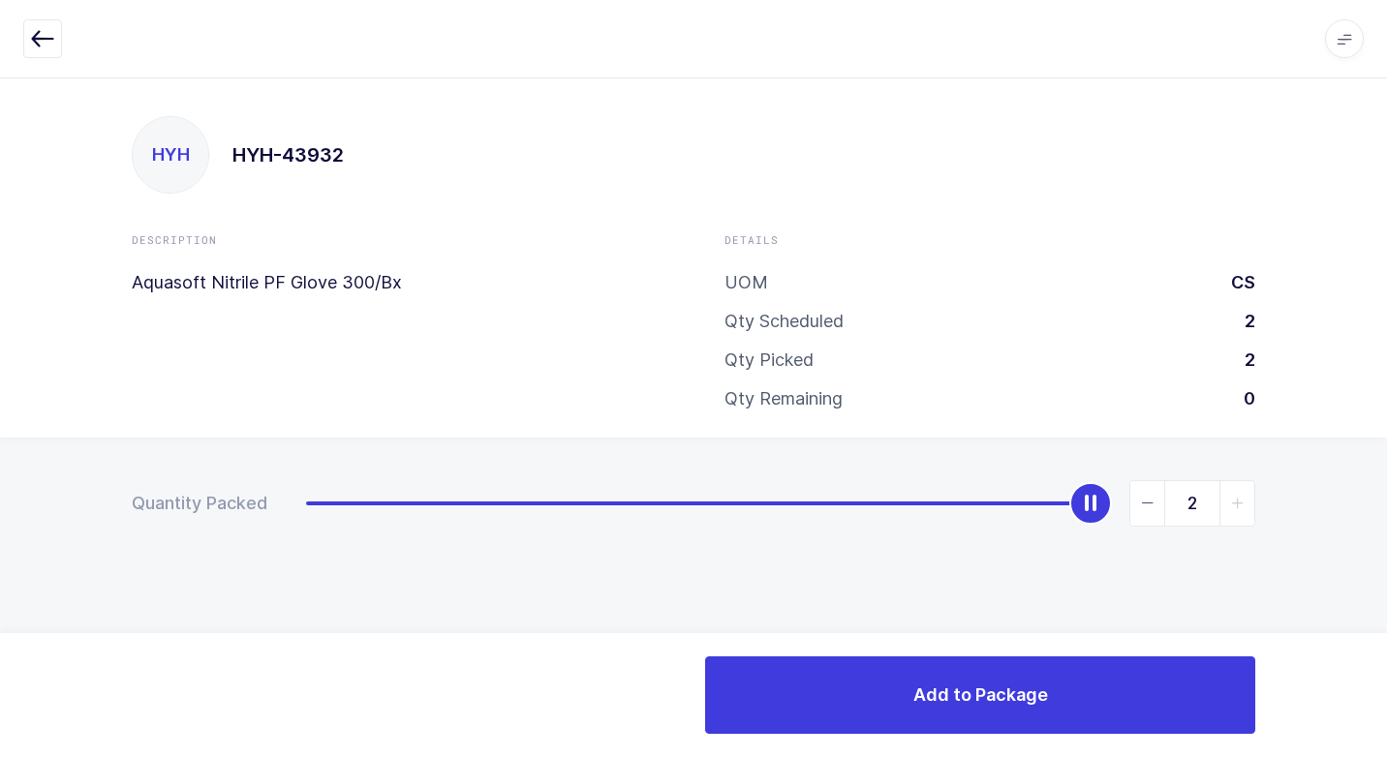
drag, startPoint x: 312, startPoint y: 505, endPoint x: 1389, endPoint y: 515, distance: 1077.7
click at [1386, 515] on html "Apps Core [GEOGRAPHIC_DATA] Admin Mission Control Purchasing [PERSON_NAME] Logo…" at bounding box center [693, 378] width 1387 height 757
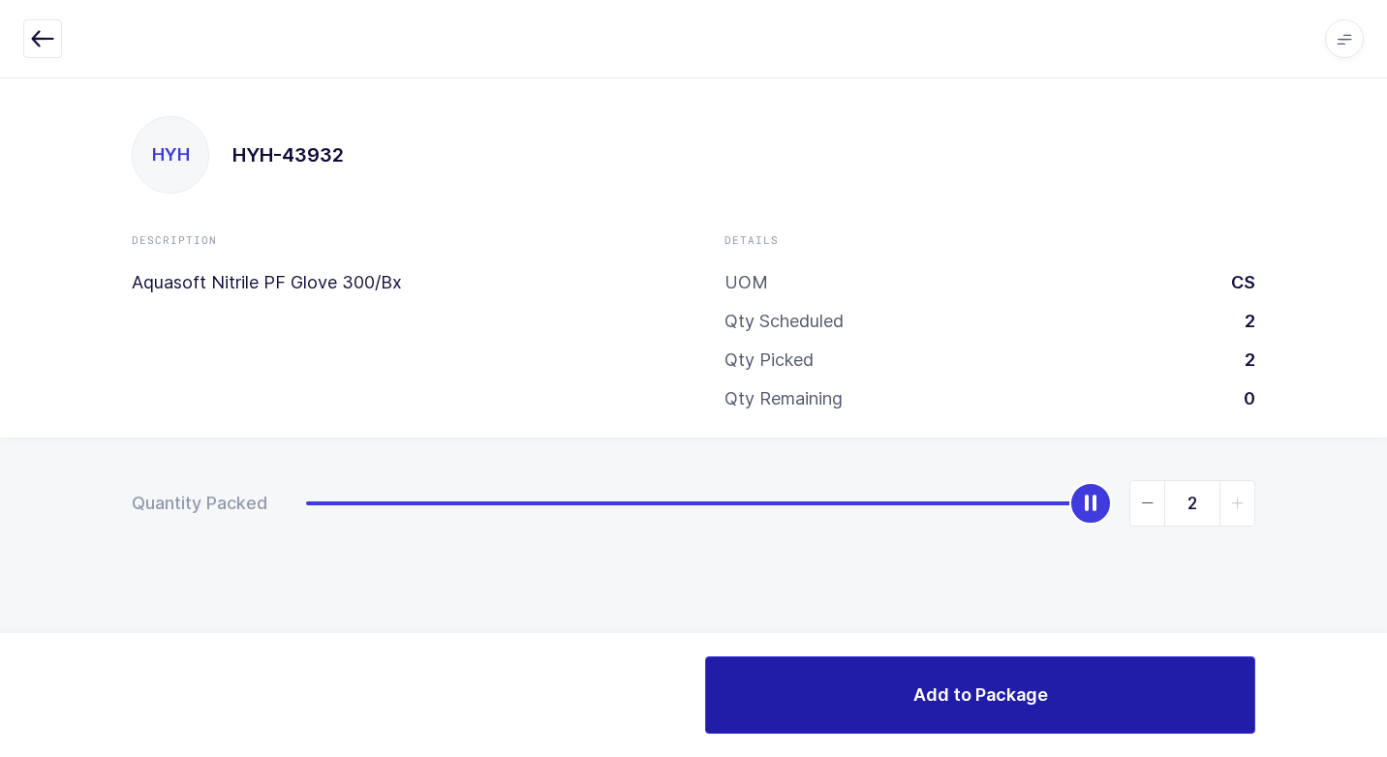
click at [905, 683] on button "Add to Package" at bounding box center [980, 694] width 550 height 77
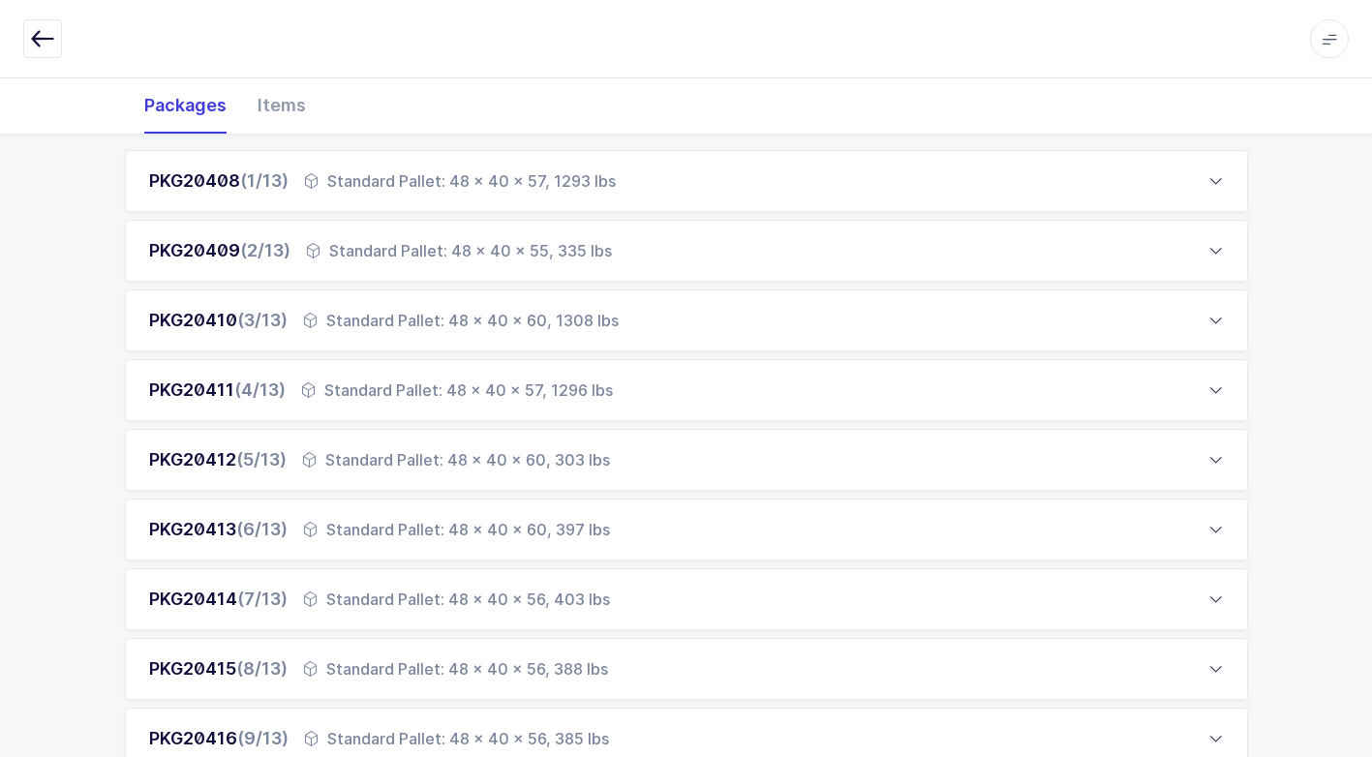
scroll to position [1053, 0]
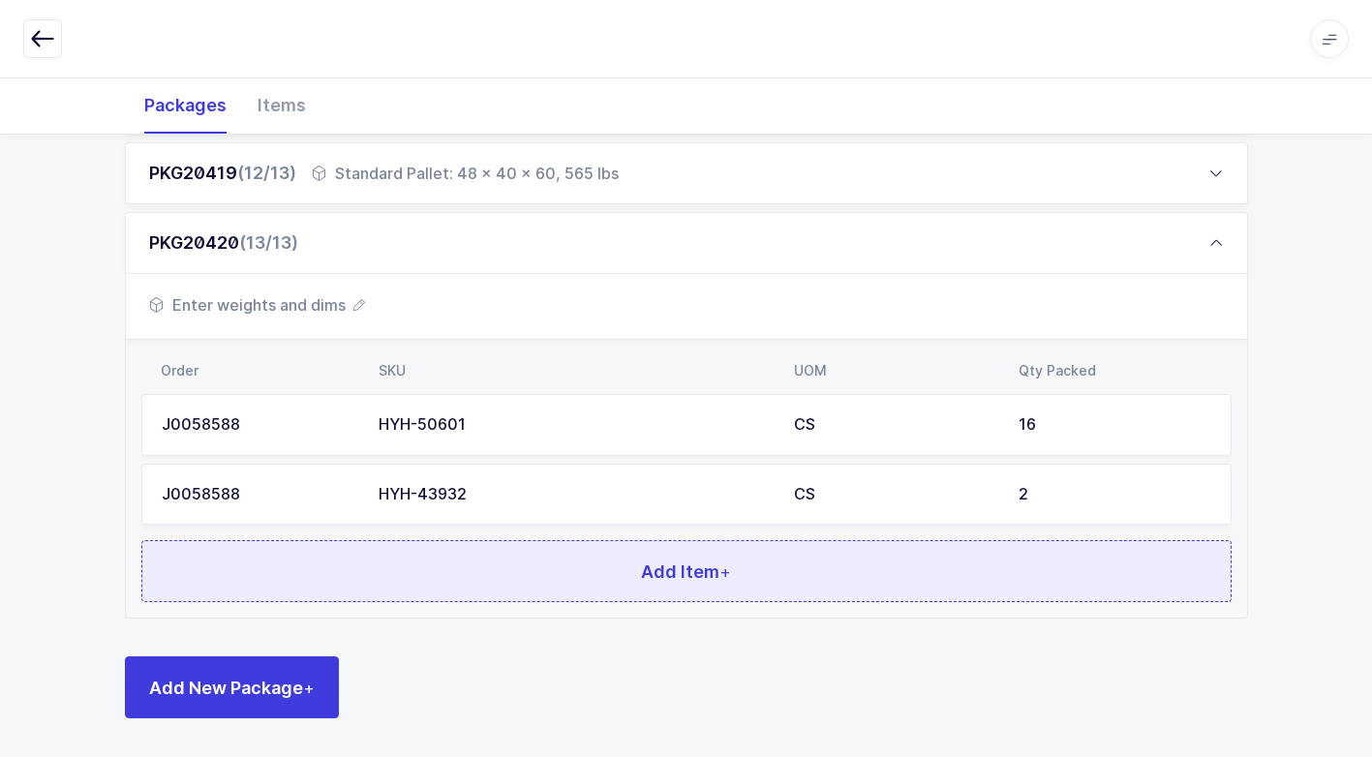
drag, startPoint x: 573, startPoint y: 580, endPoint x: 586, endPoint y: 568, distance: 17.1
click at [586, 568] on button "Add Item +" at bounding box center [686, 571] width 1090 height 62
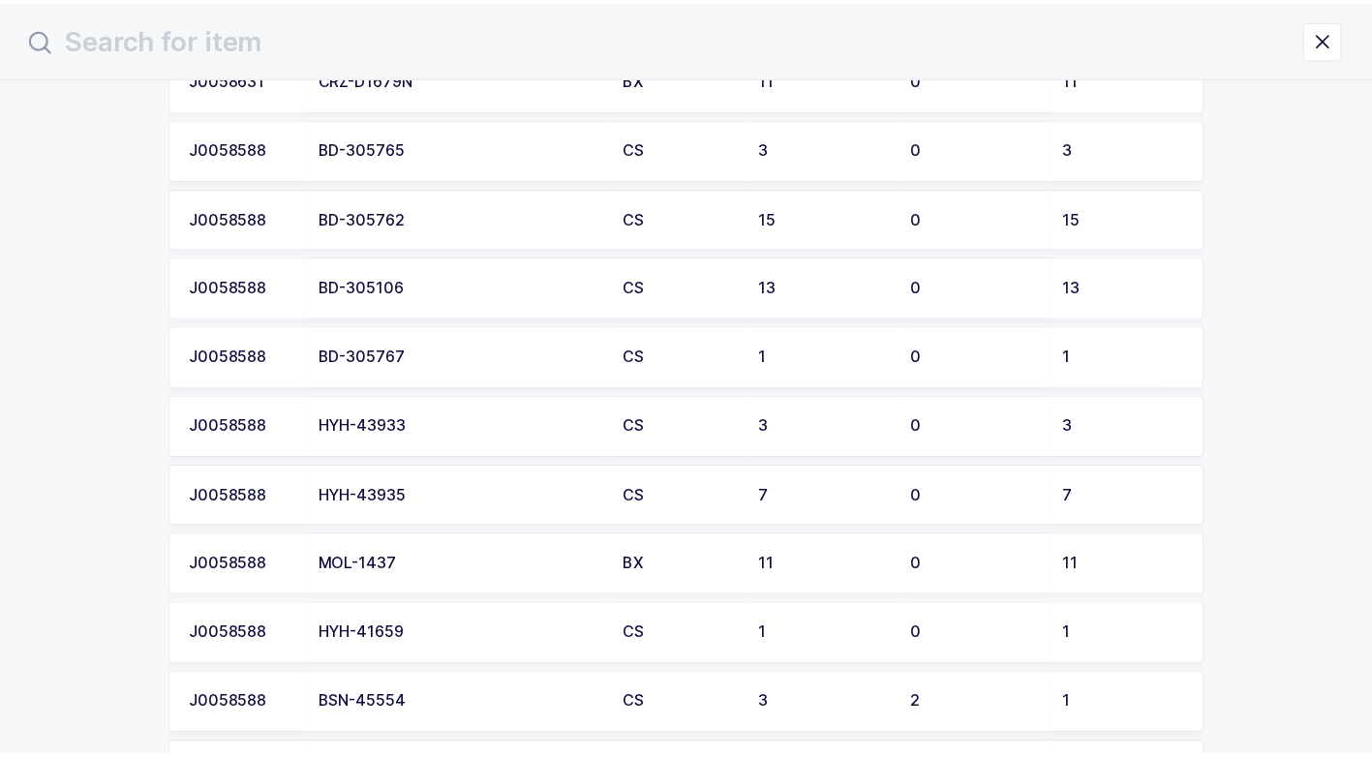
scroll to position [957, 0]
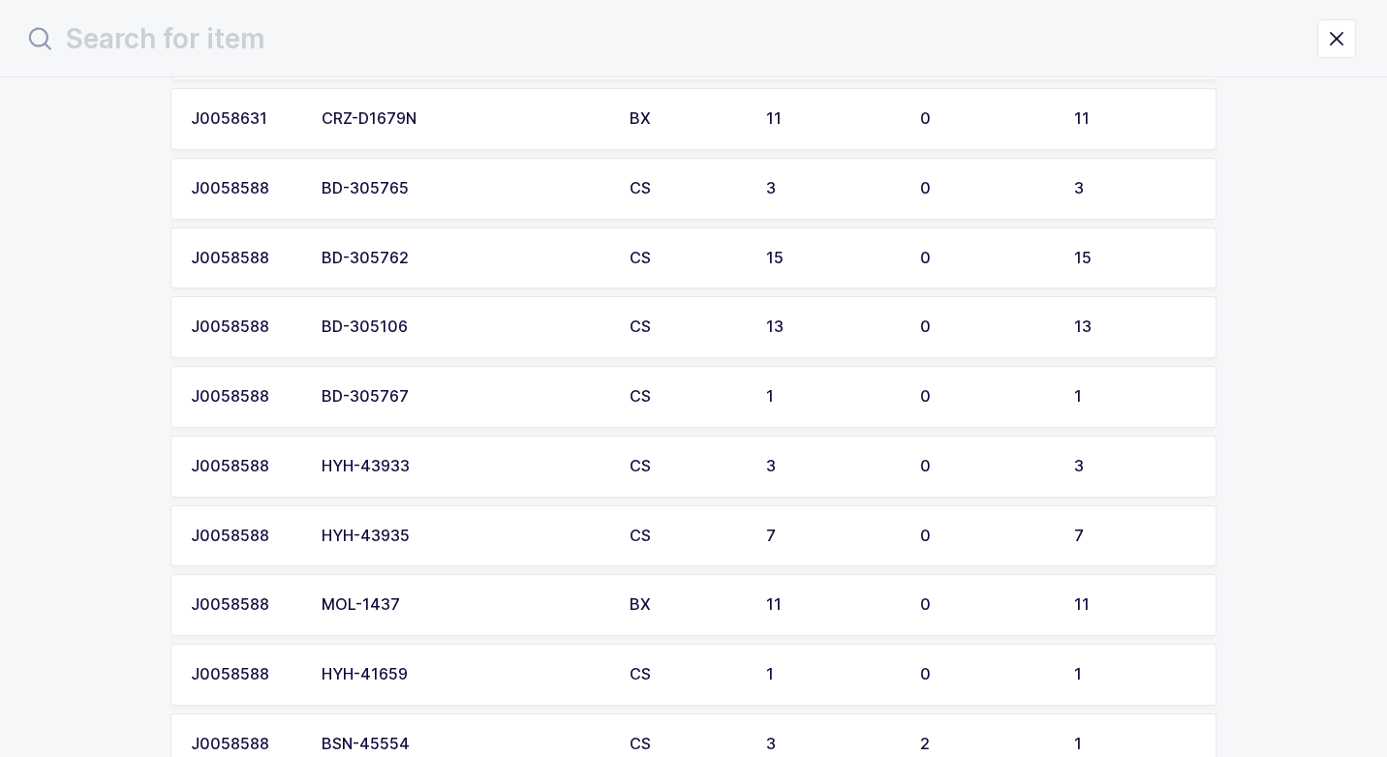
click at [521, 470] on div "HYH-43933" at bounding box center [463, 466] width 285 height 17
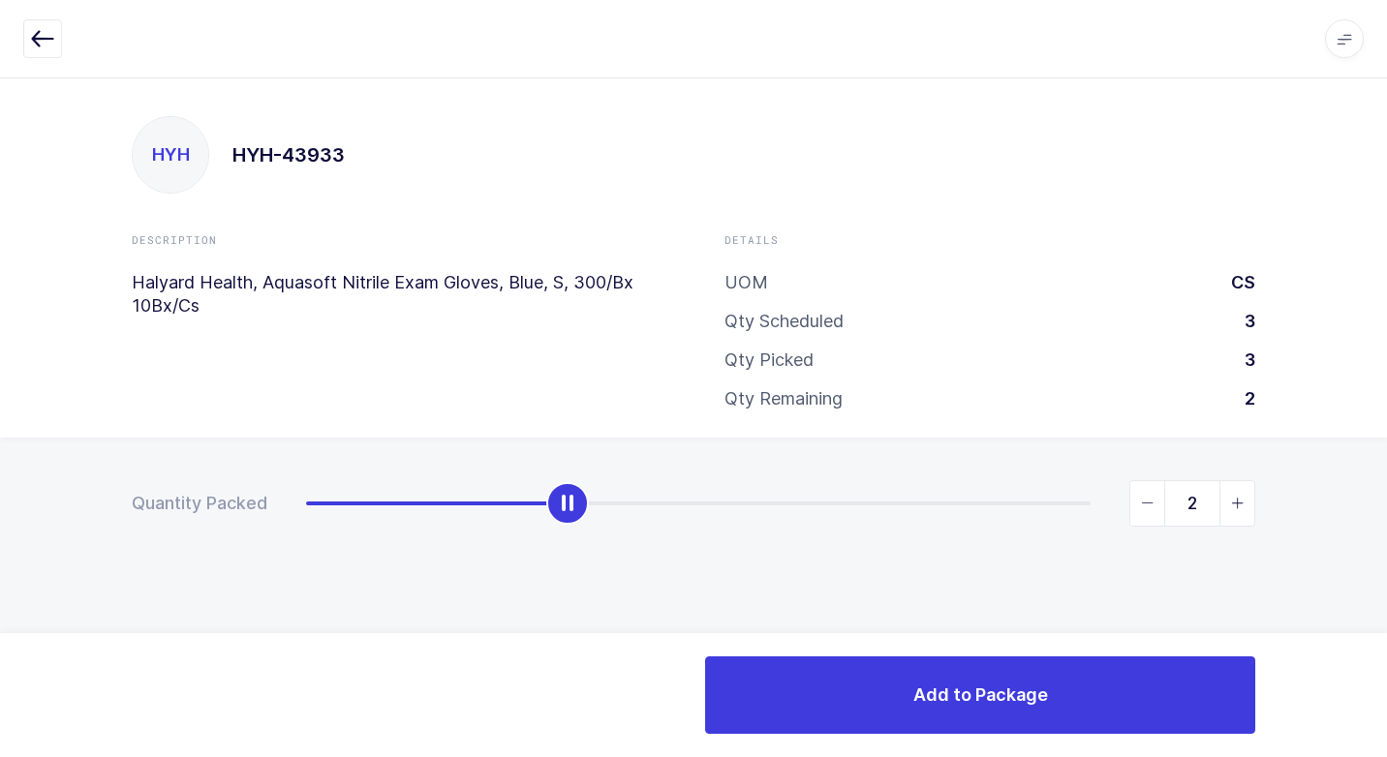
type input "3"
drag, startPoint x: 295, startPoint y: 499, endPoint x: 1343, endPoint y: 529, distance: 1048.1
click at [1386, 502] on html "Apps Core [GEOGRAPHIC_DATA] Admin Mission Control Purchasing [PERSON_NAME] Logo…" at bounding box center [693, 378] width 1387 height 757
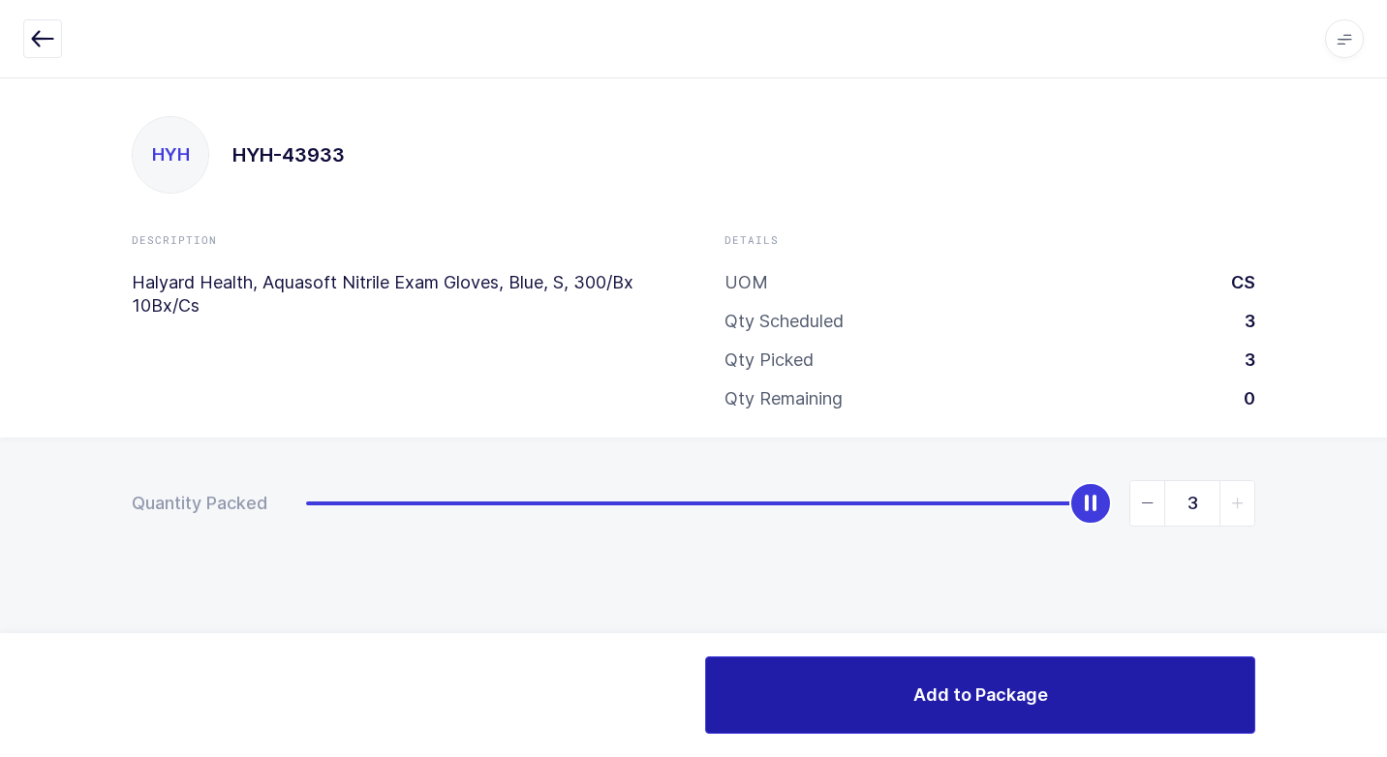
click at [836, 684] on button "Add to Package" at bounding box center [980, 694] width 550 height 77
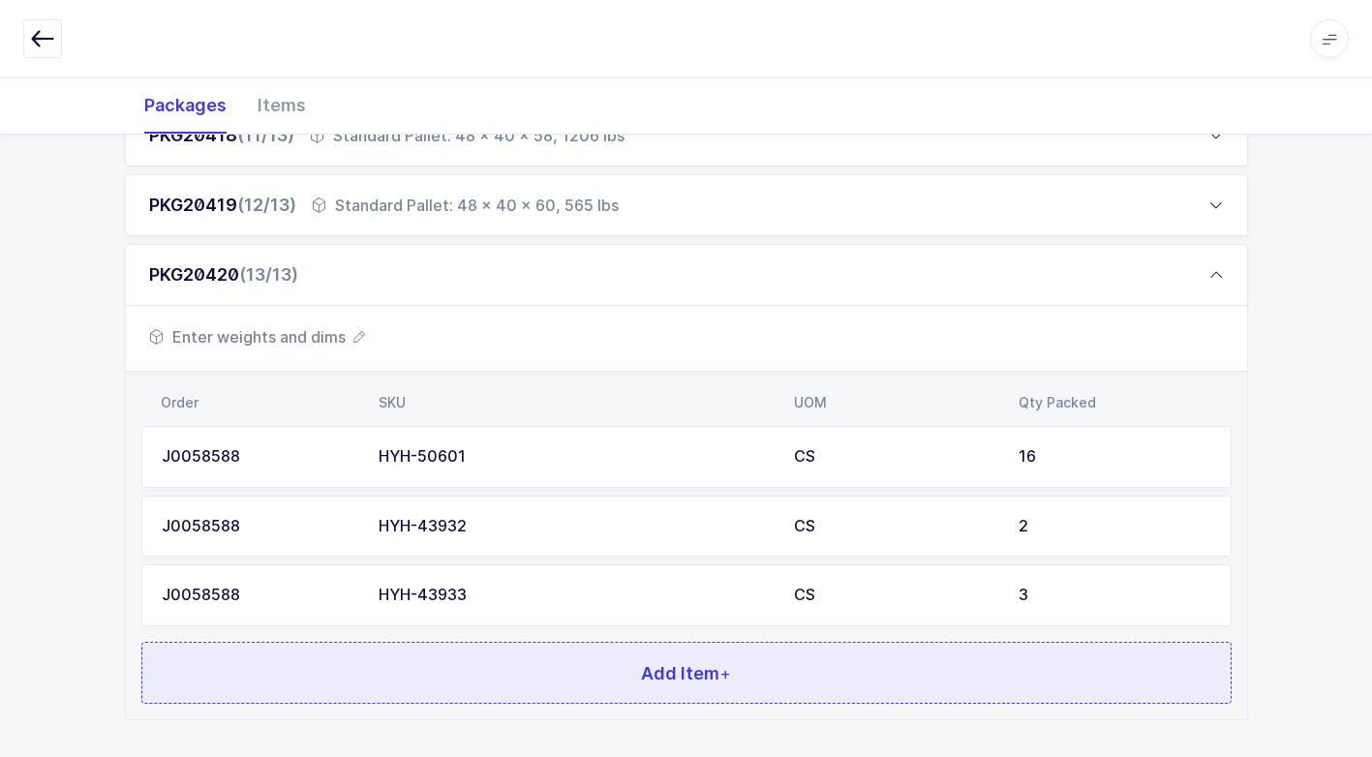
scroll to position [1123, 0]
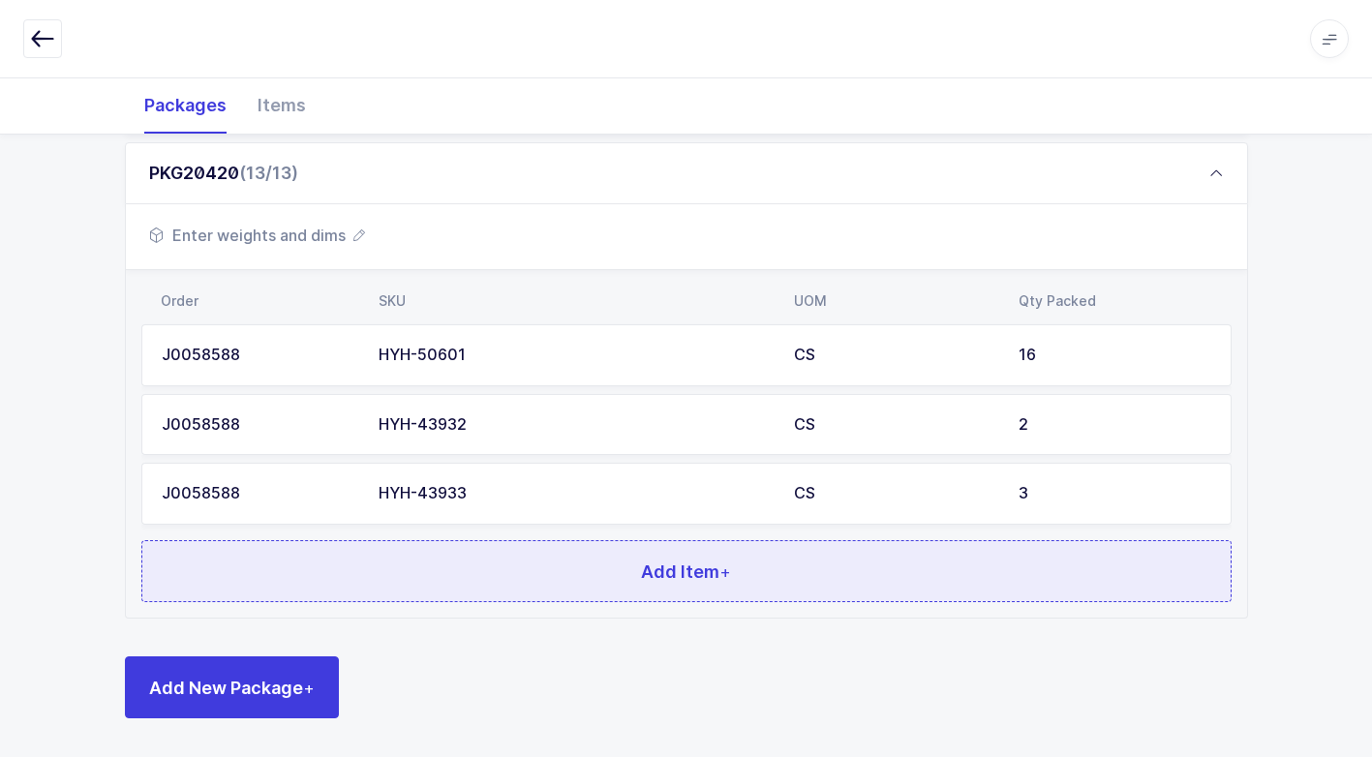
click at [457, 592] on button "Add Item +" at bounding box center [686, 571] width 1090 height 62
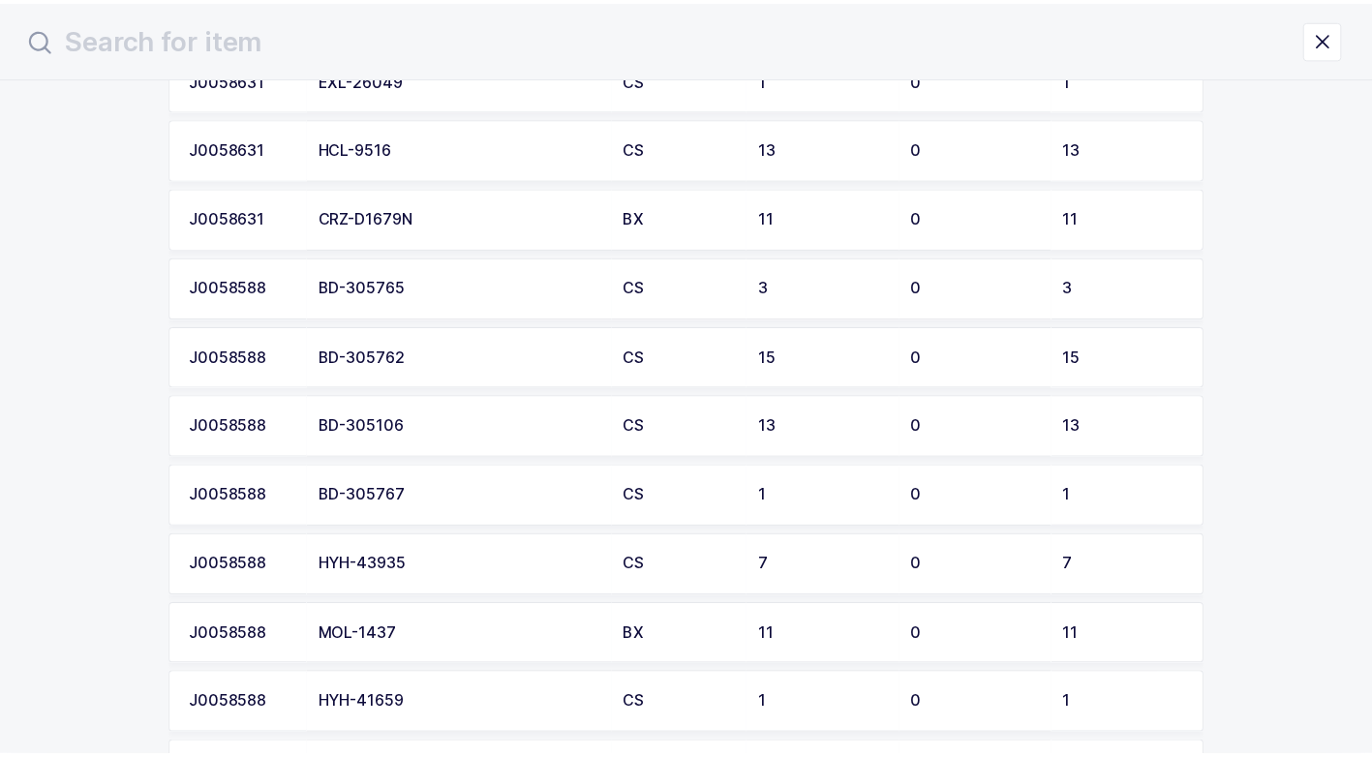
scroll to position [968, 0]
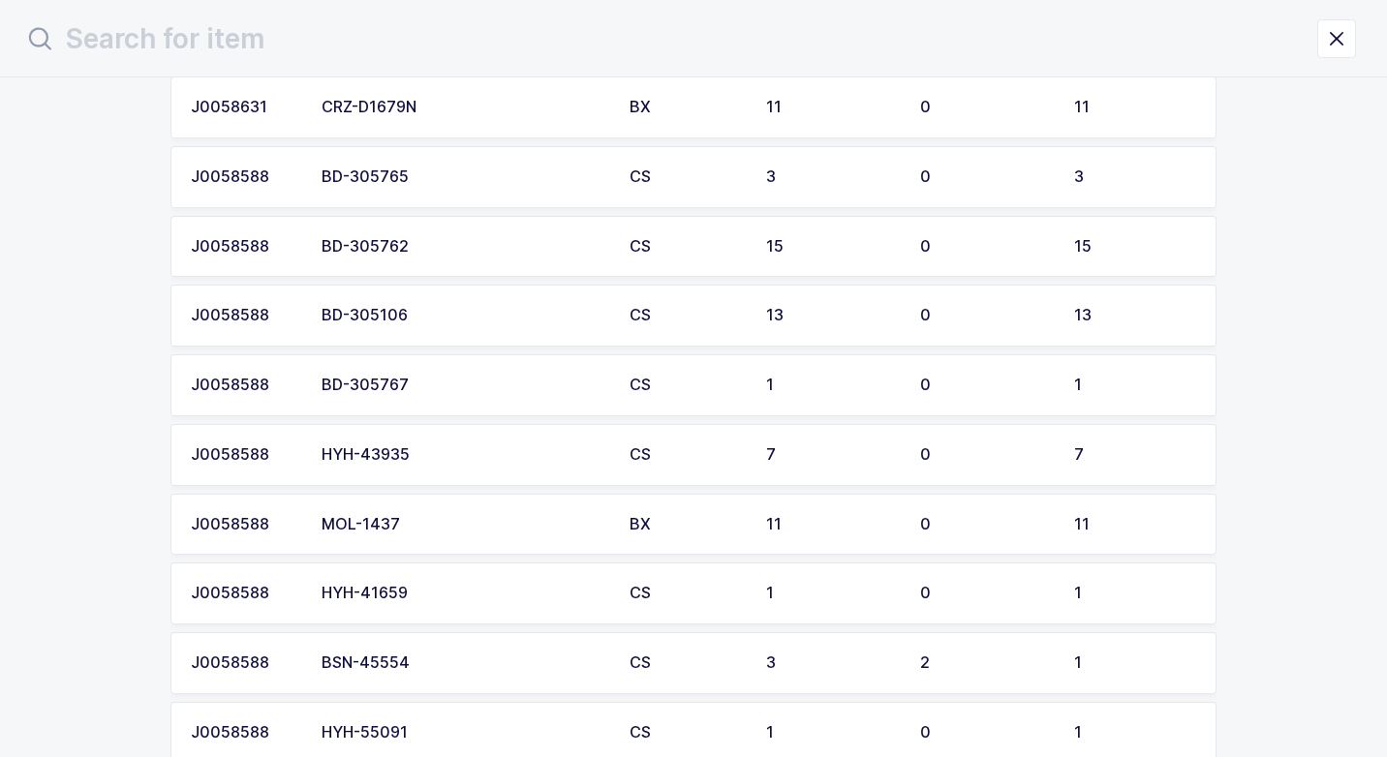
click at [442, 589] on div "HYH-41659" at bounding box center [463, 593] width 285 height 17
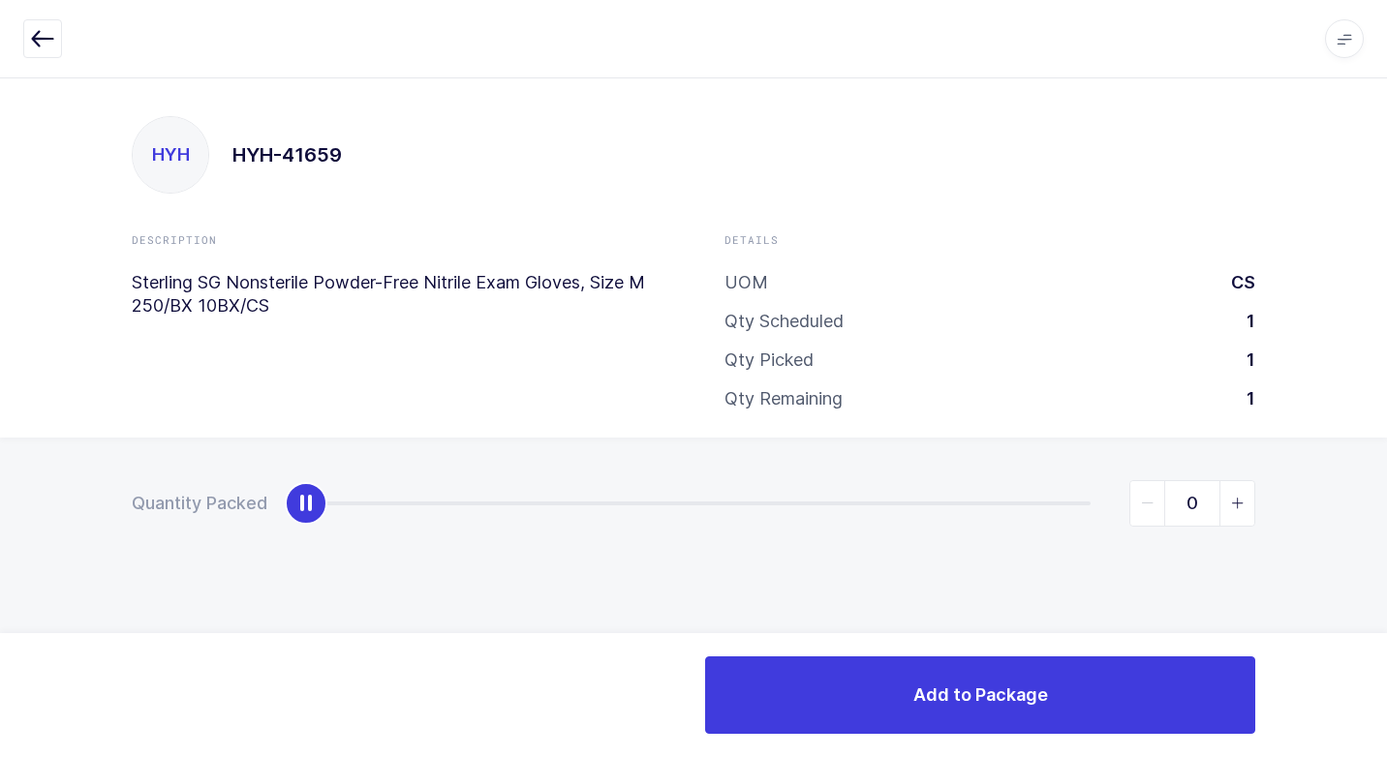
type input "1"
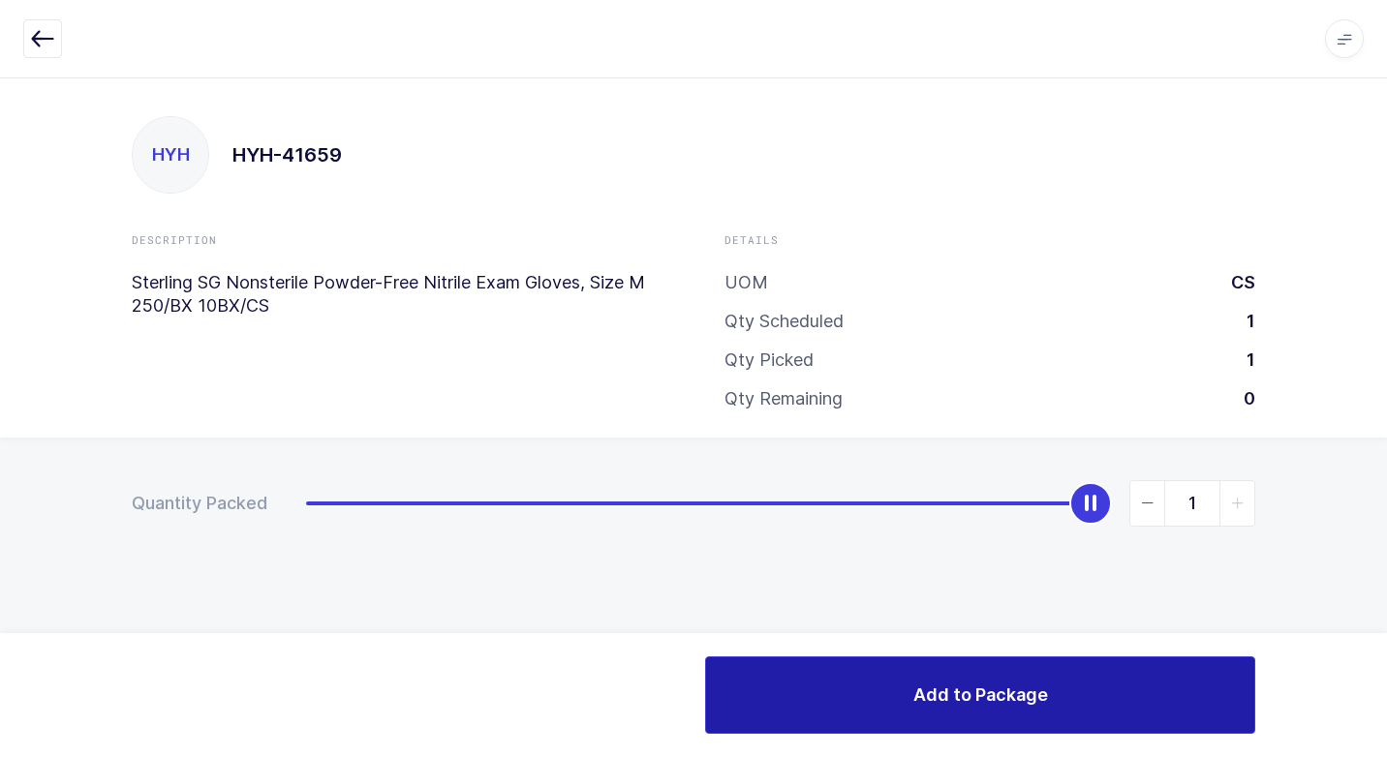
drag, startPoint x: 306, startPoint y: 503, endPoint x: 1138, endPoint y: 695, distance: 853.5
click at [1360, 621] on div "Quantity Packed 1" at bounding box center [693, 571] width 1387 height 267
click at [942, 717] on button "Add to Package" at bounding box center [980, 694] width 550 height 77
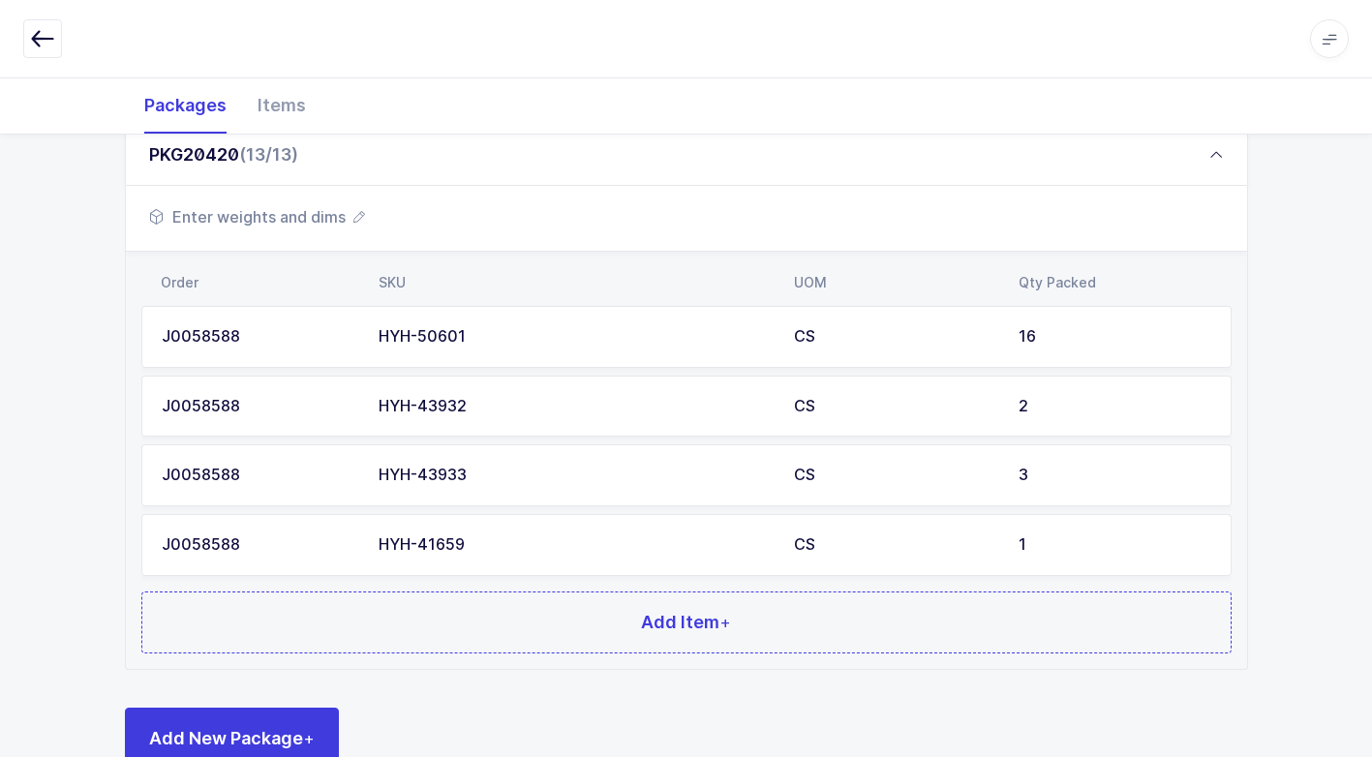
scroll to position [1193, 0]
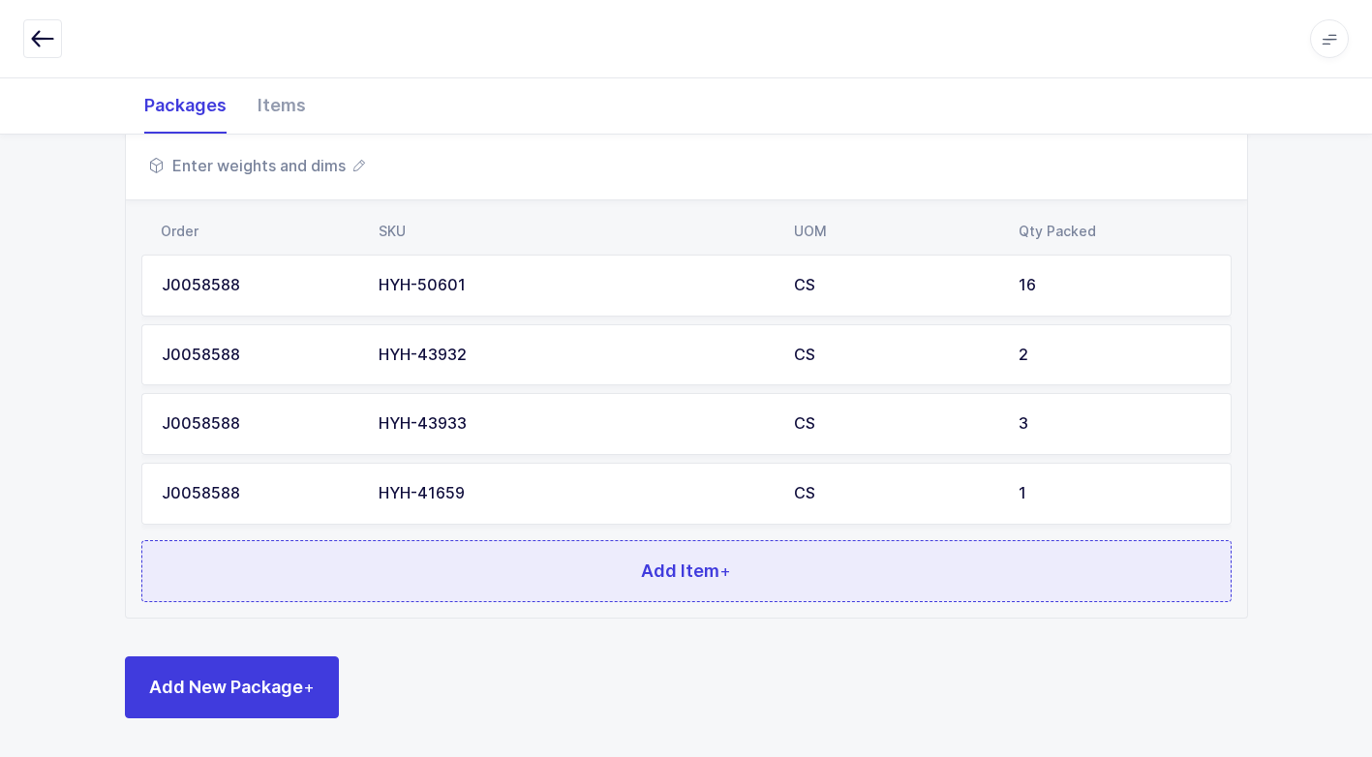
click at [562, 582] on button "Add Item +" at bounding box center [686, 571] width 1090 height 62
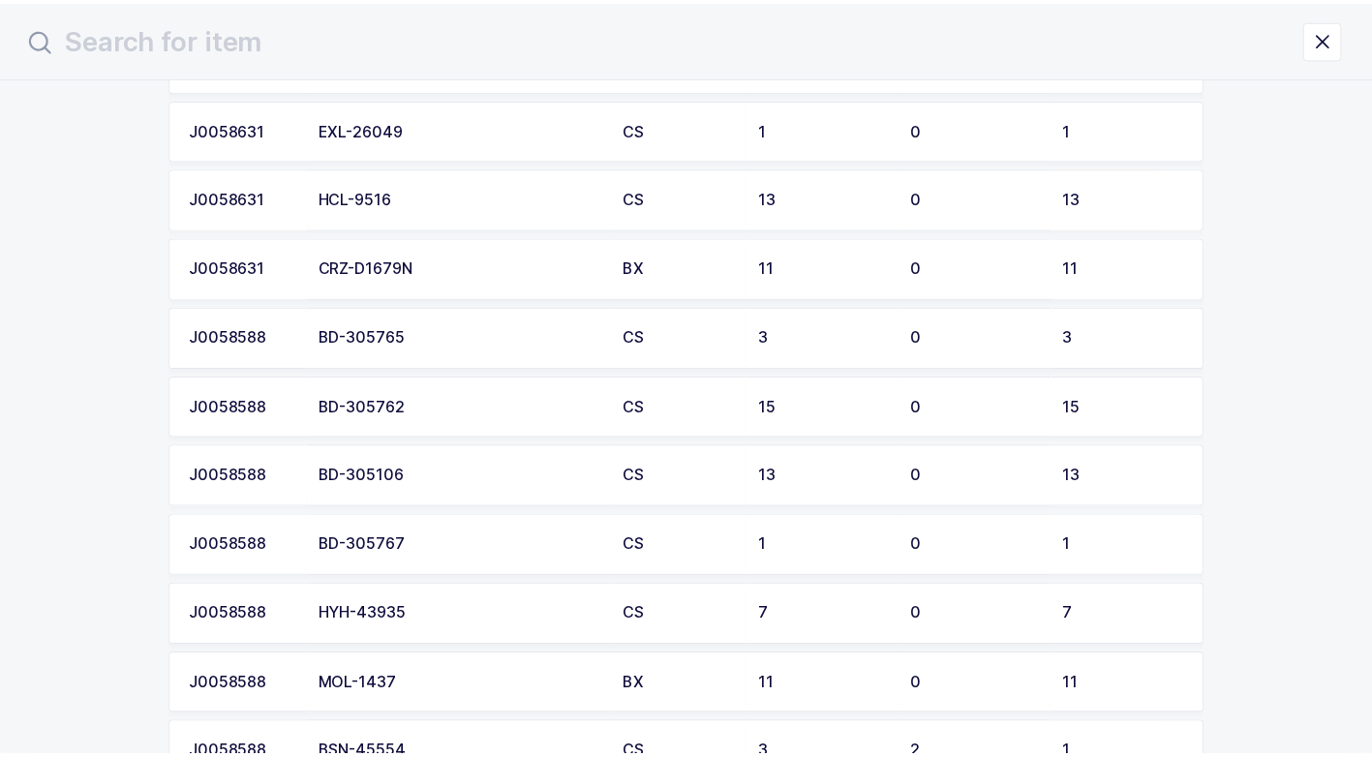
scroll to position [871, 0]
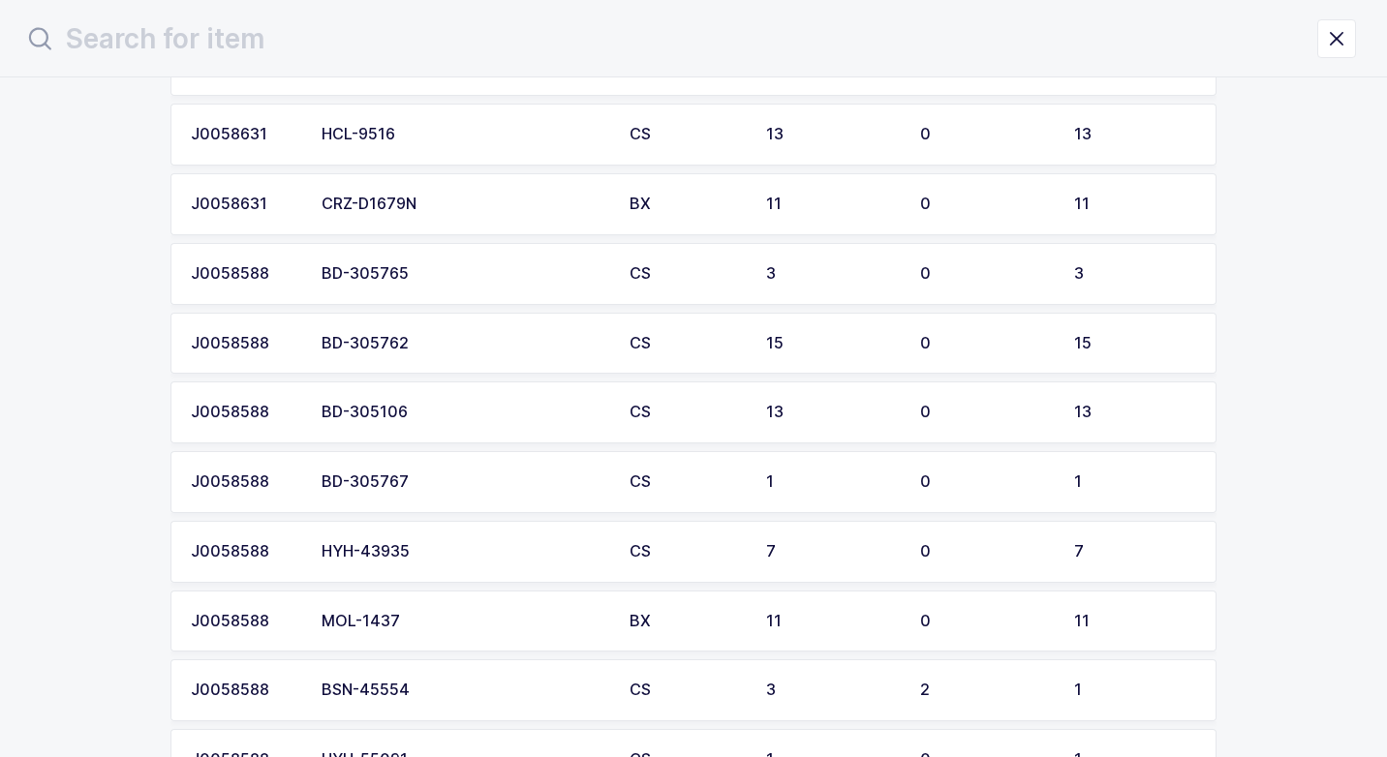
click at [493, 564] on td "HYH-43935" at bounding box center [464, 552] width 308 height 62
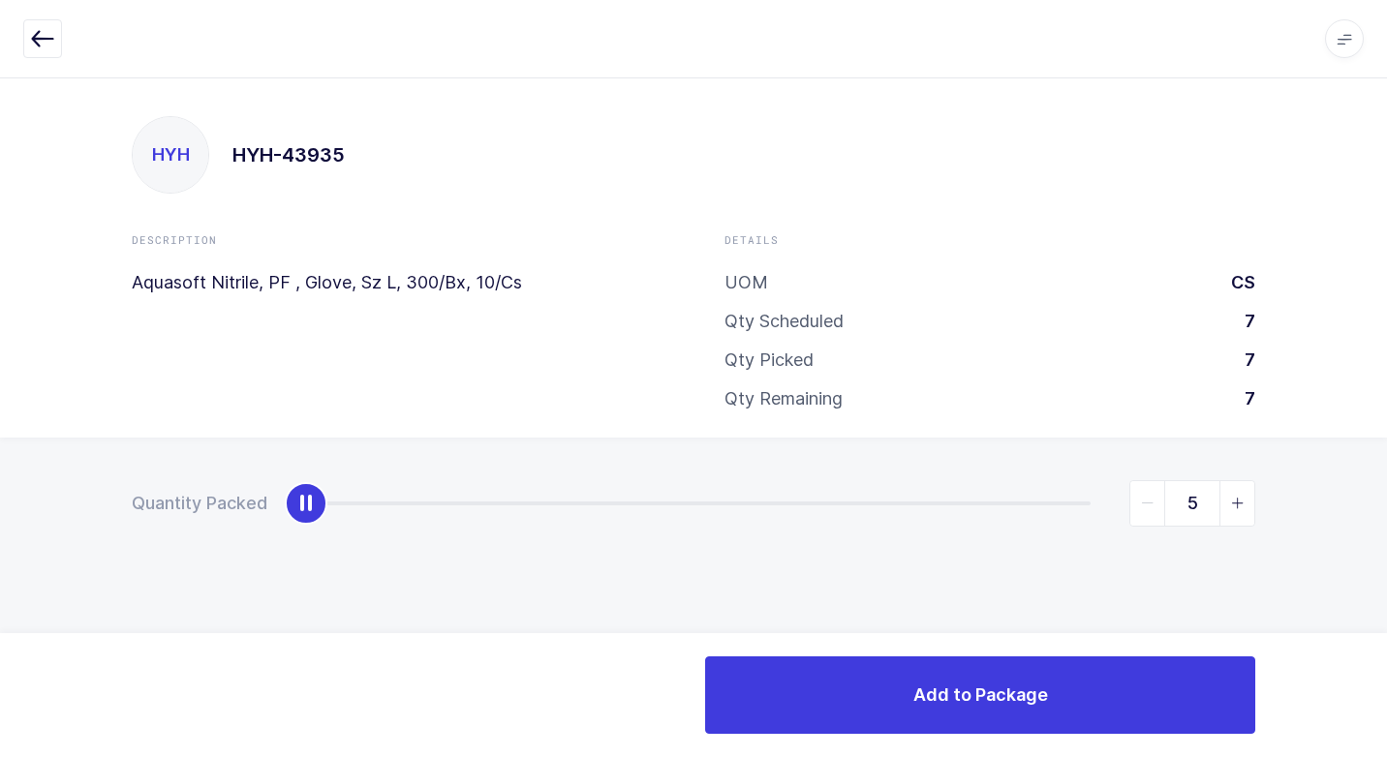
type input "7"
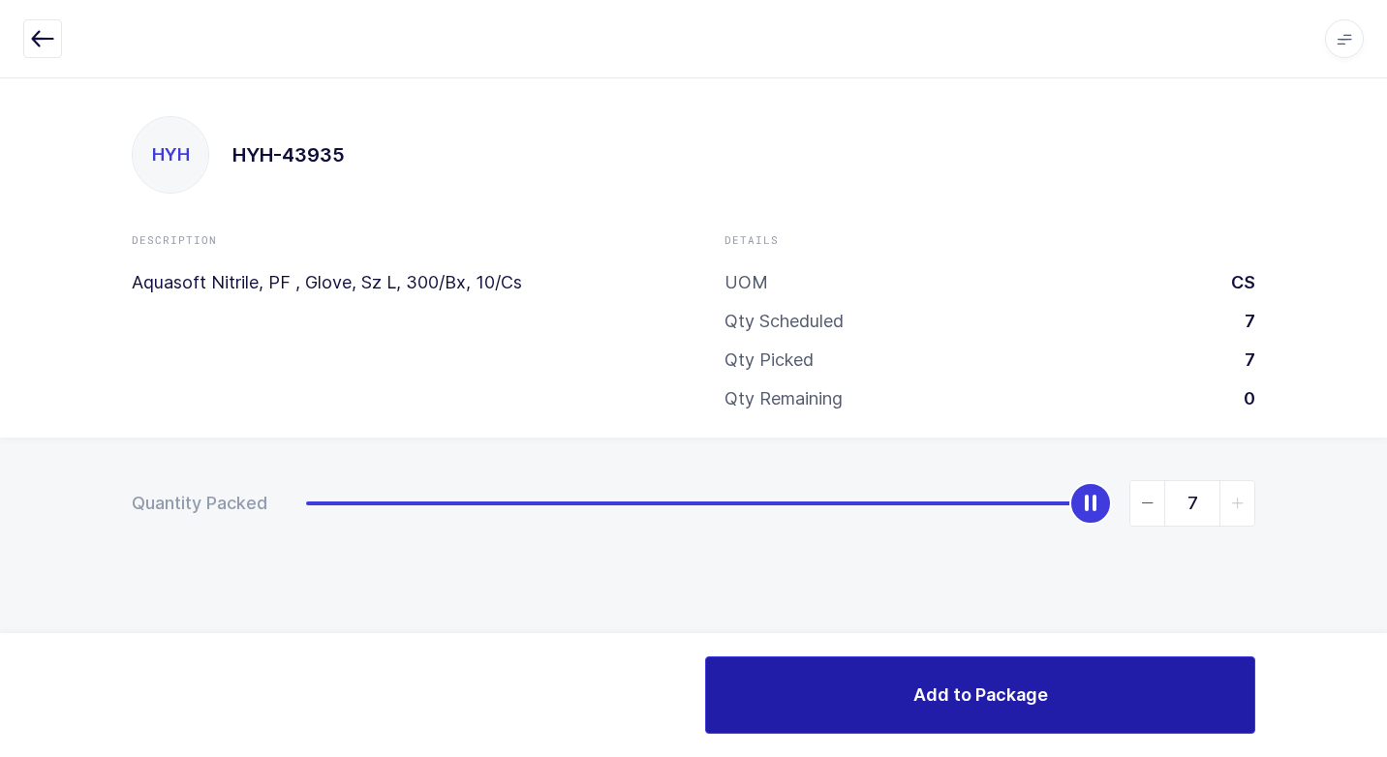
drag, startPoint x: 310, startPoint y: 504, endPoint x: 1178, endPoint y: 669, distance: 884.0
click at [1386, 552] on html "Apps Core [GEOGRAPHIC_DATA] Admin Mission Control Purchasing [PERSON_NAME] Logo…" at bounding box center [693, 378] width 1387 height 757
click at [947, 708] on button "Add to Package" at bounding box center [980, 694] width 550 height 77
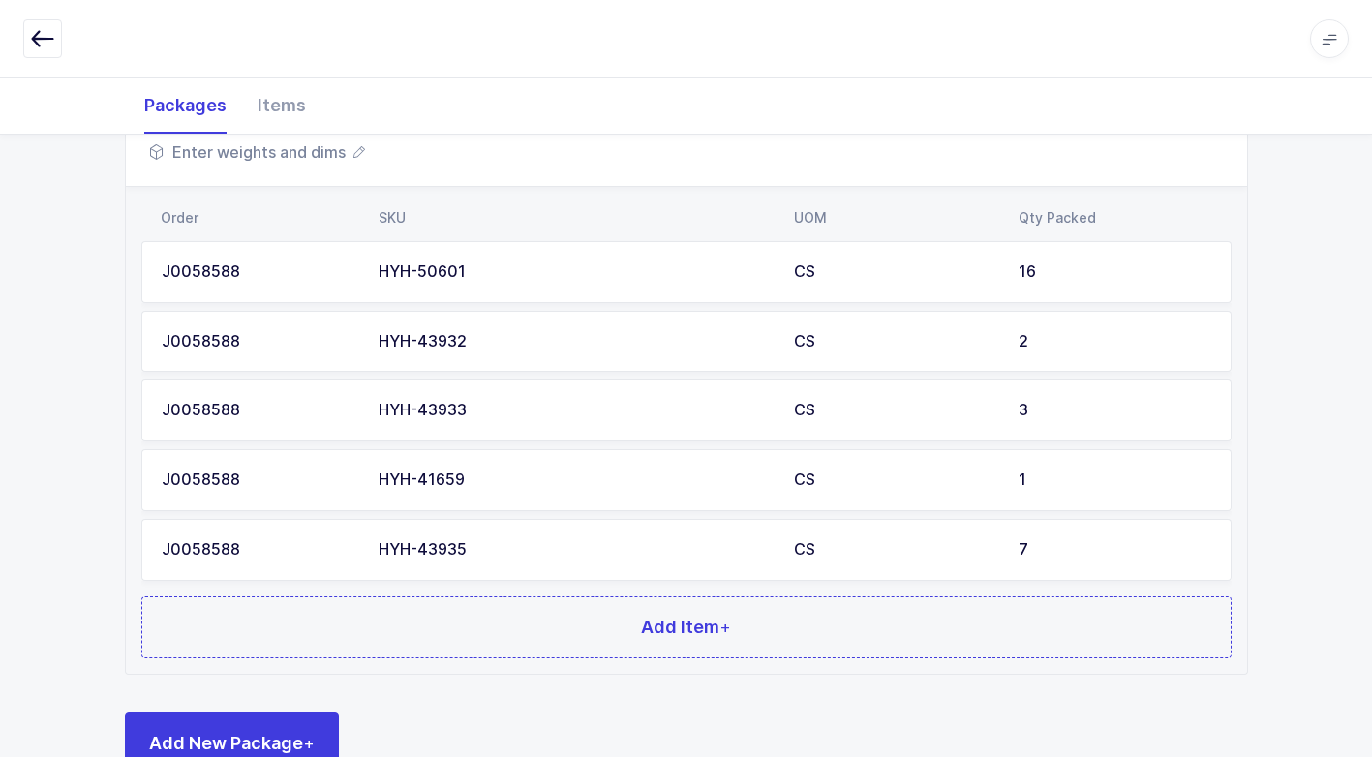
scroll to position [1263, 0]
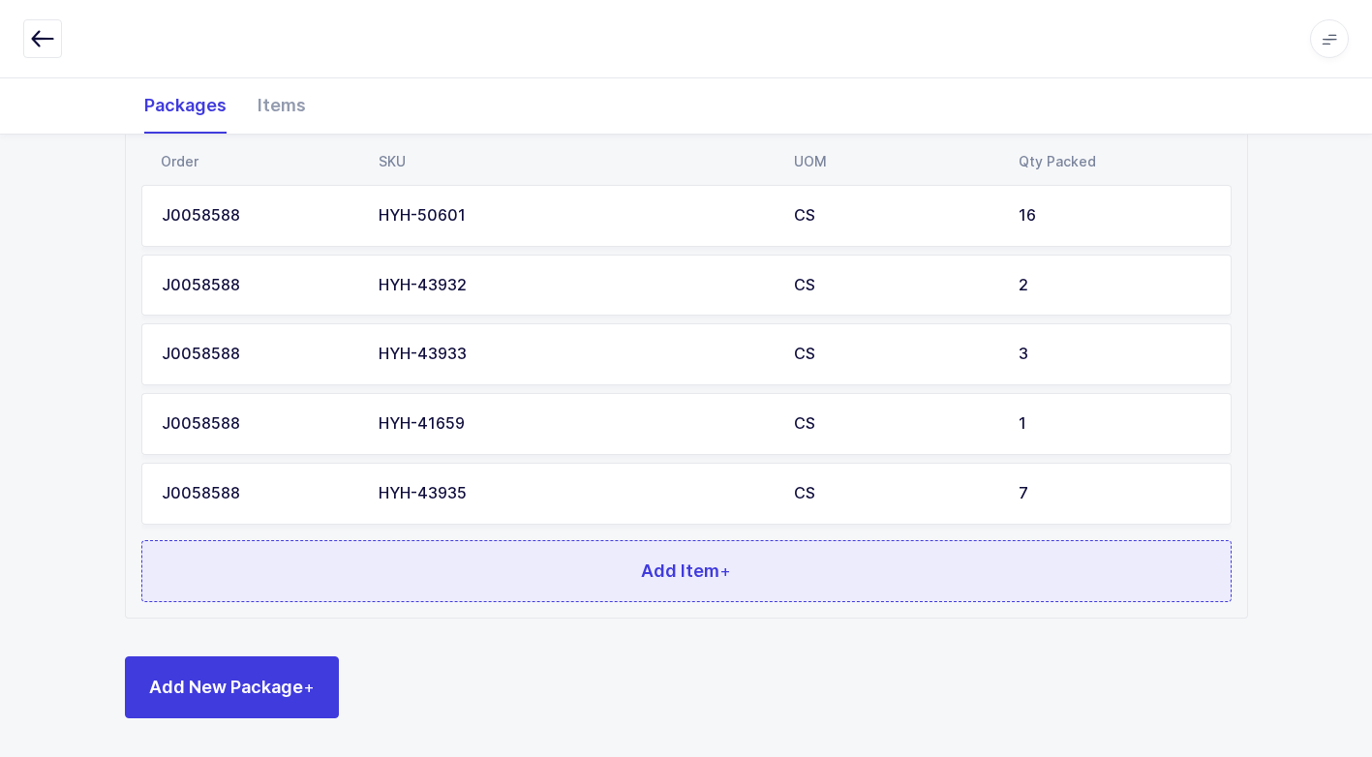
click at [569, 590] on button "Add Item +" at bounding box center [686, 571] width 1090 height 62
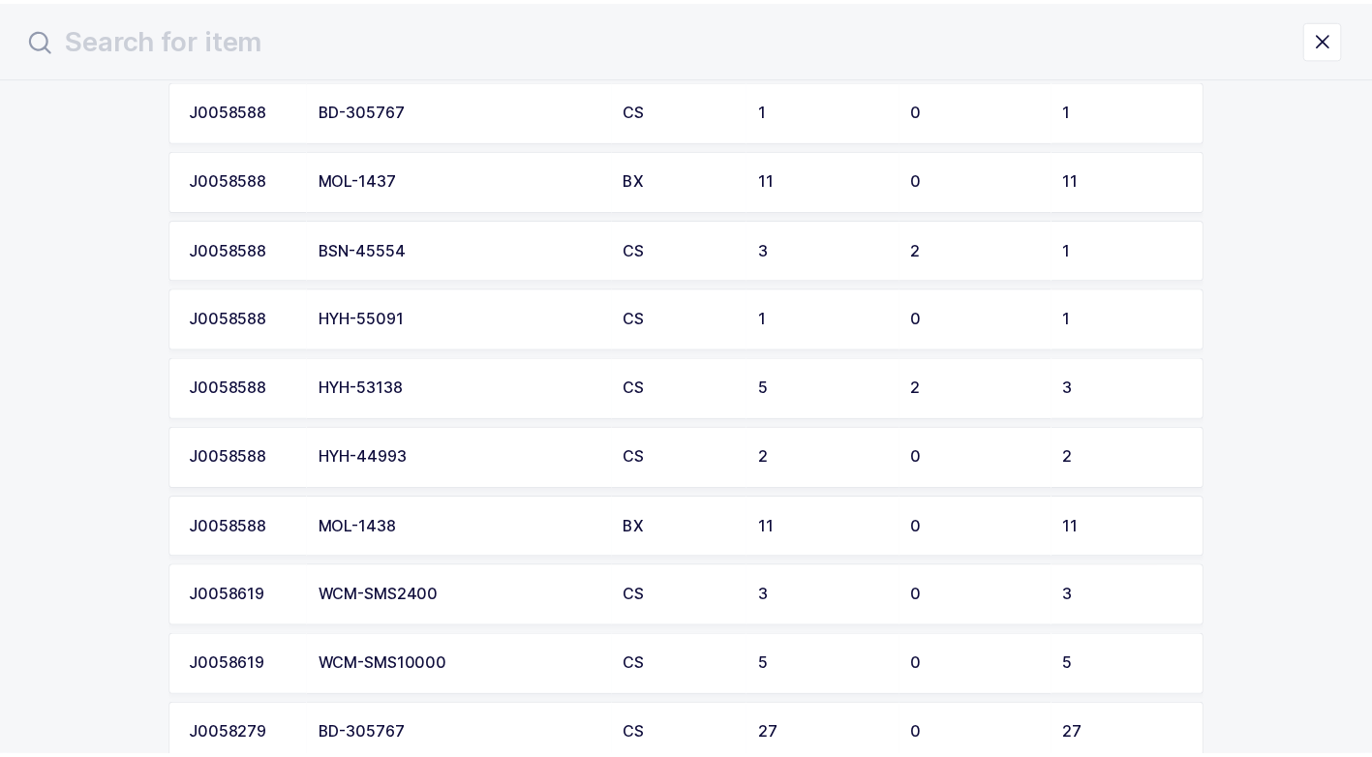
scroll to position [1232, 0]
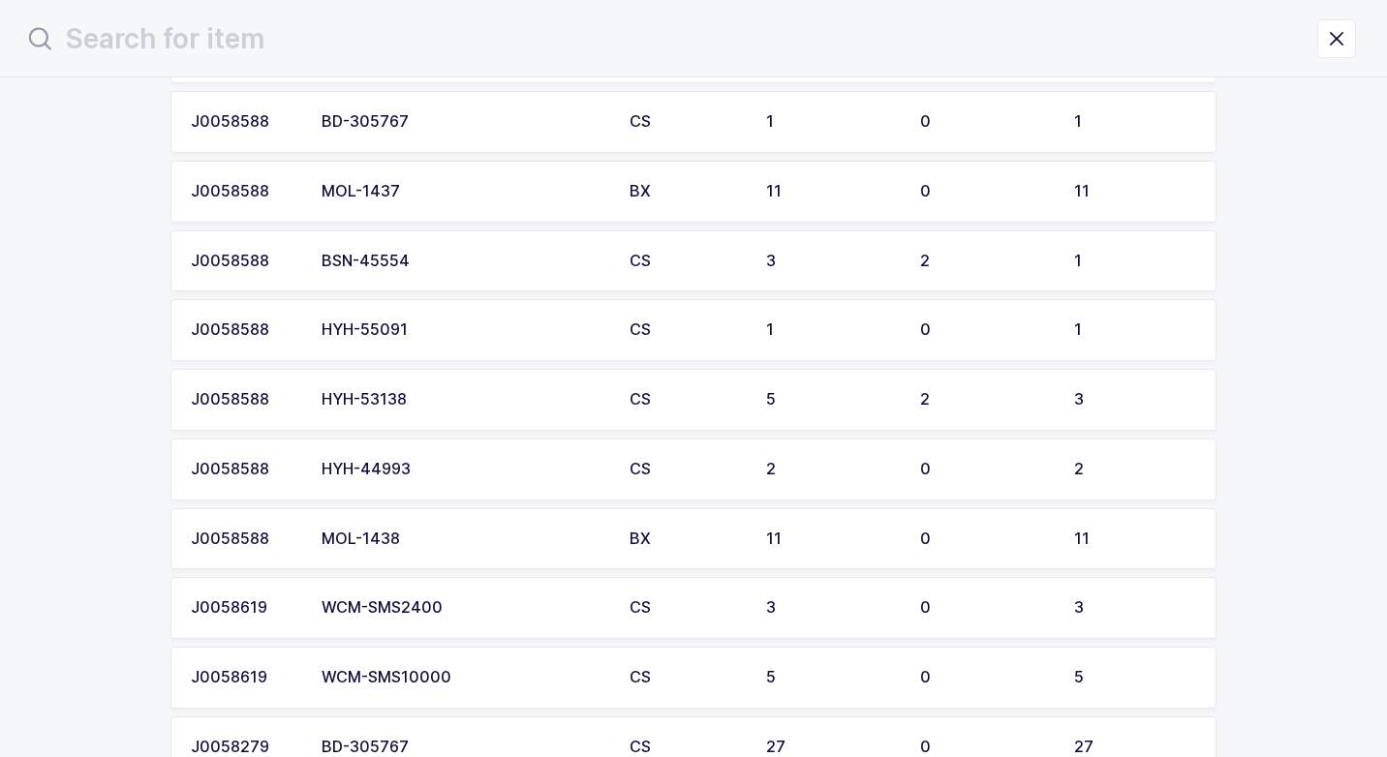
click at [441, 330] on div "HYH-55091" at bounding box center [463, 329] width 285 height 17
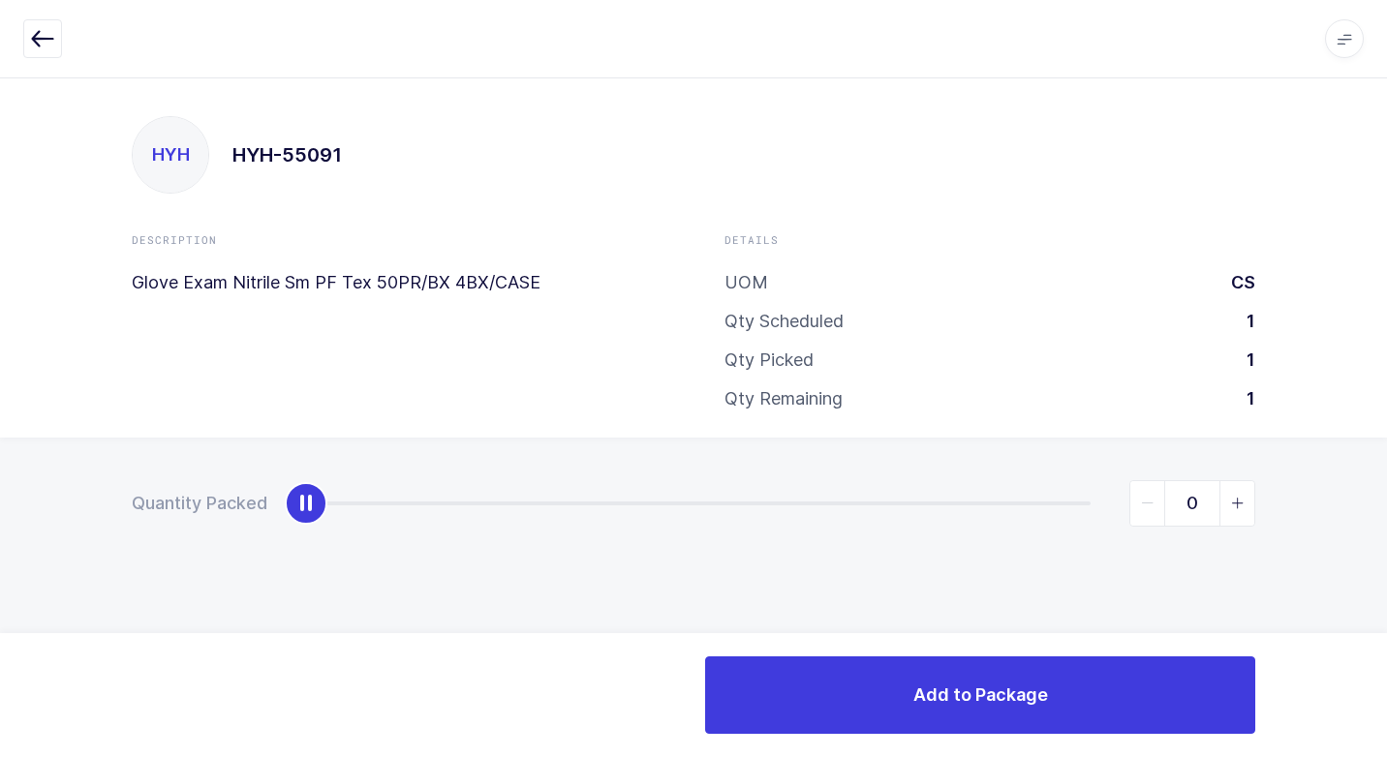
type input "1"
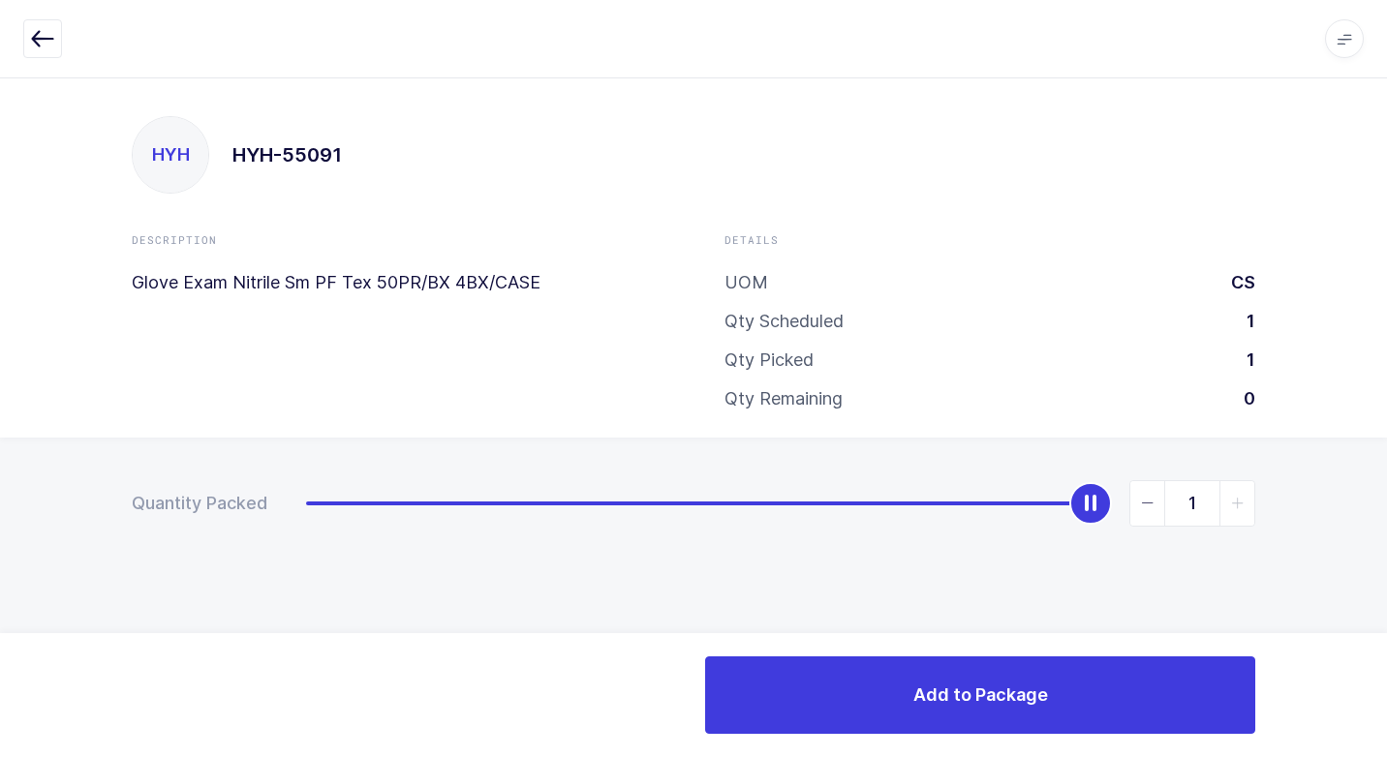
drag, startPoint x: 309, startPoint y: 514, endPoint x: 1386, endPoint y: 610, distance: 1080.9
click at [1386, 601] on html "Apps Core [GEOGRAPHIC_DATA] Admin Mission Control Purchasing [PERSON_NAME] Logo…" at bounding box center [693, 378] width 1387 height 757
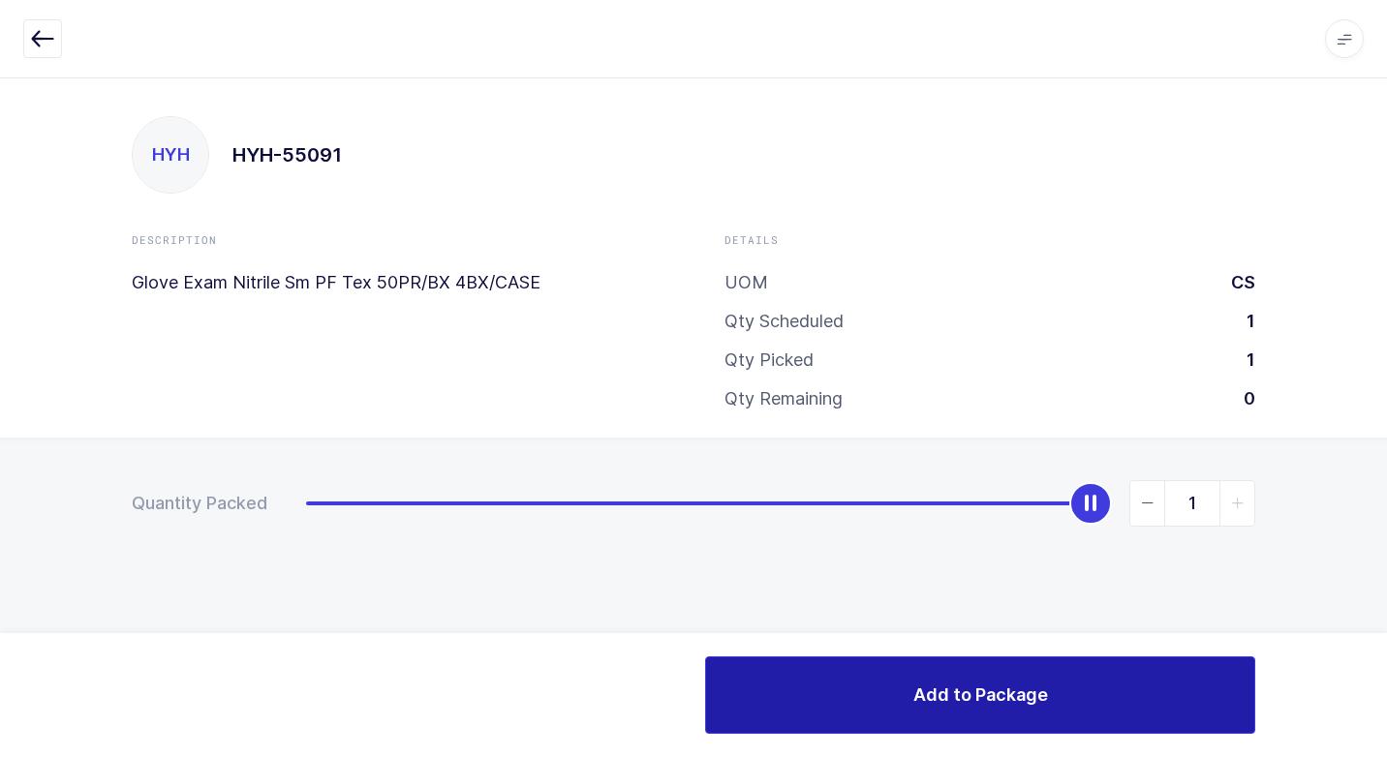
click at [955, 695] on span "Add to Package" at bounding box center [980, 695] width 135 height 24
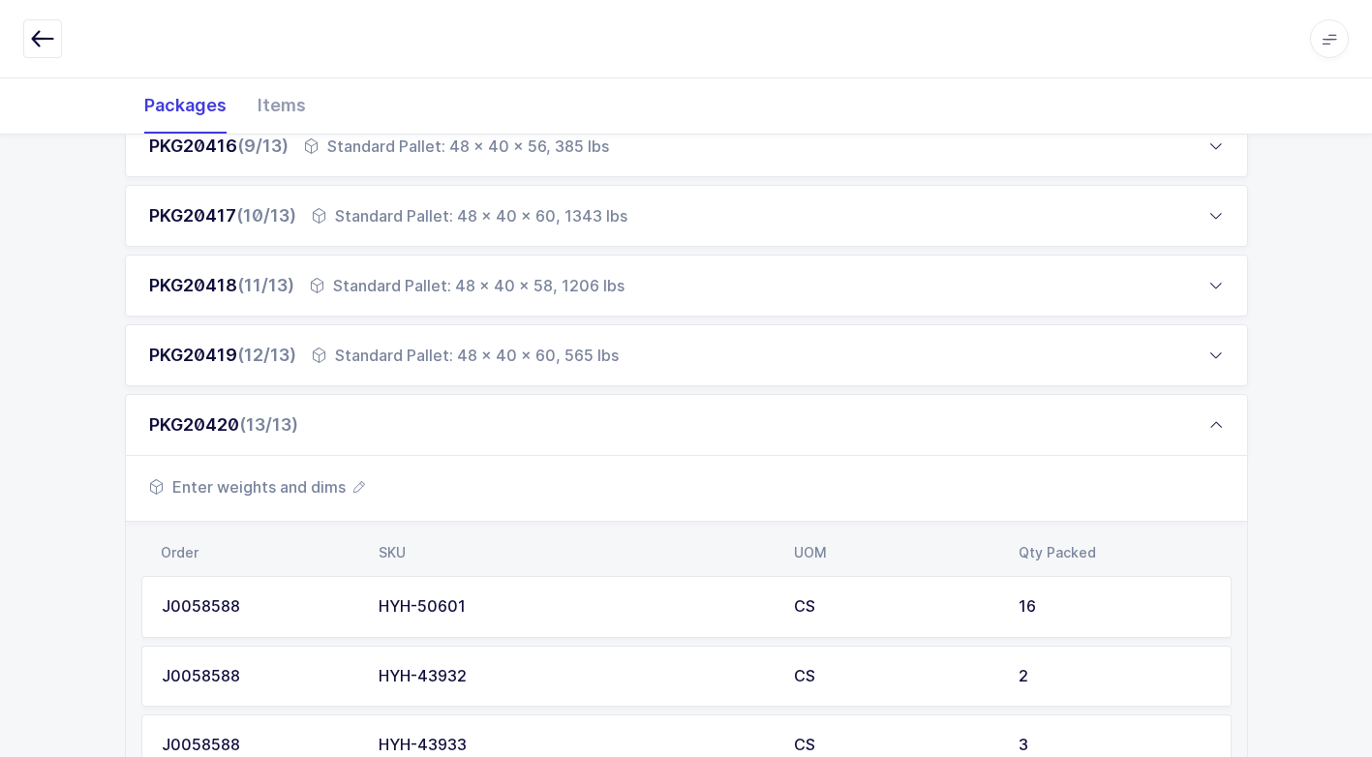
scroll to position [1331, 0]
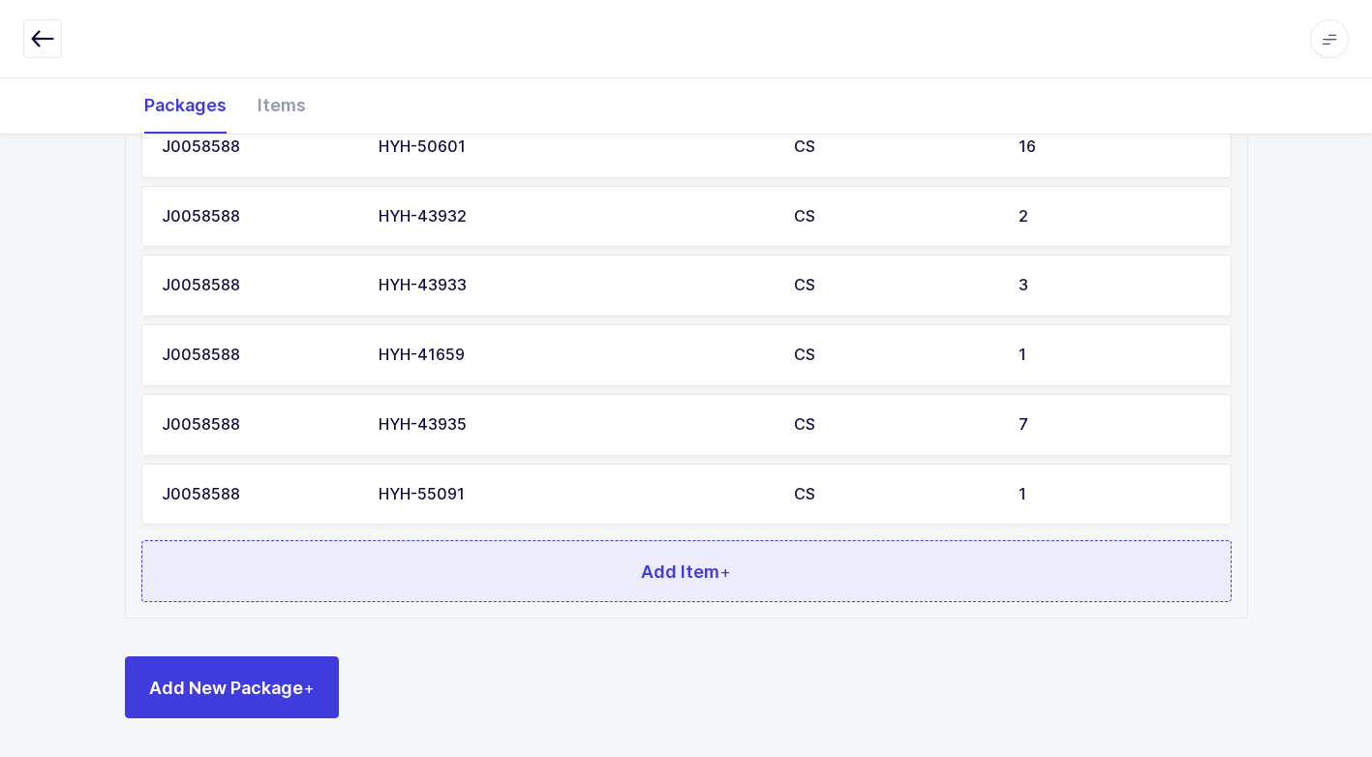
click at [546, 569] on button "Add Item +" at bounding box center [686, 571] width 1090 height 62
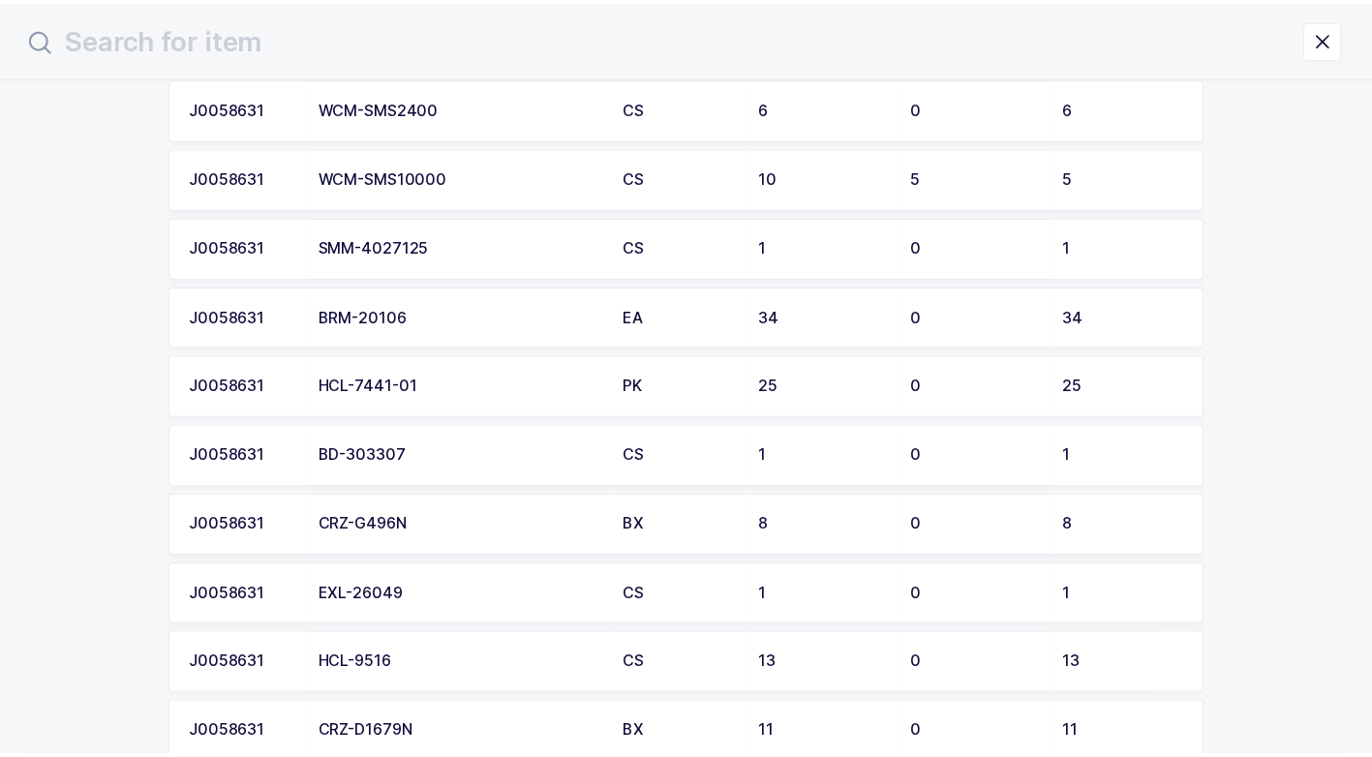
scroll to position [387, 0]
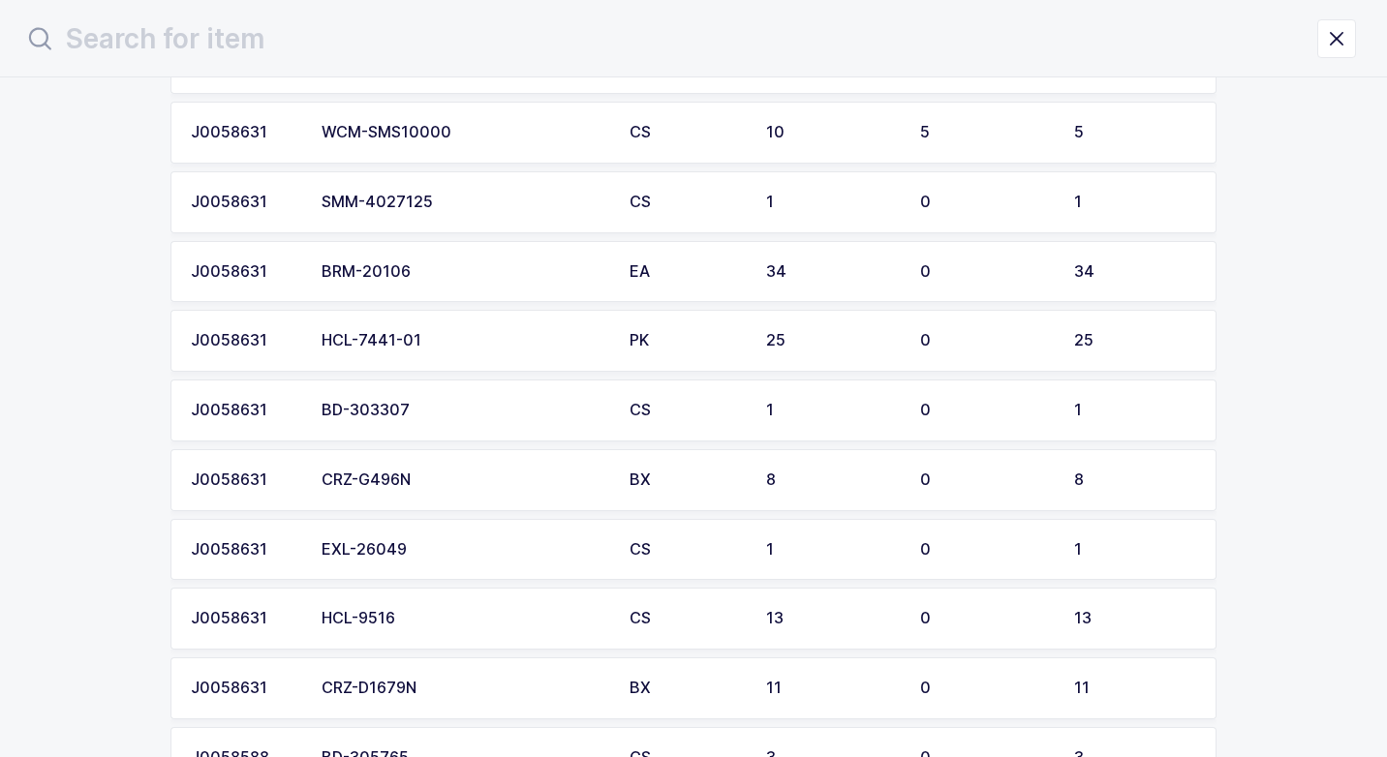
click at [478, 419] on td "BD-303307" at bounding box center [464, 411] width 308 height 62
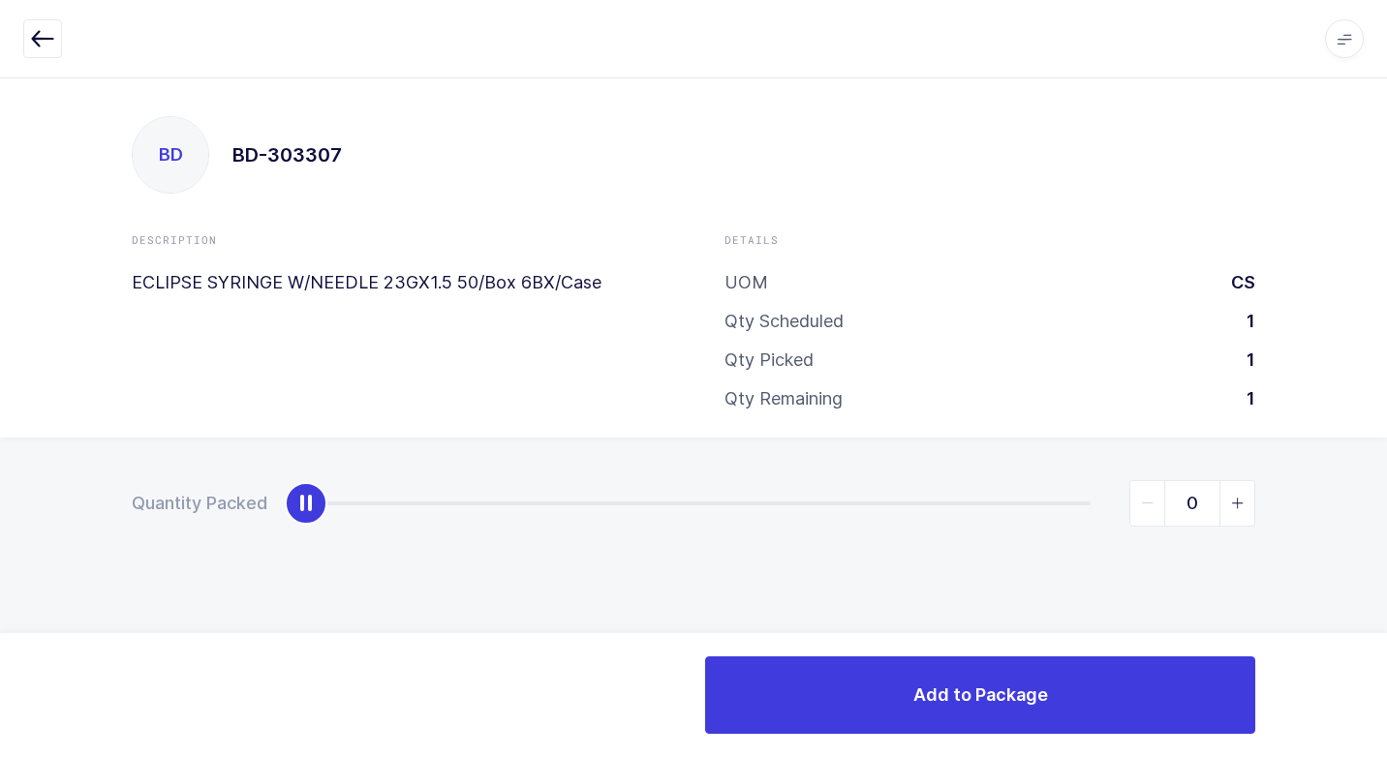
type input "1"
drag, startPoint x: 307, startPoint y: 505, endPoint x: 1386, endPoint y: 694, distance: 1095.0
click at [1386, 687] on html "Apps Core [GEOGRAPHIC_DATA] Admin Mission Control Purchasing [PERSON_NAME] Logo…" at bounding box center [693, 378] width 1387 height 757
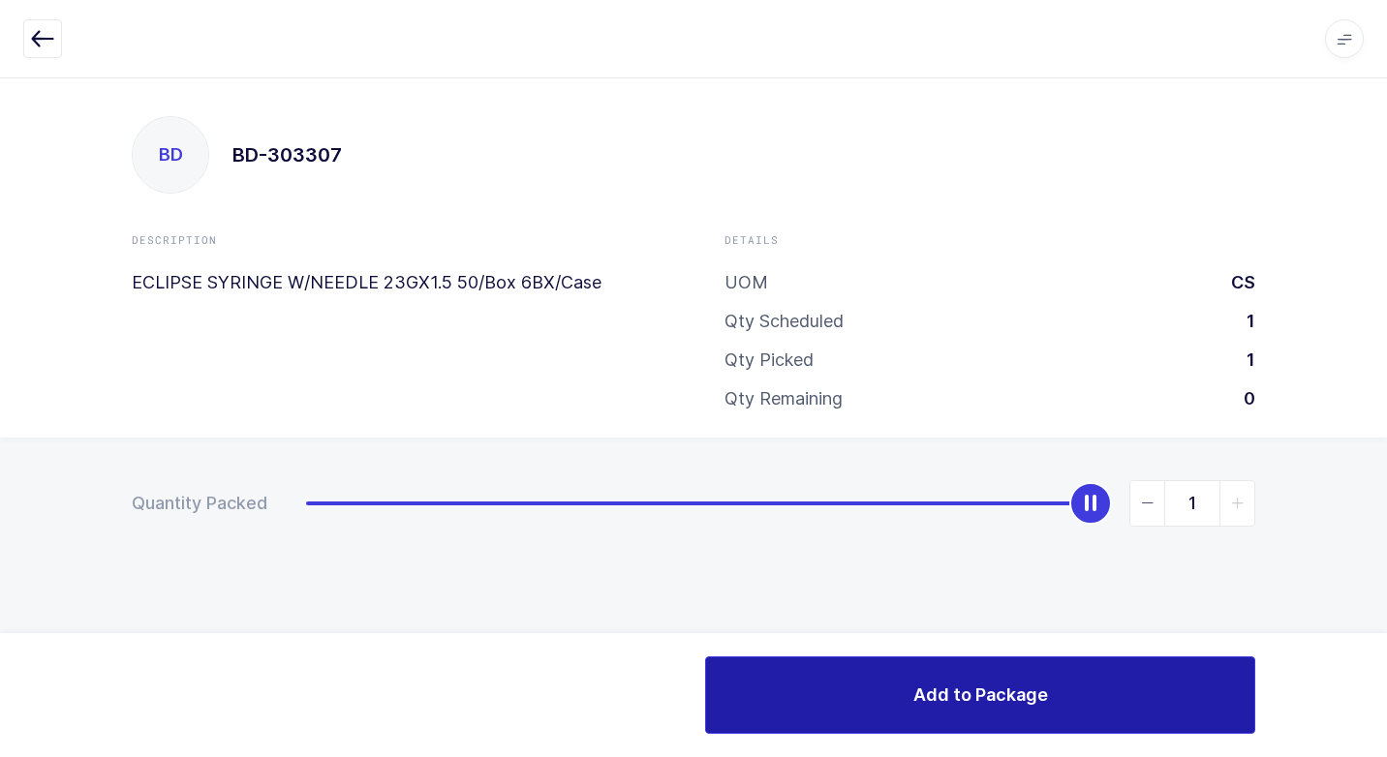
click at [985, 721] on button "Add to Package" at bounding box center [980, 694] width 550 height 77
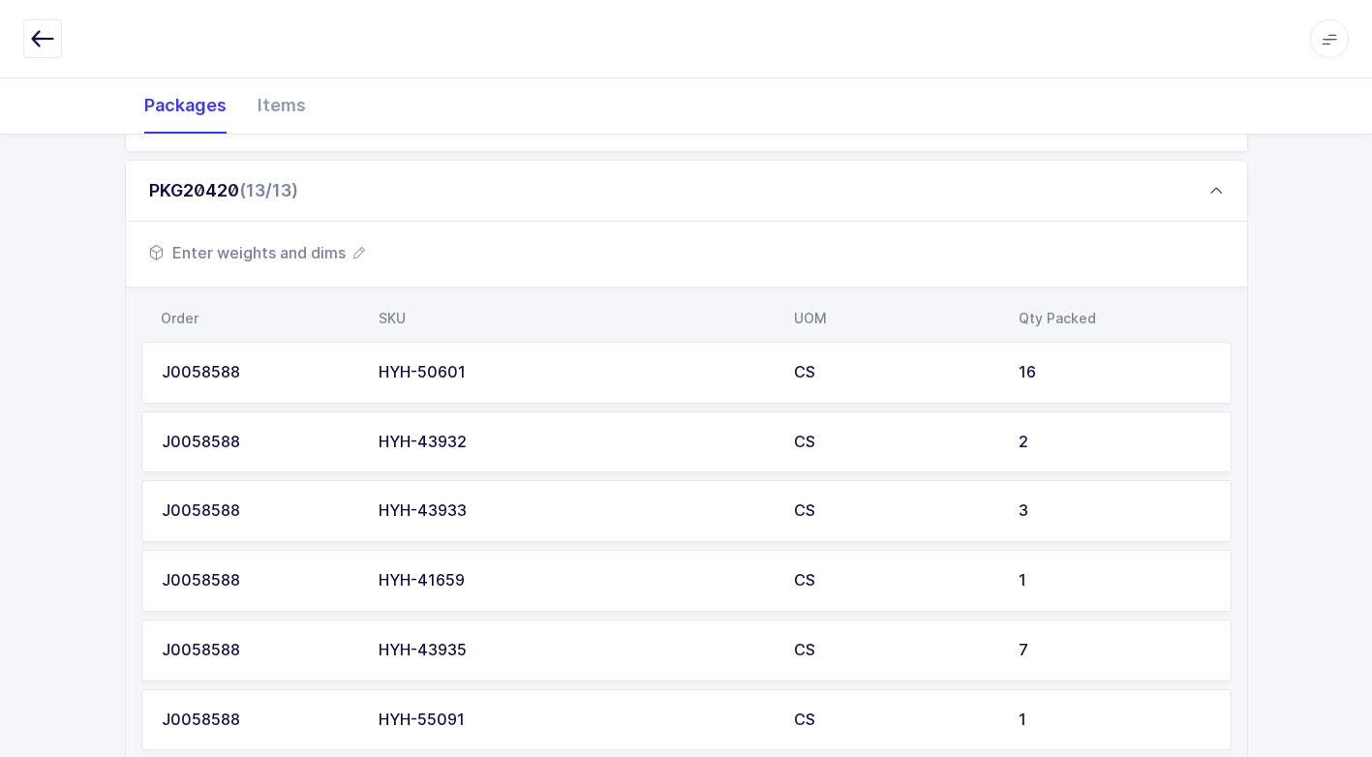
scroll to position [1401, 0]
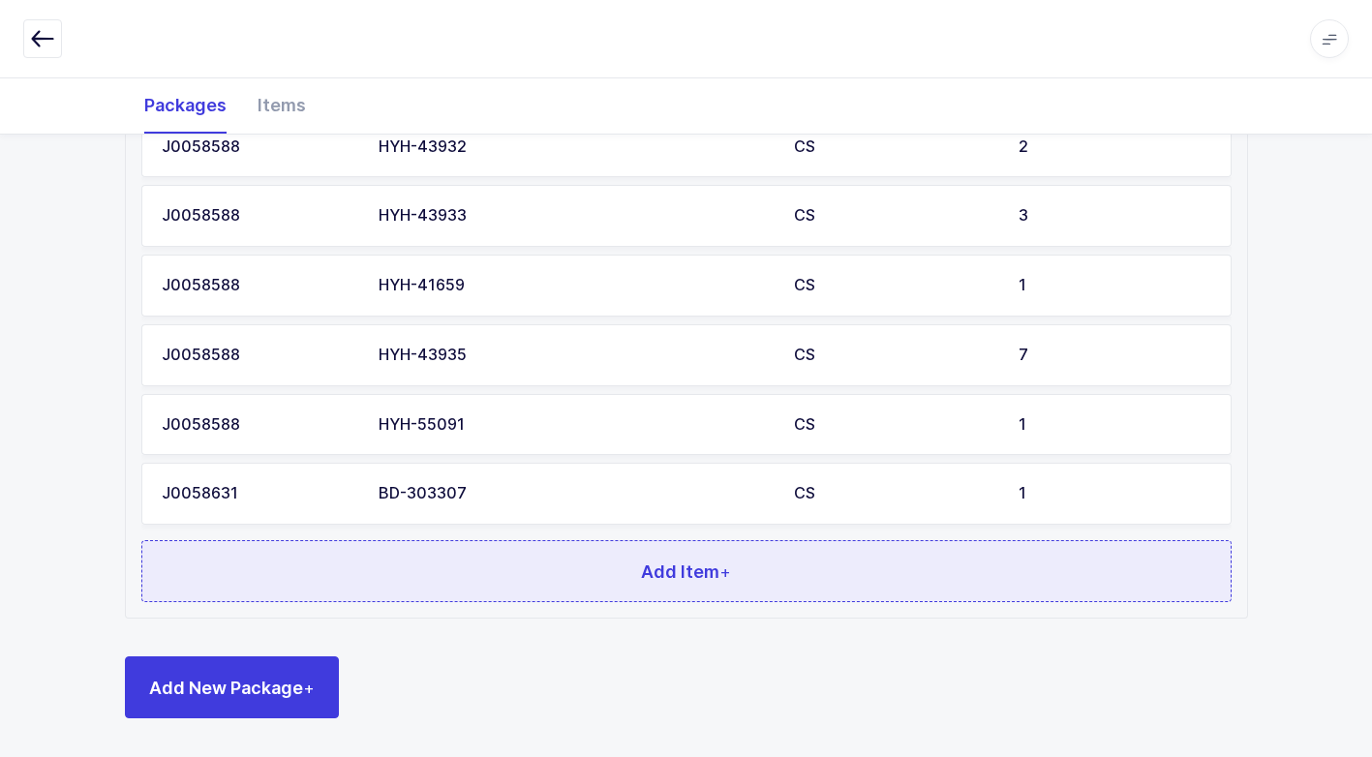
click at [442, 564] on button "Add Item +" at bounding box center [686, 571] width 1090 height 62
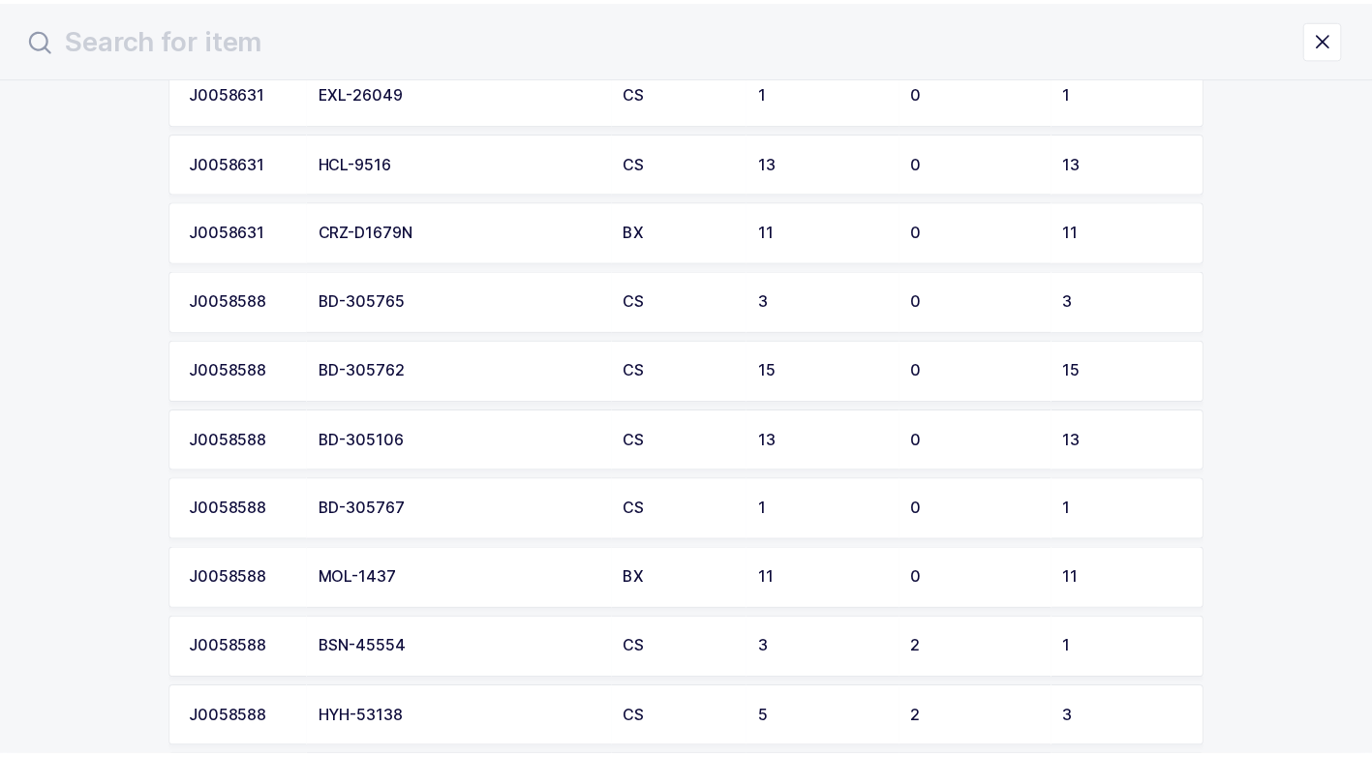
scroll to position [871, 0]
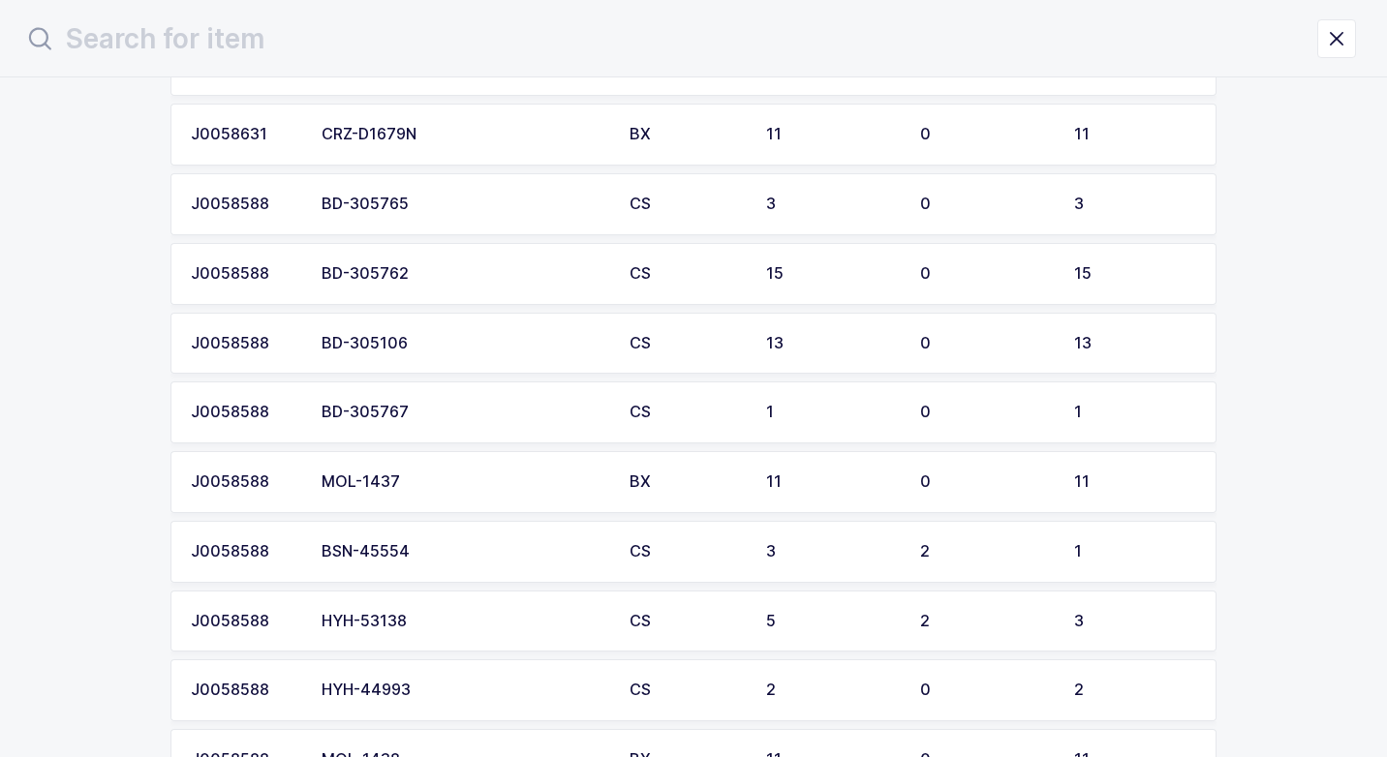
click at [442, 478] on div "MOL-1437" at bounding box center [463, 481] width 285 height 17
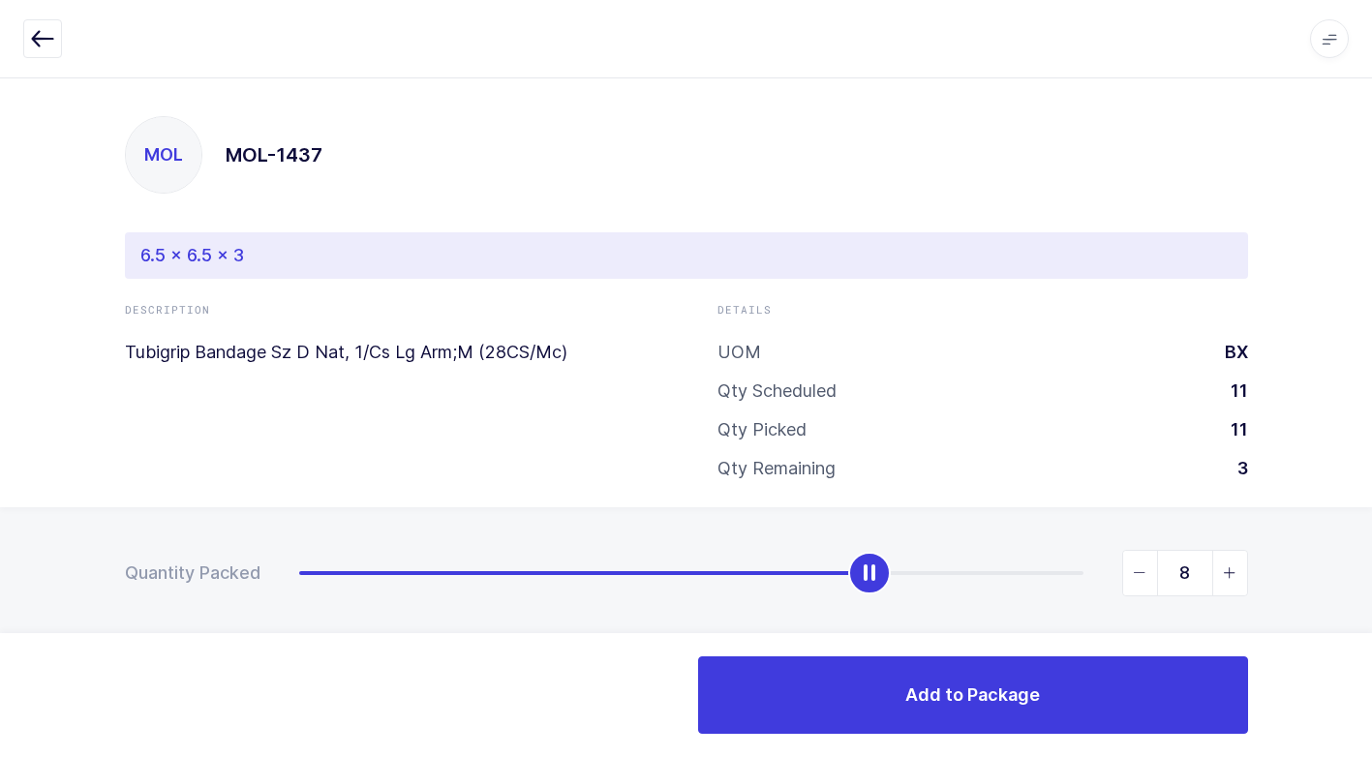
type input "11"
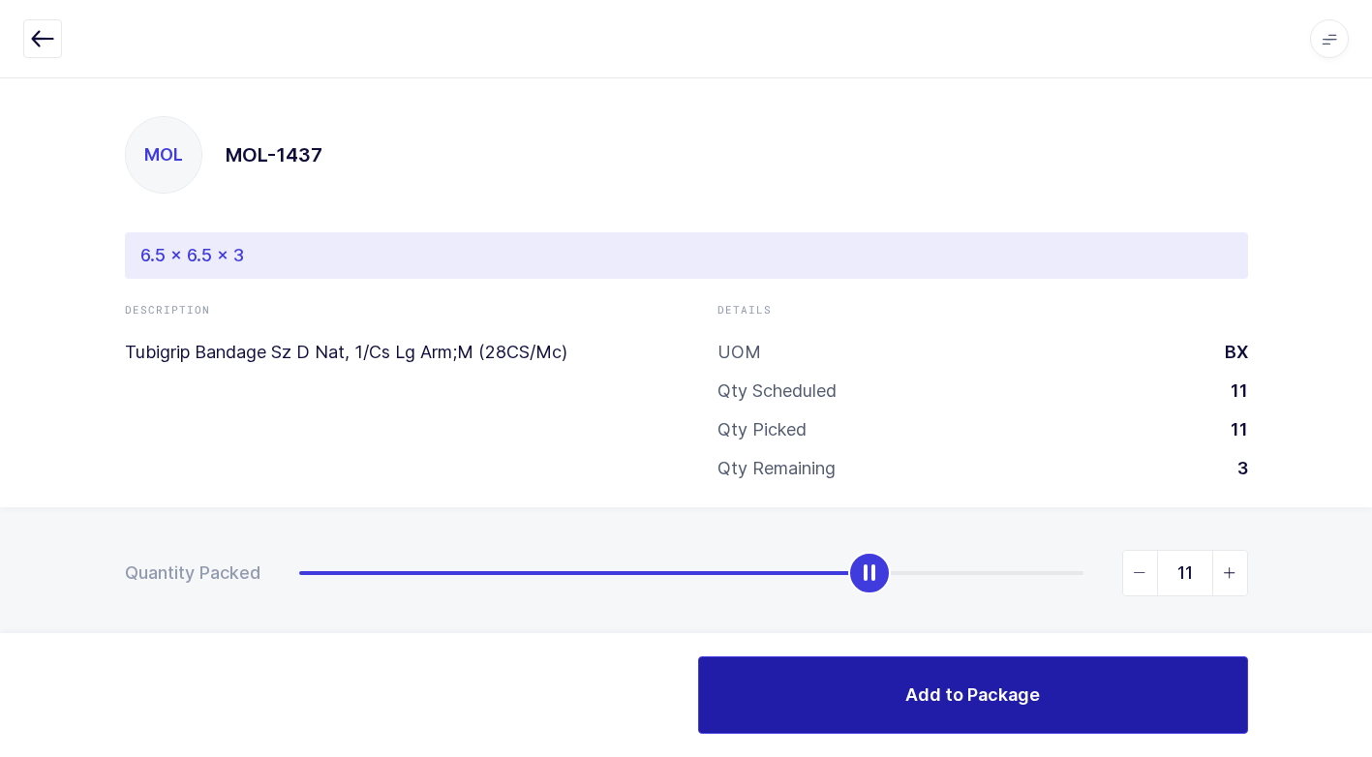
drag, startPoint x: 303, startPoint y: 572, endPoint x: 1197, endPoint y: 691, distance: 901.6
click at [1372, 624] on html "Apps Core [GEOGRAPHIC_DATA] Admin Mission Control Purchasing [PERSON_NAME] Logo…" at bounding box center [686, 387] width 1372 height 775
click at [879, 680] on button "Add to Package" at bounding box center [973, 694] width 550 height 77
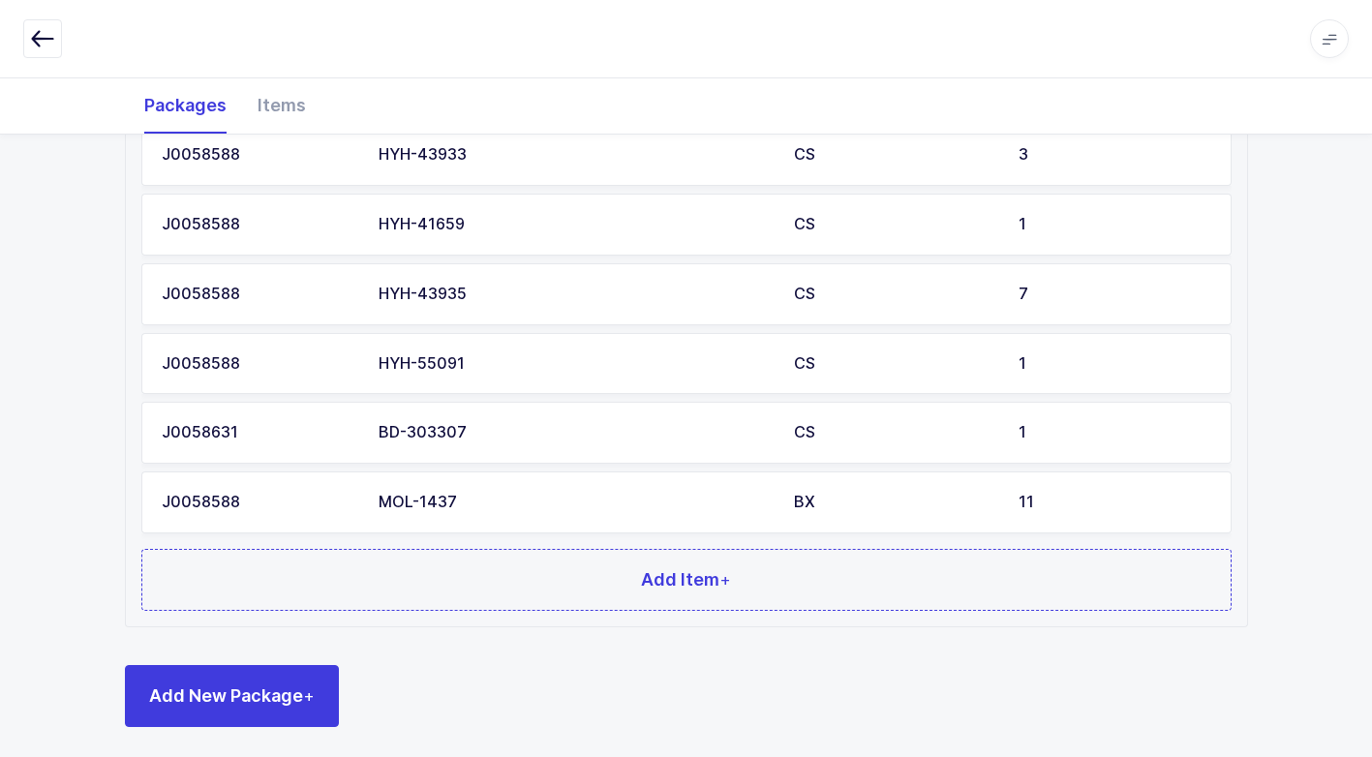
scroll to position [1471, 0]
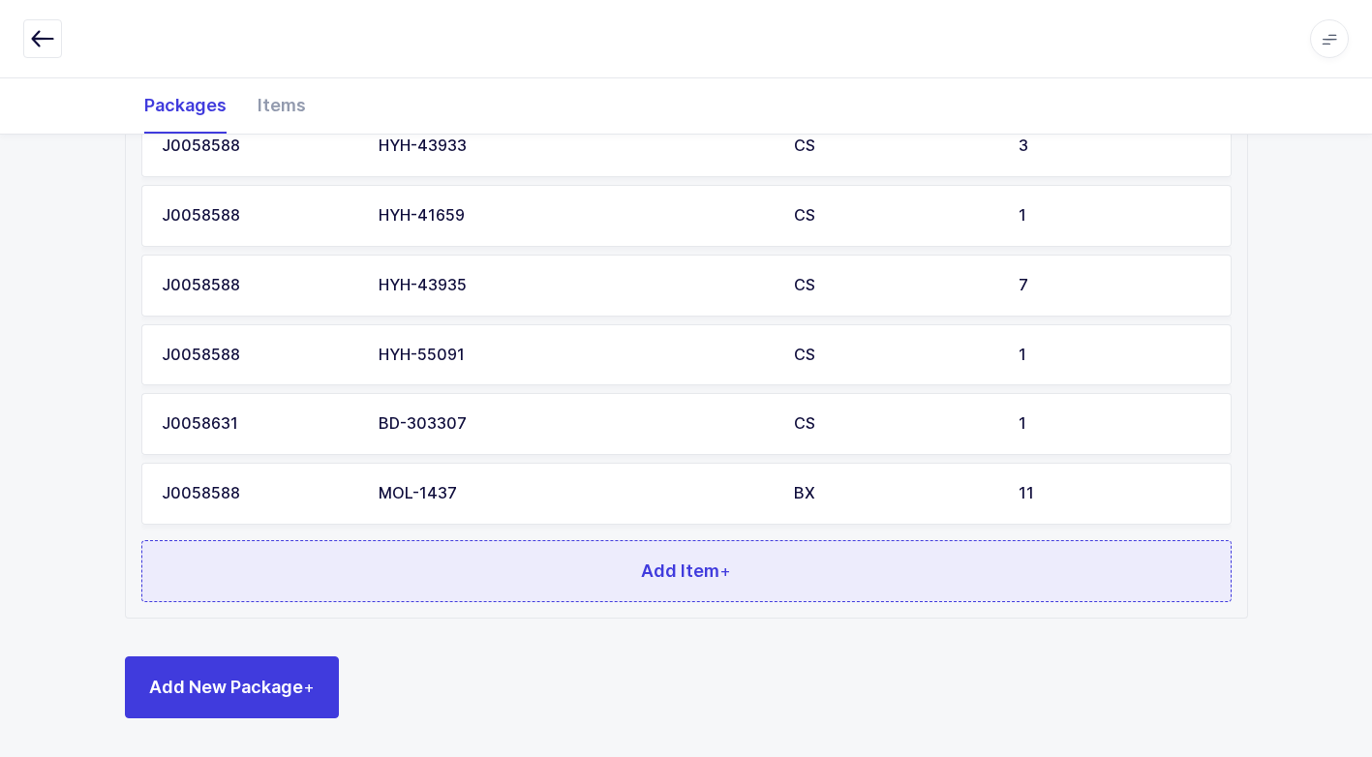
click at [518, 574] on button "Add Item +" at bounding box center [686, 571] width 1090 height 62
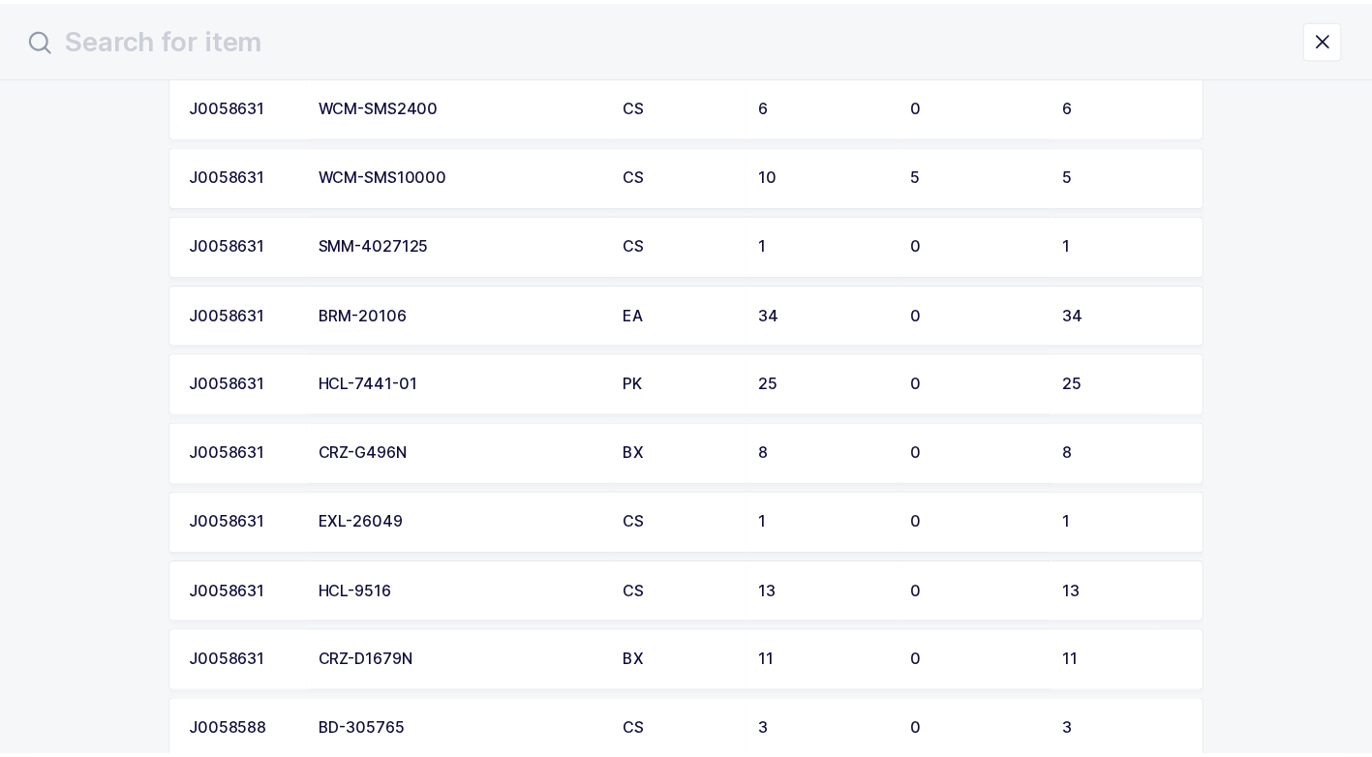
scroll to position [387, 0]
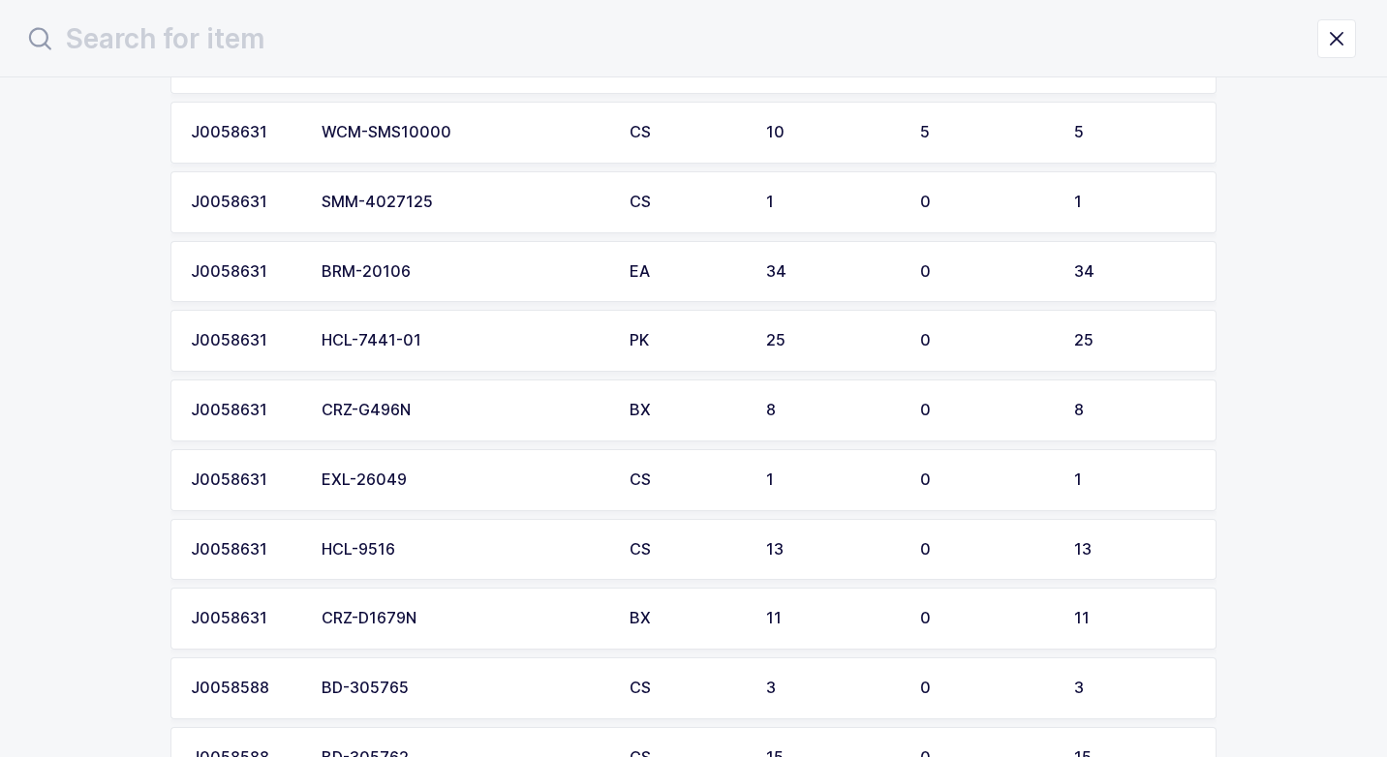
click at [464, 270] on div "BRM-20106" at bounding box center [463, 271] width 285 height 17
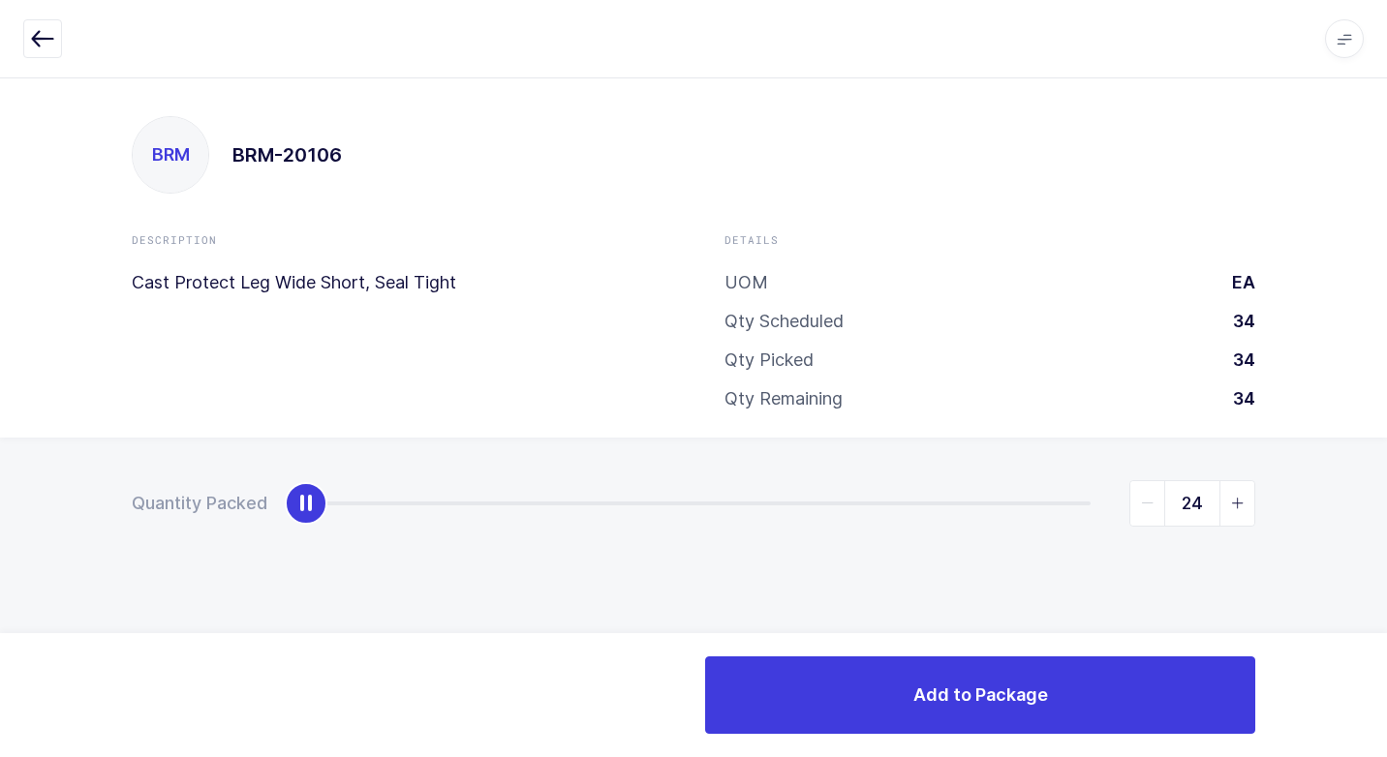
type input "34"
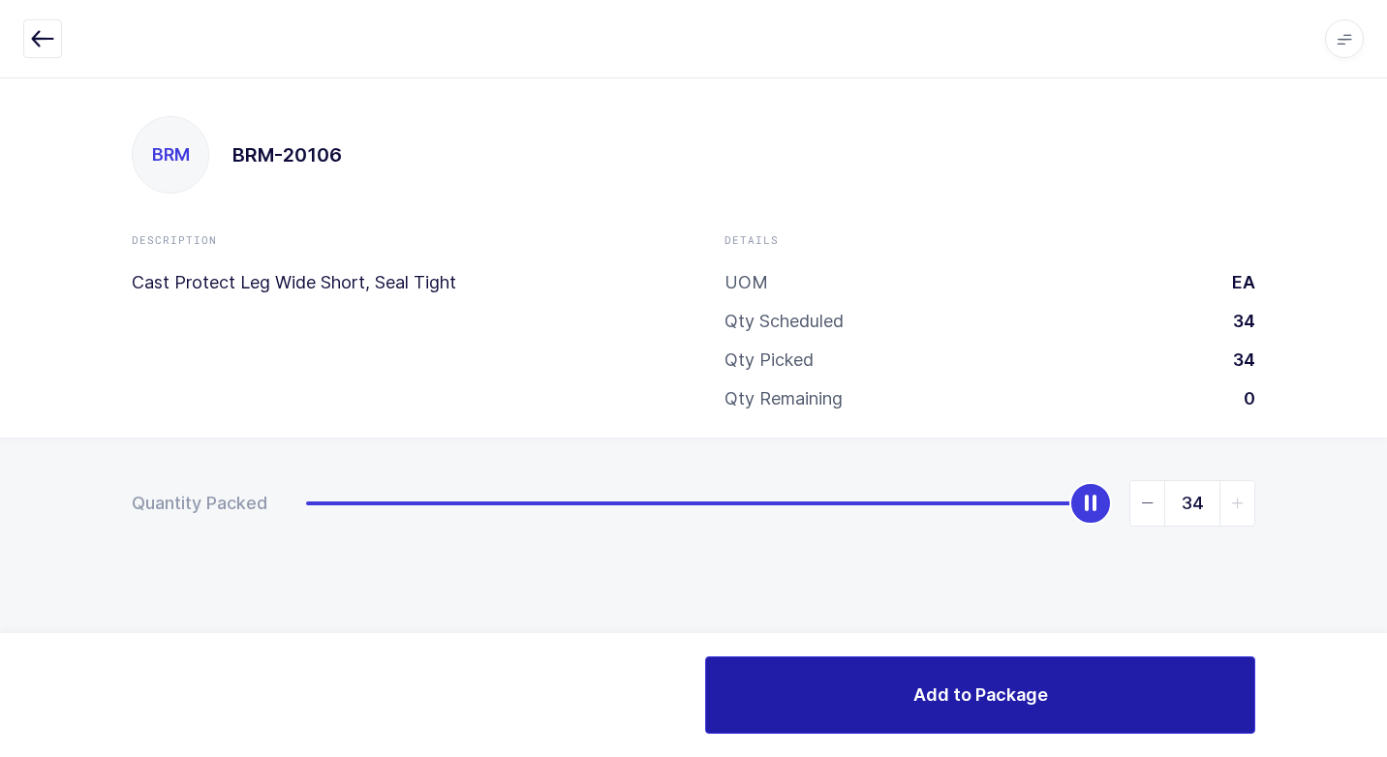
drag, startPoint x: 309, startPoint y: 510, endPoint x: 1156, endPoint y: 671, distance: 862.3
click at [1364, 594] on div "Quantity Packed 34" at bounding box center [693, 571] width 1387 height 267
click at [797, 684] on button "Add to Package" at bounding box center [980, 694] width 550 height 77
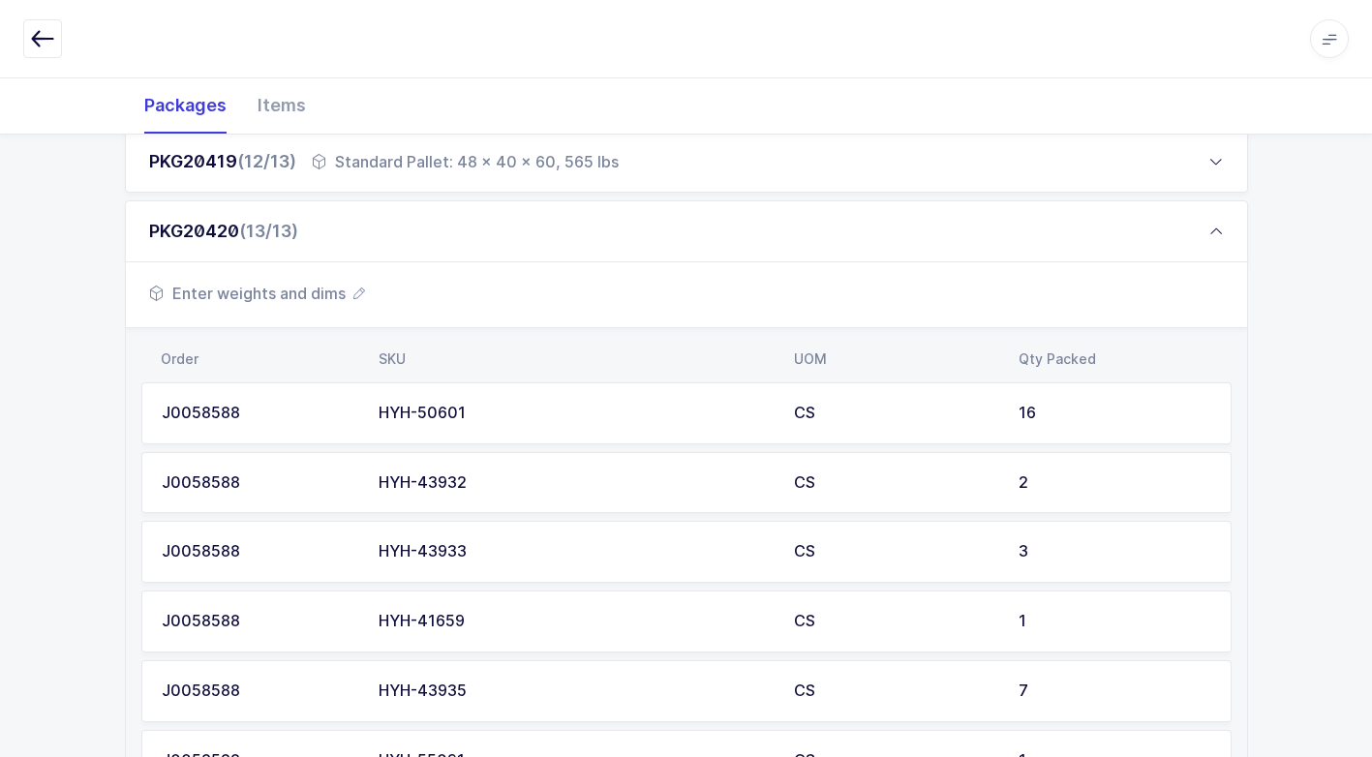
scroll to position [1540, 0]
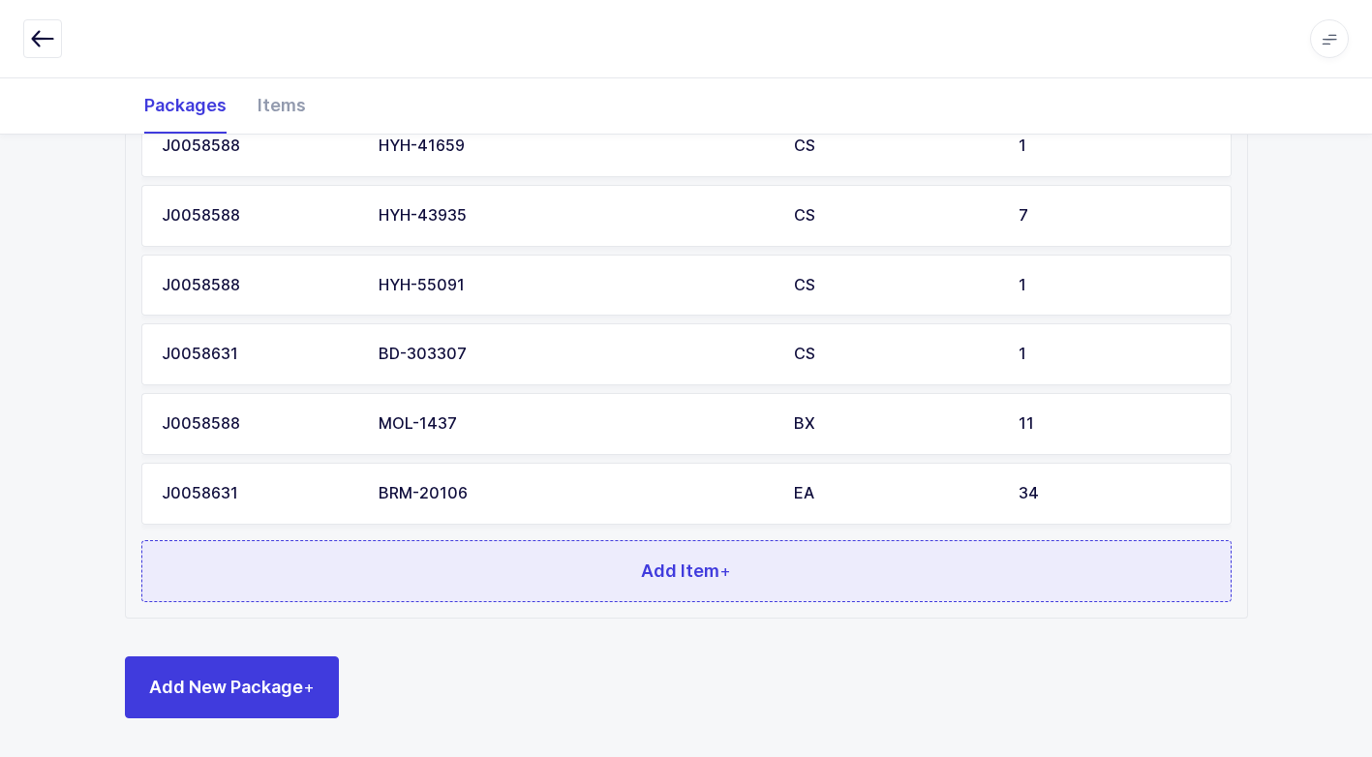
click at [494, 566] on button "Add Item +" at bounding box center [686, 571] width 1090 height 62
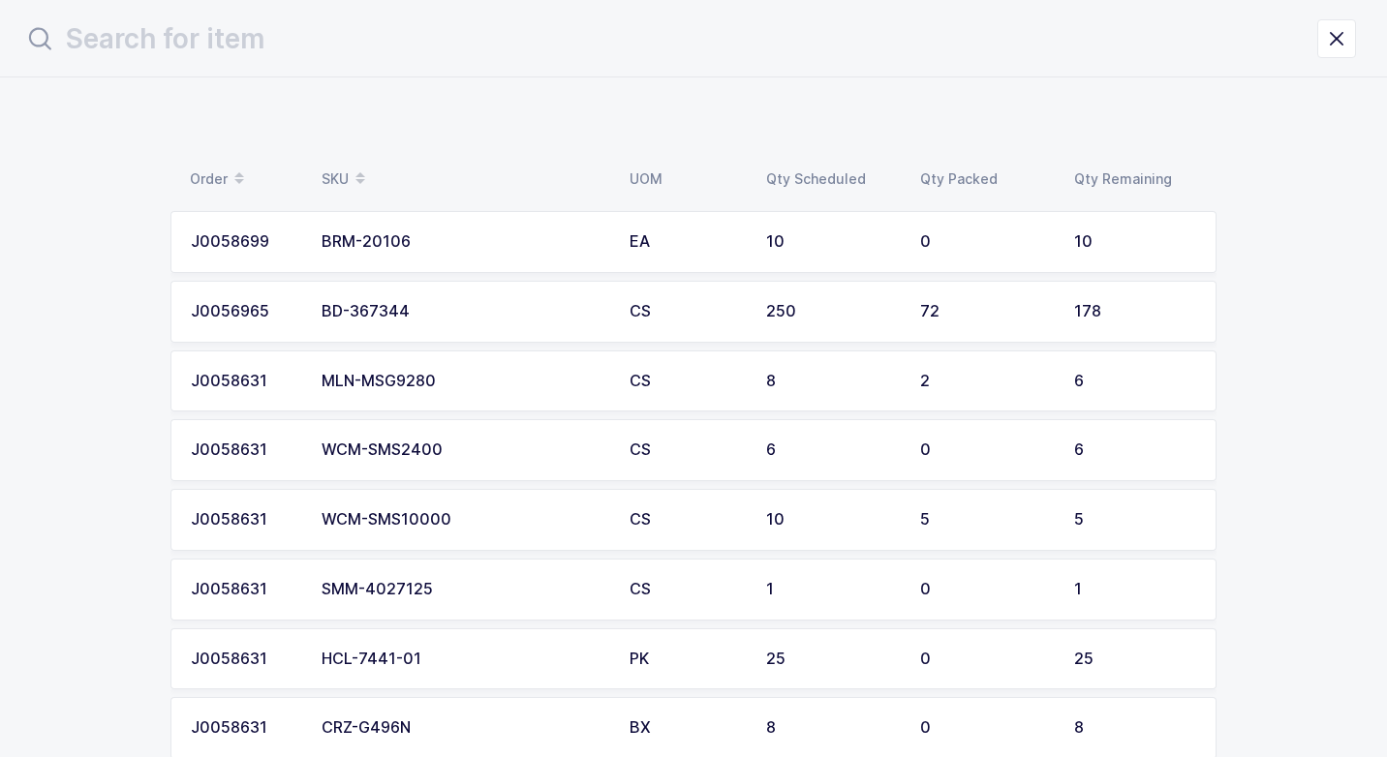
click at [535, 256] on td "BRM-20106" at bounding box center [464, 242] width 308 height 62
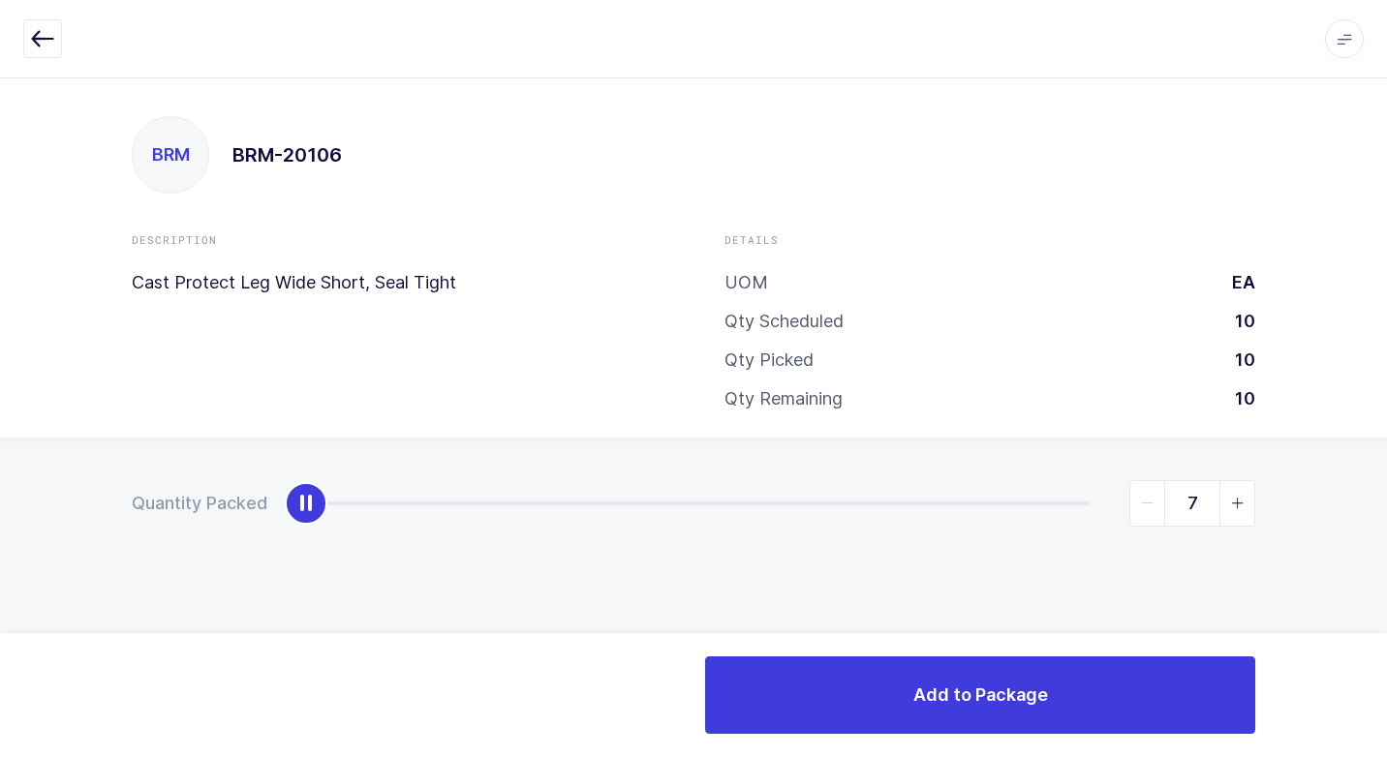
type input "10"
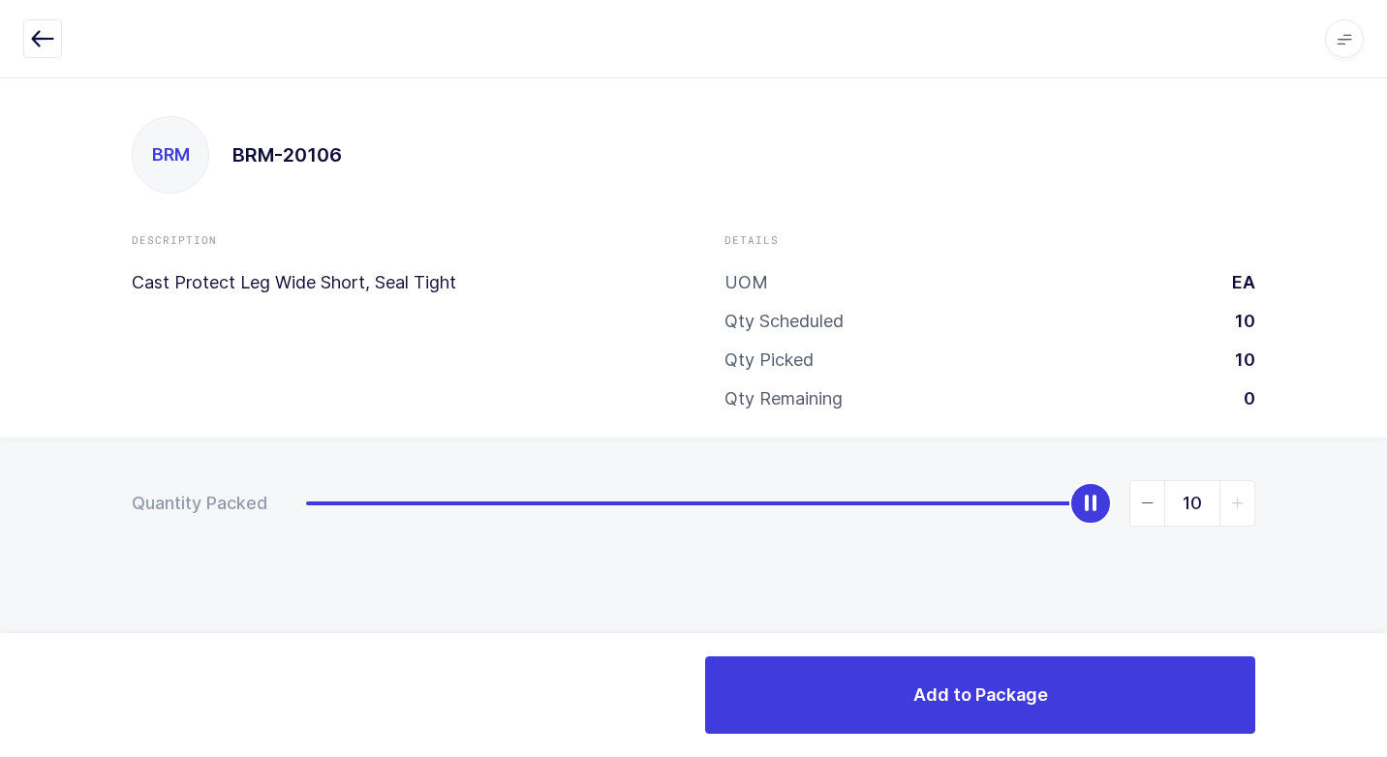
drag, startPoint x: 312, startPoint y: 510, endPoint x: 1355, endPoint y: 639, distance: 1050.7
click at [1386, 612] on html "Apps Core [GEOGRAPHIC_DATA] Admin Mission Control Purchasing [PERSON_NAME] Logo…" at bounding box center [693, 378] width 1387 height 757
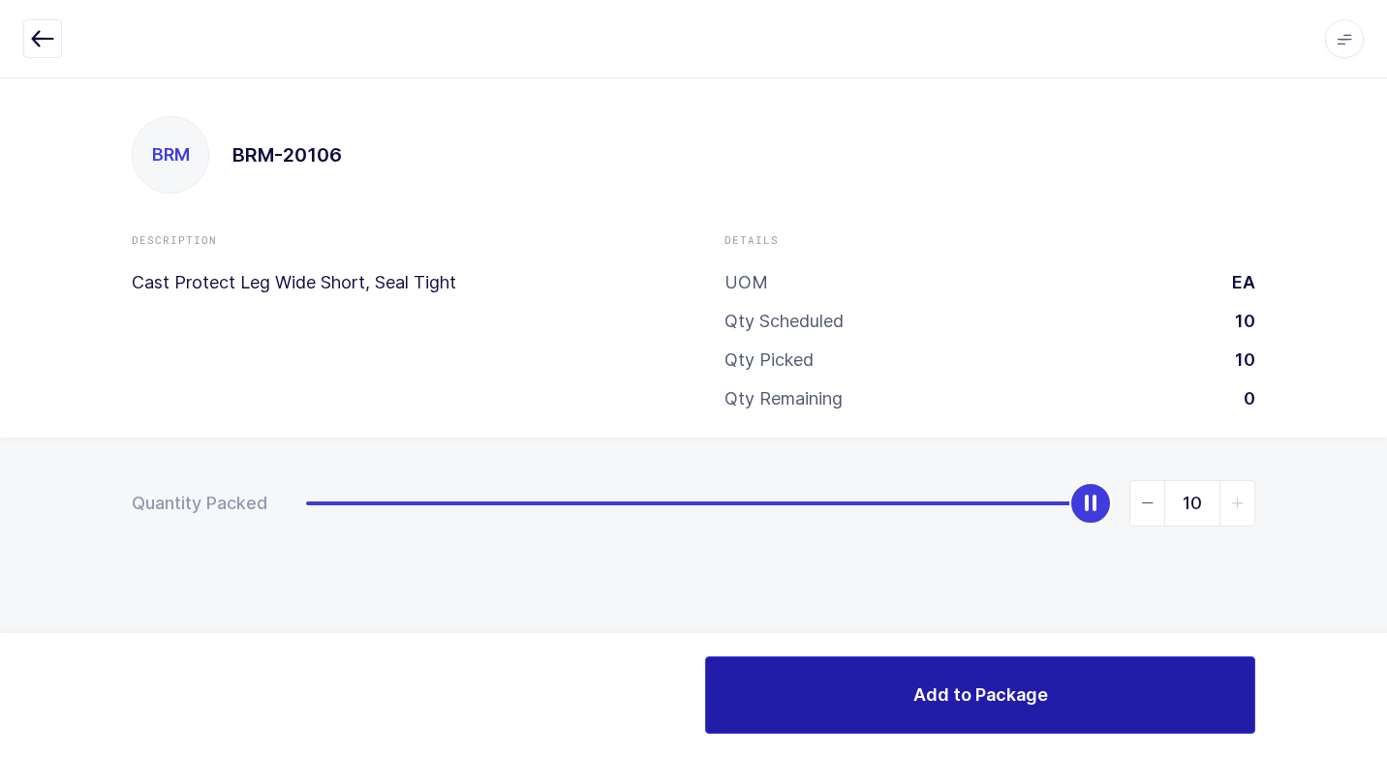
click at [969, 693] on span "Add to Package" at bounding box center [980, 695] width 135 height 24
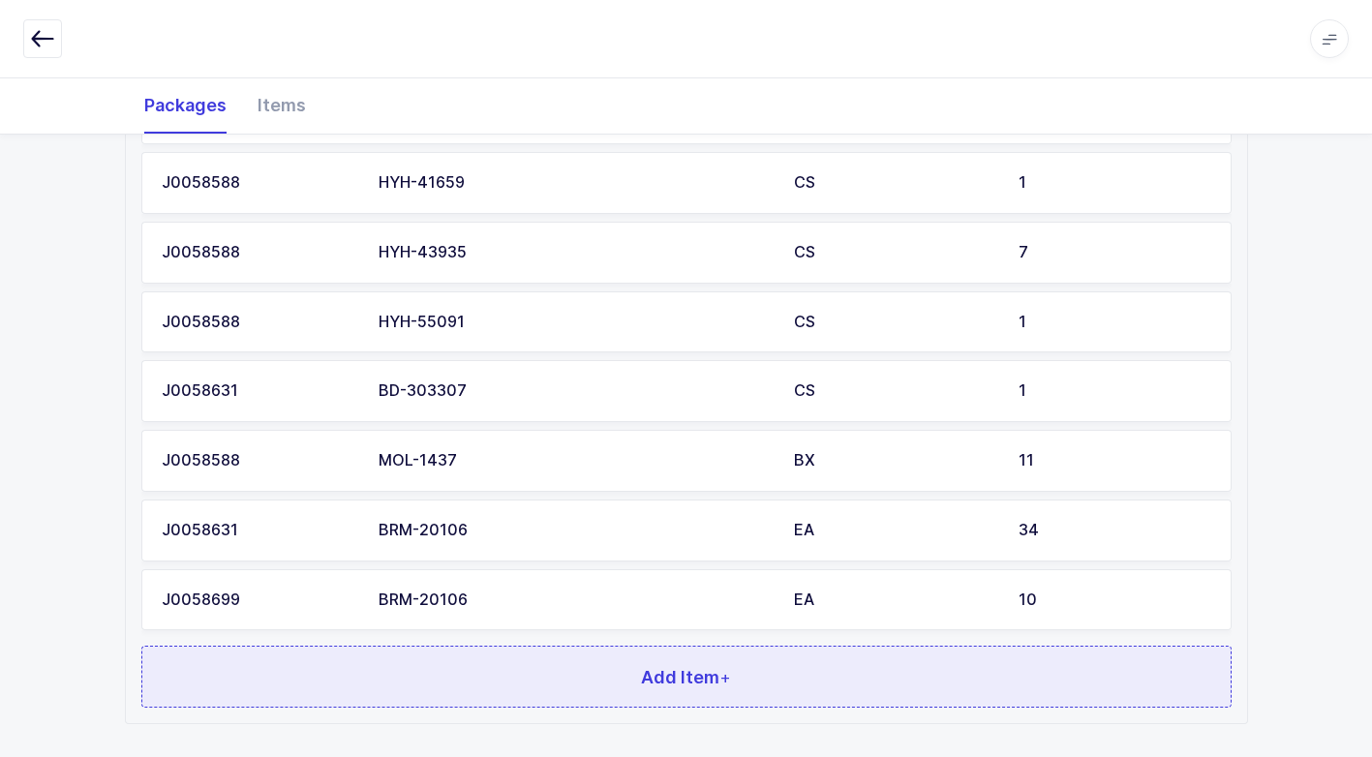
scroll to position [1609, 0]
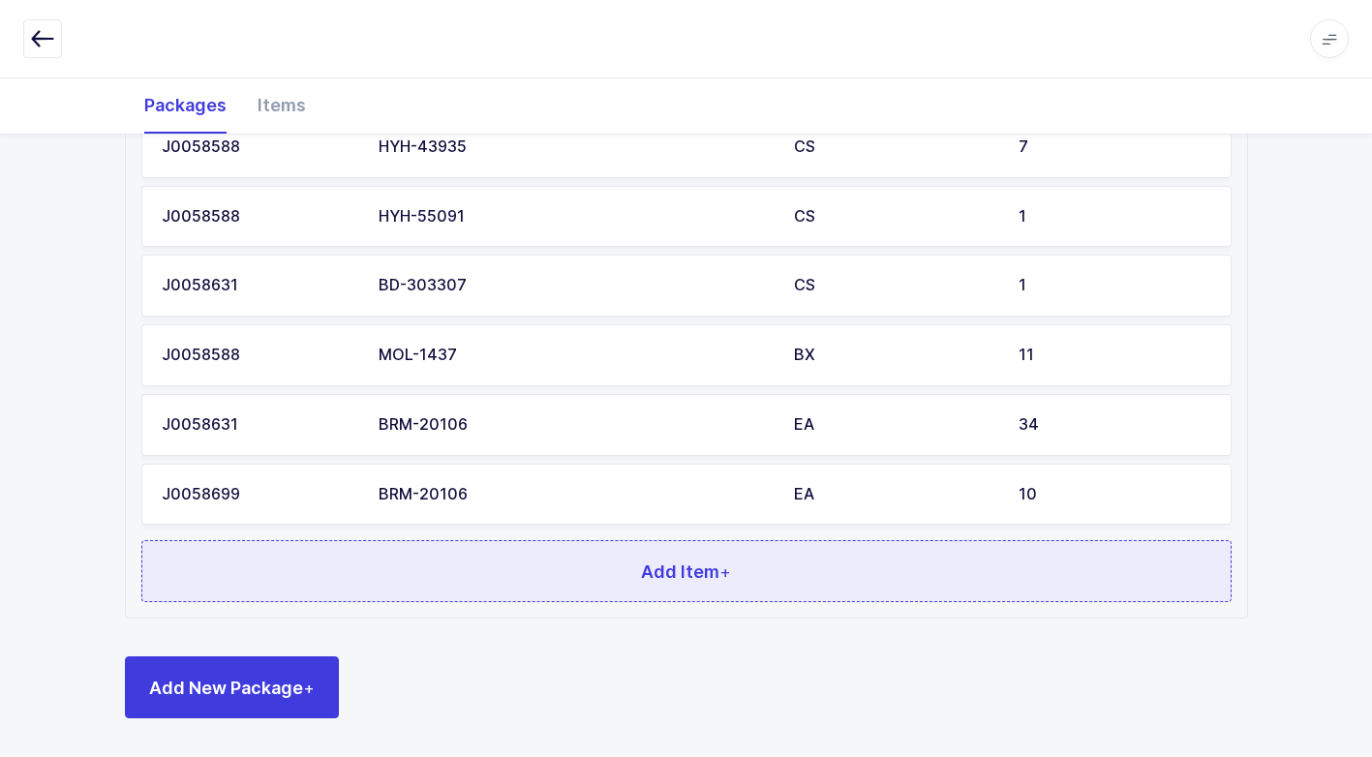
click at [555, 579] on button "Add Item +" at bounding box center [686, 571] width 1090 height 62
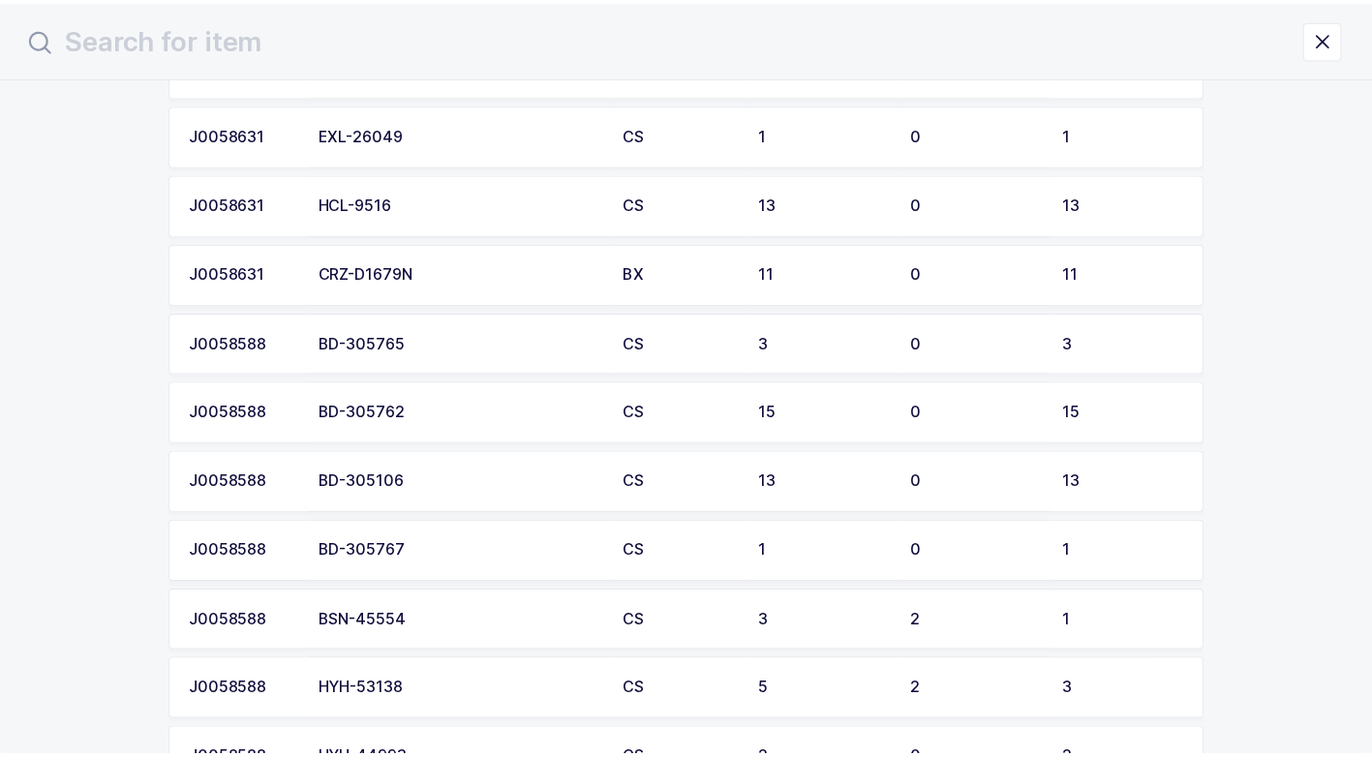
scroll to position [498, 0]
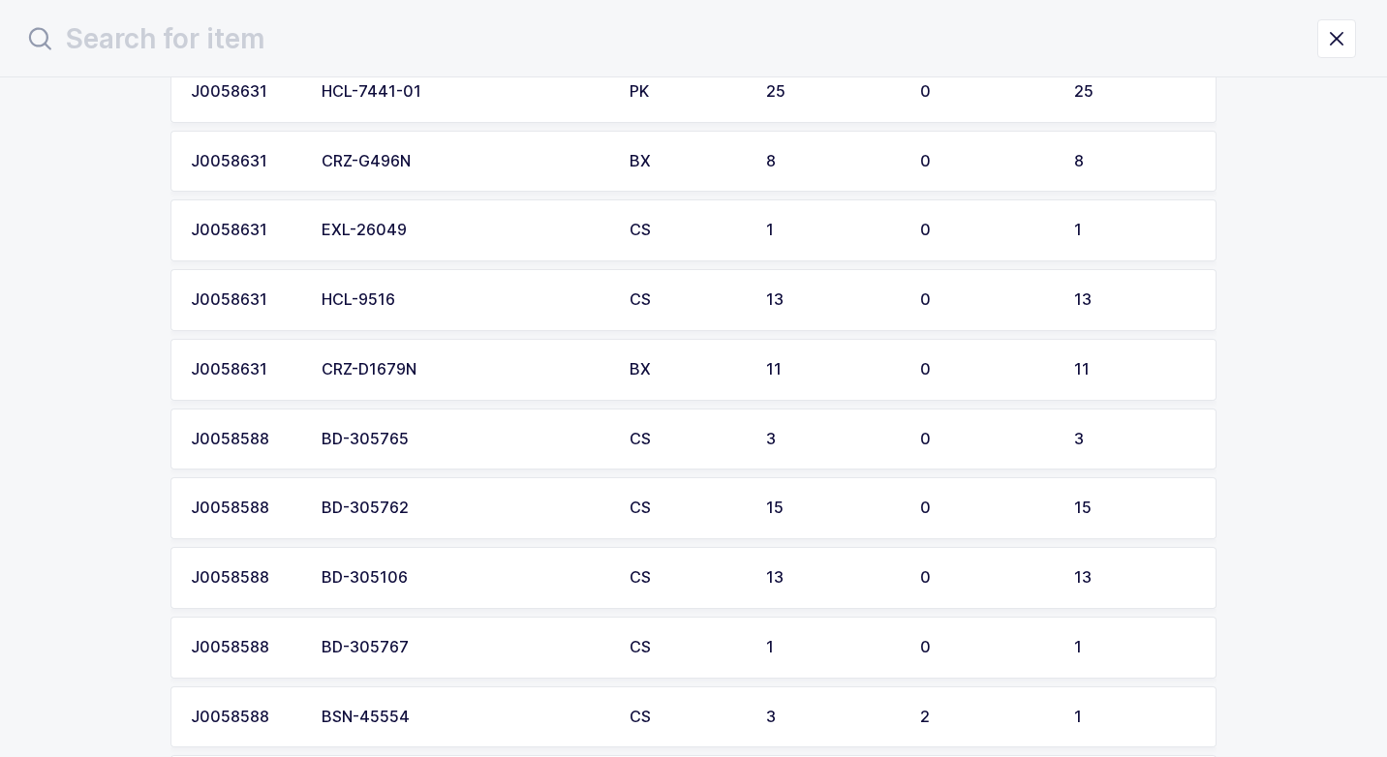
click at [457, 148] on td "CRZ-G496N" at bounding box center [464, 162] width 308 height 62
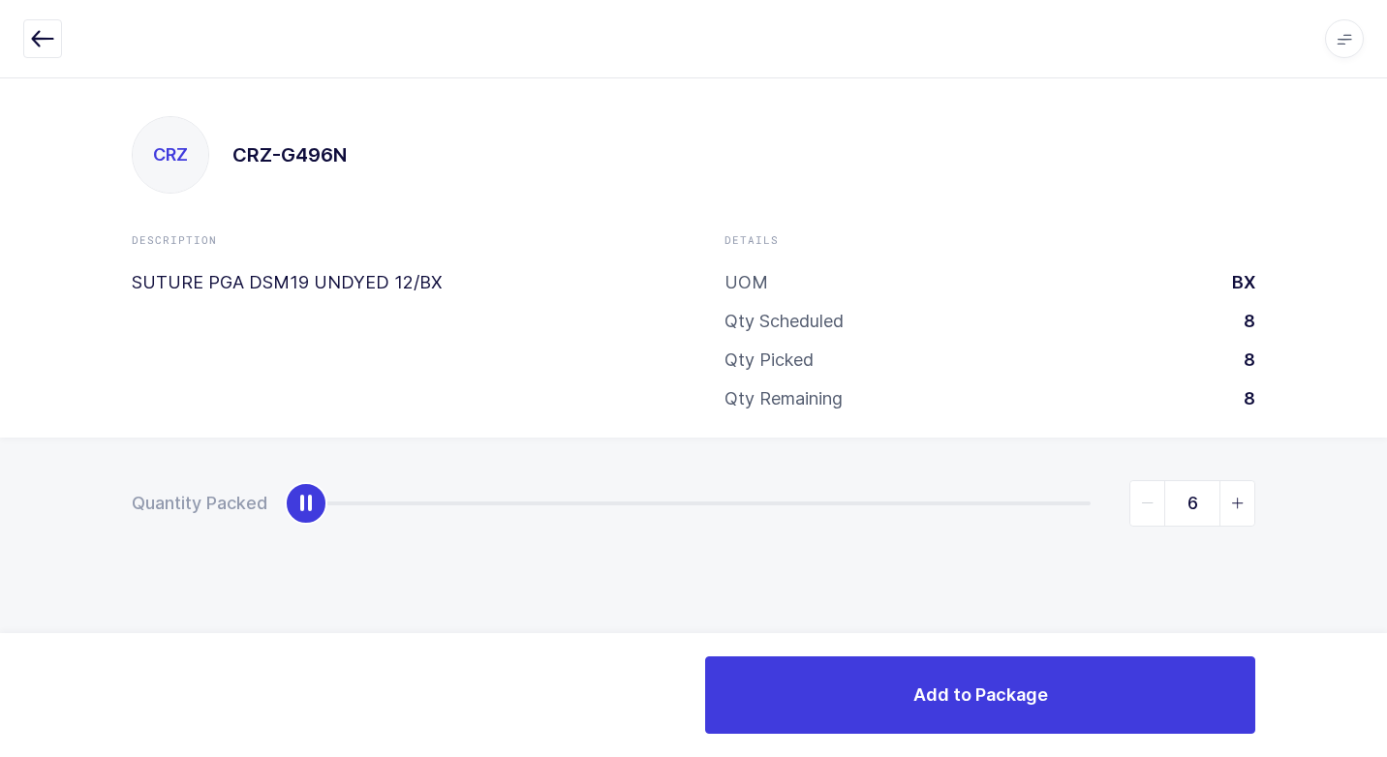
type input "8"
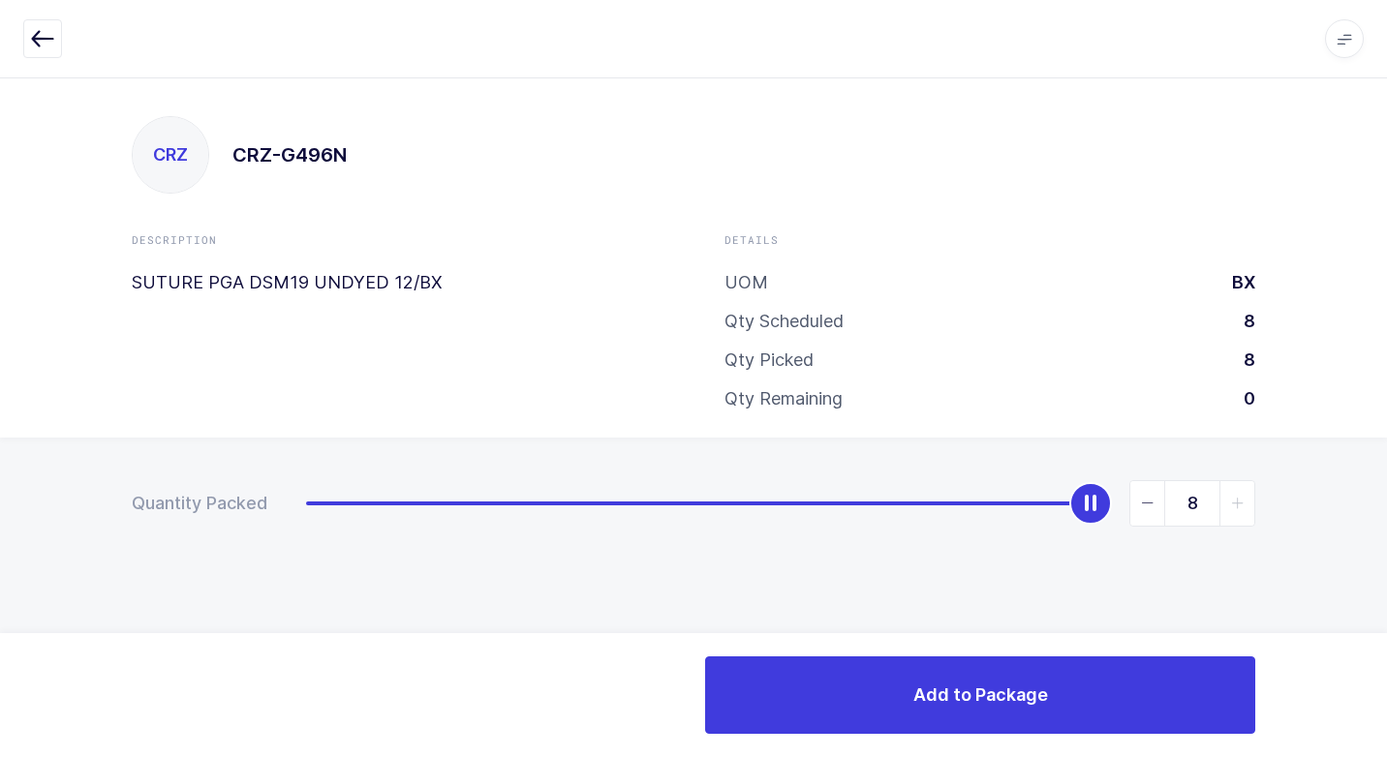
drag, startPoint x: 302, startPoint y: 506, endPoint x: 1272, endPoint y: 799, distance: 1013.3
click at [1272, 756] on html "Apps Core [GEOGRAPHIC_DATA] Admin Mission Control Purchasing [PERSON_NAME] Logo…" at bounding box center [693, 378] width 1387 height 757
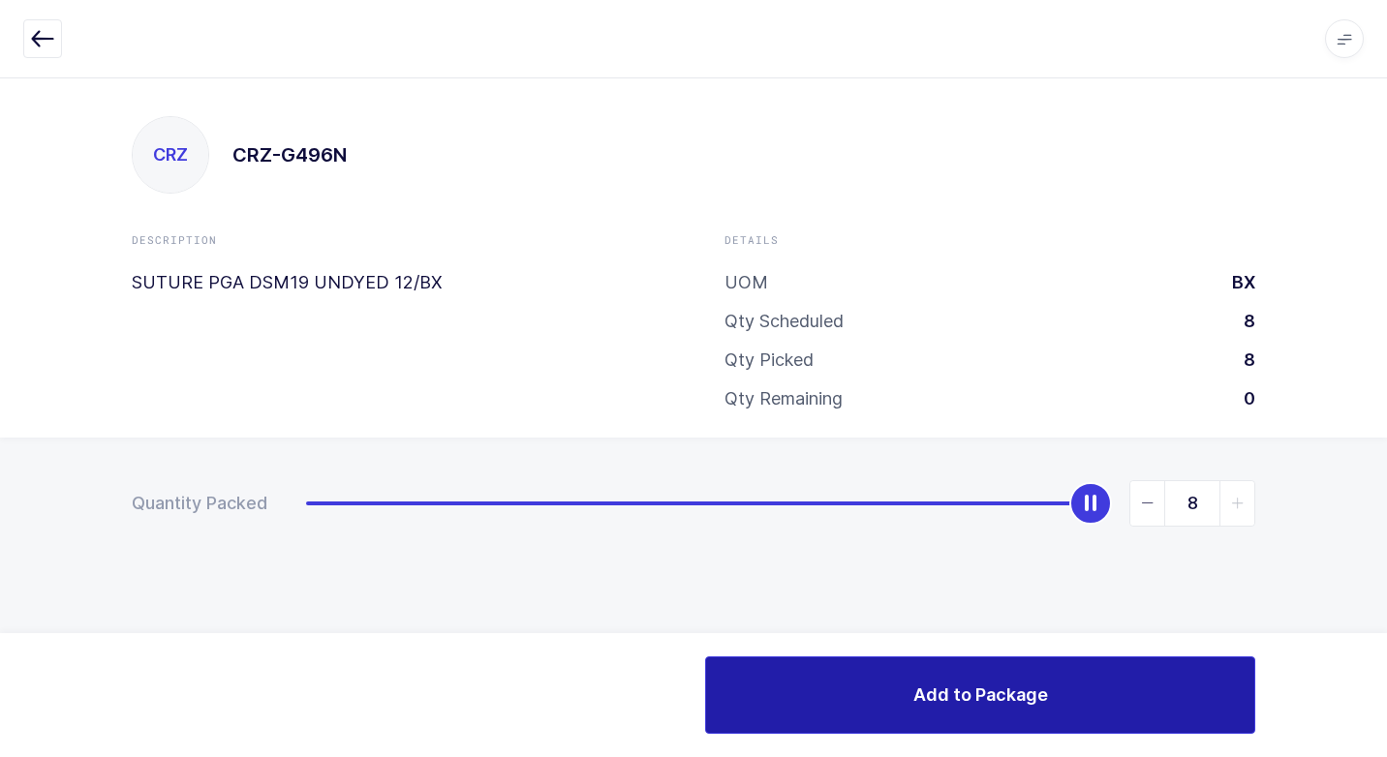
click at [886, 713] on button "Add to Package" at bounding box center [980, 694] width 550 height 77
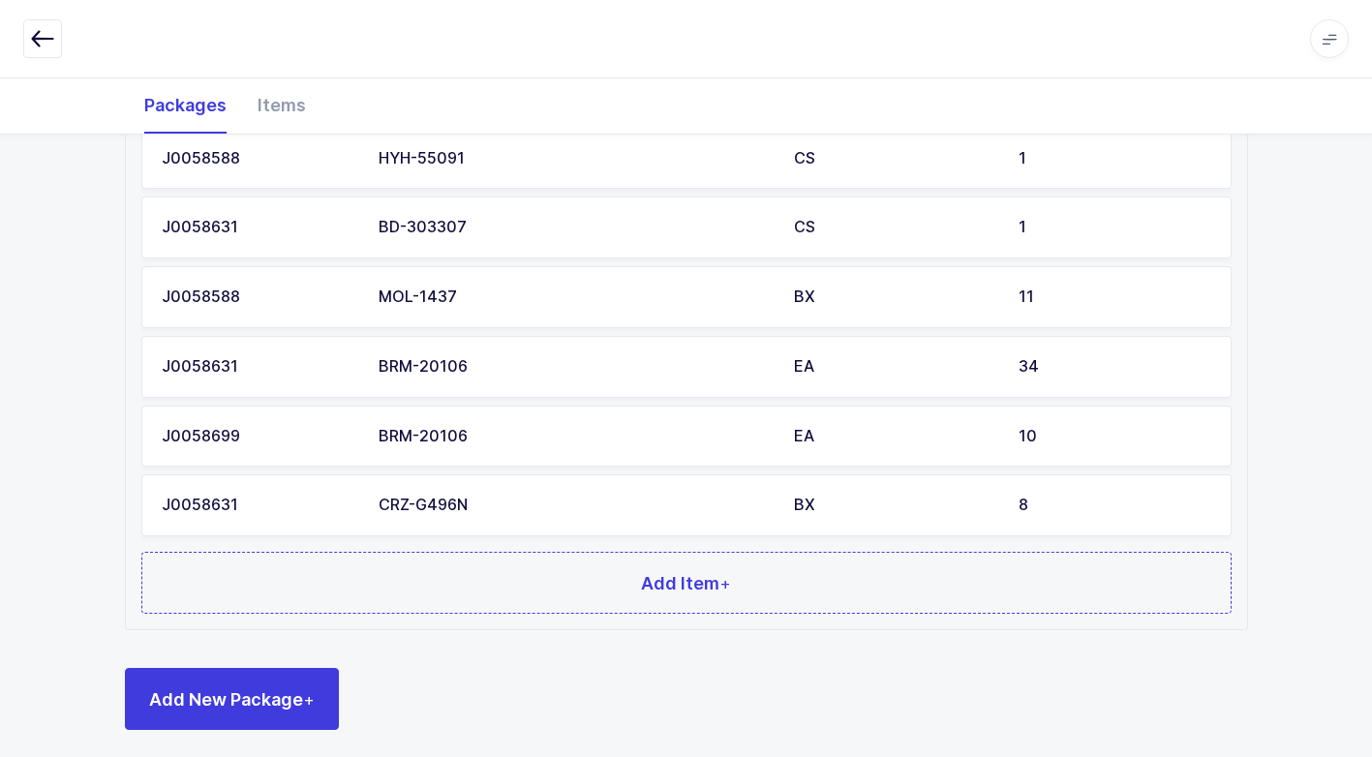
scroll to position [1679, 0]
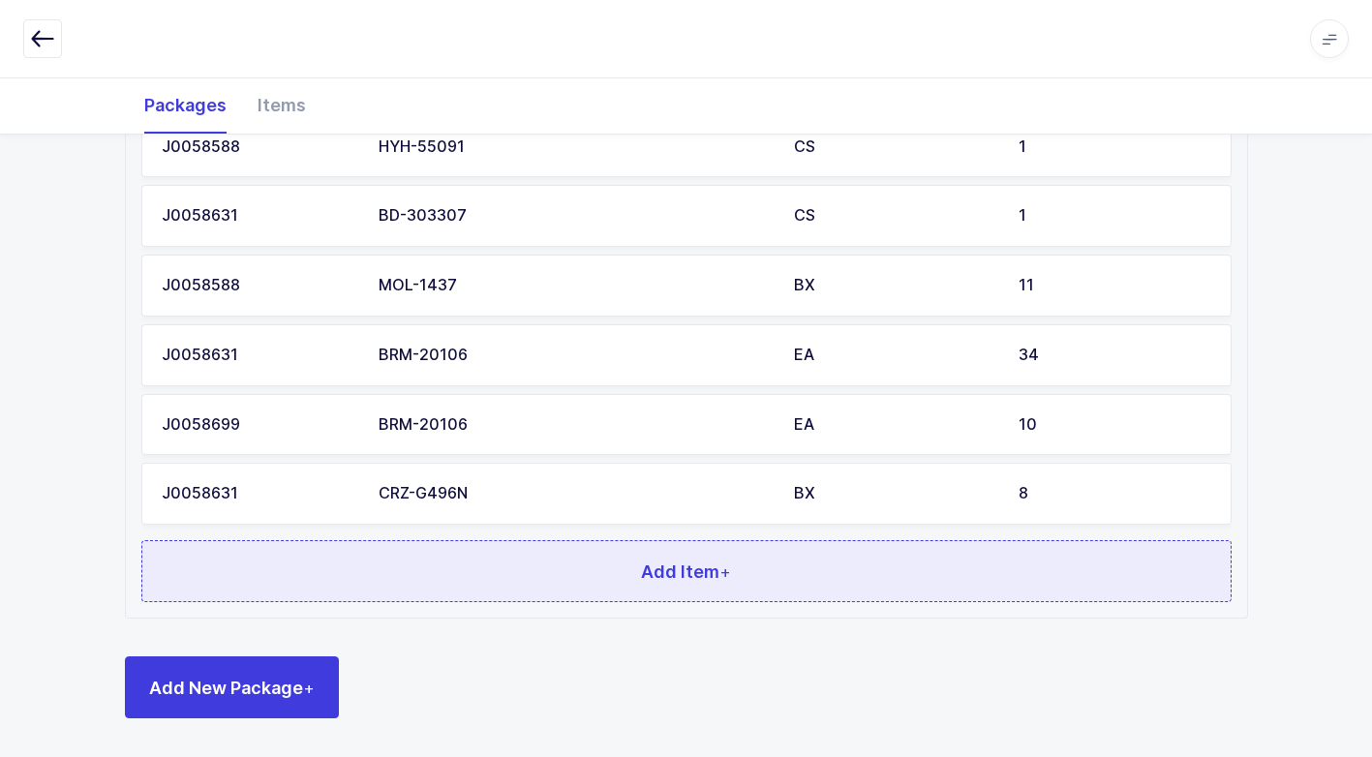
click at [376, 565] on button "Add Item +" at bounding box center [686, 571] width 1090 height 62
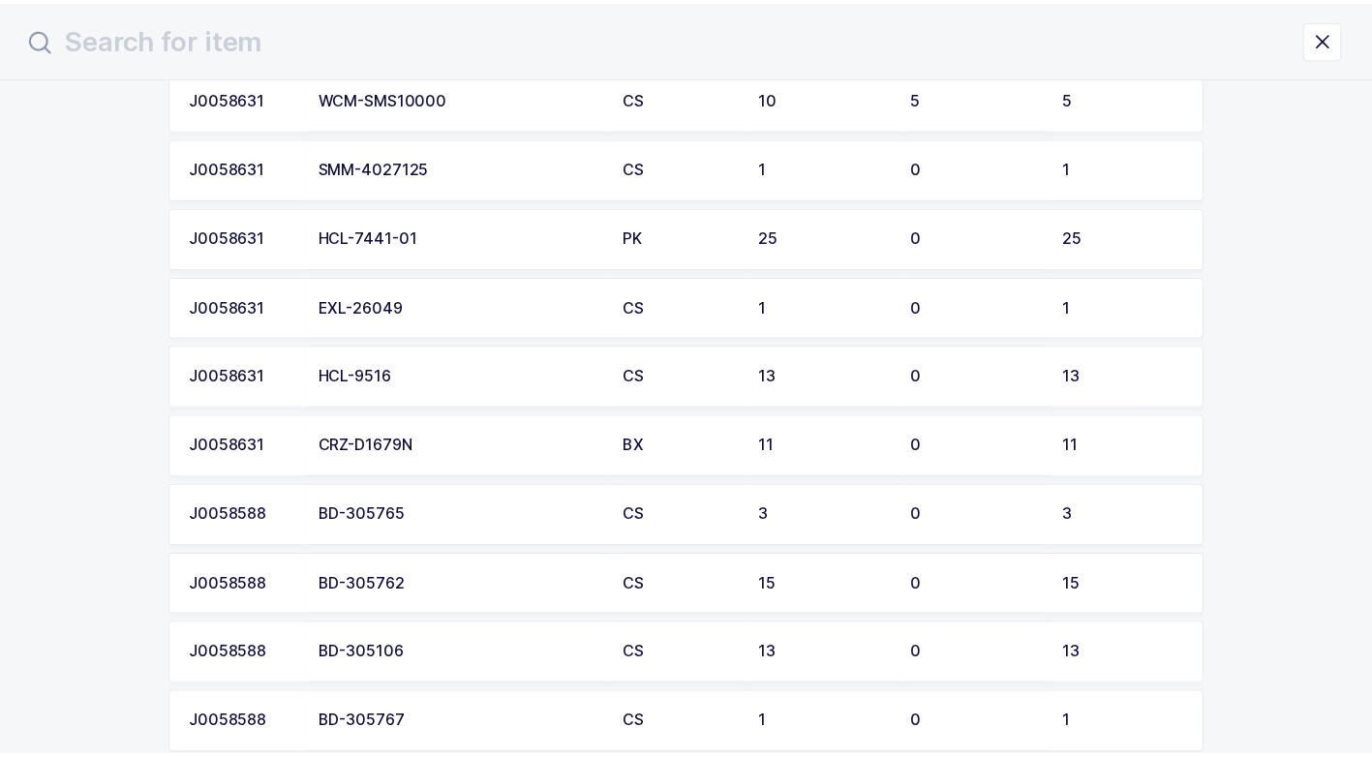
scroll to position [387, 0]
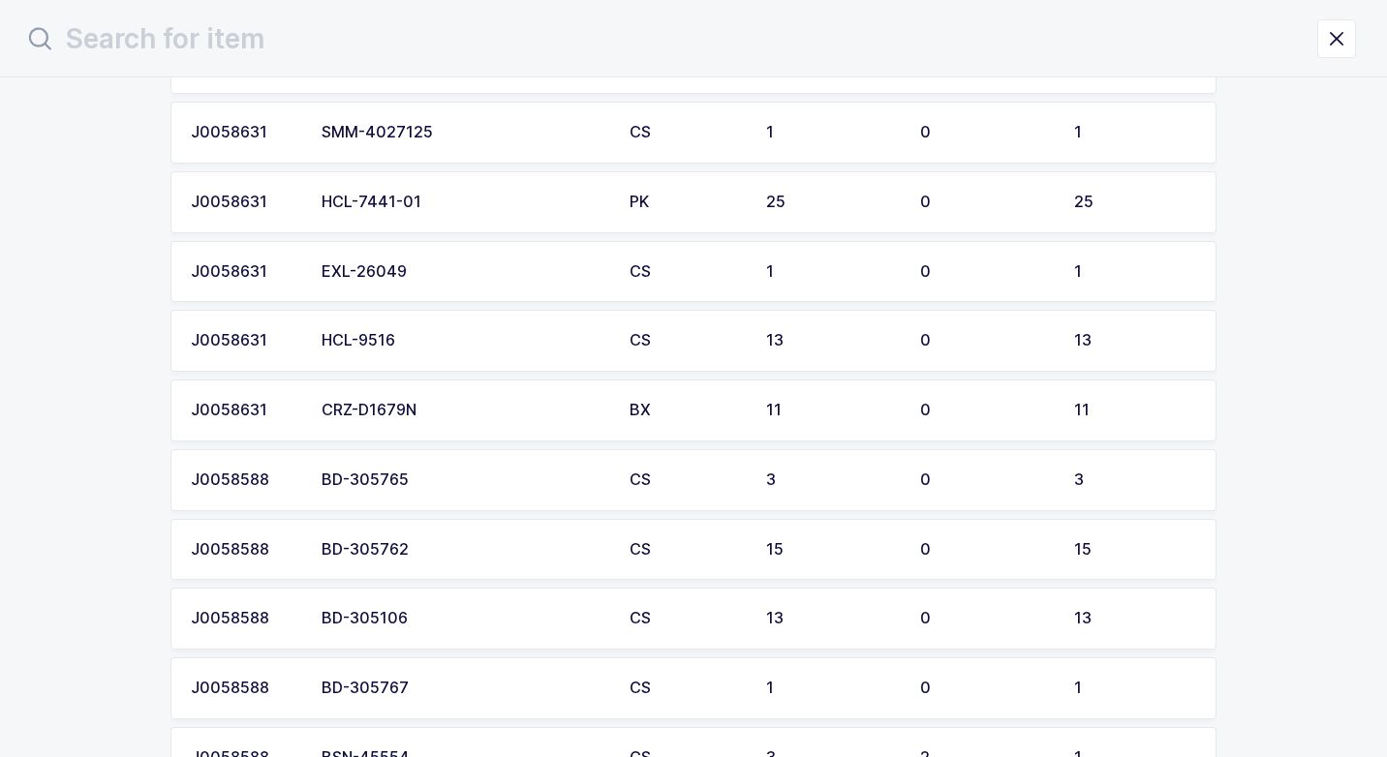
click at [441, 416] on div "CRZ-D1679N" at bounding box center [463, 410] width 285 height 17
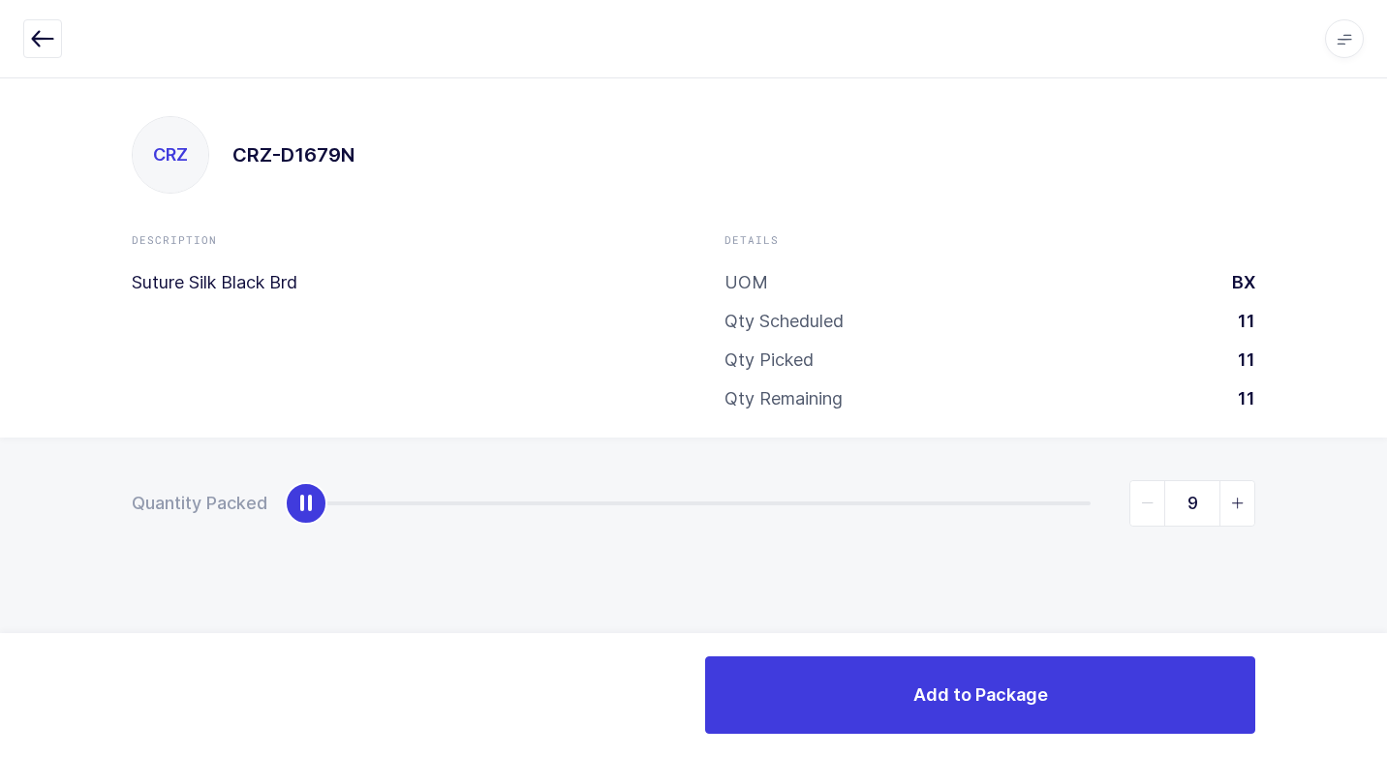
type input "11"
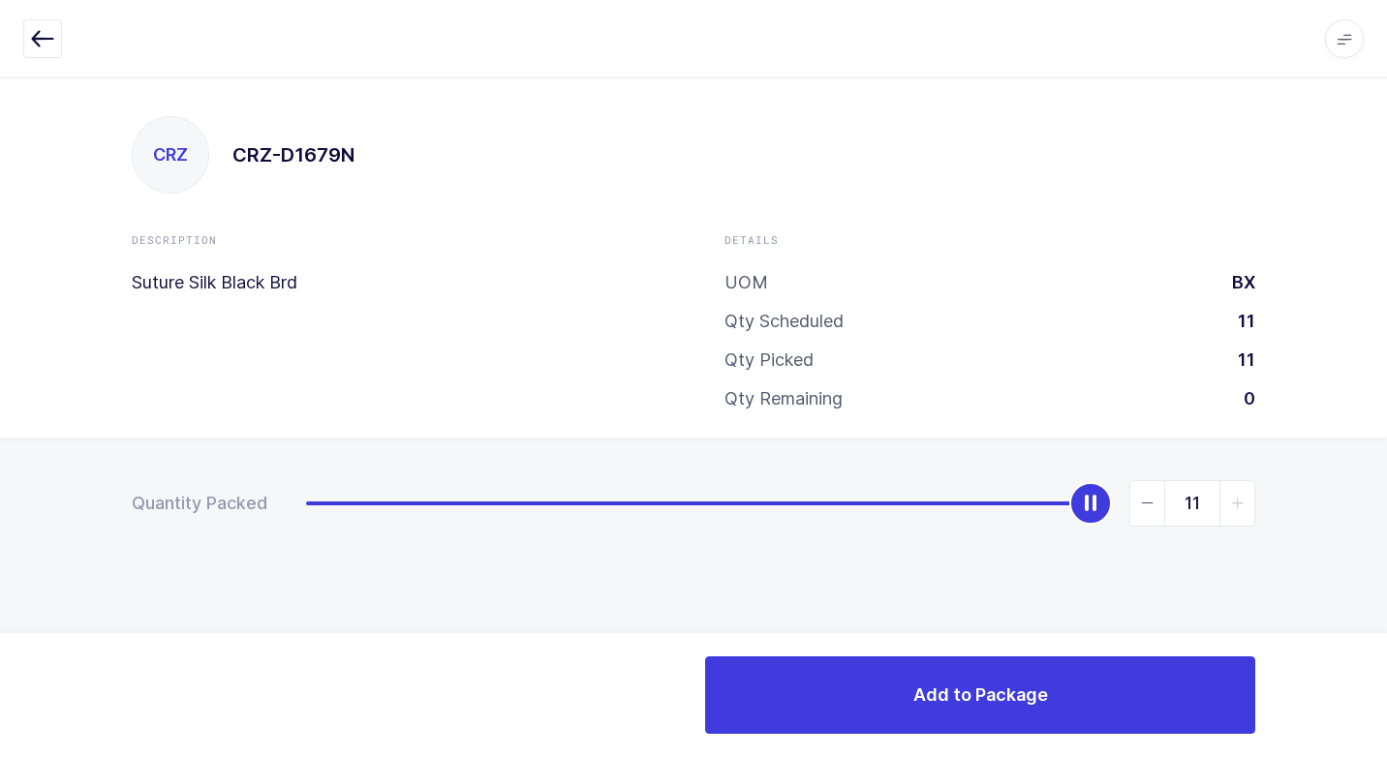
drag, startPoint x: 318, startPoint y: 509, endPoint x: 1285, endPoint y: 659, distance: 978.8
click at [1354, 641] on div "Apps Core [GEOGRAPHIC_DATA] Admin Mission Control Purchasing [PERSON_NAME] Logo…" at bounding box center [693, 417] width 1387 height 680
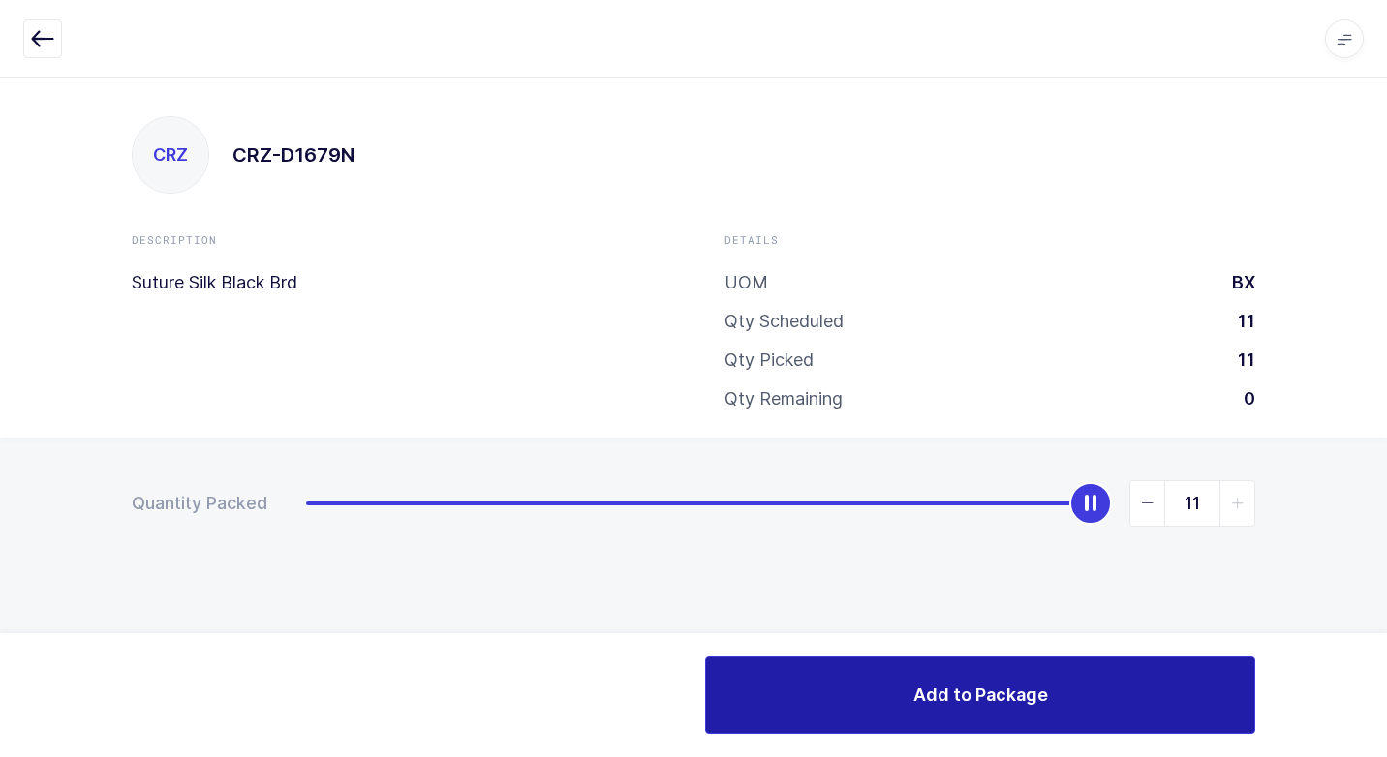
click at [941, 687] on span "Add to Package" at bounding box center [980, 695] width 135 height 24
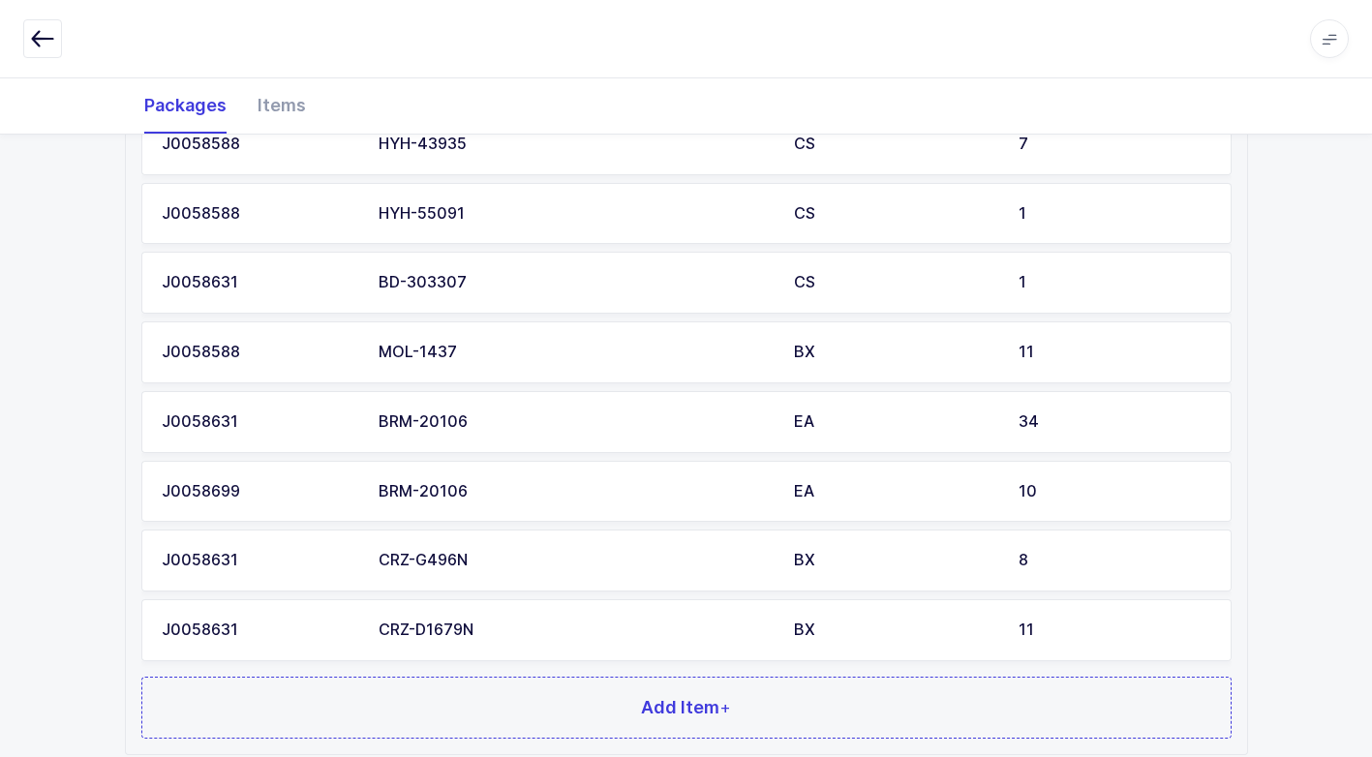
scroll to position [1749, 0]
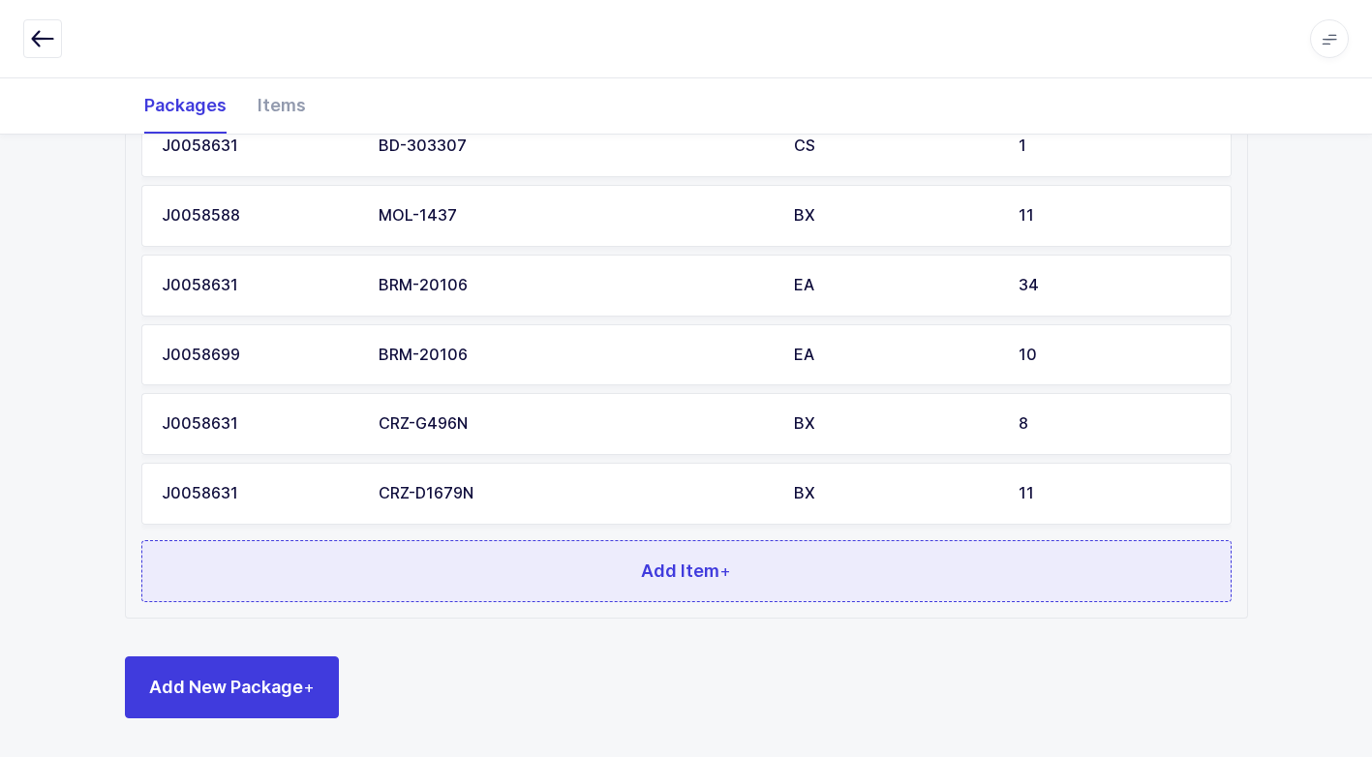
click at [484, 594] on button "Add Item +" at bounding box center [686, 571] width 1090 height 62
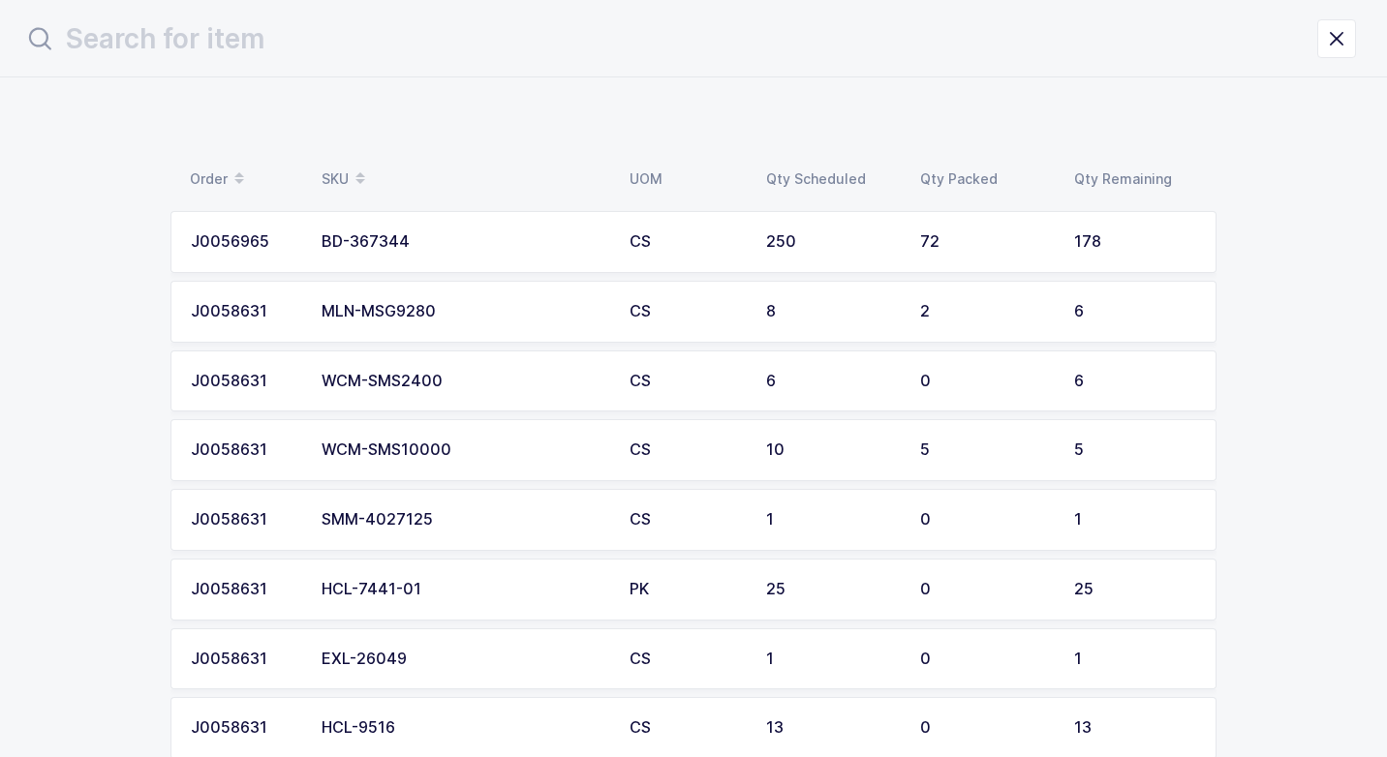
click at [425, 586] on div "HCL-7441-01" at bounding box center [463, 589] width 285 height 17
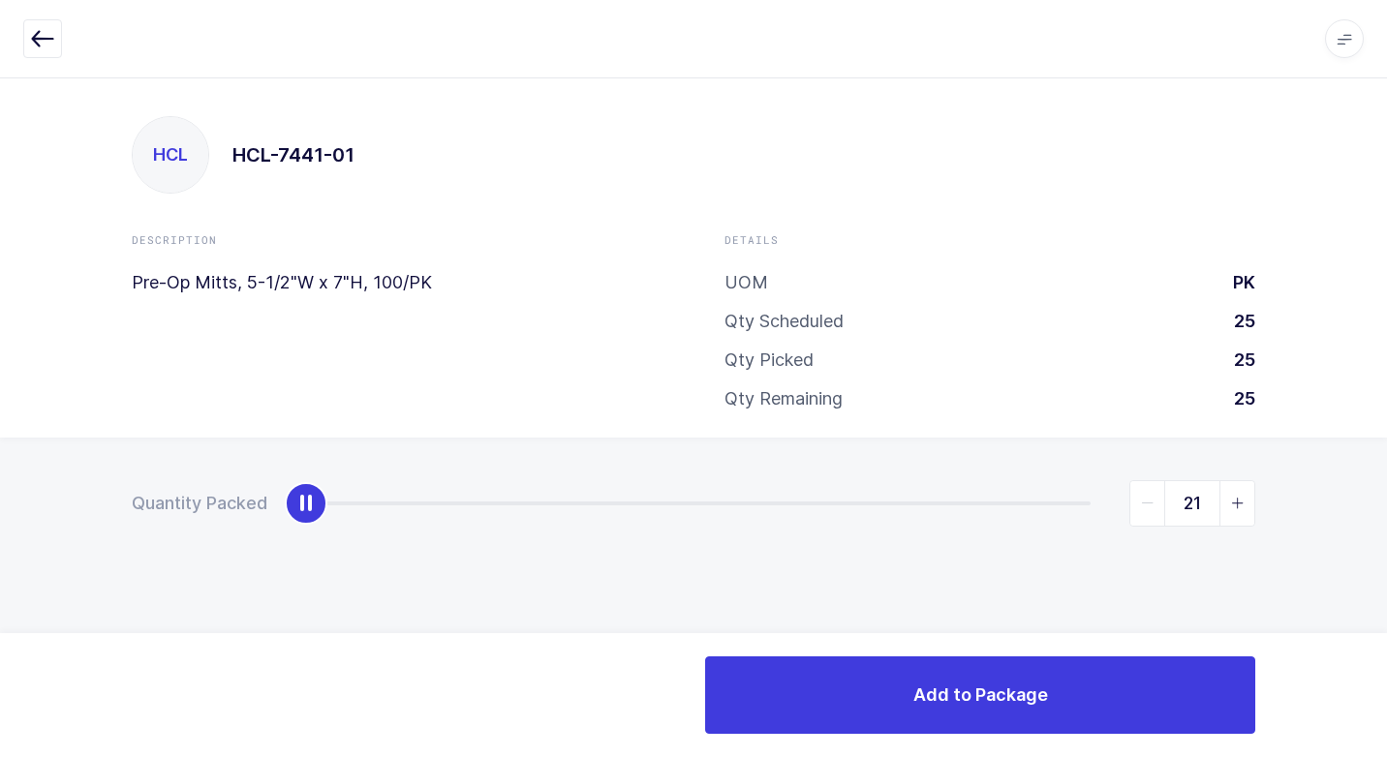
type input "25"
drag, startPoint x: 309, startPoint y: 505, endPoint x: 1386, endPoint y: 547, distance: 1077.5
click at [1386, 547] on html "Apps Core [GEOGRAPHIC_DATA] Admin Mission Control Purchasing [PERSON_NAME] Logo…" at bounding box center [693, 378] width 1387 height 757
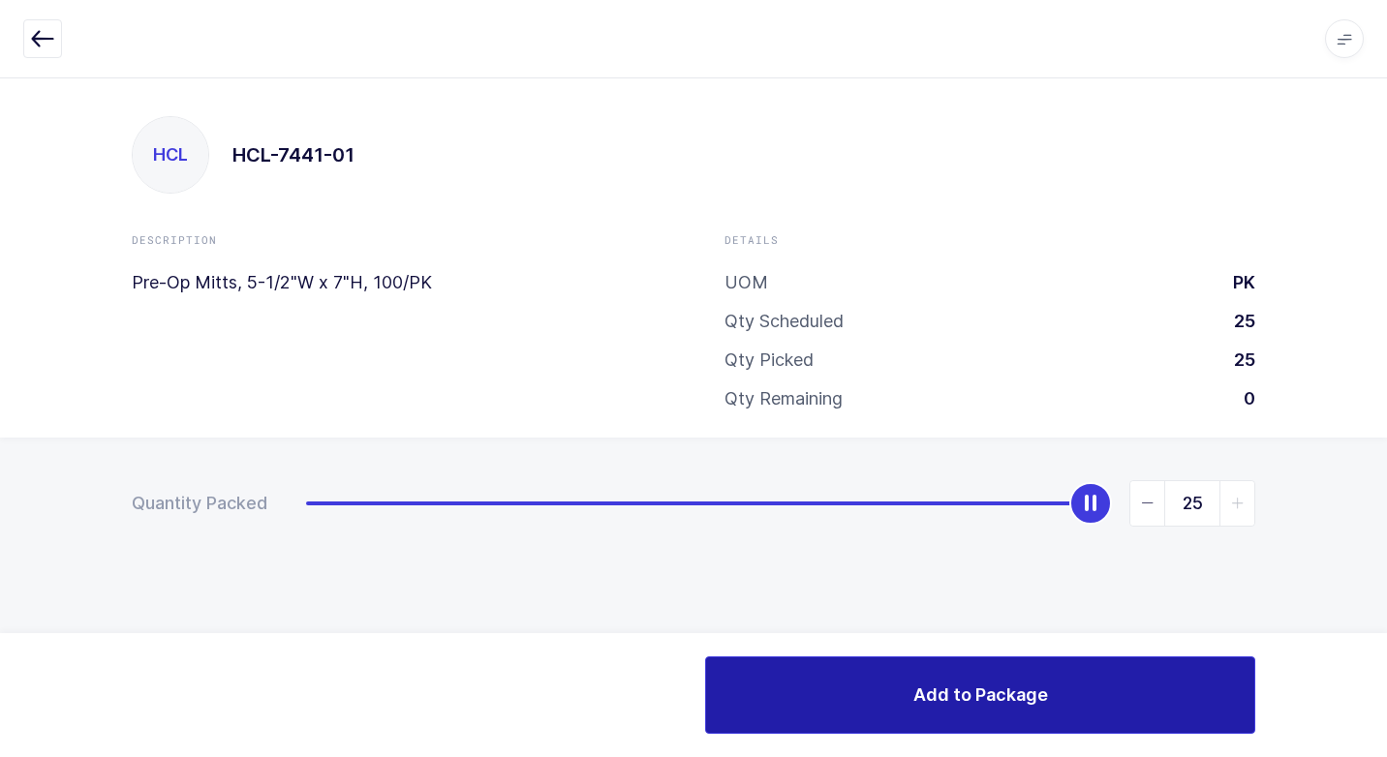
click at [956, 670] on button "Add to Package" at bounding box center [980, 694] width 550 height 77
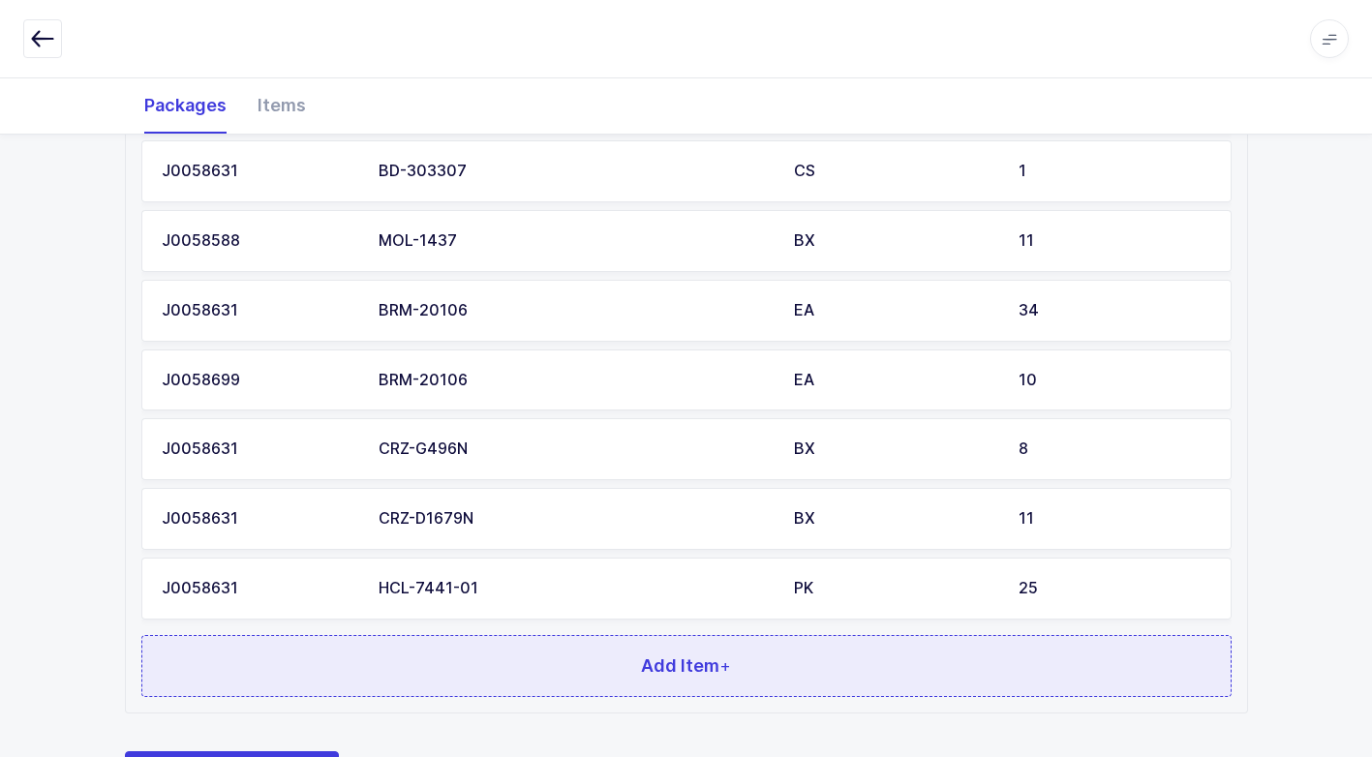
scroll to position [1818, 0]
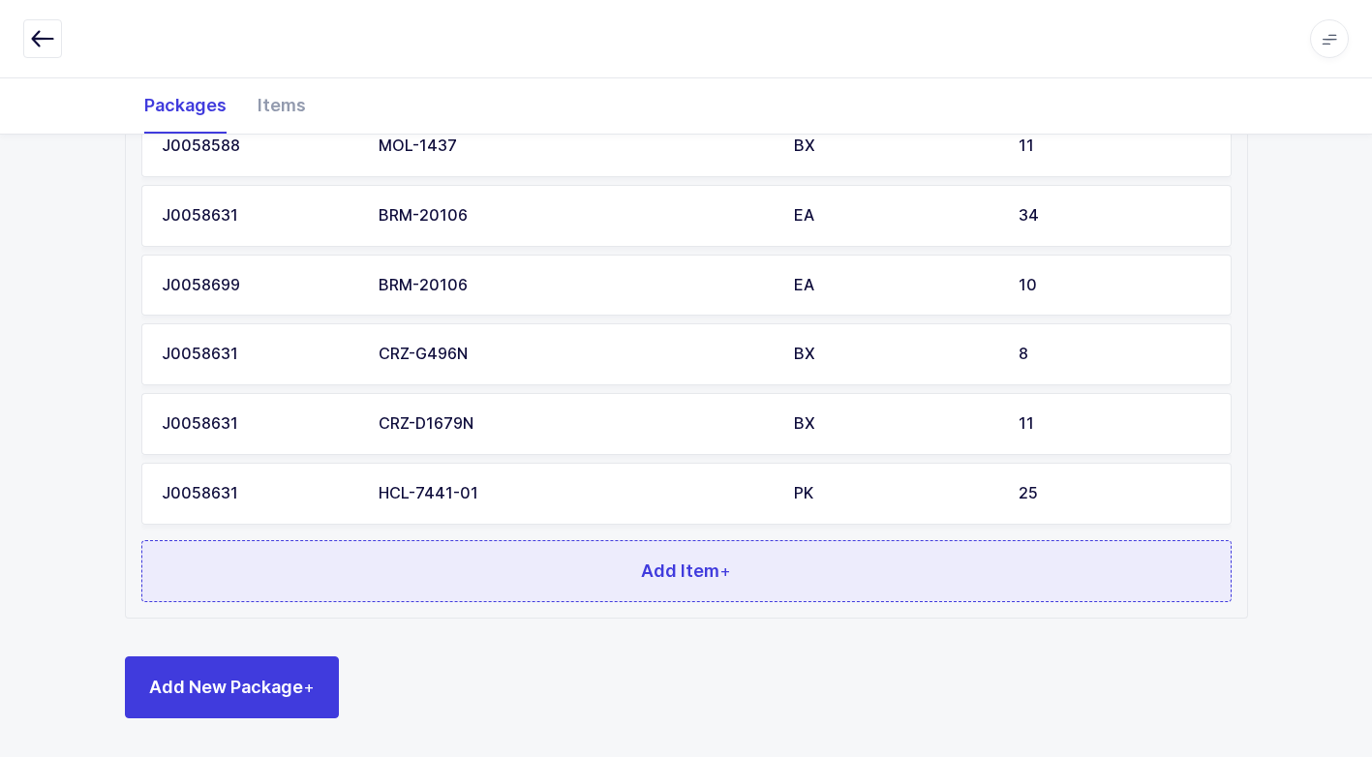
click at [541, 564] on button "Add Item +" at bounding box center [686, 571] width 1090 height 62
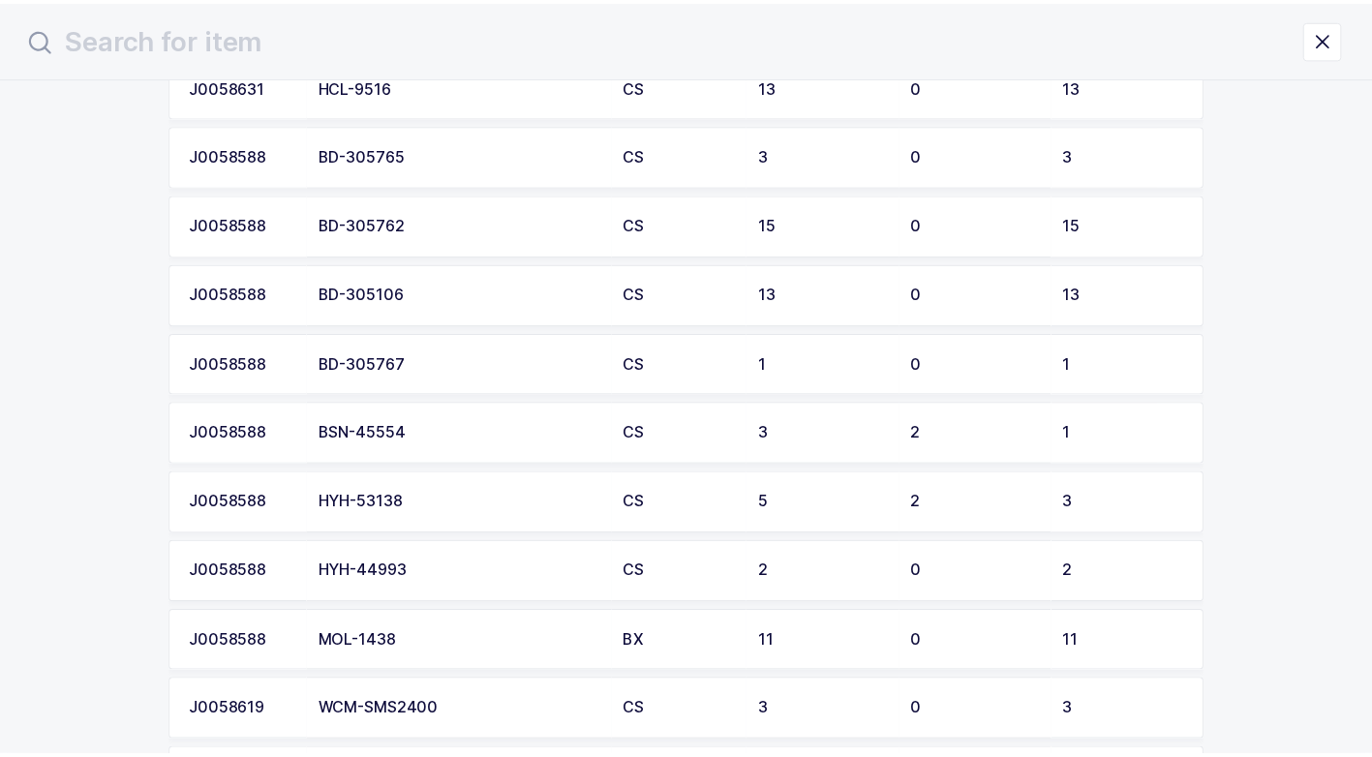
scroll to position [581, 0]
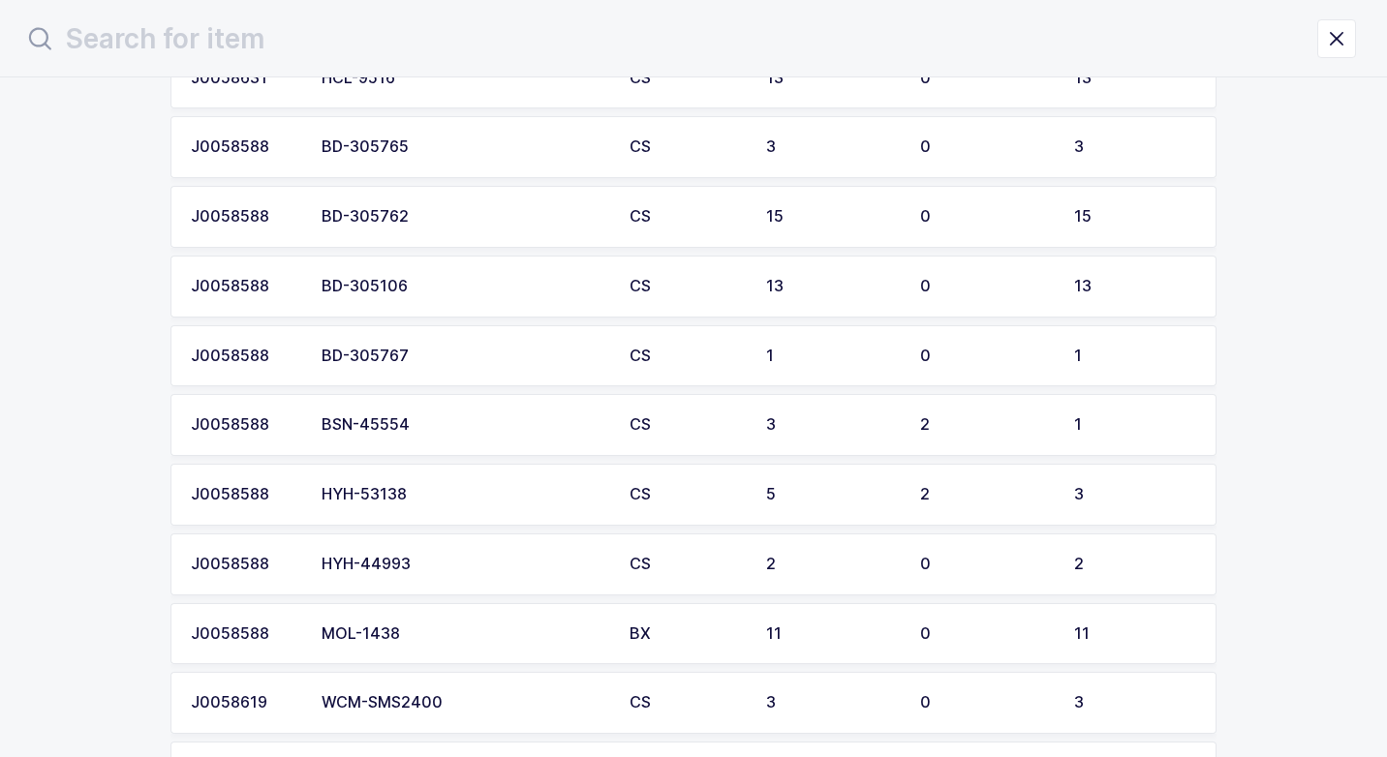
click at [447, 629] on div "MOL-1438" at bounding box center [463, 633] width 285 height 17
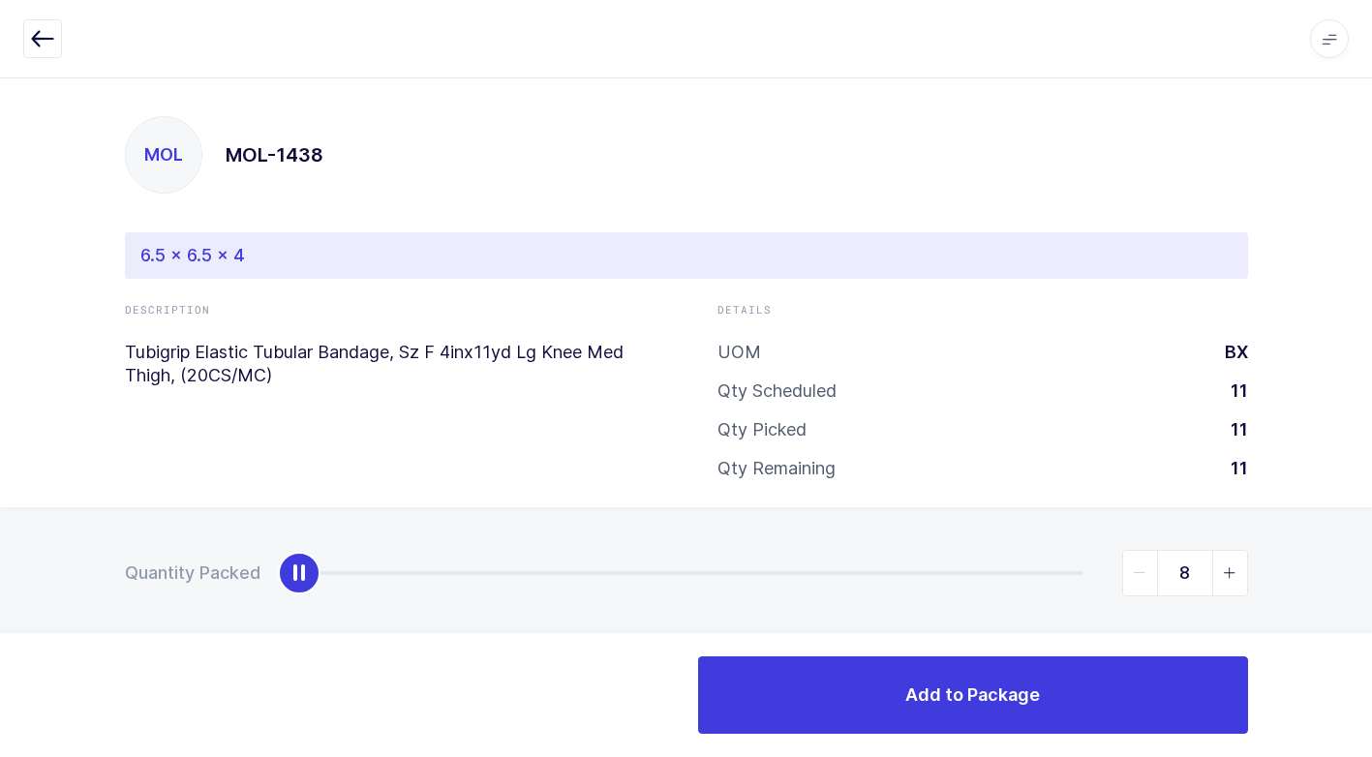
type input "11"
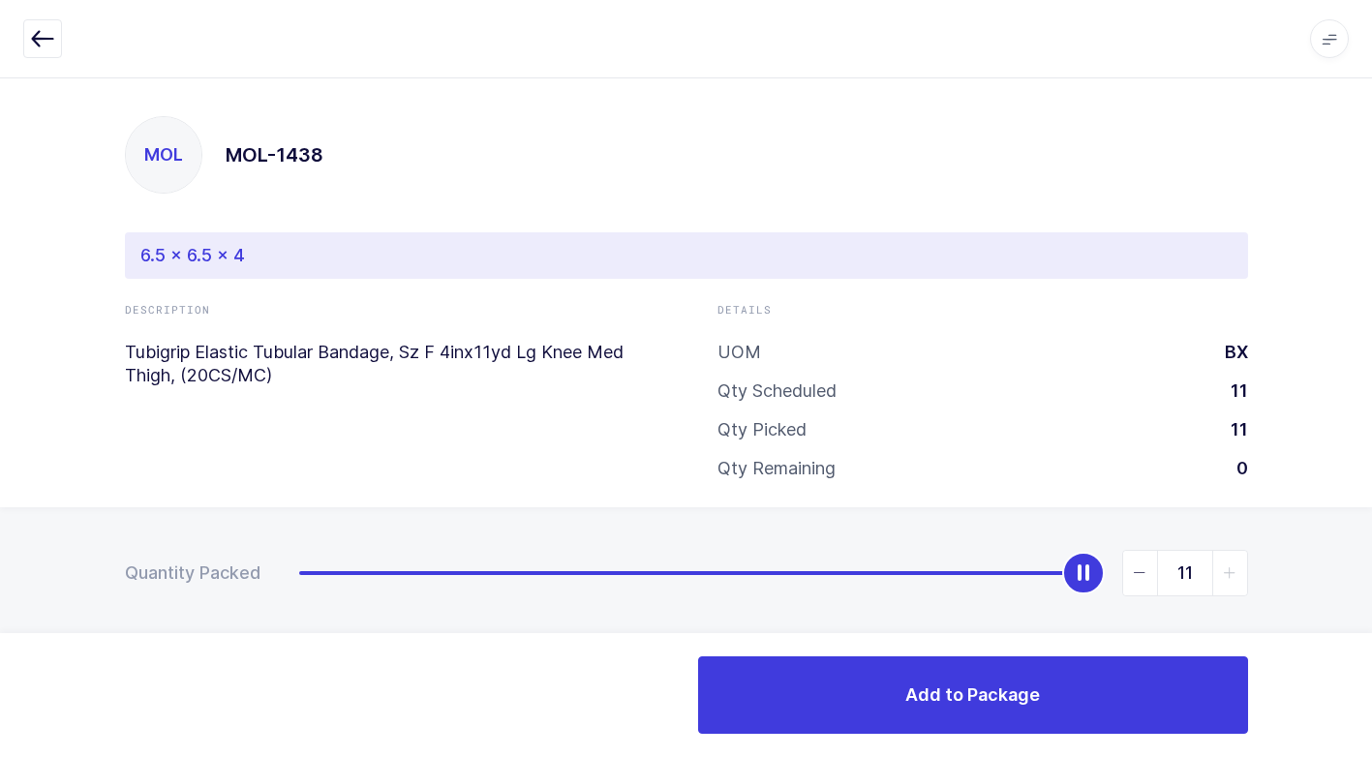
drag, startPoint x: 308, startPoint y: 578, endPoint x: 1147, endPoint y: 645, distance: 842.1
click at [1372, 585] on html "Apps Core [GEOGRAPHIC_DATA] Admin Mission Control Purchasing [PERSON_NAME] Logo…" at bounding box center [686, 387] width 1372 height 775
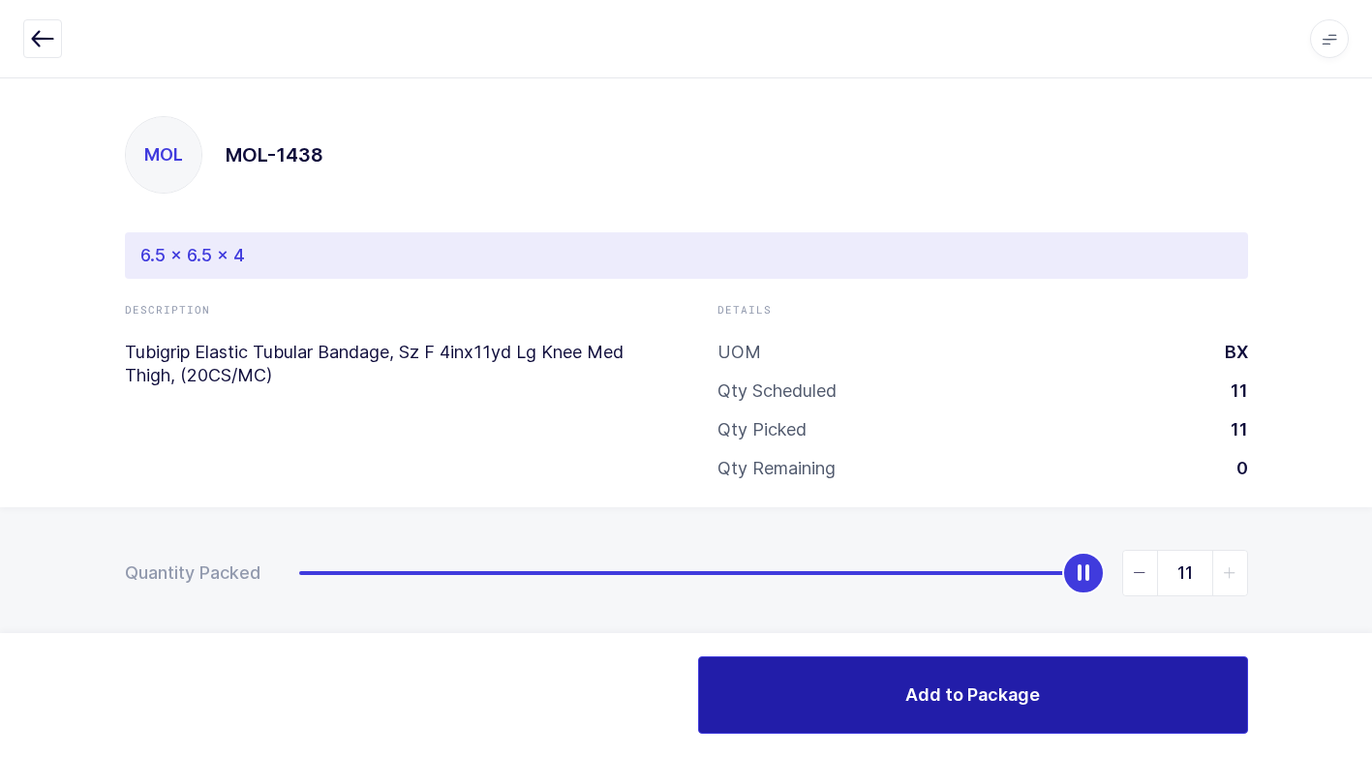
click at [827, 694] on button "Add to Package" at bounding box center [973, 694] width 550 height 77
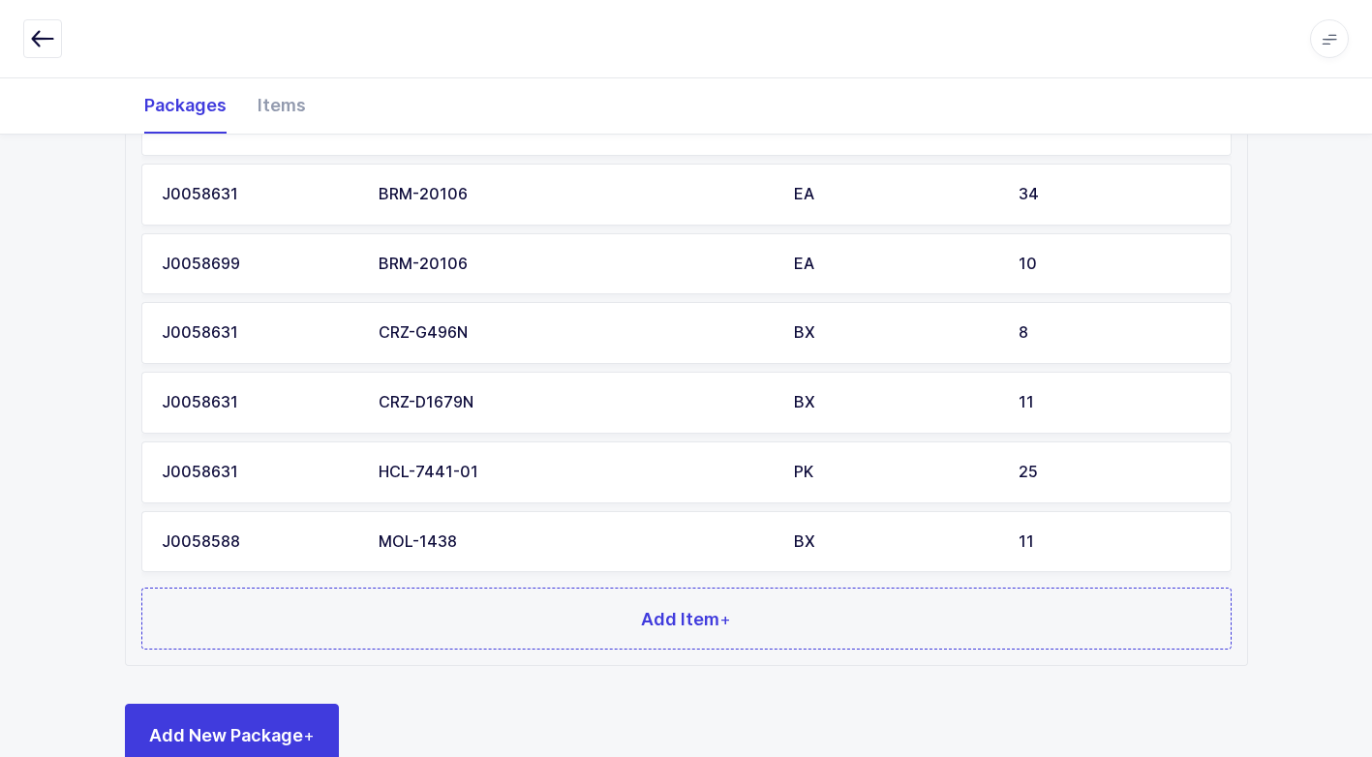
scroll to position [1887, 0]
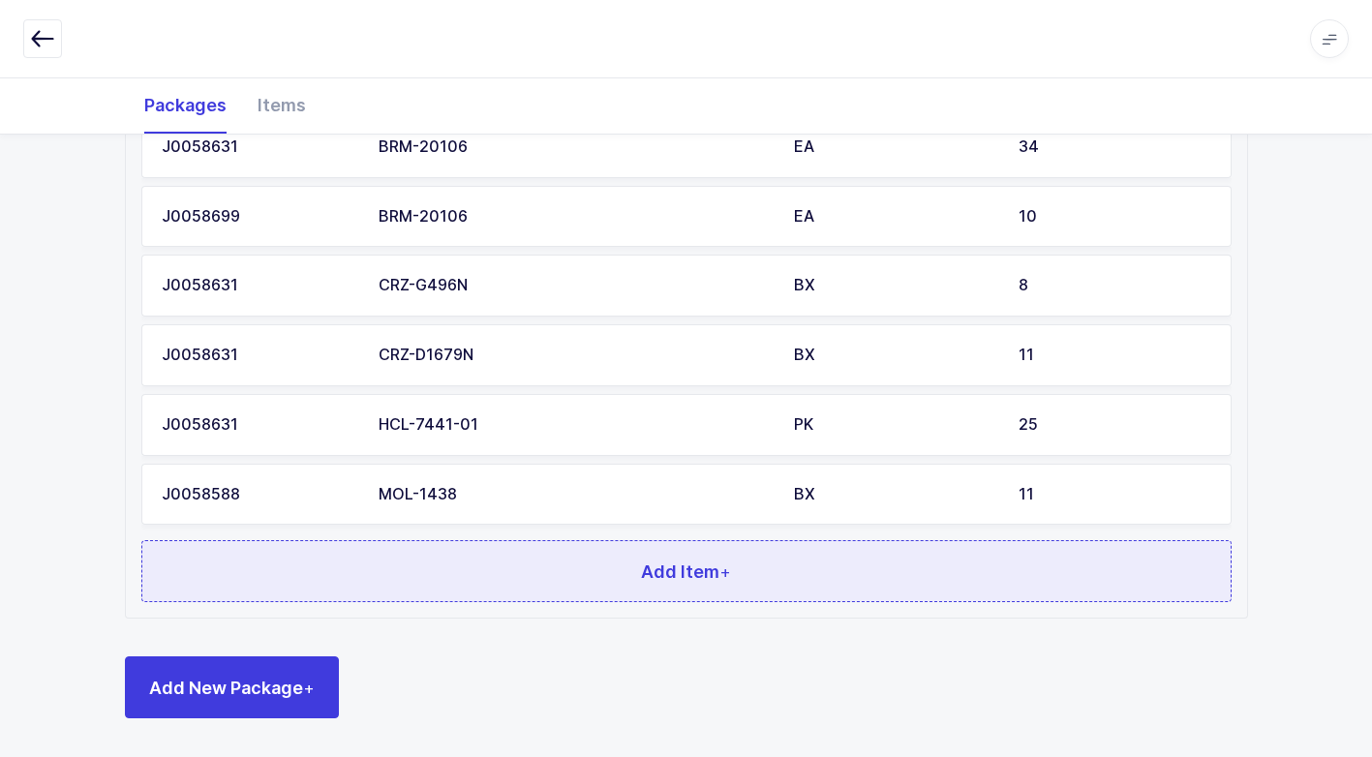
click at [558, 580] on button "Add Item +" at bounding box center [686, 571] width 1090 height 62
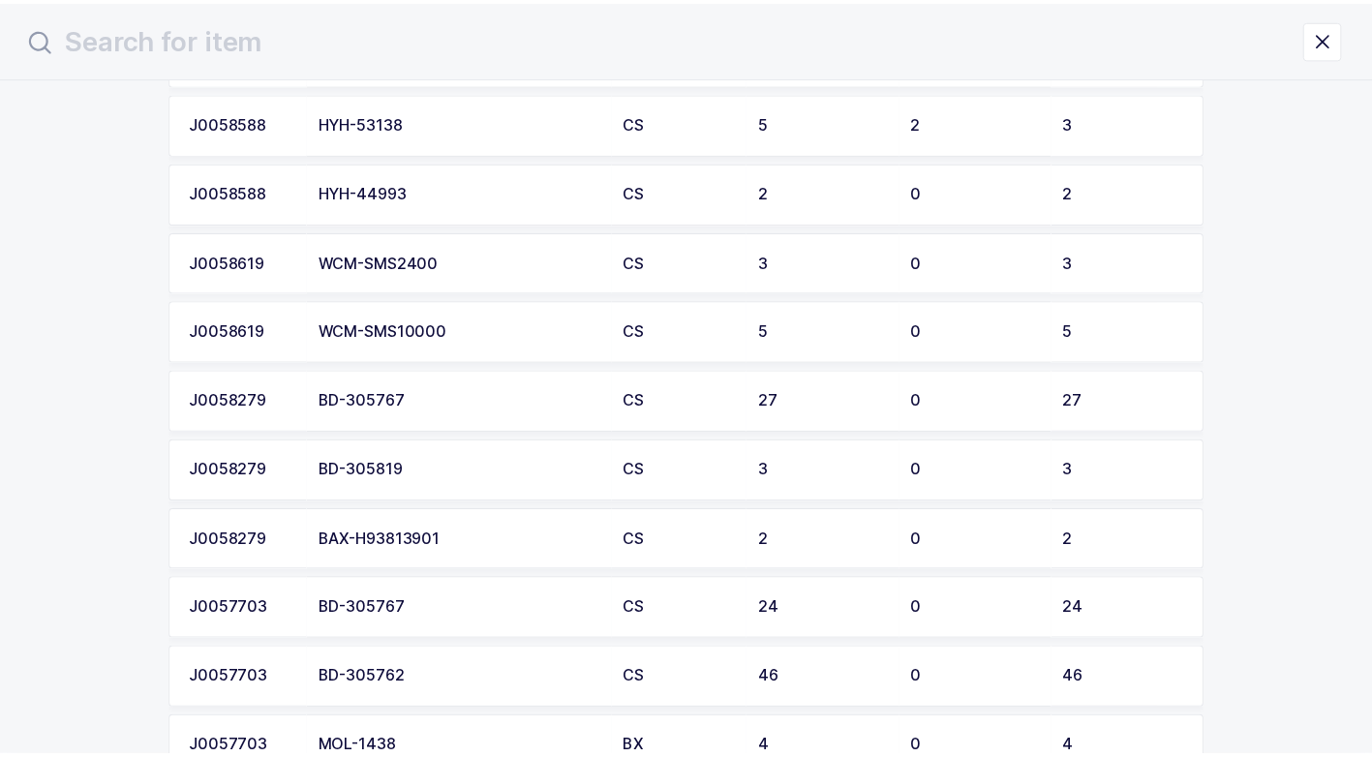
scroll to position [1091, 0]
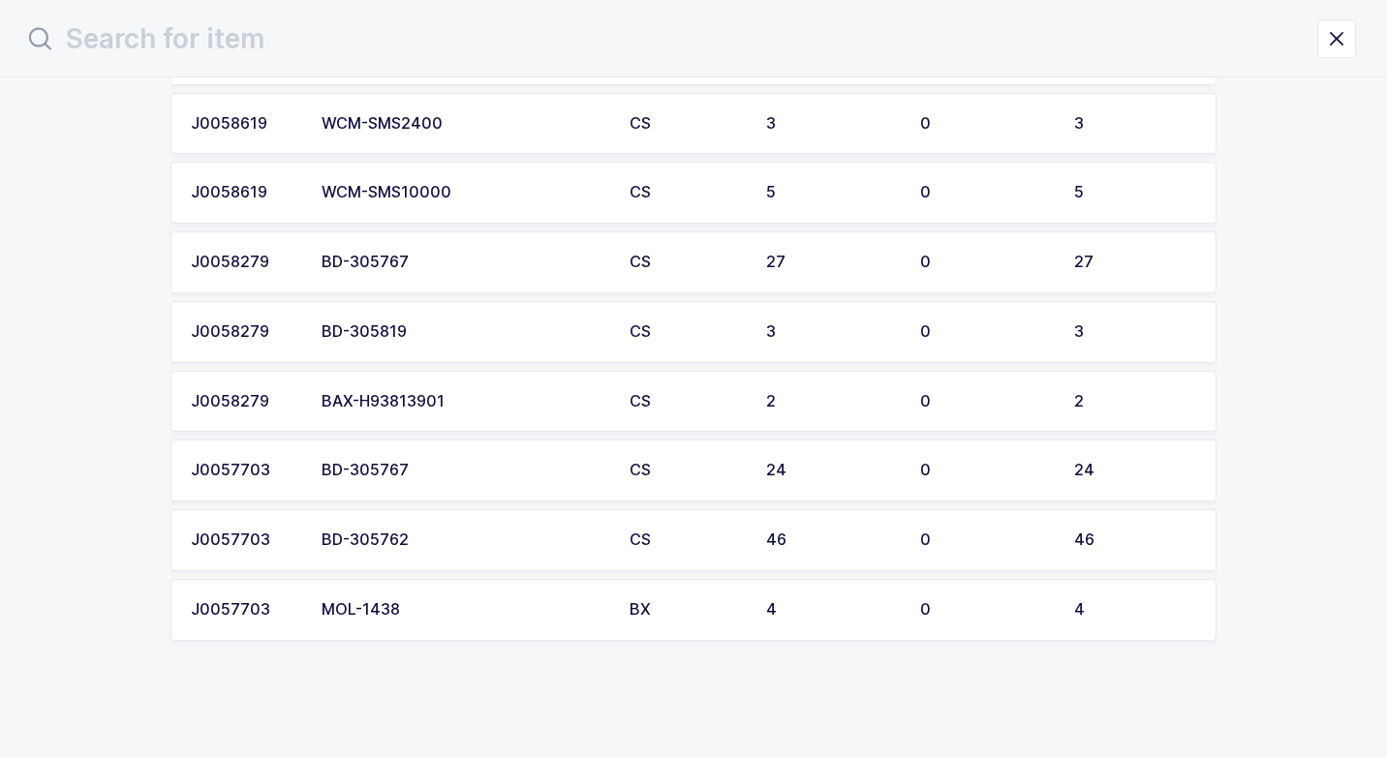
click at [489, 605] on div "MOL-1438" at bounding box center [463, 609] width 285 height 17
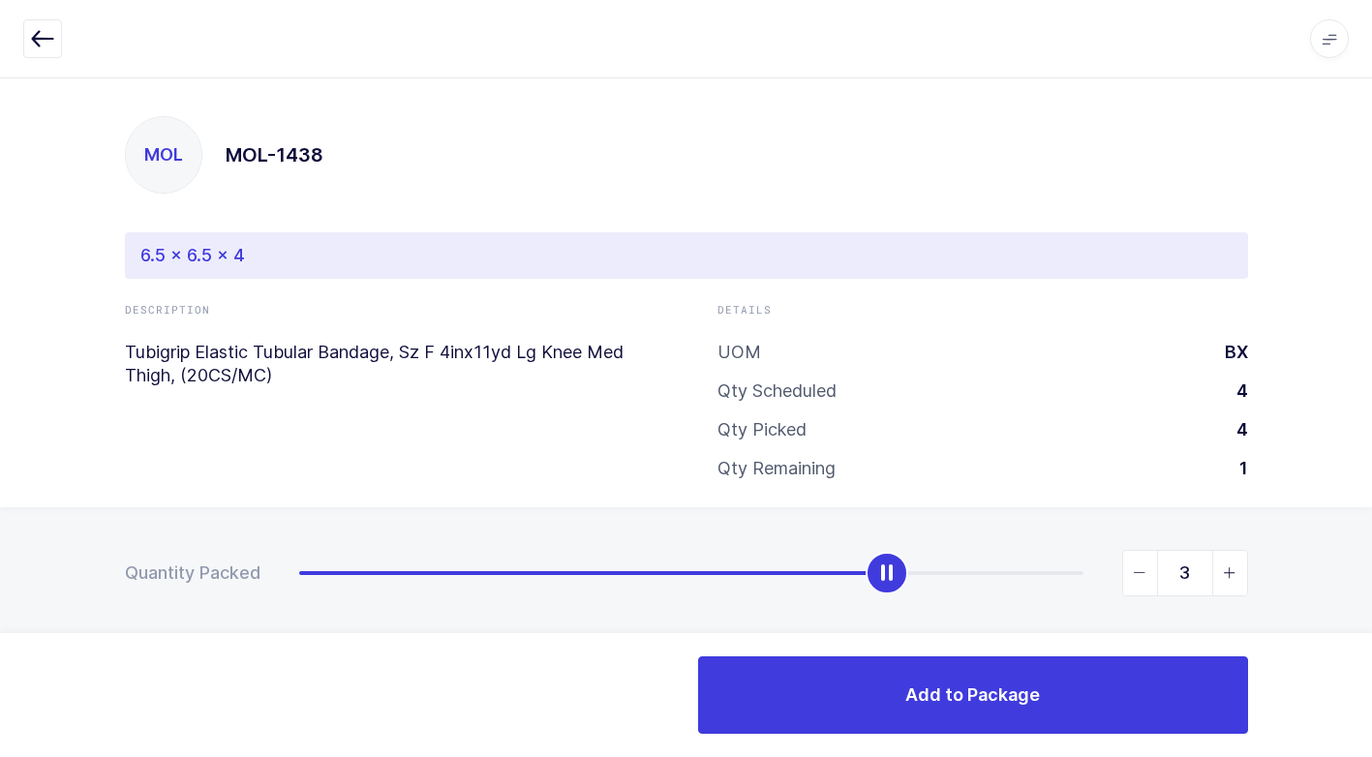
type input "4"
drag, startPoint x: 303, startPoint y: 582, endPoint x: 1272, endPoint y: 704, distance: 976.9
click at [1372, 704] on html "Apps Core [GEOGRAPHIC_DATA] Admin Mission Control Purchasing [PERSON_NAME] Logo…" at bounding box center [686, 387] width 1372 height 775
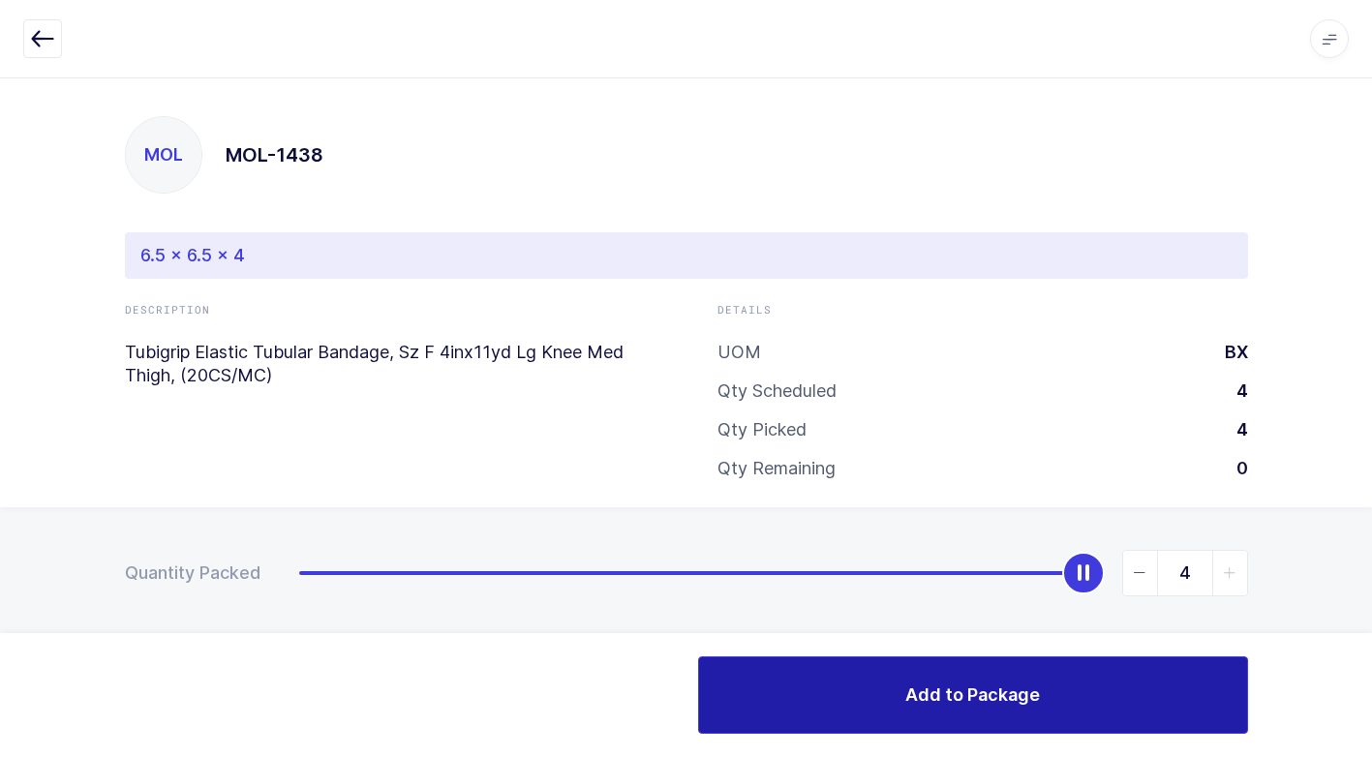
drag, startPoint x: 982, startPoint y: 701, endPoint x: 965, endPoint y: 704, distance: 16.7
click at [981, 700] on span "Add to Package" at bounding box center [972, 695] width 135 height 24
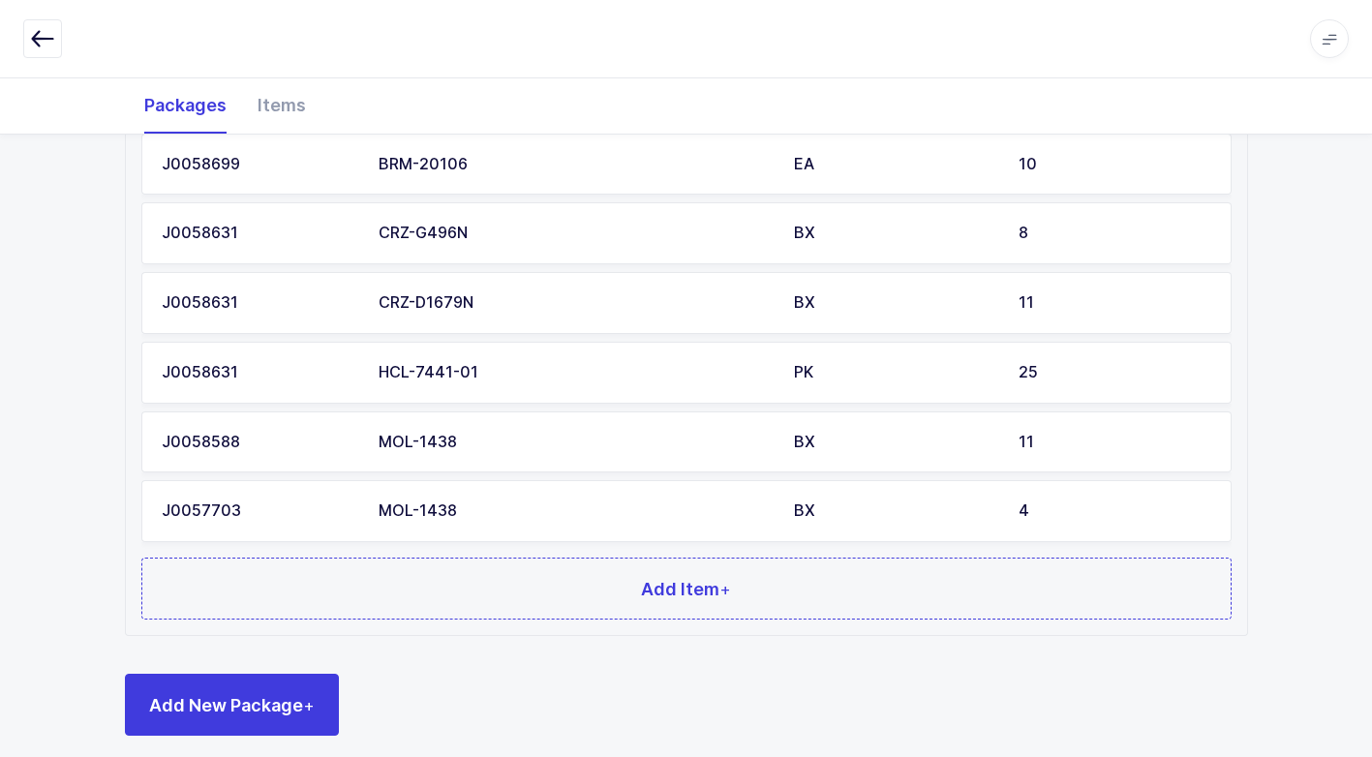
scroll to position [1957, 0]
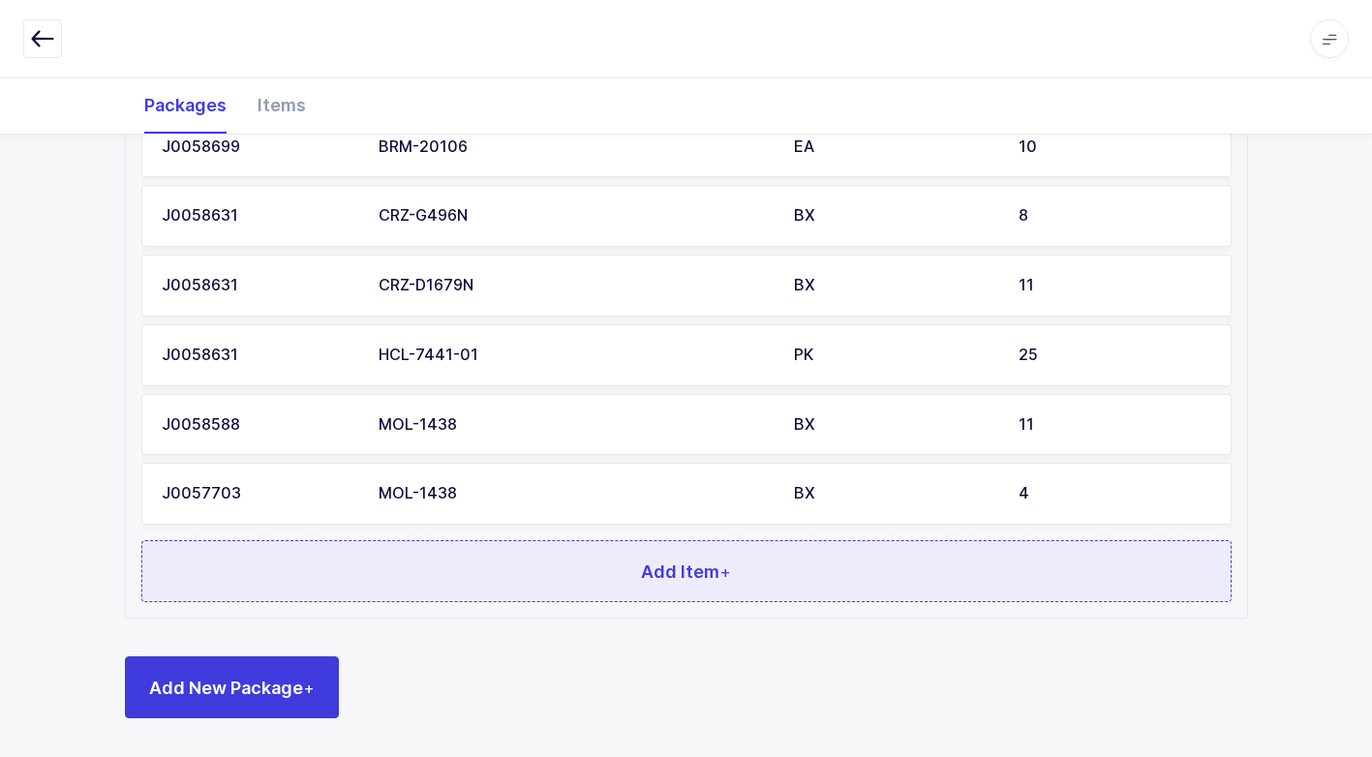
click at [460, 586] on button "Add Item +" at bounding box center [686, 571] width 1090 height 62
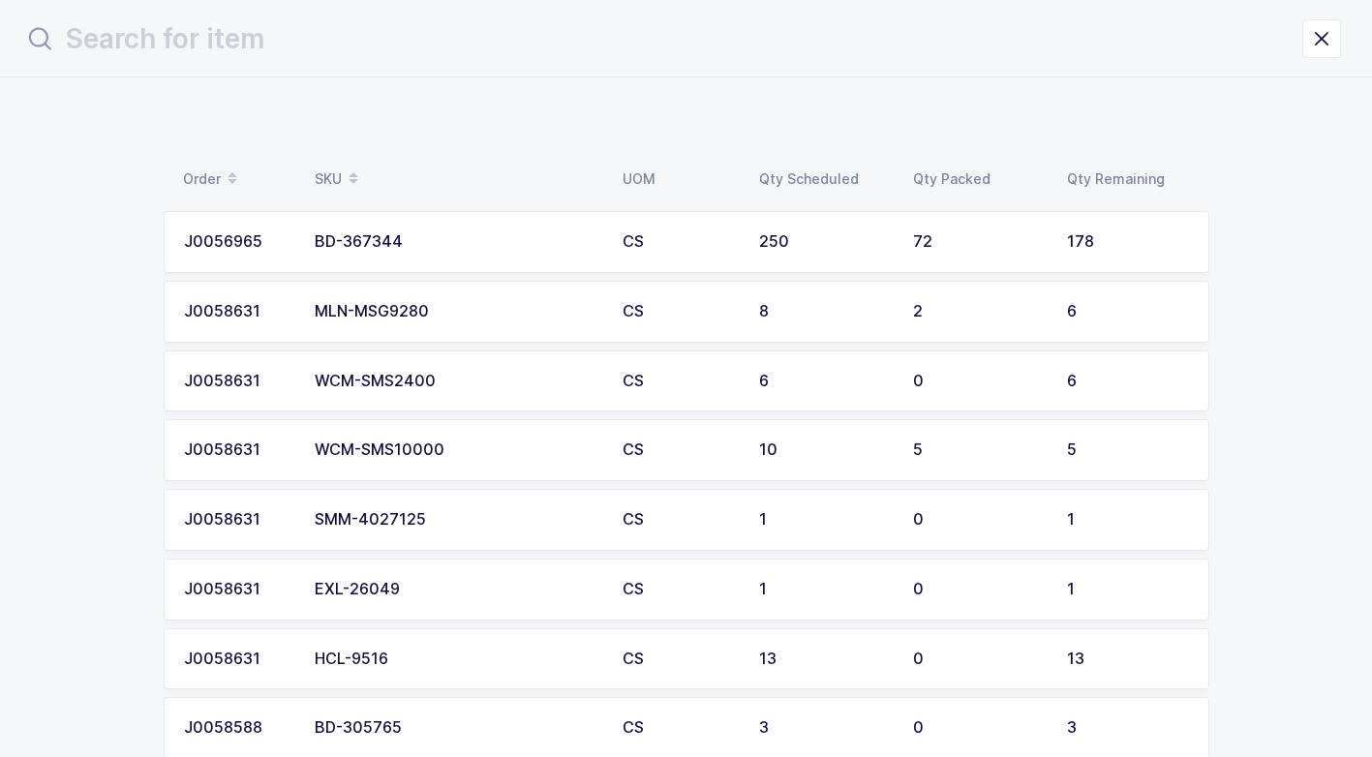
scroll to position [0, 0]
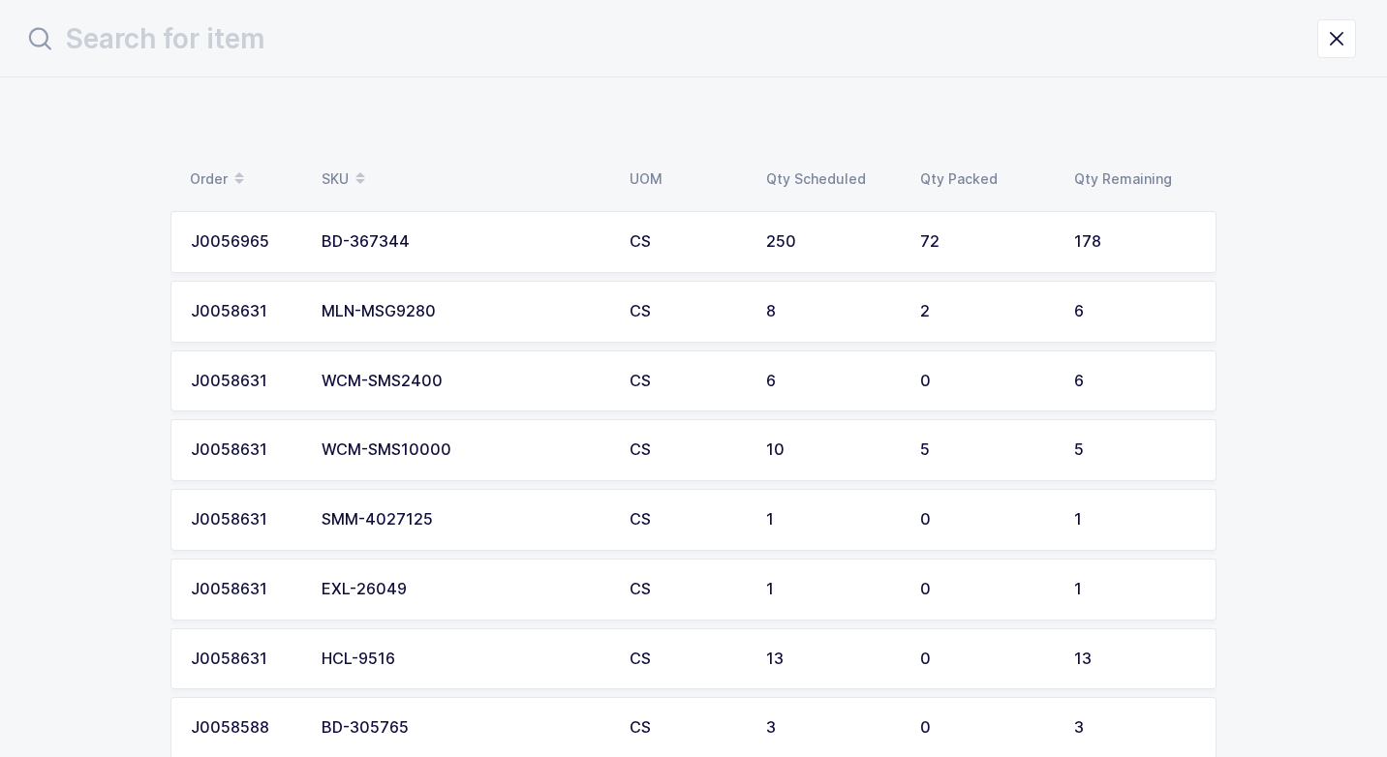
click at [413, 594] on div "EXL-26049" at bounding box center [463, 589] width 285 height 17
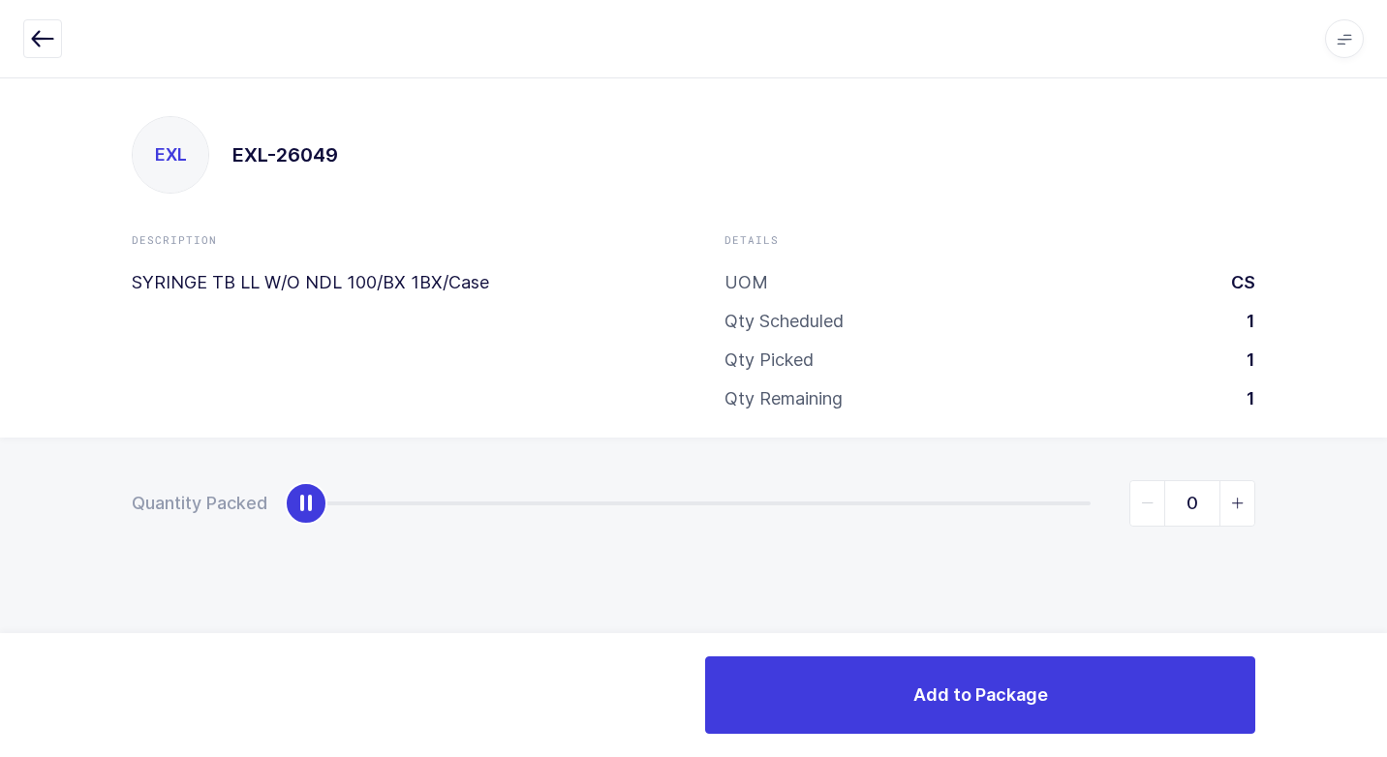
type input "1"
drag, startPoint x: 302, startPoint y: 503, endPoint x: 1361, endPoint y: 498, distance: 1059.3
click at [1386, 466] on html "Apps Core [GEOGRAPHIC_DATA] Admin Mission Control Purchasing [PERSON_NAME] Logo…" at bounding box center [693, 378] width 1387 height 757
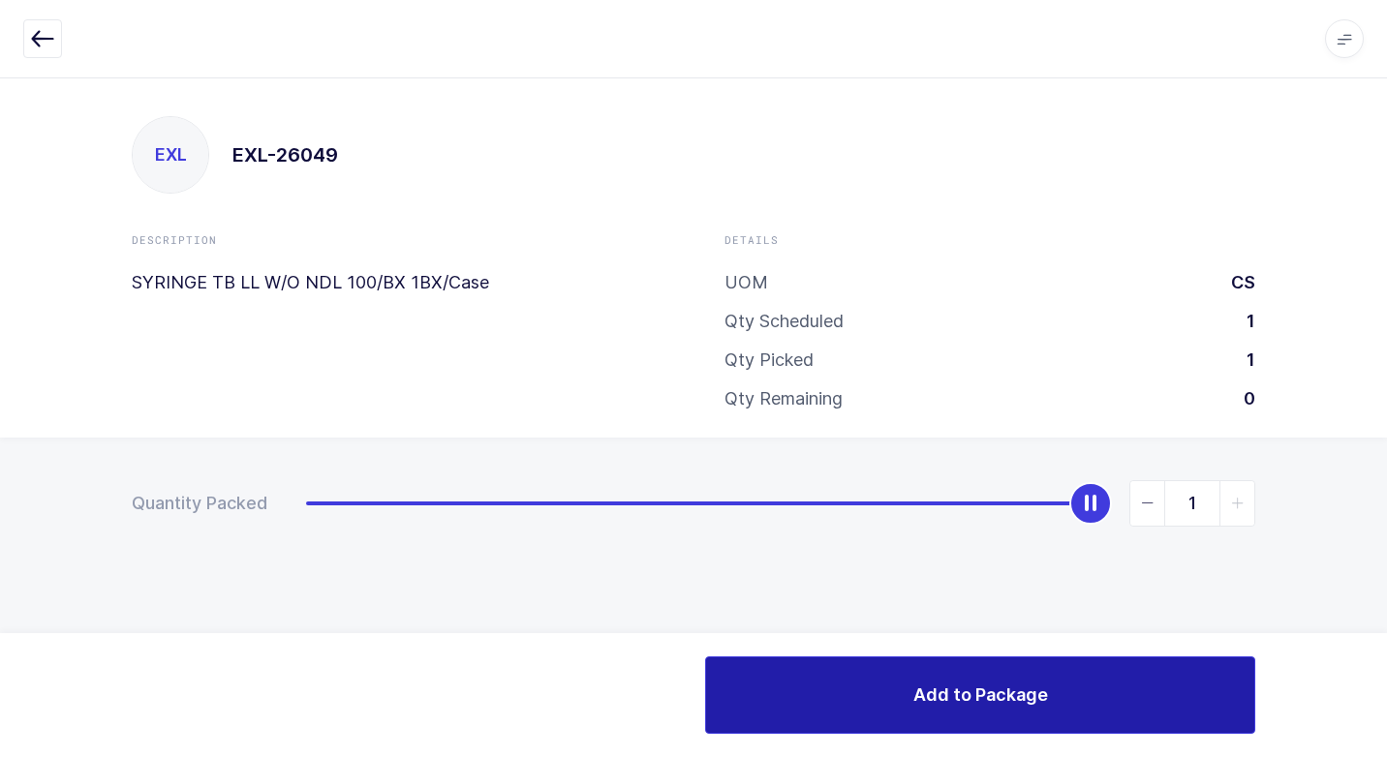
click at [912, 681] on button "Add to Package" at bounding box center [980, 694] width 550 height 77
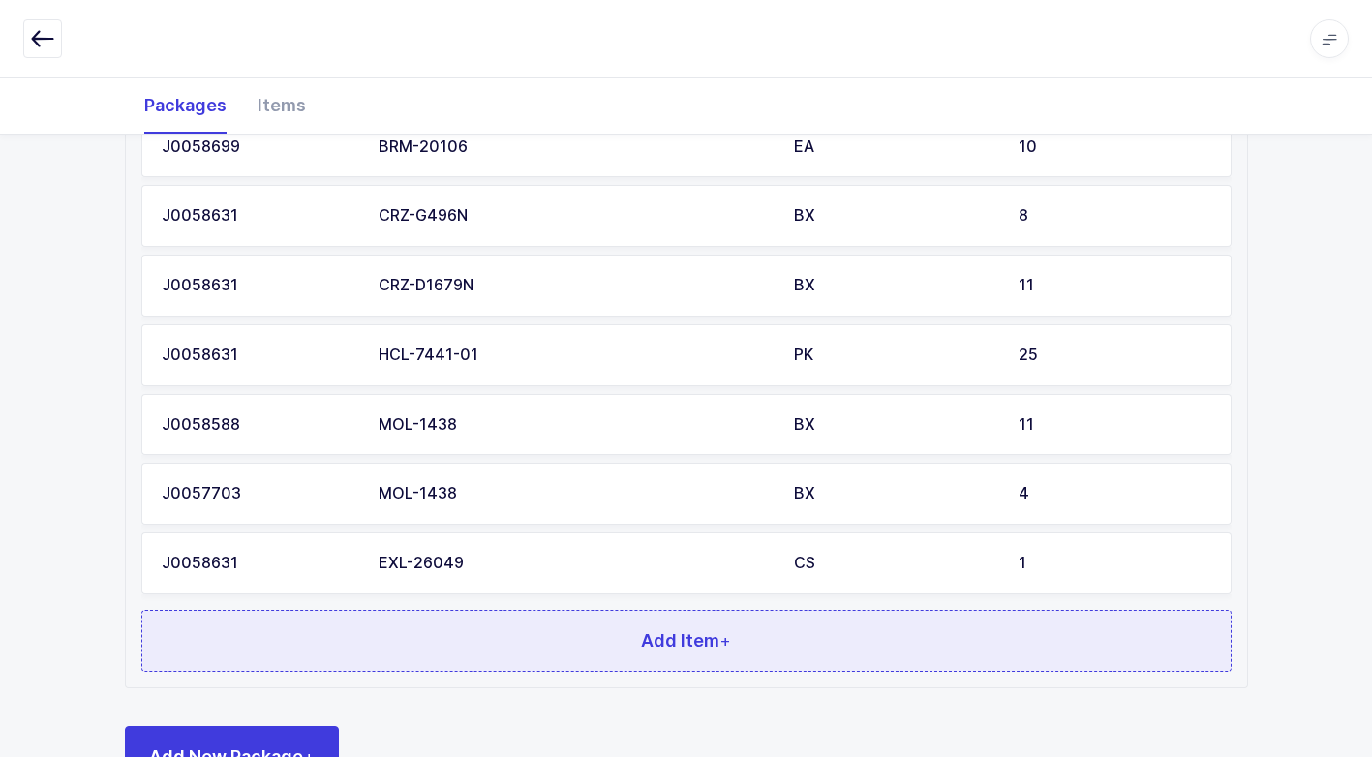
scroll to position [2027, 0]
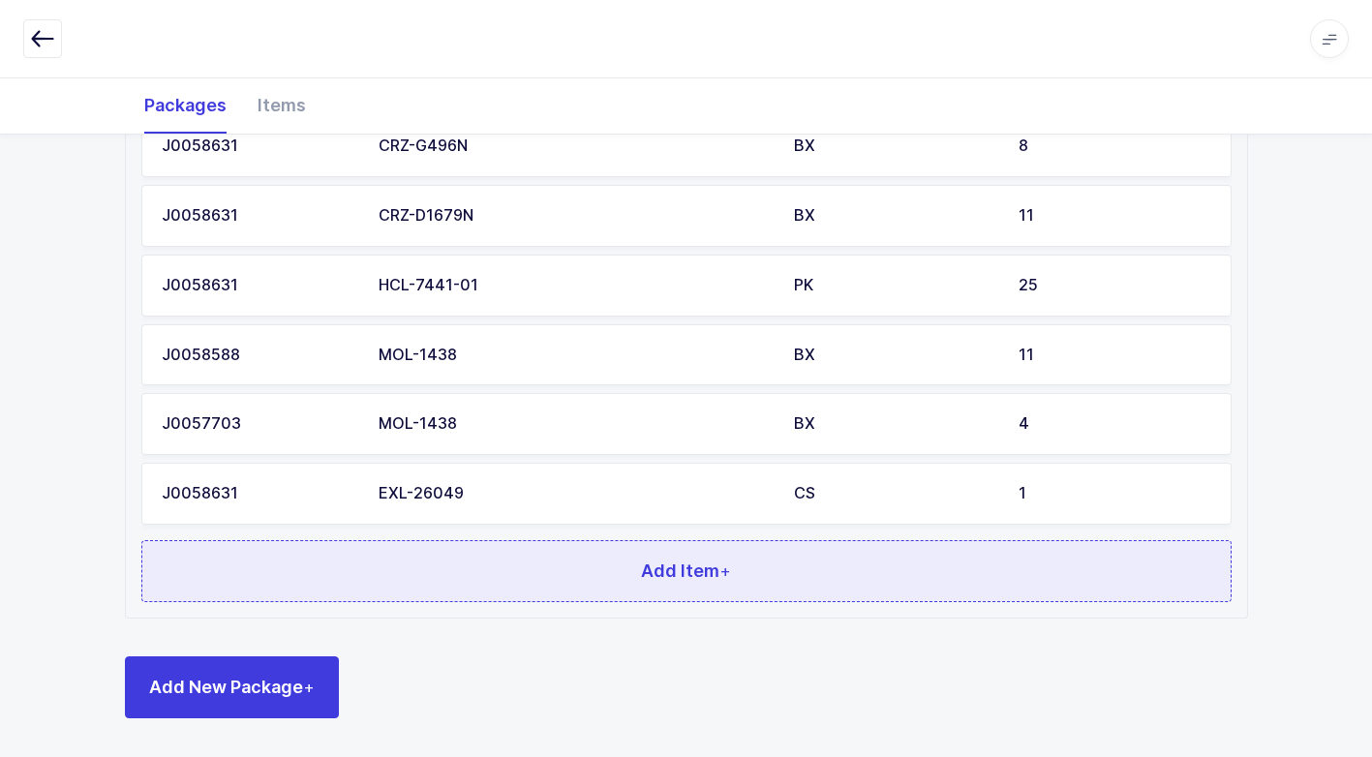
click at [567, 574] on button "Add Item +" at bounding box center [686, 571] width 1090 height 62
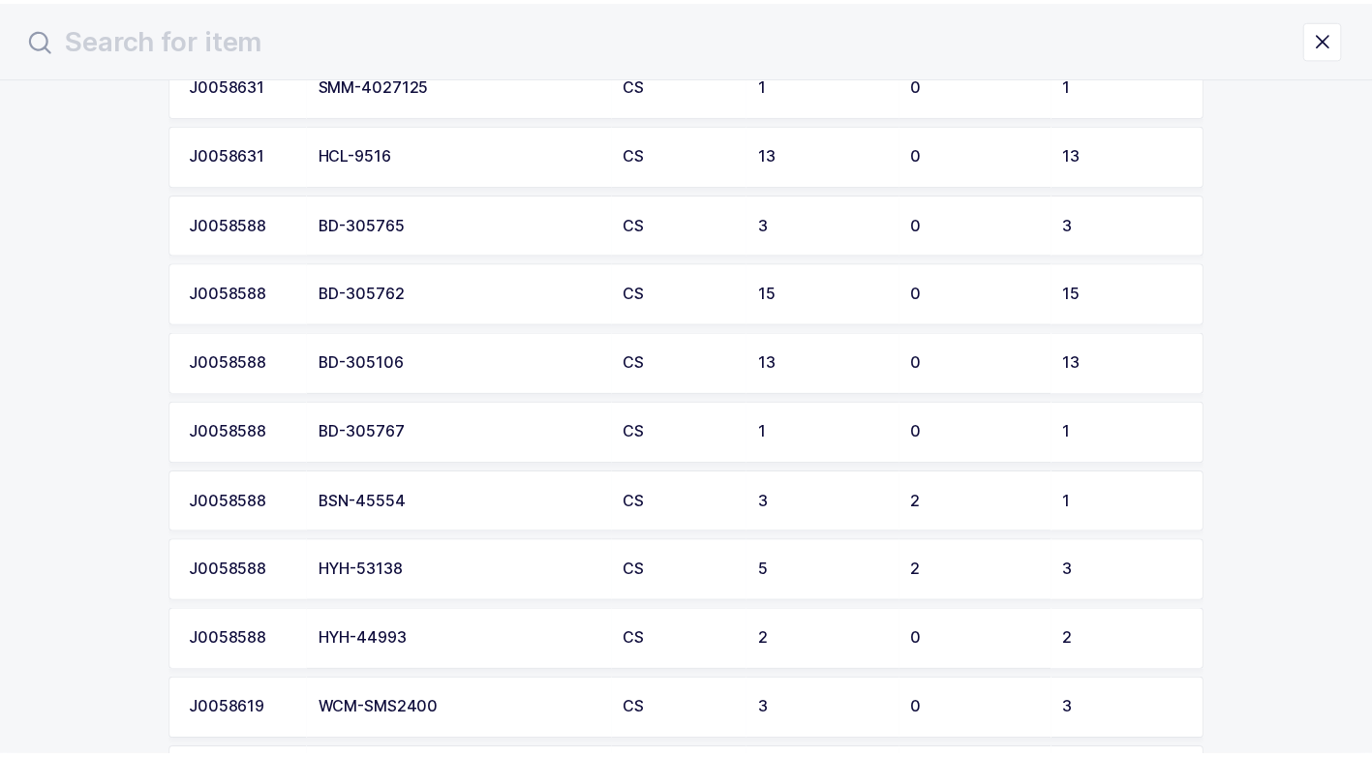
scroll to position [484, 0]
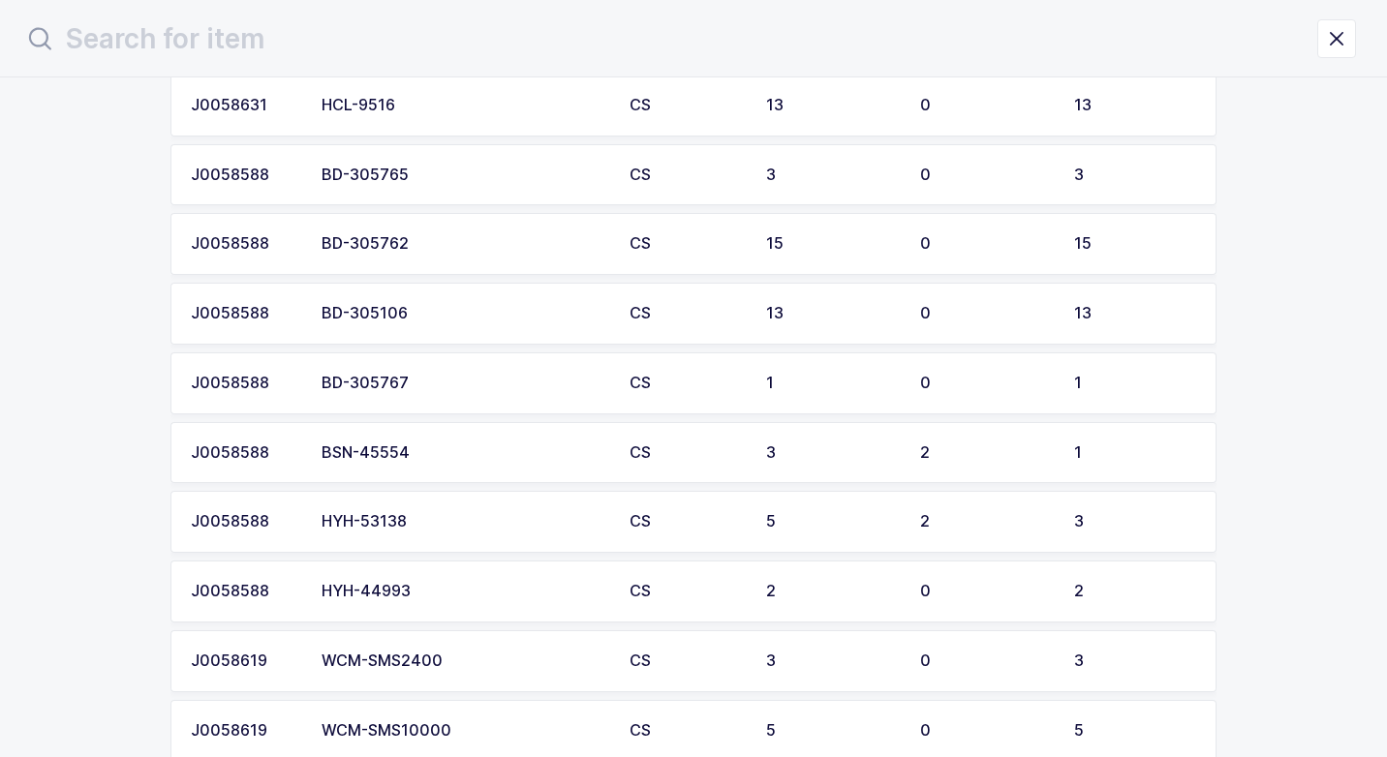
click at [437, 465] on td "BSN-45554" at bounding box center [464, 453] width 308 height 62
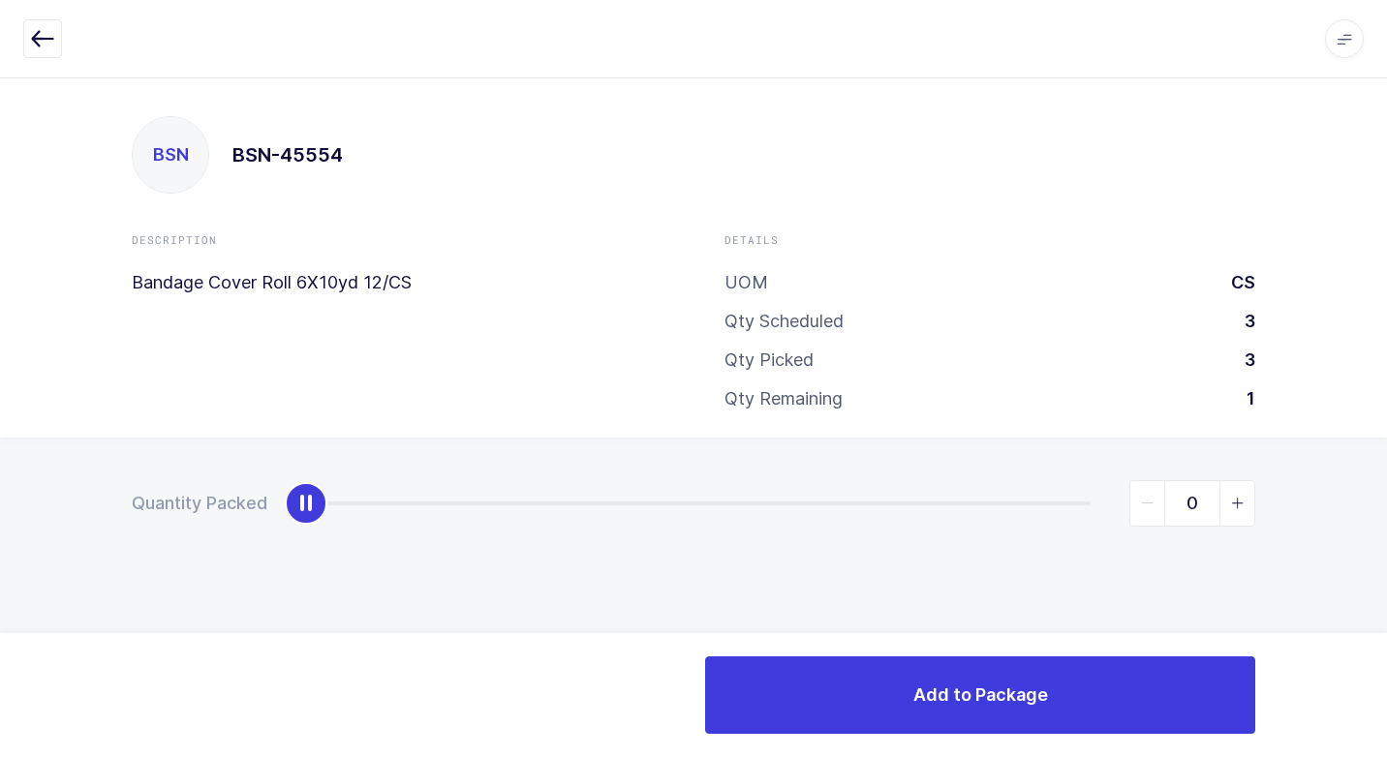
type input "1"
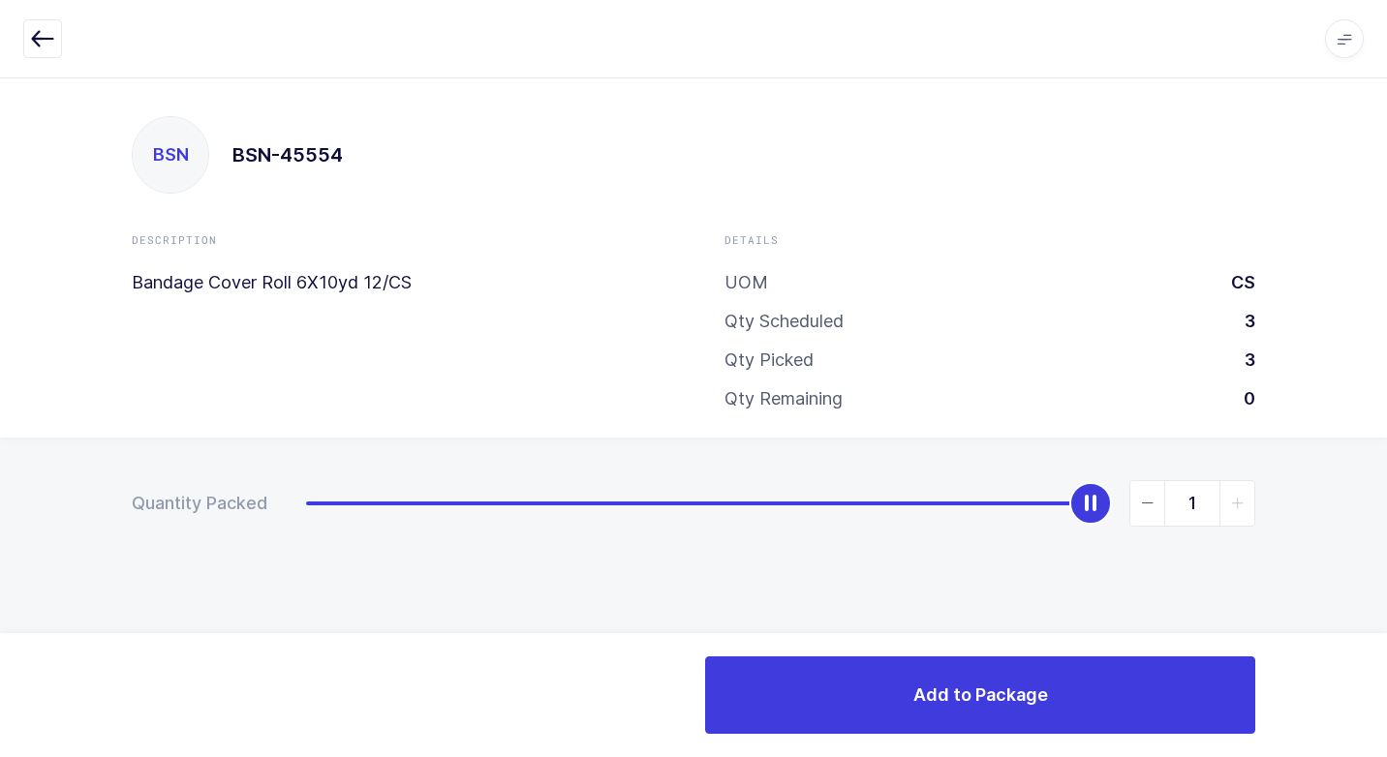
drag, startPoint x: 305, startPoint y: 506, endPoint x: 1389, endPoint y: 490, distance: 1084.5
click at [1386, 490] on html "Apps Core [GEOGRAPHIC_DATA] Admin Mission Control Purchasing [PERSON_NAME] Logo…" at bounding box center [693, 378] width 1387 height 757
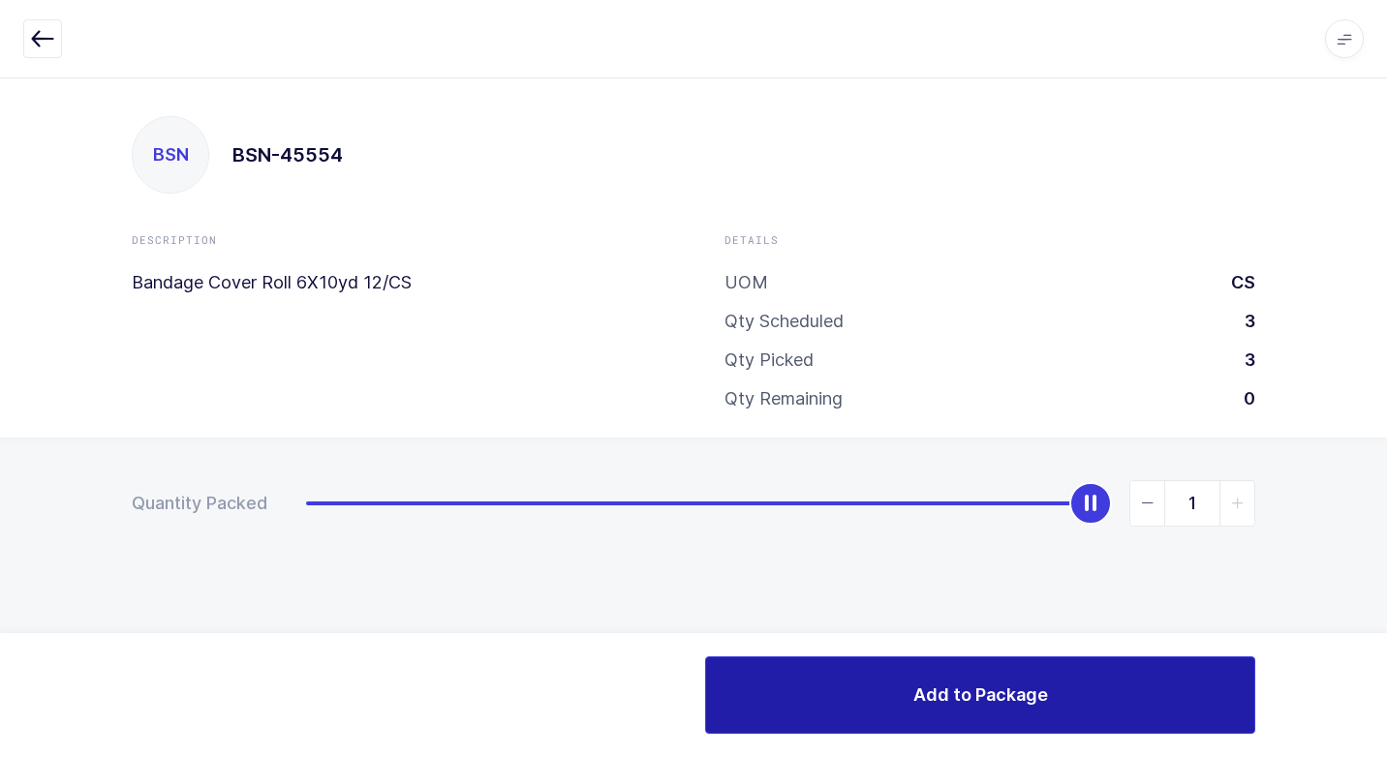
click at [875, 699] on button "Add to Package" at bounding box center [980, 694] width 550 height 77
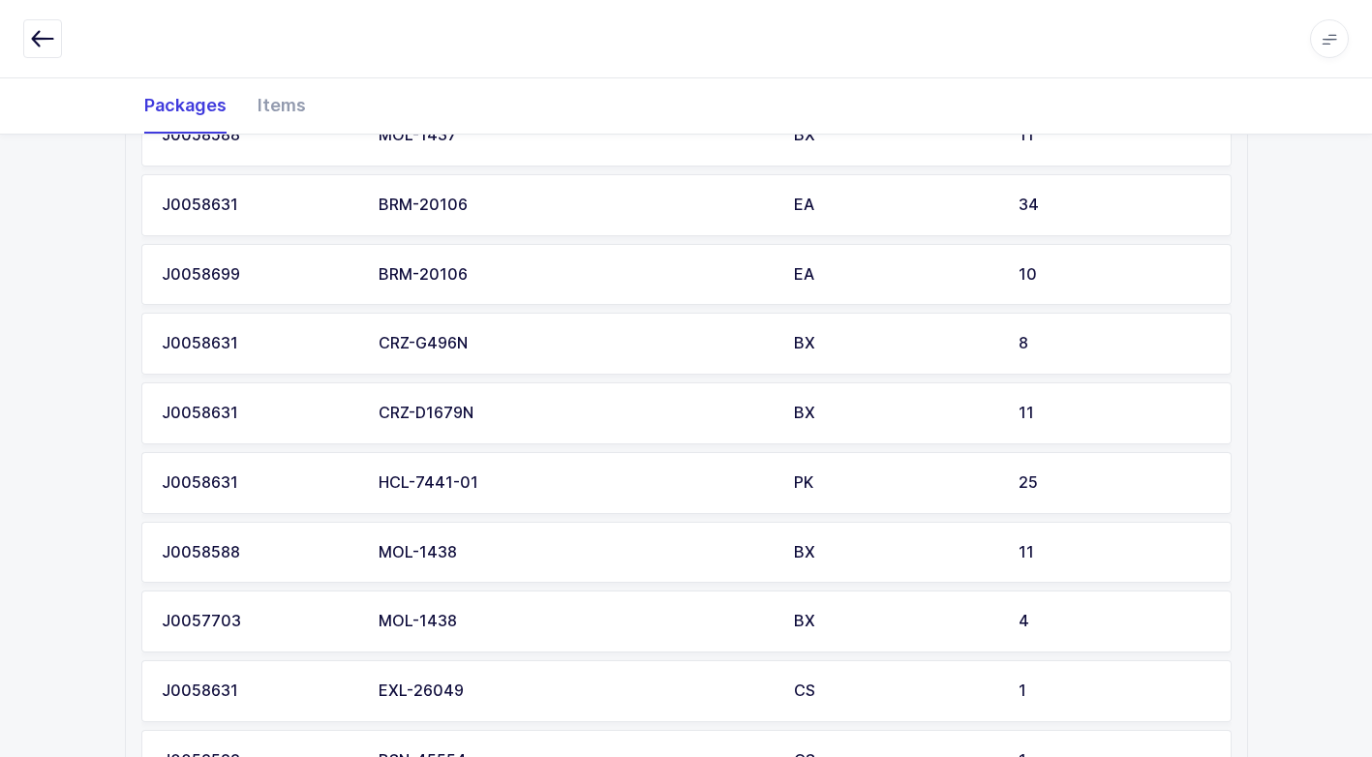
scroll to position [2096, 0]
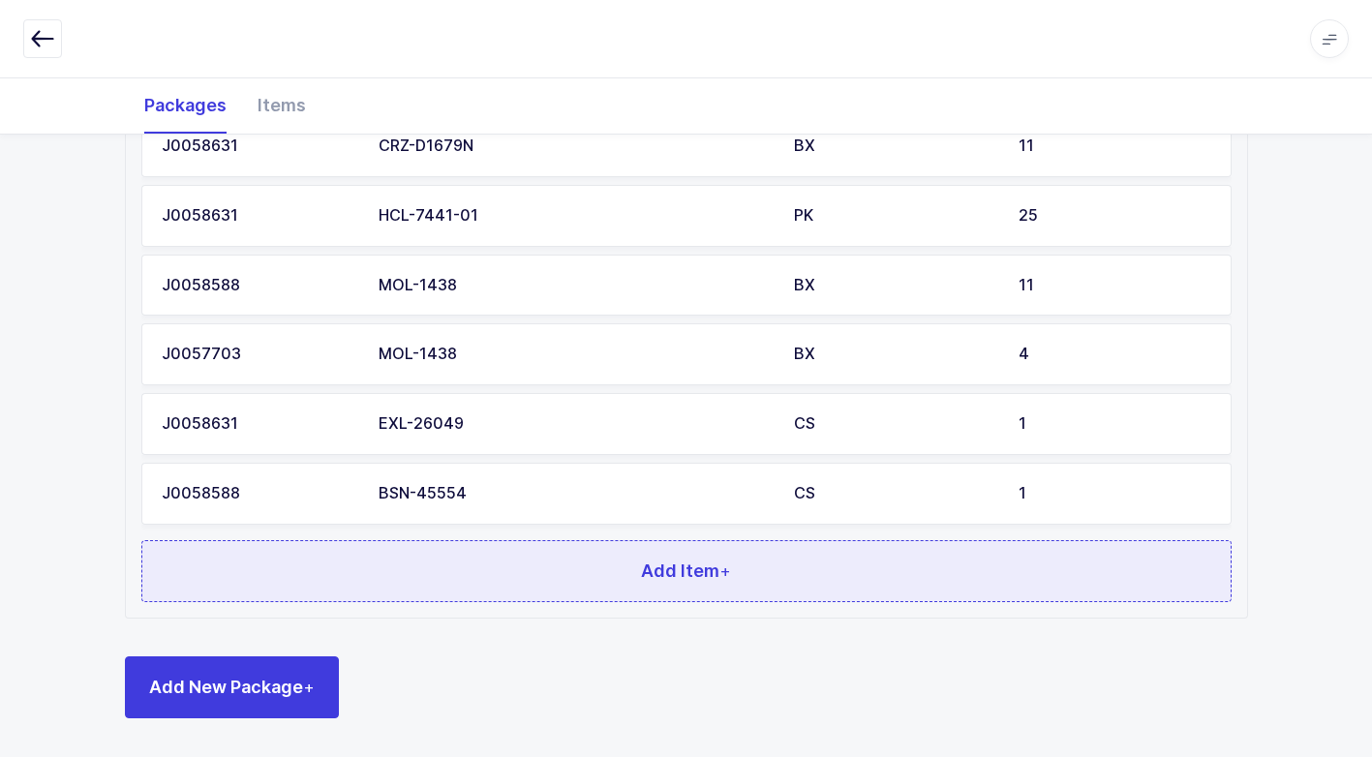
click at [358, 571] on button "Add Item +" at bounding box center [686, 571] width 1090 height 62
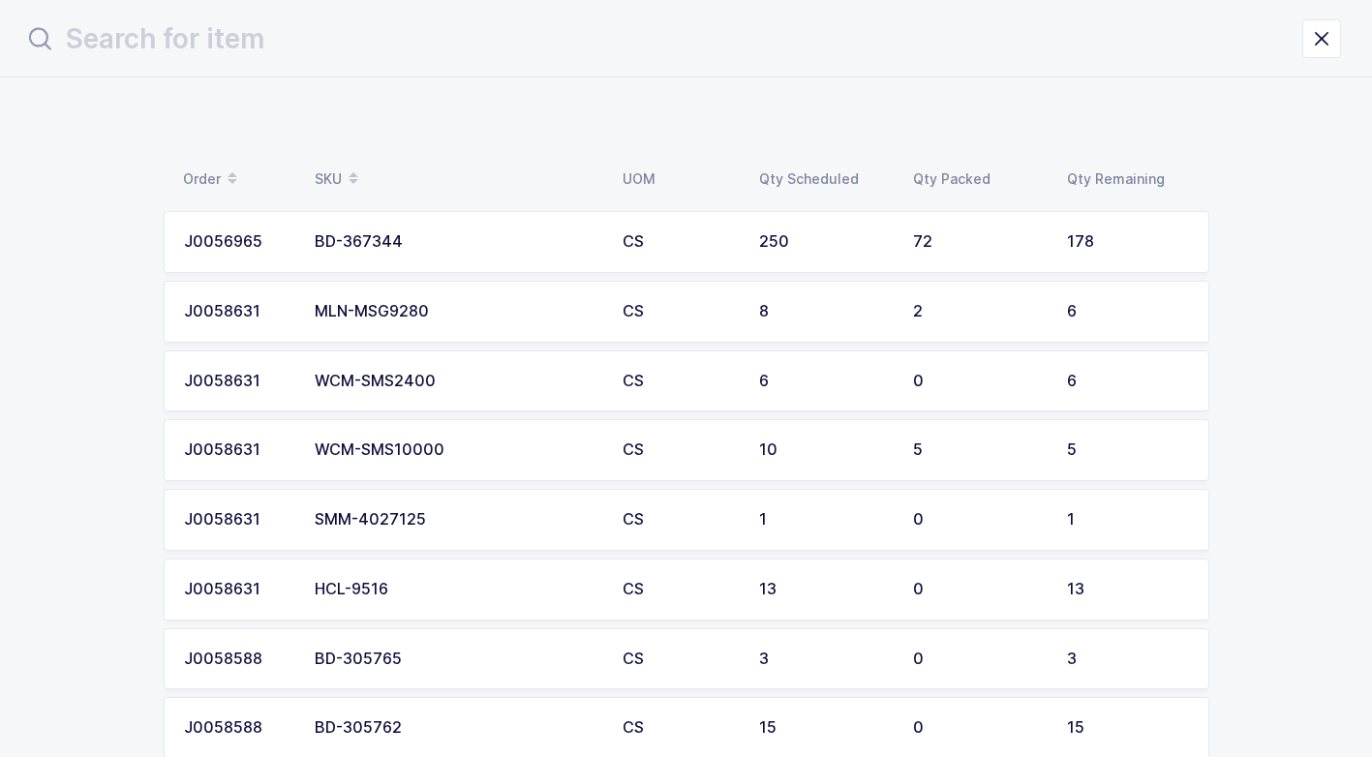
scroll to position [0, 0]
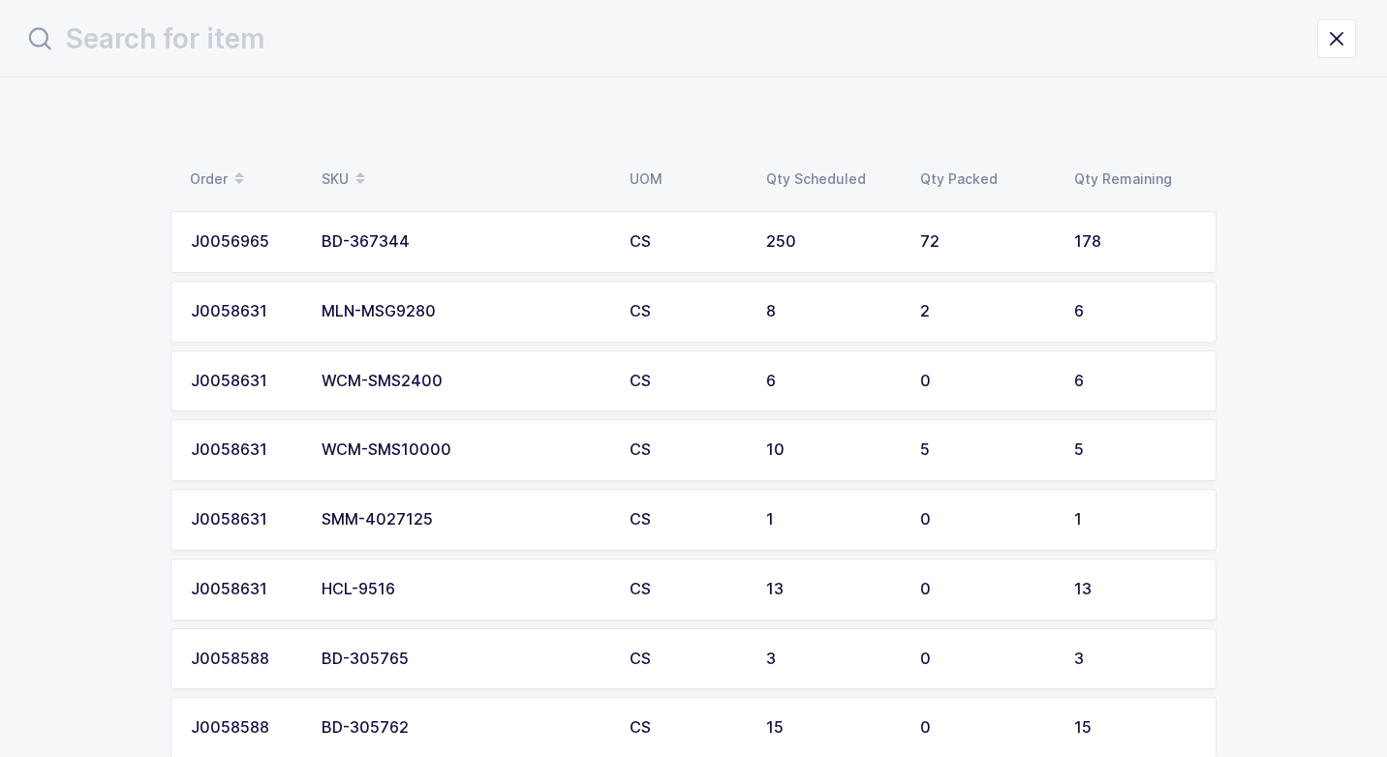
click at [432, 522] on div "SMM-4027125" at bounding box center [463, 519] width 285 height 17
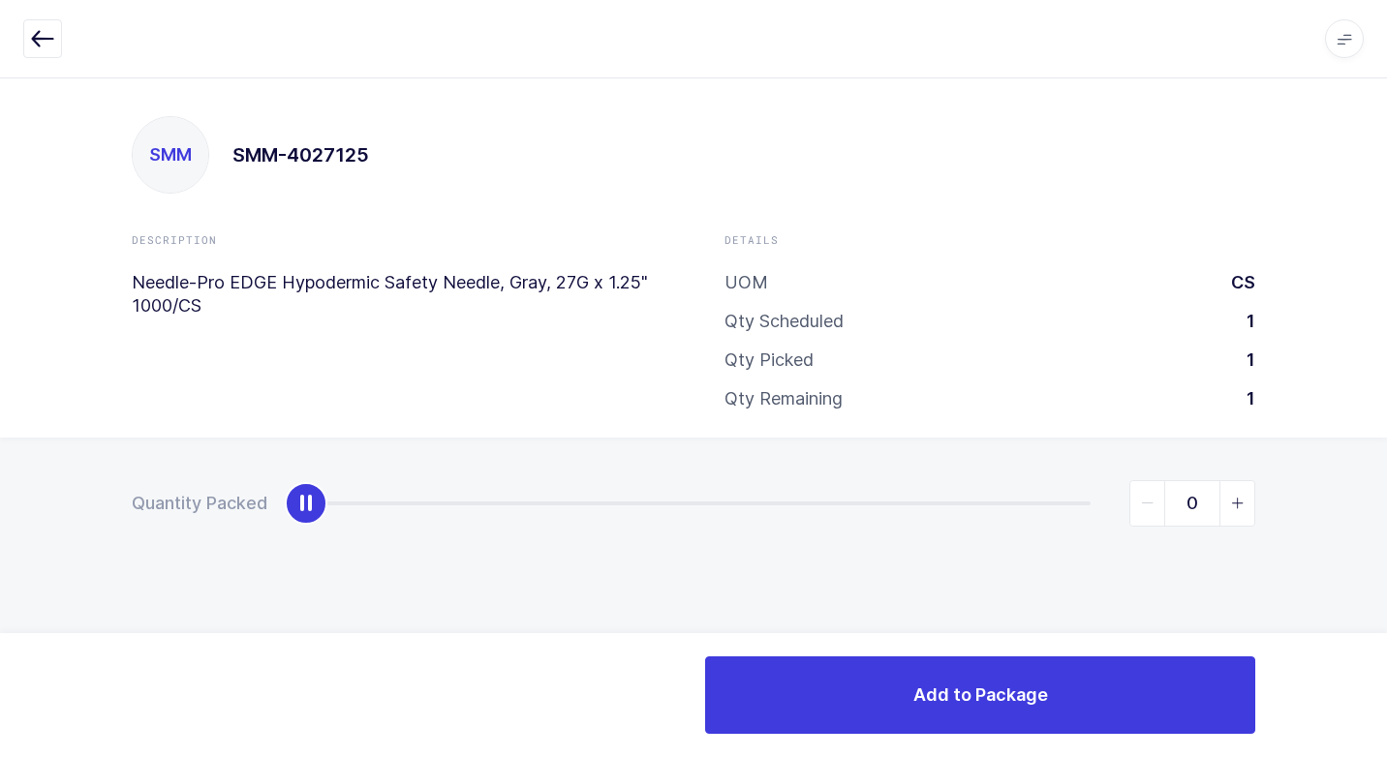
type input "1"
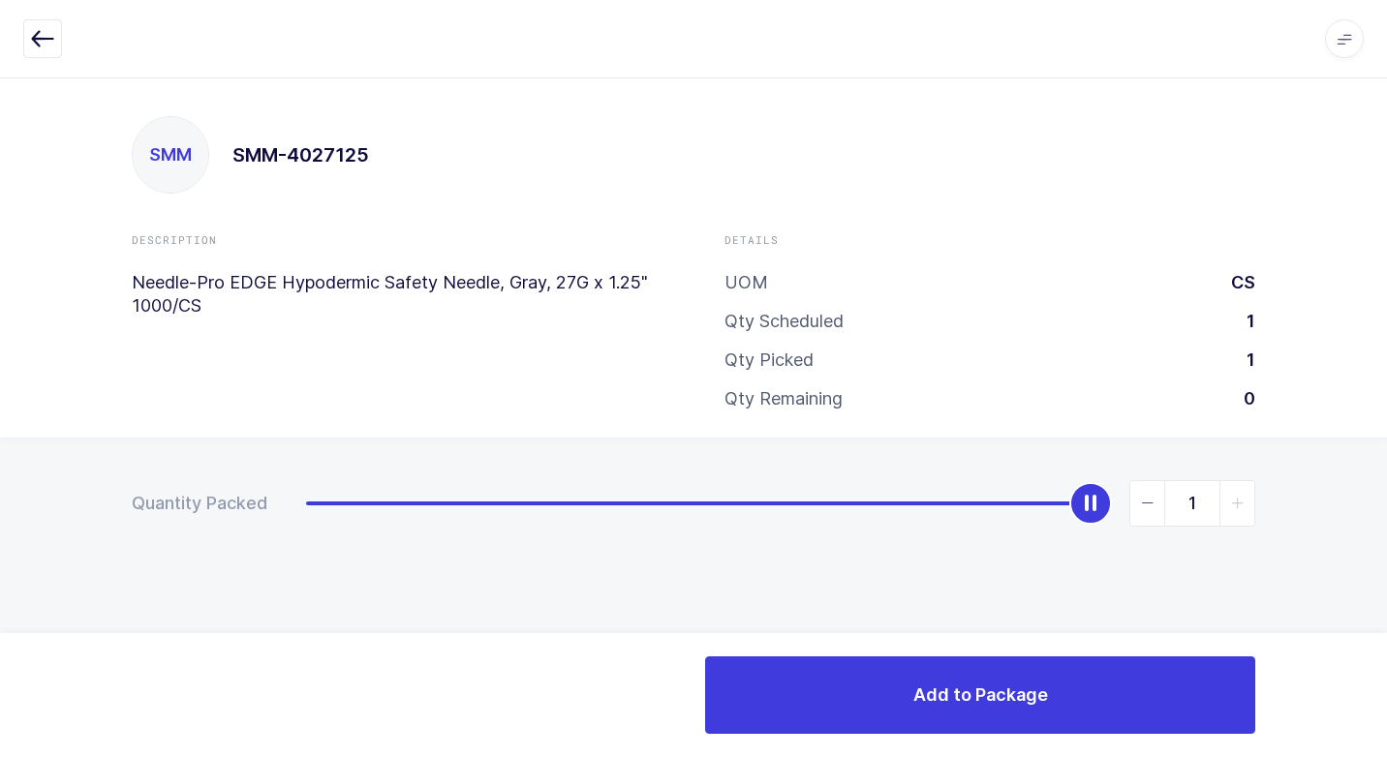
drag, startPoint x: 319, startPoint y: 506, endPoint x: 1147, endPoint y: 609, distance: 835.1
click at [1377, 473] on div "Quantity Packed 1" at bounding box center [693, 571] width 1387 height 267
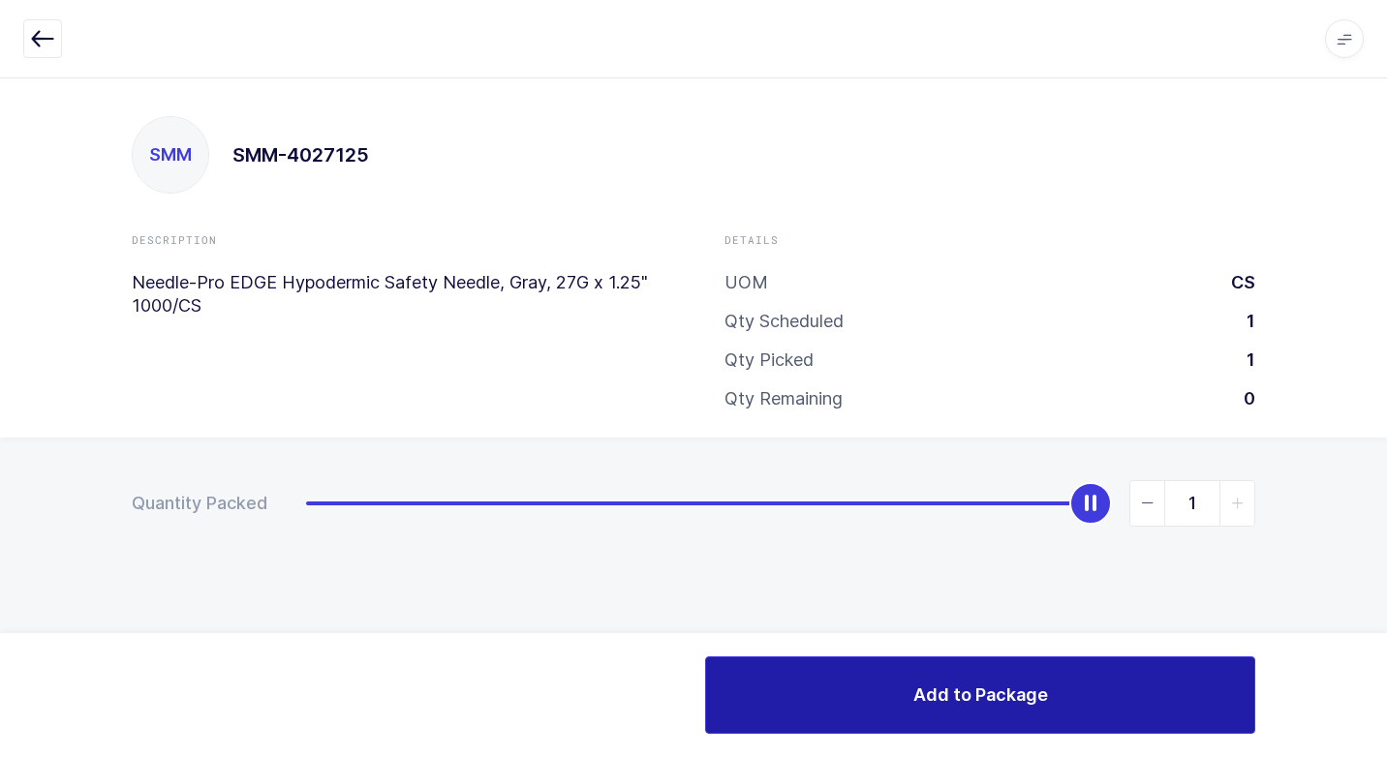
click at [912, 677] on button "Add to Package" at bounding box center [980, 694] width 550 height 77
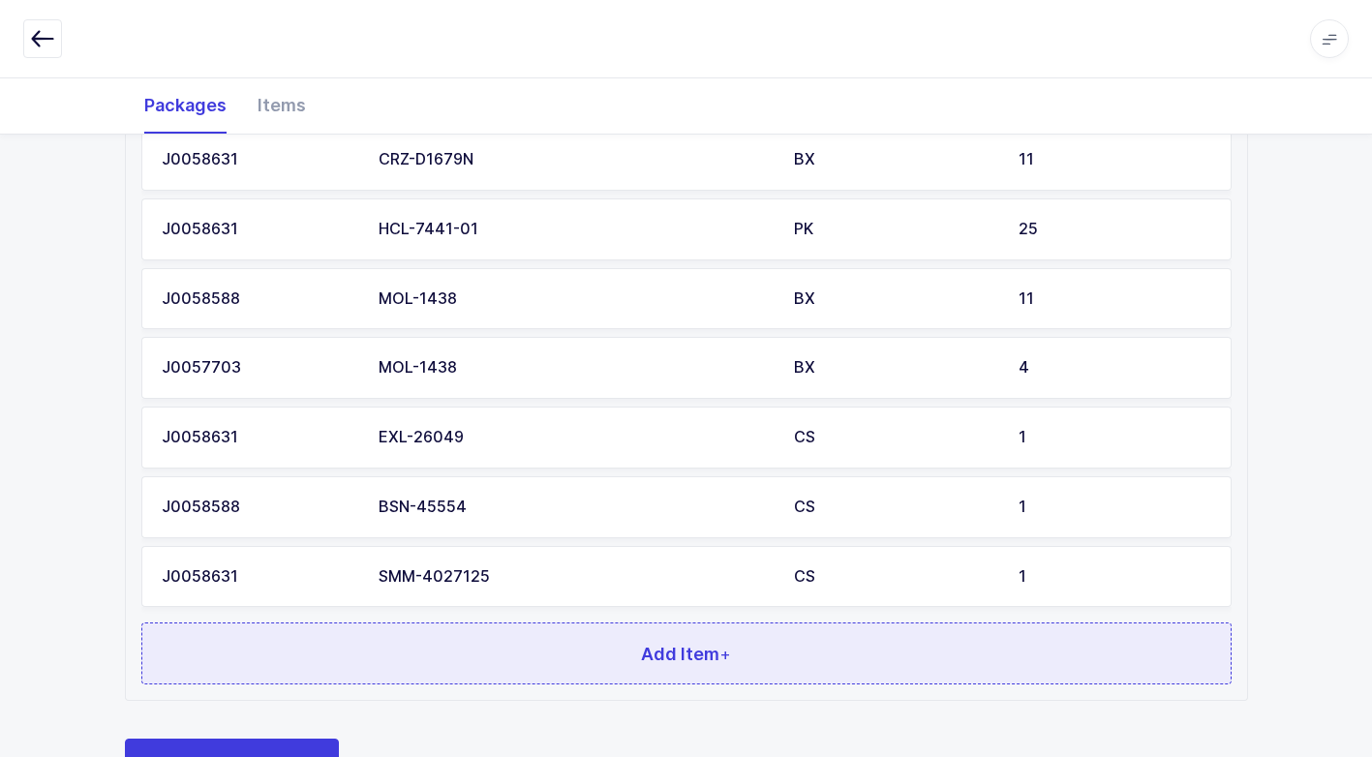
scroll to position [2165, 0]
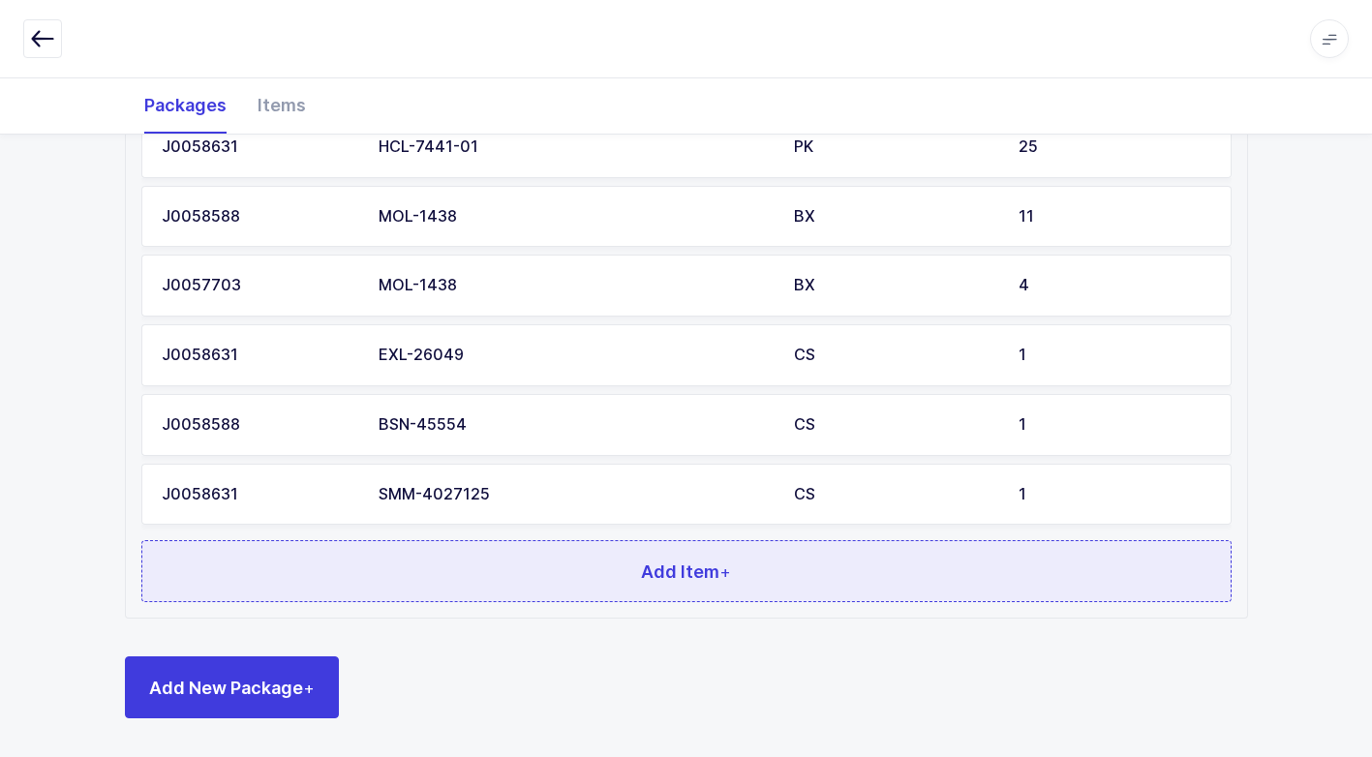
click at [503, 575] on button "Add Item +" at bounding box center [686, 571] width 1090 height 62
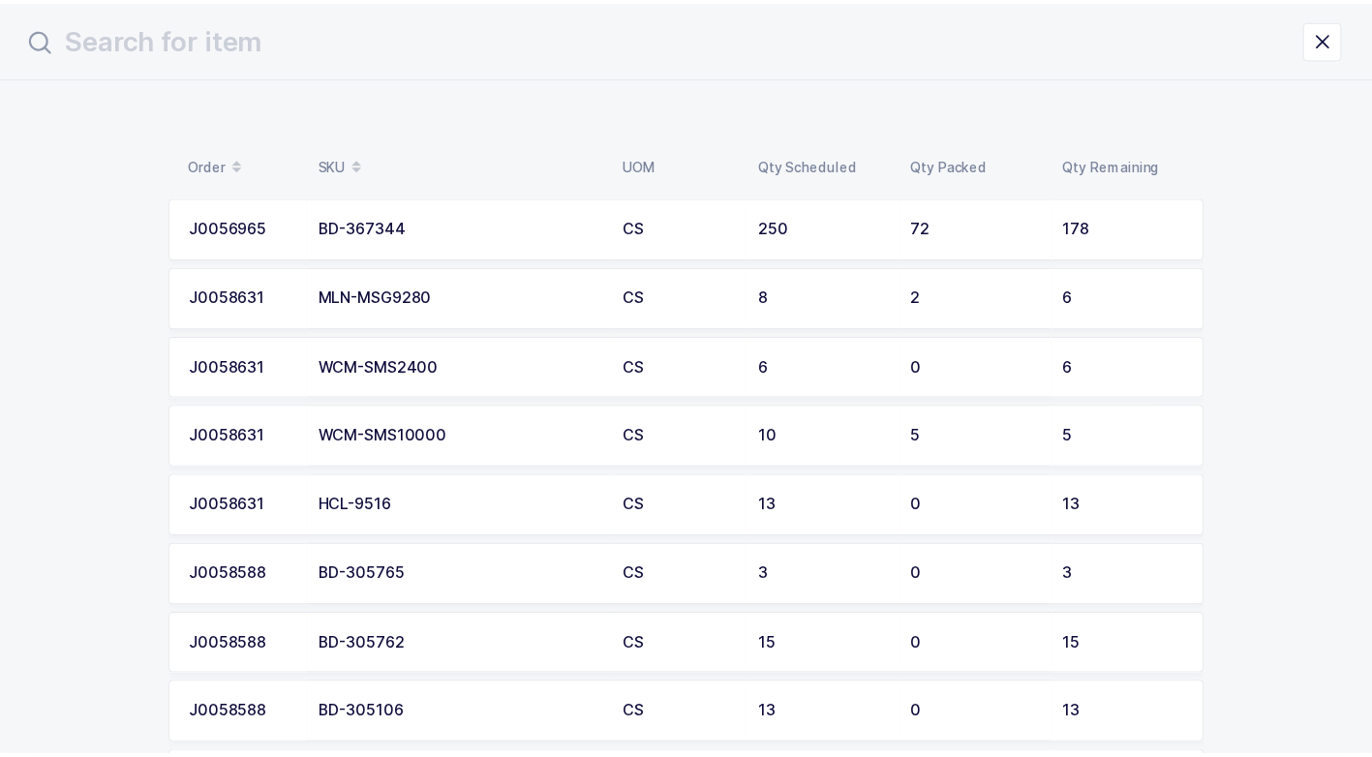
scroll to position [0, 0]
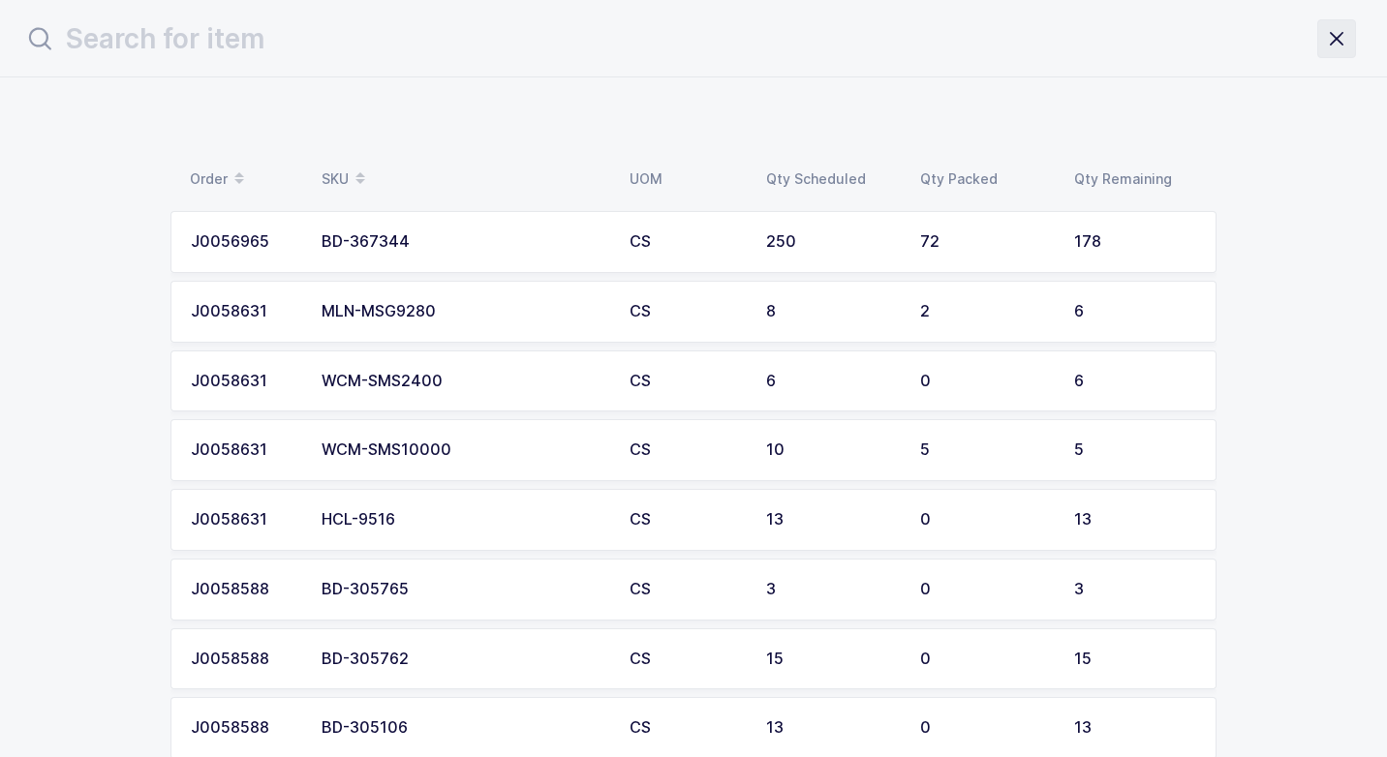
click at [1334, 42] on icon "close drawer" at bounding box center [1336, 38] width 27 height 27
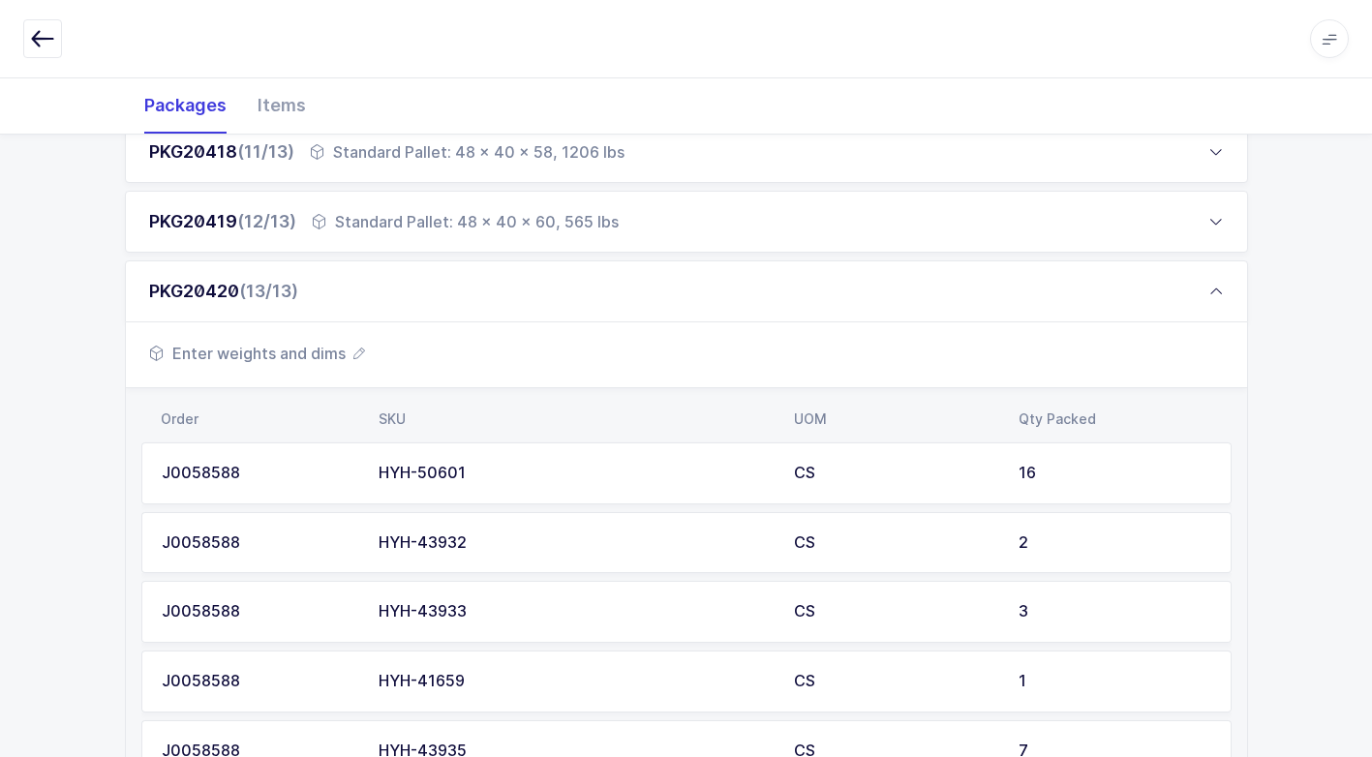
scroll to position [1003, 0]
click at [289, 351] on span "Enter weights and dims" at bounding box center [257, 355] width 216 height 23
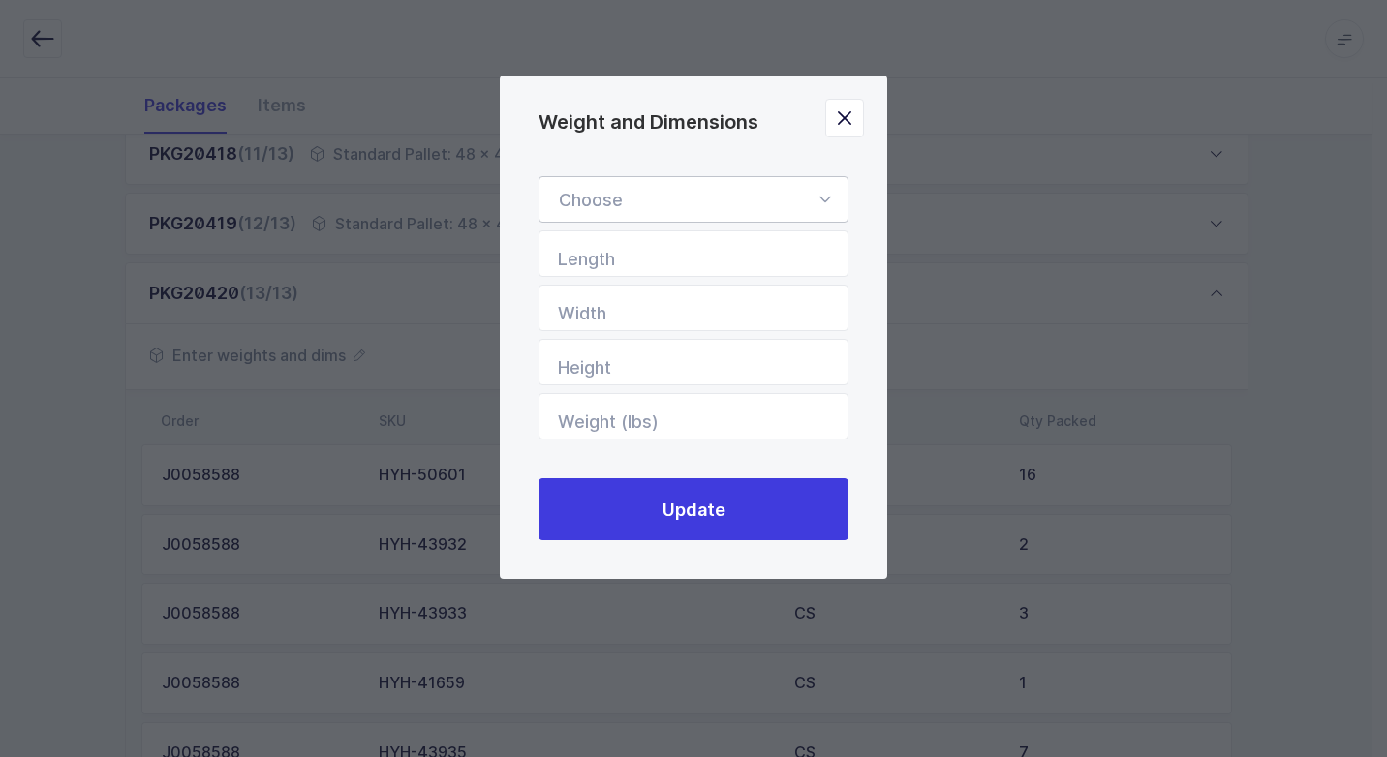
click at [827, 193] on icon "Weight and Dimensions" at bounding box center [824, 199] width 24 height 46
drag, startPoint x: 689, startPoint y: 254, endPoint x: 769, endPoint y: 316, distance: 100.7
click at [688, 255] on li "Standard Pallet" at bounding box center [700, 255] width 307 height 37
type input "Standard Pallet"
type input "48"
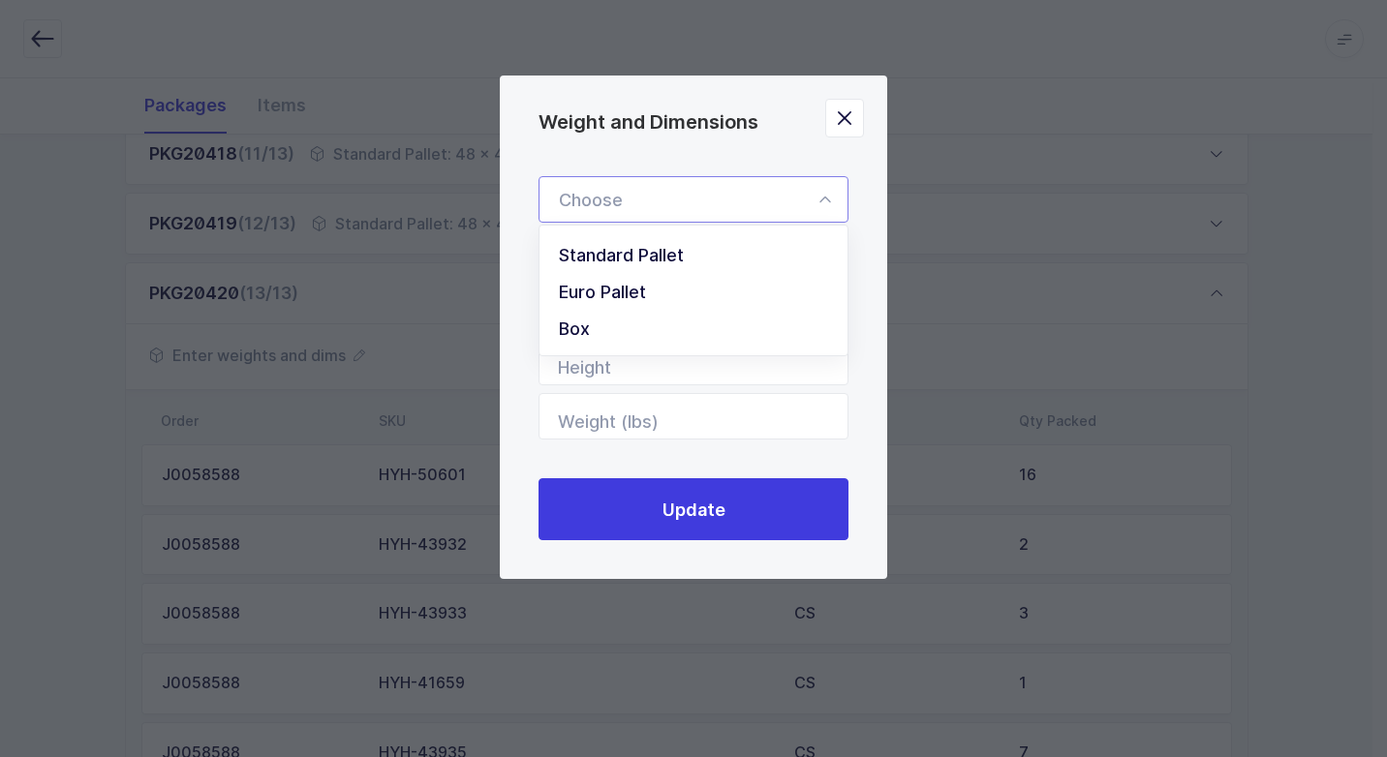
type input "40"
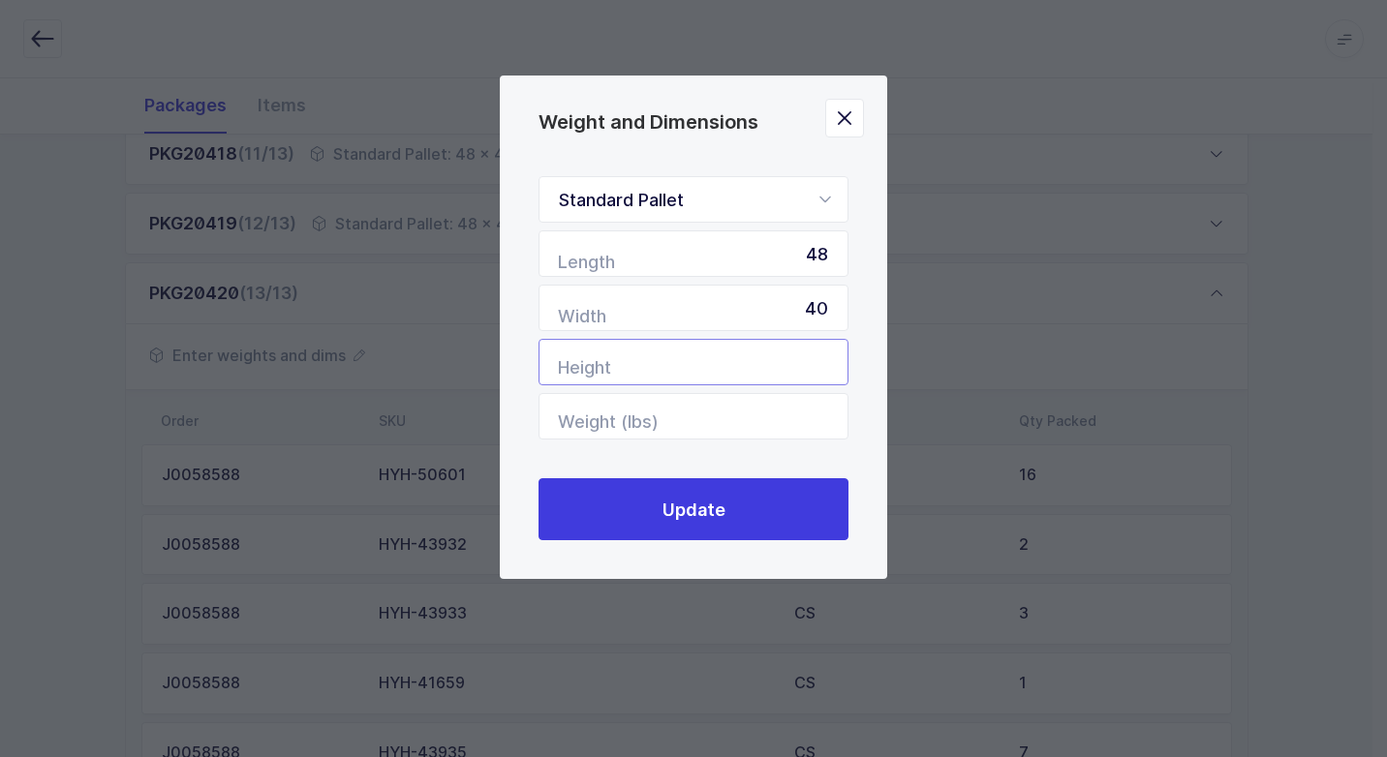
click at [751, 360] on input "Height" at bounding box center [693, 362] width 310 height 46
type input "60"
click at [758, 427] on input "Weight (lbs)" at bounding box center [693, 416] width 310 height 46
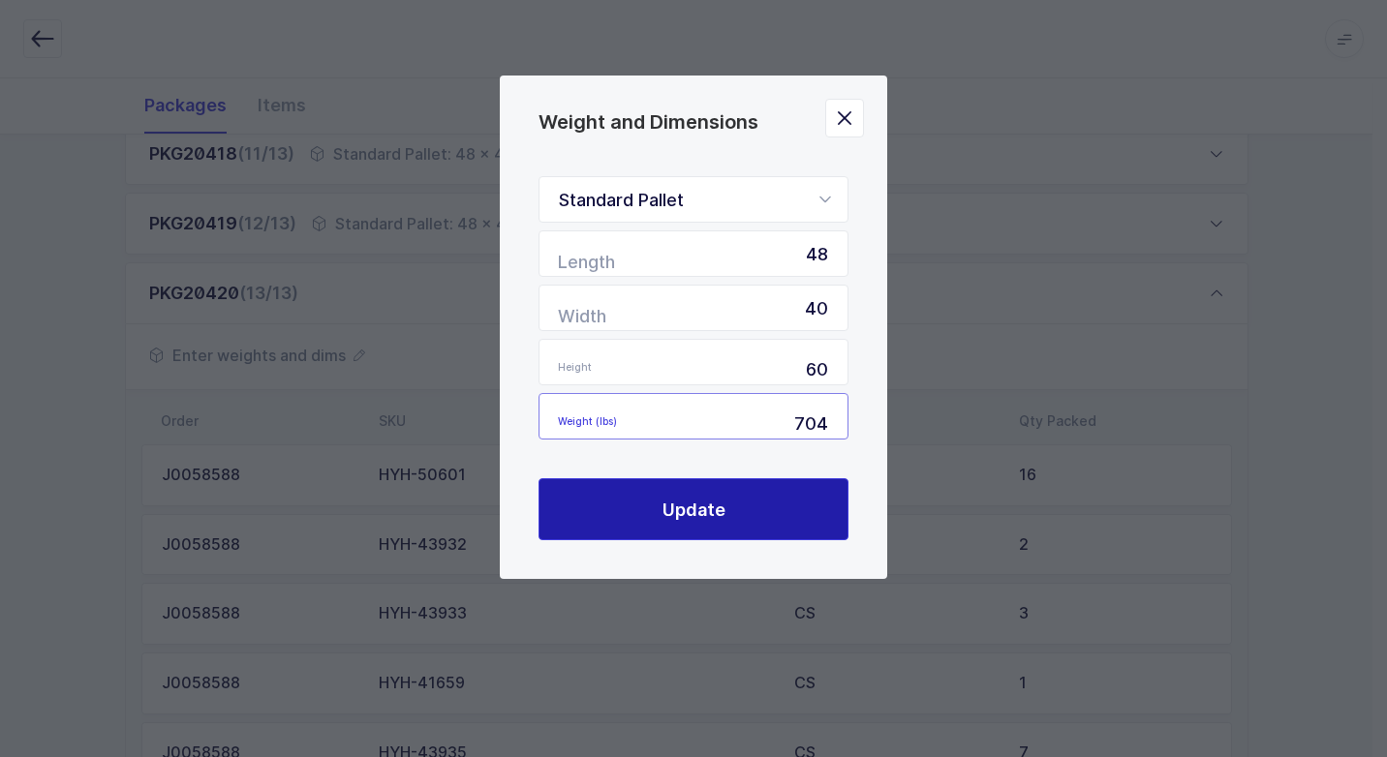
type input "704"
click at [732, 512] on button "Update" at bounding box center [693, 509] width 310 height 62
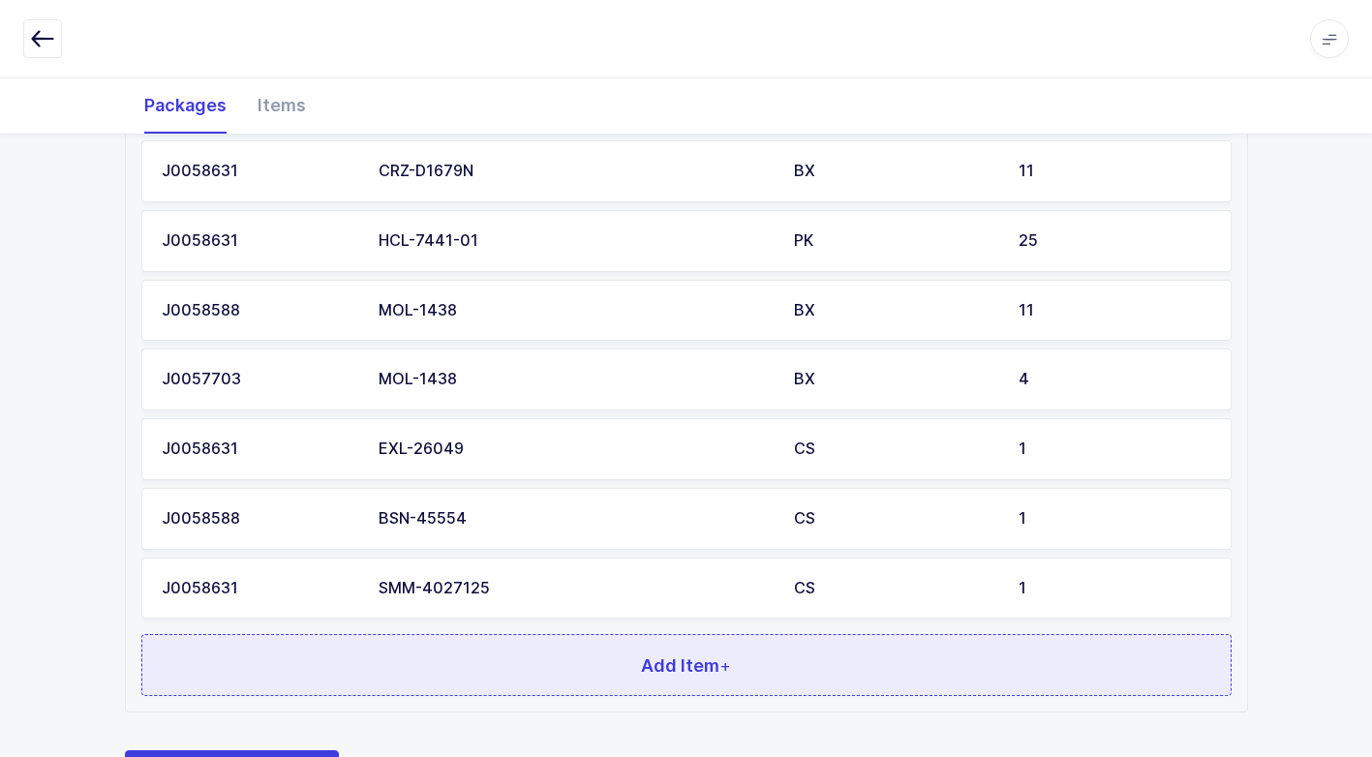
scroll to position [2165, 0]
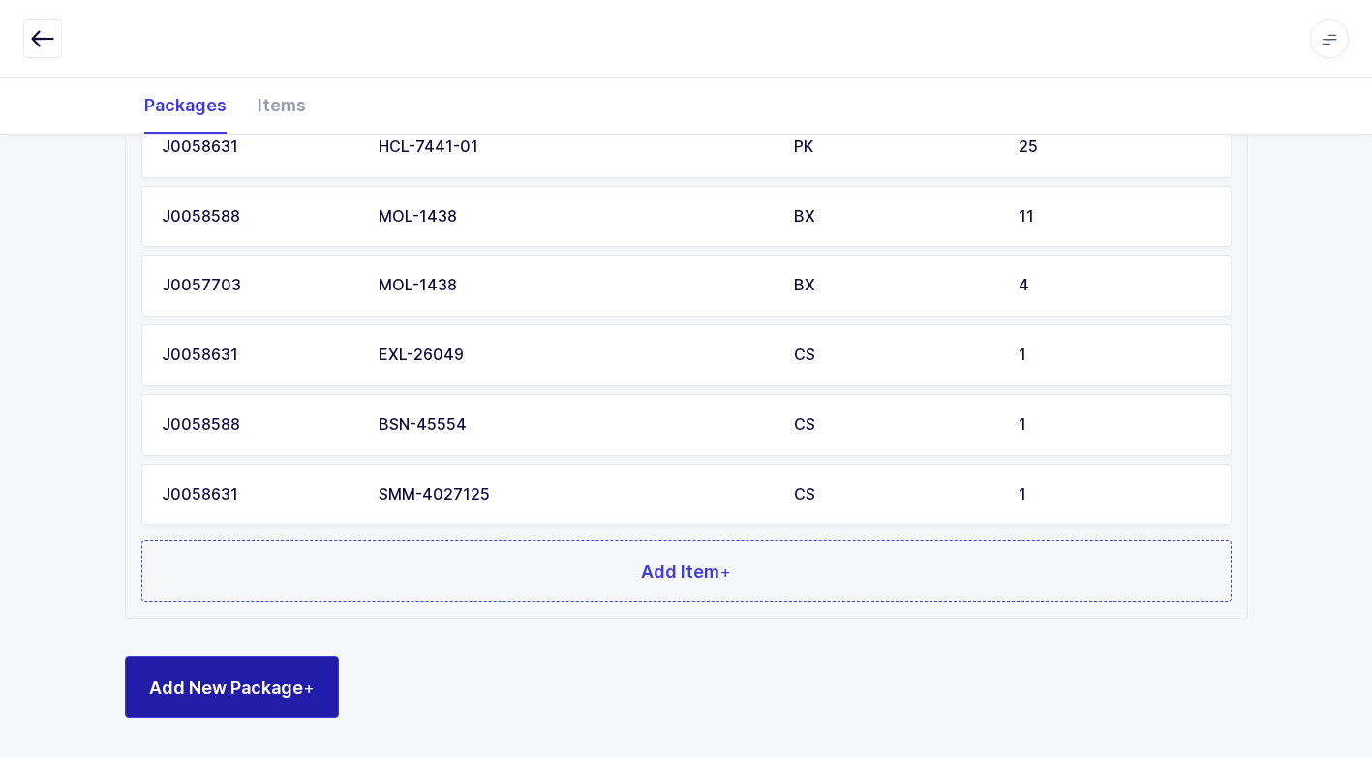
click at [272, 680] on span "Add New Package +" at bounding box center [232, 688] width 166 height 24
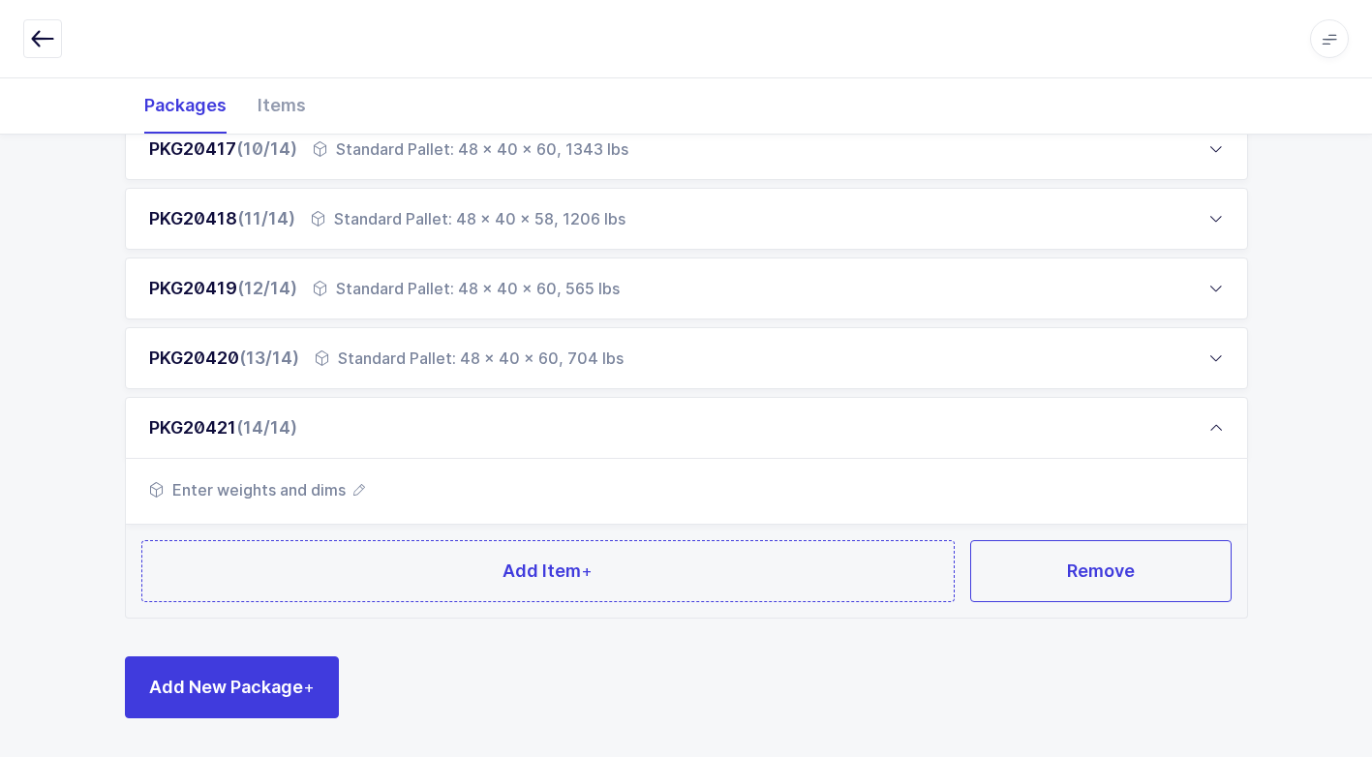
scroll to position [938, 0]
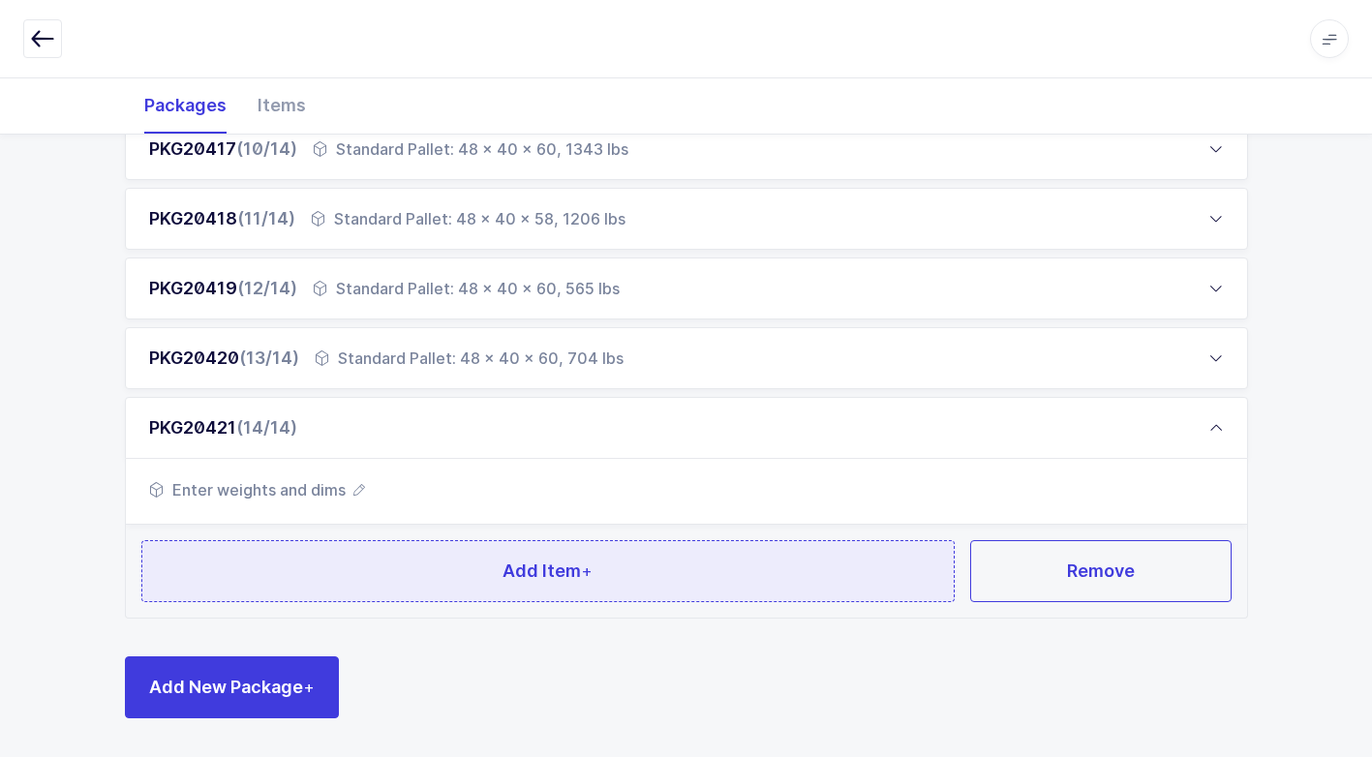
click at [449, 580] on button "Add Item +" at bounding box center [548, 571] width 814 height 62
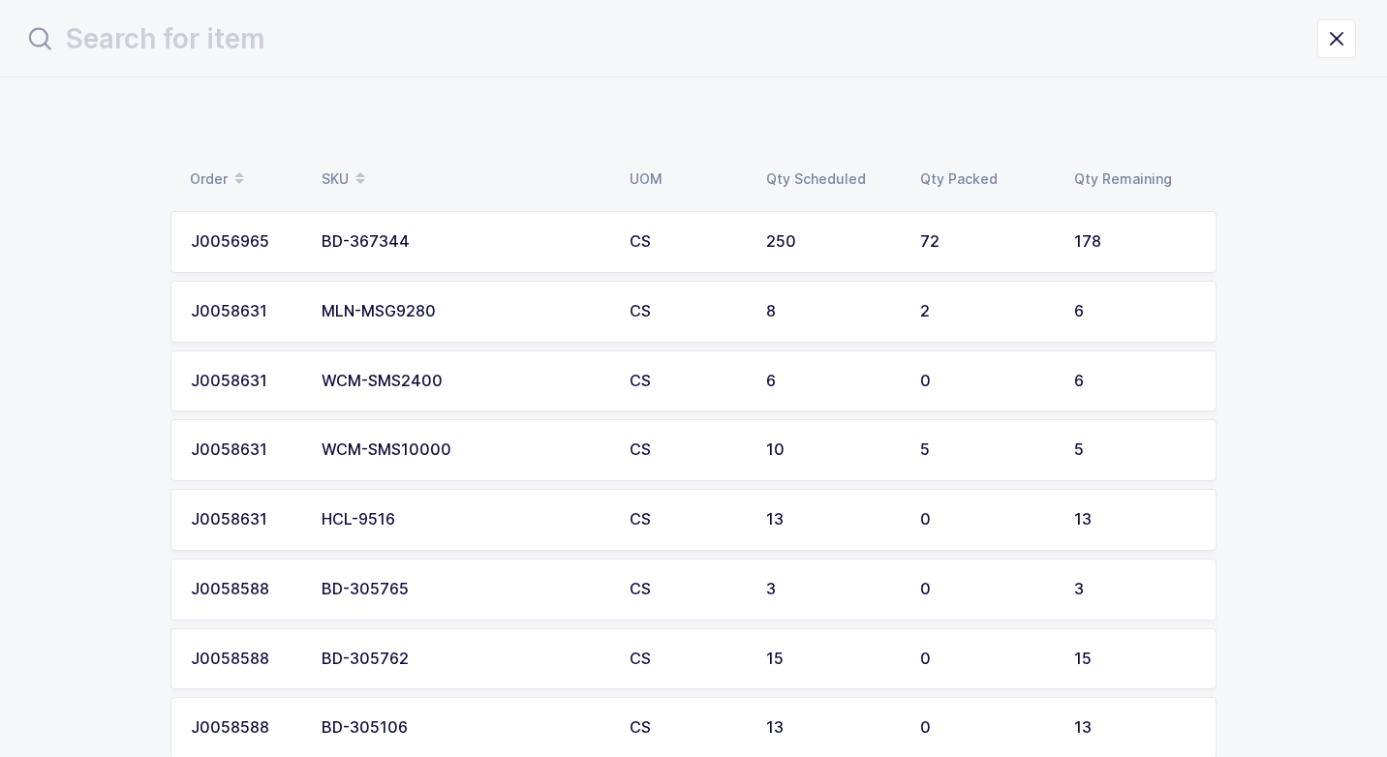
click at [469, 371] on td "WCM-SMS2400" at bounding box center [464, 382] width 308 height 62
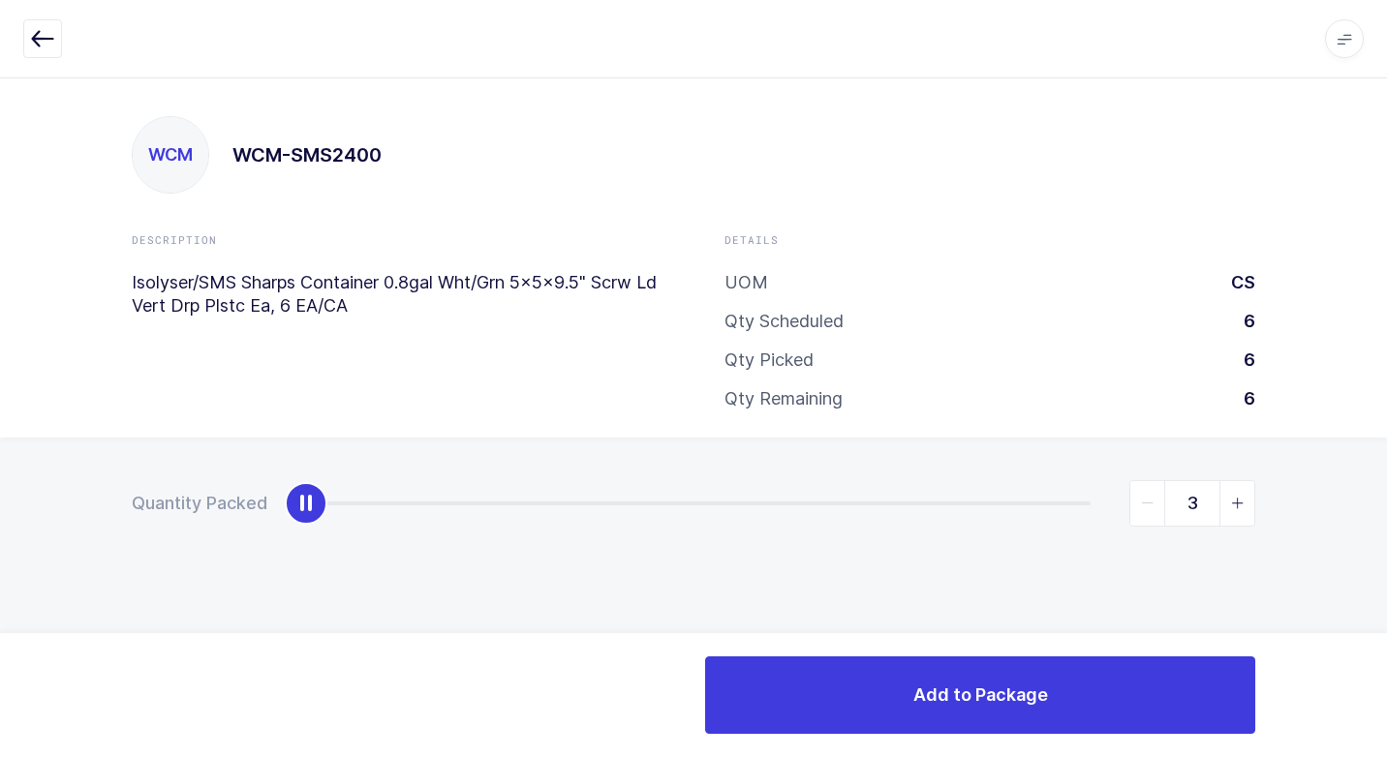
type input "6"
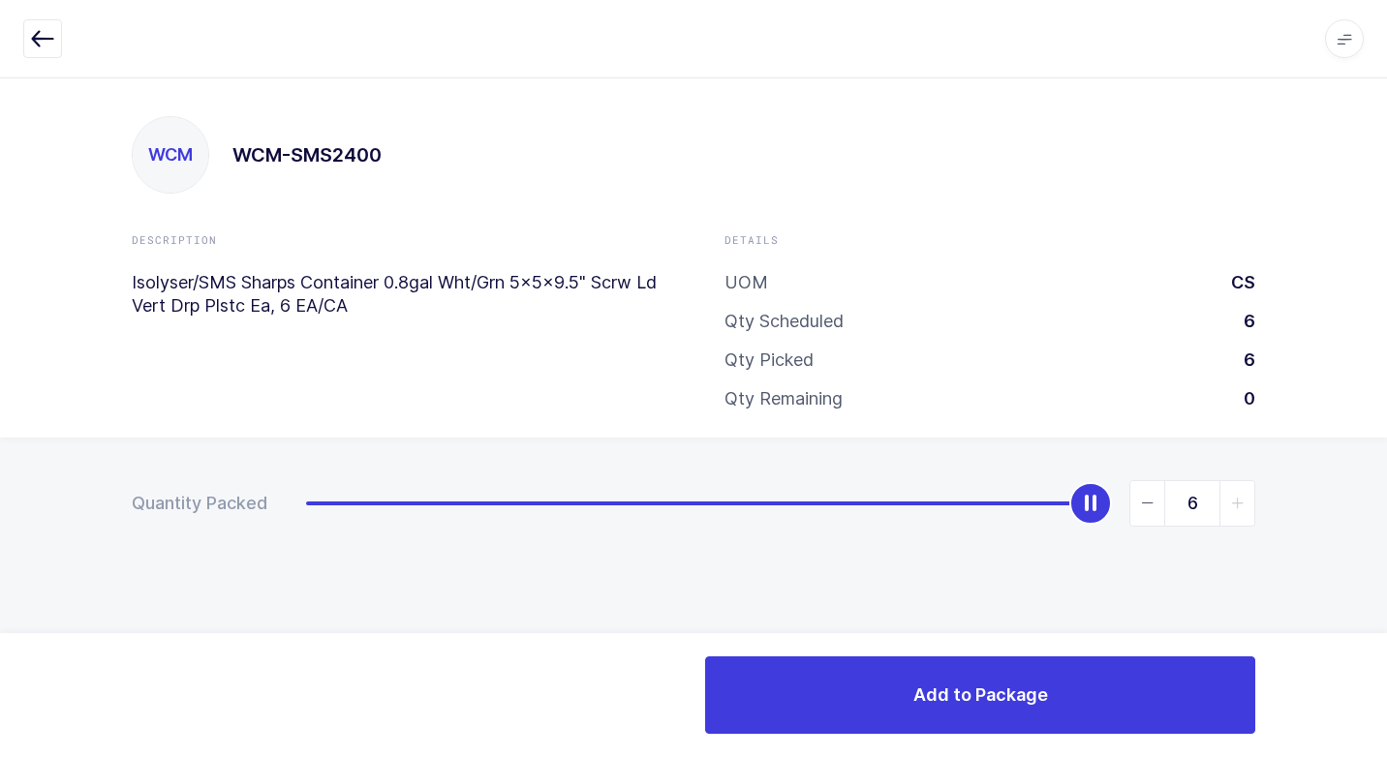
drag, startPoint x: 304, startPoint y: 512, endPoint x: 1077, endPoint y: 635, distance: 782.4
click at [1386, 538] on div "Quantity Packed 6" at bounding box center [693, 571] width 1387 height 267
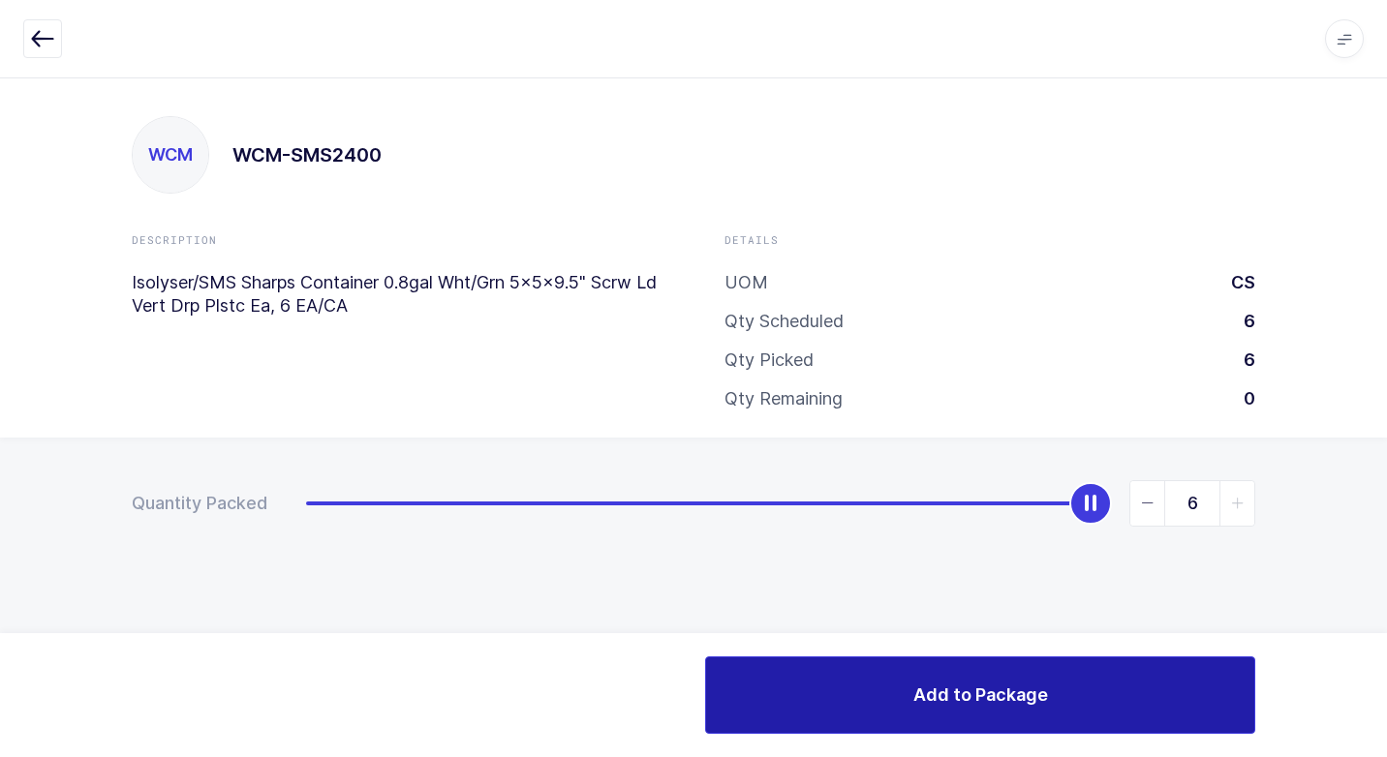
click at [833, 675] on button "Add to Package" at bounding box center [980, 694] width 550 height 77
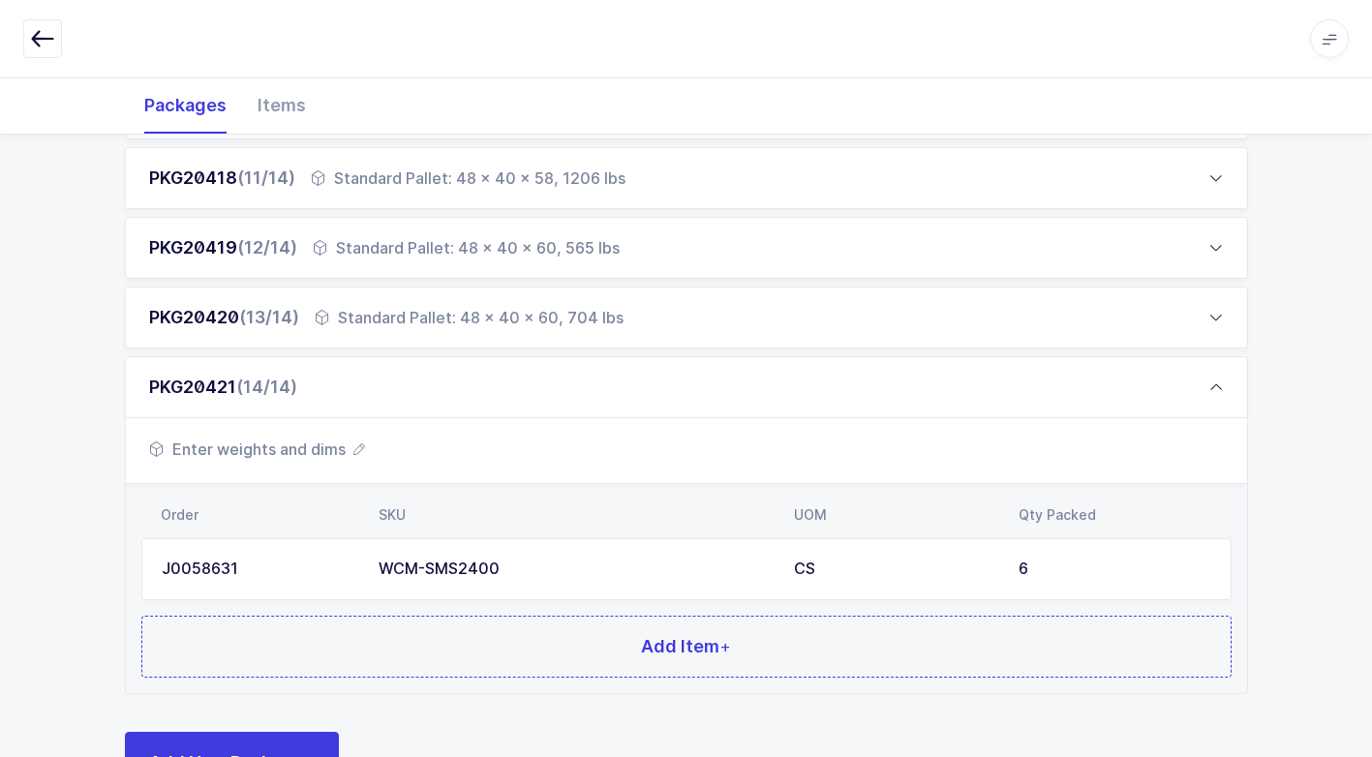
scroll to position [1054, 0]
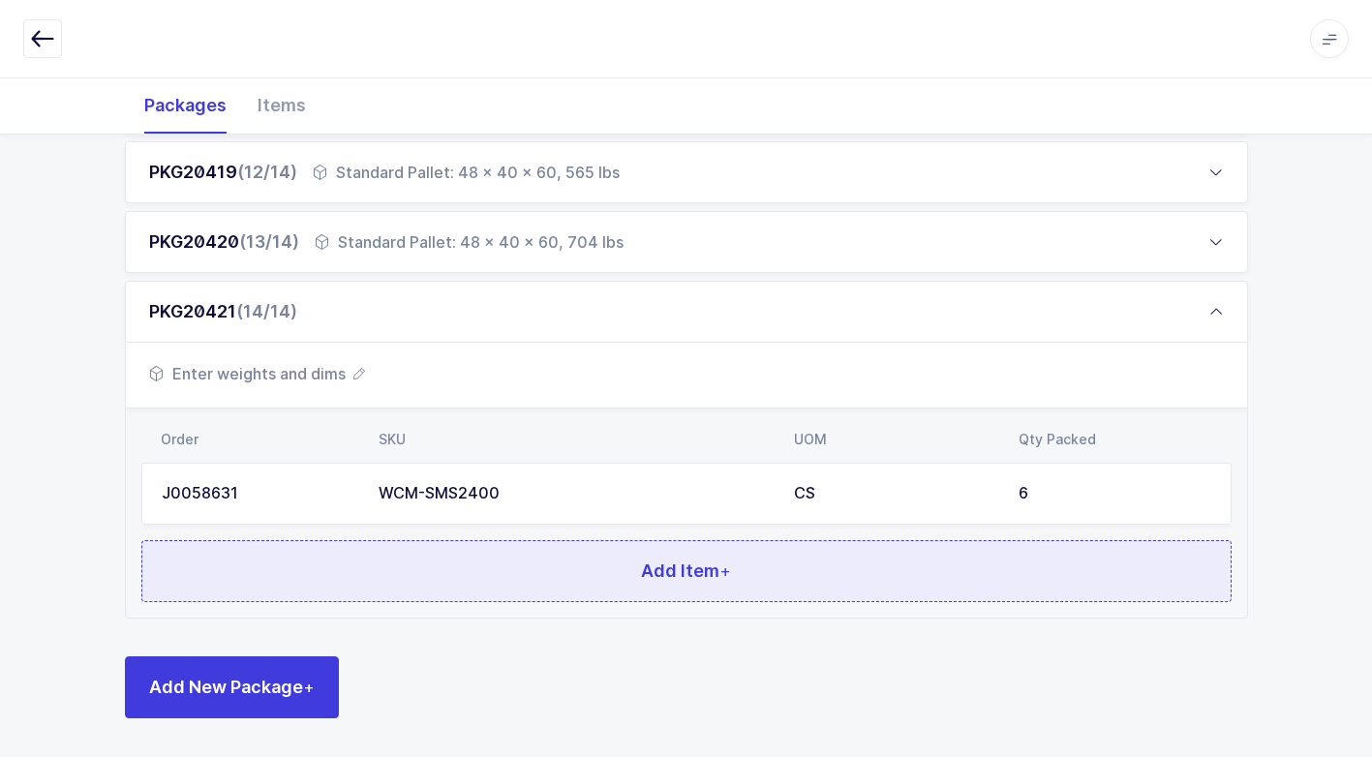
click at [530, 582] on button "Add Item +" at bounding box center [686, 571] width 1090 height 62
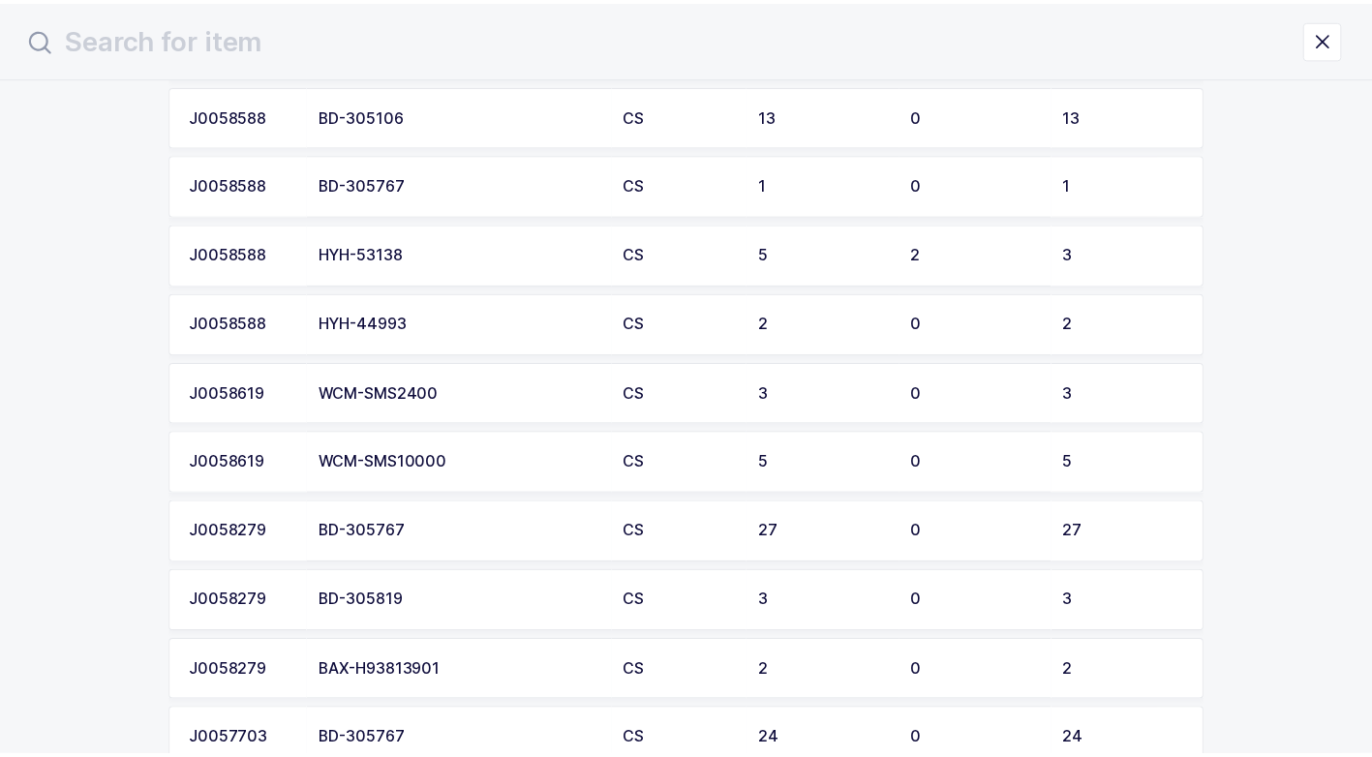
scroll to position [581, 0]
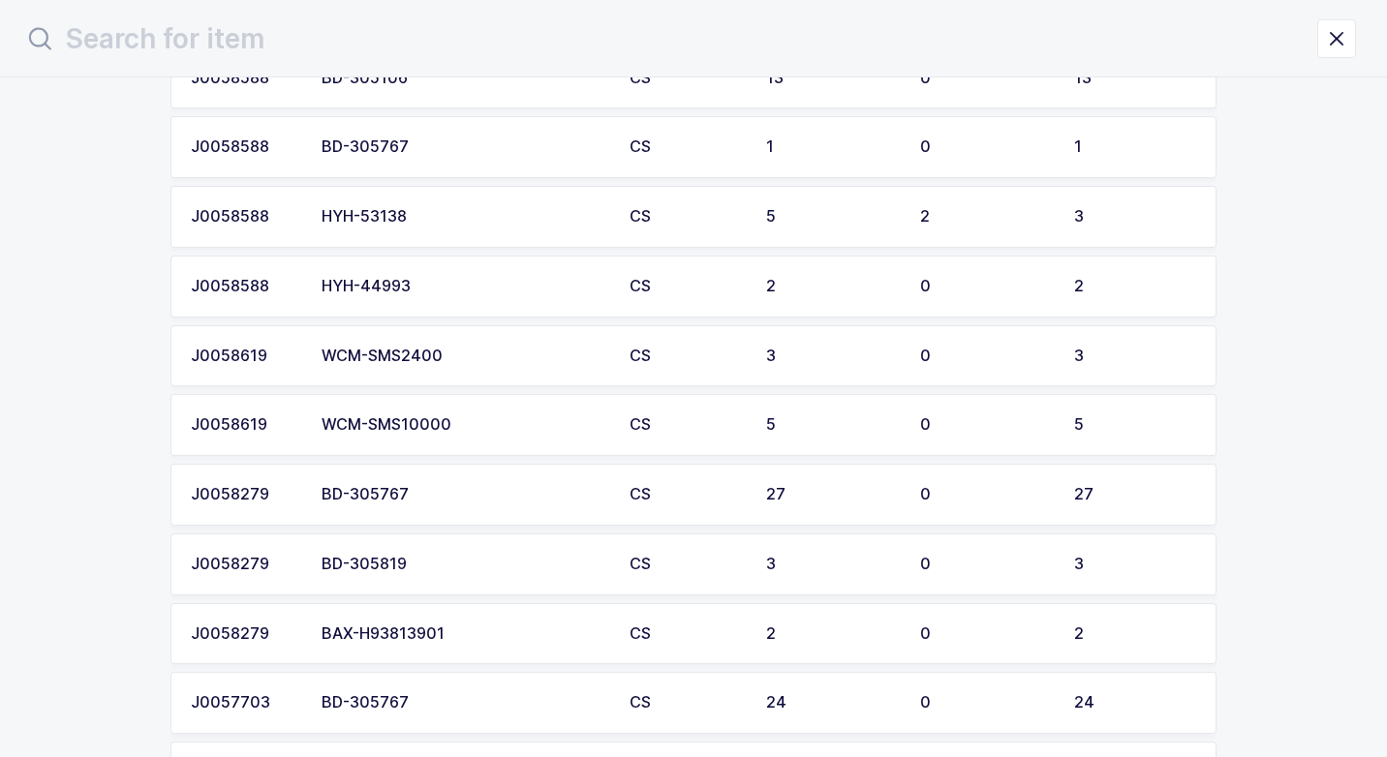
click at [449, 350] on div "WCM-SMS2400" at bounding box center [463, 356] width 285 height 17
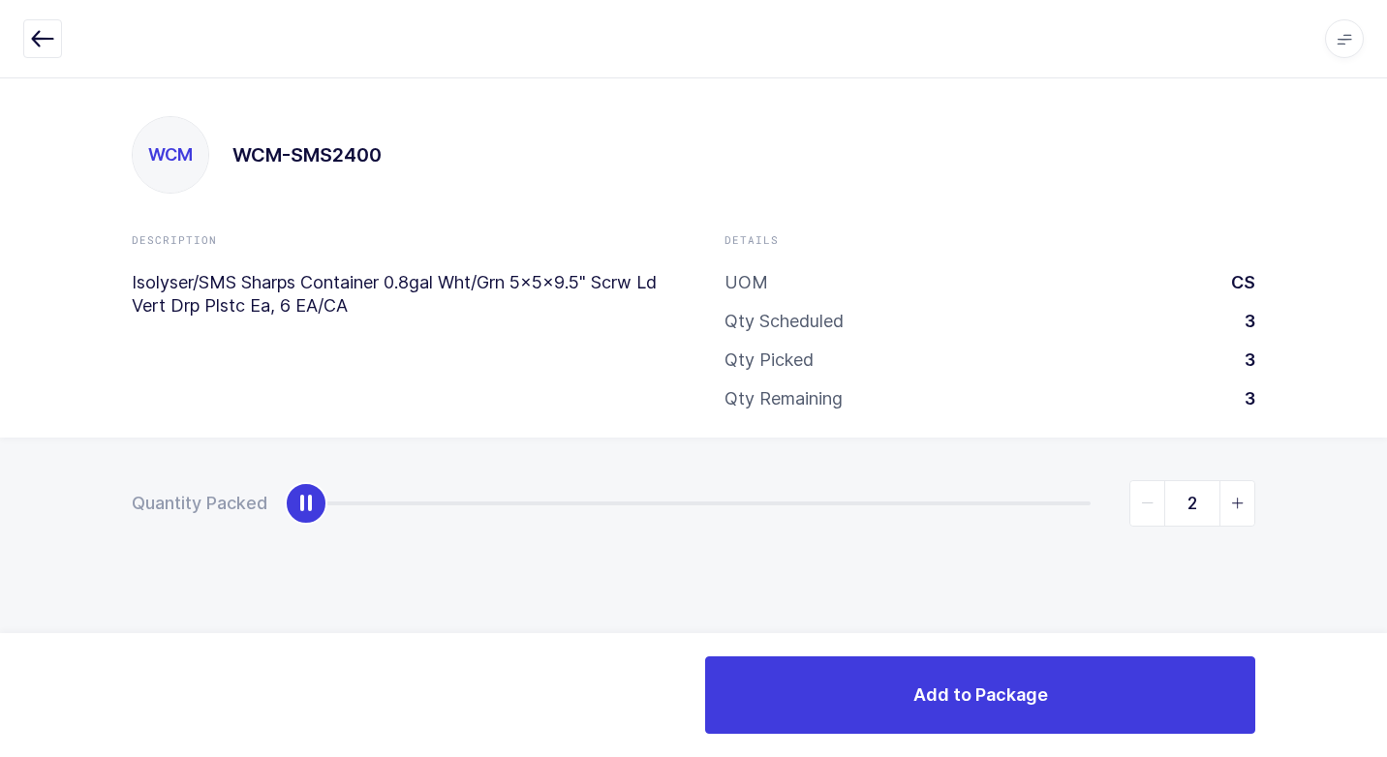
type input "3"
drag, startPoint x: 302, startPoint y: 513, endPoint x: 1236, endPoint y: 569, distance: 936.0
click at [1386, 522] on html "Apps Core [GEOGRAPHIC_DATA] Admin Mission Control Purchasing [PERSON_NAME] Logo…" at bounding box center [693, 378] width 1387 height 757
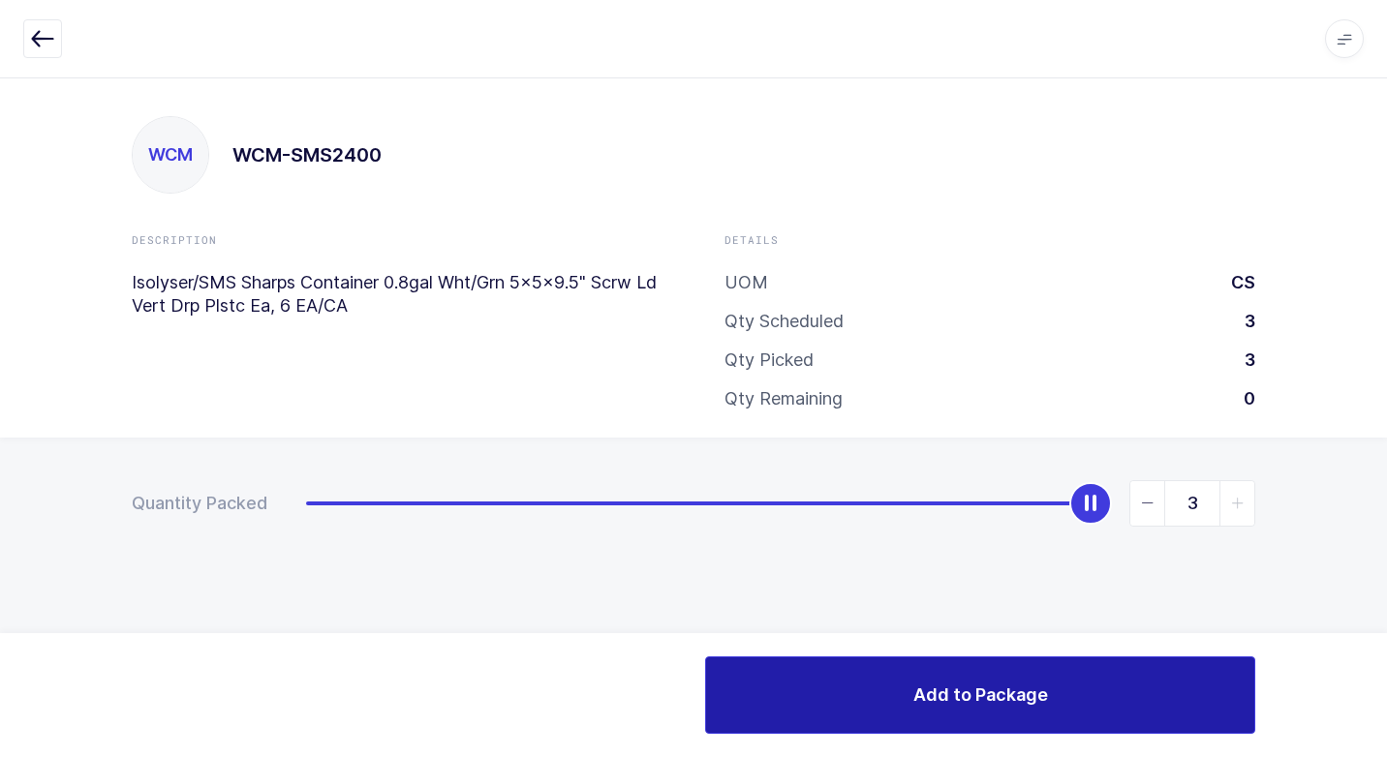
click at [863, 698] on button "Add to Package" at bounding box center [980, 694] width 550 height 77
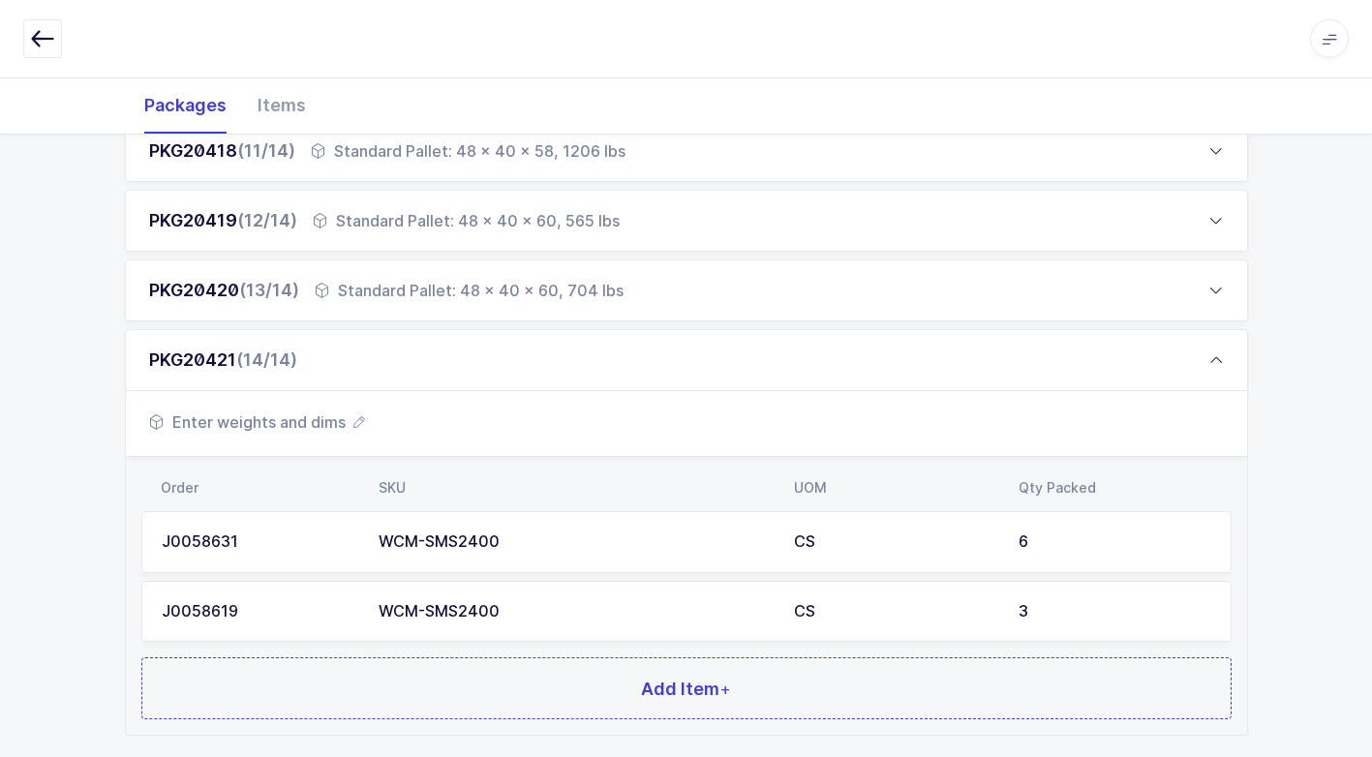
scroll to position [1123, 0]
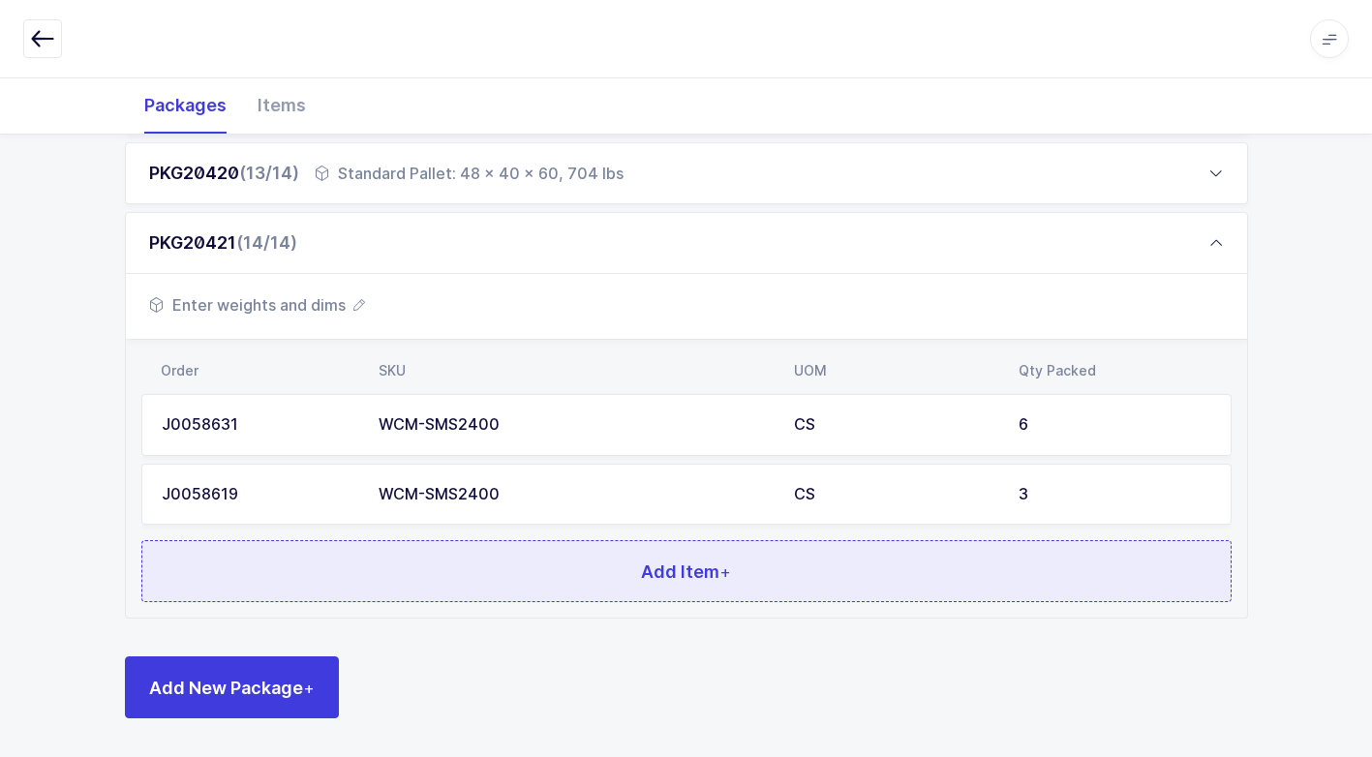
click at [376, 573] on button "Add Item +" at bounding box center [686, 571] width 1090 height 62
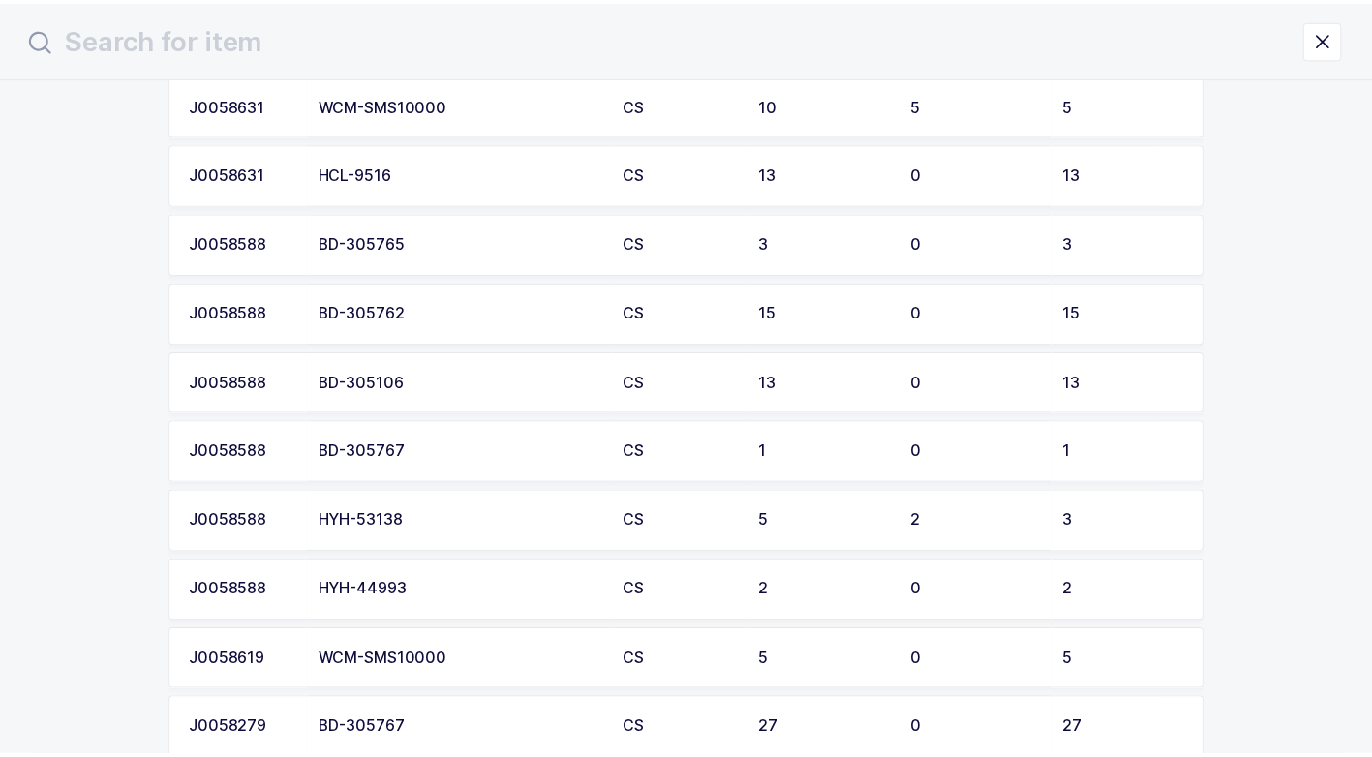
scroll to position [290, 0]
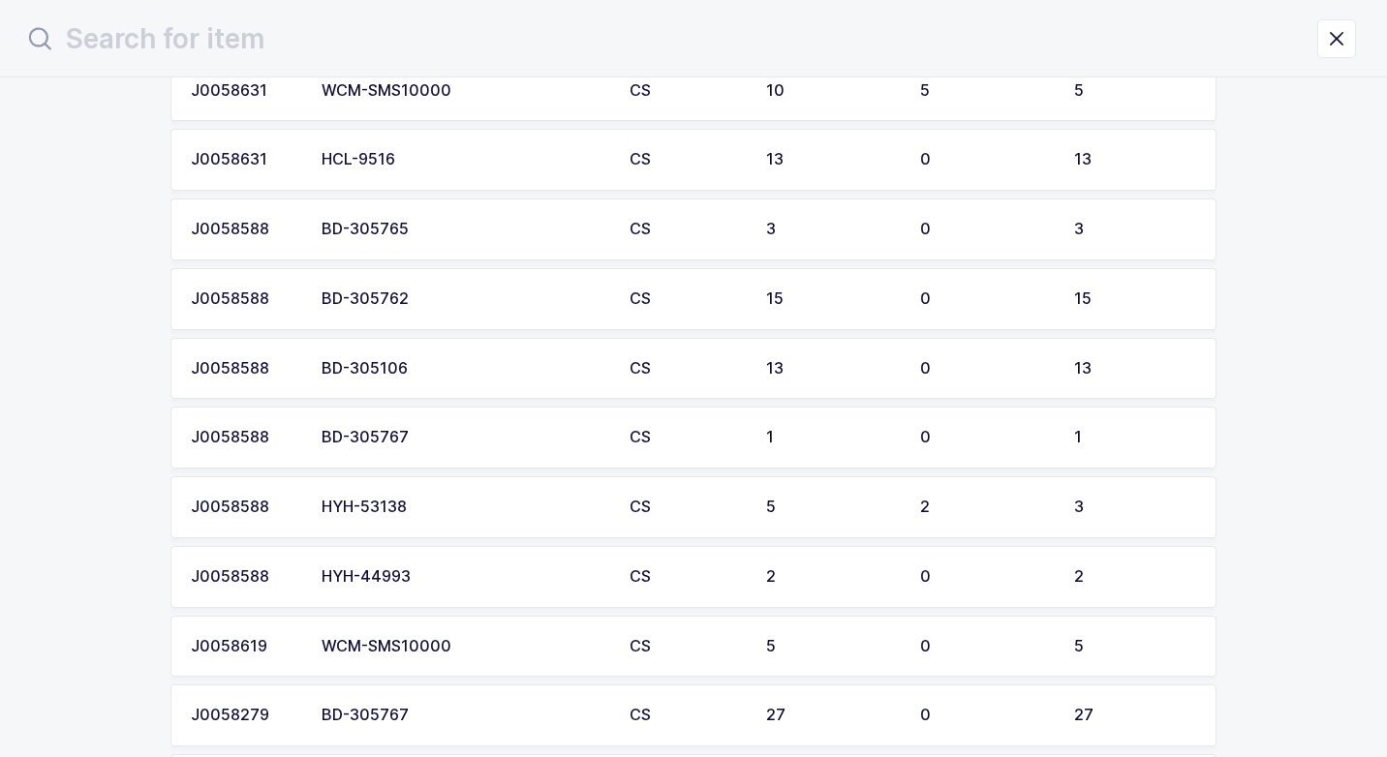
click at [447, 506] on div "HYH-53138" at bounding box center [463, 507] width 285 height 17
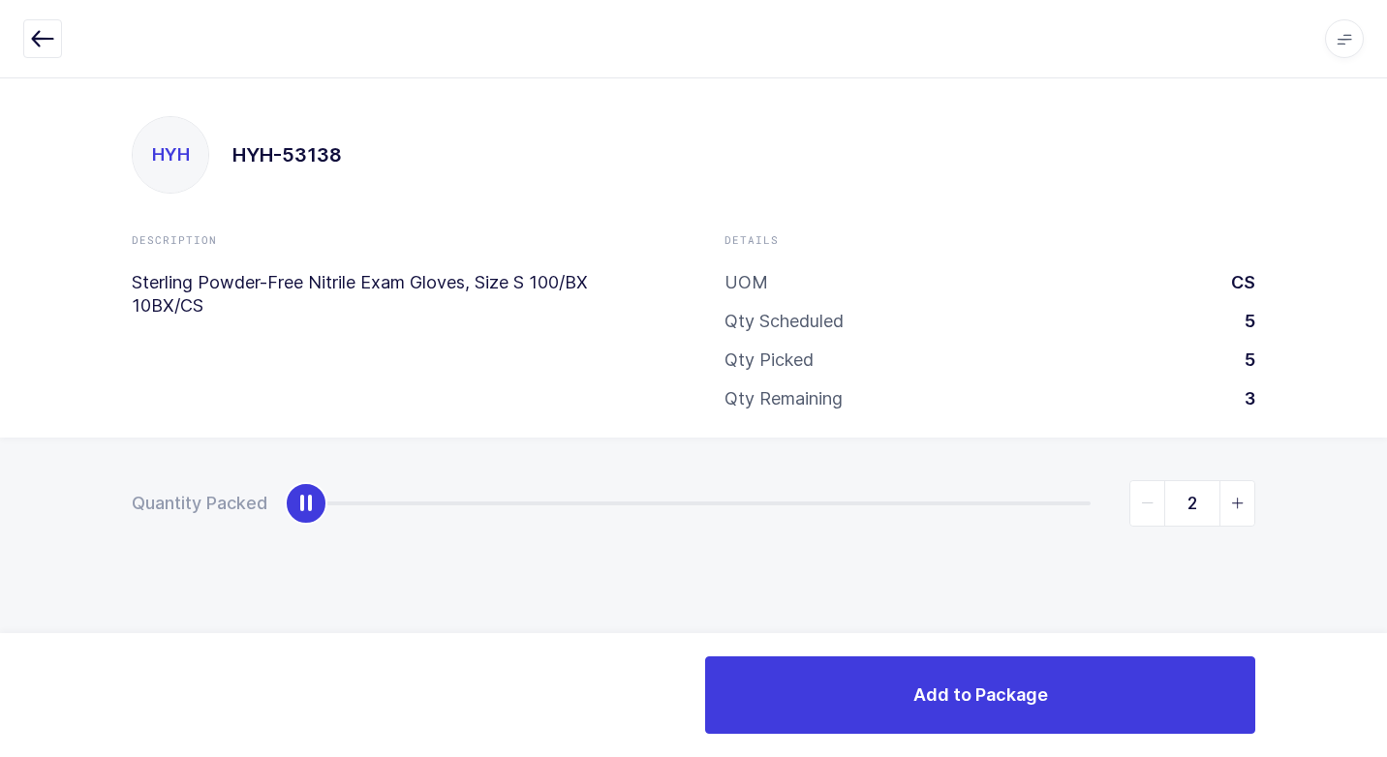
type input "3"
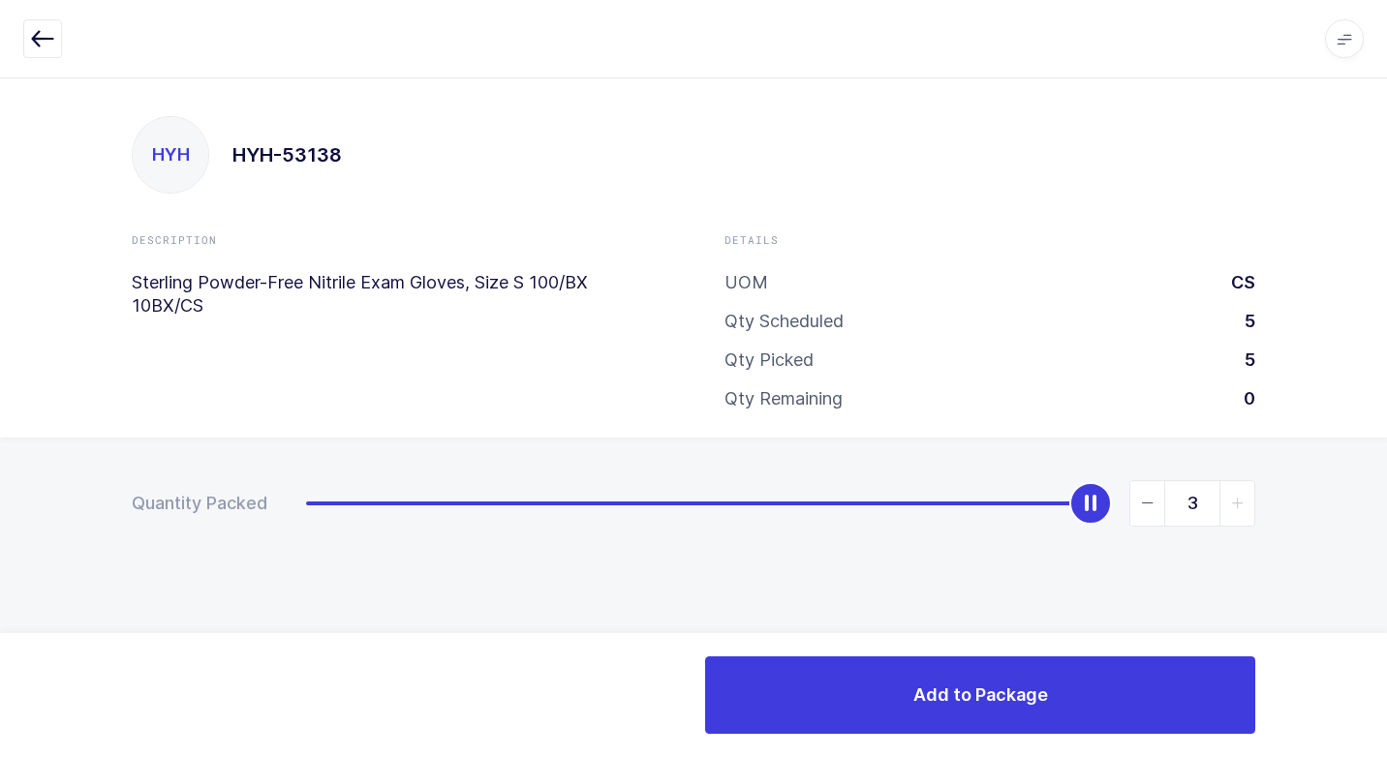
drag, startPoint x: 308, startPoint y: 506, endPoint x: 1239, endPoint y: 594, distance: 935.5
click at [1363, 536] on div "Quantity Packed 3" at bounding box center [693, 571] width 1387 height 267
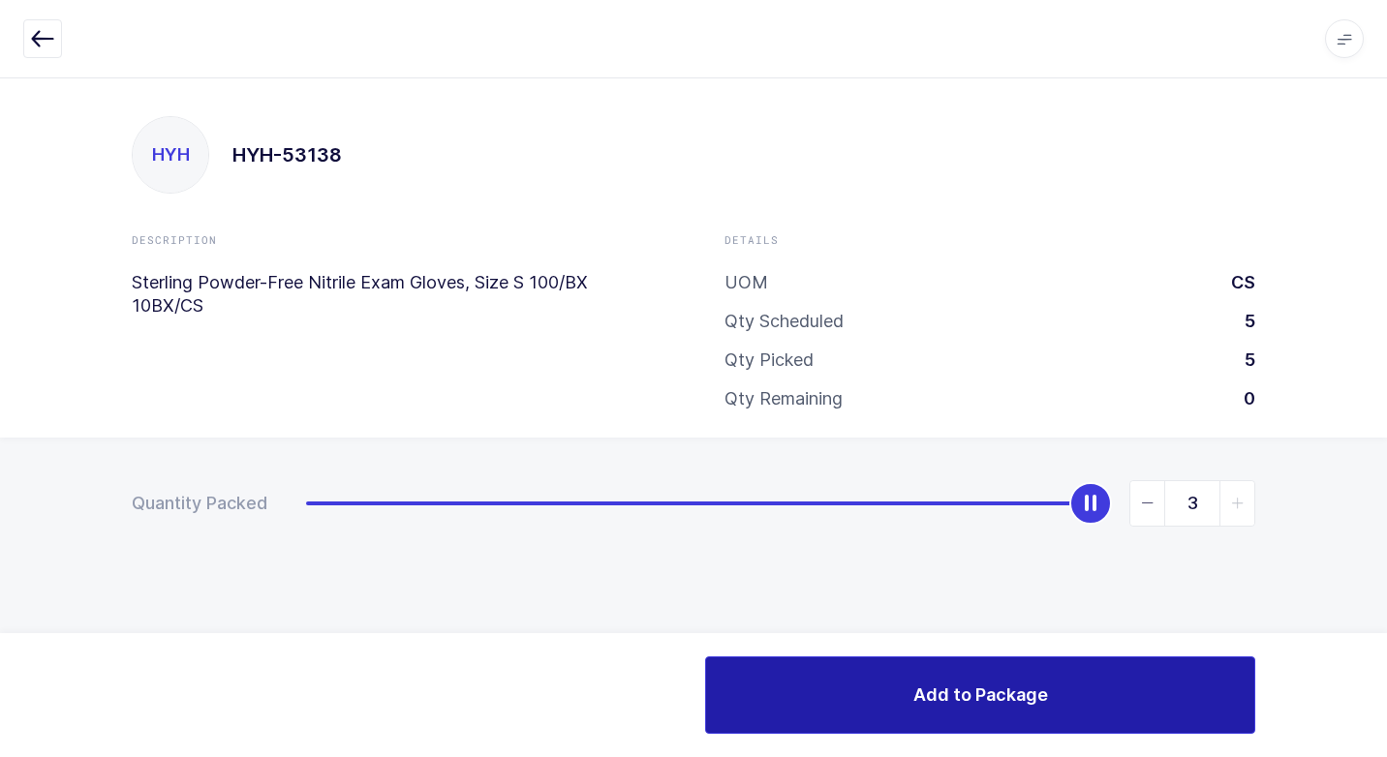
click at [922, 703] on button "Add to Package" at bounding box center [980, 694] width 550 height 77
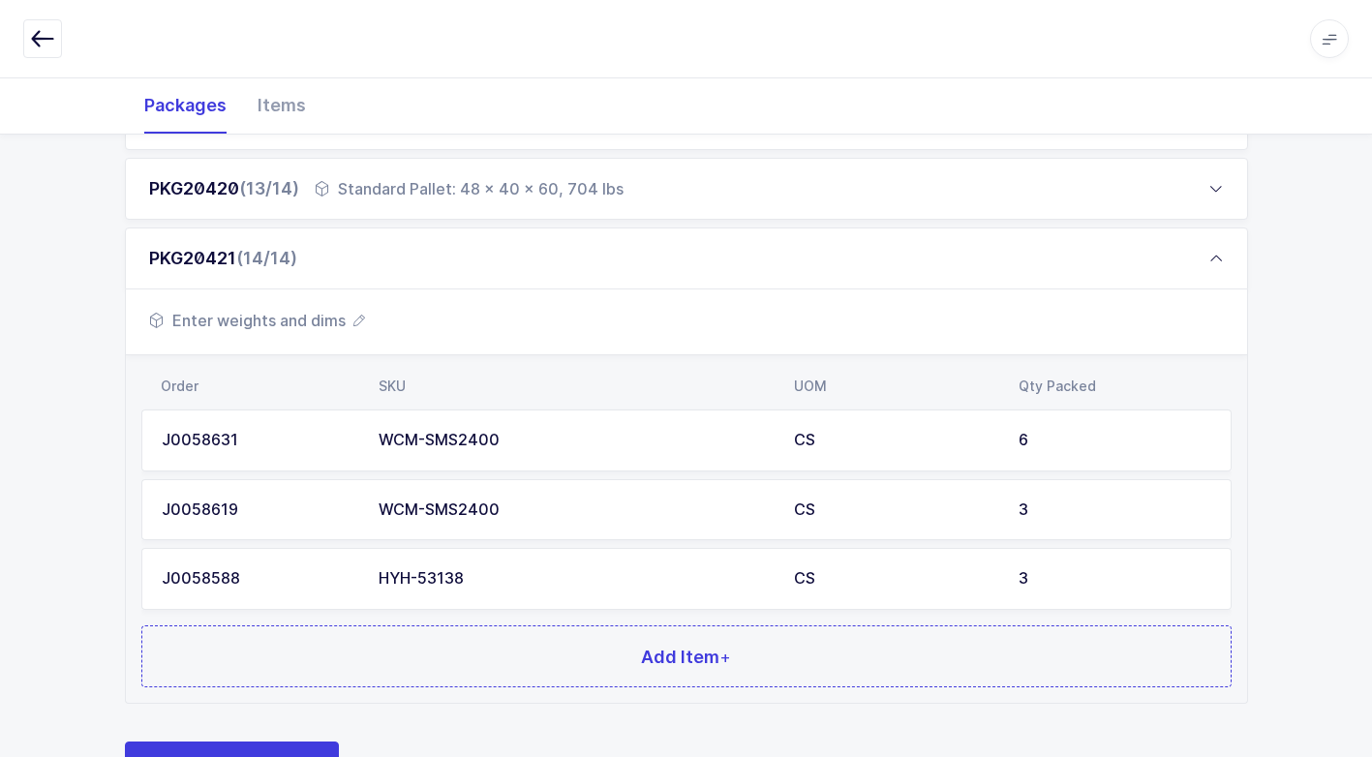
scroll to position [1193, 0]
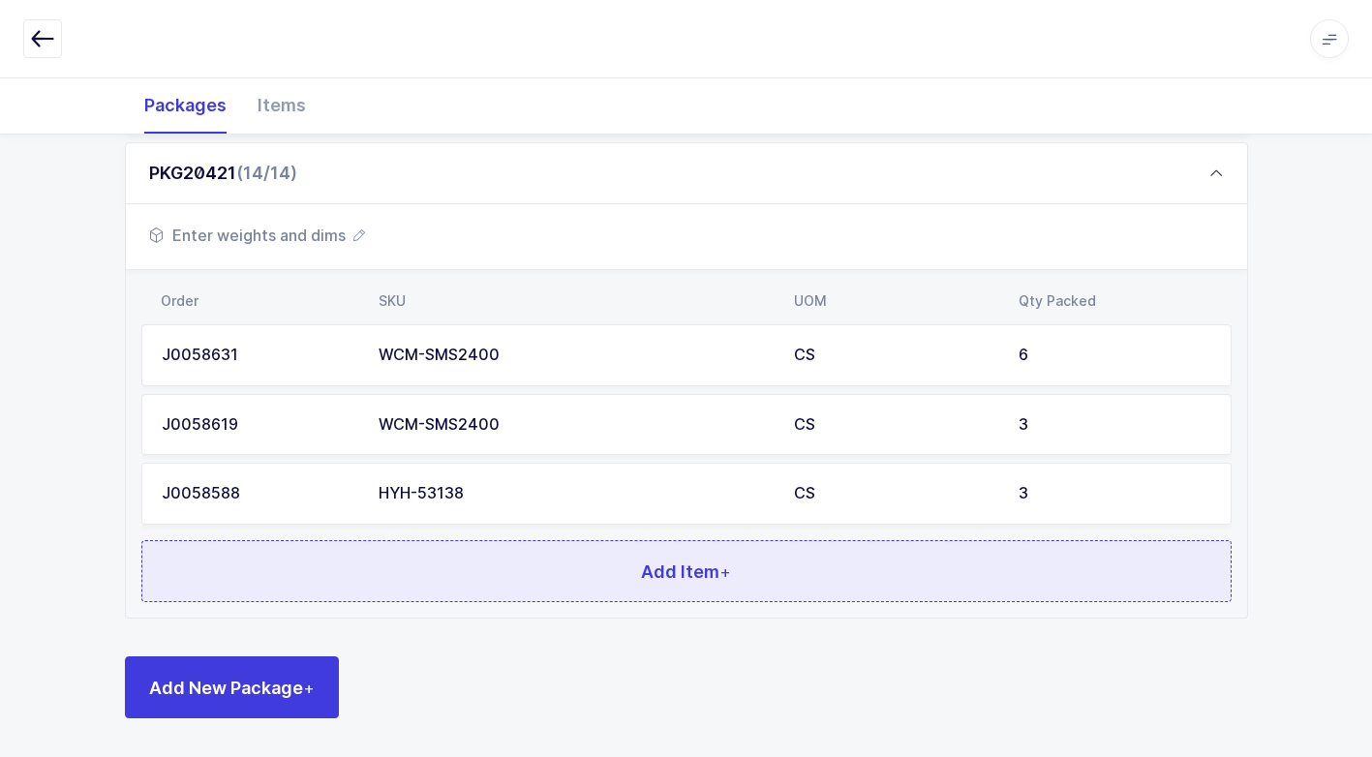
click at [623, 581] on button "Add Item +" at bounding box center [686, 571] width 1090 height 62
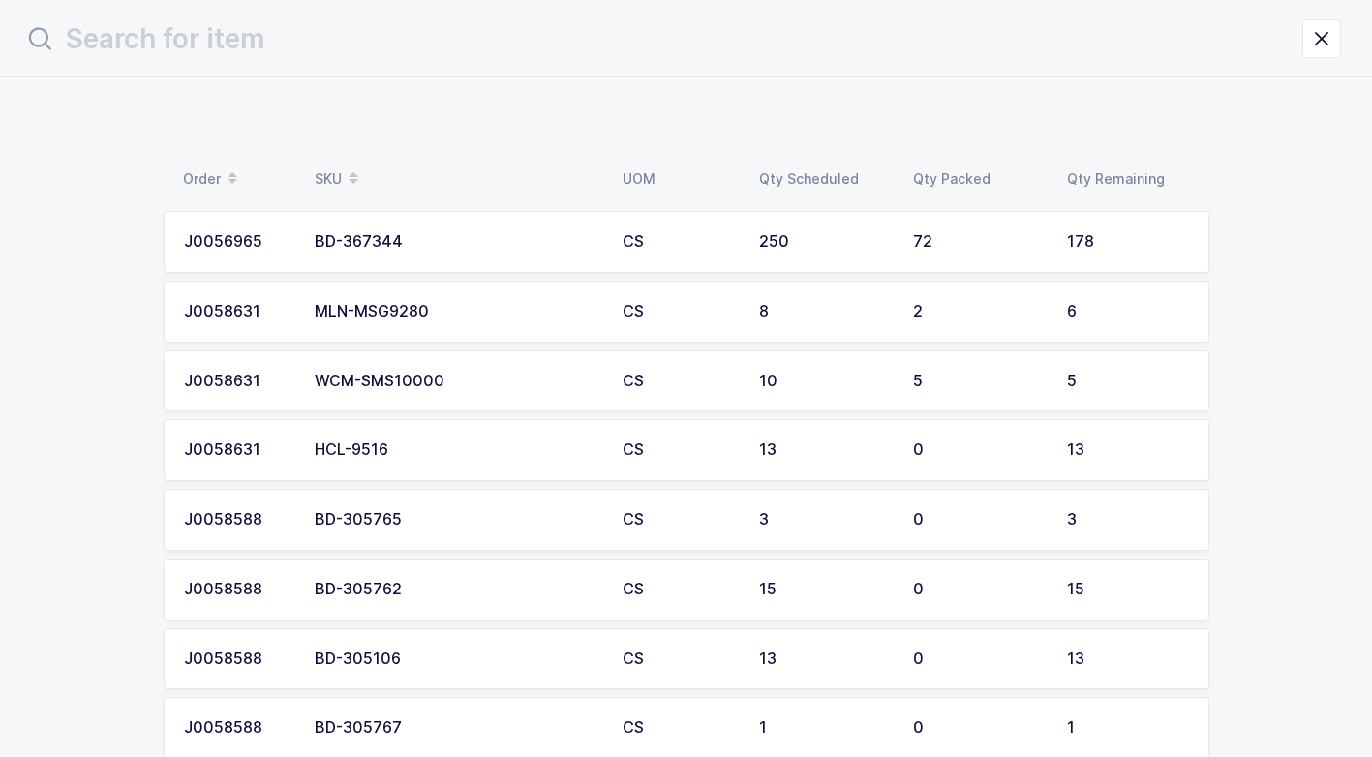
scroll to position [0, 0]
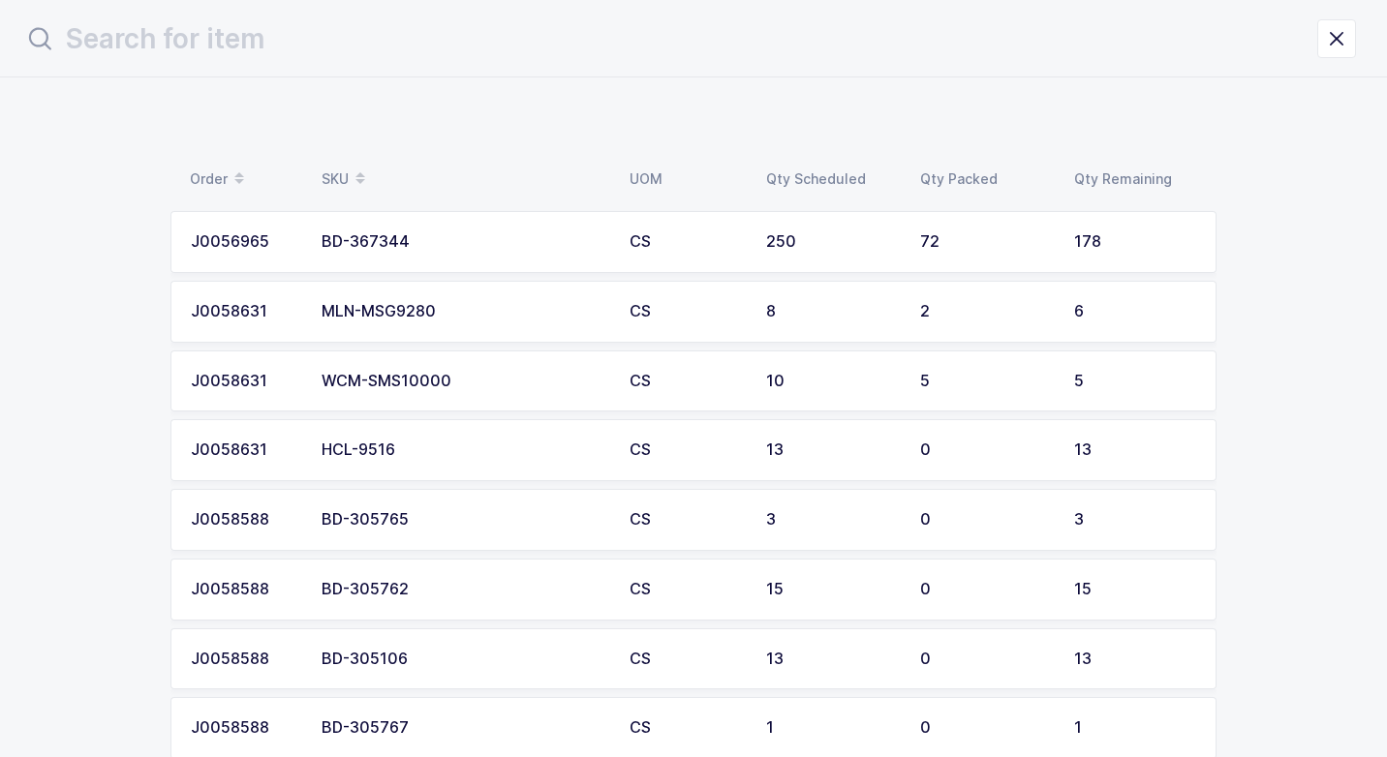
click at [505, 380] on div "WCM-SMS10000" at bounding box center [463, 381] width 285 height 17
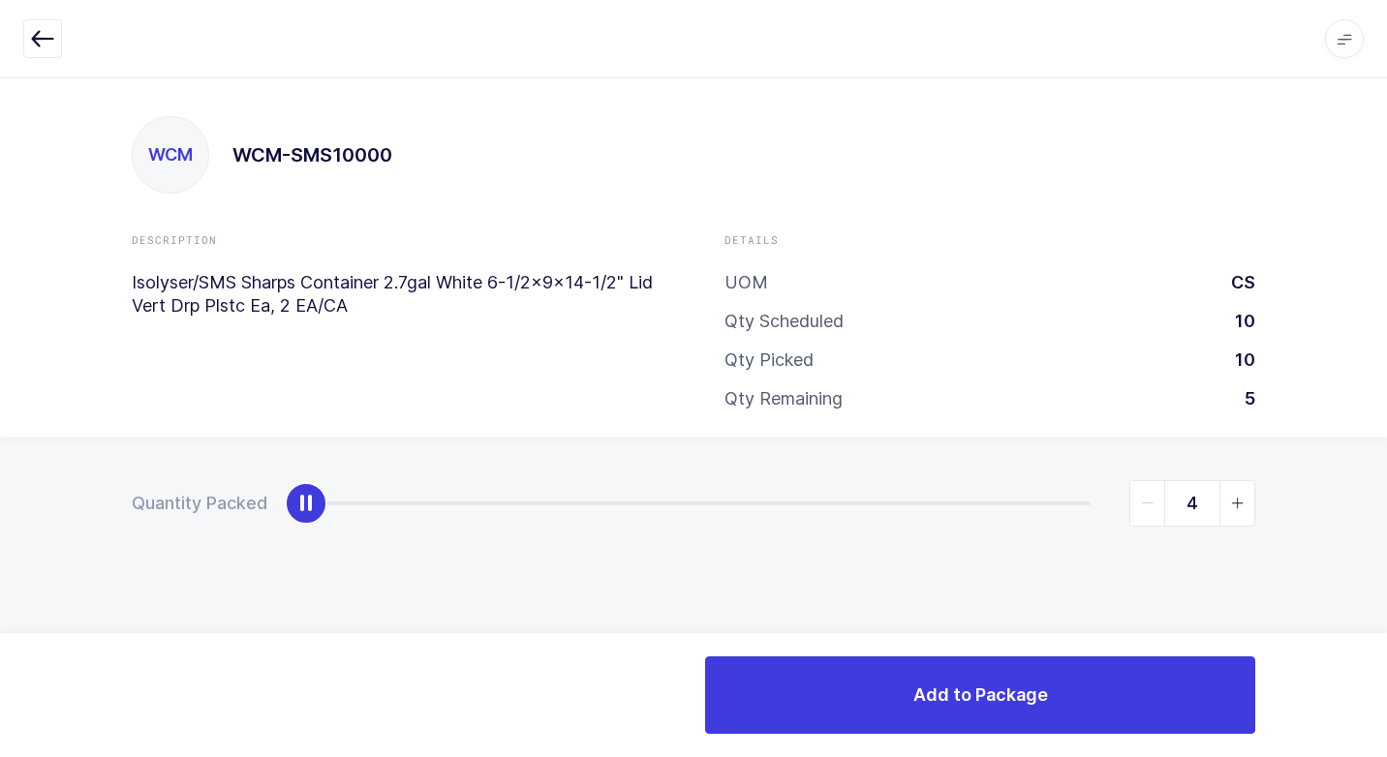
type input "5"
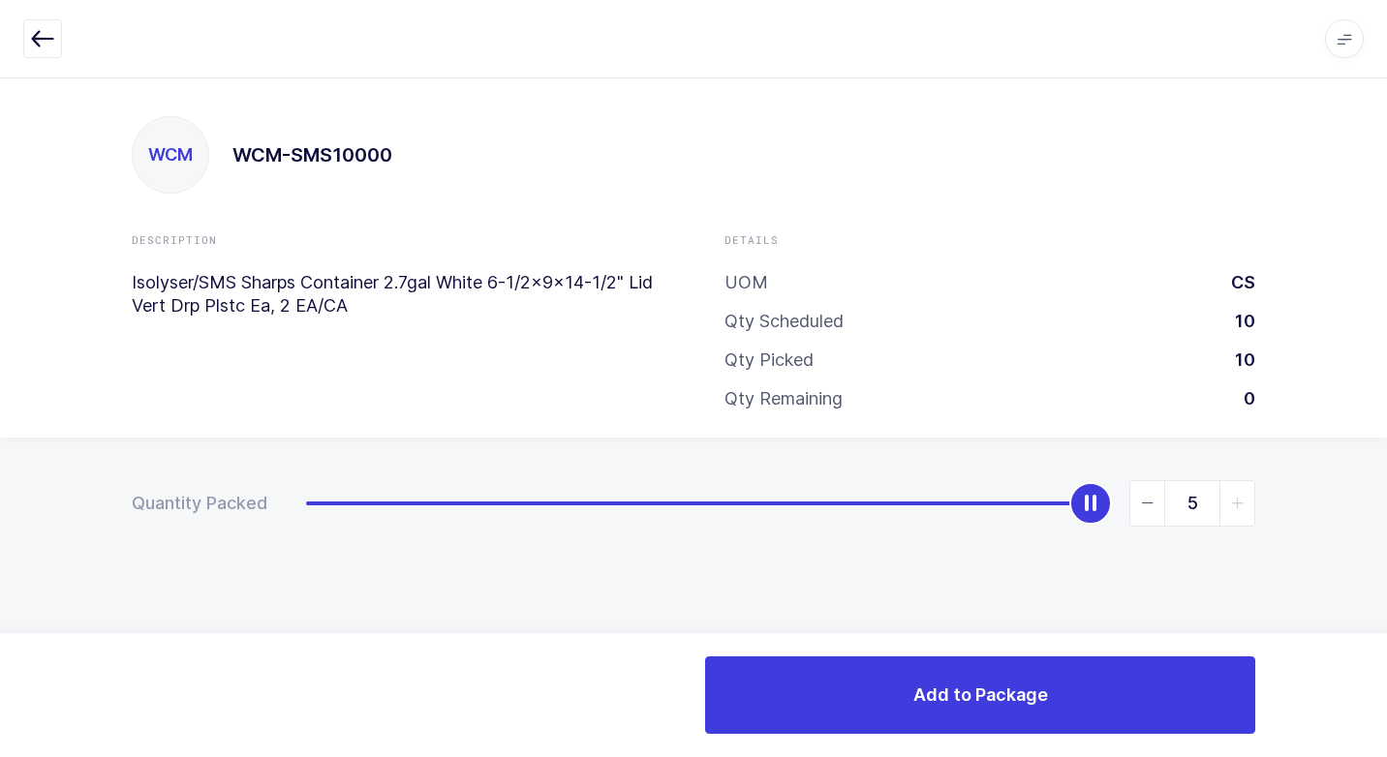
drag, startPoint x: 303, startPoint y: 510, endPoint x: 1323, endPoint y: 658, distance: 1030.3
click at [1386, 628] on html "Apps Core [GEOGRAPHIC_DATA] Admin Mission Control Purchasing [PERSON_NAME] Logo…" at bounding box center [693, 378] width 1387 height 757
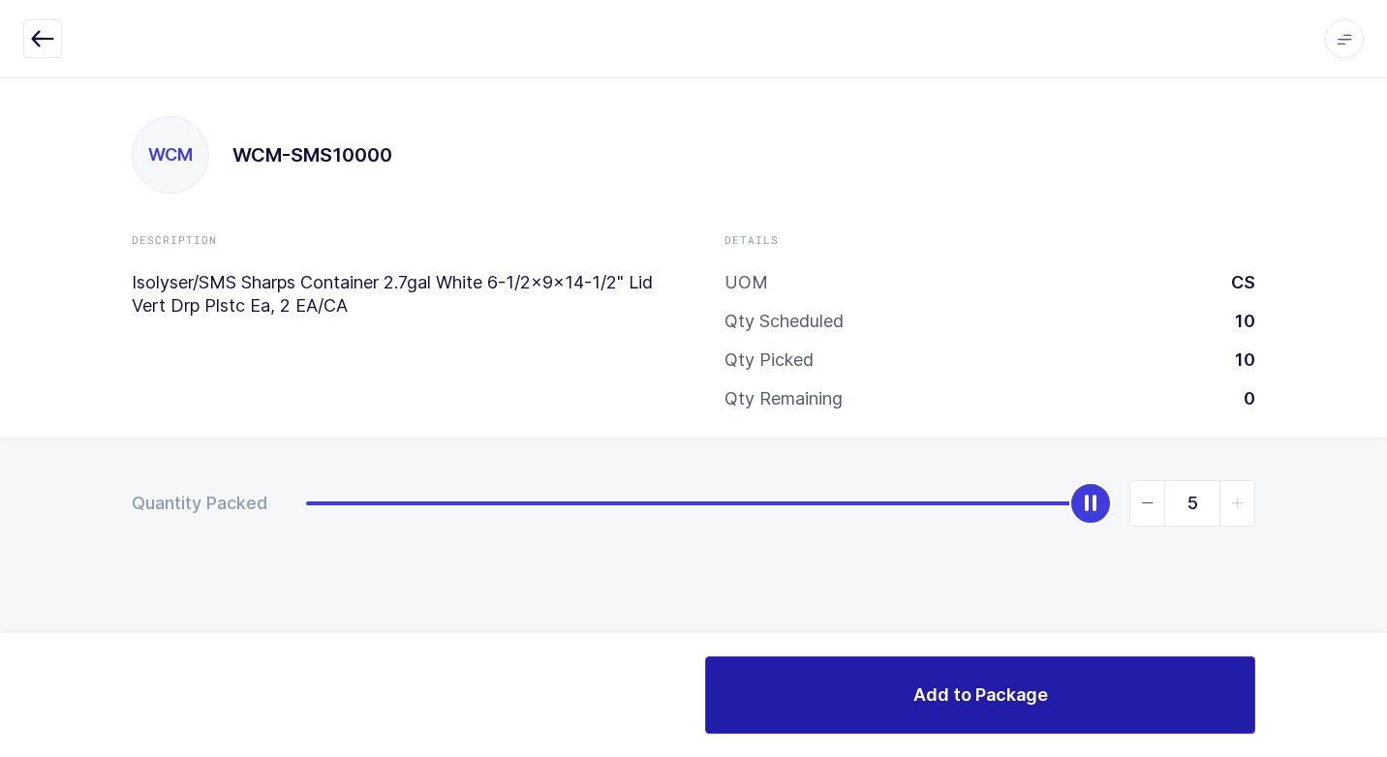
click at [976, 713] on button "Add to Package" at bounding box center [980, 694] width 550 height 77
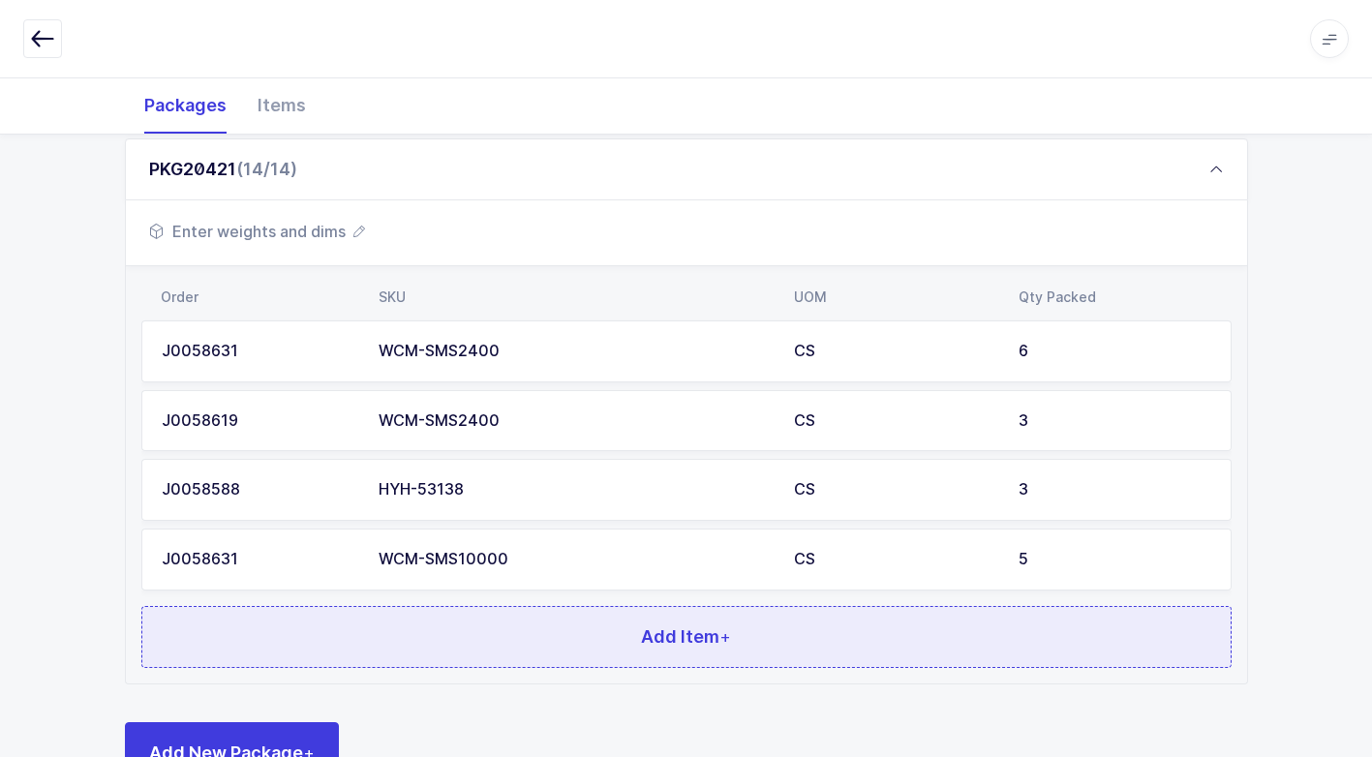
scroll to position [1263, 0]
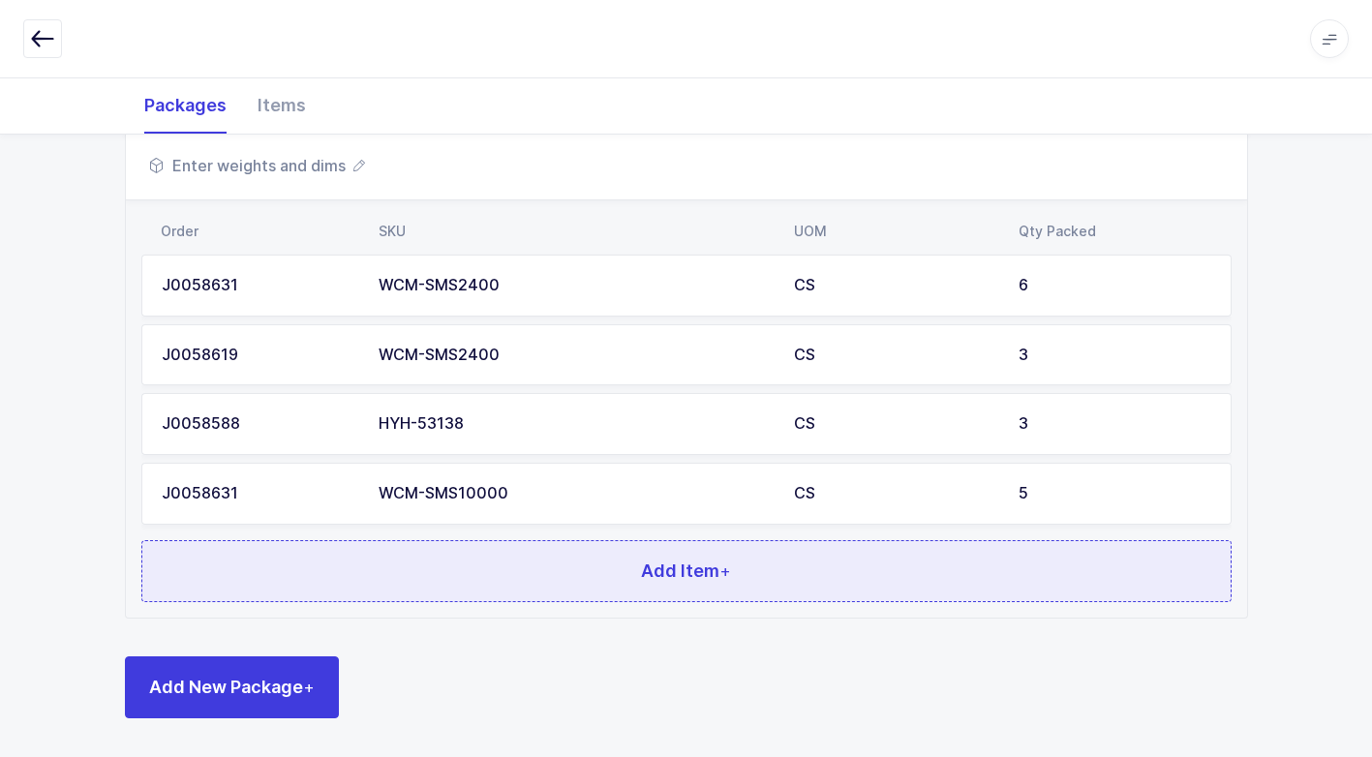
click at [587, 573] on button "Add Item +" at bounding box center [686, 571] width 1090 height 62
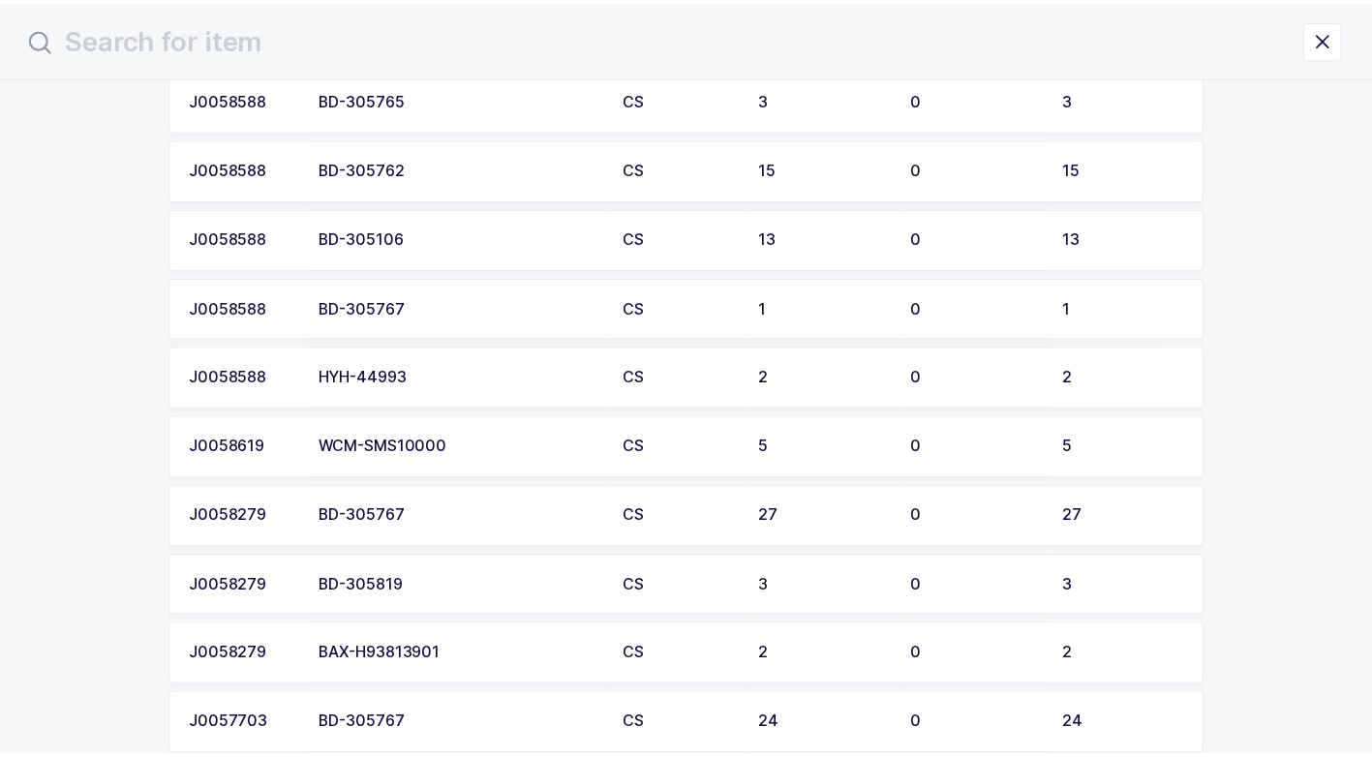
scroll to position [535, 0]
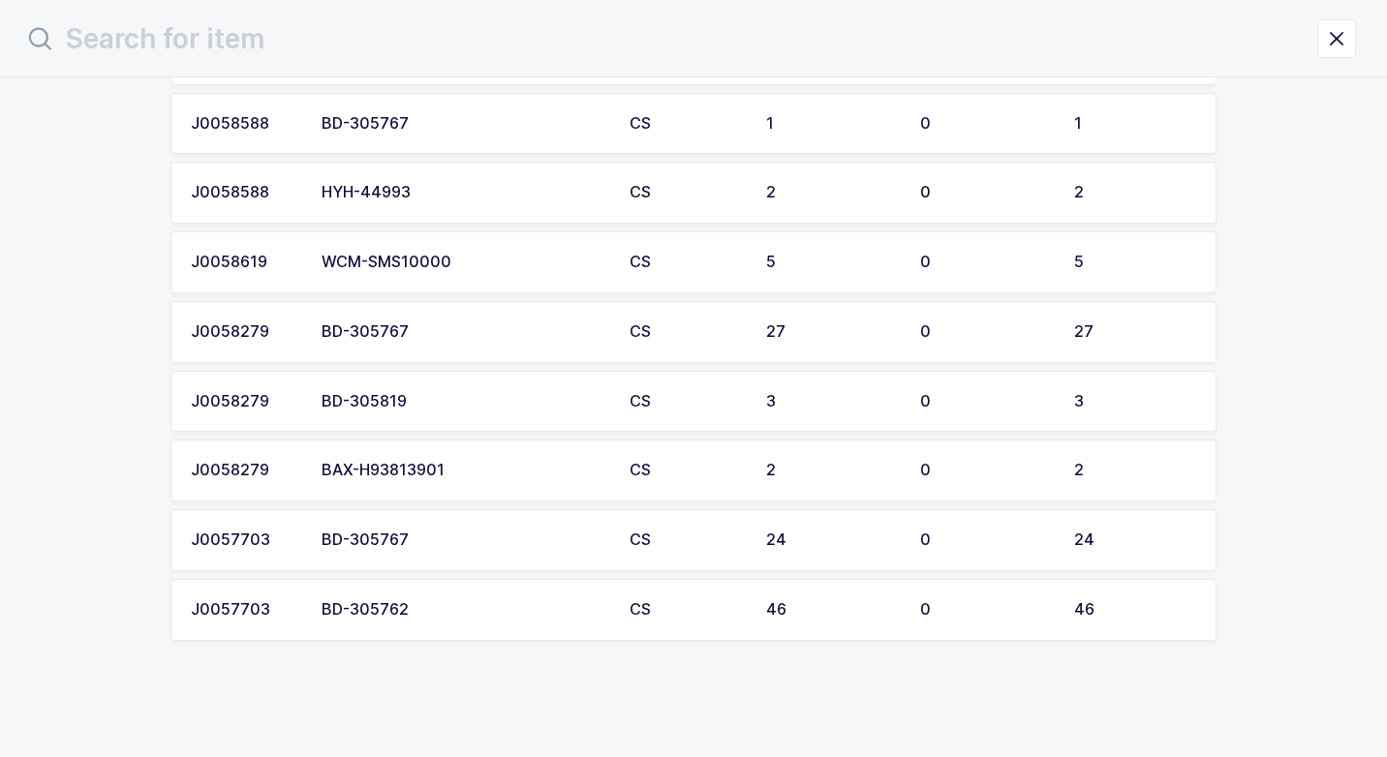
click at [497, 264] on div "WCM-SMS10000" at bounding box center [463, 262] width 285 height 17
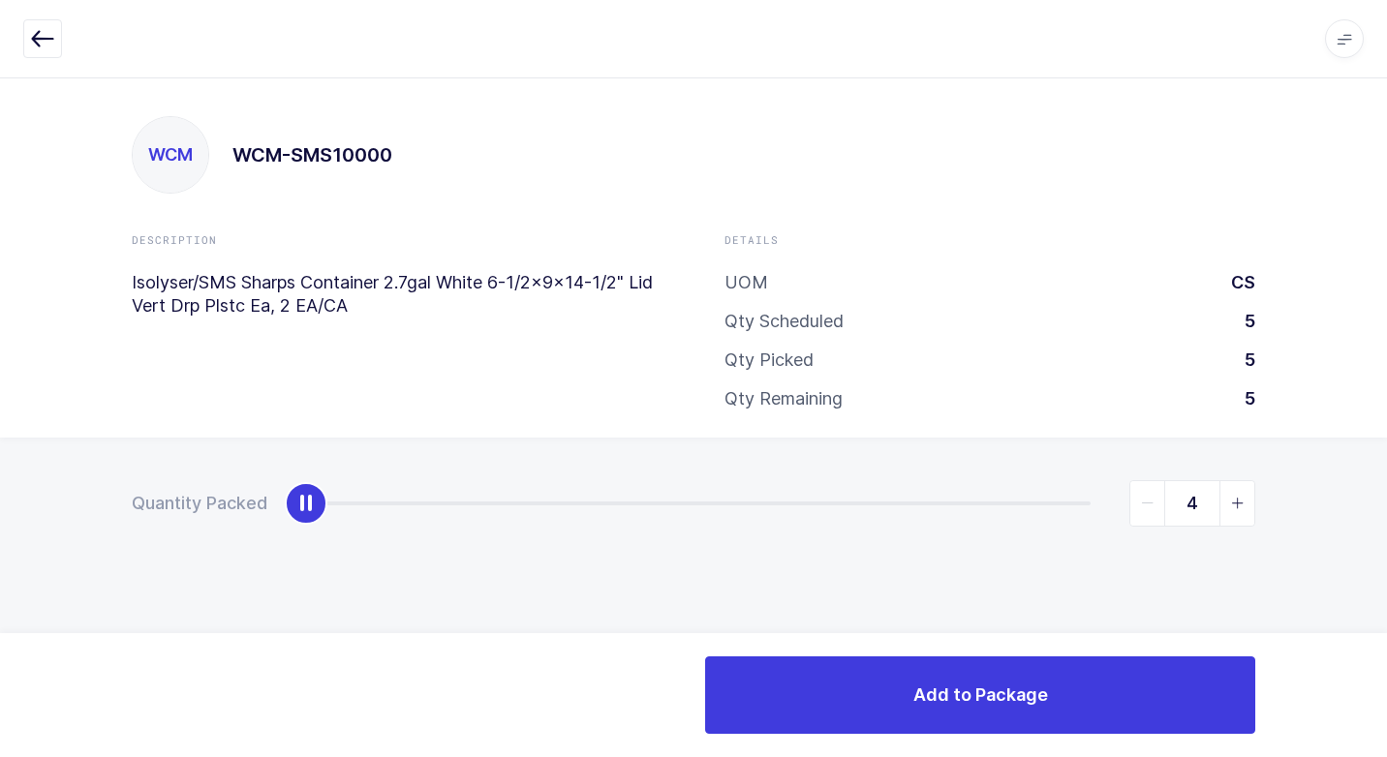
type input "5"
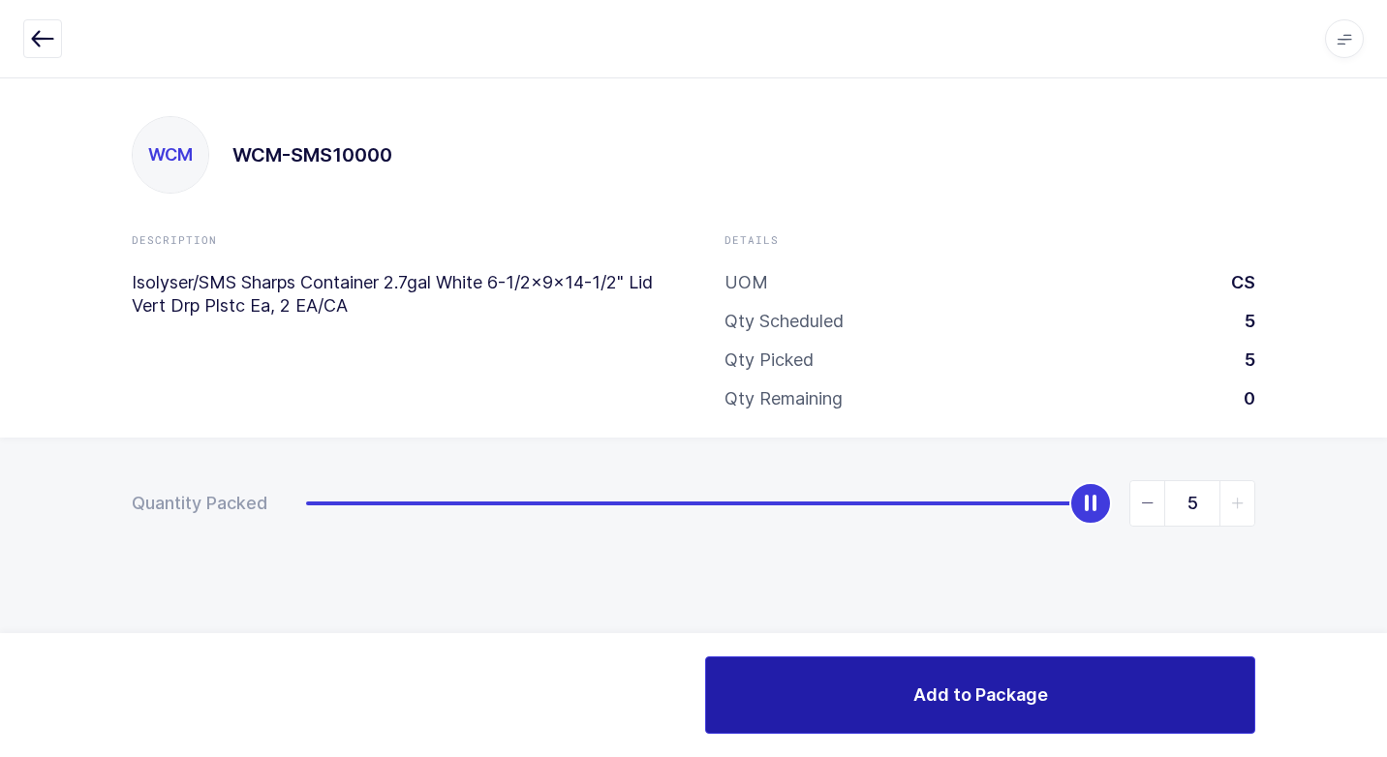
drag, startPoint x: 302, startPoint y: 512, endPoint x: 1205, endPoint y: 703, distance: 923.3
click at [1384, 622] on div "Quantity Packed 5" at bounding box center [693, 571] width 1387 height 267
click at [945, 699] on span "Add to Package" at bounding box center [980, 695] width 135 height 24
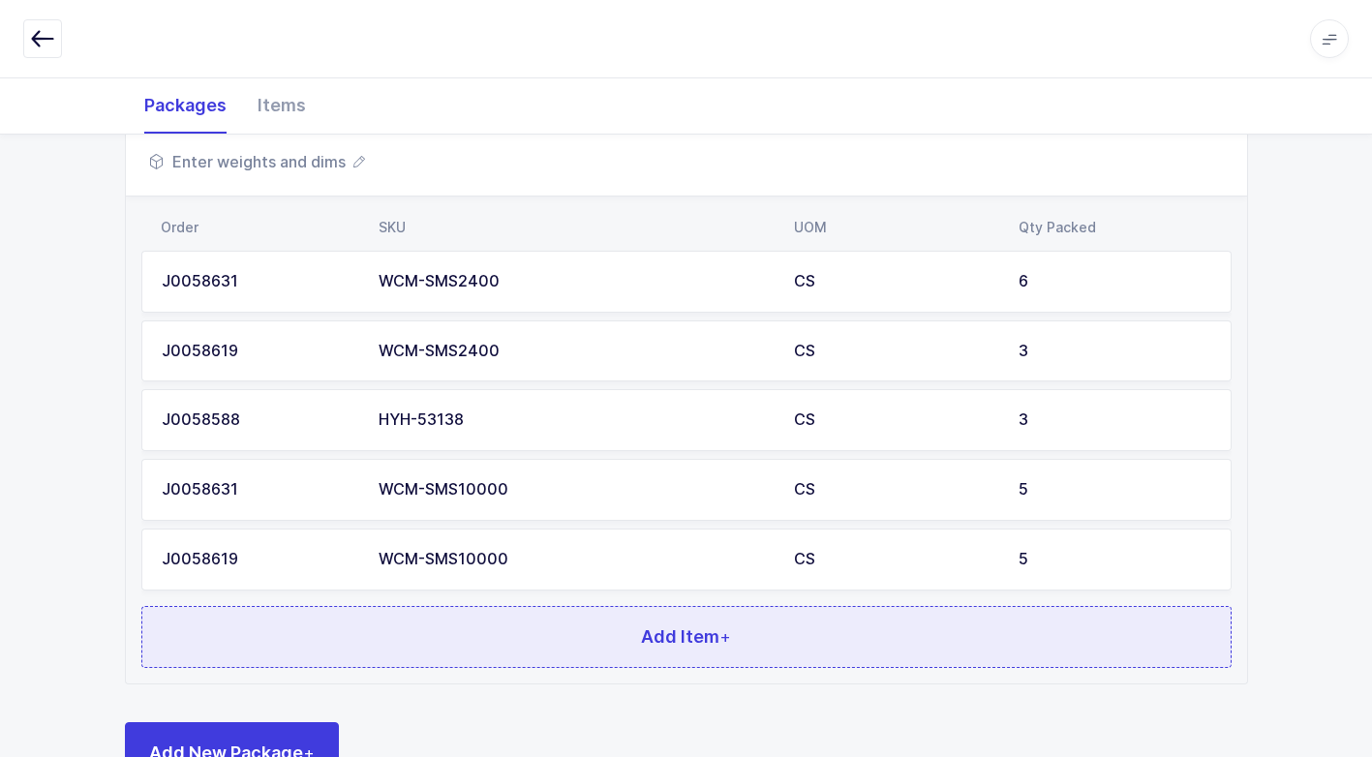
scroll to position [1332, 0]
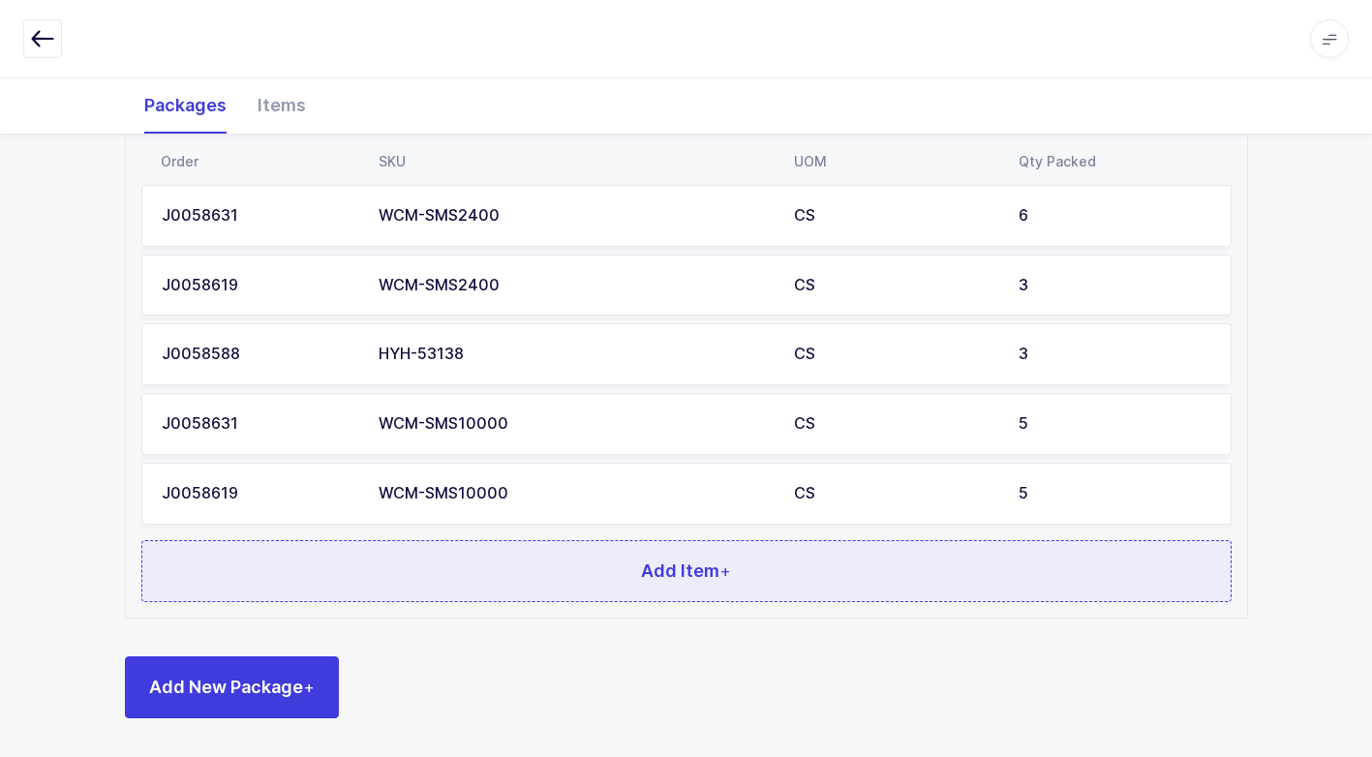
click at [580, 569] on button "Add Item +" at bounding box center [686, 571] width 1090 height 62
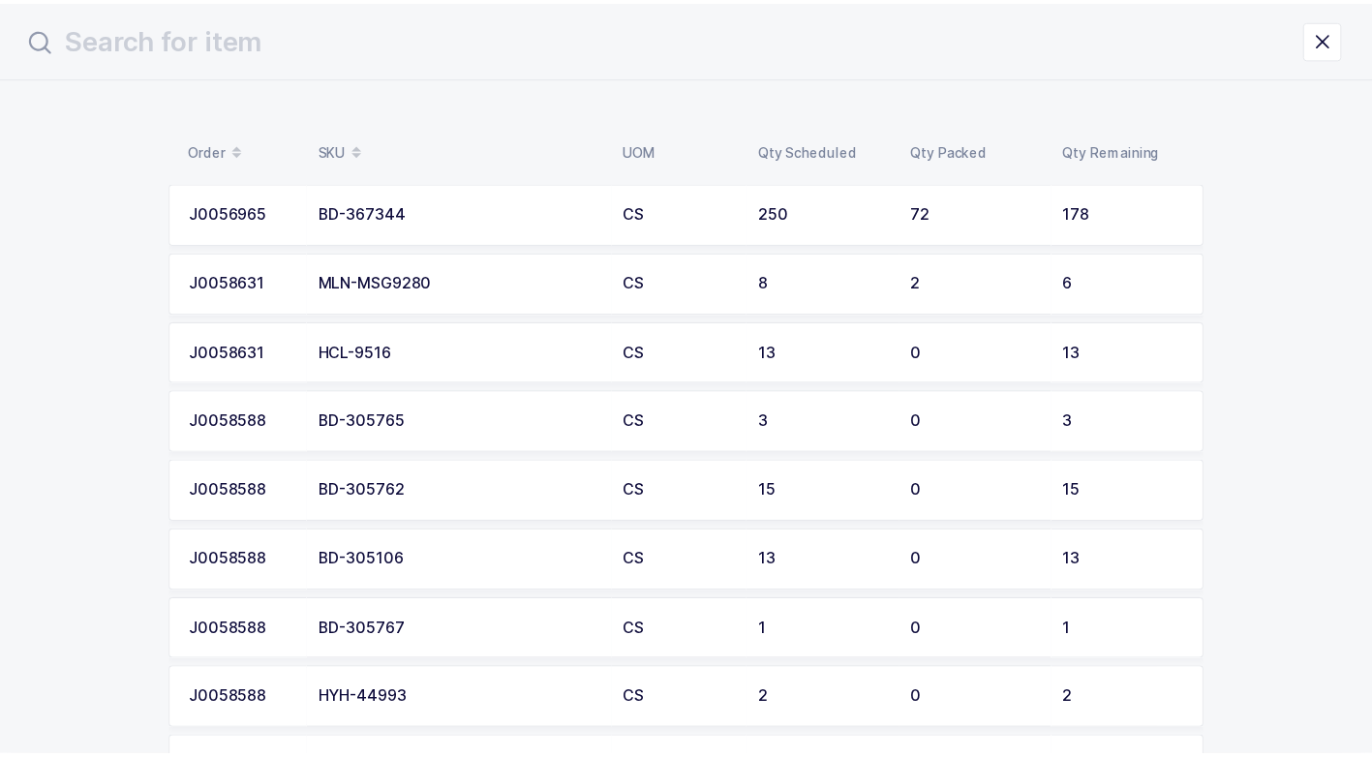
scroll to position [0, 0]
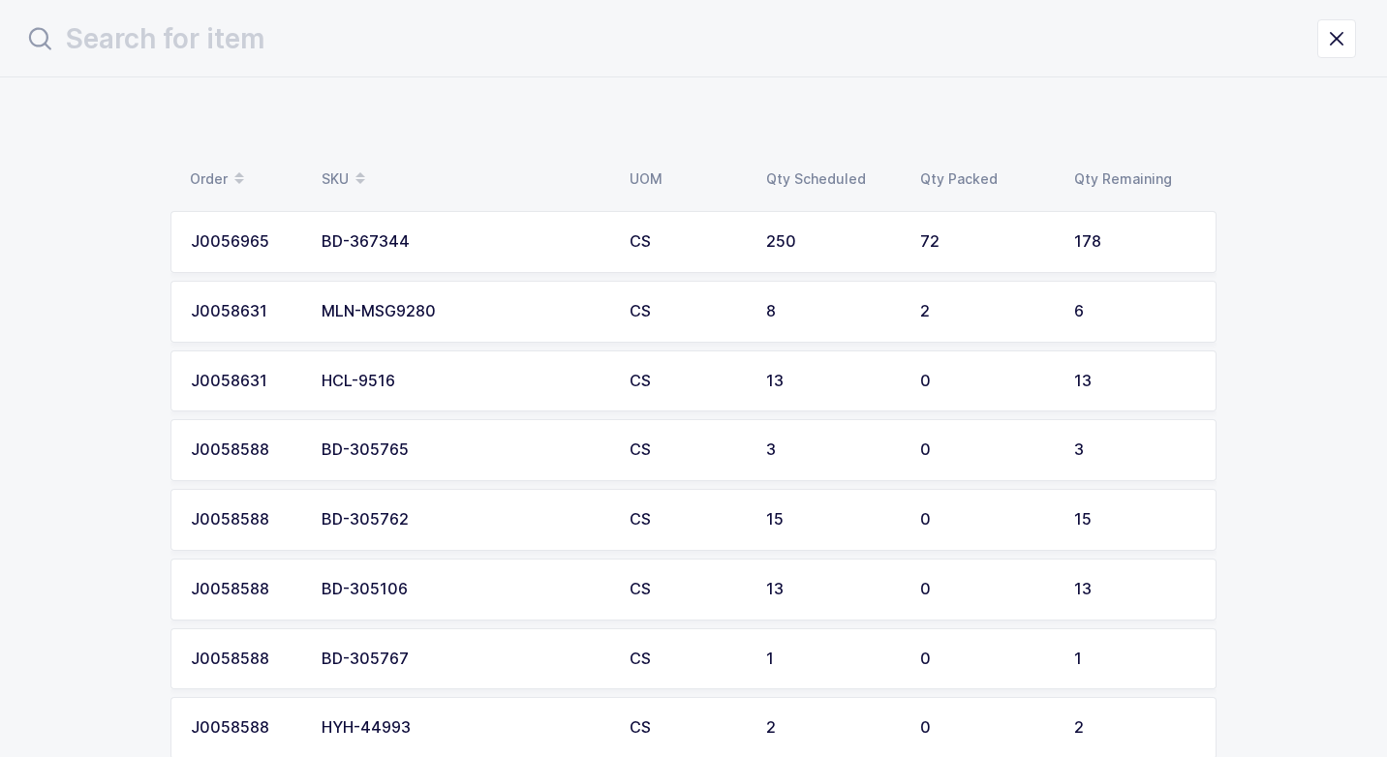
click at [489, 314] on div "MLN-MSG9280" at bounding box center [463, 311] width 285 height 17
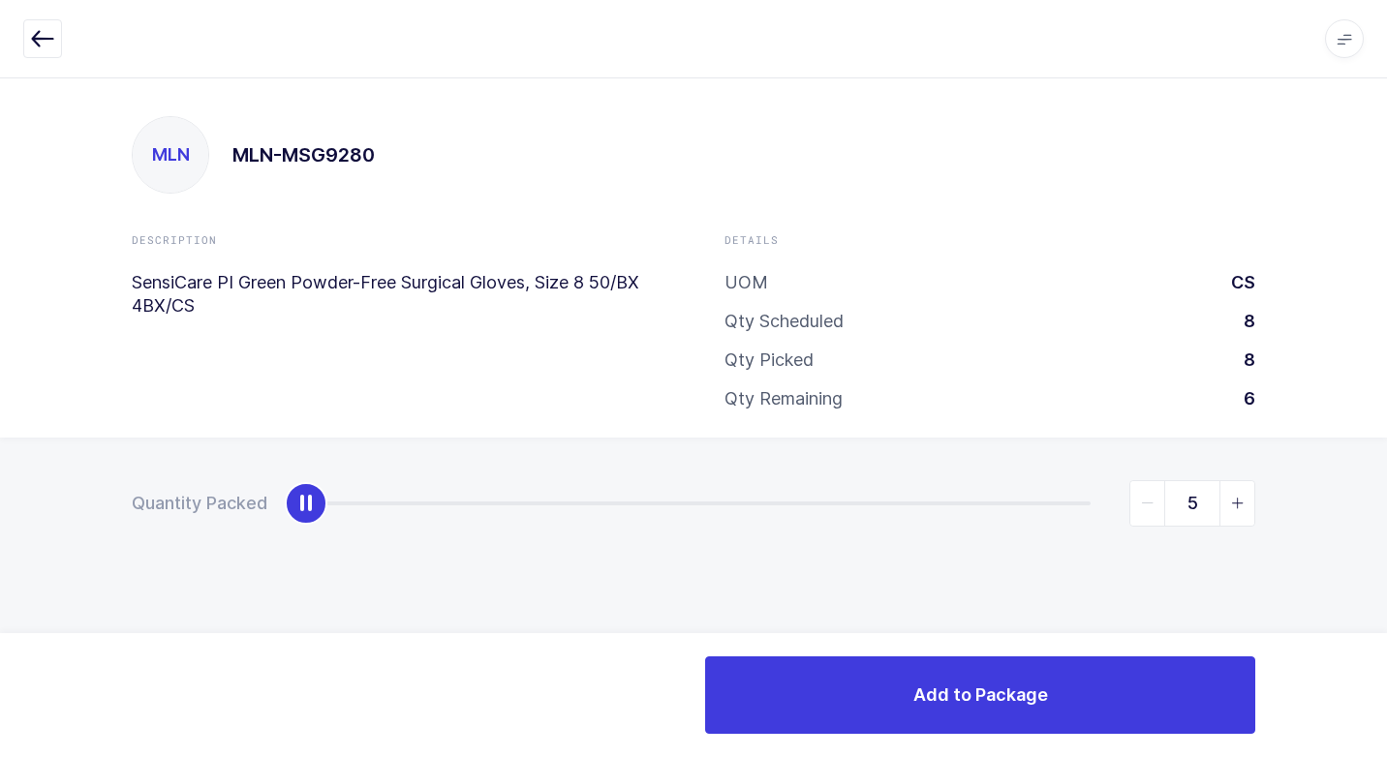
type input "6"
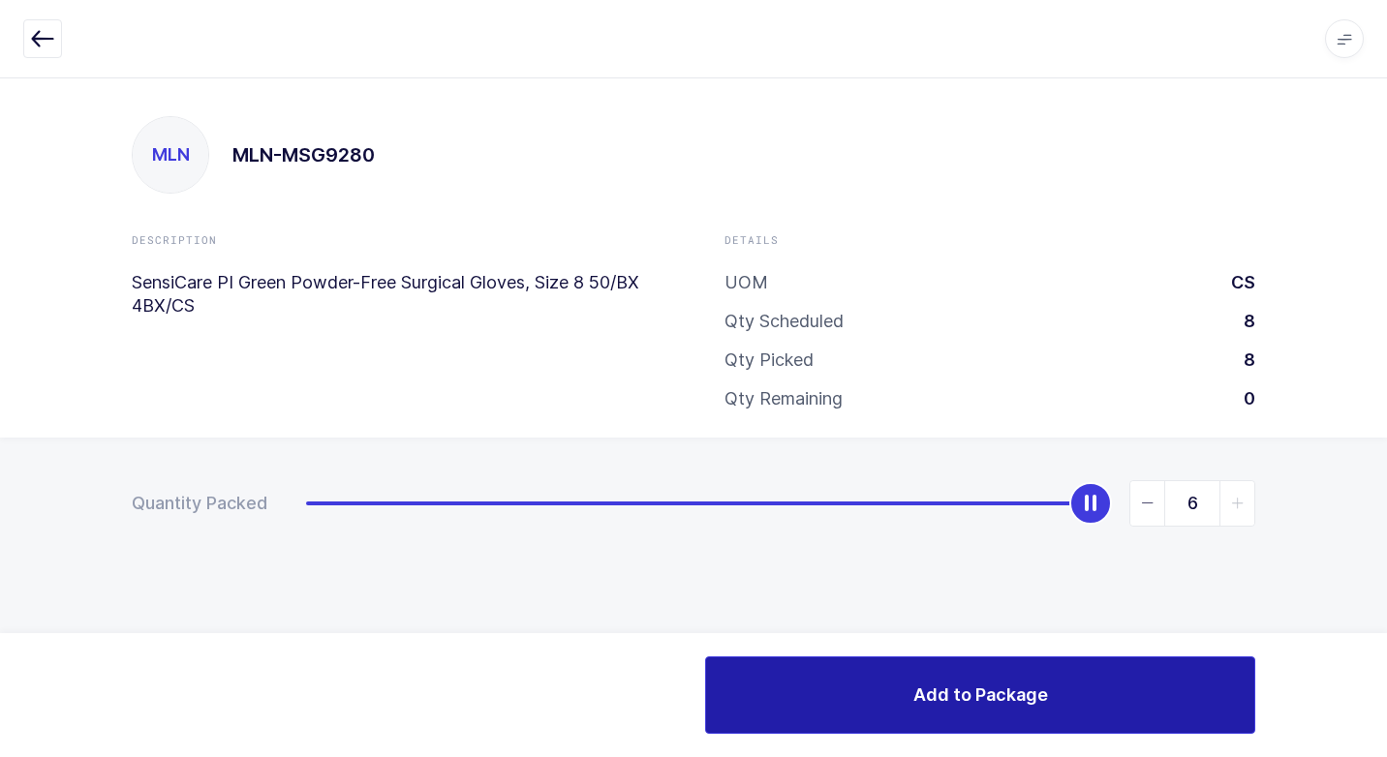
drag, startPoint x: 318, startPoint y: 501, endPoint x: 896, endPoint y: 714, distance: 616.0
click at [1380, 492] on div "Quantity Packed 6" at bounding box center [693, 571] width 1387 height 267
click at [820, 708] on button "Add to Package" at bounding box center [980, 694] width 550 height 77
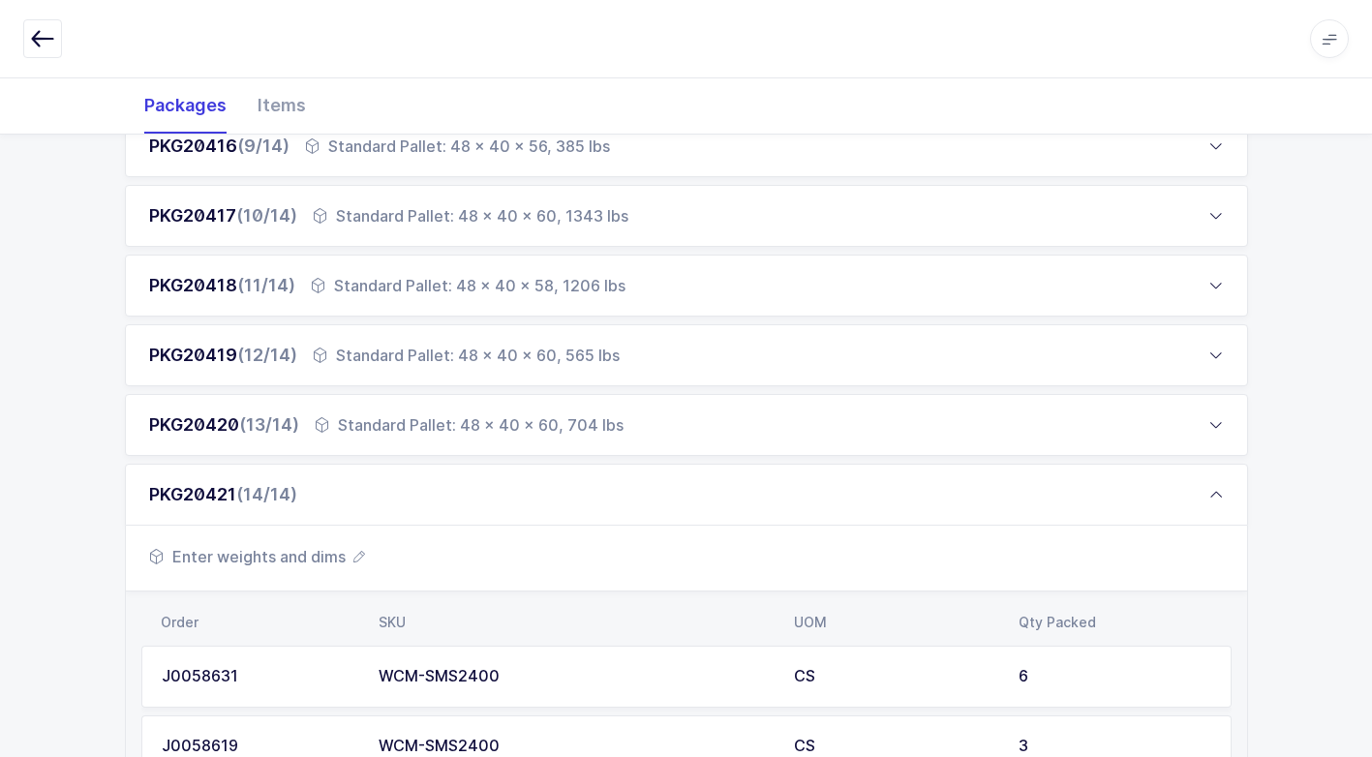
scroll to position [968, 0]
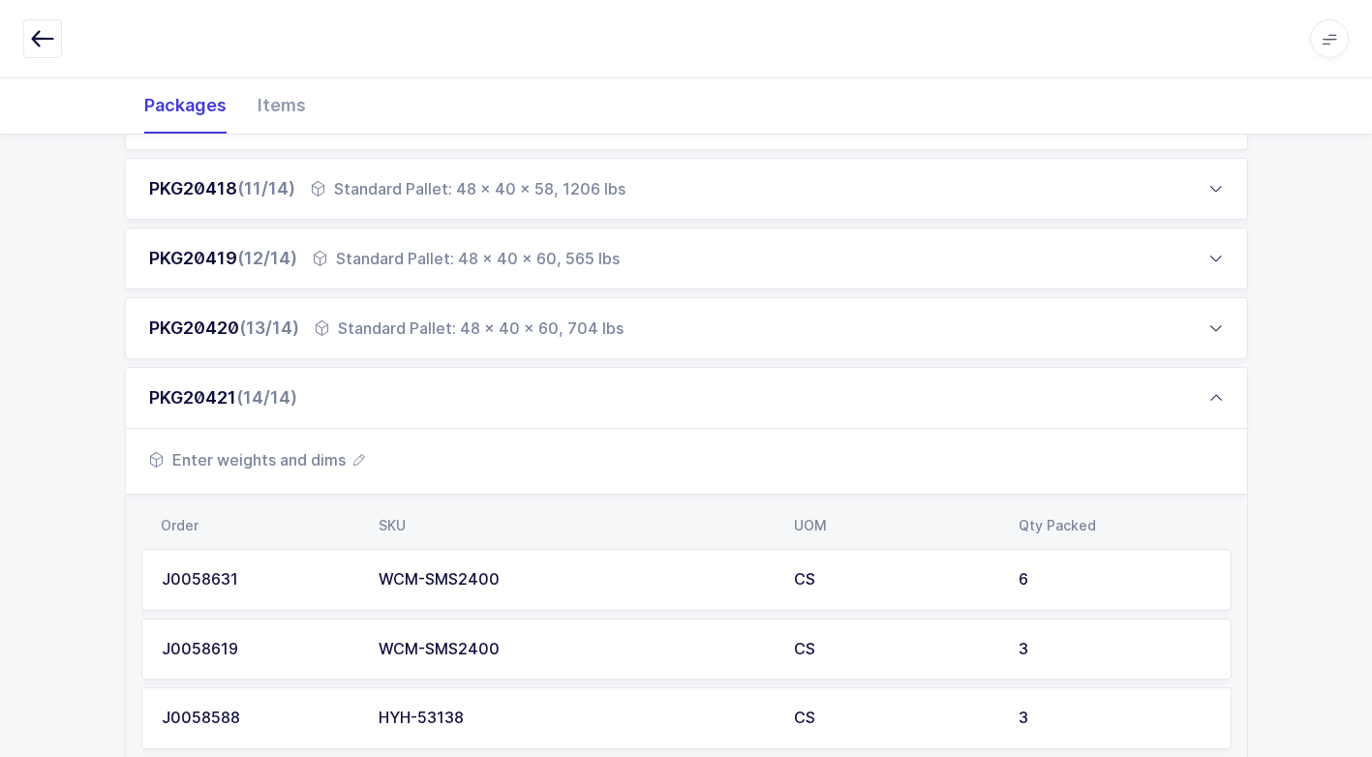
click at [292, 456] on span "Enter weights and dims" at bounding box center [257, 459] width 216 height 23
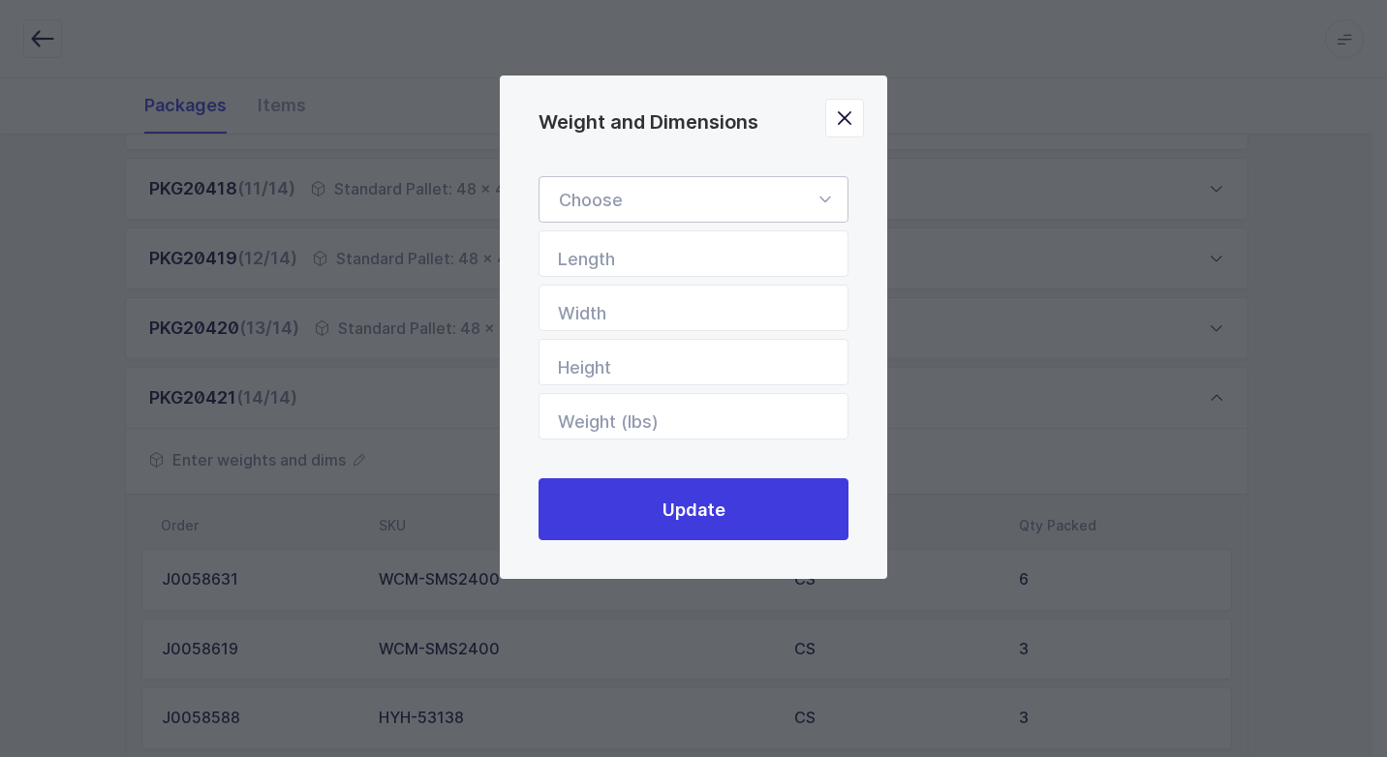
drag, startPoint x: 828, startPoint y: 196, endPoint x: 755, endPoint y: 251, distance: 91.2
click at [824, 201] on icon "Weight and Dimensions" at bounding box center [824, 199] width 24 height 46
click at [734, 247] on li "Standard Pallet" at bounding box center [700, 255] width 307 height 37
type input "Standard Pallet"
type input "48"
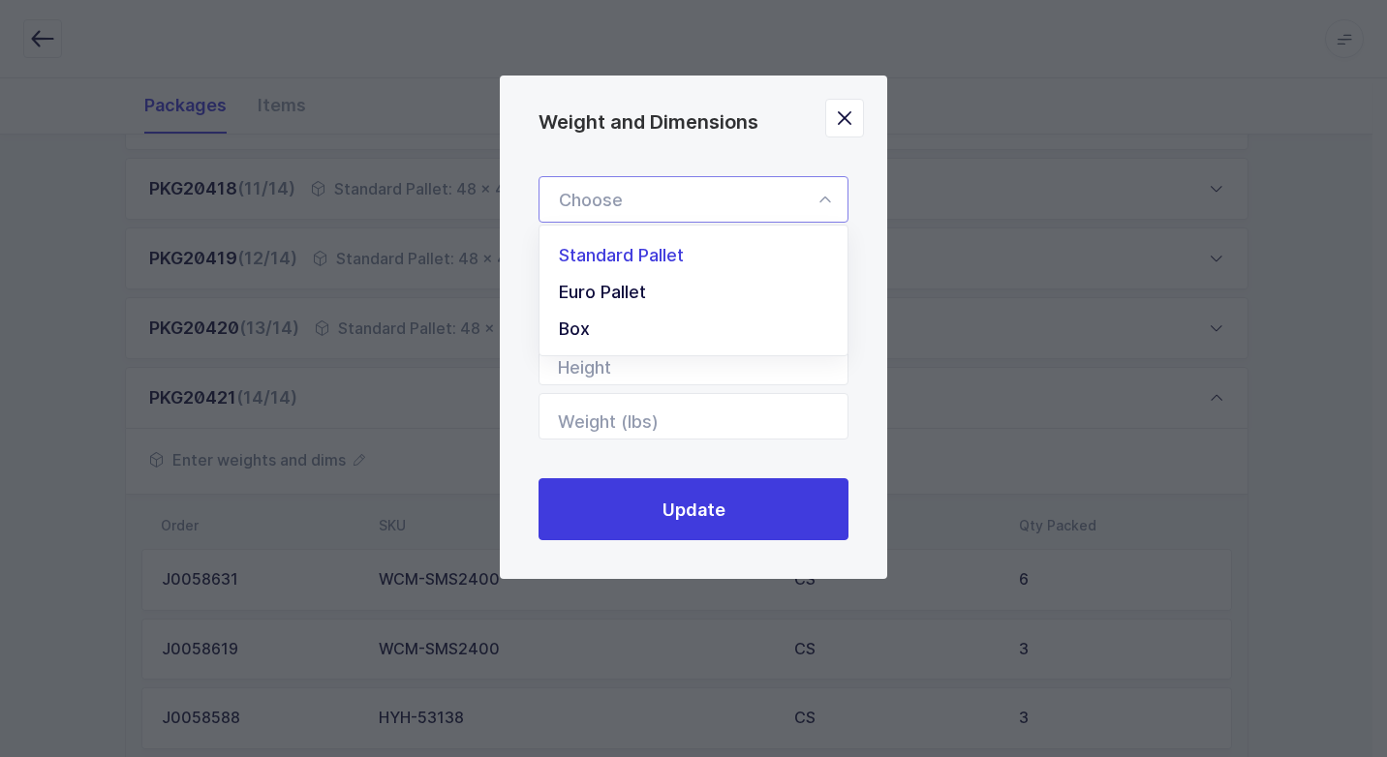
type input "40"
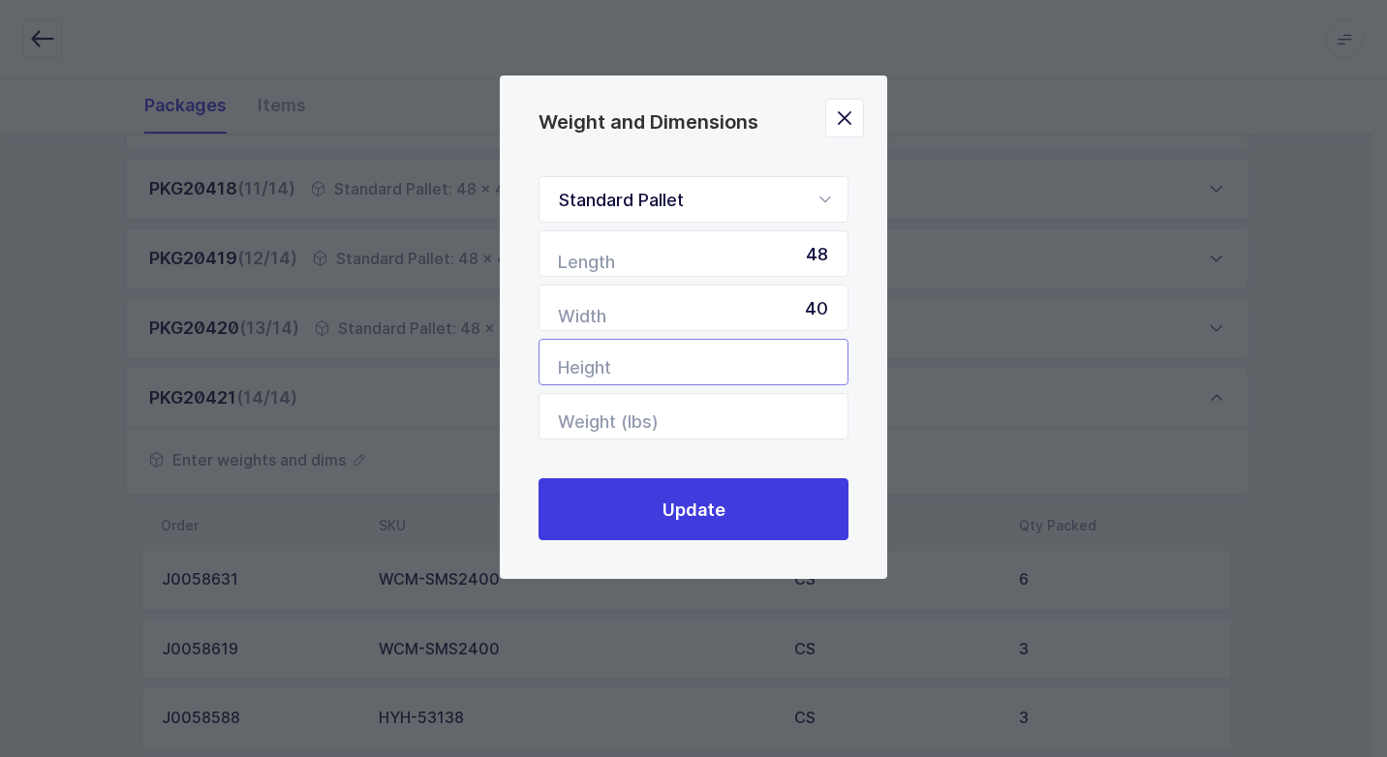
drag, startPoint x: 800, startPoint y: 359, endPoint x: 794, endPoint y: 370, distance: 12.1
click at [798, 361] on input "Height" at bounding box center [693, 362] width 310 height 46
type input "41"
click at [749, 410] on input "Weight (lbs)" at bounding box center [693, 416] width 310 height 46
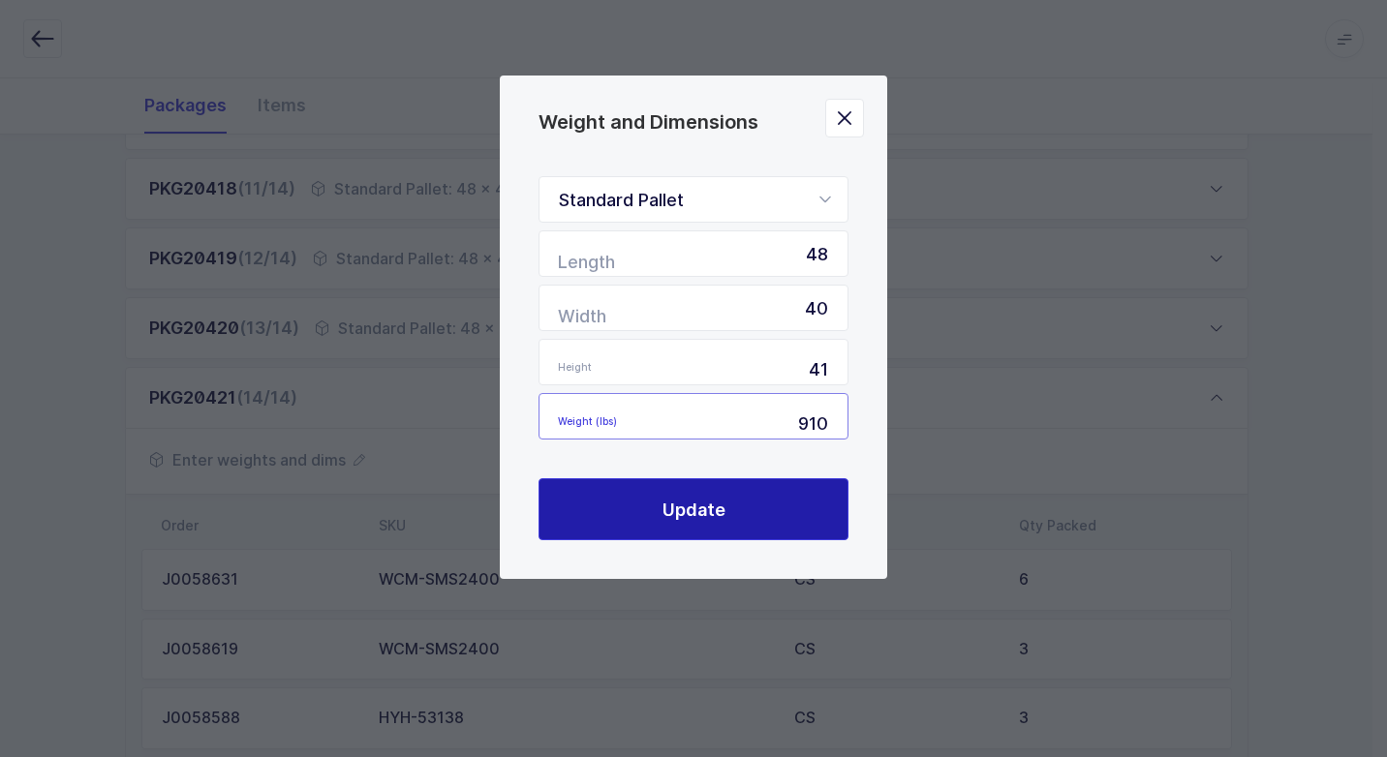
type input "910"
click at [782, 500] on button "Update" at bounding box center [693, 509] width 310 height 62
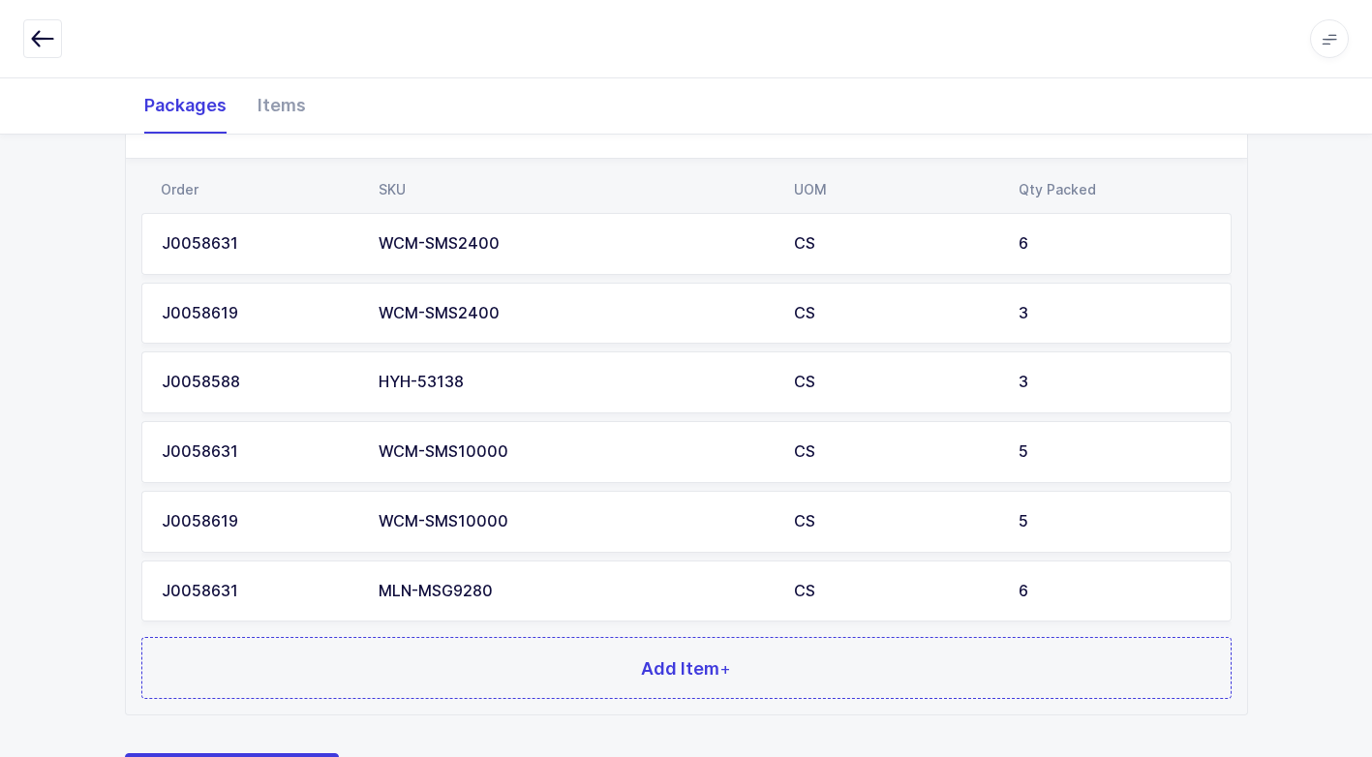
scroll to position [1401, 0]
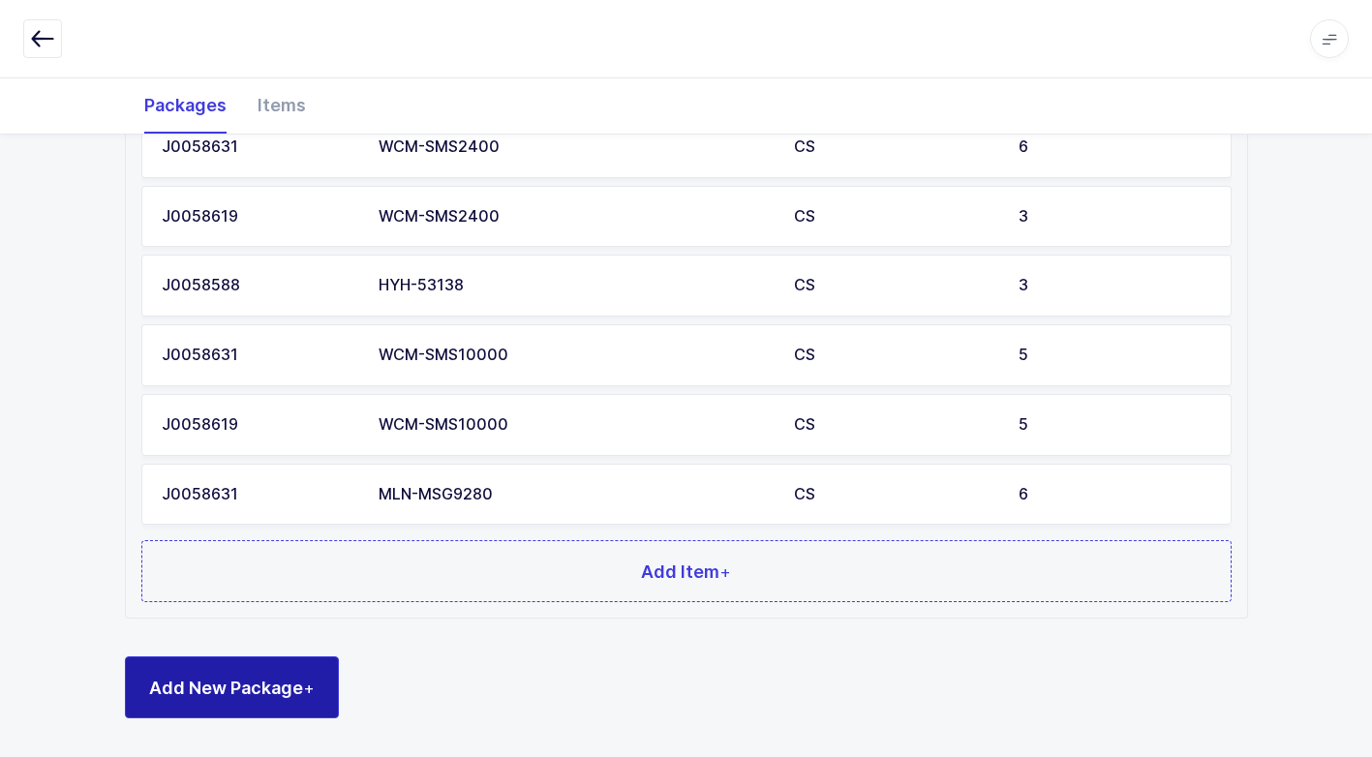
click at [289, 686] on span "Add New Package +" at bounding box center [232, 688] width 166 height 24
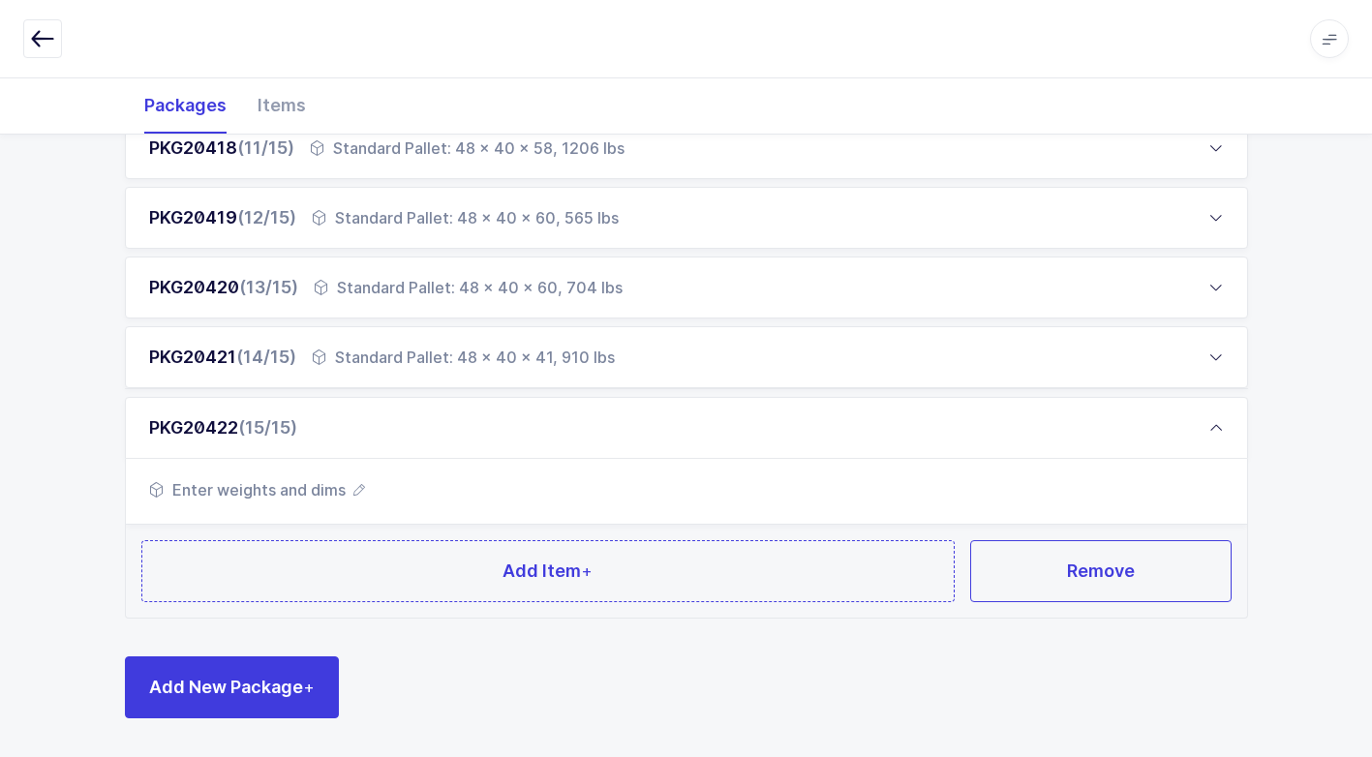
scroll to position [1008, 0]
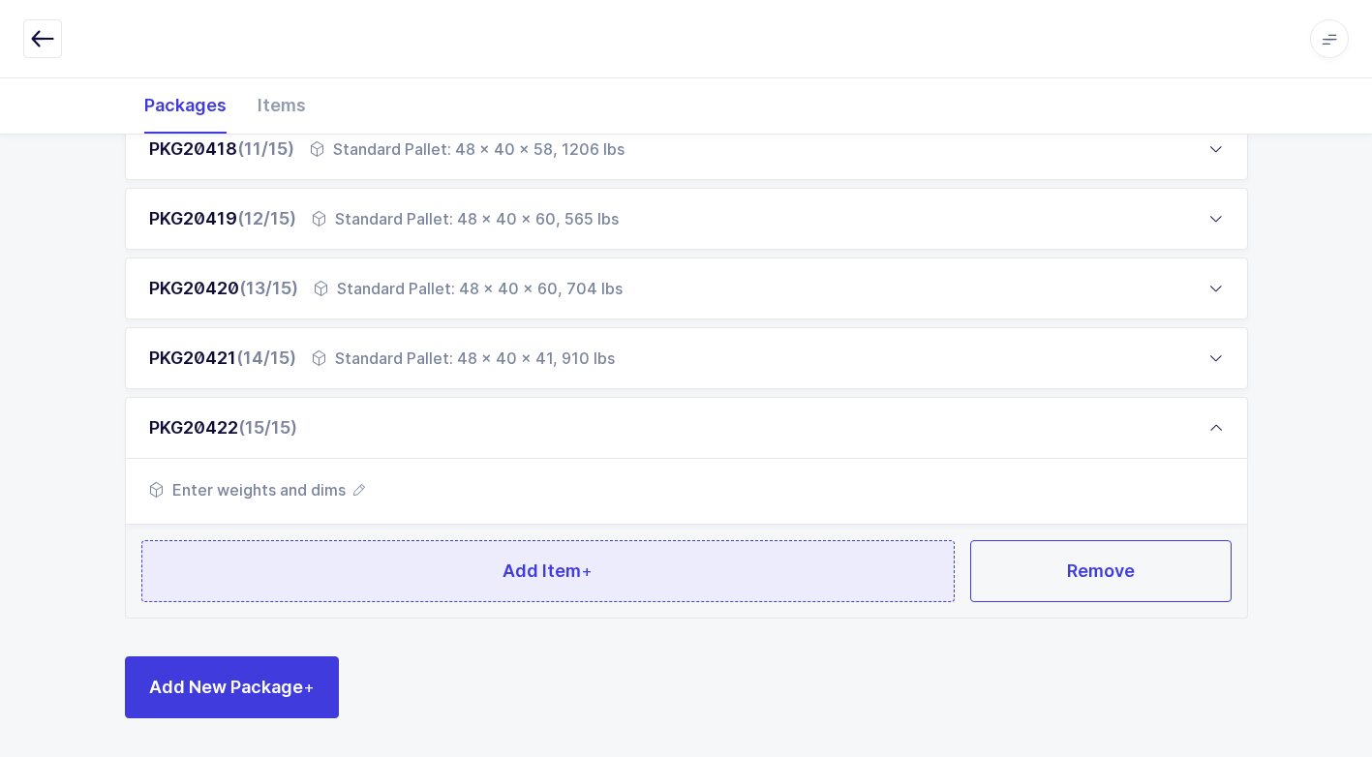
click at [373, 570] on button "Add Item +" at bounding box center [548, 571] width 814 height 62
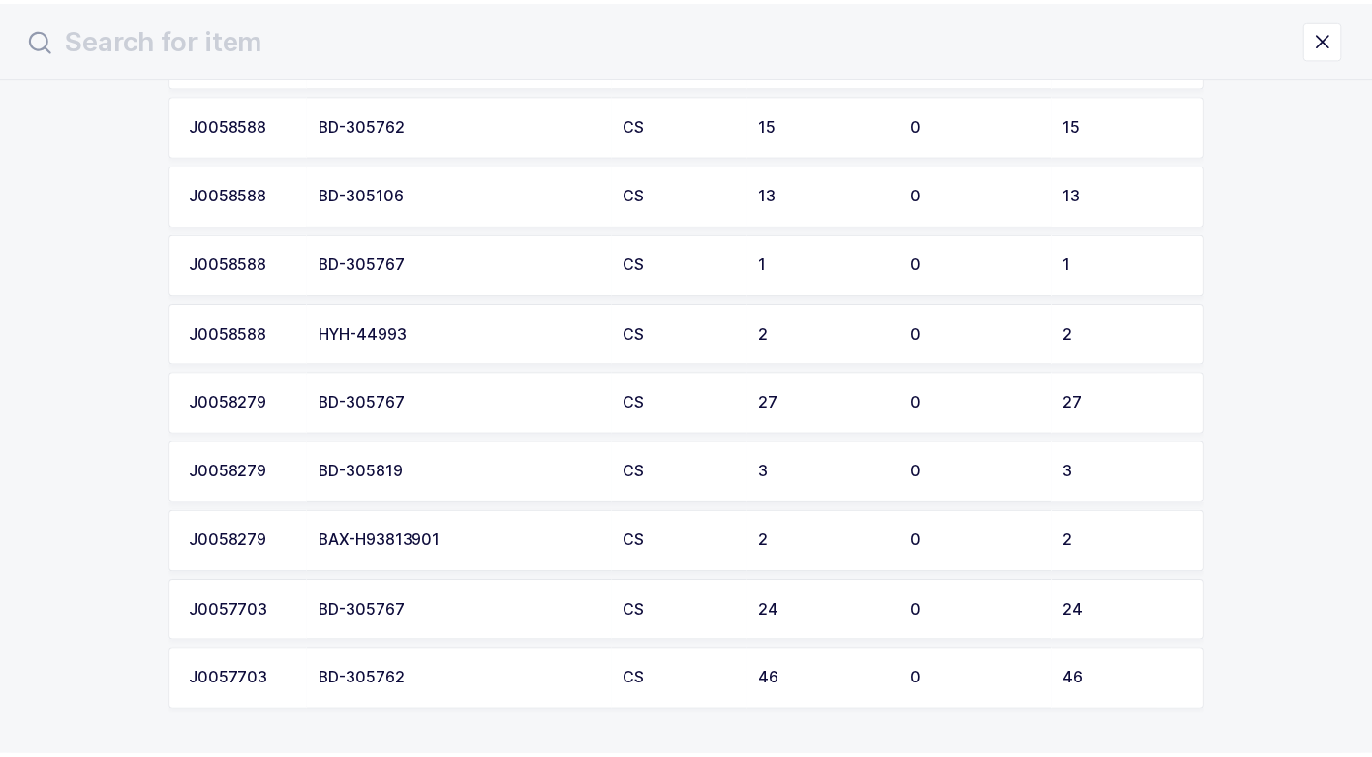
scroll to position [387, 0]
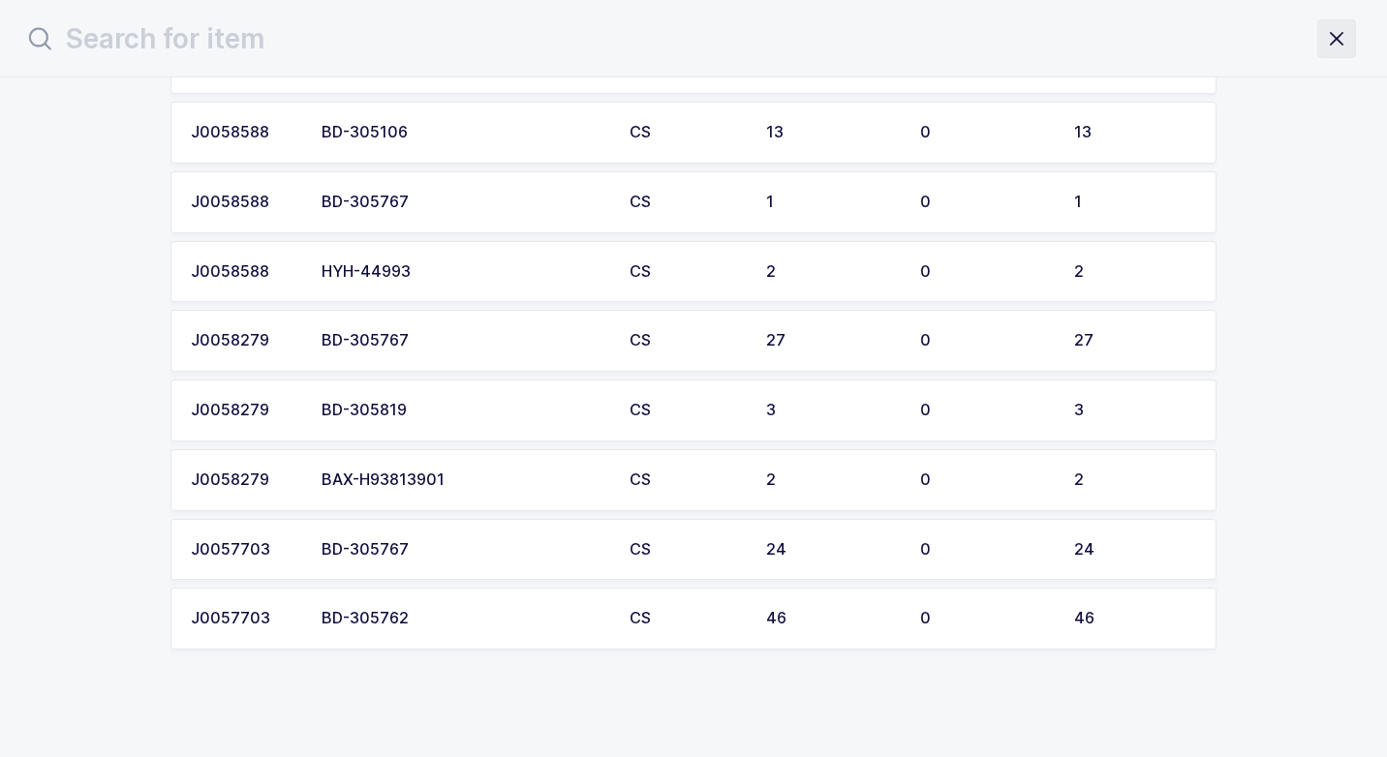
click at [1336, 36] on icon "close drawer" at bounding box center [1336, 38] width 27 height 27
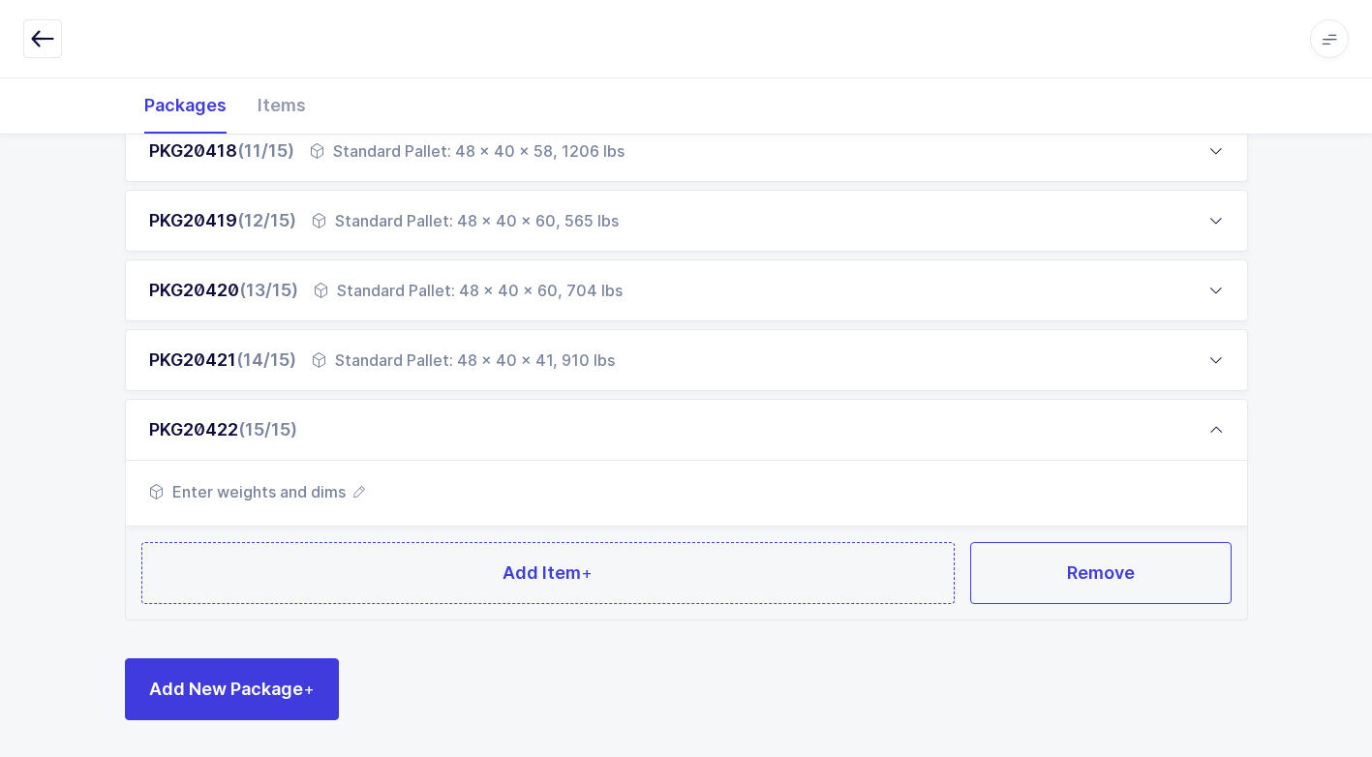
scroll to position [1008, 0]
